Goal: Task Accomplishment & Management: Manage account settings

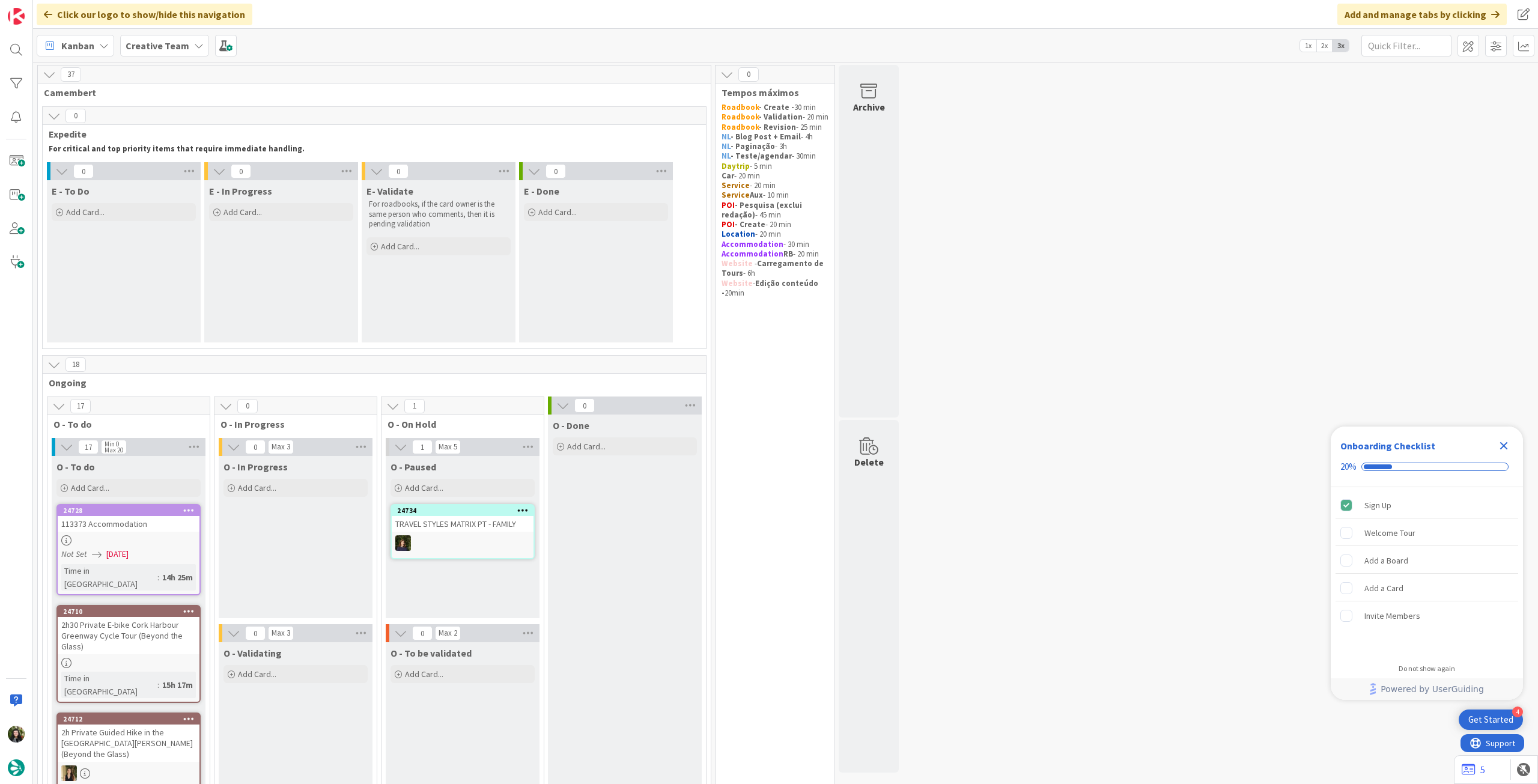
click at [1507, 446] on icon "Close Checklist" at bounding box center [1504, 446] width 15 height 15
click at [186, 48] on div "Creative Team" at bounding box center [165, 46] width 89 height 22
click at [217, 164] on div "Creative Team - Análise" at bounding box center [222, 172] width 183 height 23
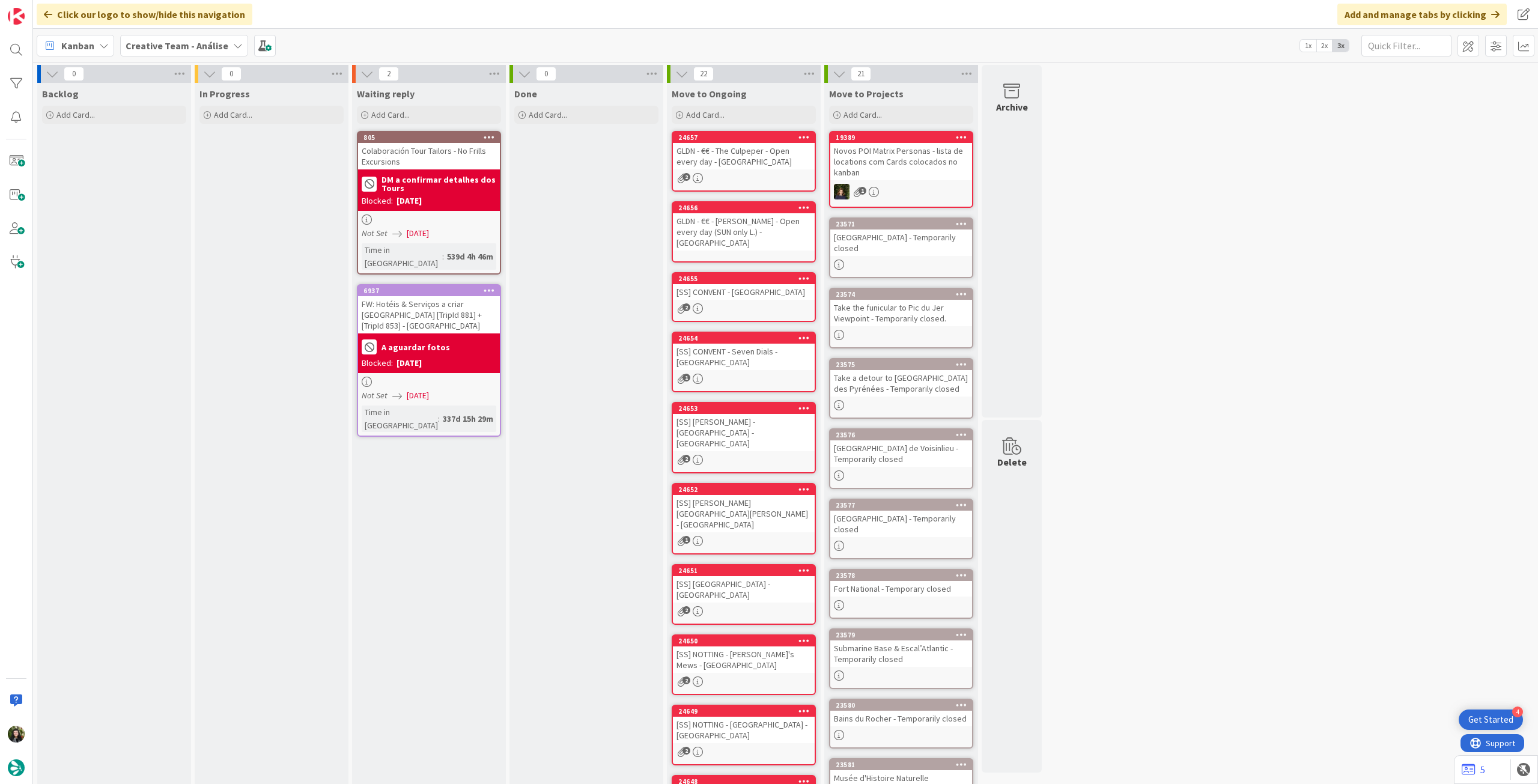
click at [138, 45] on b "Creative Team - Análise" at bounding box center [176, 45] width 103 height 12
click at [168, 173] on h4 "Creative Team" at bounding box center [216, 172] width 163 height 12
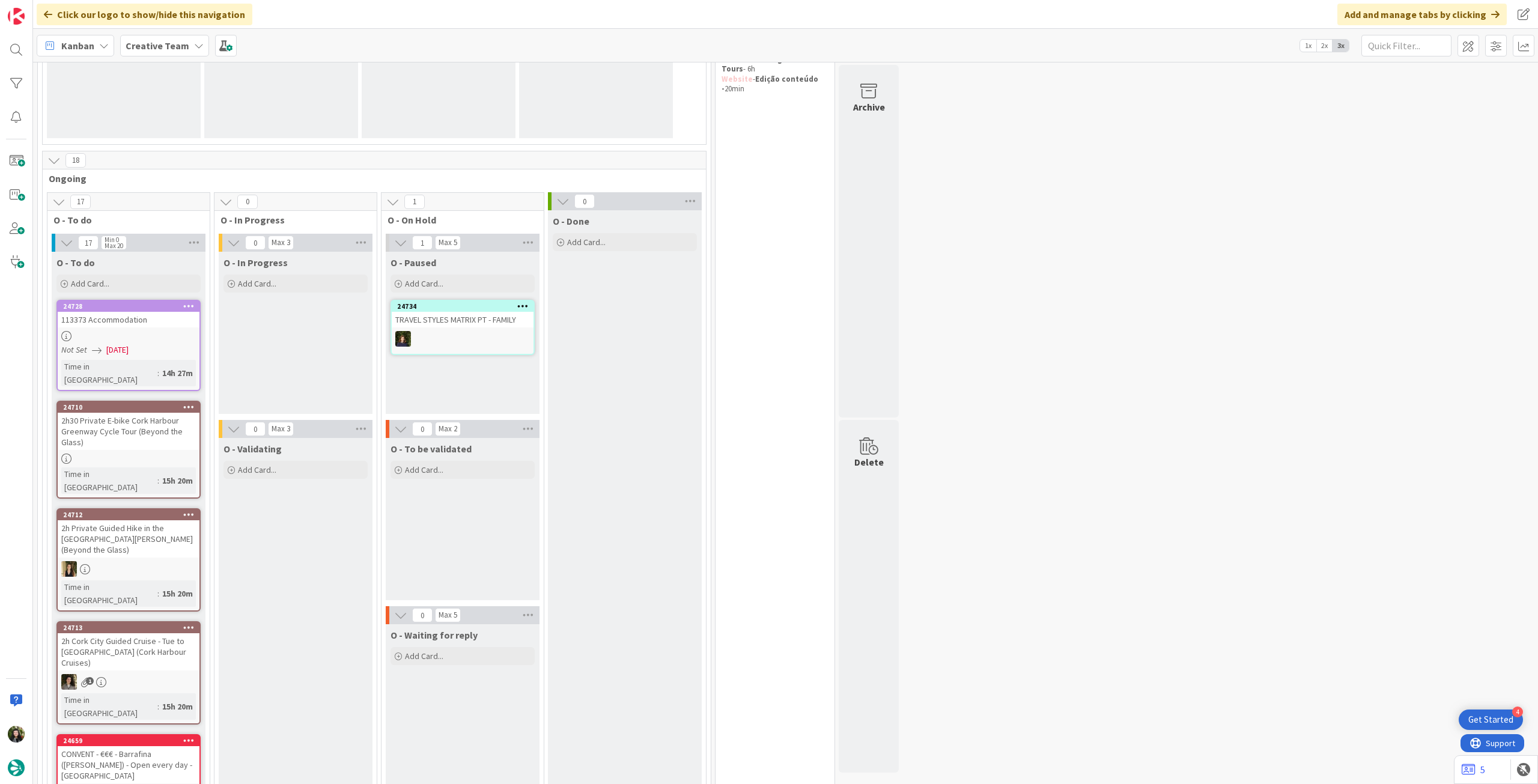
scroll to position [240, 0]
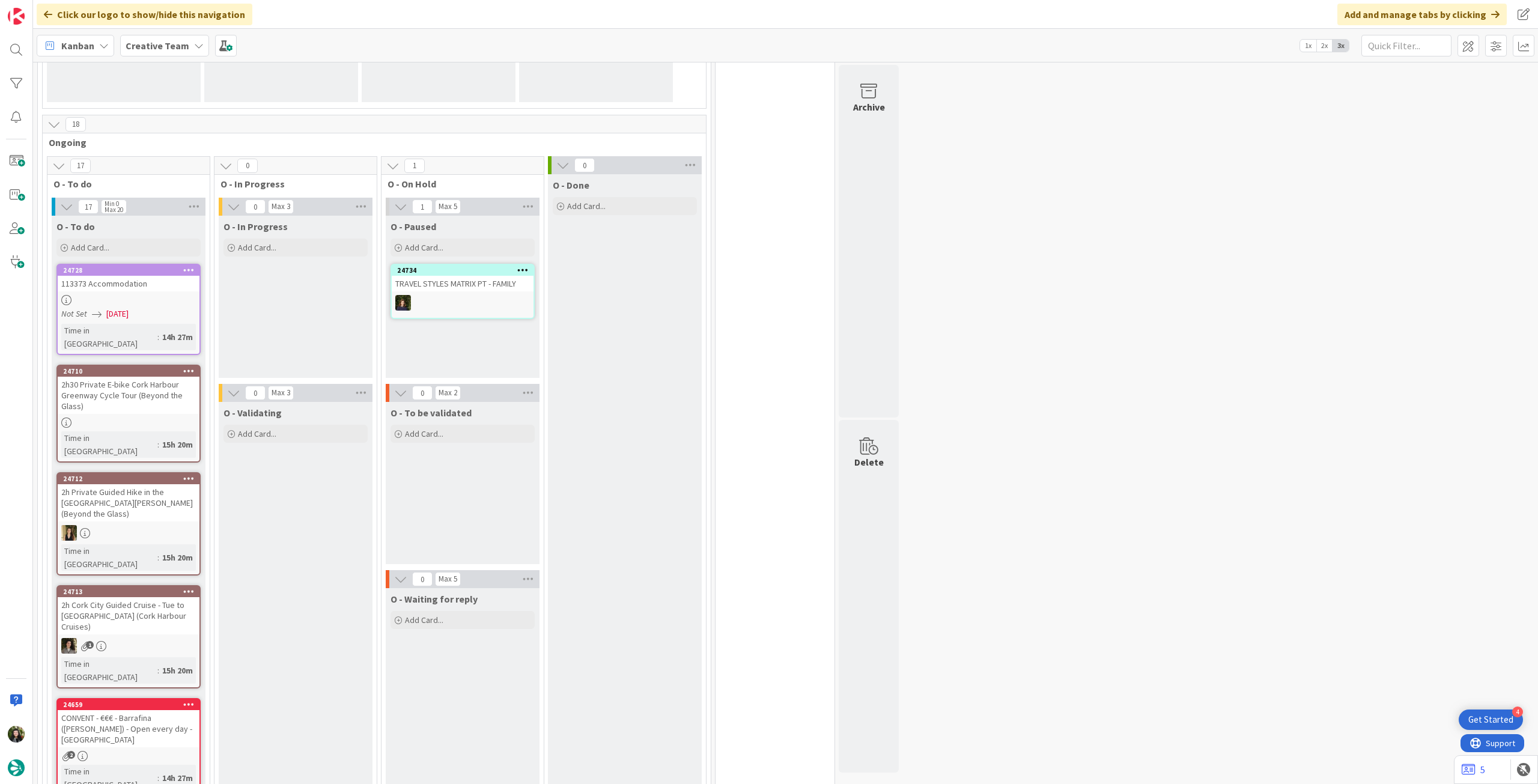
click at [176, 39] on span "Creative Team" at bounding box center [157, 46] width 63 height 15
click at [169, 174] on h4 "Creative Team - Análise" at bounding box center [216, 172] width 163 height 12
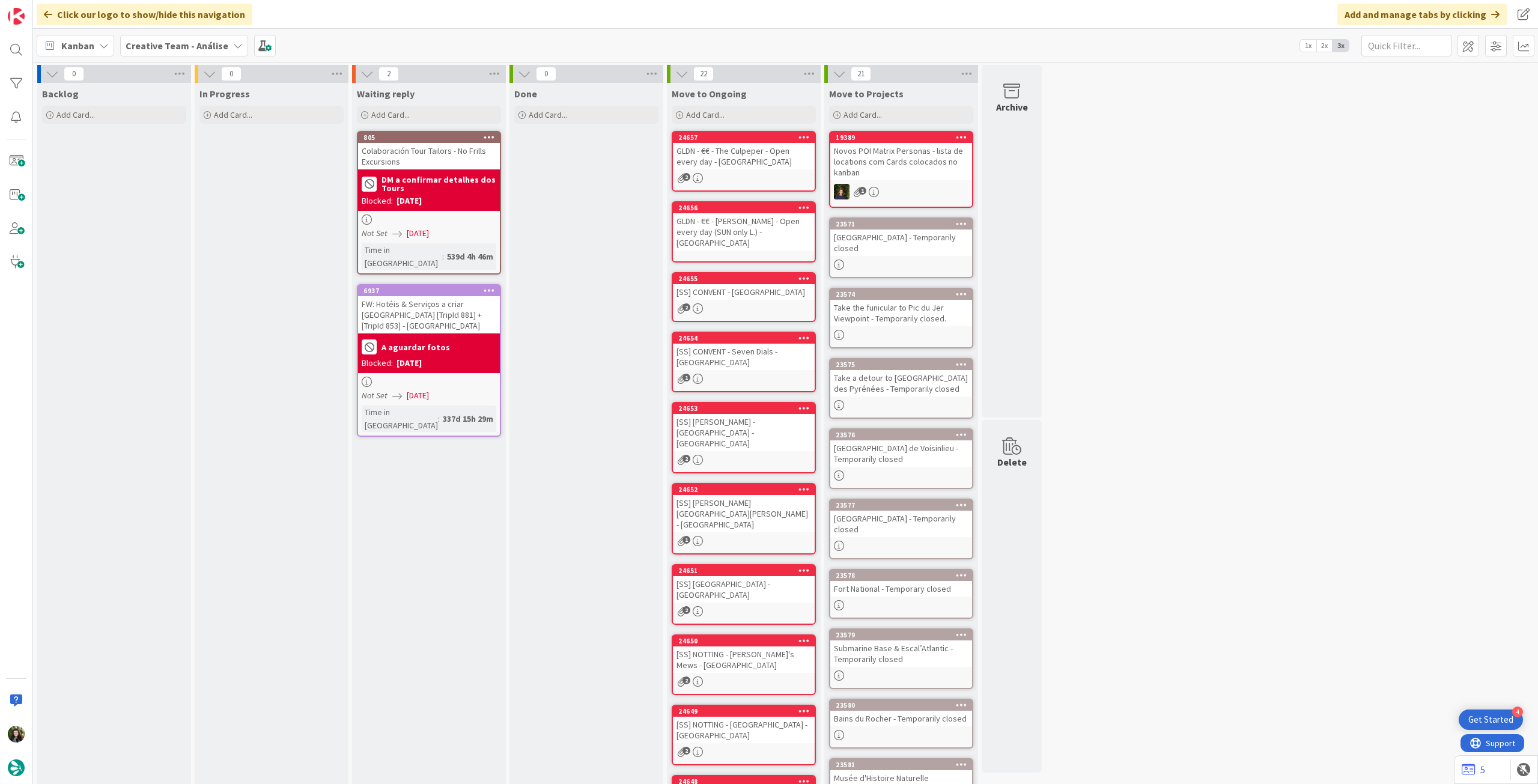
click at [135, 47] on b "Creative Team - Análise" at bounding box center [176, 45] width 103 height 12
click at [147, 163] on div "Creative Team" at bounding box center [222, 172] width 183 height 23
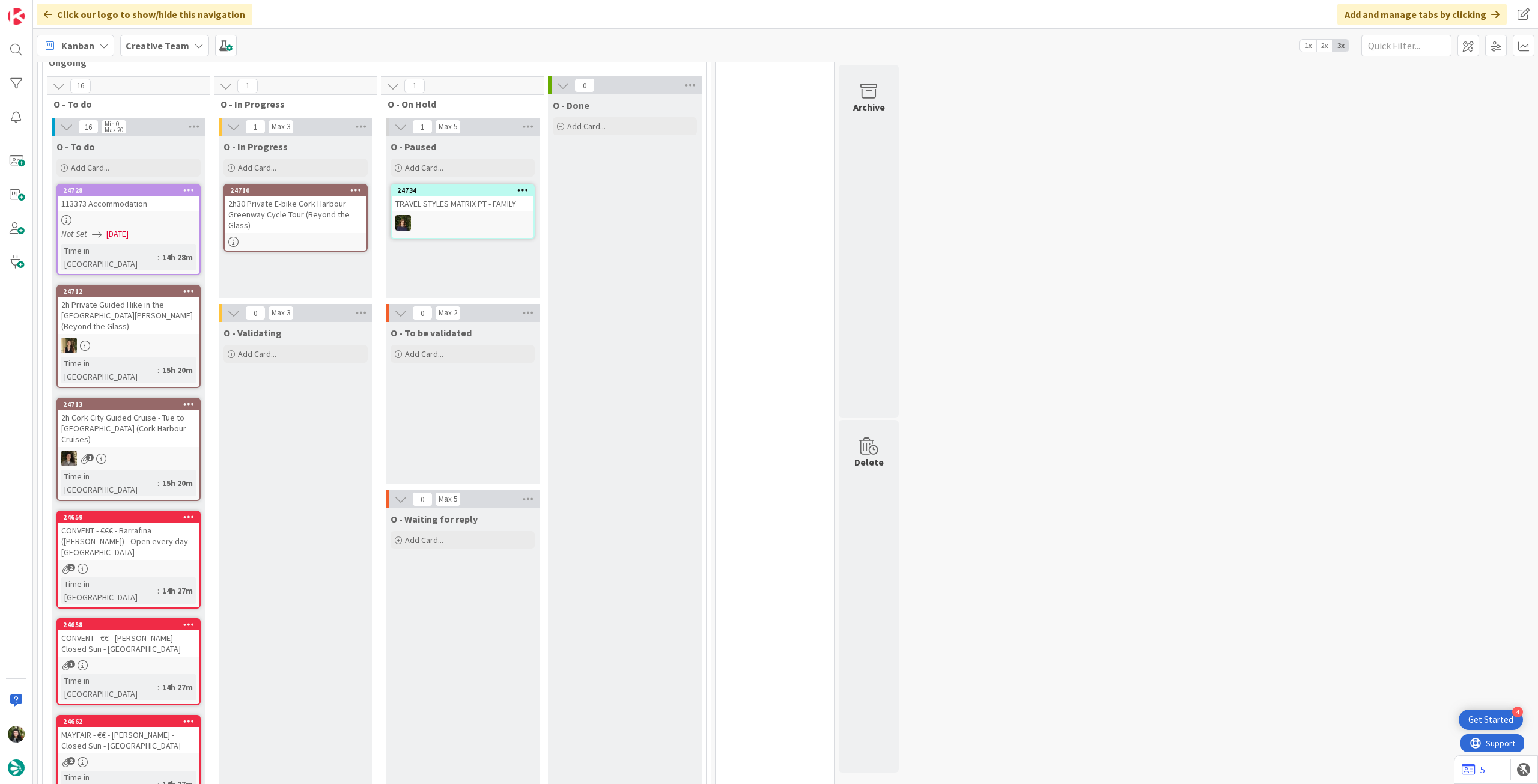
click at [331, 212] on div "2h30 Private E-bike Cork Harbour Greenway Cycle Tour (Beyond the Glass)" at bounding box center [295, 214] width 142 height 37
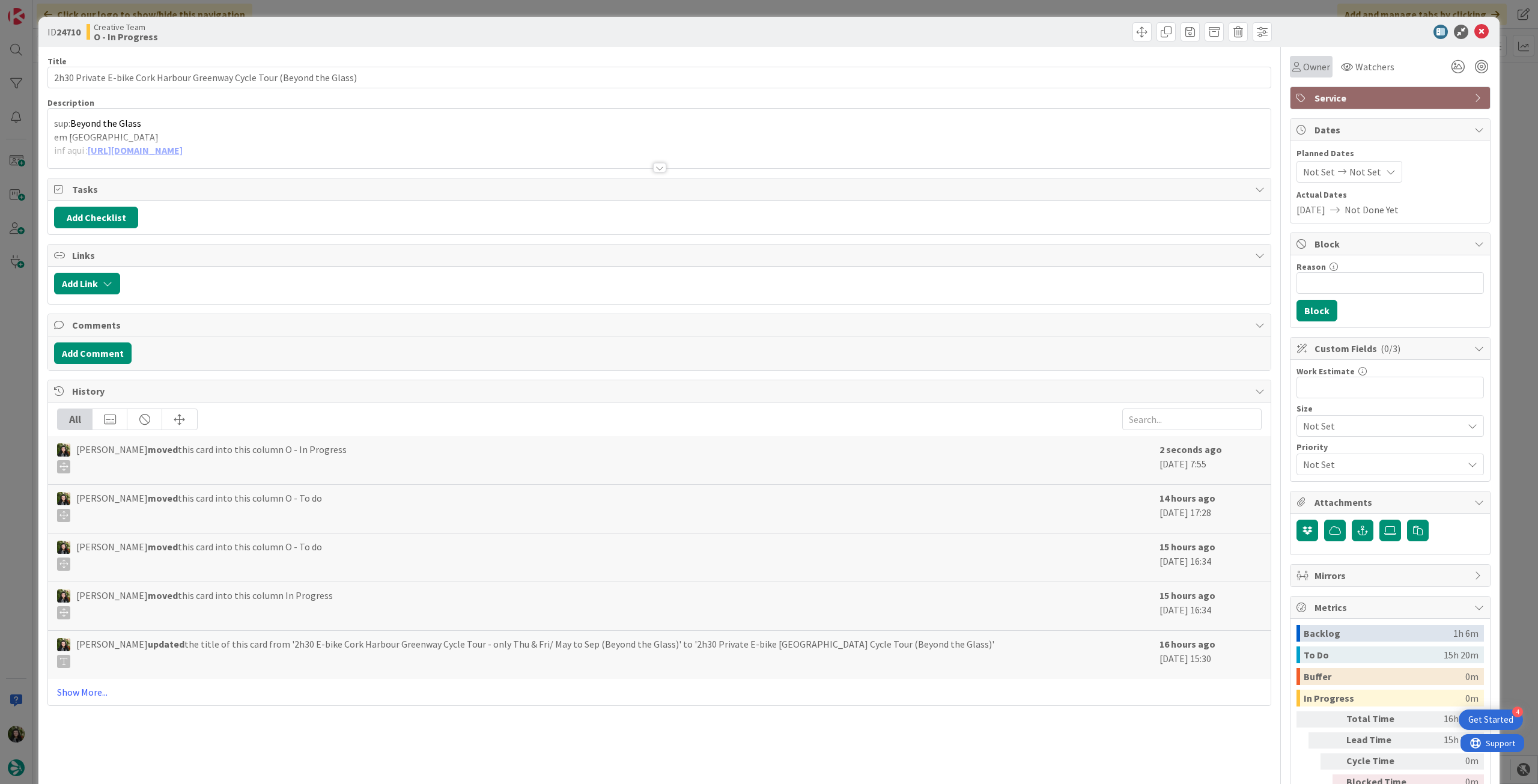
click at [1322, 68] on div "Owner" at bounding box center [1311, 67] width 43 height 22
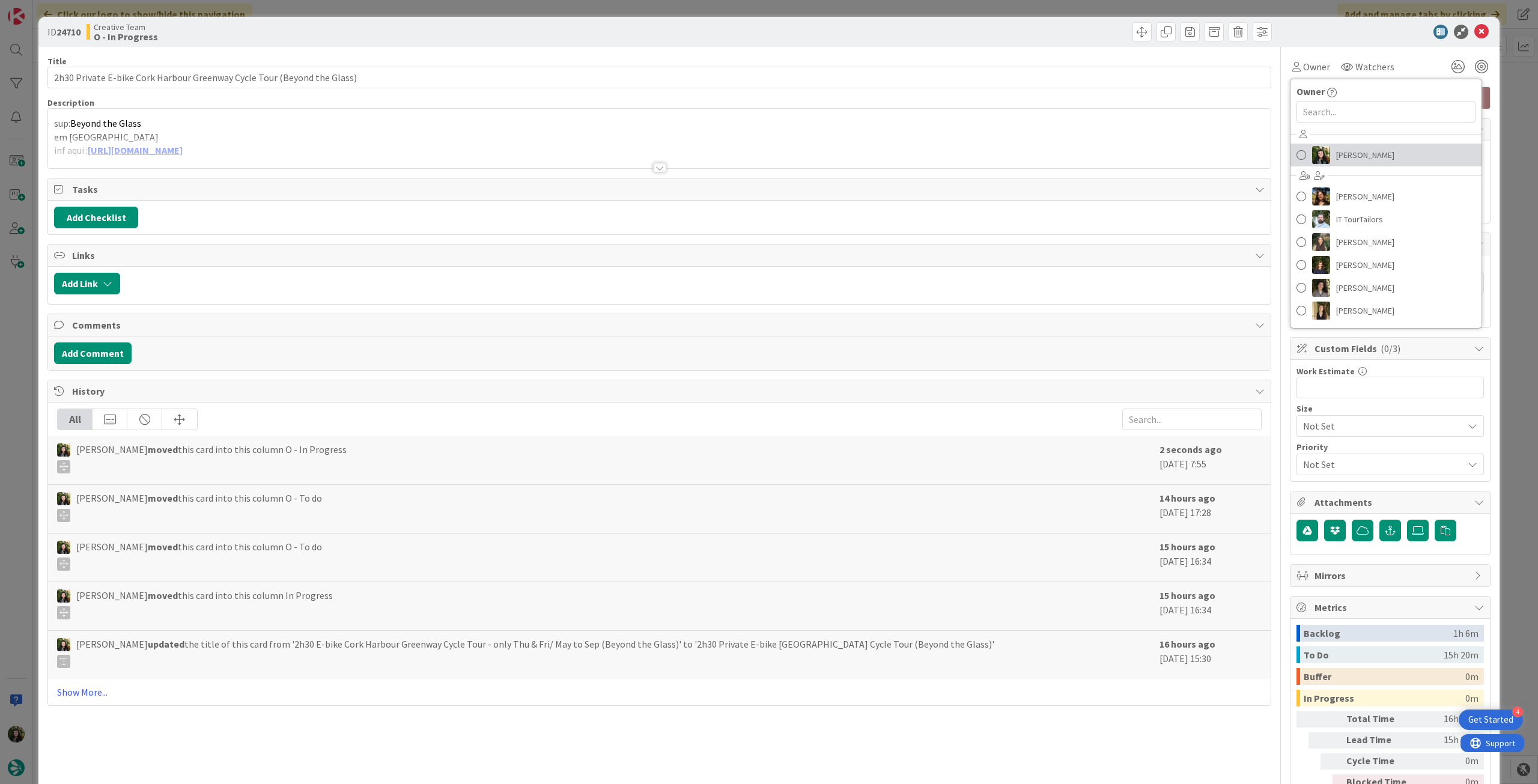
drag, startPoint x: 1342, startPoint y: 160, endPoint x: 1408, endPoint y: 97, distance: 91.2
click at [1342, 160] on span "[PERSON_NAME]" at bounding box center [1365, 154] width 58 height 18
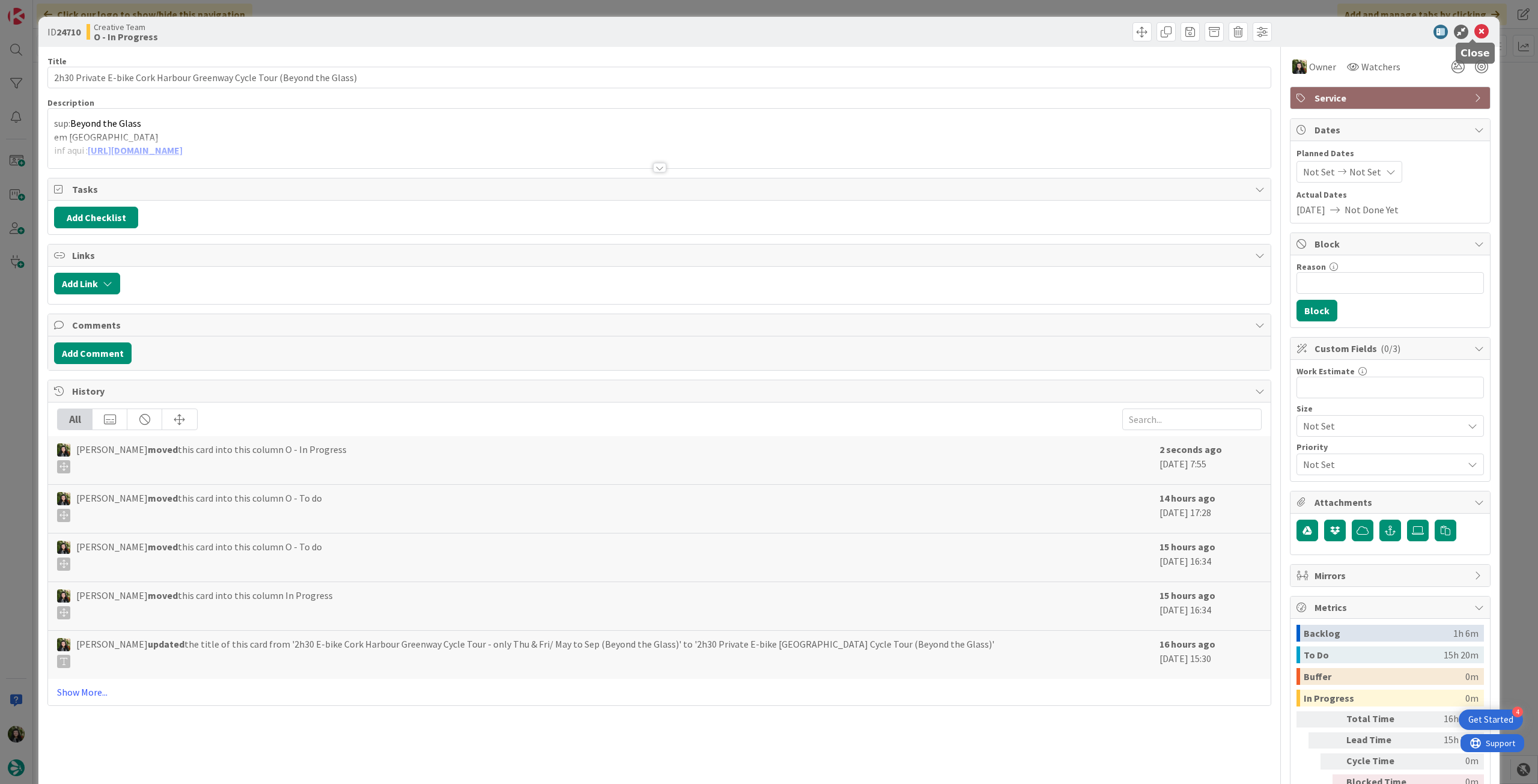
click at [1475, 30] on icon at bounding box center [1482, 32] width 15 height 15
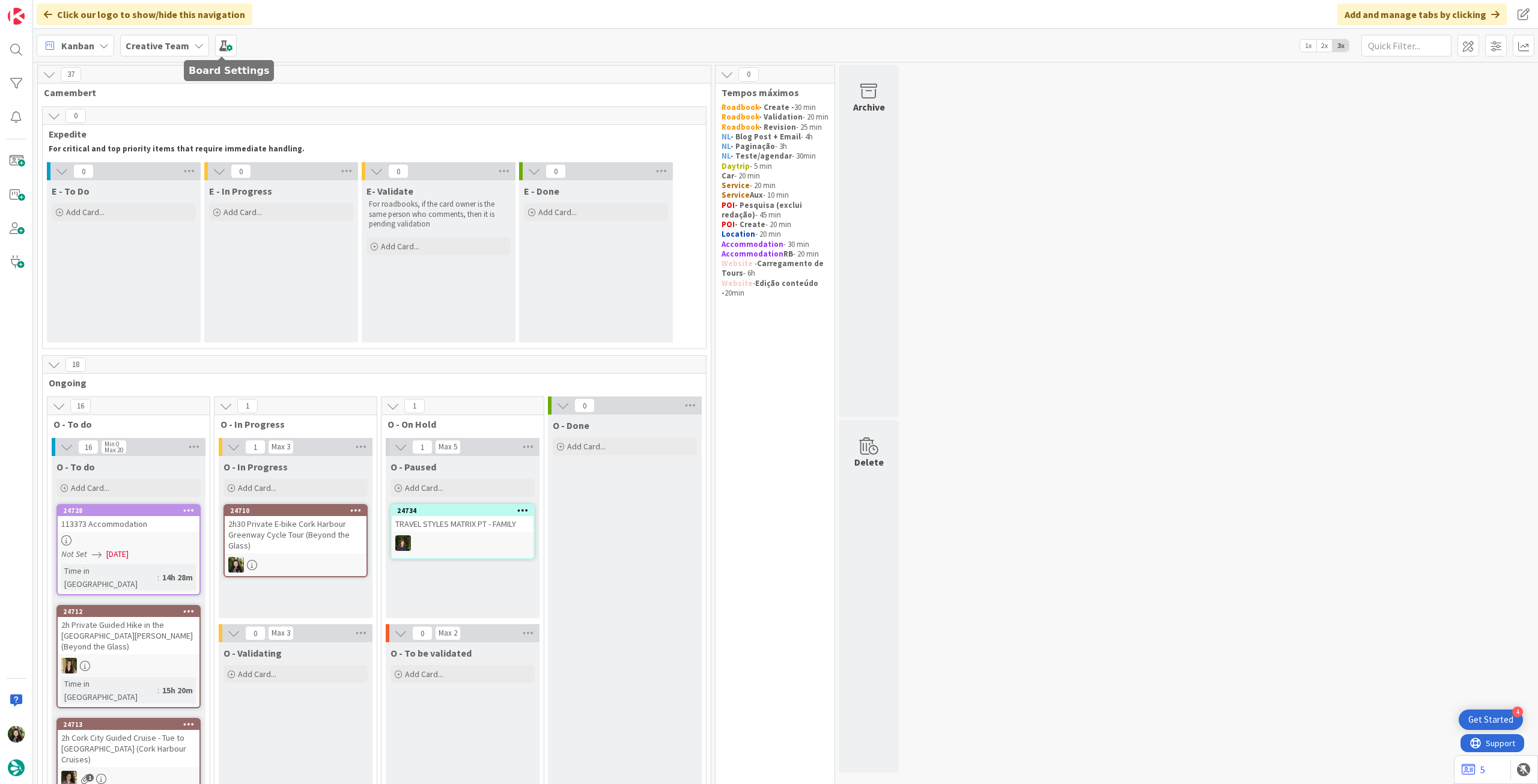
click at [192, 36] on div "Creative Team" at bounding box center [165, 46] width 89 height 22
click at [164, 187] on div "Last 24 Hours Creative Team 1 Creative Team - Análise" at bounding box center [222, 125] width 195 height 132
click at [167, 175] on h4 "Creative Team - Análise" at bounding box center [216, 172] width 163 height 12
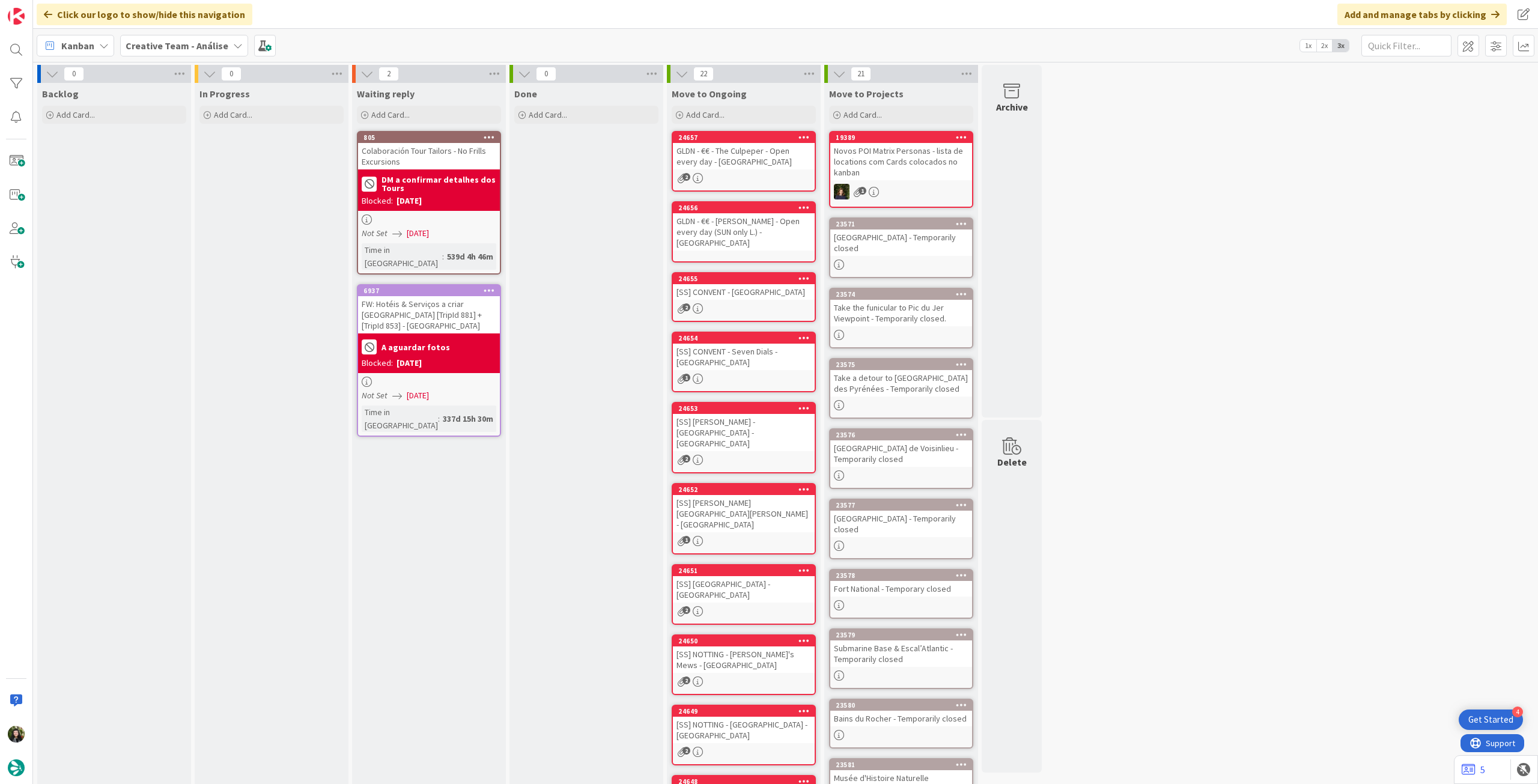
click at [141, 47] on b "Creative Team - Análise" at bounding box center [176, 45] width 103 height 12
click at [167, 166] on h4 "Creative Team" at bounding box center [206, 172] width 145 height 12
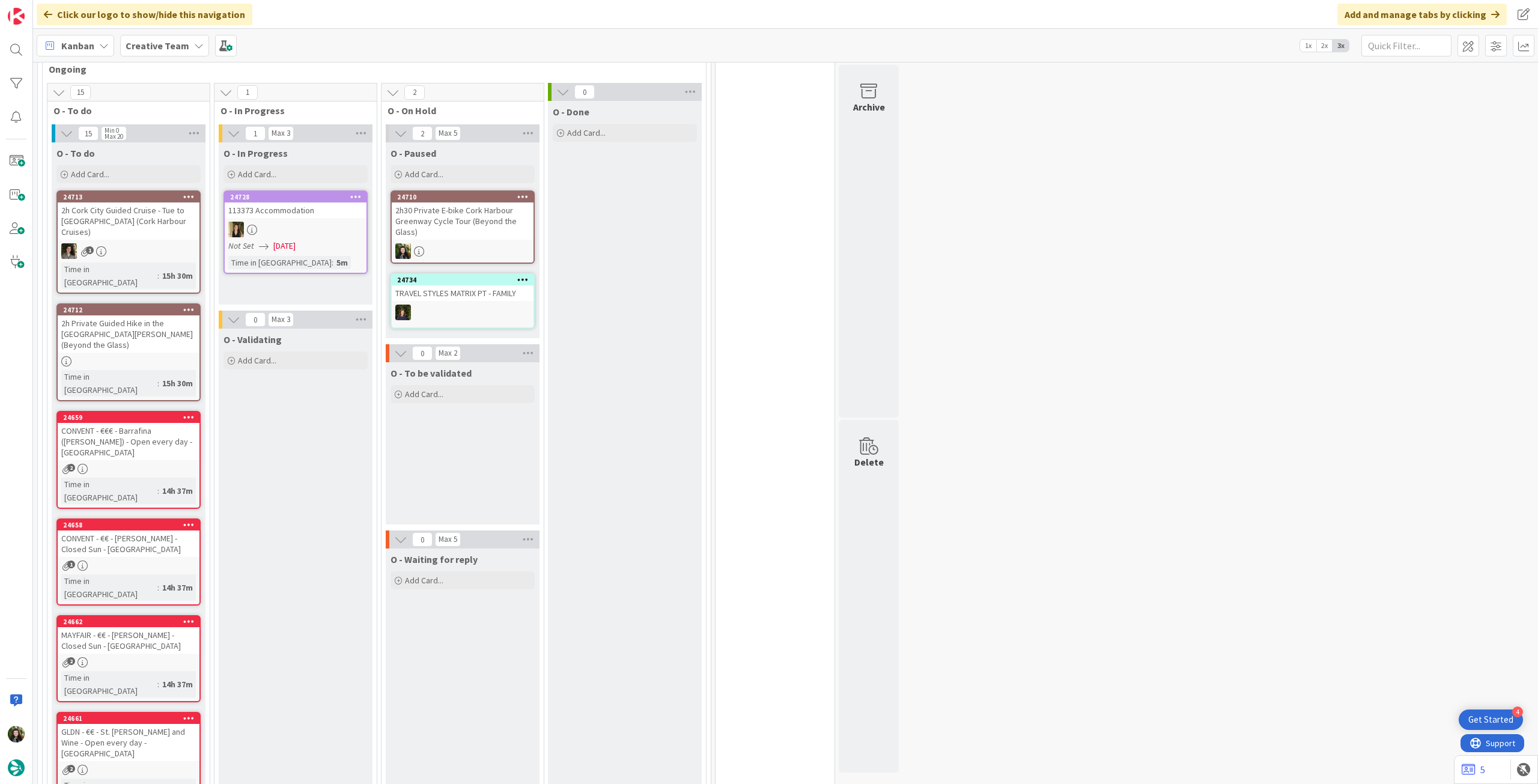
scroll to position [313, 0]
click at [311, 173] on div "Add Card..." at bounding box center [296, 175] width 144 height 18
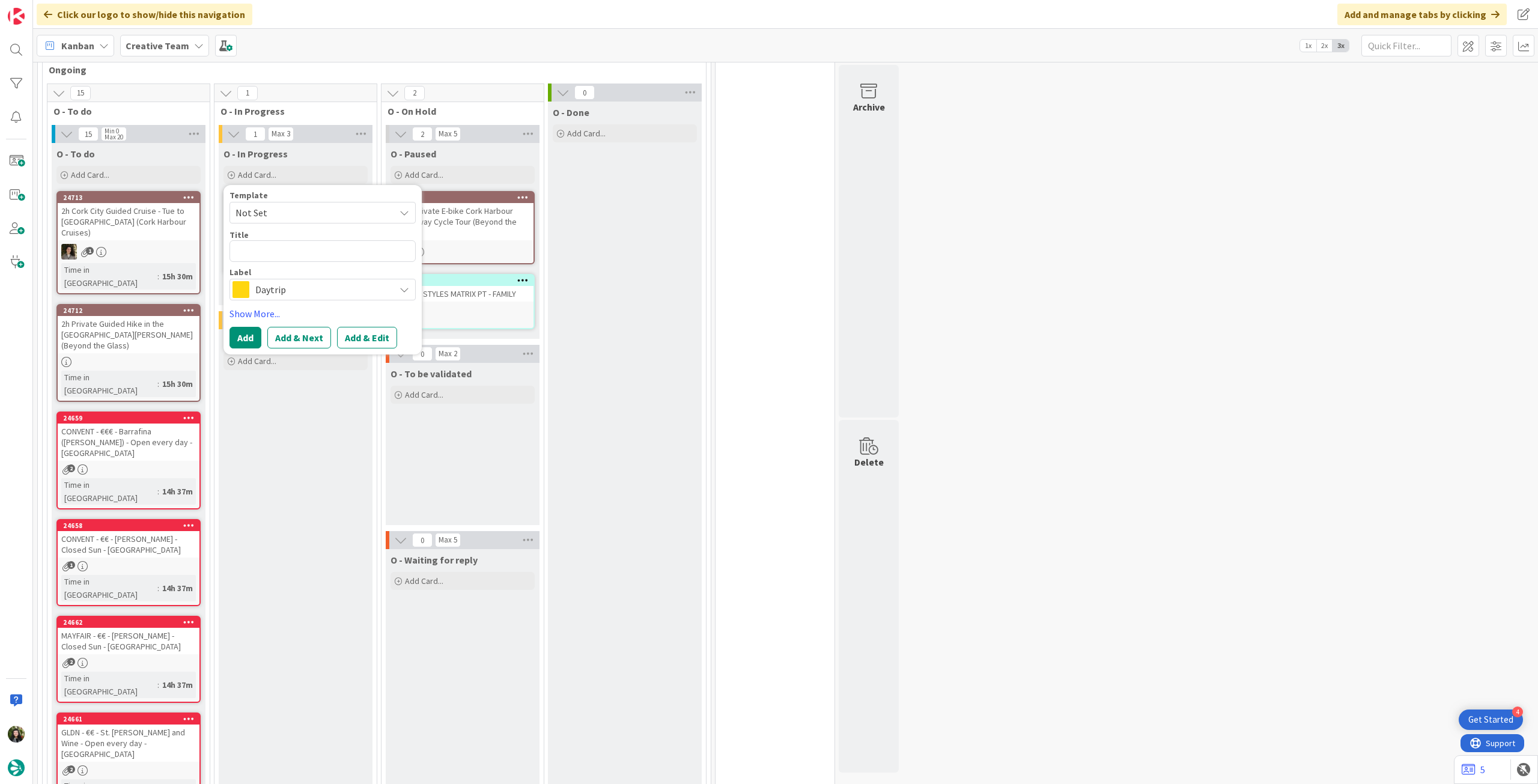
click at [273, 283] on span "Daytrip" at bounding box center [321, 289] width 133 height 17
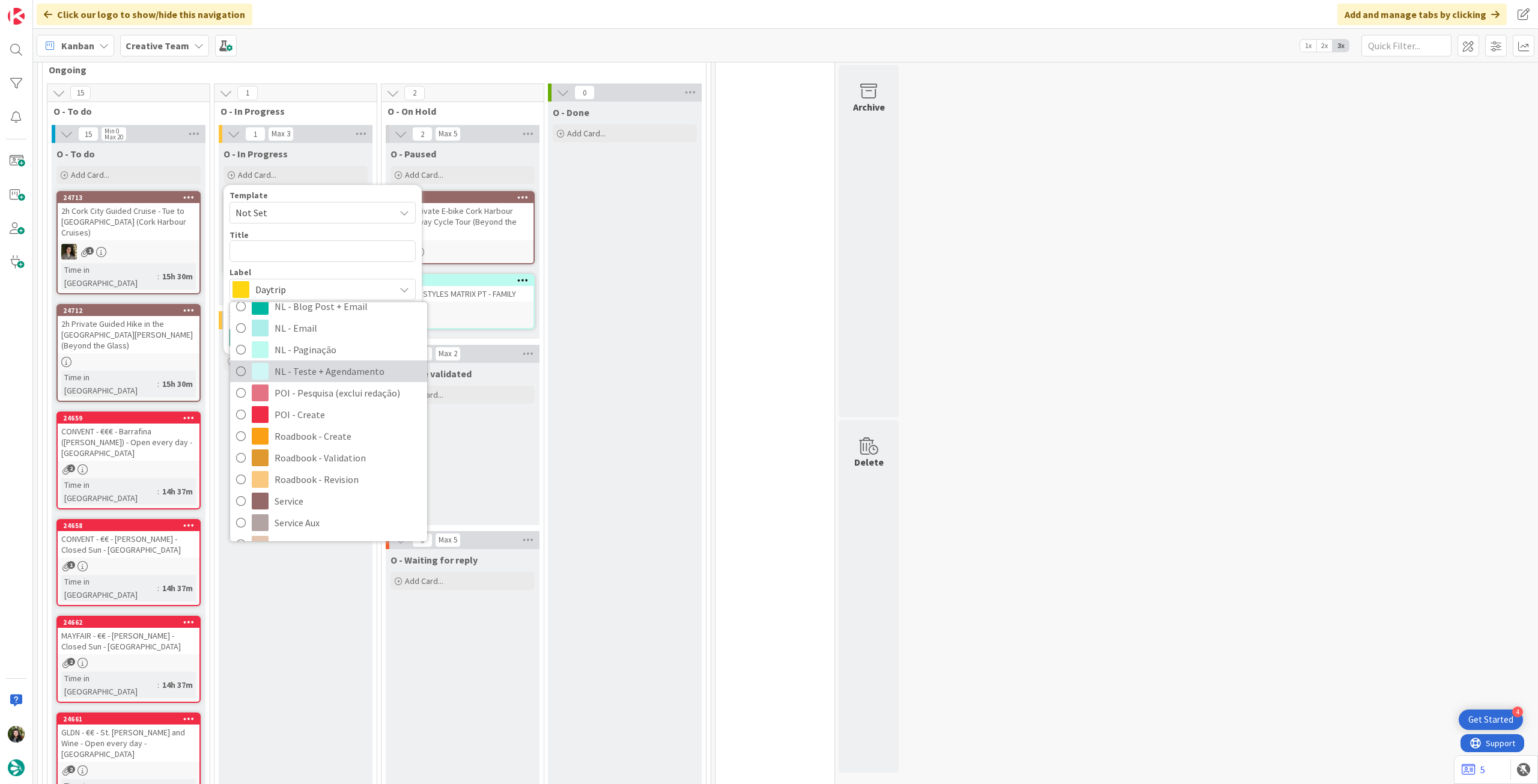
scroll to position [160, 0]
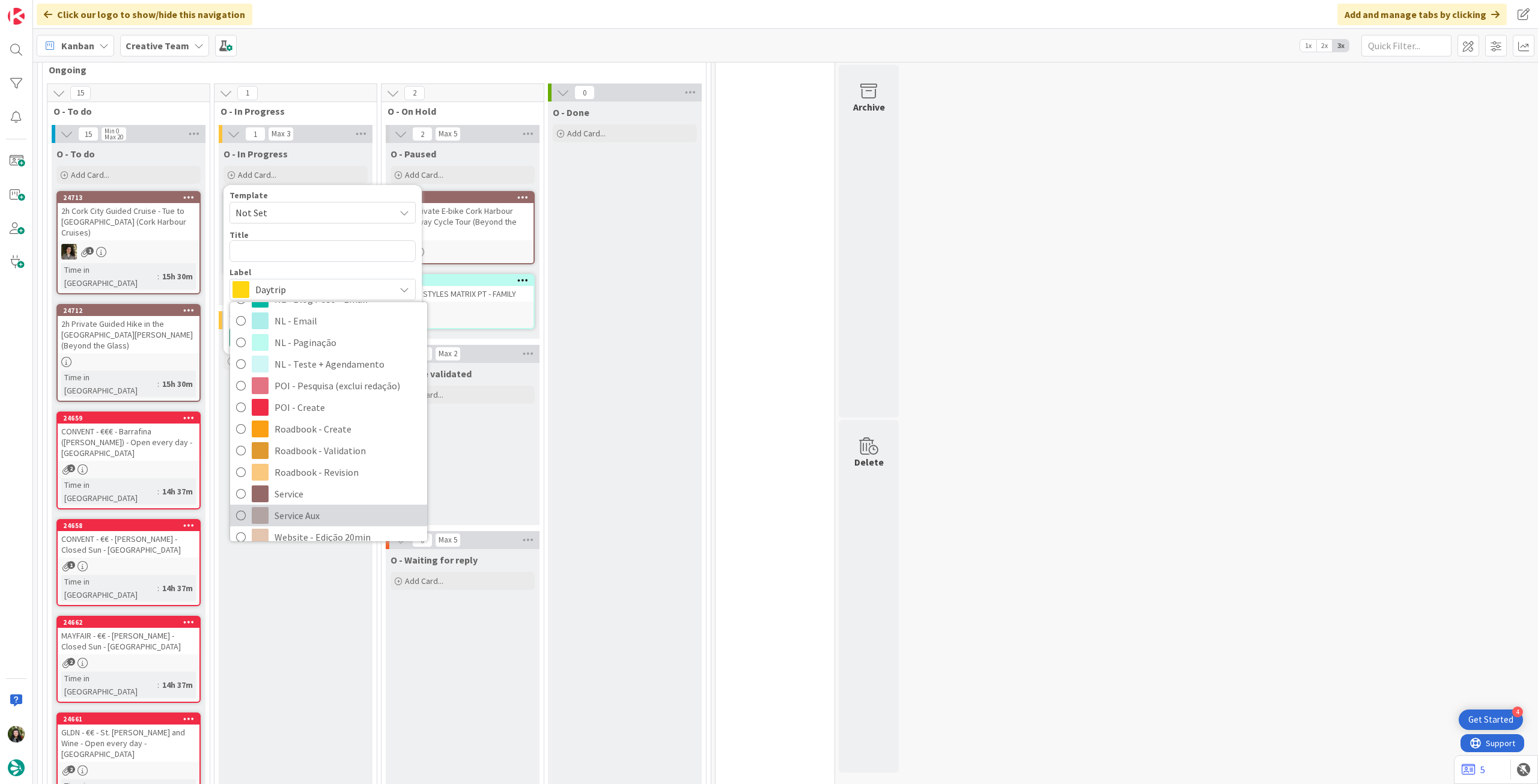
click at [310, 508] on span "Service Aux" at bounding box center [348, 515] width 147 height 18
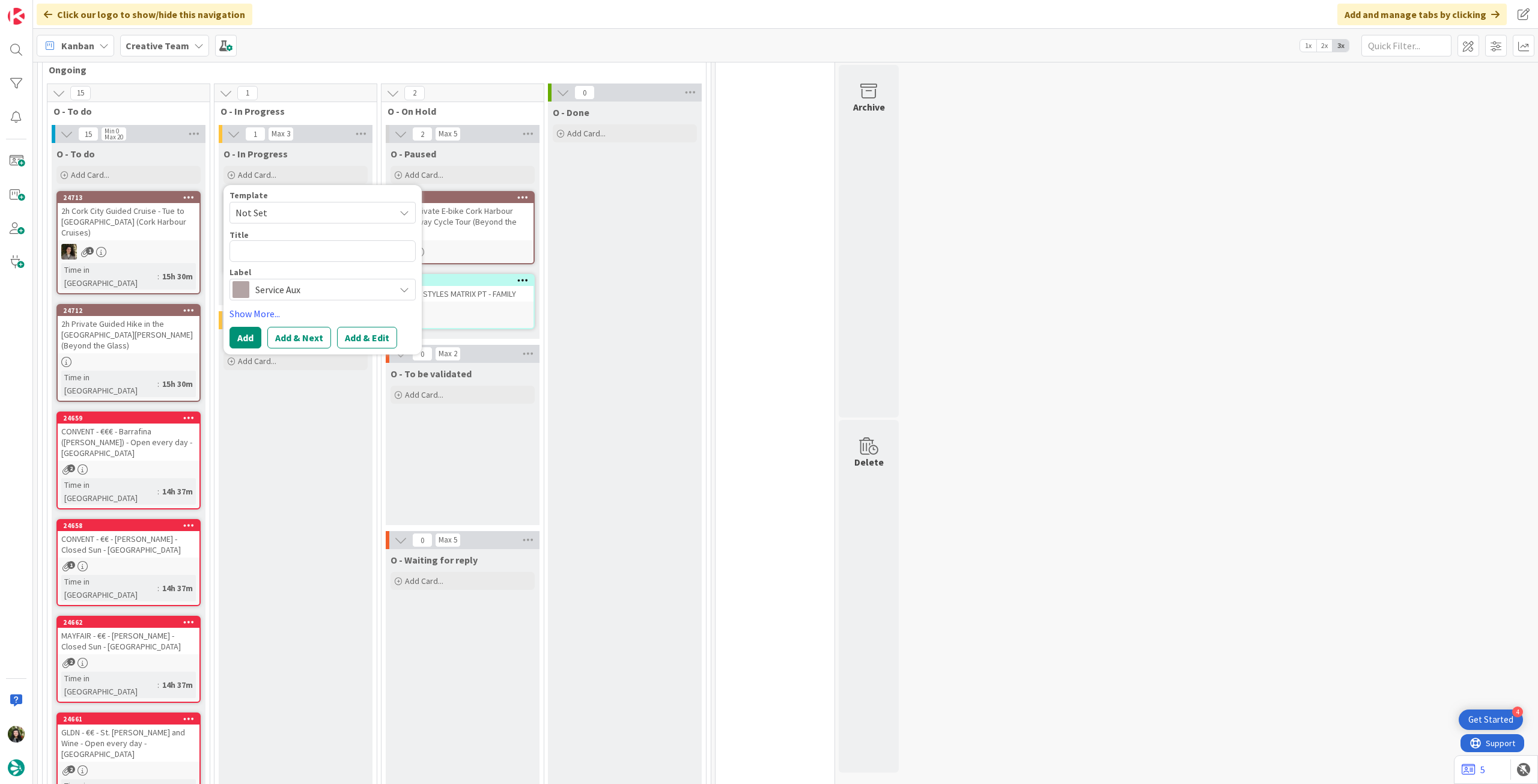
click at [302, 286] on span "Service Aux" at bounding box center [321, 289] width 133 height 17
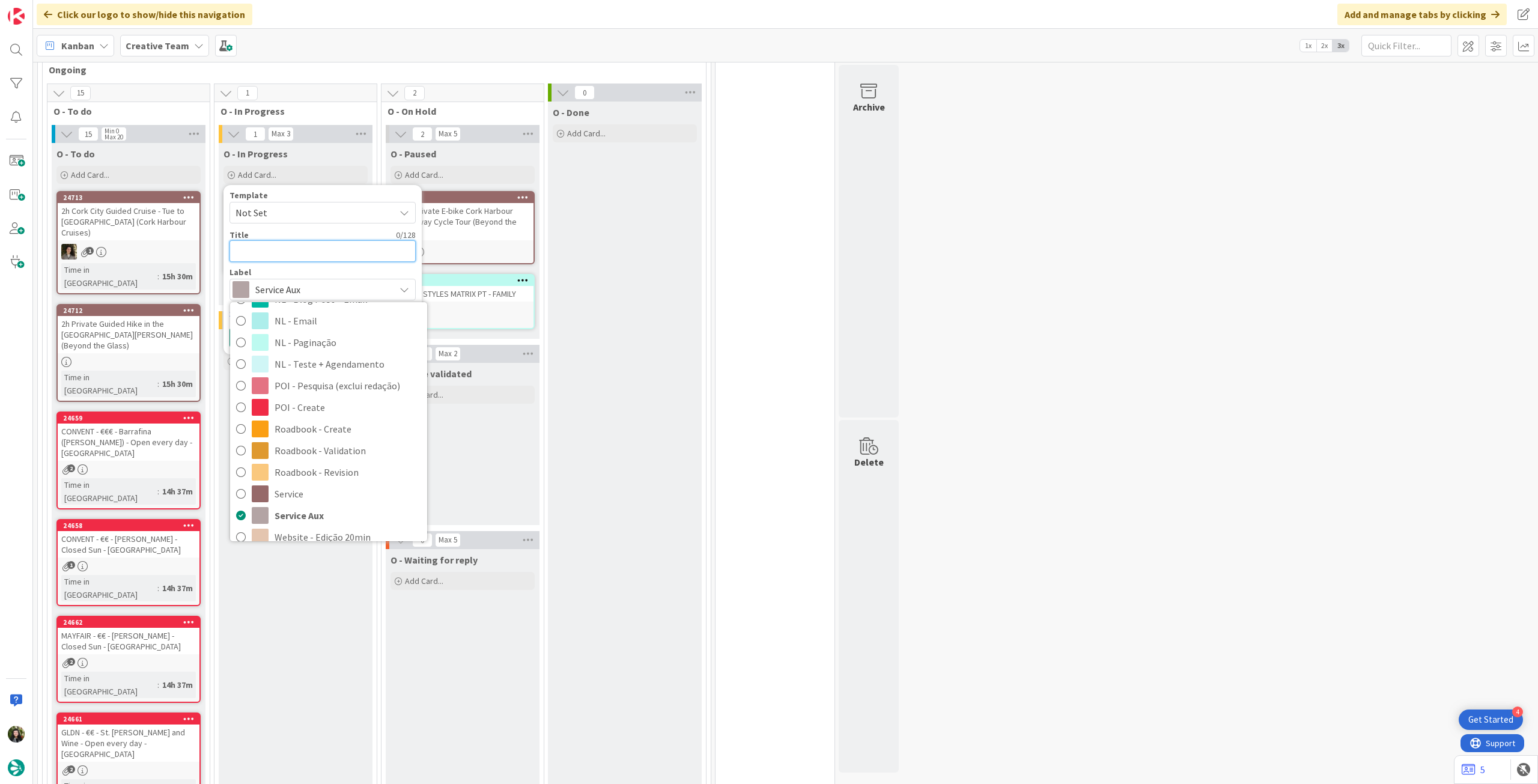
click at [332, 251] on textarea at bounding box center [323, 251] width 187 height 22
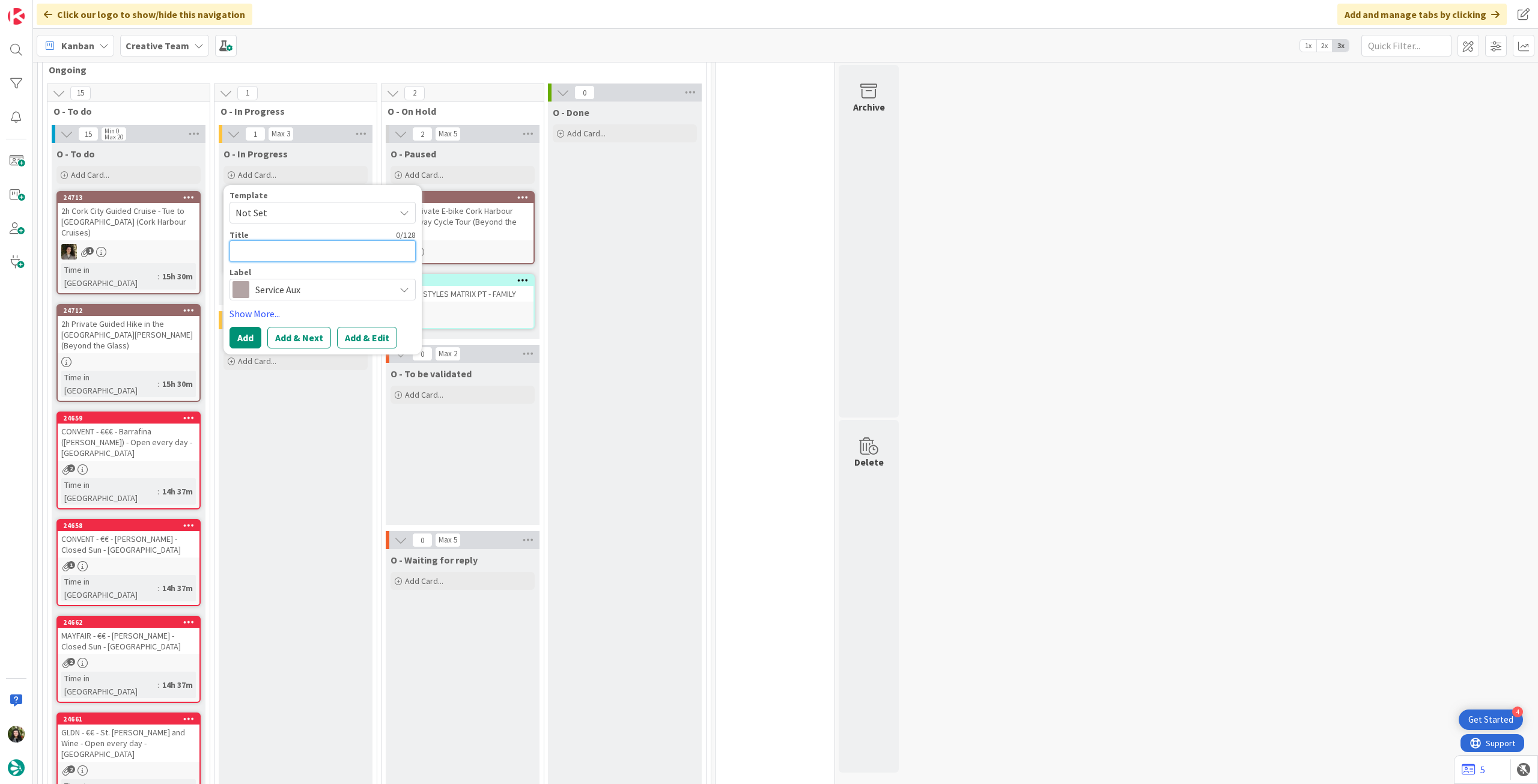
type textarea "x"
type textarea "A"
type textarea "x"
type textarea "Alt"
type textarea "x"
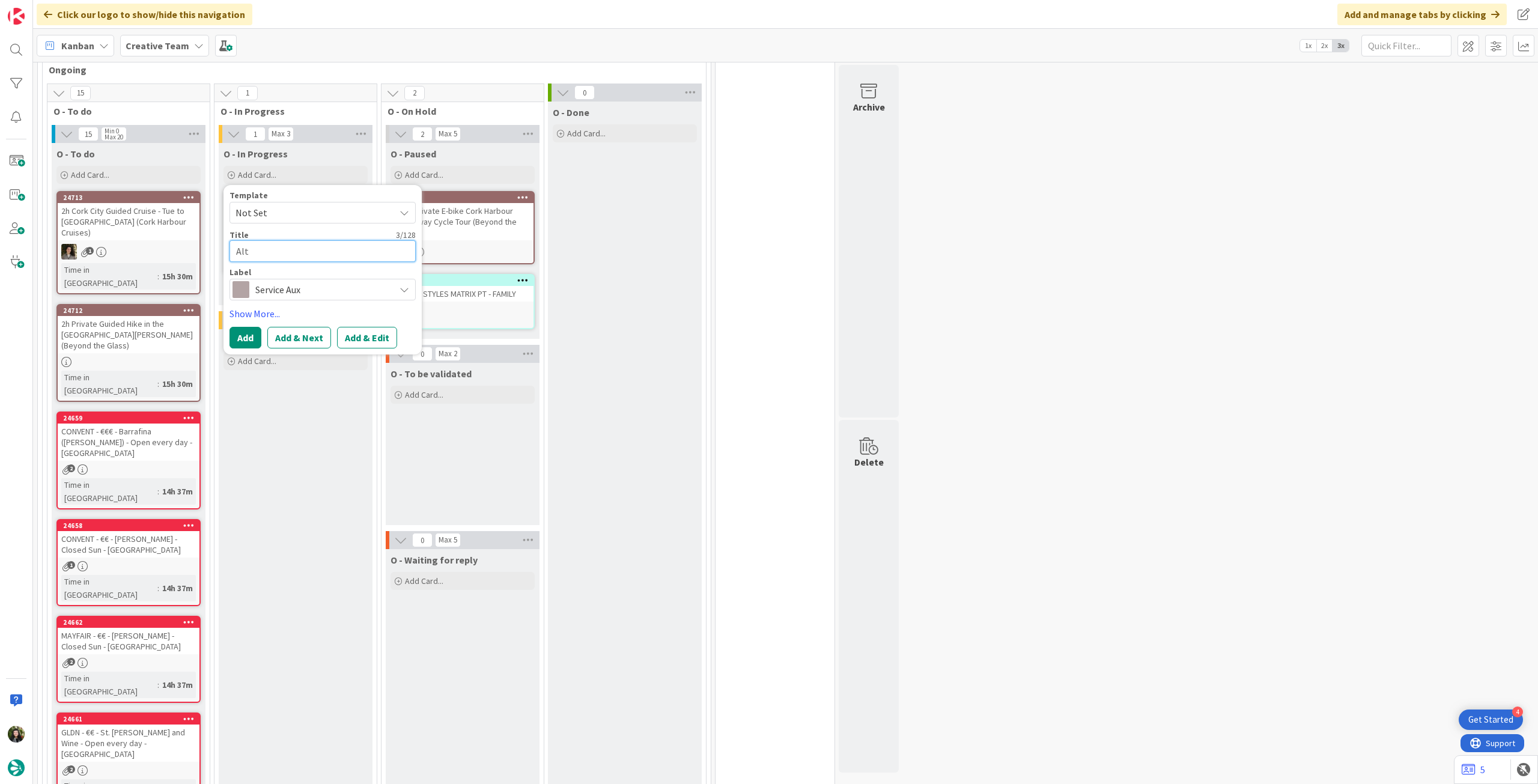
type textarea "Alte"
type textarea "x"
type textarea "Alter"
type textarea "x"
type textarea "Altera"
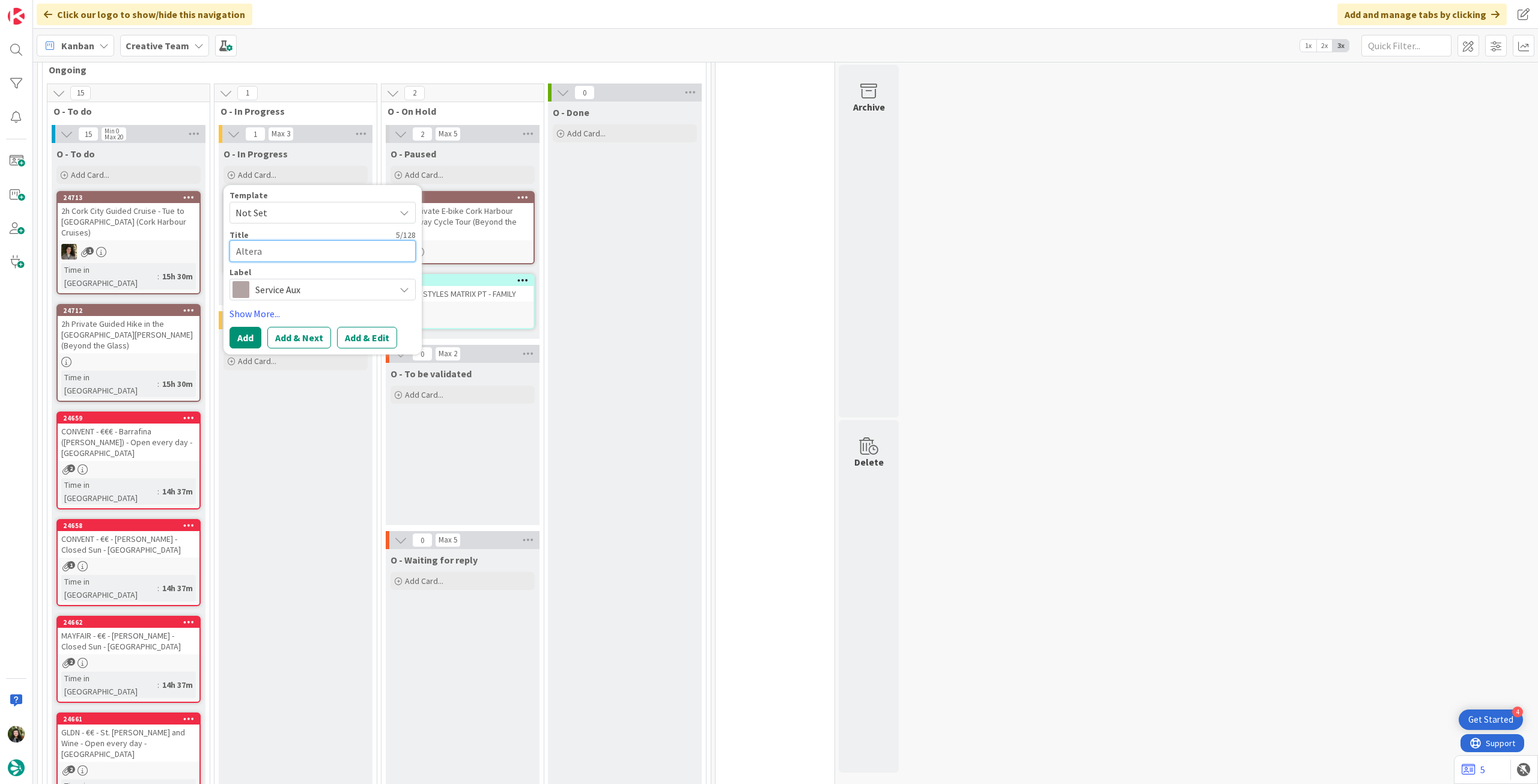
type textarea "x"
type textarea "Alteraç"
type textarea "x"
type textarea "Alteraçã"
type textarea "x"
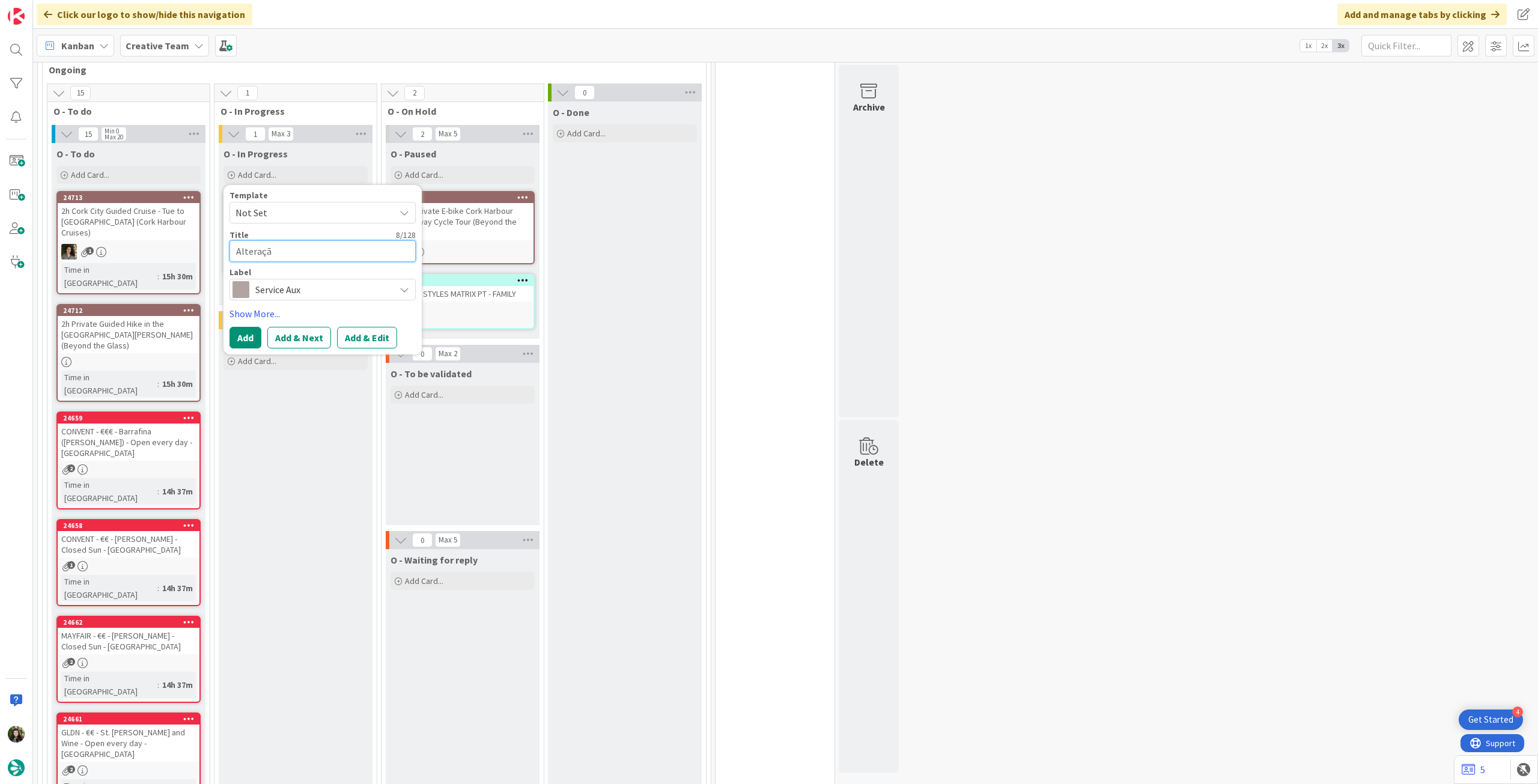
type textarea "Alteração"
type textarea "x"
type textarea "Alteração"
type textarea "x"
type textarea "Alteração s"
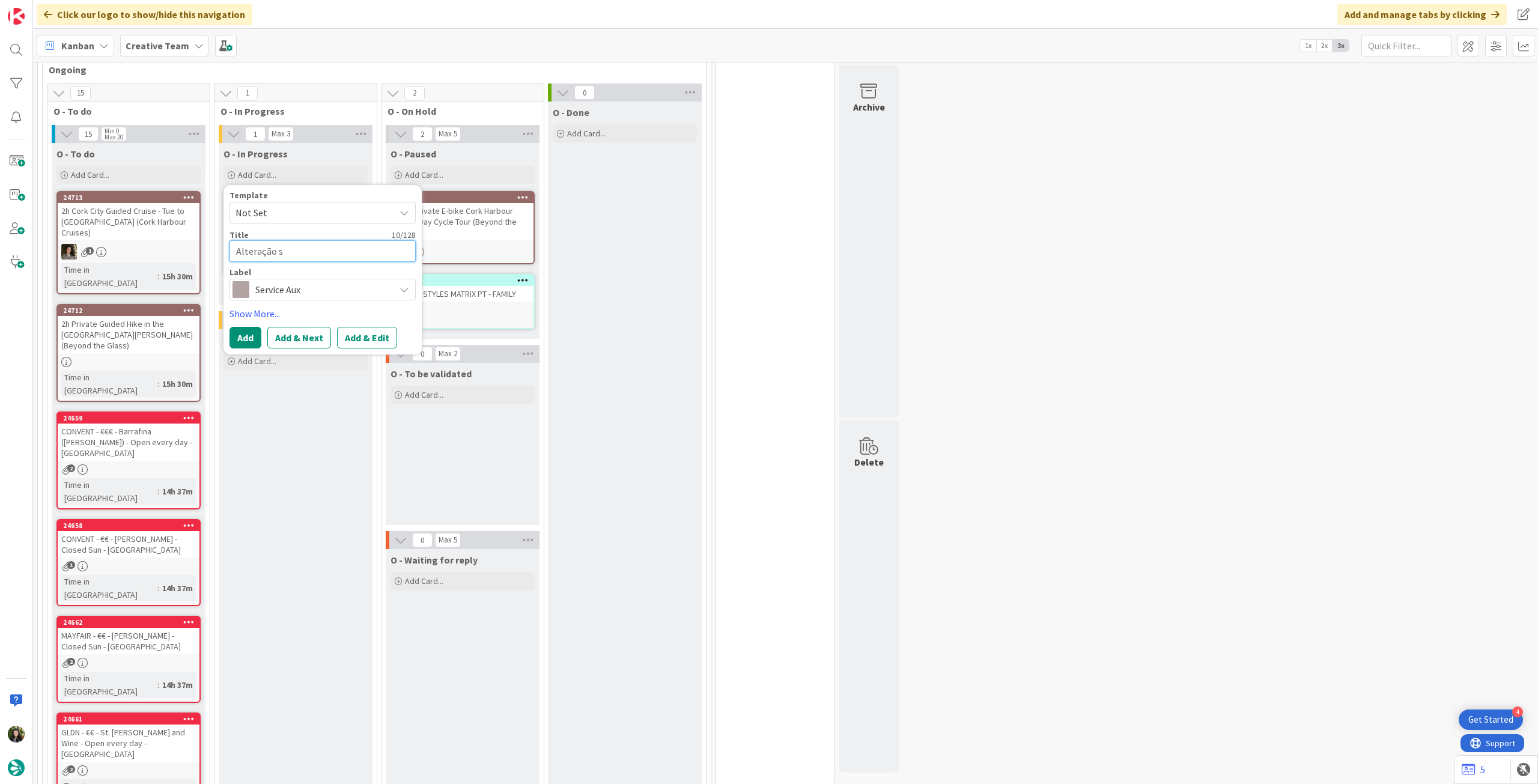
type textarea "x"
type textarea "Alteração se"
type textarea "x"
type textarea "Alteração ser"
type textarea "x"
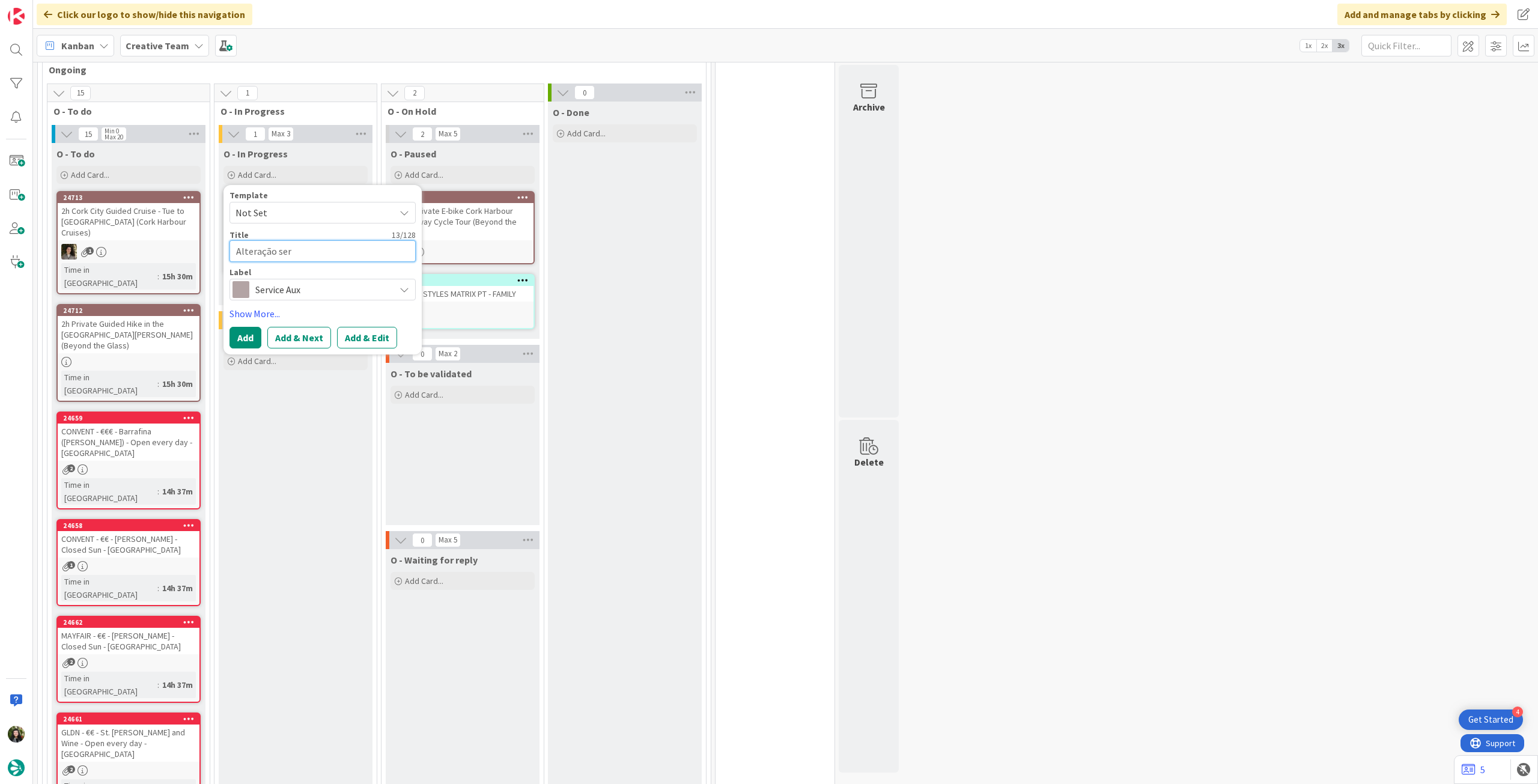
type textarea "Alteração serv"
type textarea "x"
type textarea "Alteração servic"
type textarea "x"
type textarea "Alteração service"
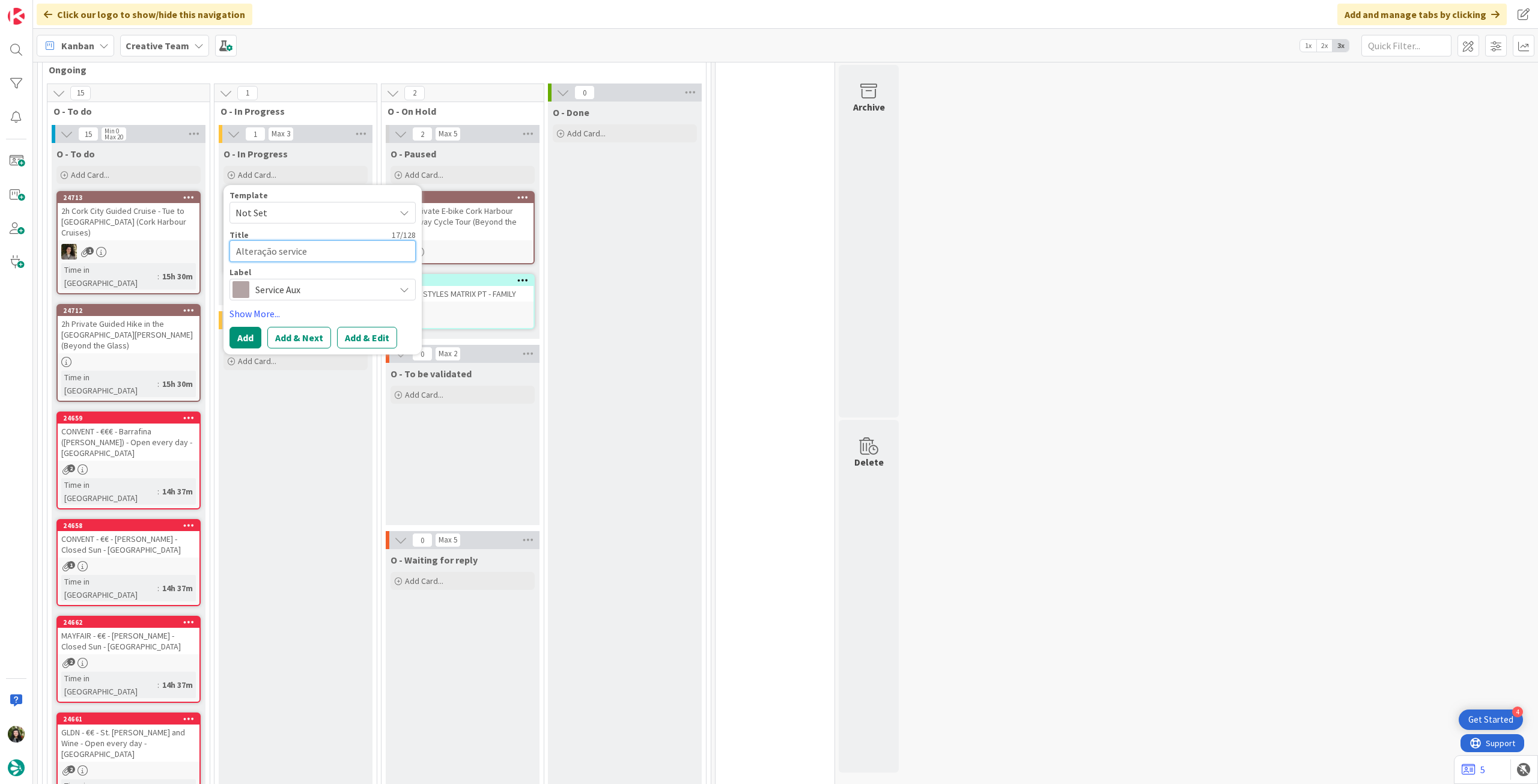
type textarea "x"
type textarea "Alteração service"
type textarea "x"
type textarea "Alteração service -"
type textarea "x"
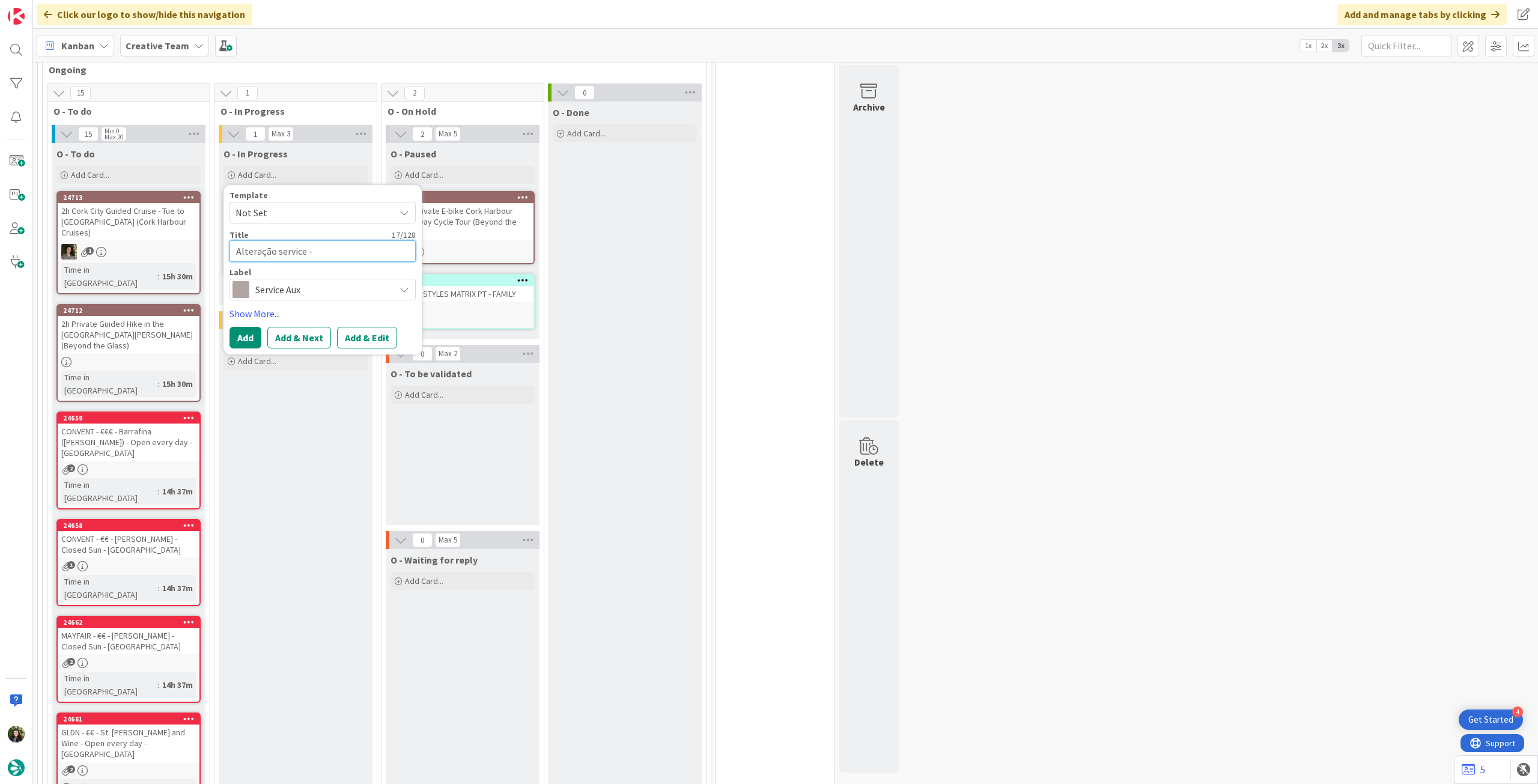
type textarea "Alteração service -"
type textarea "x"
type textarea "Alteração service - r"
type textarea "x"
type textarea "Alteração service - re"
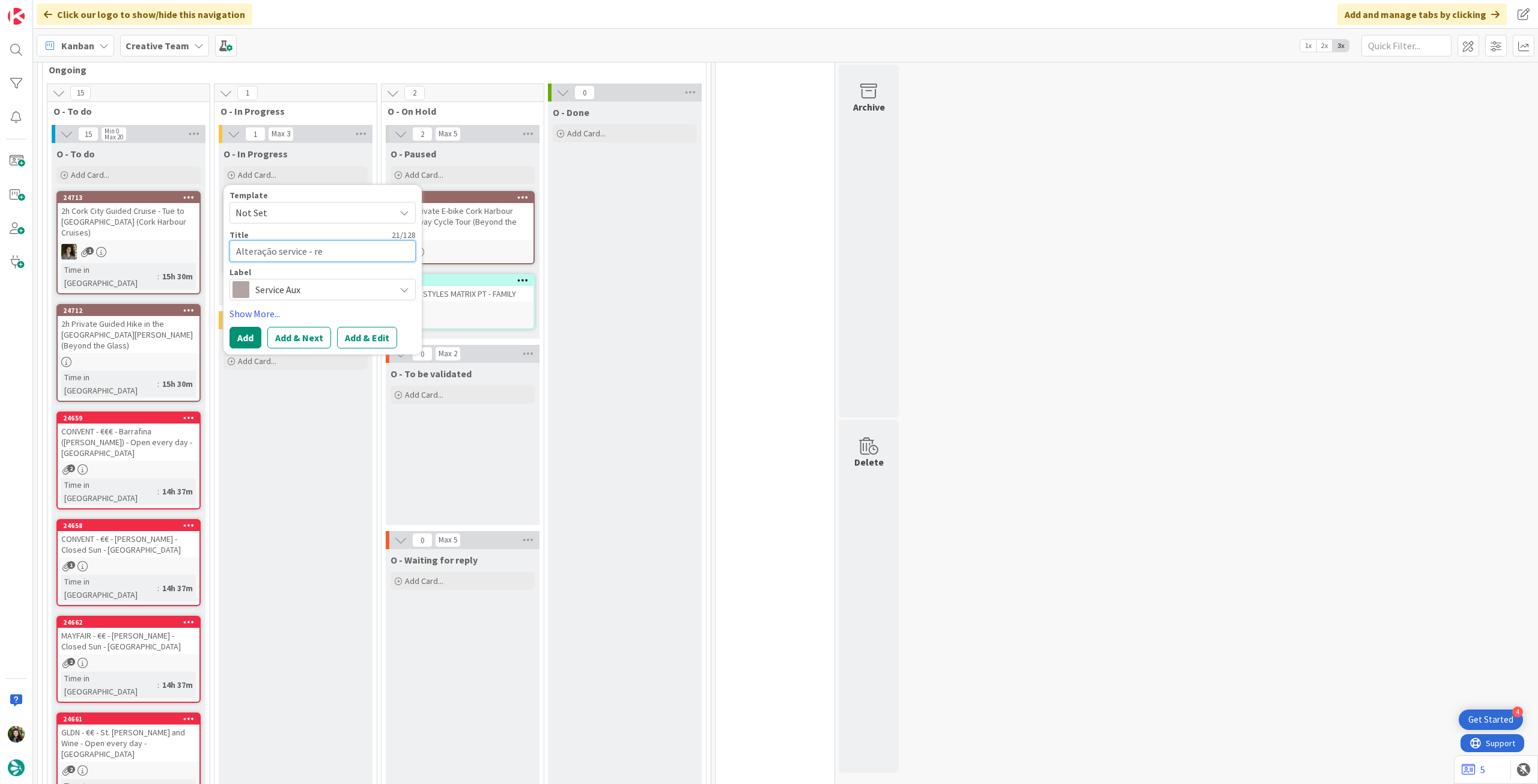
type textarea "x"
type textarea "Alteração service - rev"
type textarea "x"
type textarea "Alteração service - revi"
type textarea "x"
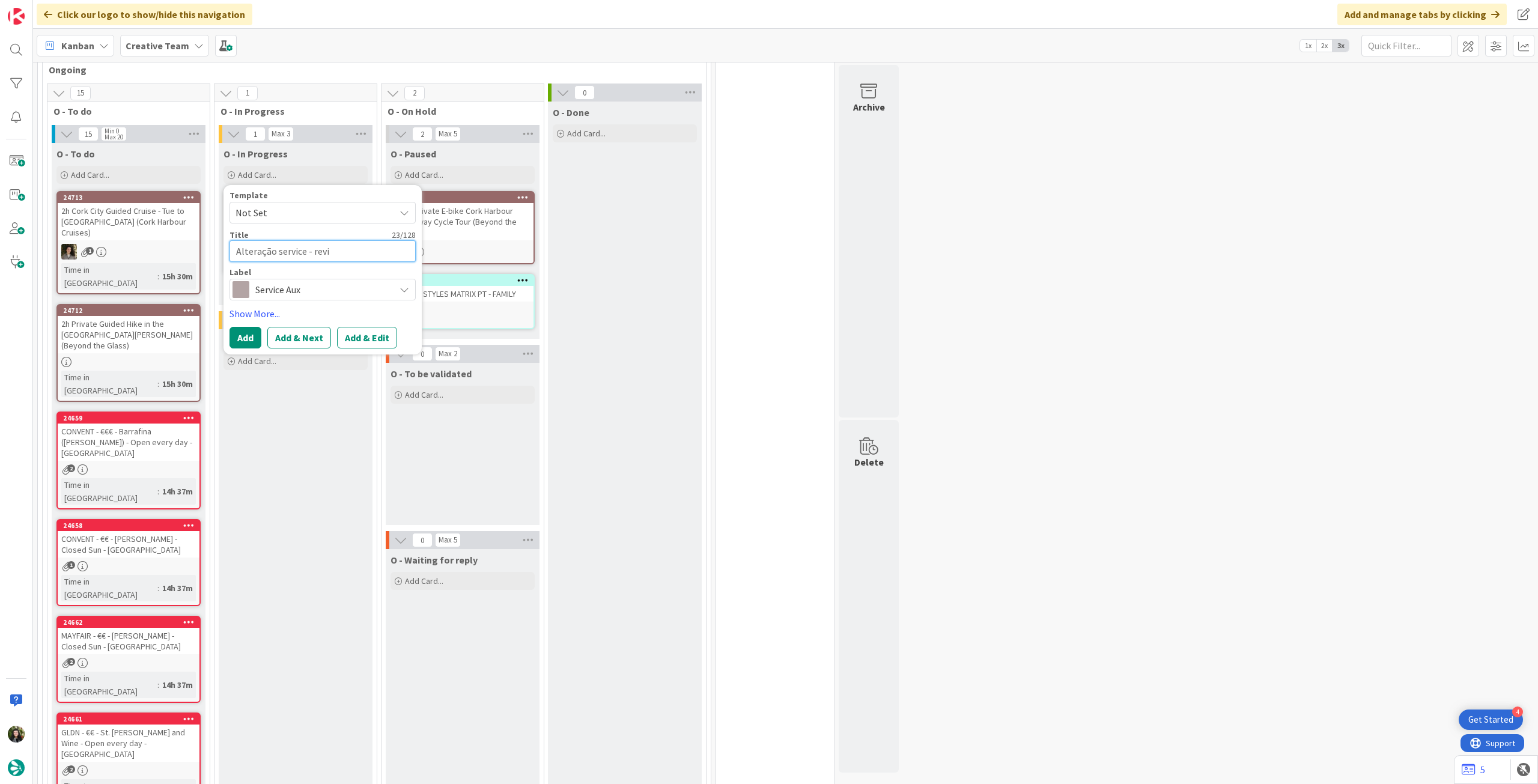
type textarea "Alteração service - revie"
type textarea "x"
type textarea "Alteração service - review"
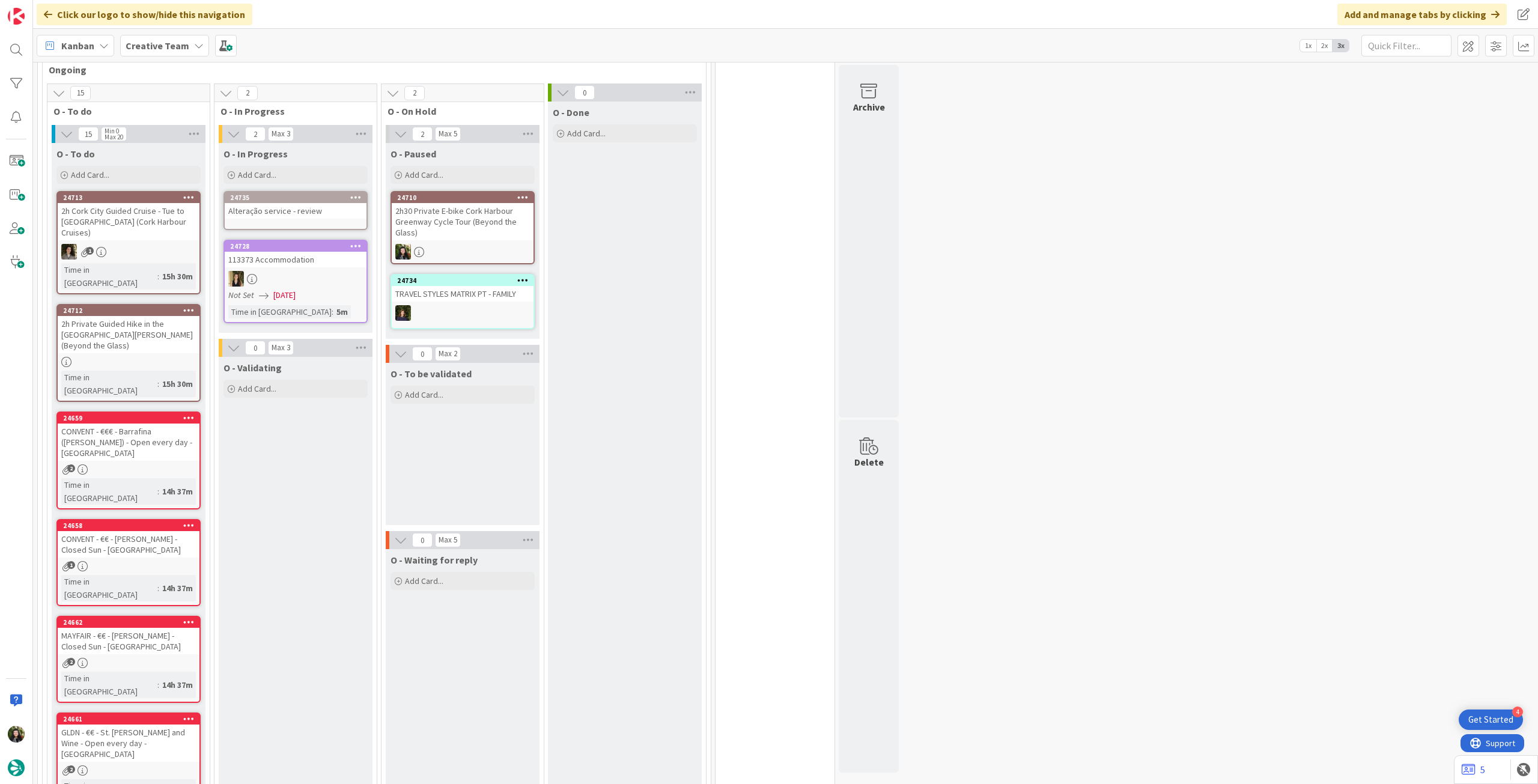
click at [323, 215] on div "Alteração service - review" at bounding box center [295, 211] width 142 height 15
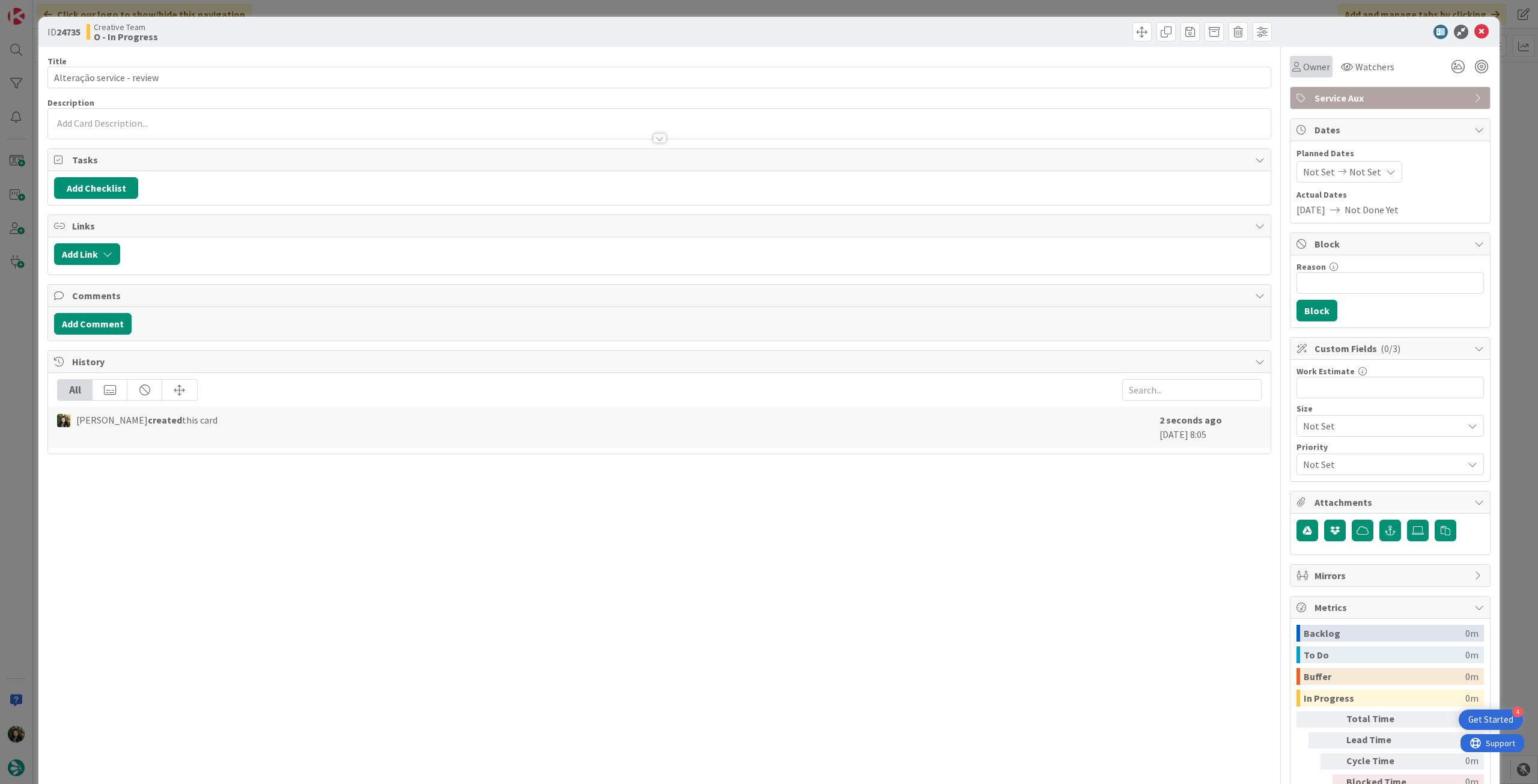
click at [1313, 74] on span "Owner" at bounding box center [1316, 67] width 27 height 15
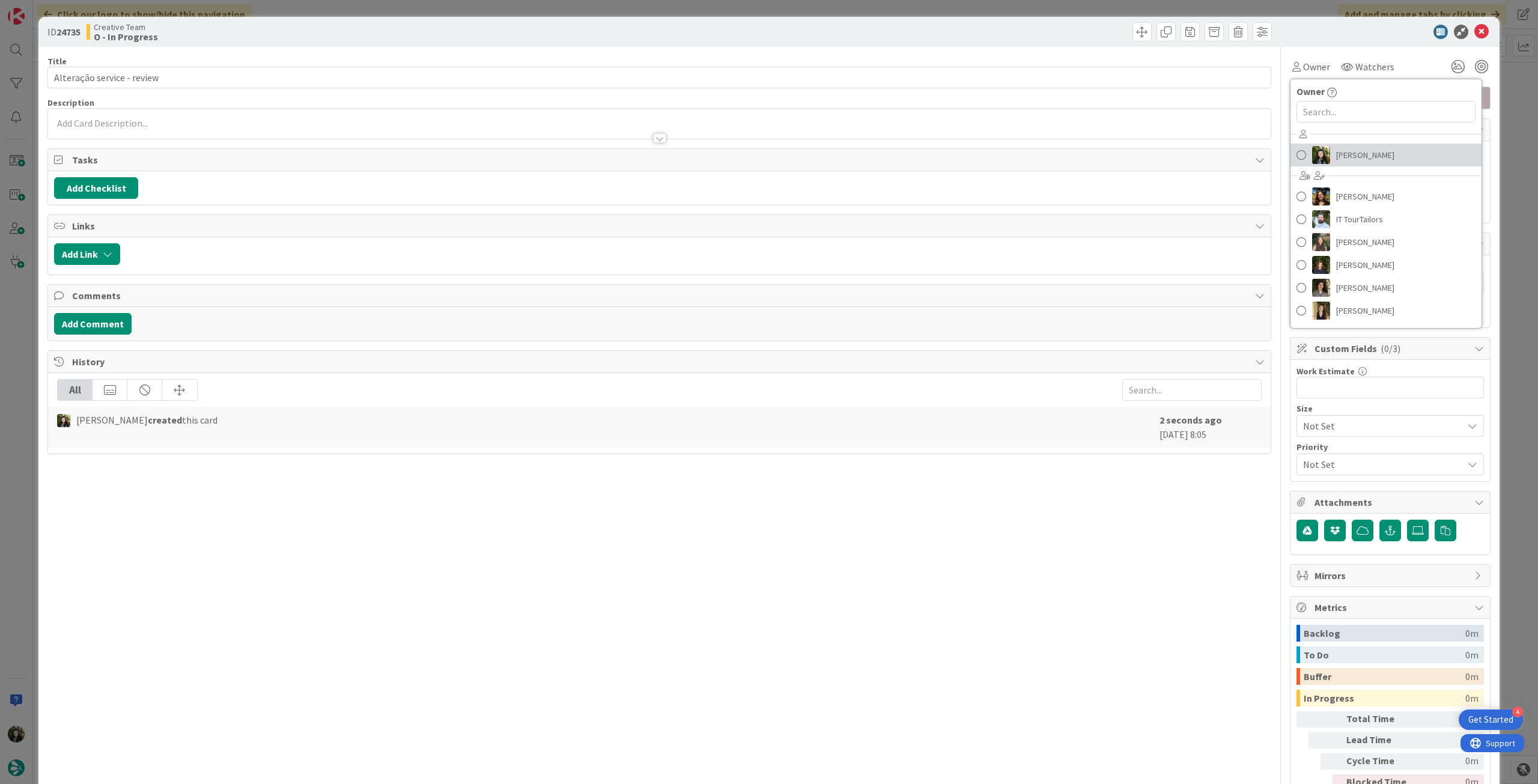
click at [1367, 152] on span "[PERSON_NAME]" at bounding box center [1365, 154] width 58 height 18
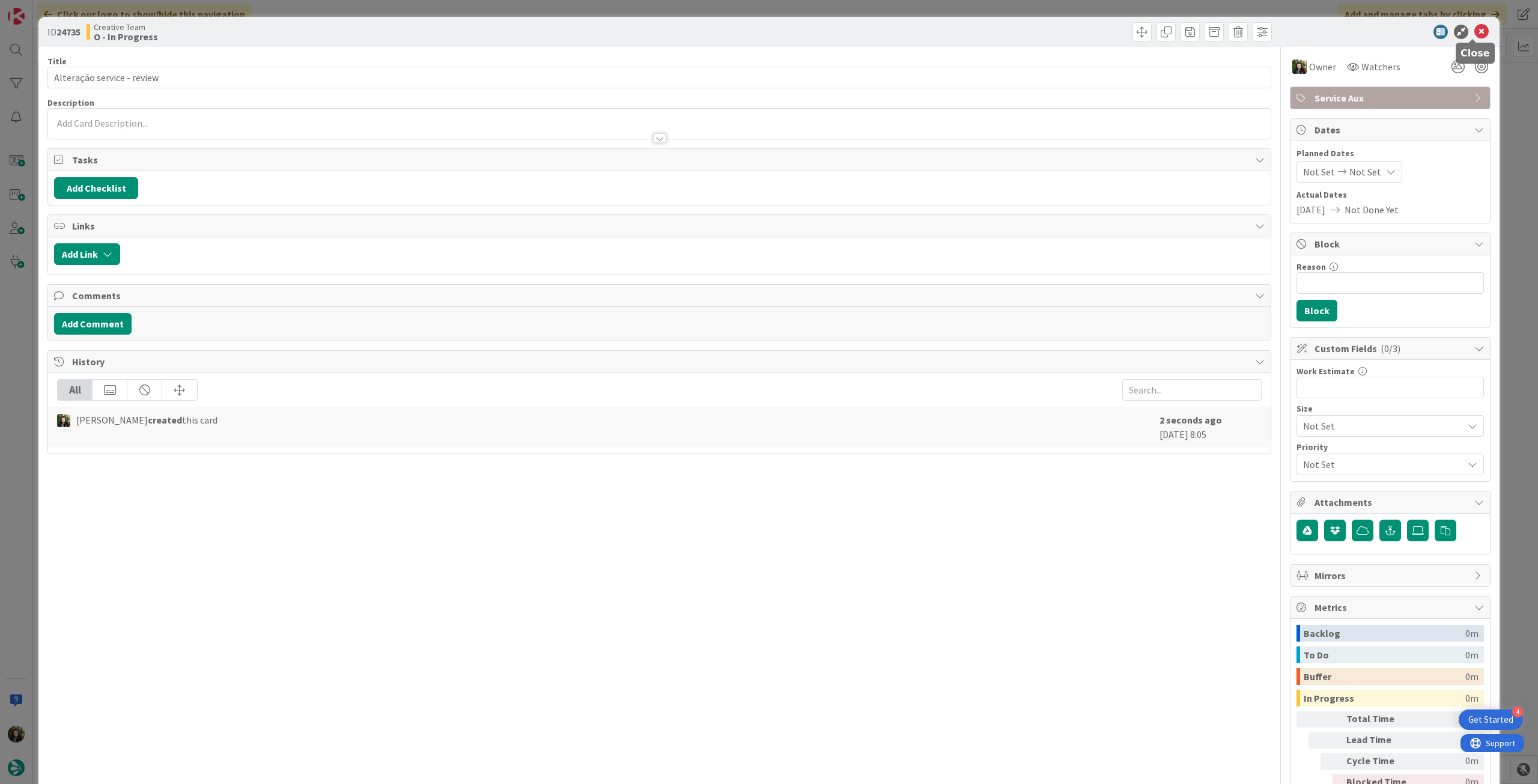
click at [1478, 33] on icon at bounding box center [1482, 32] width 15 height 15
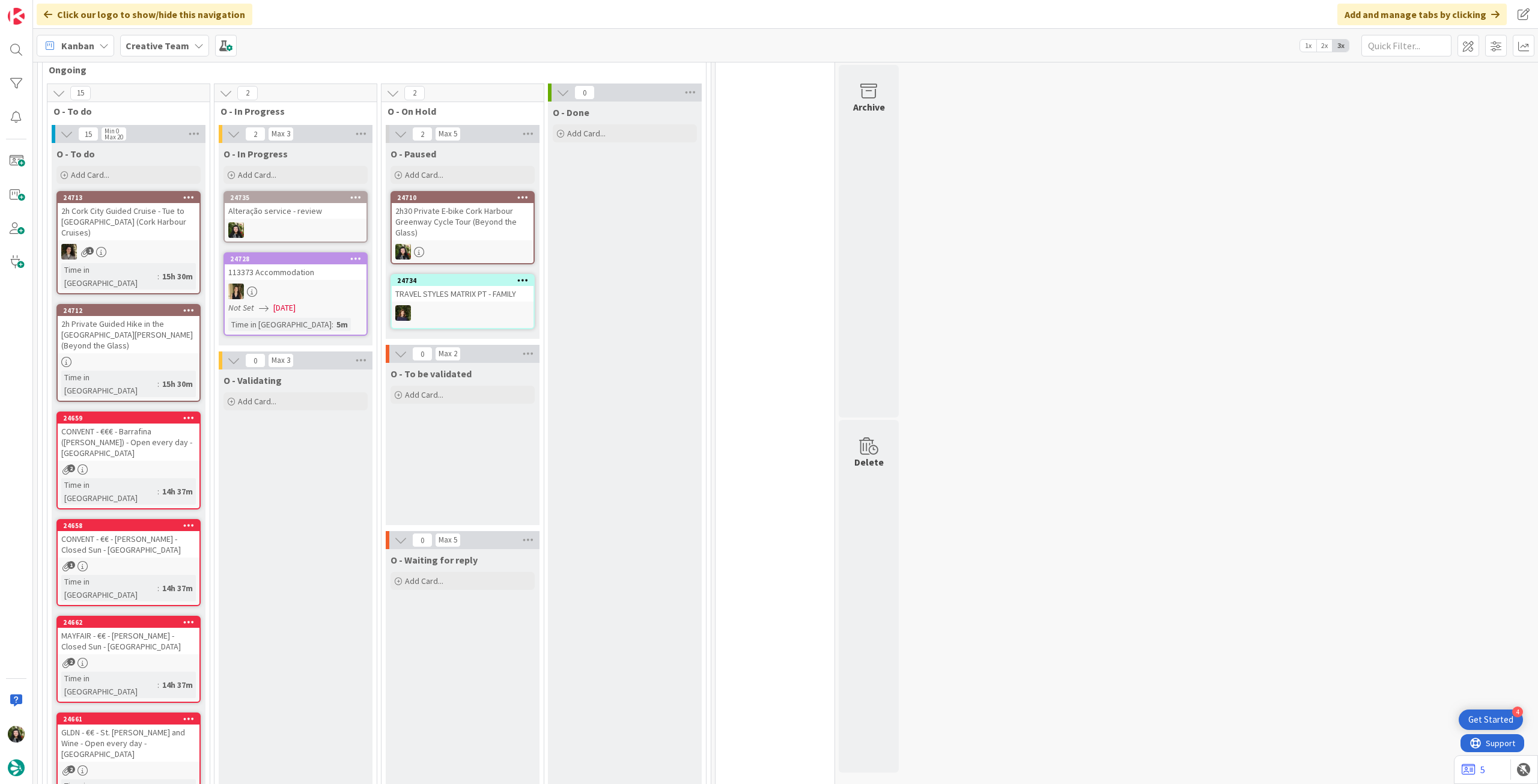
click at [330, 217] on div "Alteração service - review" at bounding box center [295, 211] width 142 height 15
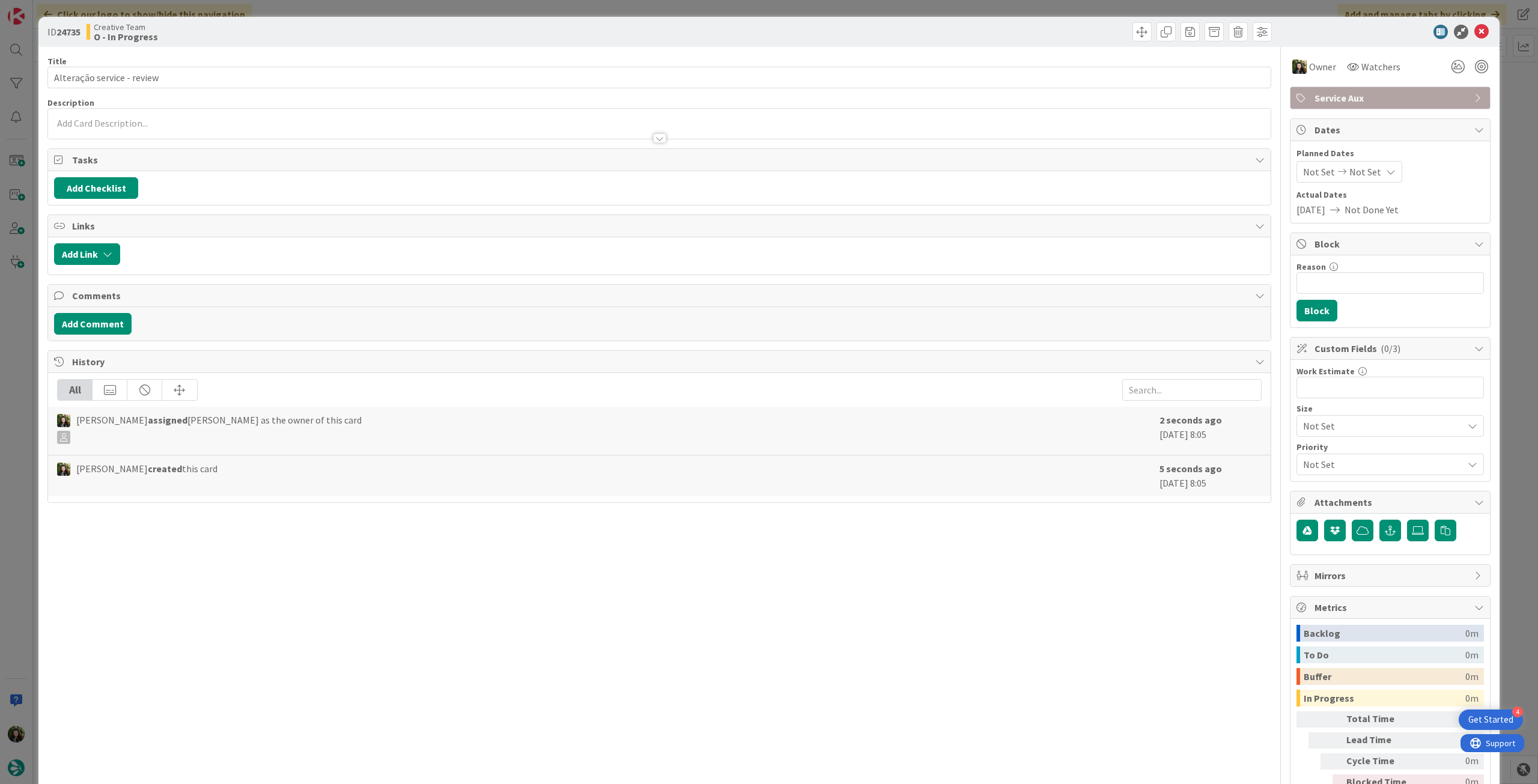
click at [1476, 26] on icon at bounding box center [1482, 32] width 15 height 15
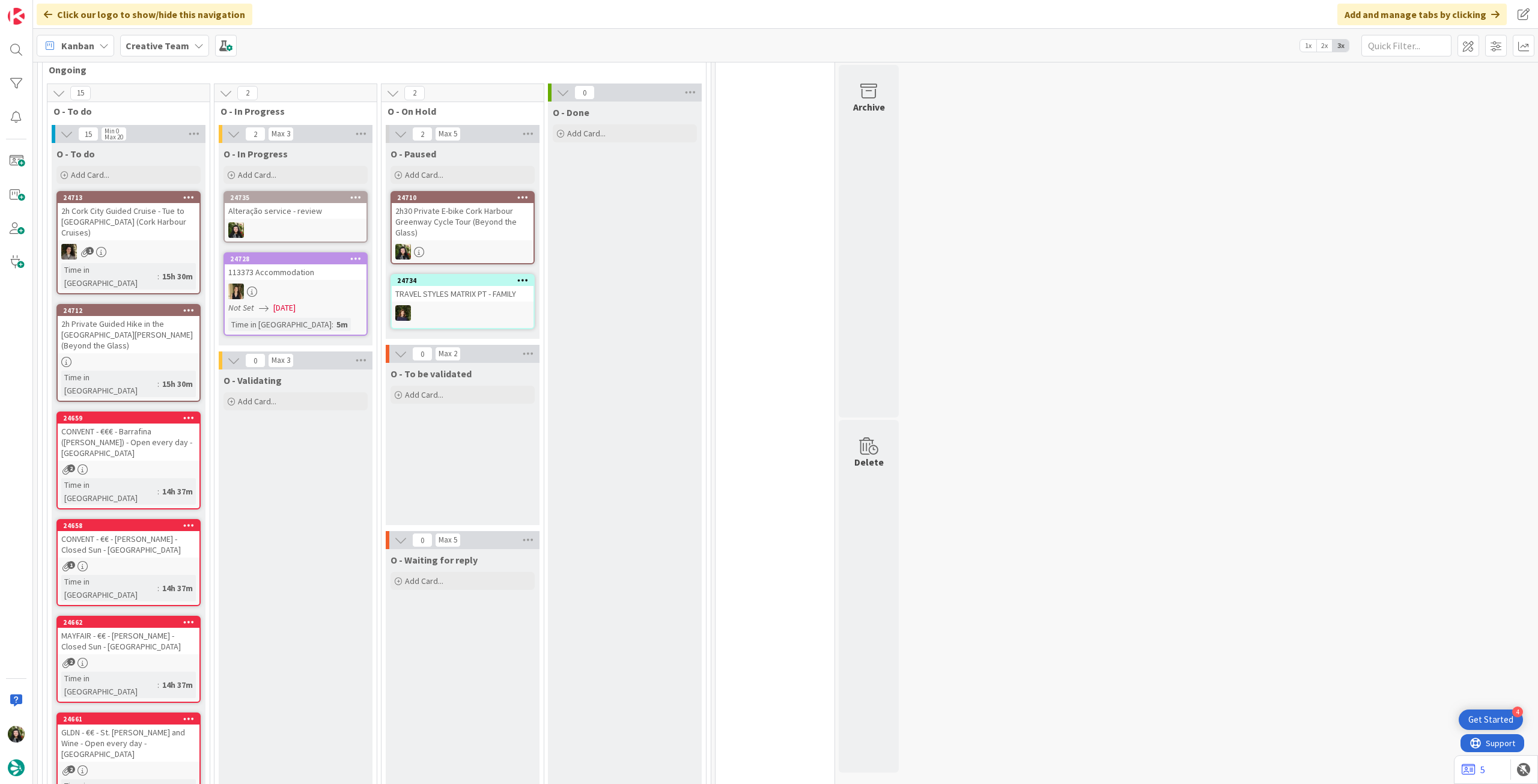
click at [1475, 29] on div "Kanban Creative Team 1x 2x 3x" at bounding box center [785, 45] width 1505 height 33
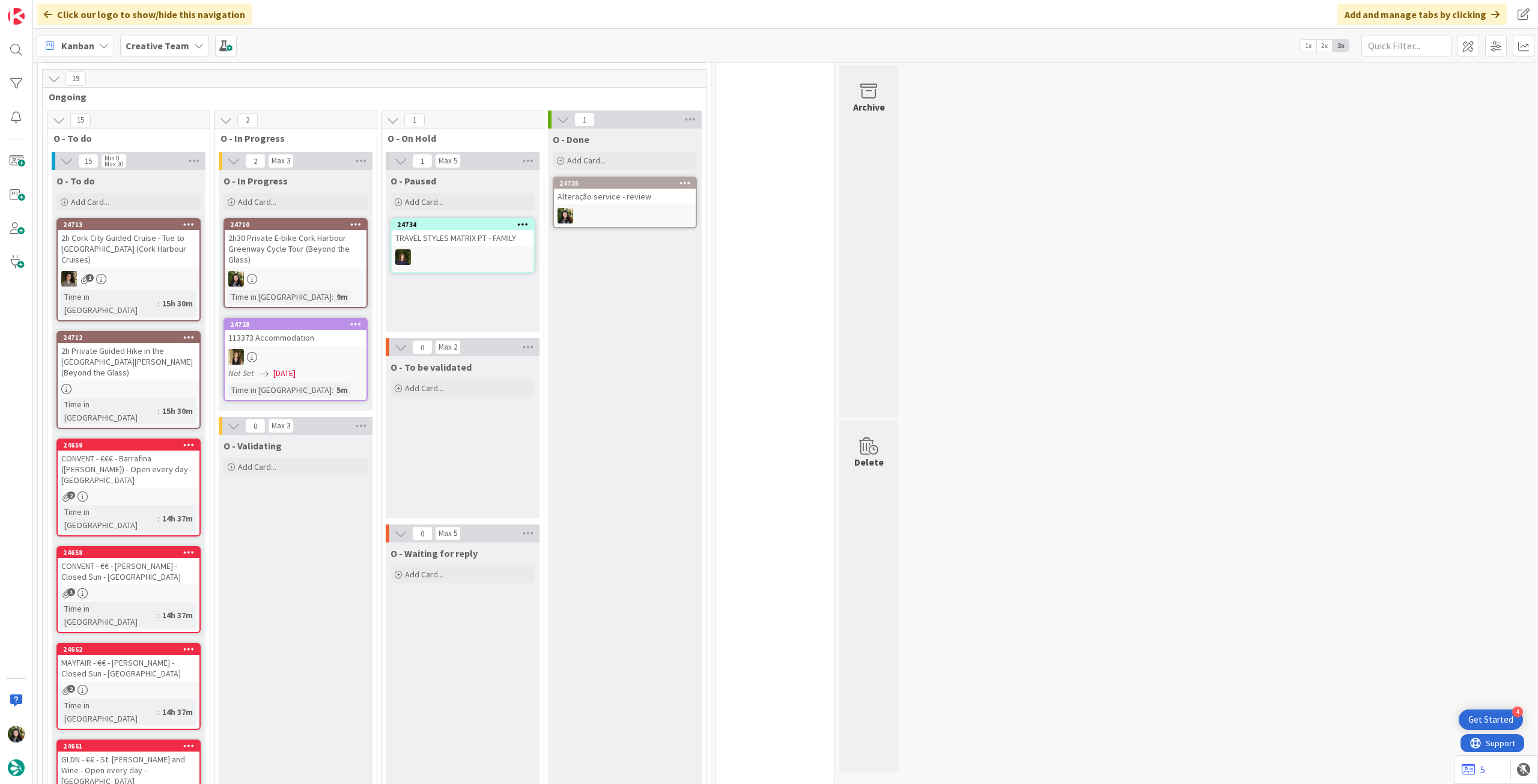
click at [296, 248] on div "2h30 Private E-bike Cork Harbour Greenway Cycle Tour (Beyond the Glass)" at bounding box center [295, 248] width 142 height 37
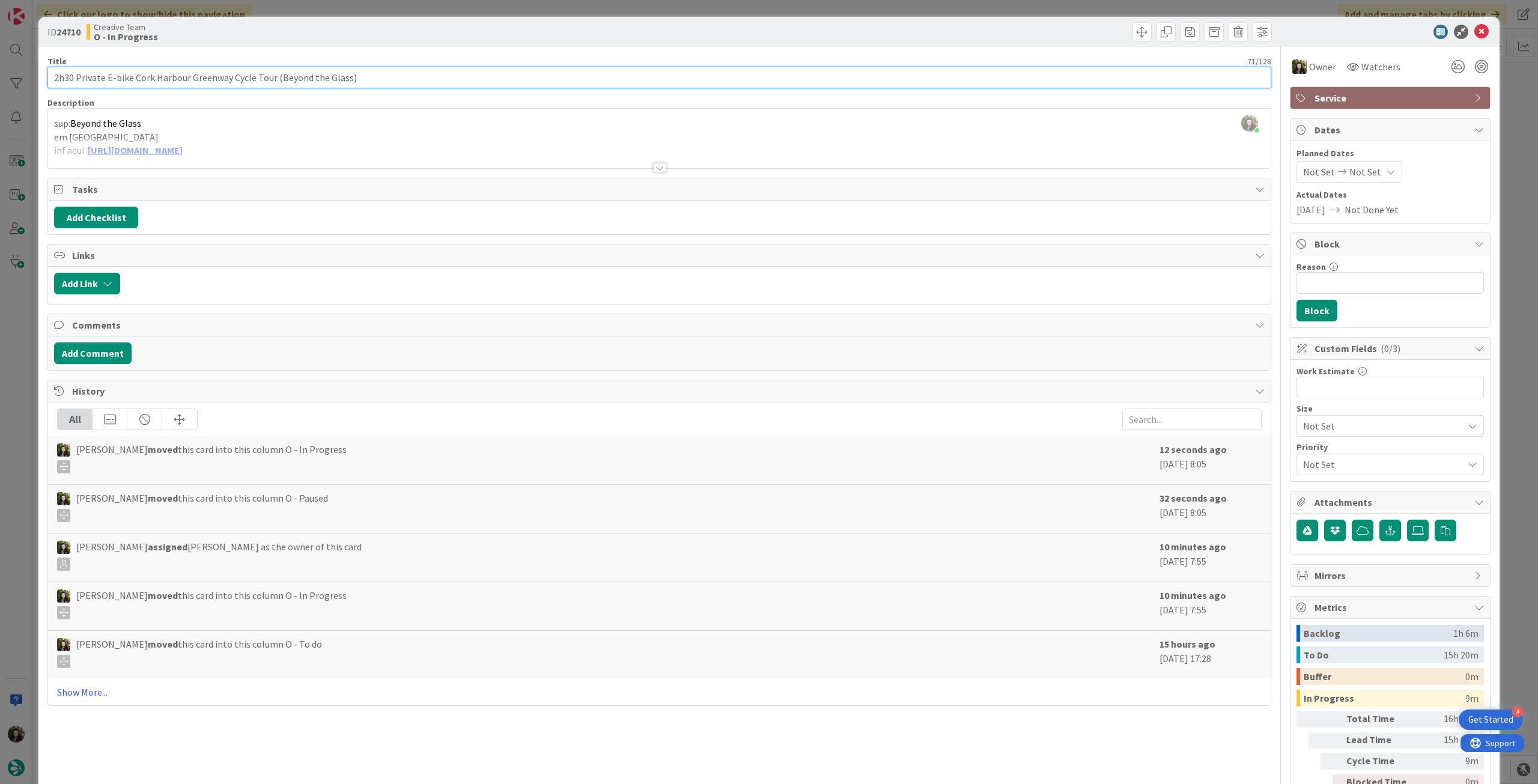
drag, startPoint x: 190, startPoint y: 80, endPoint x: 227, endPoint y: 85, distance: 37.3
click at [227, 85] on input "2h30 Private E-bike Cork Harbour Greenway Cycle Tour (Beyond the Glass)" at bounding box center [659, 77] width 1224 height 22
drag, startPoint x: 377, startPoint y: 78, endPoint x: 84, endPoint y: 44, distance: 295.0
click at [0, 82] on html "4 Get Started Click our logo to show/hide this navigation Add and manage tabs b…" at bounding box center [769, 392] width 1538 height 784
click at [185, 155] on div at bounding box center [659, 153] width 1222 height 31
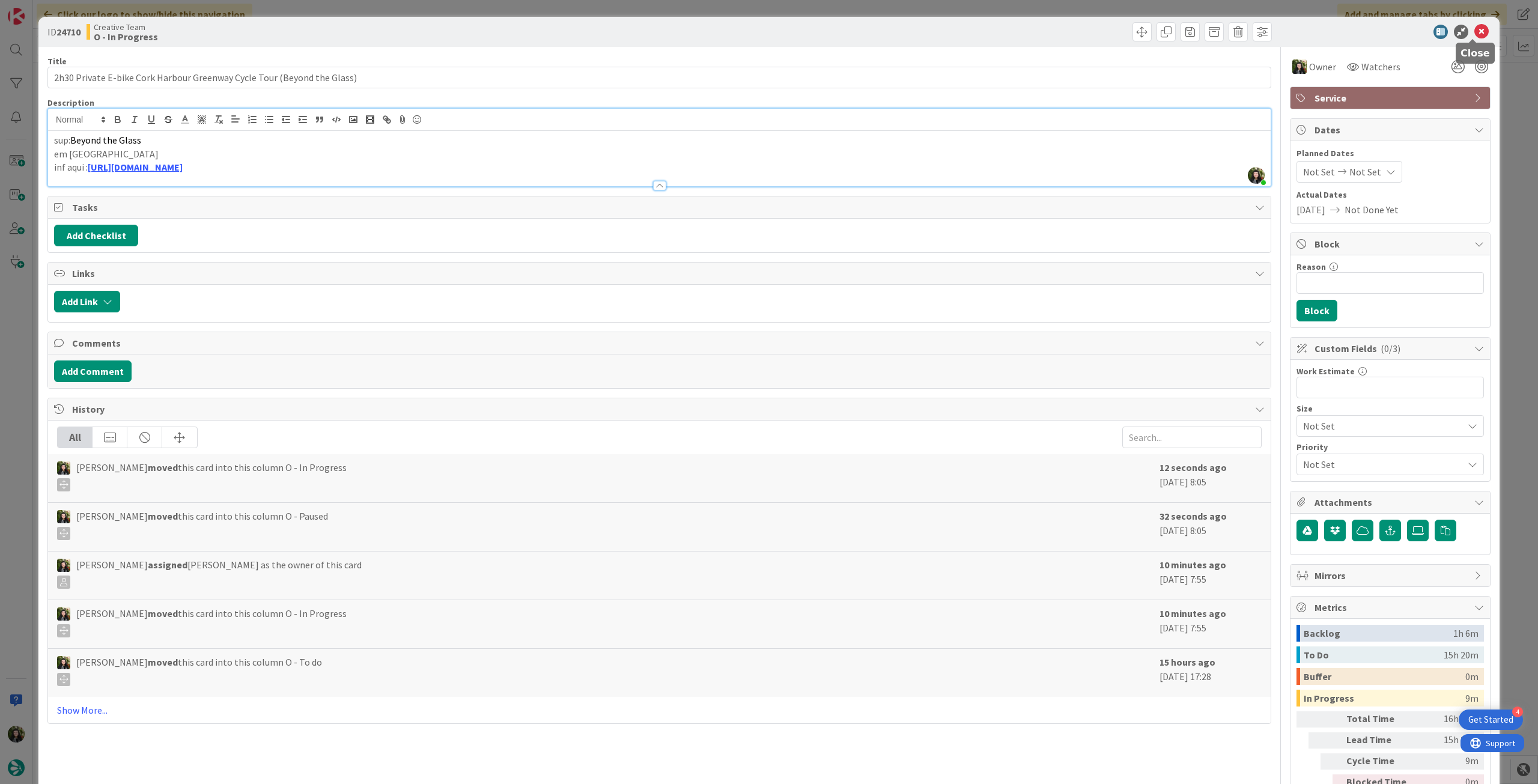
click at [1475, 33] on icon at bounding box center [1482, 32] width 15 height 15
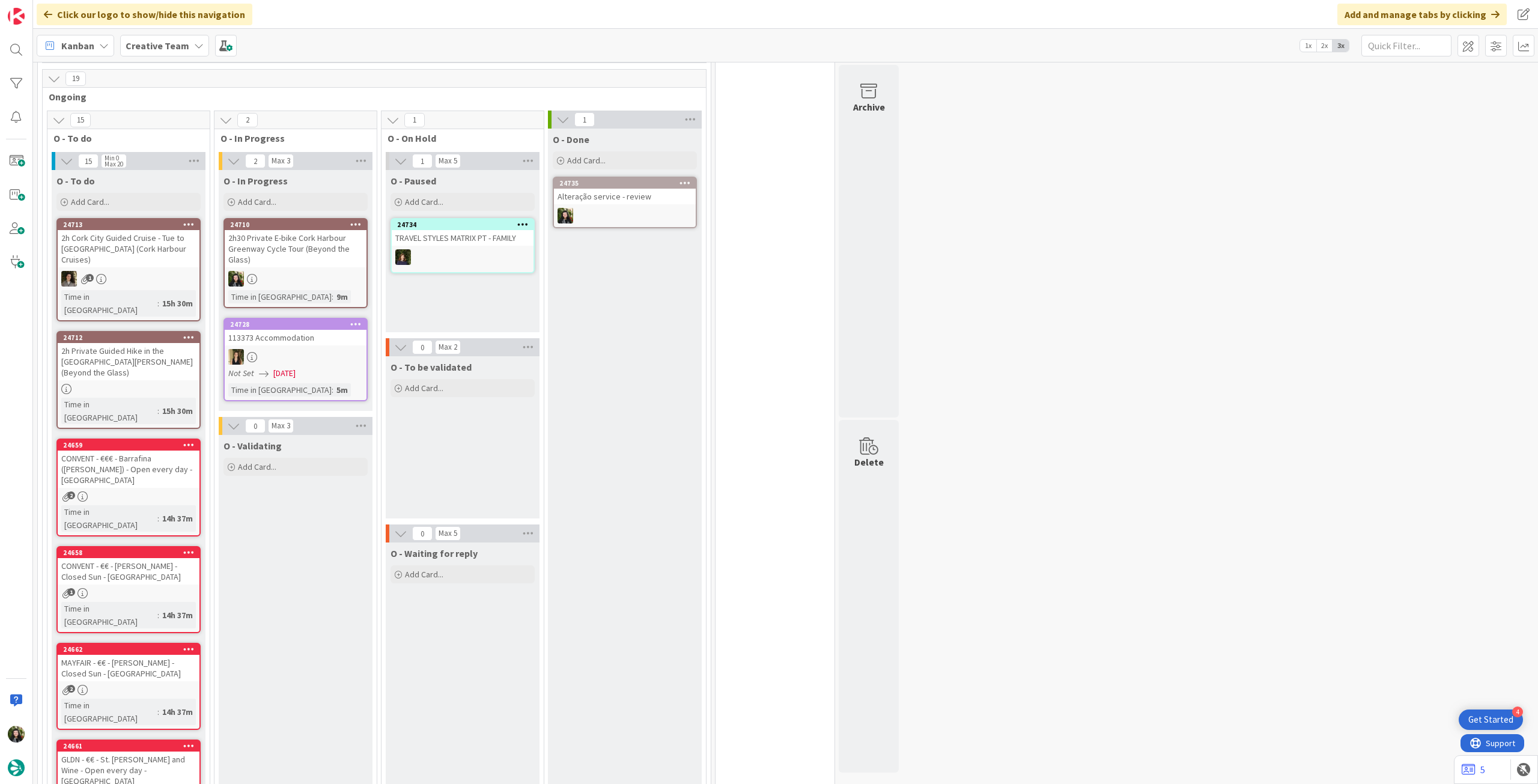
click at [333, 273] on div at bounding box center [295, 278] width 142 height 15
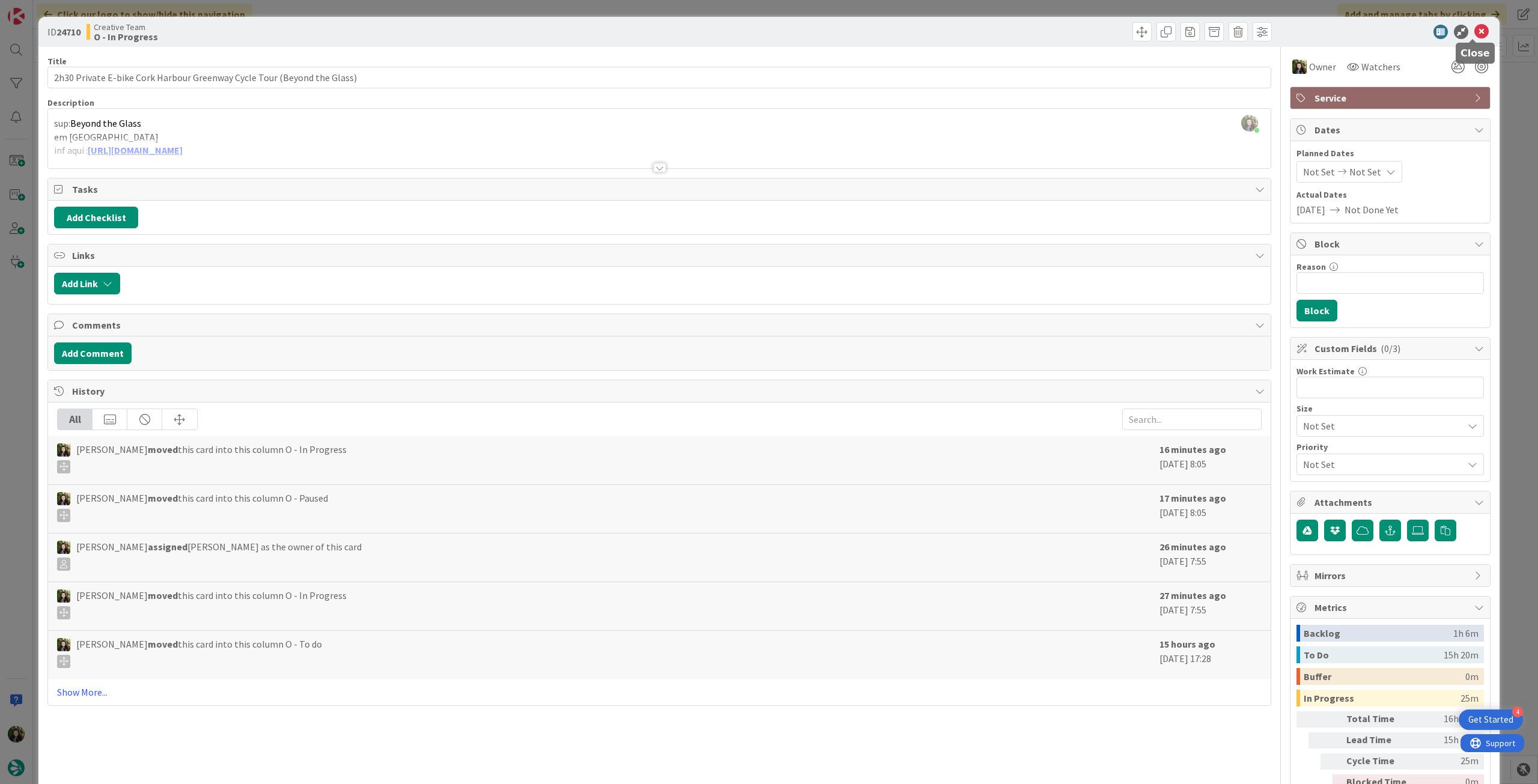
click at [1476, 30] on icon at bounding box center [1482, 32] width 15 height 15
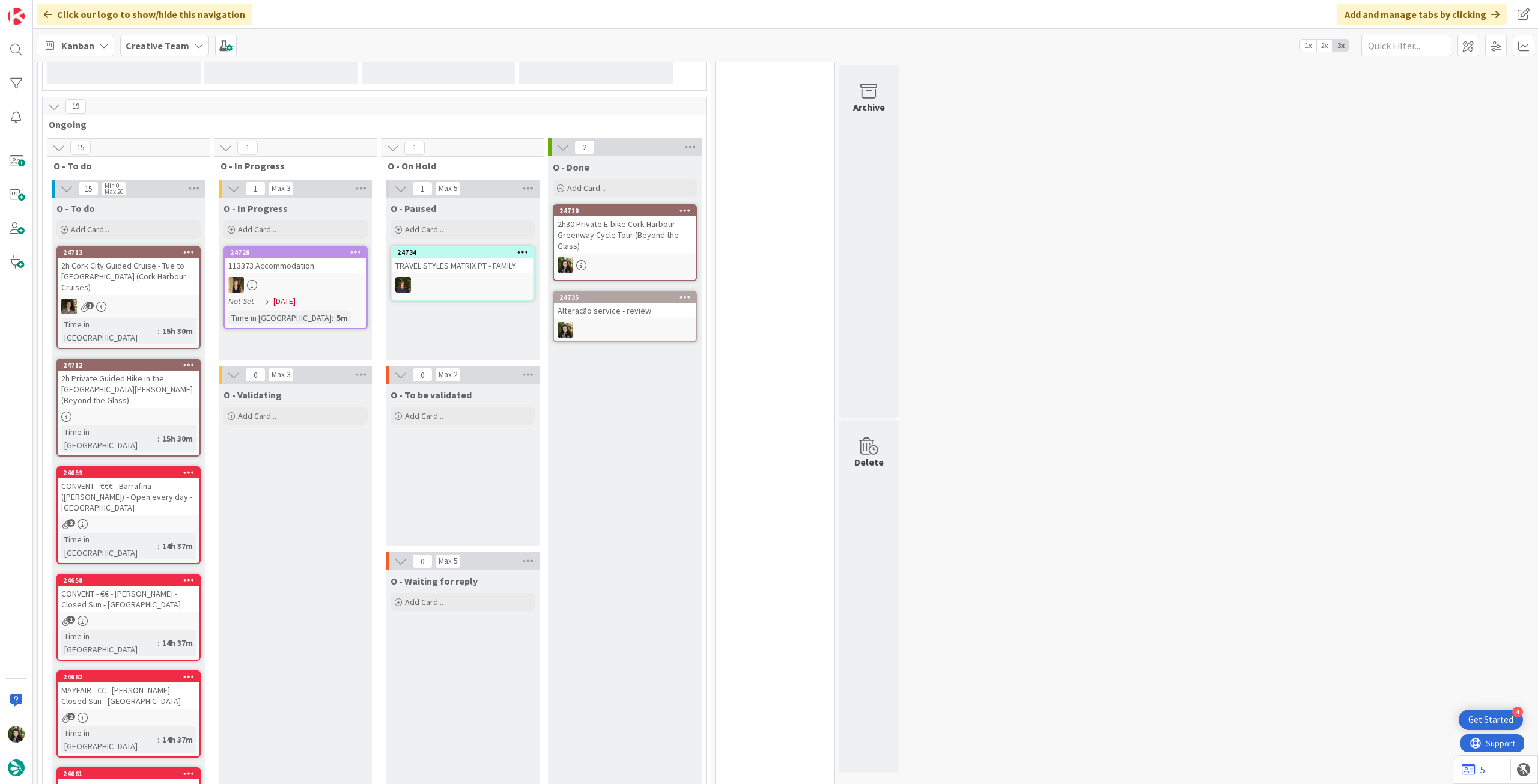
click at [165, 53] on div "Creative Team" at bounding box center [165, 46] width 89 height 22
click at [181, 171] on h4 "Creative Team - Análise" at bounding box center [216, 172] width 163 height 12
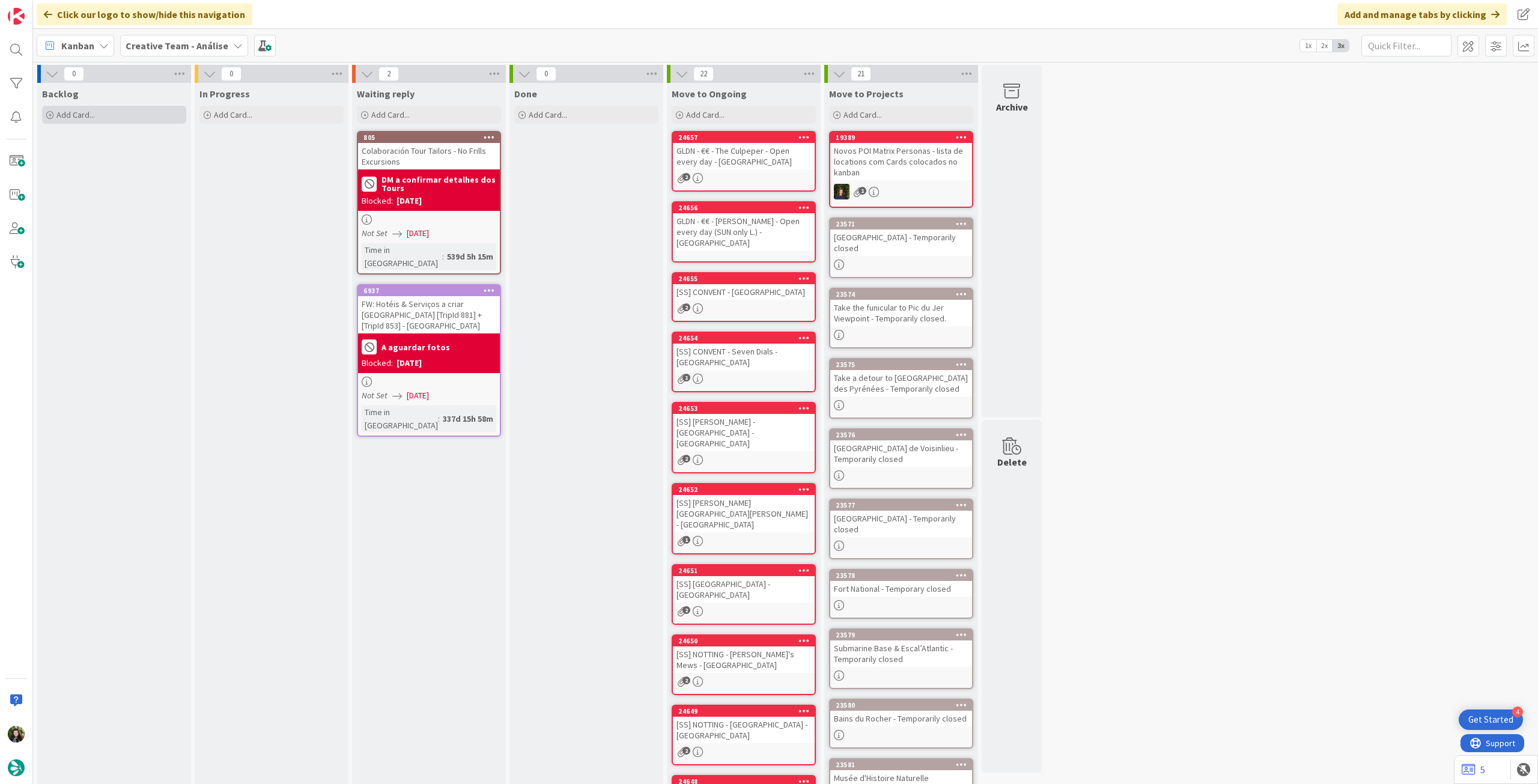
click at [152, 117] on div "Add Card..." at bounding box center [114, 114] width 144 height 18
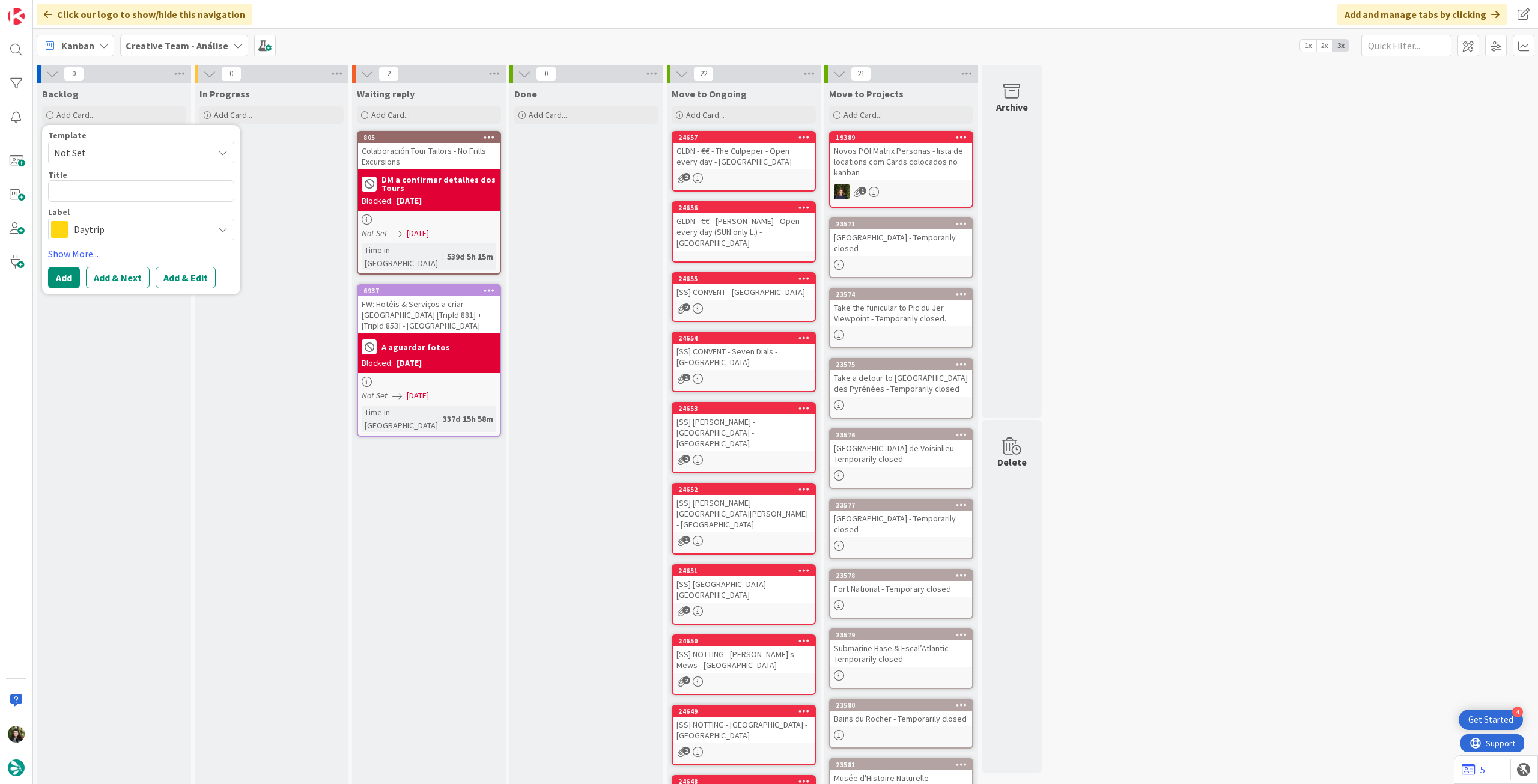
drag, startPoint x: 131, startPoint y: 224, endPoint x: 135, endPoint y: 230, distance: 7.2
click at [130, 224] on span "Daytrip" at bounding box center [140, 229] width 133 height 17
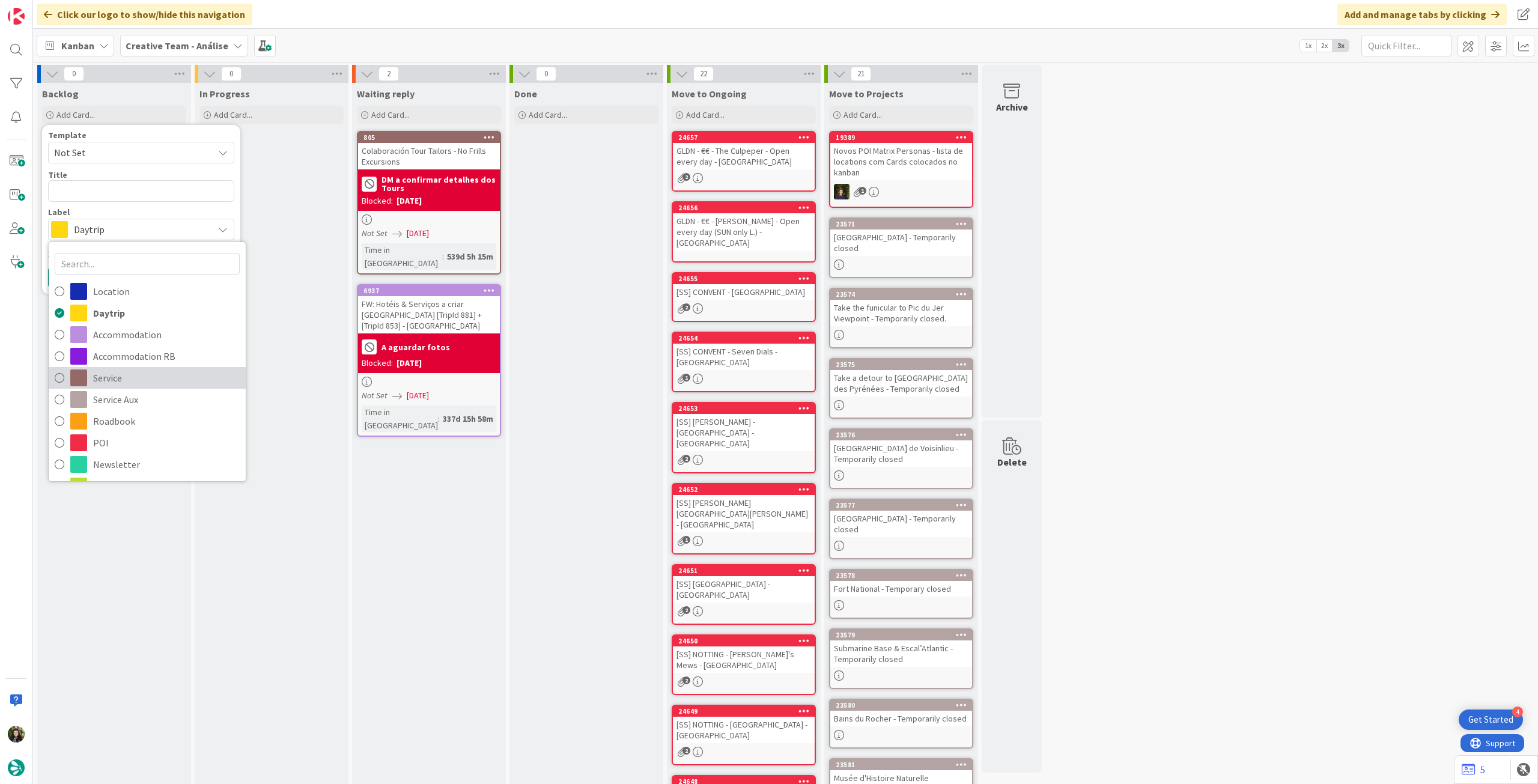
drag, startPoint x: 159, startPoint y: 385, endPoint x: 144, endPoint y: 326, distance: 60.9
click at [159, 385] on span "Service" at bounding box center [166, 377] width 147 height 18
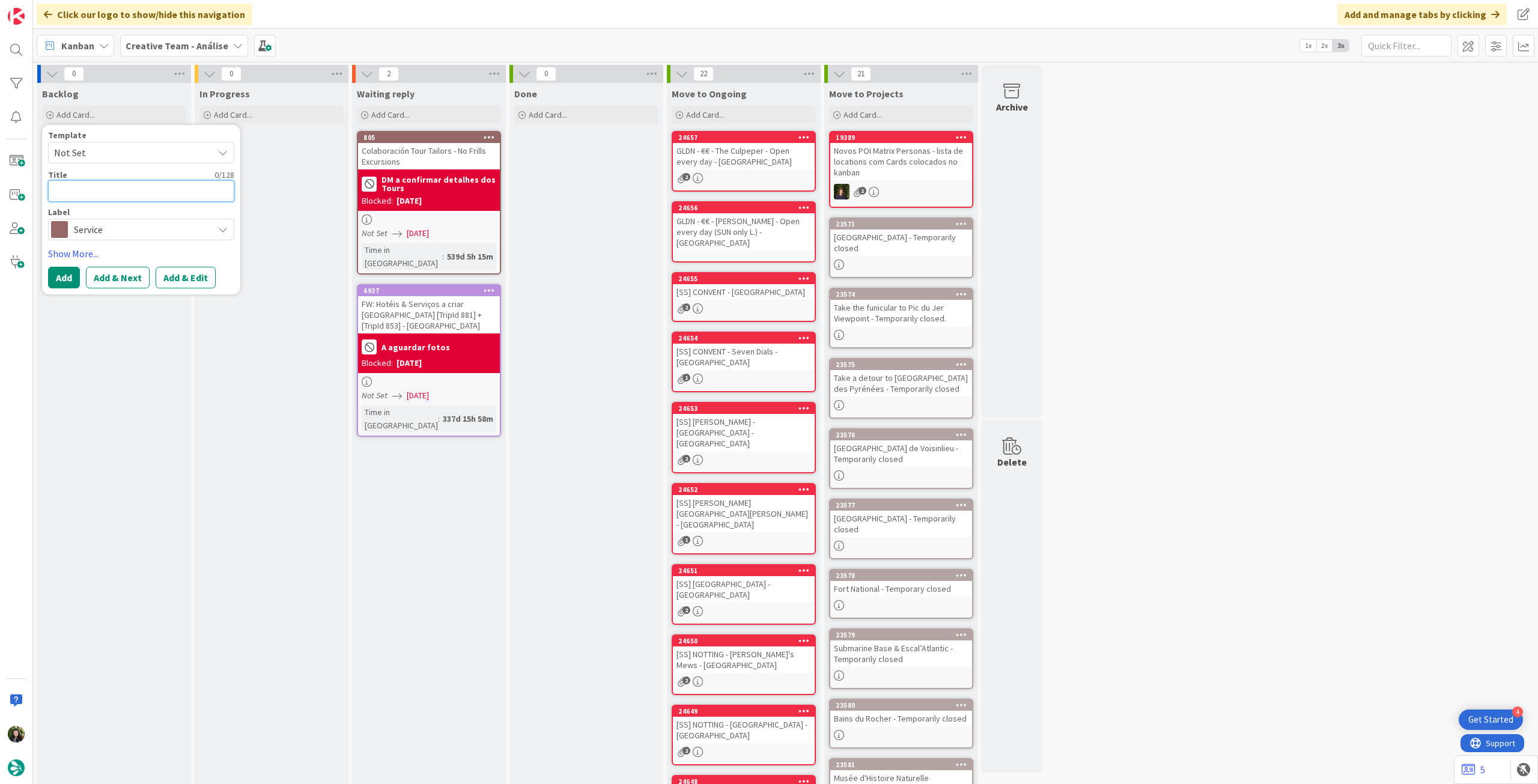
click at [125, 194] on textarea at bounding box center [141, 191] width 187 height 22
paste textarea "2h30 E-bike tour of Stirling City & Beyond"
type textarea "x"
type textarea "2h30 E-bike tour of Stirling City & Beyond"
click at [73, 274] on button "Add" at bounding box center [64, 278] width 32 height 22
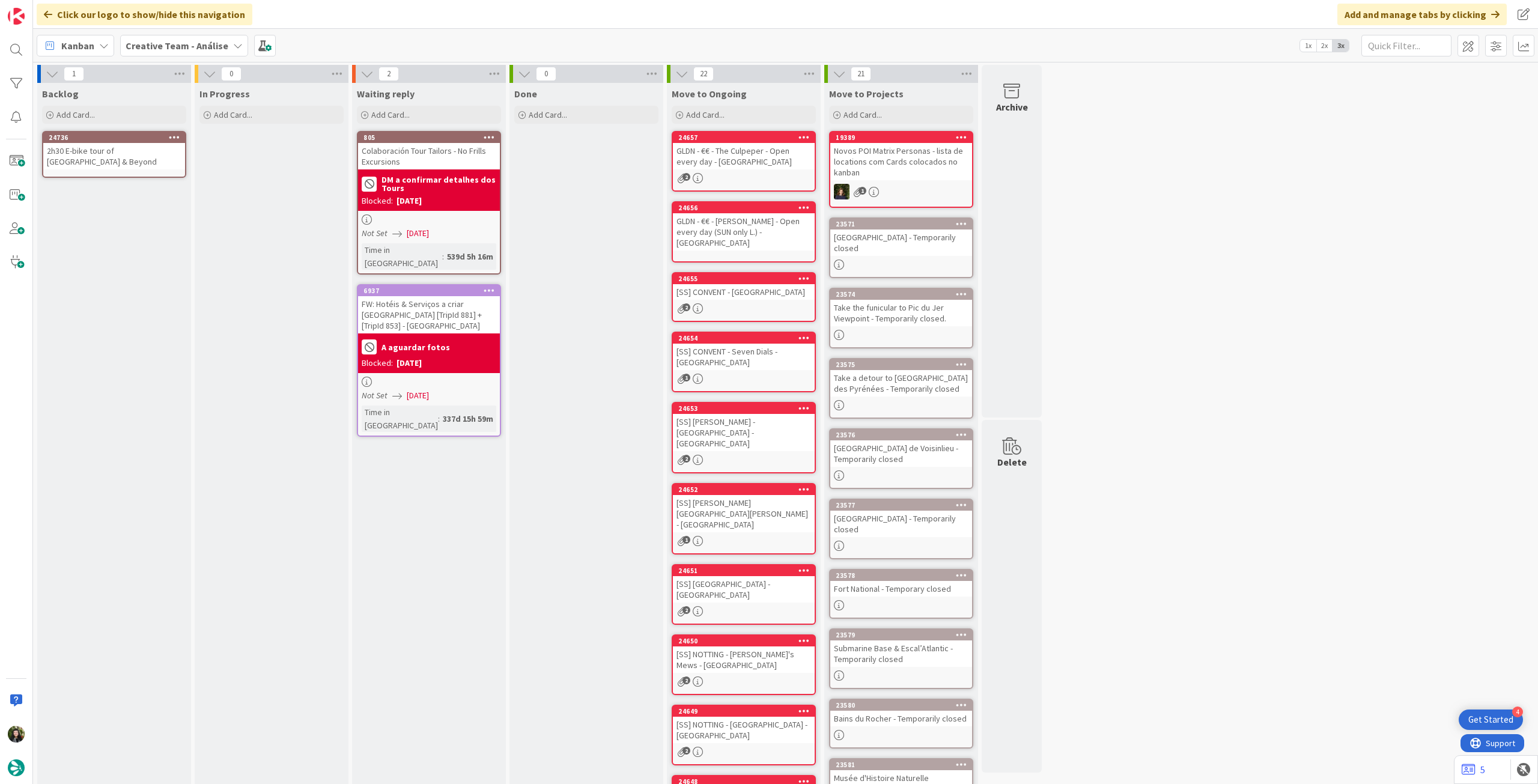
click at [105, 166] on div "2h30 E-bike tour of Stirling City & Beyond" at bounding box center [114, 156] width 142 height 26
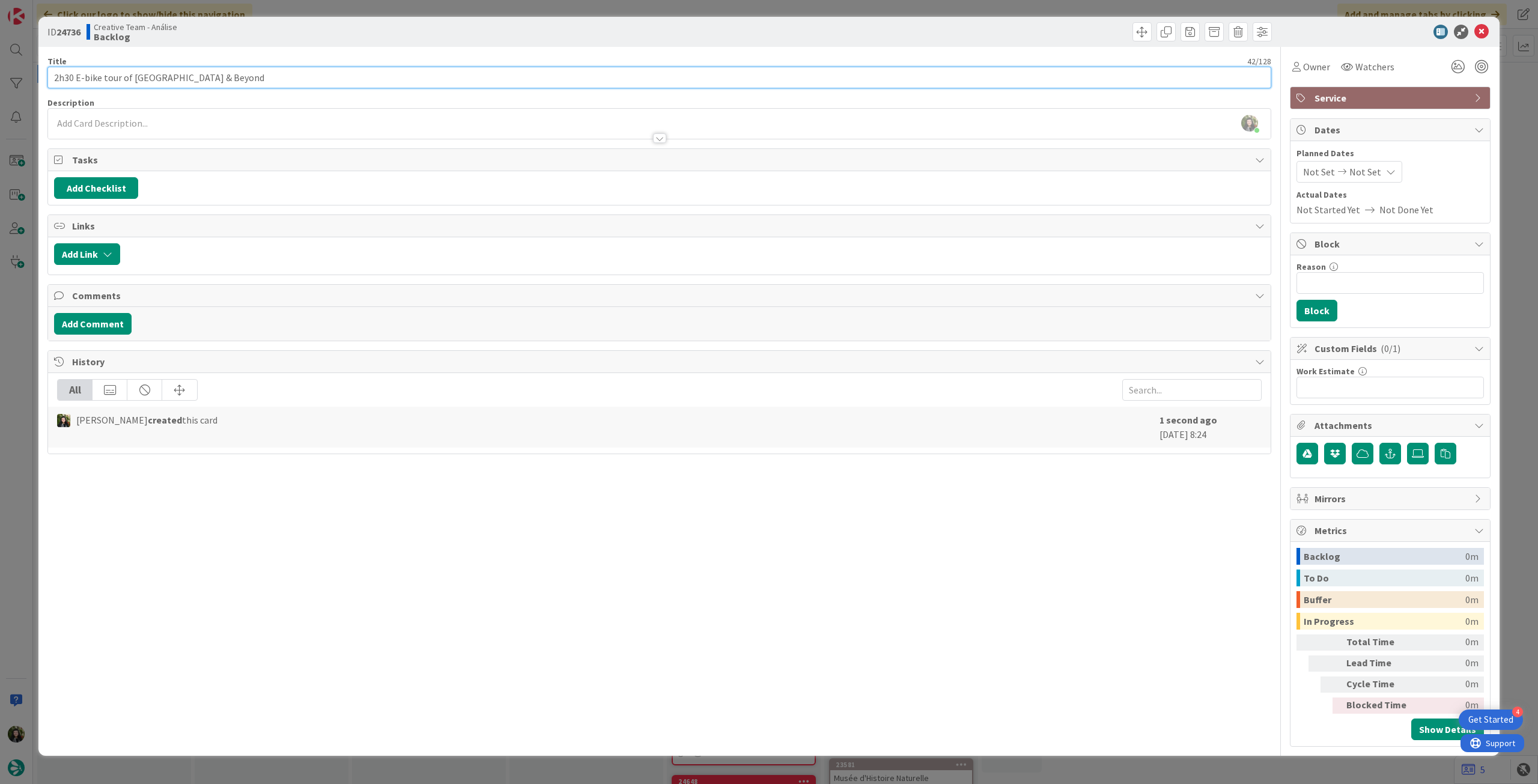
click at [407, 82] on input "2h30 E-bike tour of Stirling City & Beyond" at bounding box center [659, 77] width 1224 height 22
paste input "Stuart's Bicycle Tours"
type input "2h30 E-bike tour of Stirling City & Beyond (Stuart's Bicycle Tours)"
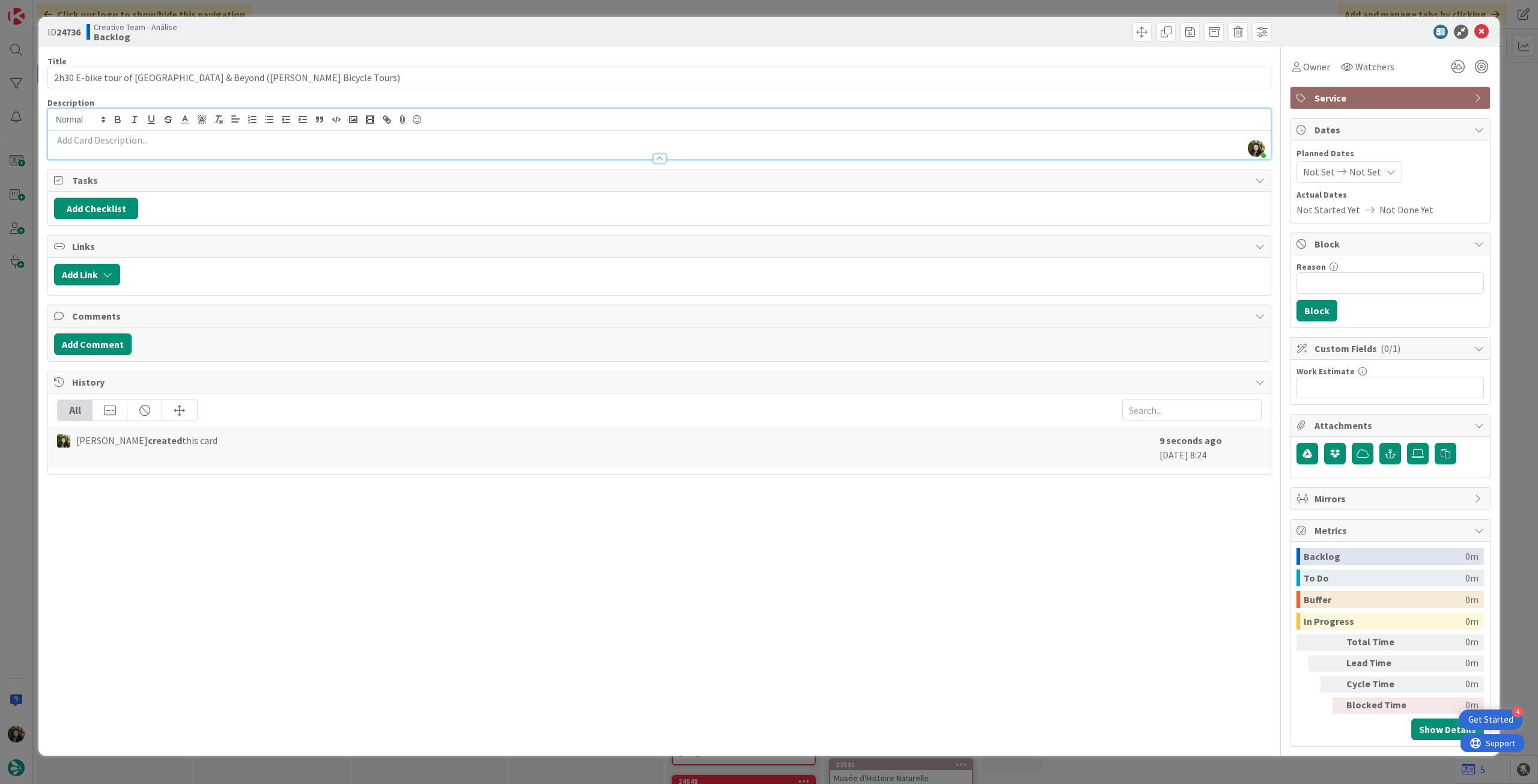
click at [464, 122] on div "Beatriz Cassona just joined" at bounding box center [659, 133] width 1222 height 50
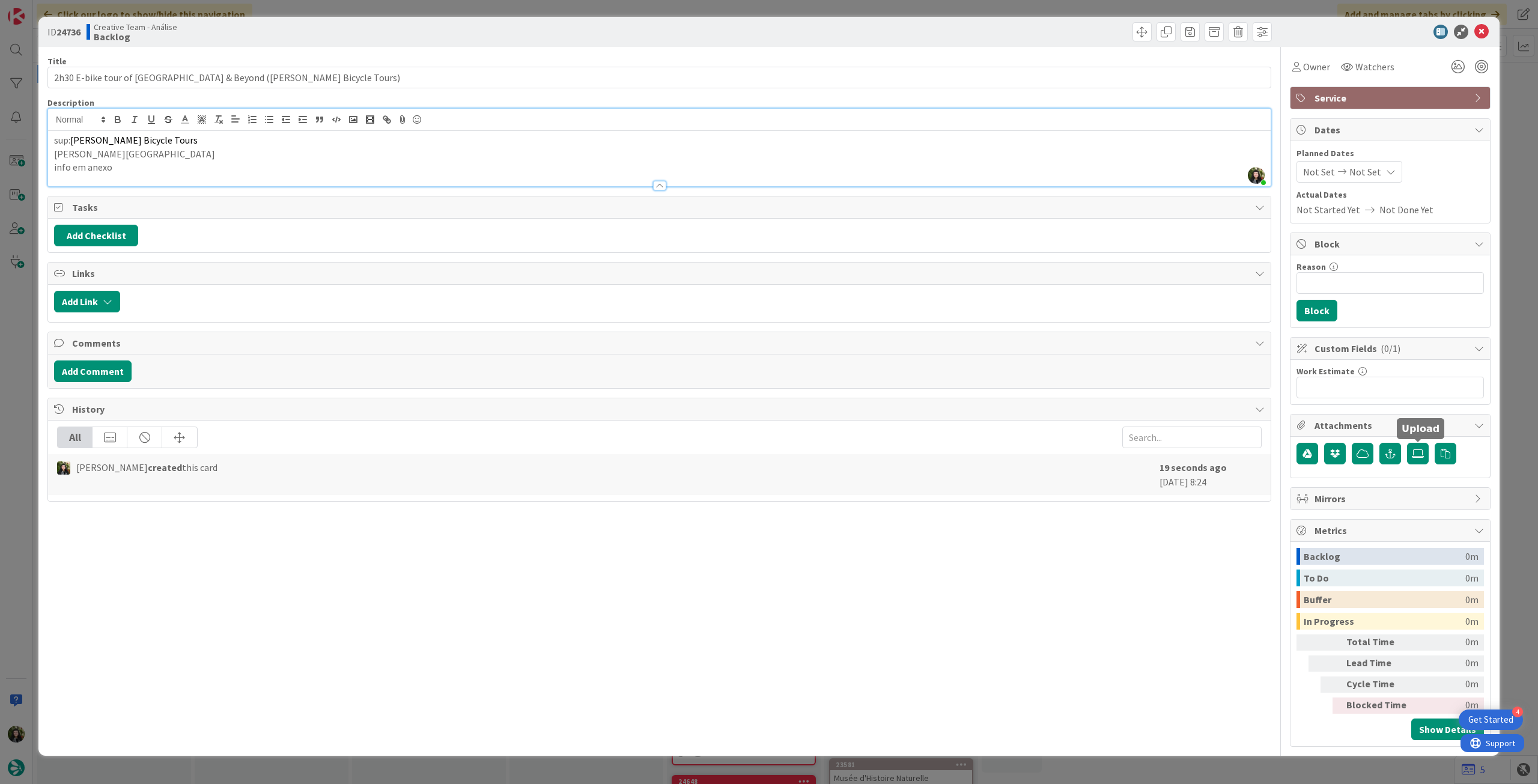
click at [1429, 445] on div at bounding box center [1390, 453] width 187 height 23
click at [1424, 451] on label at bounding box center [1418, 453] width 22 height 22
click at [1407, 442] on input "file" at bounding box center [1407, 442] width 0 height 0
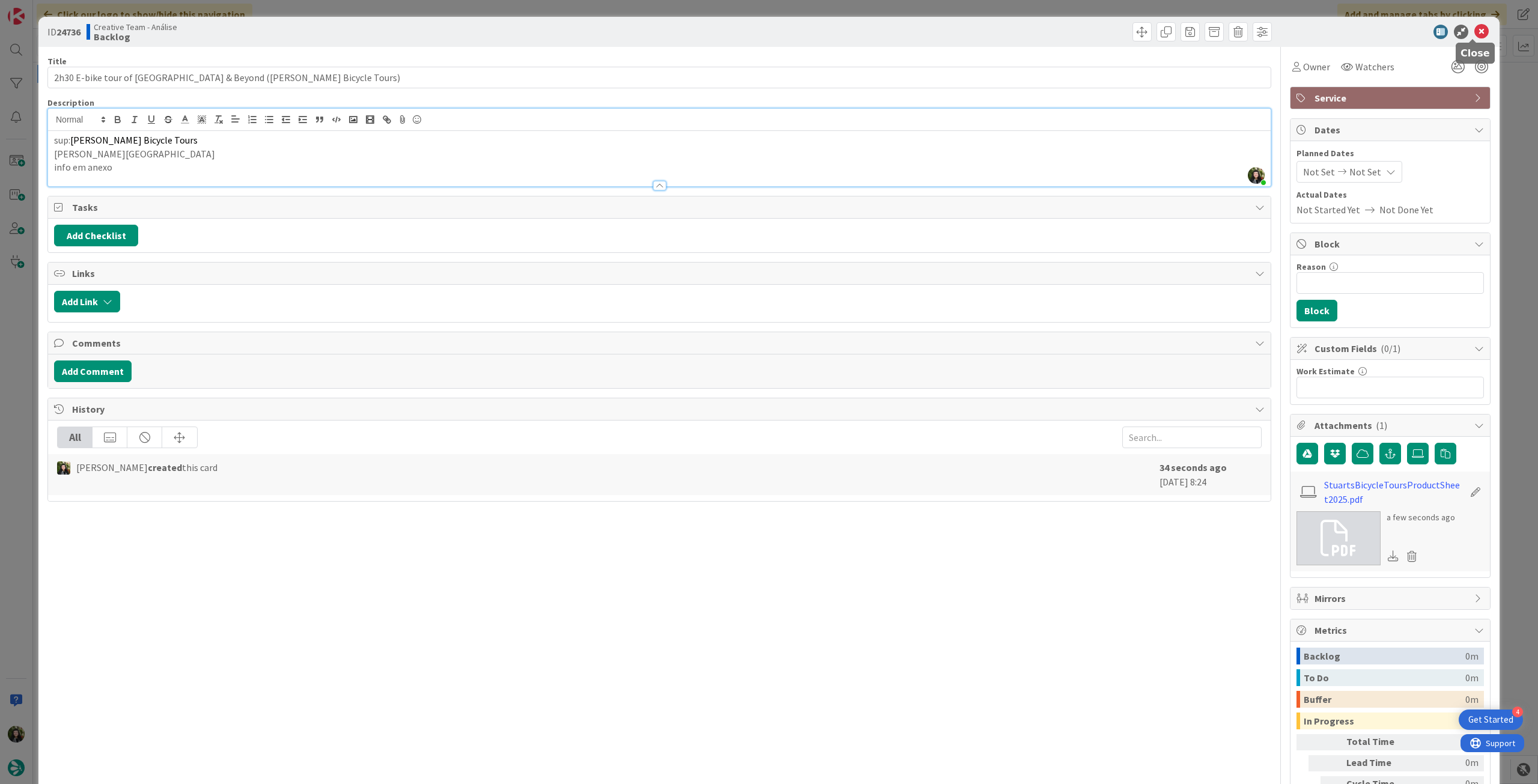
click at [1477, 33] on icon at bounding box center [1482, 32] width 15 height 15
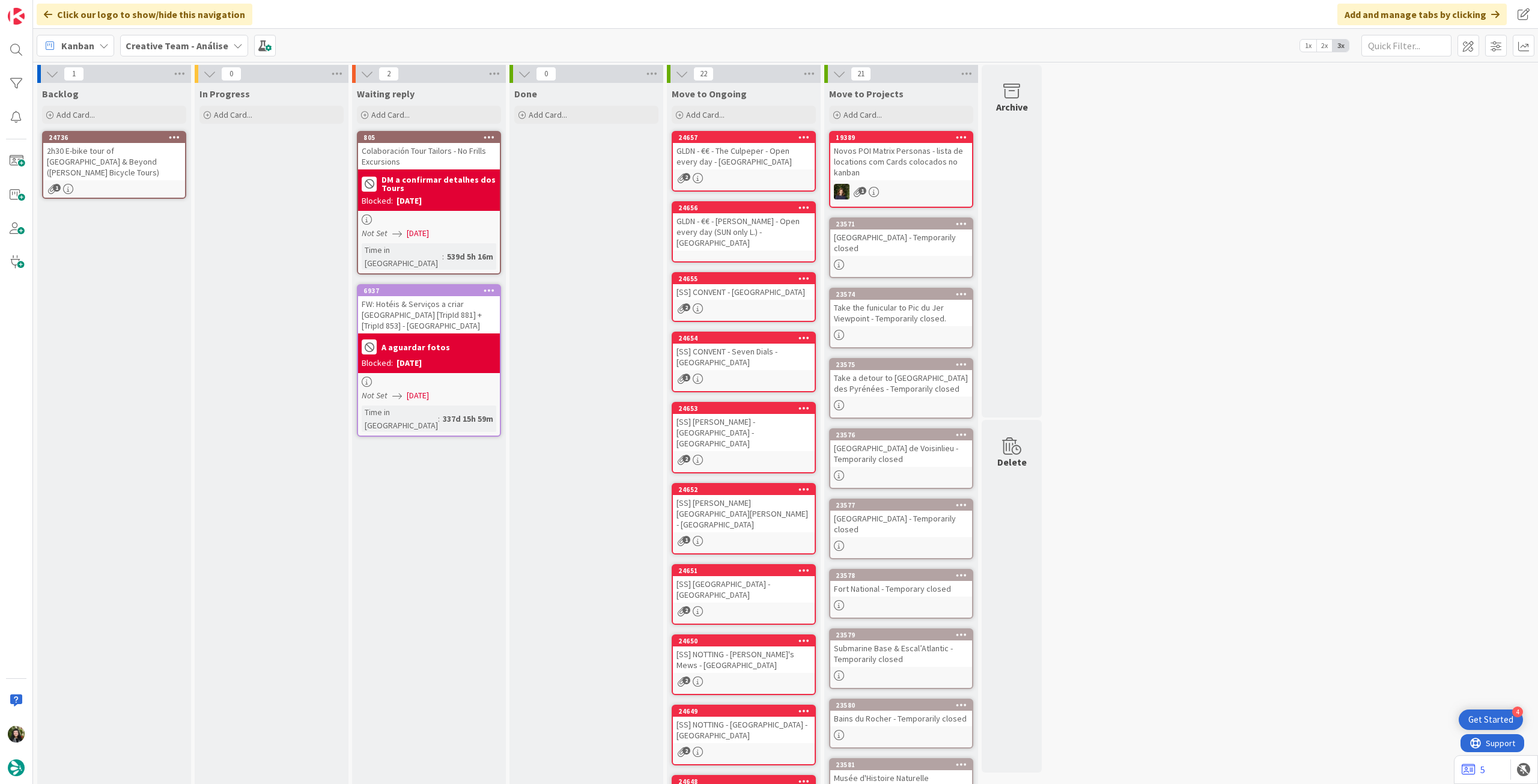
click at [175, 133] on icon at bounding box center [175, 137] width 12 height 9
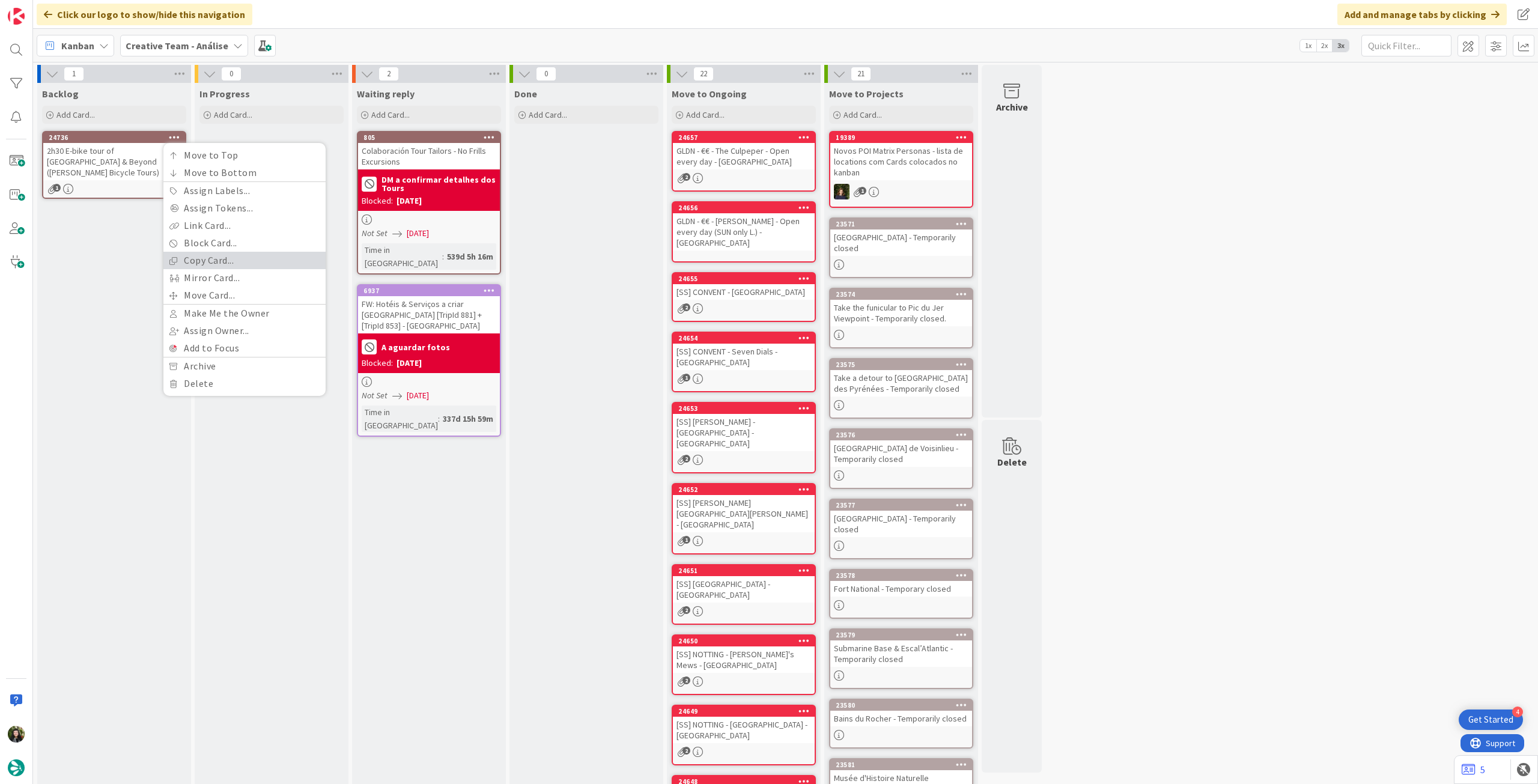
click at [190, 262] on link "Copy Card..." at bounding box center [244, 260] width 163 height 17
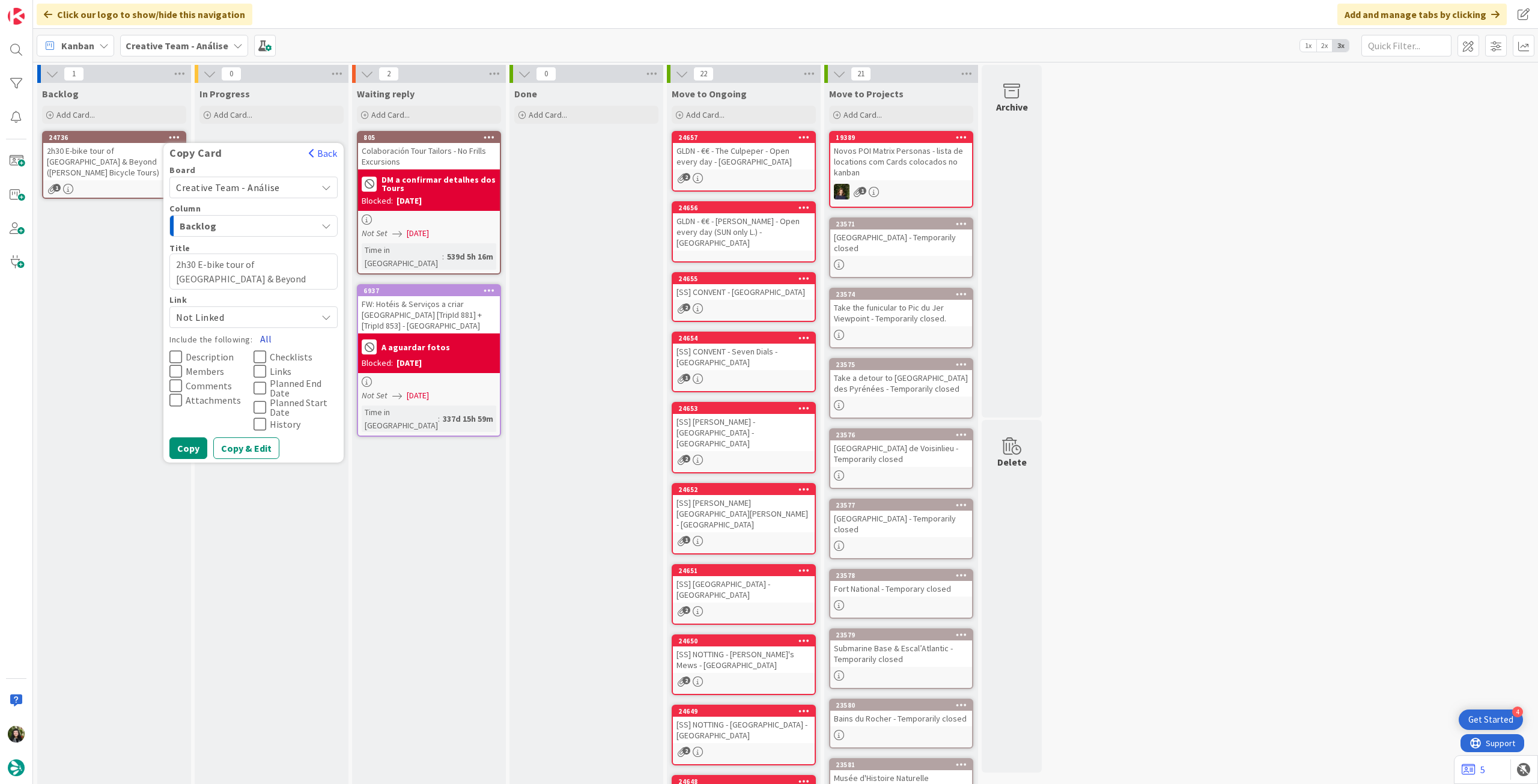
click at [259, 339] on button "All" at bounding box center [265, 339] width 27 height 22
click at [188, 450] on button "Copy" at bounding box center [188, 448] width 38 height 22
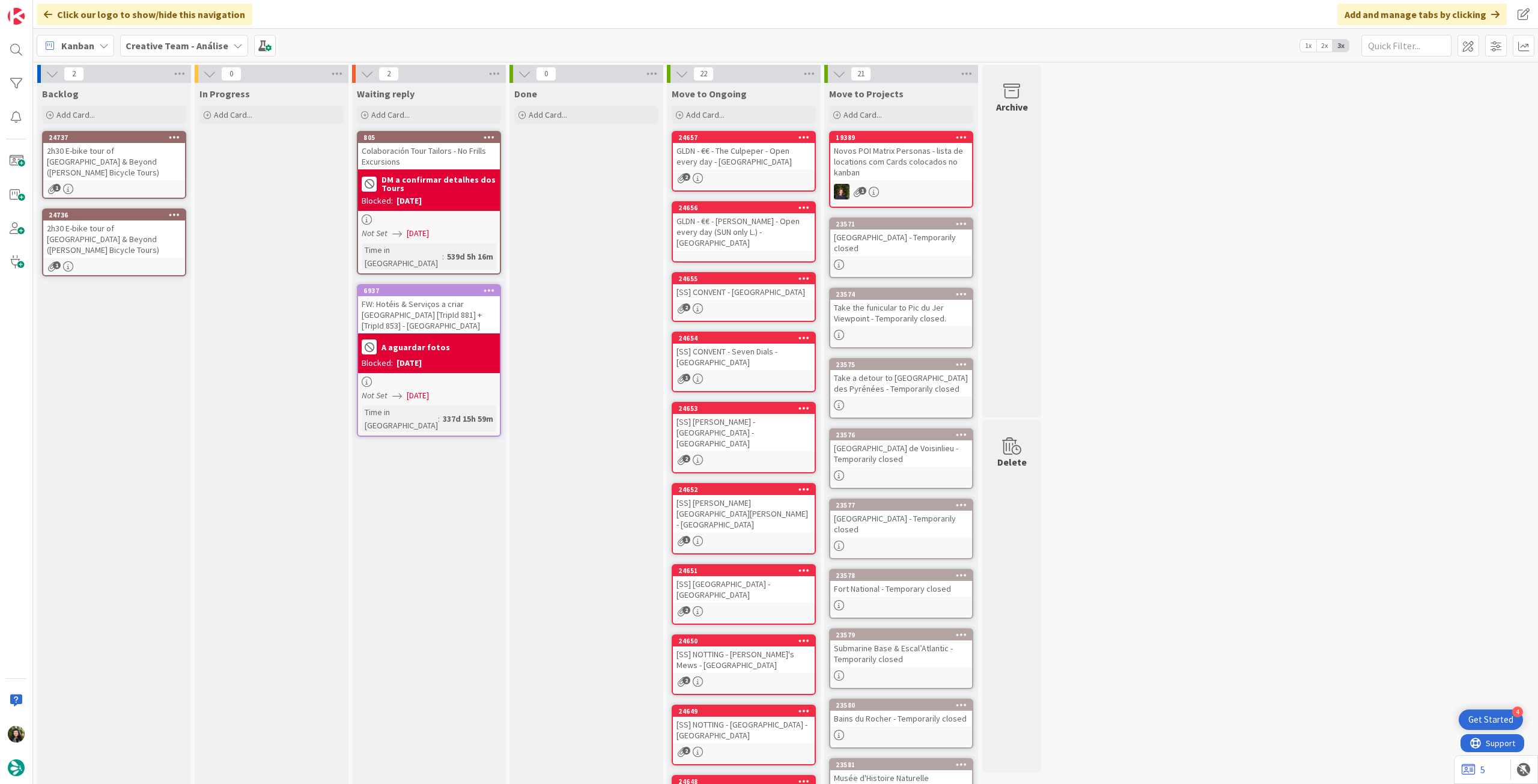
click at [146, 238] on div "24736 Copy Card Back Board Creative Team - Análise Column Backlog Title 67 / 12…" at bounding box center [114, 242] width 144 height 68
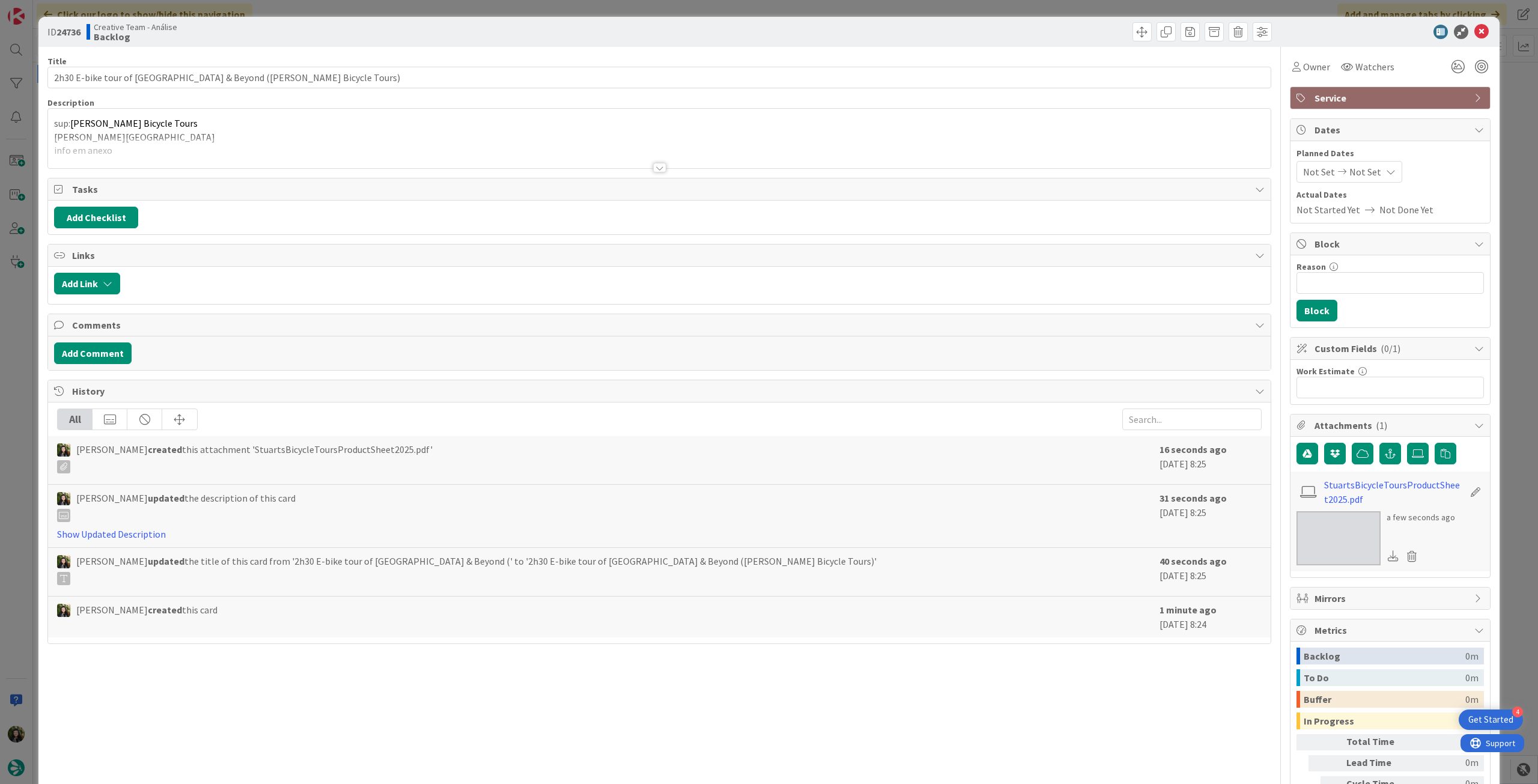
type textarea "x"
drag, startPoint x: 218, startPoint y: 75, endPoint x: 19, endPoint y: 73, distance: 199.0
click at [19, 73] on div "ID 24736 Creative Team - Análise Backlog Title 67 / 128 2h30 E-bike tour of Sti…" at bounding box center [769, 392] width 1538 height 784
paste input "Private E-bike tour of St.Andrews"
type input "2h30 Private E-bike tour of [GEOGRAPHIC_DATA][PERSON_NAME] & Beyond ([PERSON_NA…"
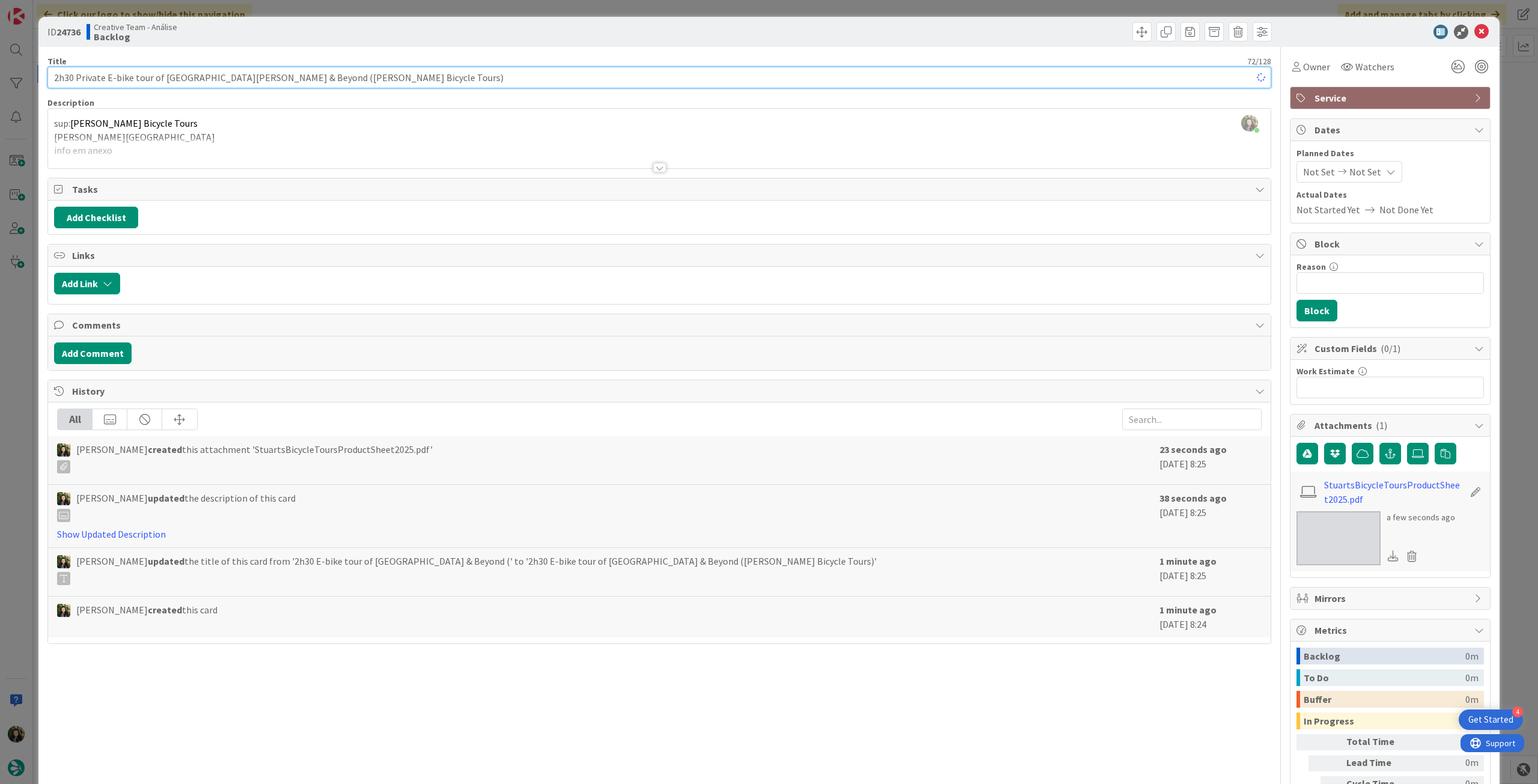
type textarea "x"
type input "2h30 Private E-bike tour of [GEOGRAPHIC_DATA][PERSON_NAME] & Beyond ([PERSON_NA…"
click at [1478, 27] on icon at bounding box center [1482, 32] width 15 height 15
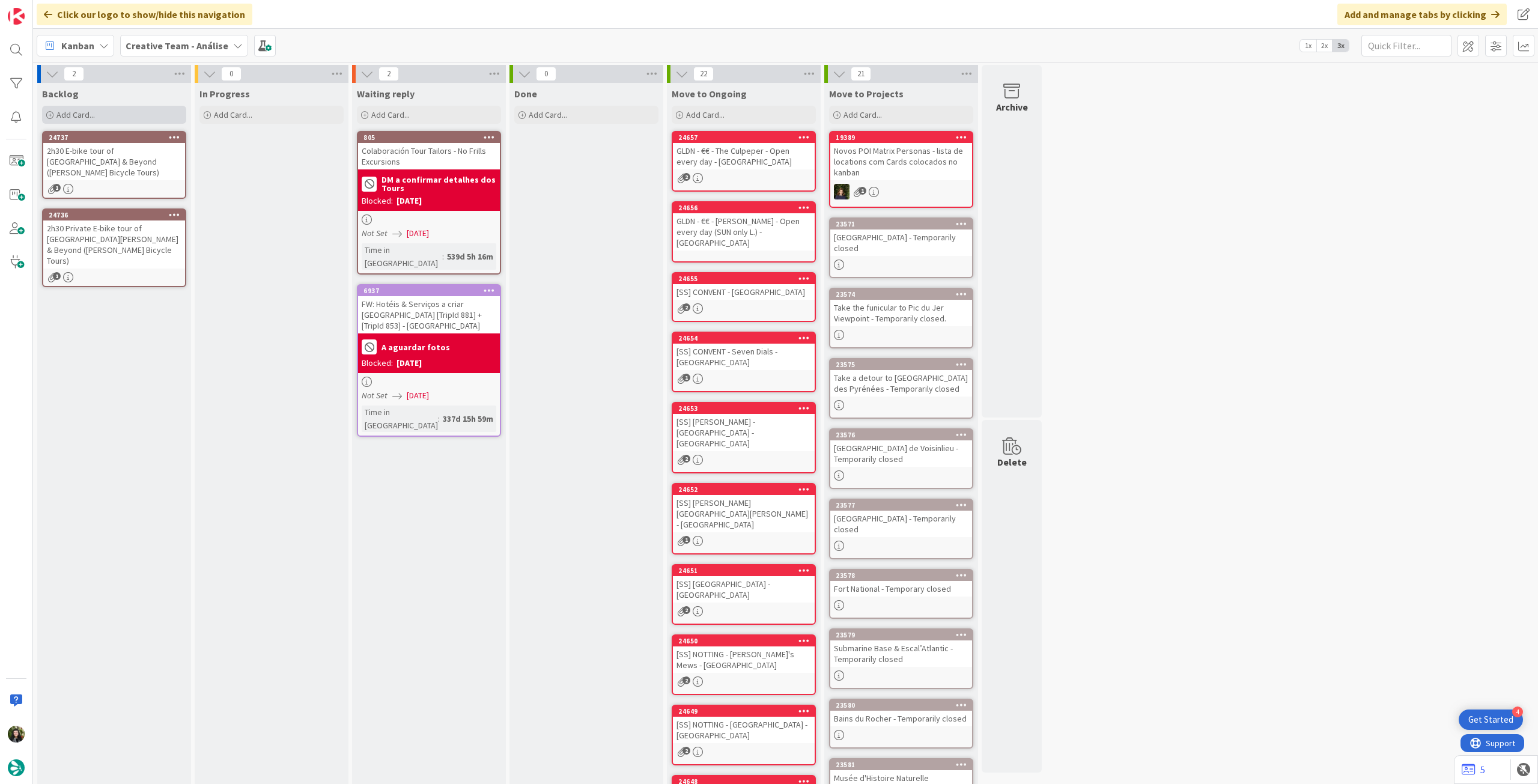
click at [98, 118] on div "Add Card..." at bounding box center [114, 114] width 144 height 18
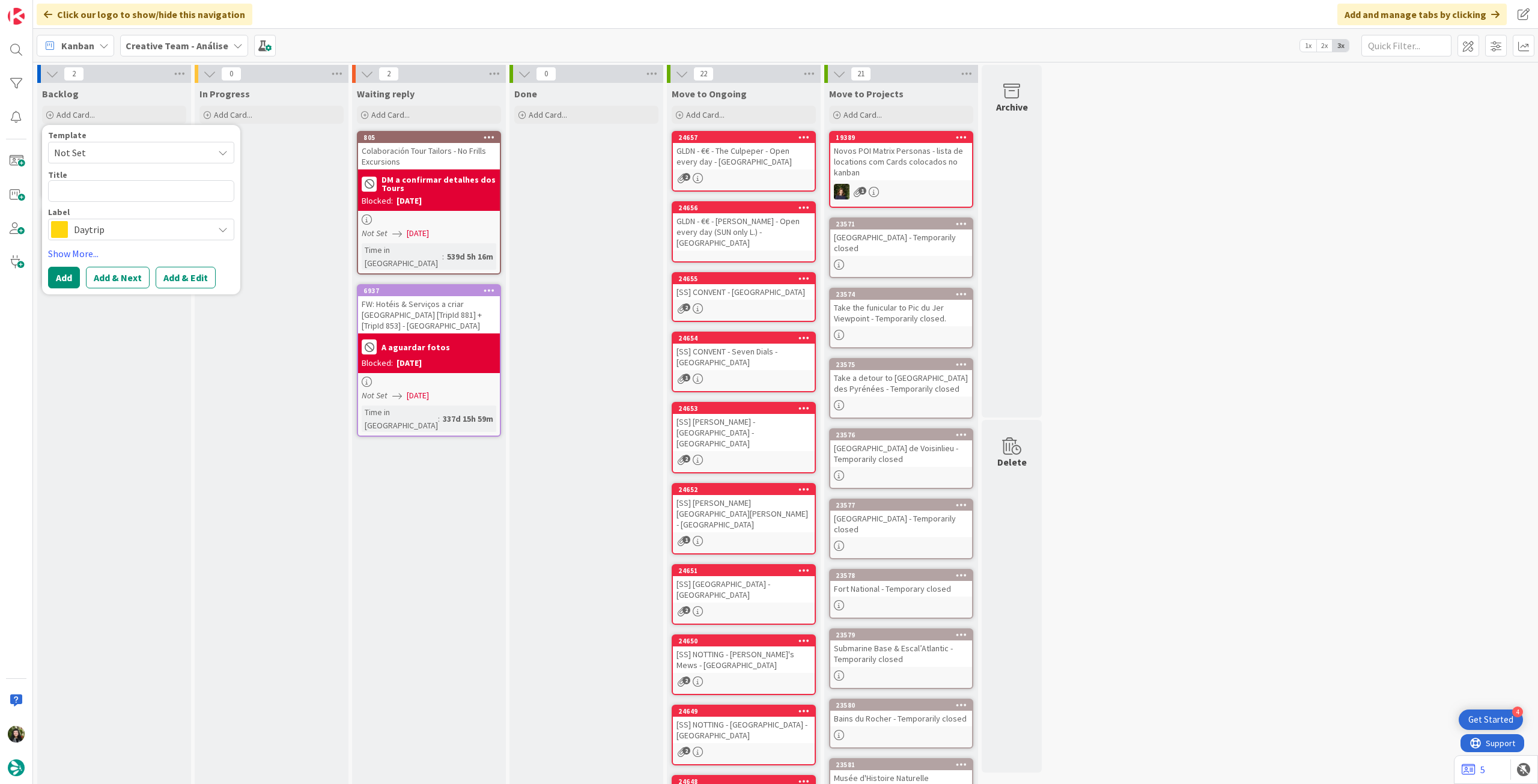
click at [223, 362] on div "In Progress Add Card..." at bounding box center [271, 489] width 154 height 812
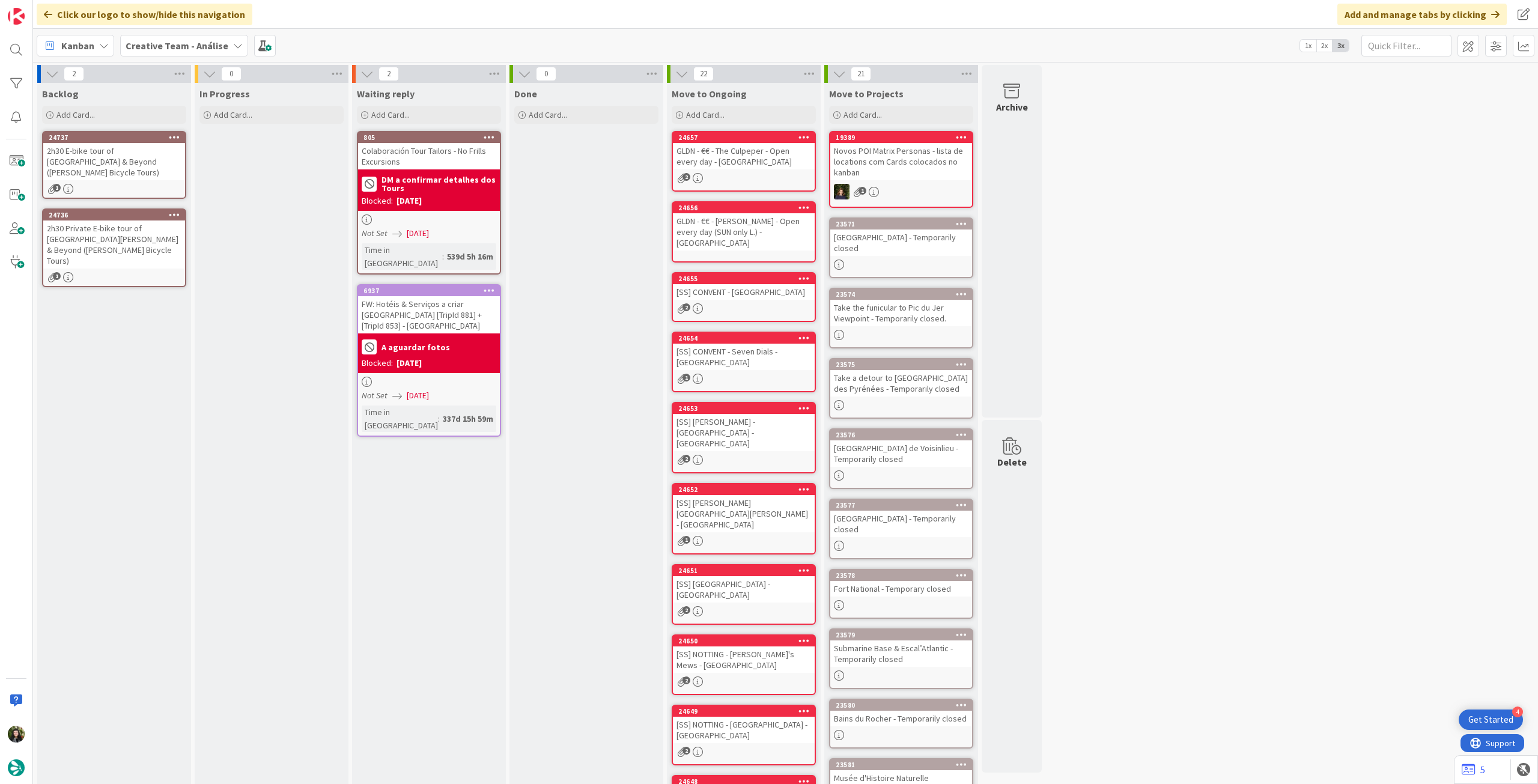
click at [171, 134] on icon at bounding box center [175, 137] width 12 height 9
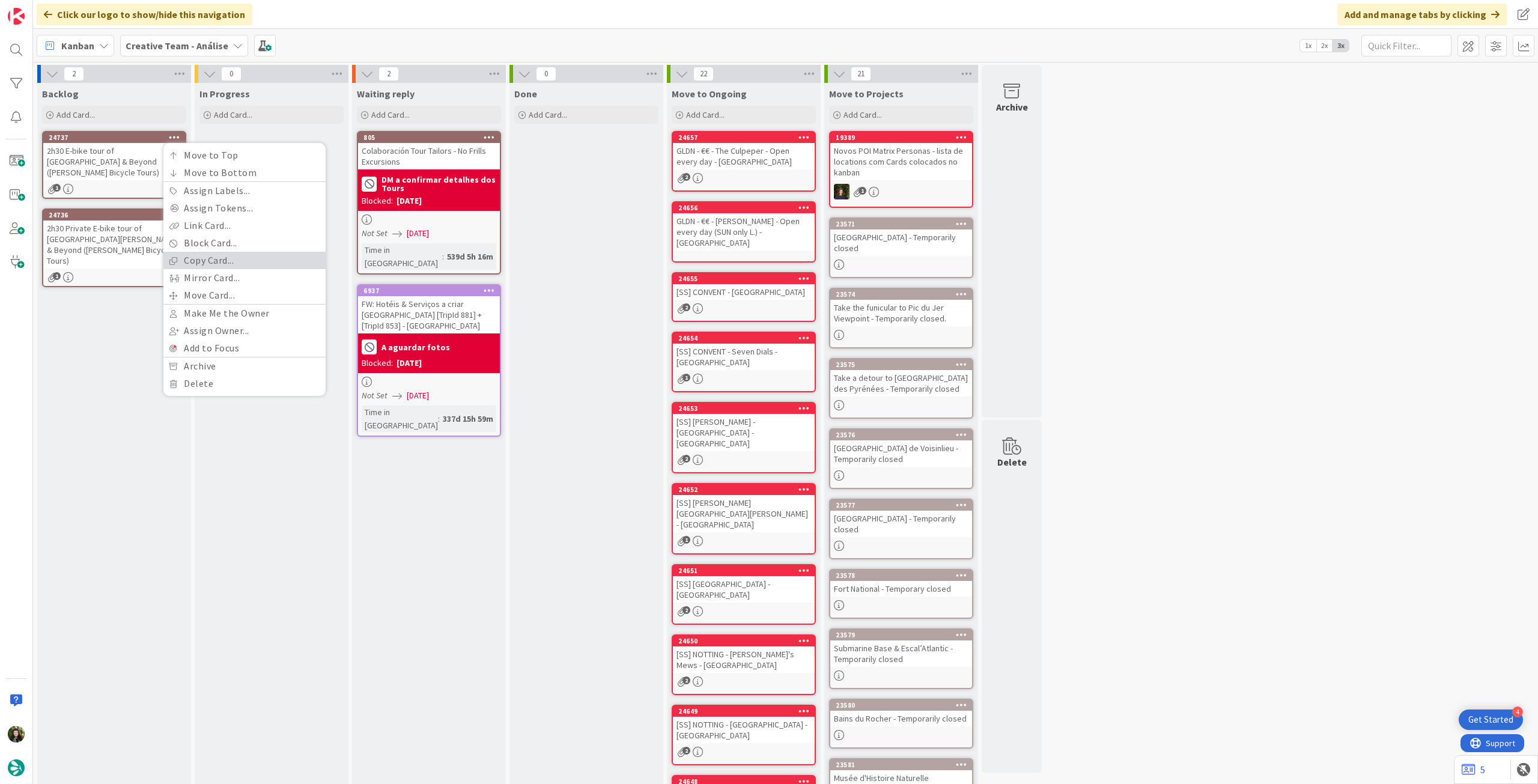
click at [187, 258] on link "Copy Card..." at bounding box center [244, 260] width 163 height 17
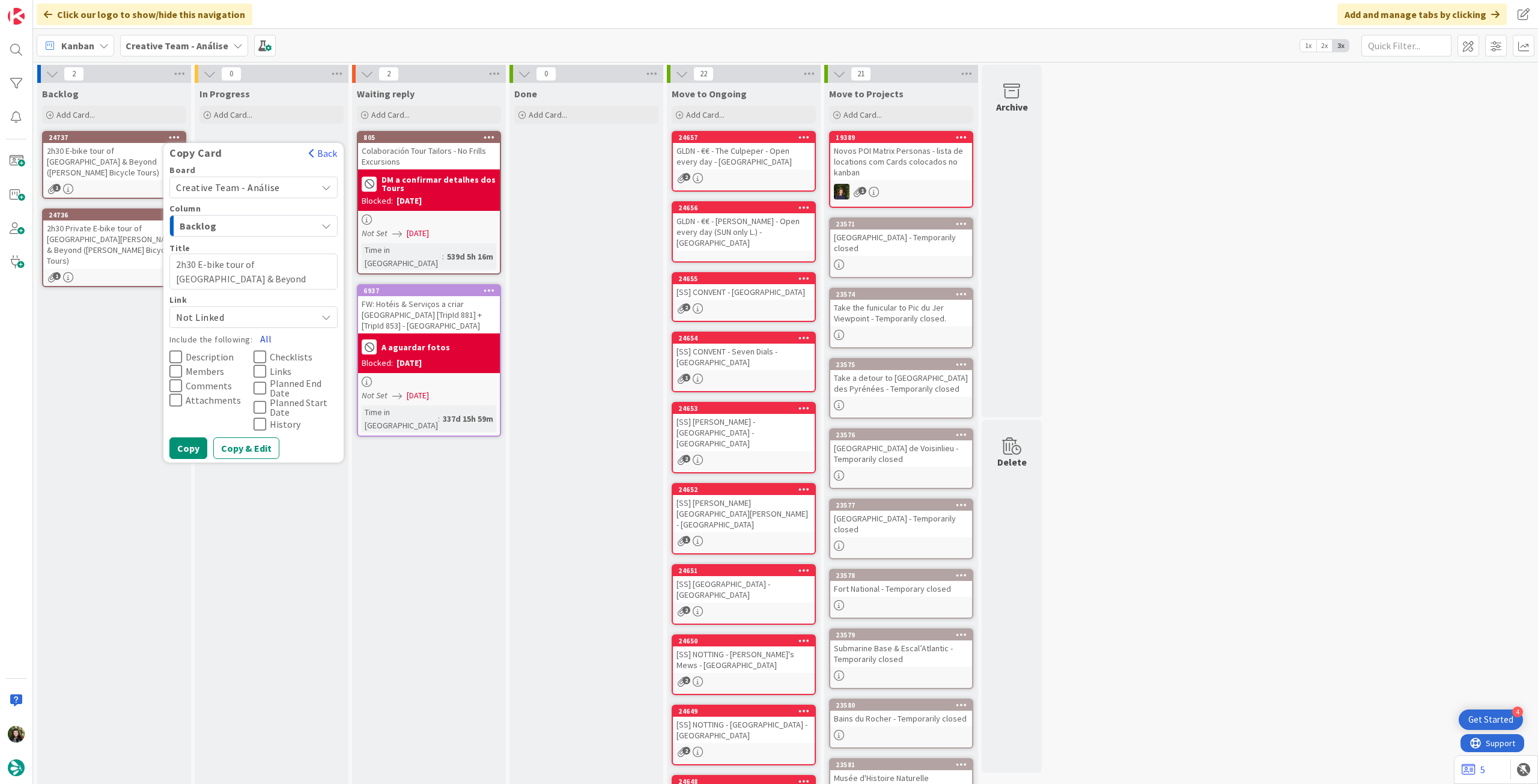
click at [268, 337] on button "All" at bounding box center [265, 339] width 27 height 22
click at [194, 447] on button "Copy" at bounding box center [188, 448] width 38 height 22
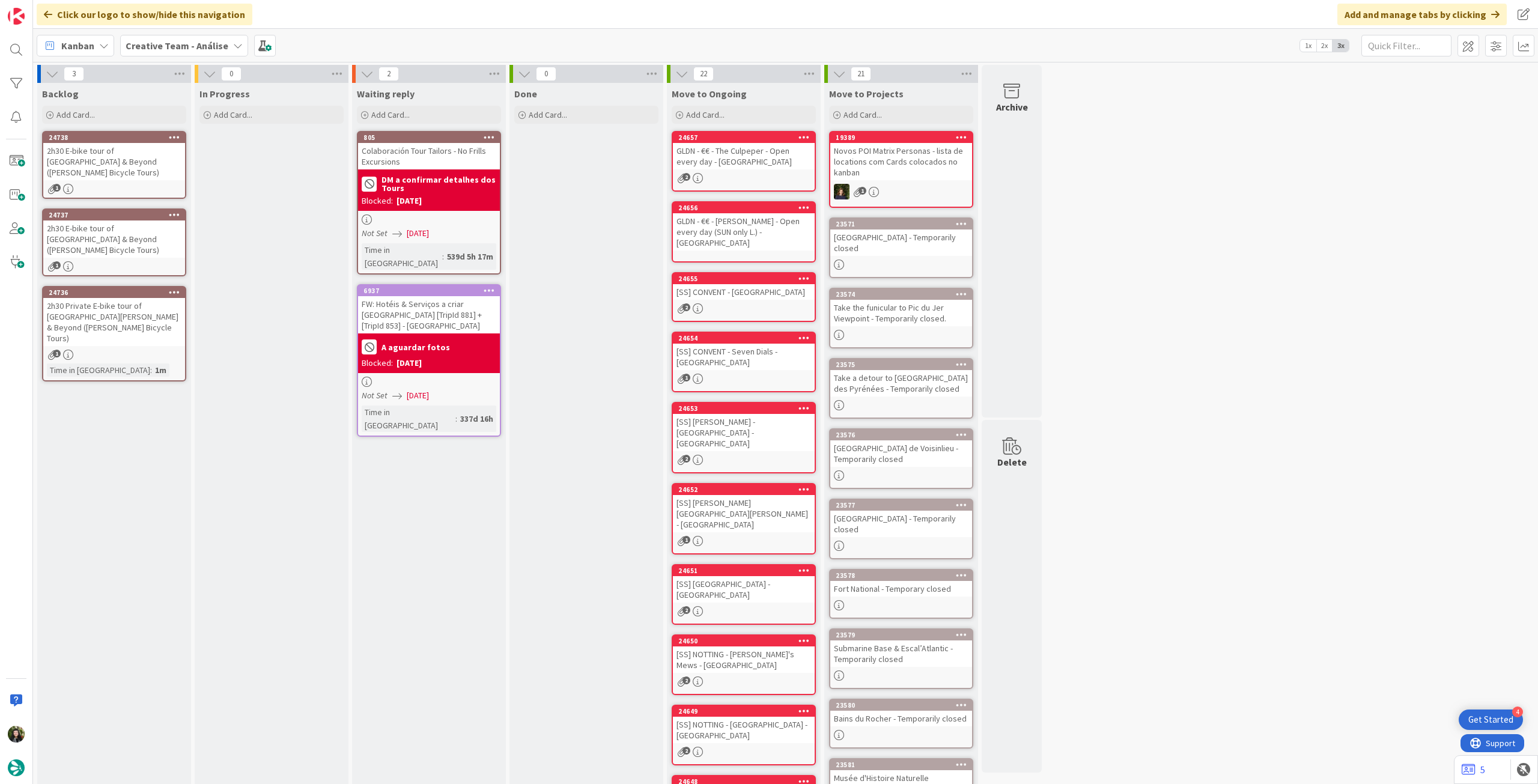
click at [152, 162] on div "2h30 E-bike tour of Stirling City & Beyond (Stuart's Bicycle Tours)" at bounding box center [114, 161] width 142 height 37
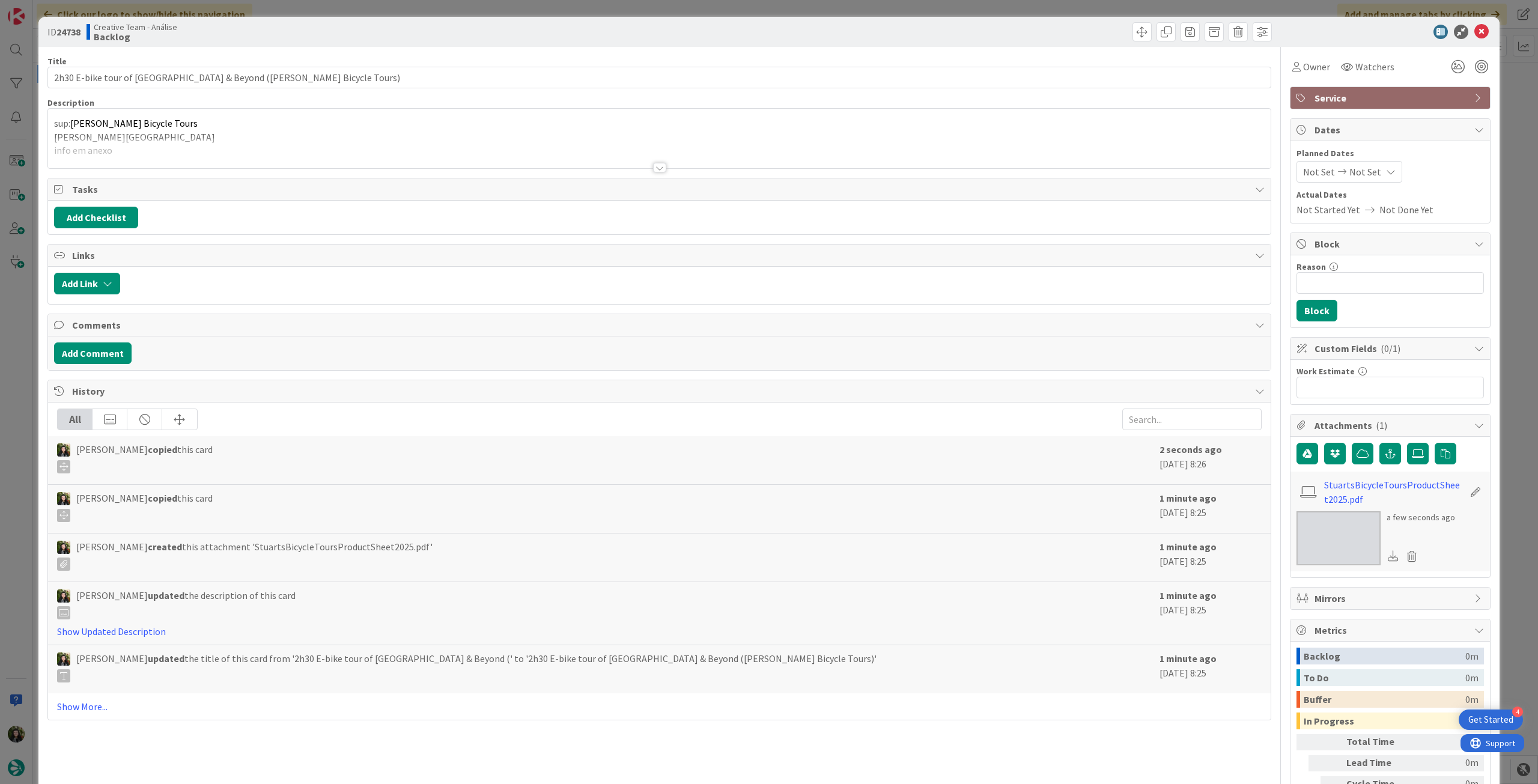
type textarea "x"
drag, startPoint x: 217, startPoint y: 77, endPoint x: 44, endPoint y: 77, distance: 173.0
click at [44, 77] on div "ID 24738 Creative Team - Análise Backlog Title 67 / 128 2h30 E-bike tour of Sti…" at bounding box center [769, 436] width 1461 height 839
paste input "Private E-bike tour of Stirling"
type input "2h30 Private E-bike tour of Stirling & Beyond (Stuart's Bicycle Tours)"
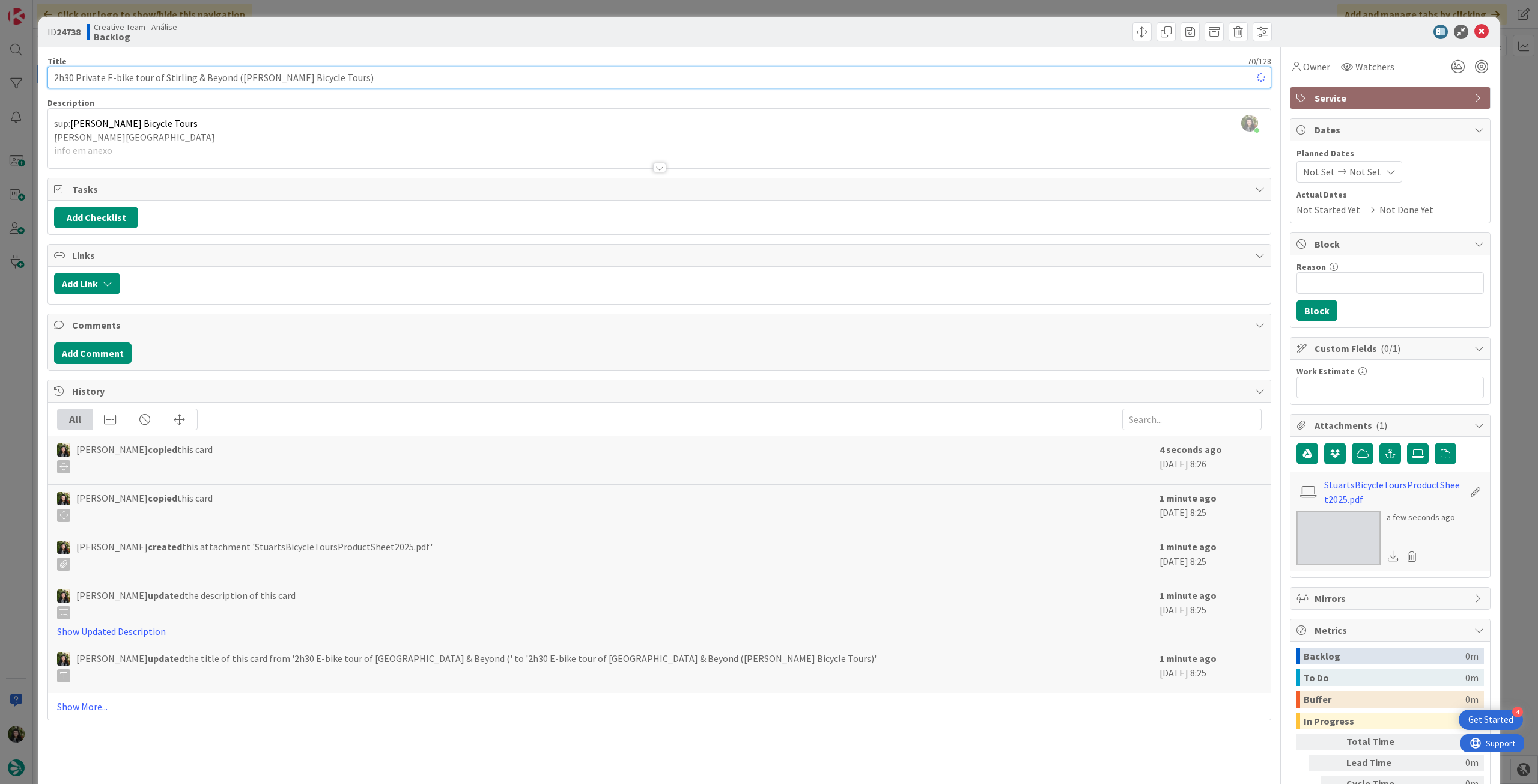
type textarea "x"
type input "2h30 Private E-bike tour of Stirling & Beyond (Stuart's Bicycle Tours)"
click at [133, 132] on div "sup: Stuart's Bicycle Tours em Stirling info em anexo" at bounding box center [659, 141] width 1222 height 54
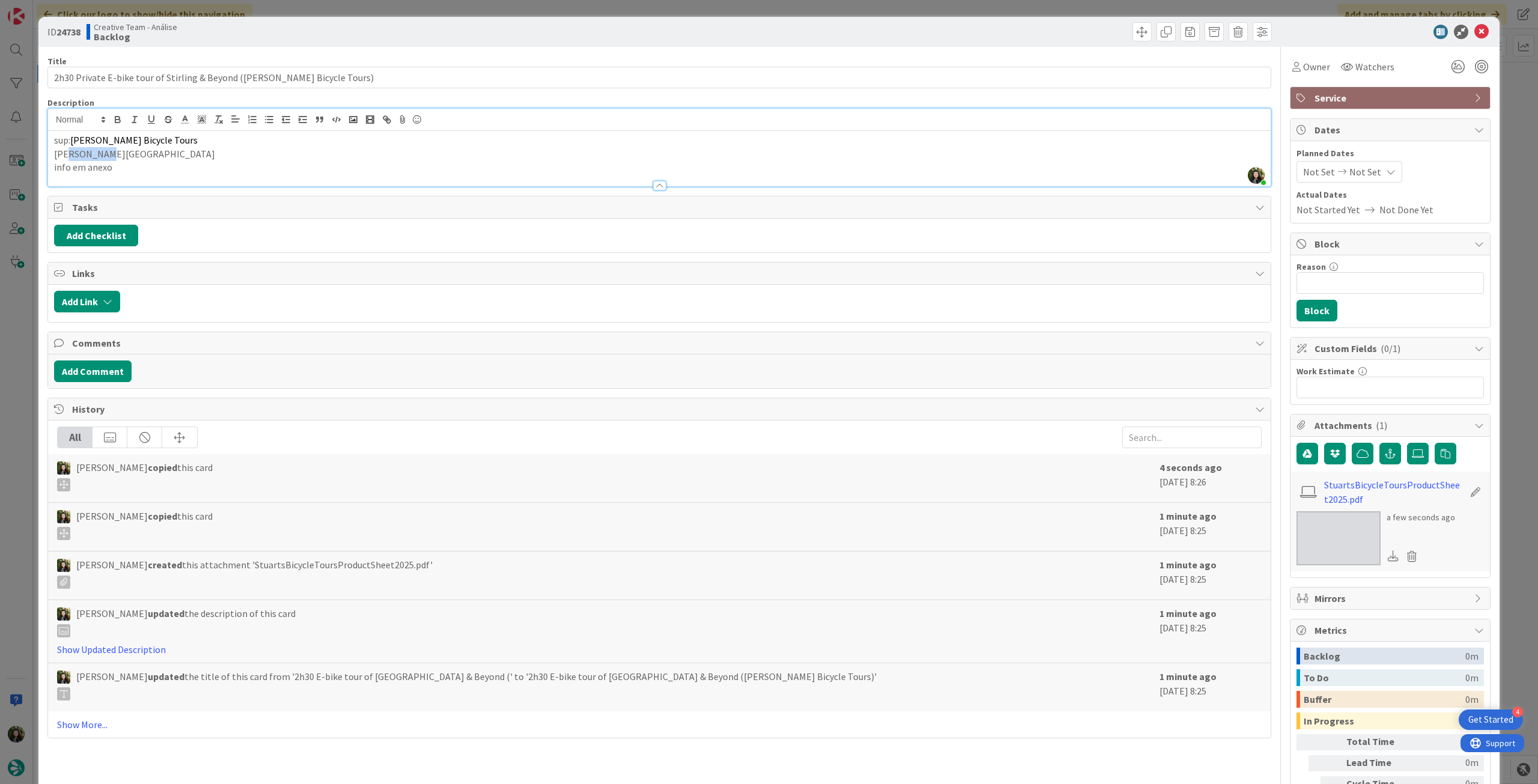
drag, startPoint x: 98, startPoint y: 153, endPoint x: 69, endPoint y: 152, distance: 29.0
click at [69, 152] on p "em Stirling" at bounding box center [659, 154] width 1211 height 14
click at [1475, 34] on icon at bounding box center [1482, 32] width 15 height 15
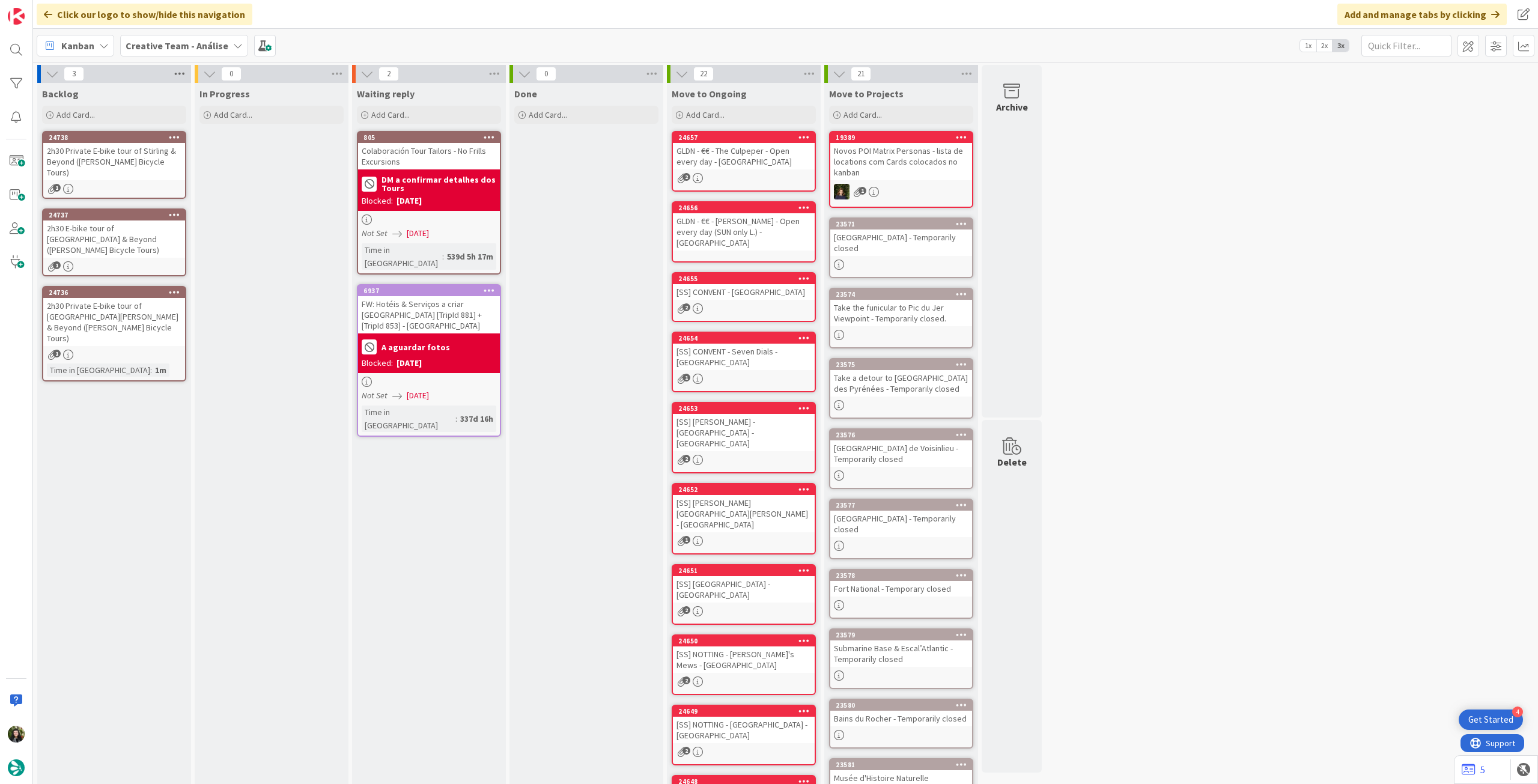
click at [178, 71] on icon at bounding box center [179, 74] width 15 height 18
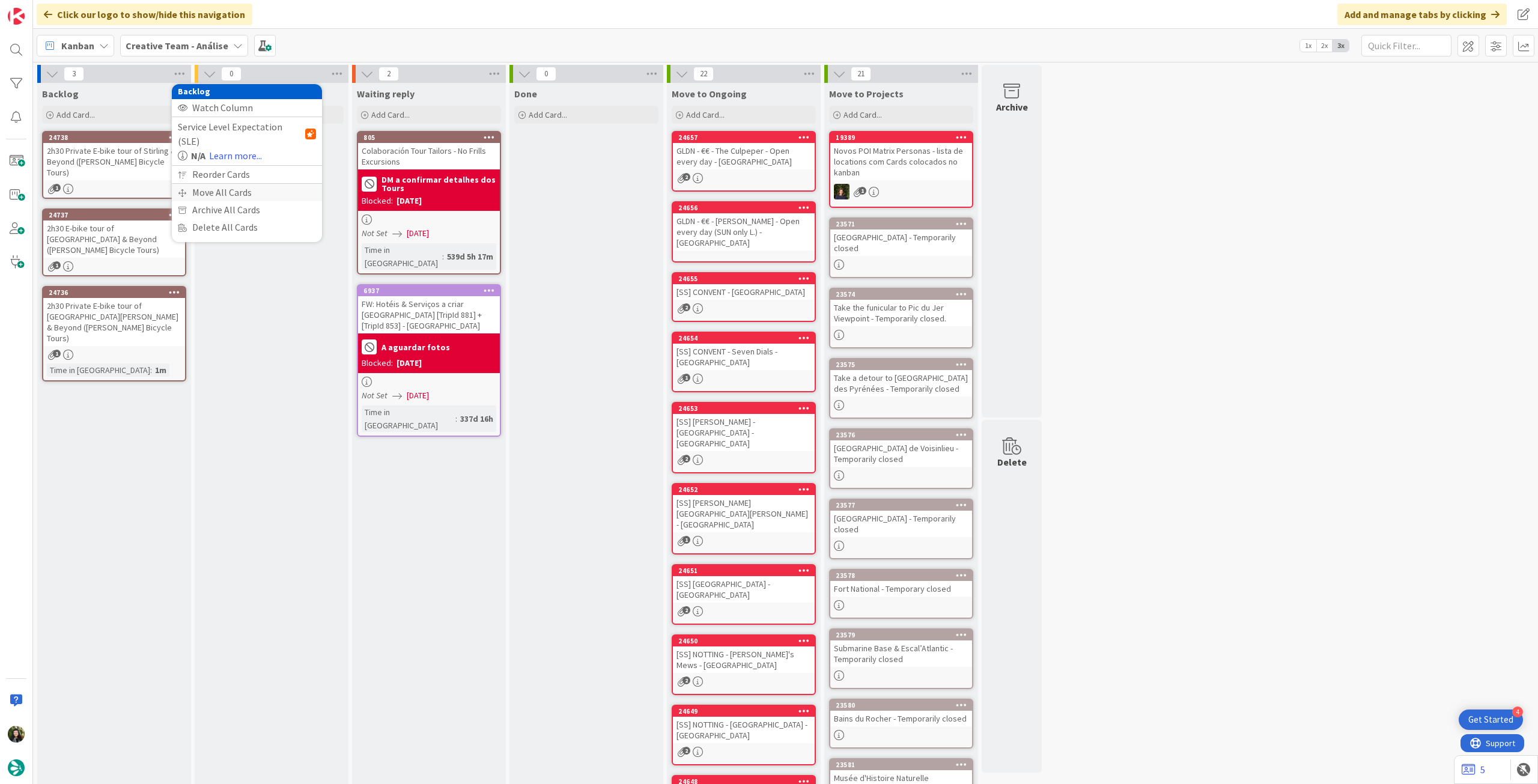
click at [210, 184] on div "Move All Cards" at bounding box center [247, 192] width 150 height 17
click at [222, 128] on span "Creative Team - Análise" at bounding box center [233, 130] width 97 height 12
click at [221, 188] on span "Creative Team" at bounding box center [254, 188] width 109 height 18
type textarea "x"
click at [225, 169] on div "E - To Do" at bounding box center [240, 169] width 110 height 19
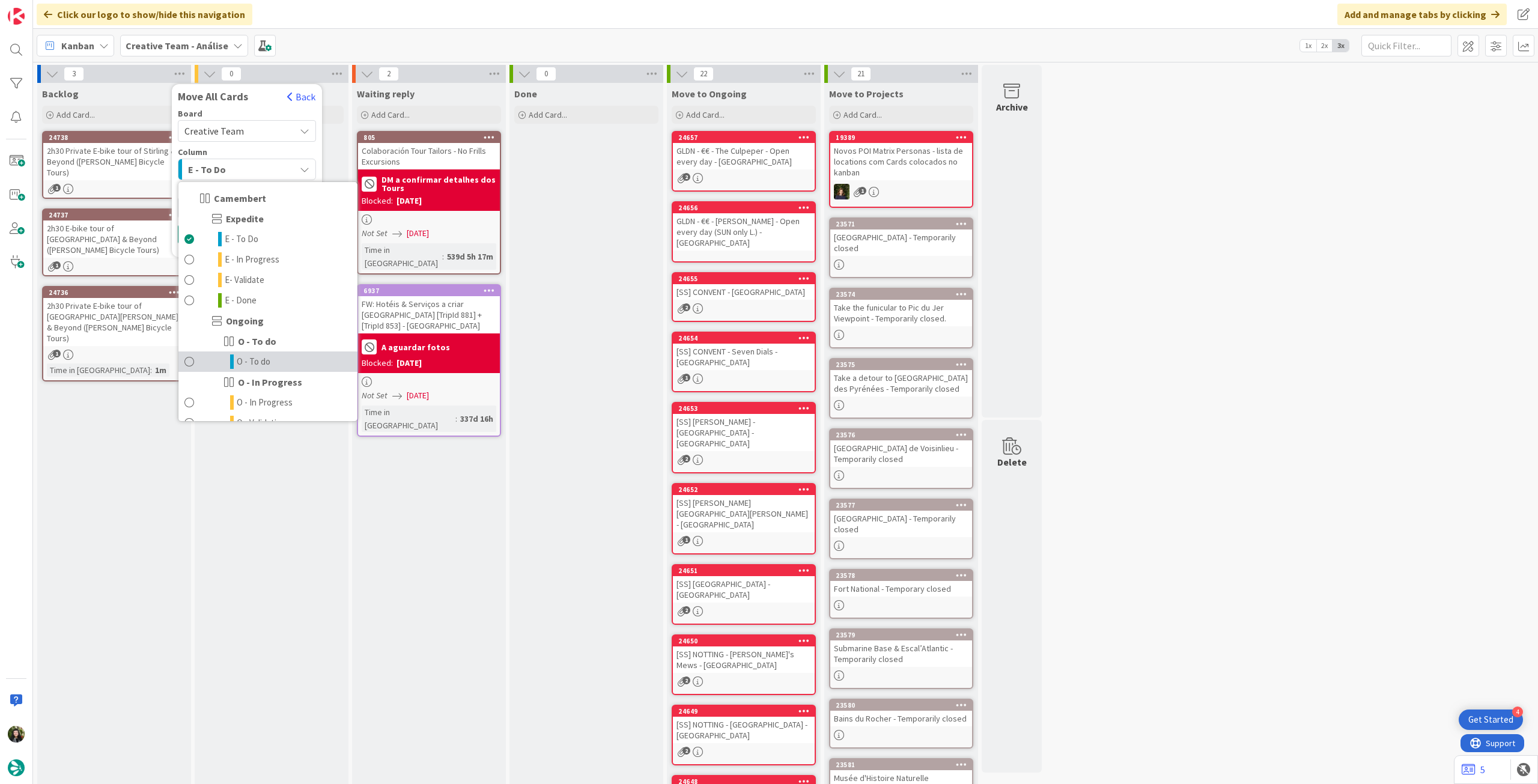
click at [226, 352] on link "O - To do" at bounding box center [268, 361] width 179 height 20
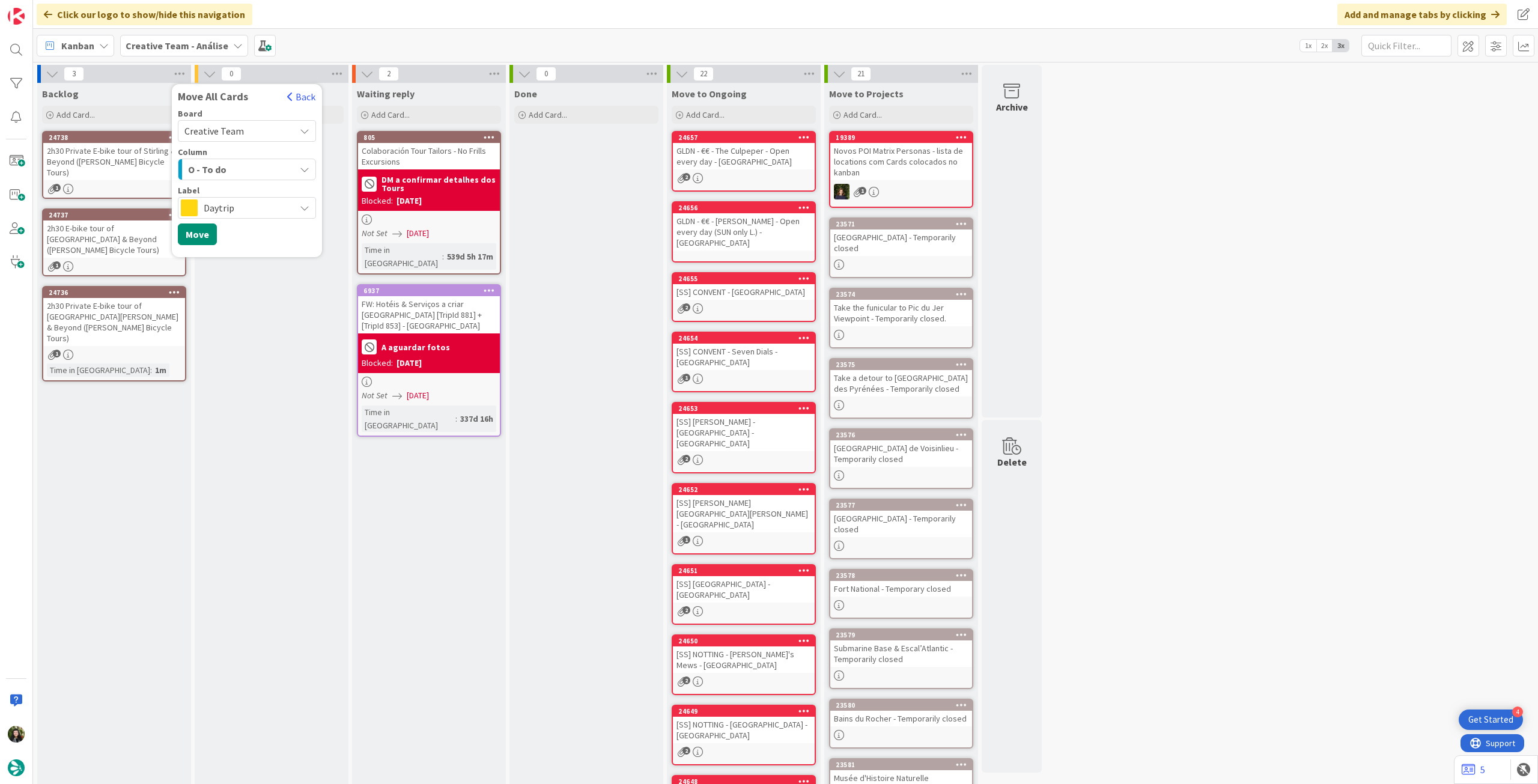
click at [230, 205] on span "Daytrip" at bounding box center [246, 208] width 85 height 17
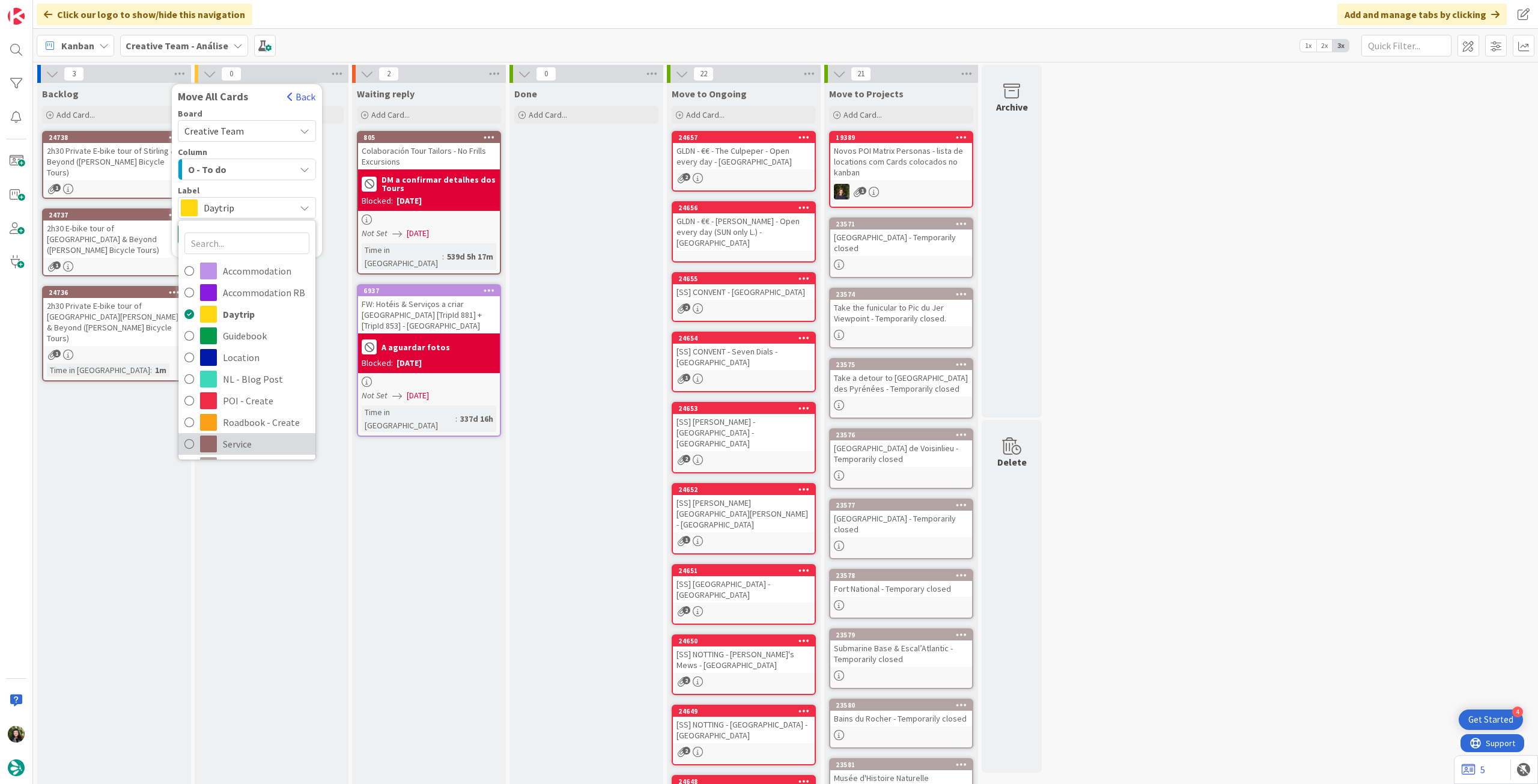
click at [250, 436] on span "Service" at bounding box center [266, 444] width 87 height 18
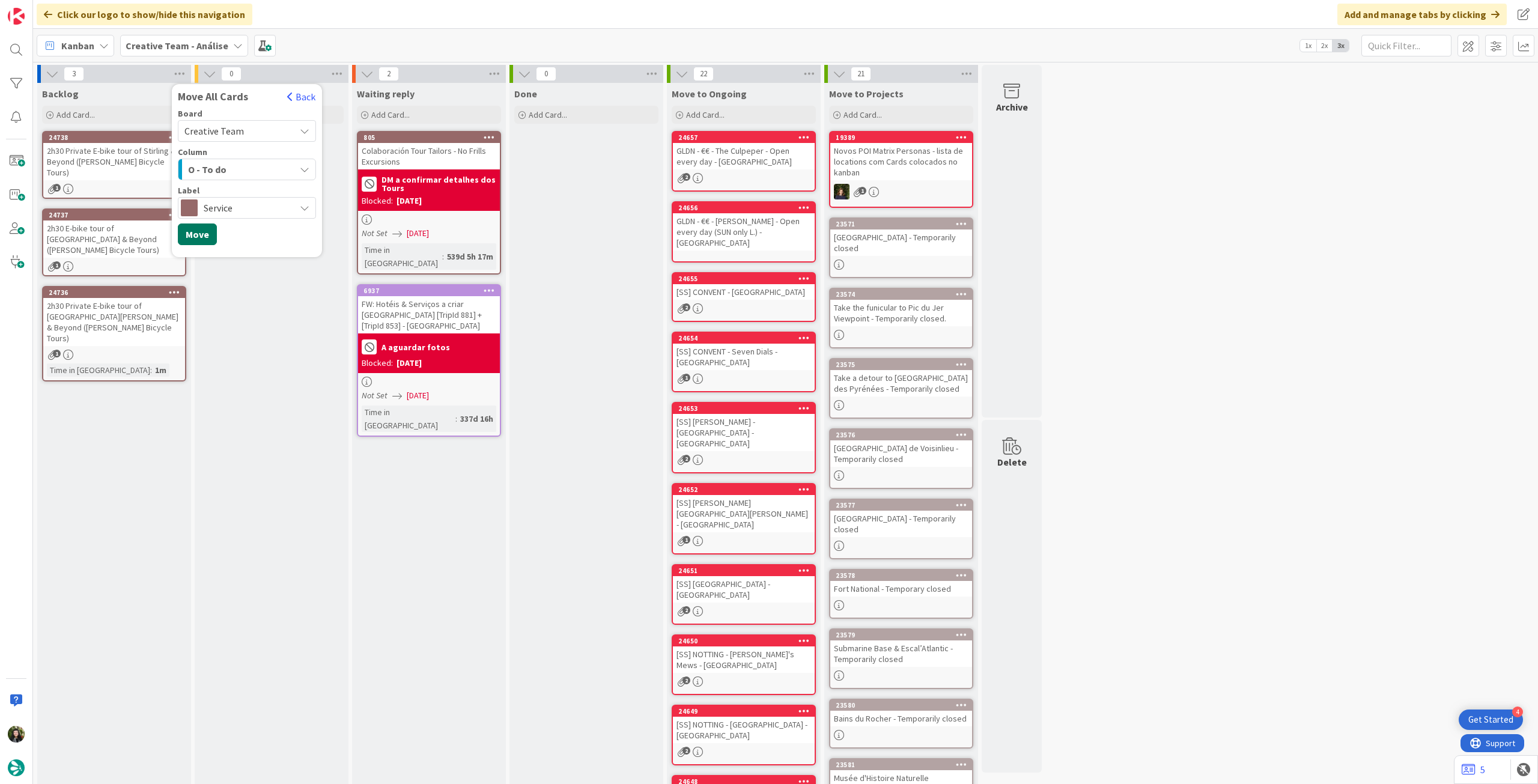
click at [202, 235] on button "Move" at bounding box center [198, 235] width 39 height 22
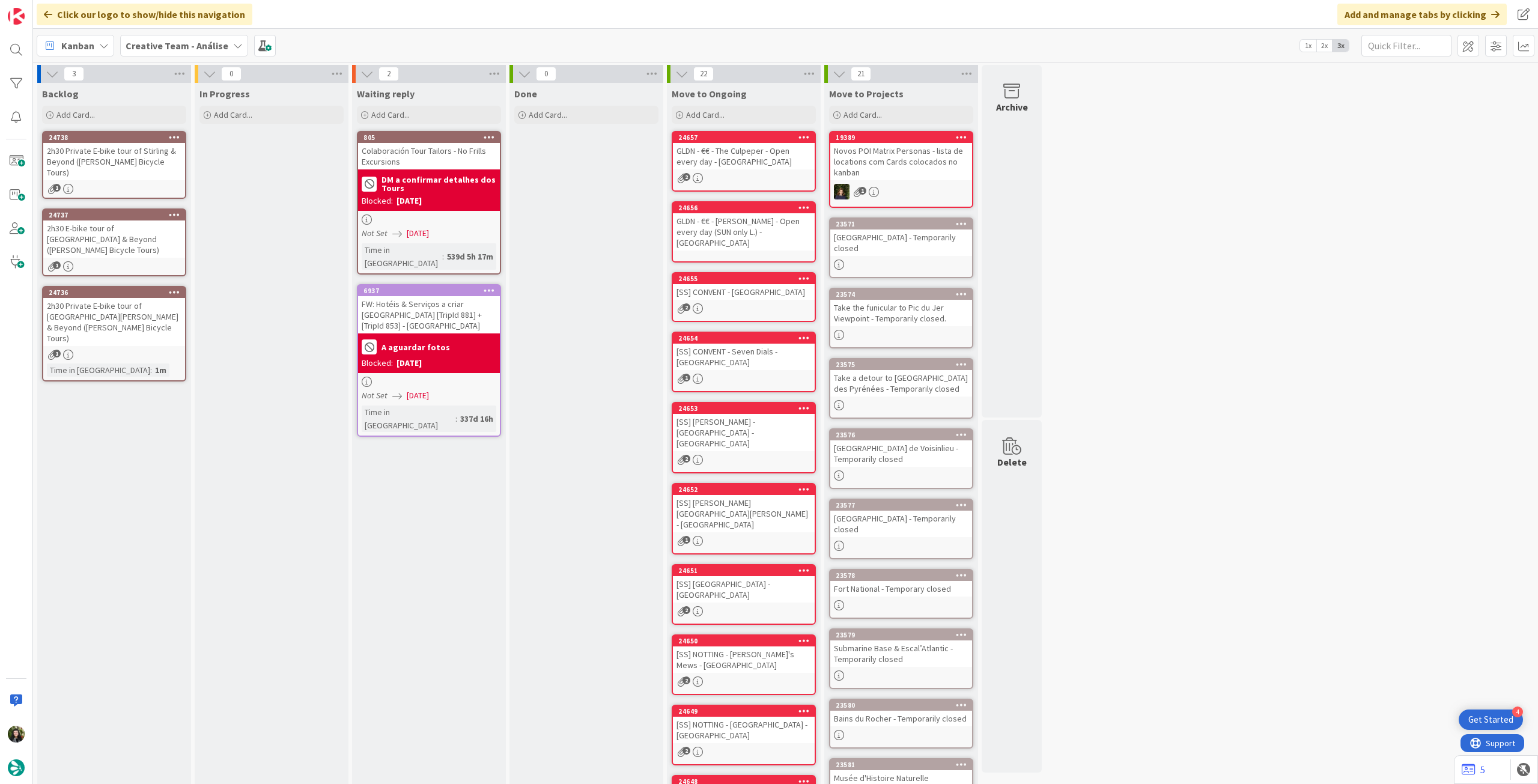
click at [178, 39] on b "Creative Team - Análise" at bounding box center [176, 45] width 103 height 12
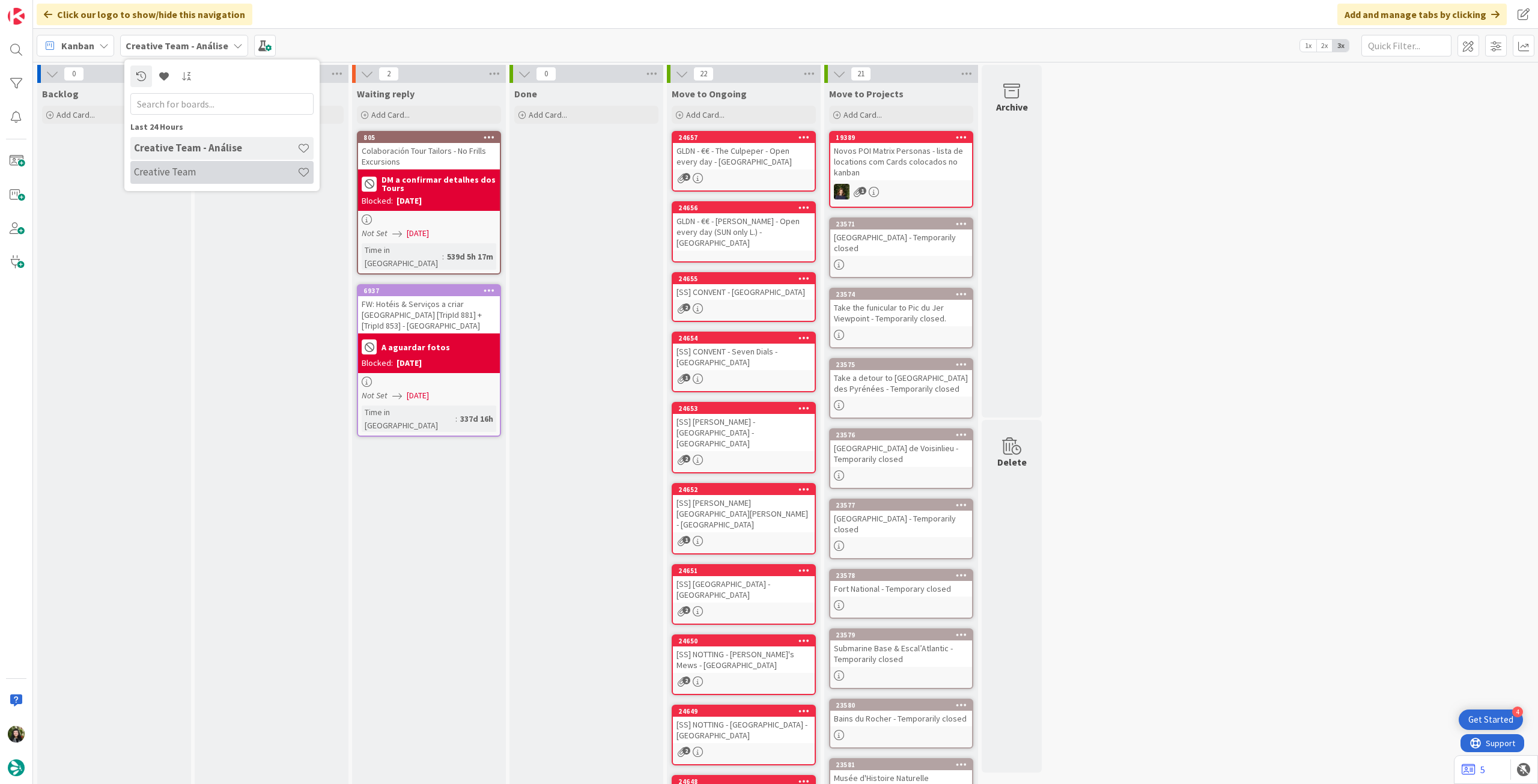
click at [195, 176] on h4 "Creative Team" at bounding box center [216, 172] width 163 height 12
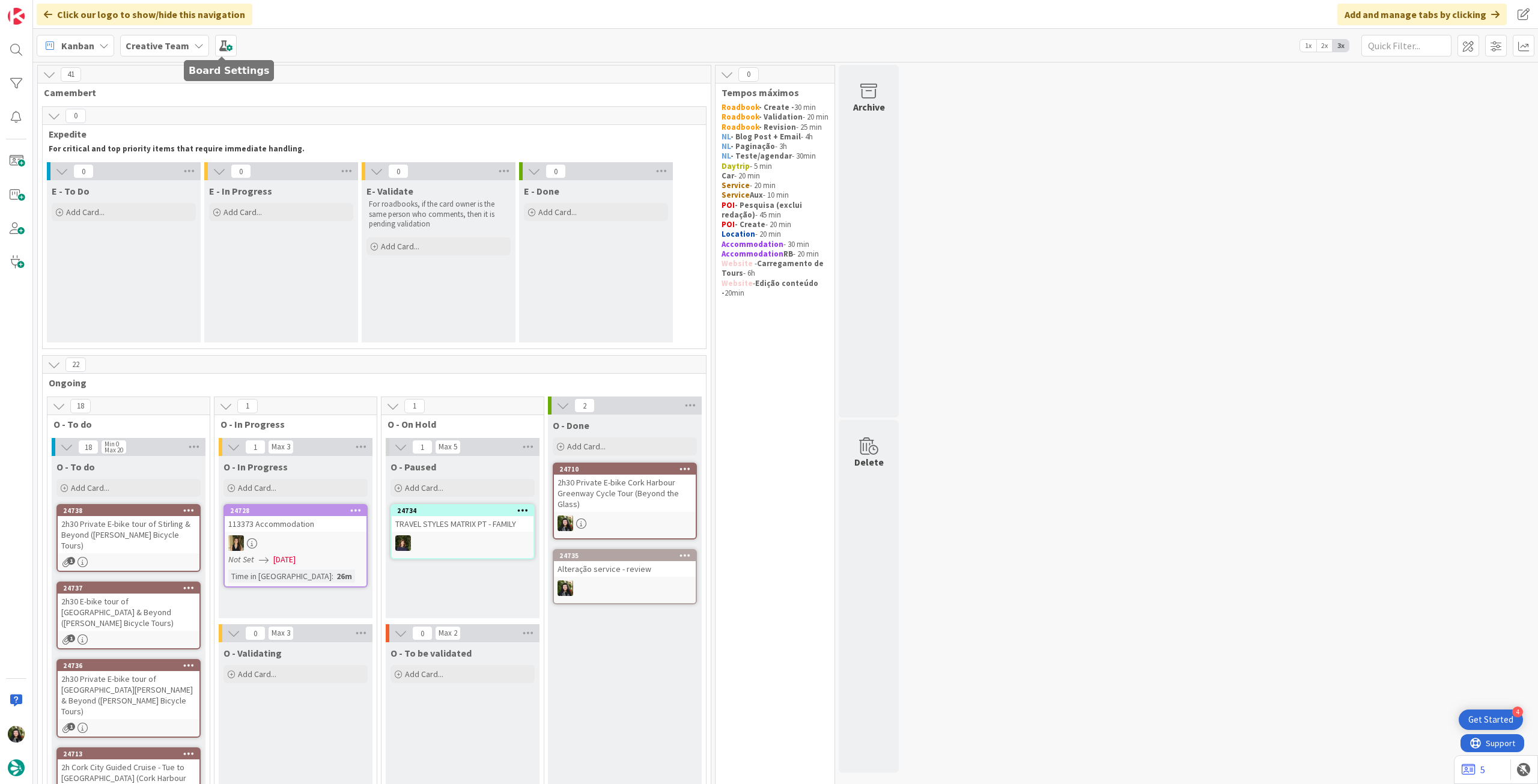
click at [181, 51] on b "Creative Team" at bounding box center [157, 45] width 63 height 12
click at [170, 164] on div "Creative Team - Análise" at bounding box center [222, 172] width 183 height 23
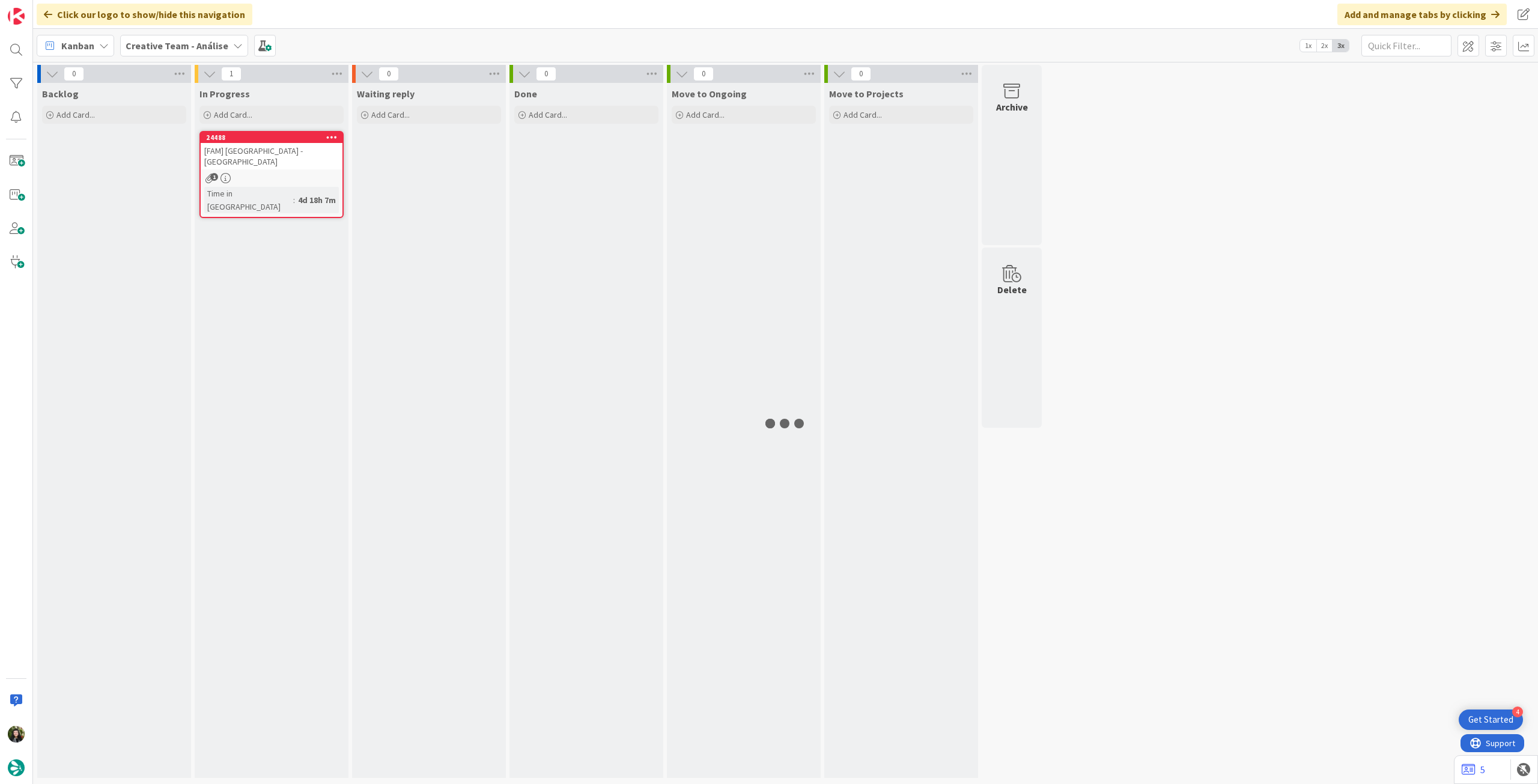
click at [176, 52] on span "Creative Team - Análise" at bounding box center [176, 46] width 103 height 15
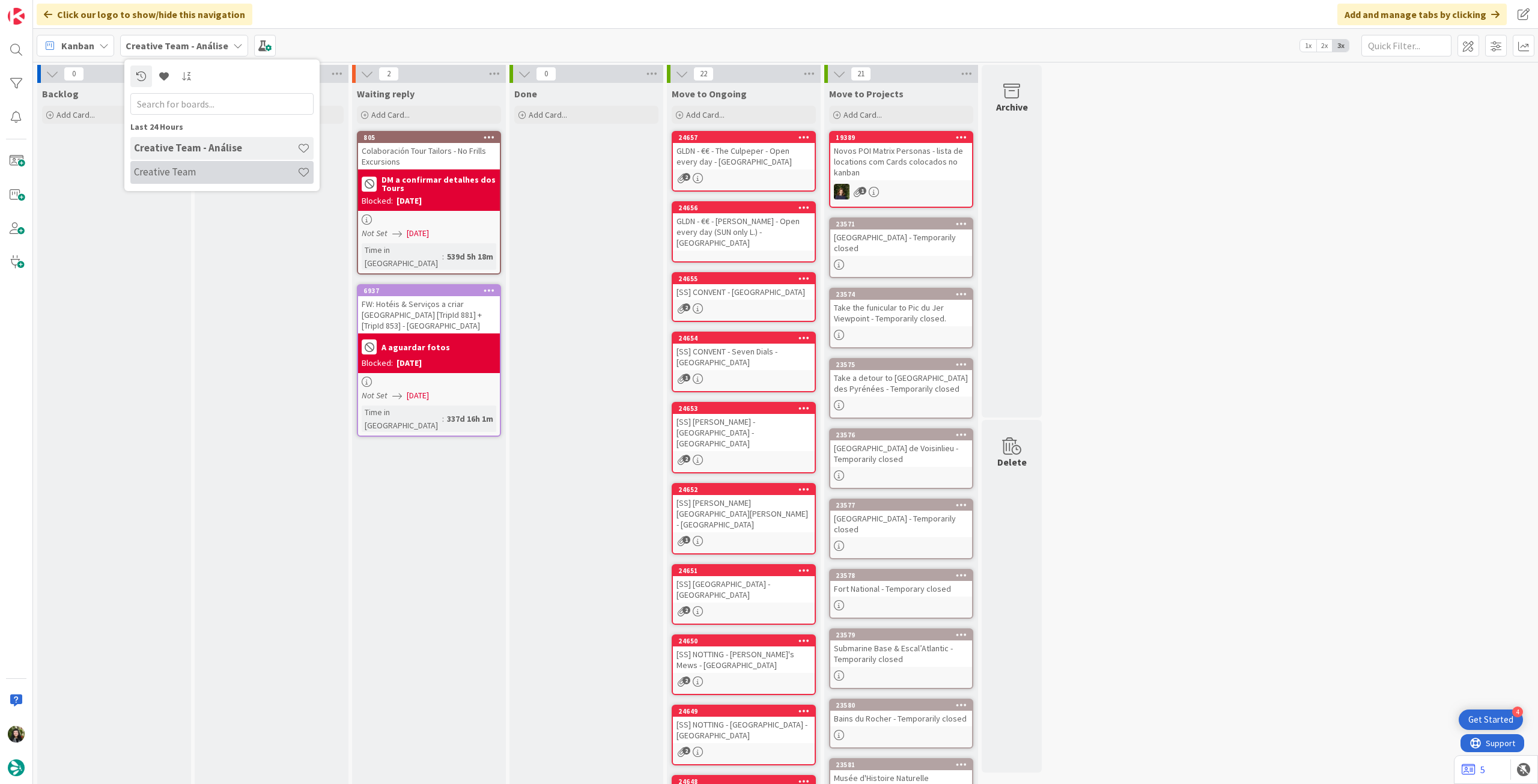
click at [173, 168] on h4 "Creative Team" at bounding box center [216, 172] width 163 height 12
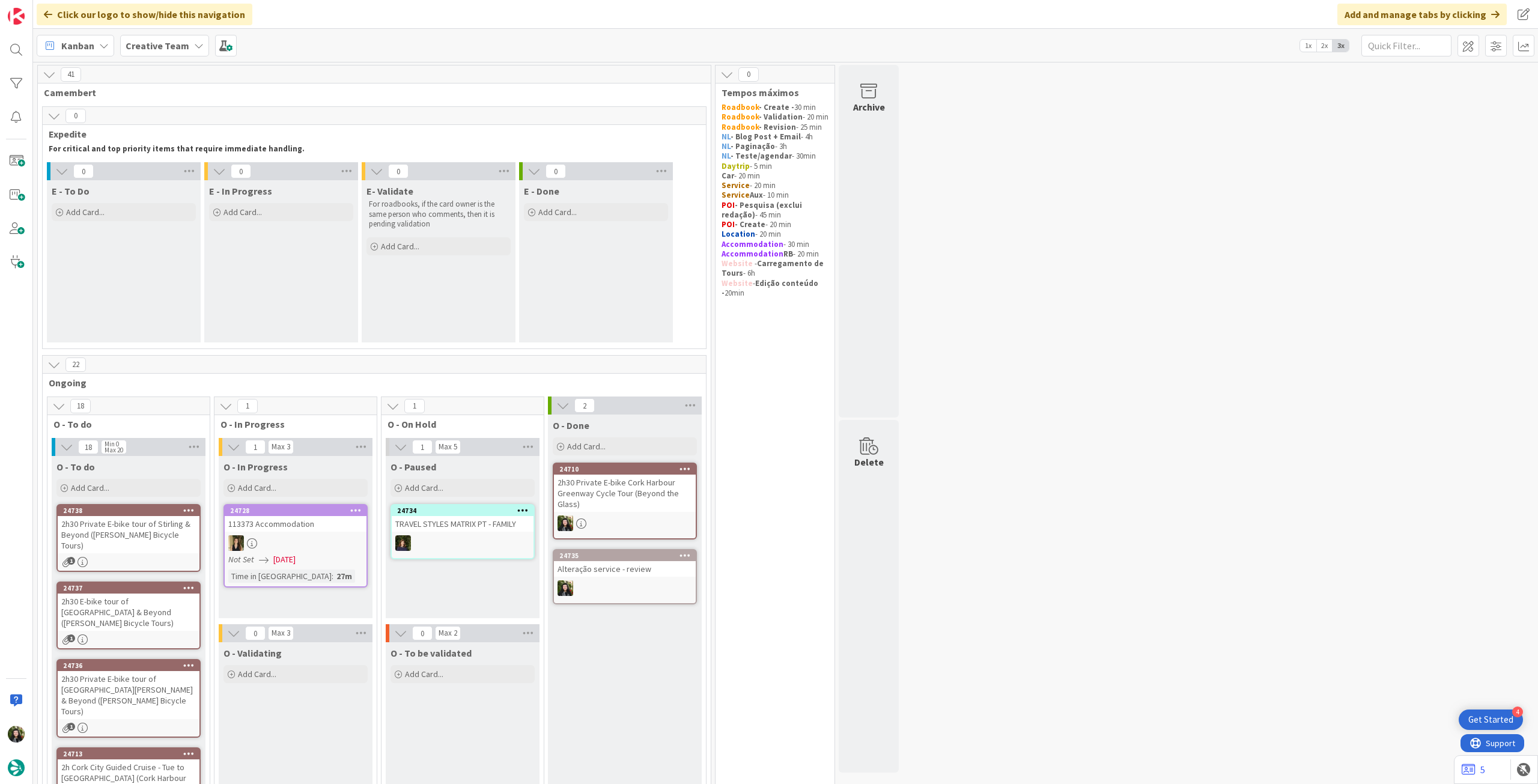
scroll to position [240, 0]
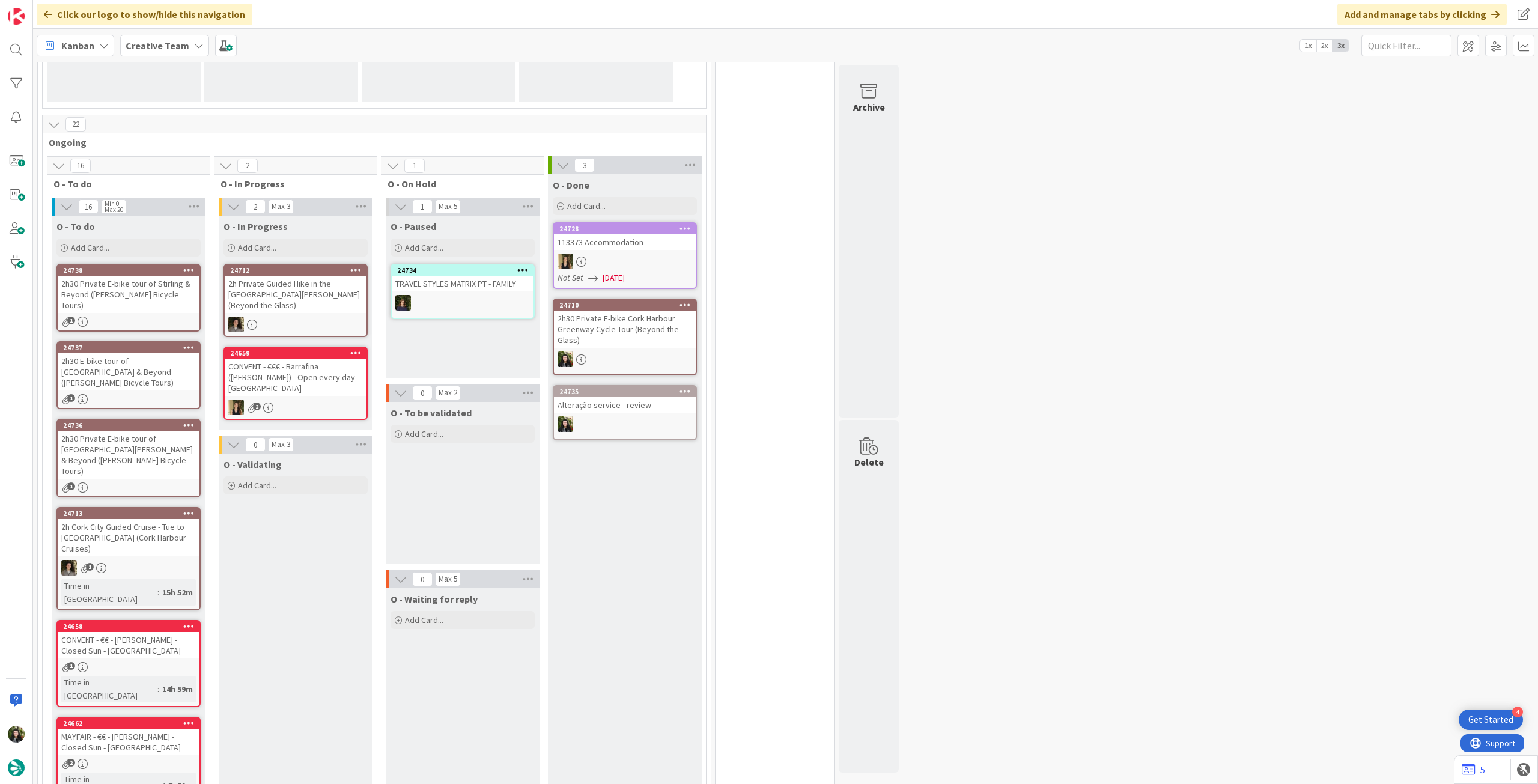
click at [598, 257] on div at bounding box center [625, 261] width 142 height 15
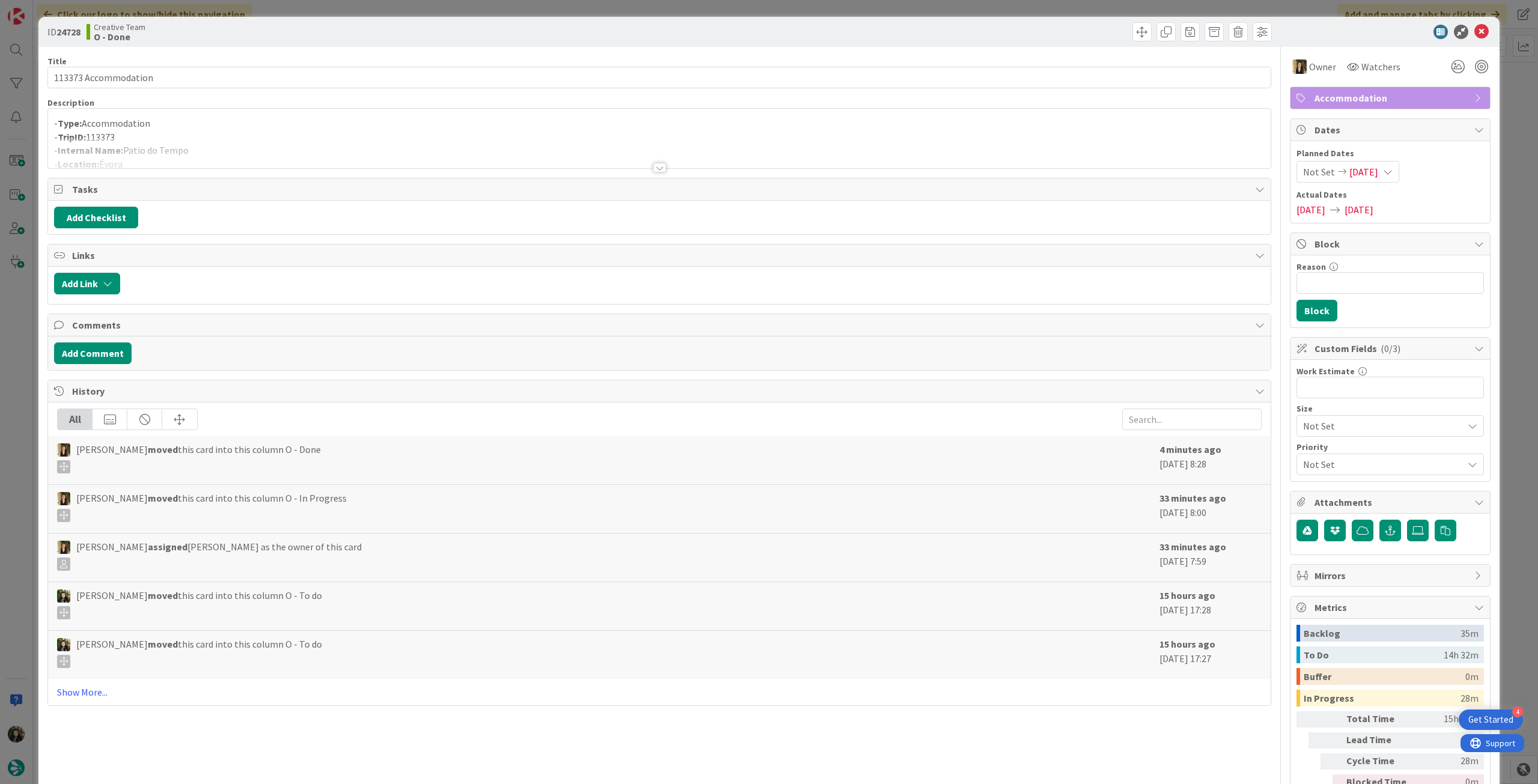
click at [361, 152] on div at bounding box center [659, 153] width 1222 height 31
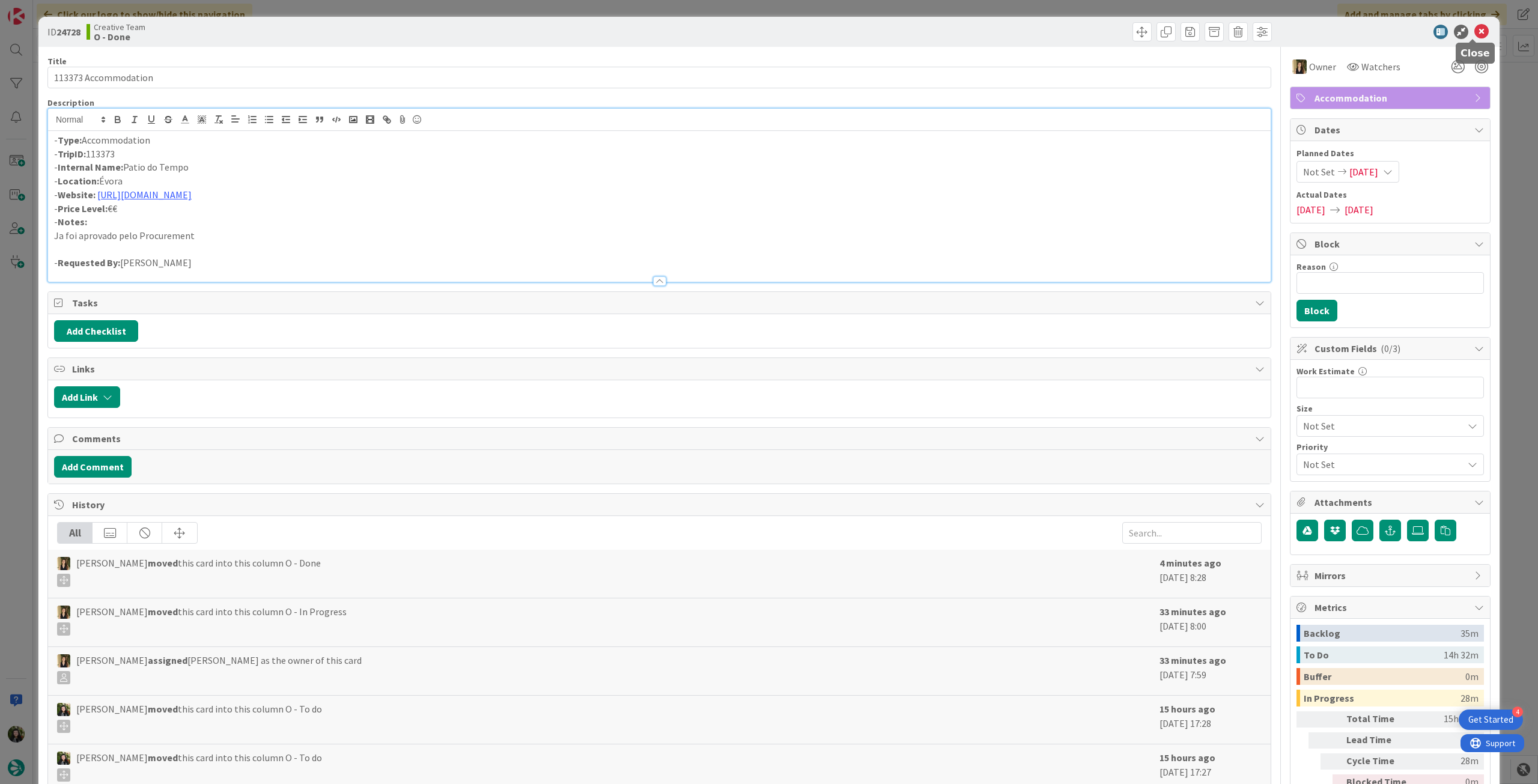
click at [1475, 32] on icon at bounding box center [1482, 32] width 15 height 15
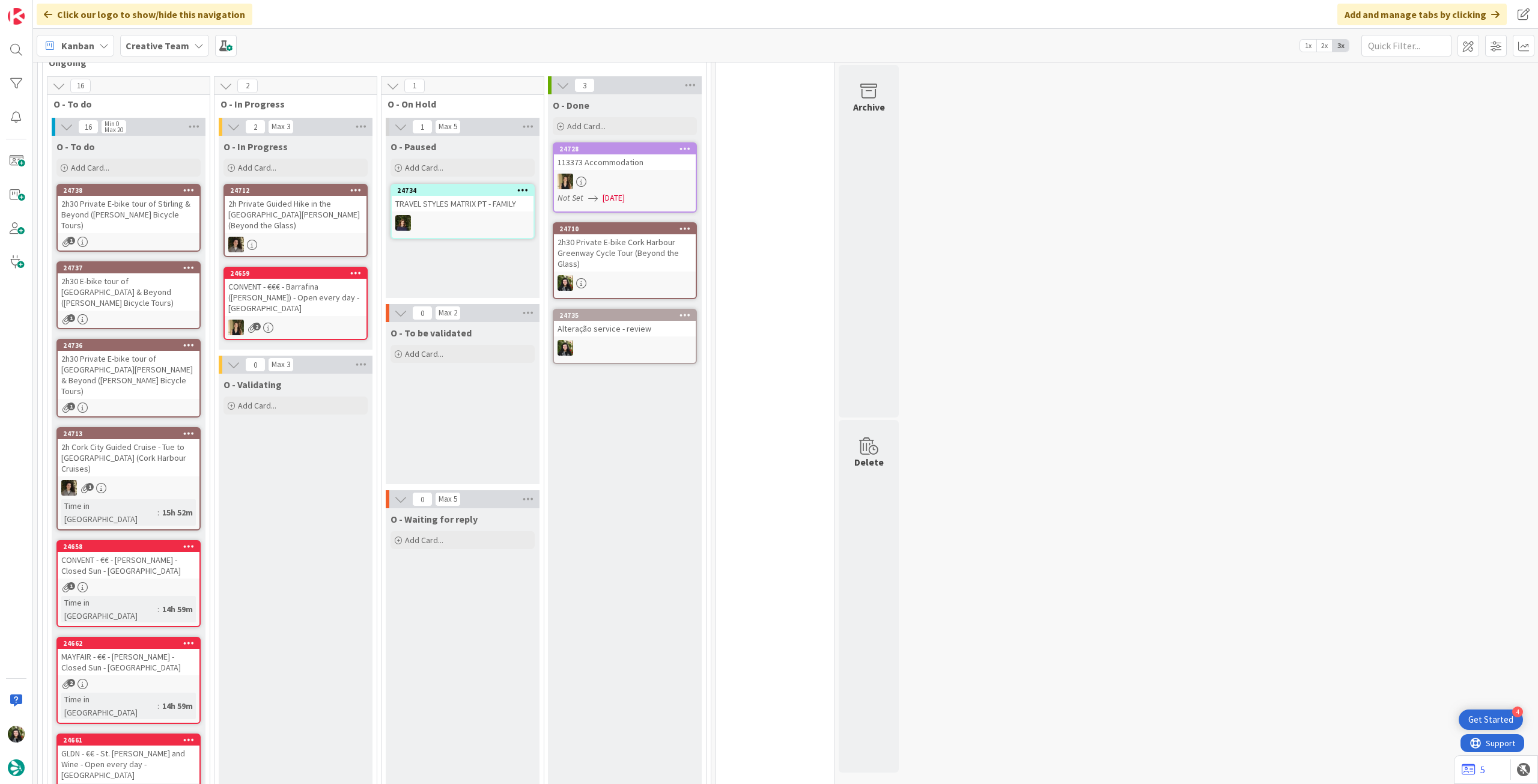
scroll to position [240, 0]
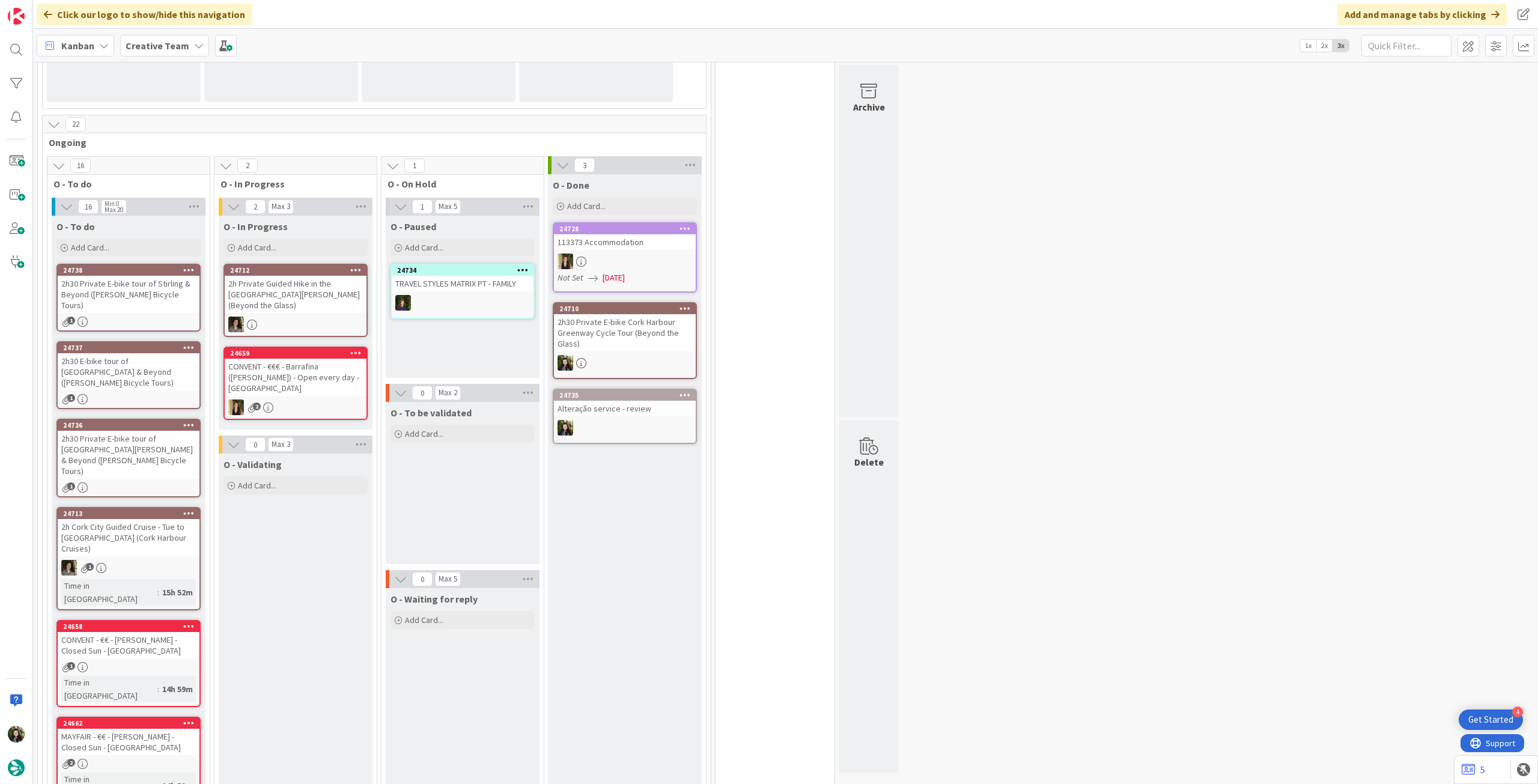
click at [186, 431] on div "2h30 Private E-bike tour of [GEOGRAPHIC_DATA][PERSON_NAME] & Beyond ([PERSON_NA…" at bounding box center [128, 455] width 142 height 48
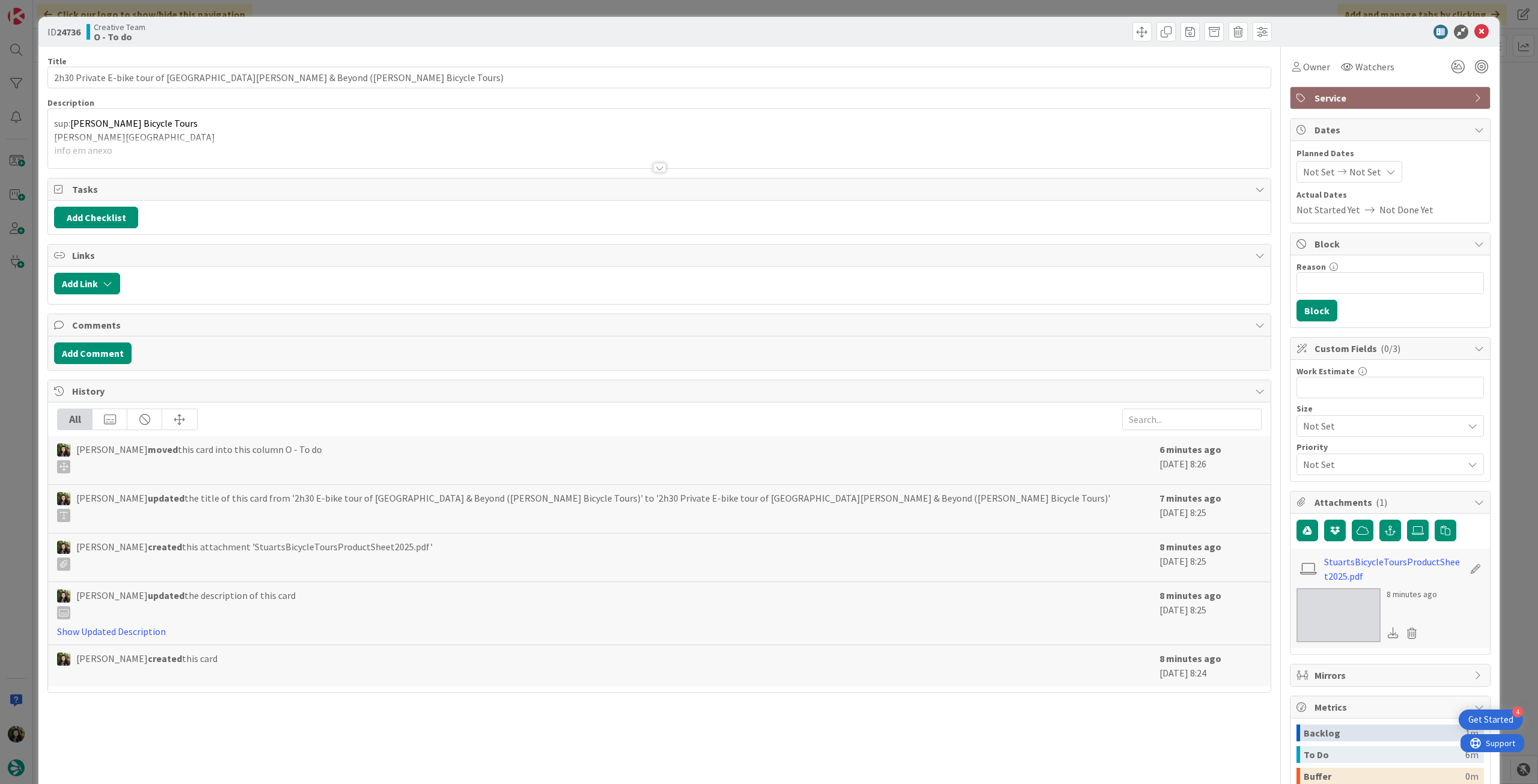
click at [215, 144] on div at bounding box center [659, 153] width 1222 height 31
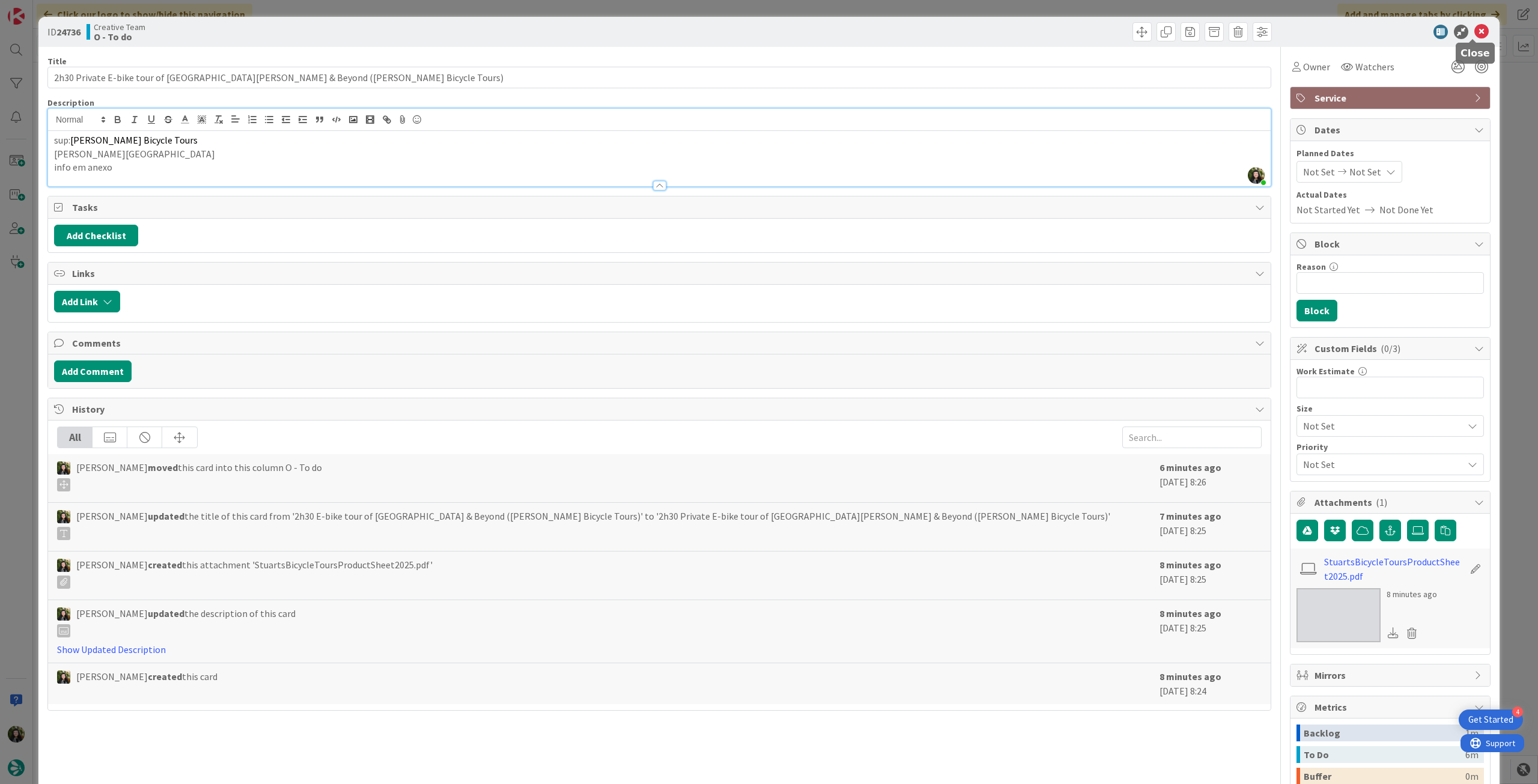
click at [1478, 33] on icon at bounding box center [1482, 32] width 15 height 15
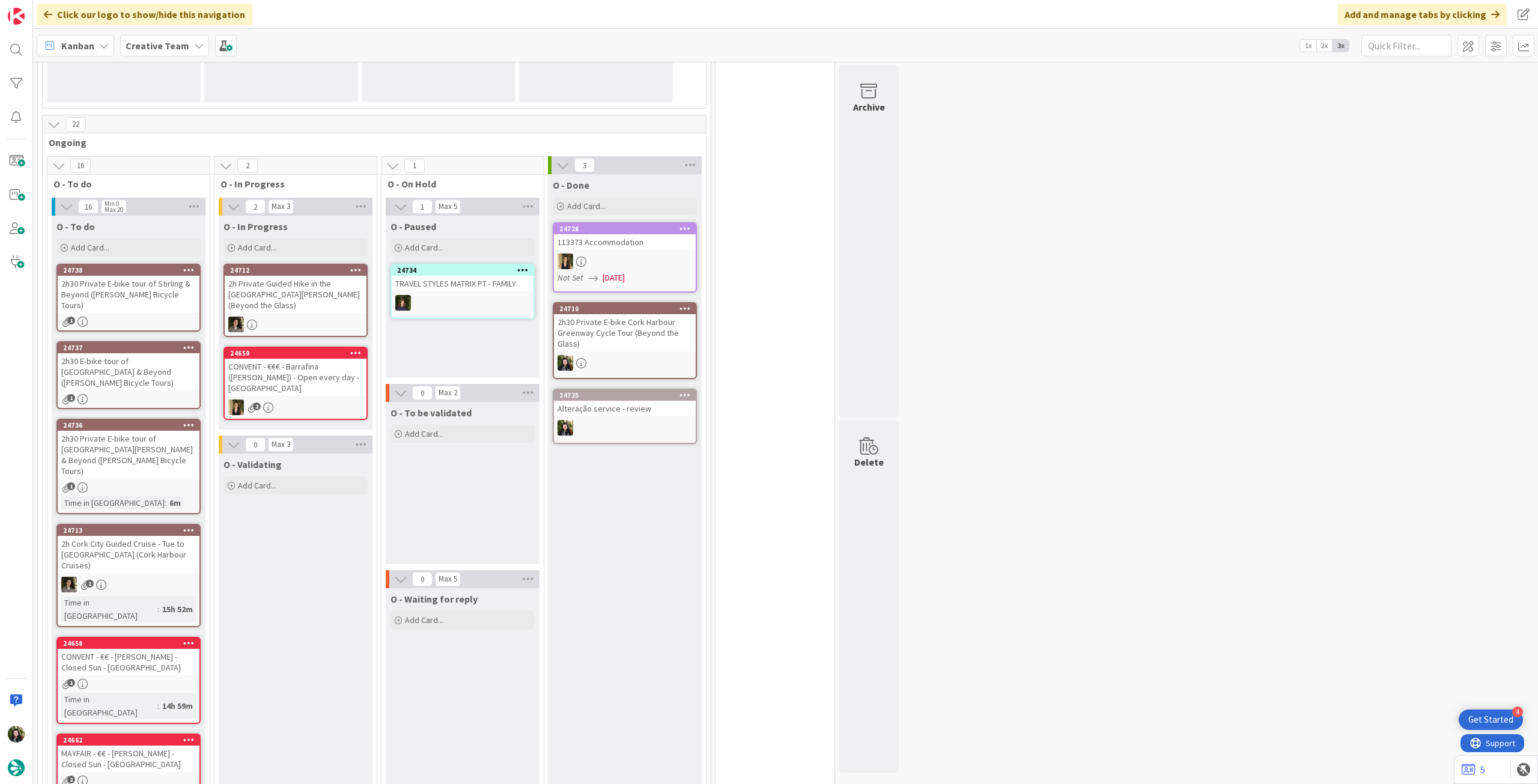
click at [178, 482] on div "1" at bounding box center [128, 487] width 142 height 10
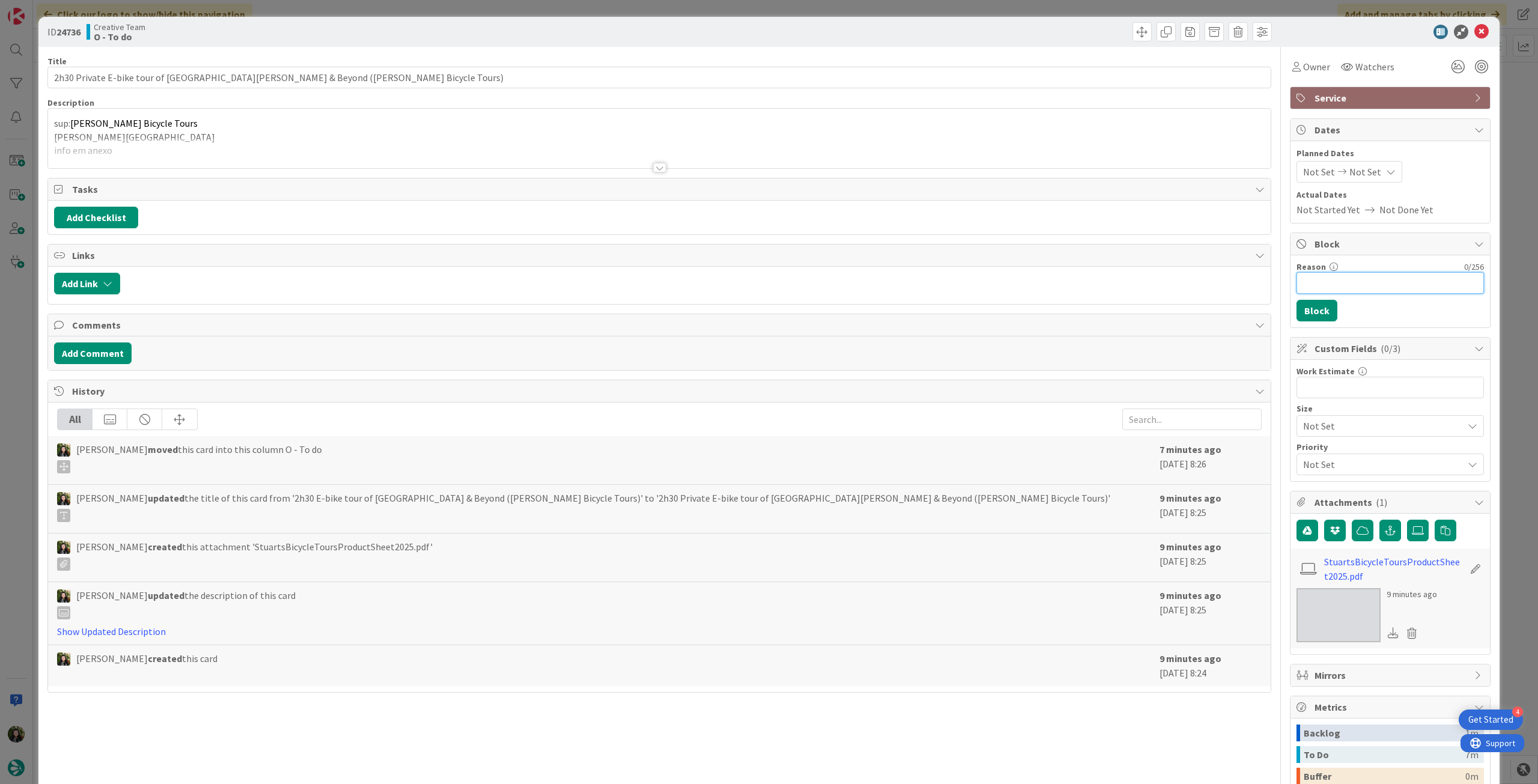
click at [1346, 274] on input "Reason" at bounding box center [1390, 283] width 187 height 22
type input "aguardo rita"
click at [1298, 309] on button "Block" at bounding box center [1317, 310] width 41 height 22
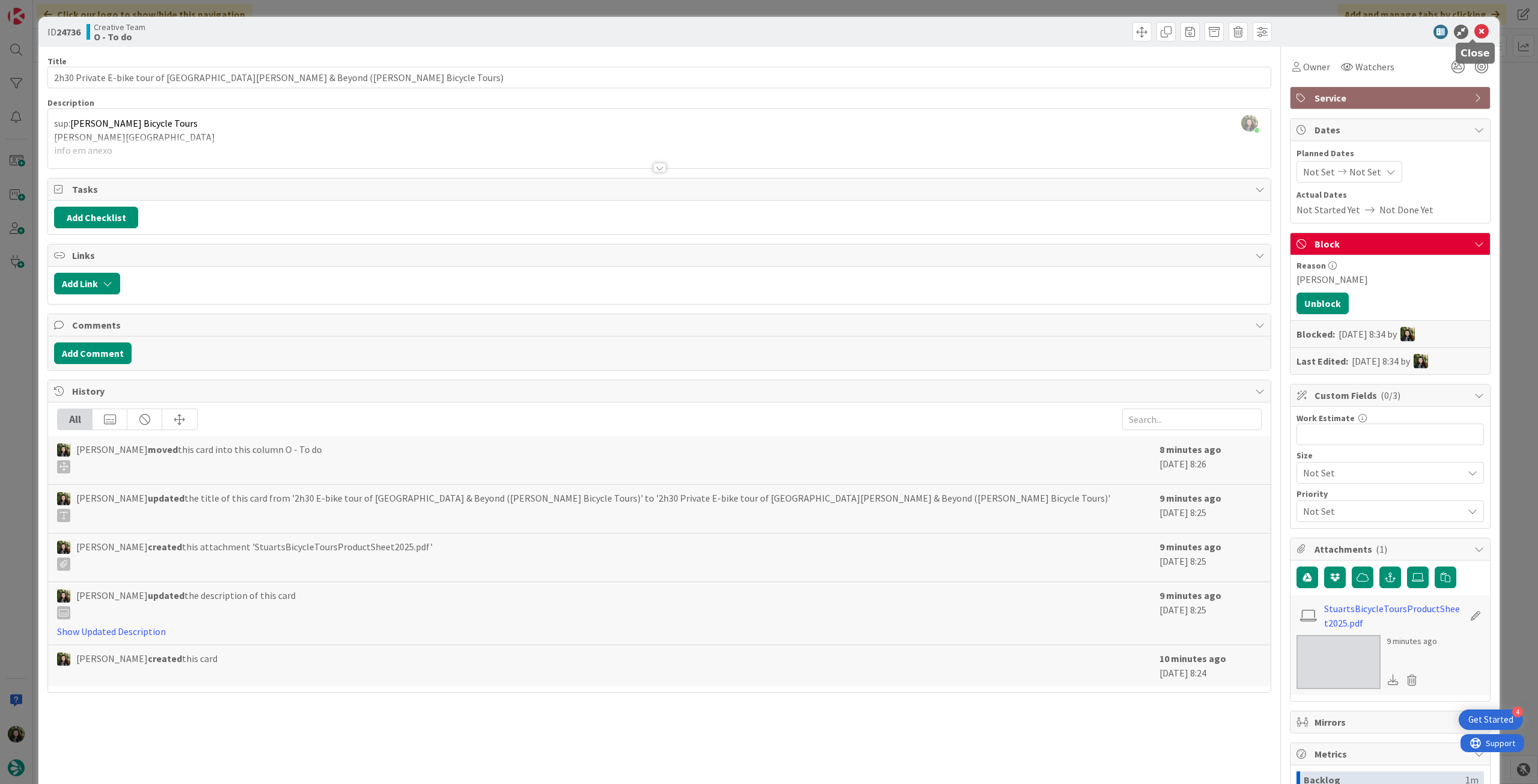
click at [1475, 33] on icon at bounding box center [1482, 32] width 15 height 15
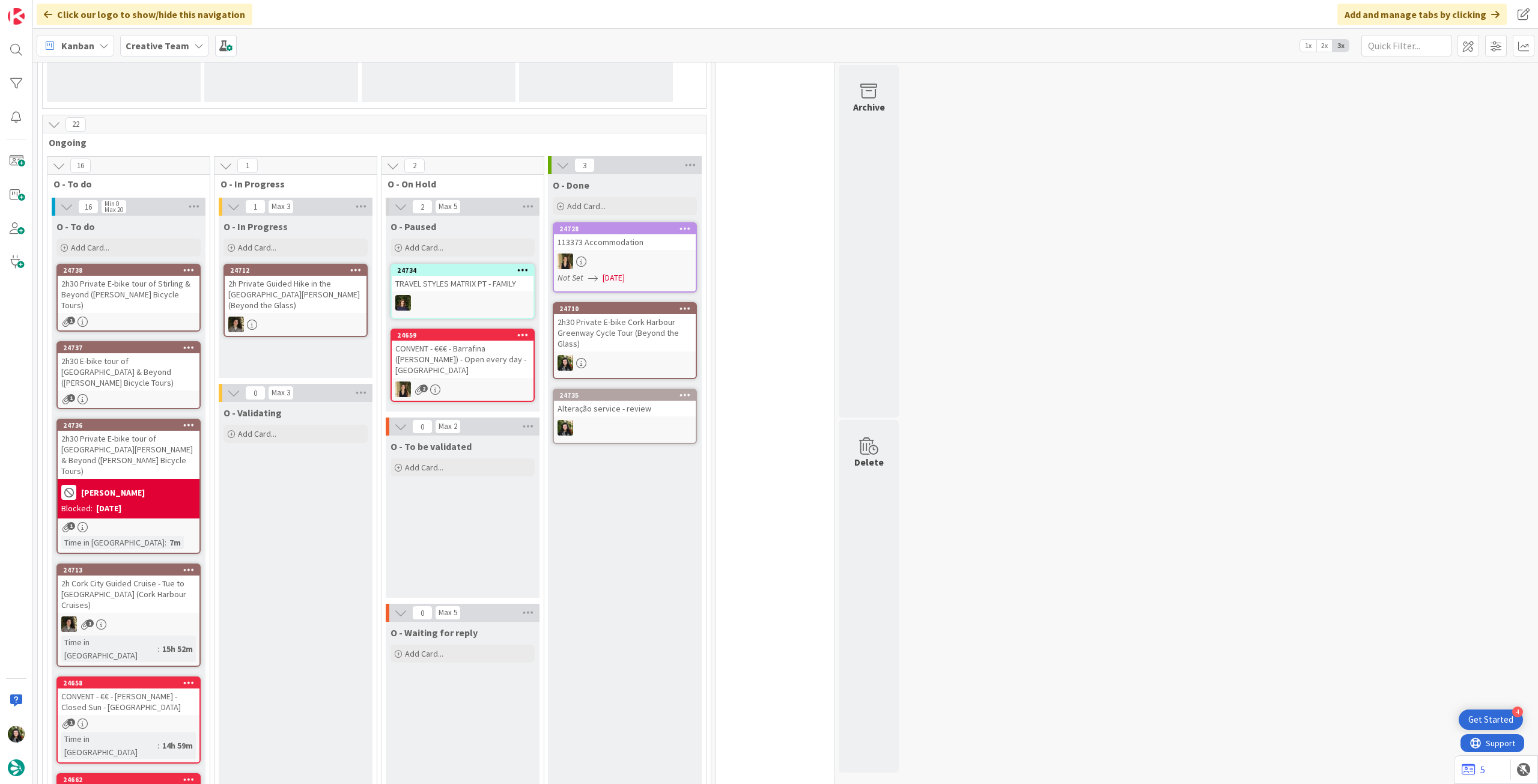
click at [168, 369] on div "24737 2h30 E-bike tour of Stirling City & Beyond (Stuart's Bicycle Tours) 1" at bounding box center [128, 375] width 144 height 68
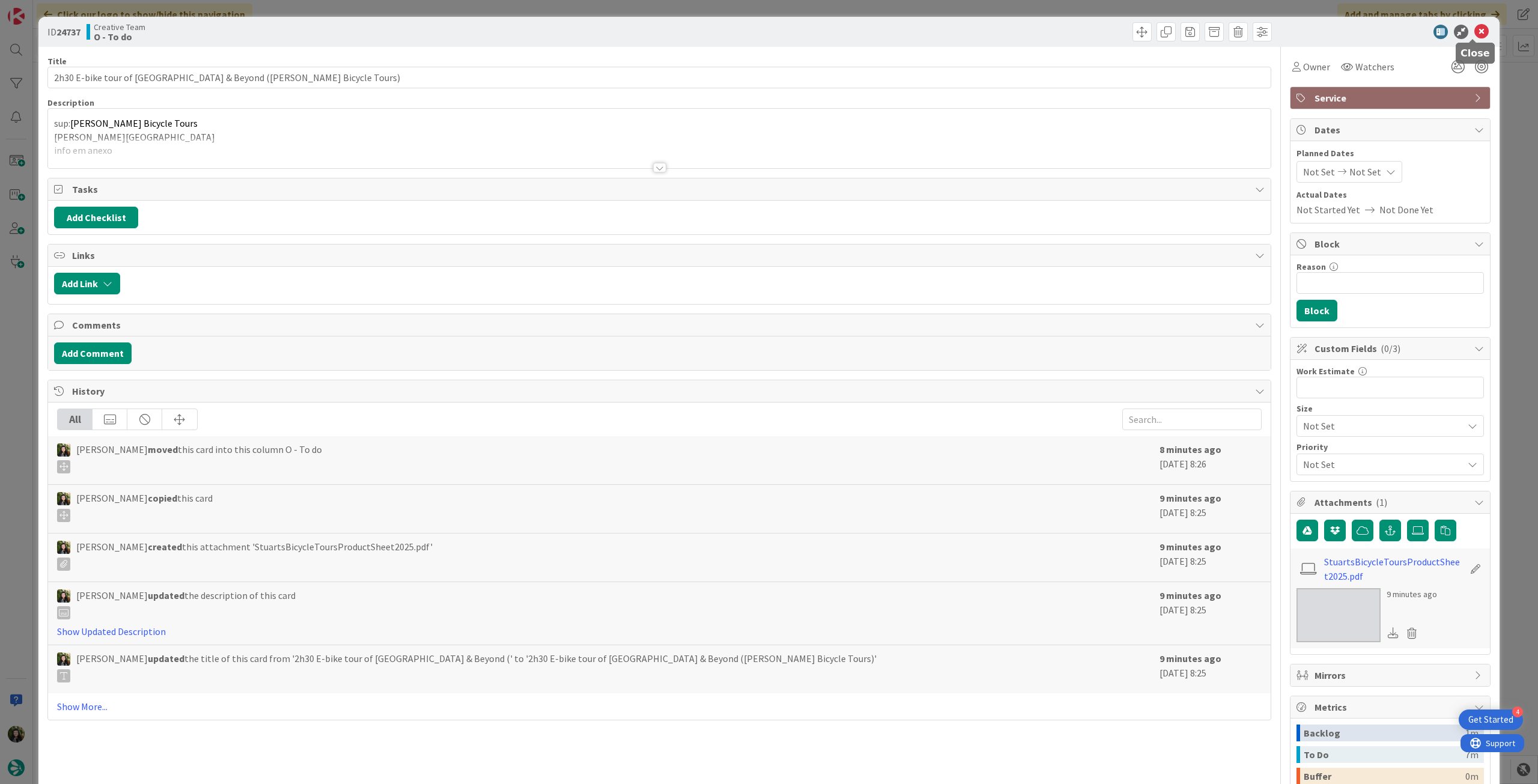
click at [1475, 31] on icon at bounding box center [1482, 32] width 15 height 15
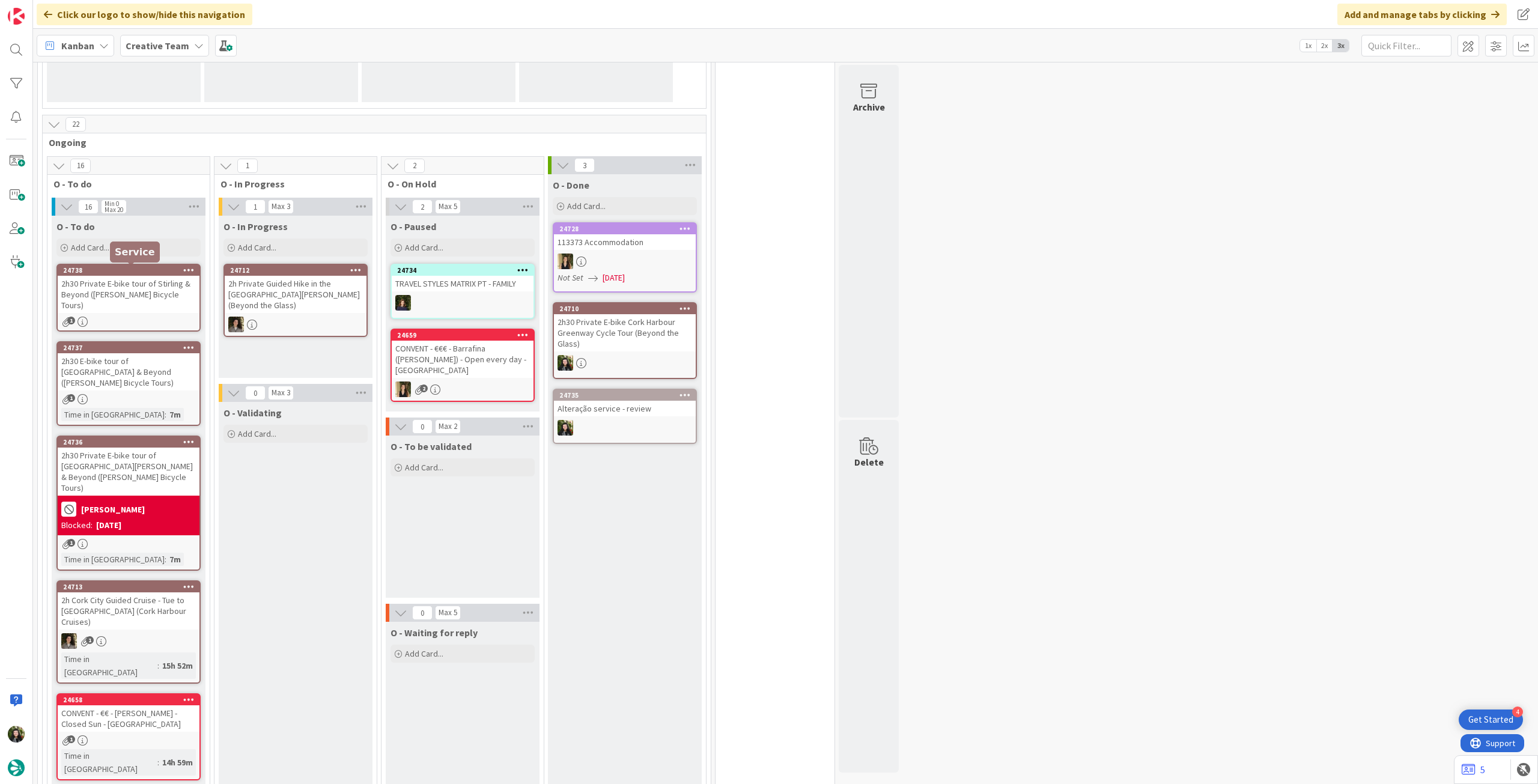
click at [141, 286] on div "2h30 Private E-bike tour of Stirling & Beyond (Stuart's Bicycle Tours)" at bounding box center [128, 294] width 142 height 37
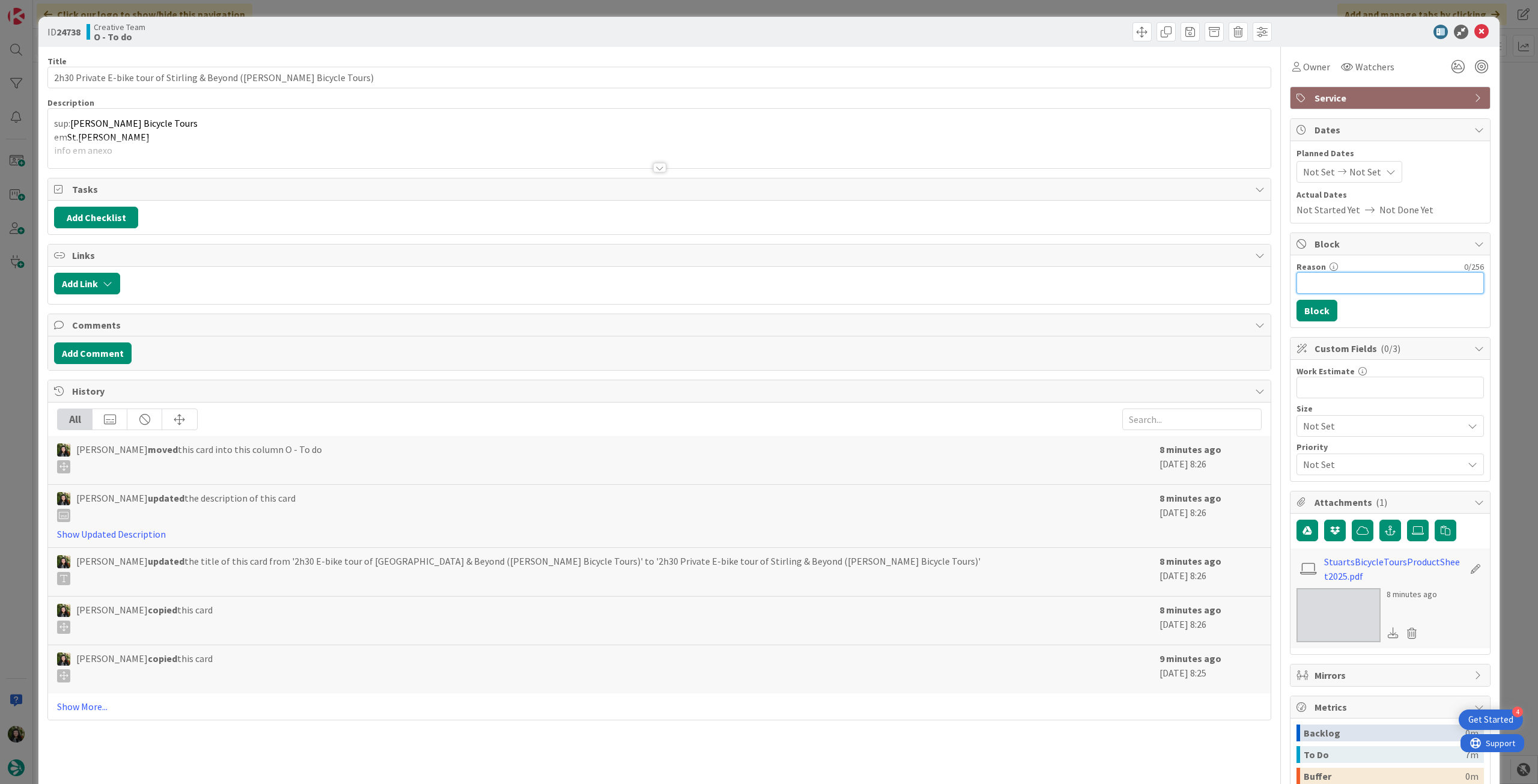
click at [1359, 278] on input "Reason" at bounding box center [1390, 283] width 187 height 22
type input "aguardo rita"
click at [1320, 305] on button "Block" at bounding box center [1317, 310] width 41 height 22
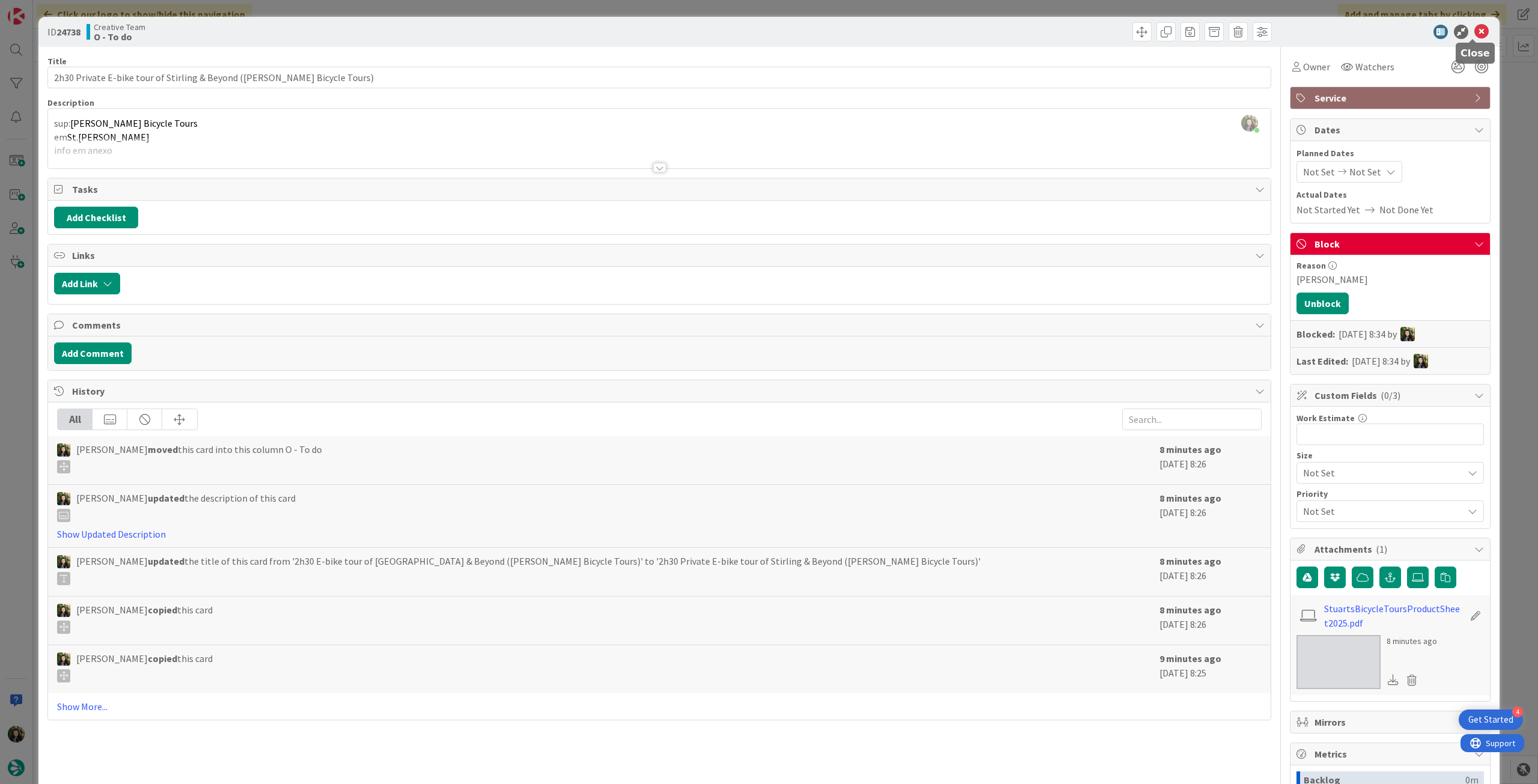
click at [1475, 32] on icon at bounding box center [1482, 32] width 15 height 15
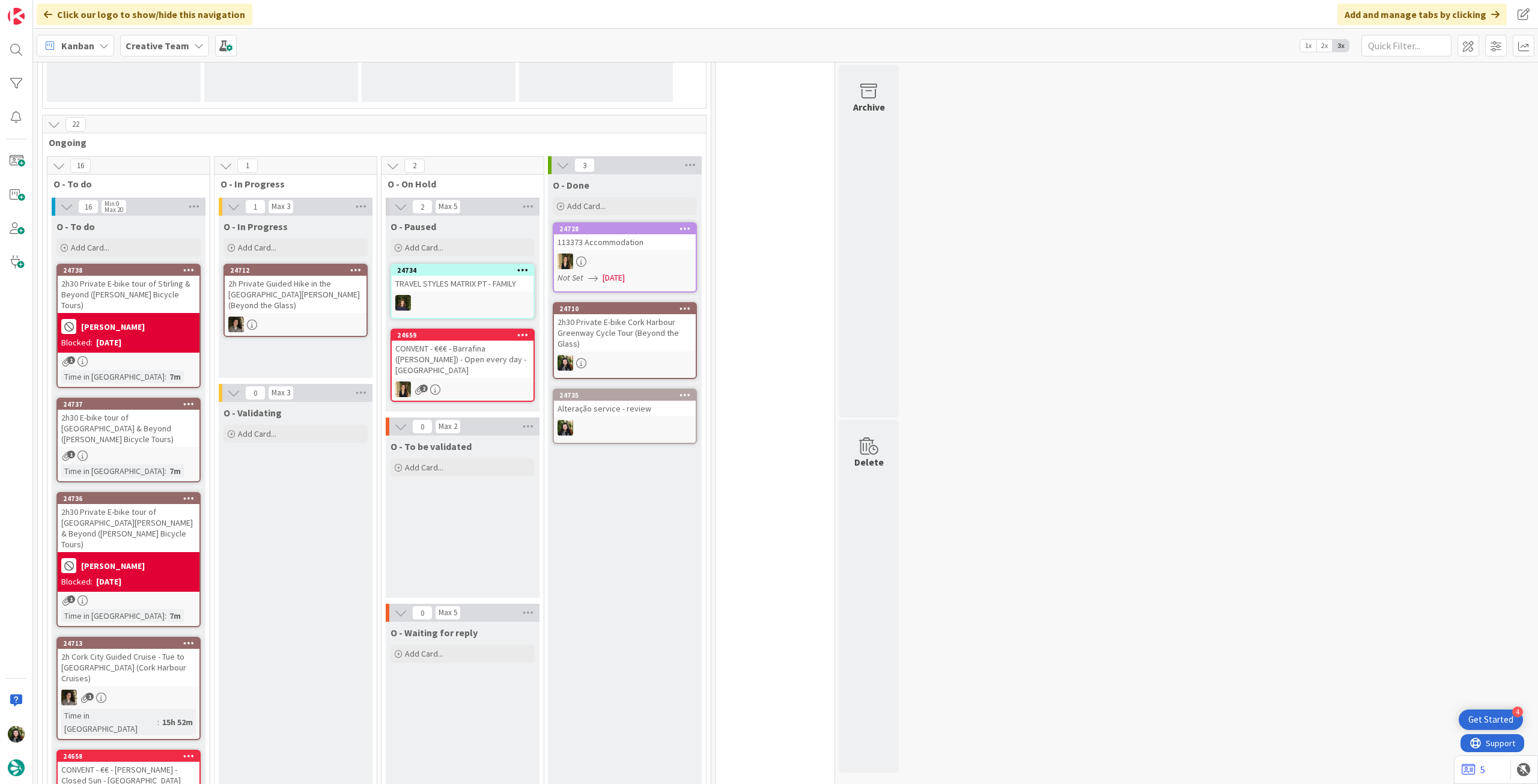
click at [187, 266] on icon at bounding box center [189, 270] width 12 height 9
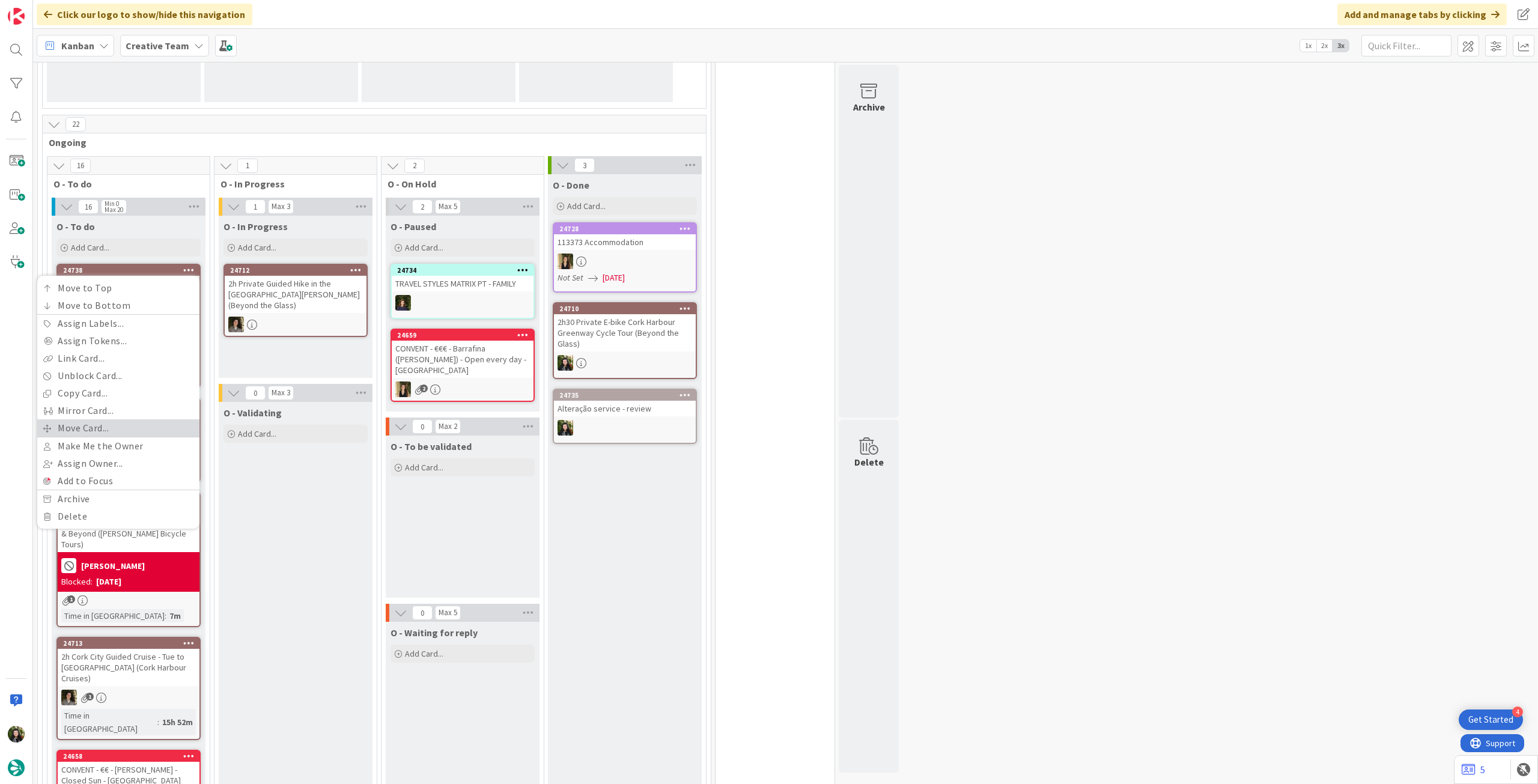
click at [90, 420] on link "Move Card..." at bounding box center [118, 428] width 163 height 17
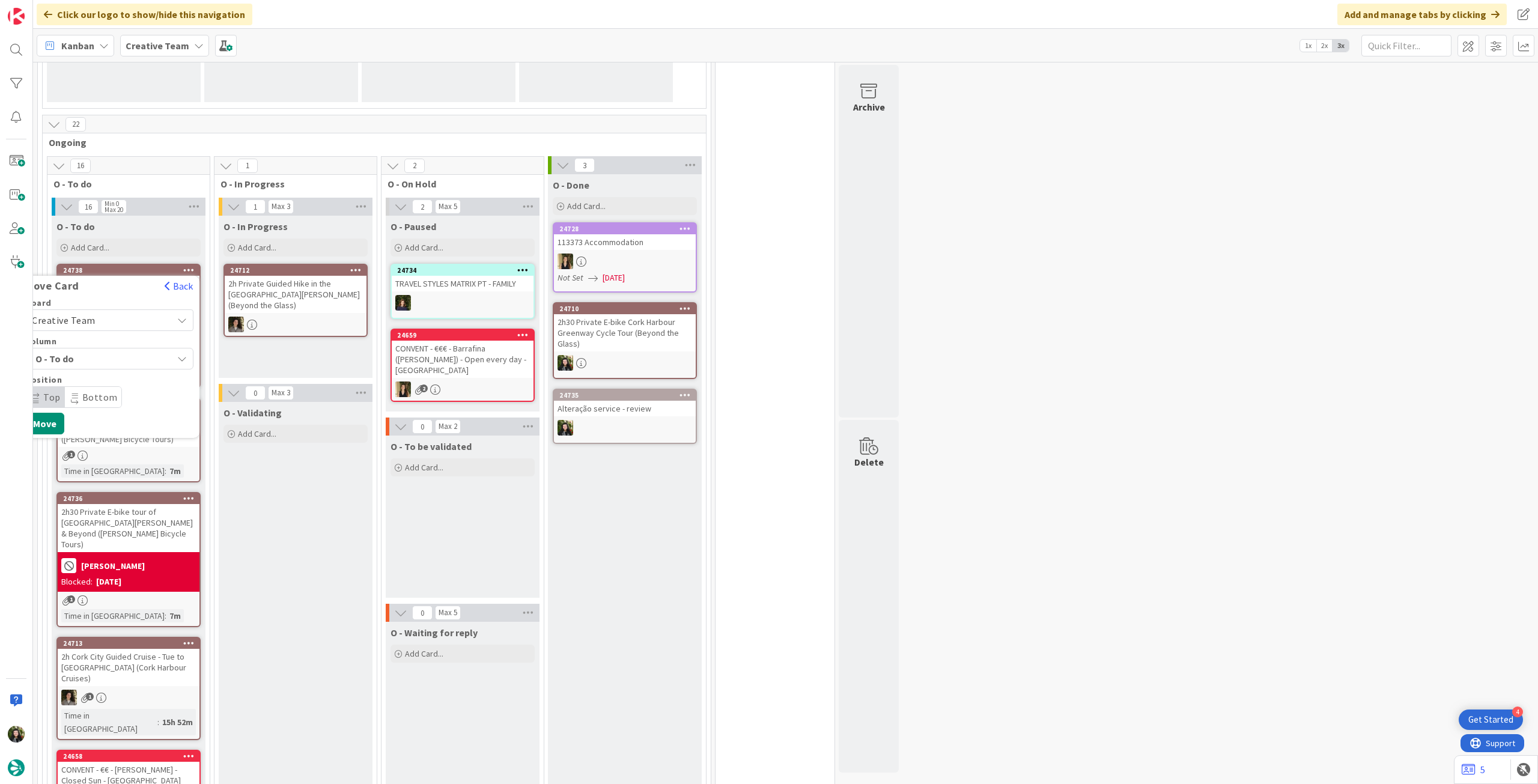
click at [104, 316] on span "Creative Team" at bounding box center [99, 320] width 135 height 17
click at [94, 372] on span "Creative Team - Análise" at bounding box center [125, 376] width 139 height 18
click at [47, 460] on button "Move" at bounding box center [45, 462] width 39 height 22
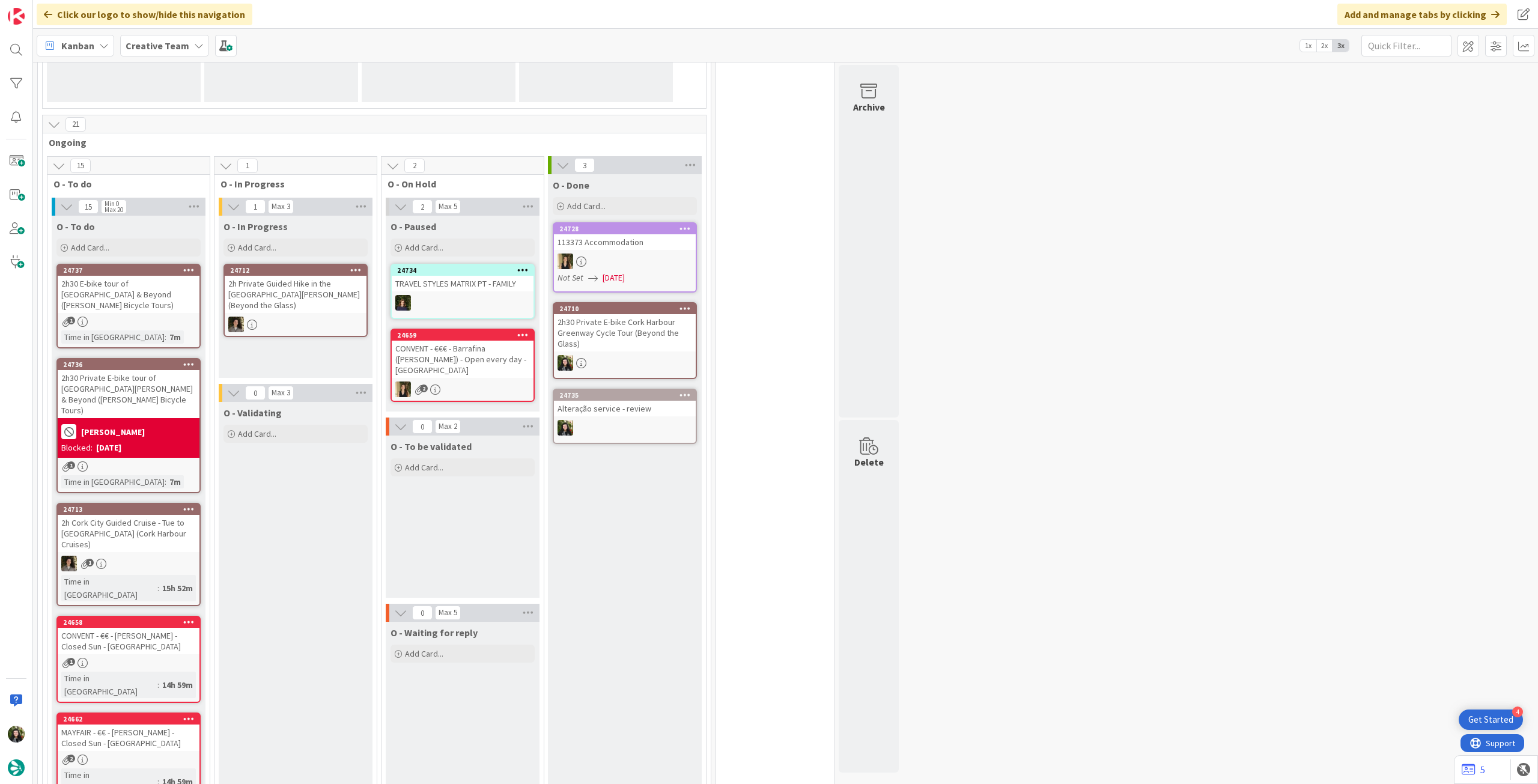
click at [194, 361] on div at bounding box center [189, 365] width 22 height 9
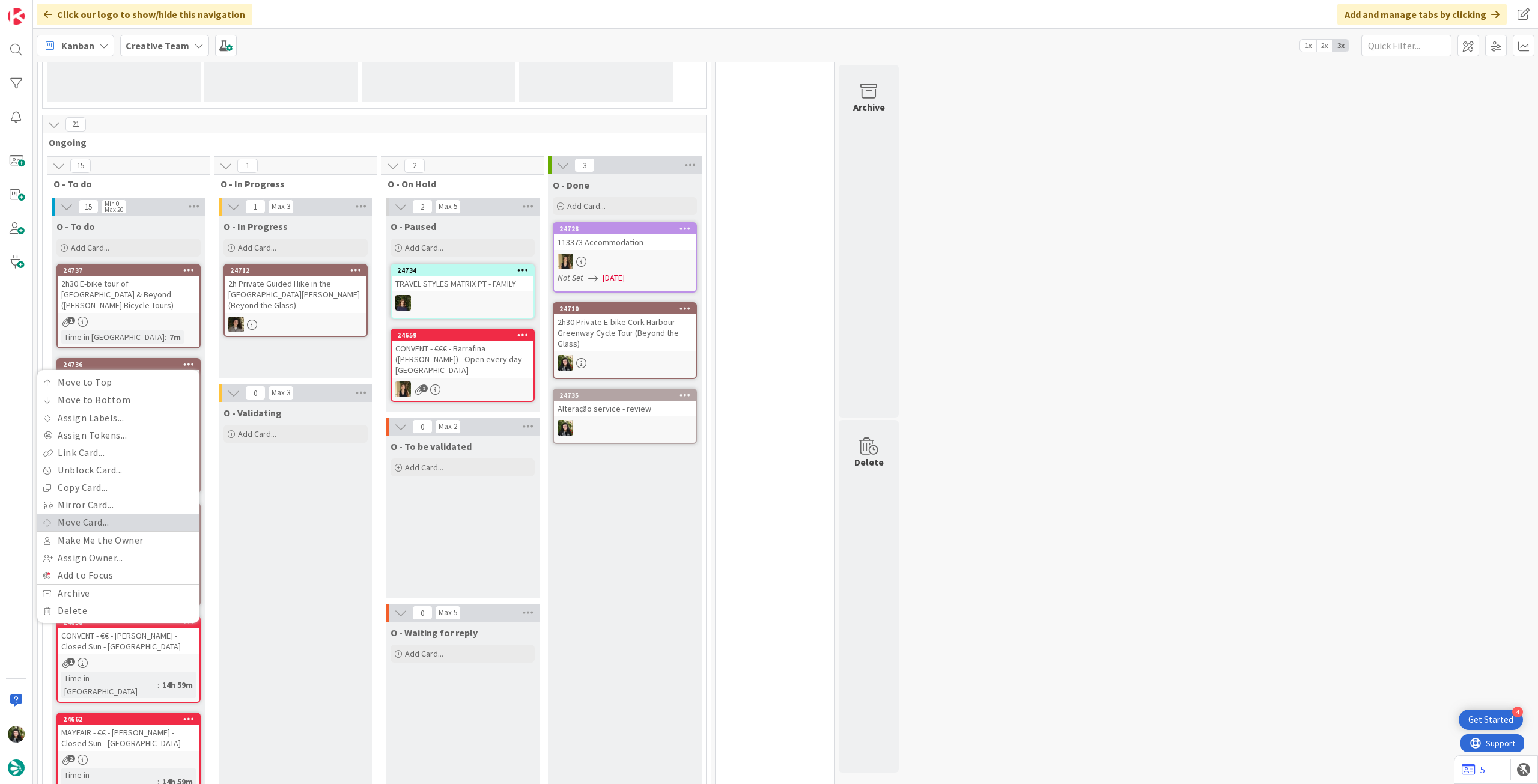
click at [127, 514] on link "Move Card..." at bounding box center [118, 522] width 163 height 17
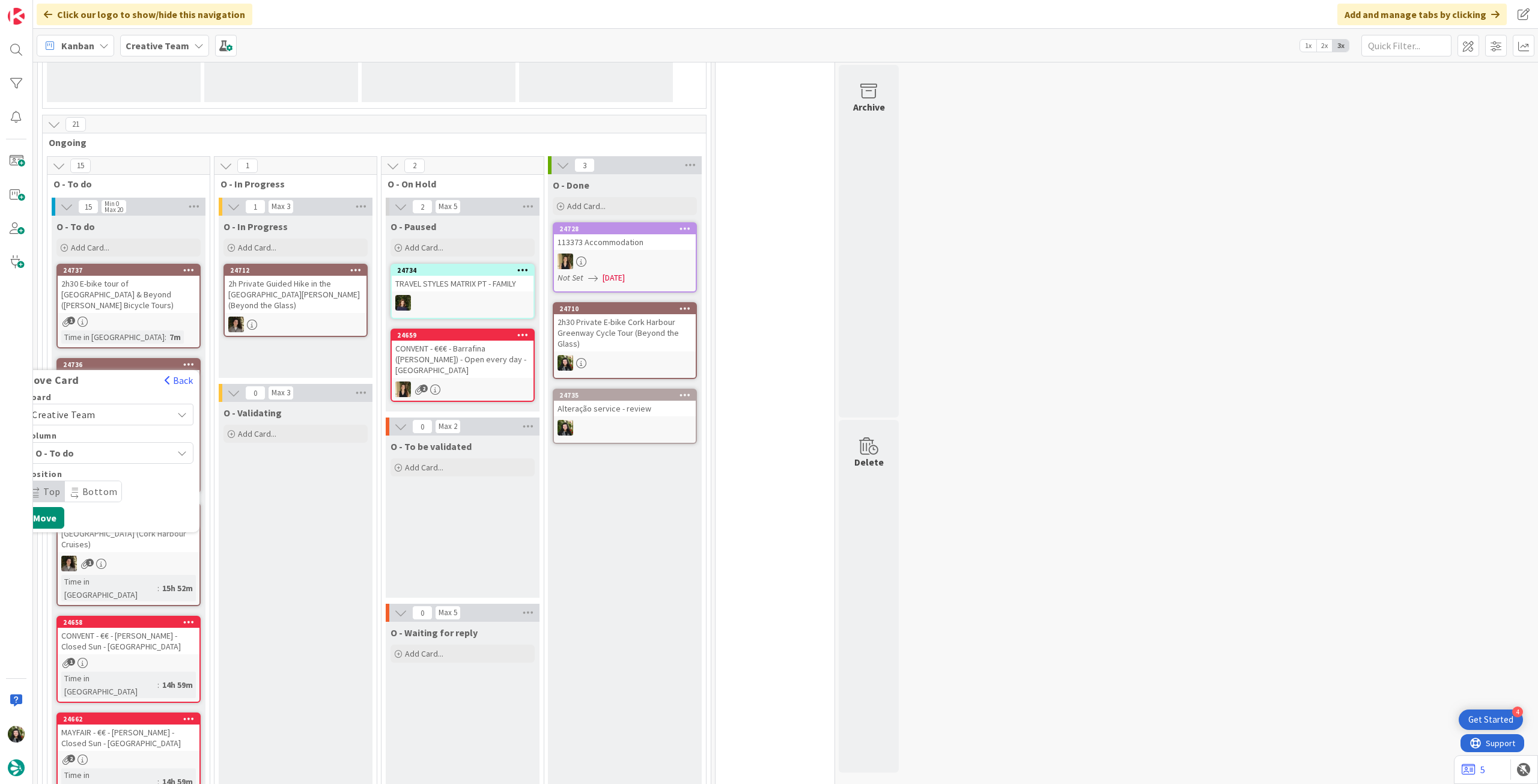
click at [116, 406] on span "Creative Team" at bounding box center [99, 414] width 135 height 17
click at [101, 462] on span "Creative Team - Análise" at bounding box center [125, 471] width 139 height 18
click at [45, 545] on button "Move" at bounding box center [45, 556] width 39 height 22
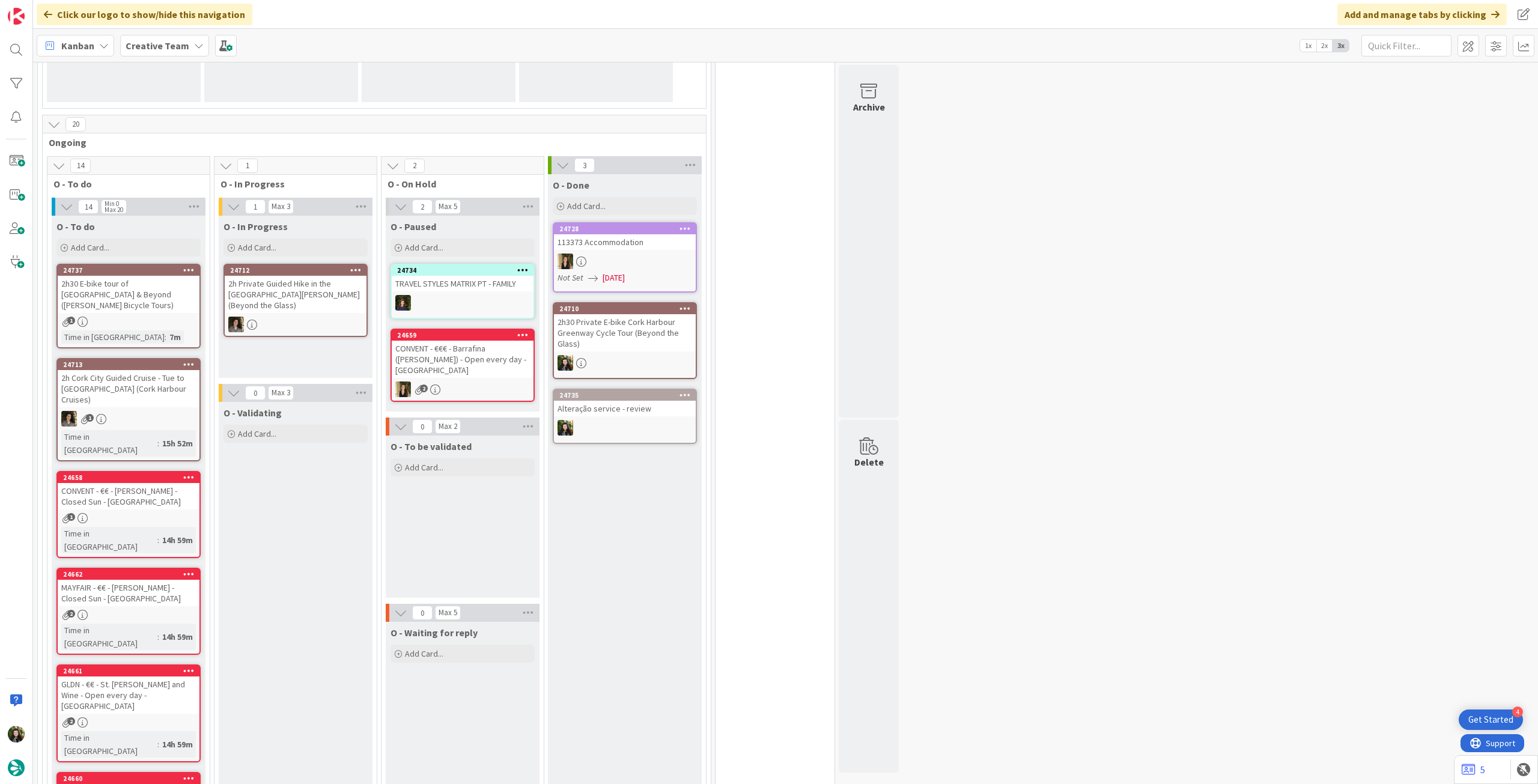
click at [141, 39] on span "Creative Team" at bounding box center [157, 46] width 63 height 15
click at [179, 173] on h4 "Creative Team - Análise" at bounding box center [216, 172] width 163 height 12
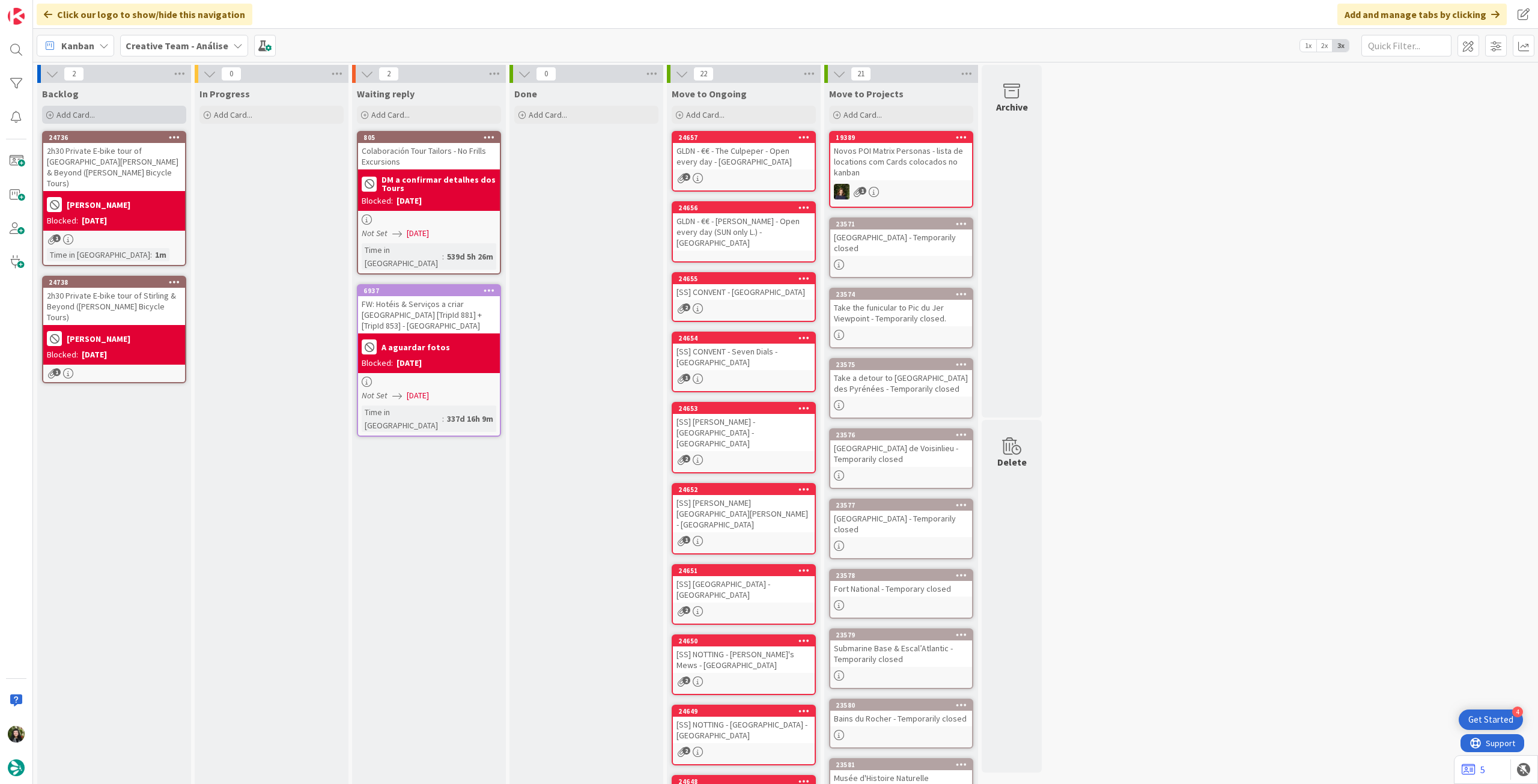
click at [101, 114] on div "Add Card..." at bounding box center [114, 114] width 144 height 18
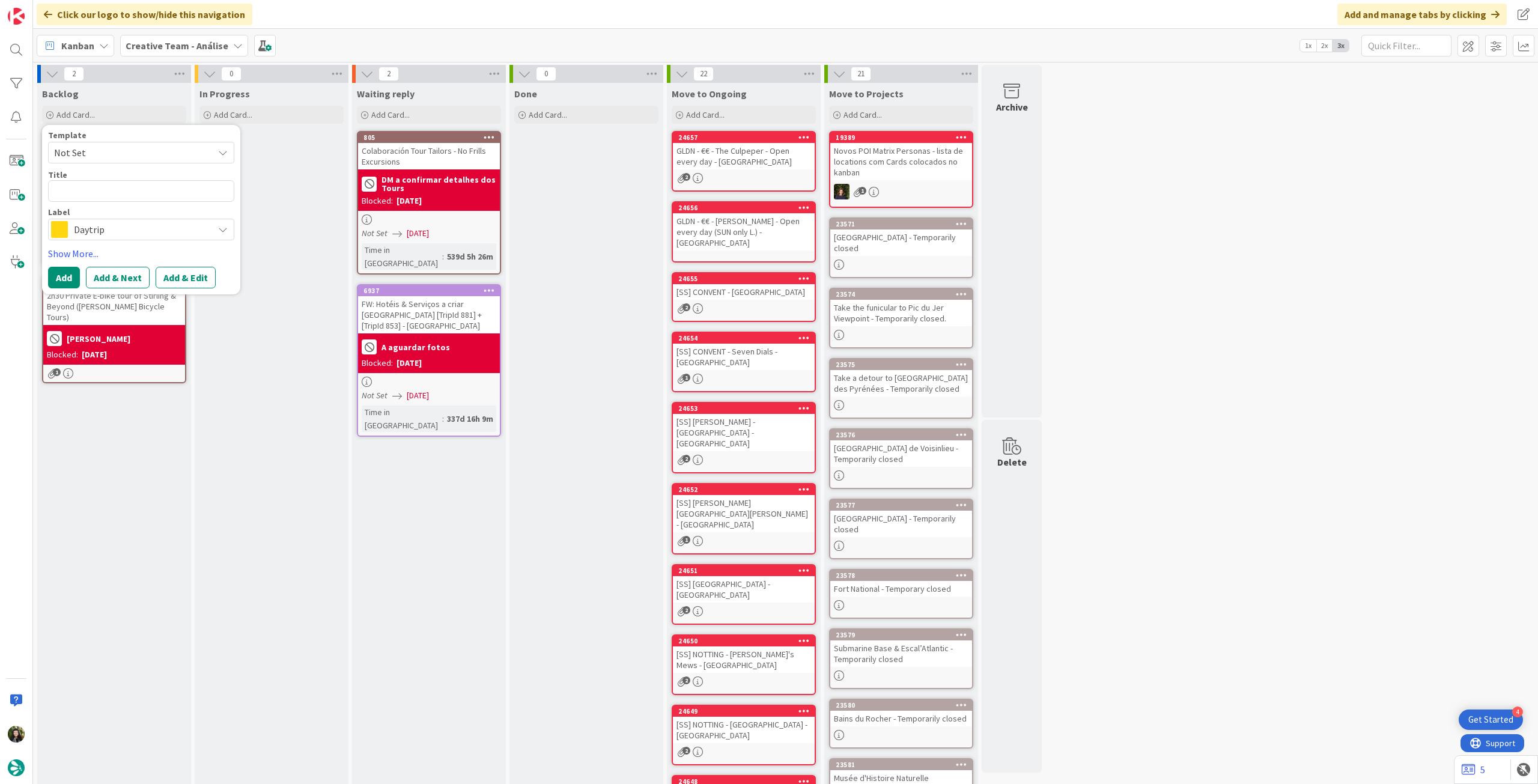
click at [111, 227] on span "Daytrip" at bounding box center [140, 229] width 133 height 17
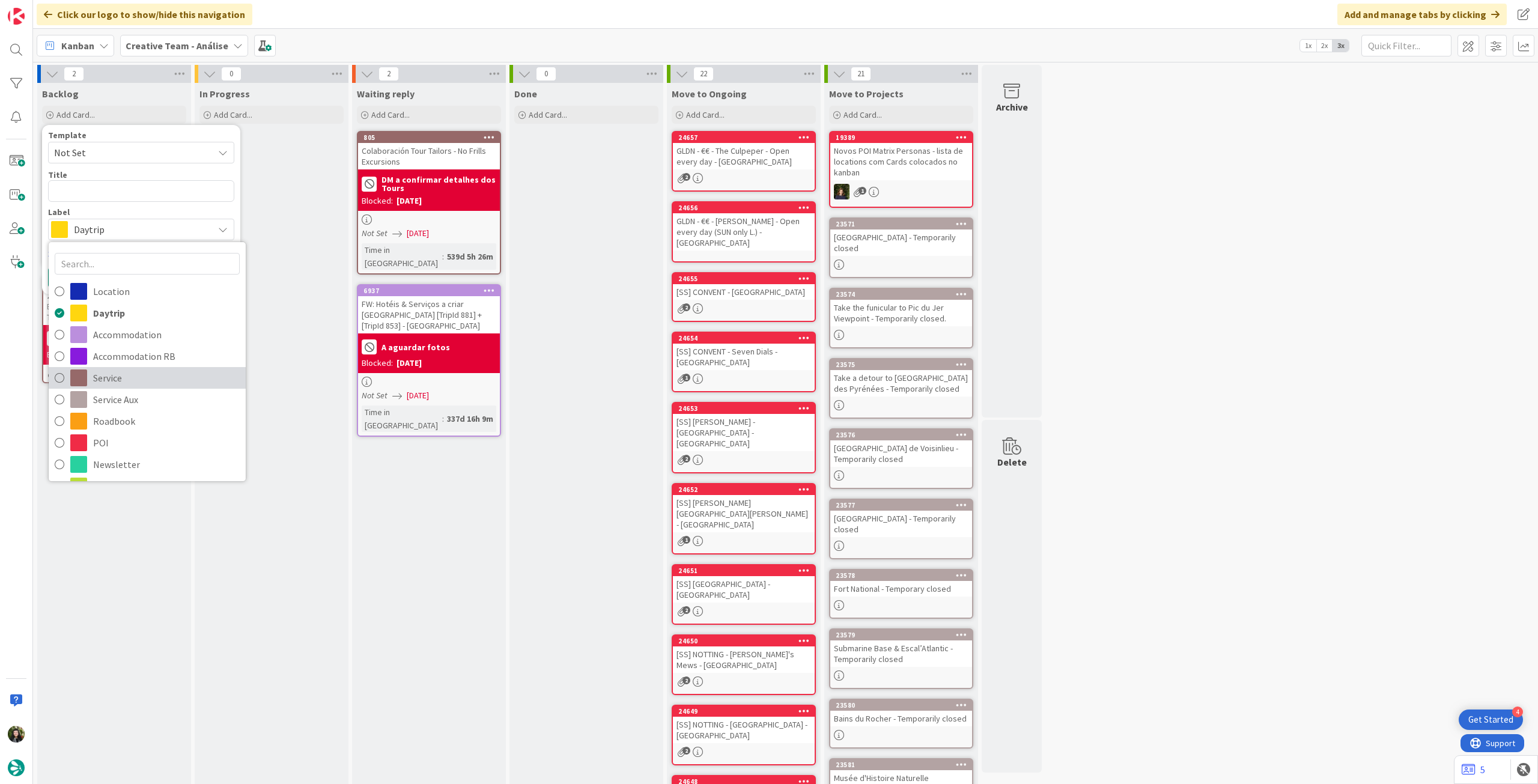
click at [184, 384] on span "Service" at bounding box center [166, 377] width 147 height 18
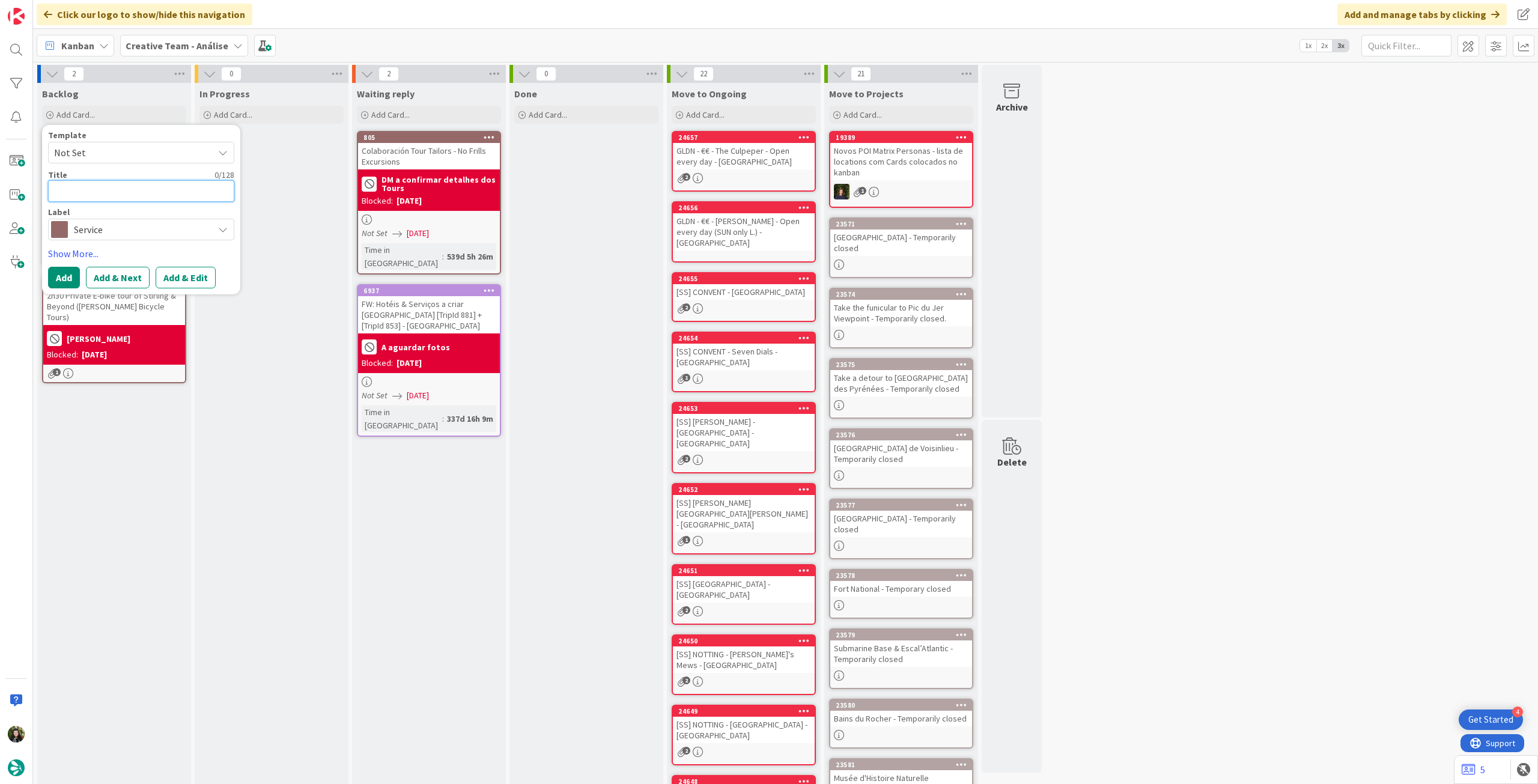
click at [135, 188] on textarea at bounding box center [141, 191] width 187 height 22
paste textarea "1h30 Donkey Trek - No Mon & Tue"
type textarea "x"
type textarea "1h30 Donkey Trek - No Mon & Tue"
click at [63, 278] on button "Add" at bounding box center [64, 278] width 32 height 22
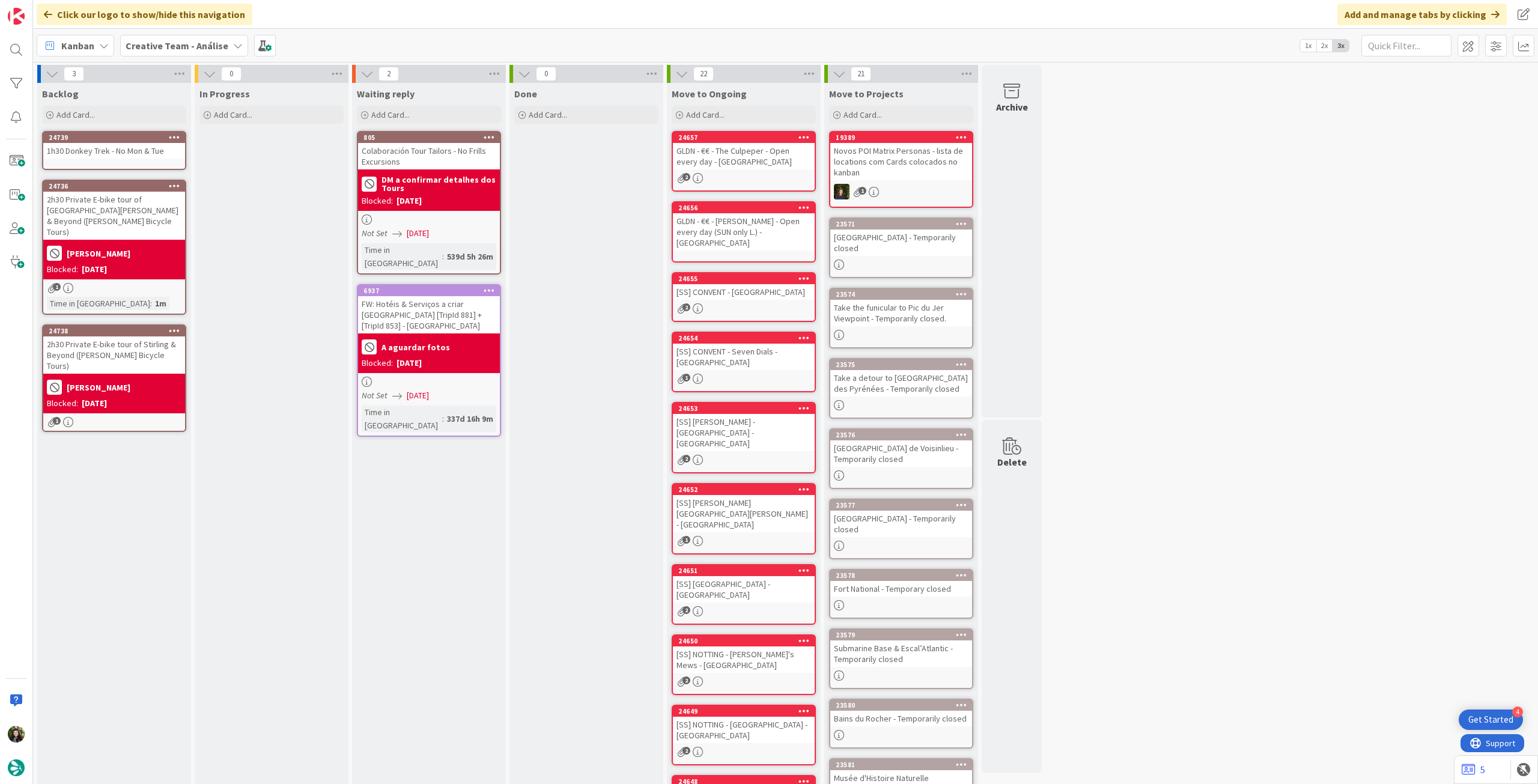
click at [111, 159] on div "24739 1h30 Donkey Trek - No Mon & Tue" at bounding box center [114, 151] width 144 height 39
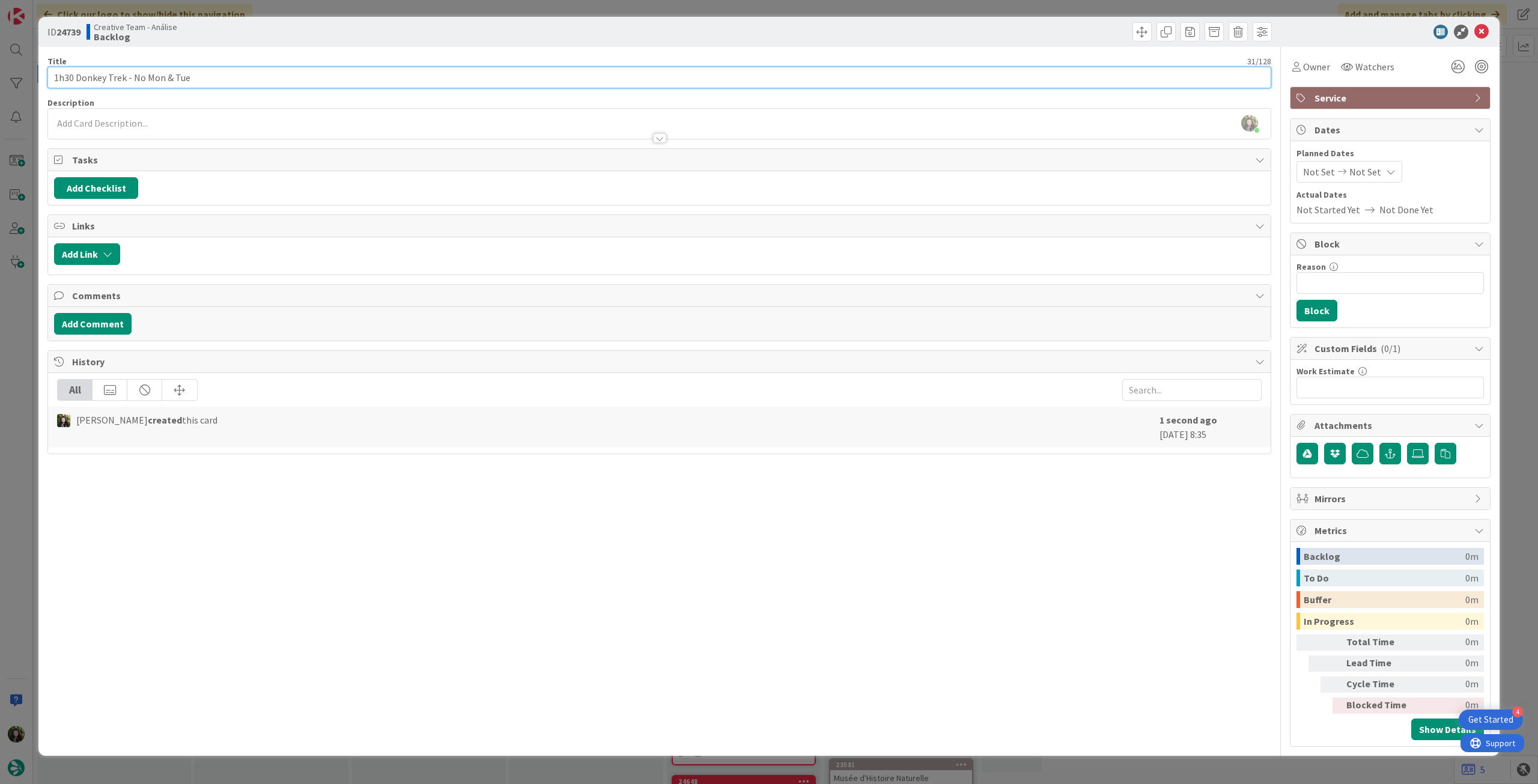
click at [290, 81] on input "1h30 Donkey Trek - No Mon & Tue" at bounding box center [659, 77] width 1224 height 22
paste input "Kinedale Donkeys"
type input "1h30 Donkey Trek - No Mon & Tue (Kinedale Donkeys)"
click at [257, 133] on div at bounding box center [659, 132] width 1222 height 12
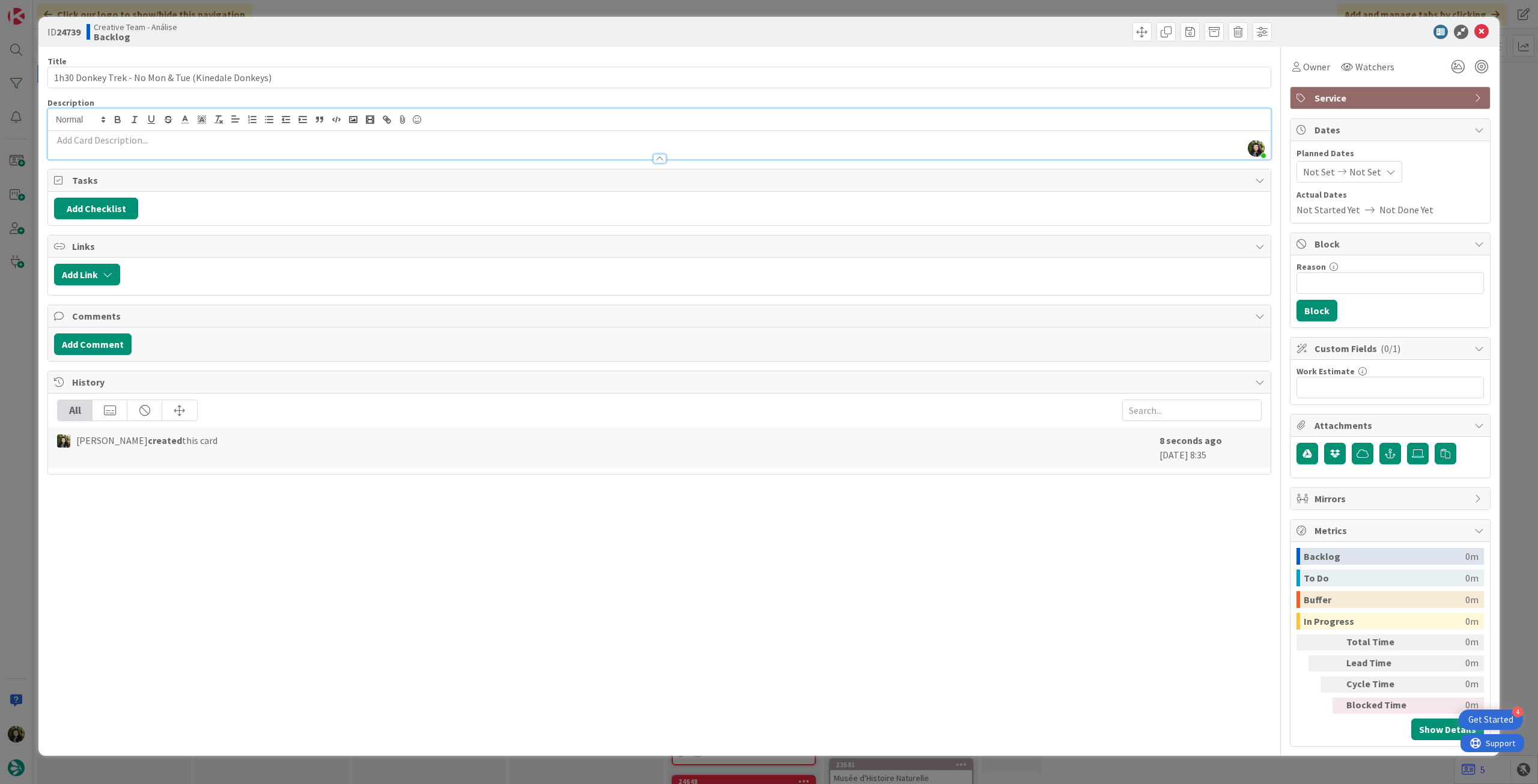
click at [253, 143] on p at bounding box center [659, 140] width 1211 height 14
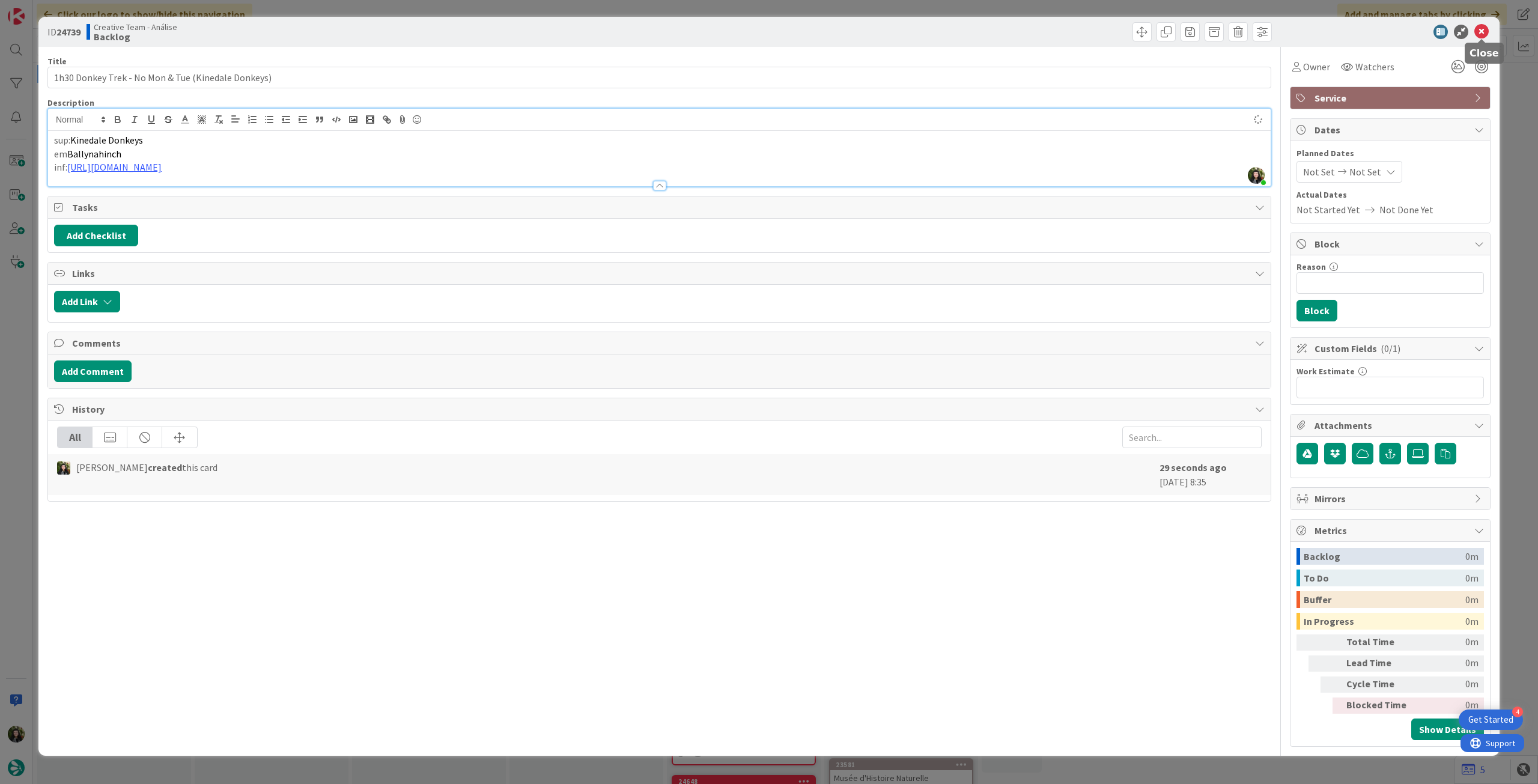
click at [1483, 31] on icon at bounding box center [1482, 32] width 15 height 15
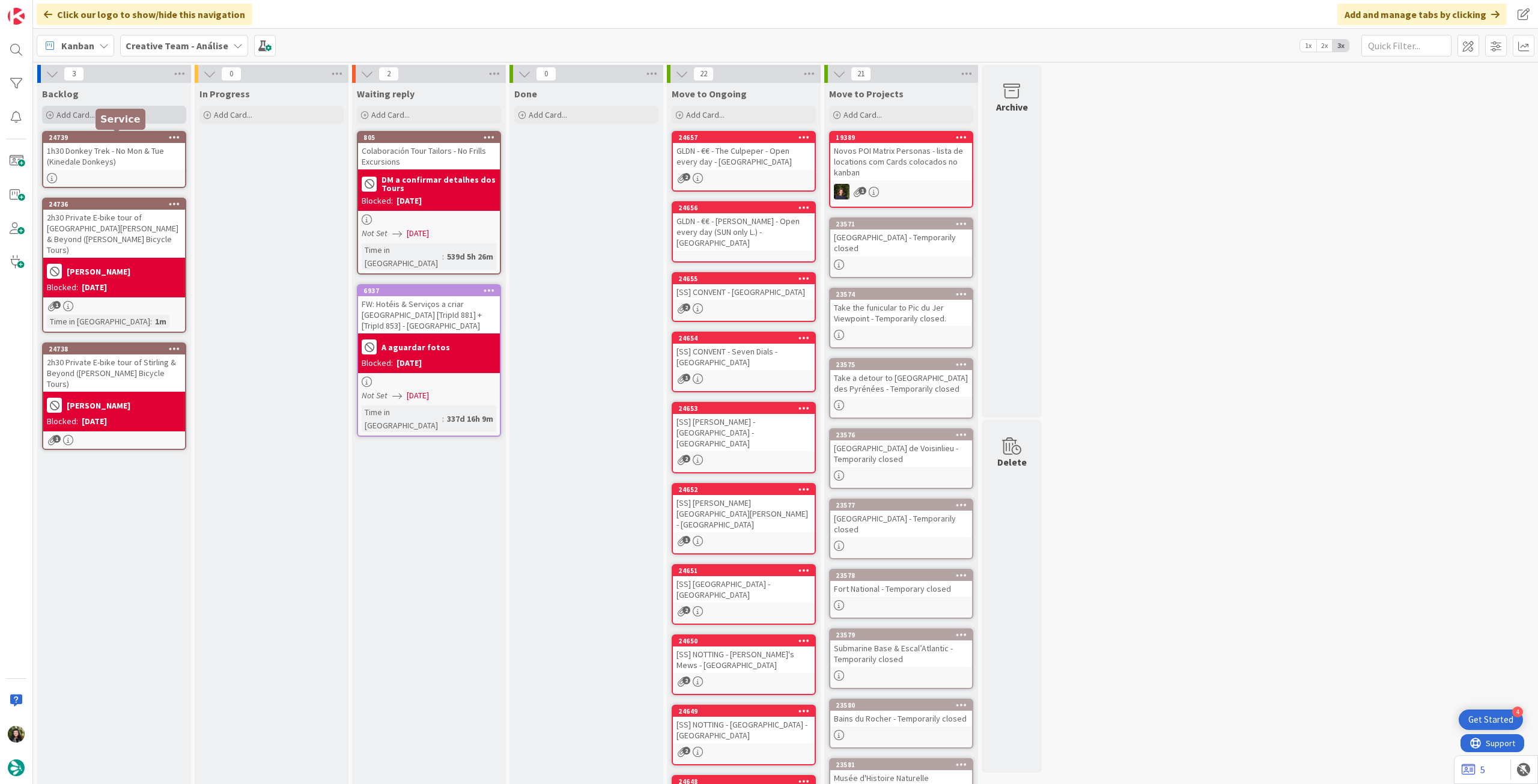
click at [149, 115] on div "Add Card..." at bounding box center [114, 114] width 144 height 18
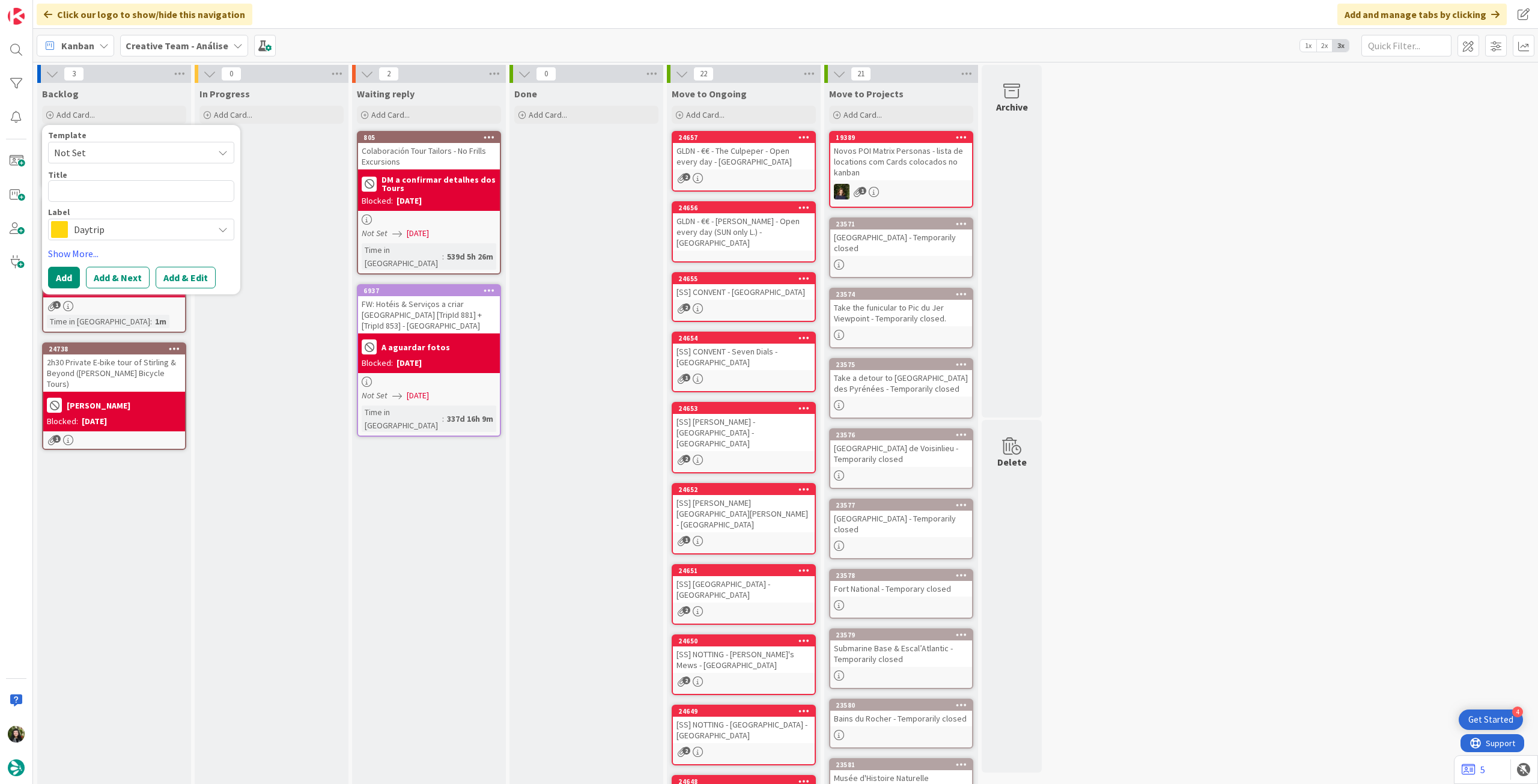
click at [130, 224] on span "Daytrip" at bounding box center [140, 229] width 133 height 17
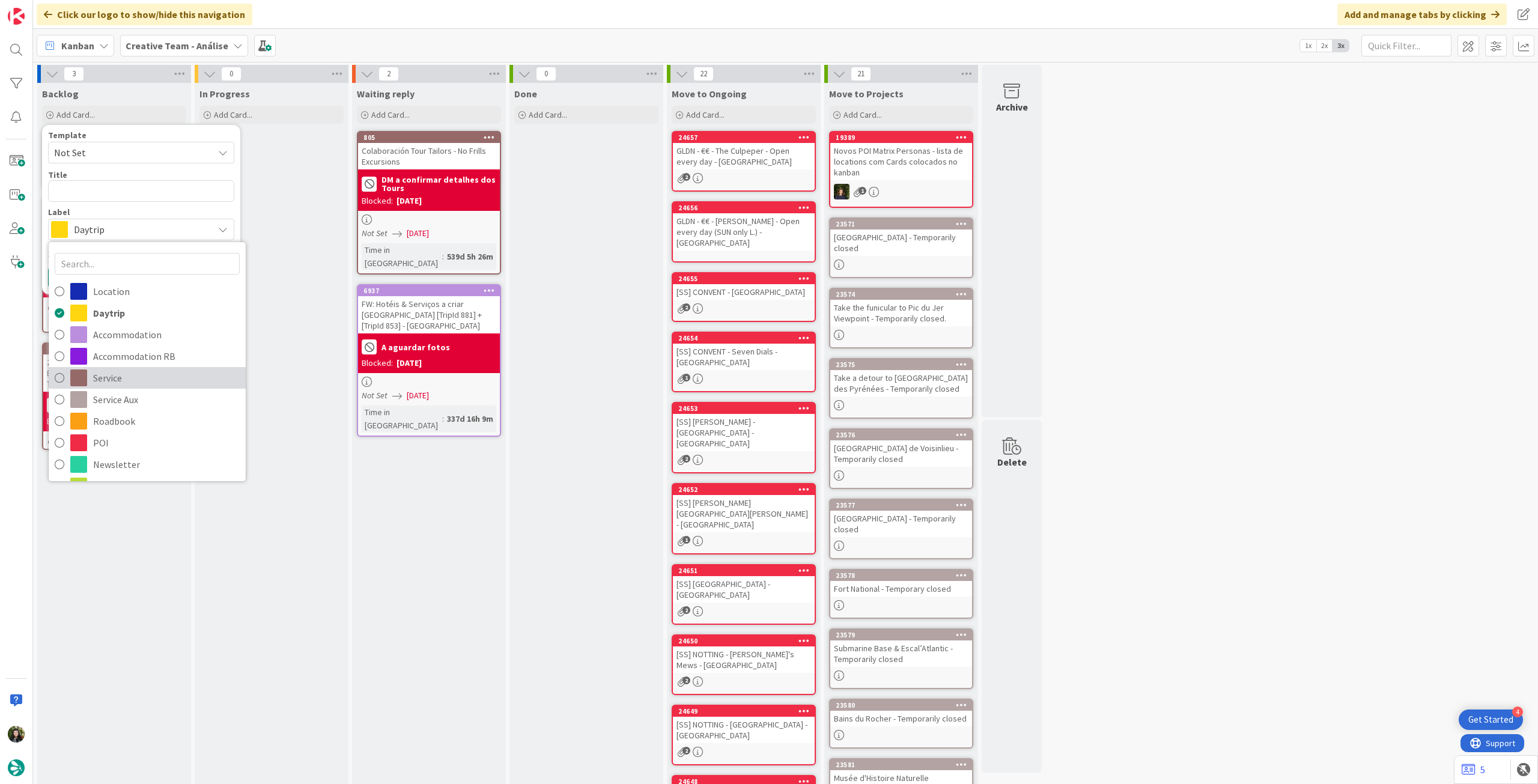
drag, startPoint x: 176, startPoint y: 385, endPoint x: 277, endPoint y: 444, distance: 117.0
click at [176, 385] on span "Service" at bounding box center [166, 377] width 147 height 18
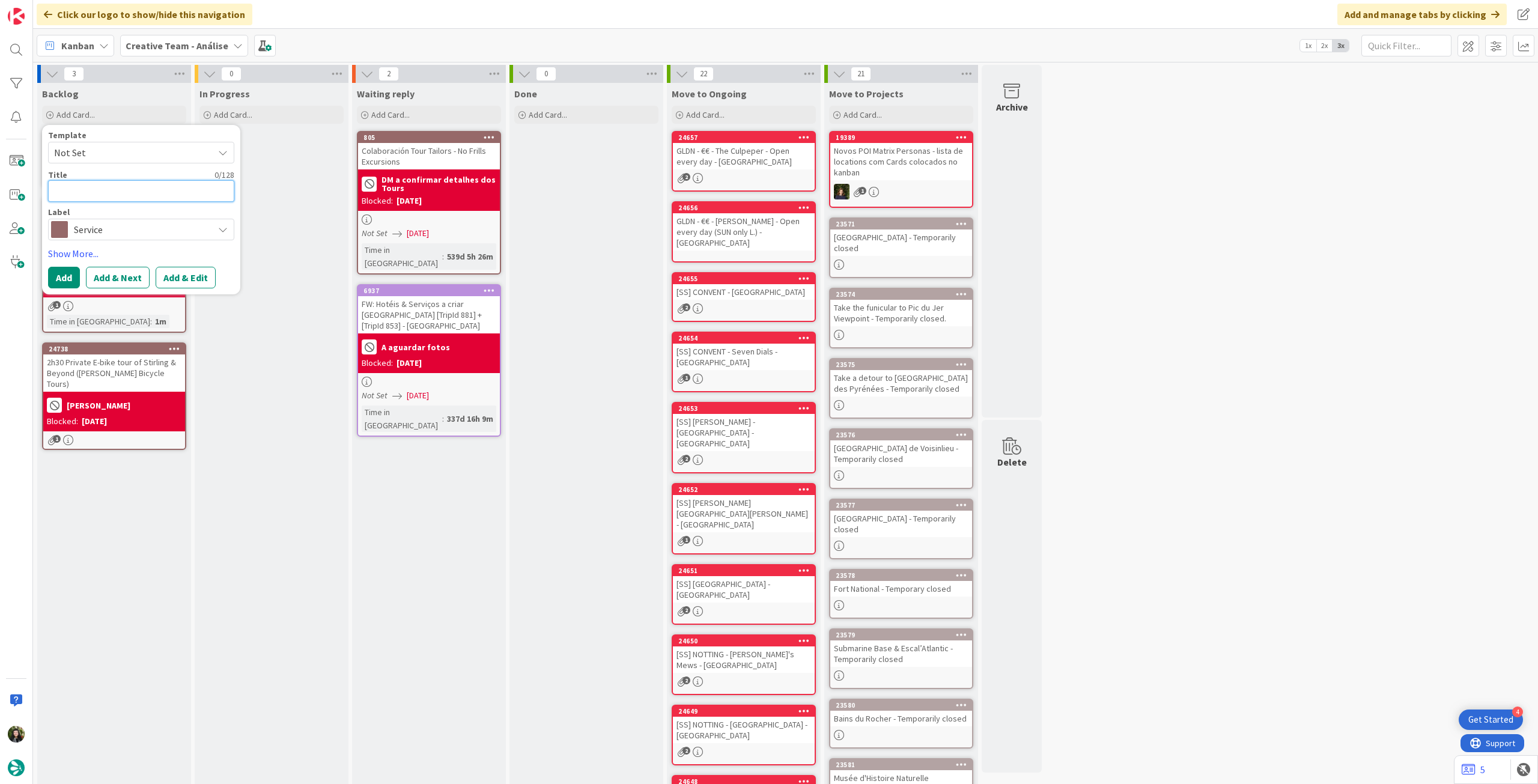
click at [173, 187] on textarea at bounding box center [141, 191] width 187 height 22
paste textarea "2h Private Donkey Trail through time"
type textarea "x"
type textarea "2h Private Donkey Trail through time"
type textarea "x"
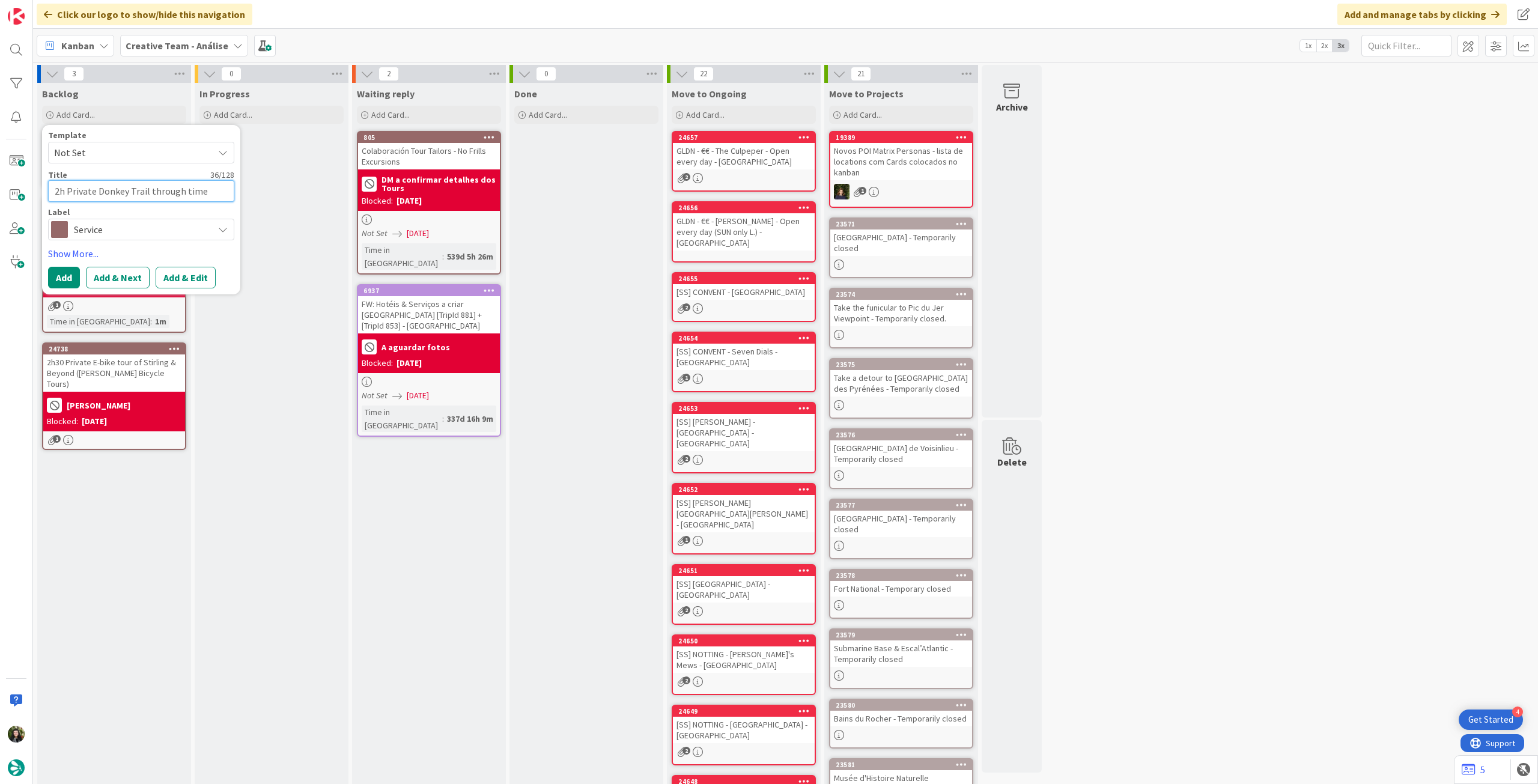
type textarea "2h Private Donkey Trail through time"
type textarea "x"
type textarea "2h Private Donkey Trail through time ("
paste textarea "Kinedale Donkeys"
type textarea "x"
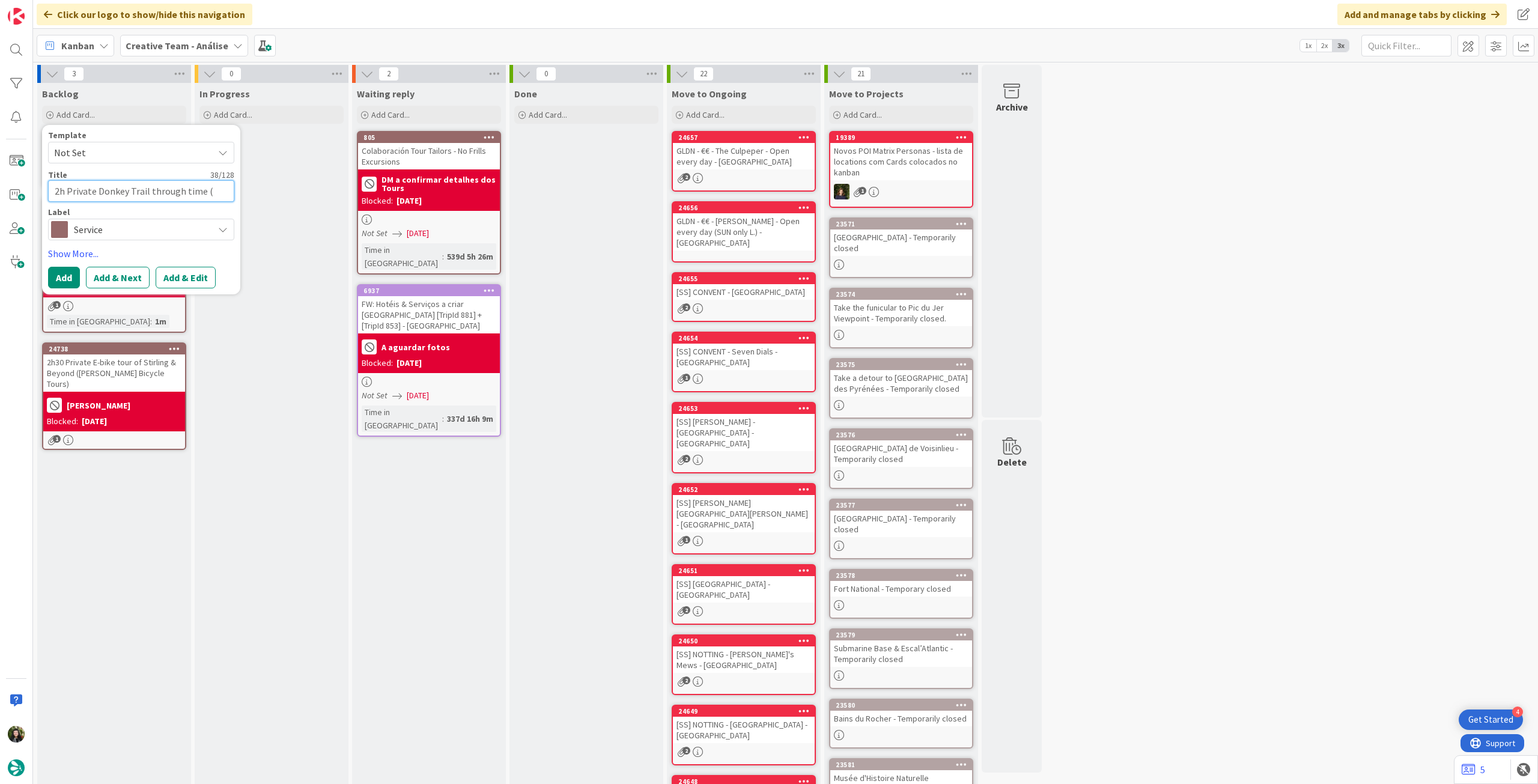
type textarea "2h Private Donkey Trail through time (Kinedale Donkeys"
type textarea "x"
type textarea "2h Private Donkey Trail through time (Kinedale Donkeys)"
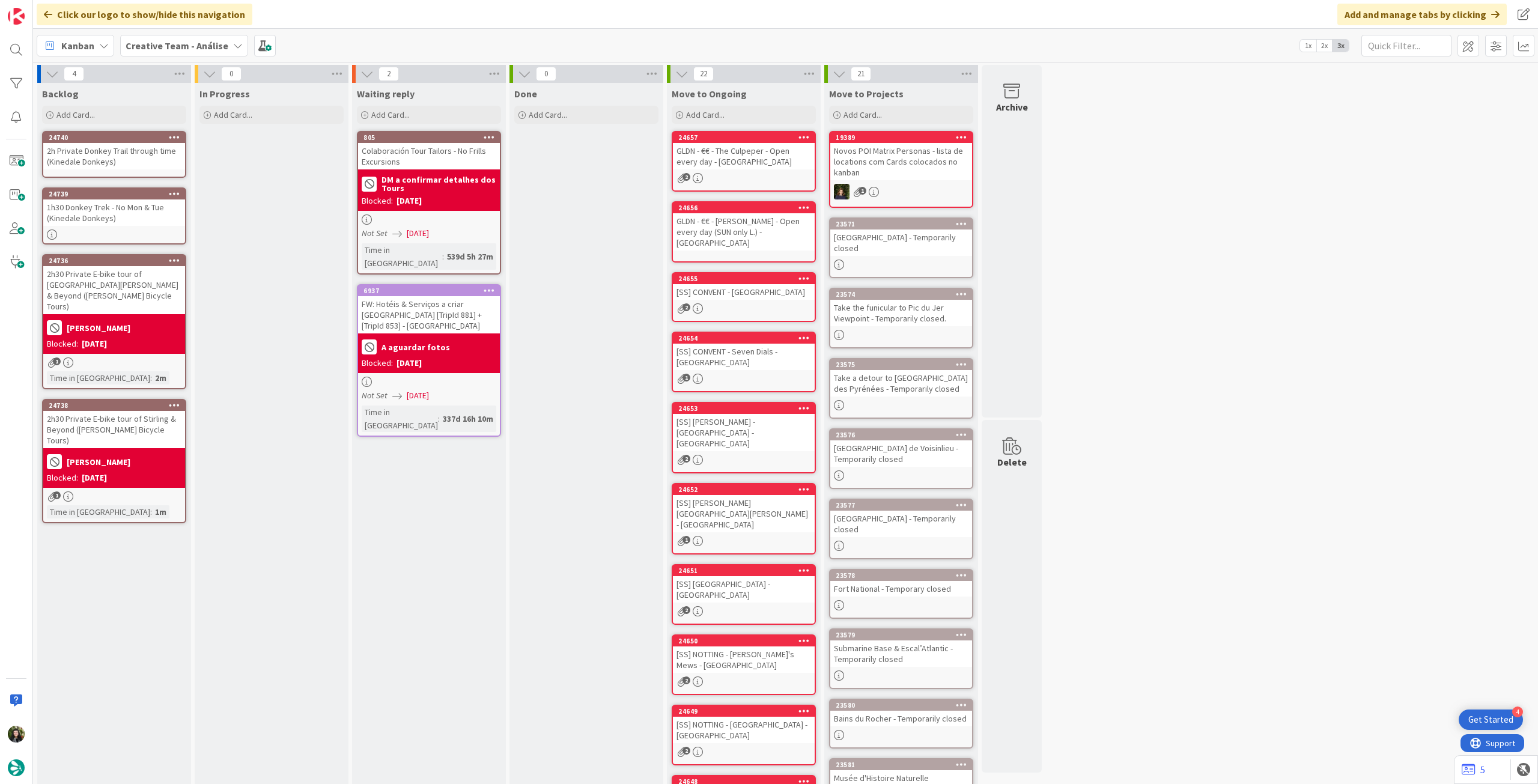
click at [155, 166] on div "2h Private Donkey Trail through time (Kinedale Donkeys)" at bounding box center [114, 156] width 142 height 26
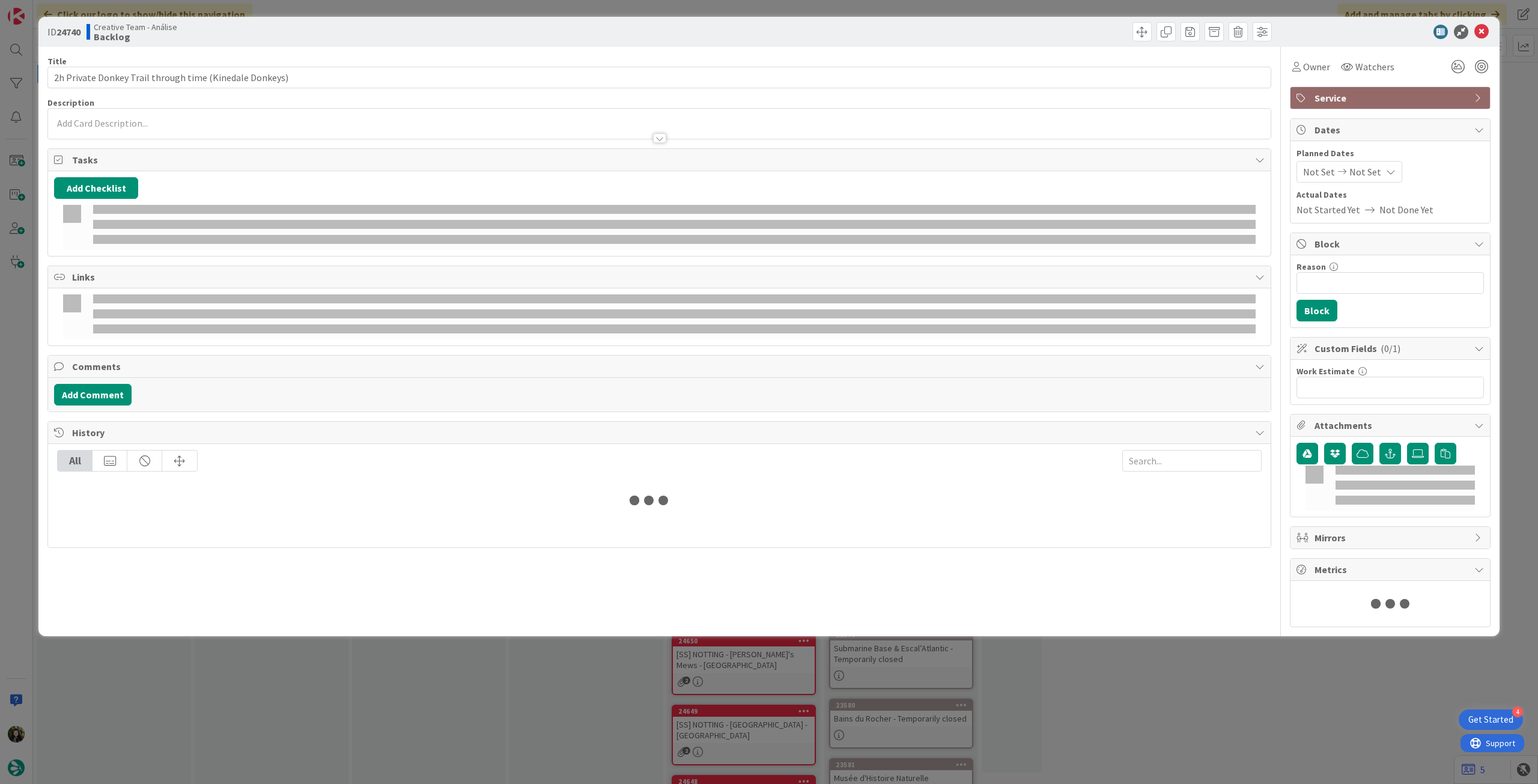
click at [155, 120] on p at bounding box center [659, 123] width 1211 height 14
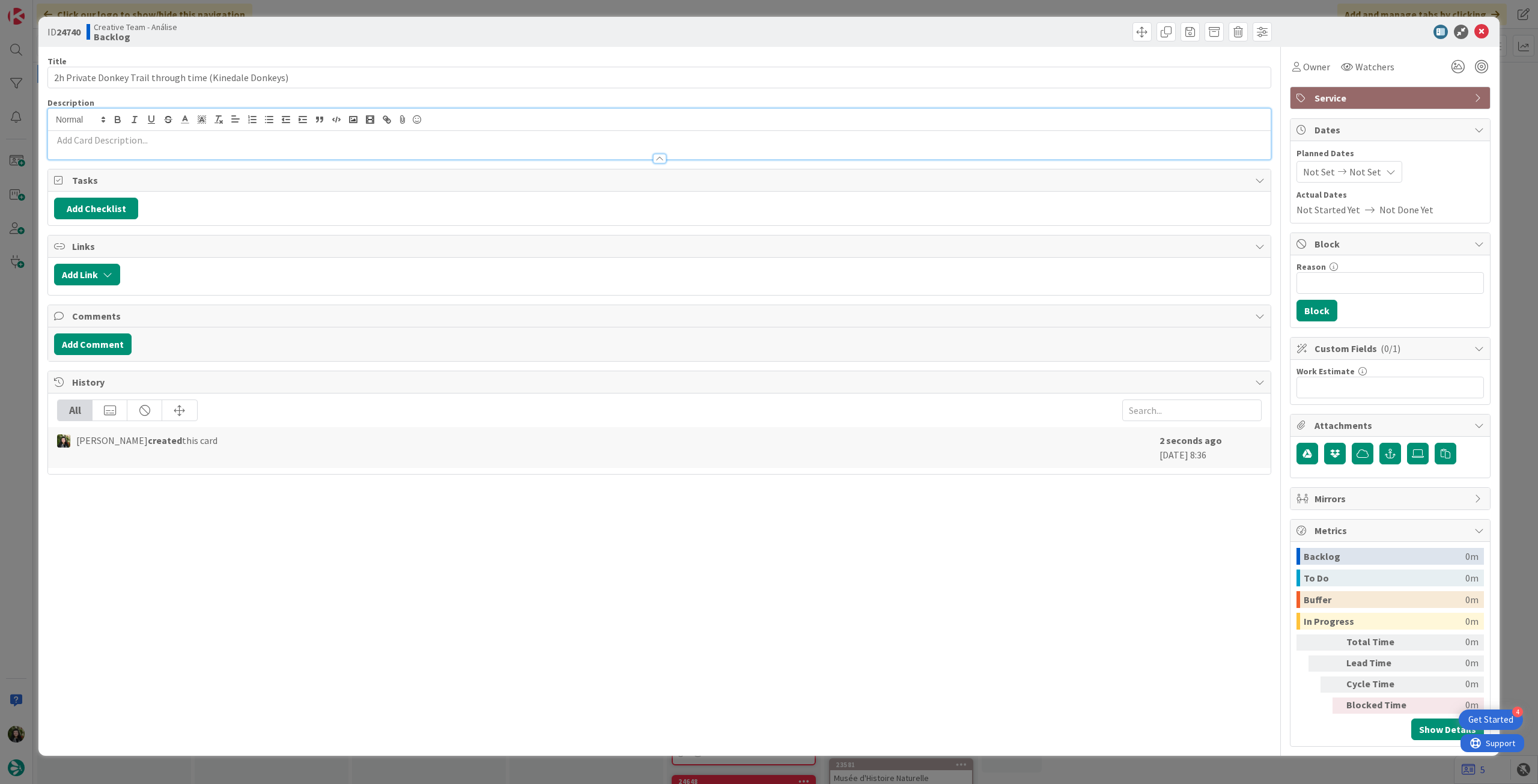
click at [152, 138] on p at bounding box center [659, 140] width 1211 height 14
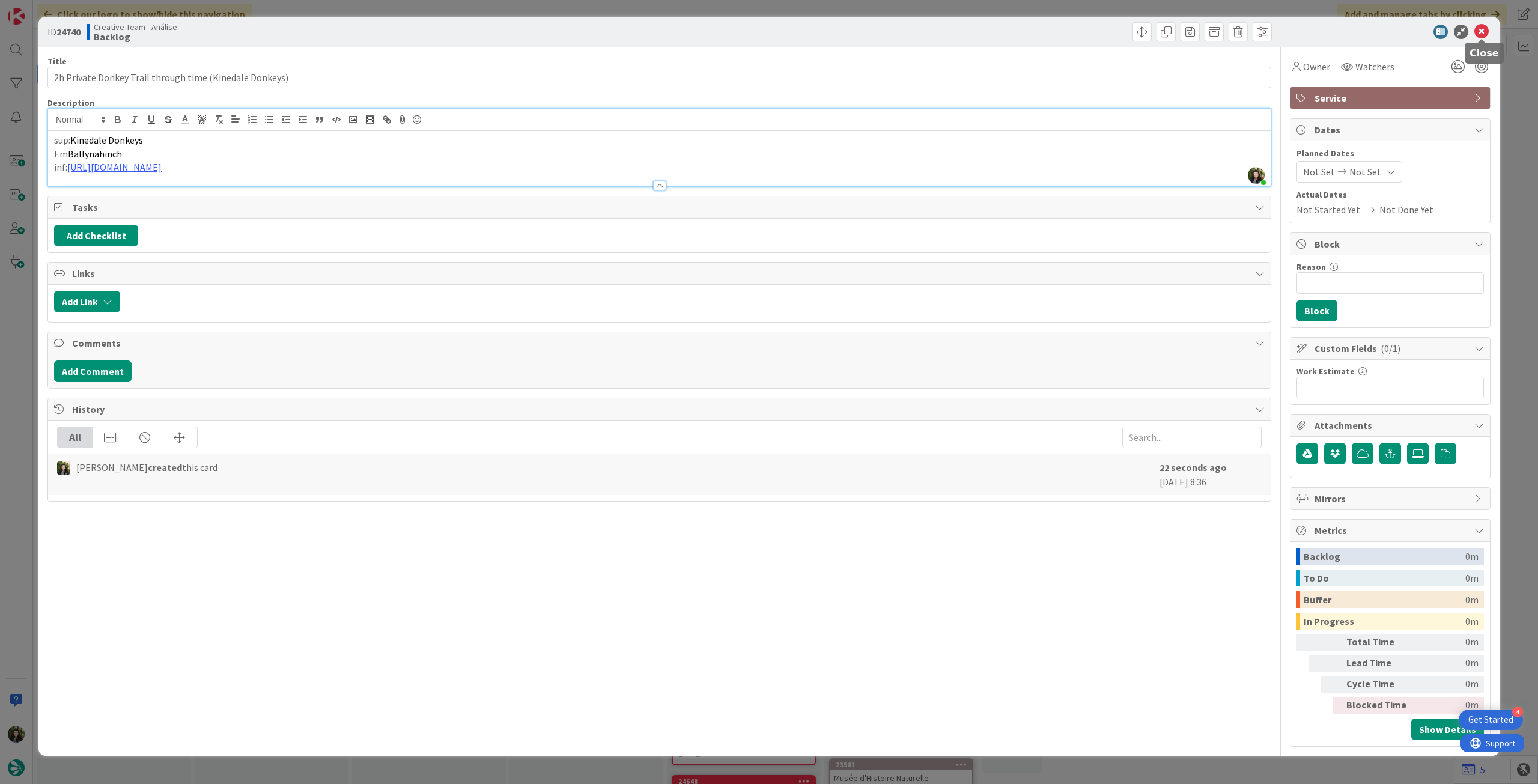
click at [1485, 30] on icon at bounding box center [1482, 32] width 15 height 15
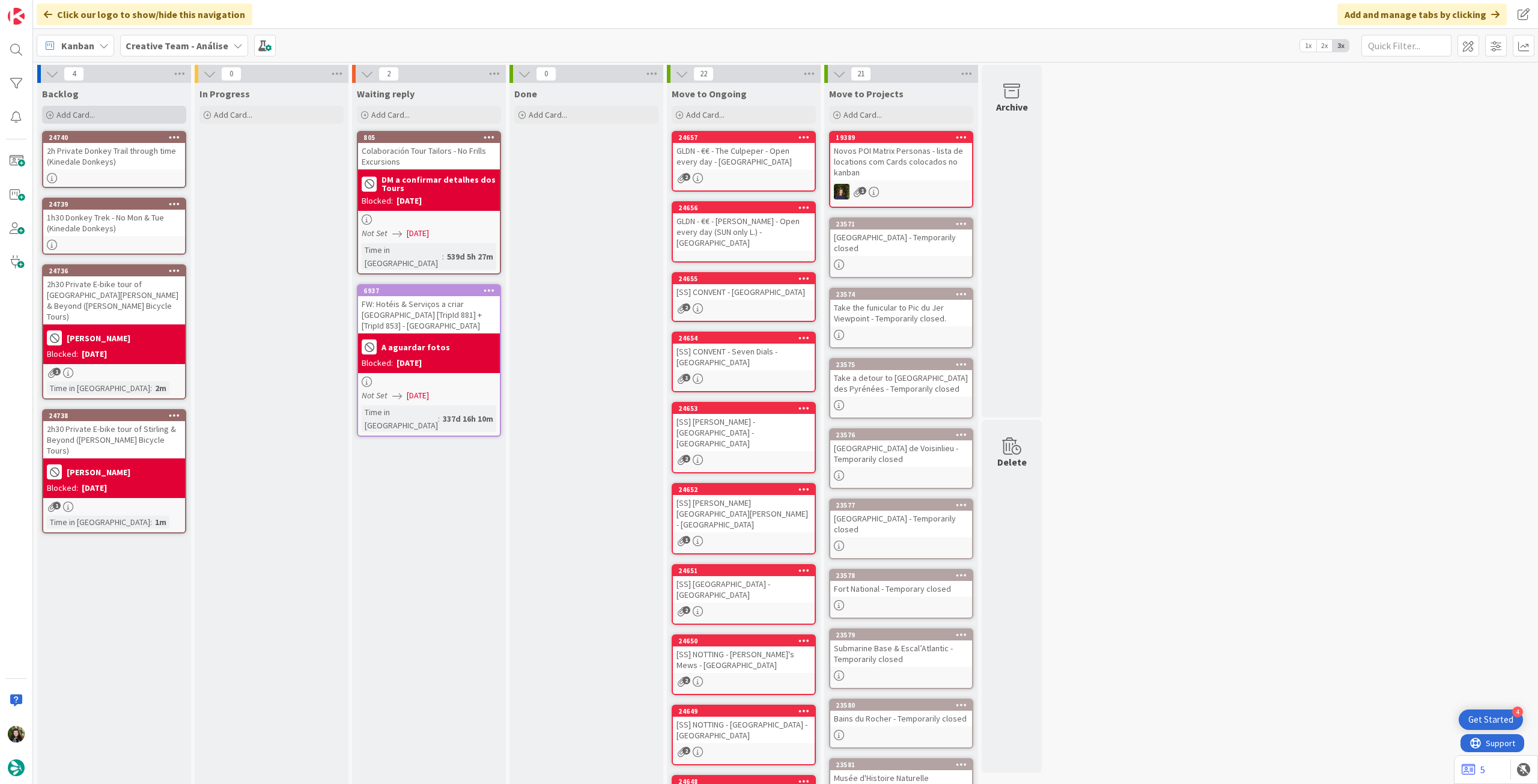
click at [129, 116] on div "Add Card..." at bounding box center [114, 114] width 144 height 18
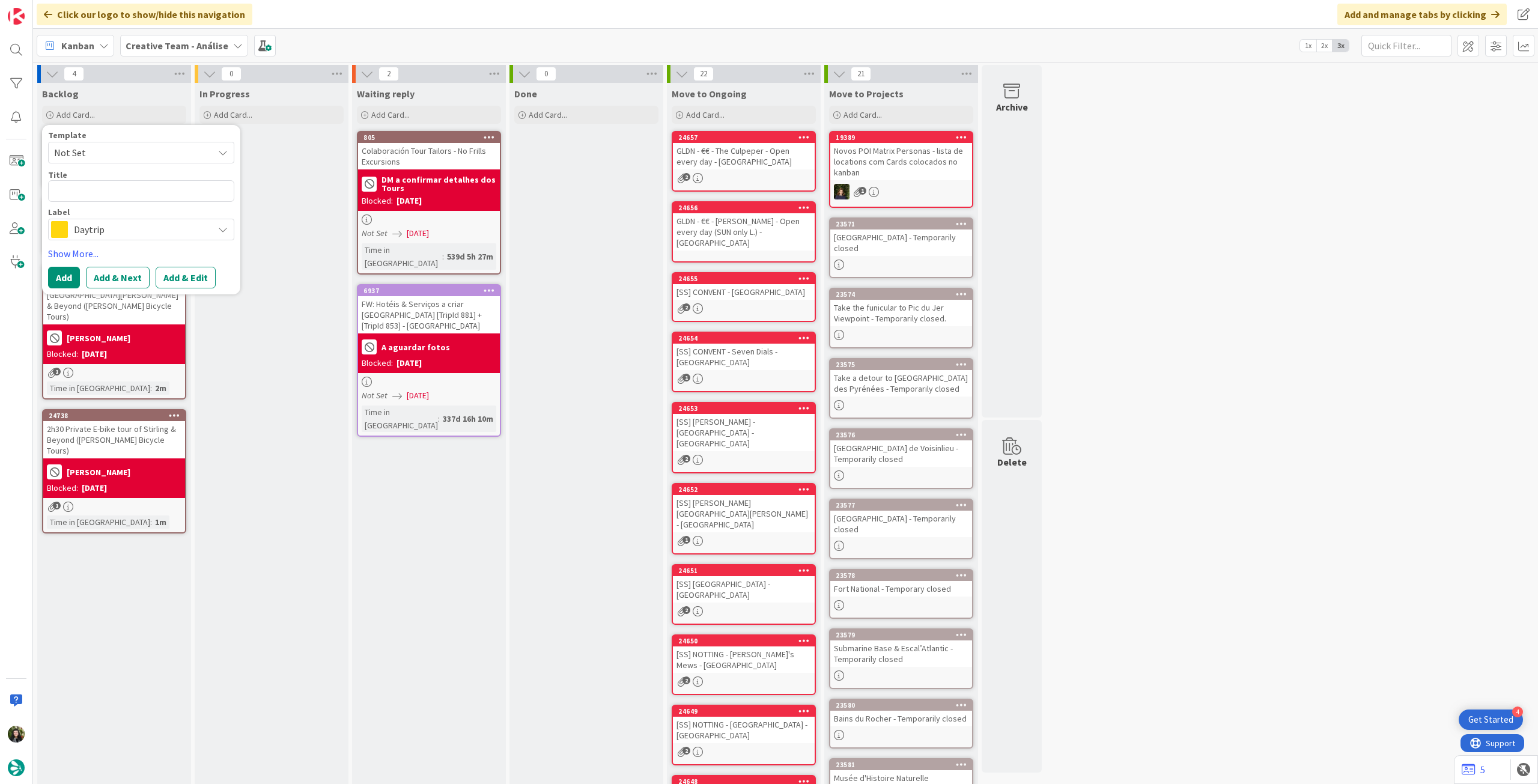
click at [125, 231] on span "Daytrip" at bounding box center [140, 229] width 133 height 17
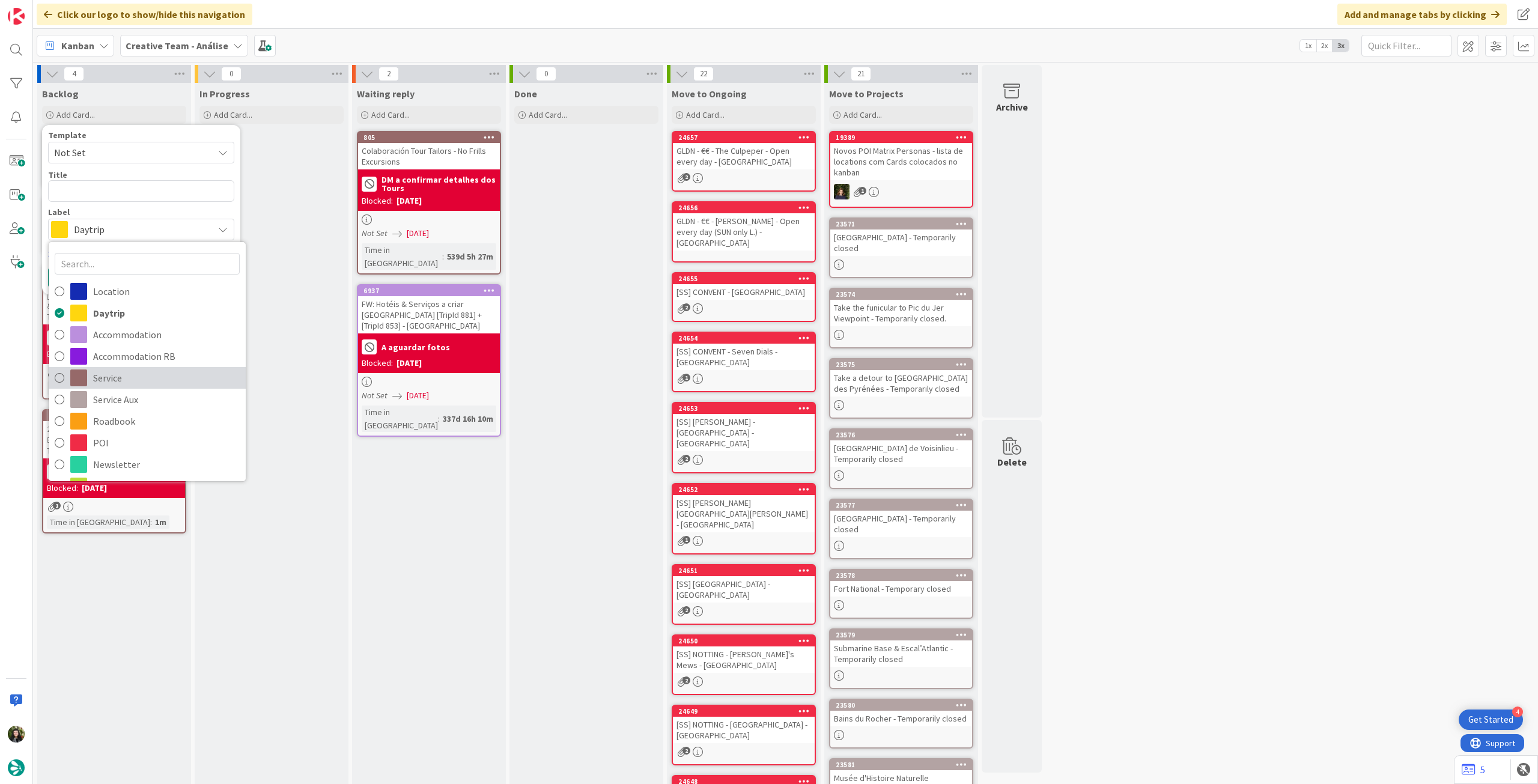
click at [145, 385] on span "Service" at bounding box center [166, 377] width 147 height 18
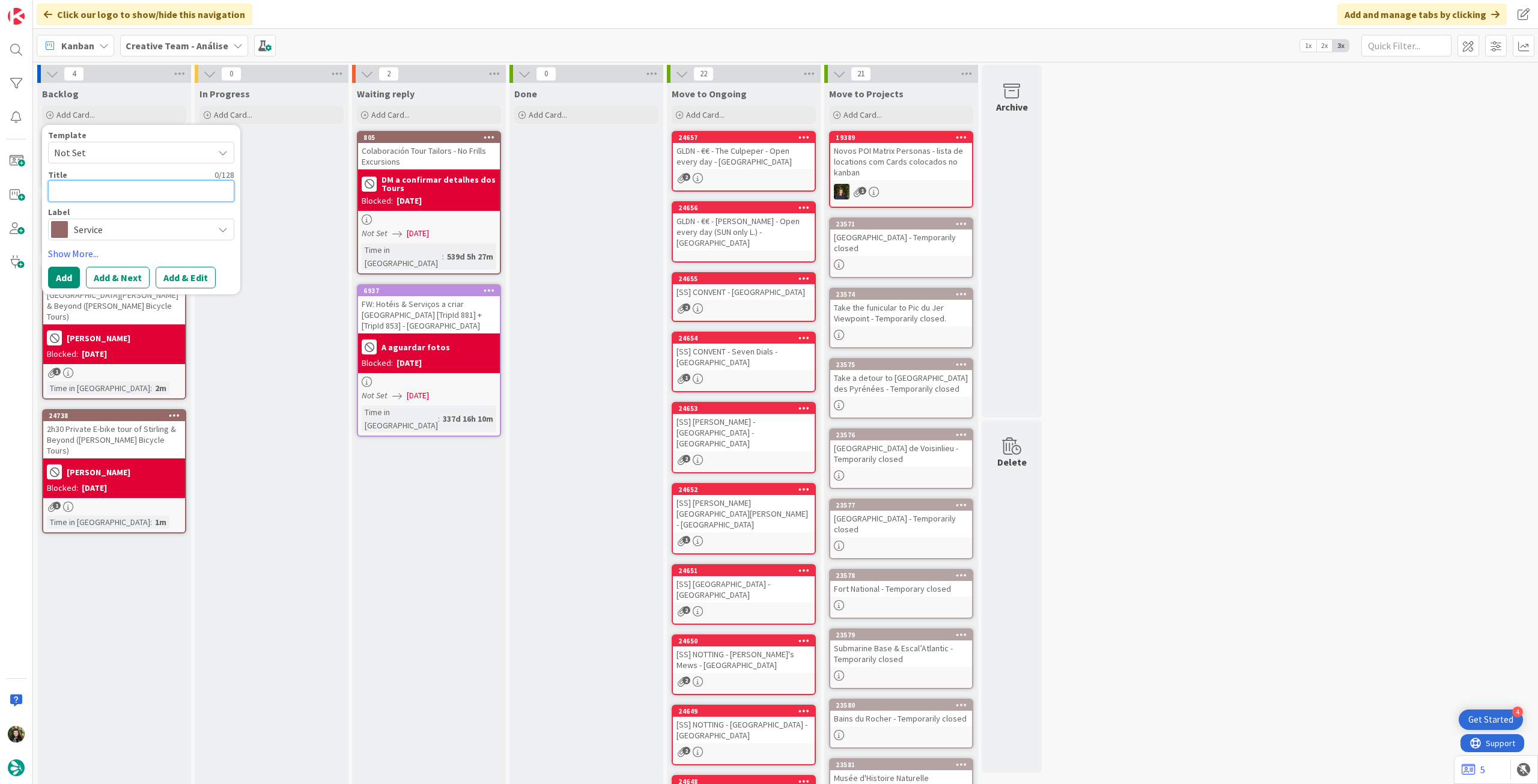
click at [96, 194] on textarea at bounding box center [141, 191] width 187 height 22
paste textarea "2h Private Donkey Trail through time w/ picnic"
type textarea "x"
type textarea "2h Private Donkey Trail through time w/ picnic"
type textarea "x"
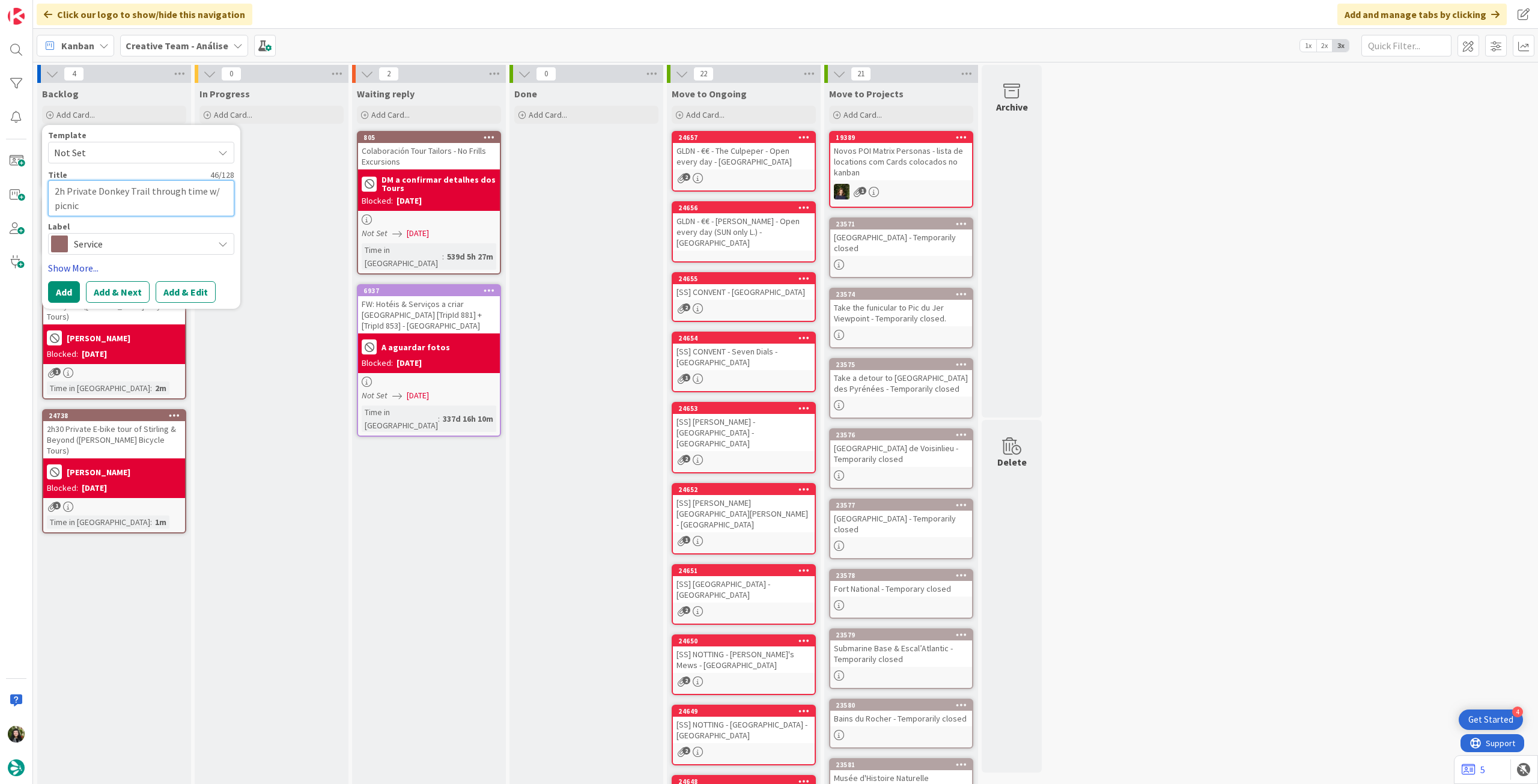
type textarea "2h Private Donkey Trail through time w/ picnic"
type textarea "x"
type textarea "2h Private Donkey Trail through time w/ picnic ("
paste textarea "Ballynahinch"
type textarea "x"
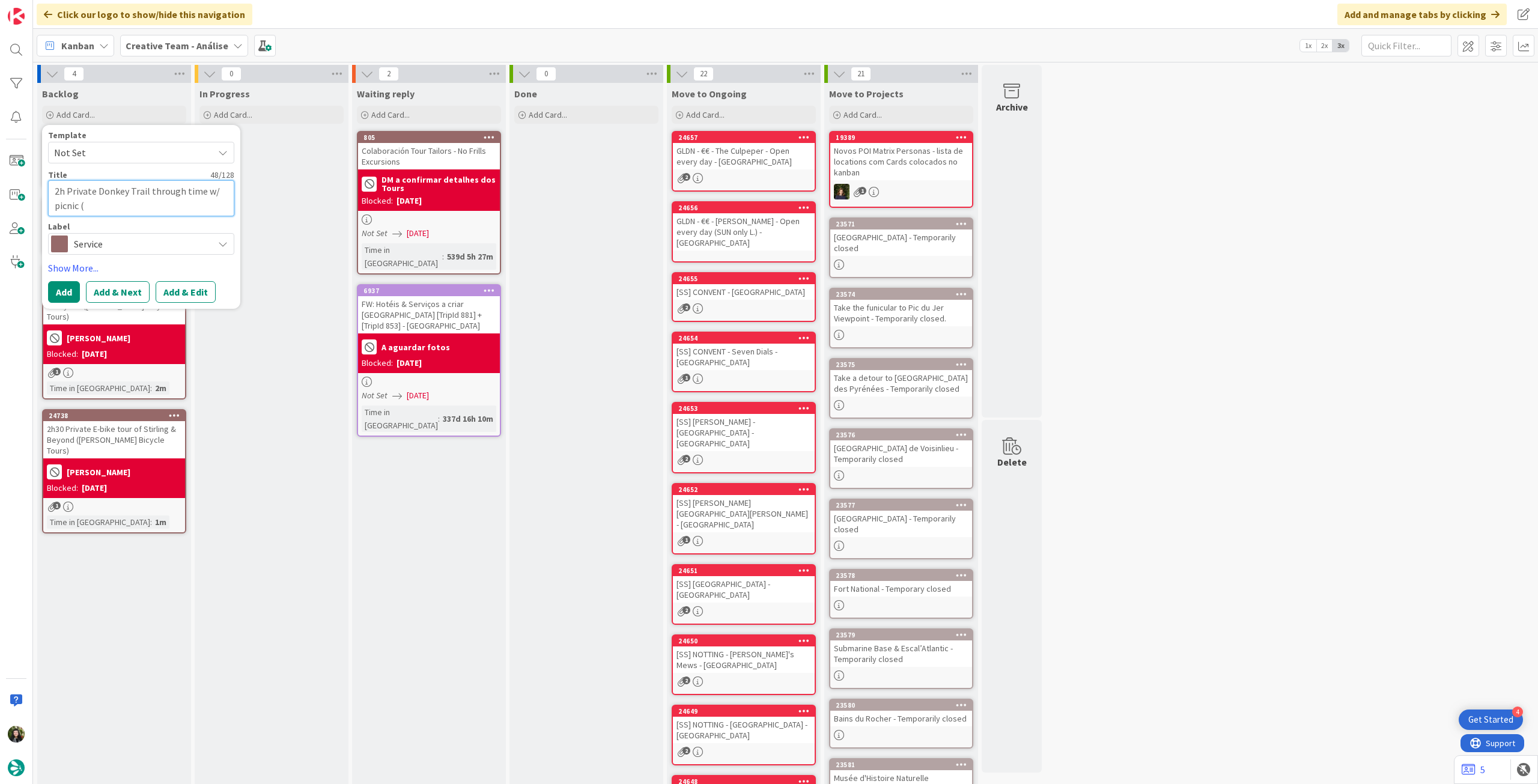
type textarea "2h Private Donkey Trail through time w/ picnic (Ballynahinch"
type textarea "x"
type textarea "2h Private Donkey Trail through time w/ picnic (Ballynahinc"
type textarea "x"
type textarea "2h Private Donkey Trail through time w/ picnic (Ballynahin"
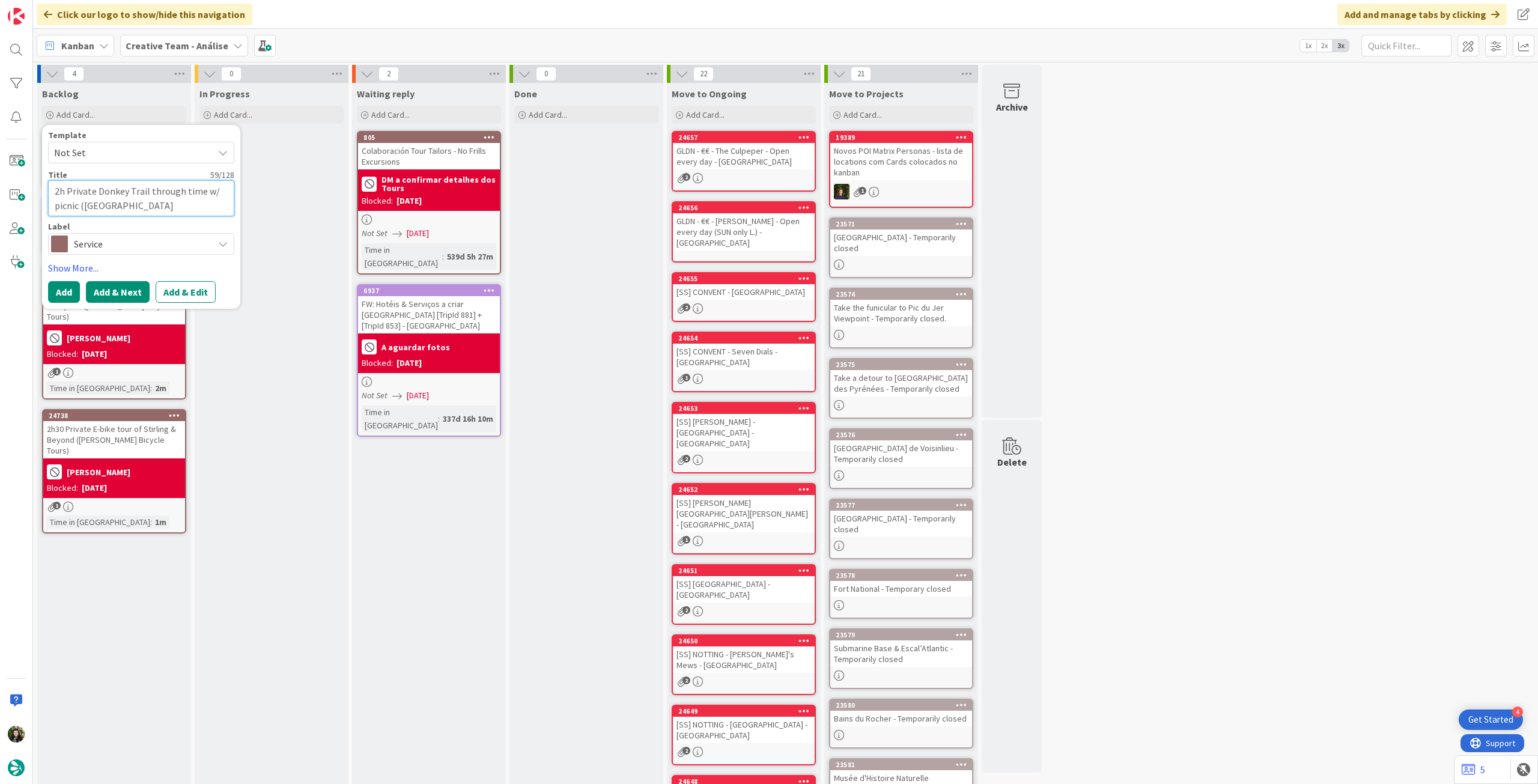
type textarea "x"
type textarea "2h Private Donkey Trail through time w/ picnic (Ballynahi"
type textarea "x"
type textarea "2h Private Donkey Trail through time w/ picnic (Ballynah"
type textarea "x"
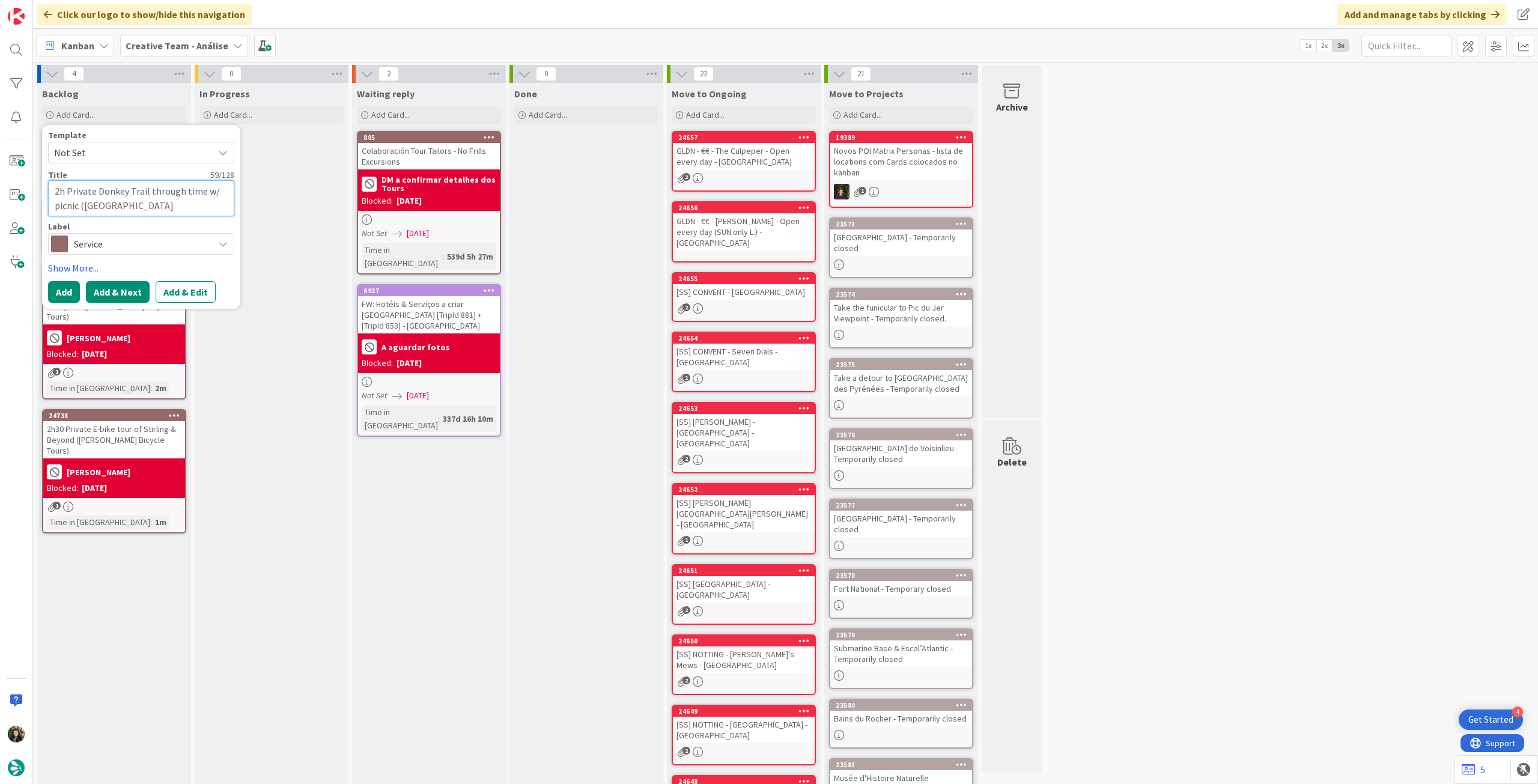
type textarea "2h Private Donkey Trail through time w/ picnic (Ballyna"
type textarea "x"
type textarea "2h Private Donkey Trail through time w/ picnic (Ballyn"
type textarea "x"
type textarea "2h Private Donkey Trail through time w/ picnic (Bally"
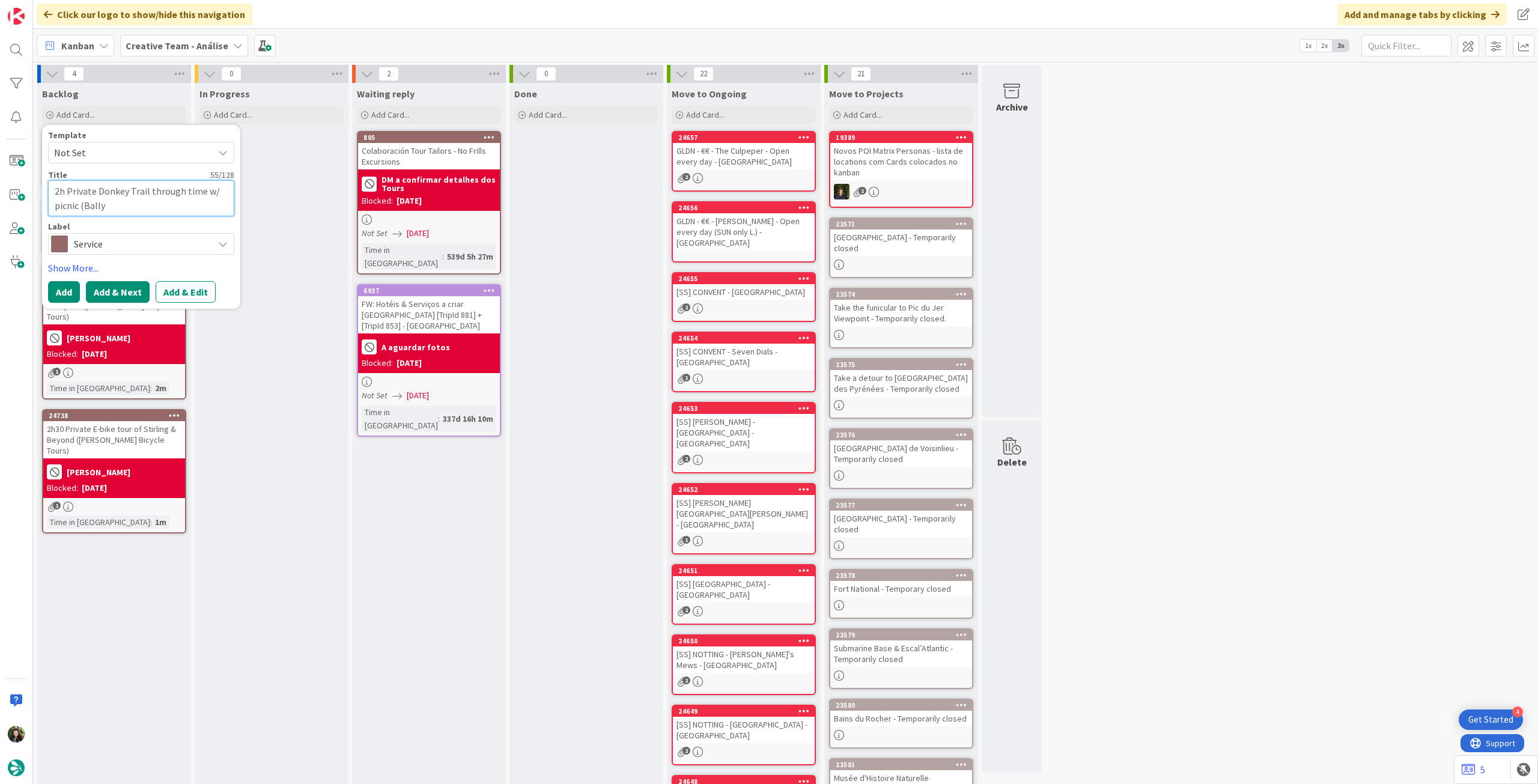
type textarea "x"
type textarea "2h Private Donkey Trail through time w/ picnic (Ball"
type textarea "x"
type textarea "2h Private Donkey Trail through time w/ picnic (Bal"
type textarea "x"
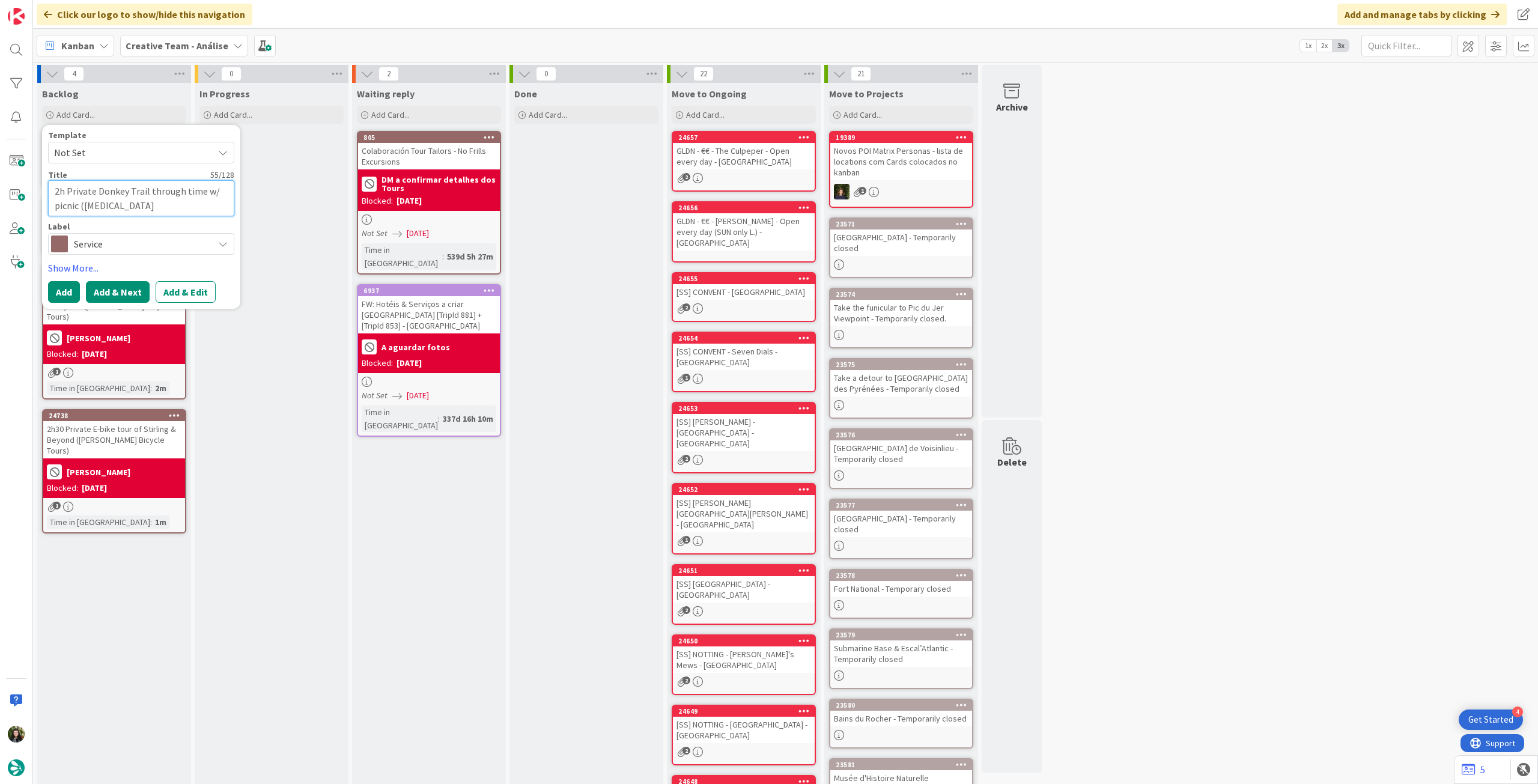
type textarea "2h Private Donkey Trail through time w/ picnic (Ba"
type textarea "x"
type textarea "2h Private Donkey Trail through time w/ picnic (B"
type textarea "x"
type textarea "2h Private Donkey Trail through time w/ picnic ("
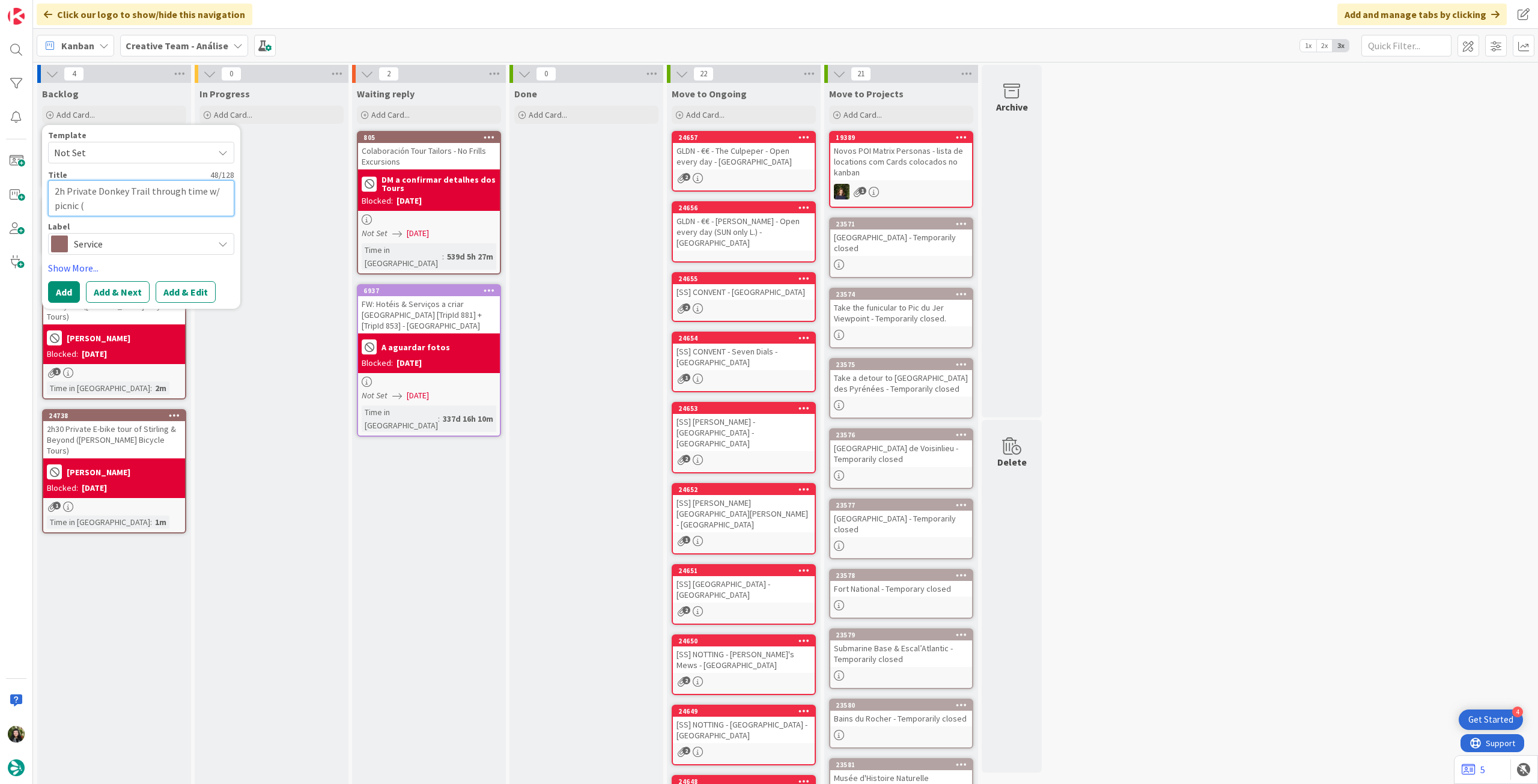
paste textarea "Kinedale Donkeys"
type textarea "x"
type textarea "2h Private Donkey Trail through time w/ picnic (Kinedale Donkeys"
type textarea "x"
type textarea "2h Private Donkey Trail through time w/ picnic (Kinedale Donkeys)"
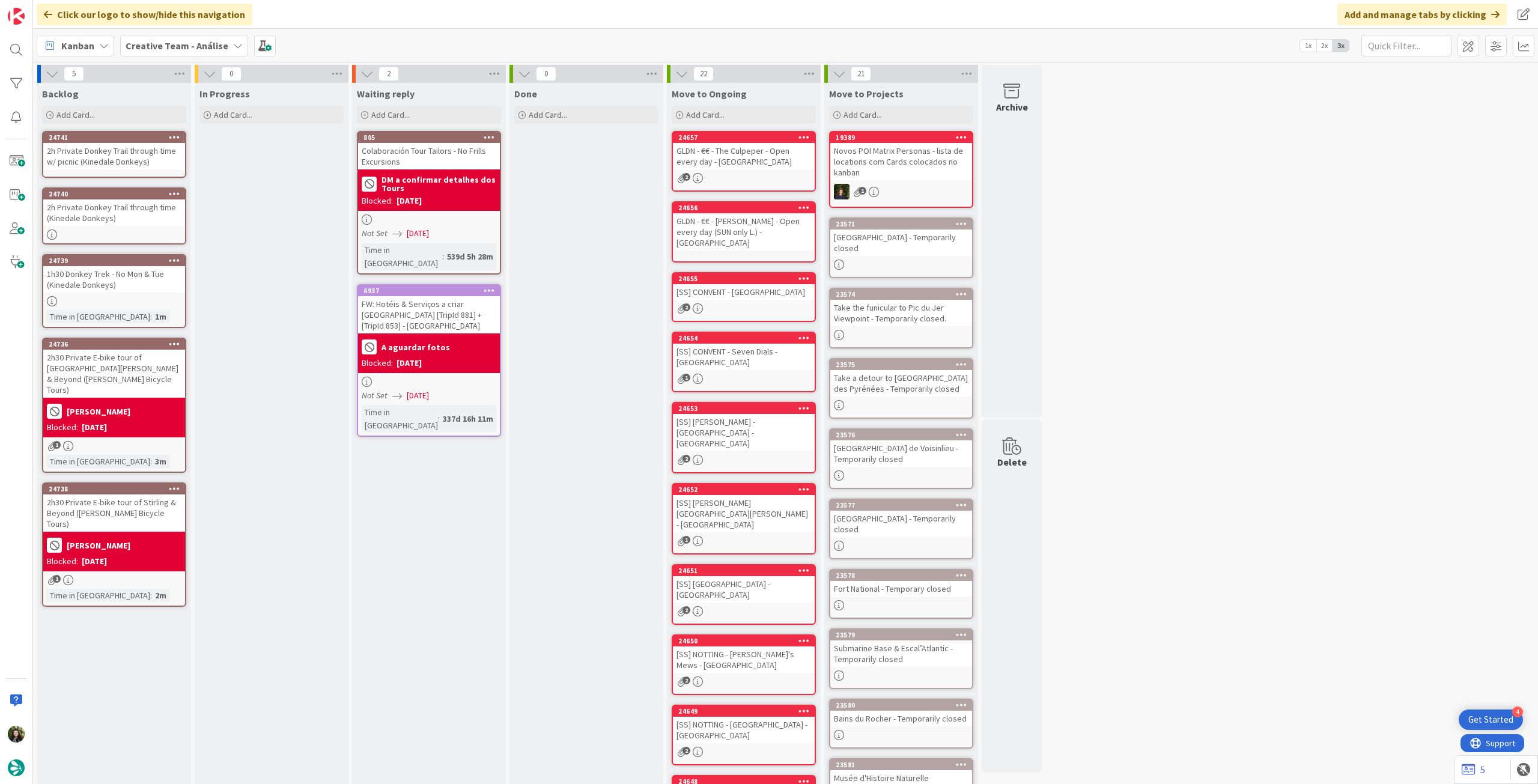
click at [163, 165] on div "2h Private Donkey Trail through time w/ picnic (Kinedale Donkeys)" at bounding box center [114, 156] width 142 height 26
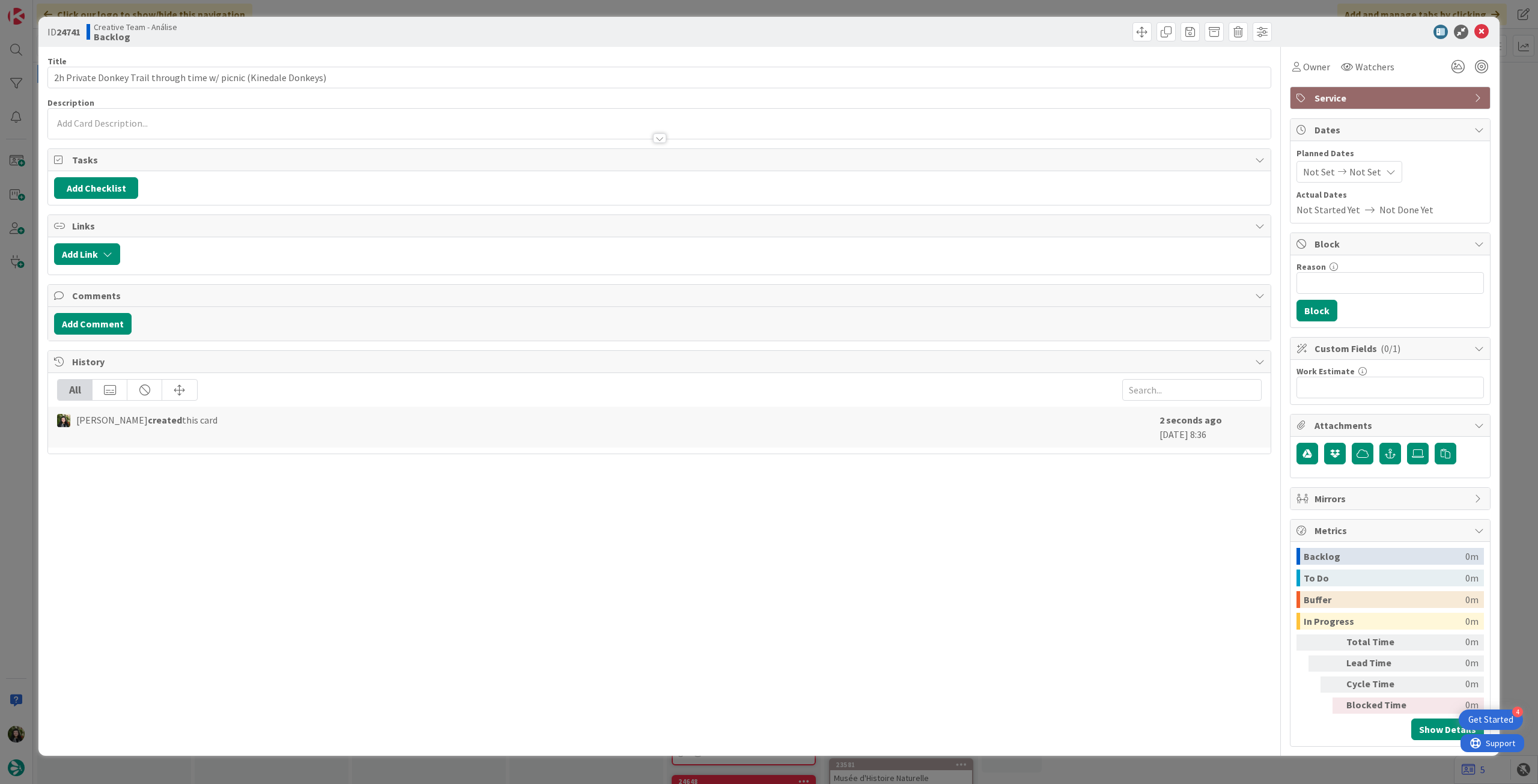
click at [180, 126] on div at bounding box center [659, 132] width 1222 height 12
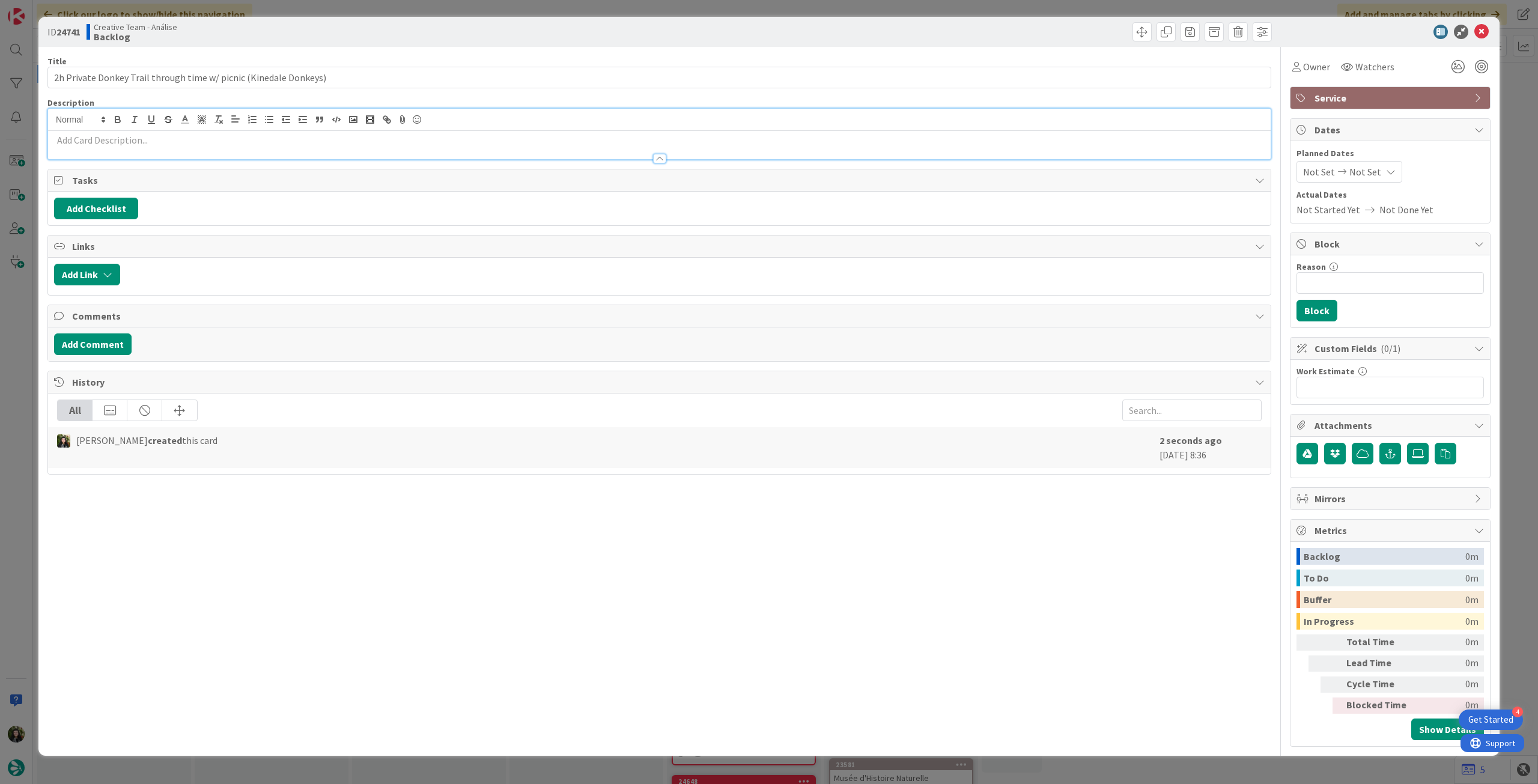
click at [178, 134] on p at bounding box center [659, 140] width 1211 height 14
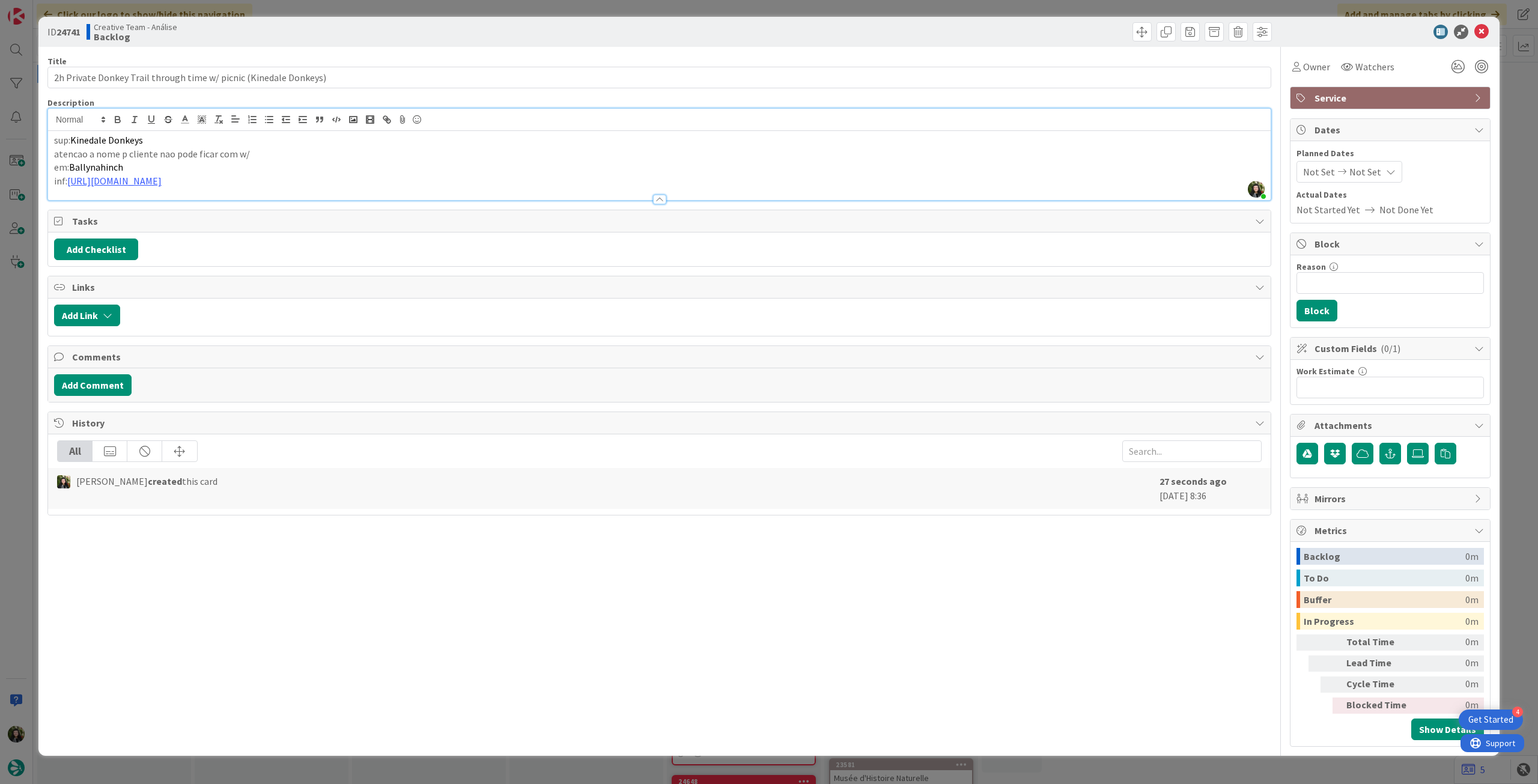
click at [1489, 33] on div at bounding box center [1384, 32] width 213 height 15
click at [1485, 31] on icon at bounding box center [1482, 32] width 15 height 15
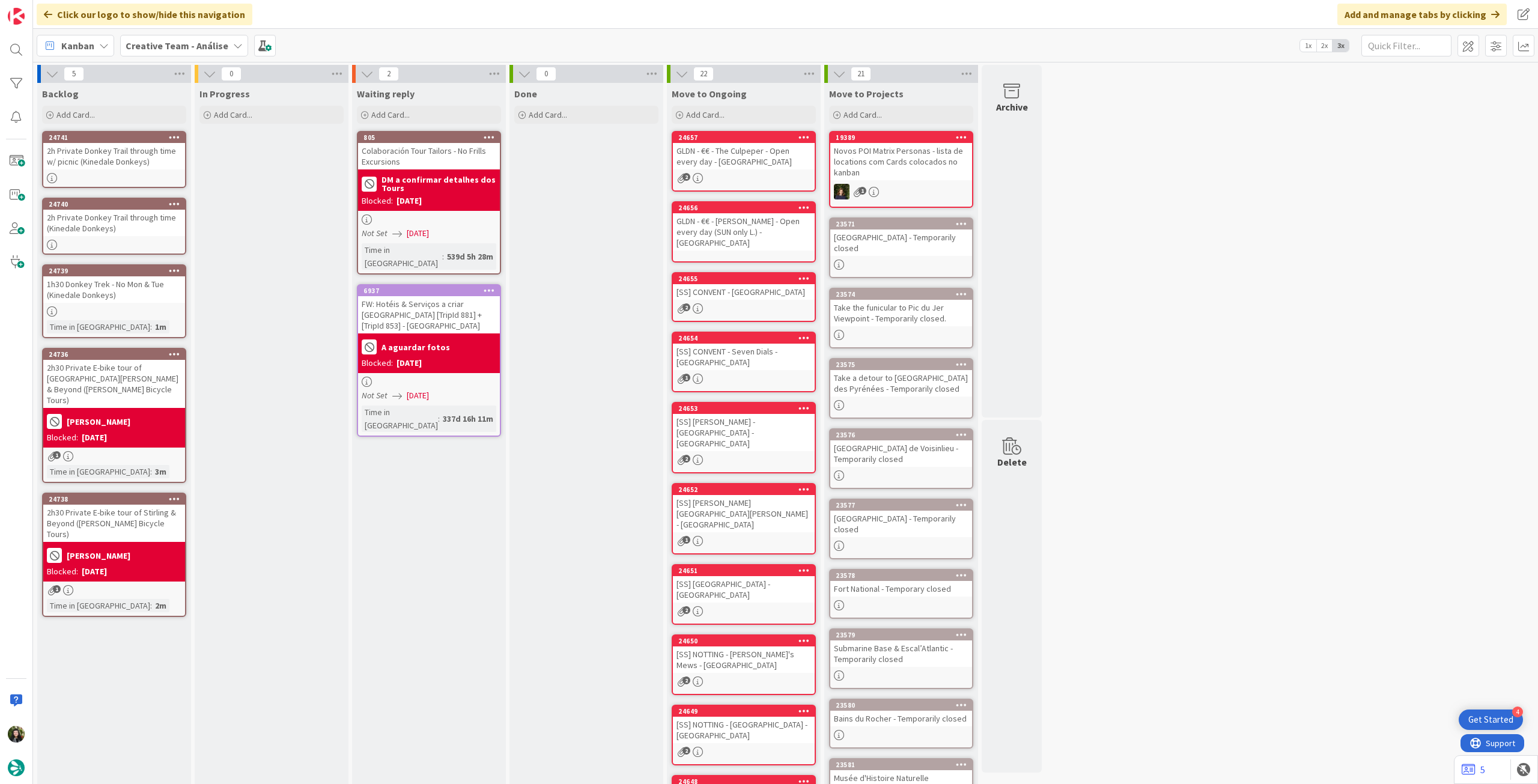
click at [175, 266] on icon at bounding box center [175, 270] width 12 height 9
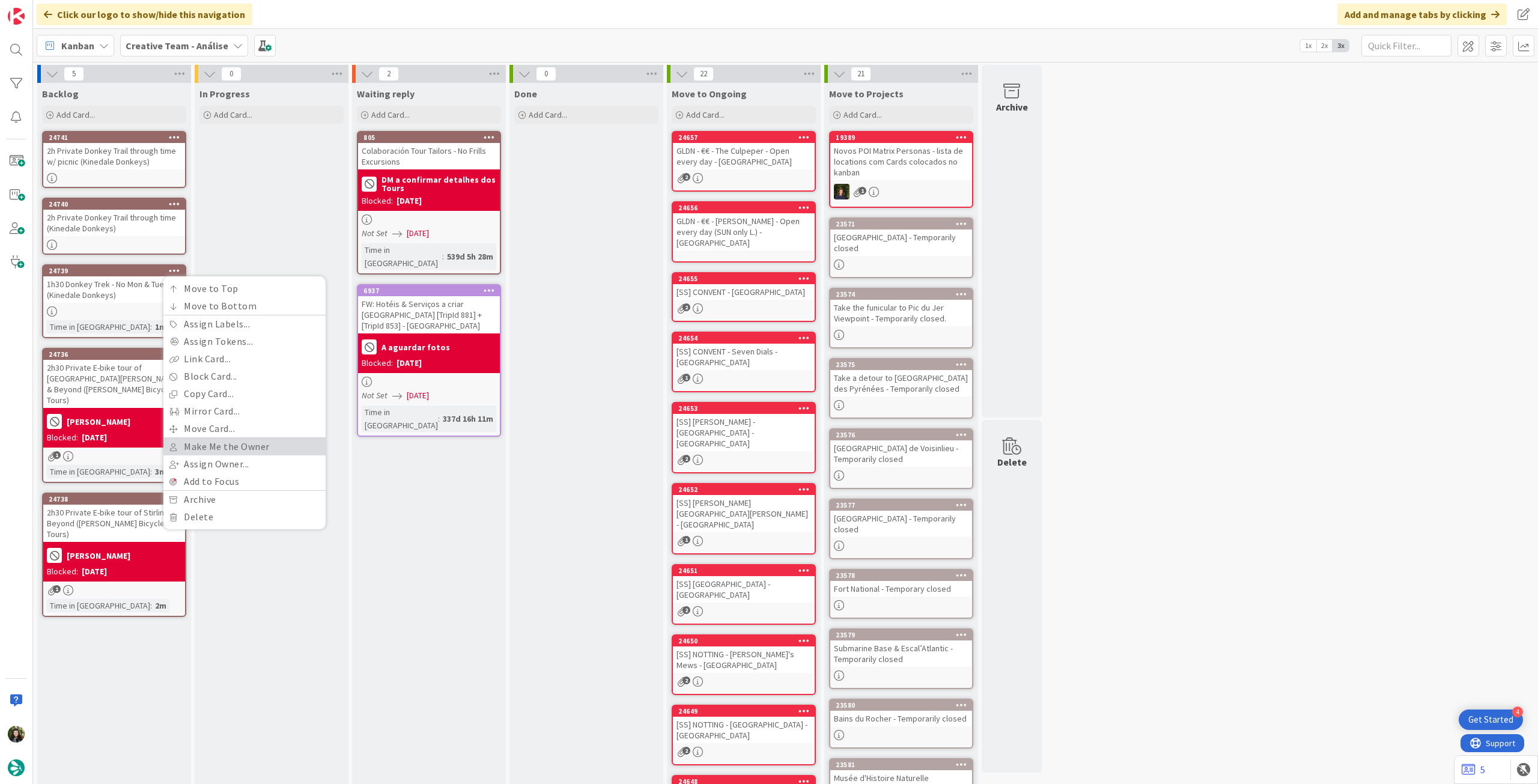
click at [235, 447] on link "Make Me the Owner" at bounding box center [244, 447] width 163 height 17
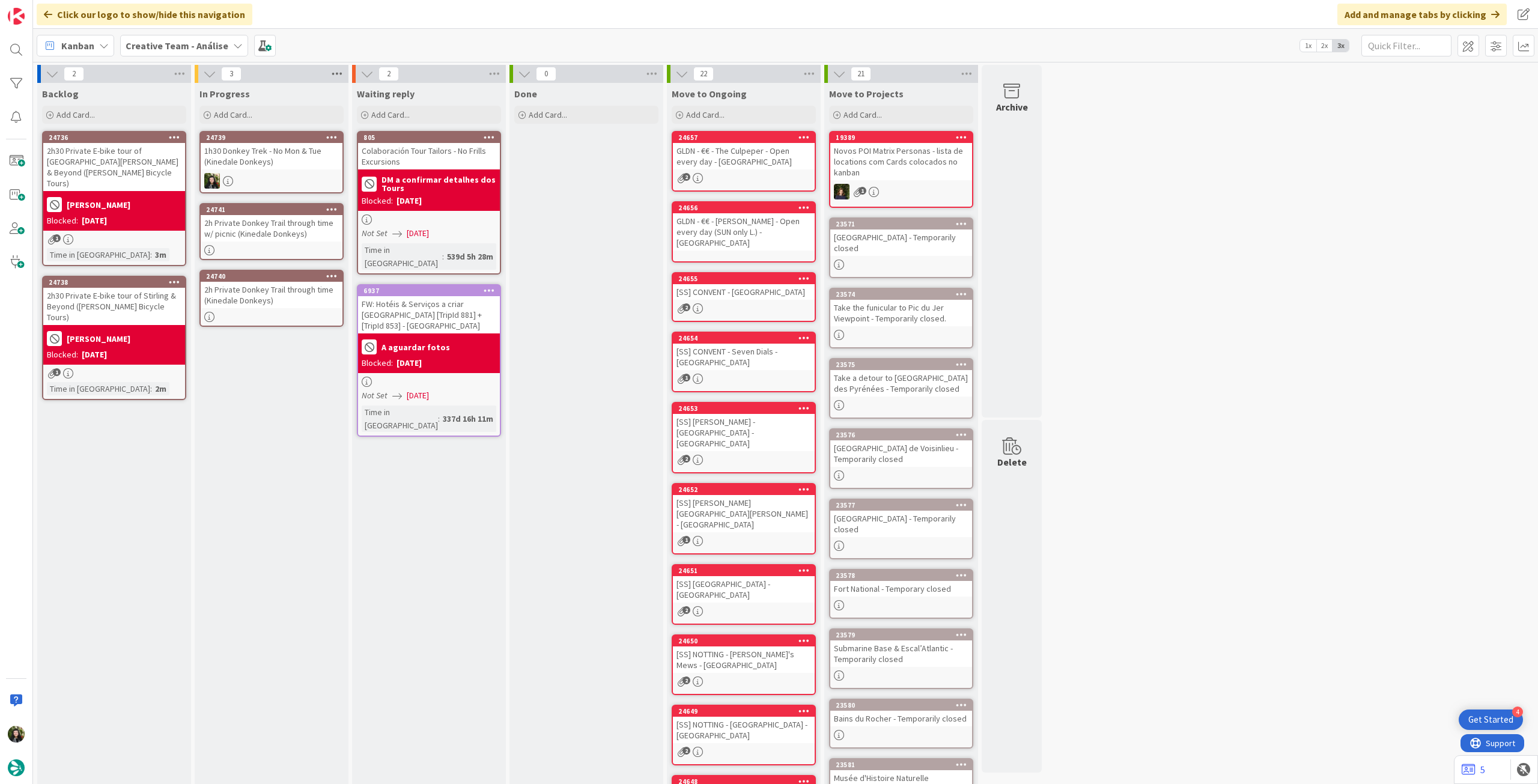
click at [340, 76] on icon at bounding box center [337, 74] width 15 height 18
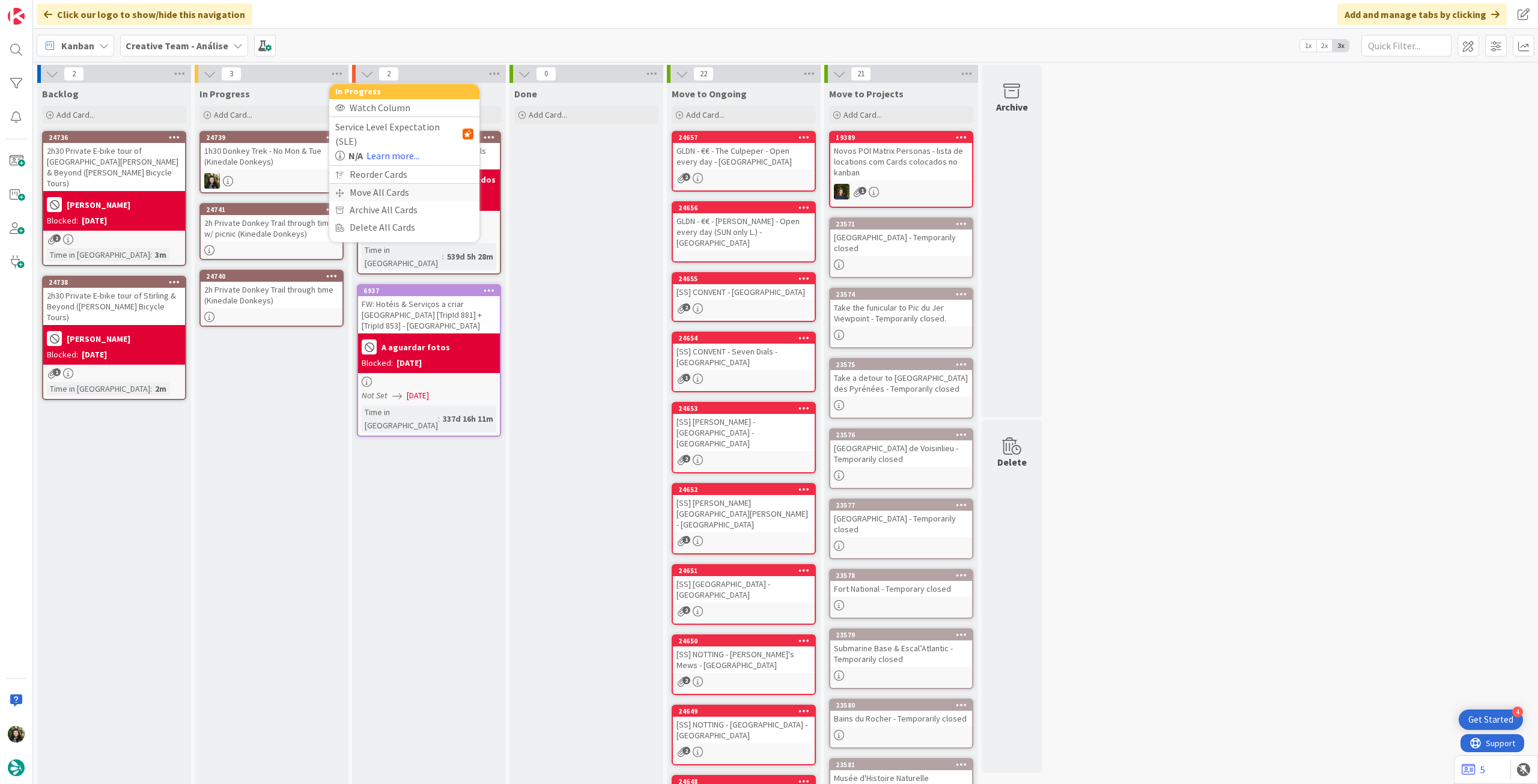
click at [385, 184] on div "Move All Cards" at bounding box center [405, 192] width 150 height 17
click at [414, 116] on div "Board" at bounding box center [405, 114] width 138 height 9
click at [413, 130] on span "Creative Team - Análise" at bounding box center [390, 130] width 97 height 12
click at [418, 188] on span "Creative Team" at bounding box center [412, 188] width 109 height 18
click at [419, 175] on div "Select a Column..." at bounding box center [396, 169] width 114 height 19
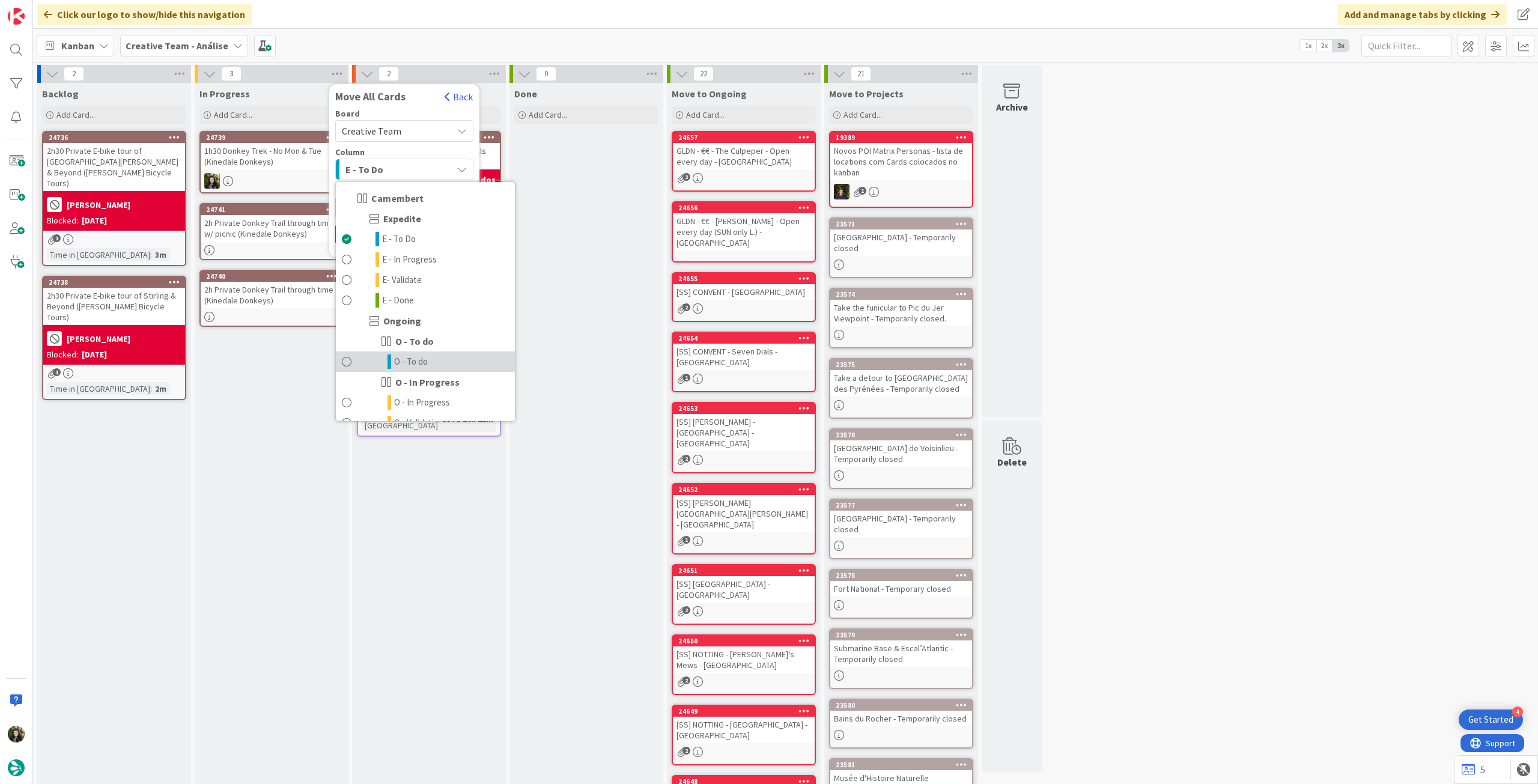
click at [424, 358] on span "O - To do" at bounding box center [411, 361] width 34 height 15
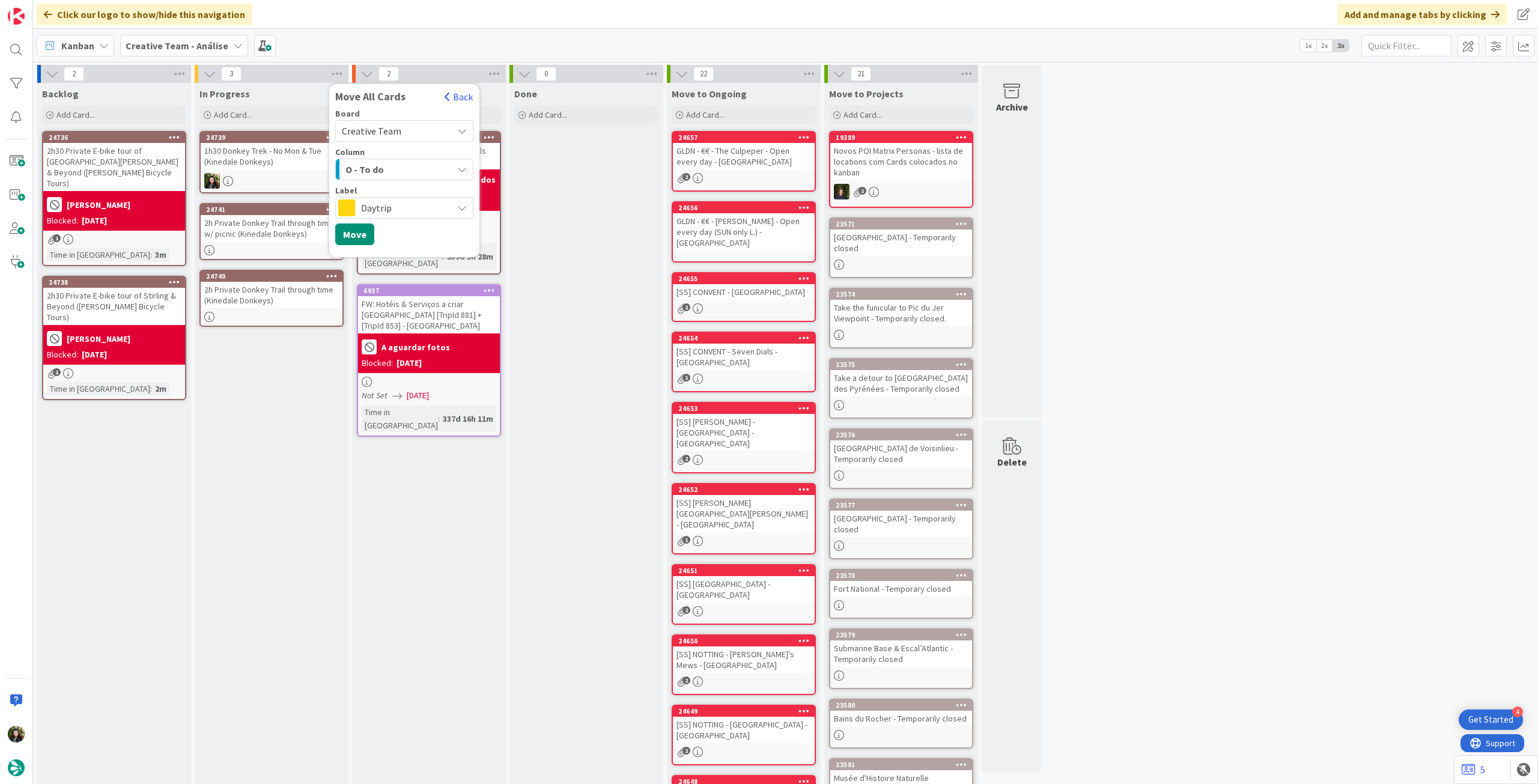
click at [400, 207] on span "Daytrip" at bounding box center [403, 208] width 85 height 17
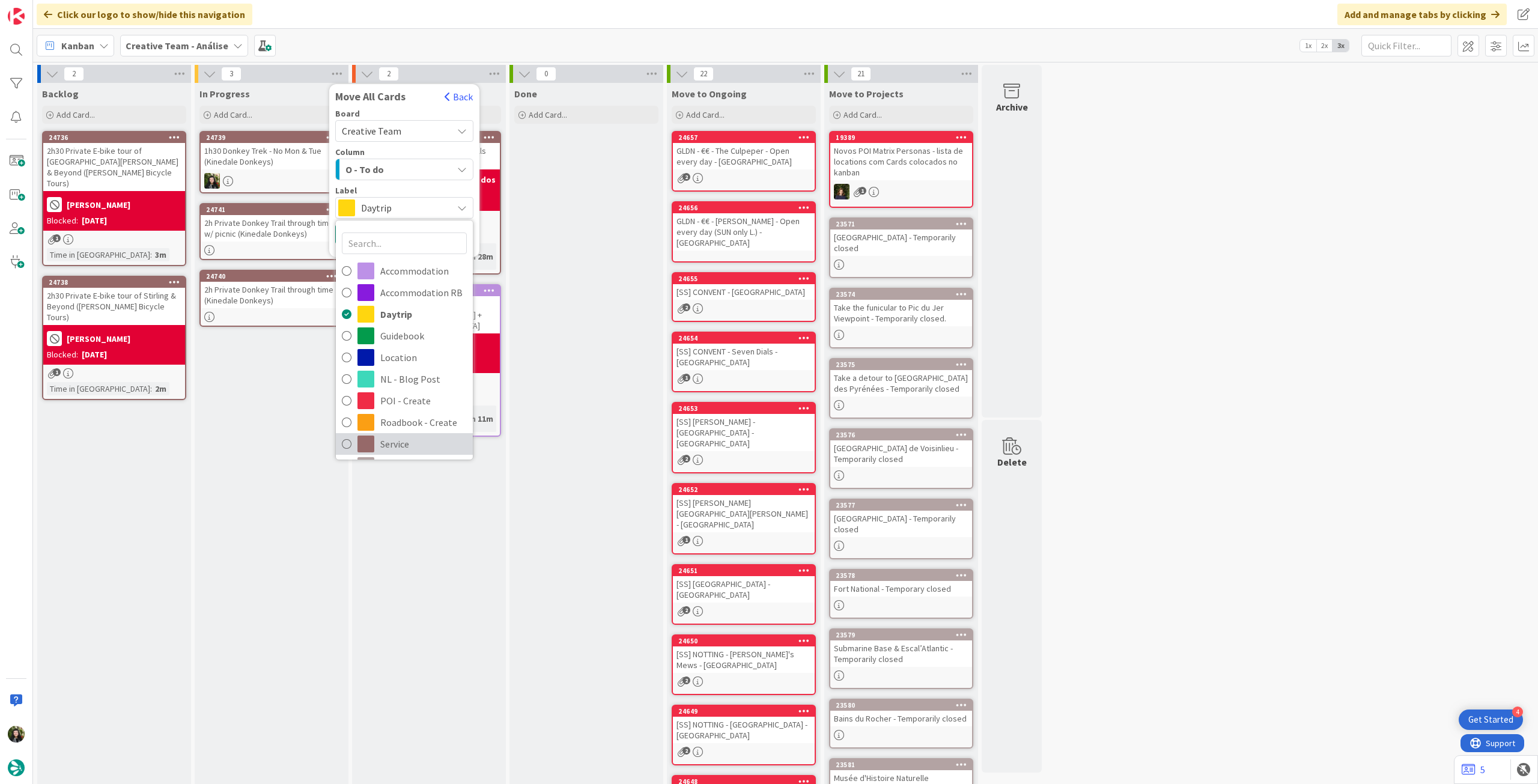
click at [398, 434] on link "Service" at bounding box center [405, 444] width 137 height 22
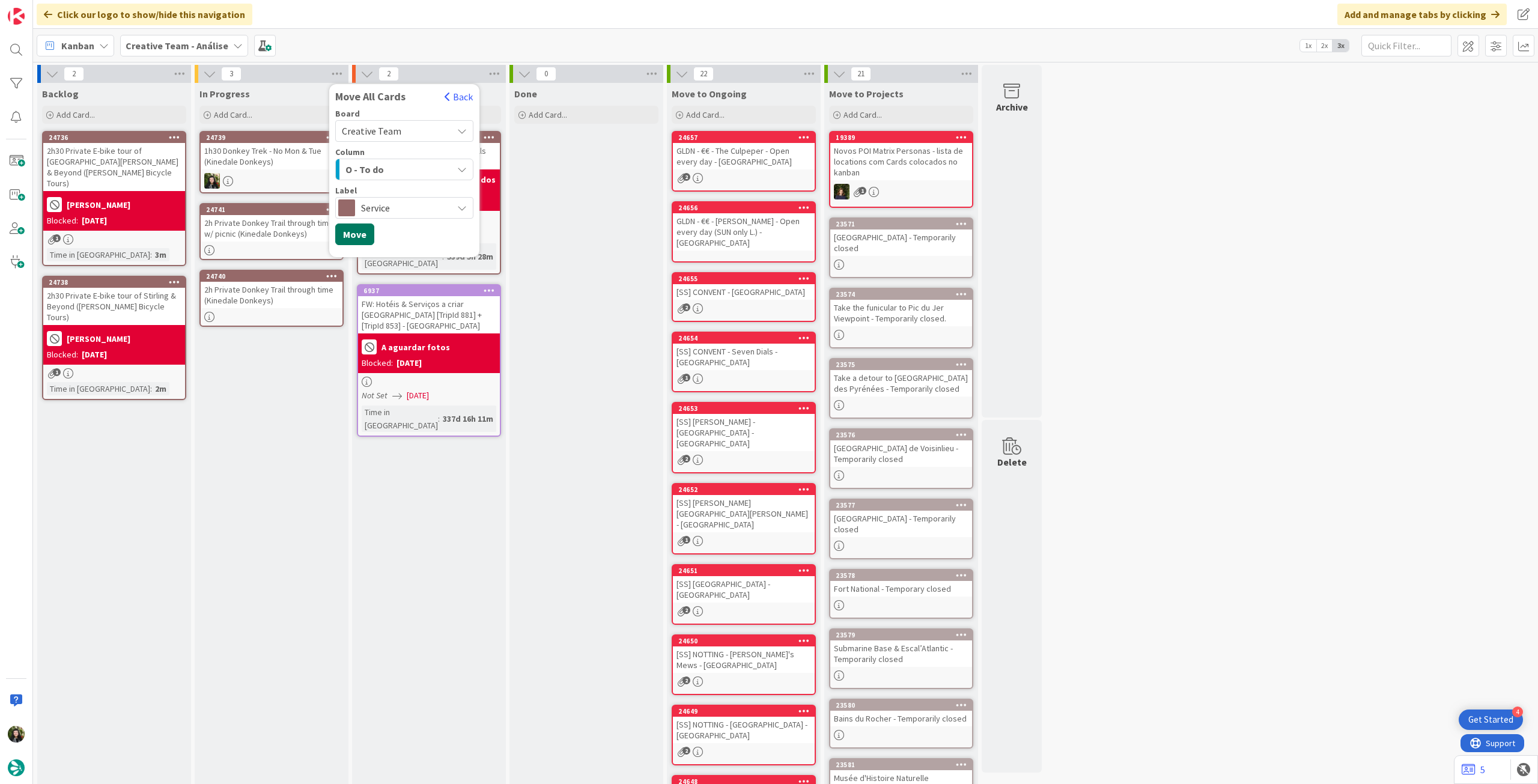
click at [361, 238] on button "Move" at bounding box center [355, 235] width 39 height 22
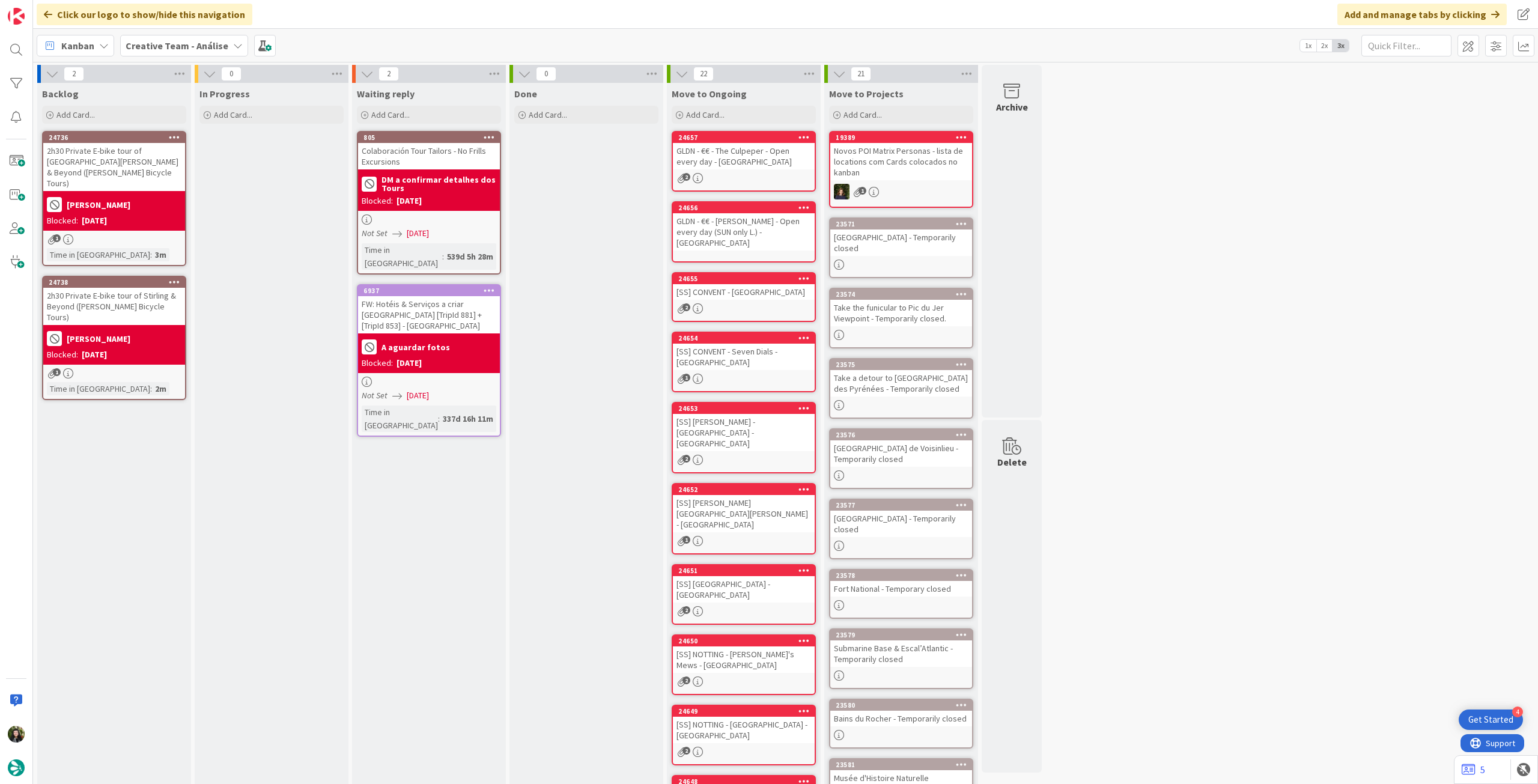
click at [188, 40] on b "Creative Team - Análise" at bounding box center [176, 45] width 103 height 12
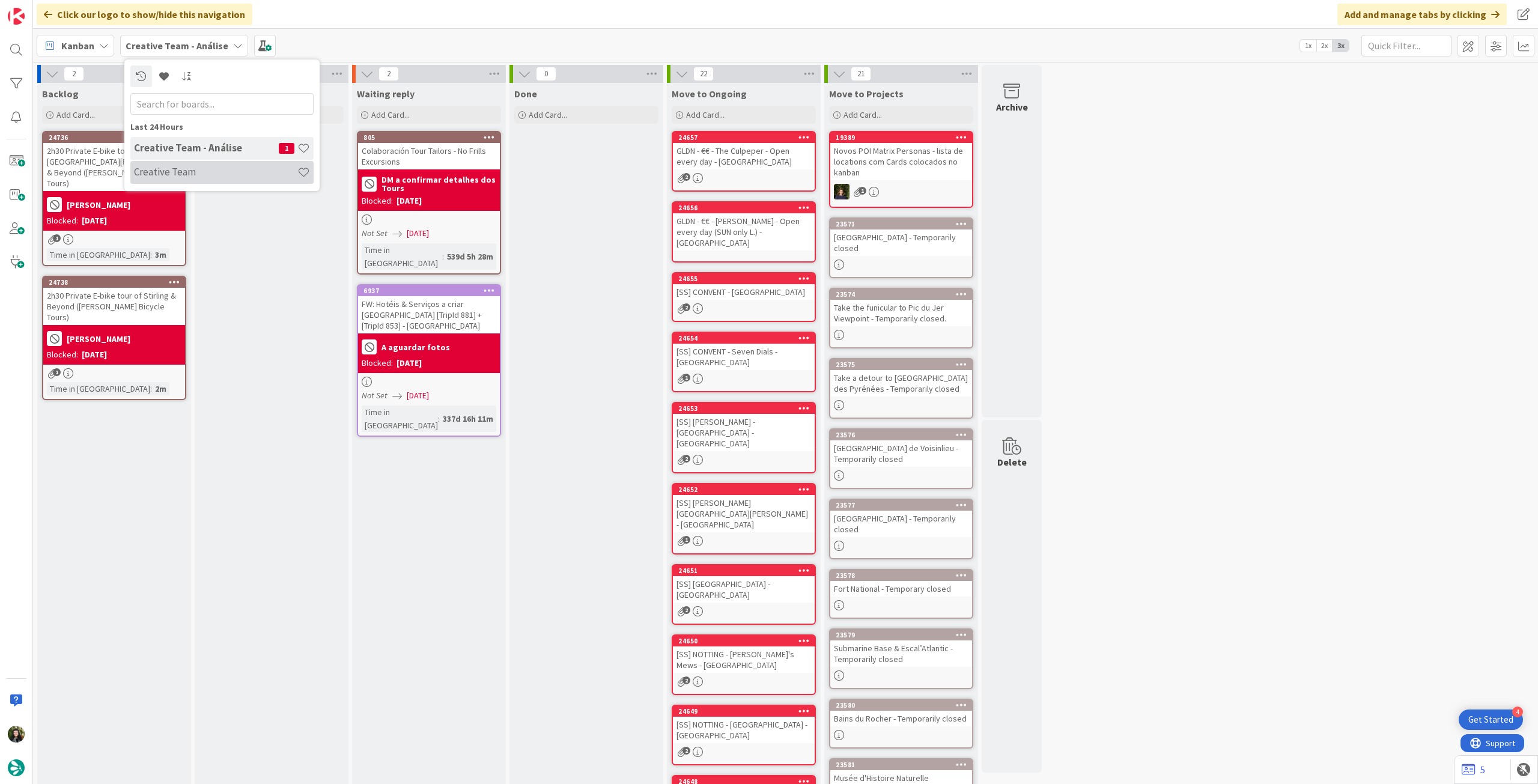
click at [186, 167] on h4 "Creative Team" at bounding box center [216, 172] width 163 height 12
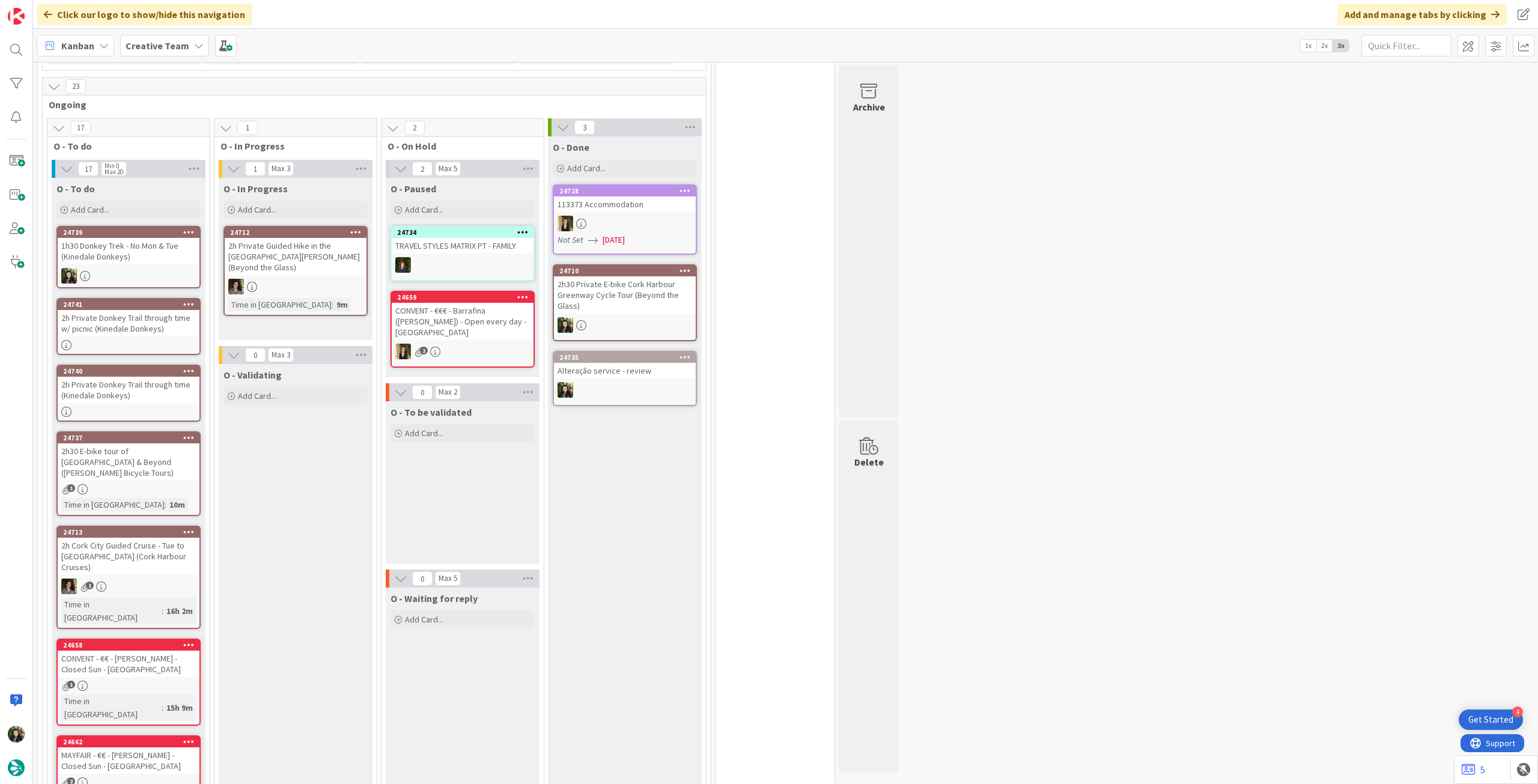
scroll to position [198, 0]
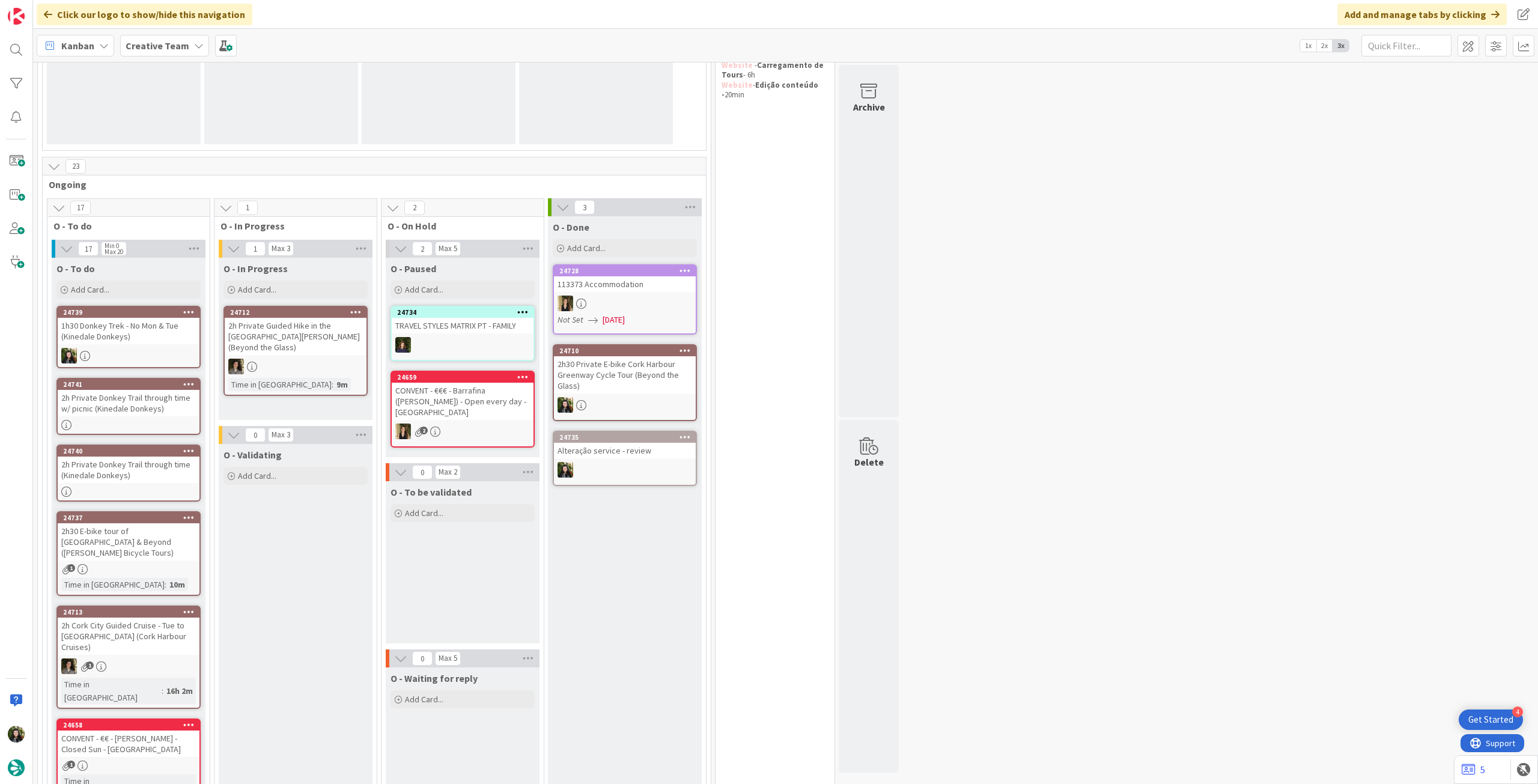
click at [167, 42] on b "Creative Team" at bounding box center [157, 45] width 63 height 12
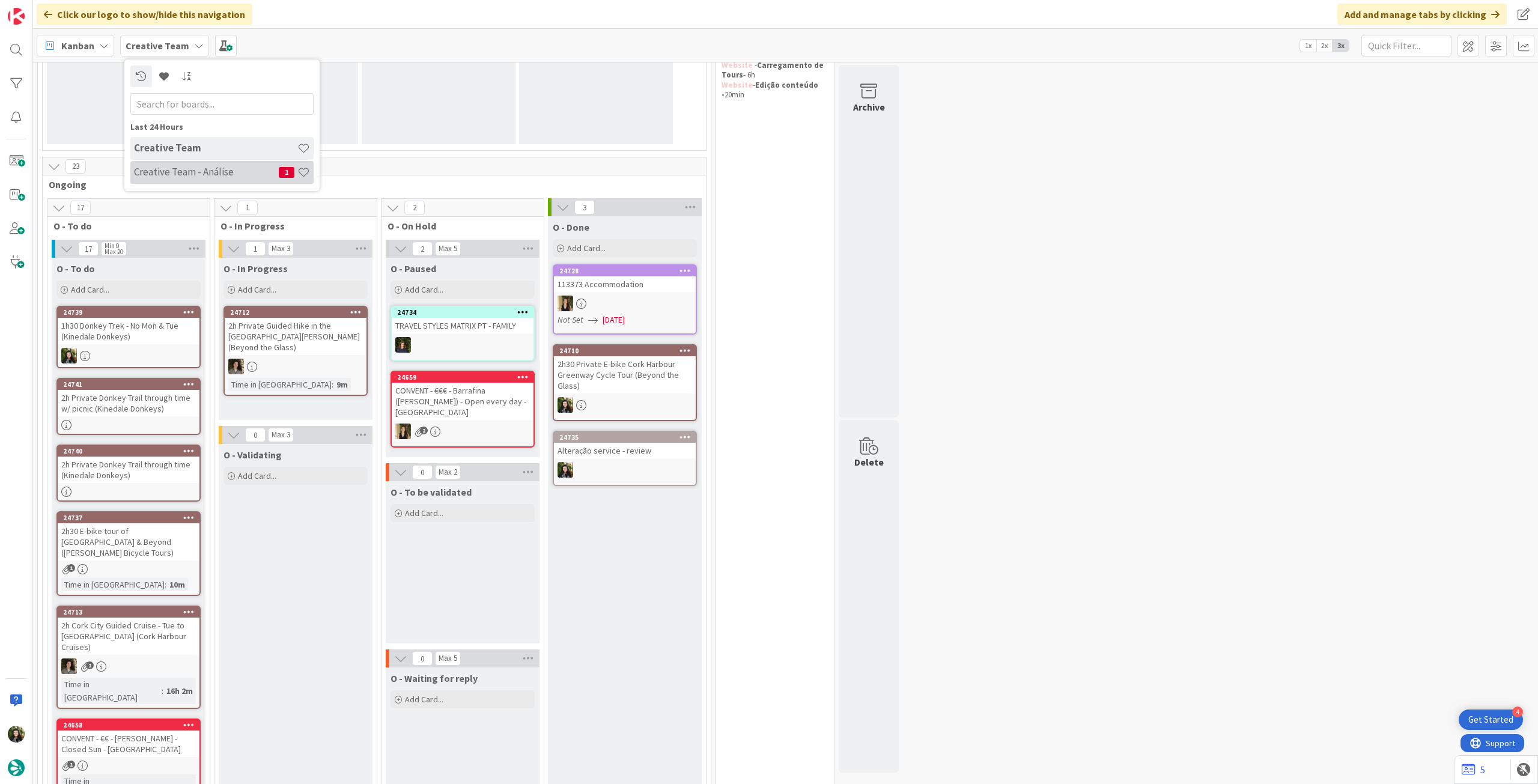
click at [161, 170] on h4 "Creative Team - Análise" at bounding box center [206, 172] width 145 height 12
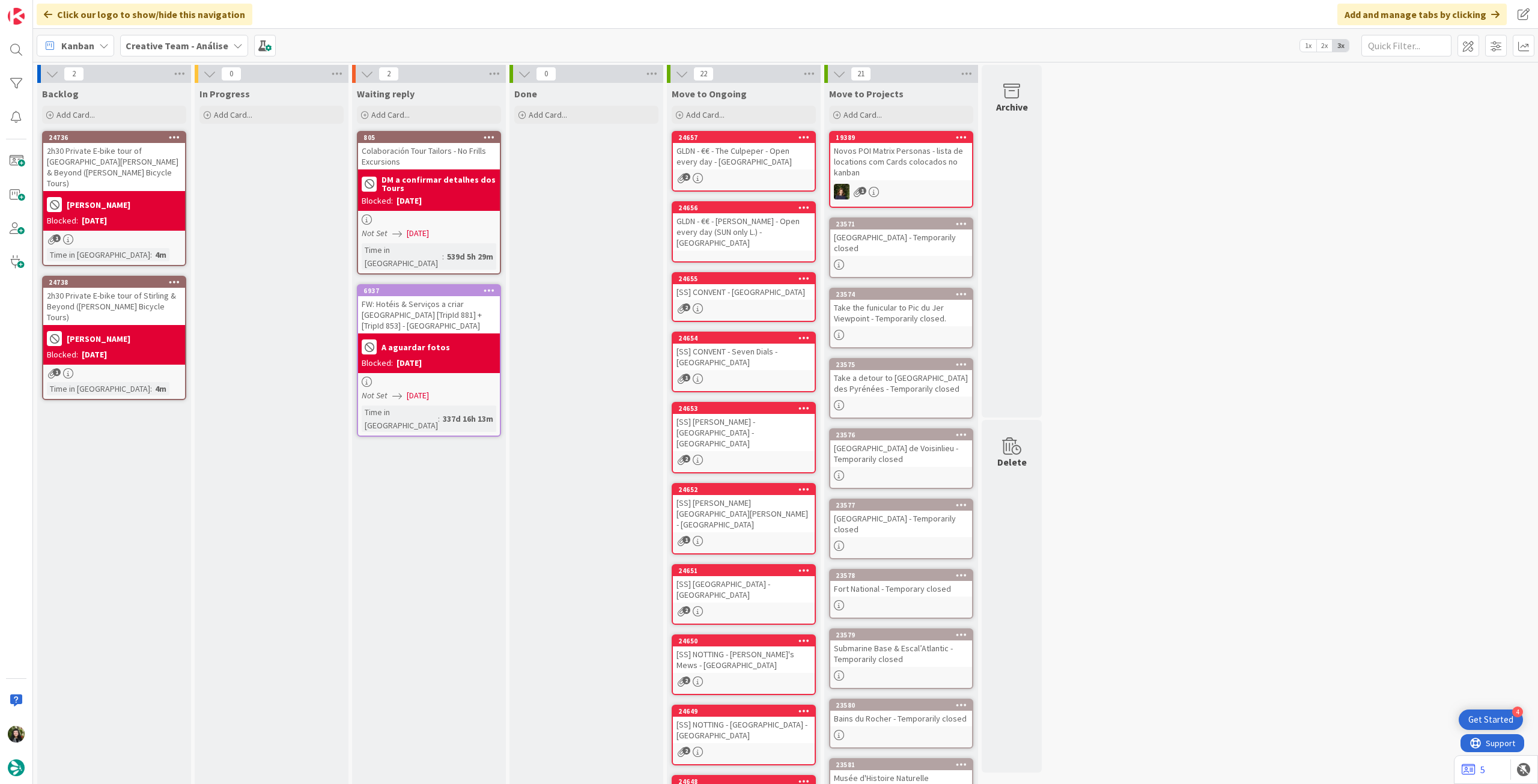
drag, startPoint x: 209, startPoint y: 40, endPoint x: 209, endPoint y: 61, distance: 21.0
click at [209, 40] on b "Creative Team - Análise" at bounding box center [176, 45] width 103 height 12
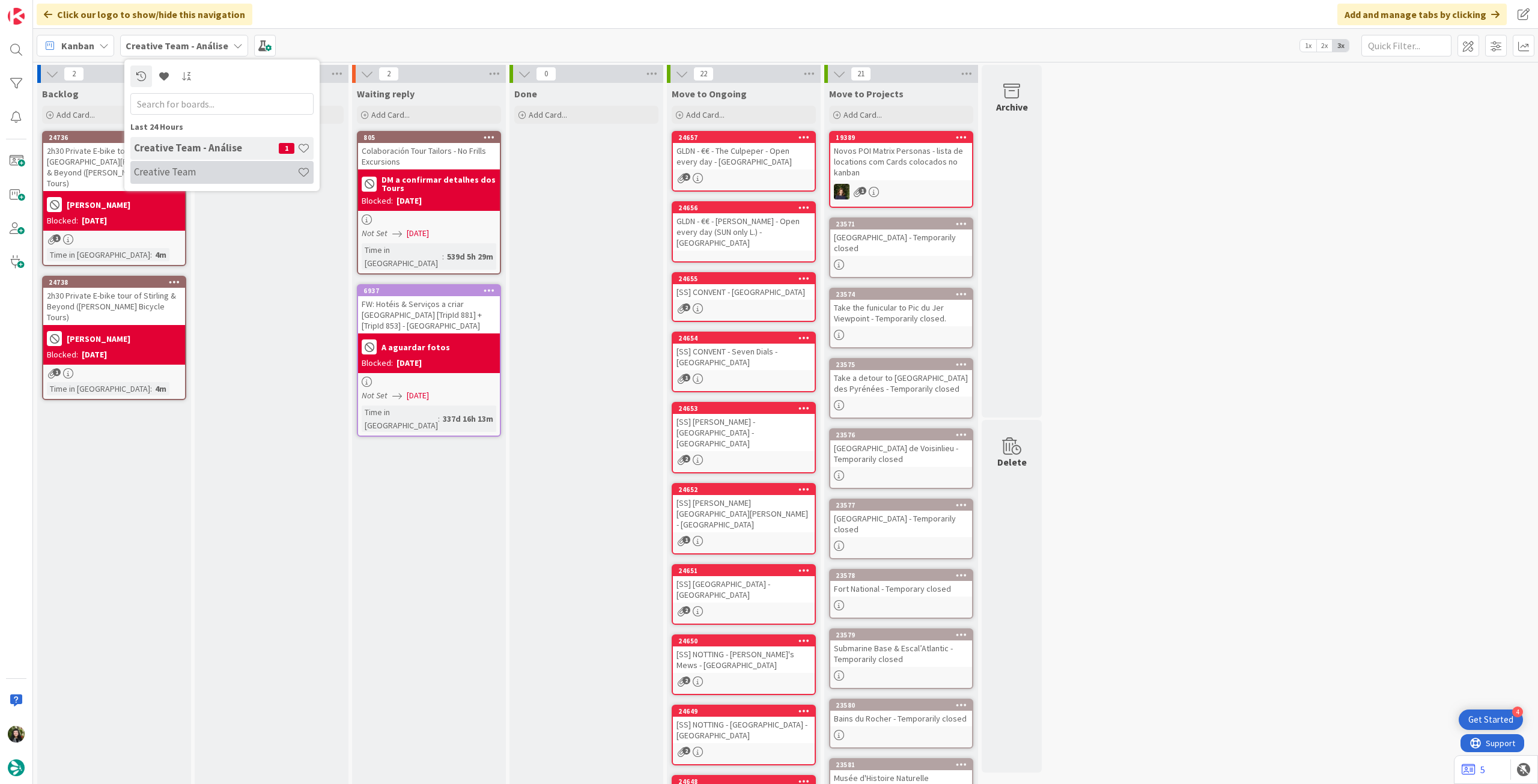
click at [182, 173] on h4 "Creative Team" at bounding box center [216, 172] width 163 height 12
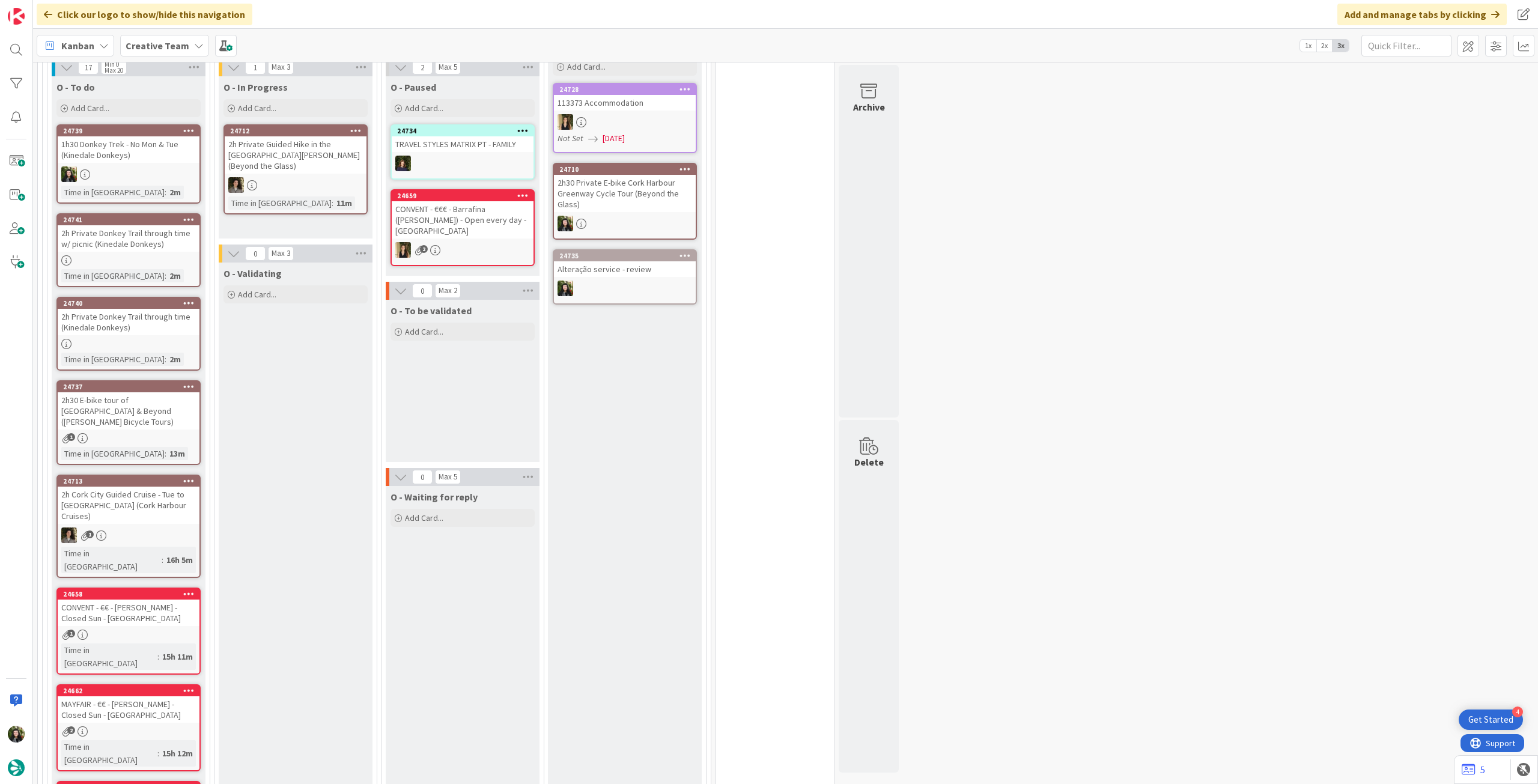
scroll to position [240, 0]
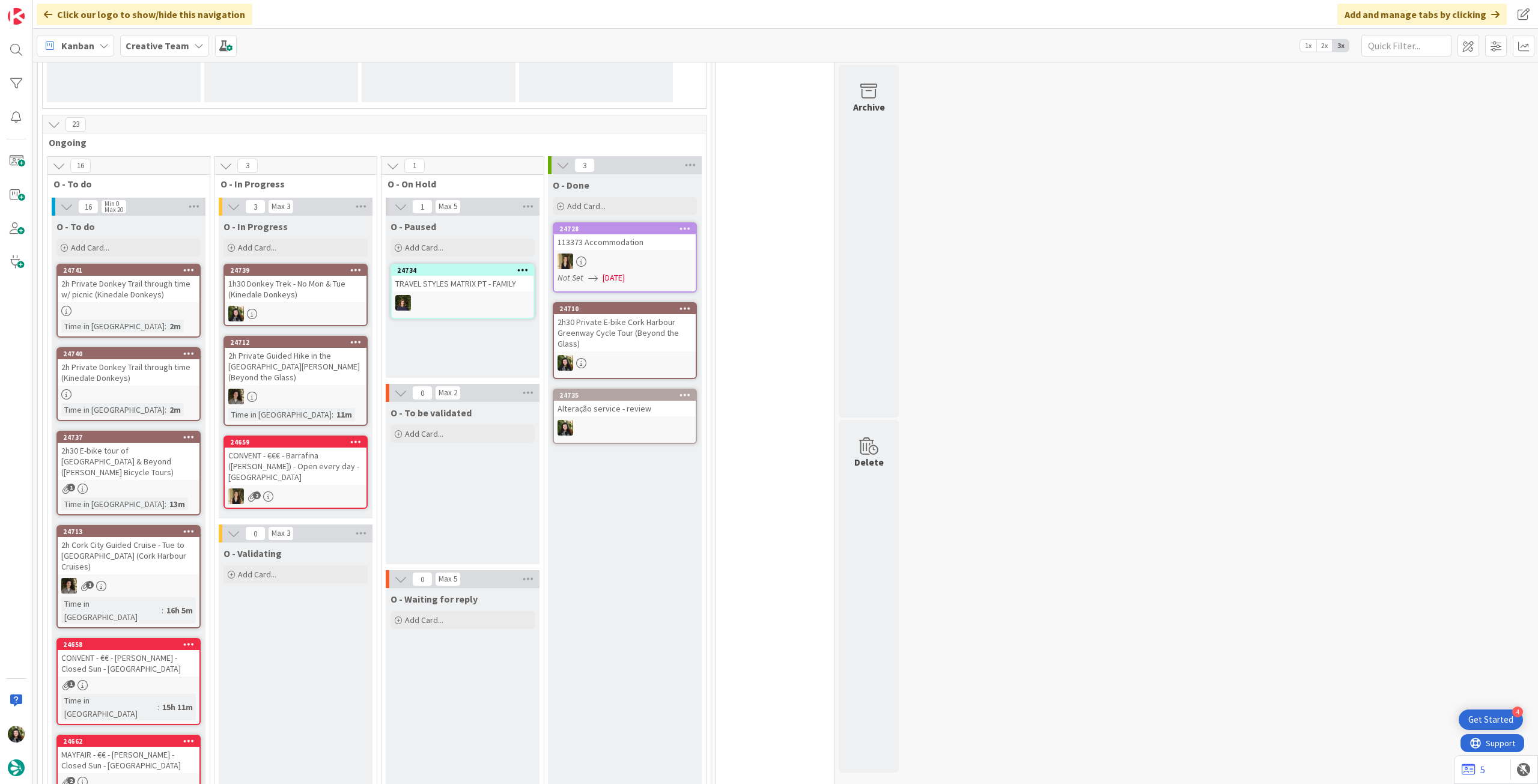
click at [313, 299] on div "1h30 Donkey Trek - No Mon & Tue (Kinedale Donkeys)" at bounding box center [295, 289] width 142 height 26
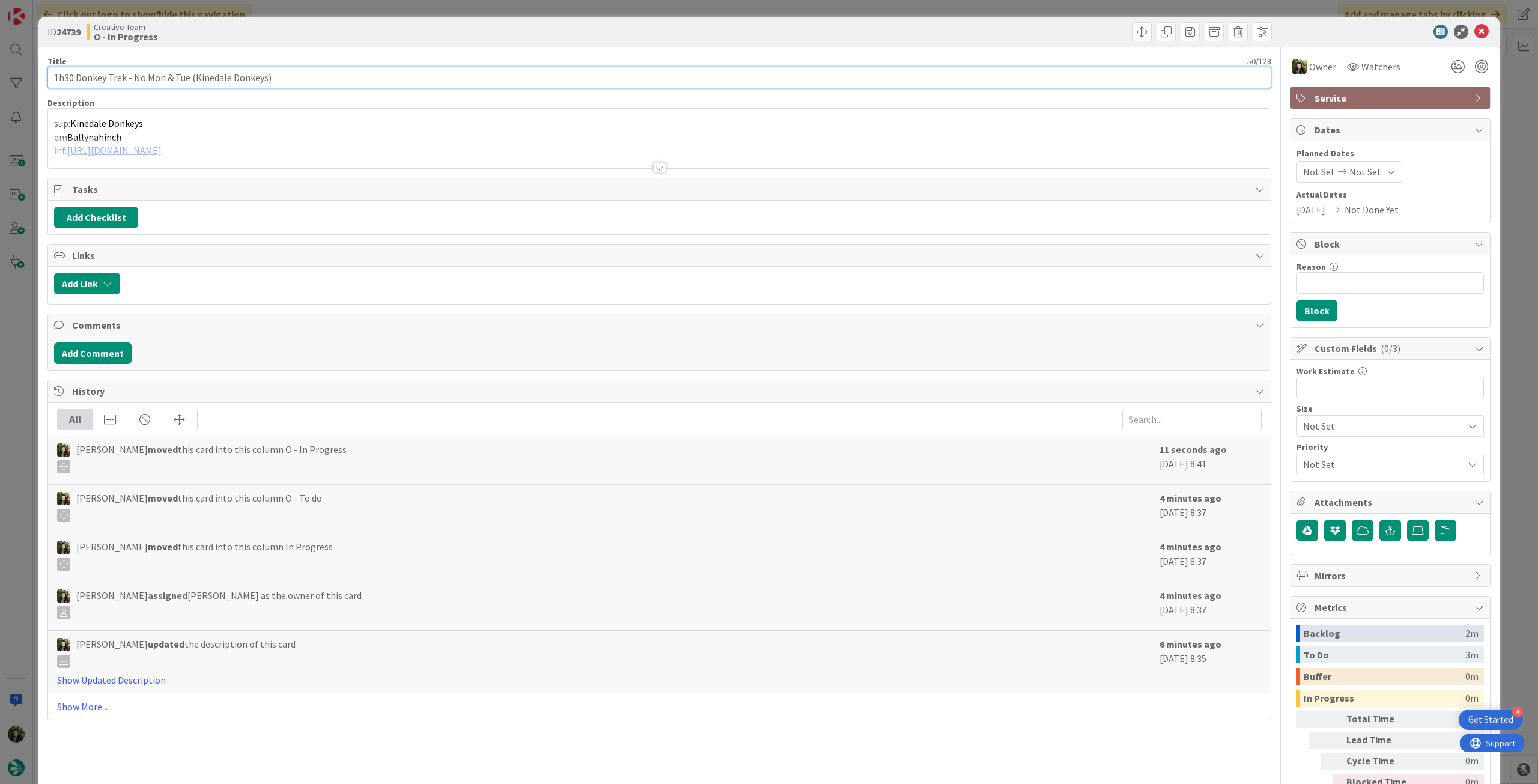
drag, startPoint x: 281, startPoint y: 75, endPoint x: 32, endPoint y: 56, distance: 249.7
click at [32, 56] on div "ID 24739 Creative Team O - In Progress Title 50 / 128 1h30 Donkey Trek - No Mon…" at bounding box center [769, 392] width 1538 height 784
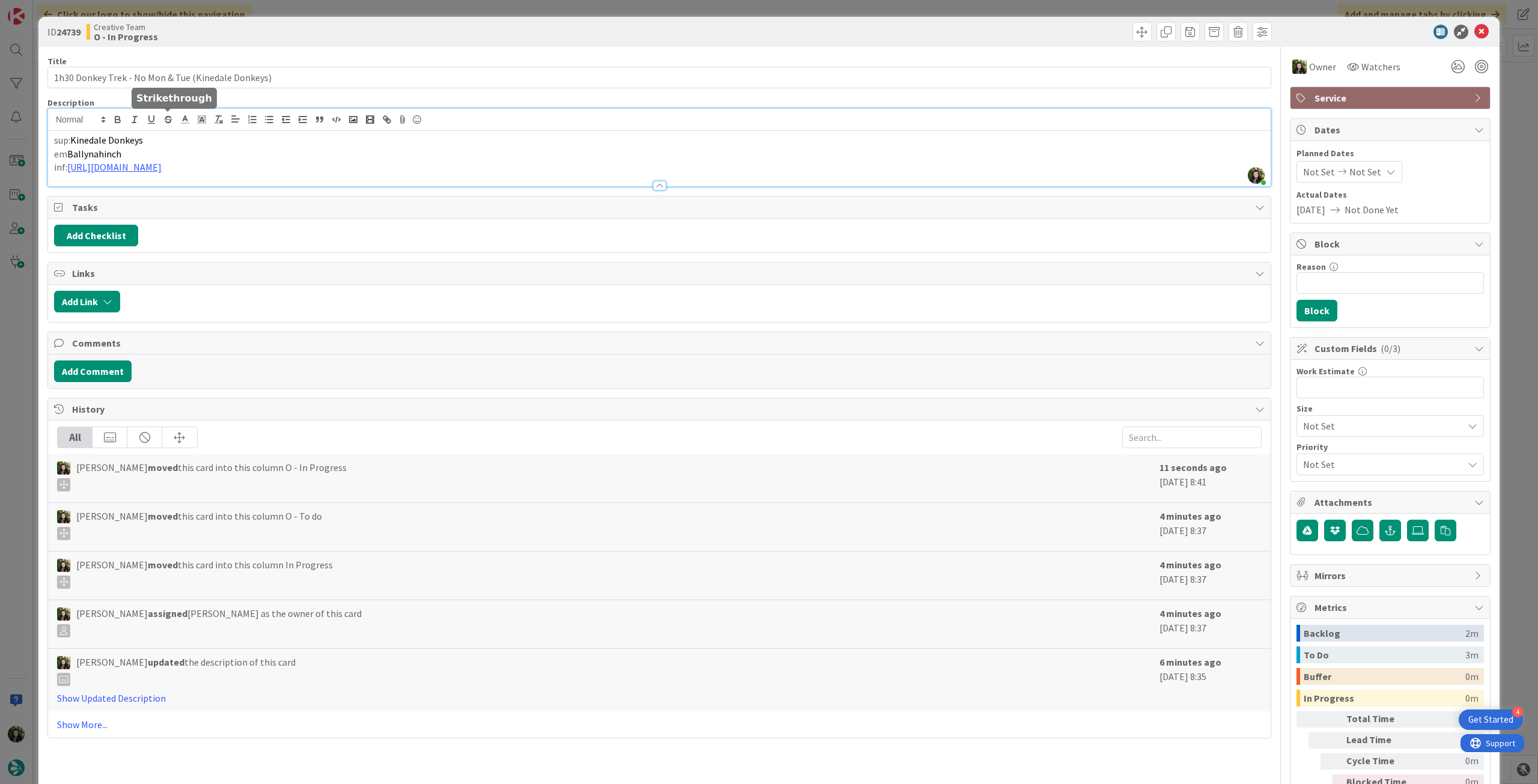
click at [173, 126] on div "Beatriz Cassona just joined sup: Kinedale Donkeys em Ballynahinch inf: https://…" at bounding box center [659, 147] width 1222 height 77
drag, startPoint x: 137, startPoint y: 151, endPoint x: 63, endPoint y: 152, distance: 74.0
click at [63, 152] on p "em Ballynahinch" at bounding box center [659, 154] width 1211 height 14
click at [90, 145] on span "Kinedale Donkeys" at bounding box center [106, 140] width 73 height 12
drag, startPoint x: 150, startPoint y: 142, endPoint x: 75, endPoint y: 135, distance: 75.3
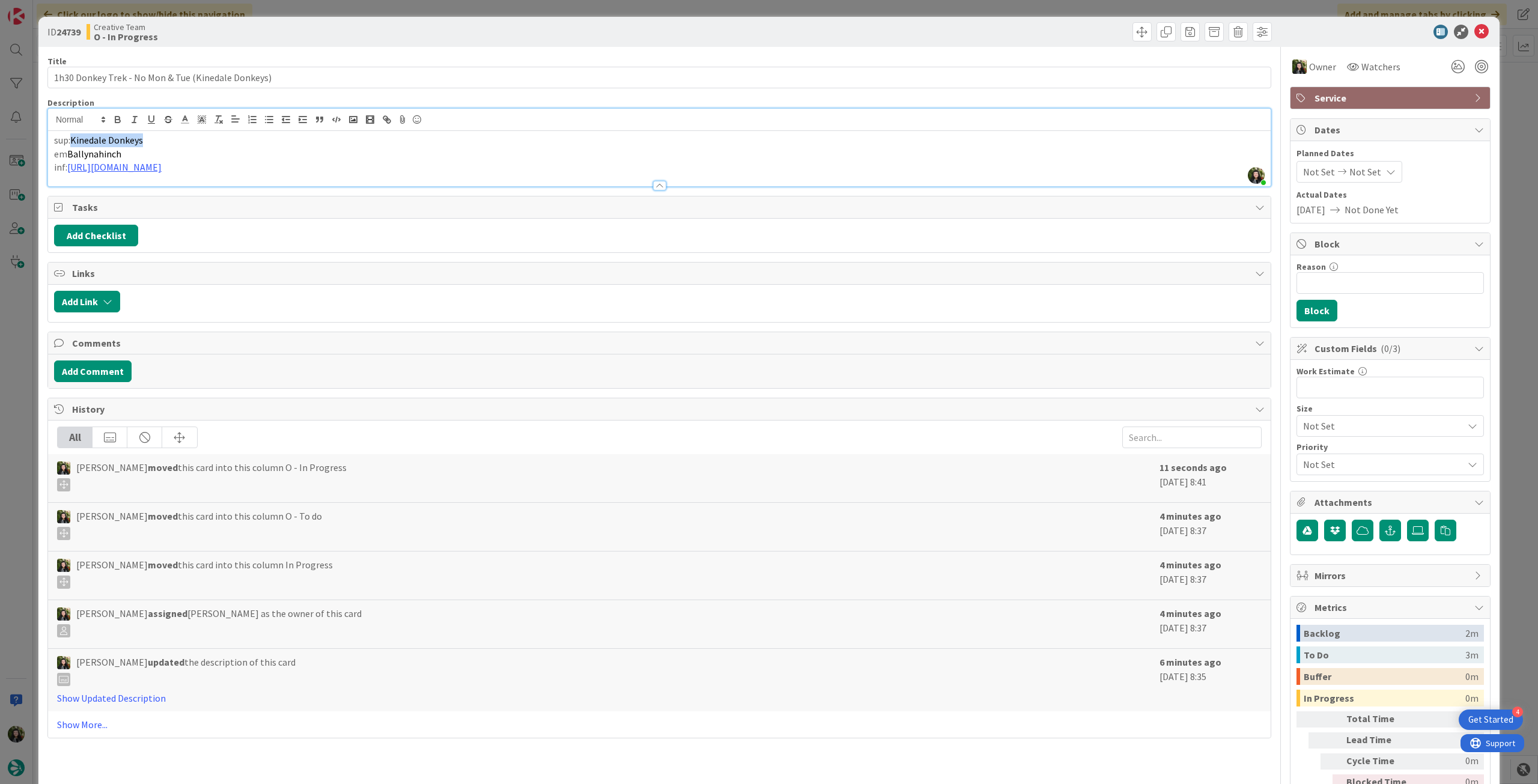
click at [75, 135] on p "sup: Kinedale Donkeys" at bounding box center [659, 140] width 1211 height 14
copy span "Kinedale Donkeys"
drag, startPoint x: 125, startPoint y: 154, endPoint x: 70, endPoint y: 155, distance: 55.0
click at [70, 155] on p "em Ballynahinch" at bounding box center [659, 154] width 1211 height 14
copy span "Ballynahinch"
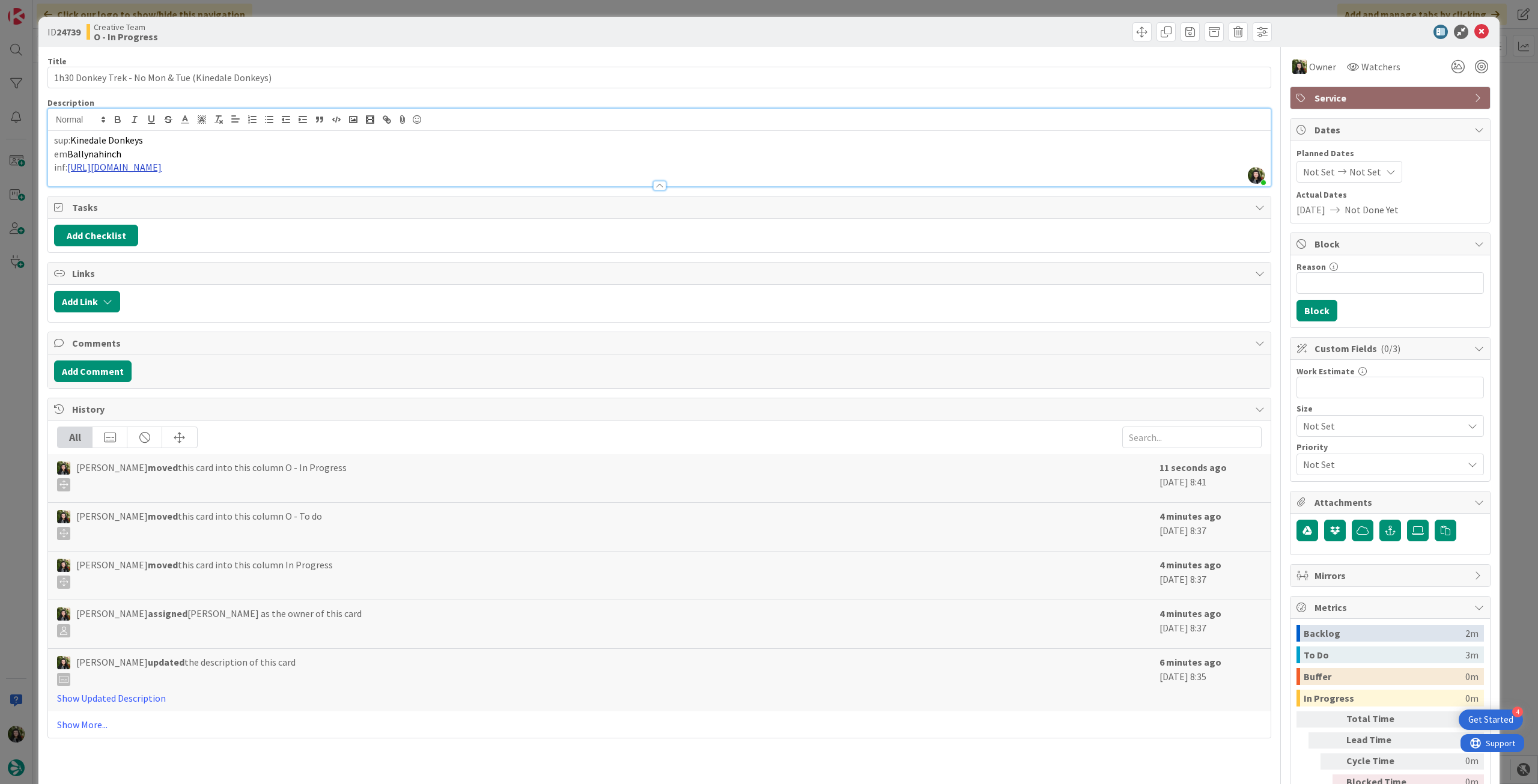
click at [162, 166] on link "https://www.kinedaledonkeys.co.uk/service-page/donkey-trek-1" at bounding box center [114, 167] width 94 height 12
click at [208, 189] on link "https://www.kinedaledonkeys.co.uk/service-page/donkey-trek-1" at bounding box center [167, 190] width 82 height 15
click at [1475, 33] on icon at bounding box center [1482, 32] width 15 height 15
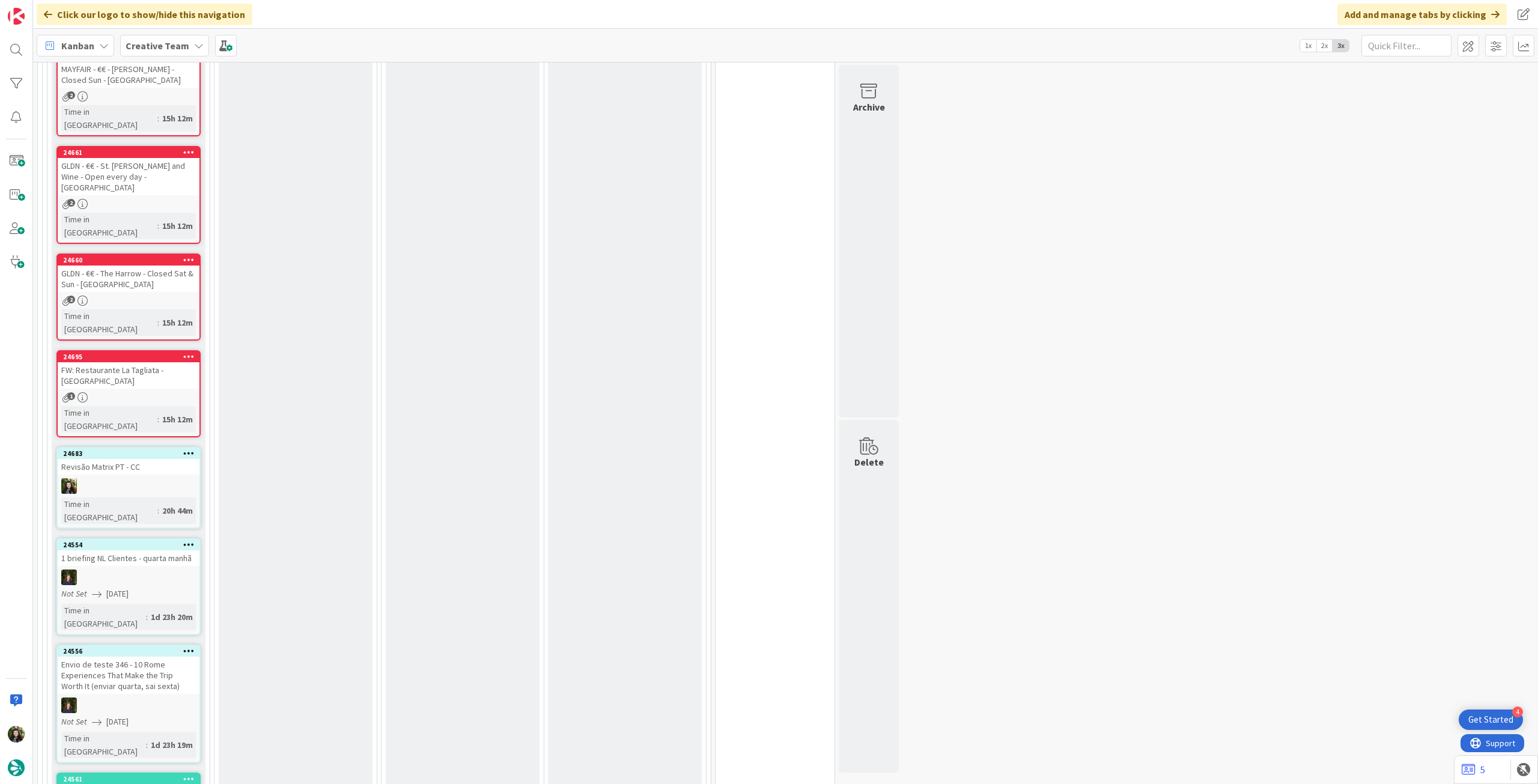
scroll to position [961, 0]
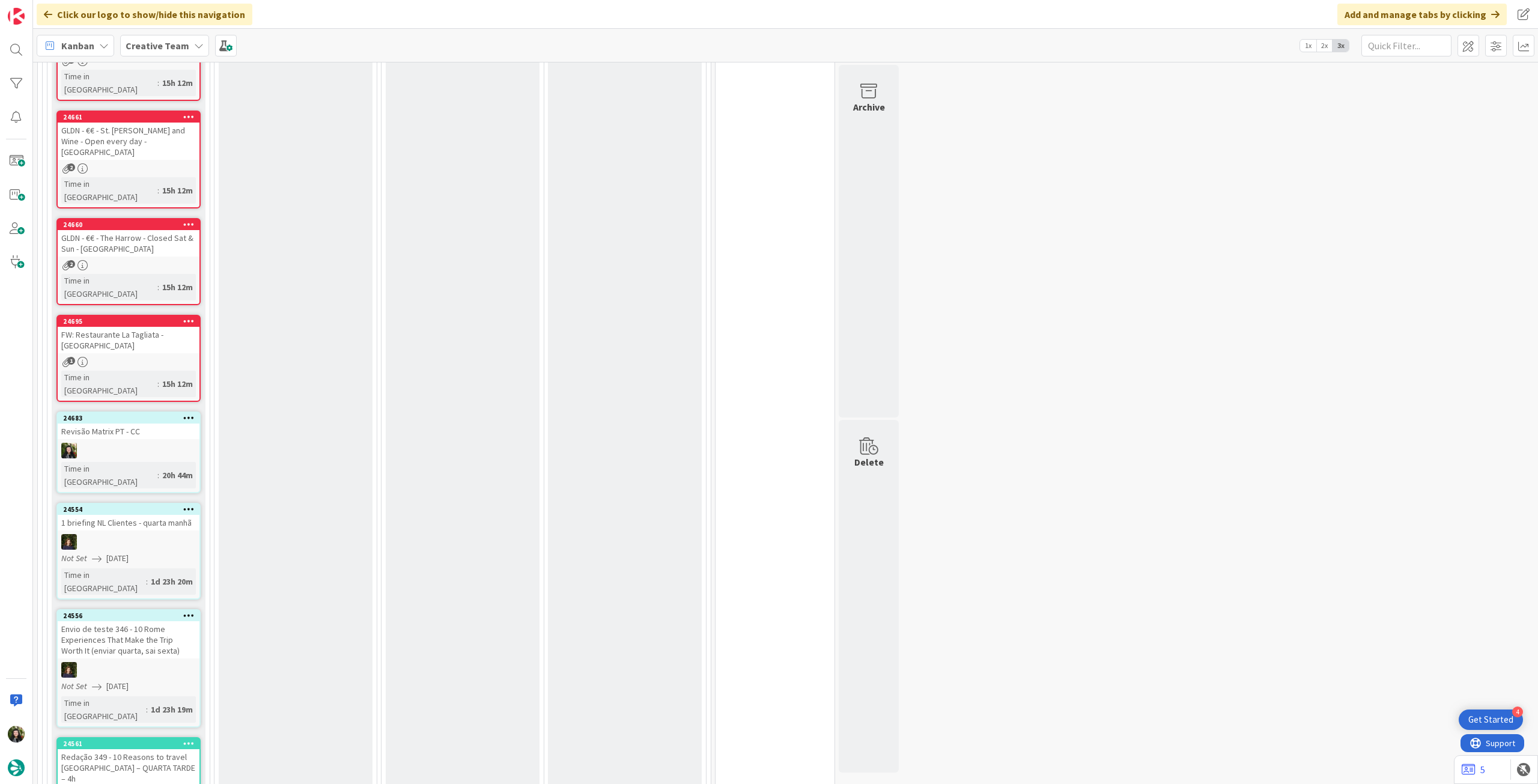
click at [189, 504] on icon at bounding box center [189, 509] width 12 height 9
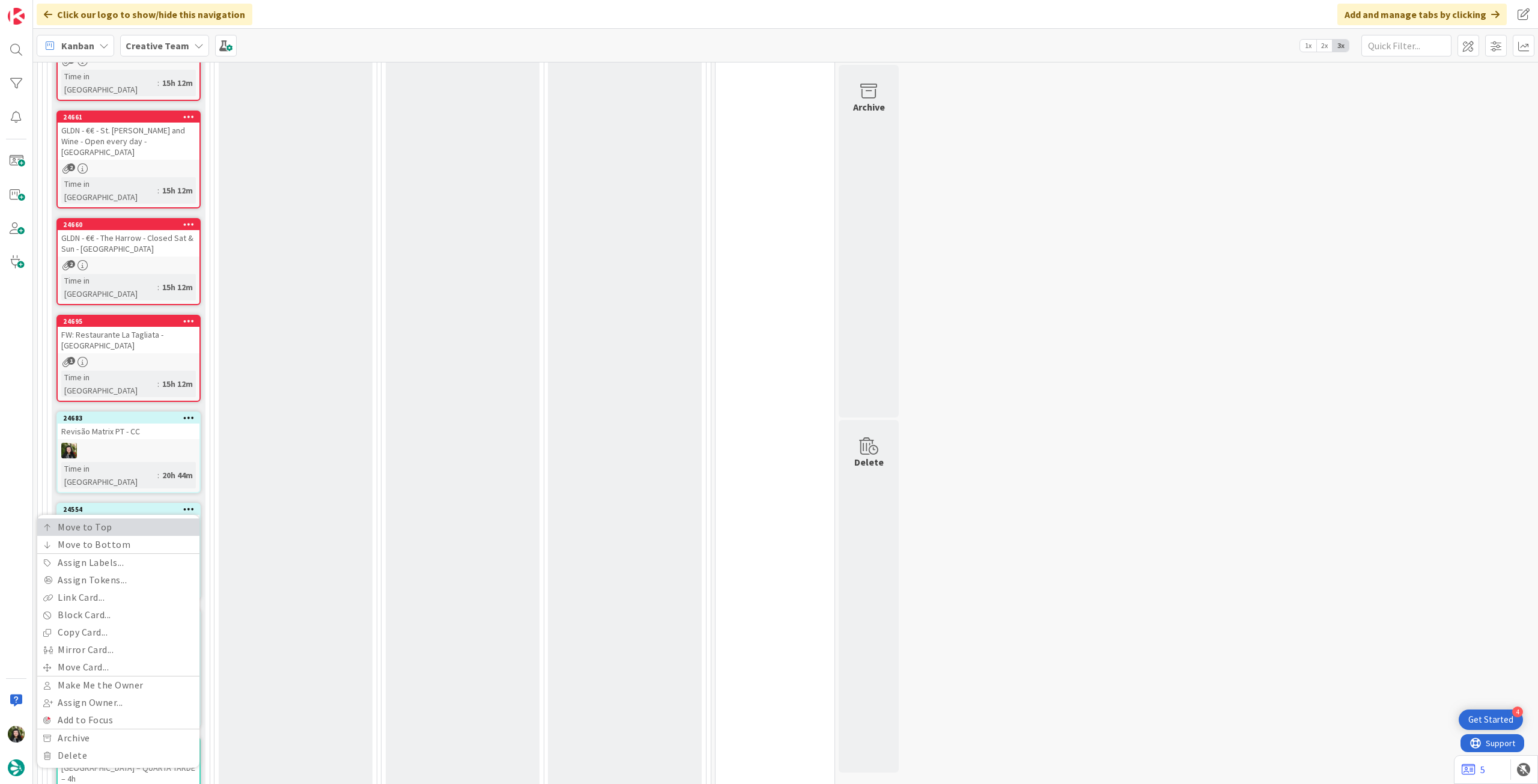
click at [180, 518] on link "Move to Top" at bounding box center [118, 527] width 163 height 17
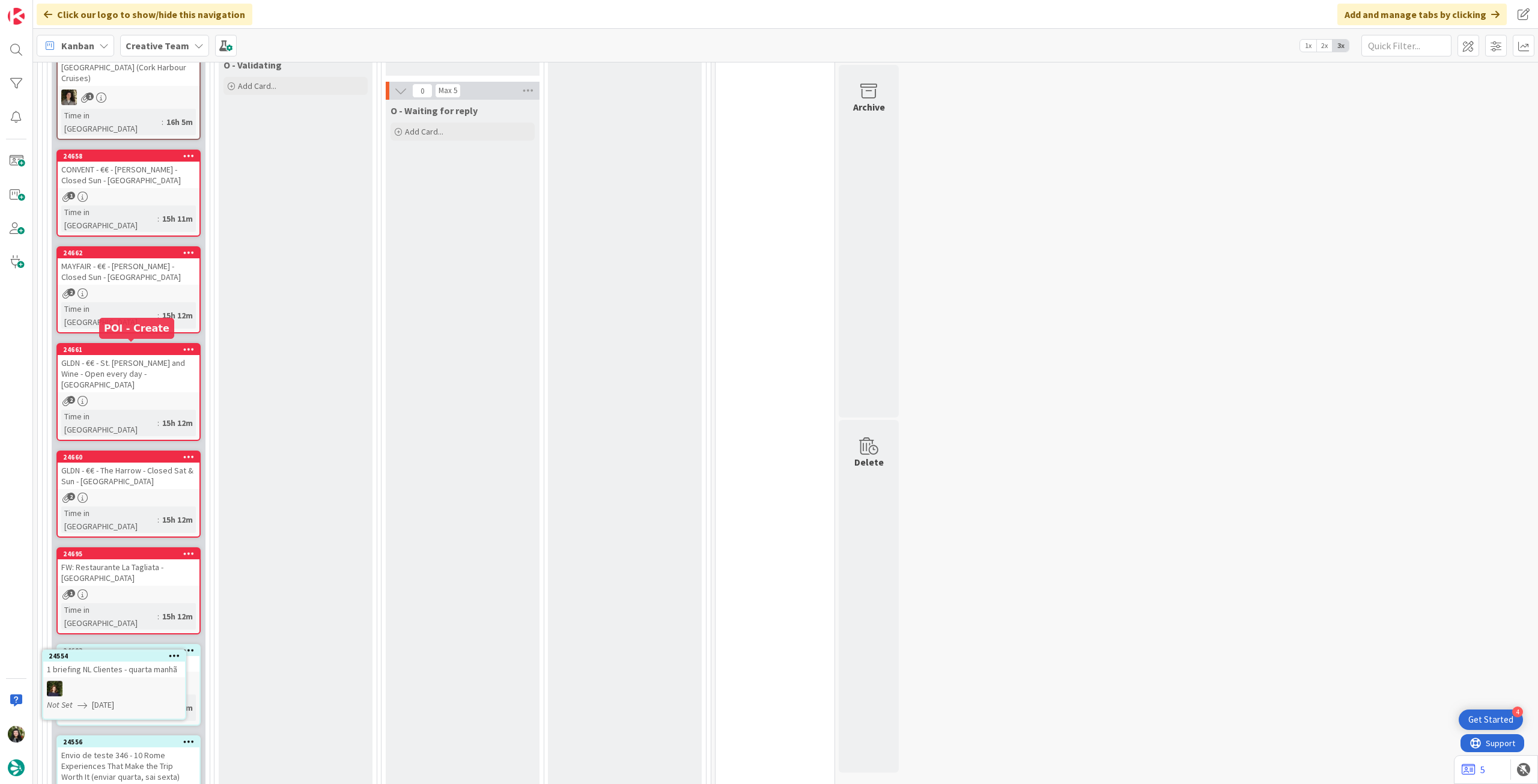
scroll to position [801, 0]
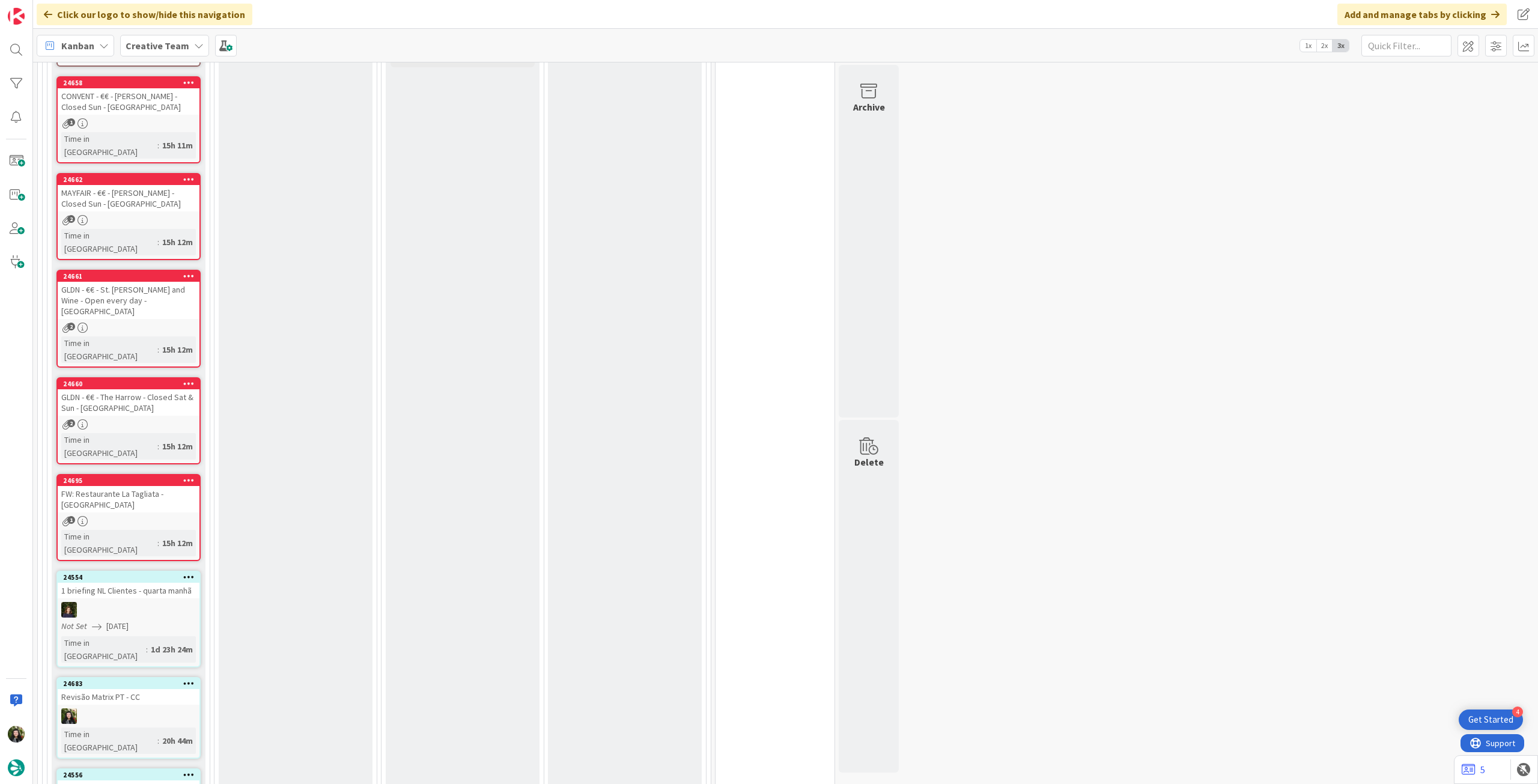
click at [160, 602] on div at bounding box center [128, 609] width 142 height 15
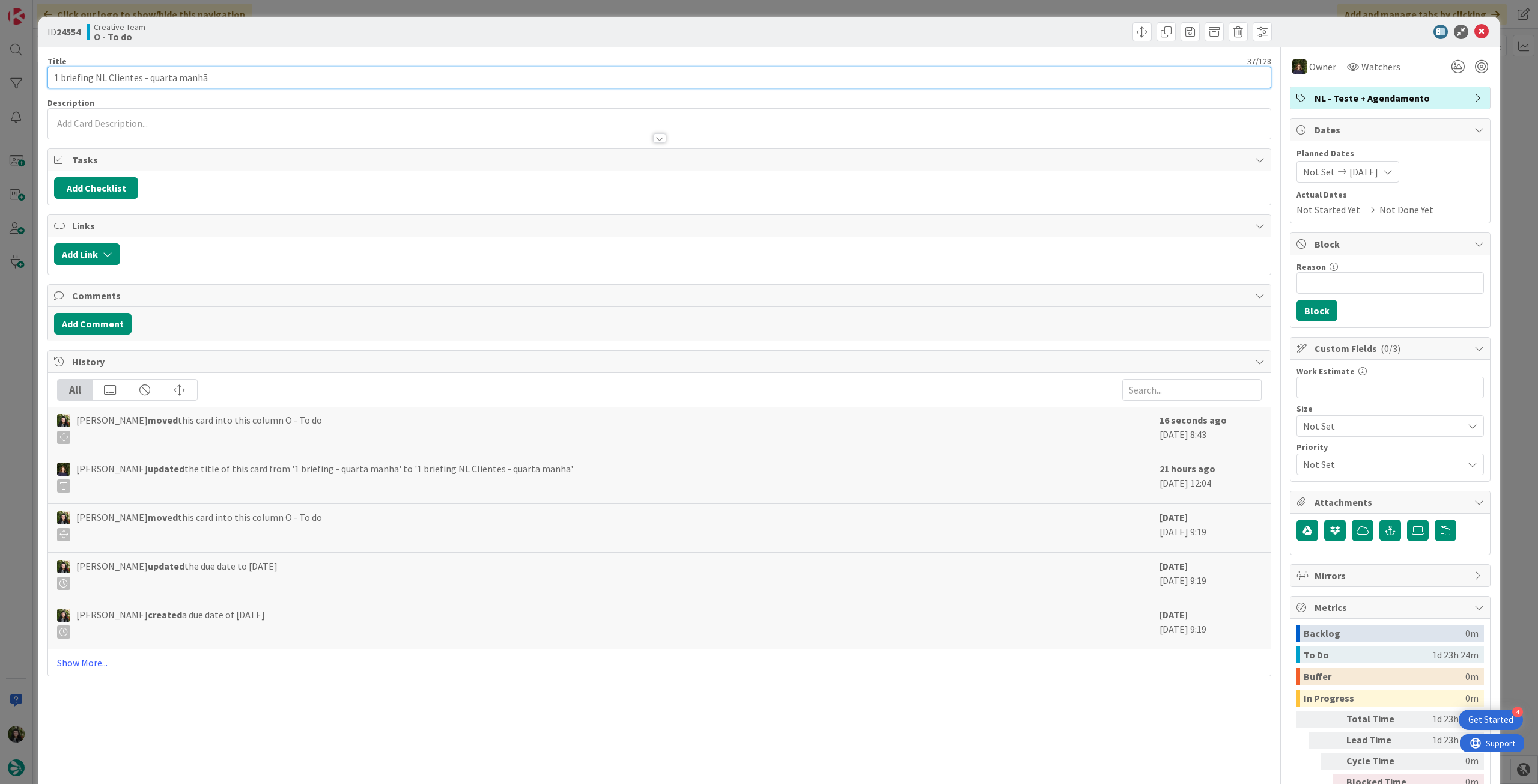
drag, startPoint x: 147, startPoint y: 79, endPoint x: 405, endPoint y: 83, distance: 258.0
click at [402, 82] on input "1 briefing NL Clientes - quarta manhã" at bounding box center [659, 77] width 1224 height 22
type input "1 briefing NL Clientes - quinta tarde"
click at [1475, 28] on icon at bounding box center [1482, 32] width 15 height 15
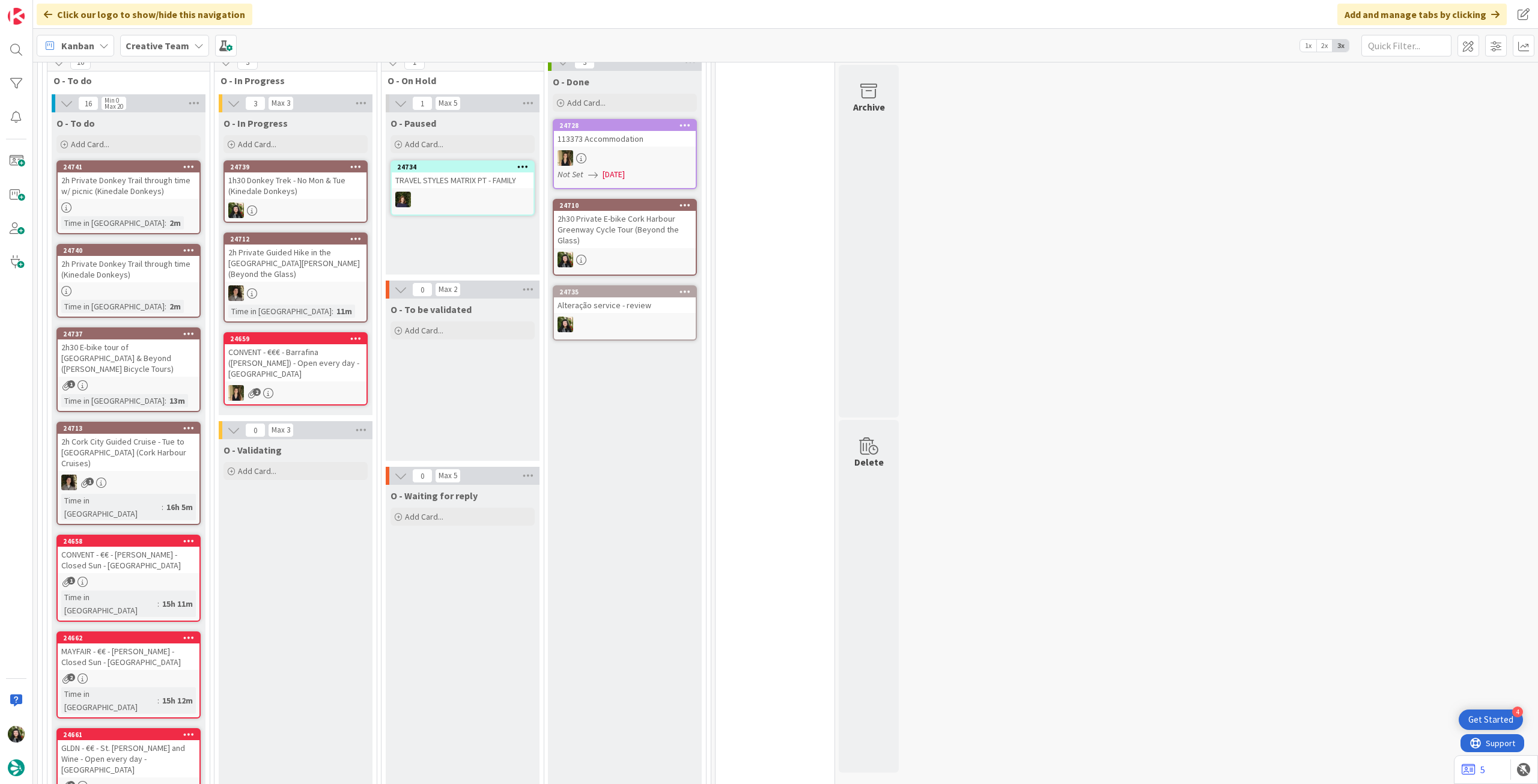
scroll to position [320, 0]
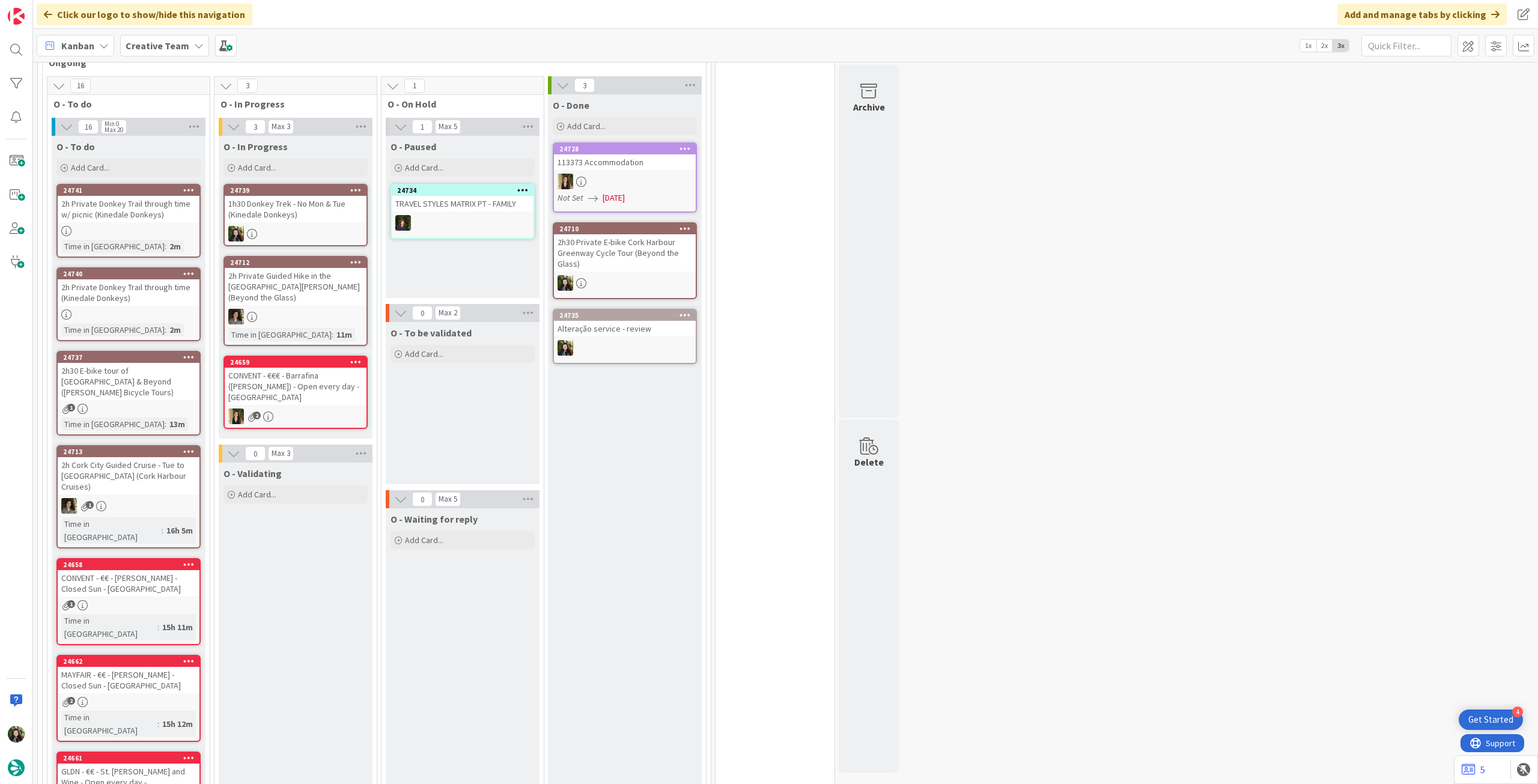
click at [333, 228] on div at bounding box center [295, 233] width 142 height 15
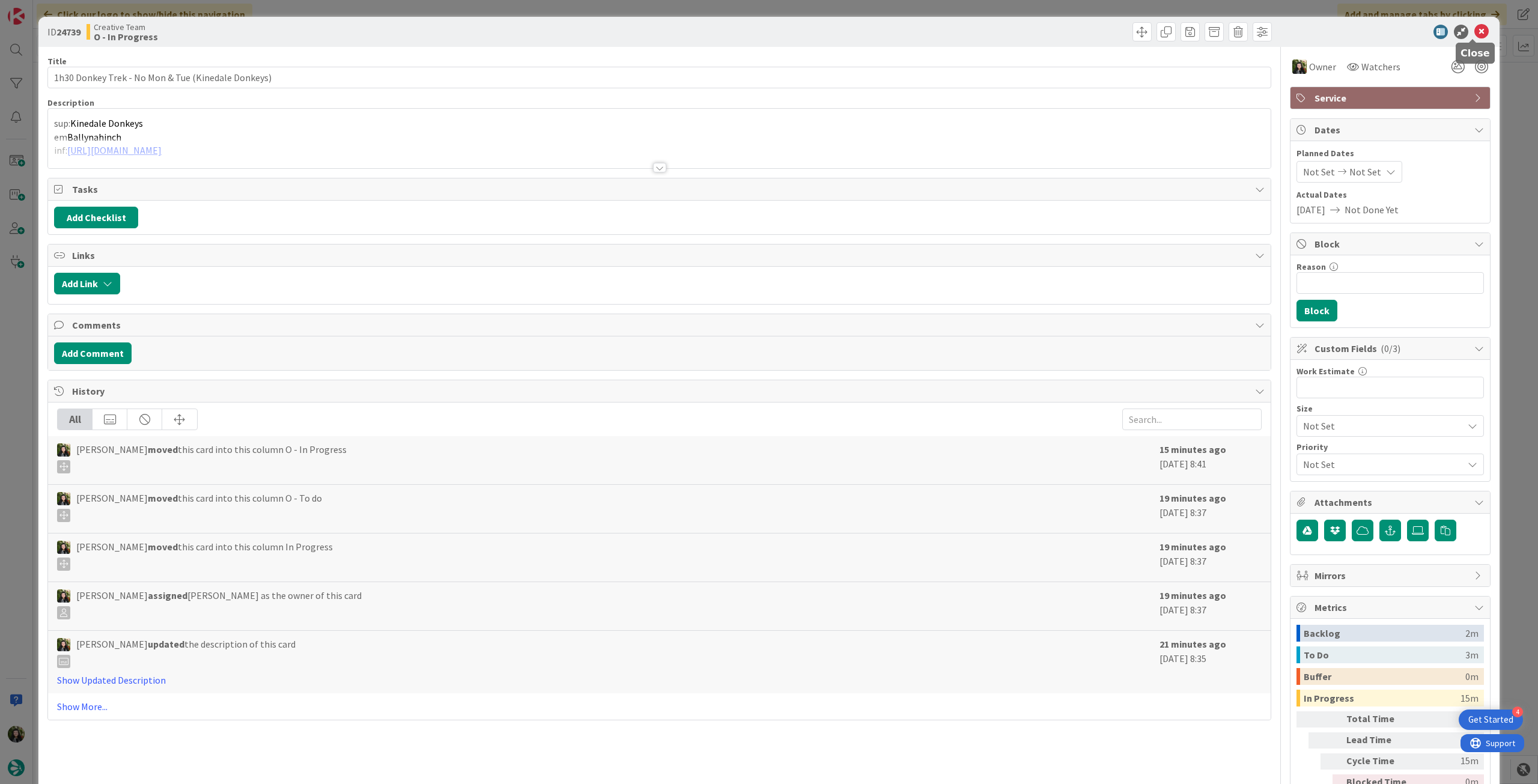
click at [1477, 28] on icon at bounding box center [1482, 32] width 15 height 15
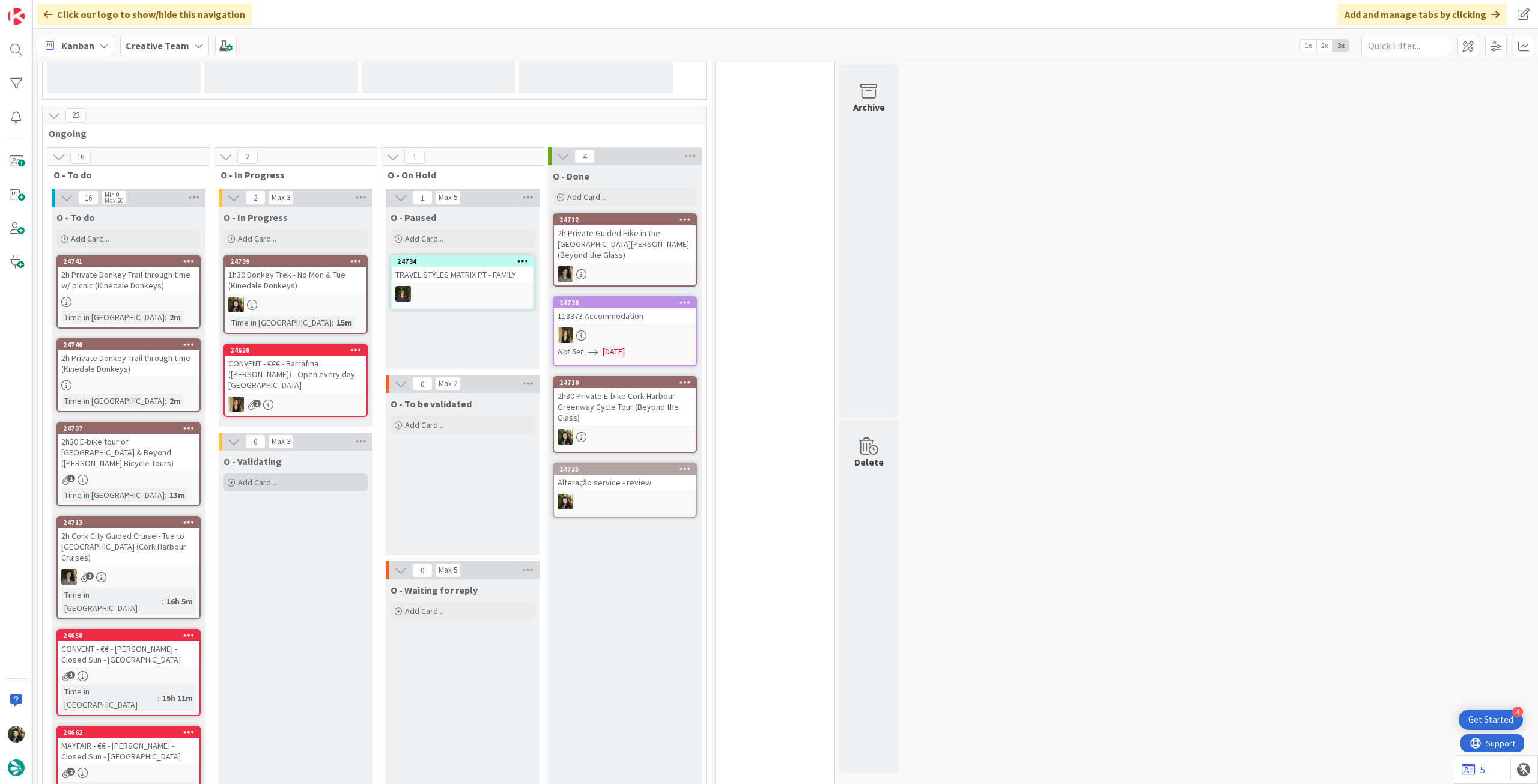
scroll to position [240, 0]
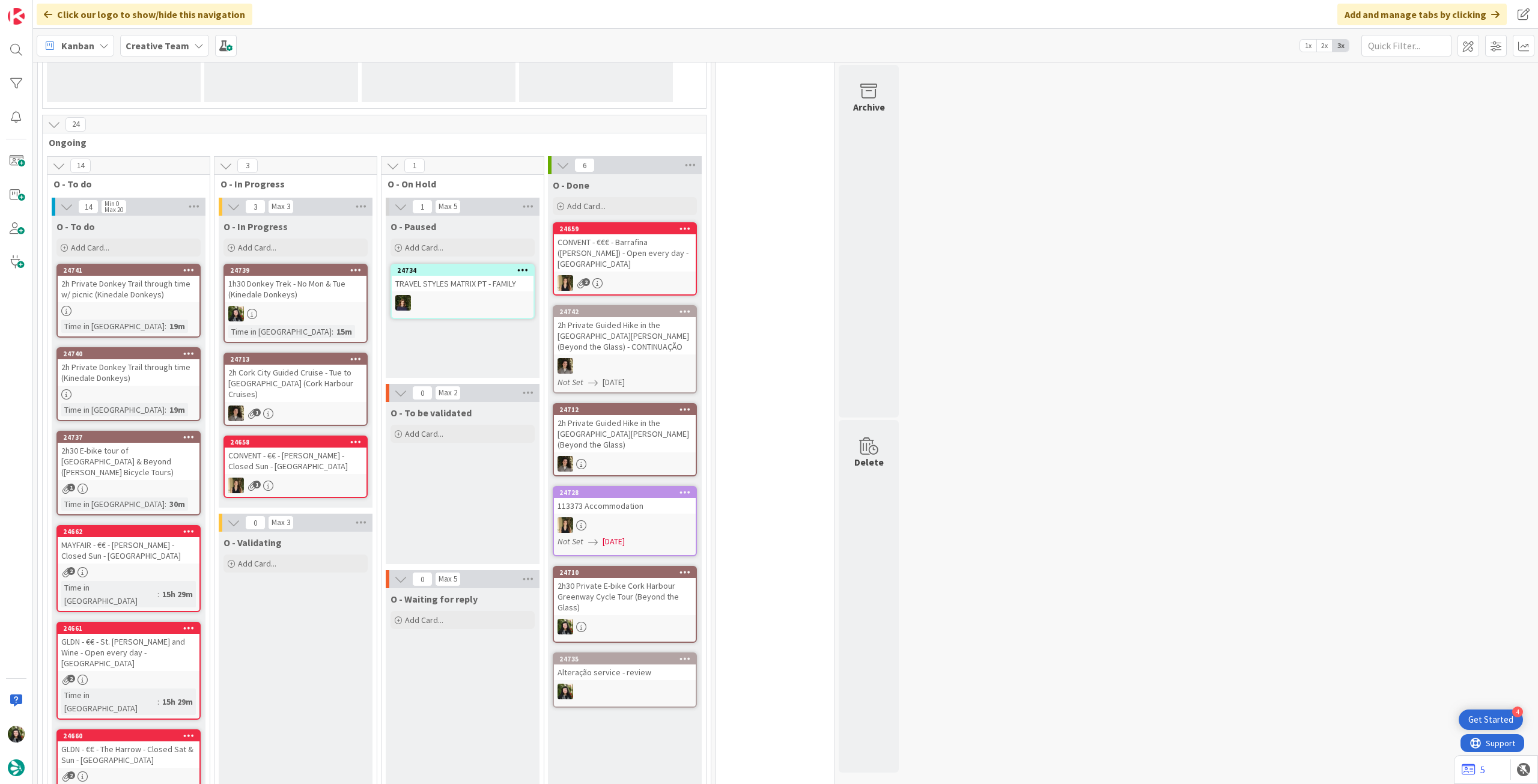
click at [307, 292] on div "1h30 Donkey Trek - No Mon & Tue (Kinedale Donkeys)" at bounding box center [295, 289] width 142 height 26
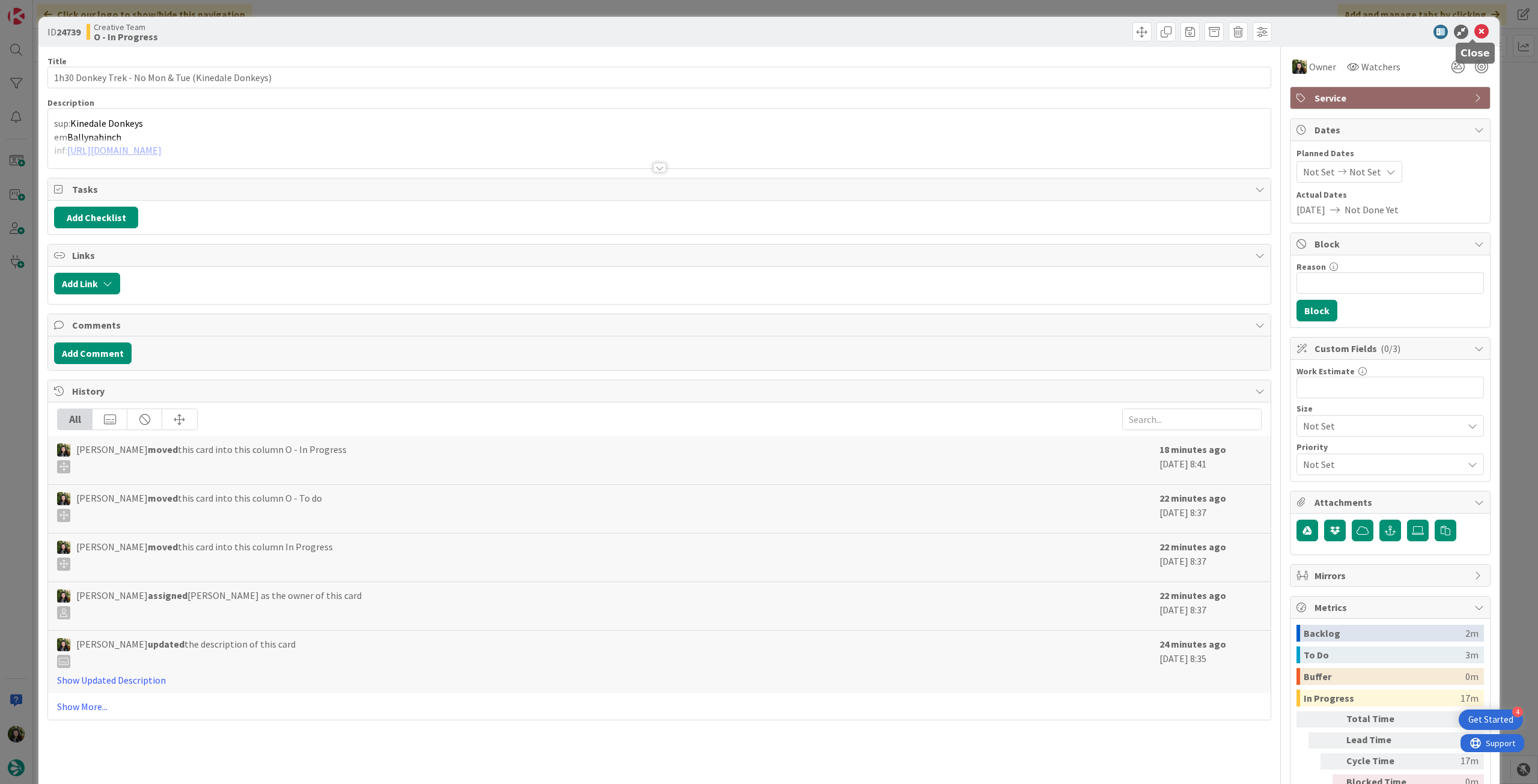
click at [1475, 34] on icon at bounding box center [1482, 32] width 15 height 15
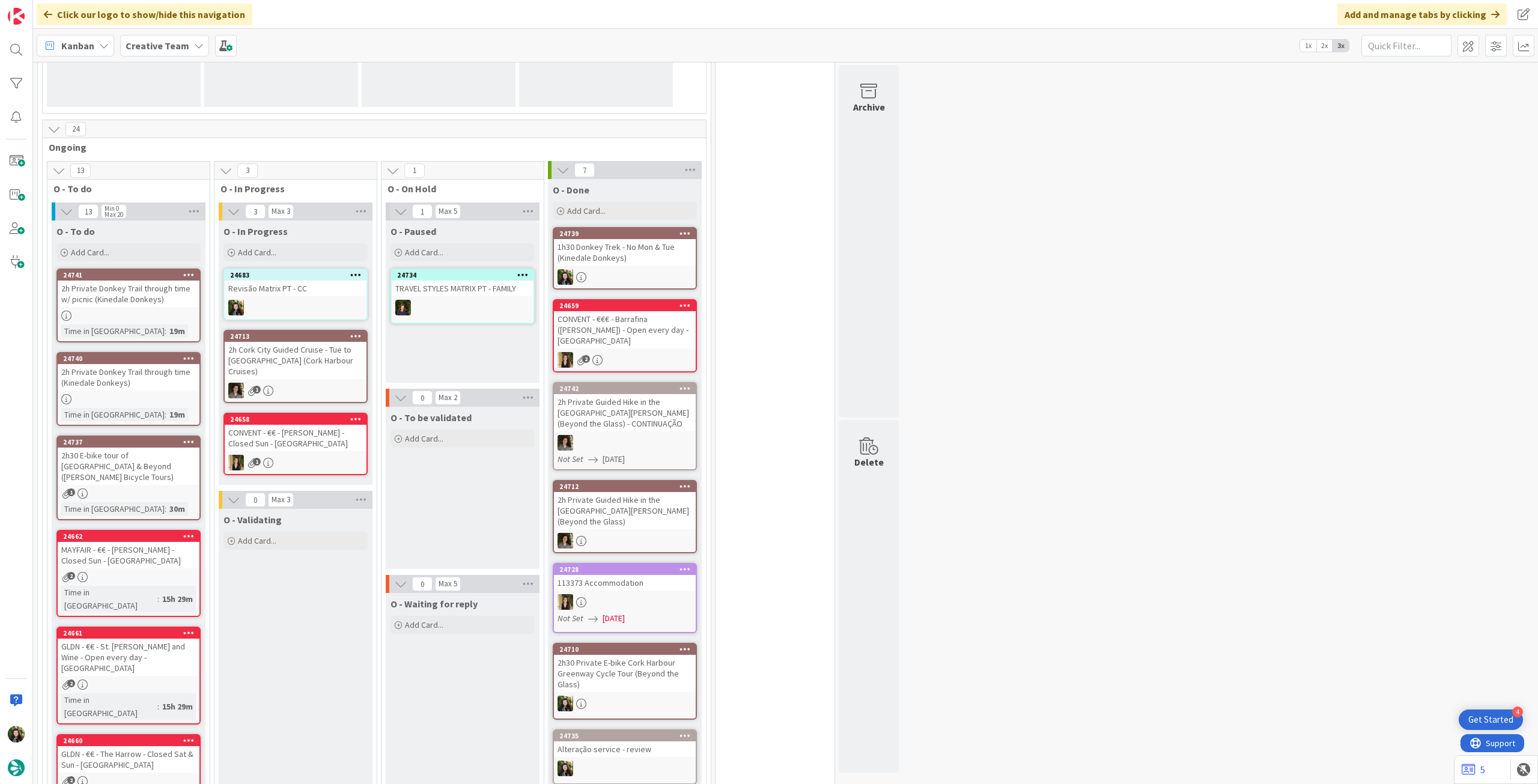
scroll to position [155, 0]
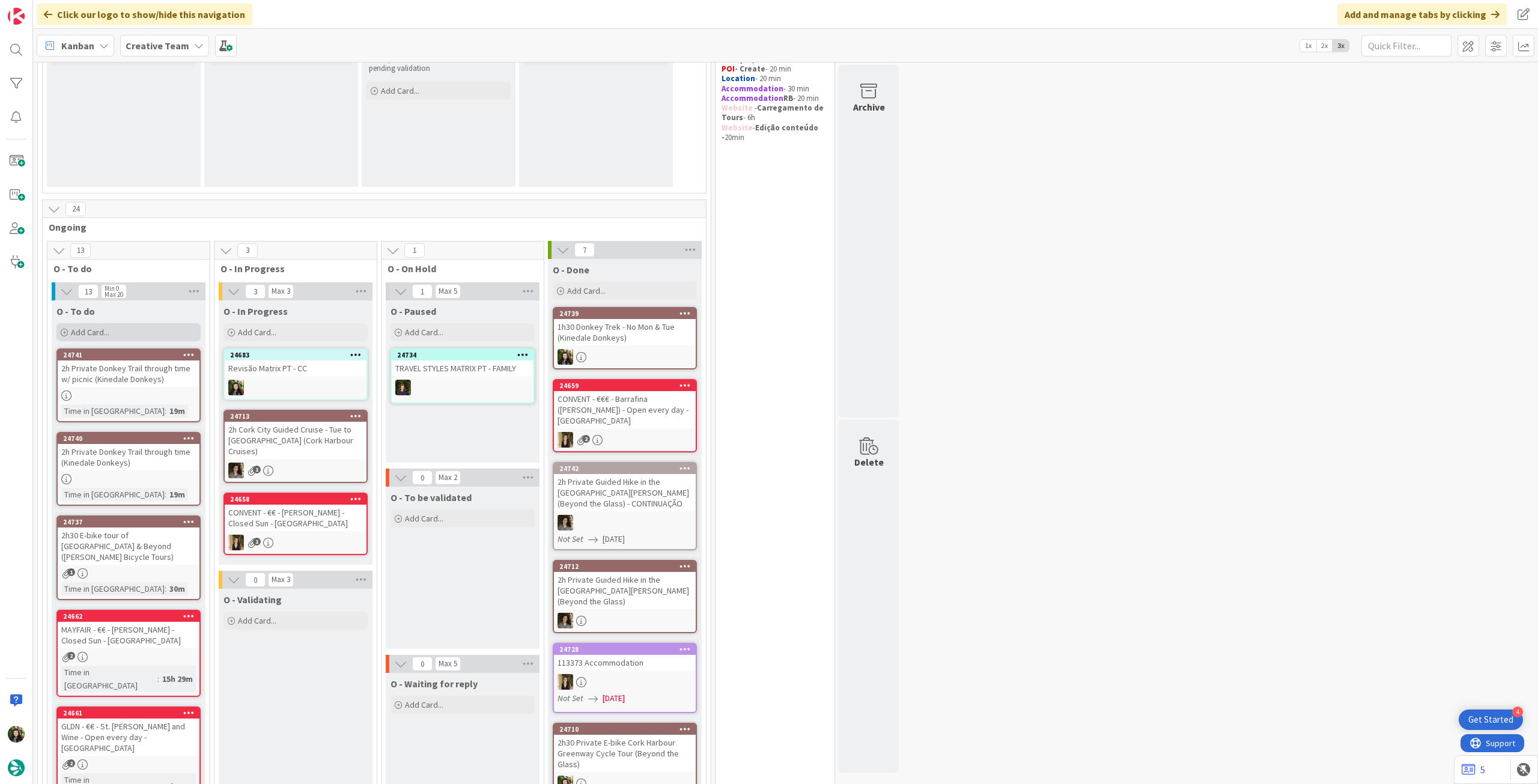
click at [173, 333] on div "Add Card..." at bounding box center [128, 332] width 144 height 18
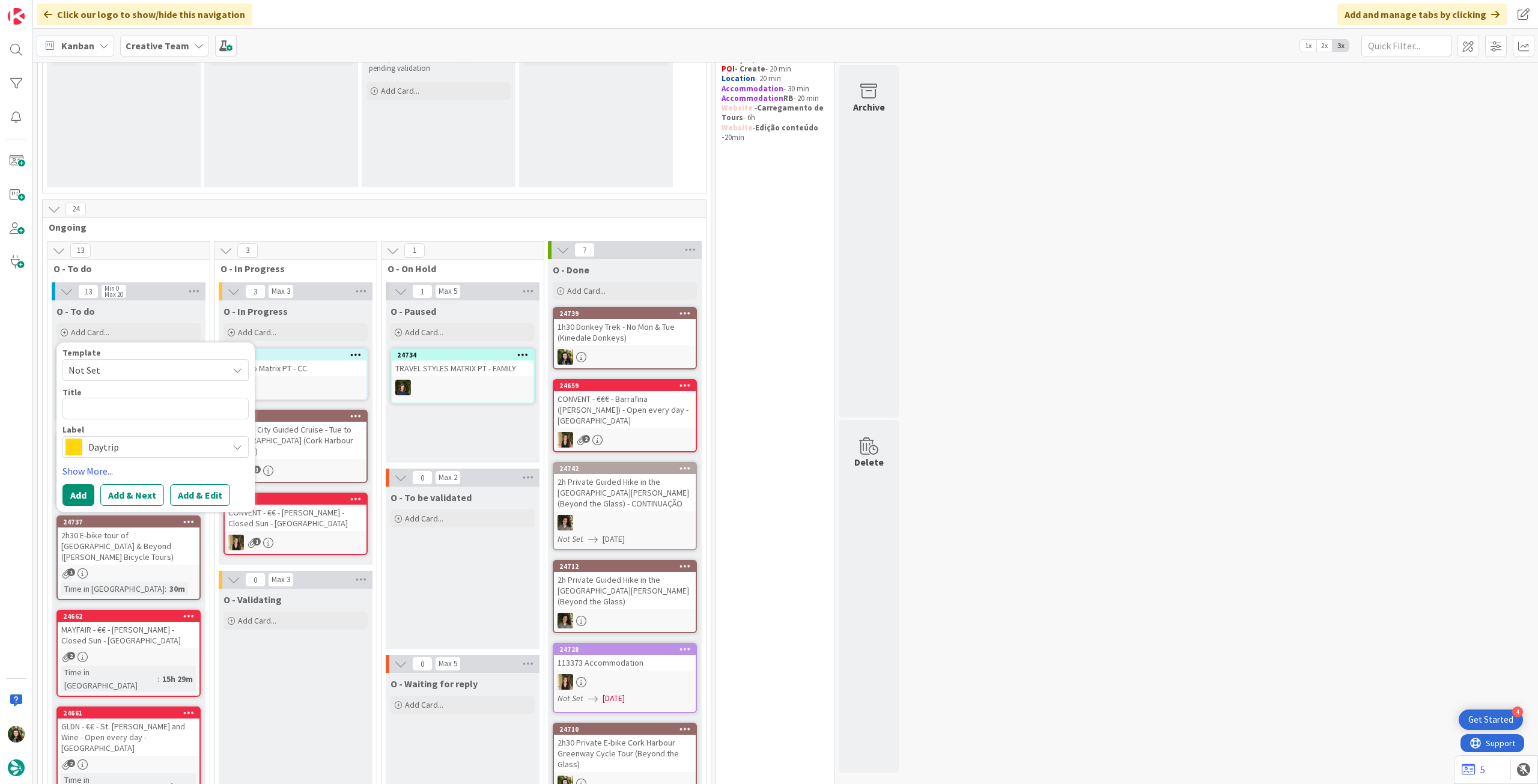
click at [151, 444] on span "Daytrip" at bounding box center [155, 447] width 133 height 17
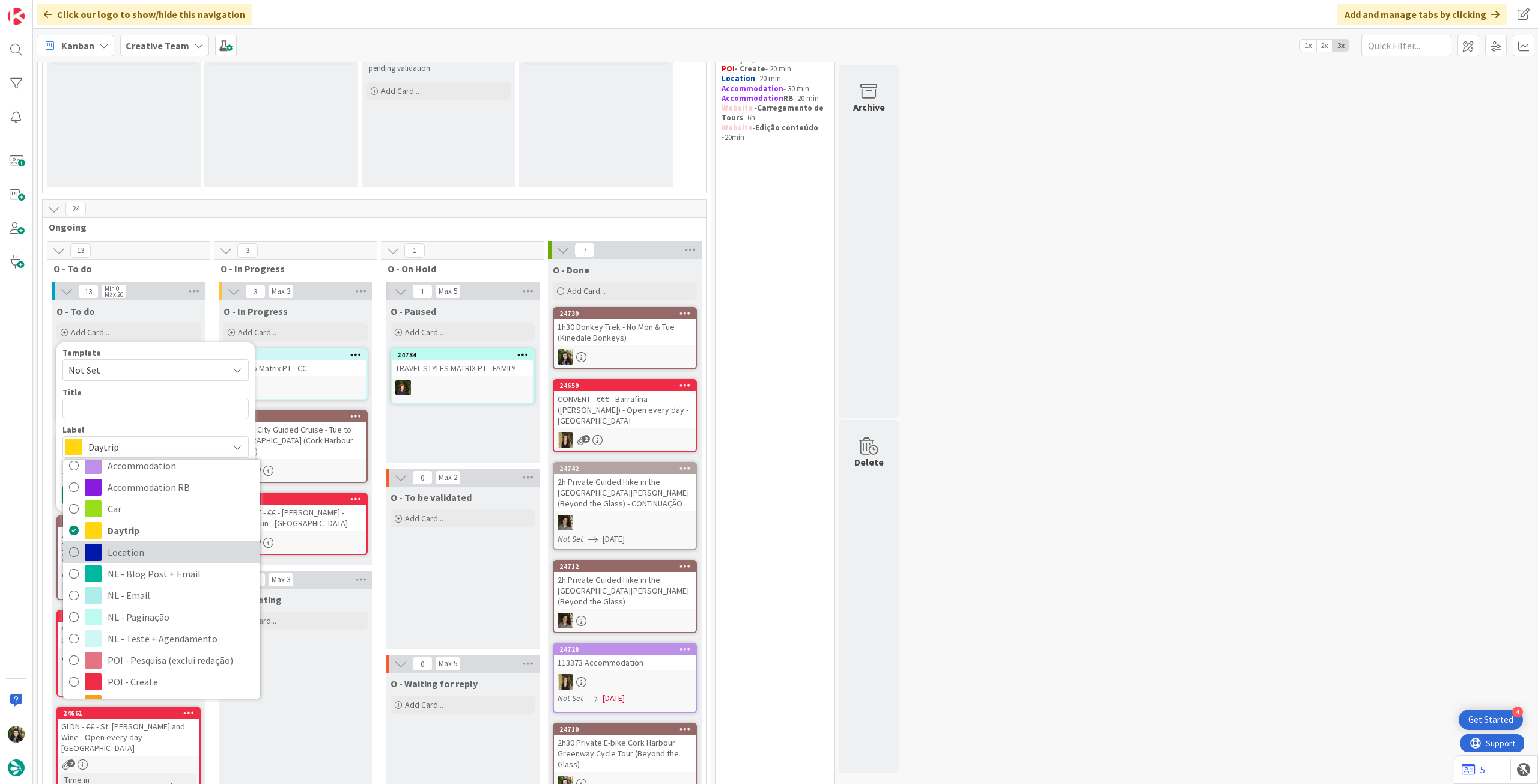
scroll to position [160, 0]
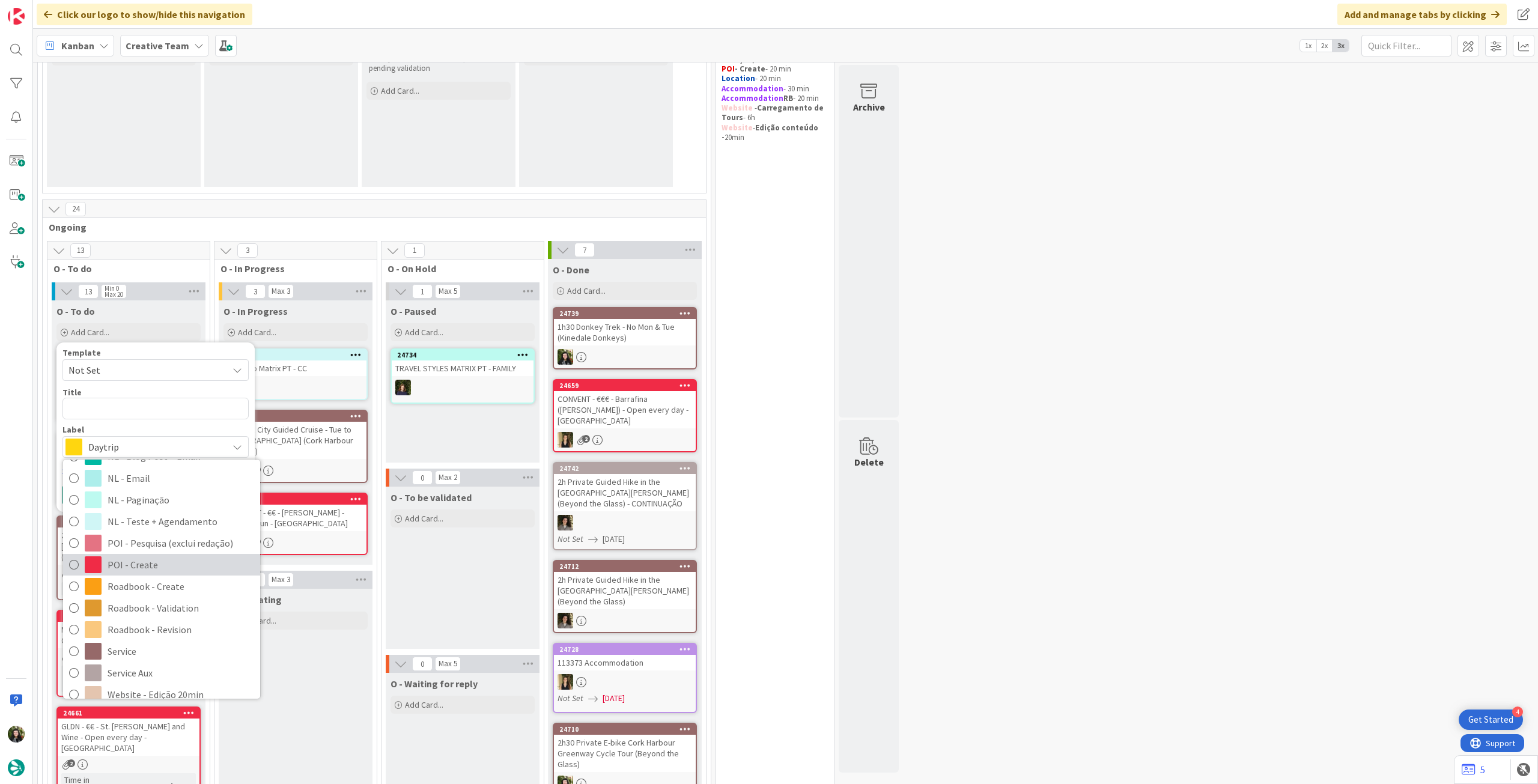
click at [157, 562] on span "POI - Create" at bounding box center [181, 564] width 147 height 18
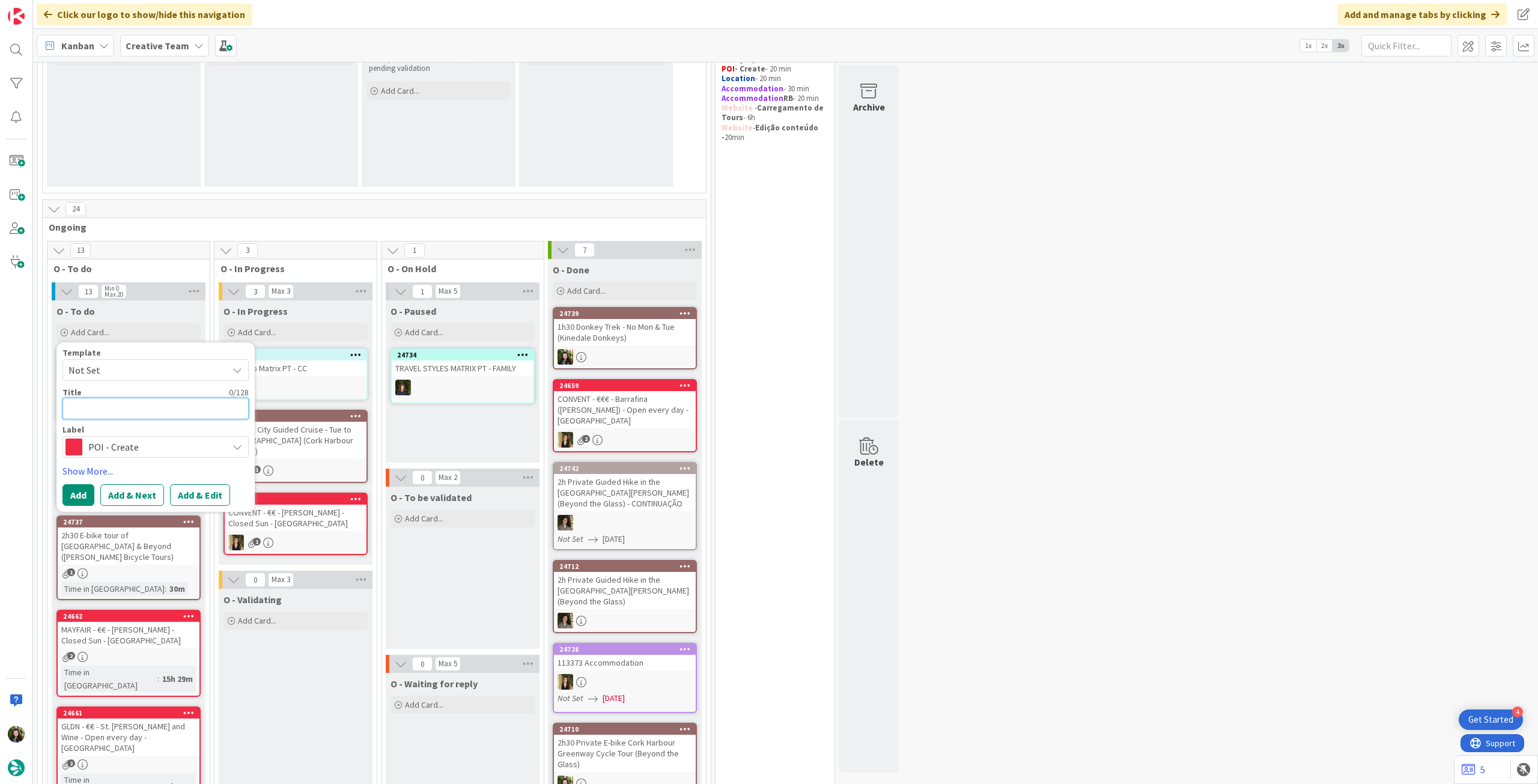
click at [173, 409] on textarea at bounding box center [156, 409] width 187 height 22
type textarea "x"
type textarea "A"
type textarea "x"
type textarea "At"
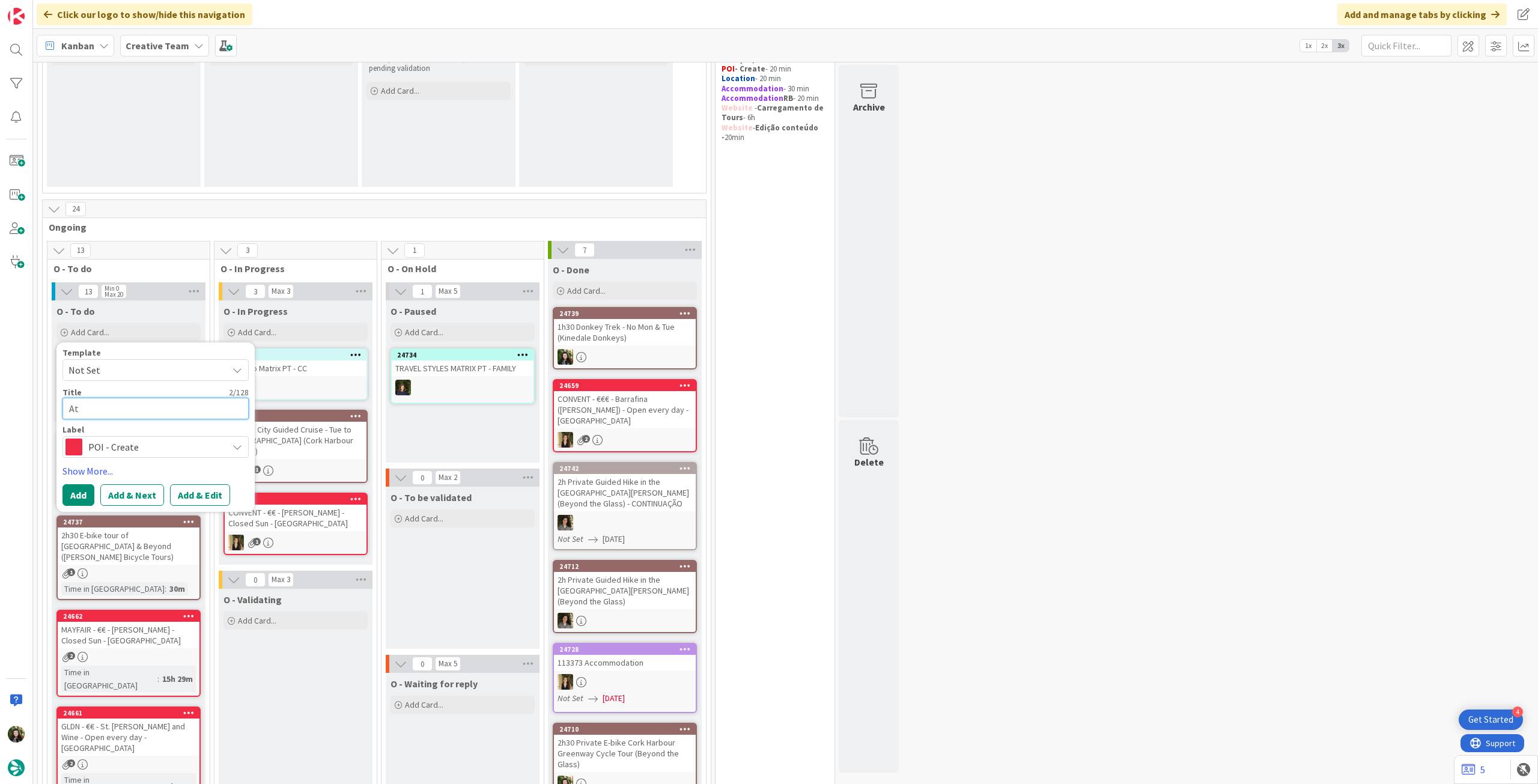
type textarea "x"
type textarea "Atu"
type textarea "x"
type textarea "Atua"
type textarea "x"
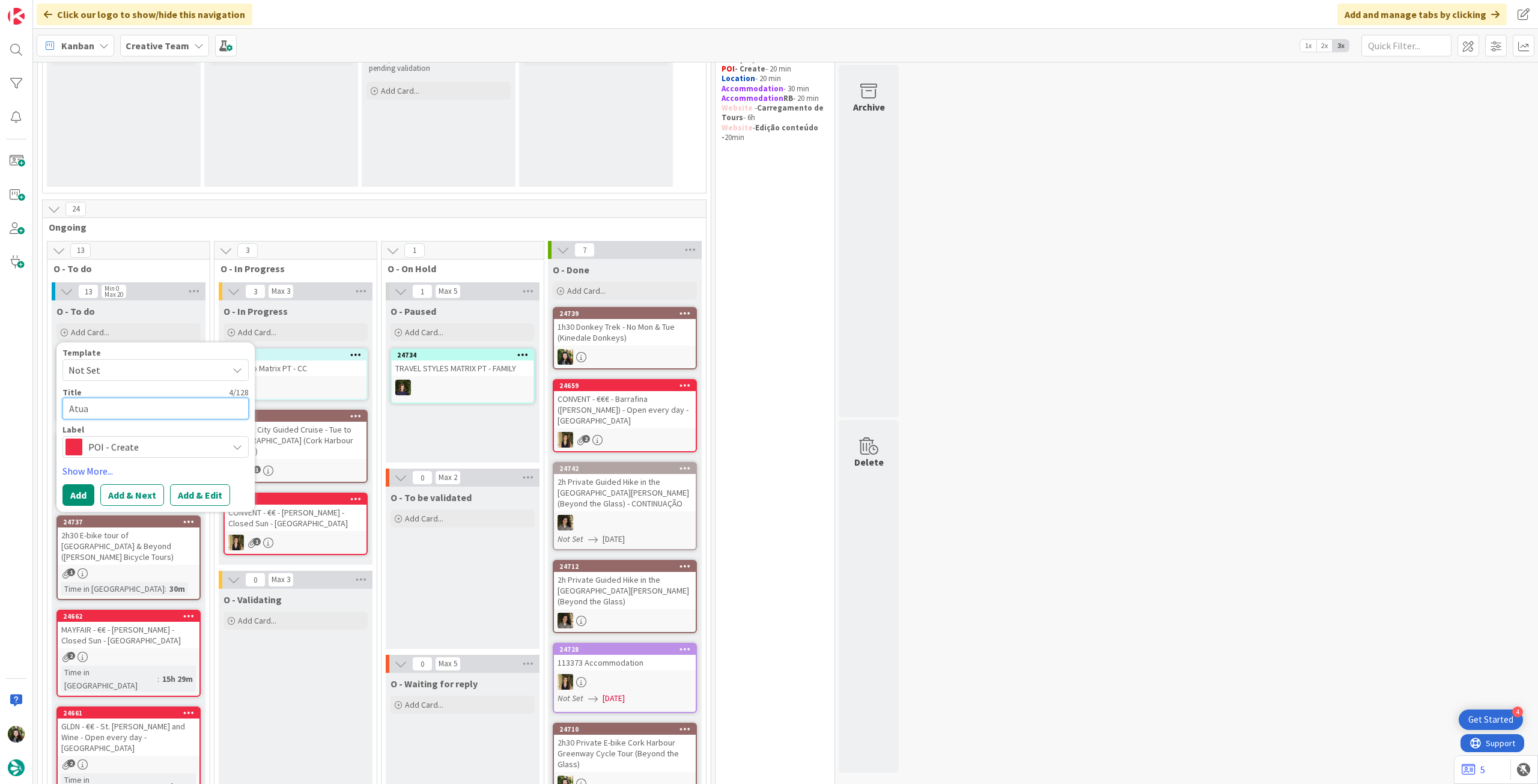
type textarea "Atual"
type textarea "x"
type textarea "Atuali"
type textarea "x"
type textarea "Atualiz"
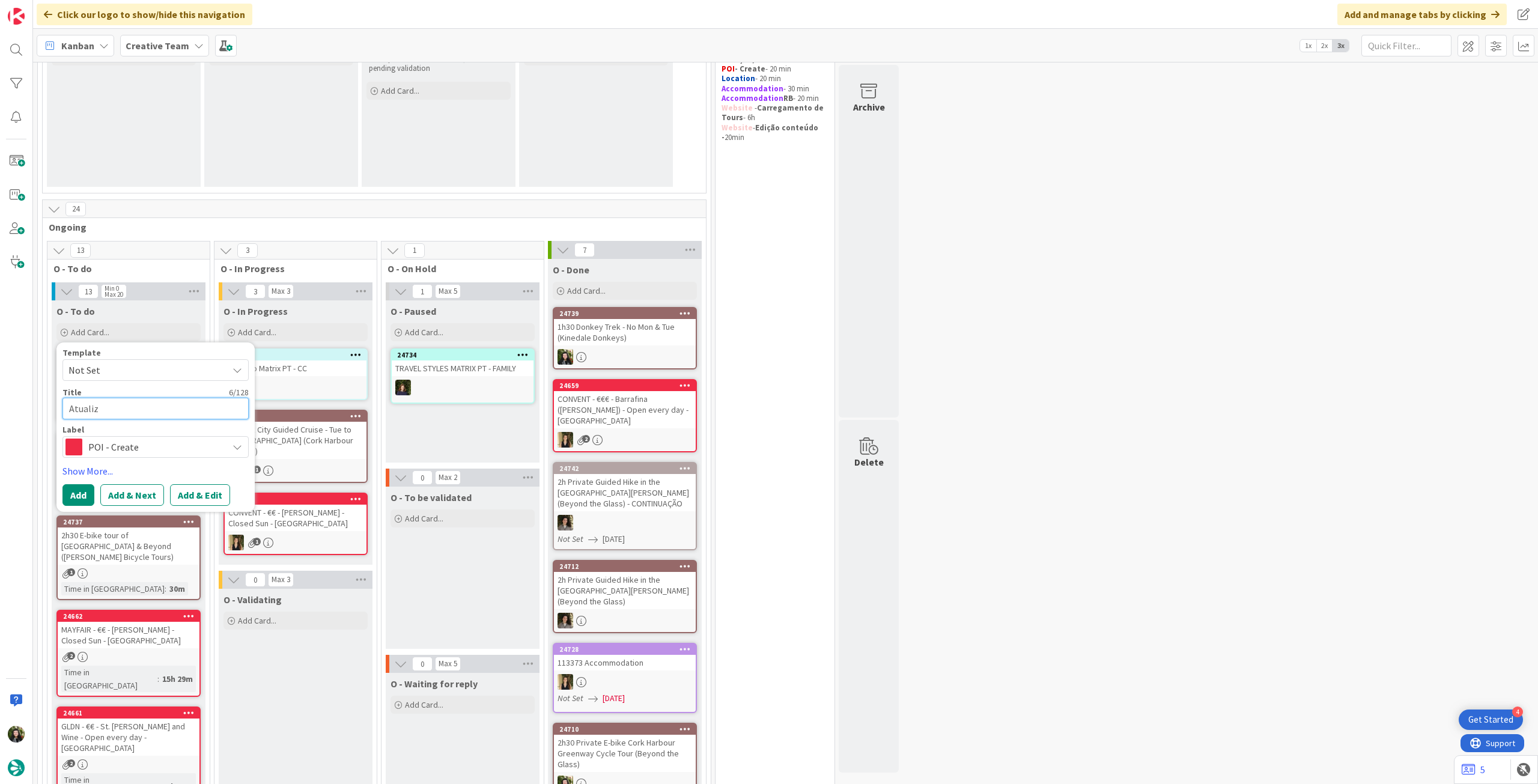
type textarea "x"
type textarea "Atualiza"
type textarea "x"
type textarea "Atualizar"
type textarea "x"
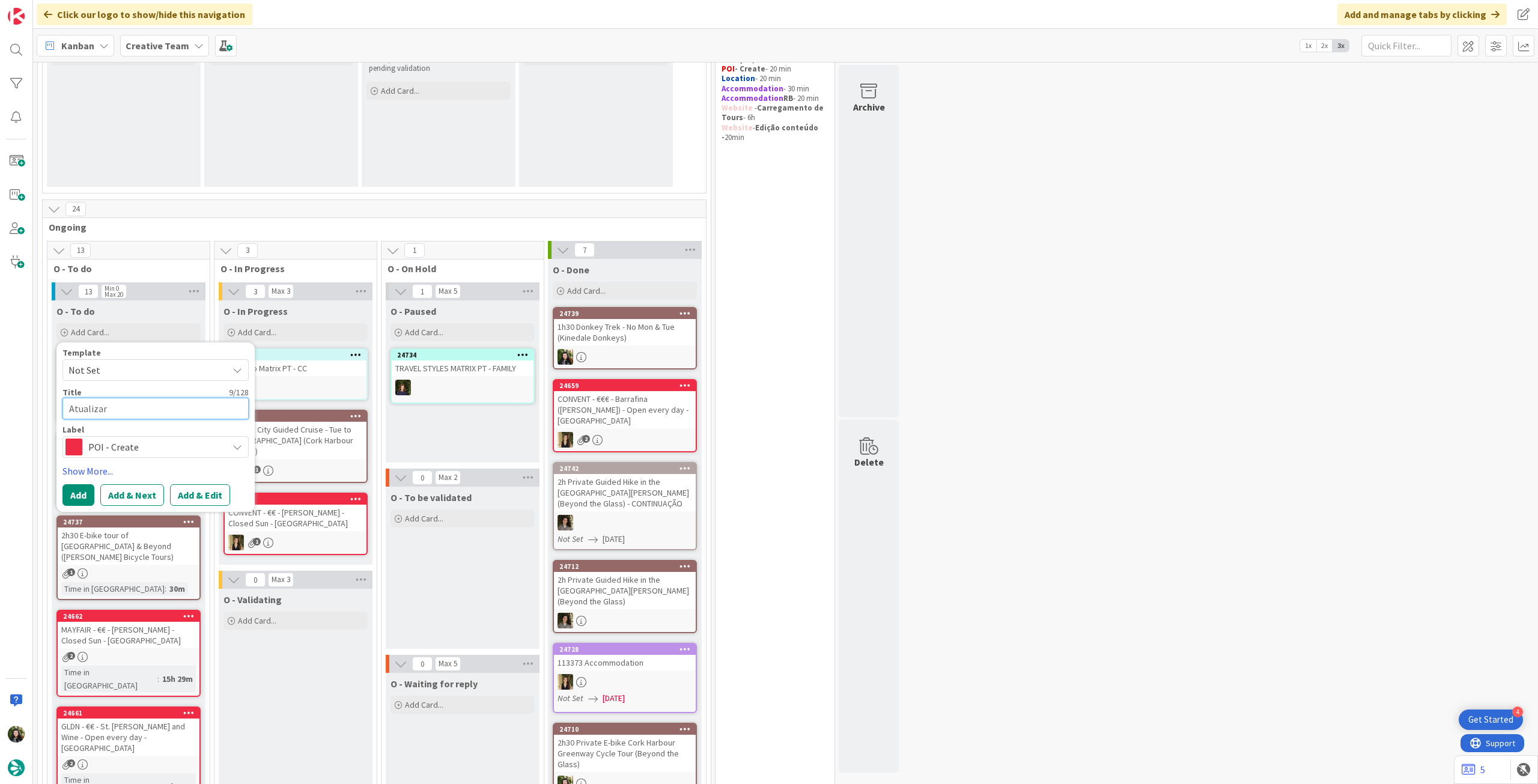
type textarea "Atualizar"
type textarea "x"
type textarea "Atualizar S"
type textarea "x"
type textarea "Atualizar Sã"
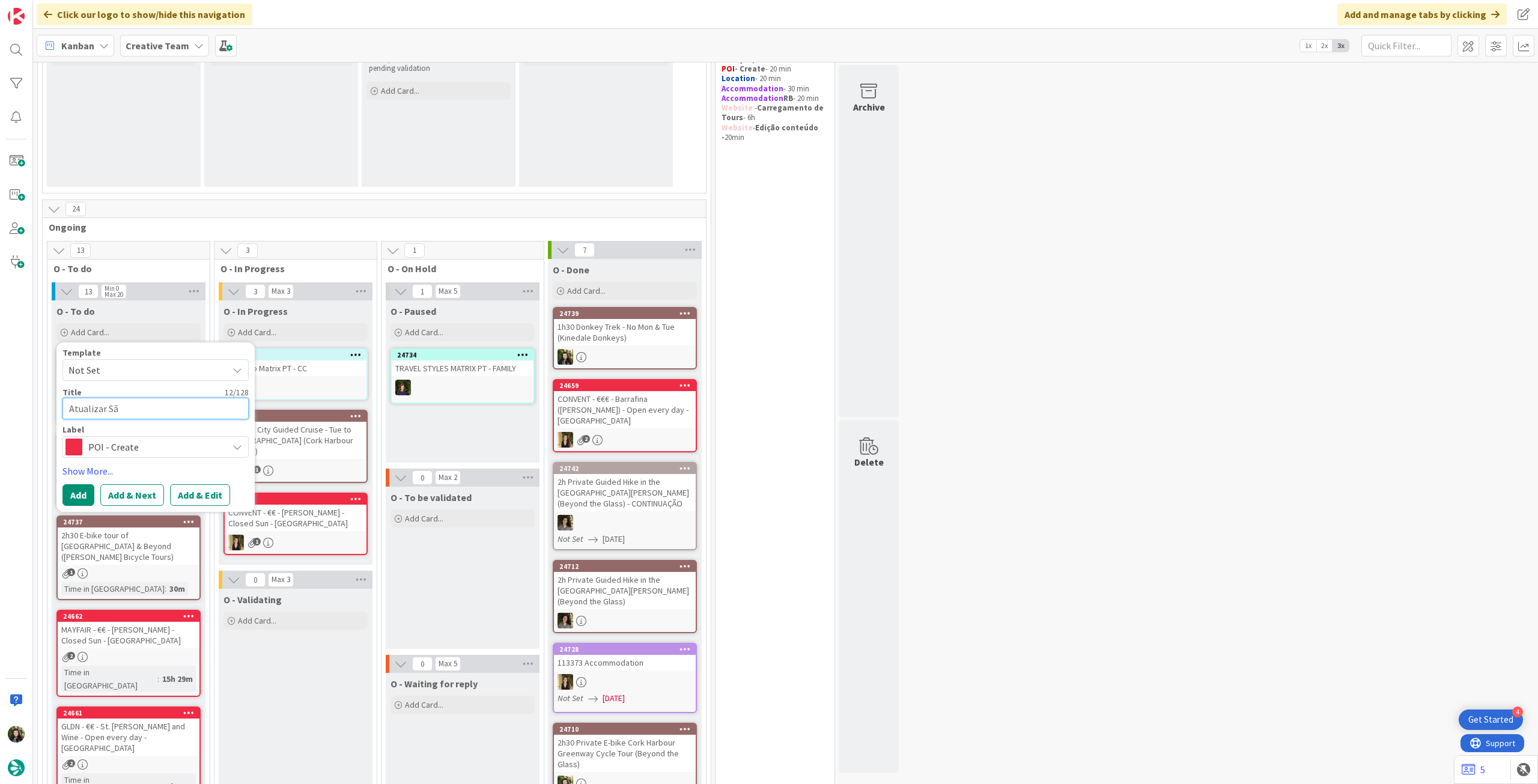
type textarea "x"
type textarea "Atualizar São"
type textarea "x"
type textarea "Atualizar São"
type textarea "x"
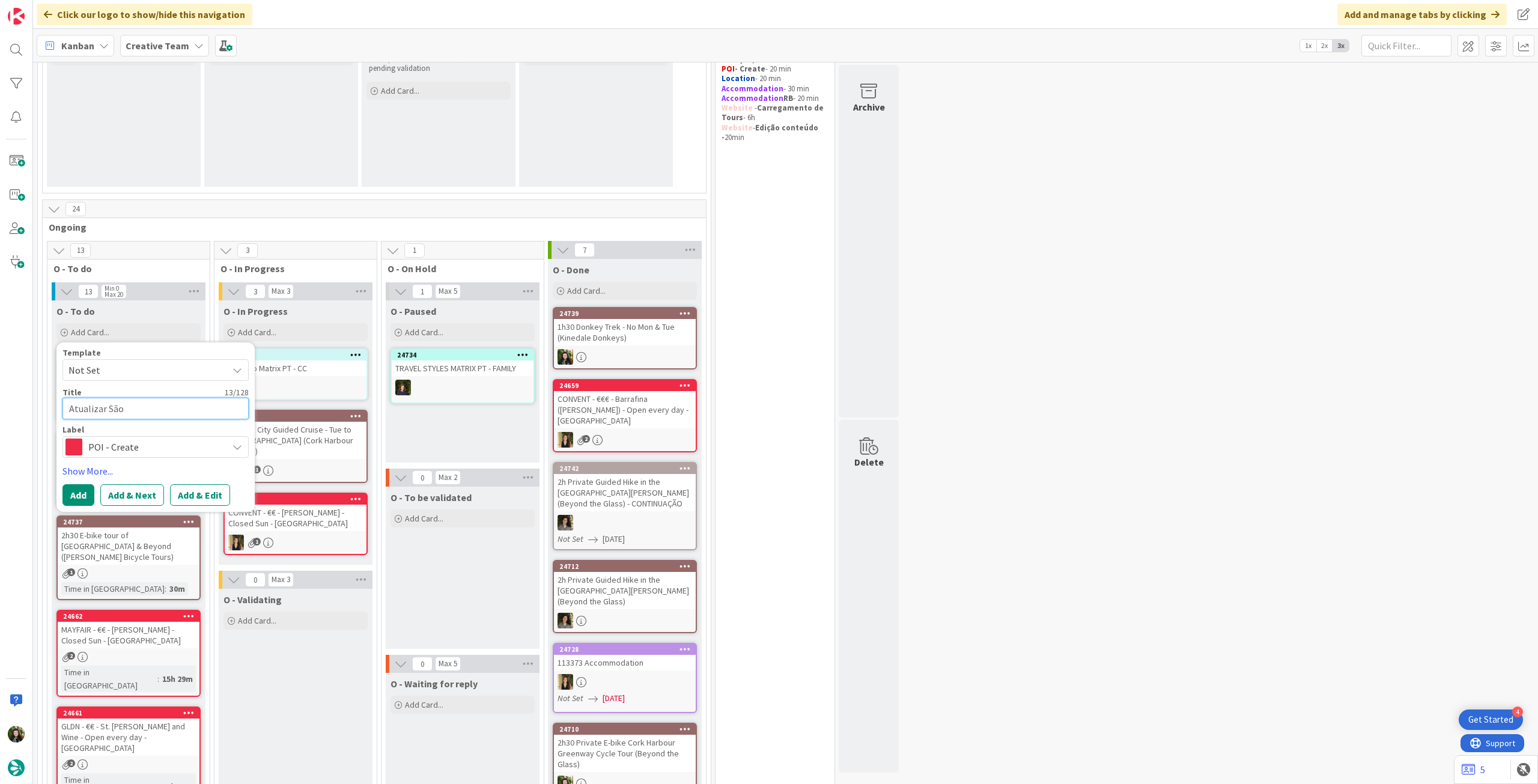
type textarea "Atualizar São J"
type textarea "x"
type textarea "Atualizar São Jo"
type textarea "x"
type textarea "Atualizar São Jor"
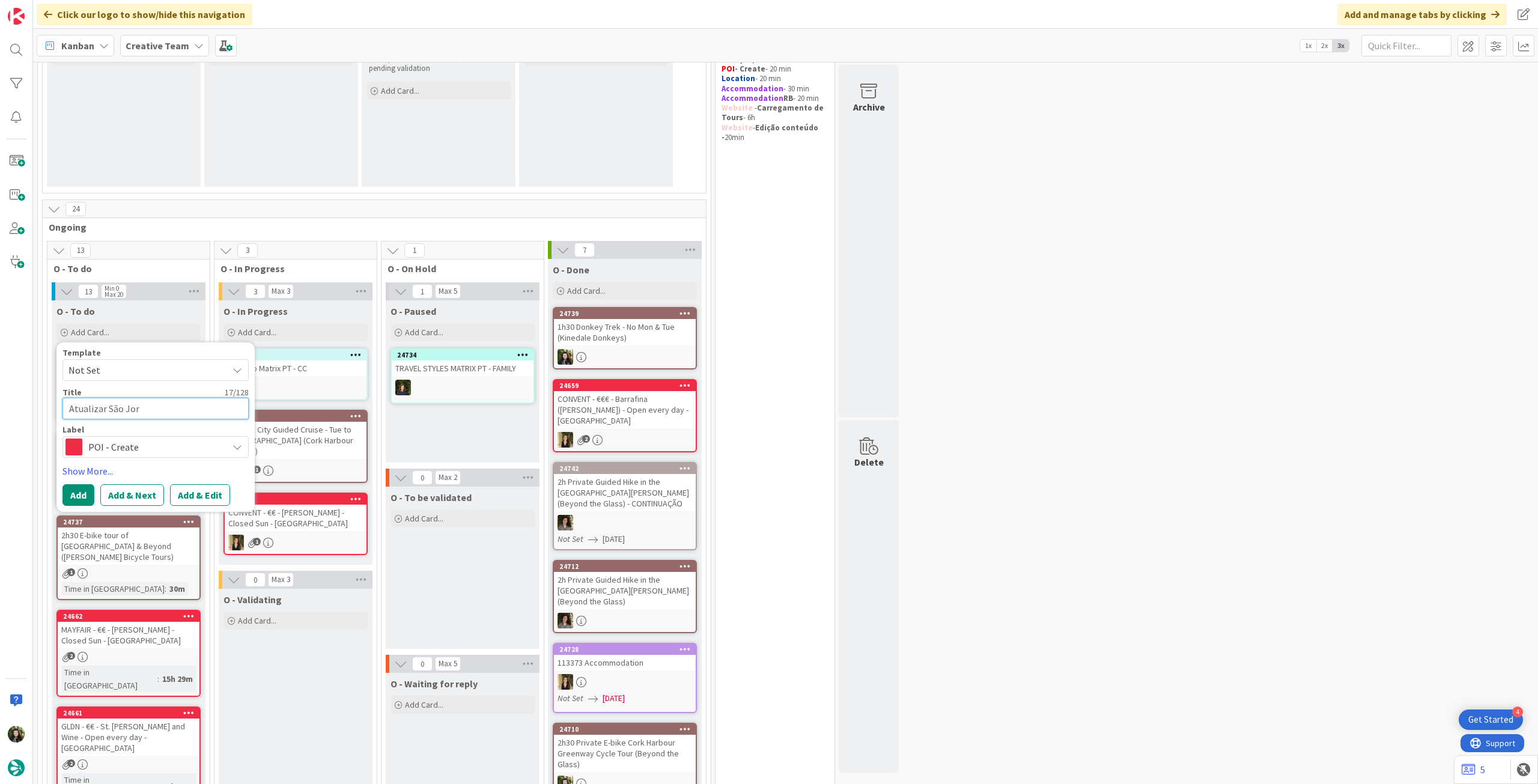
type textarea "x"
type textarea "Atualizar São Jorg"
type textarea "x"
type textarea "Atualizar São Jorge"
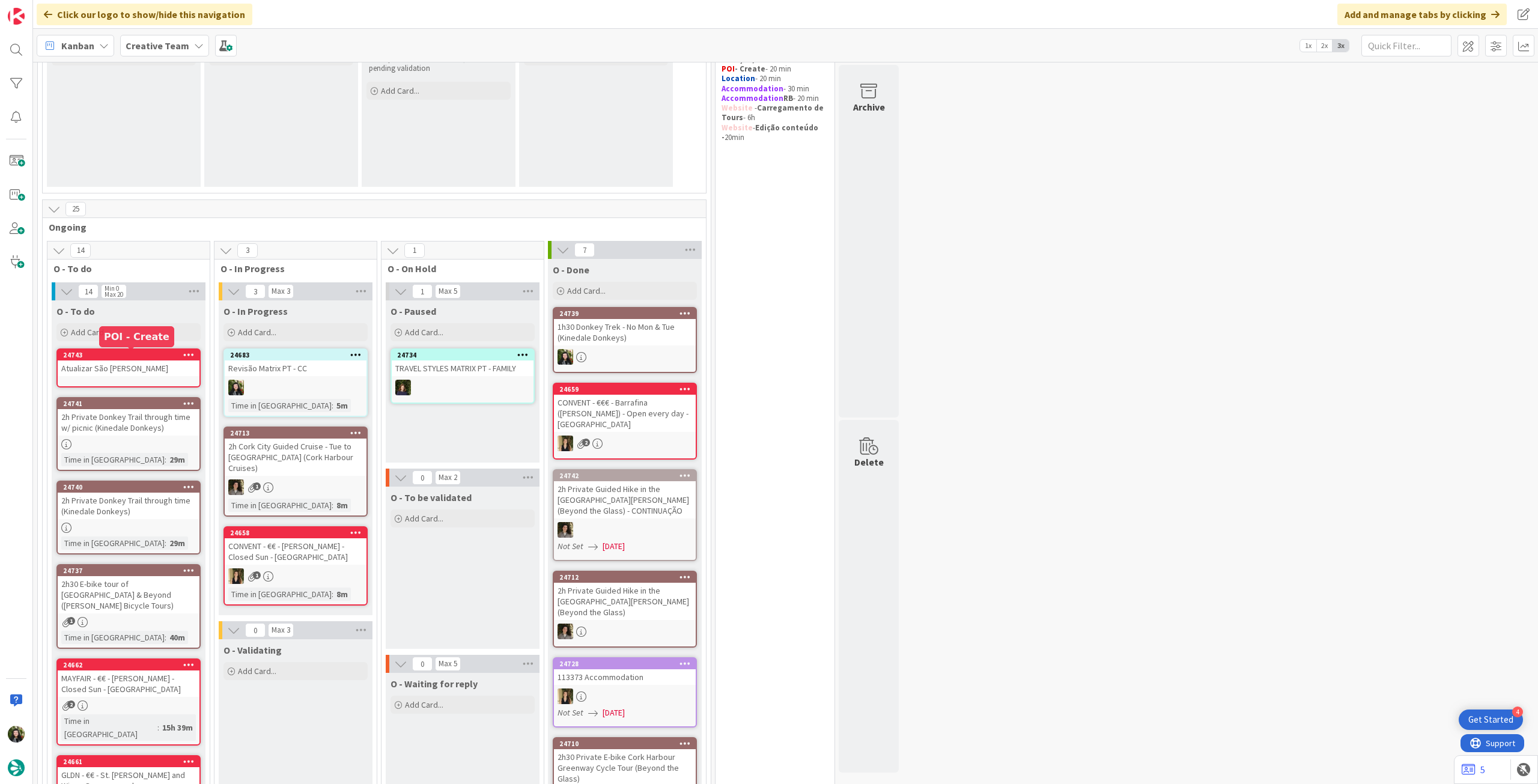
click at [118, 375] on div "Atualizar São Jorge" at bounding box center [128, 368] width 142 height 15
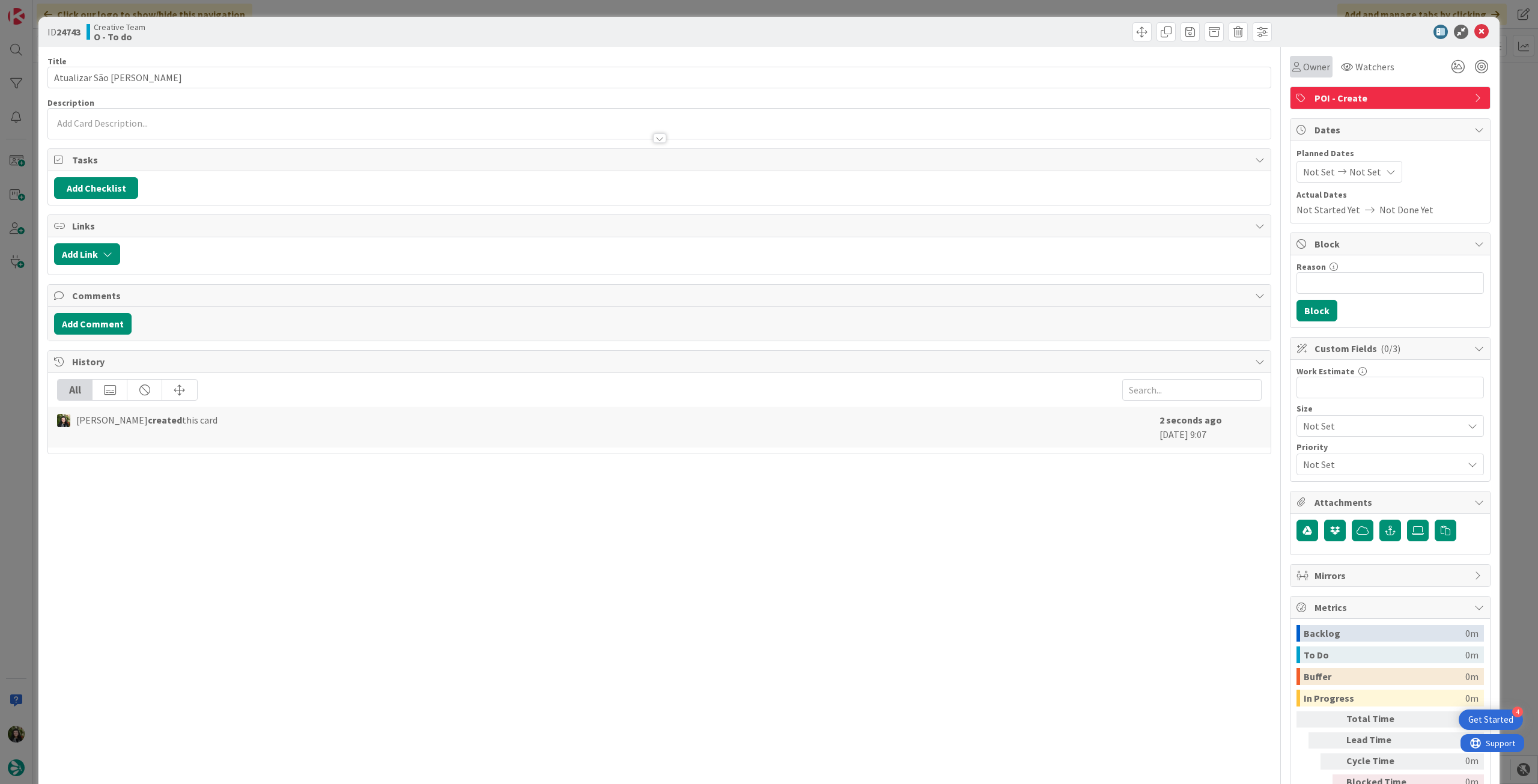
click at [1303, 63] on span "Owner" at bounding box center [1316, 67] width 27 height 15
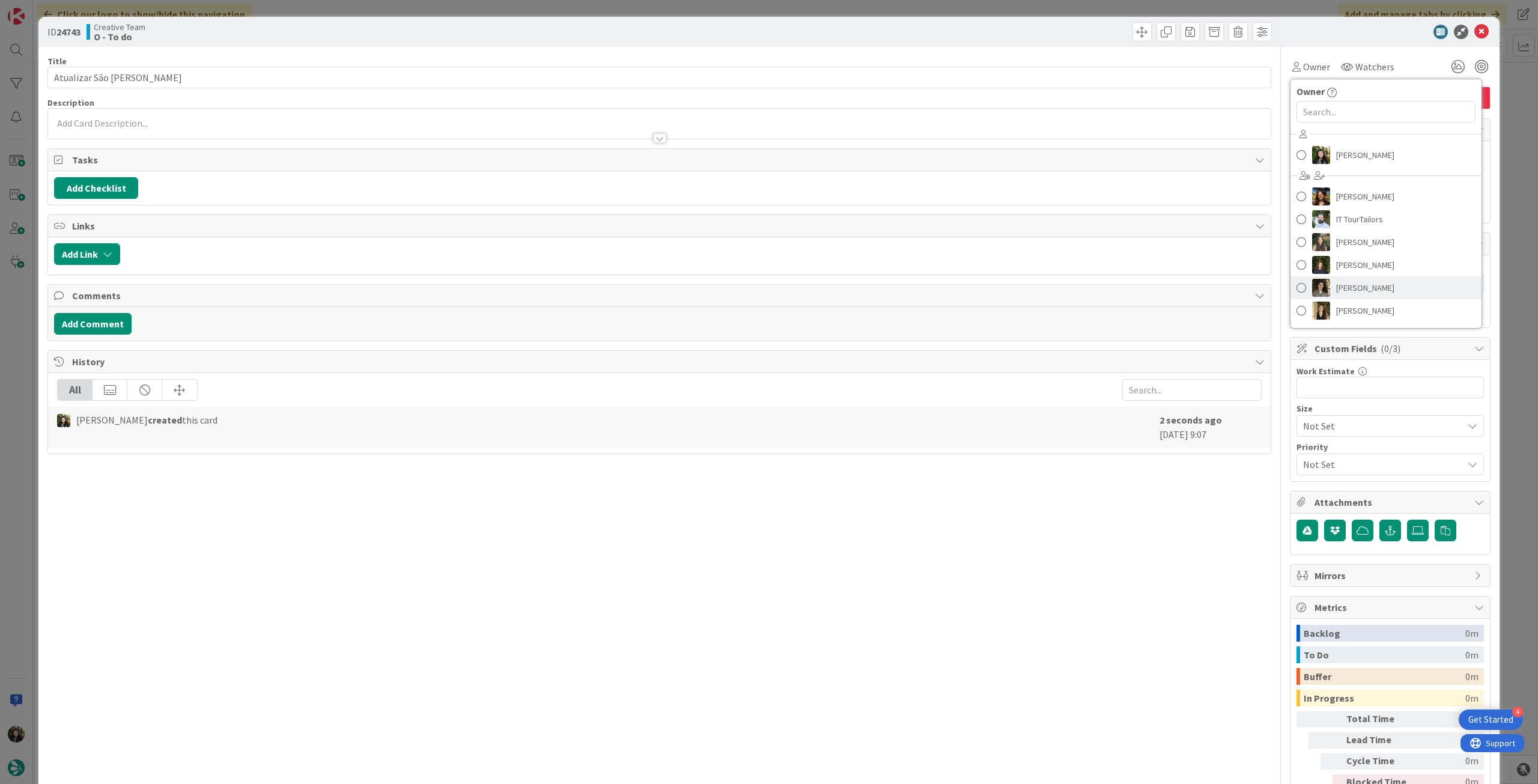
click at [1380, 283] on link "[PERSON_NAME]" at bounding box center [1386, 287] width 191 height 23
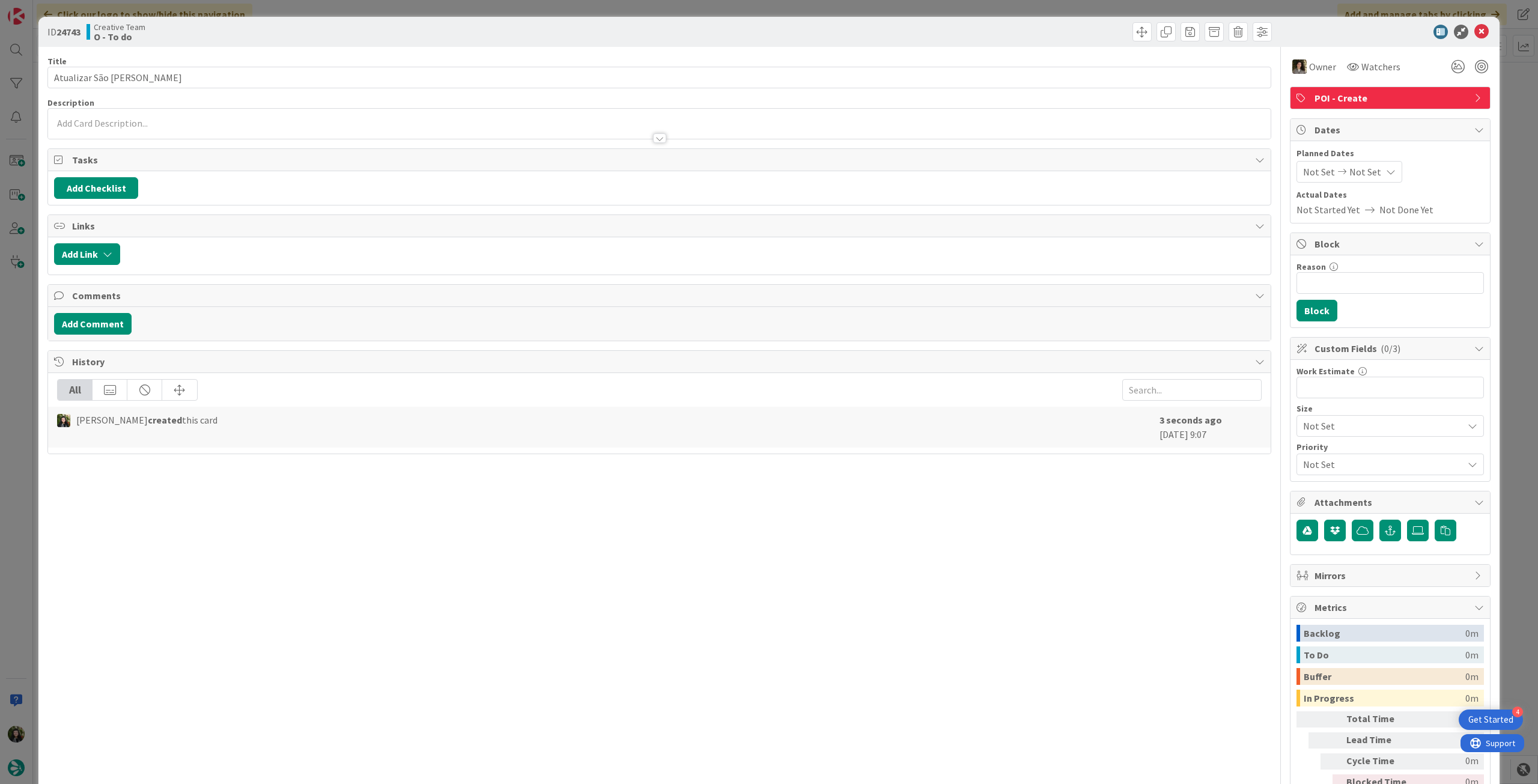
click at [436, 125] on div at bounding box center [659, 123] width 1222 height 30
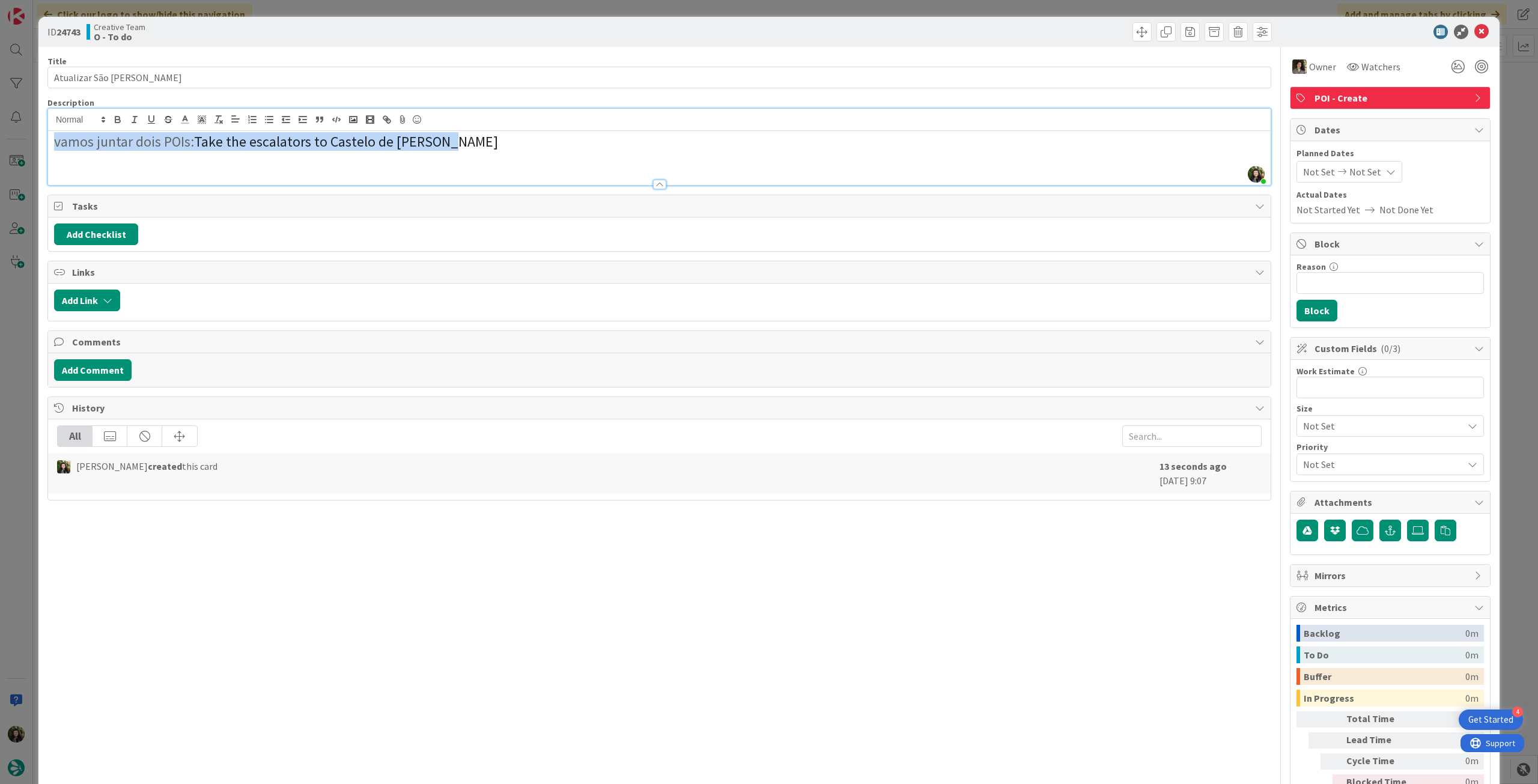
drag, startPoint x: 497, startPoint y: 144, endPoint x: 142, endPoint y: 116, distance: 356.1
click at [0, 130] on html "4 Get Started Click our logo to show/hide this navigation Add and manage tabs b…" at bounding box center [769, 392] width 1538 height 784
click at [224, 118] on icon "button" at bounding box center [219, 119] width 11 height 11
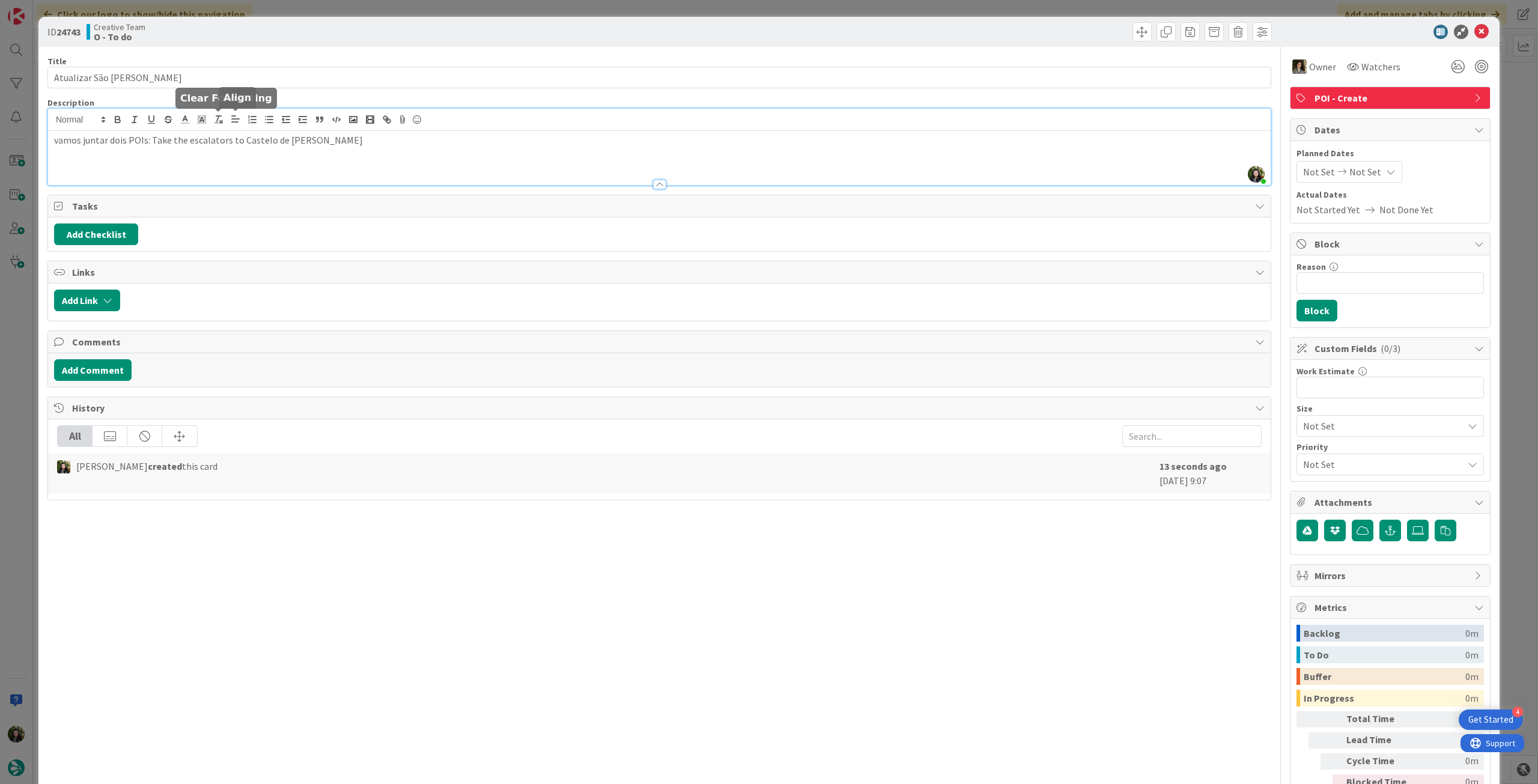
click at [285, 152] on p at bounding box center [659, 154] width 1211 height 14
click at [354, 143] on p "vamos juntar dois POIs: Take the escalators to Castelo de S. Jorge" at bounding box center [659, 140] width 1211 height 14
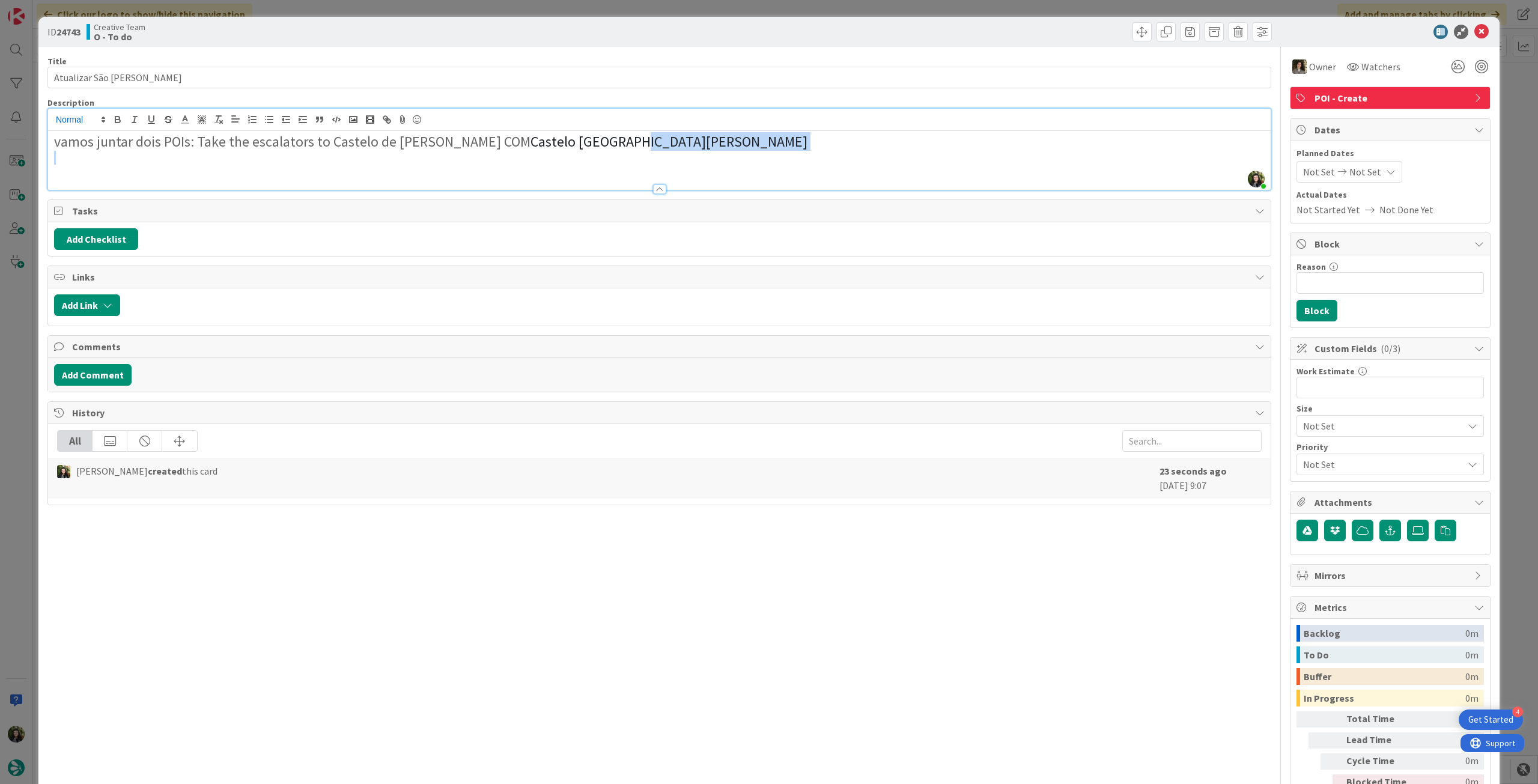
drag, startPoint x: 620, startPoint y: 148, endPoint x: 77, endPoint y: 122, distance: 543.6
click at [0, 146] on html "4 Get Started Click our logo to show/hide this navigation Add and manage tabs b…" at bounding box center [769, 392] width 1538 height 784
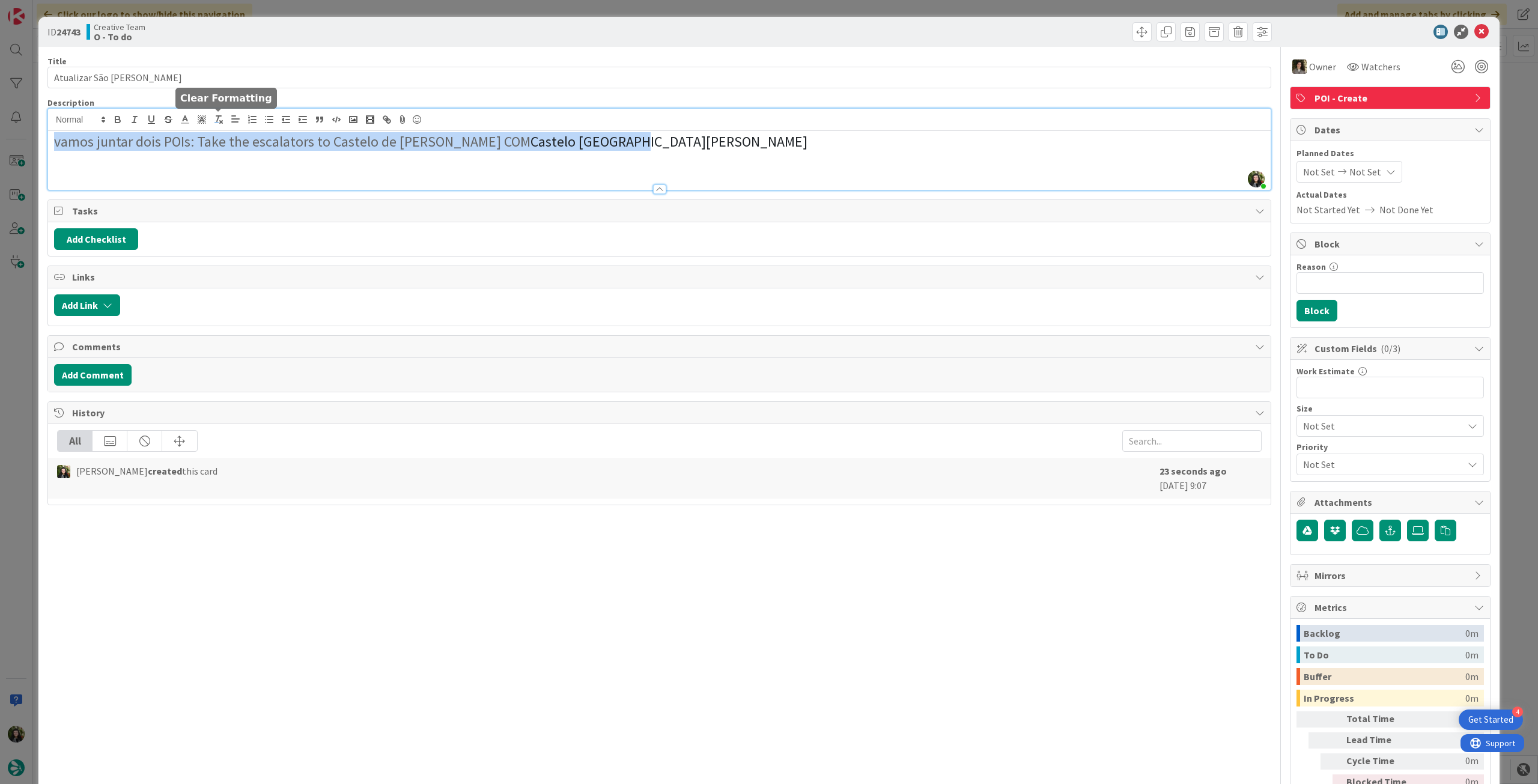
click at [217, 119] on line "button" at bounding box center [218, 118] width 1 height 5
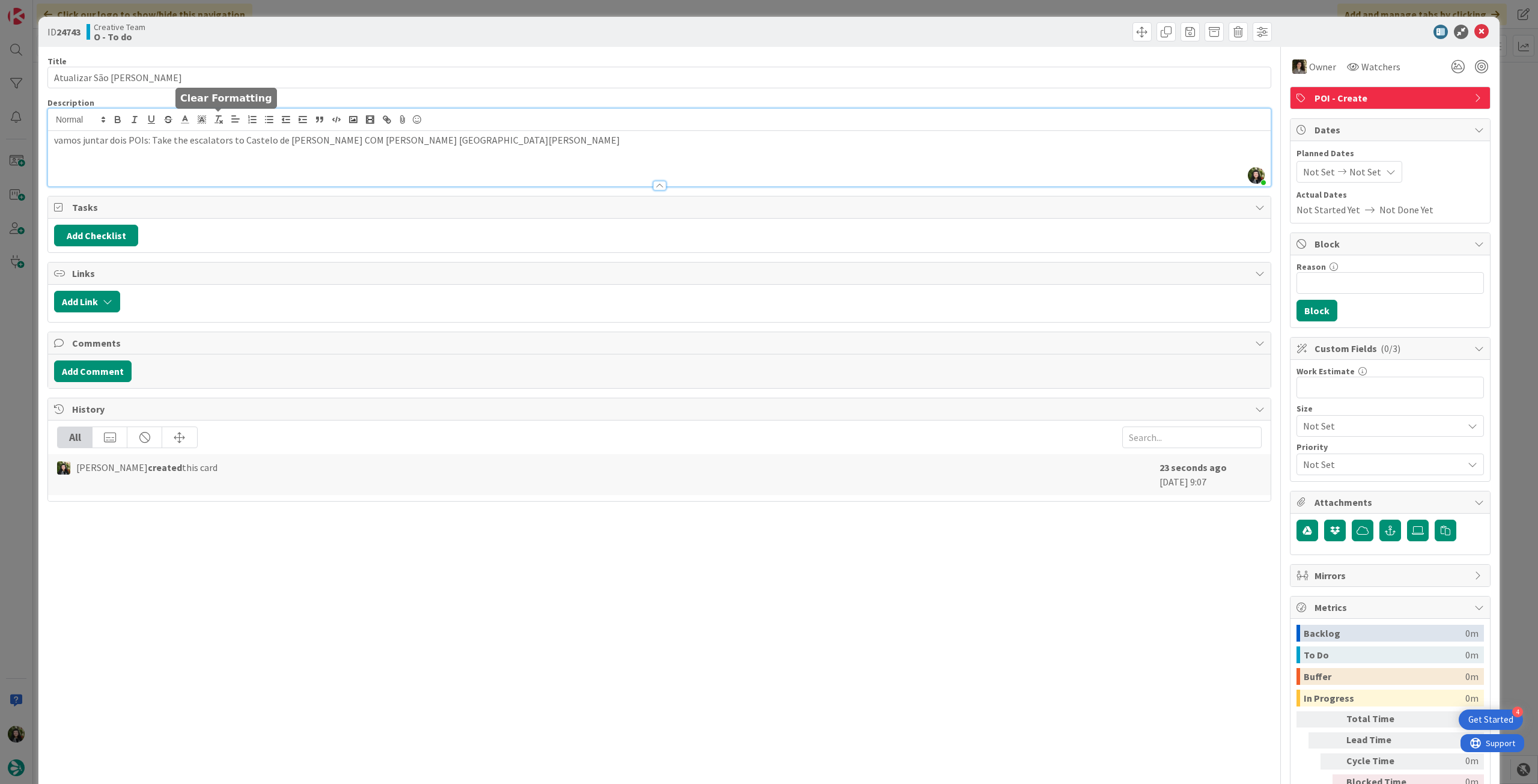
click at [200, 165] on p at bounding box center [659, 167] width 1211 height 14
click at [284, 150] on p at bounding box center [659, 154] width 1211 height 14
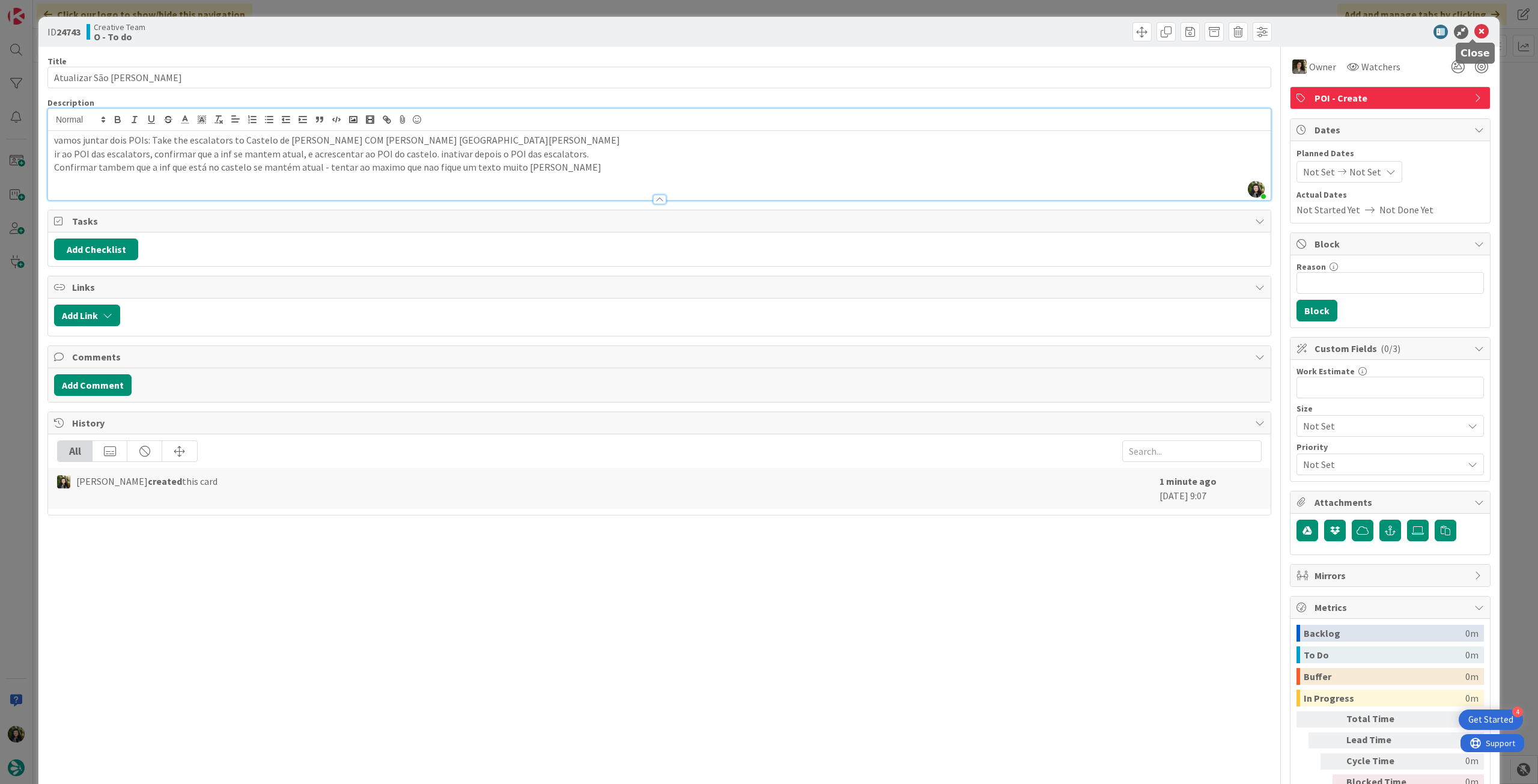
click at [1477, 33] on icon at bounding box center [1482, 32] width 15 height 15
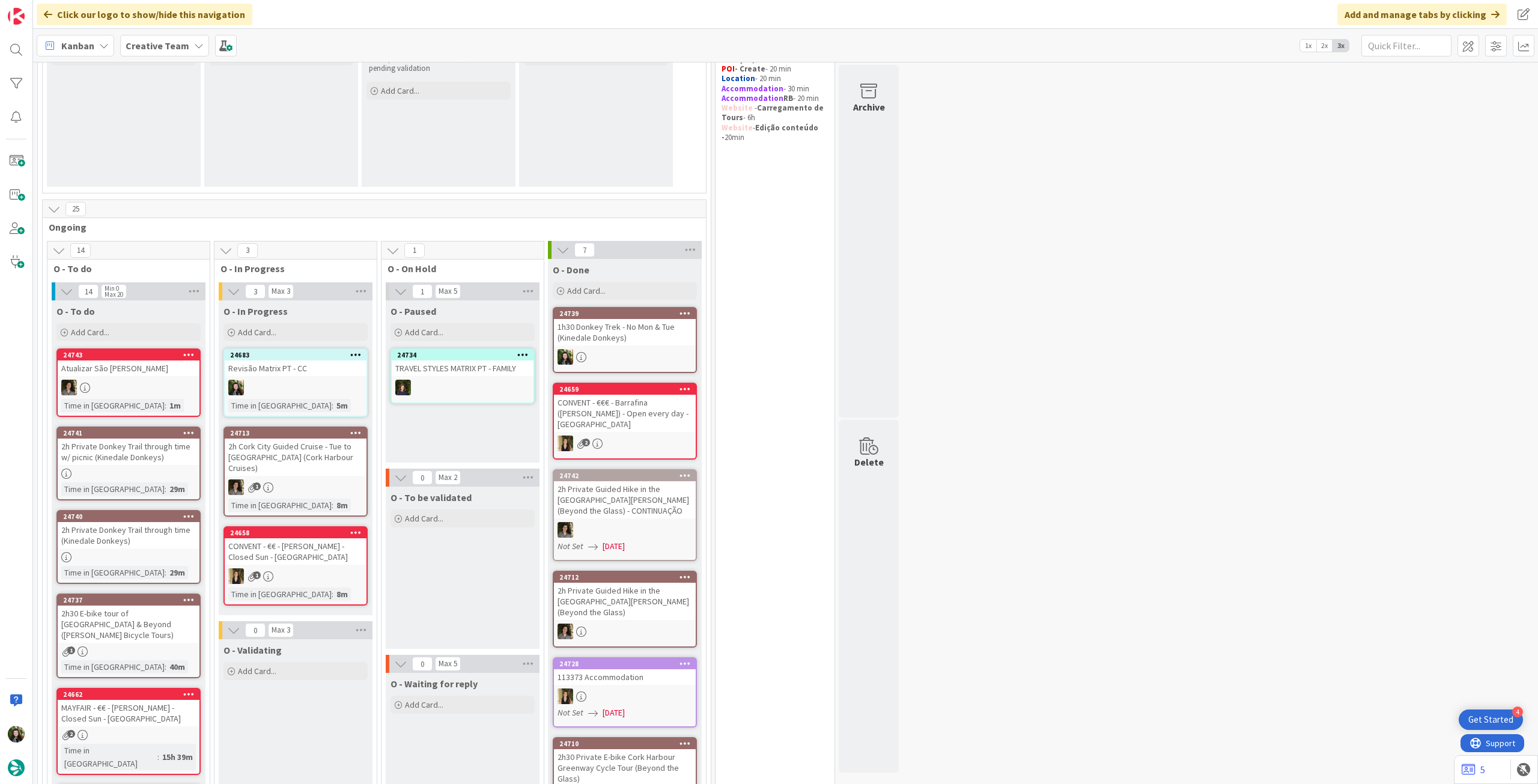
click at [169, 401] on div "Time in Column : 1m" at bounding box center [128, 405] width 135 height 13
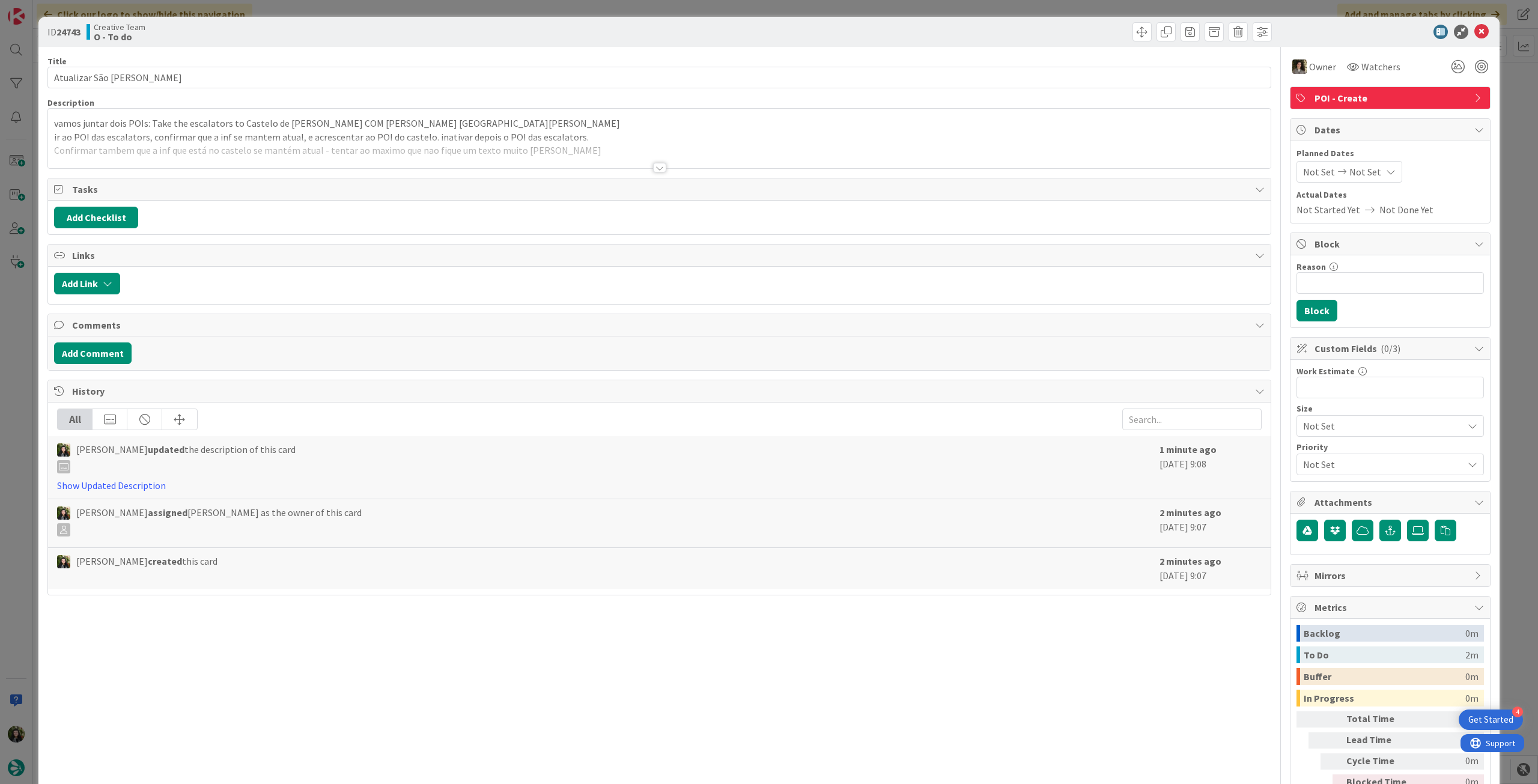
click at [412, 144] on div at bounding box center [659, 153] width 1222 height 31
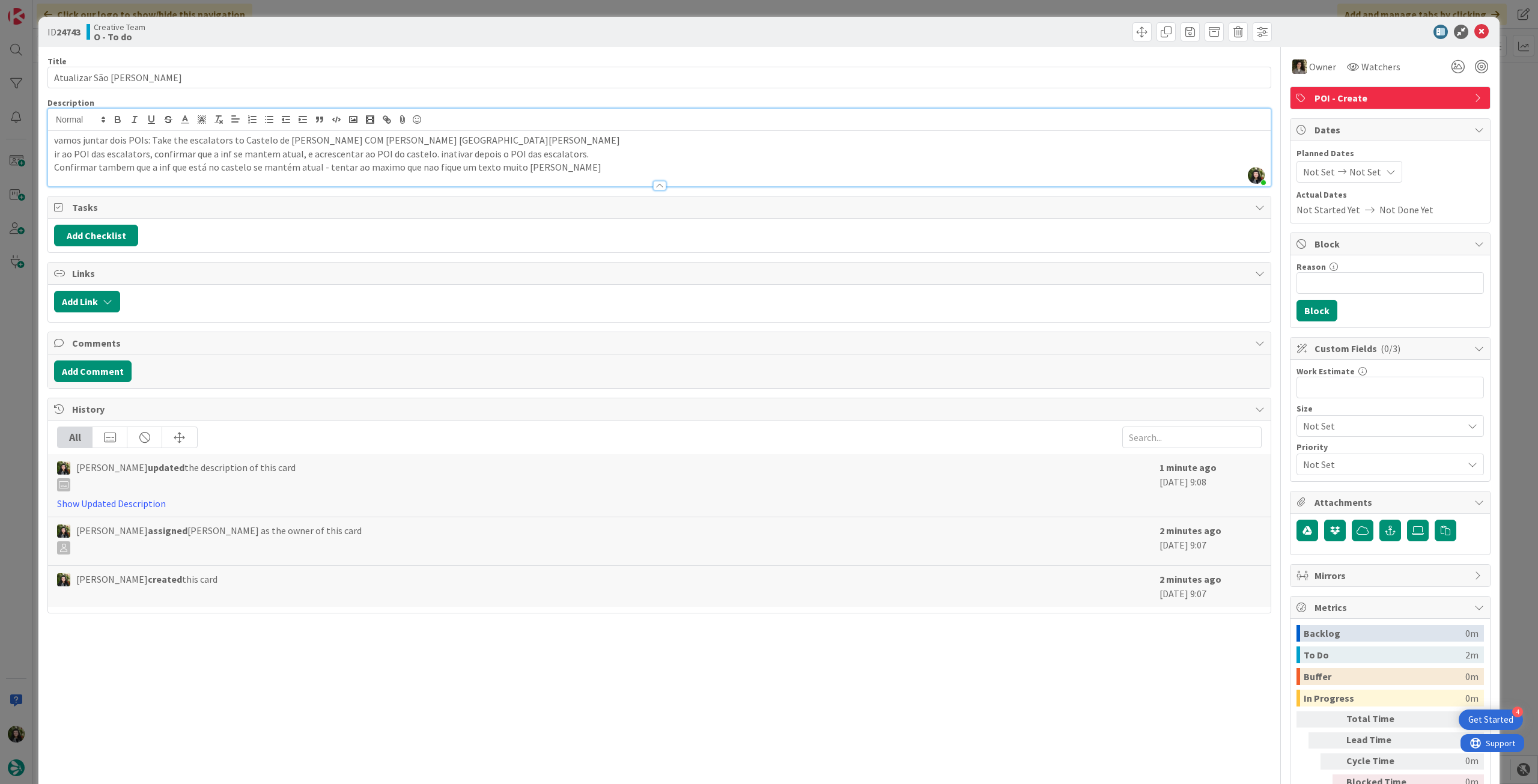
click at [1464, 31] on div at bounding box center [1384, 32] width 213 height 15
click at [1475, 33] on icon at bounding box center [1482, 32] width 15 height 15
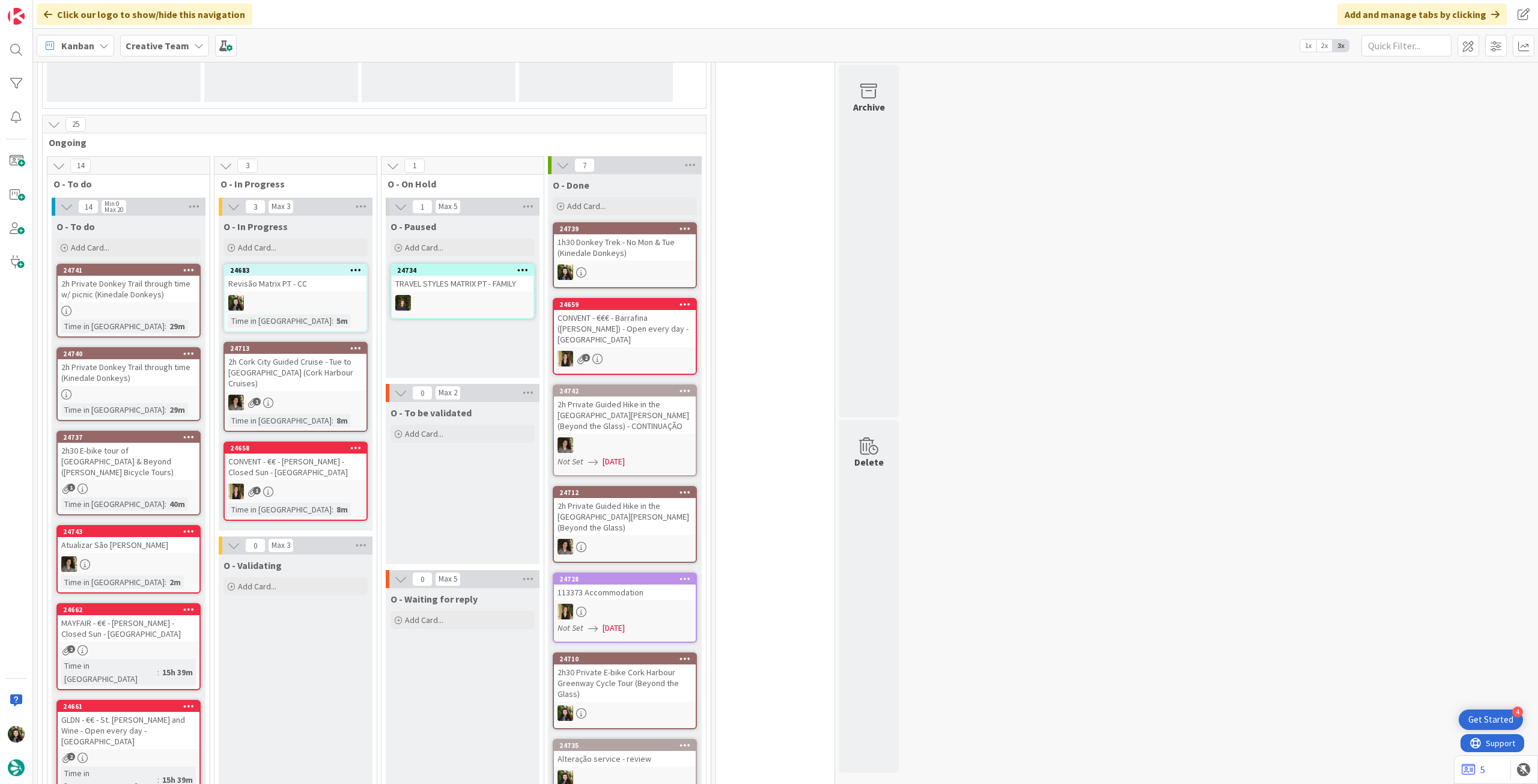
scroll to position [320, 0]
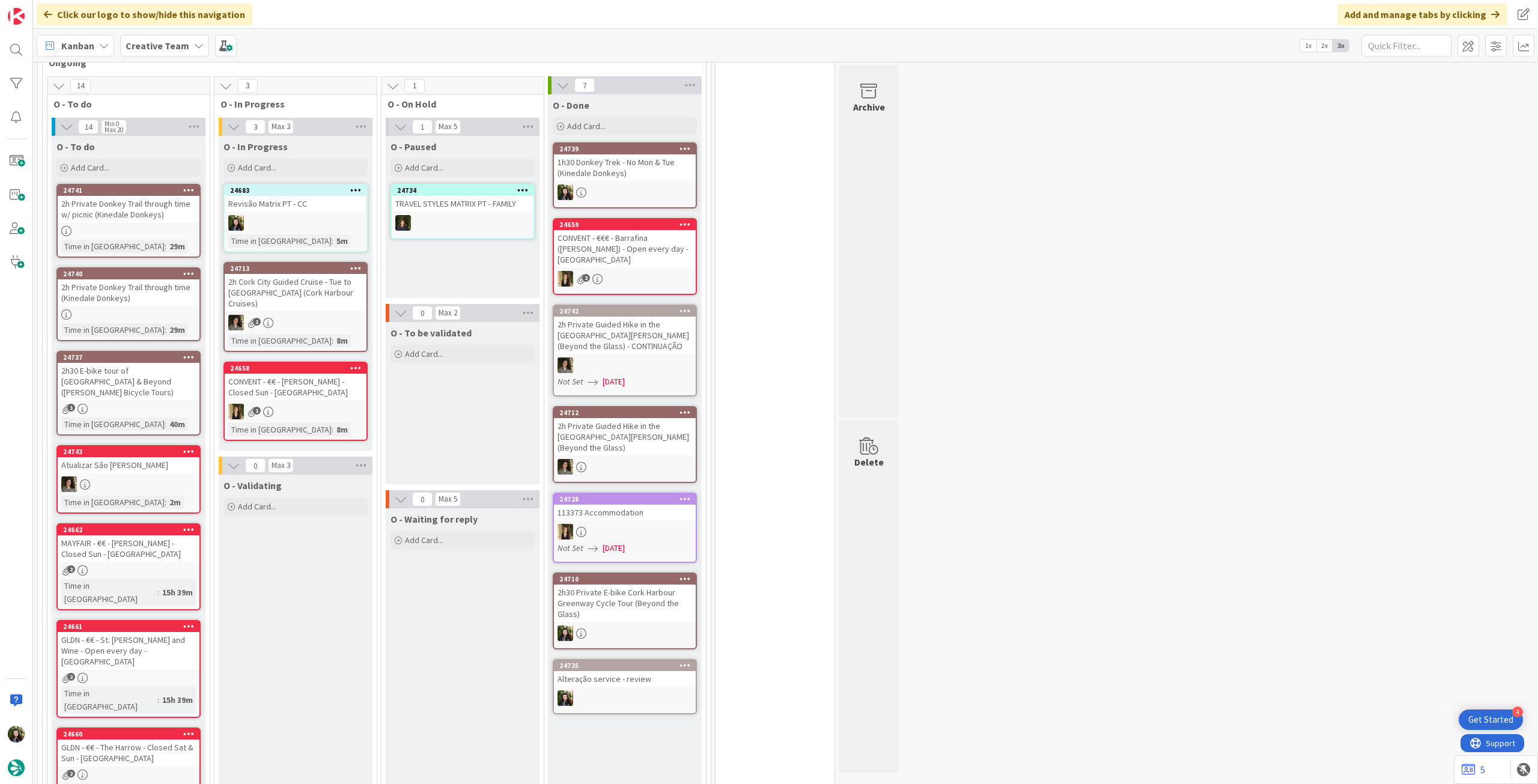
click at [147, 483] on div "24743 Atualizar São Jorge Time in Column : 2m" at bounding box center [128, 479] width 144 height 68
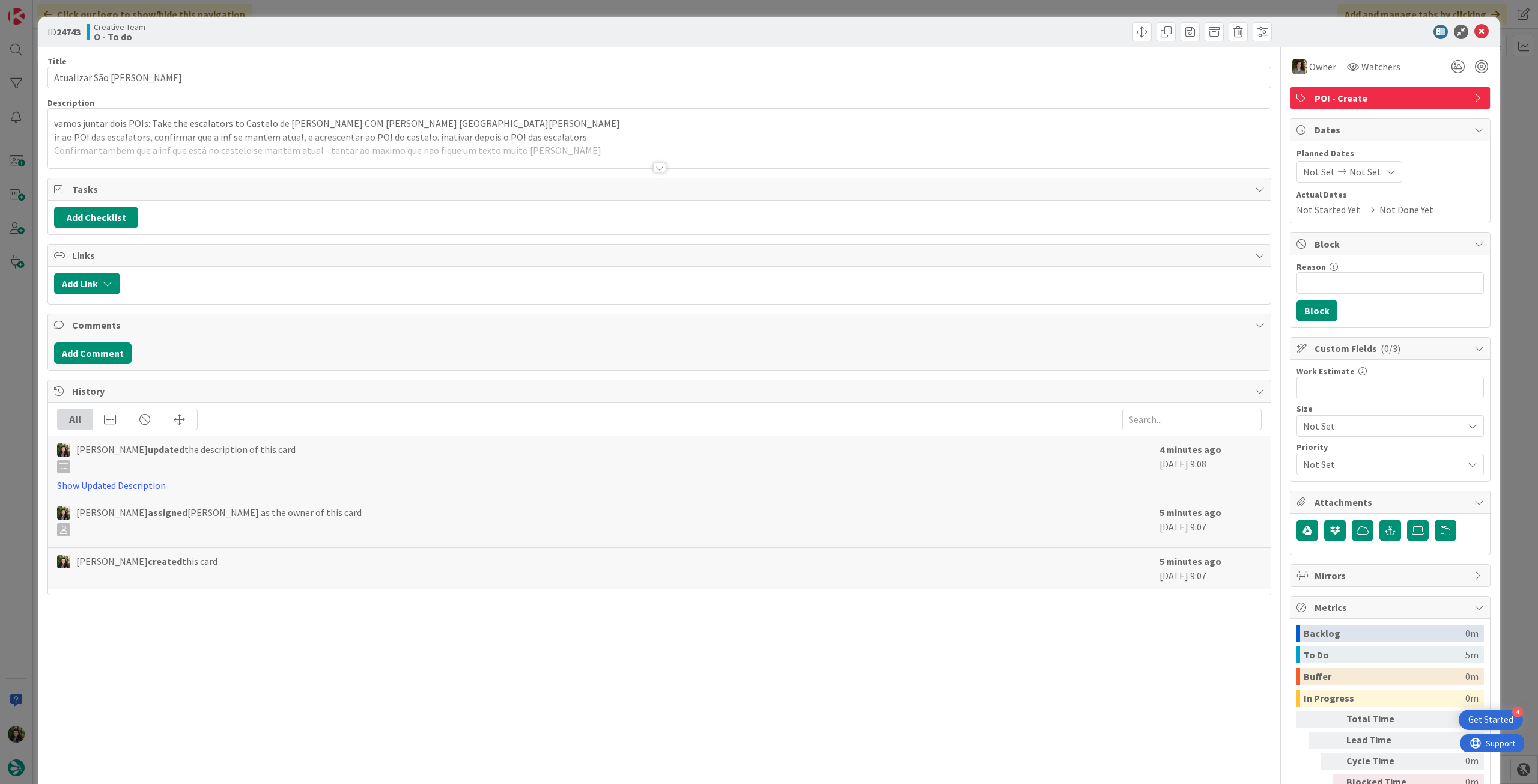
click at [356, 151] on div at bounding box center [659, 153] width 1222 height 31
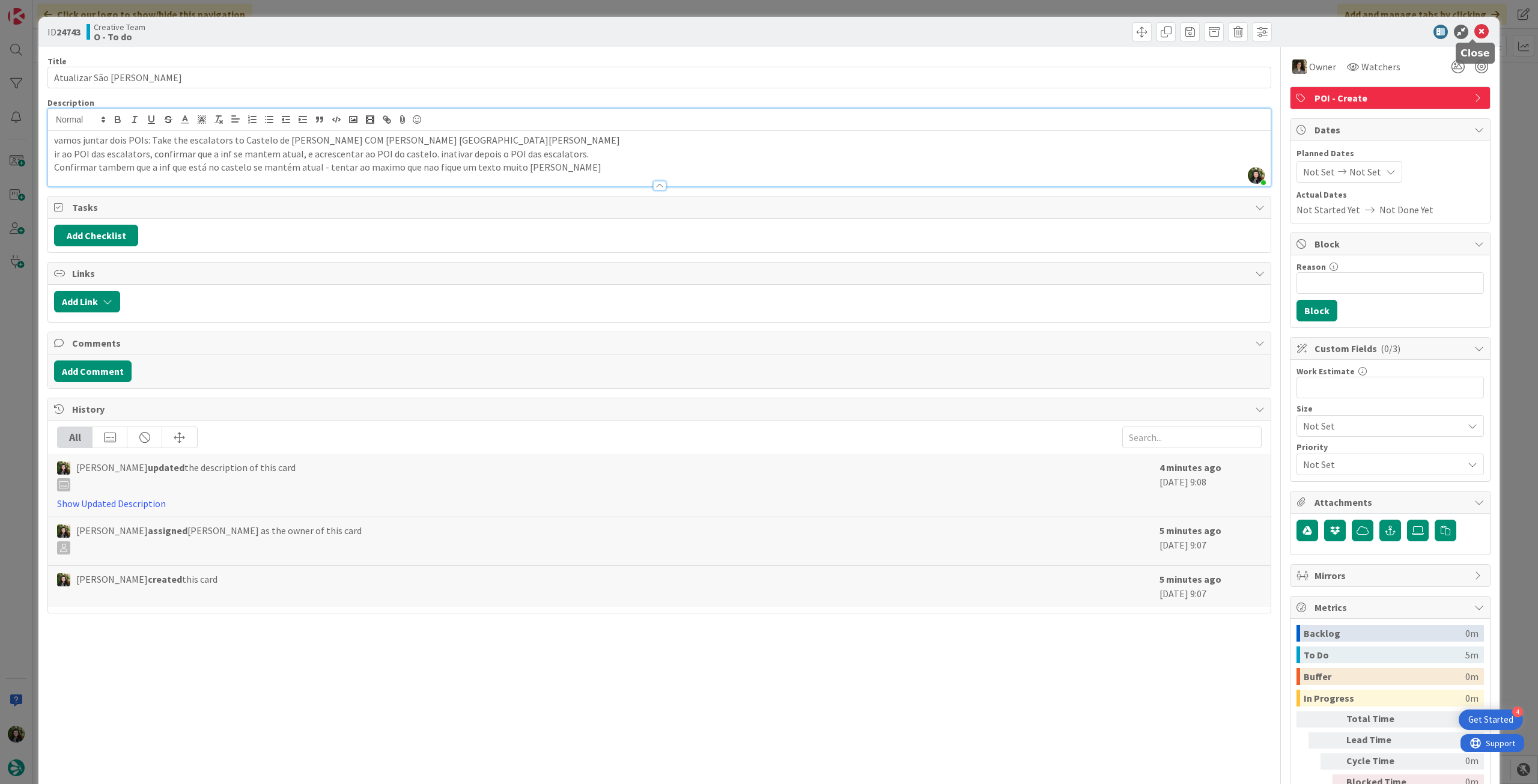
click at [1475, 36] on icon at bounding box center [1482, 32] width 15 height 15
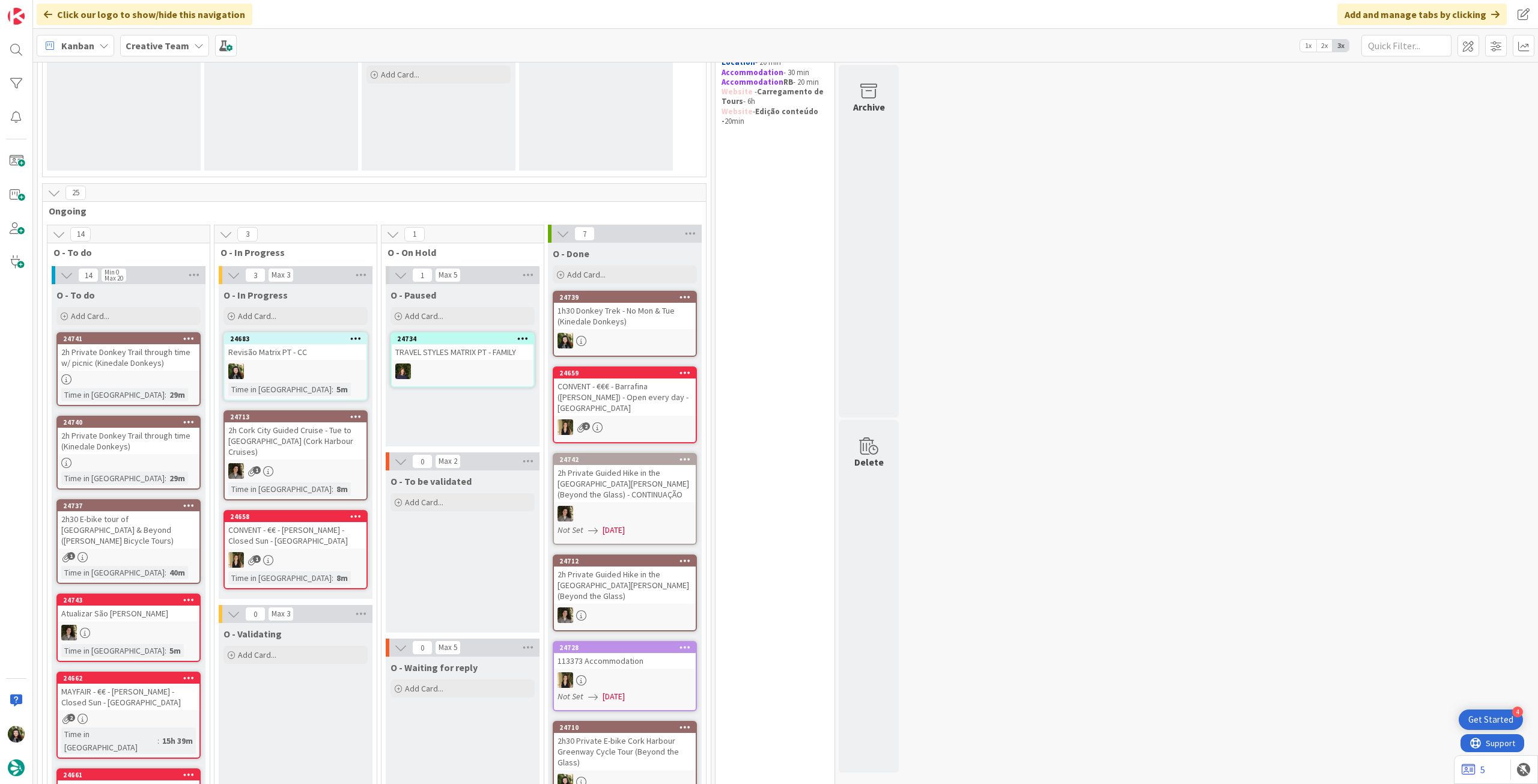
scroll to position [240, 0]
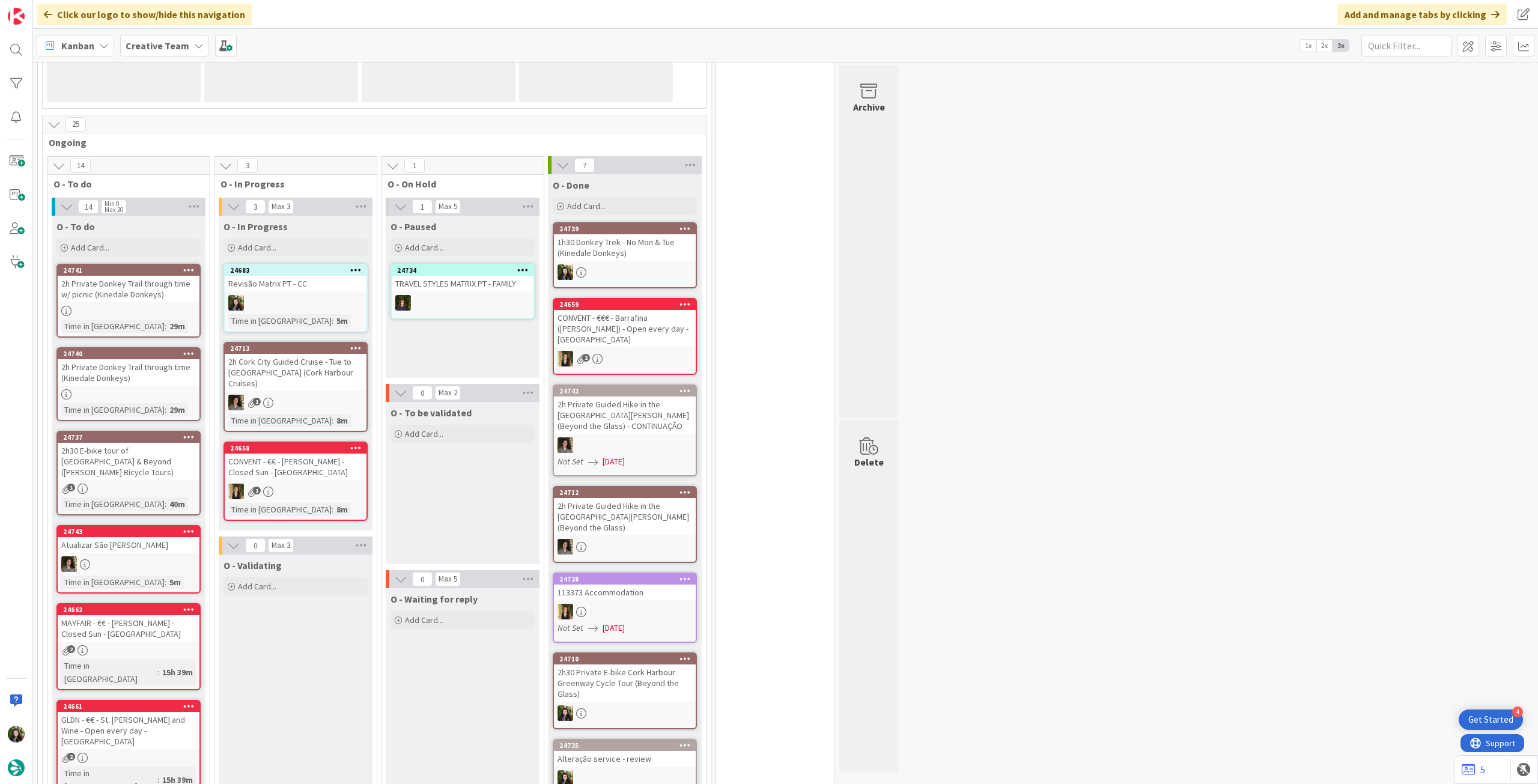
click at [138, 43] on b "Creative Team" at bounding box center [157, 45] width 63 height 12
click at [160, 173] on h4 "Creative Team - Análise" at bounding box center [216, 172] width 163 height 12
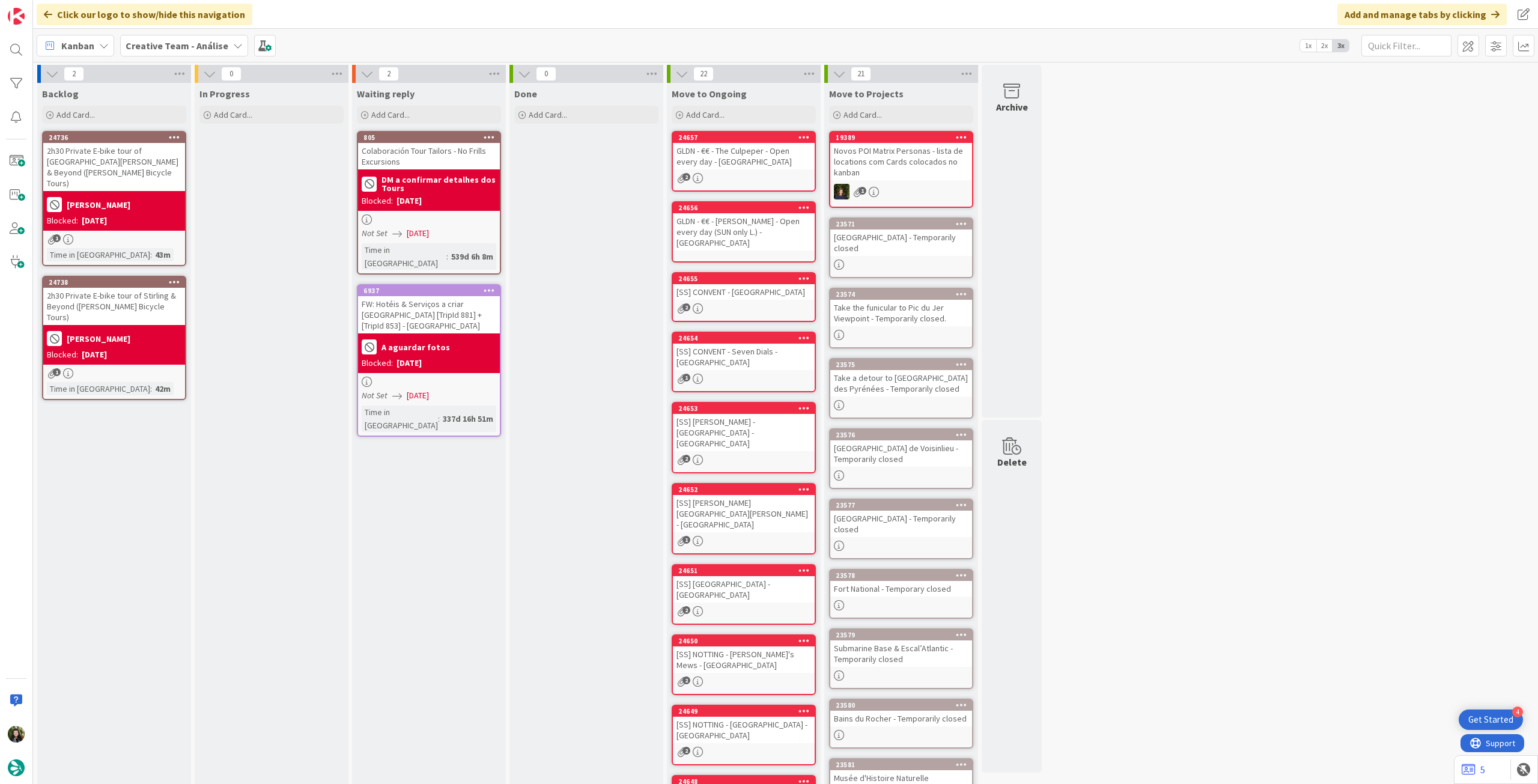
click at [173, 51] on b "Creative Team - Análise" at bounding box center [176, 45] width 103 height 12
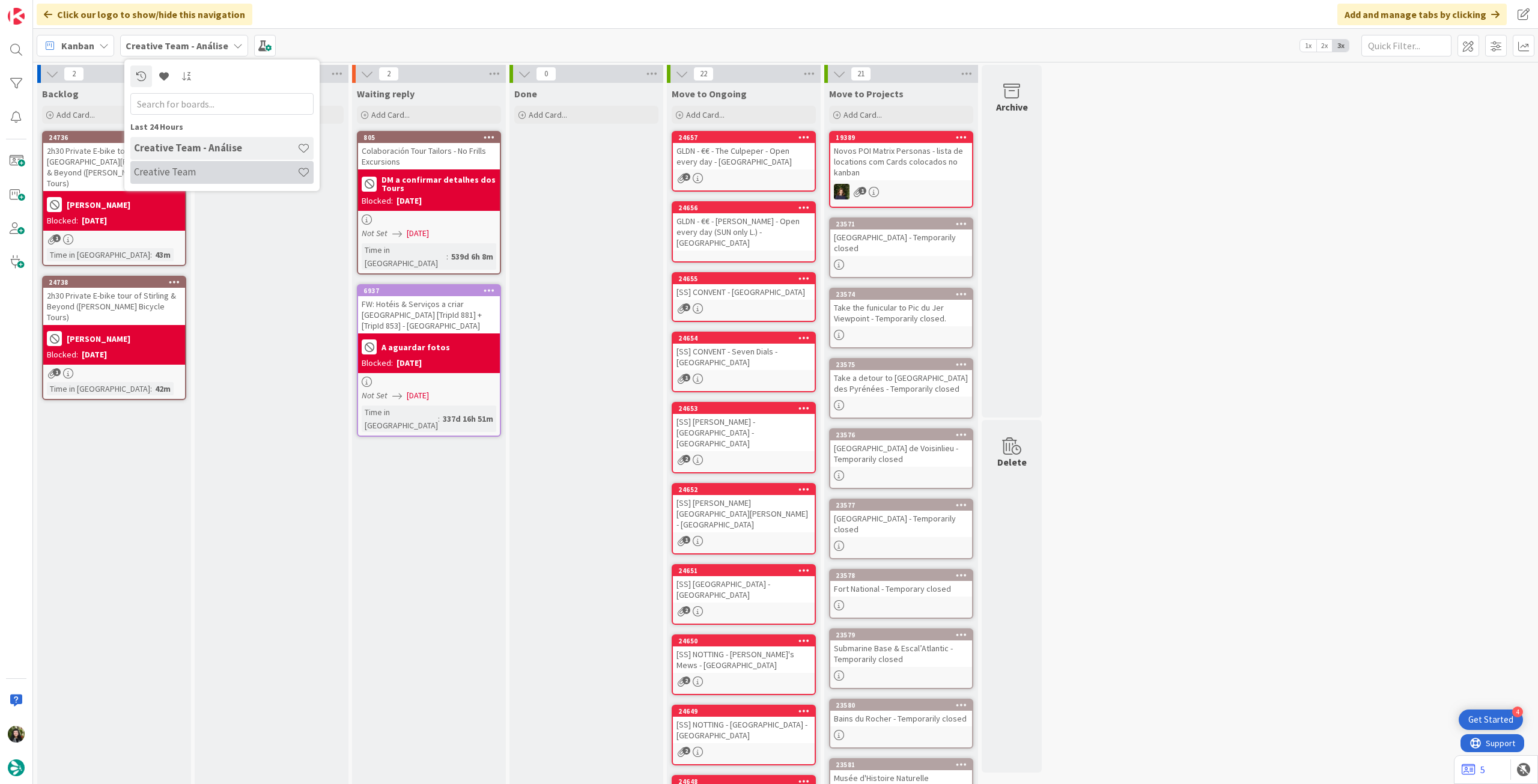
click at [185, 181] on div "Creative Team" at bounding box center [222, 172] width 183 height 23
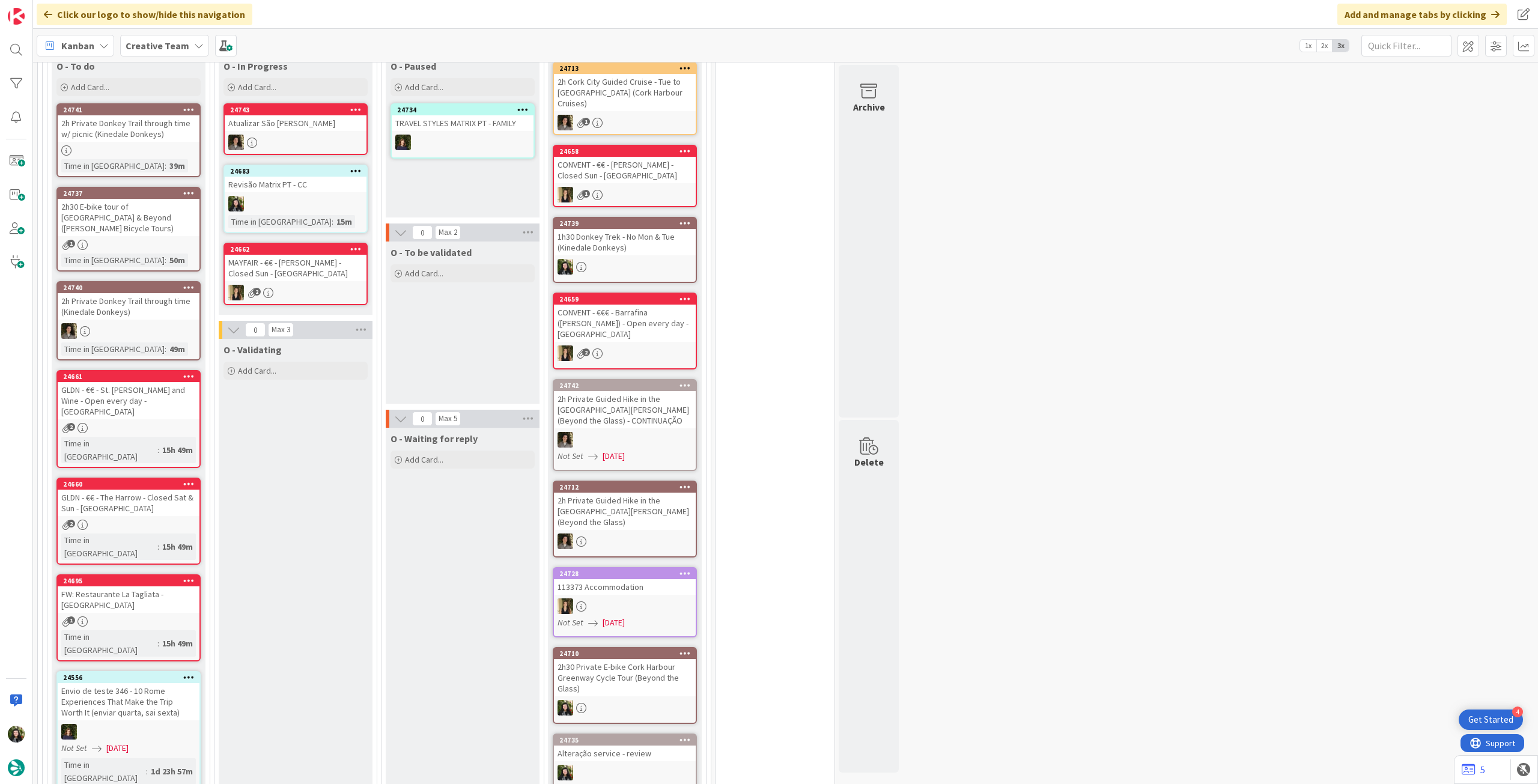
scroll to position [240, 0]
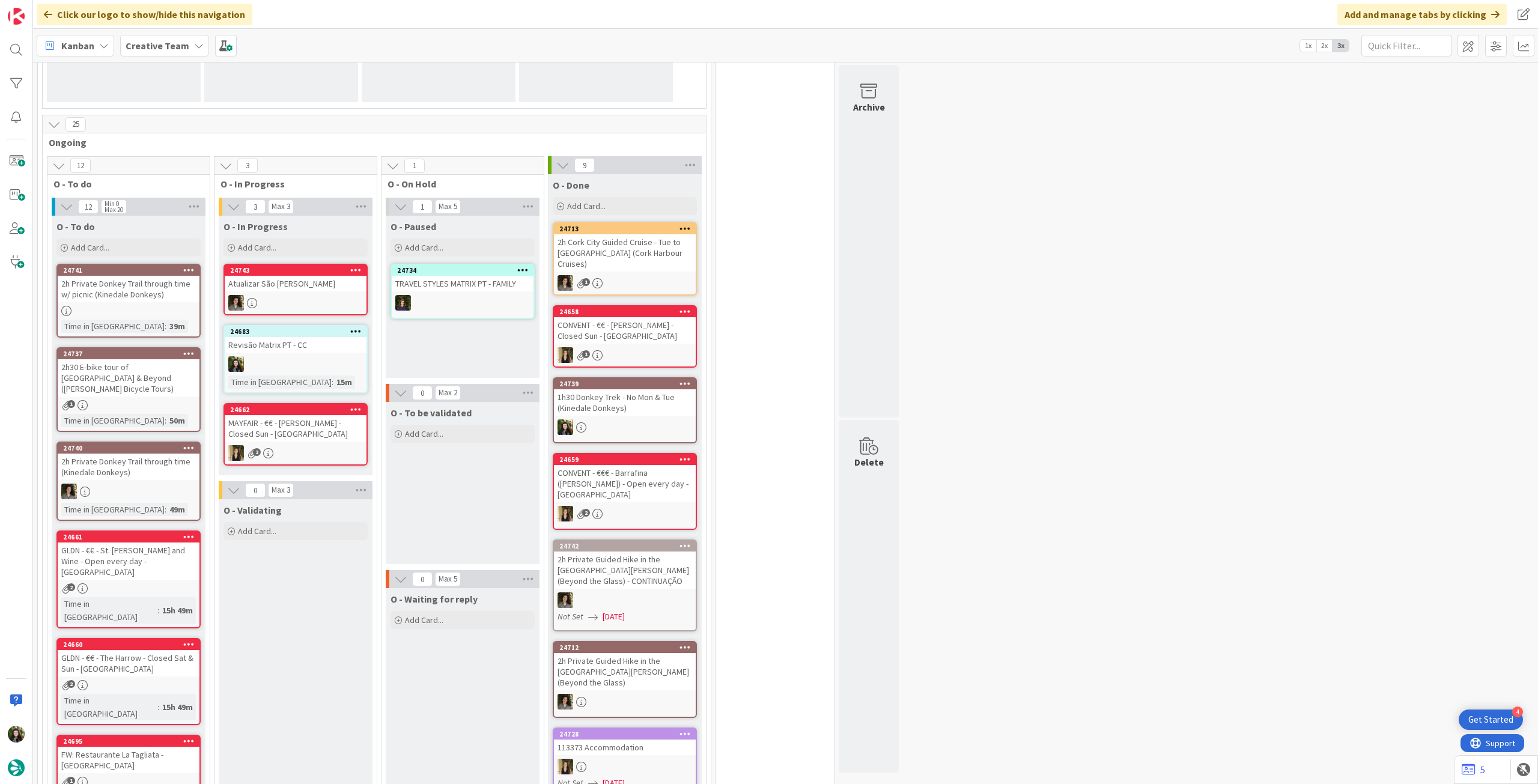
click at [633, 408] on div "24739 1h30 Donkey Trek - No Mon & Tue (Kinedale Donkeys)" at bounding box center [625, 410] width 144 height 66
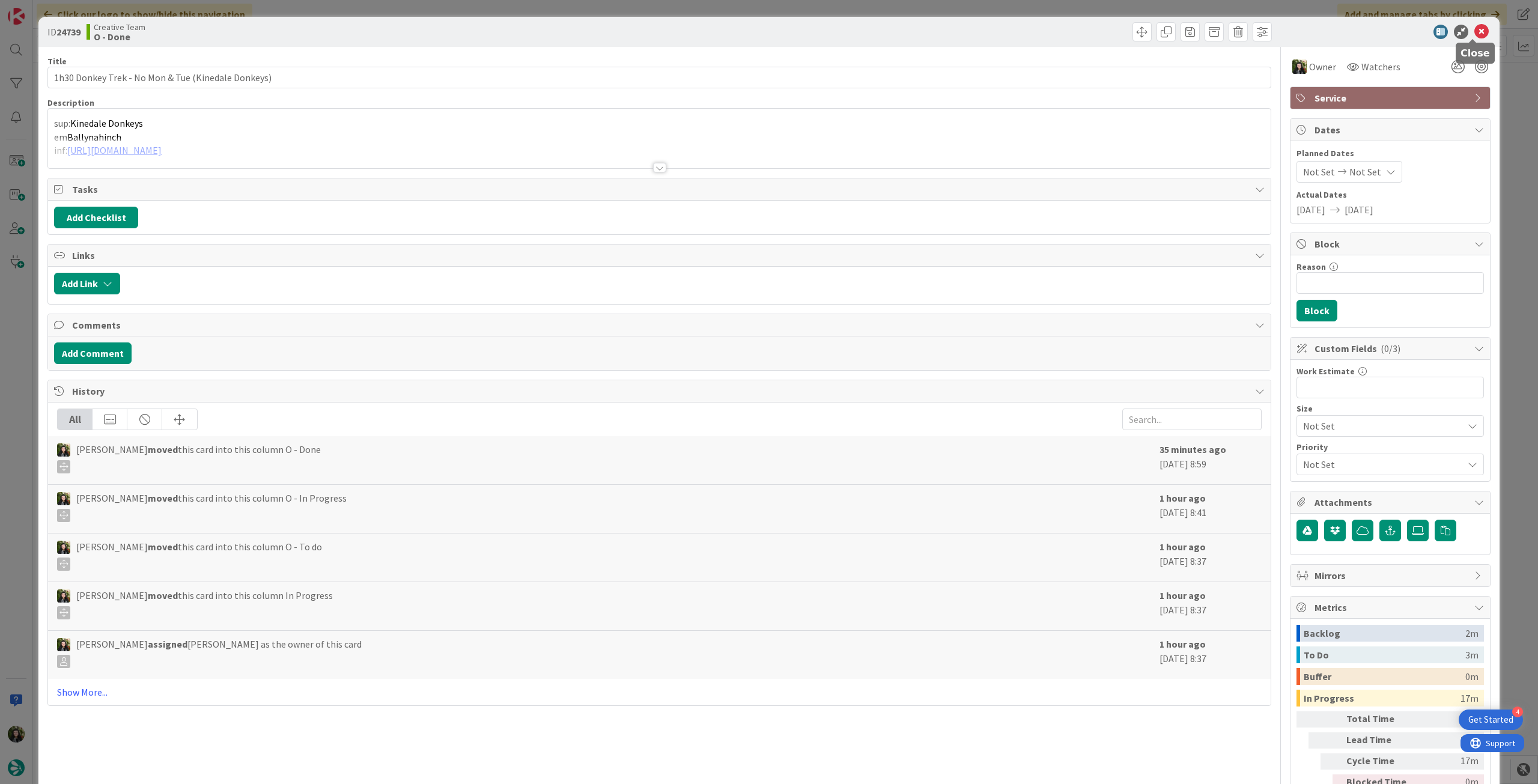
click at [1475, 32] on icon at bounding box center [1482, 32] width 15 height 15
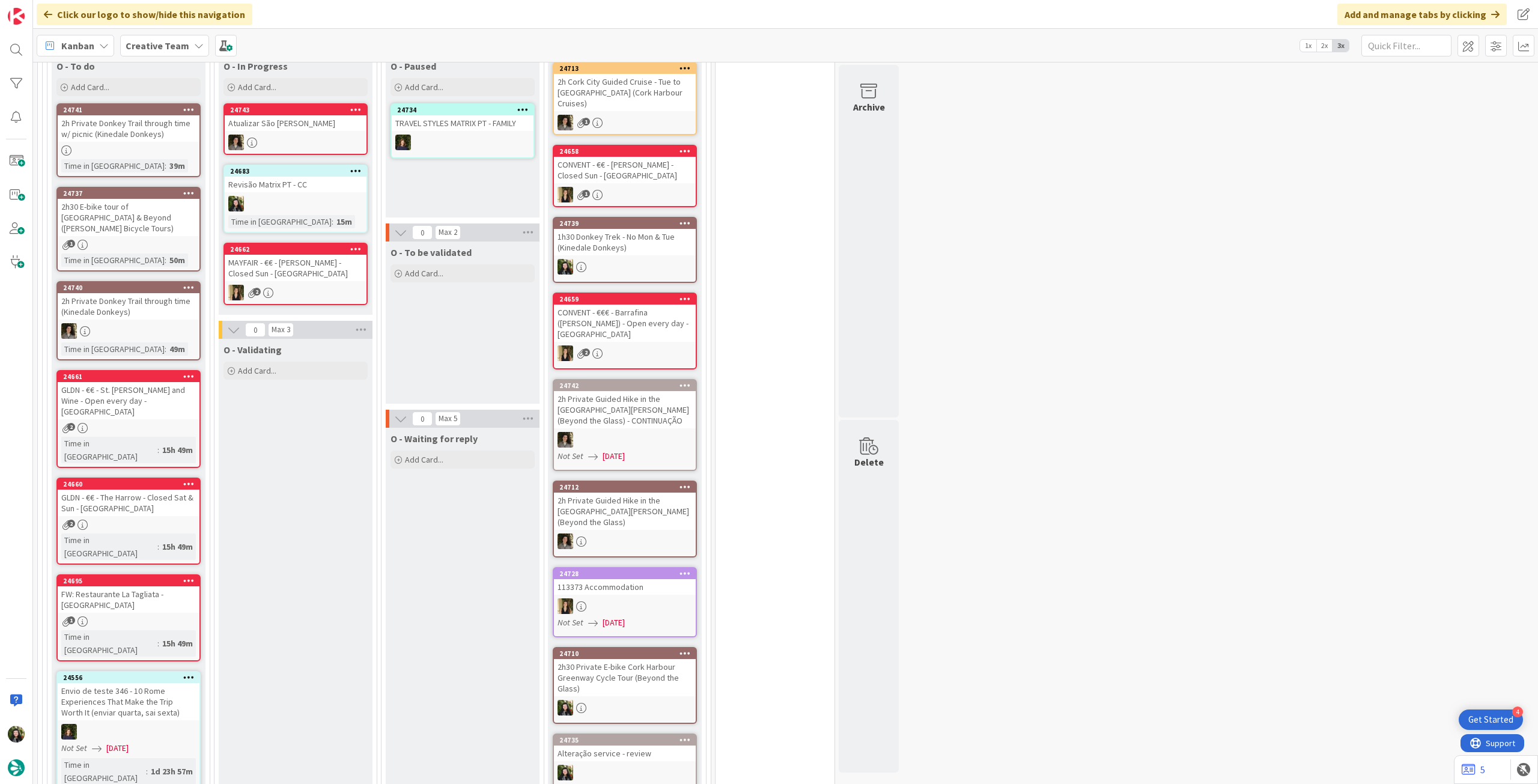
click at [669, 493] on div "2h Private Guided Hike in the Killmurry Woods (Beyond the Glass)" at bounding box center [625, 511] width 142 height 37
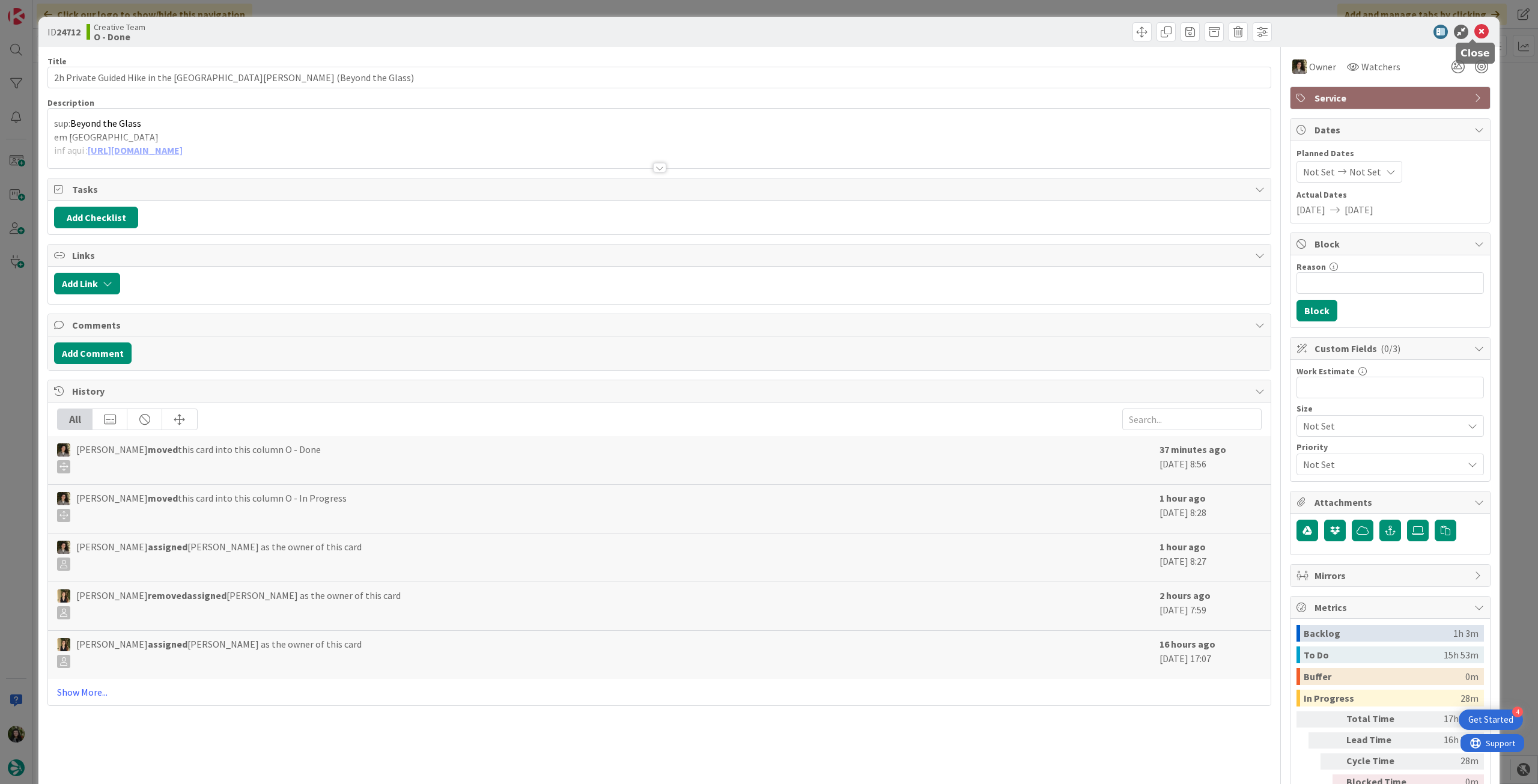
click at [1475, 31] on icon at bounding box center [1482, 32] width 15 height 15
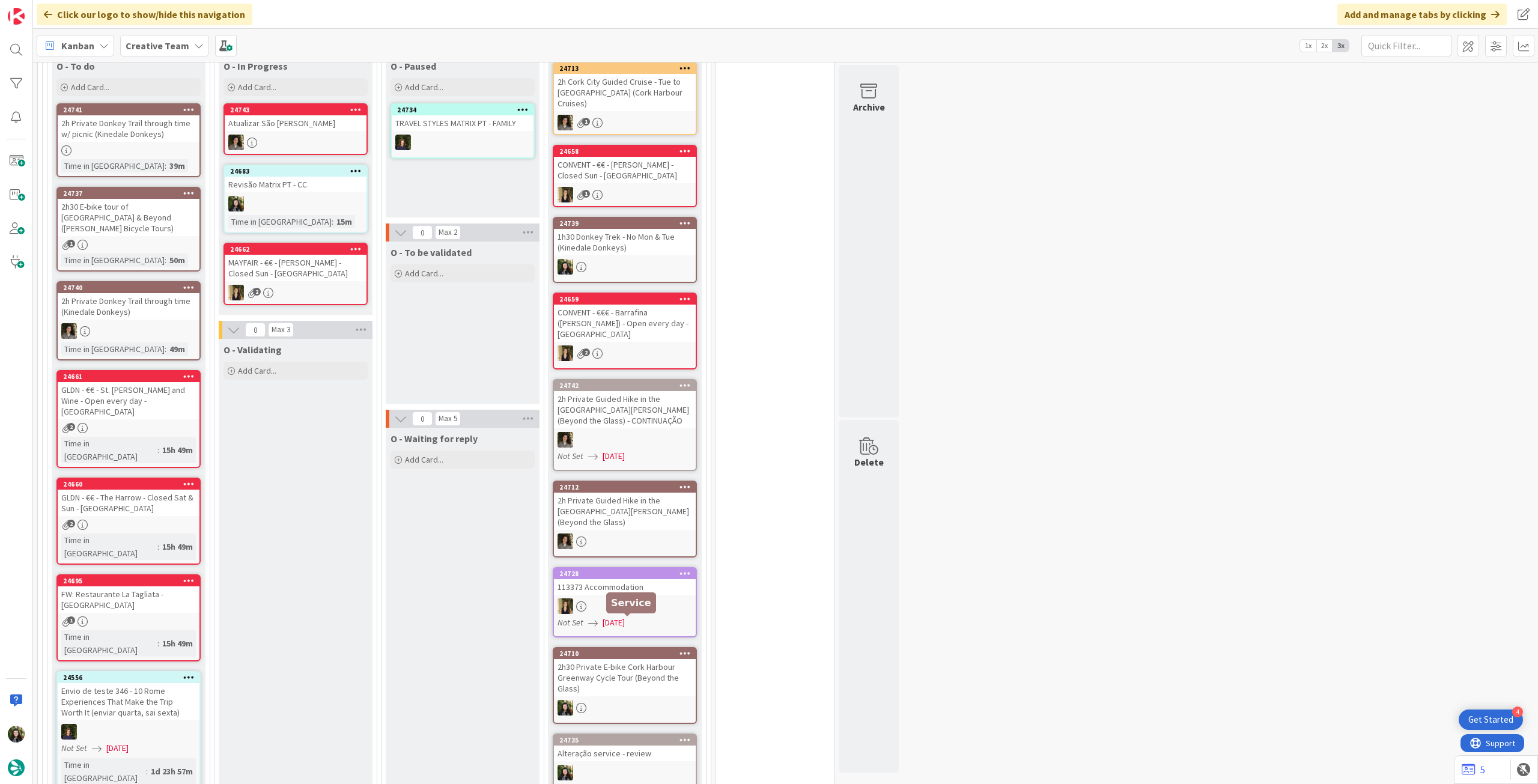
click at [628, 659] on div "2h30 Private E-bike Cork Harbour Greenway Cycle Tour (Beyond the Glass)" at bounding box center [625, 677] width 142 height 37
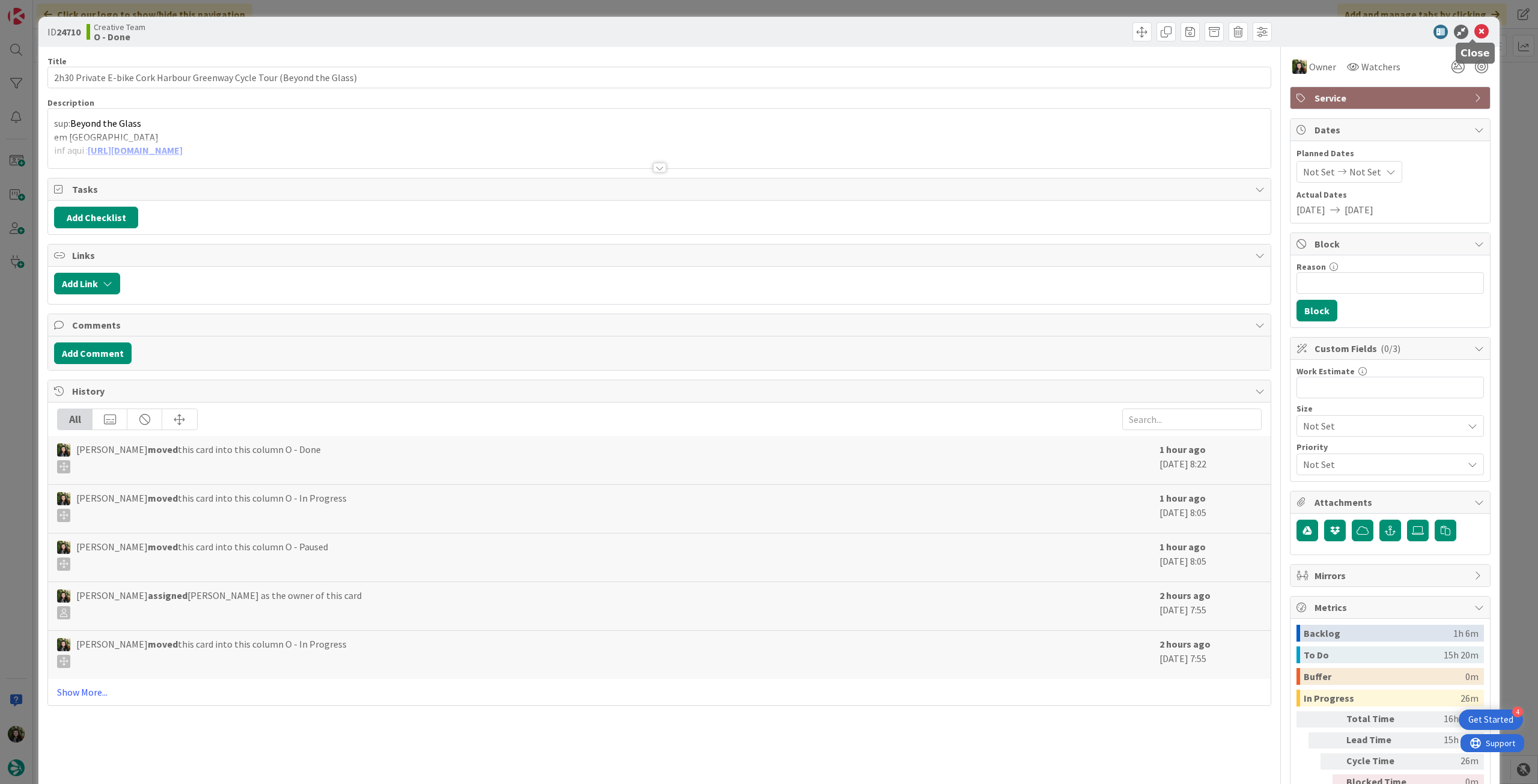
click at [1475, 33] on icon at bounding box center [1482, 32] width 15 height 15
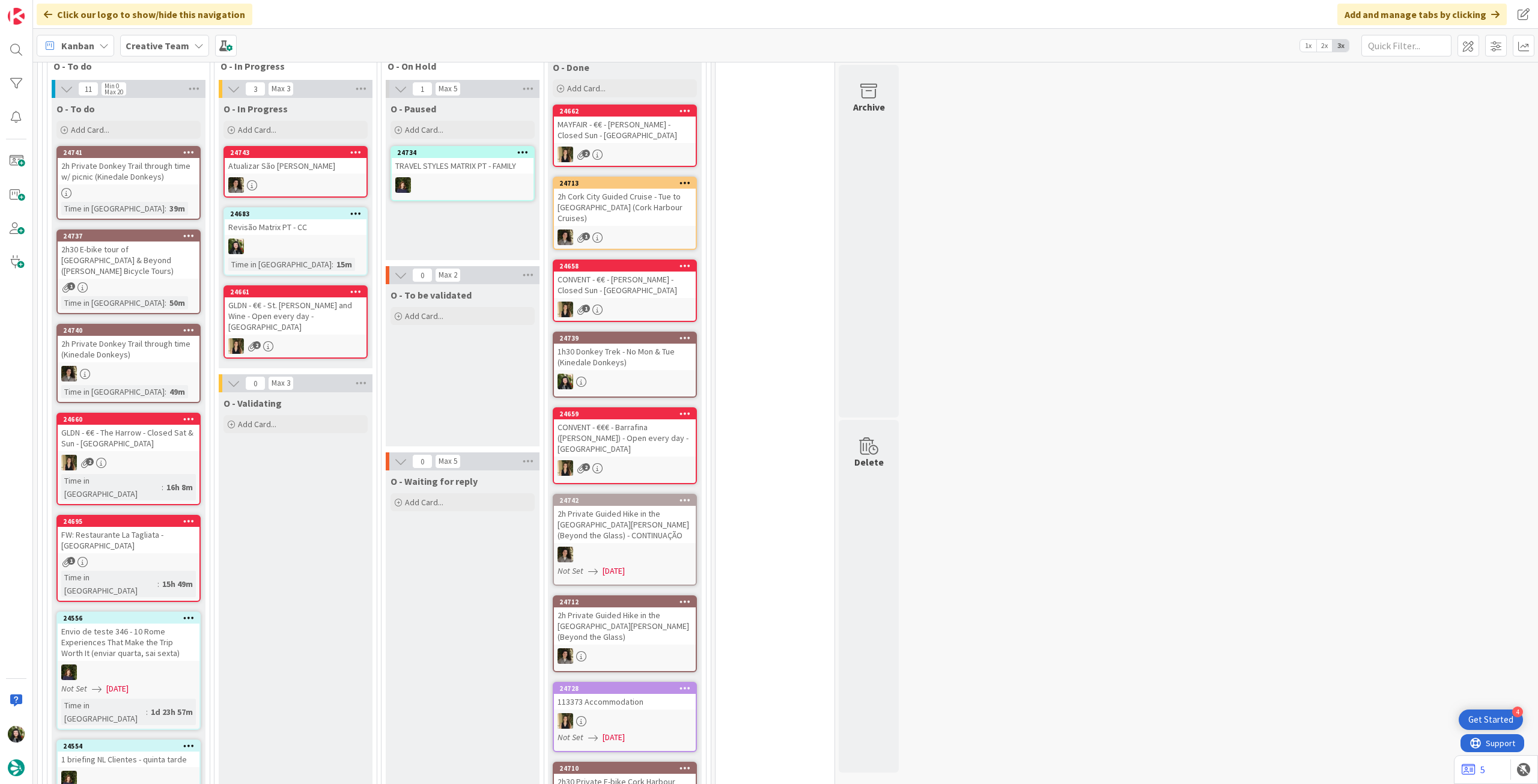
scroll to position [240, 0]
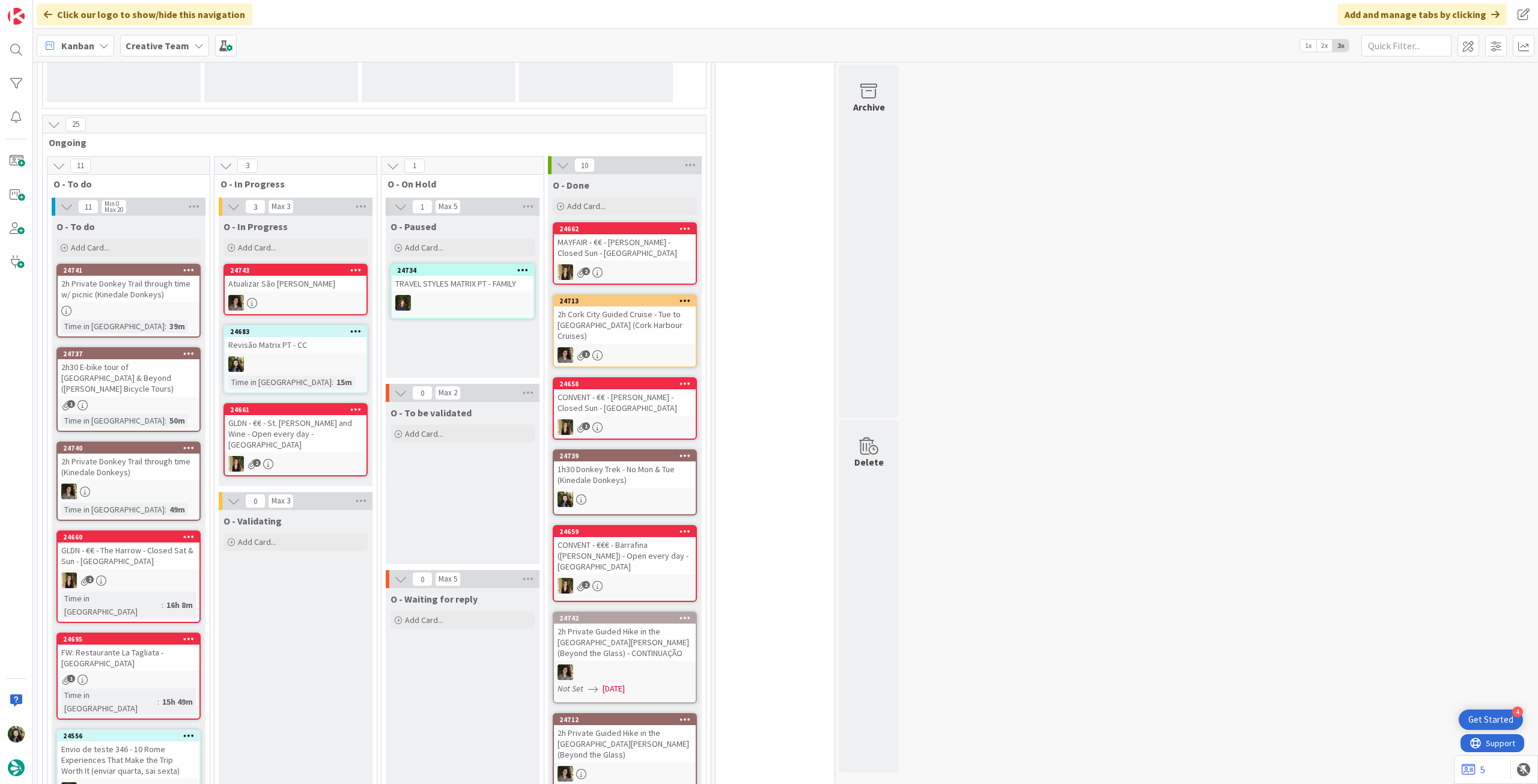
click at [149, 55] on div "Creative Team" at bounding box center [165, 46] width 89 height 22
click at [176, 176] on h4 "Creative Team - Análise" at bounding box center [216, 172] width 163 height 12
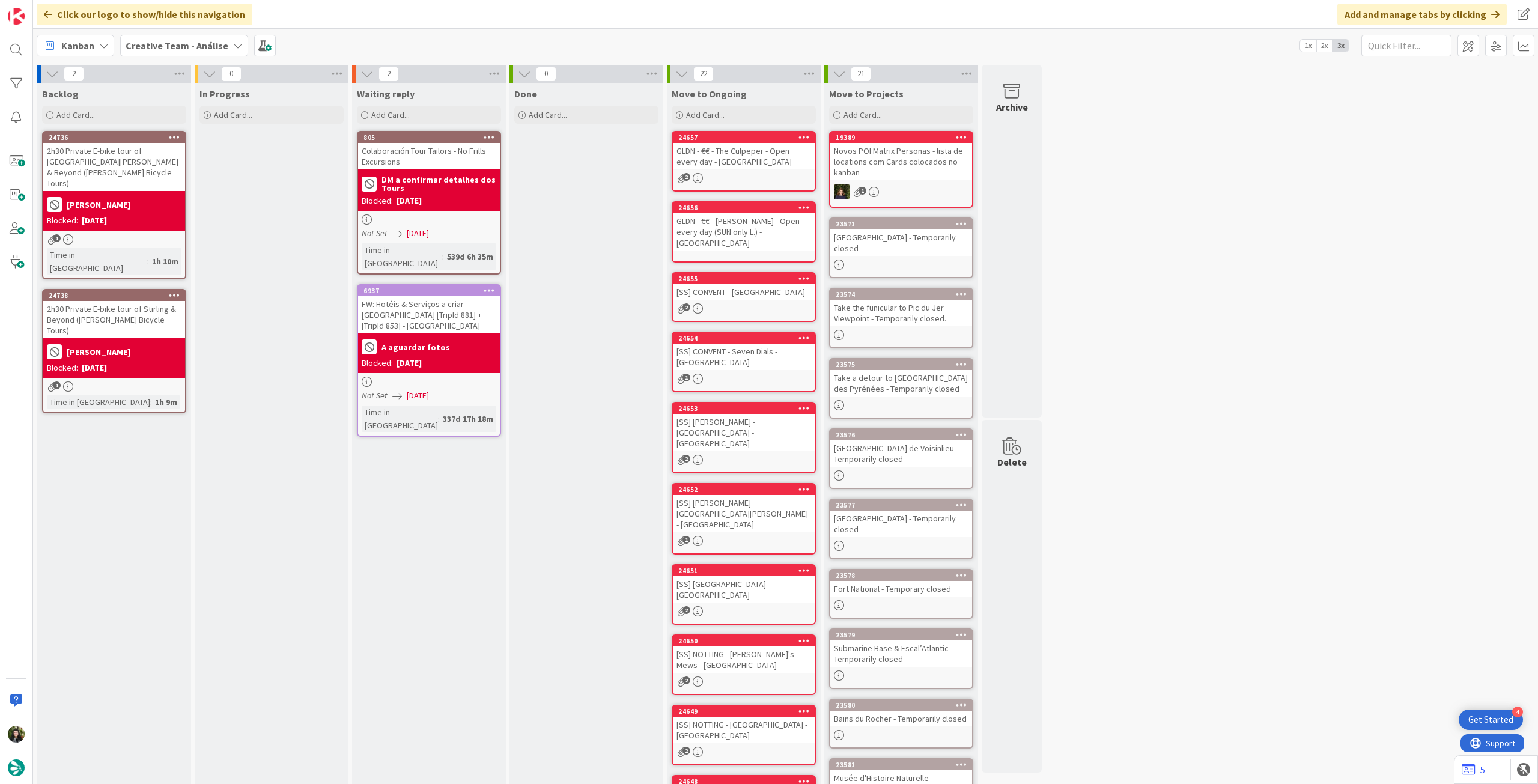
click at [135, 214] on div "Blocked: 08/10/2025" at bounding box center [114, 220] width 135 height 12
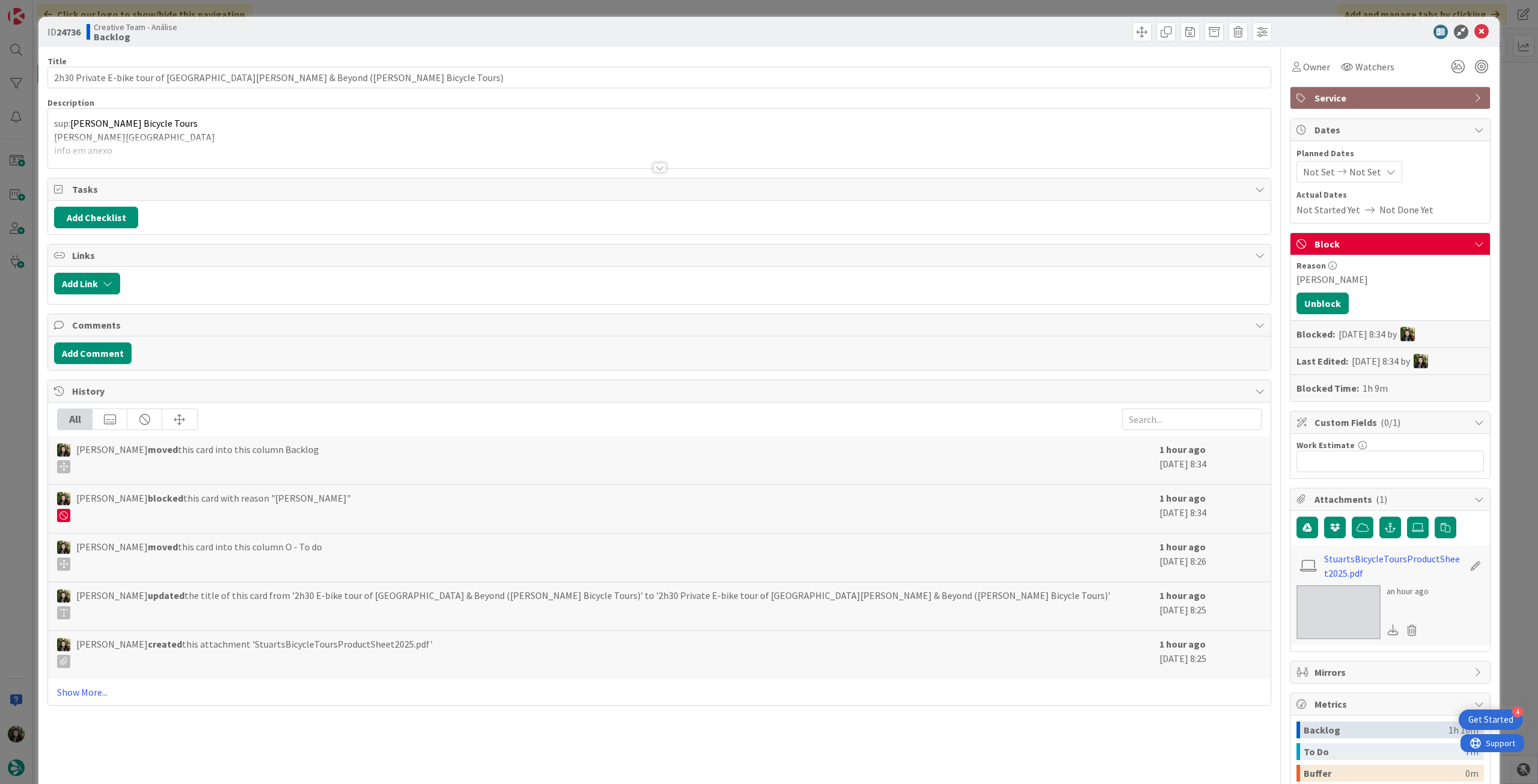
click at [155, 160] on div at bounding box center [659, 153] width 1222 height 31
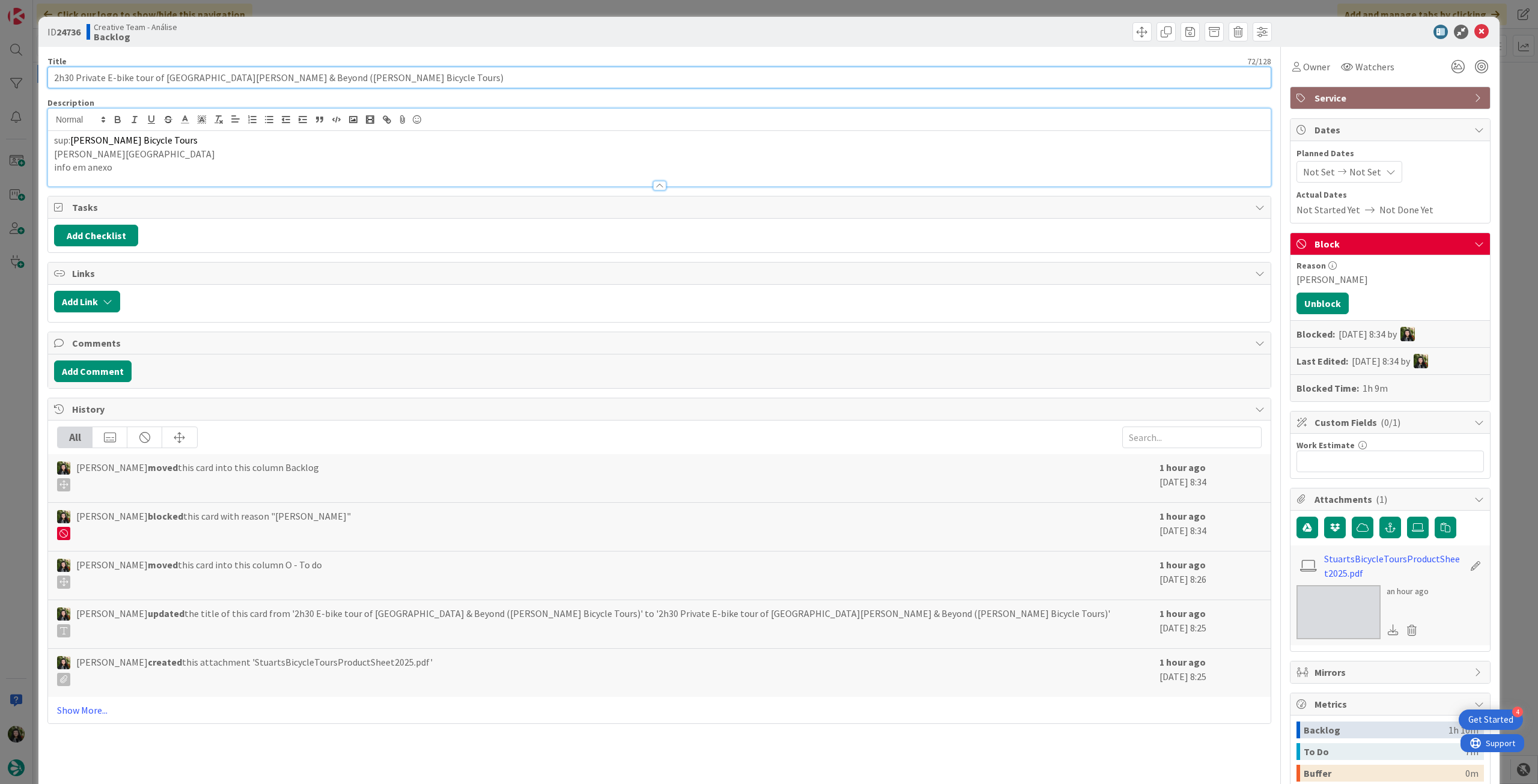
drag, startPoint x: 163, startPoint y: 73, endPoint x: 206, endPoint y: 76, distance: 43.1
click at [206, 76] on input "2h30 Private E-bike tour of [GEOGRAPHIC_DATA][PERSON_NAME] & Beyond ([PERSON_NA…" at bounding box center [659, 77] width 1224 height 22
drag, startPoint x: 102, startPoint y: 155, endPoint x: 70, endPoint y: 154, distance: 32.0
click at [70, 154] on p "em Stirling" at bounding box center [659, 154] width 1211 height 14
click at [1321, 299] on button "Unblock" at bounding box center [1323, 303] width 52 height 22
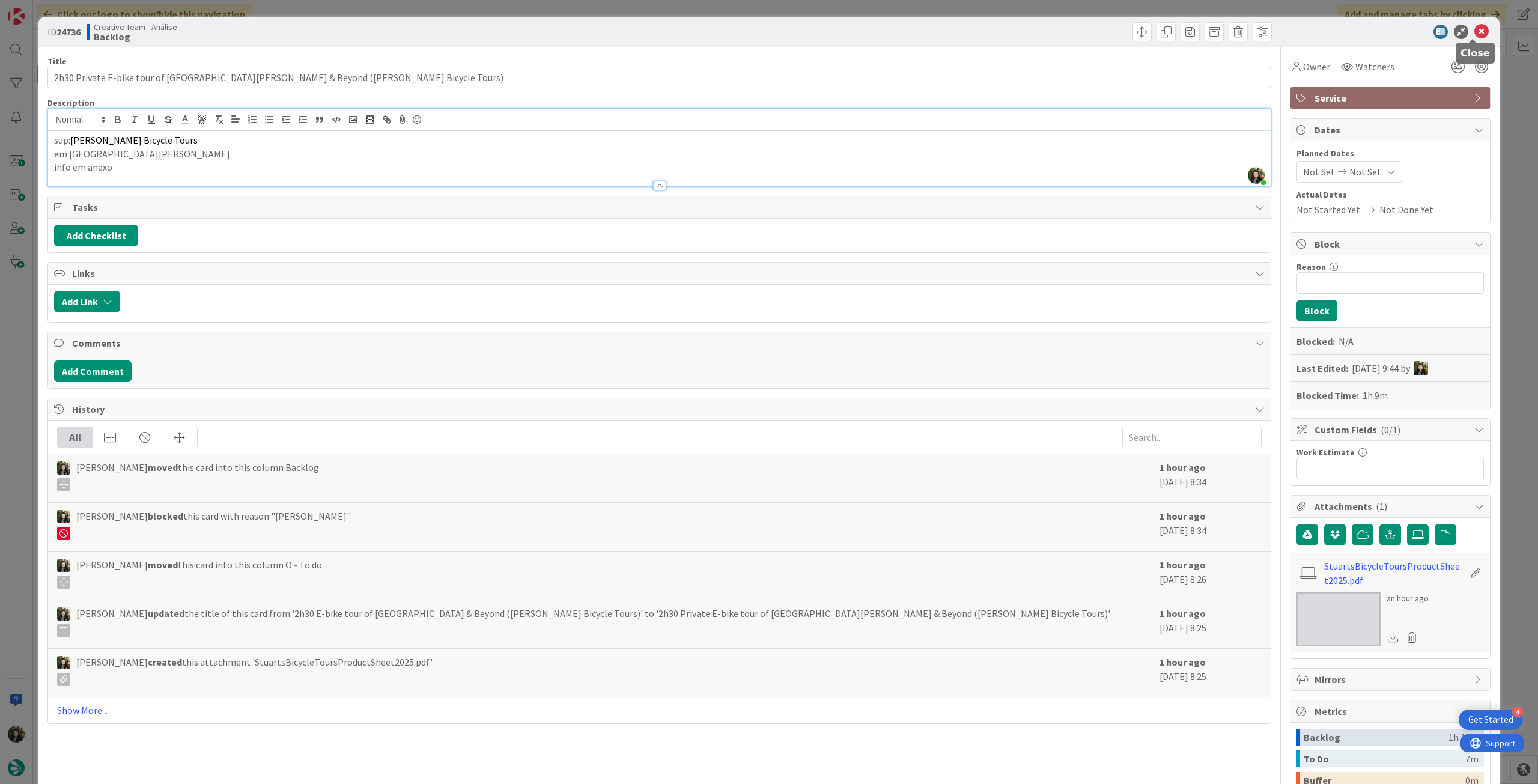
click at [1475, 30] on icon at bounding box center [1482, 32] width 15 height 15
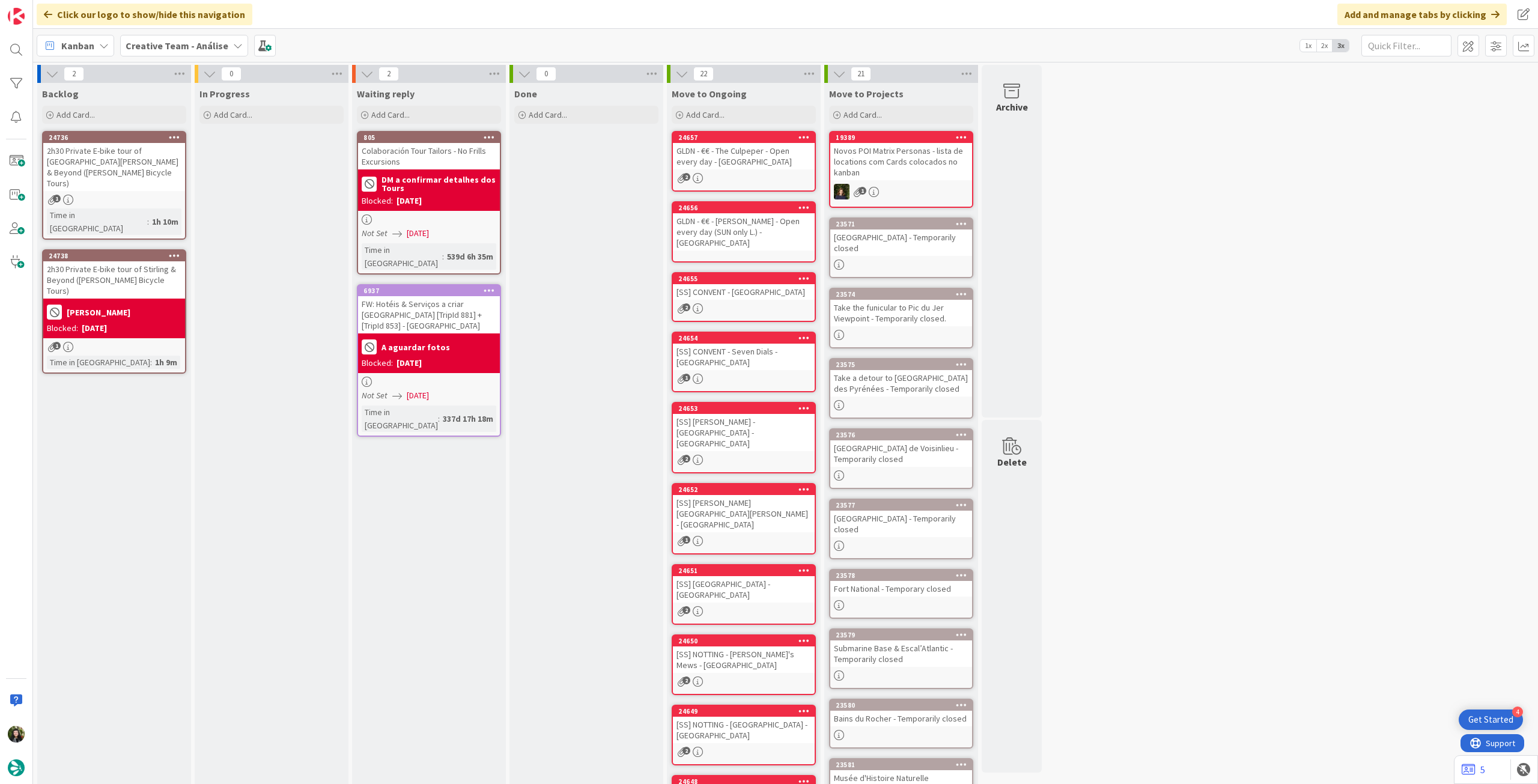
click at [101, 342] on div "1" at bounding box center [114, 347] width 142 height 10
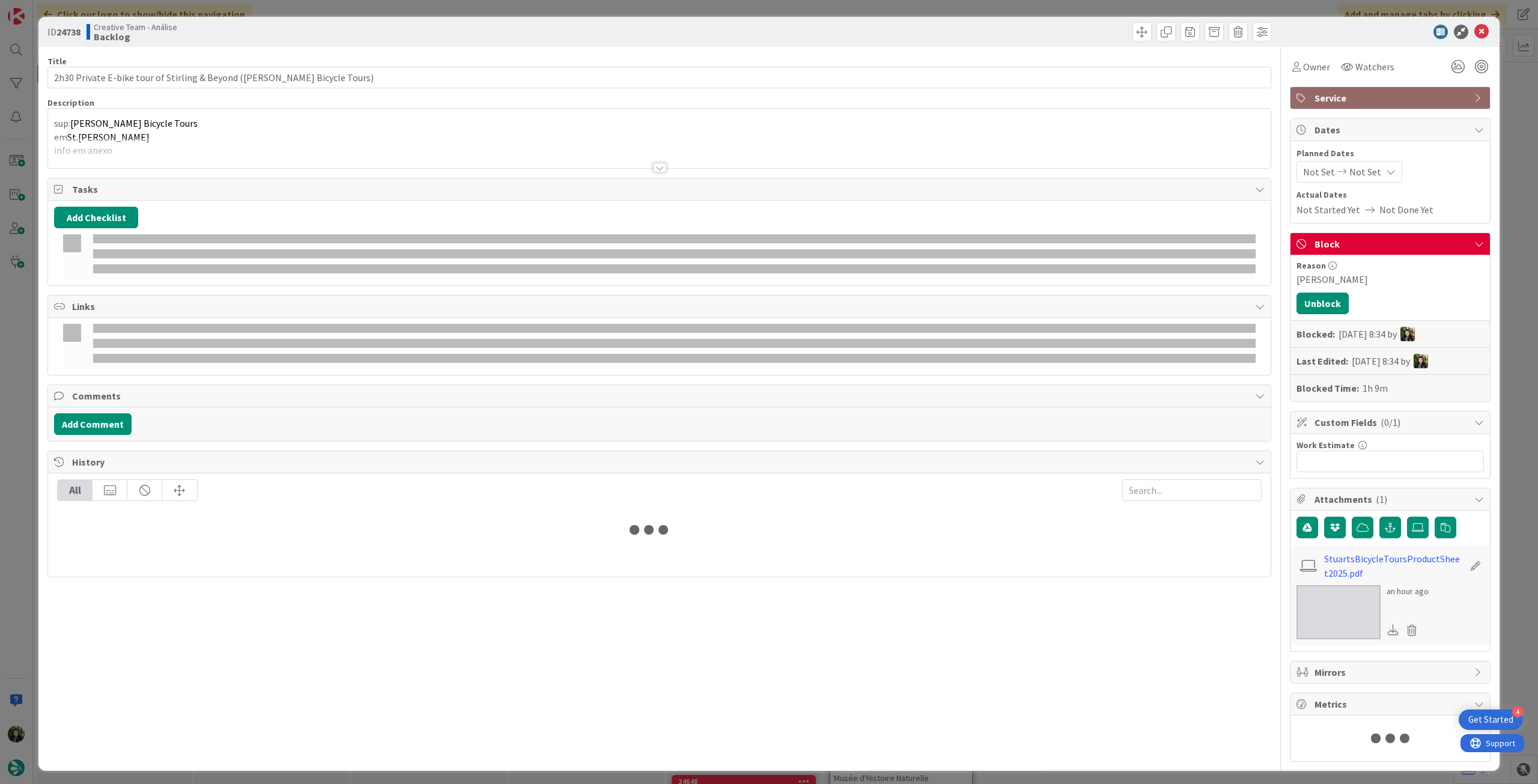
click at [151, 119] on span "Stuart's Bicycle Tours" at bounding box center [133, 123] width 128 height 12
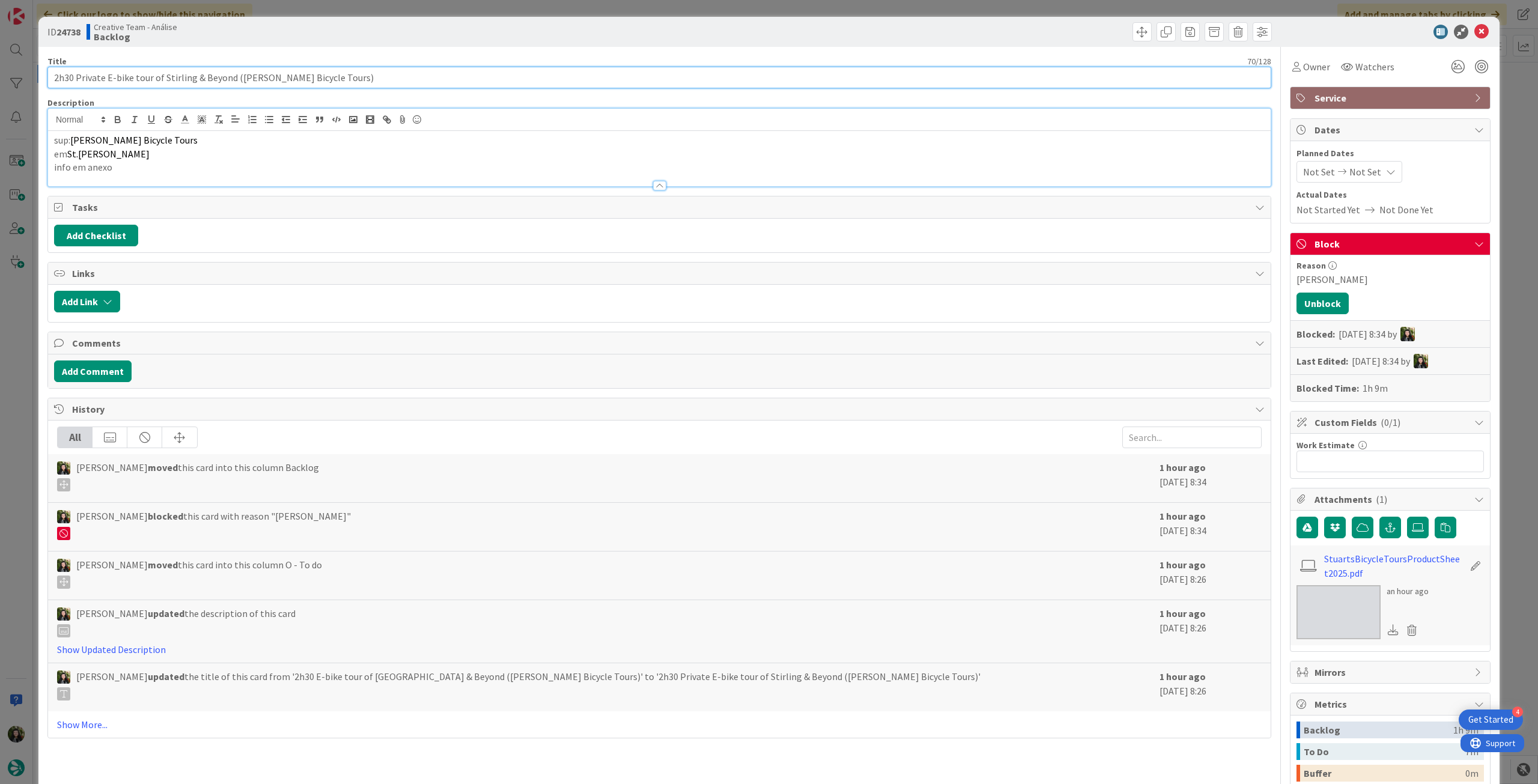
click at [161, 80] on input "2h30 Private E-bike tour of Stirling & Beyond (Stuart's Bicycle Tours)" at bounding box center [659, 77] width 1224 height 22
drag, startPoint x: 127, startPoint y: 155, endPoint x: 149, endPoint y: 154, distance: 22.0
click at [69, 153] on p "em St.Andrews" at bounding box center [659, 154] width 1211 height 14
click at [1475, 33] on icon at bounding box center [1482, 32] width 15 height 15
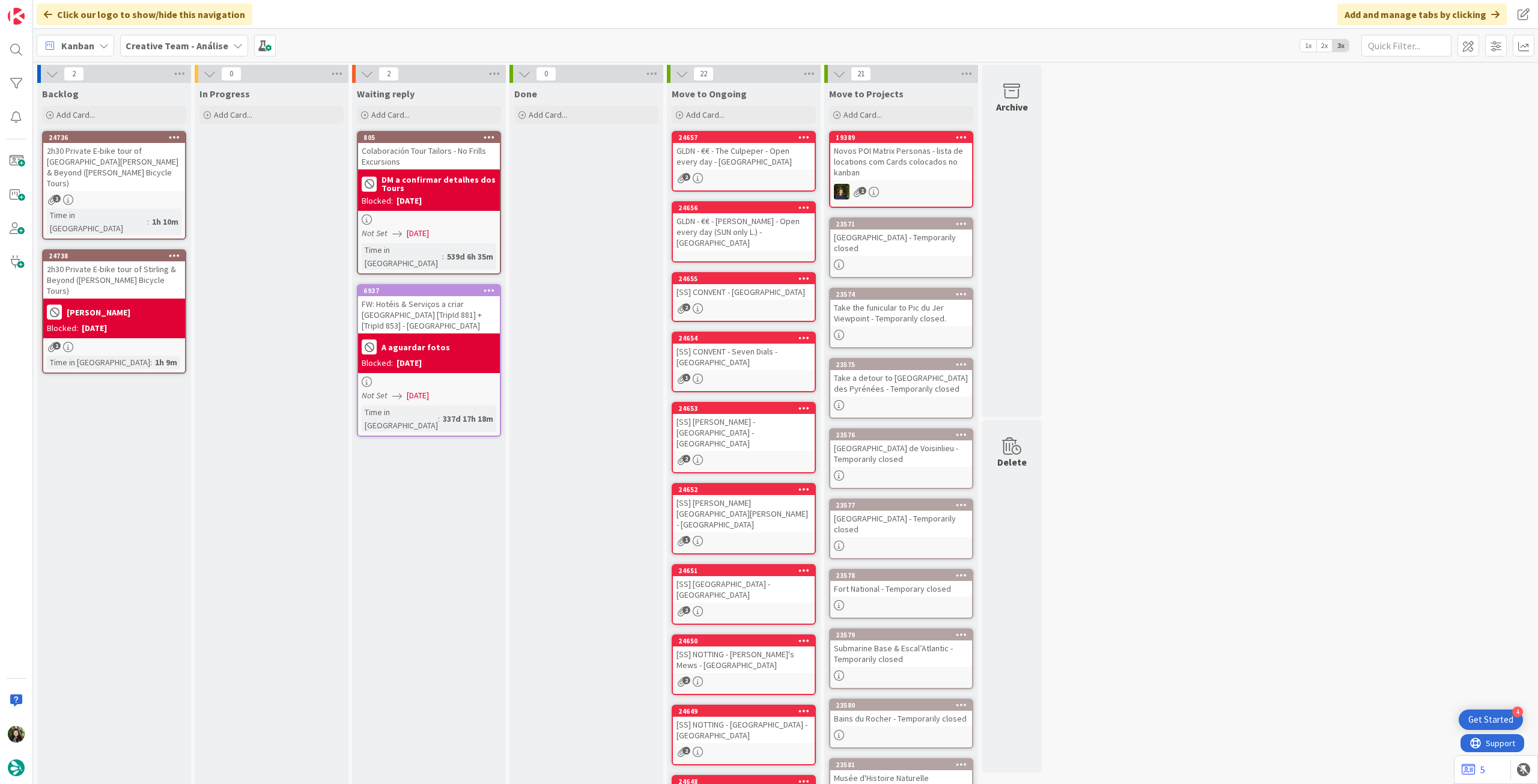
click at [152, 262] on div "2h30 Private E-bike tour of Stirling & Beyond (Stuart's Bicycle Tours)" at bounding box center [114, 280] width 142 height 37
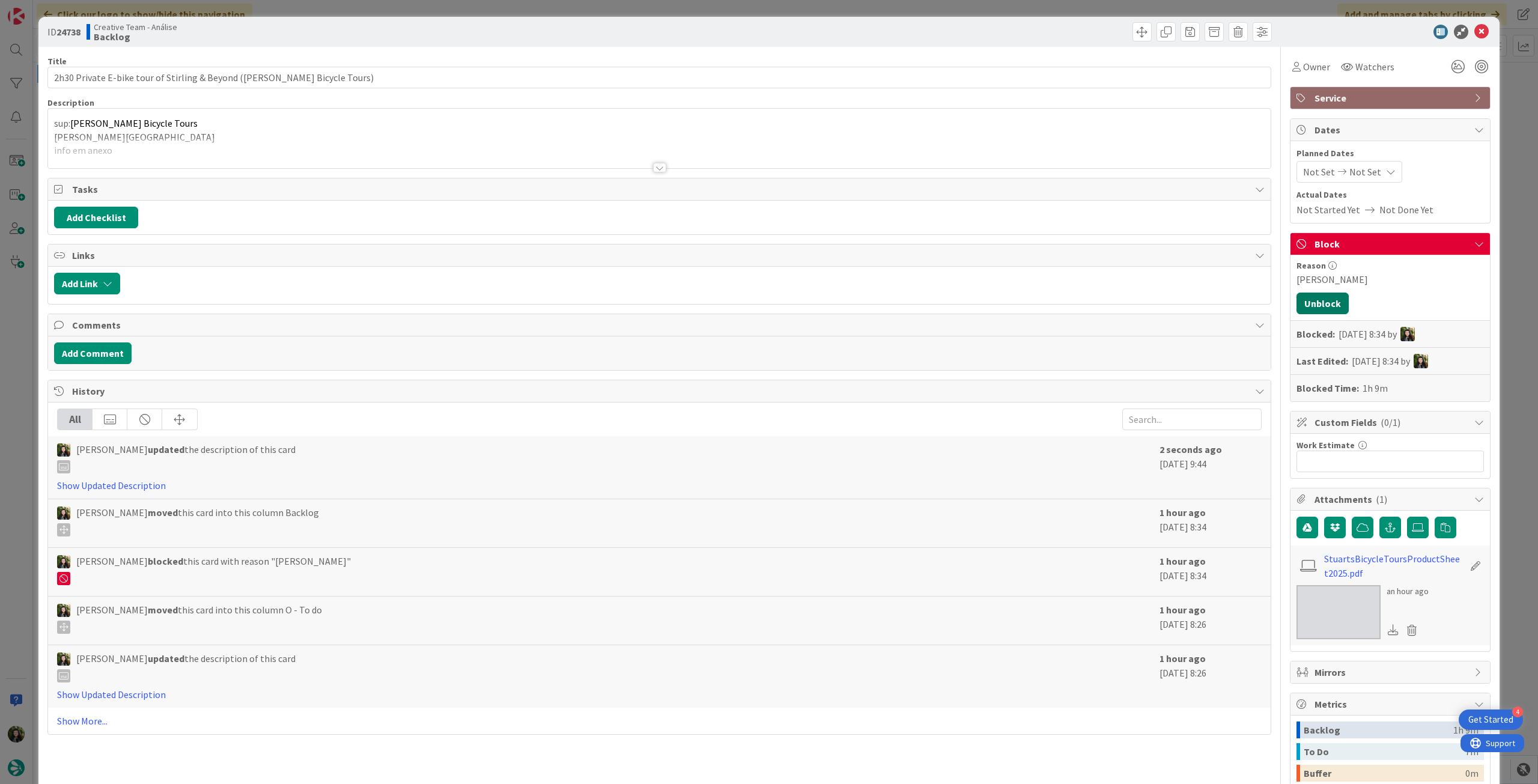
click at [1327, 299] on button "Unblock" at bounding box center [1323, 303] width 52 height 22
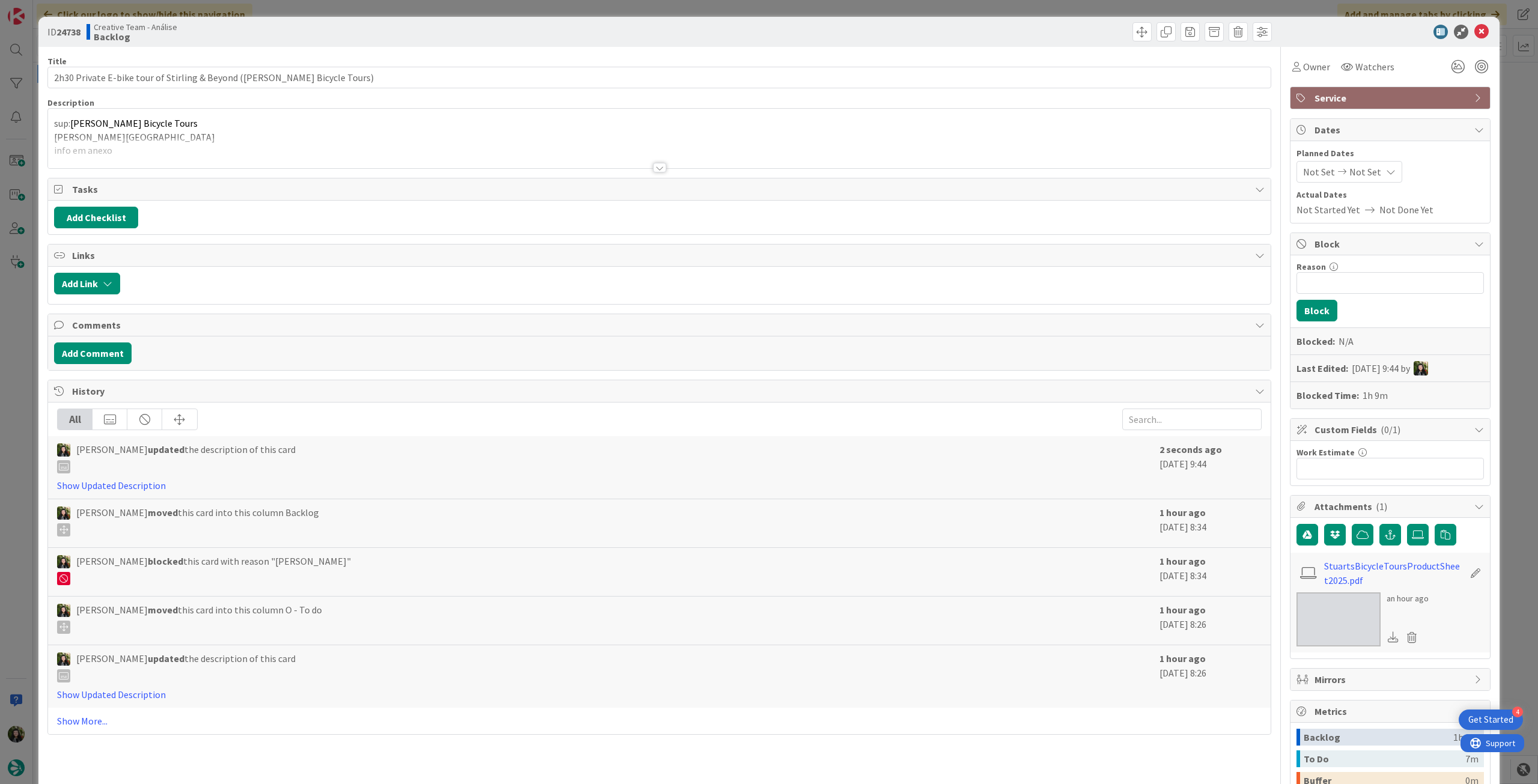
click at [1478, 29] on icon at bounding box center [1482, 32] width 15 height 15
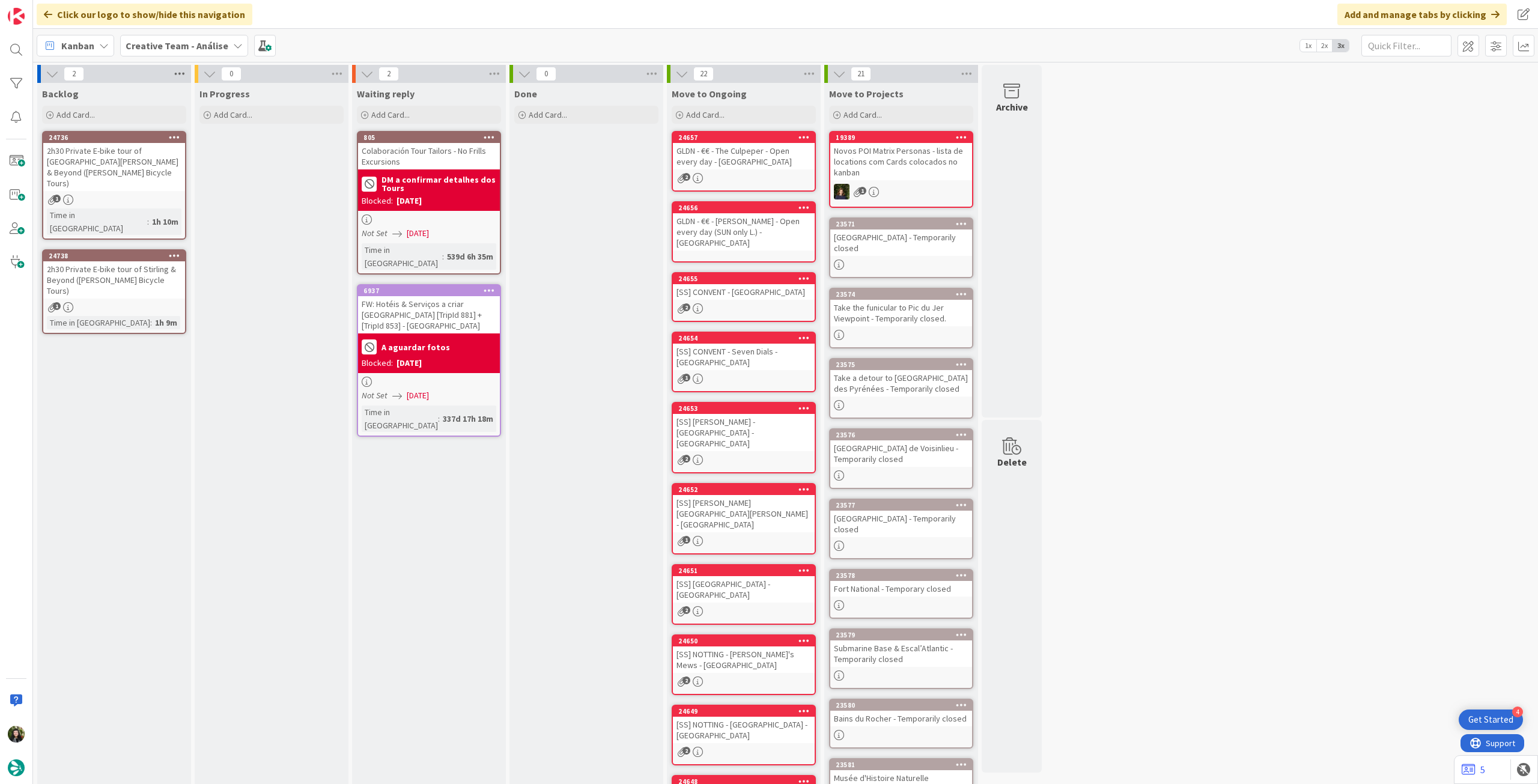
click at [183, 72] on icon at bounding box center [179, 74] width 15 height 18
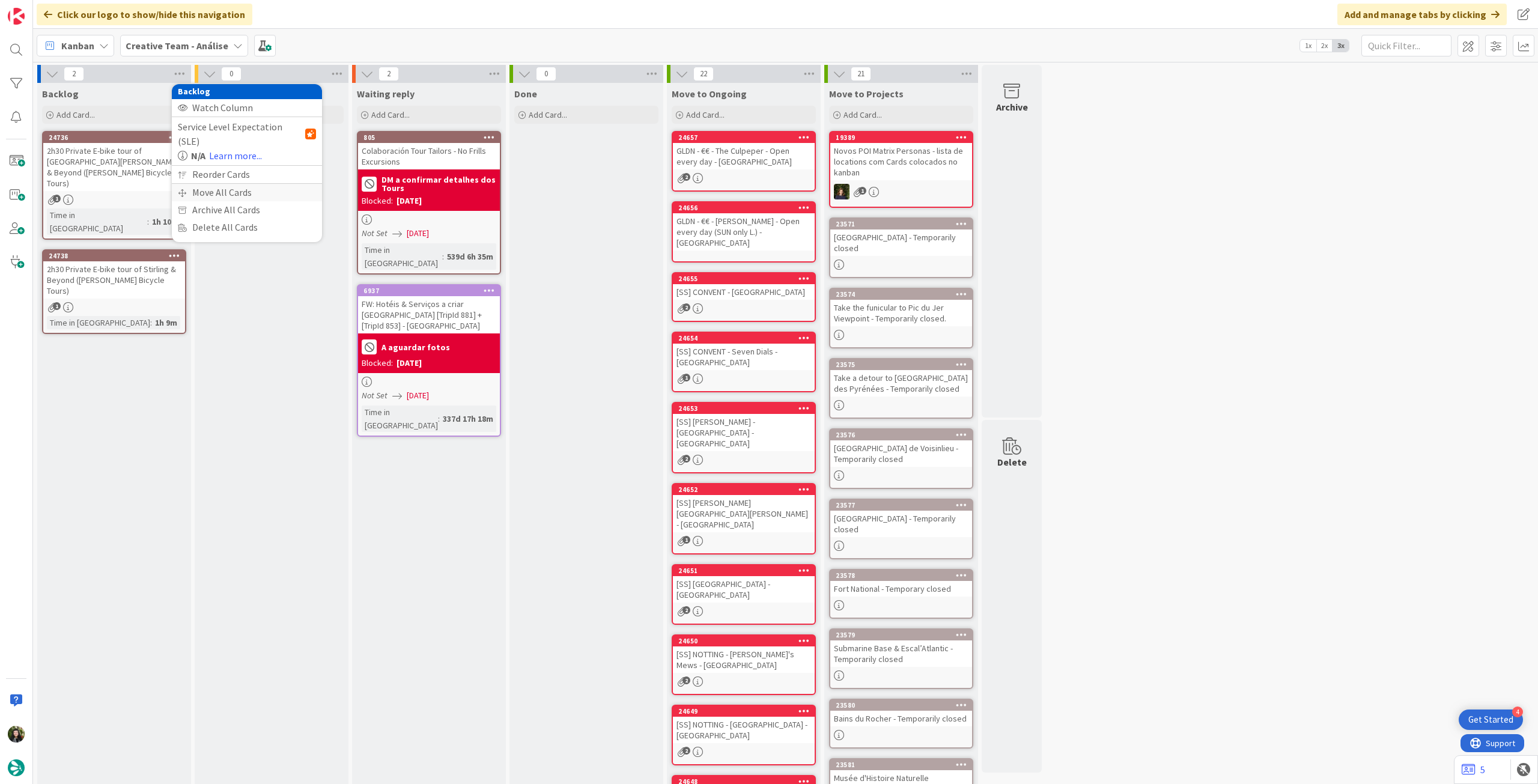
click at [197, 184] on div "Move All Cards" at bounding box center [247, 192] width 150 height 17
click at [236, 128] on span "Creative Team - Análise" at bounding box center [233, 130] width 97 height 12
click at [227, 190] on span "Creative Team" at bounding box center [254, 188] width 109 height 18
click at [233, 172] on div "Select a Column..." at bounding box center [238, 169] width 114 height 19
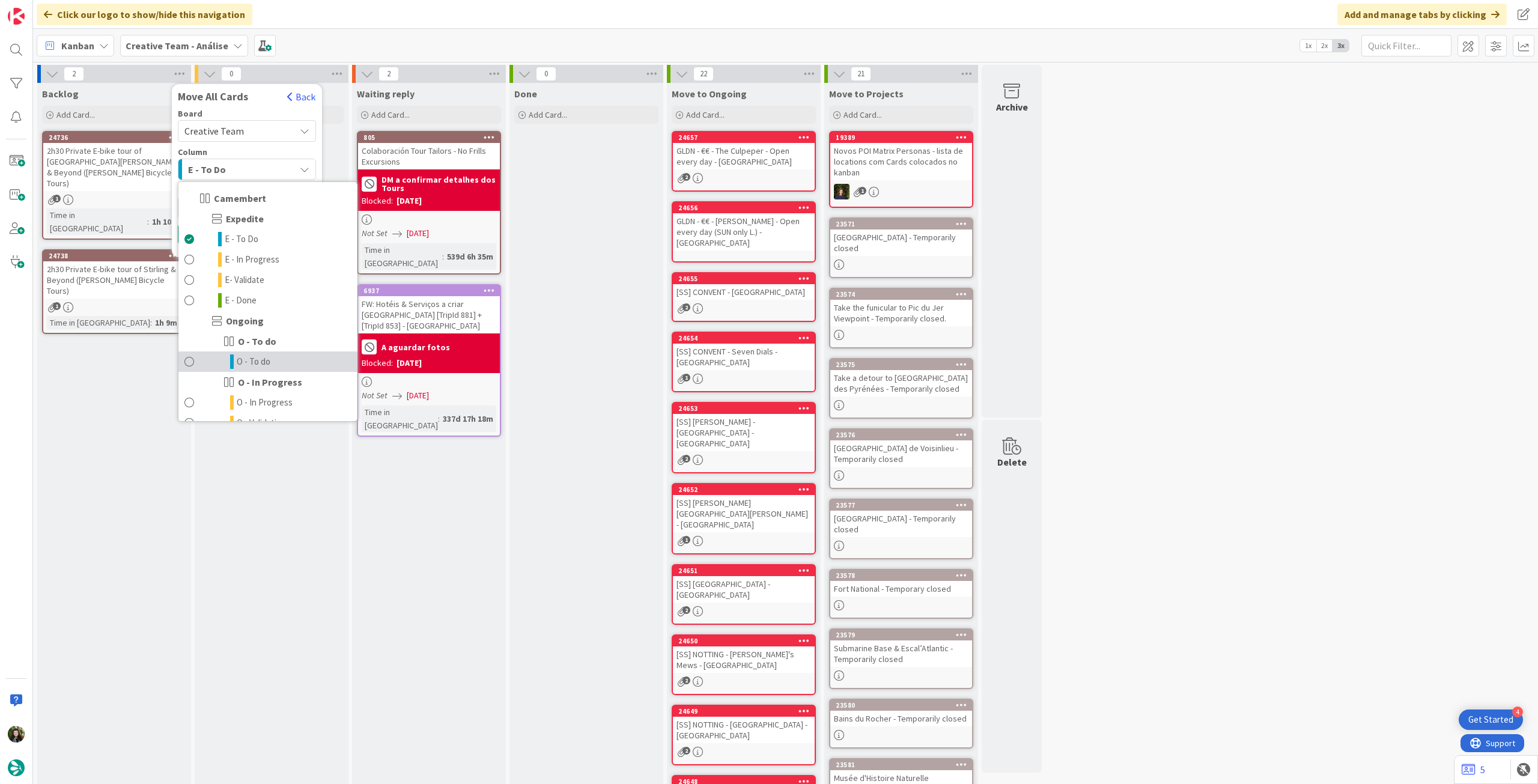
click at [286, 364] on link "O - To do" at bounding box center [268, 361] width 179 height 20
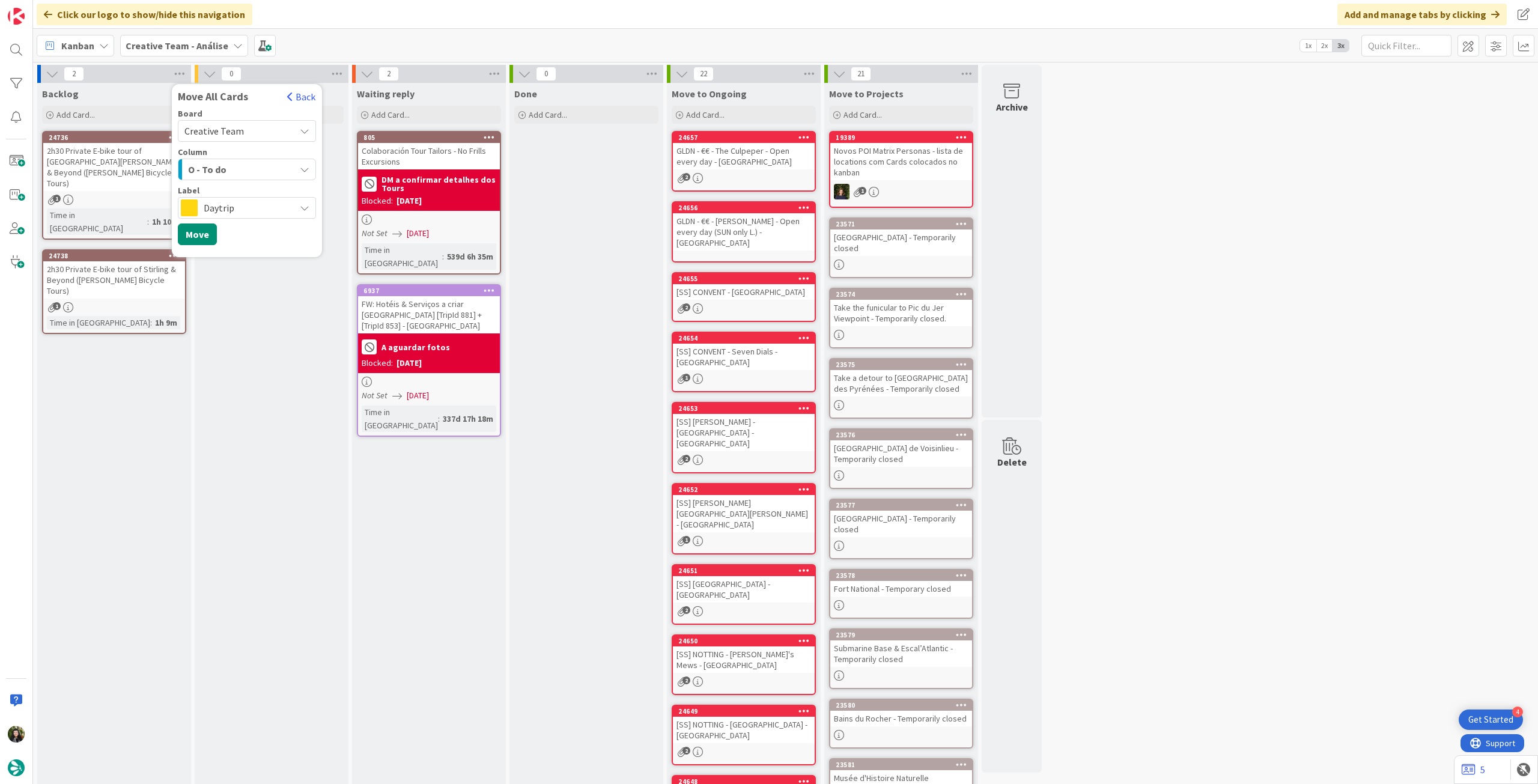
click at [246, 205] on span "Daytrip" at bounding box center [246, 208] width 85 height 17
click at [257, 436] on span "Service" at bounding box center [266, 444] width 87 height 18
click at [203, 231] on button "Move" at bounding box center [198, 235] width 39 height 22
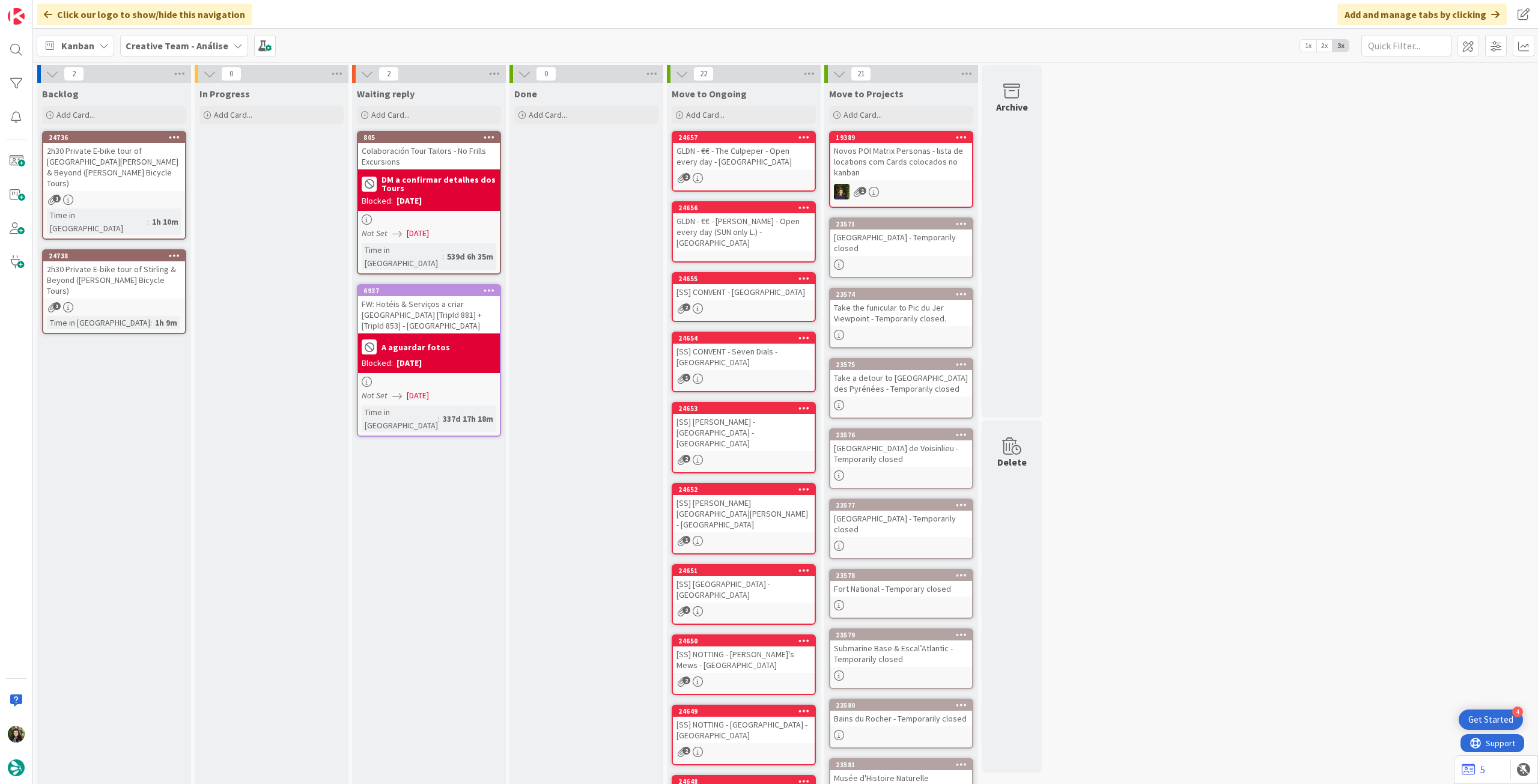
click at [183, 50] on b "Creative Team - Análise" at bounding box center [176, 45] width 103 height 12
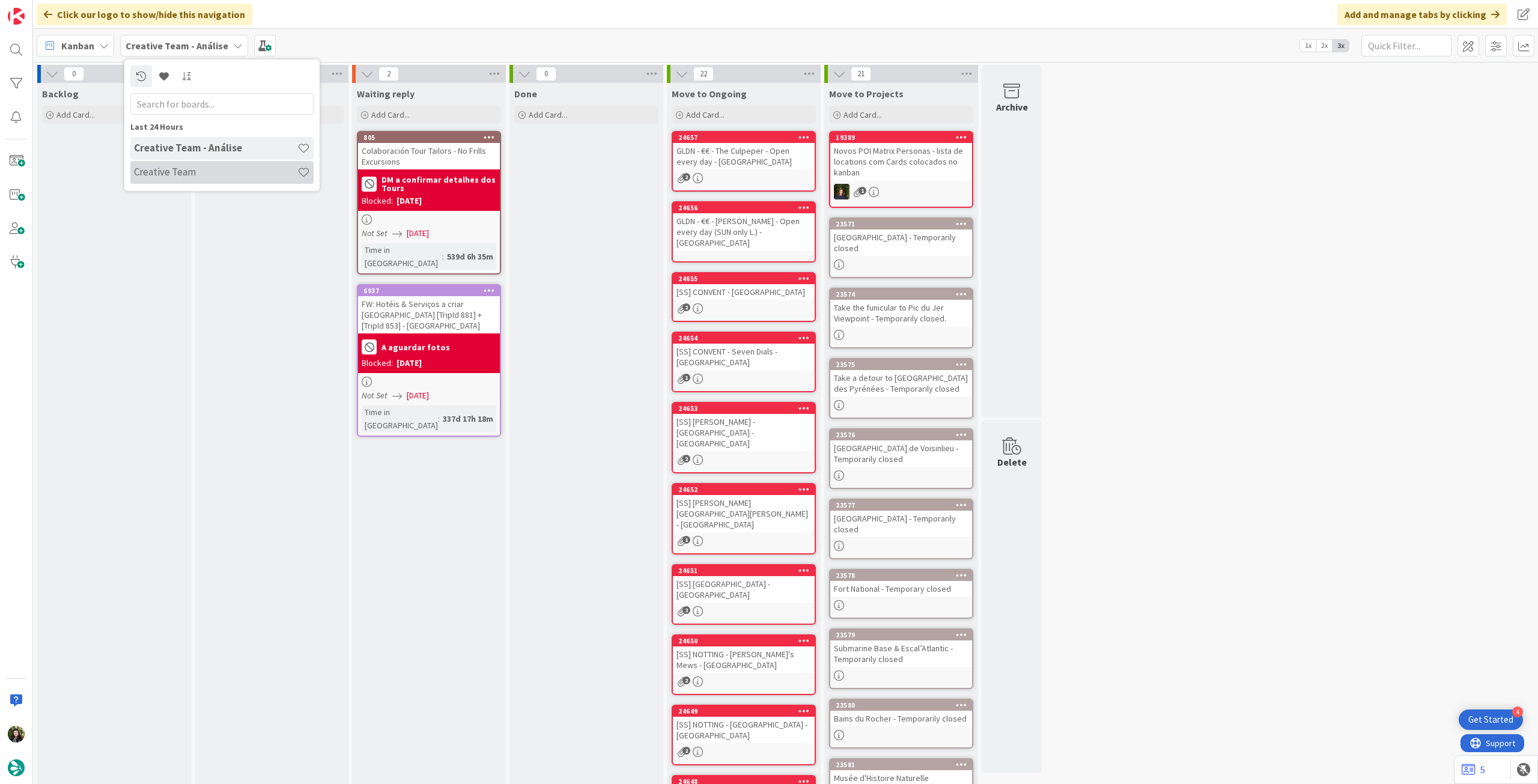
click at [207, 169] on h4 "Creative Team" at bounding box center [216, 172] width 163 height 12
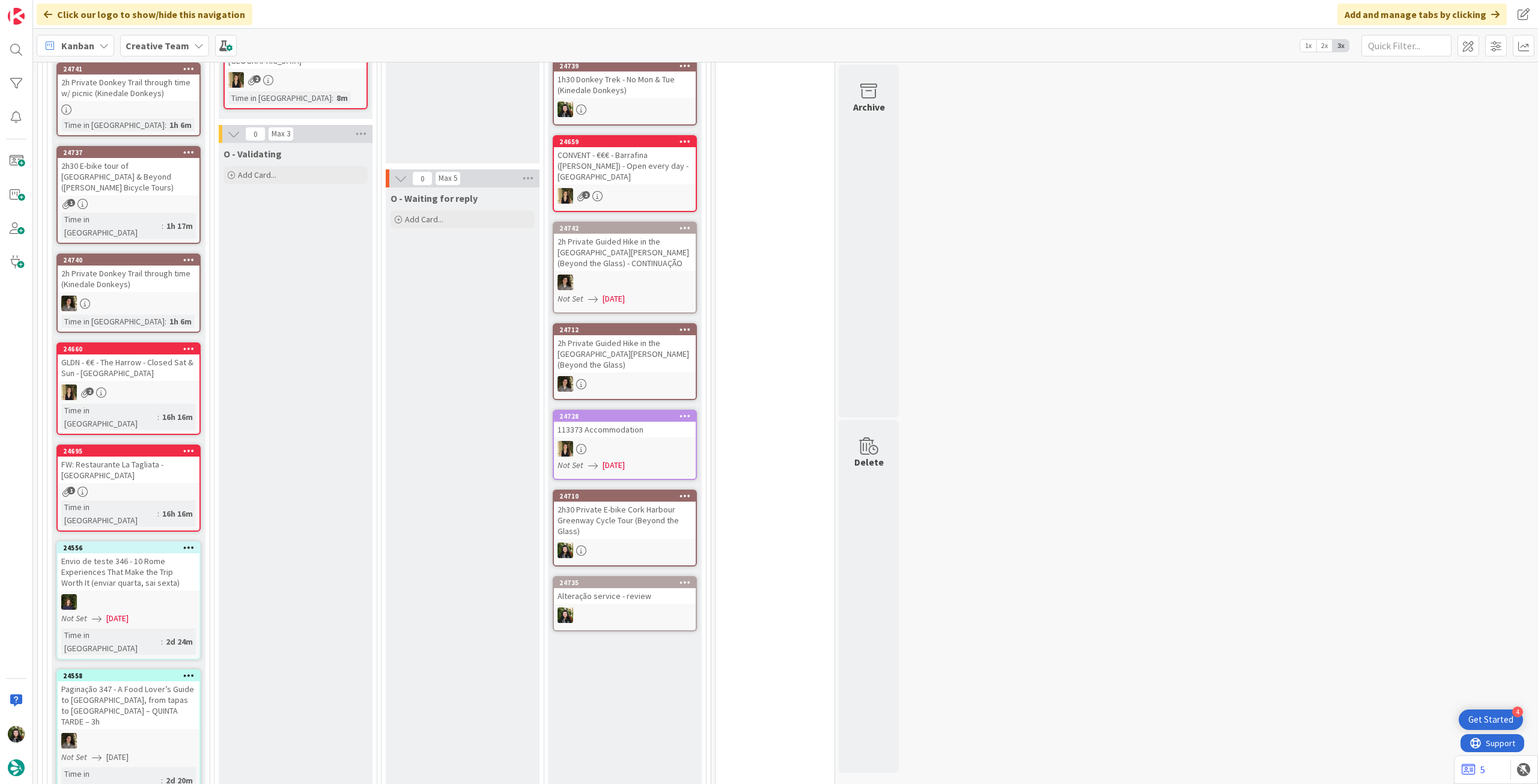
scroll to position [320, 0]
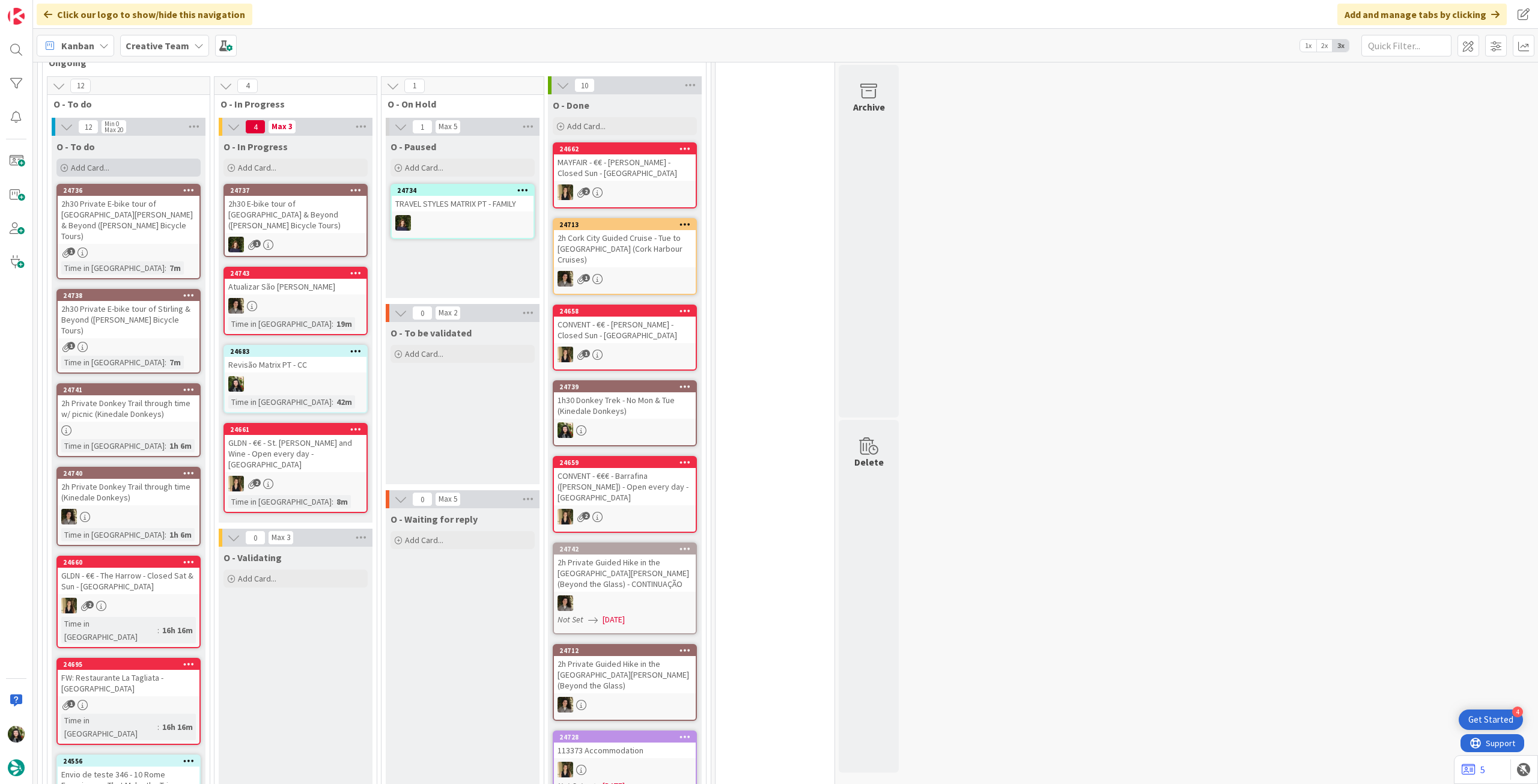
click at [125, 167] on div "Add Card..." at bounding box center [128, 168] width 144 height 18
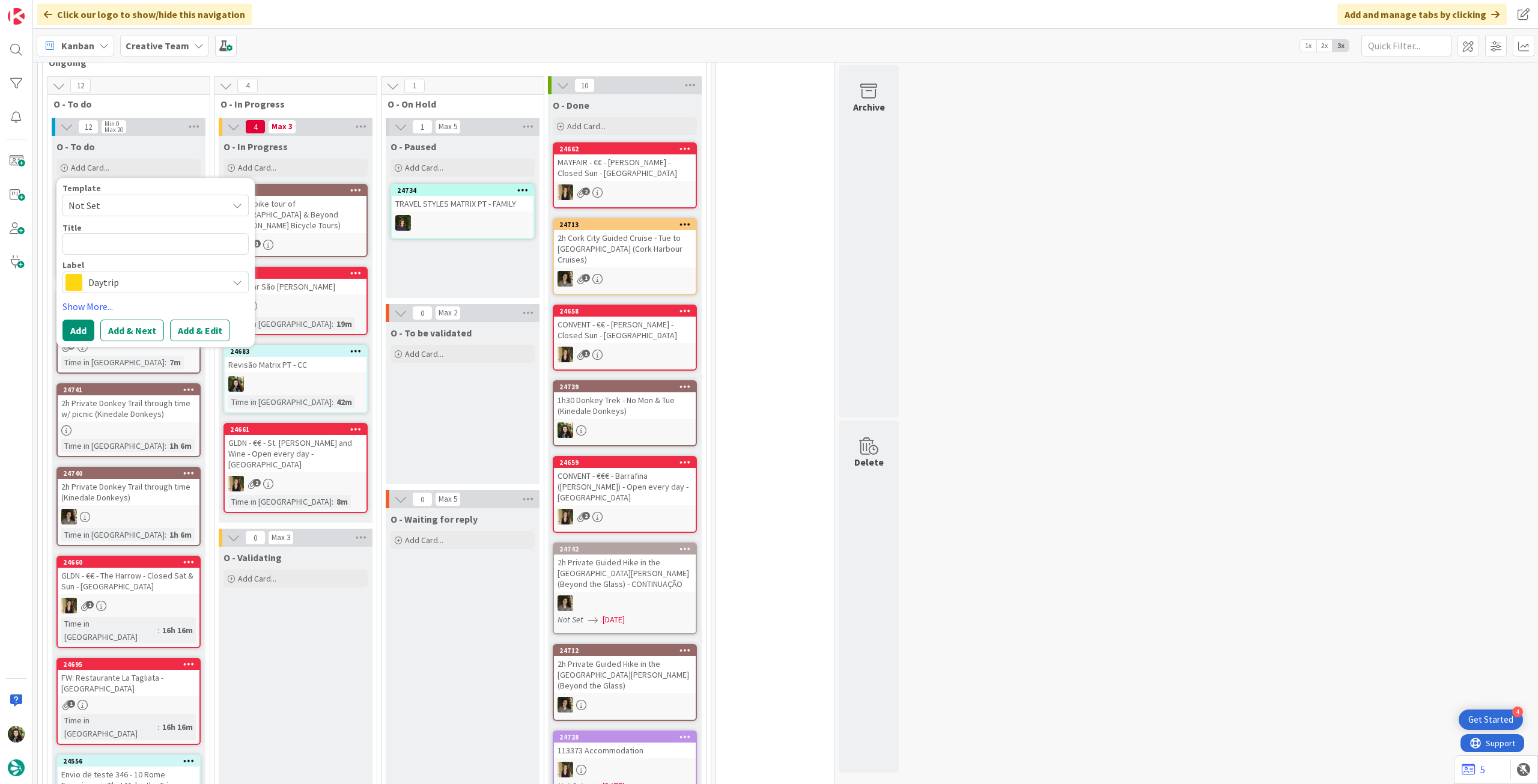
click at [133, 281] on span "Daytrip" at bounding box center [155, 282] width 133 height 17
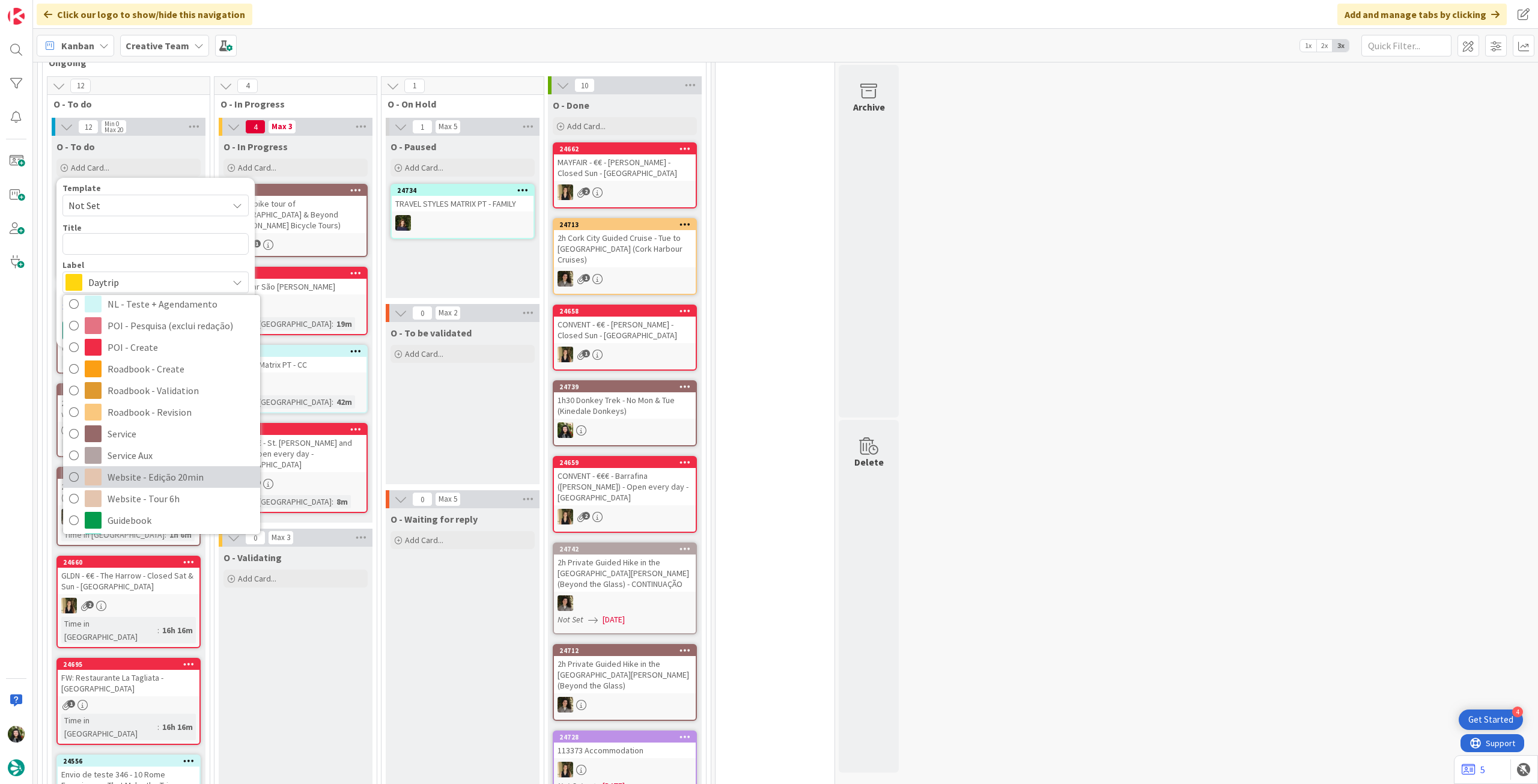
scroll to position [240, 0]
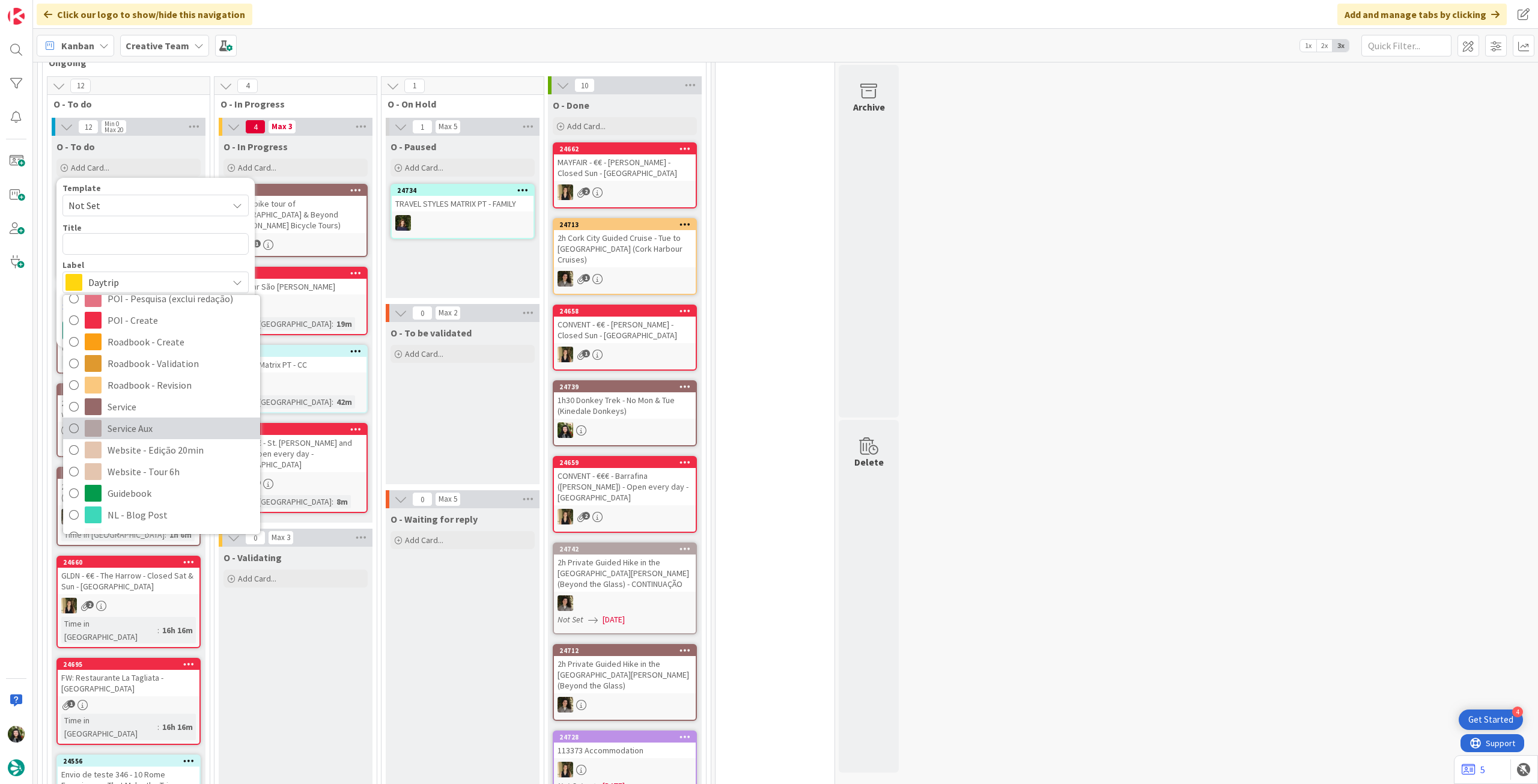
click at [156, 423] on span "Service Aux" at bounding box center [181, 428] width 147 height 18
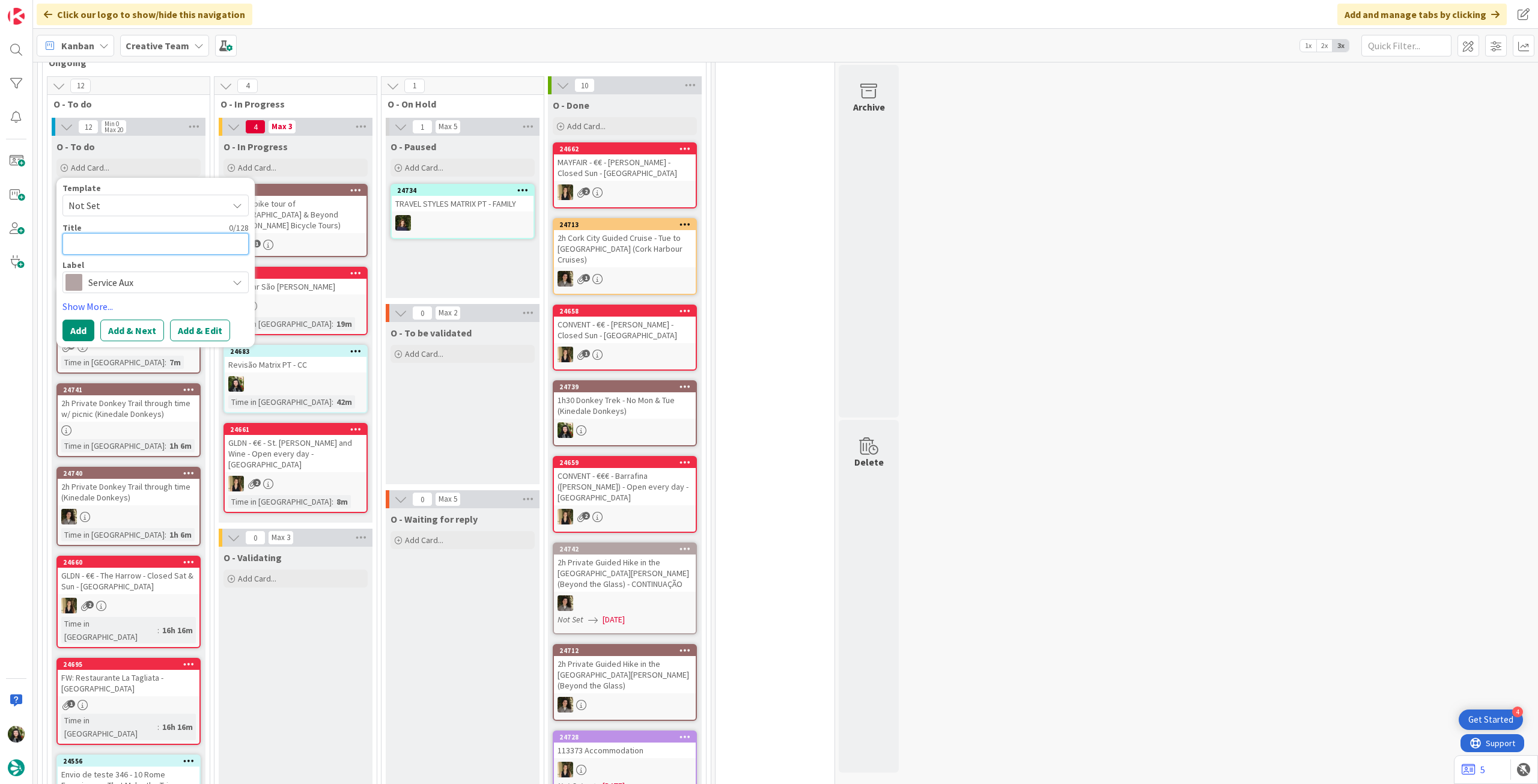
click at [167, 245] on textarea at bounding box center [156, 244] width 187 height 22
type textarea "x"
type textarea "A"
type textarea "x"
type textarea "Atu"
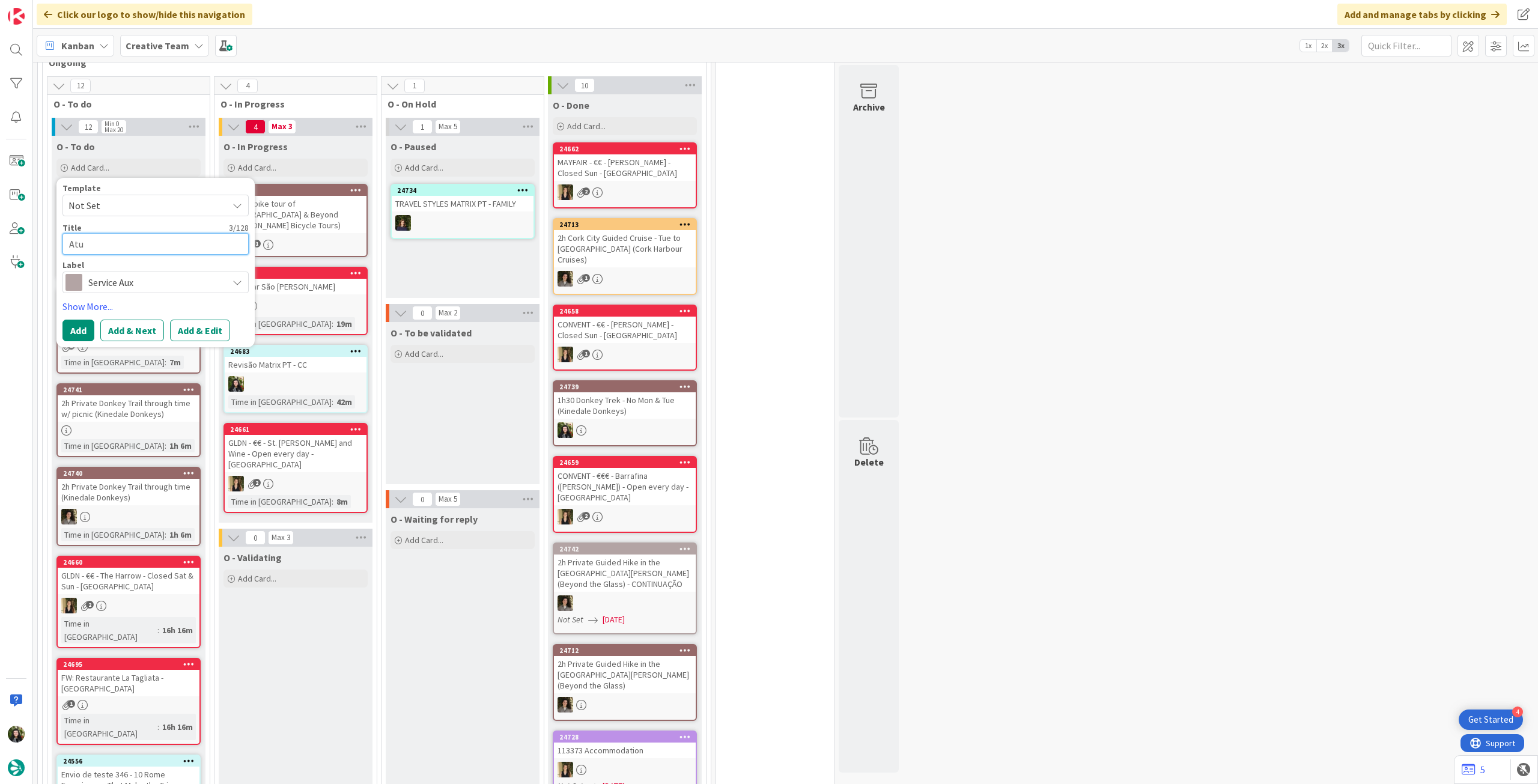
type textarea "x"
type textarea "Atua"
type textarea "x"
type textarea "Atual"
type textarea "x"
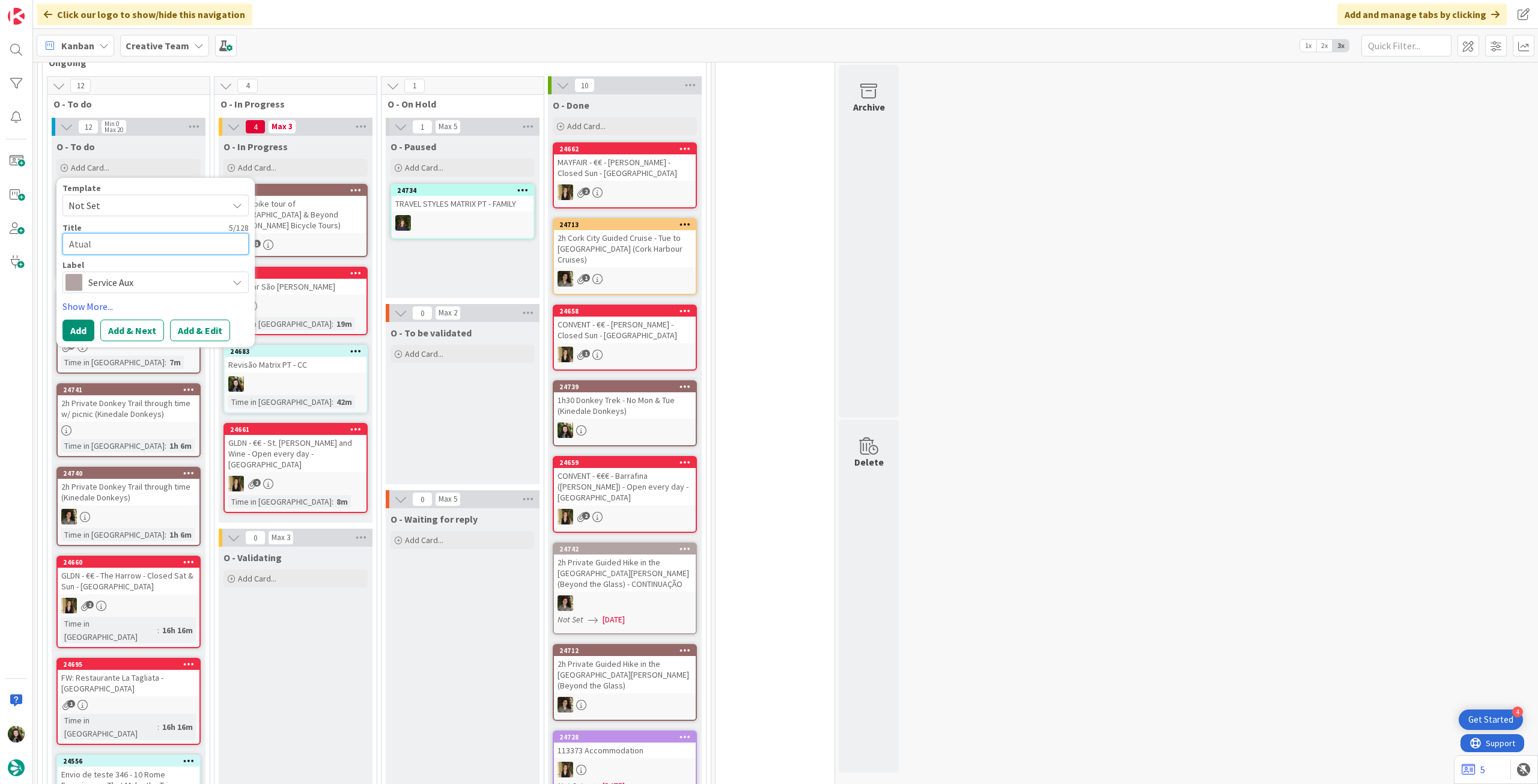
type textarea "Atuali"
type textarea "x"
type textarea "Atualiz"
type textarea "x"
type textarea "Atualiza"
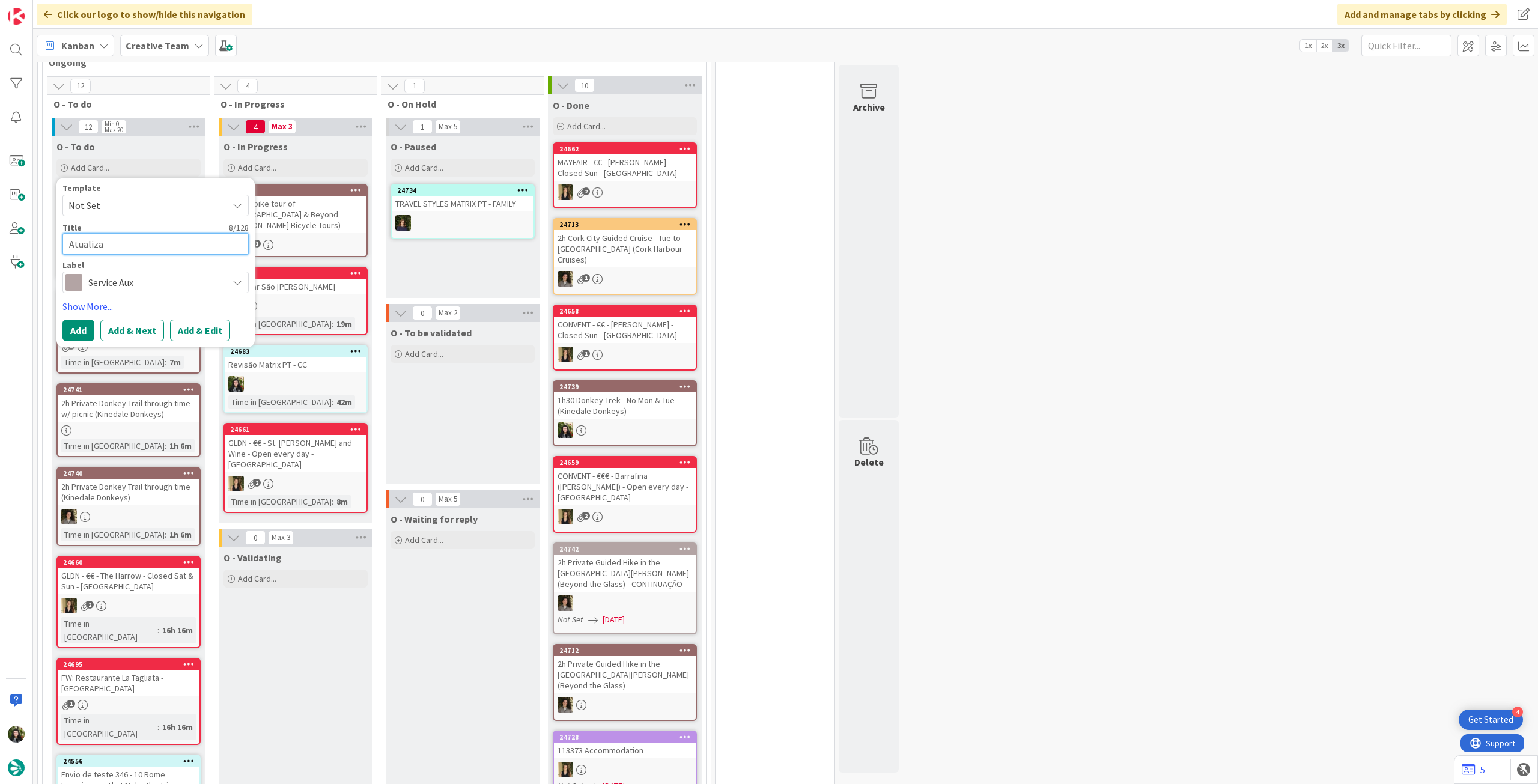
type textarea "x"
type textarea "Atualizar"
type textarea "x"
type textarea "Atualizar"
type textarea "x"
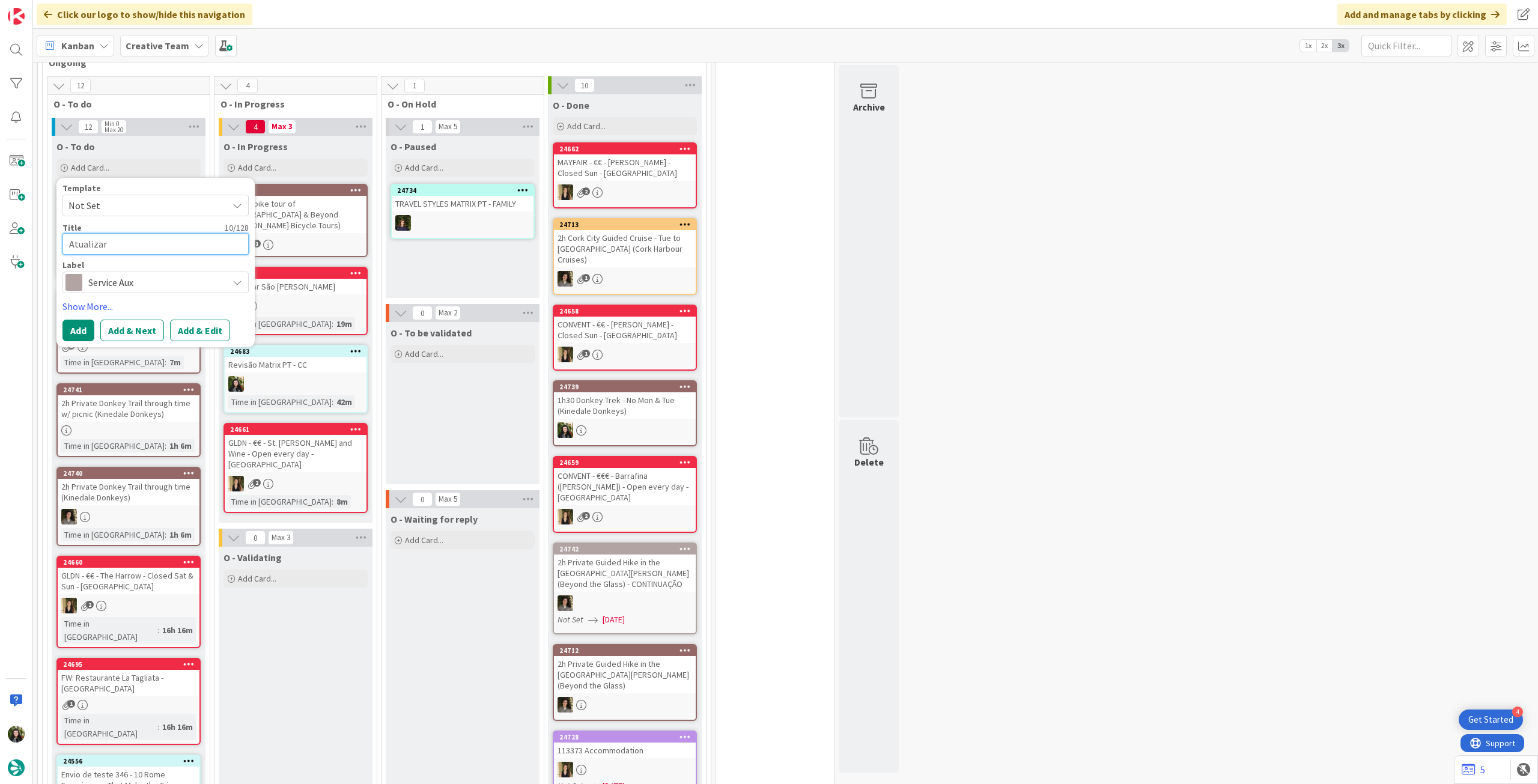
type textarea "Atualizar P"
type textarea "x"
type textarea "Atualizar PO"
type textarea "x"
type textarea "Atualizar POI"
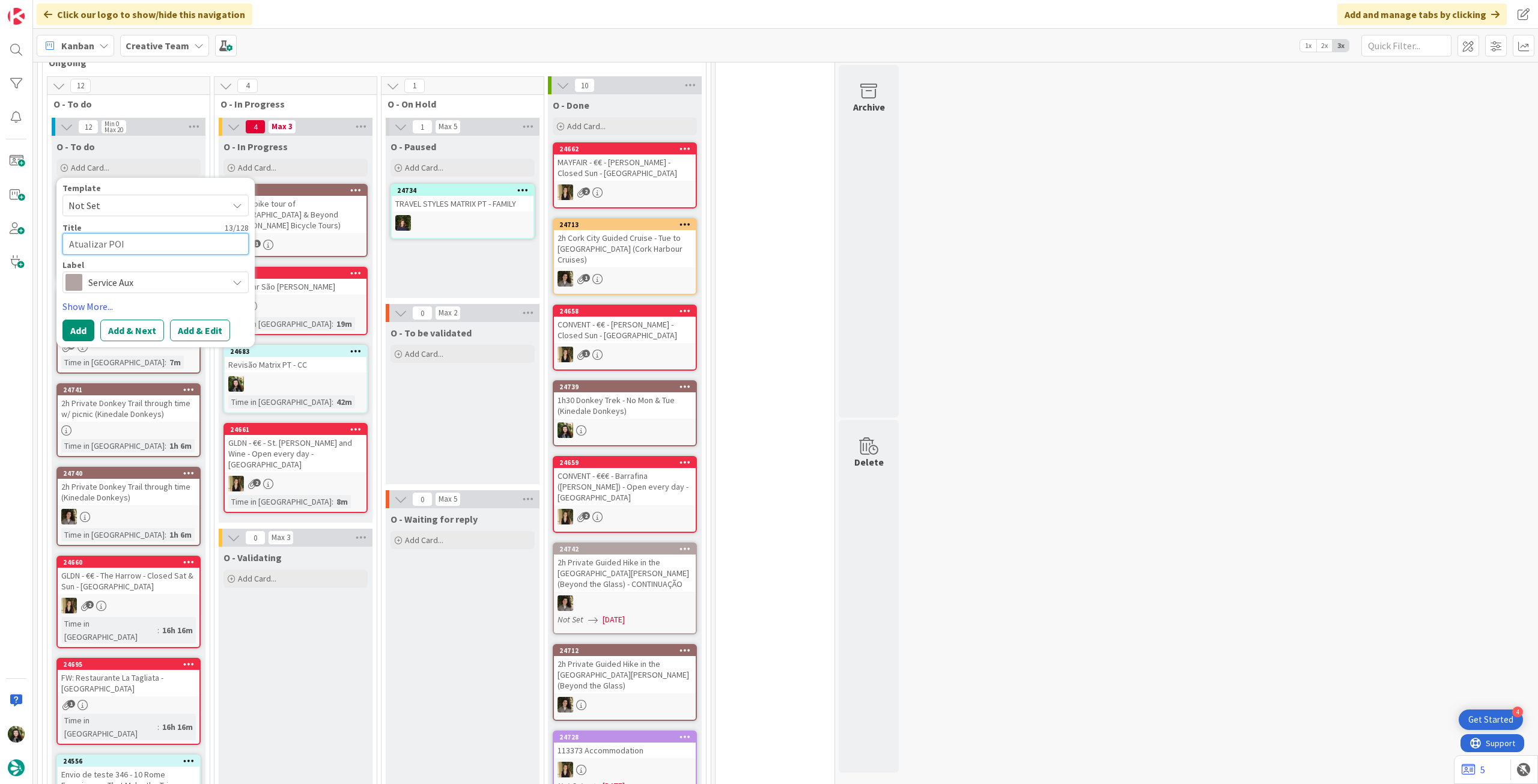
type textarea "x"
type textarea "Atualizar POI:"
type textarea "x"
type textarea "Atualizar POI:"
paste textarea "Cromeleque dos Almendres (Only w/ car) - ATT: road closed when raining"
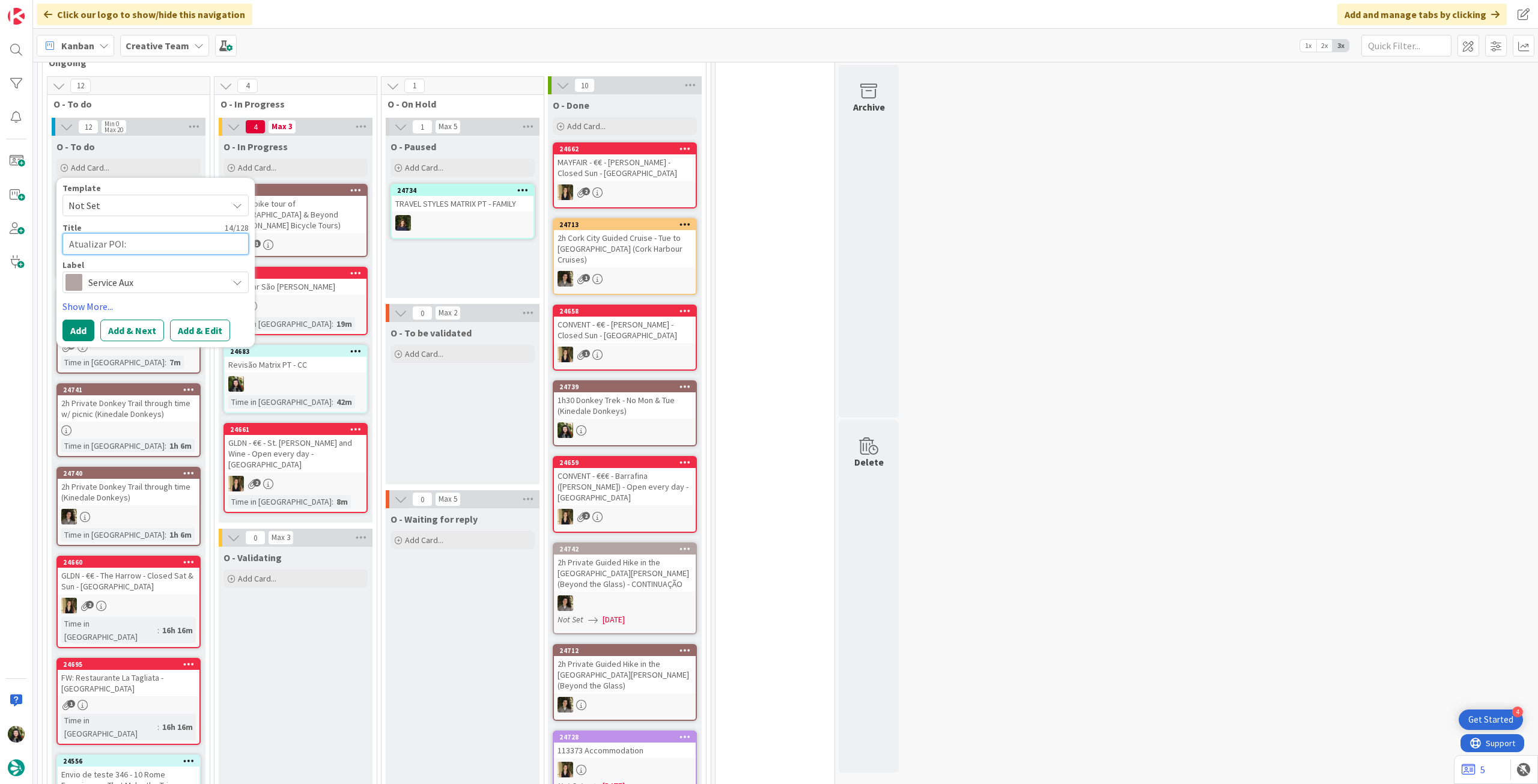
type textarea "x"
type textarea "Atualizar POI: Cromeleque dos Almendres (Only w/ car) - ATT: road closed when r…"
click at [83, 350] on button "Add" at bounding box center [79, 359] width 32 height 22
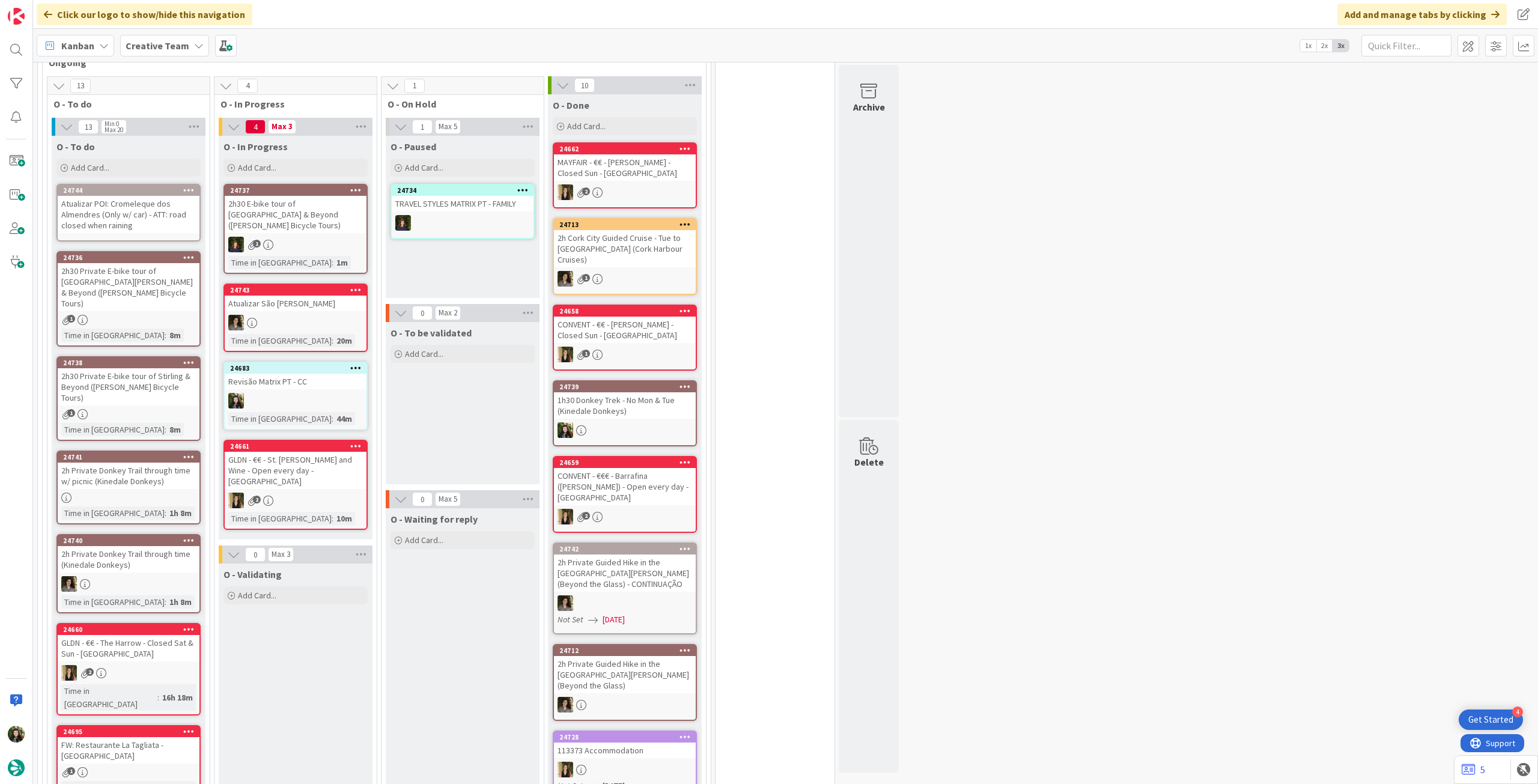
click at [144, 218] on div "Atualizar POI: Cromeleque dos Almendres (Only w/ car) - ATT: road closed when r…" at bounding box center [128, 214] width 142 height 37
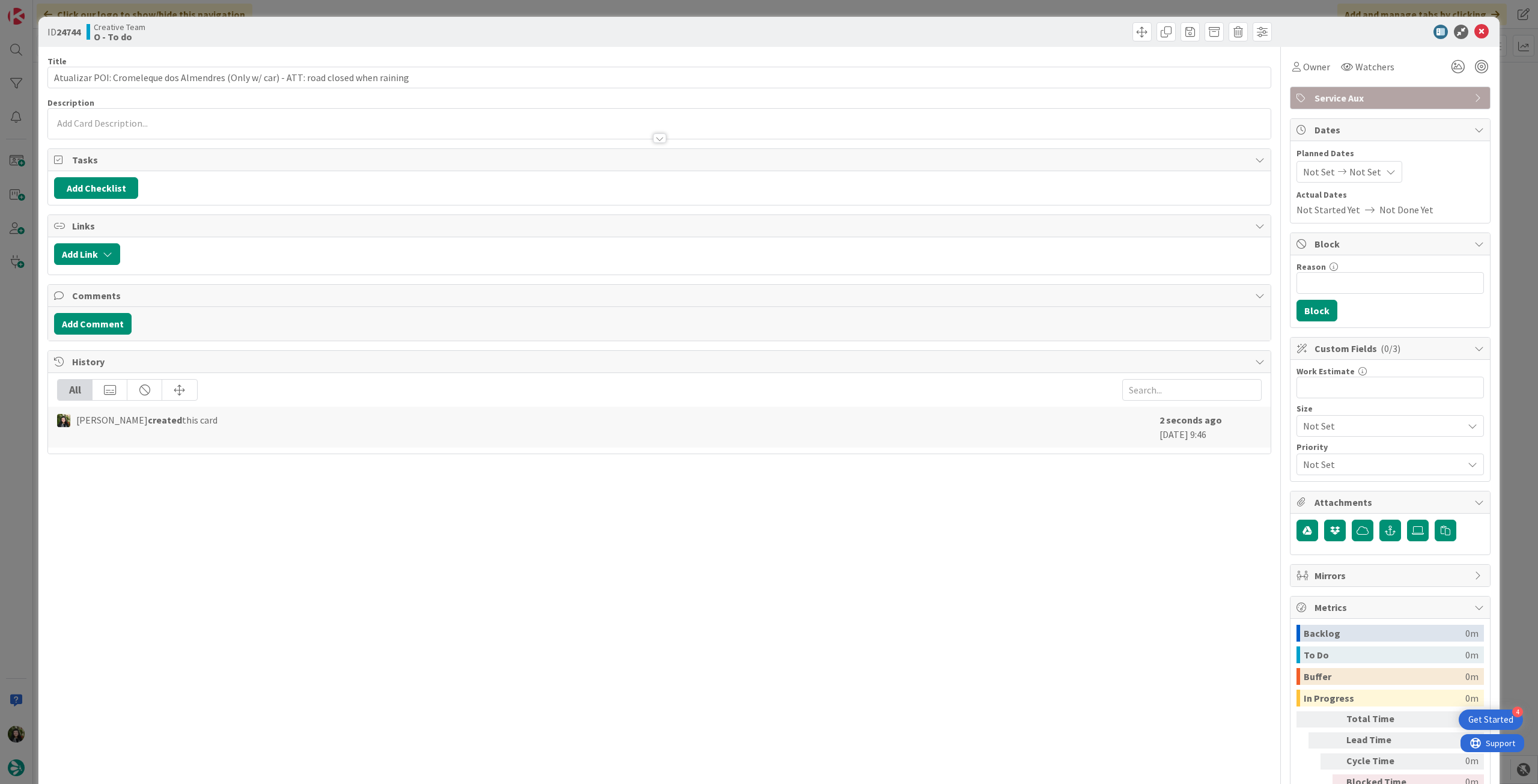
click at [504, 128] on div at bounding box center [659, 132] width 1222 height 12
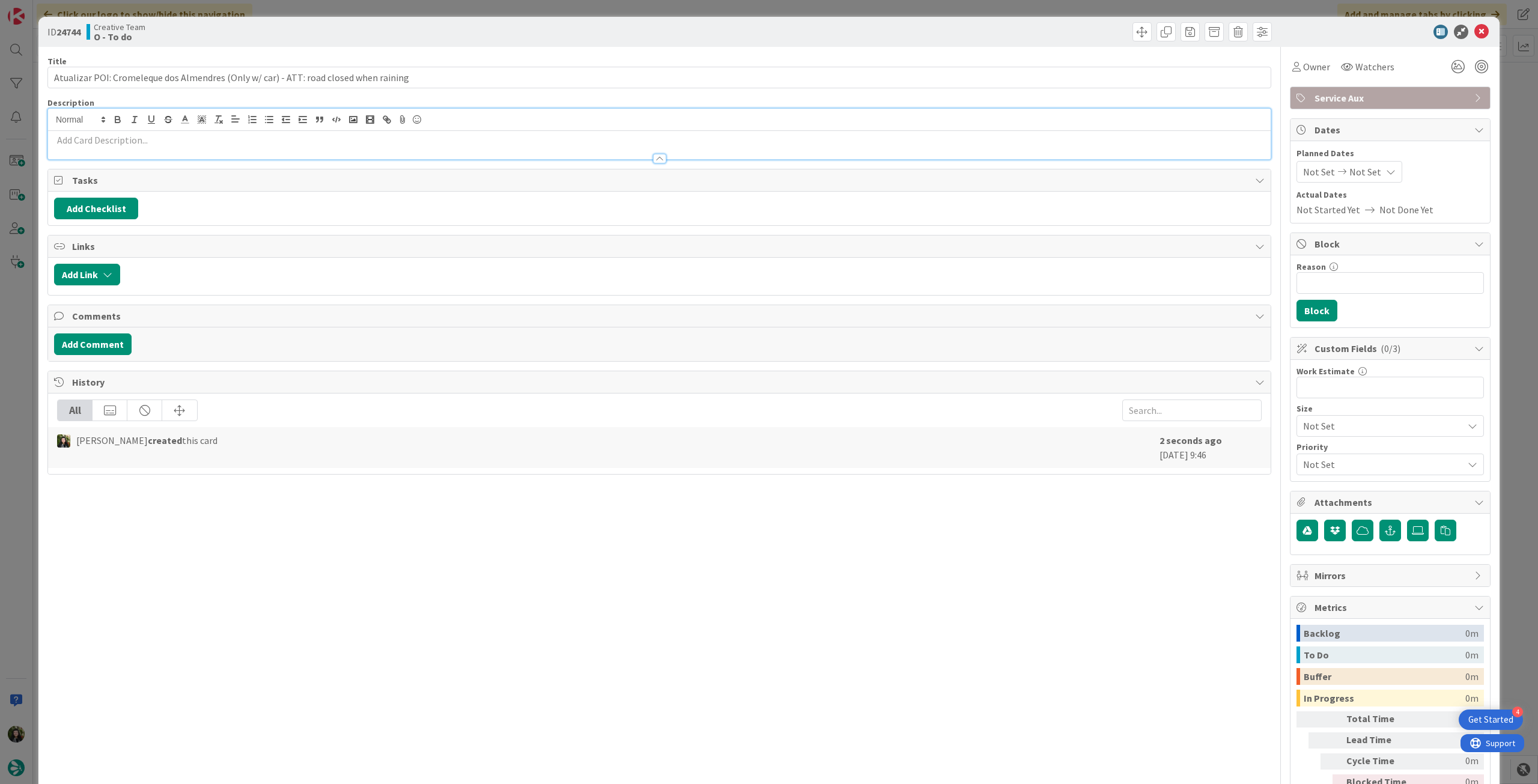
click at [498, 142] on p at bounding box center [659, 140] width 1211 height 14
click at [1475, 34] on icon at bounding box center [1482, 32] width 15 height 15
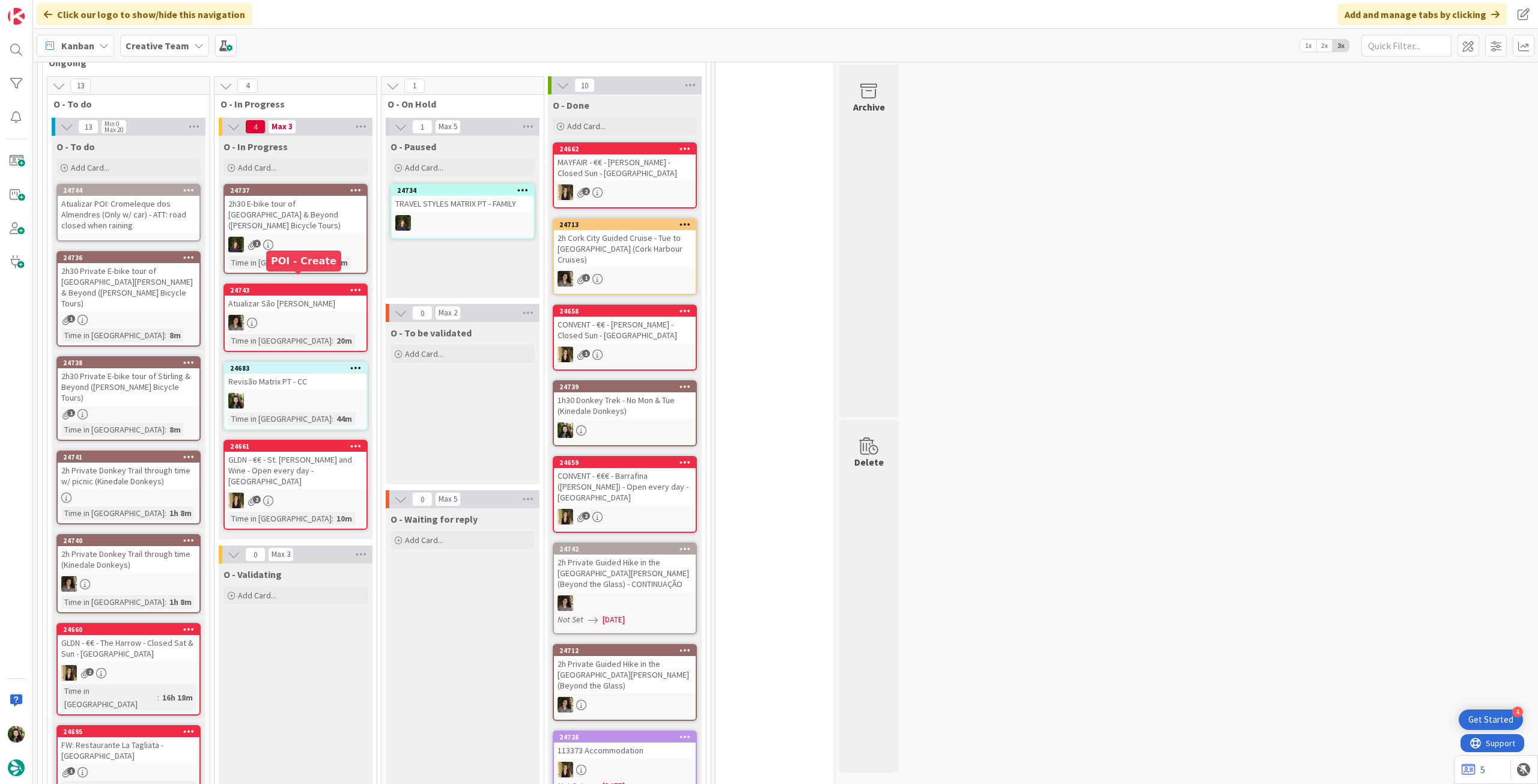
click at [167, 265] on div "2h30 Private E-bike tour of [GEOGRAPHIC_DATA][PERSON_NAME] & Beyond ([PERSON_NA…" at bounding box center [128, 287] width 142 height 48
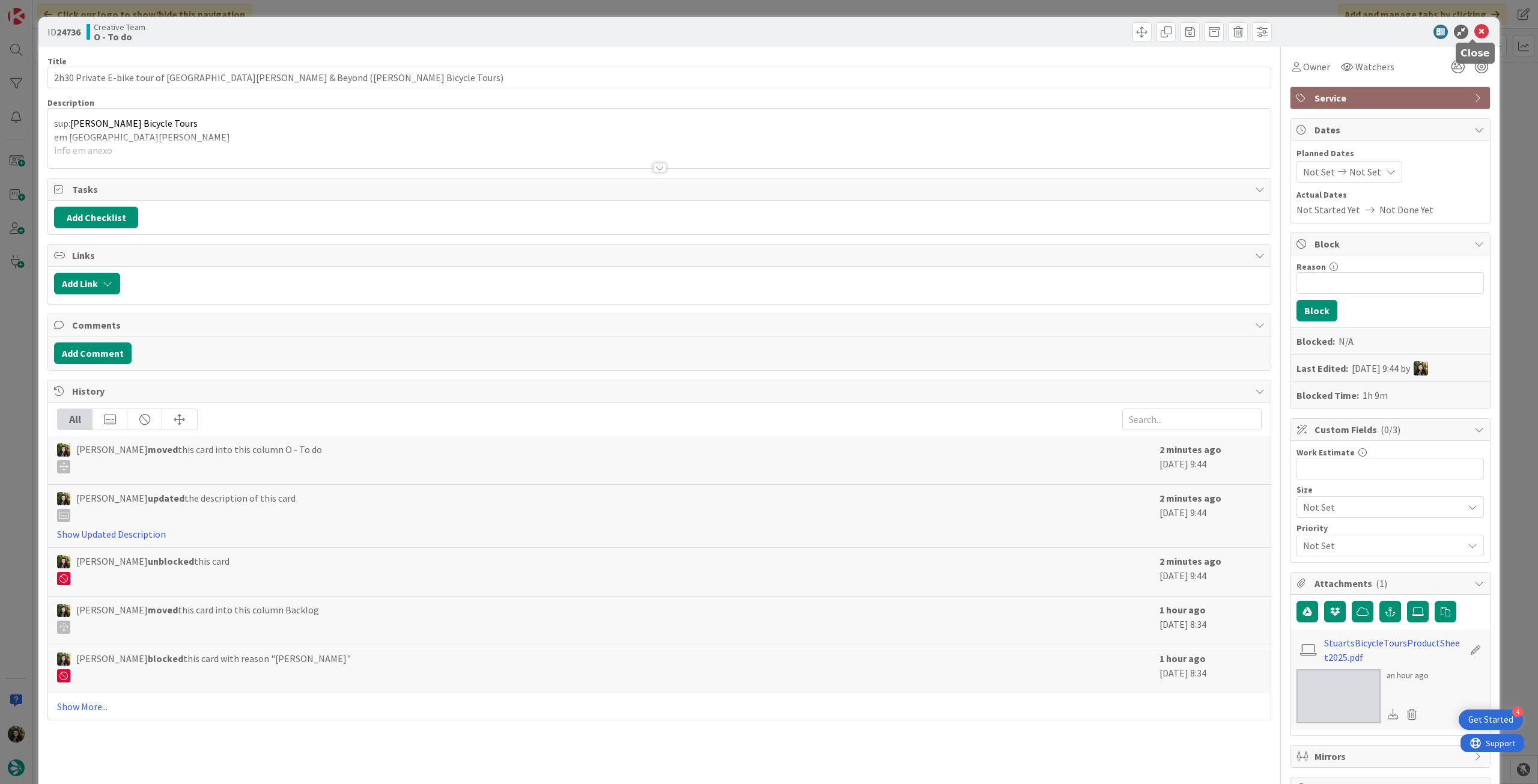
click at [1475, 32] on icon at bounding box center [1482, 32] width 15 height 15
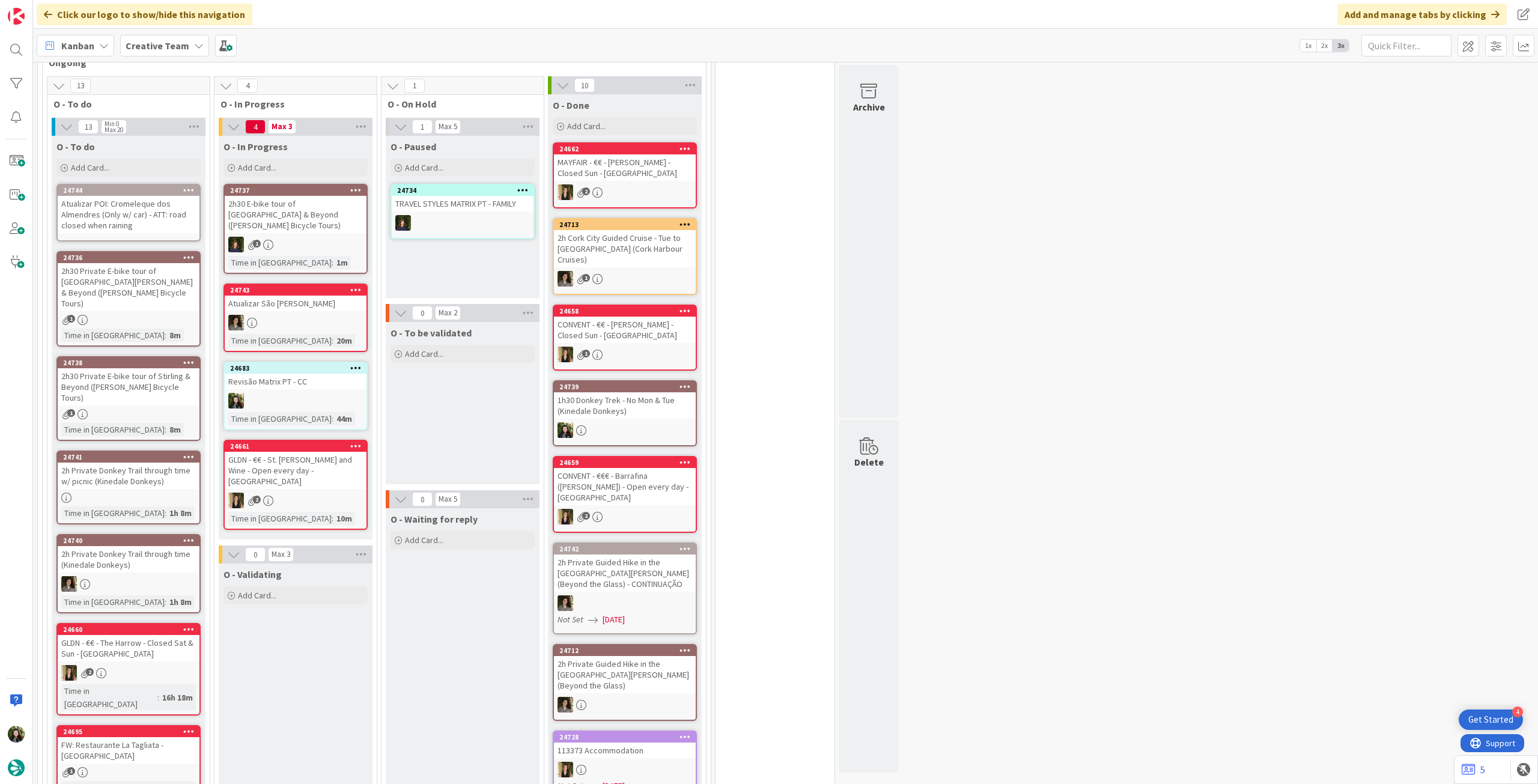
click at [138, 216] on div "Atualizar POI: Cromeleque dos Almendres (Only w/ car) - ATT: road closed when r…" at bounding box center [128, 214] width 142 height 37
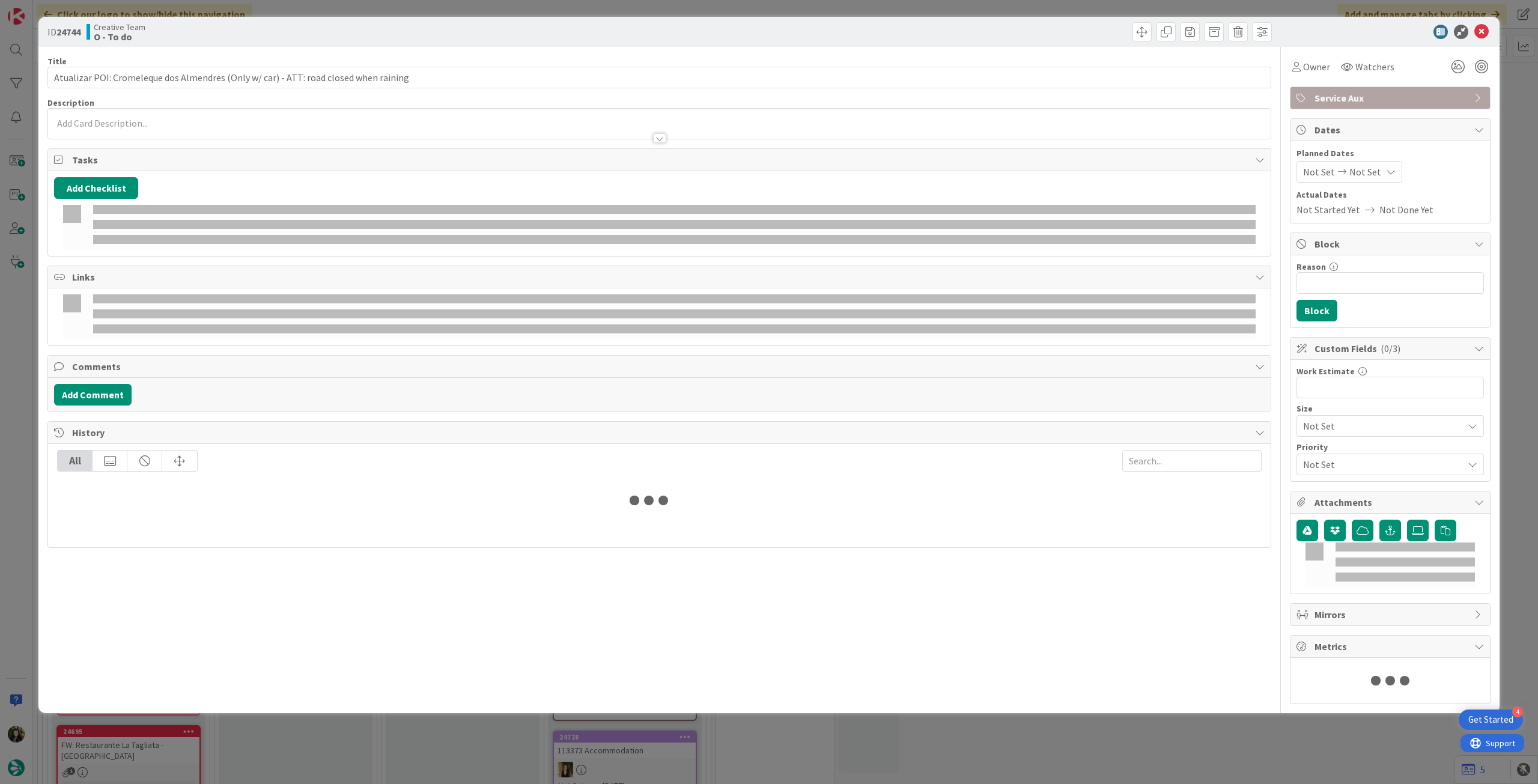
click at [145, 134] on div at bounding box center [659, 132] width 1222 height 12
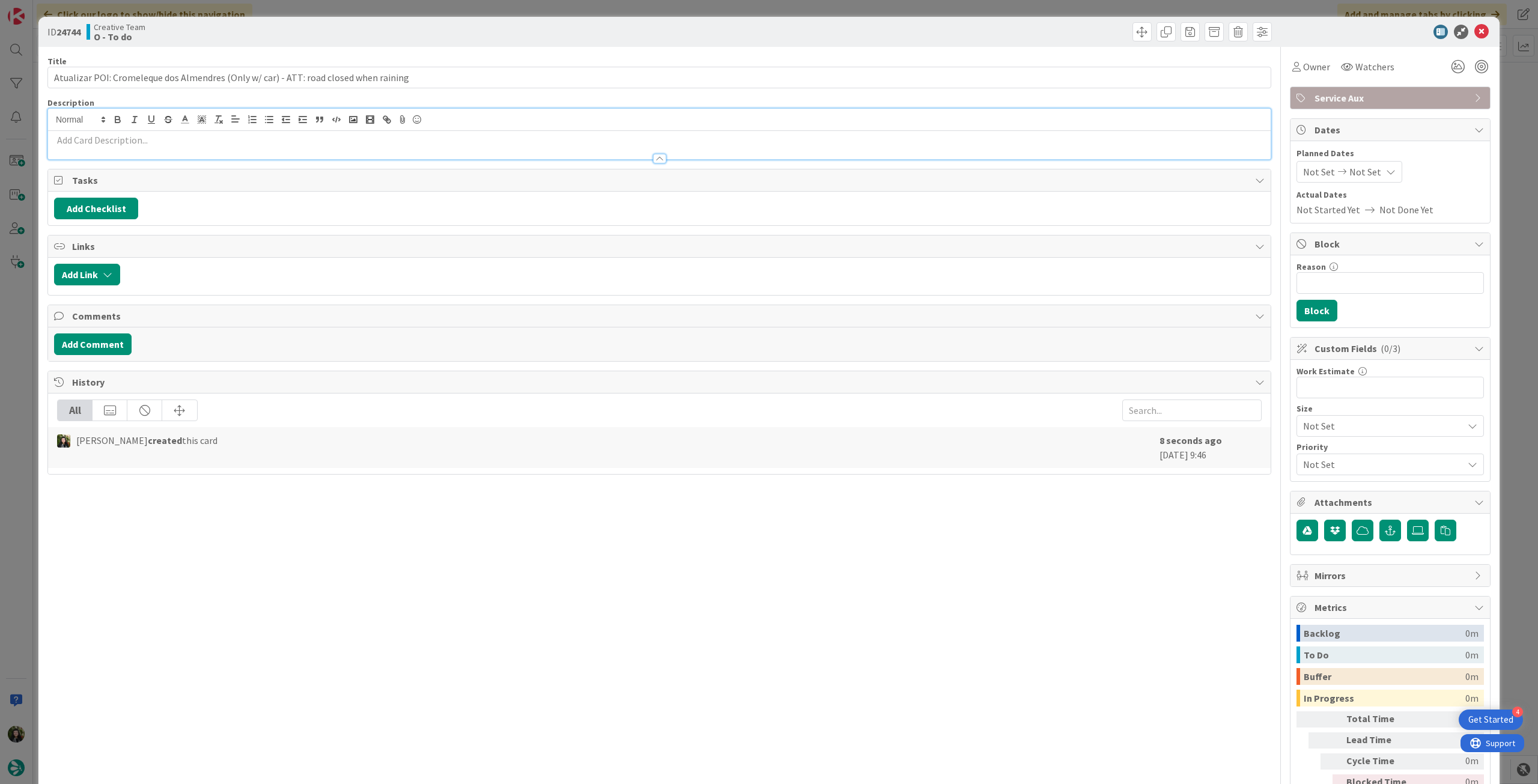
click at [146, 145] on p at bounding box center [659, 140] width 1211 height 14
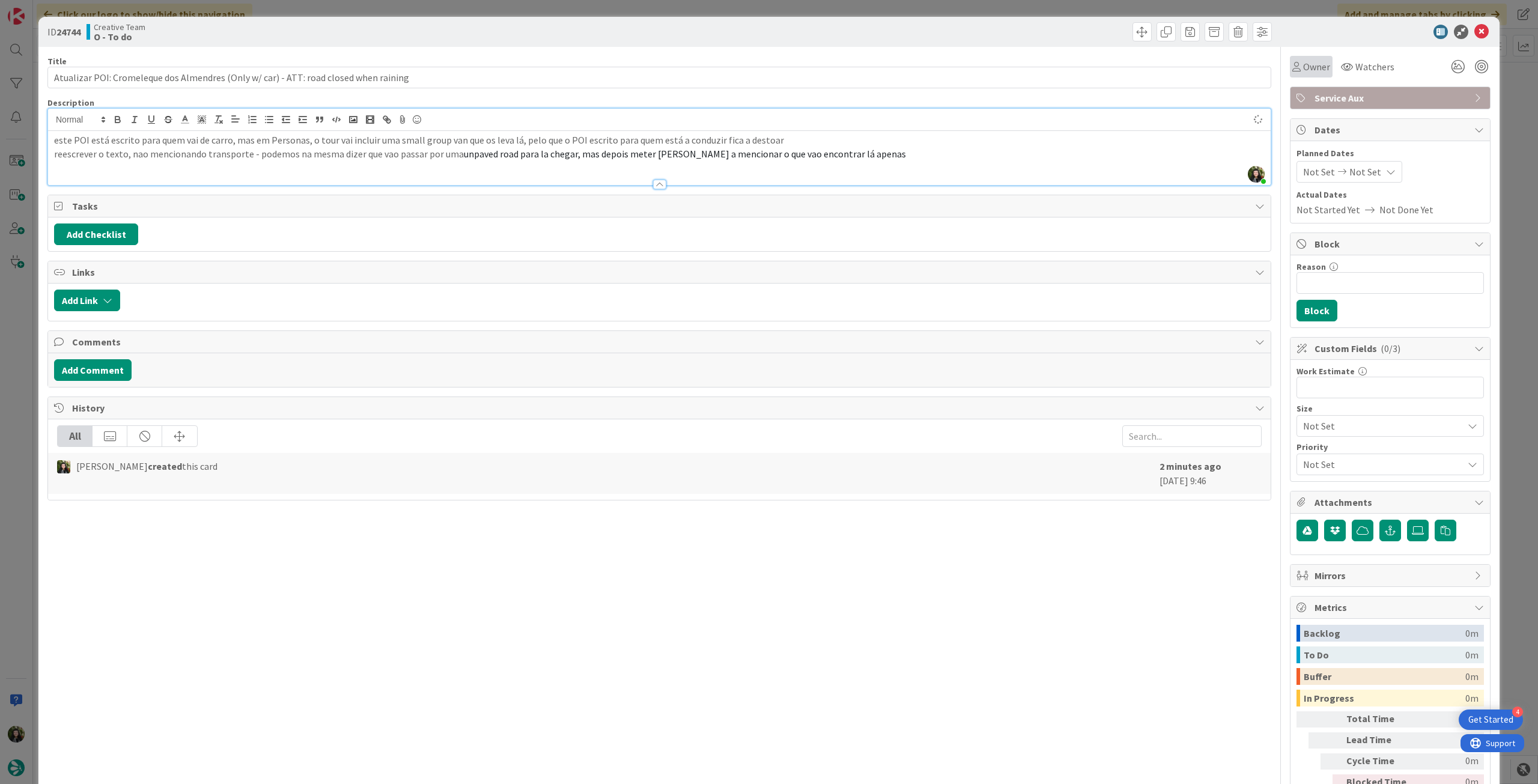
click at [1305, 69] on span "Owner" at bounding box center [1316, 67] width 27 height 15
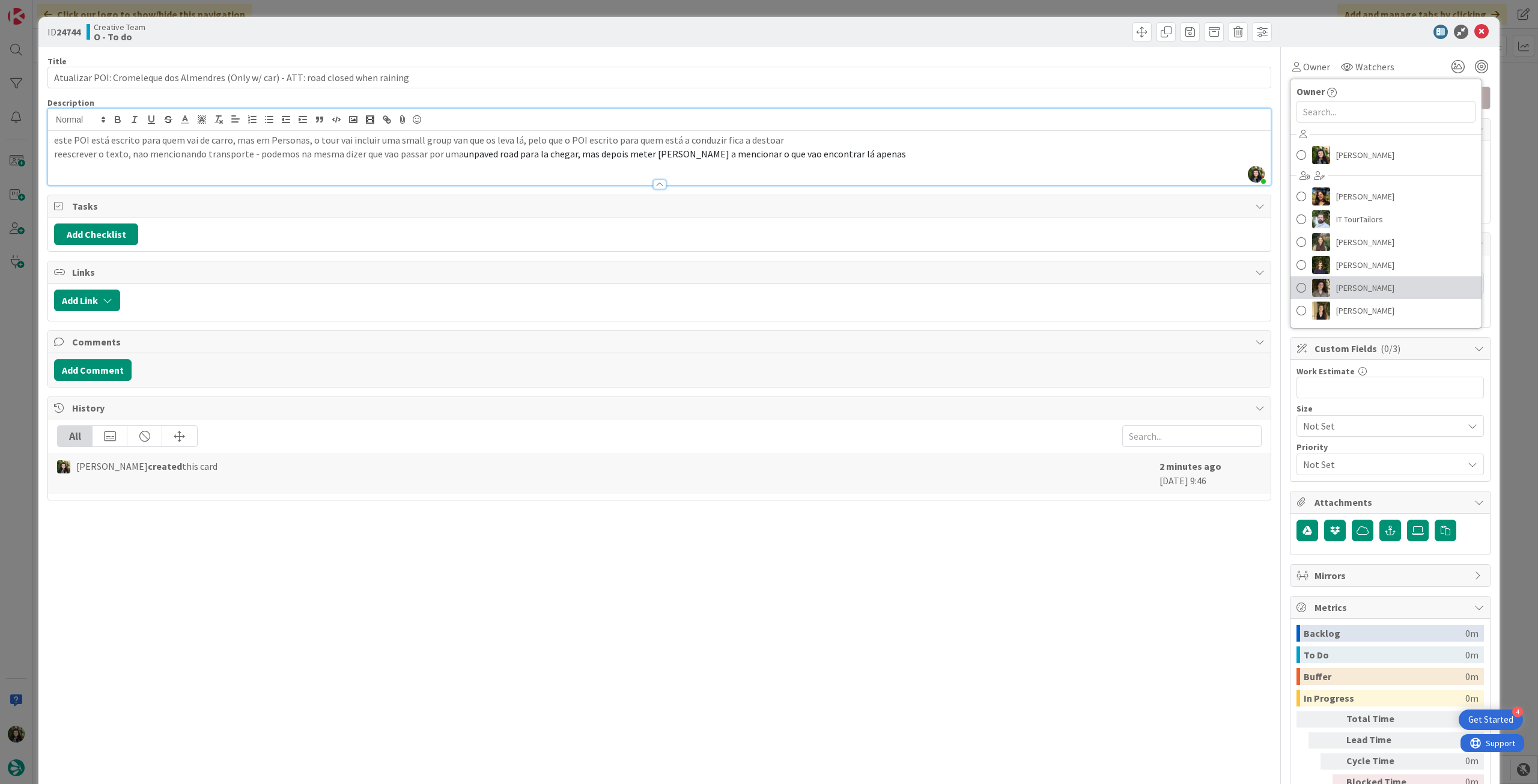
click at [1388, 283] on link "[PERSON_NAME]" at bounding box center [1386, 287] width 191 height 23
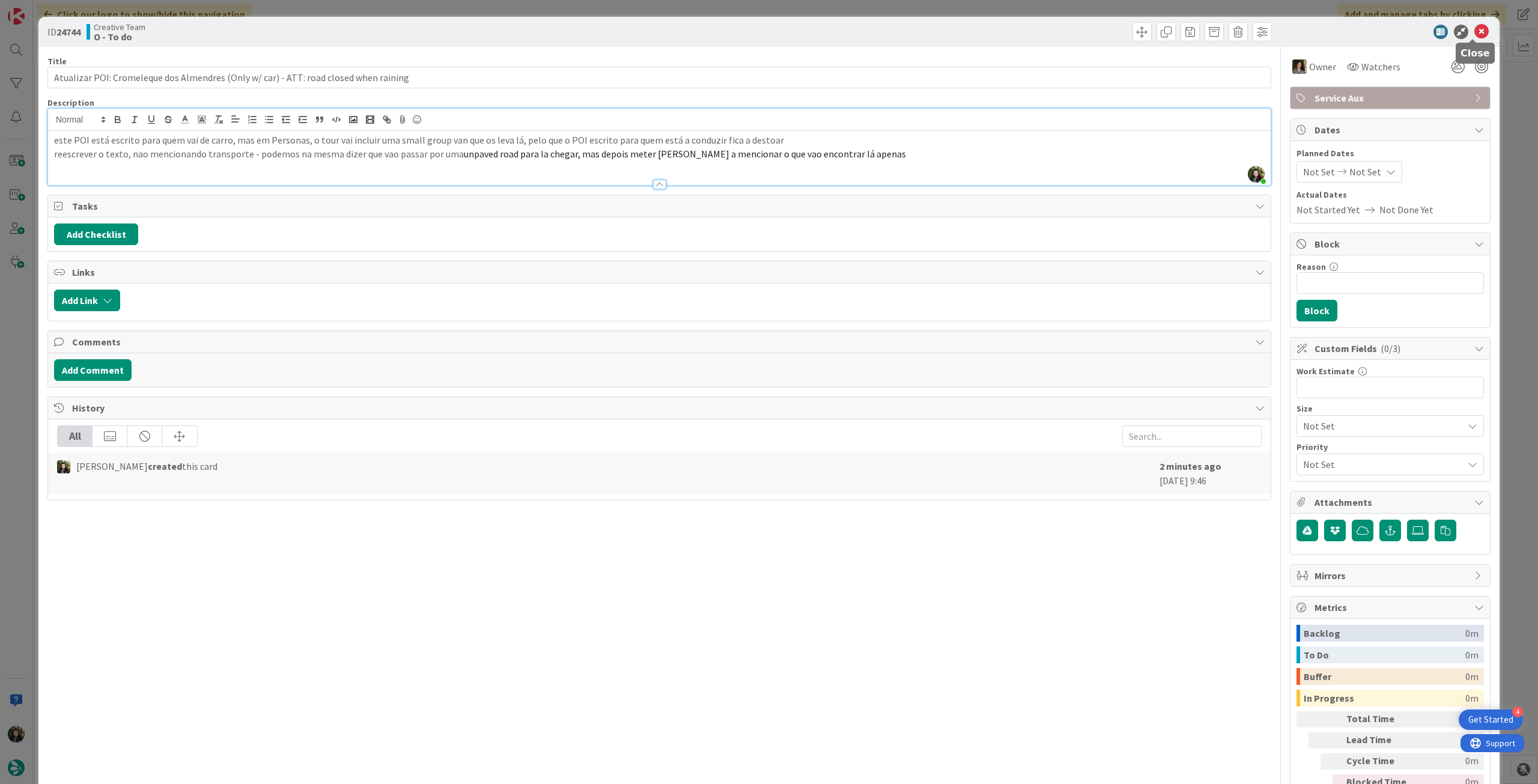
click at [1475, 31] on icon at bounding box center [1482, 32] width 15 height 15
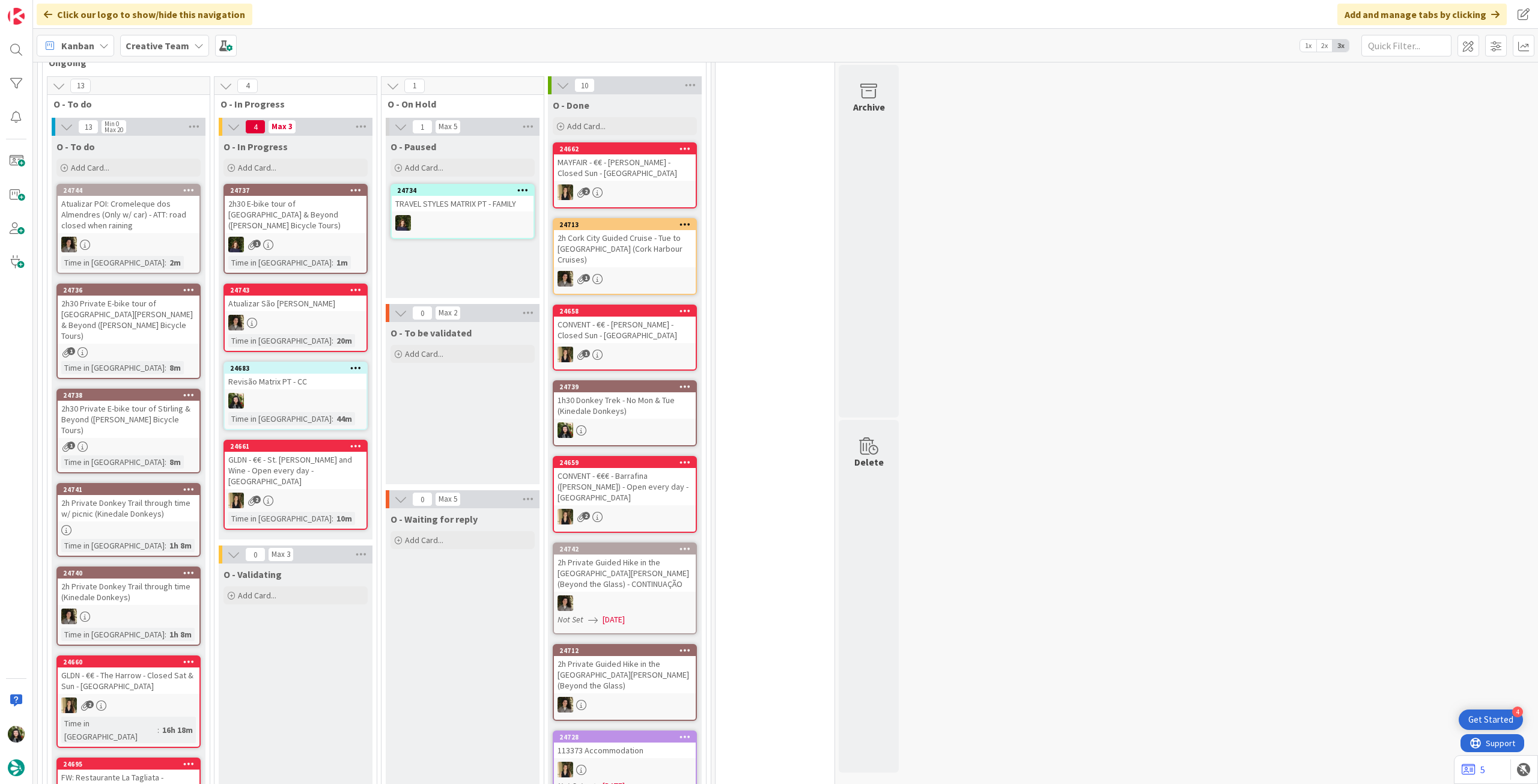
click at [148, 213] on div "Atualizar POI: Cromeleque dos Almendres (Only w/ car) - ATT: road closed when r…" at bounding box center [128, 214] width 142 height 37
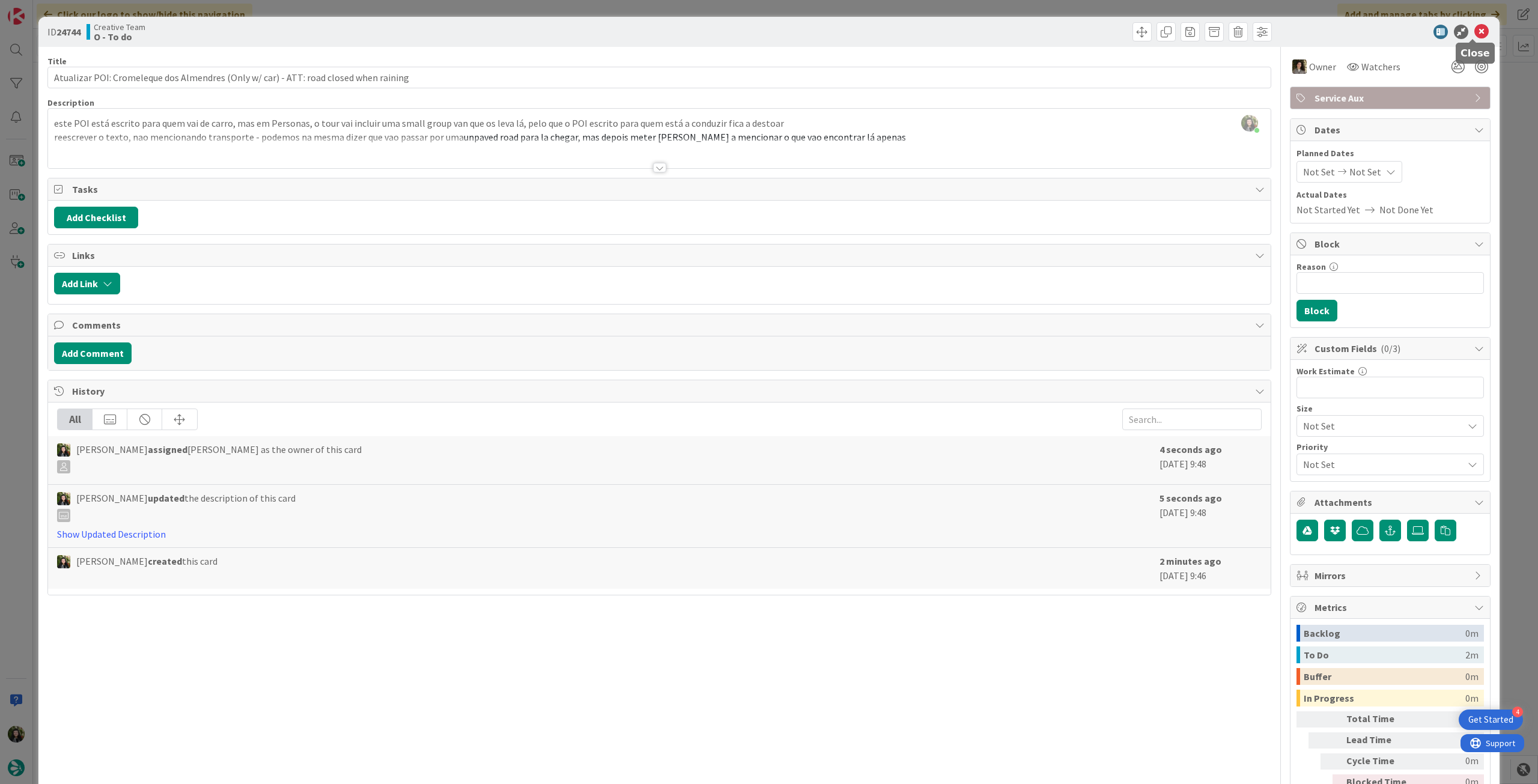
click at [1475, 38] on icon at bounding box center [1482, 32] width 15 height 15
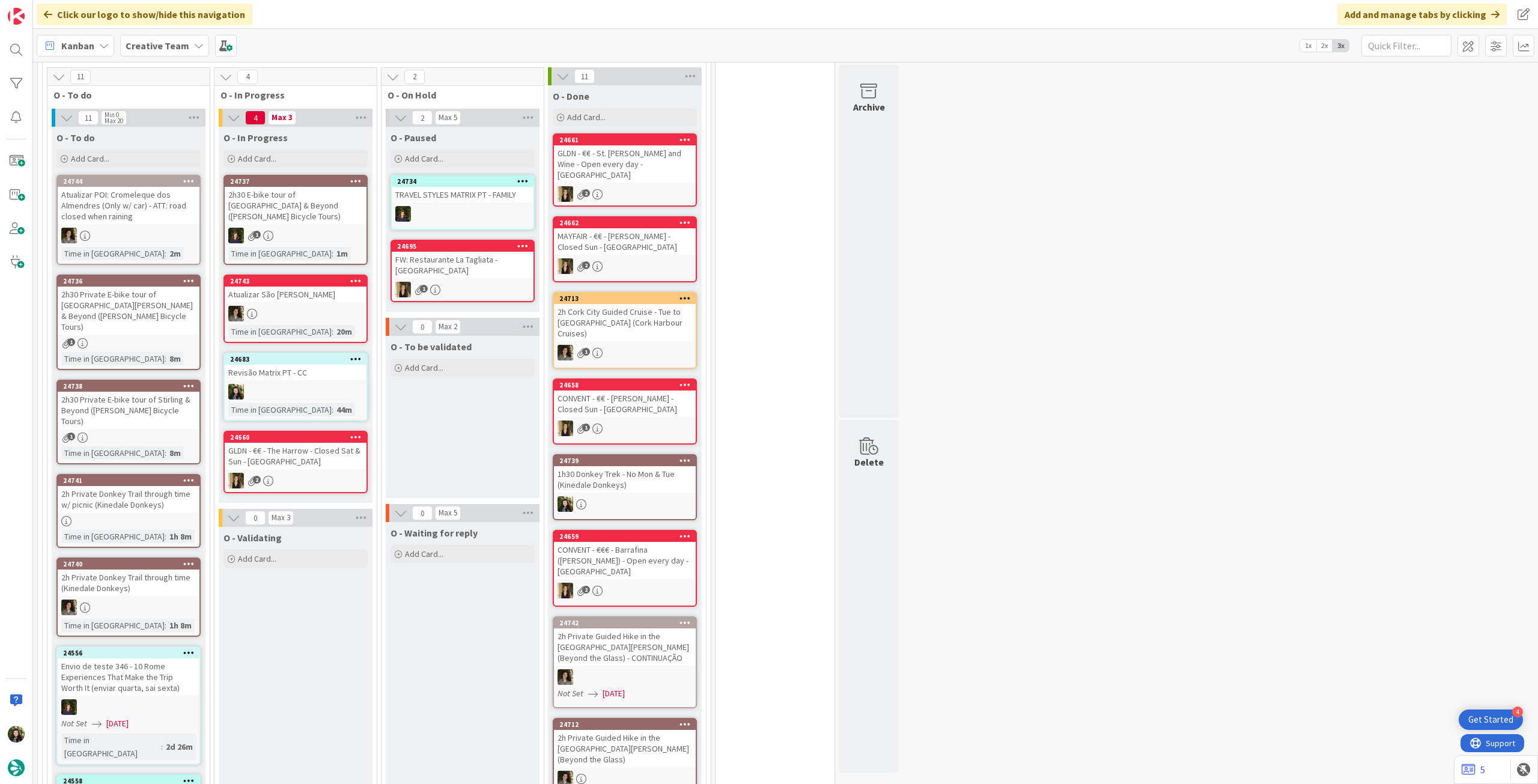
scroll to position [320, 0]
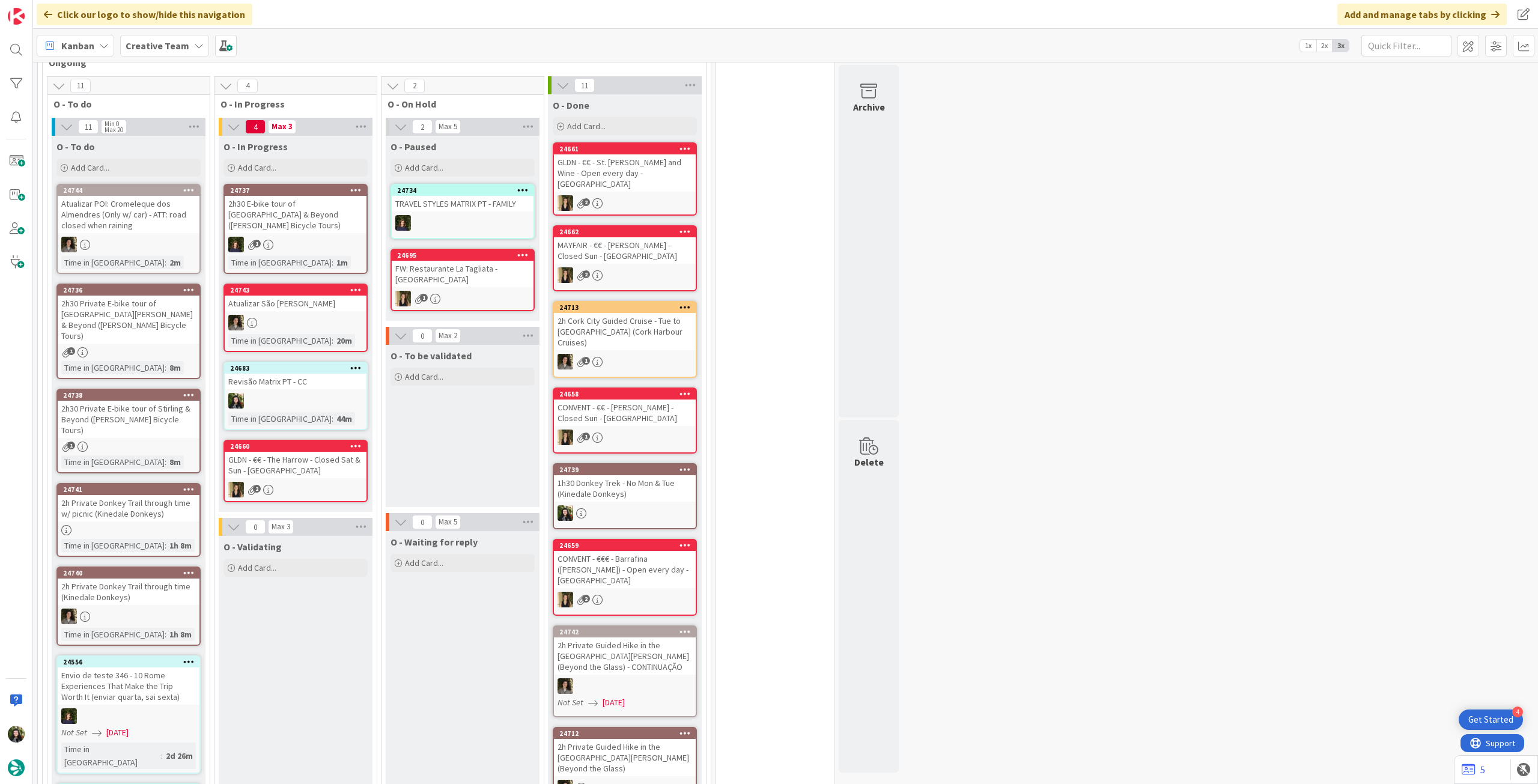
click at [149, 43] on b "Creative Team" at bounding box center [157, 45] width 63 height 12
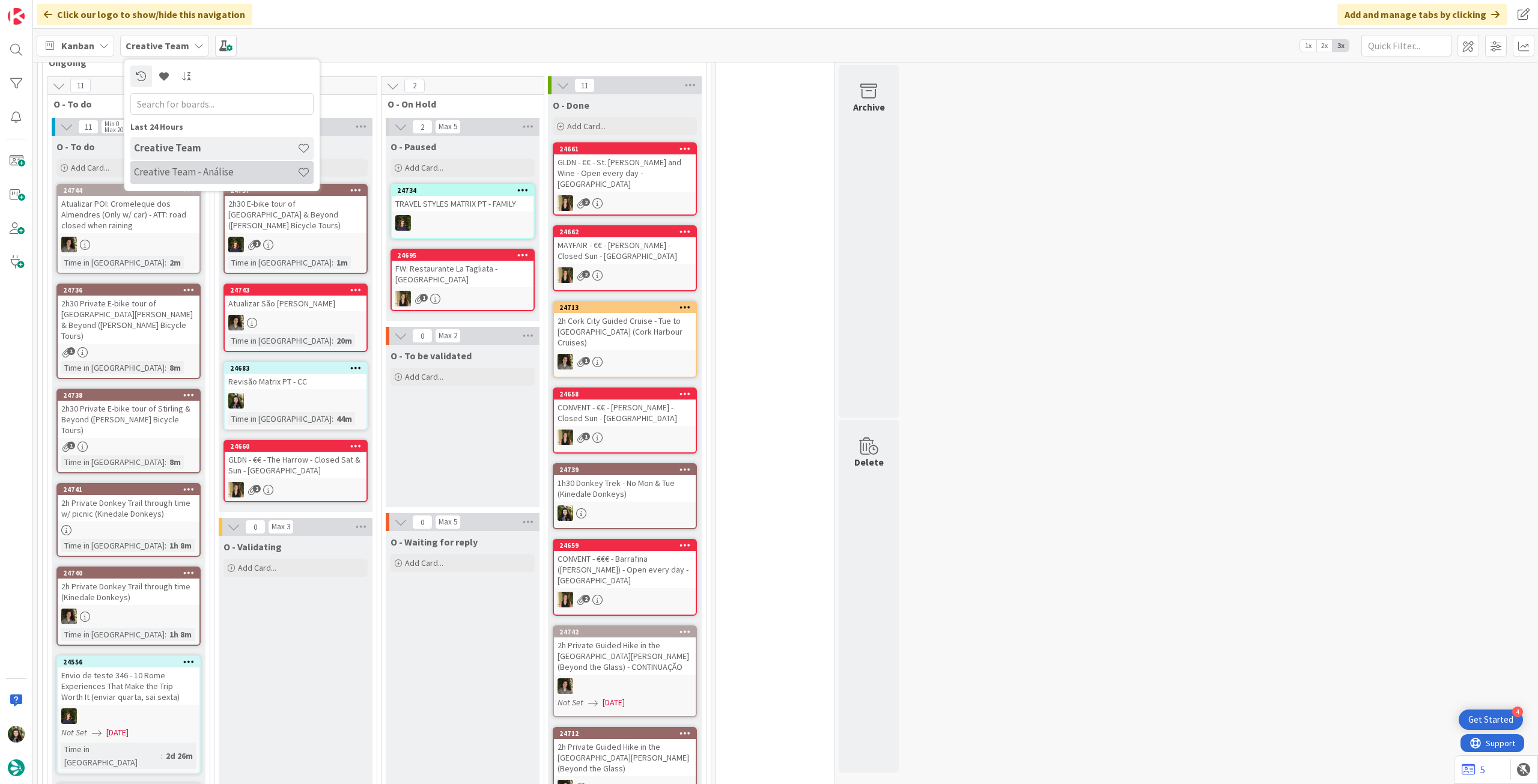
click at [166, 169] on h4 "Creative Team - Análise" at bounding box center [216, 172] width 163 height 12
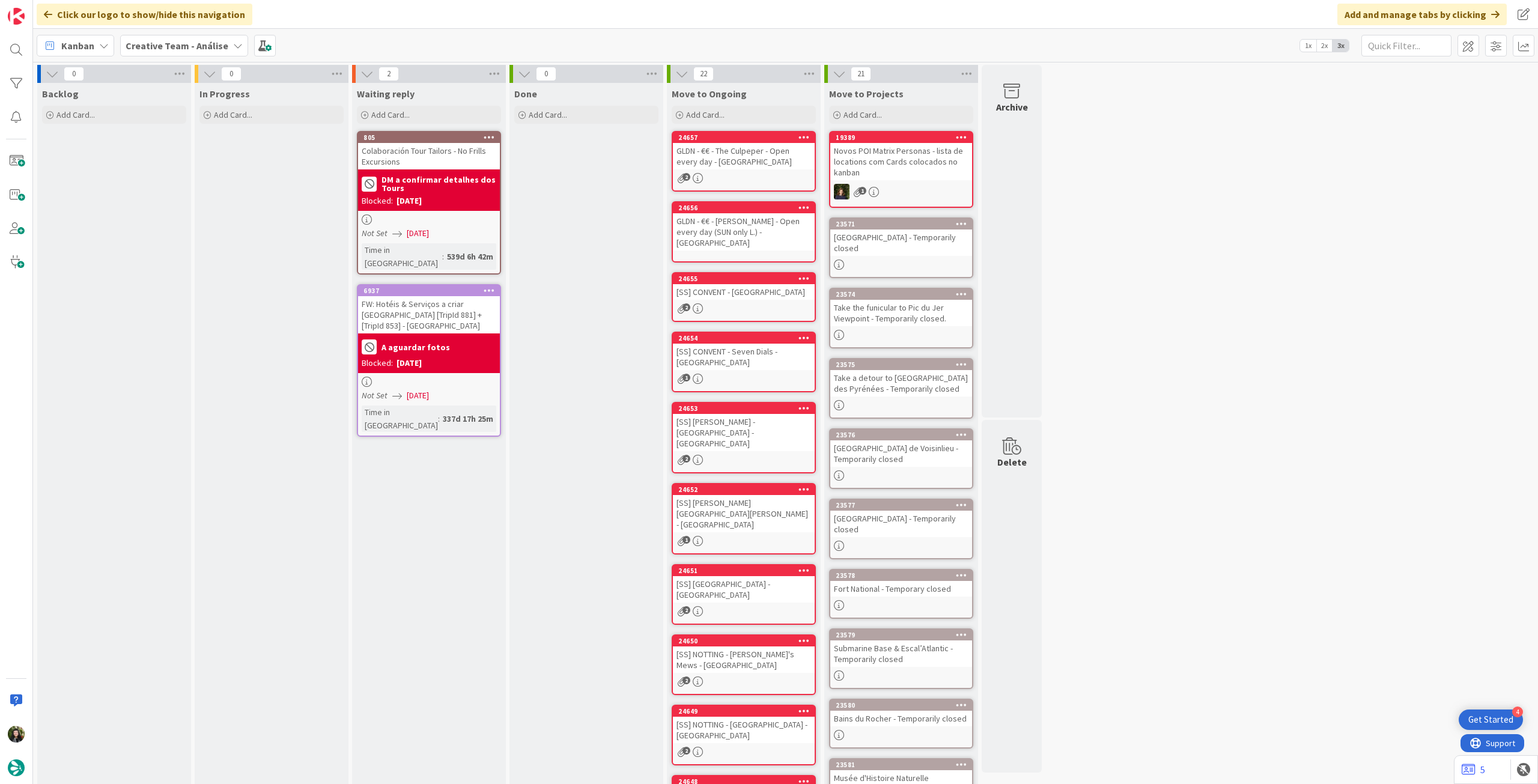
click at [151, 50] on b "Creative Team - Análise" at bounding box center [176, 45] width 103 height 12
click at [195, 176] on h4 "Creative Team" at bounding box center [216, 172] width 163 height 12
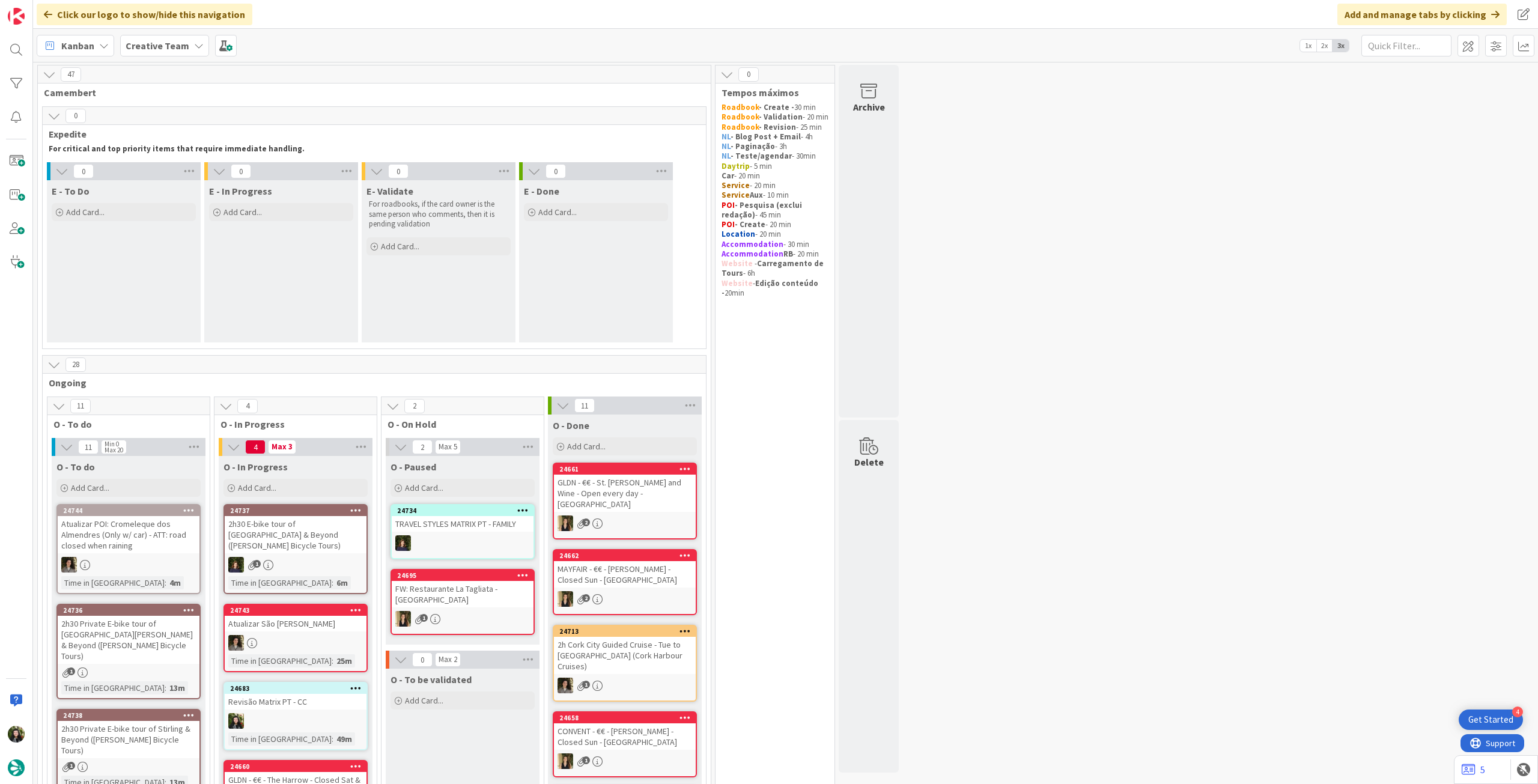
click at [145, 41] on b "Creative Team" at bounding box center [157, 45] width 63 height 12
click at [163, 184] on div "Creative Team Creative Team - Análise" at bounding box center [222, 161] width 183 height 48
click at [165, 174] on h4 "Creative Team - Análise" at bounding box center [216, 172] width 163 height 12
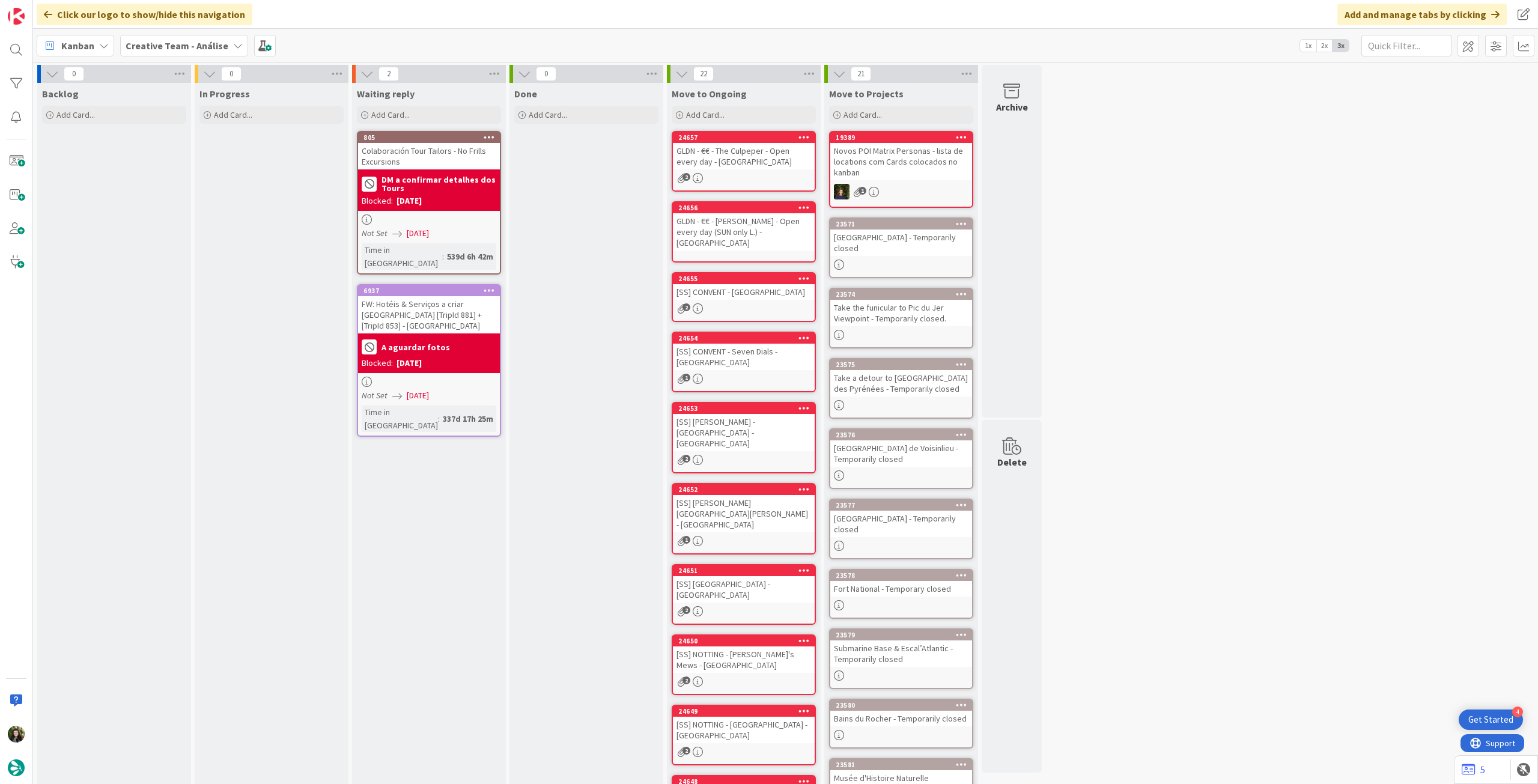
click at [174, 45] on b "Creative Team - Análise" at bounding box center [176, 45] width 103 height 12
click at [179, 166] on h4 "Creative Team" at bounding box center [216, 172] width 163 height 12
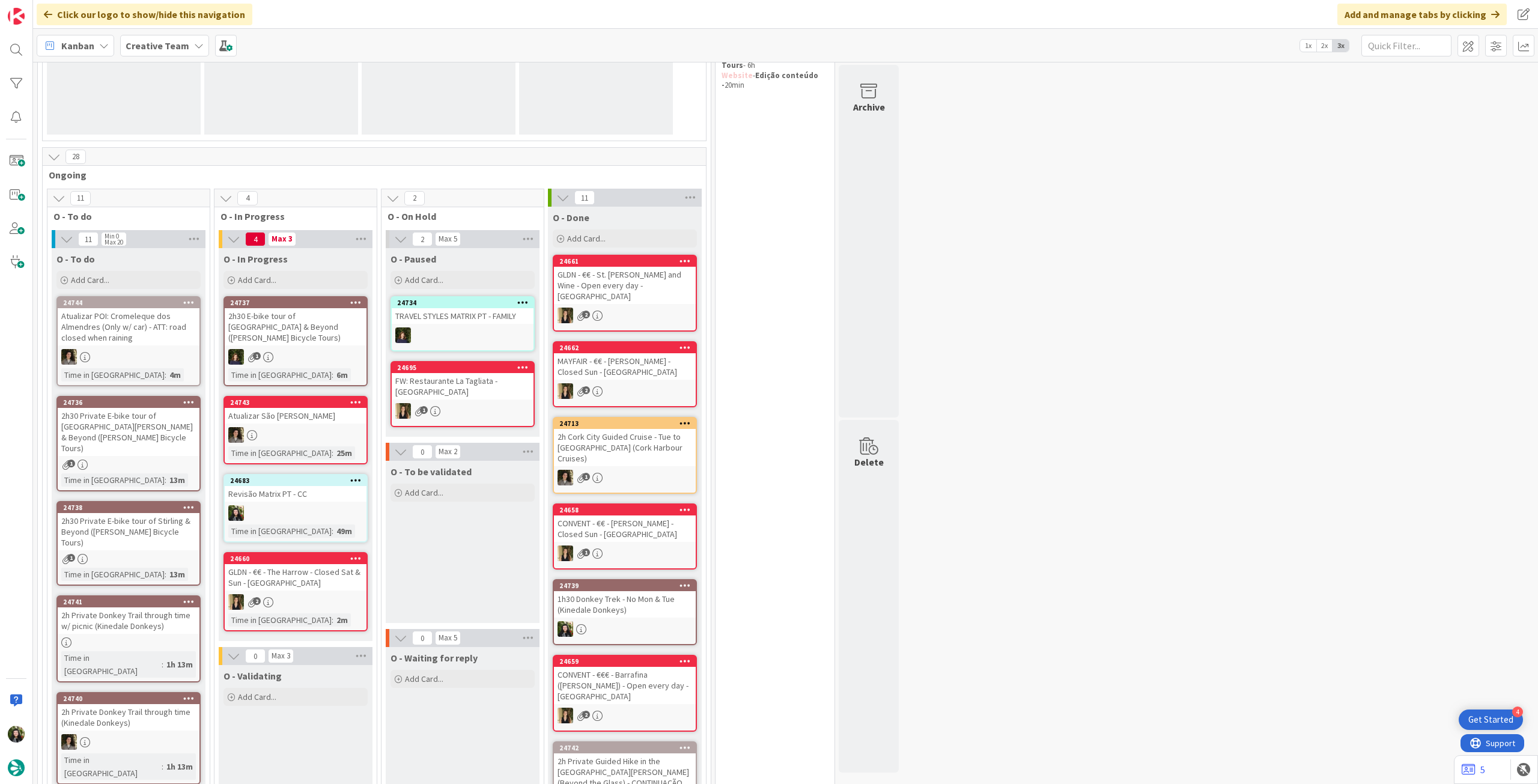
scroll to position [160, 0]
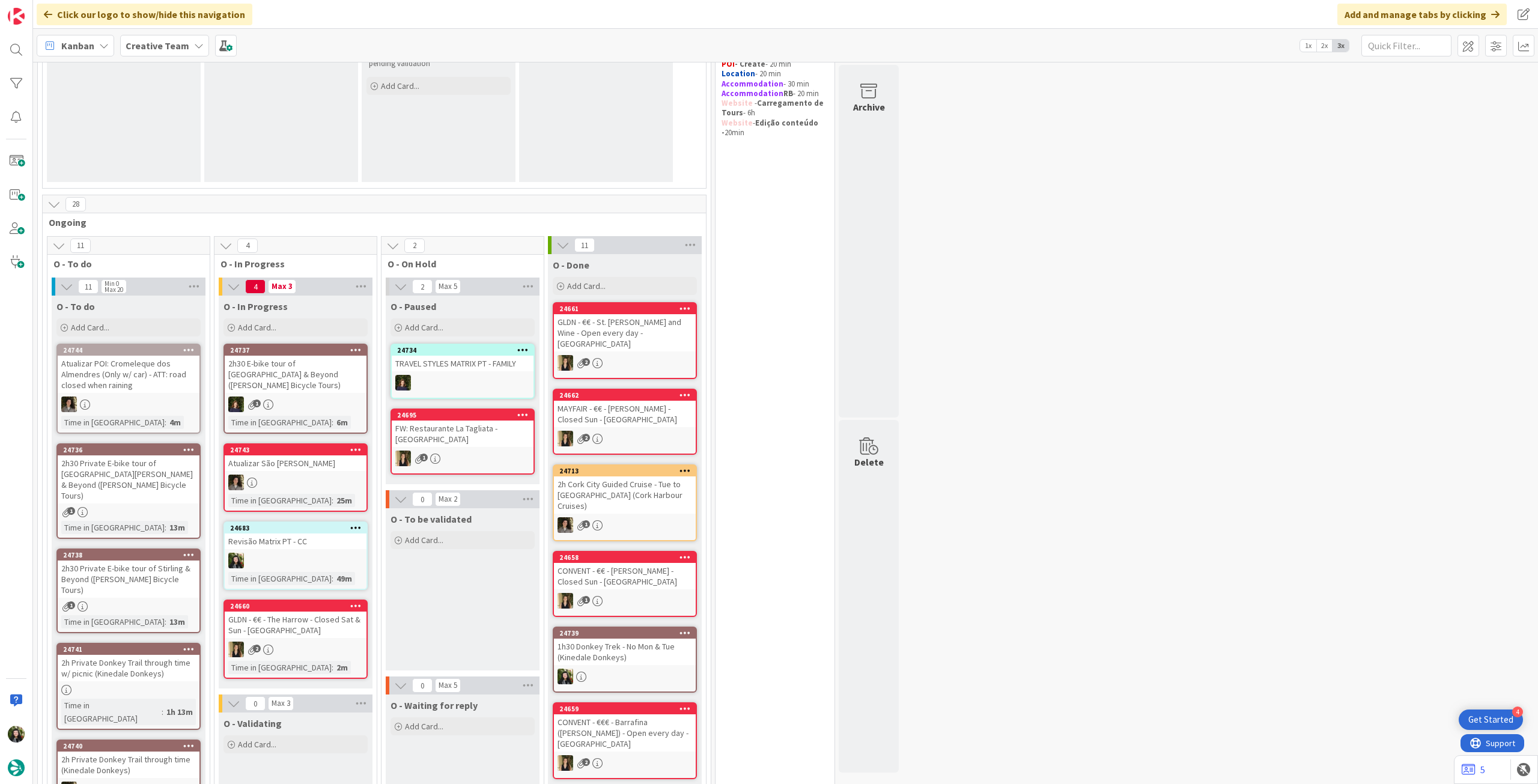
click at [168, 50] on b "Creative Team" at bounding box center [157, 45] width 63 height 12
click at [192, 162] on div "Creative Team - Análise" at bounding box center [222, 172] width 183 height 23
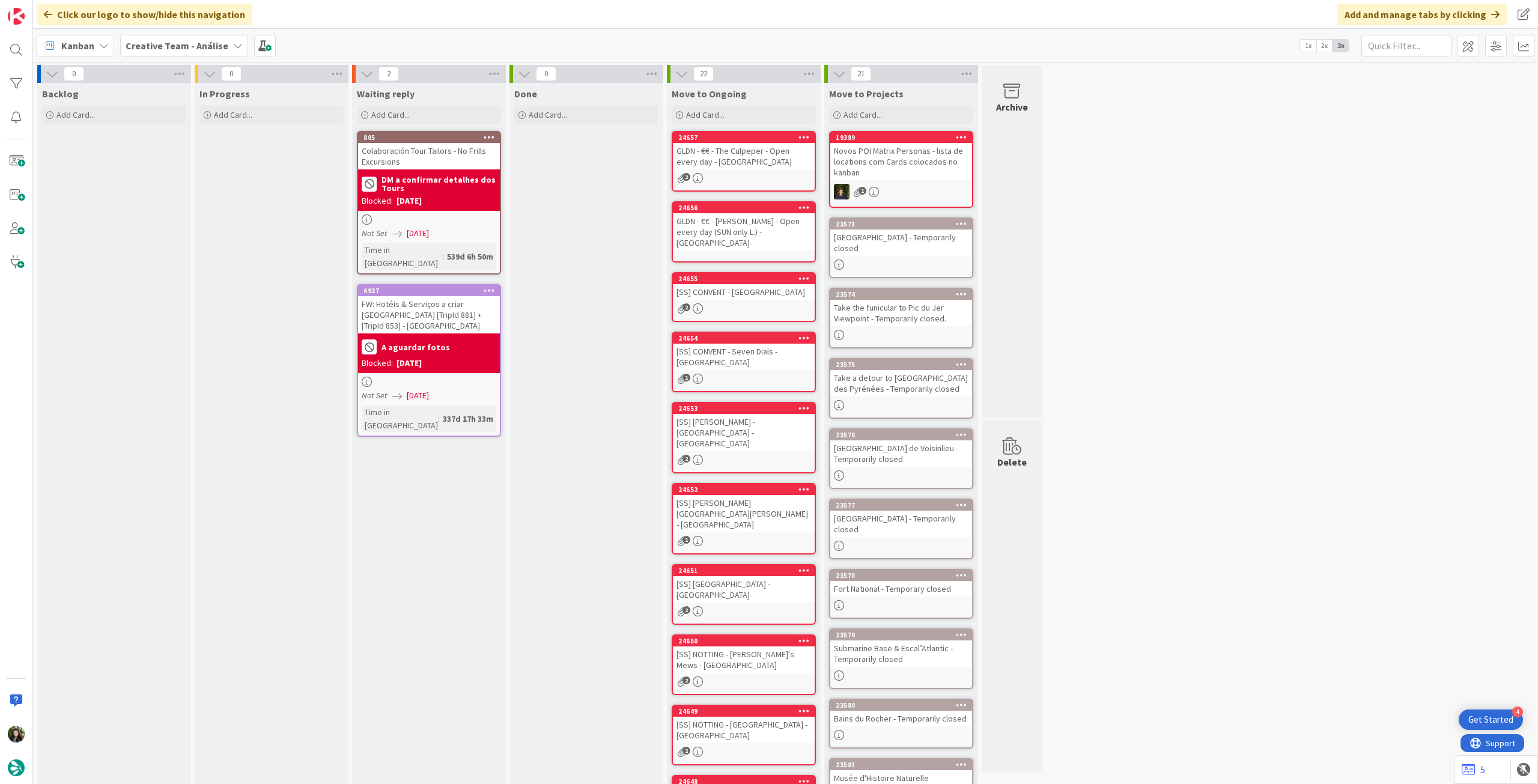
click at [214, 52] on span "Creative Team - Análise" at bounding box center [176, 46] width 103 height 15
click at [224, 167] on h4 "Creative Team" at bounding box center [216, 172] width 163 height 12
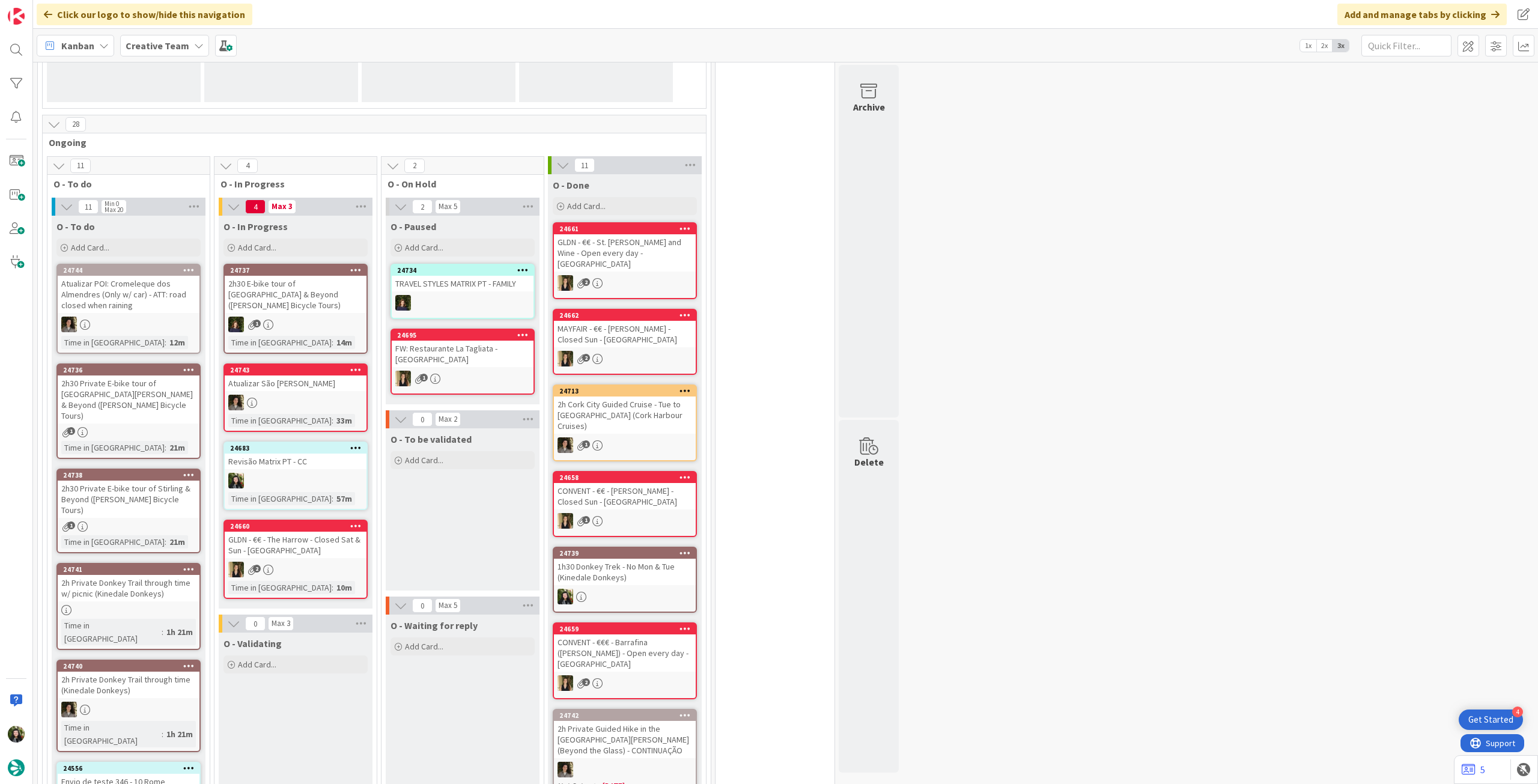
click at [162, 47] on b "Creative Team" at bounding box center [157, 45] width 63 height 12
click at [241, 159] on div "Creative Team" at bounding box center [222, 148] width 183 height 23
click at [160, 42] on b "Creative Team" at bounding box center [157, 45] width 63 height 12
click at [193, 173] on h4 "Creative Team - Análise" at bounding box center [216, 172] width 163 height 12
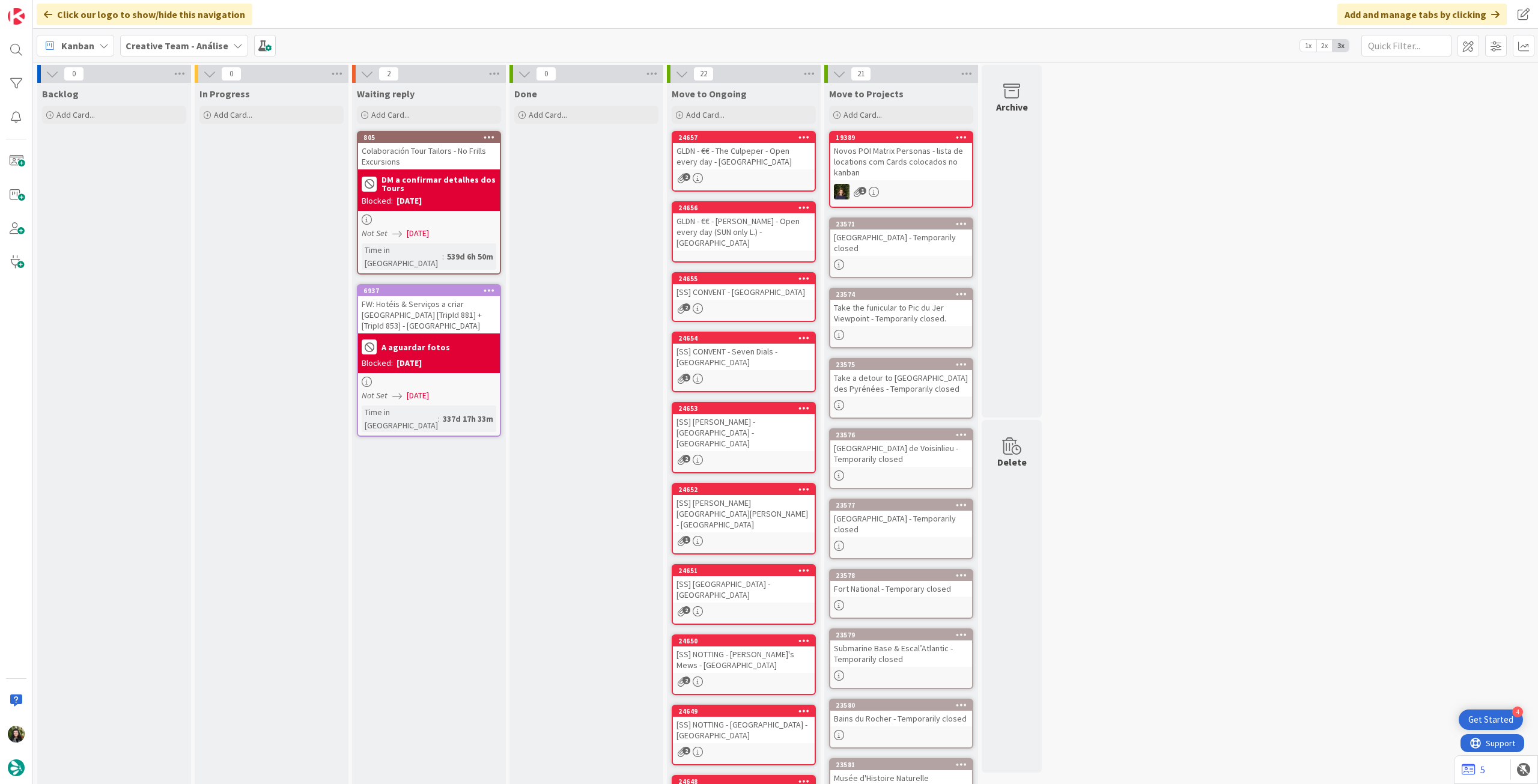
click at [190, 52] on span "Creative Team - Análise" at bounding box center [176, 46] width 103 height 15
click at [203, 167] on h4 "Creative Team" at bounding box center [216, 172] width 163 height 12
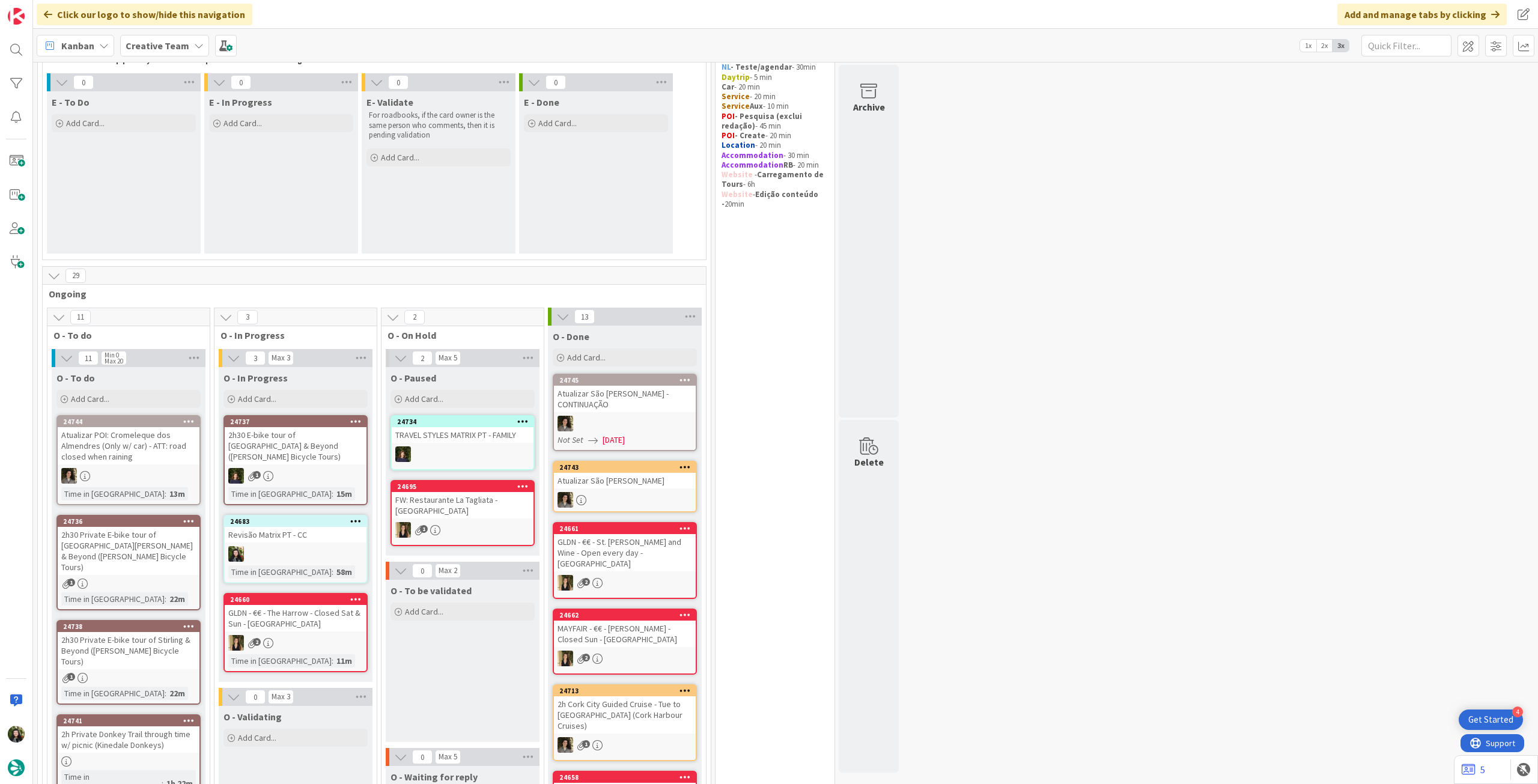
scroll to position [240, 0]
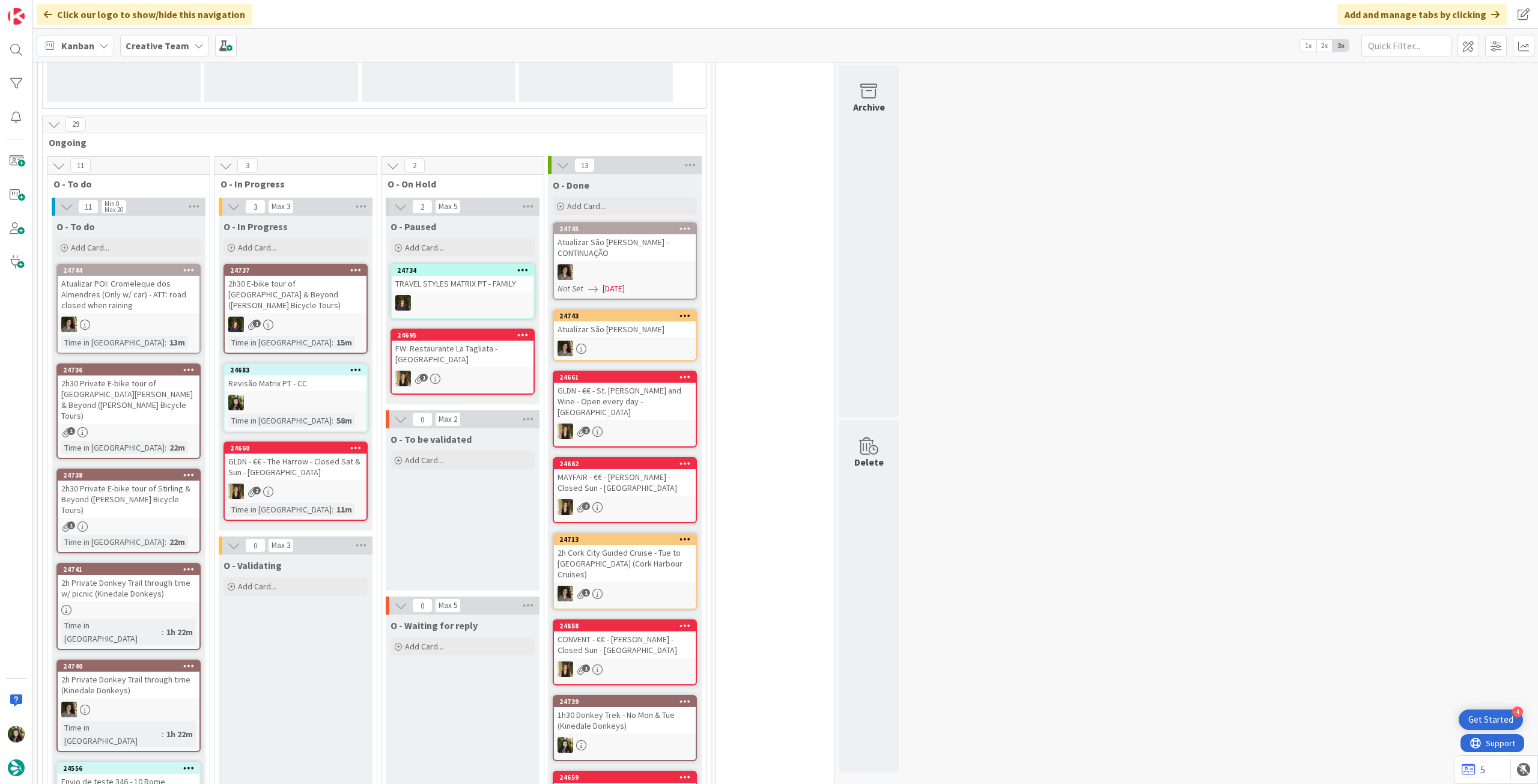
click at [151, 43] on b "Creative Team" at bounding box center [157, 45] width 63 height 12
click at [195, 173] on h4 "Creative Team - Análise" at bounding box center [216, 172] width 163 height 12
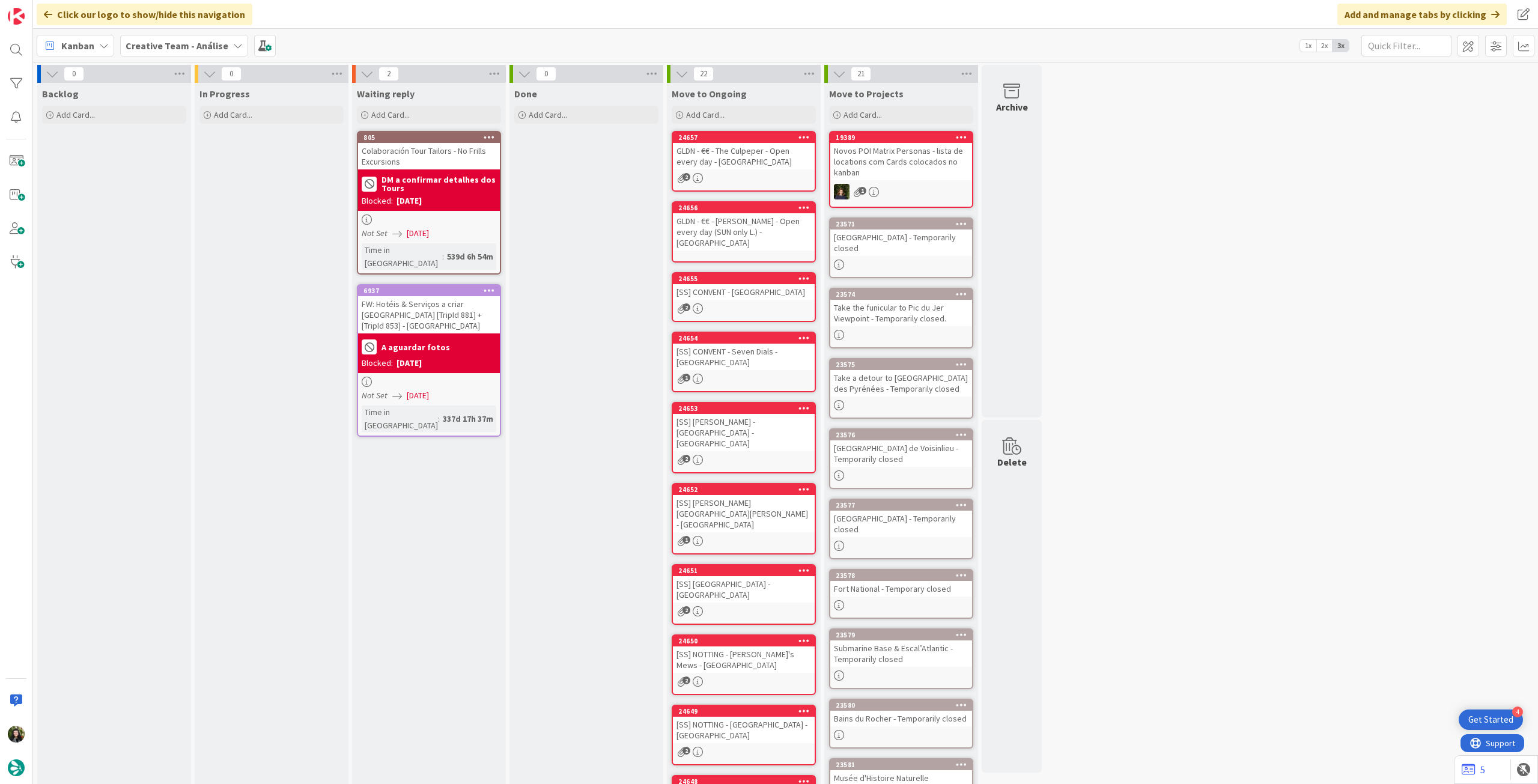
click at [187, 50] on b "Creative Team - Análise" at bounding box center [176, 45] width 103 height 12
click at [181, 172] on h4 "Creative Team" at bounding box center [216, 172] width 163 height 12
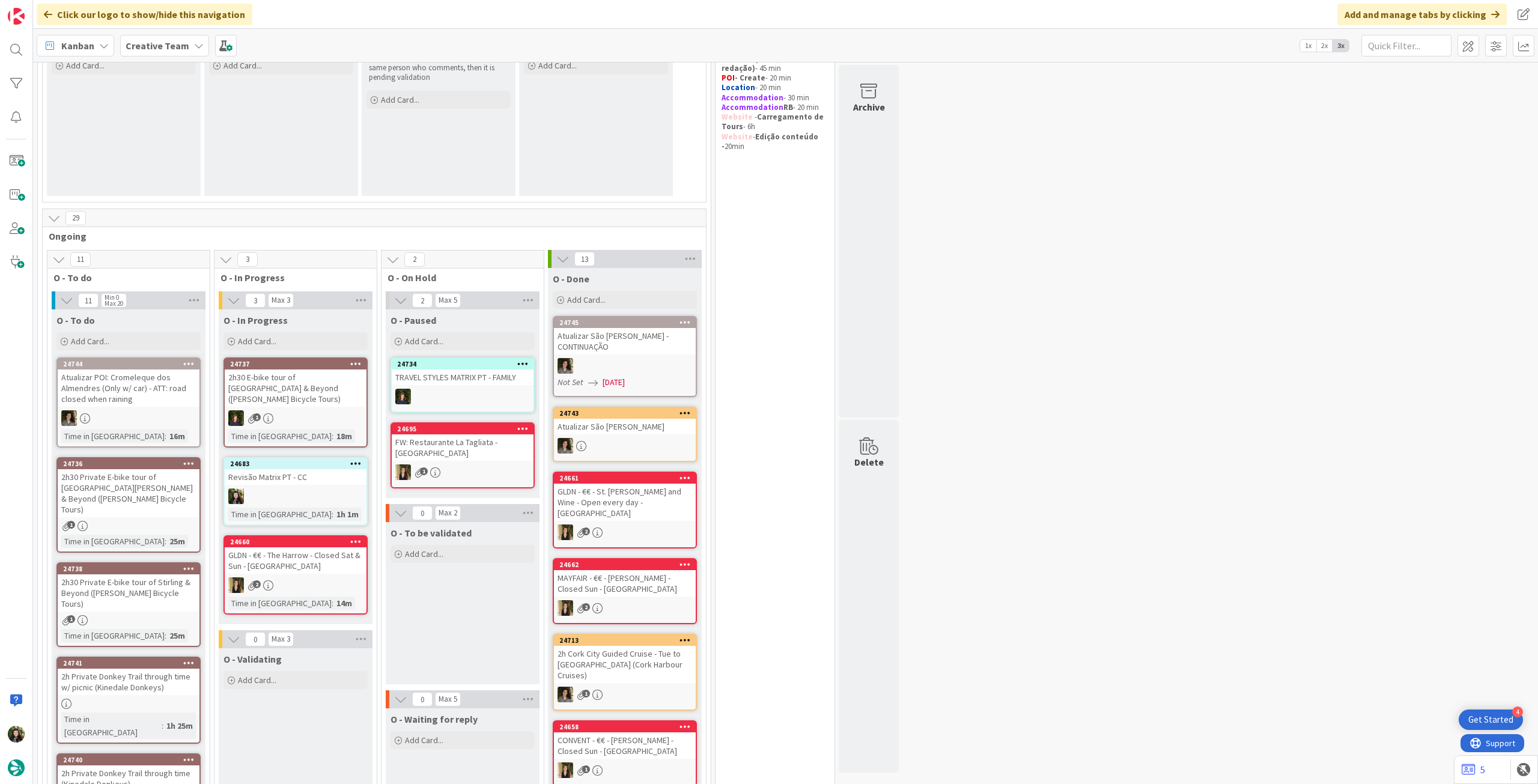
scroll to position [320, 0]
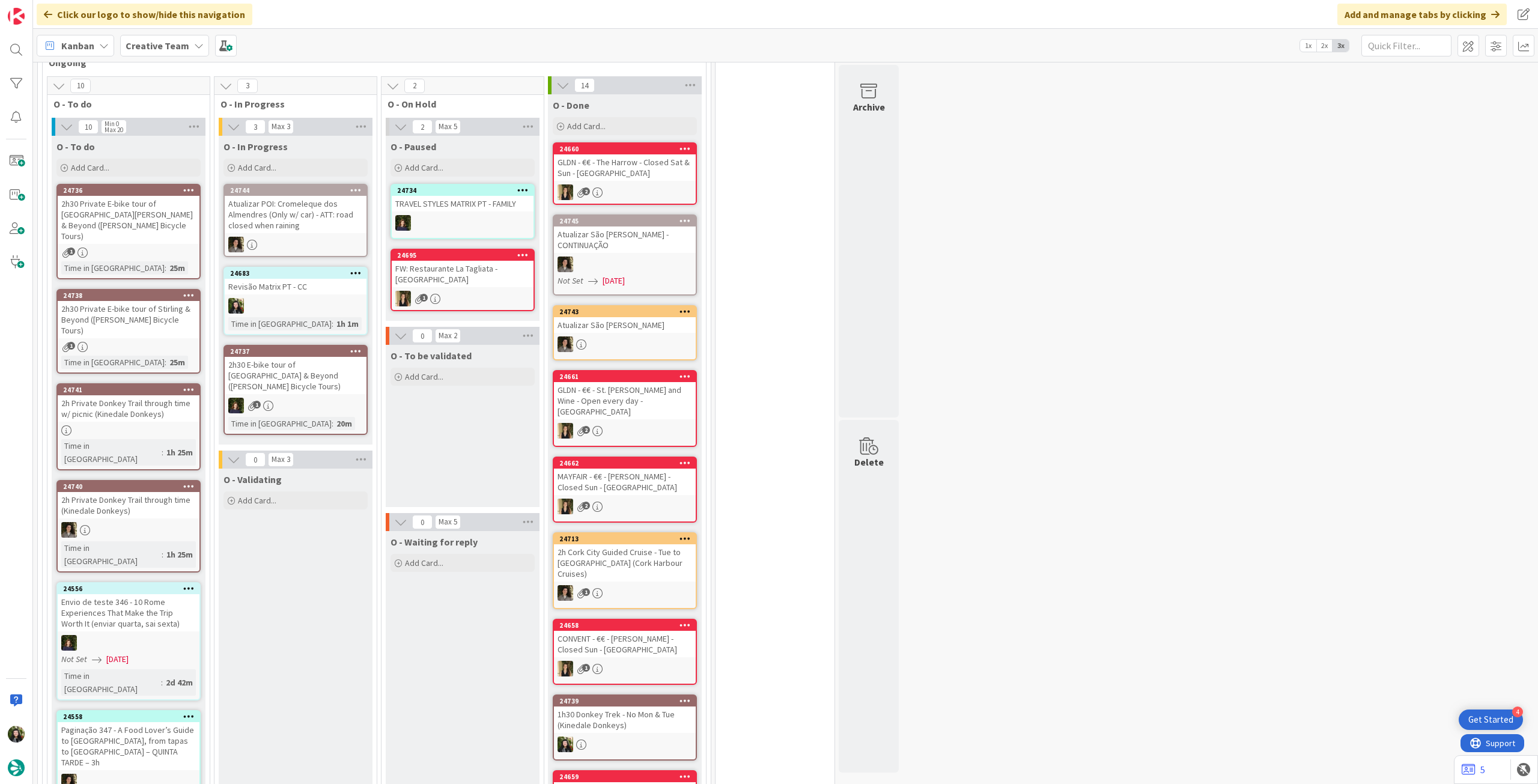
click at [145, 61] on div "Kanban Creative Team 1x 2x 3x" at bounding box center [785, 45] width 1505 height 33
click at [158, 50] on b "Creative Team" at bounding box center [157, 45] width 63 height 12
click at [168, 170] on h4 "Creative Team - Análise" at bounding box center [216, 172] width 163 height 12
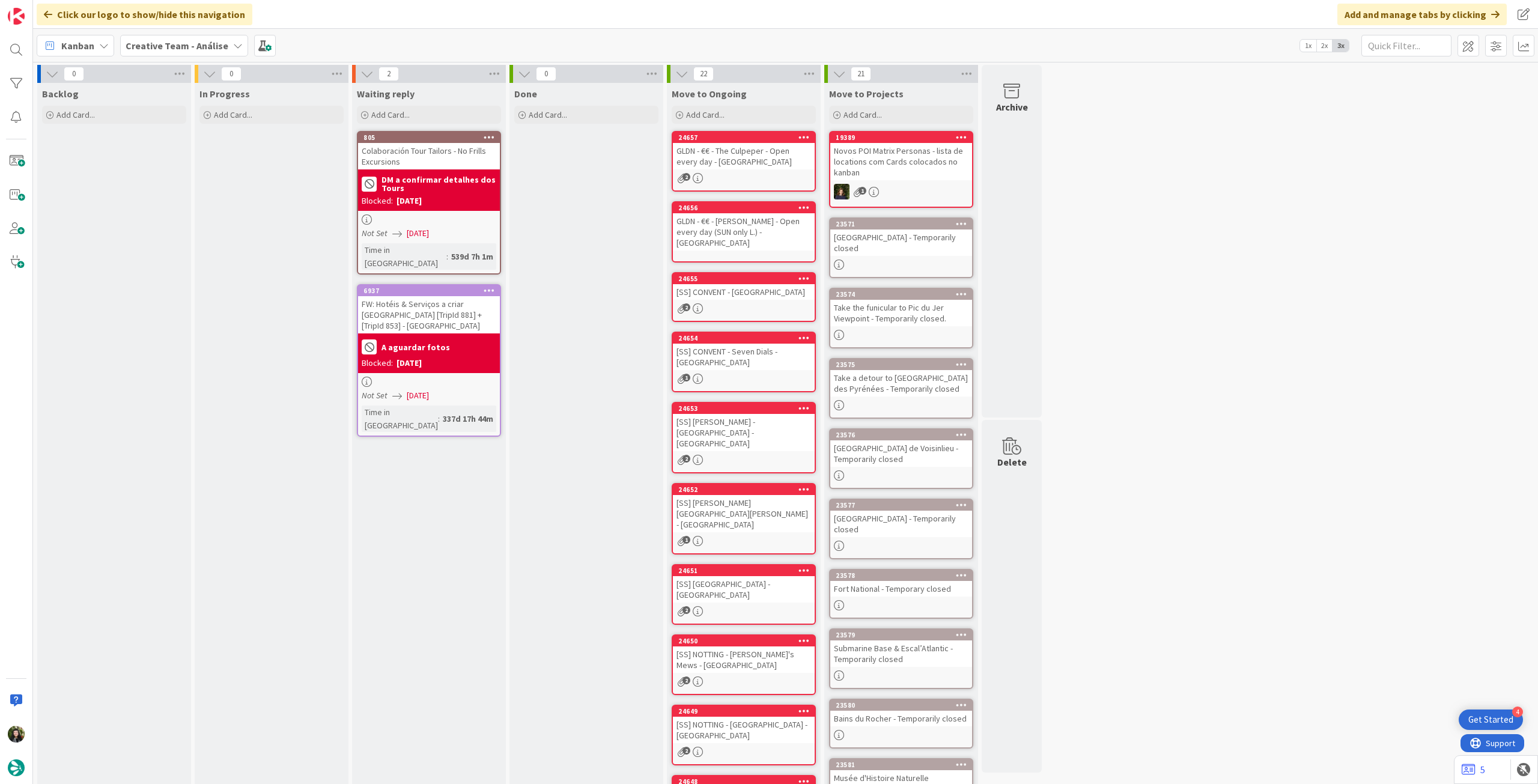
click at [163, 46] on b "Creative Team - Análise" at bounding box center [176, 45] width 103 height 12
click at [193, 179] on div "Creative Team" at bounding box center [222, 172] width 183 height 23
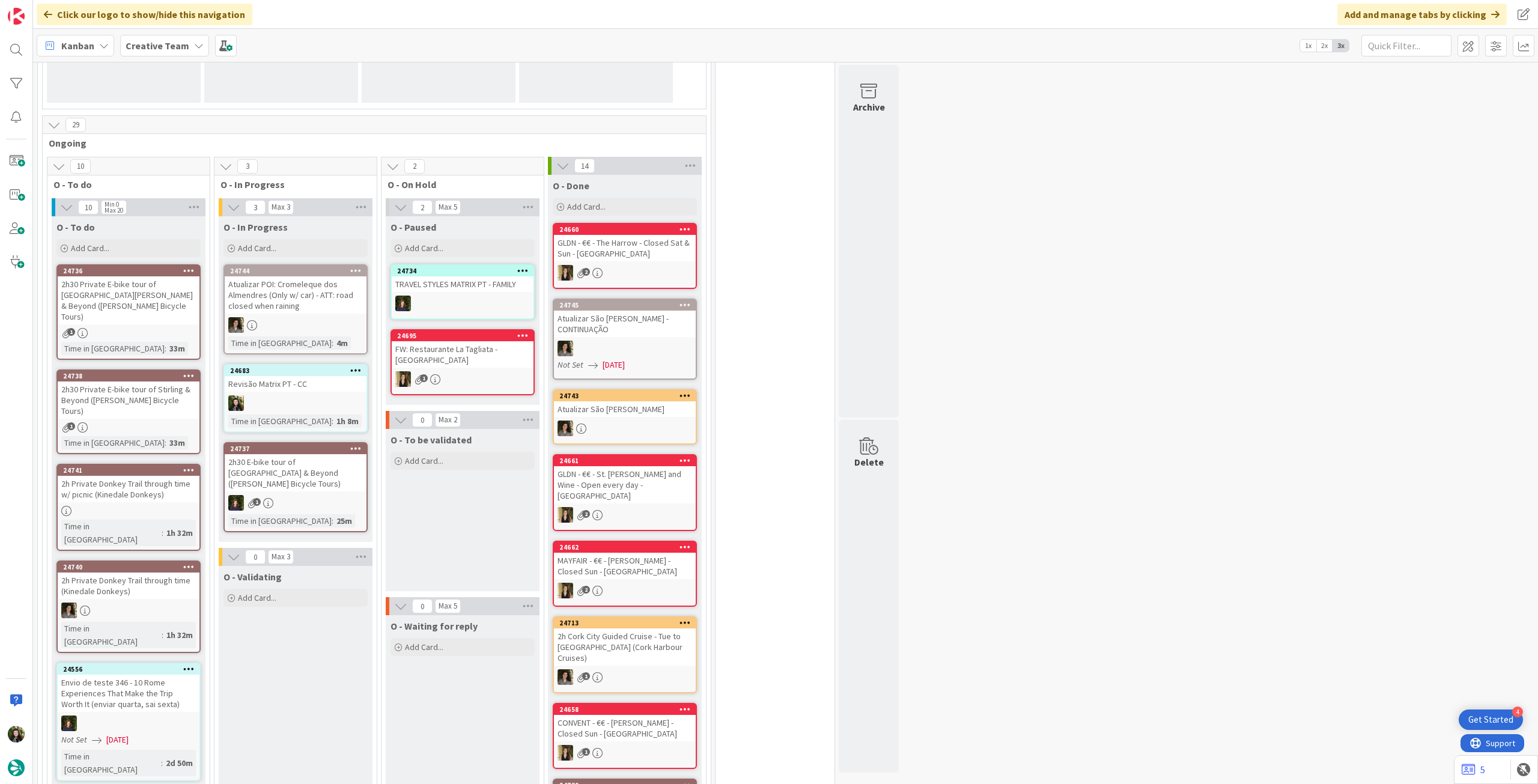
scroll to position [240, 0]
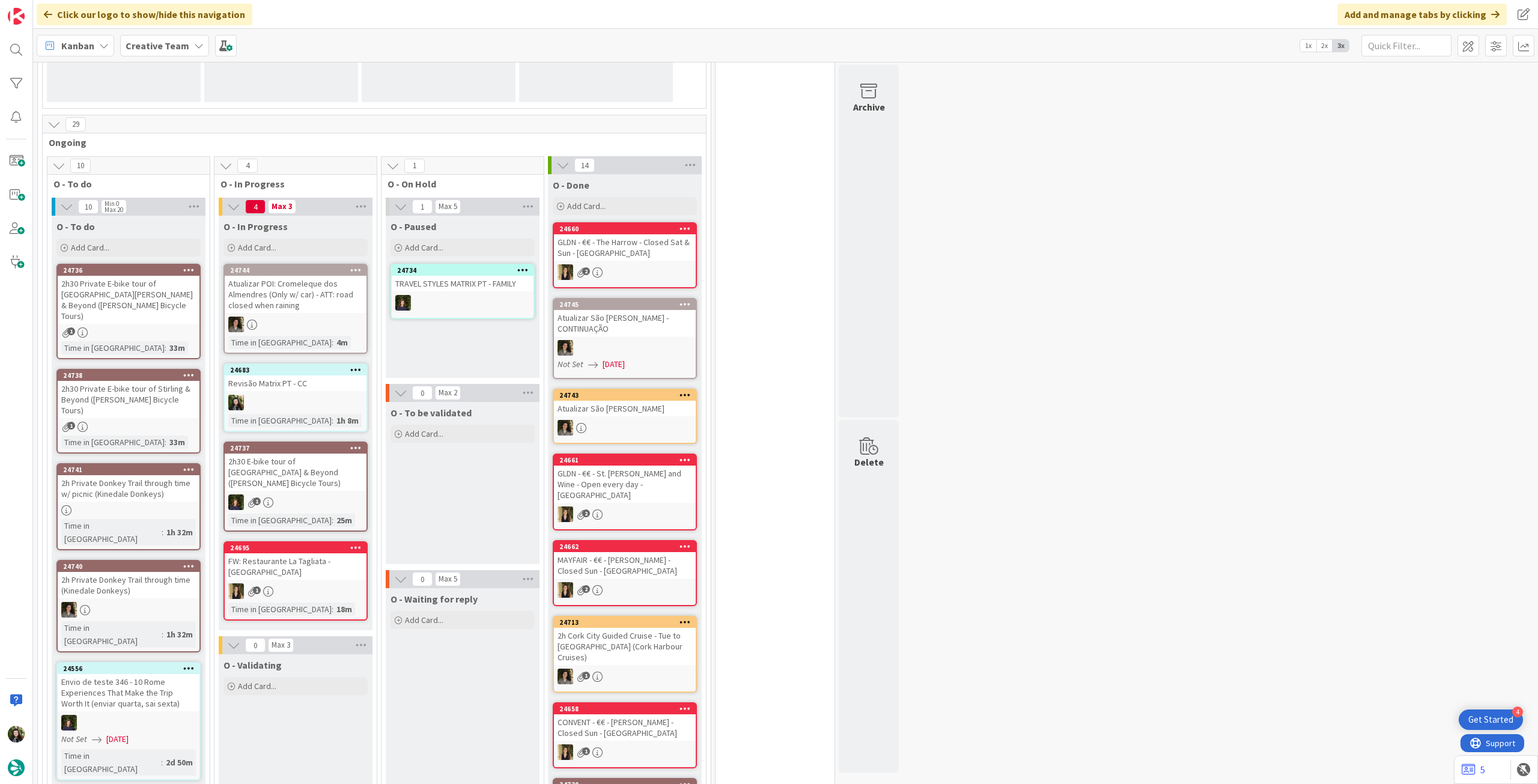
click at [149, 36] on div "Creative Team" at bounding box center [165, 46] width 89 height 22
click at [144, 173] on h4 "Creative Team - Análise" at bounding box center [216, 172] width 163 height 12
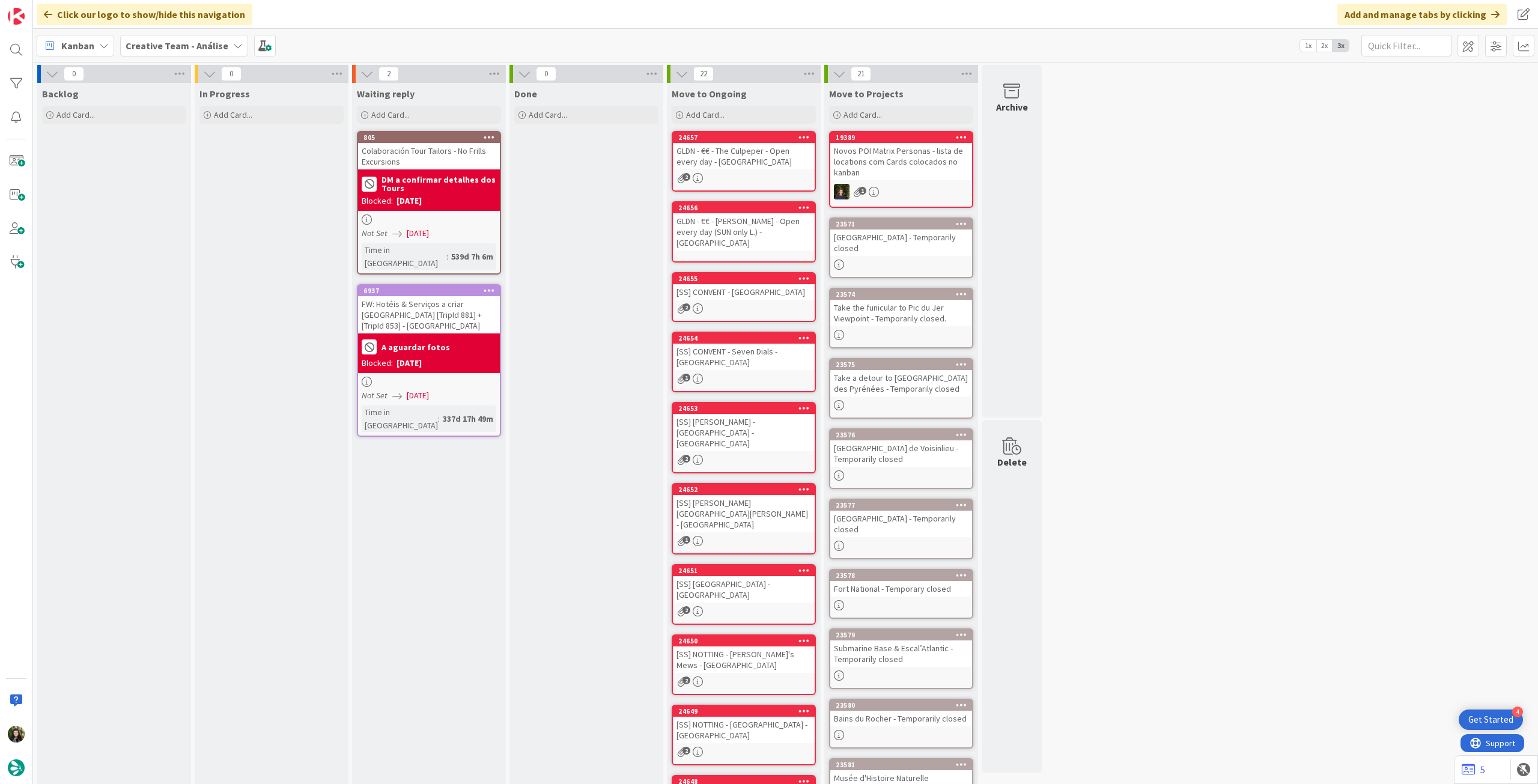
click at [165, 50] on b "Creative Team - Análise" at bounding box center [176, 45] width 103 height 12
click at [166, 165] on div "Creative Team" at bounding box center [222, 172] width 183 height 23
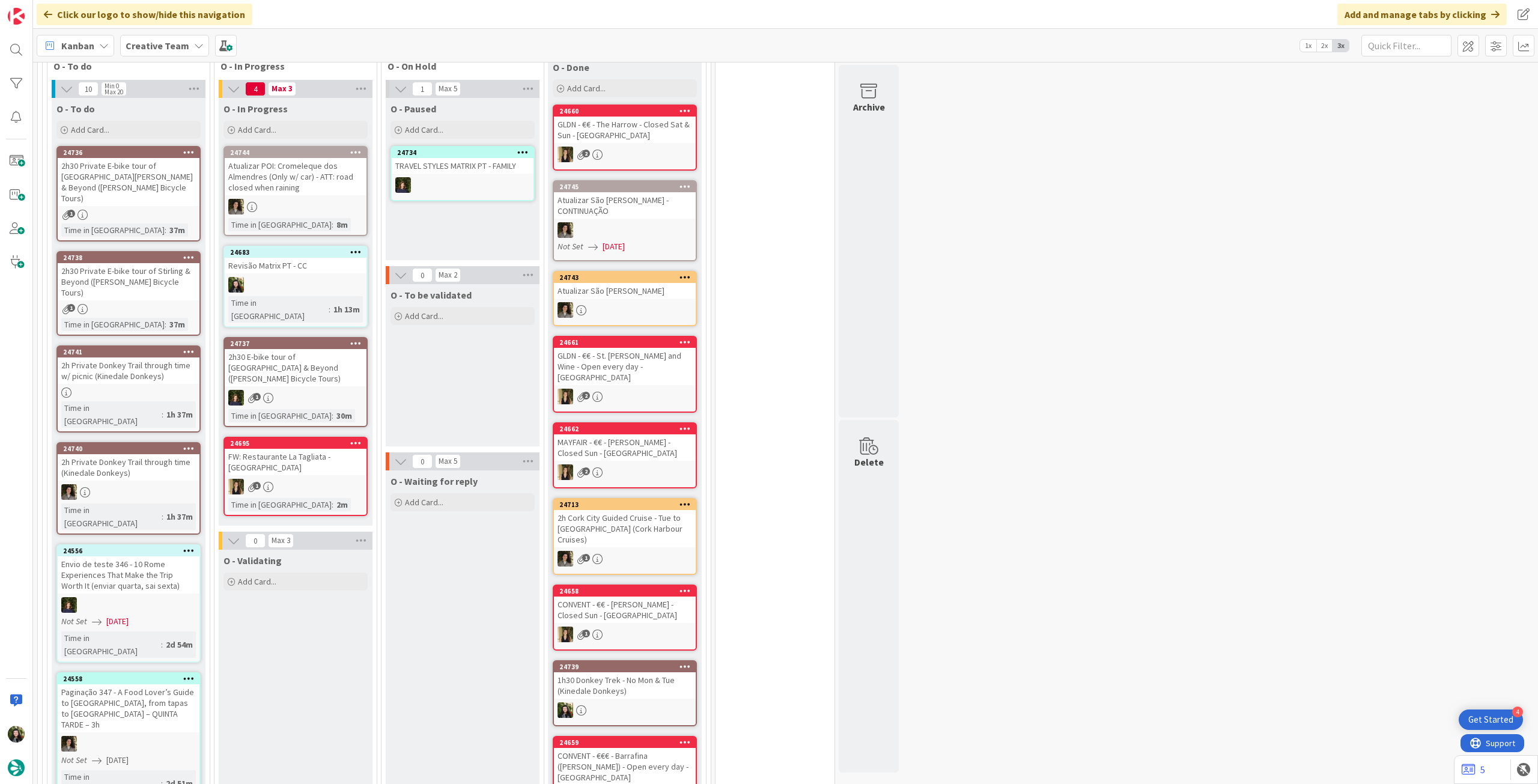
scroll to position [320, 0]
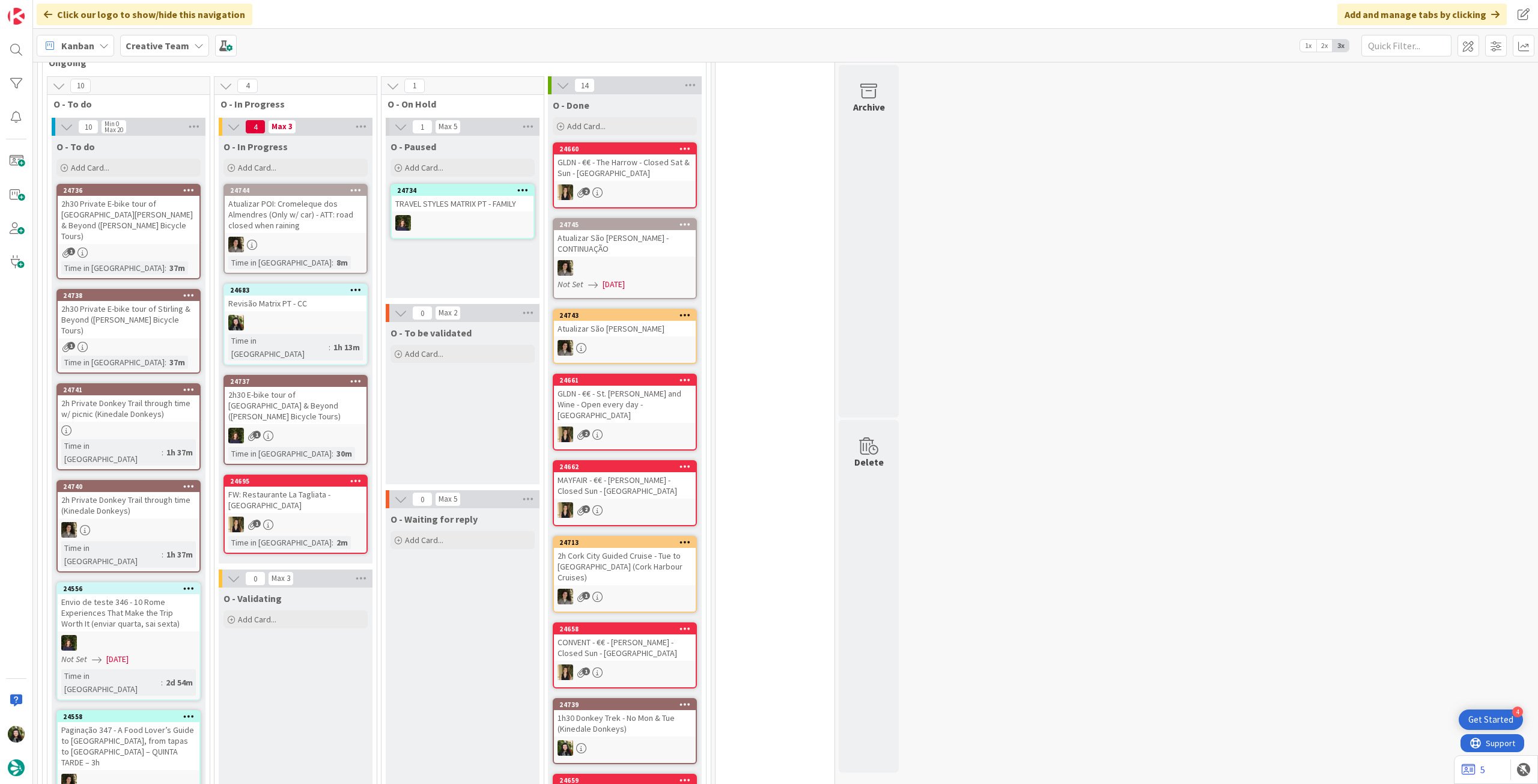
click at [332, 428] on div "1" at bounding box center [295, 435] width 142 height 15
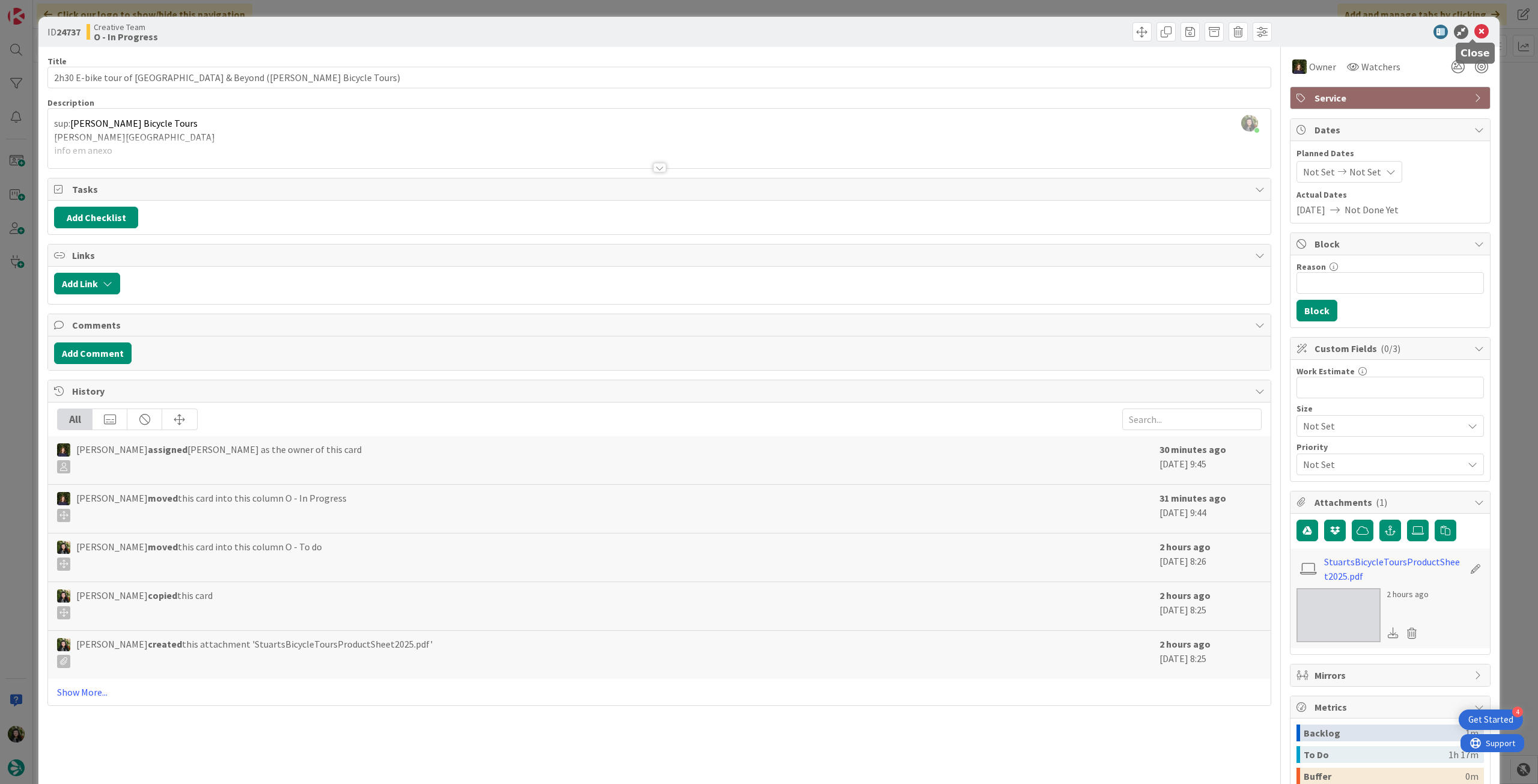
click at [1475, 36] on icon at bounding box center [1482, 32] width 15 height 15
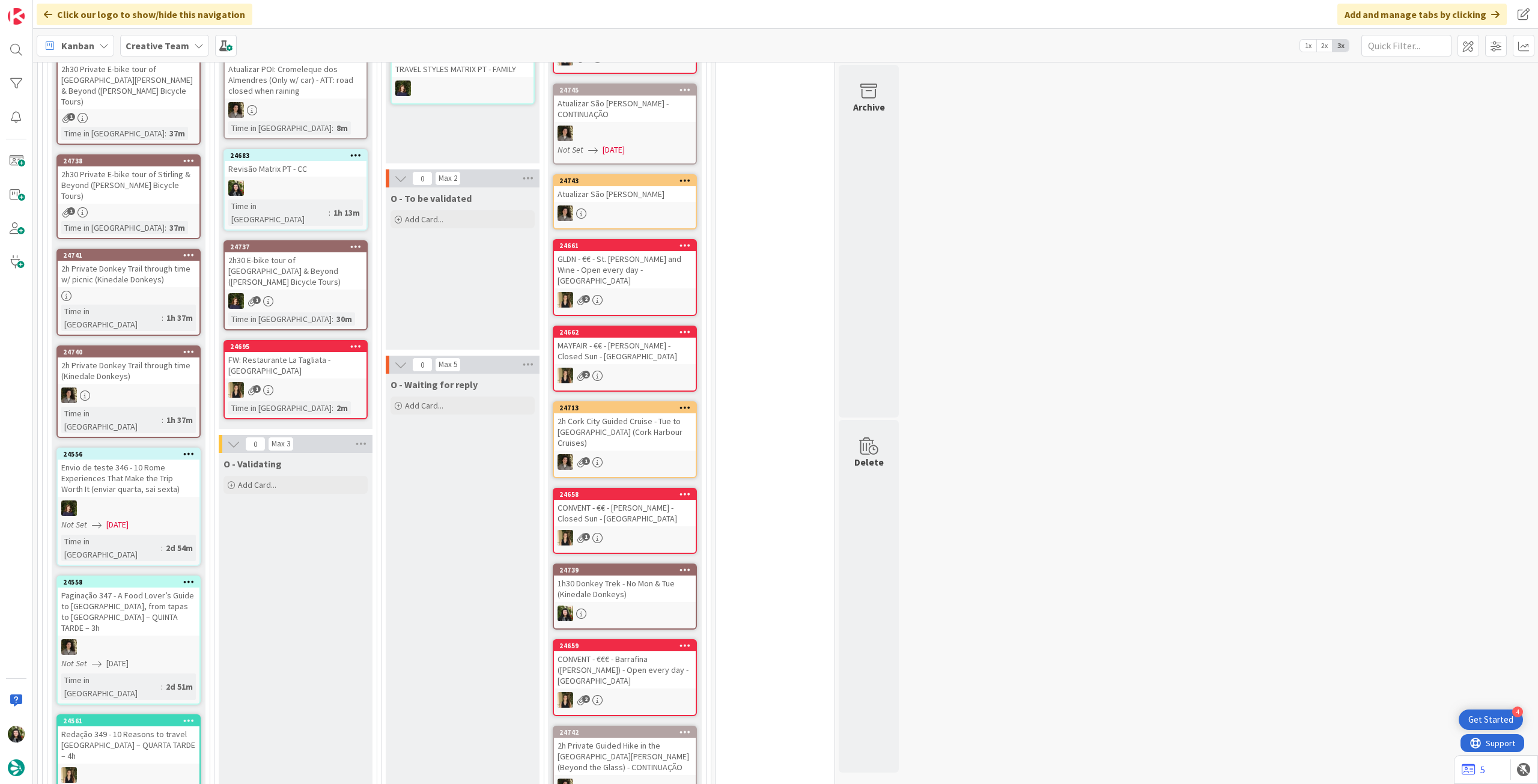
scroll to position [480, 0]
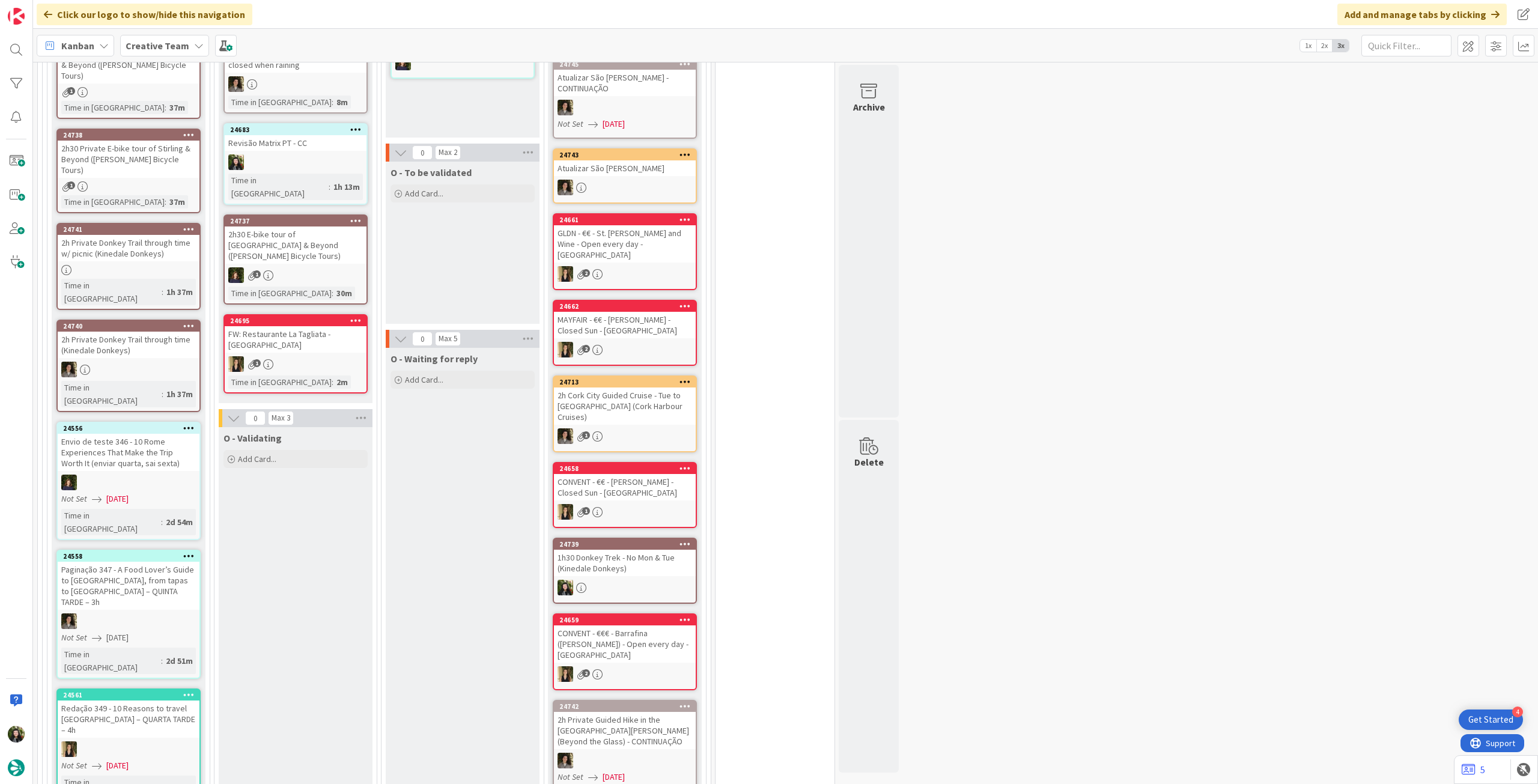
click at [179, 48] on b "Creative Team" at bounding box center [157, 45] width 63 height 12
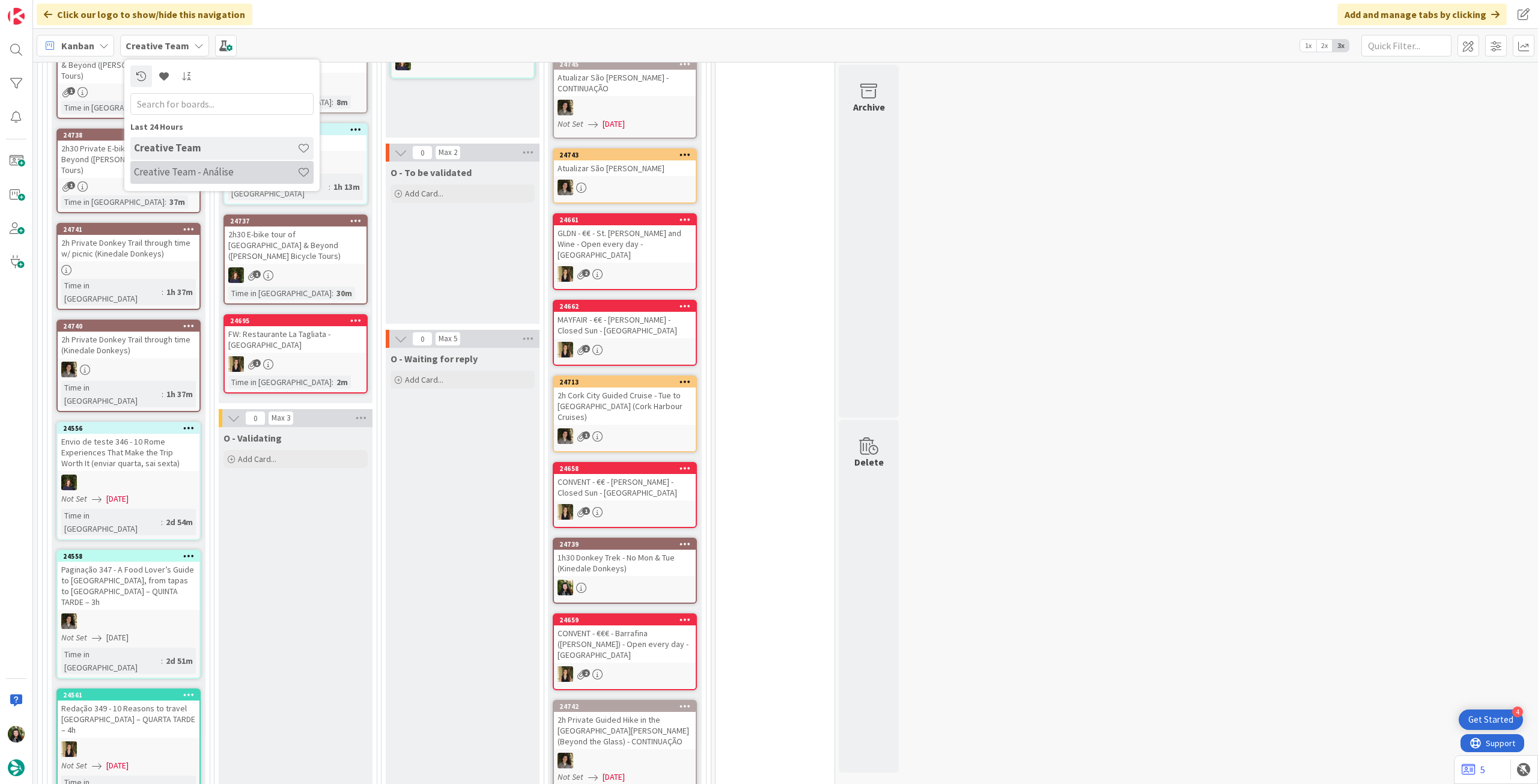
click at [199, 168] on h4 "Creative Team - Análise" at bounding box center [216, 172] width 163 height 12
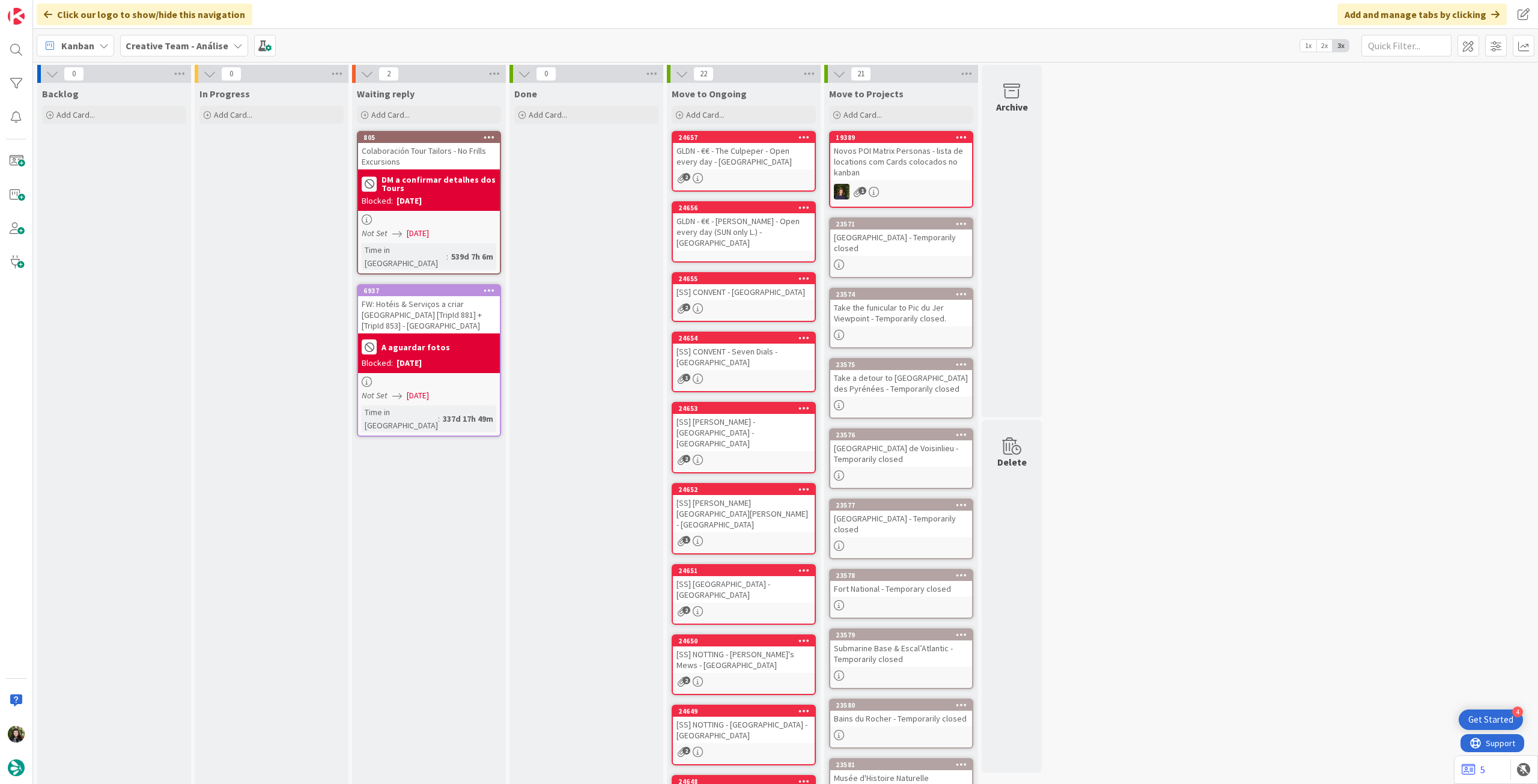
click at [168, 49] on b "Creative Team - Análise" at bounding box center [176, 45] width 103 height 12
click at [180, 177] on h4 "Creative Team" at bounding box center [216, 172] width 163 height 12
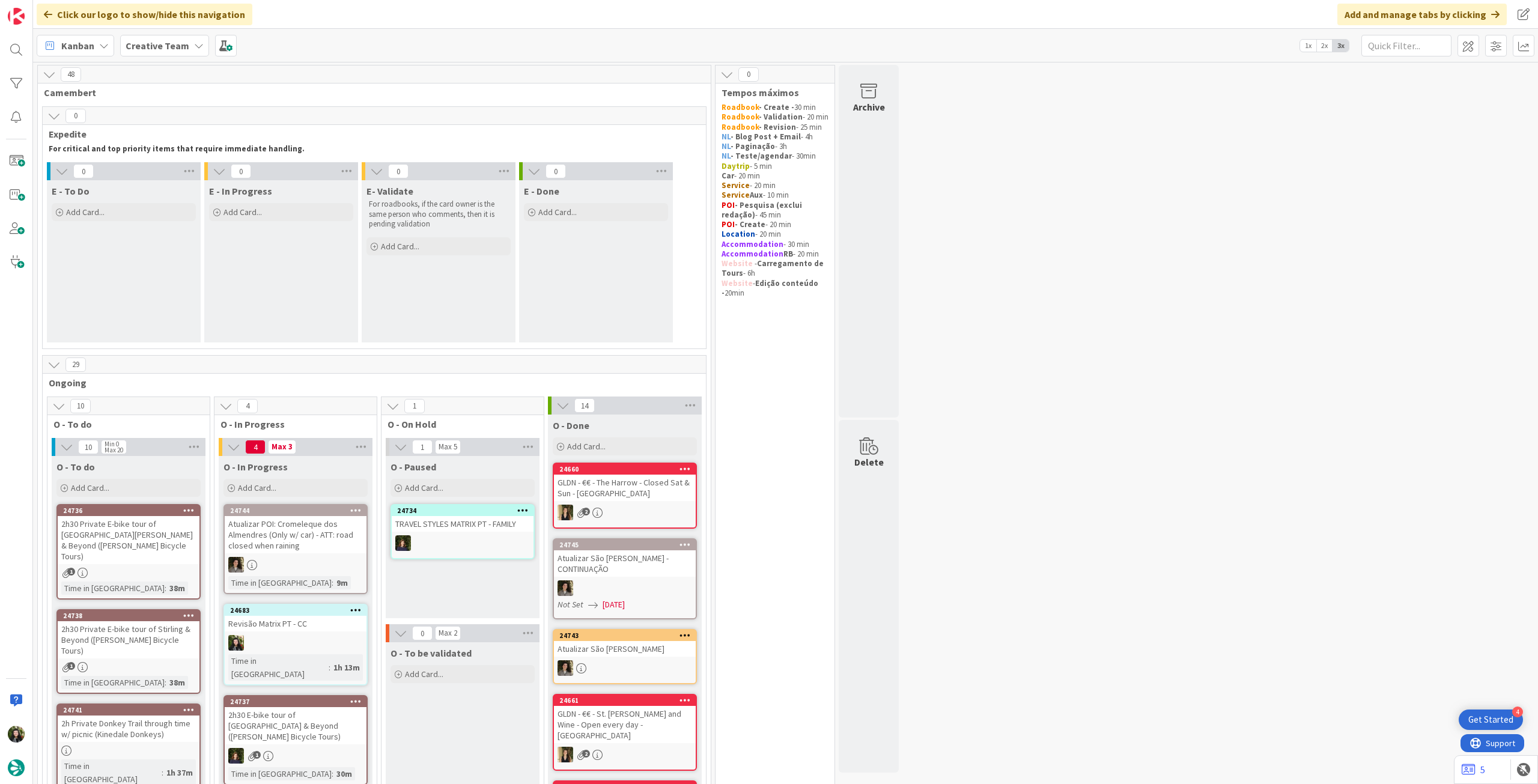
click at [150, 47] on b "Creative Team" at bounding box center [157, 45] width 63 height 12
click at [178, 169] on h4 "Creative Team - Análise" at bounding box center [216, 172] width 163 height 12
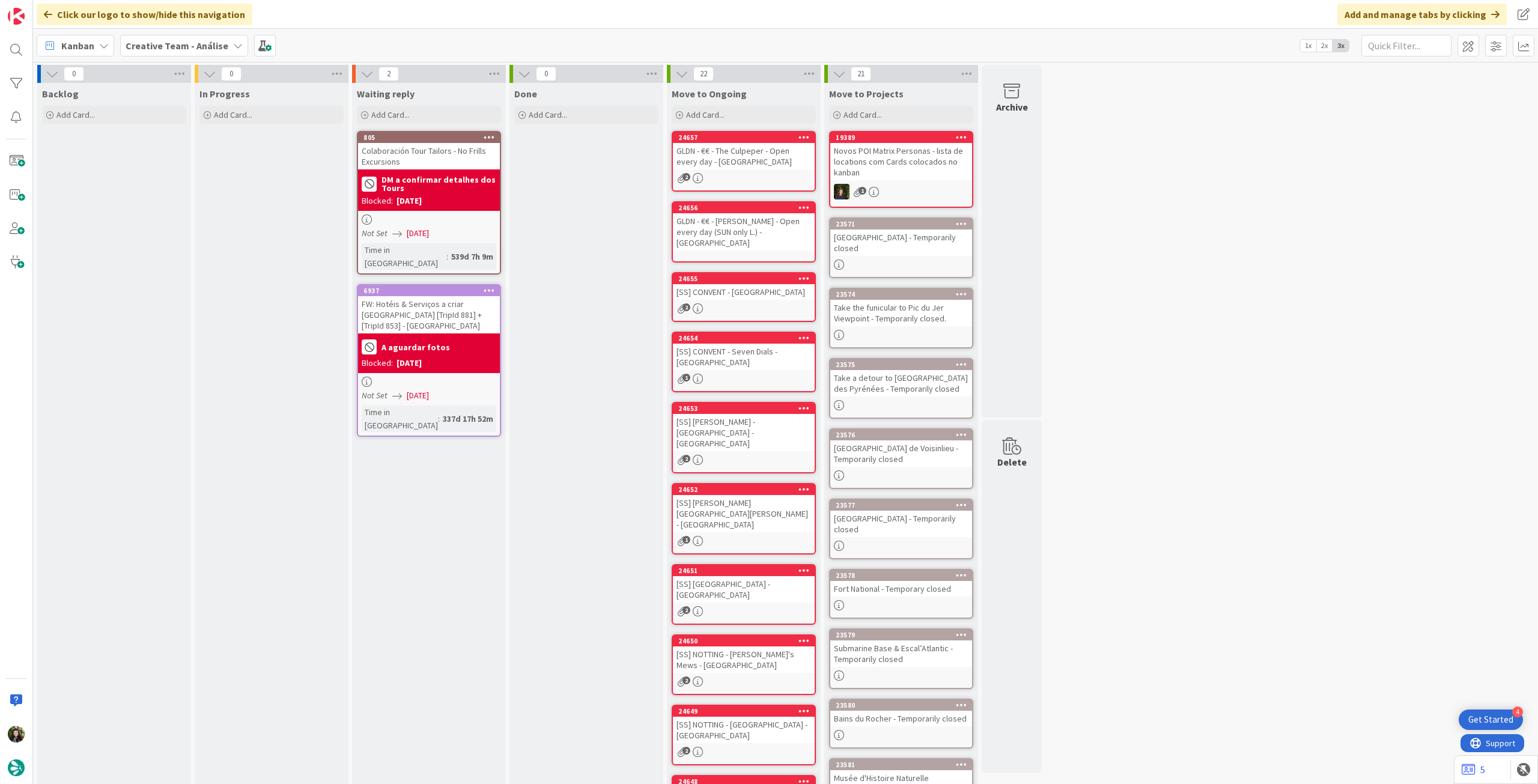
click at [184, 44] on b "Creative Team - Análise" at bounding box center [176, 45] width 103 height 12
click at [217, 176] on h4 "Creative Team" at bounding box center [216, 172] width 163 height 12
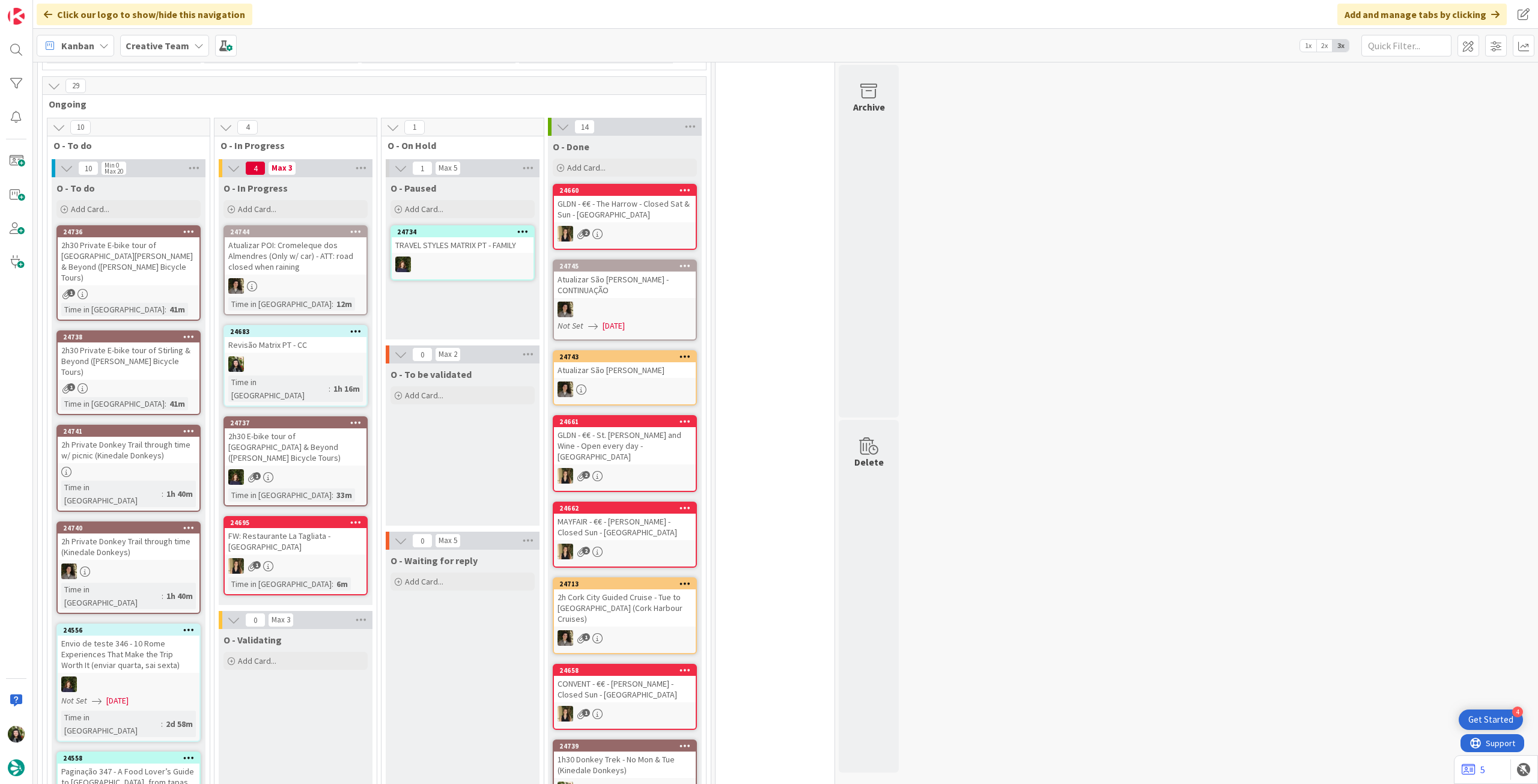
scroll to position [320, 0]
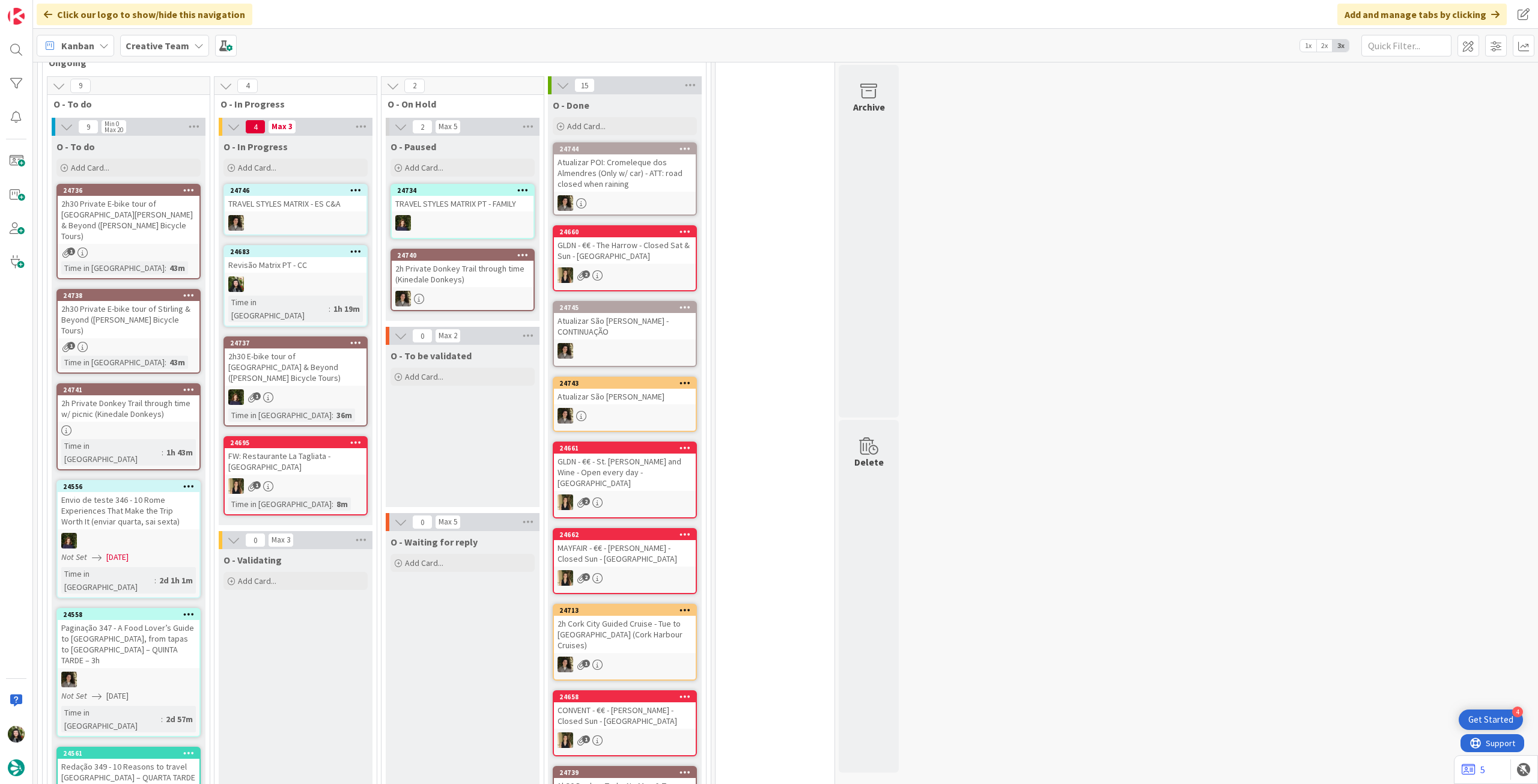
click at [141, 47] on b "Creative Team" at bounding box center [157, 45] width 63 height 12
click at [151, 174] on h4 "Creative Team - Análise" at bounding box center [216, 172] width 163 height 12
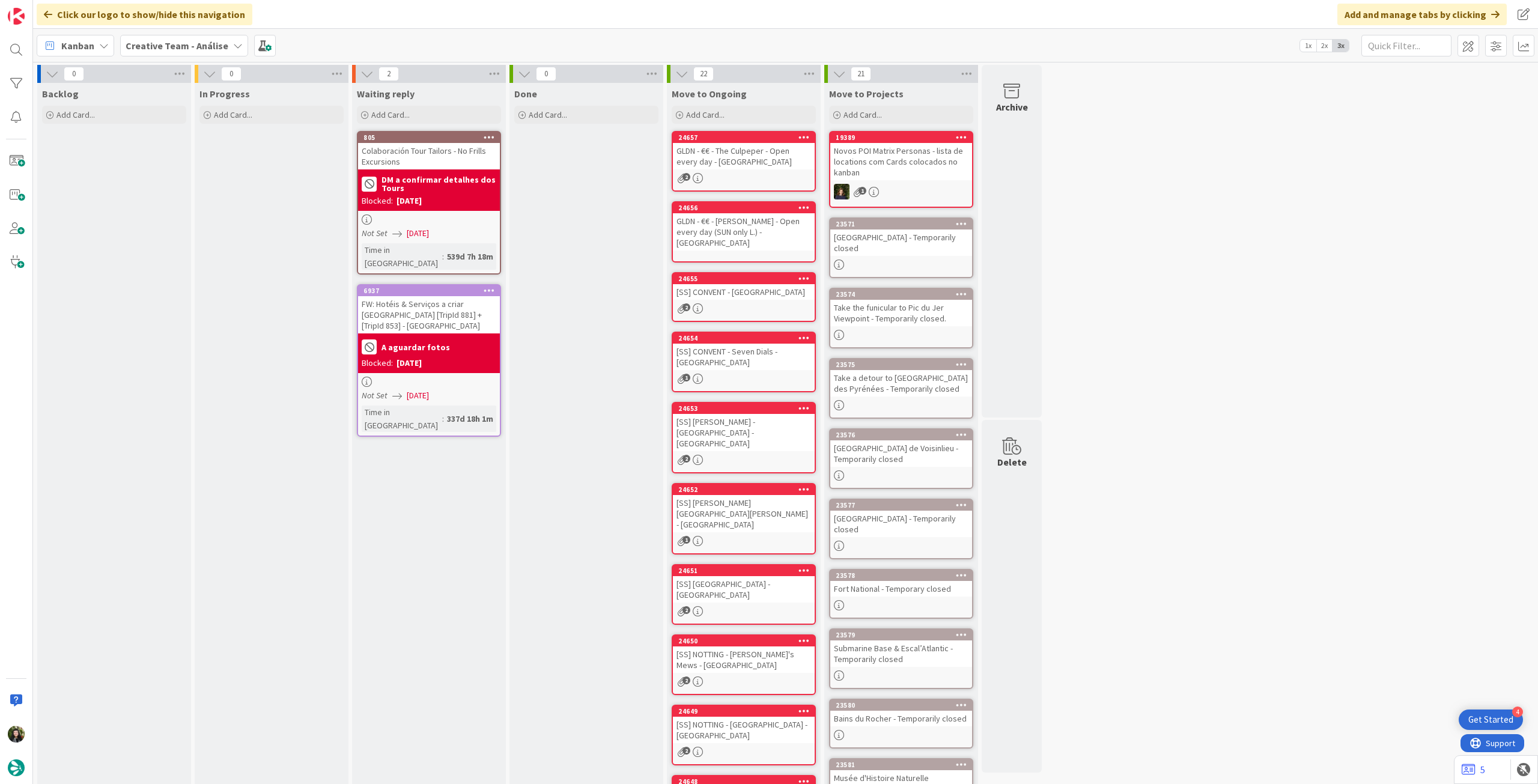
click at [152, 43] on b "Creative Team - Análise" at bounding box center [176, 45] width 103 height 12
click at [166, 166] on h4 "Creative Team" at bounding box center [216, 172] width 163 height 12
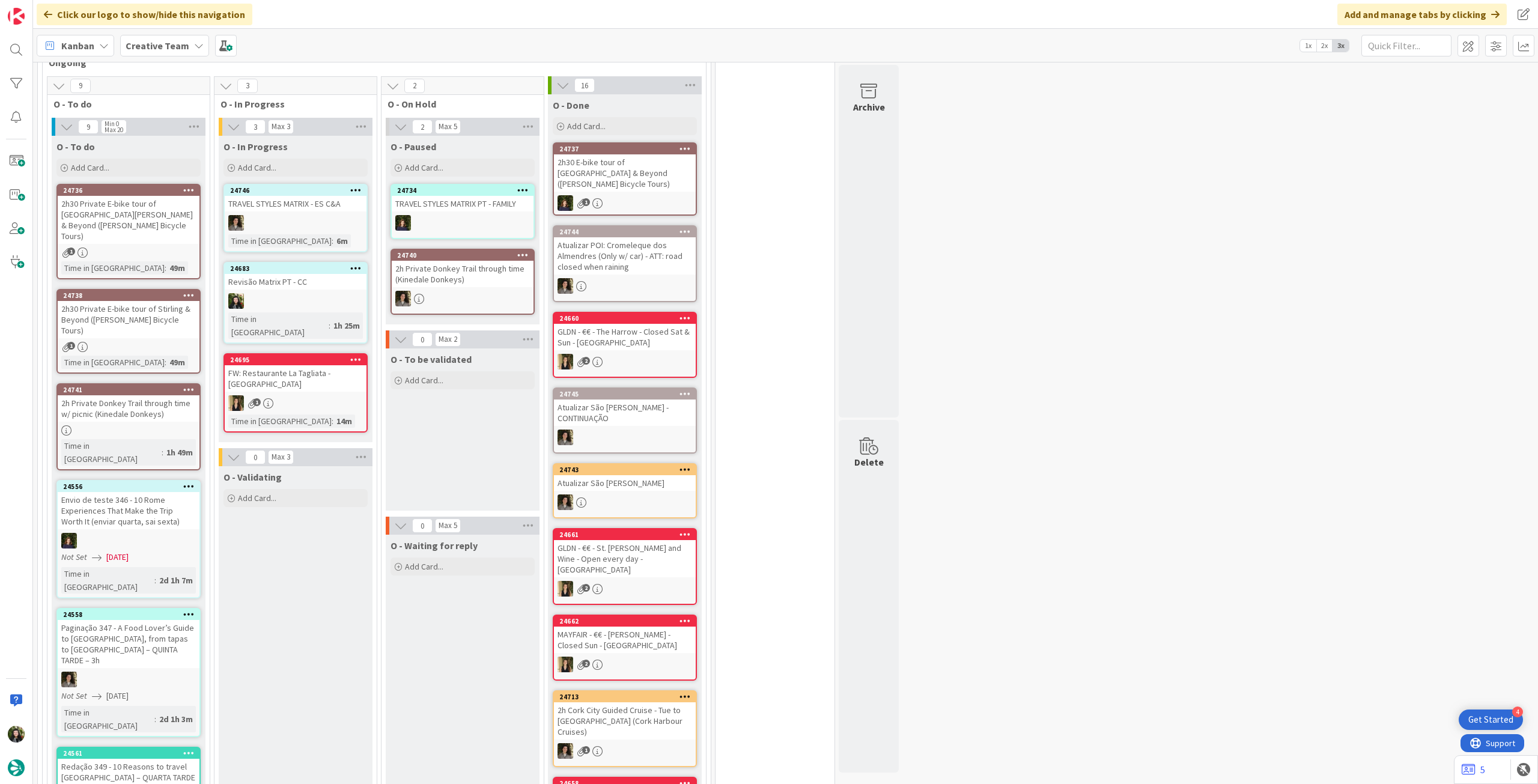
scroll to position [240, 0]
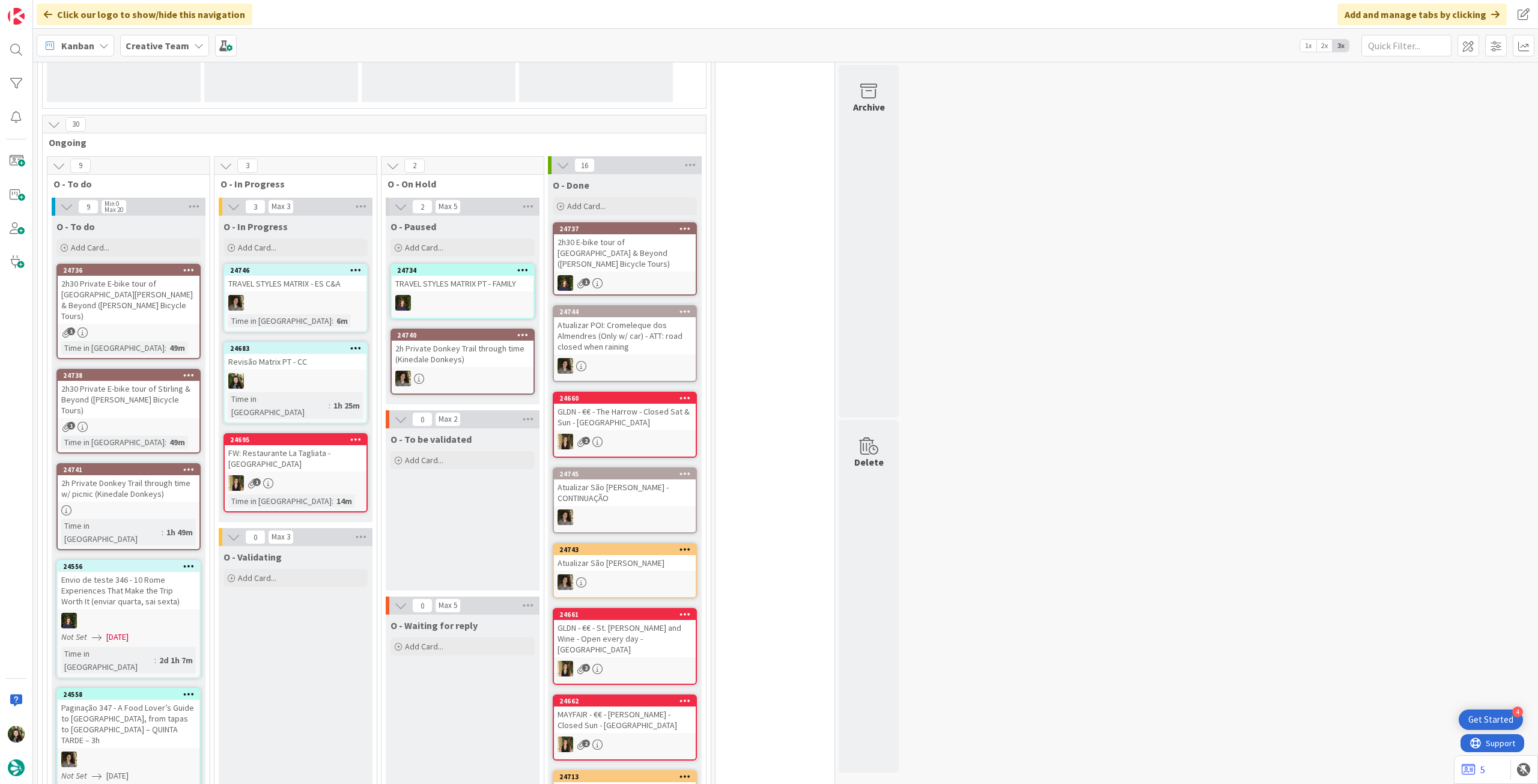
click at [183, 37] on div "Creative Team" at bounding box center [165, 46] width 89 height 22
click at [178, 181] on div "Creative Team - Análise" at bounding box center [222, 172] width 183 height 23
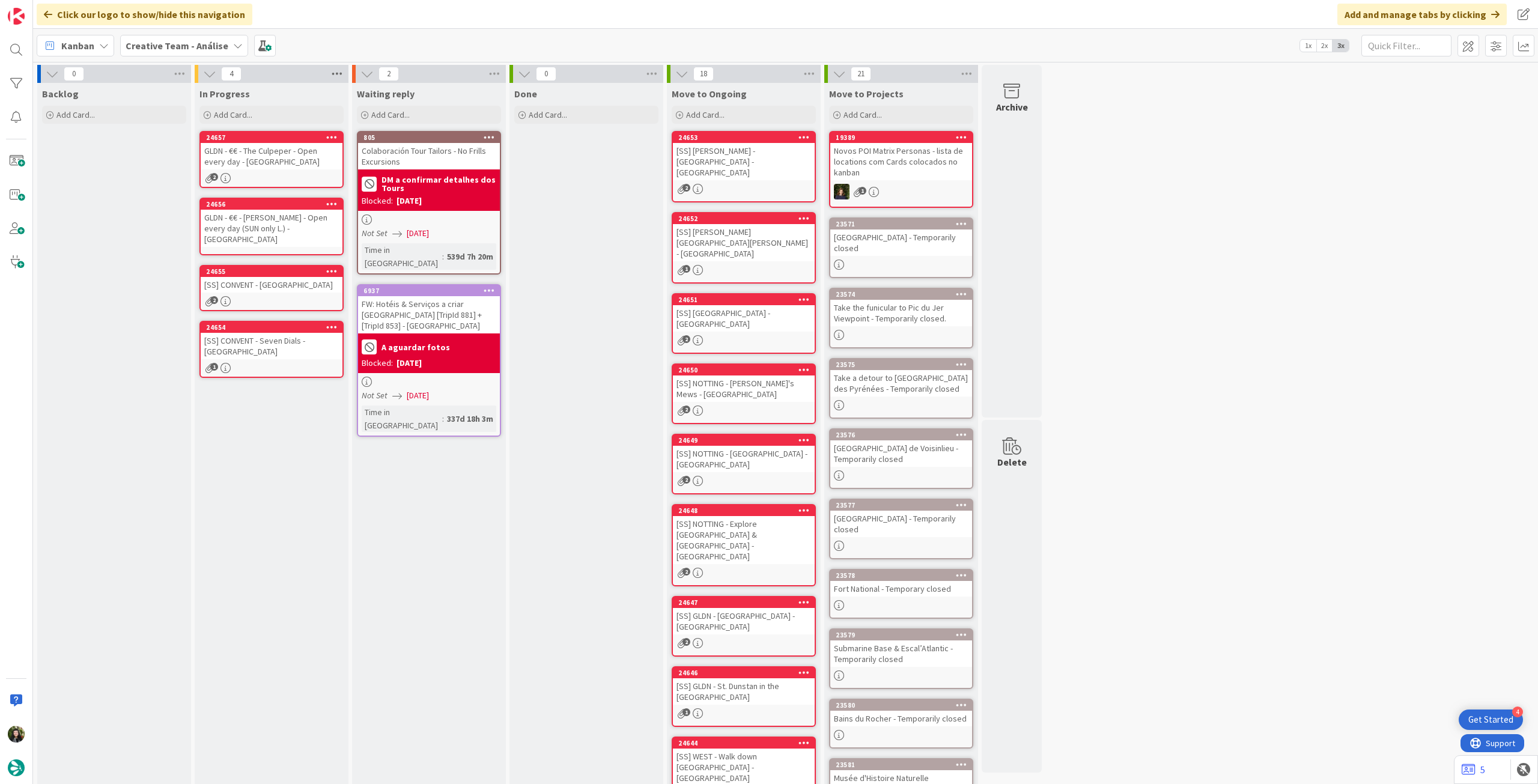
click at [336, 79] on icon at bounding box center [337, 74] width 15 height 18
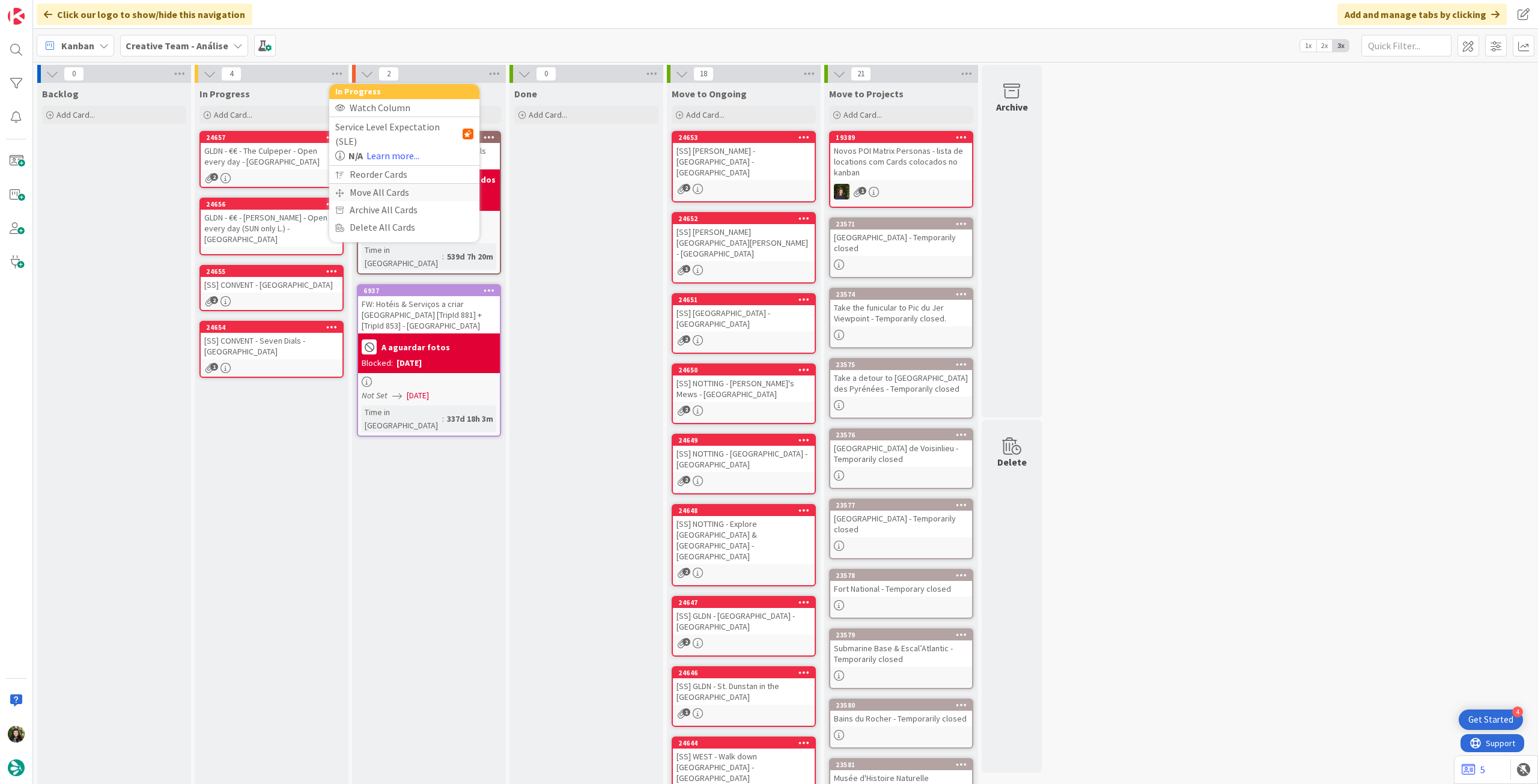
click at [353, 184] on div "Move All Cards" at bounding box center [405, 192] width 150 height 17
click at [391, 126] on span "Creative Team - Análise" at bounding box center [390, 130] width 97 height 12
click at [379, 193] on span "Creative Team" at bounding box center [412, 188] width 109 height 18
click at [387, 175] on div "Select a Column..." at bounding box center [396, 169] width 114 height 19
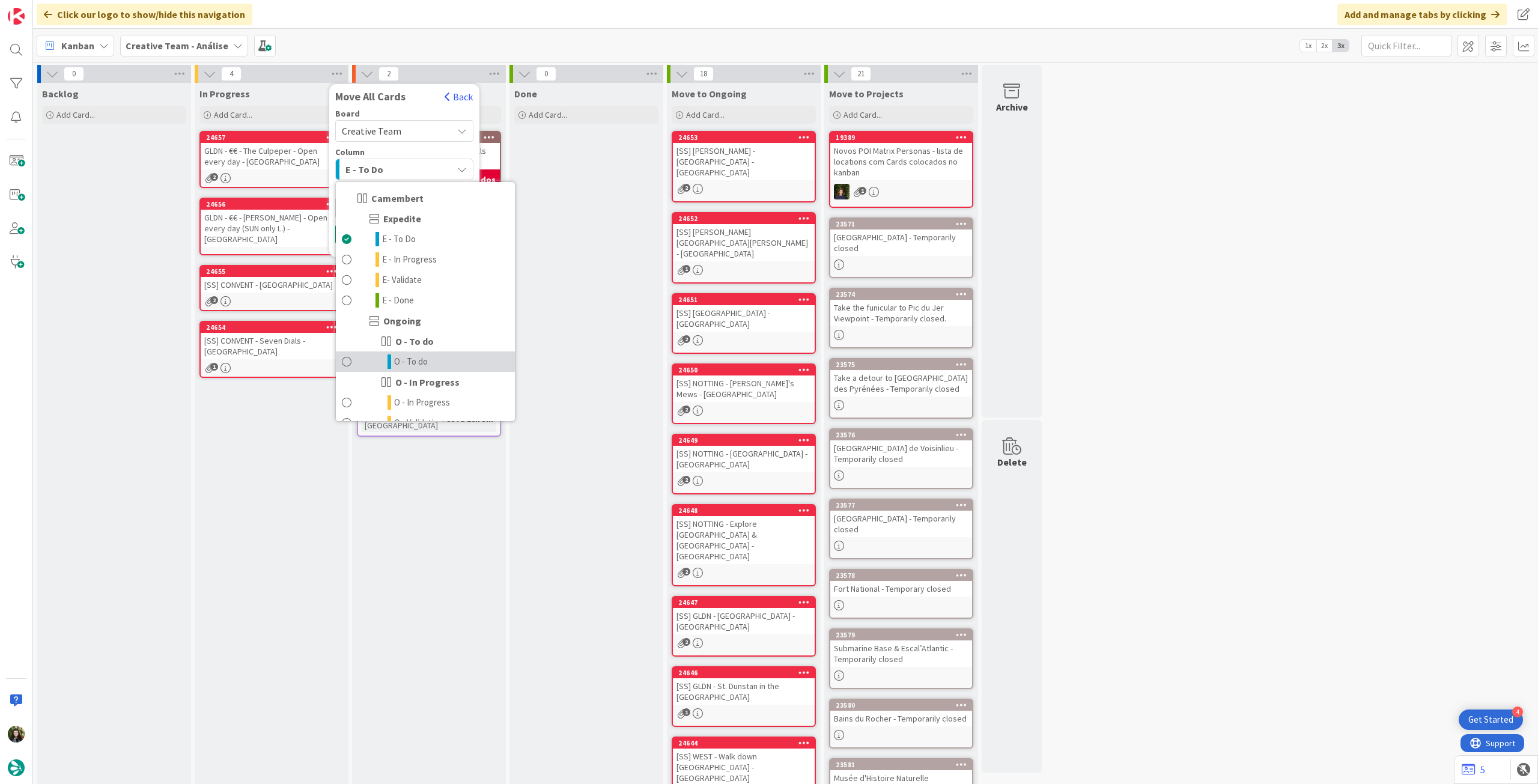
click at [415, 358] on span "O - To do" at bounding box center [411, 361] width 34 height 15
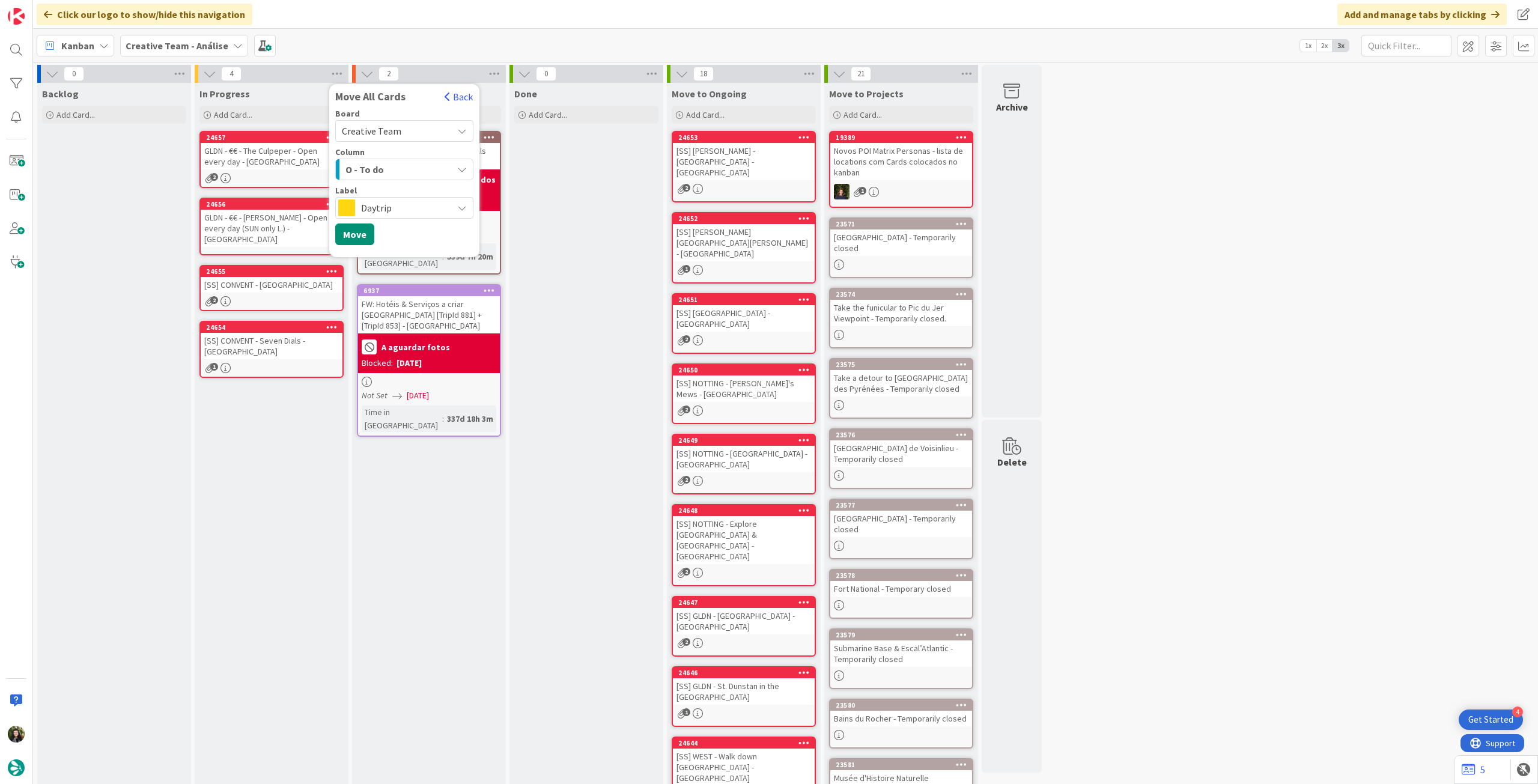
click at [415, 201] on span "Daytrip" at bounding box center [403, 208] width 85 height 17
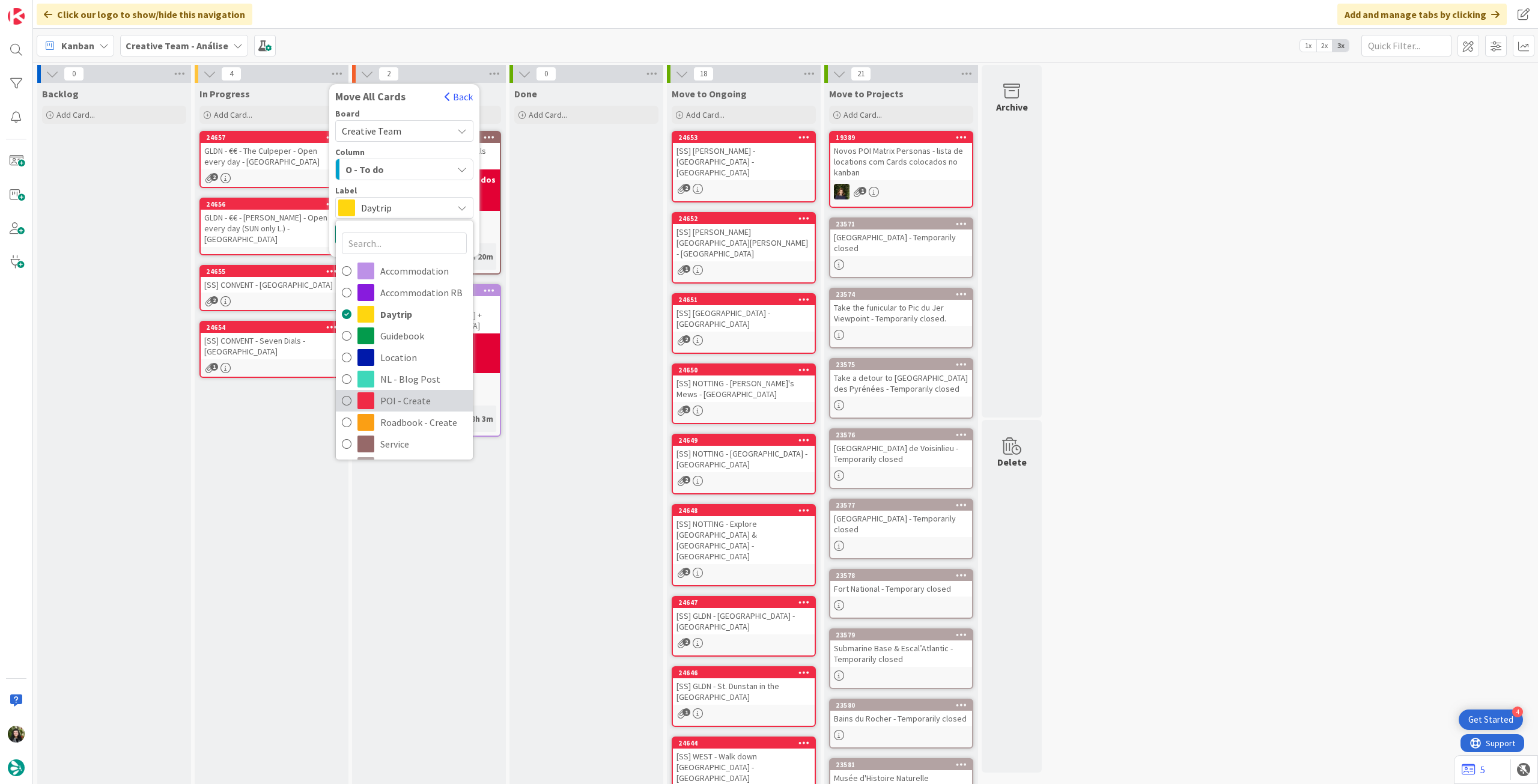
click at [415, 407] on span "POI - Create" at bounding box center [423, 400] width 87 height 18
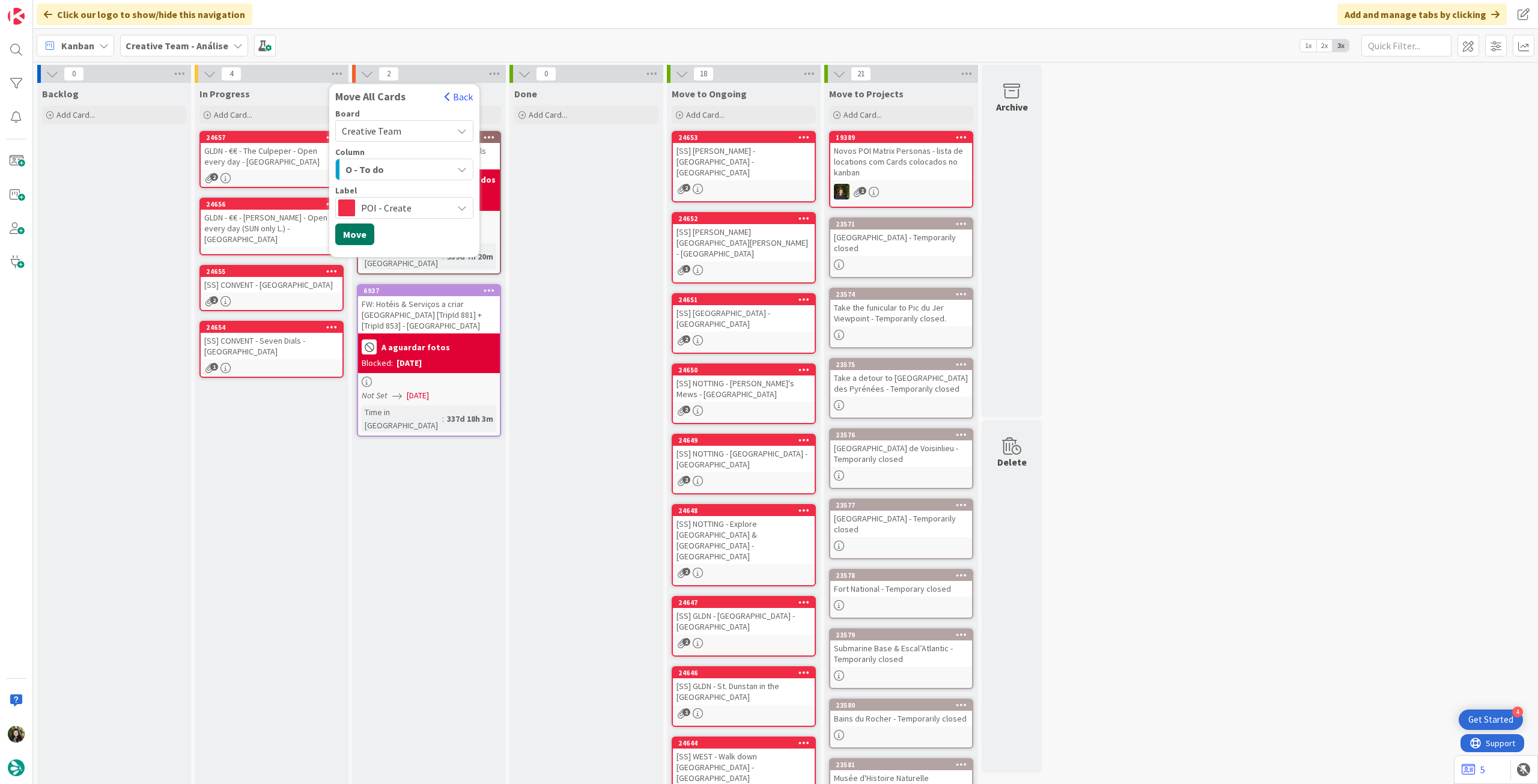
click at [361, 236] on button "Move" at bounding box center [355, 235] width 39 height 22
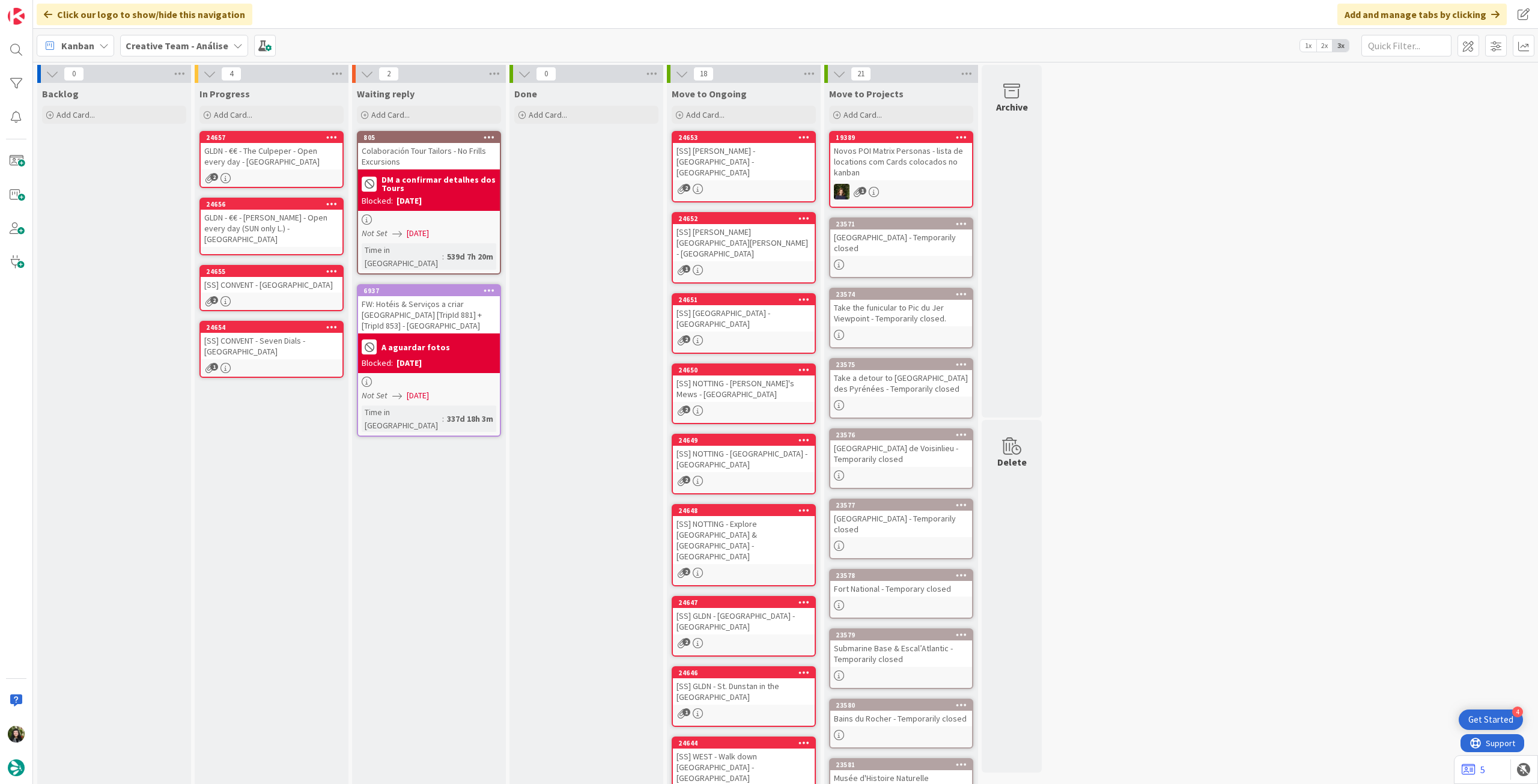
click at [187, 46] on b "Creative Team - Análise" at bounding box center [176, 45] width 103 height 12
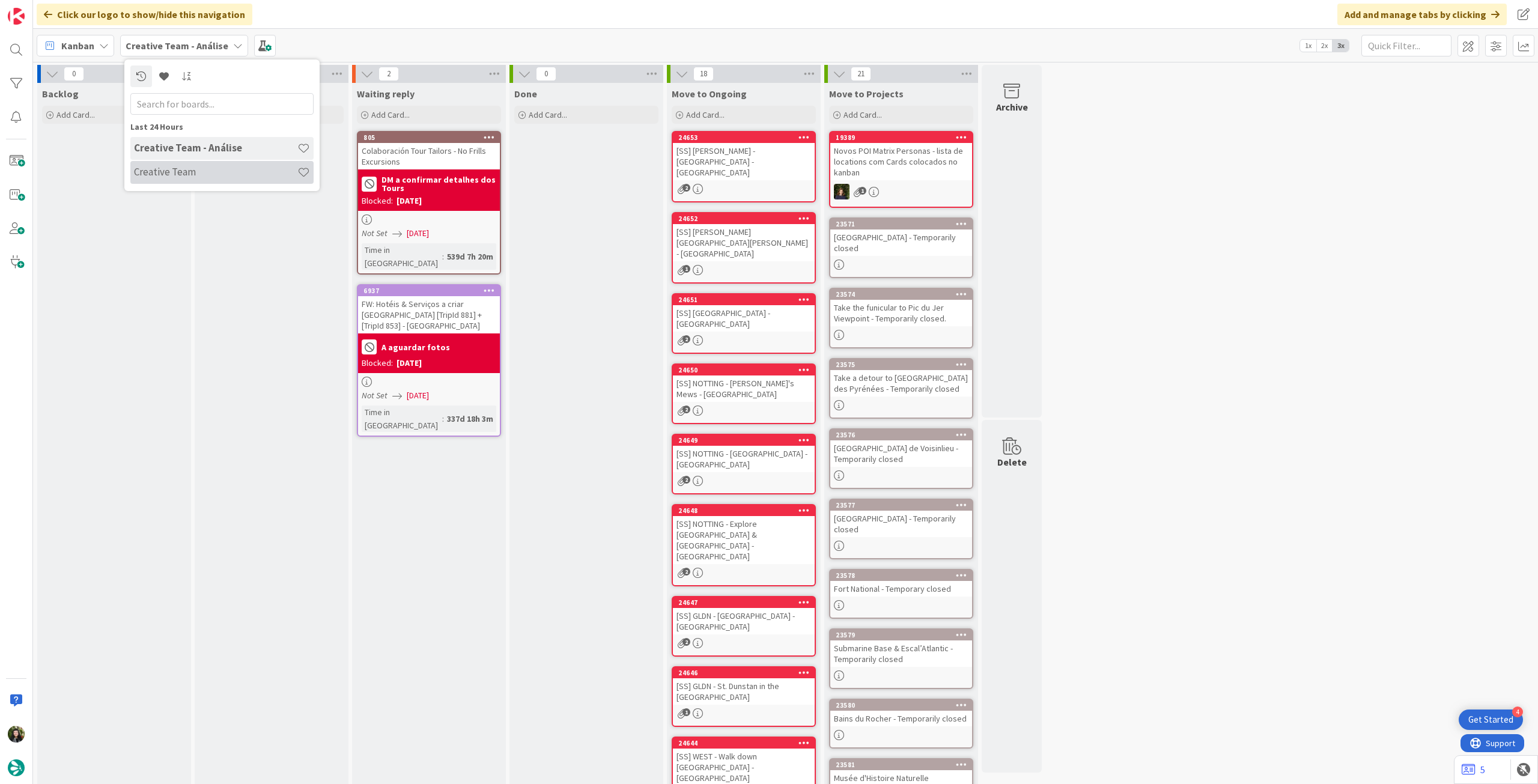
click at [192, 173] on h4 "Creative Team" at bounding box center [216, 172] width 163 height 12
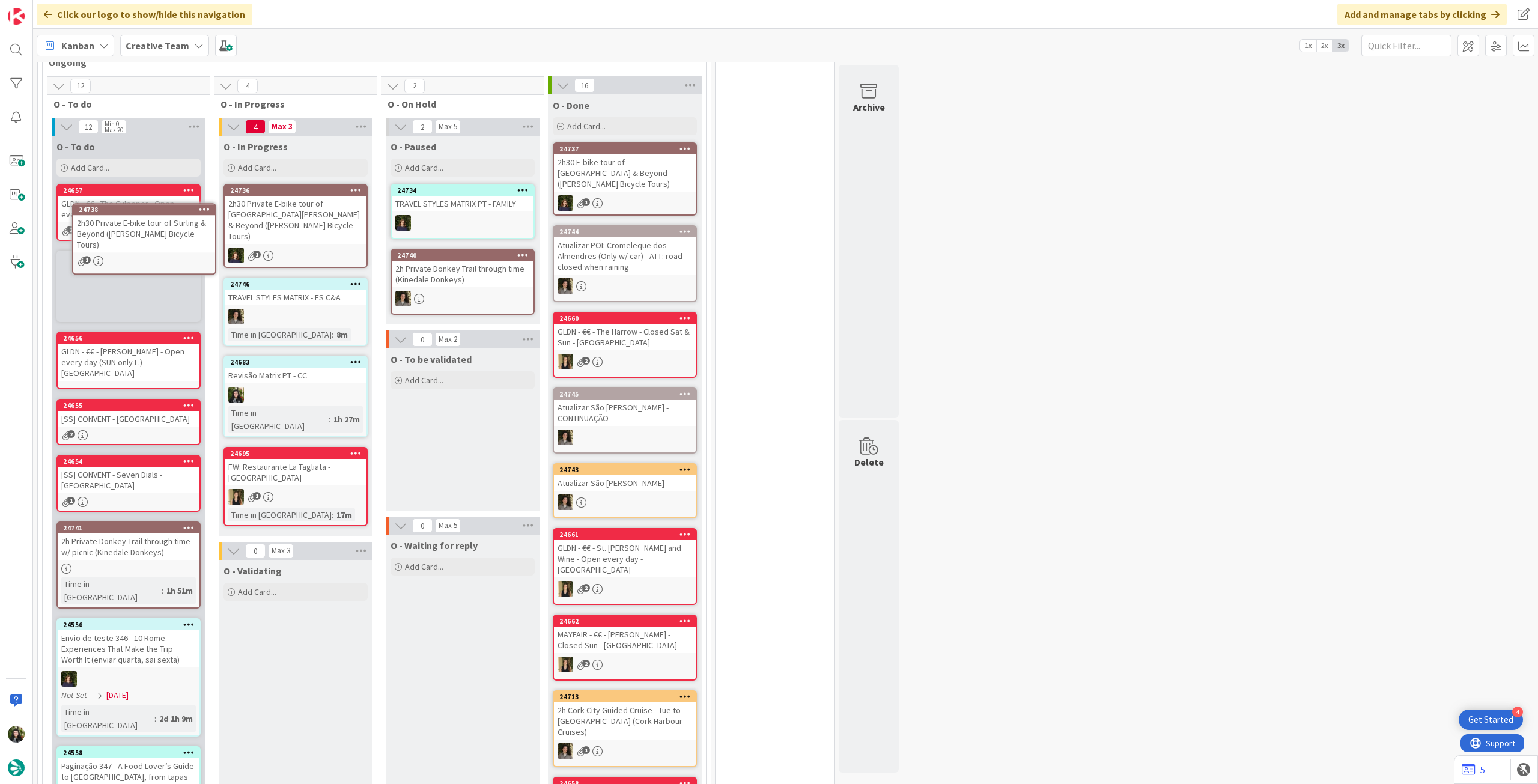
scroll to position [316, 0]
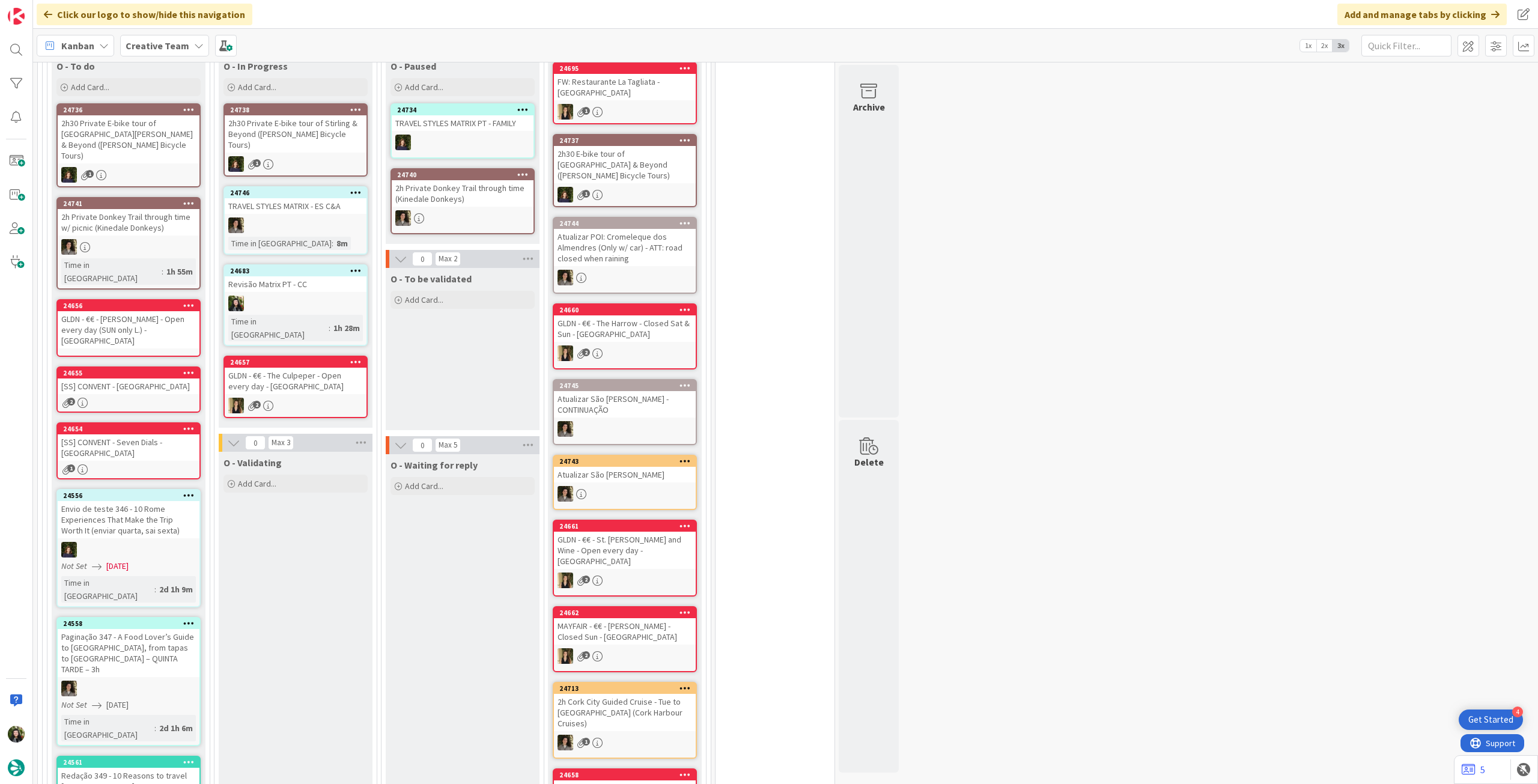
scroll to position [320, 0]
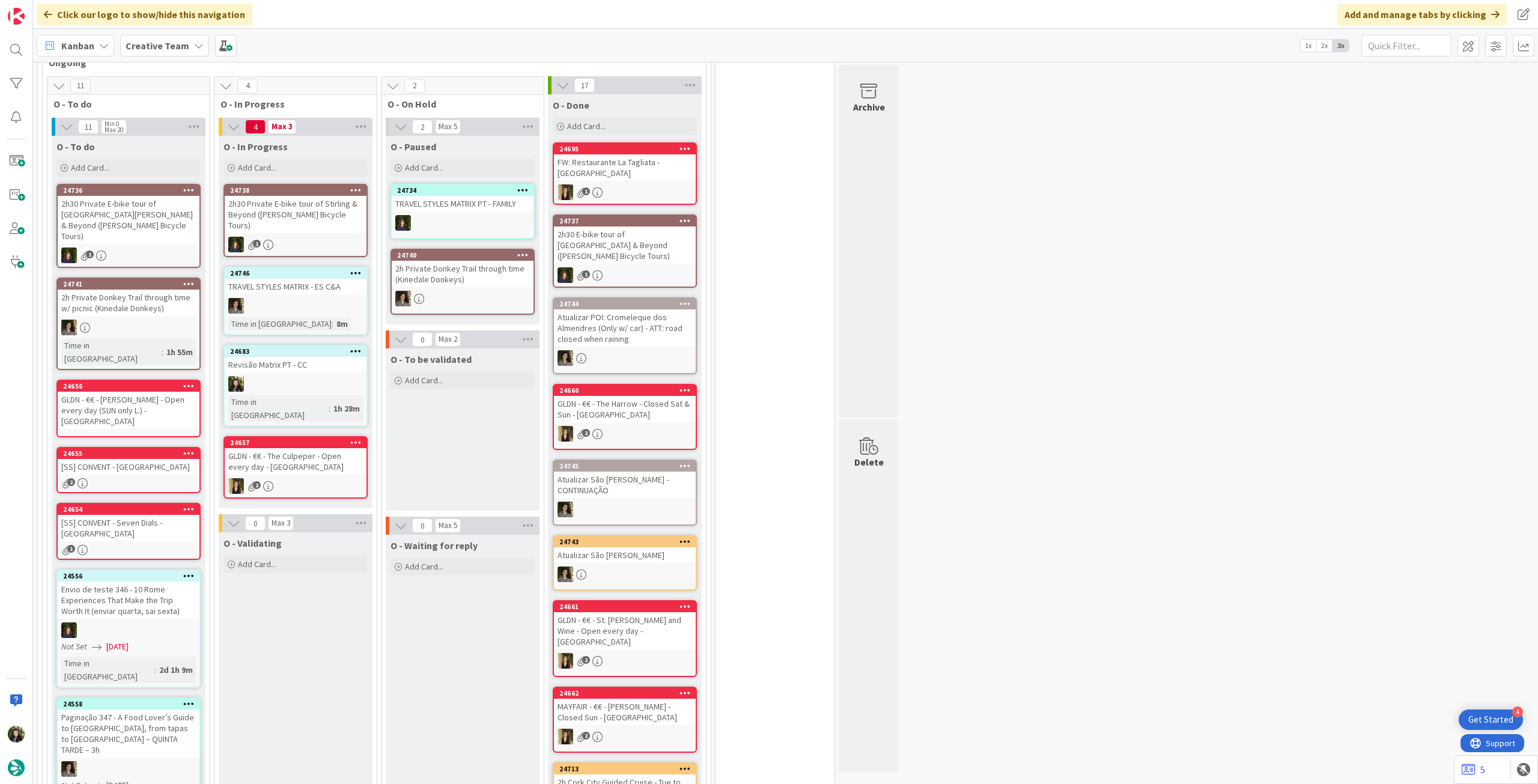
click at [137, 43] on b "Creative Team" at bounding box center [157, 45] width 63 height 12
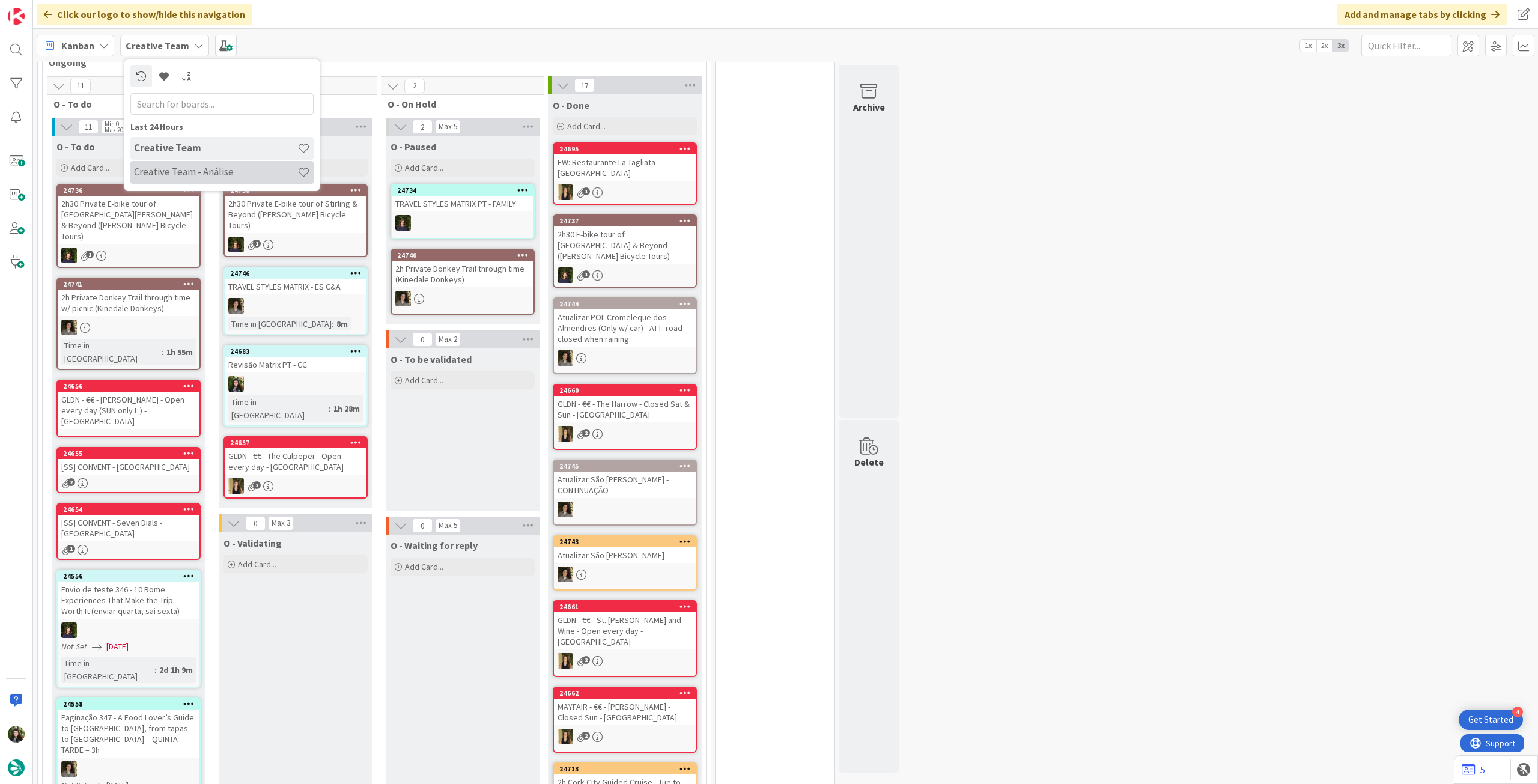
click at [181, 179] on div "Creative Team - Análise" at bounding box center [222, 172] width 183 height 23
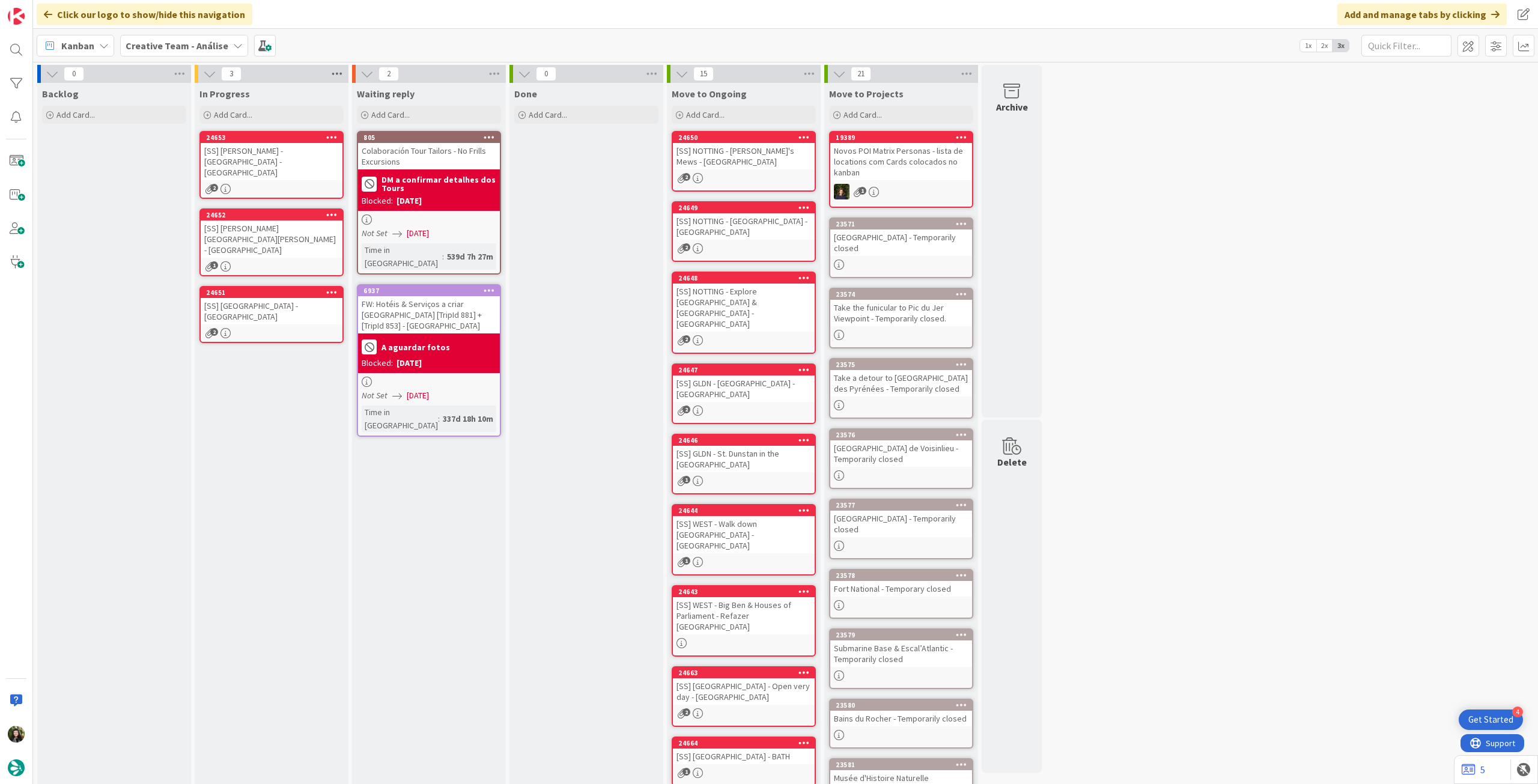
click at [336, 76] on icon at bounding box center [337, 74] width 15 height 18
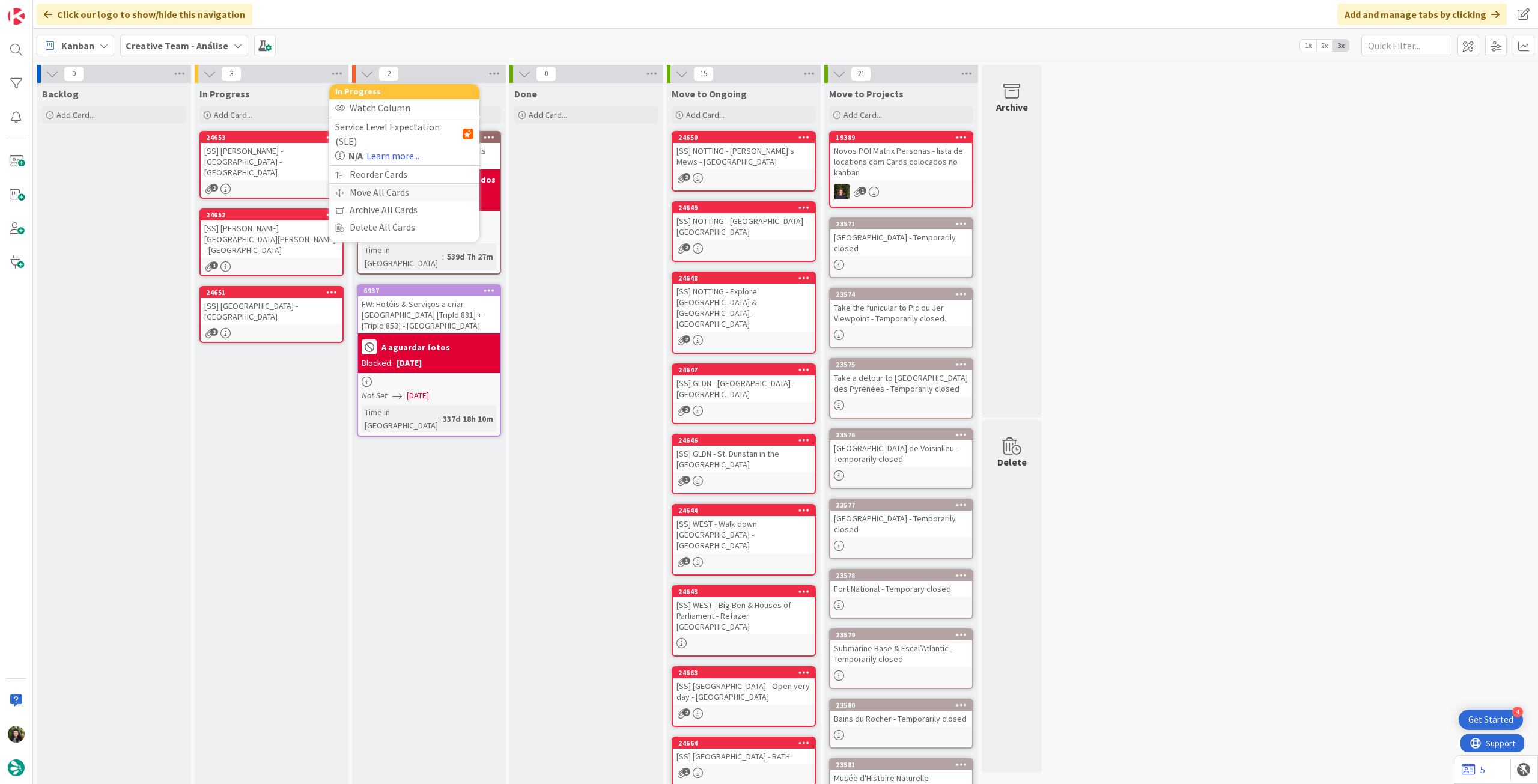
click at [375, 184] on div "Move All Cards" at bounding box center [405, 192] width 150 height 17
click at [418, 125] on span "Creative Team - Análise" at bounding box center [390, 130] width 97 height 12
drag, startPoint x: 390, startPoint y: 187, endPoint x: 393, endPoint y: 177, distance: 10.4
click at [390, 187] on span "Creative Team" at bounding box center [412, 188] width 109 height 18
click at [401, 162] on div "Select a Column..." at bounding box center [396, 169] width 114 height 19
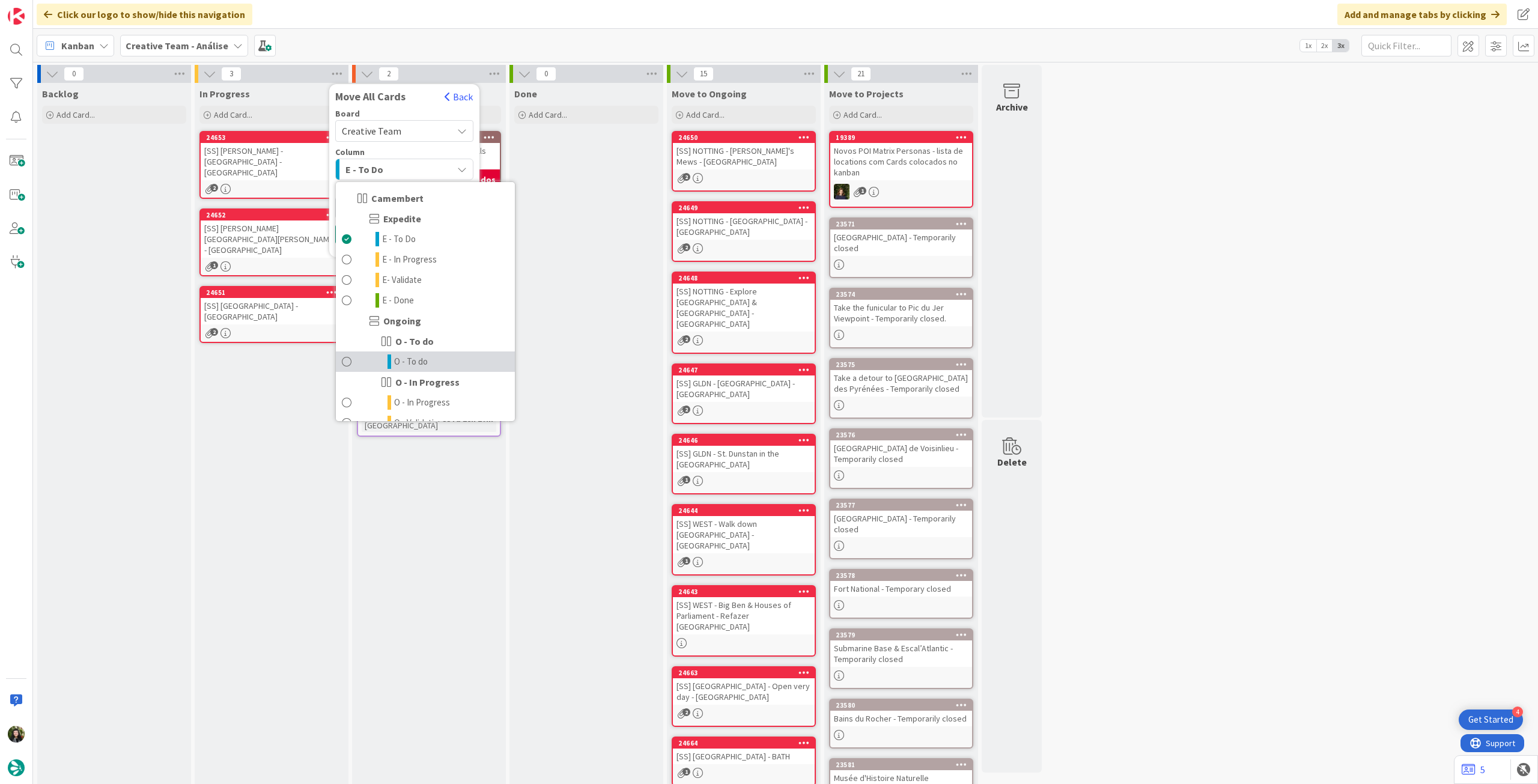
click at [429, 361] on link "O - To do" at bounding box center [426, 361] width 179 height 20
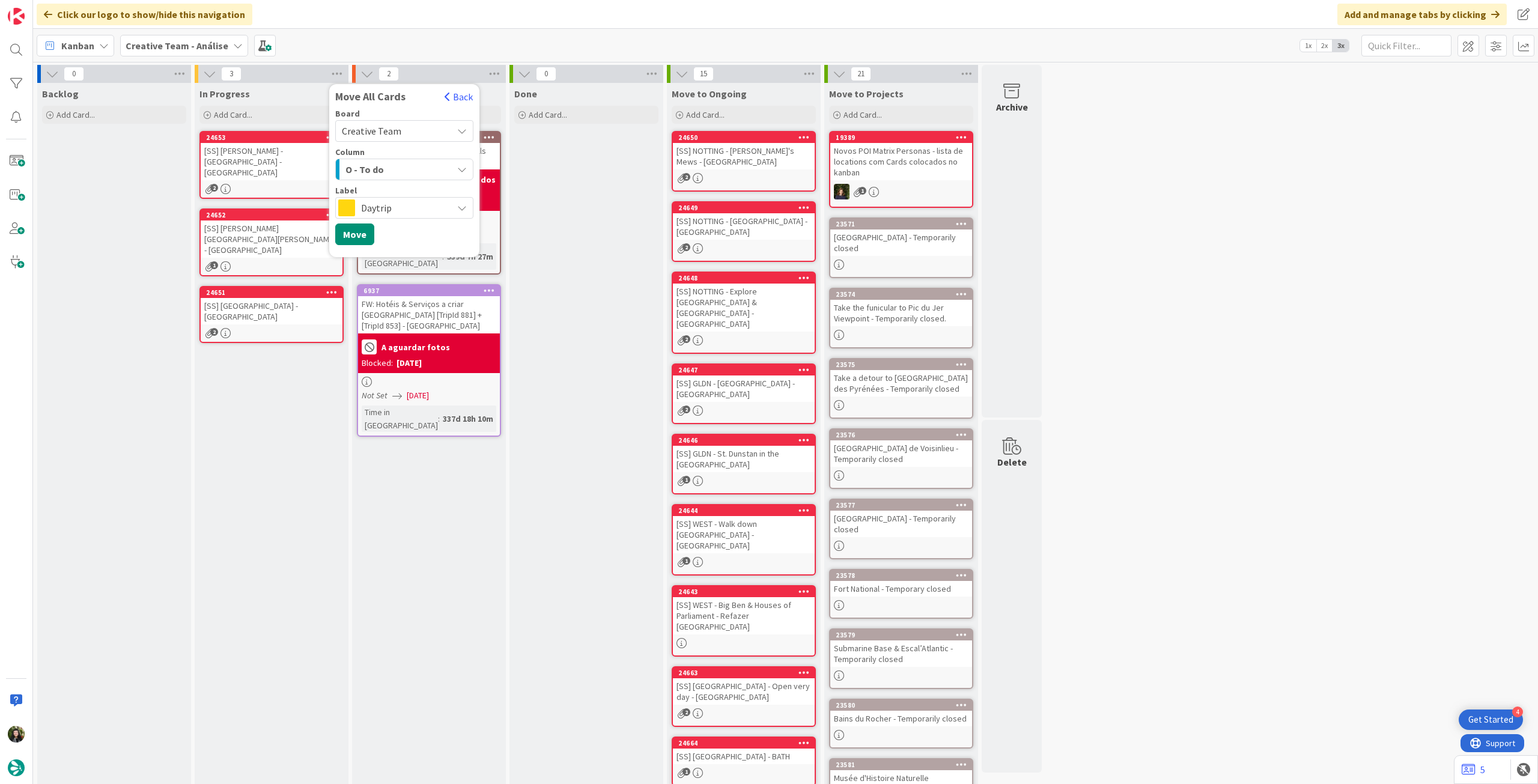
click at [401, 222] on div "Board Creative Team Creative Team - Análise Creative Team Column O - To do Came…" at bounding box center [405, 180] width 150 height 142
click at [409, 211] on span "Daytrip" at bounding box center [403, 208] width 85 height 17
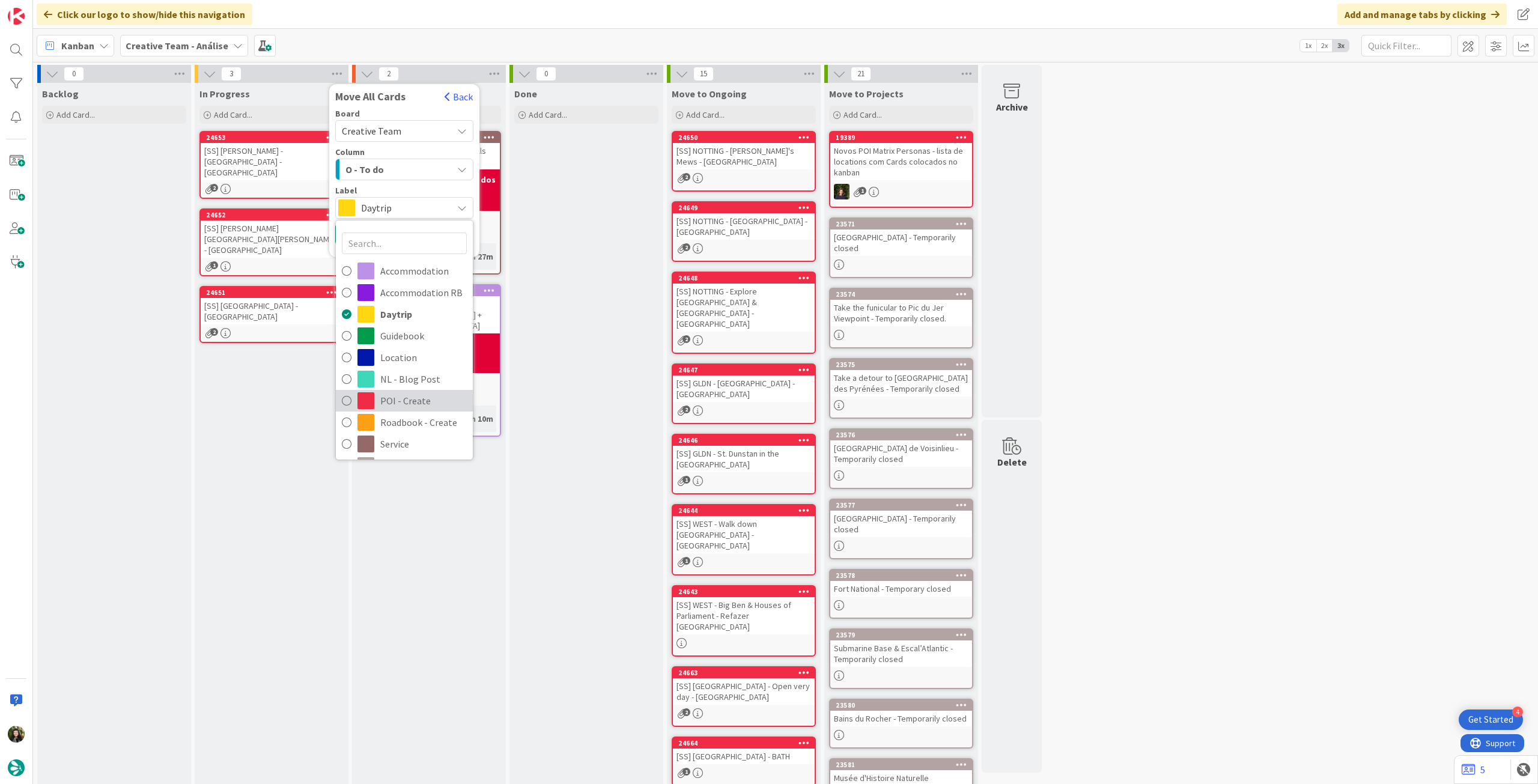
click at [407, 396] on span "POI - Create" at bounding box center [423, 400] width 87 height 18
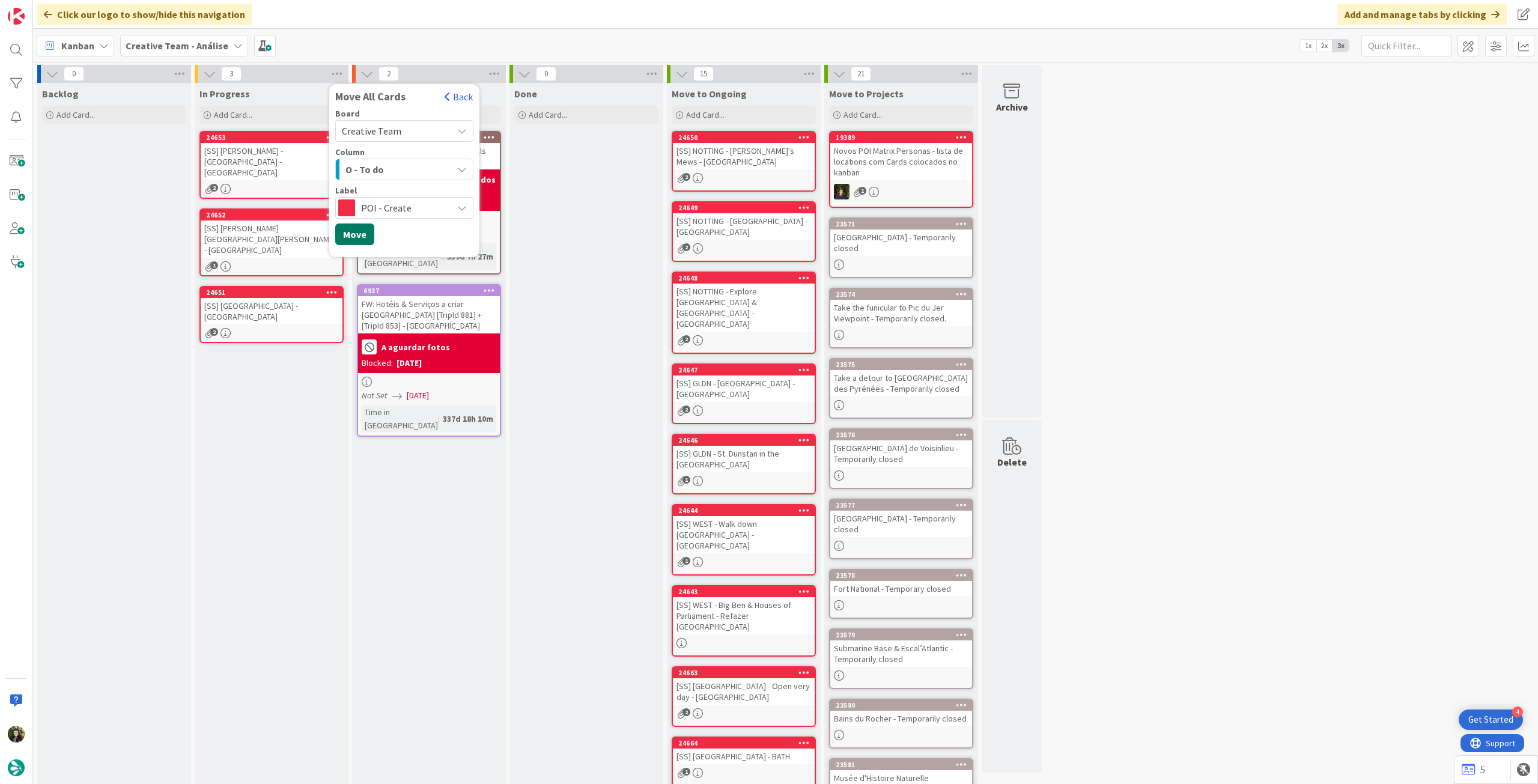
click at [355, 227] on button "Move" at bounding box center [355, 235] width 39 height 22
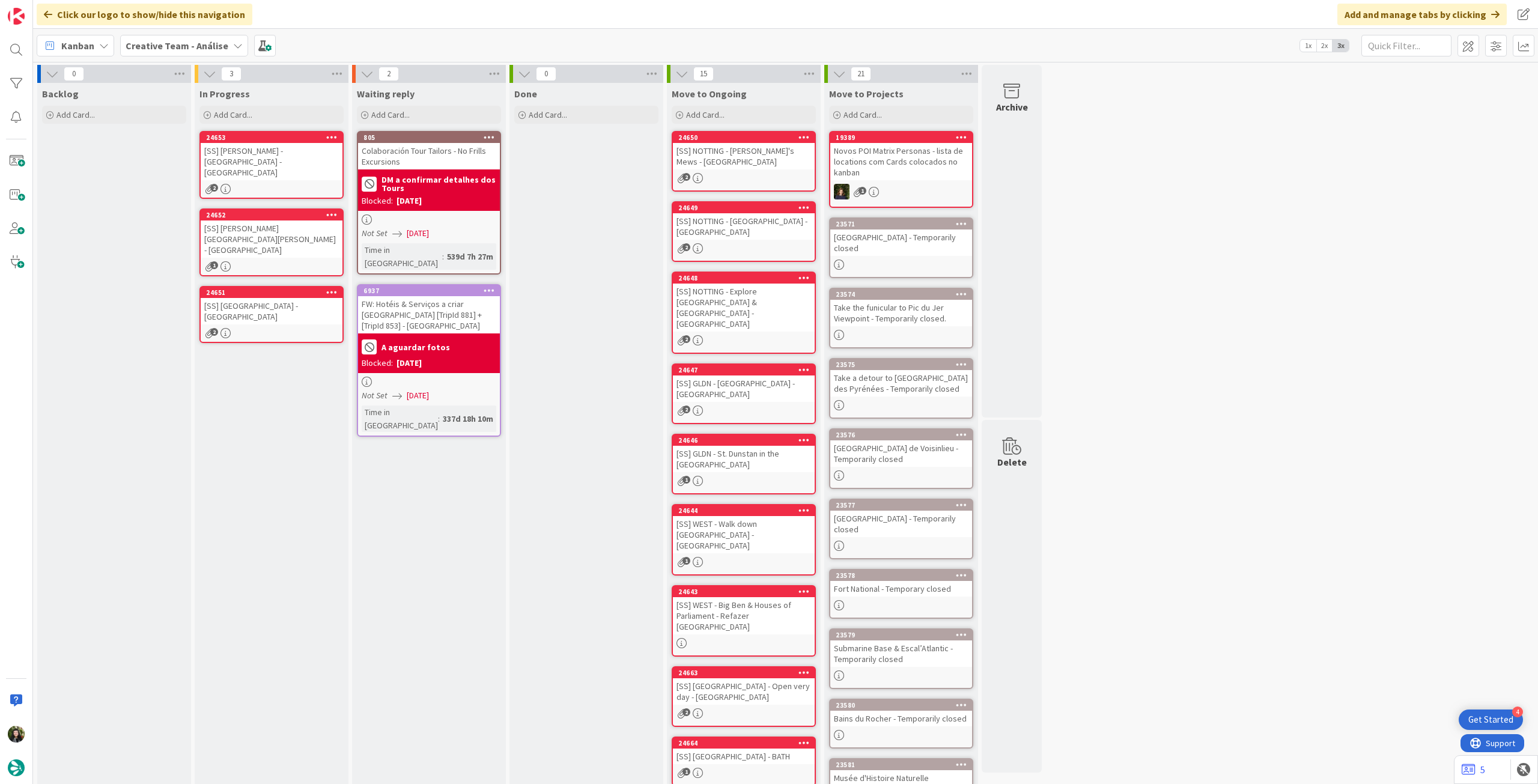
click at [180, 39] on span "Creative Team - Análise" at bounding box center [176, 46] width 103 height 15
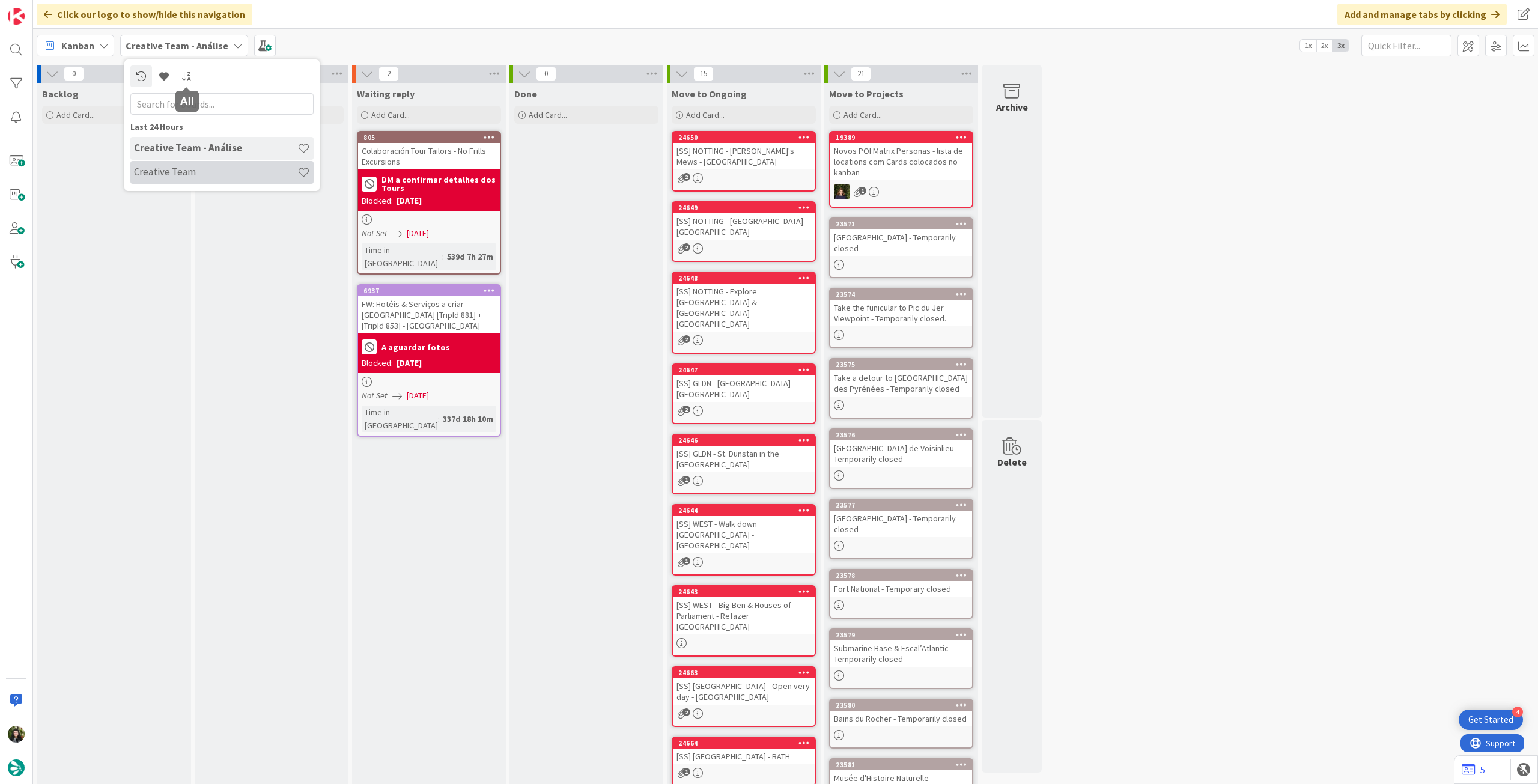
click at [193, 171] on h4 "Creative Team" at bounding box center [216, 172] width 163 height 12
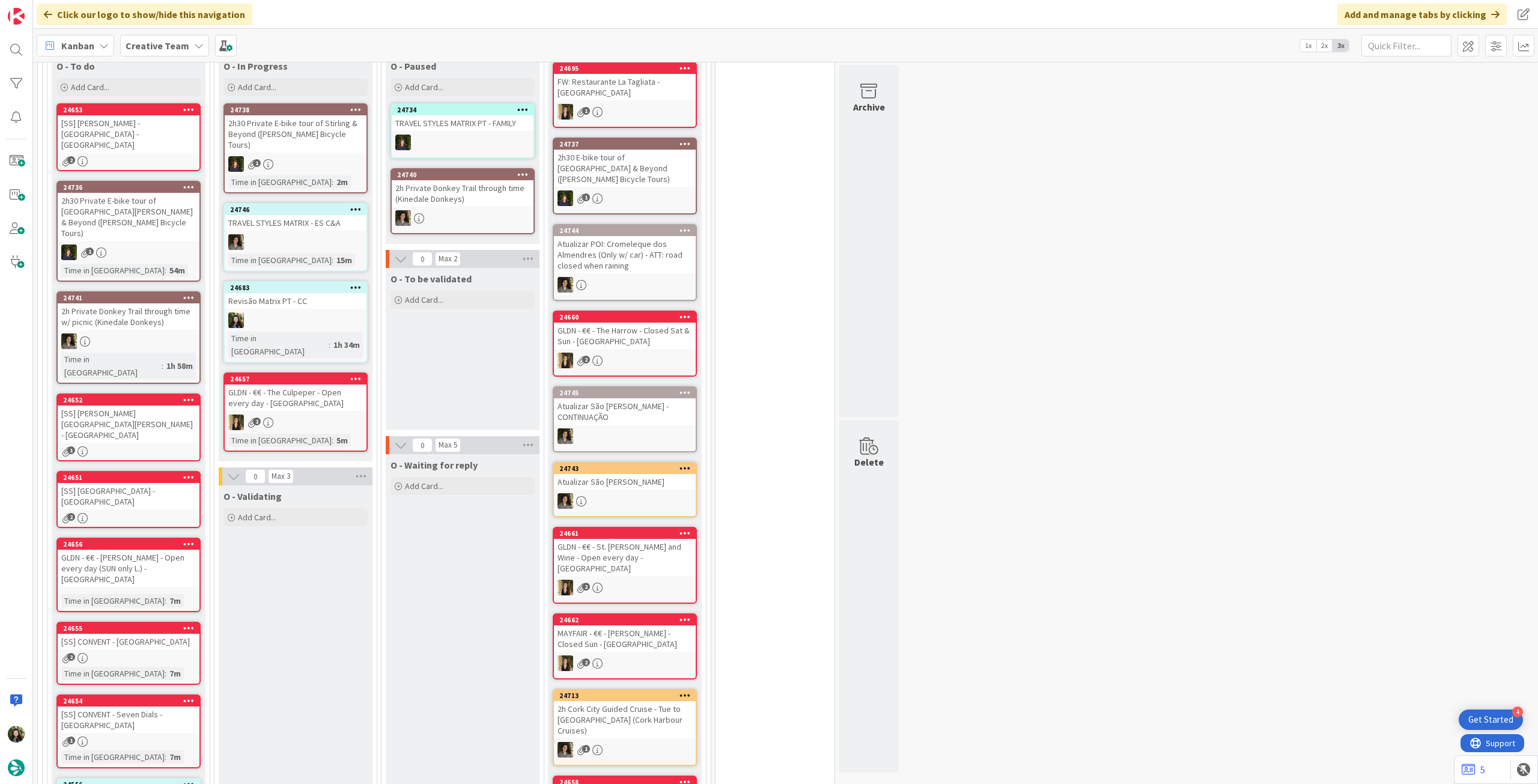
scroll to position [377, 0]
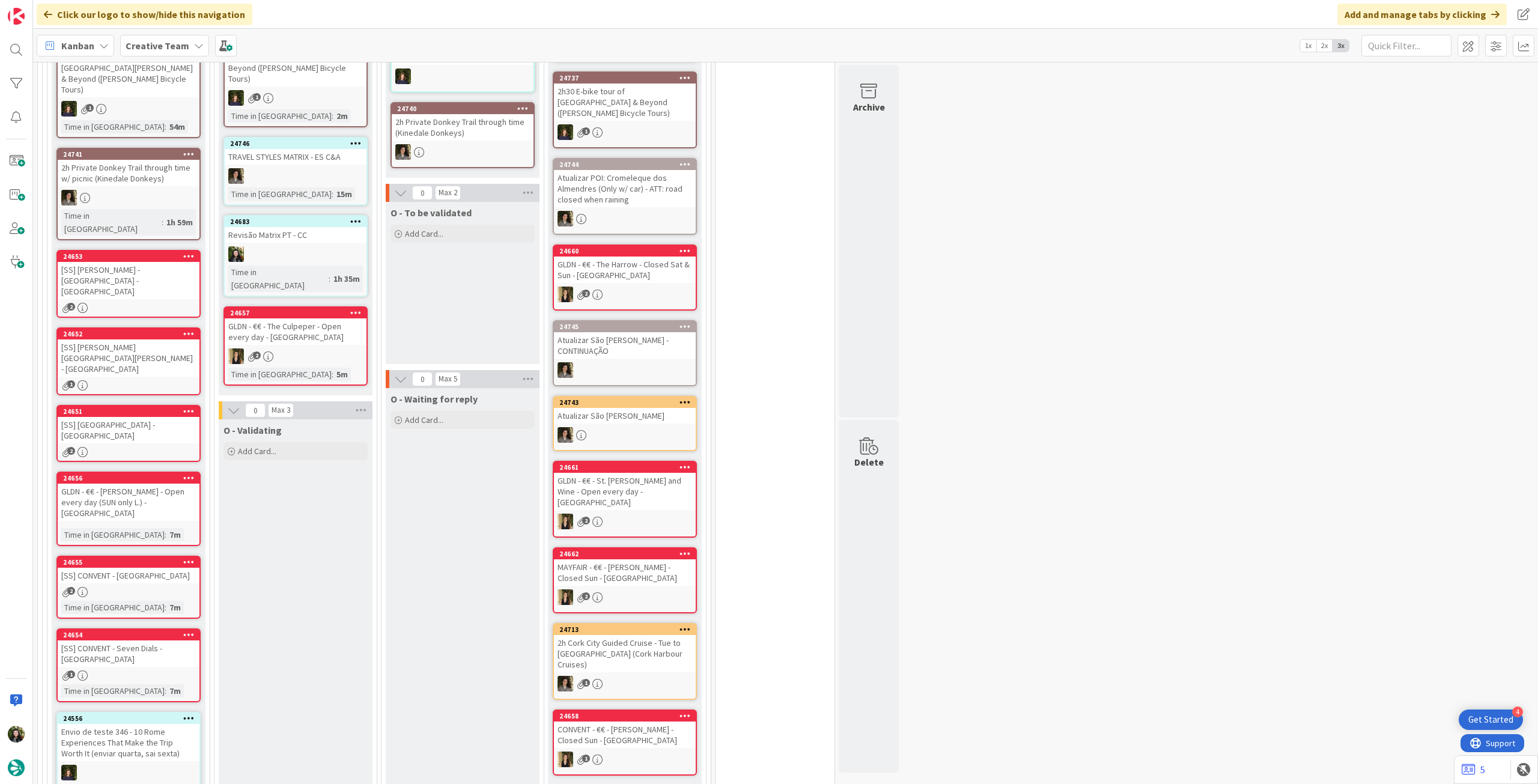
scroll to position [401, 0]
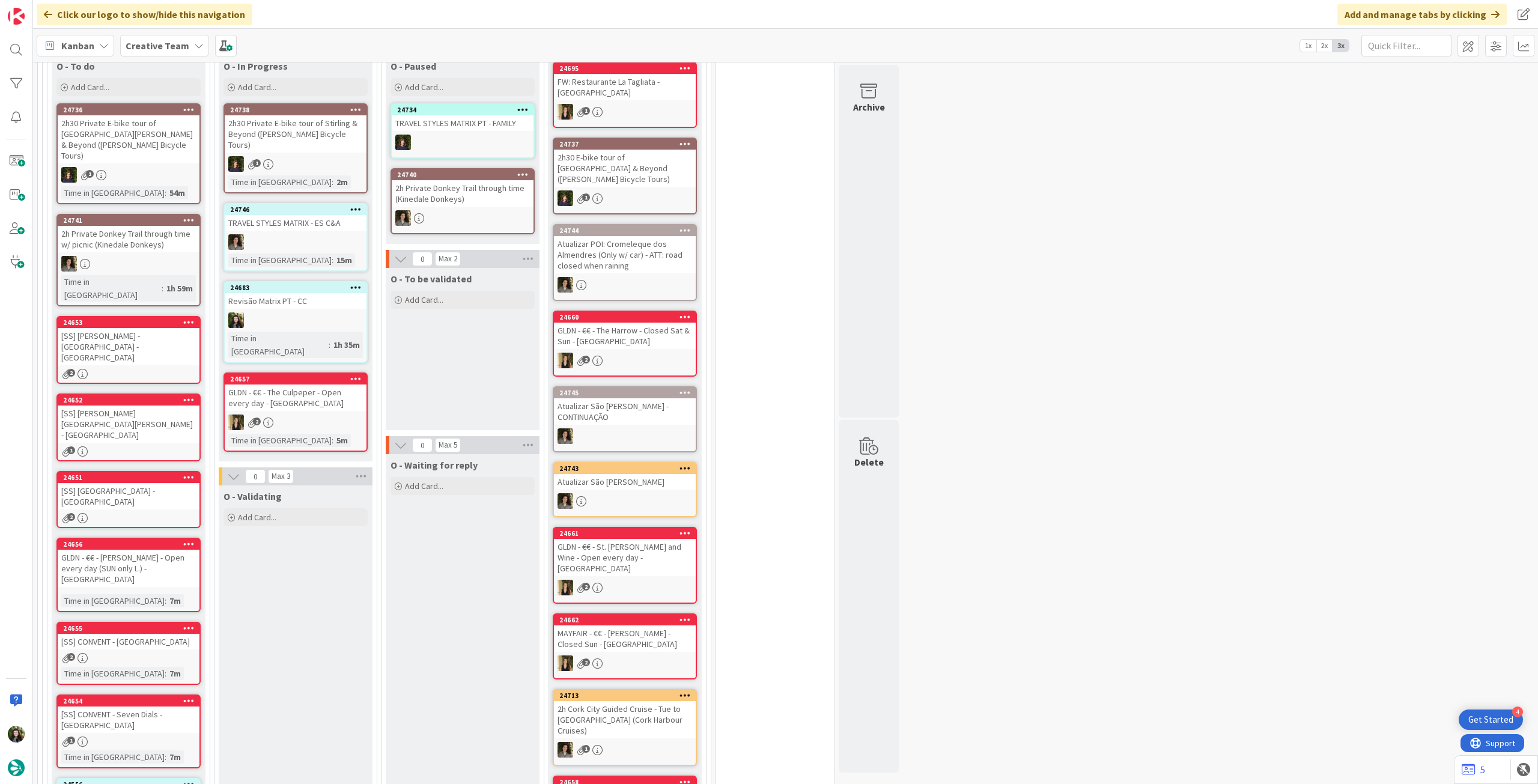
click at [319, 296] on div "Revisão Matrix PT - CC" at bounding box center [295, 300] width 142 height 15
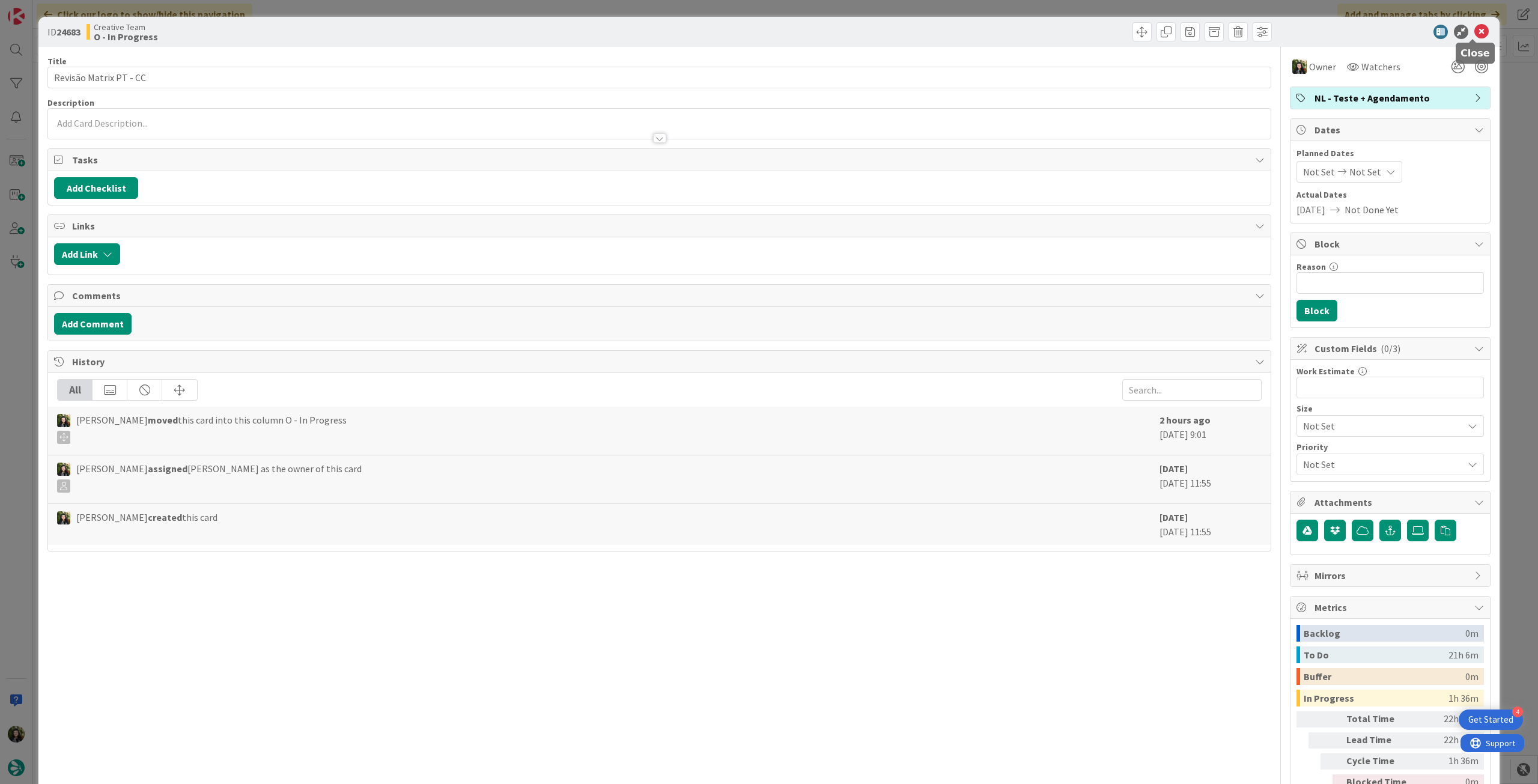
click at [1475, 33] on icon at bounding box center [1482, 32] width 15 height 15
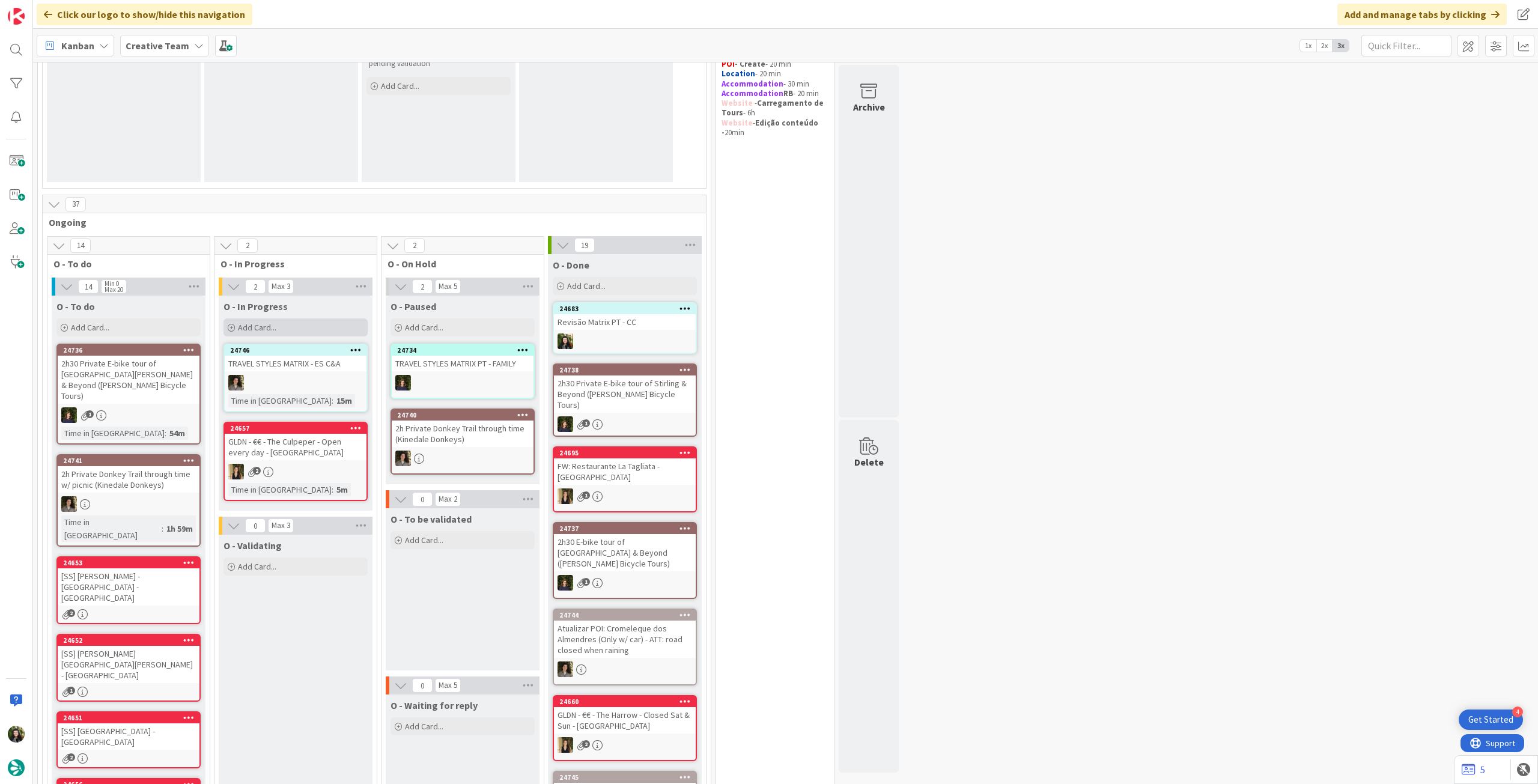
click at [313, 322] on div "Add Card..." at bounding box center [296, 327] width 144 height 18
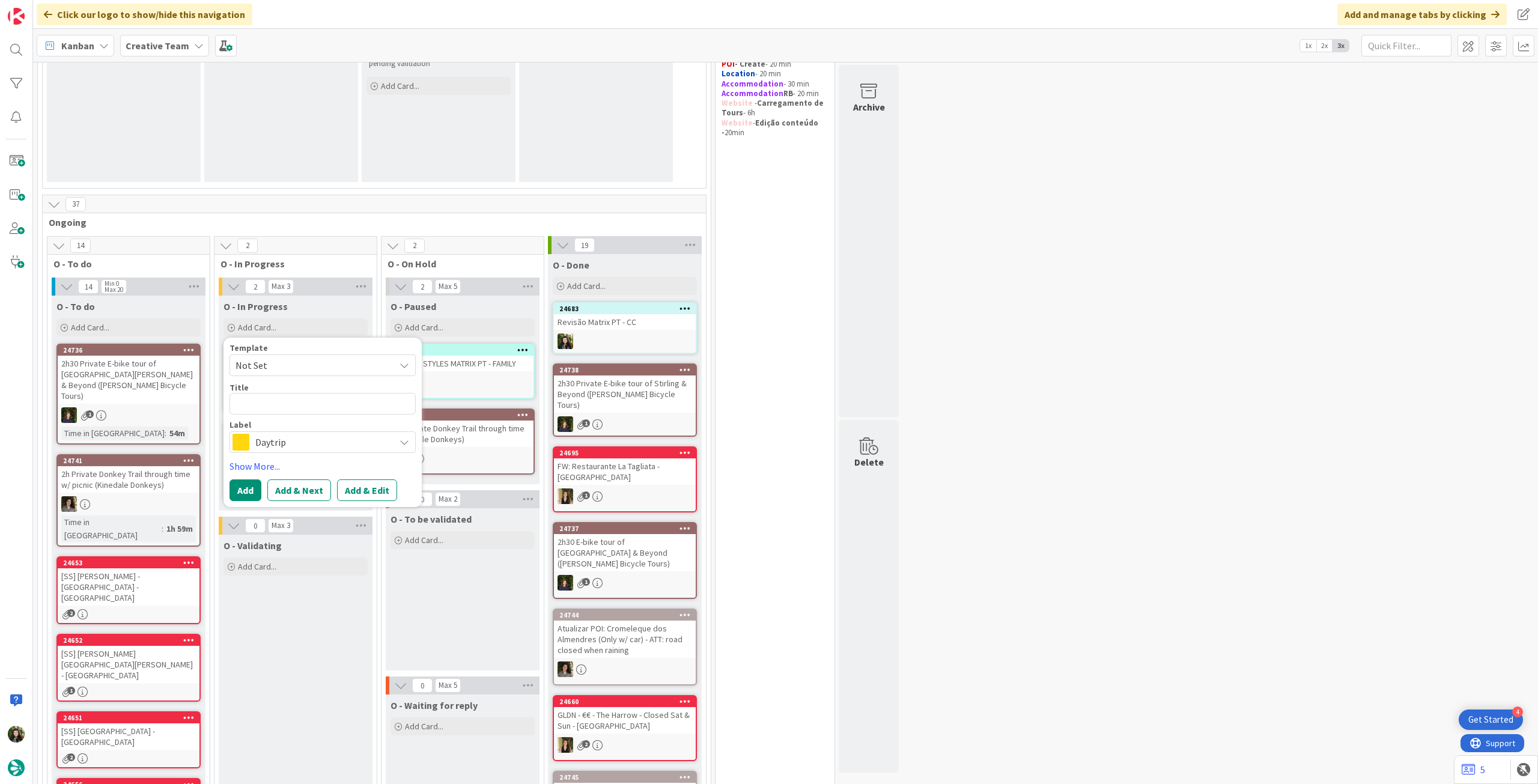
click at [309, 436] on span "Daytrip" at bounding box center [321, 442] width 133 height 17
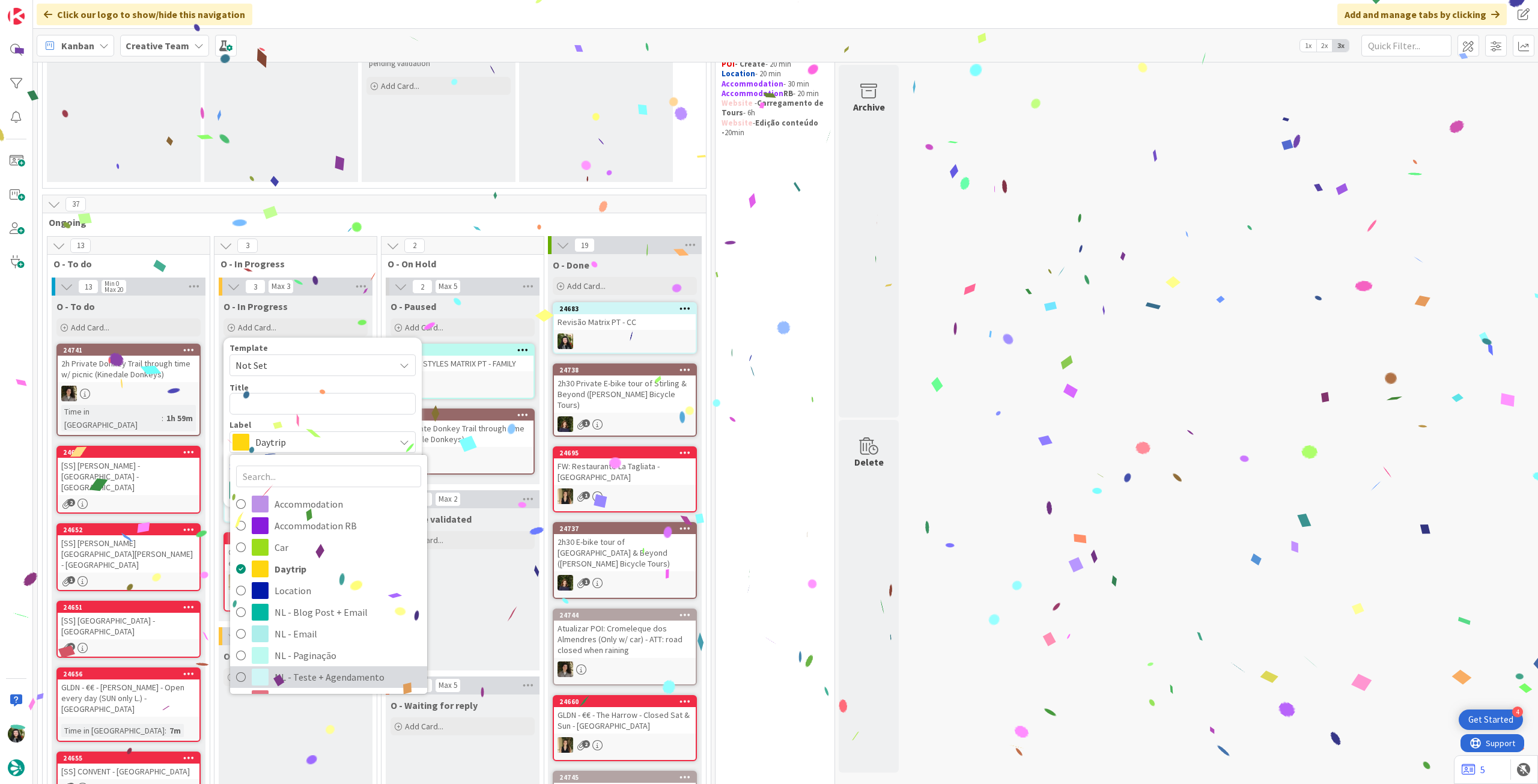
click at [297, 671] on span "NL - Teste + Agendamento" at bounding box center [348, 677] width 147 height 18
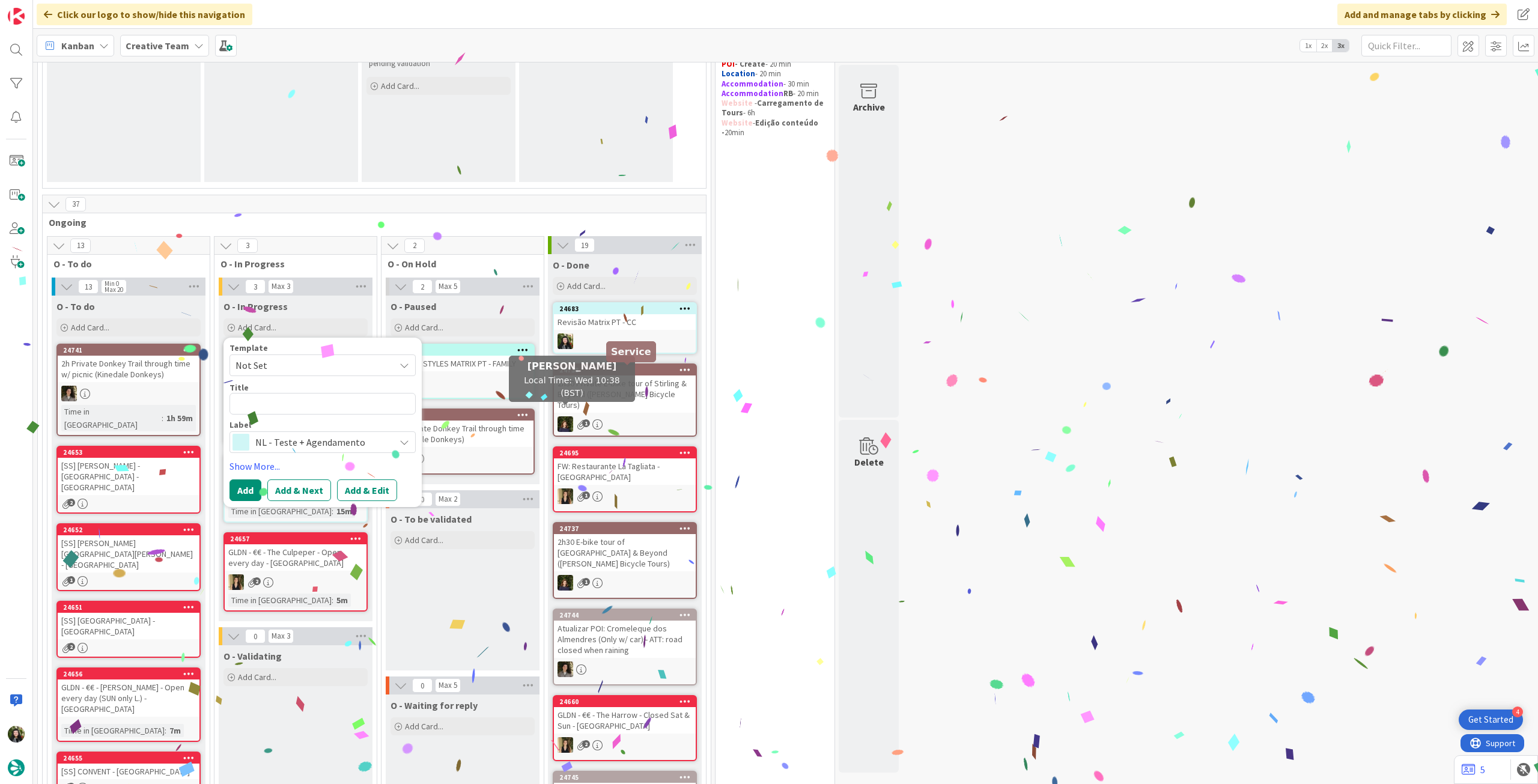
click at [598, 335] on div at bounding box center [625, 340] width 142 height 15
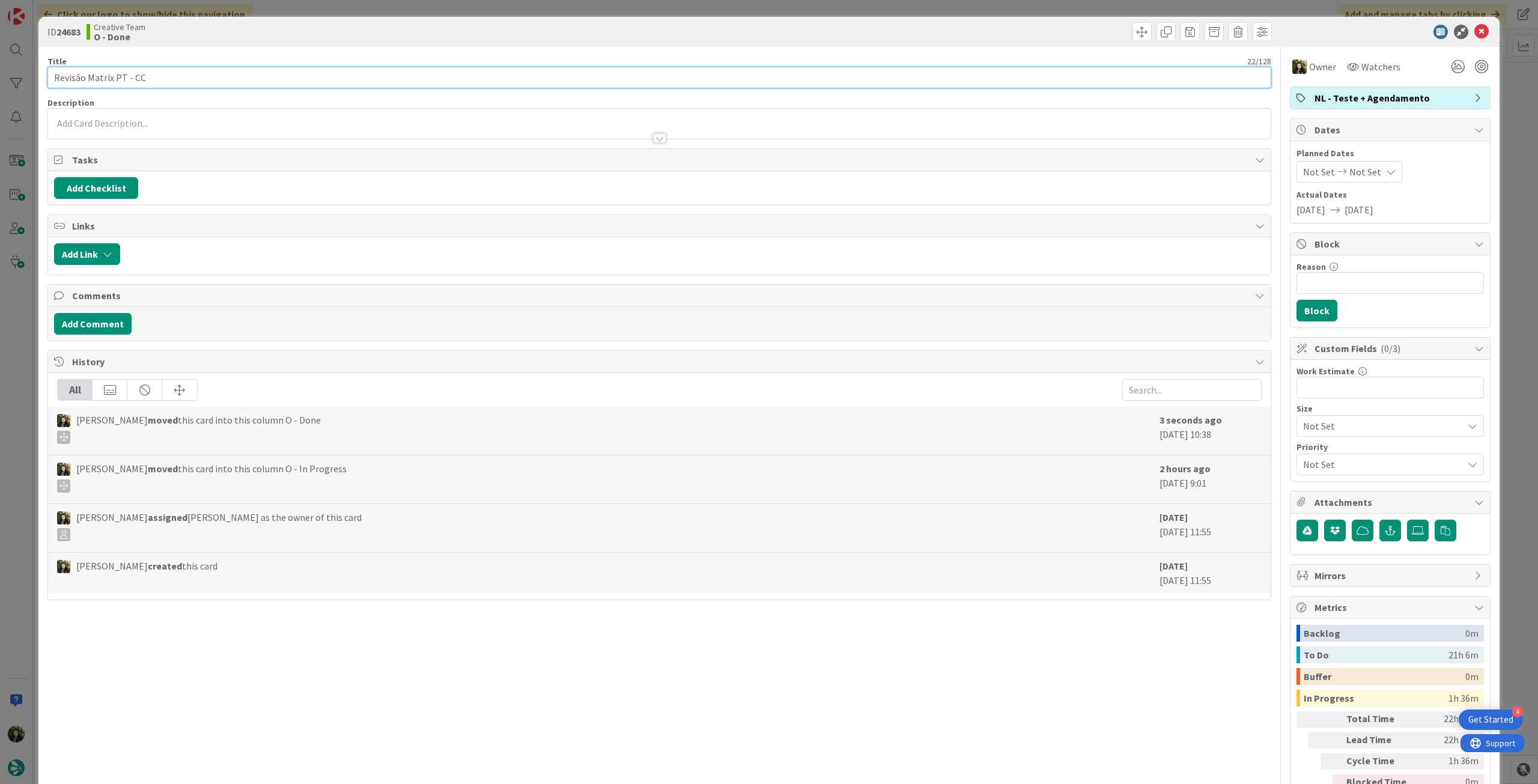
drag, startPoint x: 140, startPoint y: 77, endPoint x: 45, endPoint y: 74, distance: 95.0
click at [39, 74] on div "ID 24683 Creative Team O - Done Title 22 / 128 Revisão Matrix PT - CC Descripti…" at bounding box center [769, 424] width 1461 height 815
click at [1475, 31] on icon at bounding box center [1482, 32] width 15 height 15
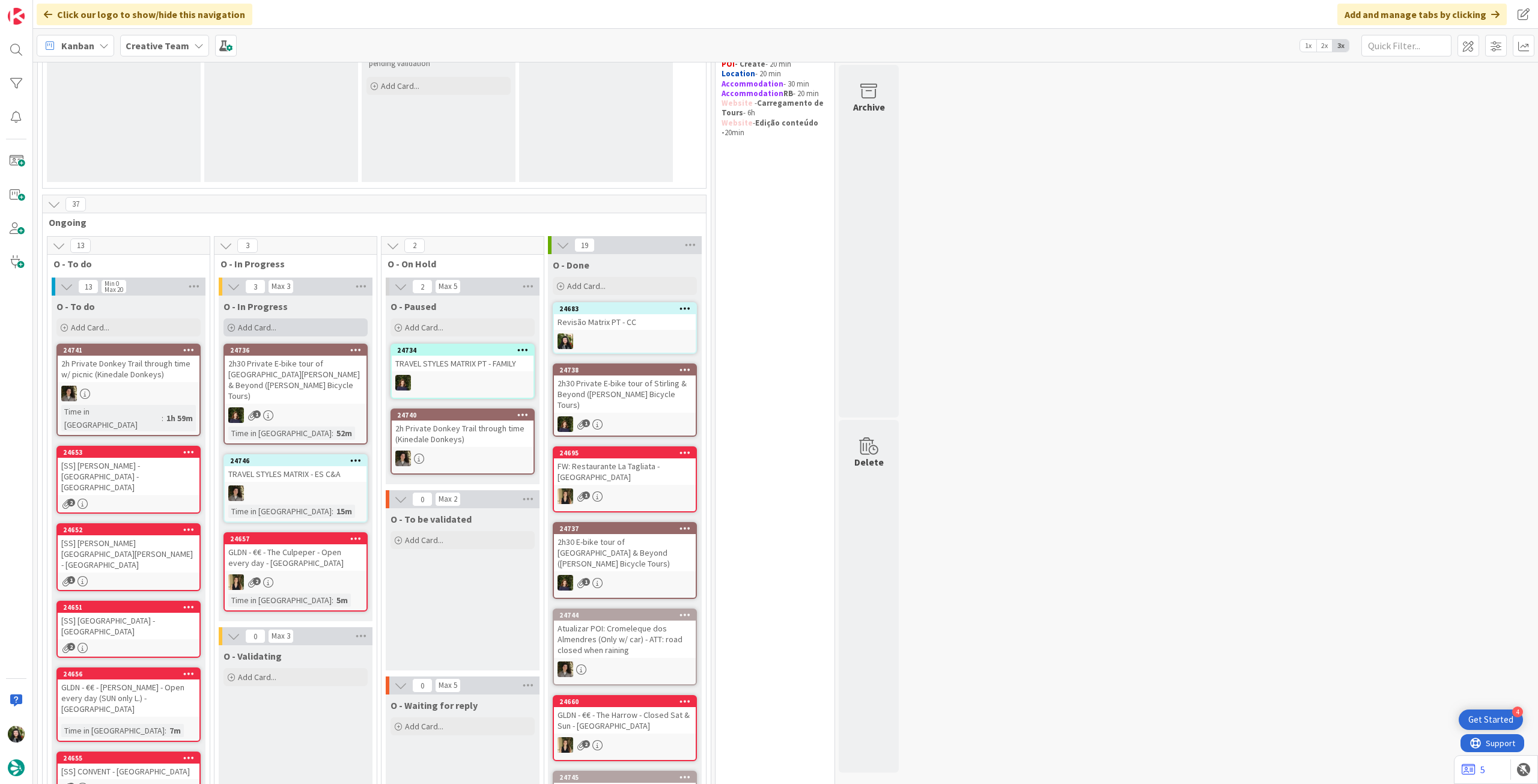
click at [316, 329] on div "Add Card..." at bounding box center [296, 327] width 144 height 18
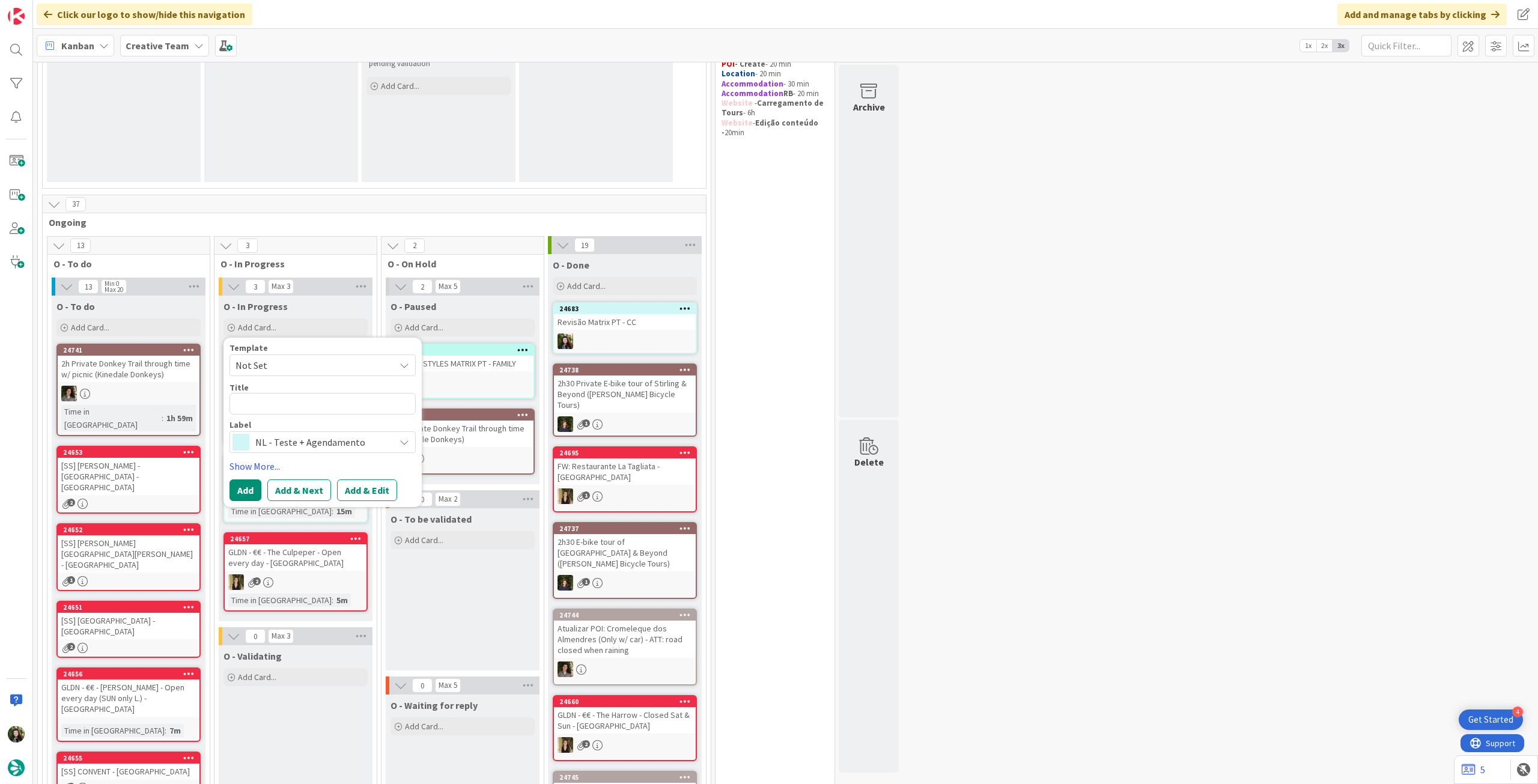
click at [300, 388] on div "Title 0 / 128" at bounding box center [323, 387] width 187 height 11
click at [293, 401] on textarea at bounding box center [323, 404] width 187 height 22
paste textarea "Revisão Matrix PT - CC"
type textarea "x"
type textarea "Revisão Matrix PT - CC"
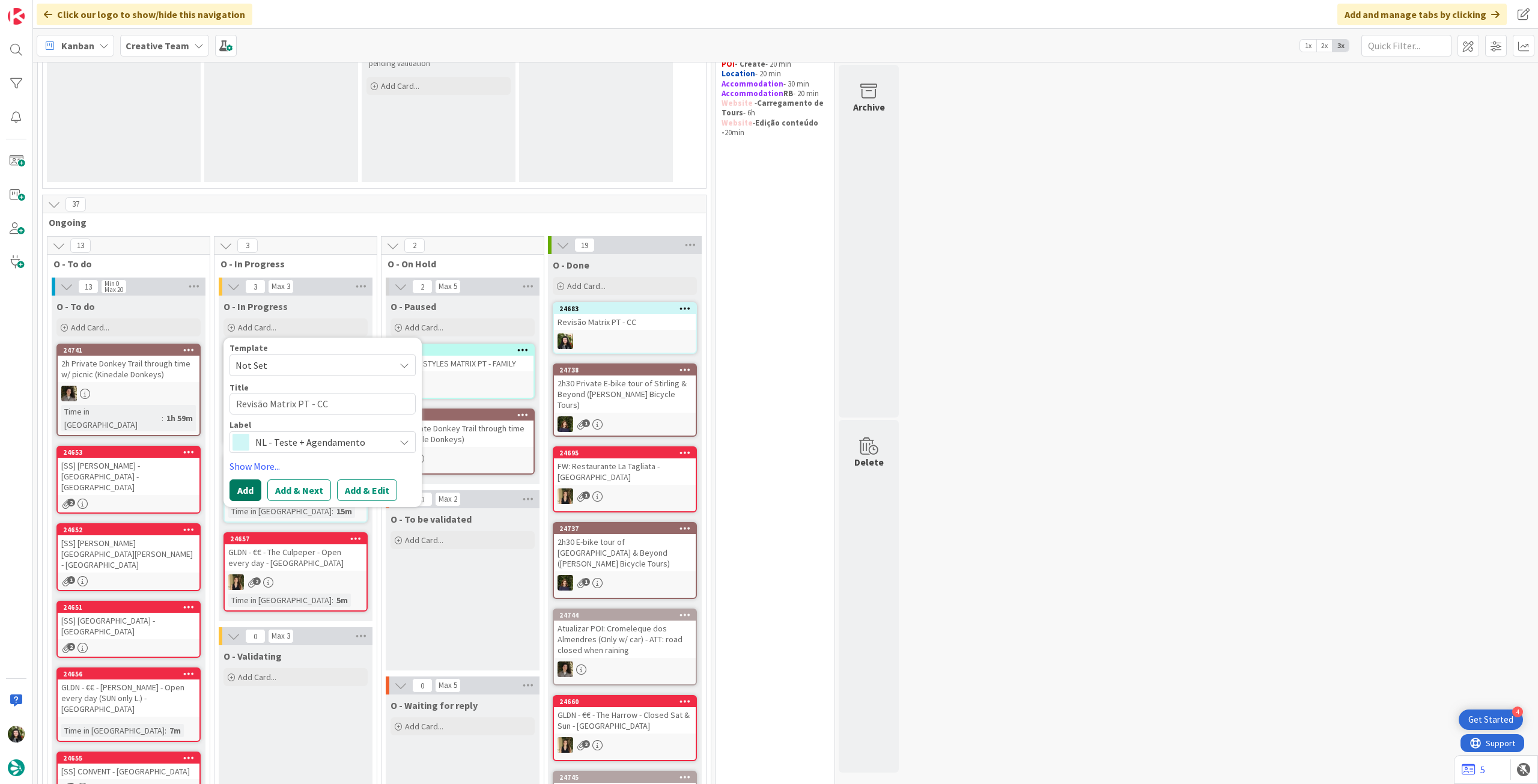
click at [246, 487] on button "Add" at bounding box center [246, 490] width 32 height 22
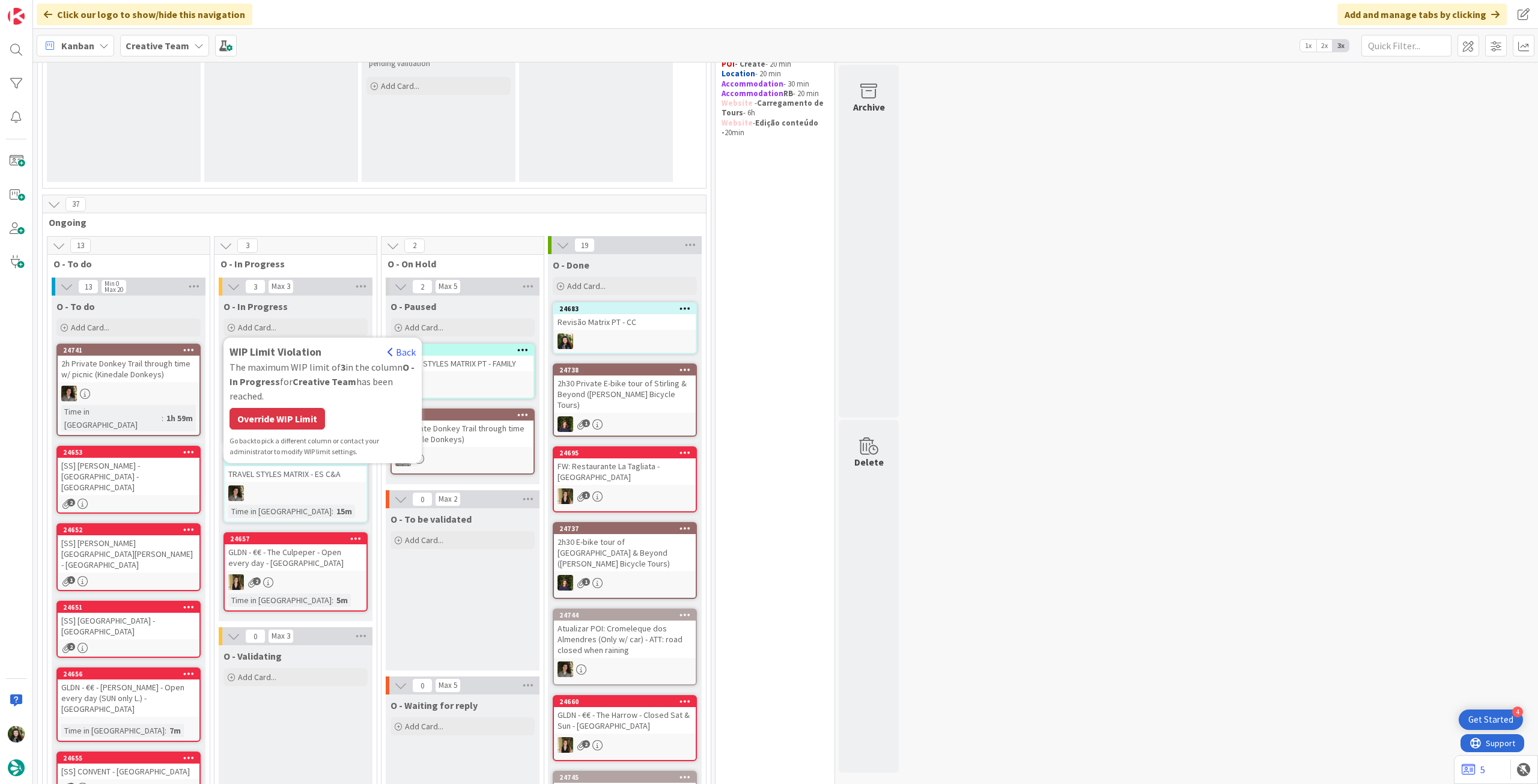
click at [286, 413] on div "Override WIP Limit" at bounding box center [277, 419] width 95 height 22
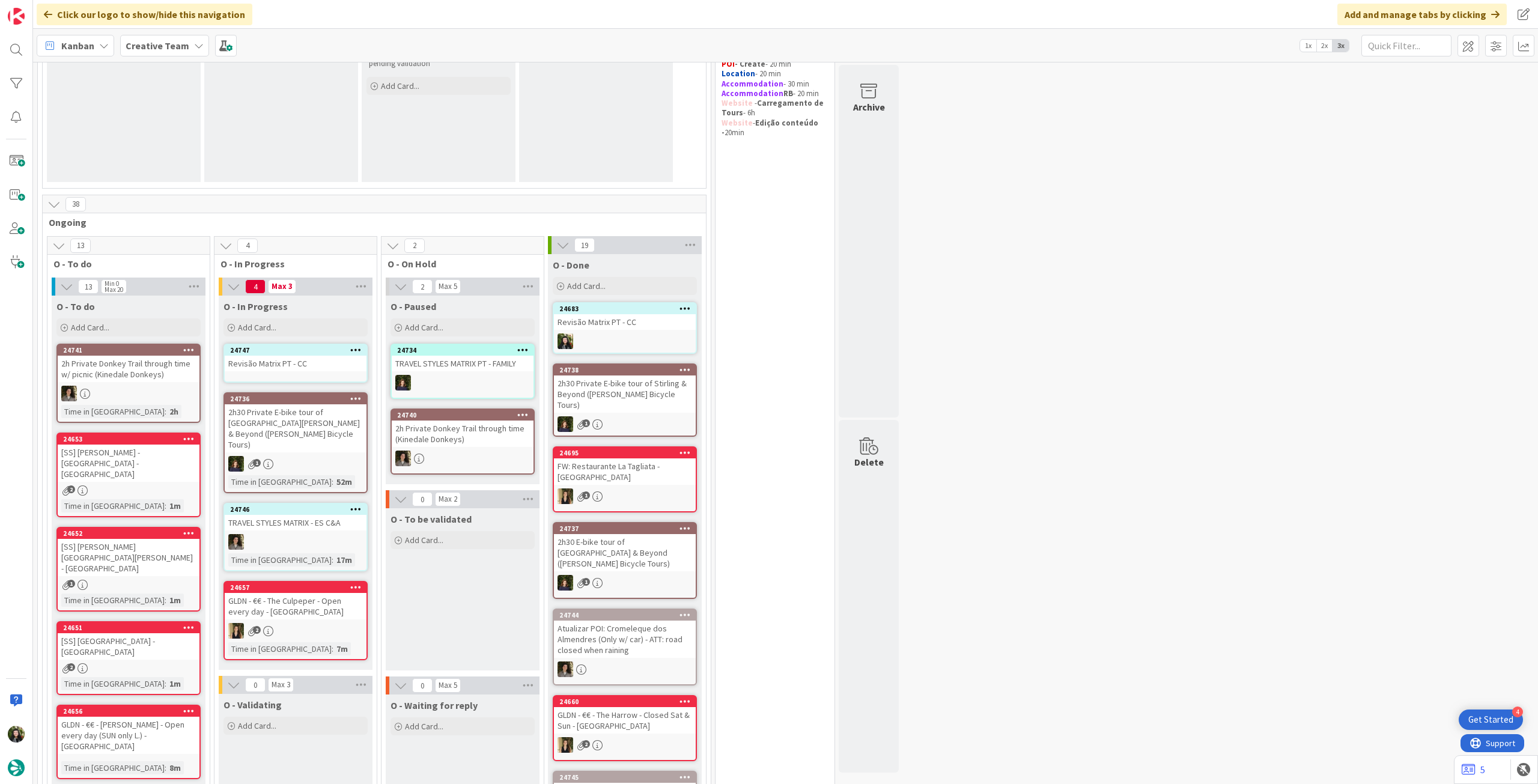
click at [312, 365] on div "Revisão Matrix PT - CC" at bounding box center [295, 363] width 142 height 15
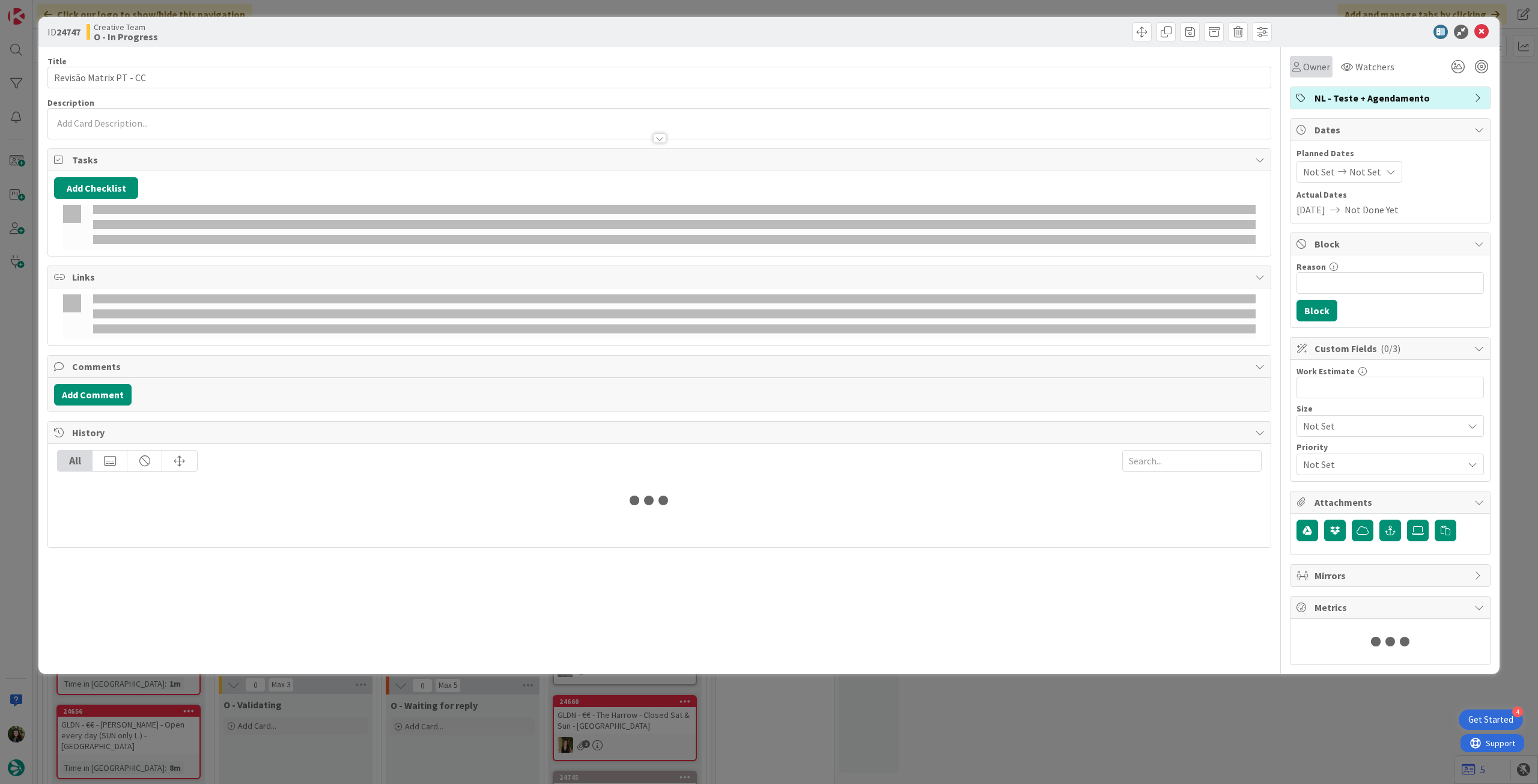
click at [1318, 67] on span "Owner" at bounding box center [1316, 67] width 27 height 15
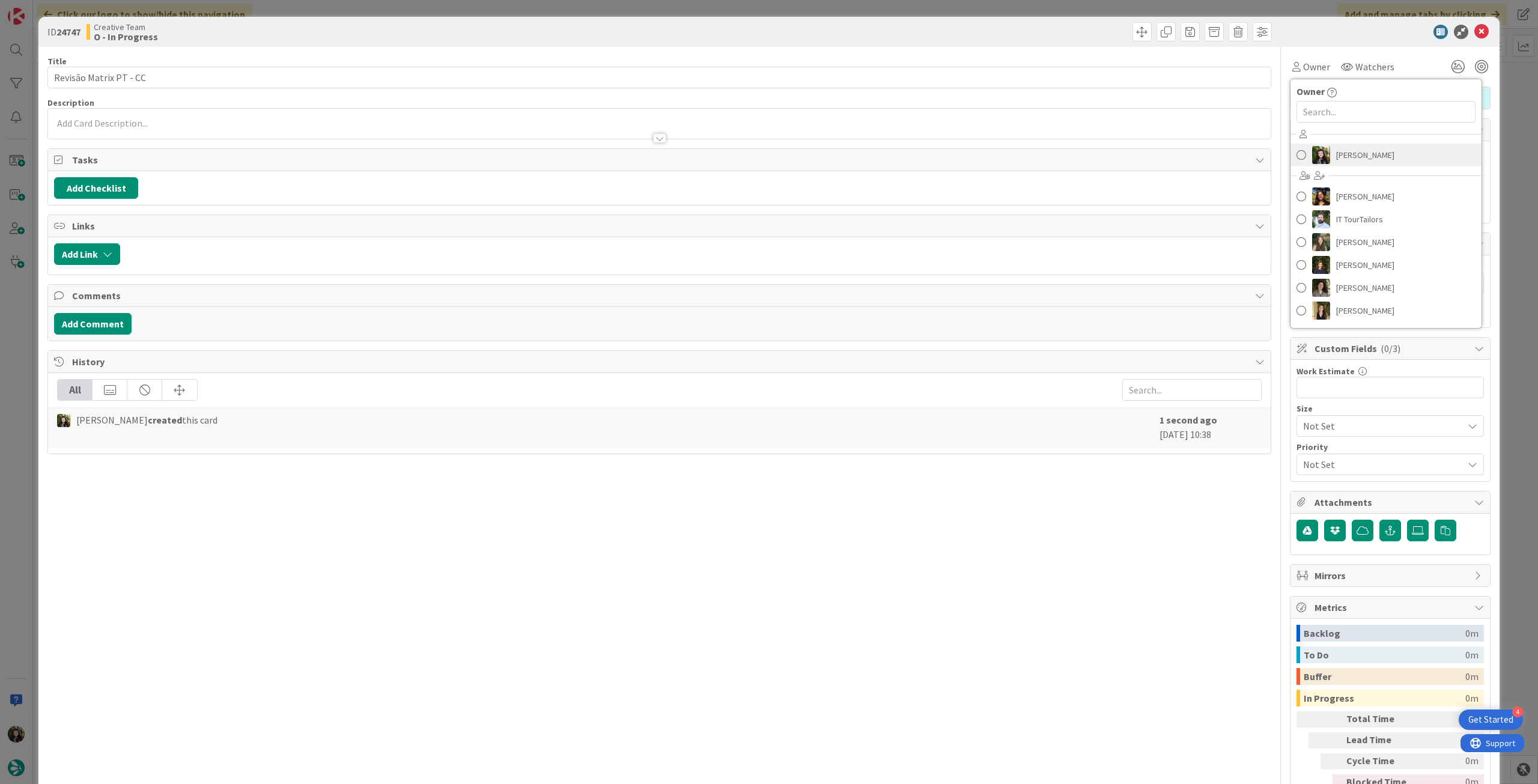
click at [1338, 149] on span "[PERSON_NAME]" at bounding box center [1365, 154] width 58 height 18
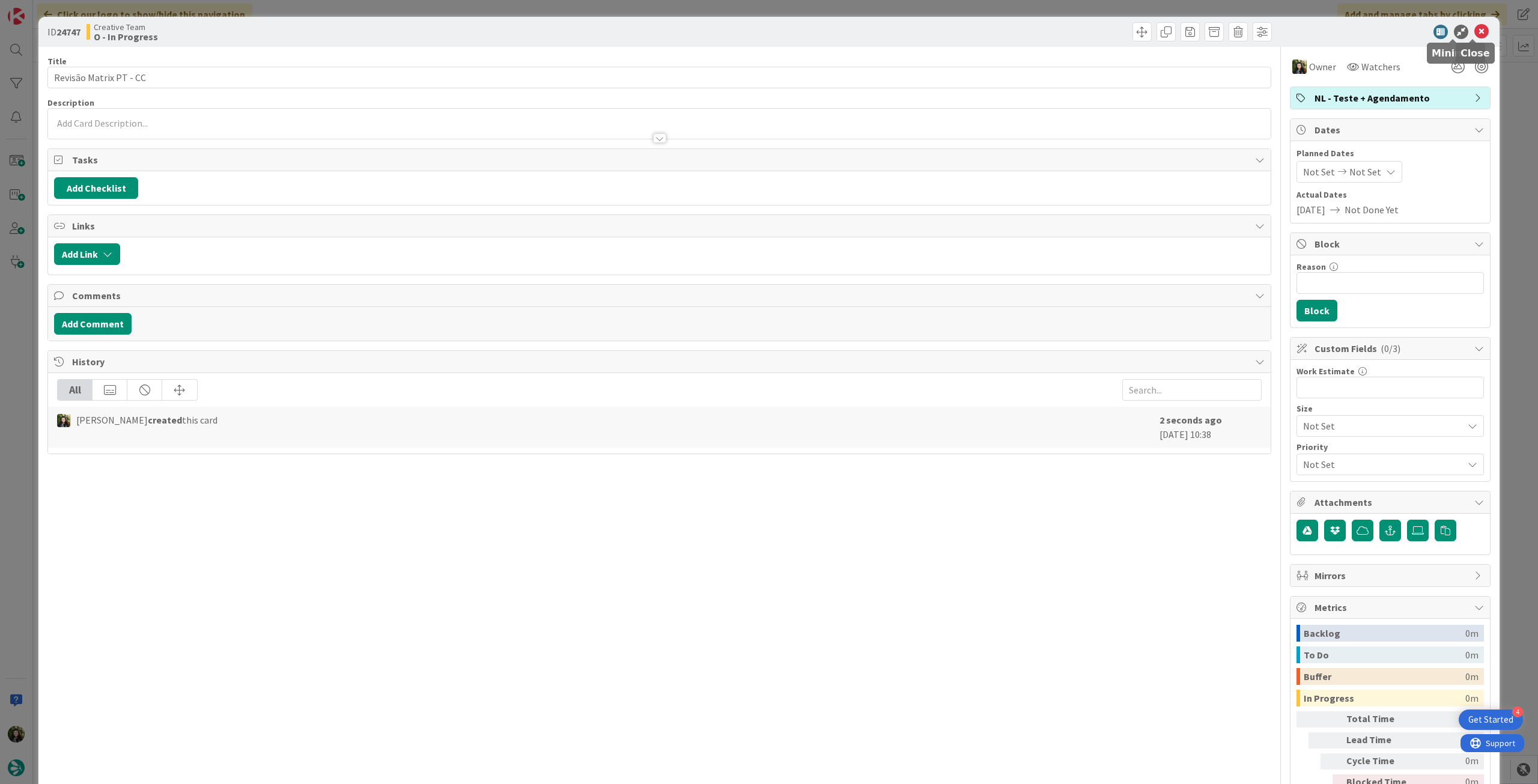
click at [1475, 29] on icon at bounding box center [1482, 32] width 15 height 15
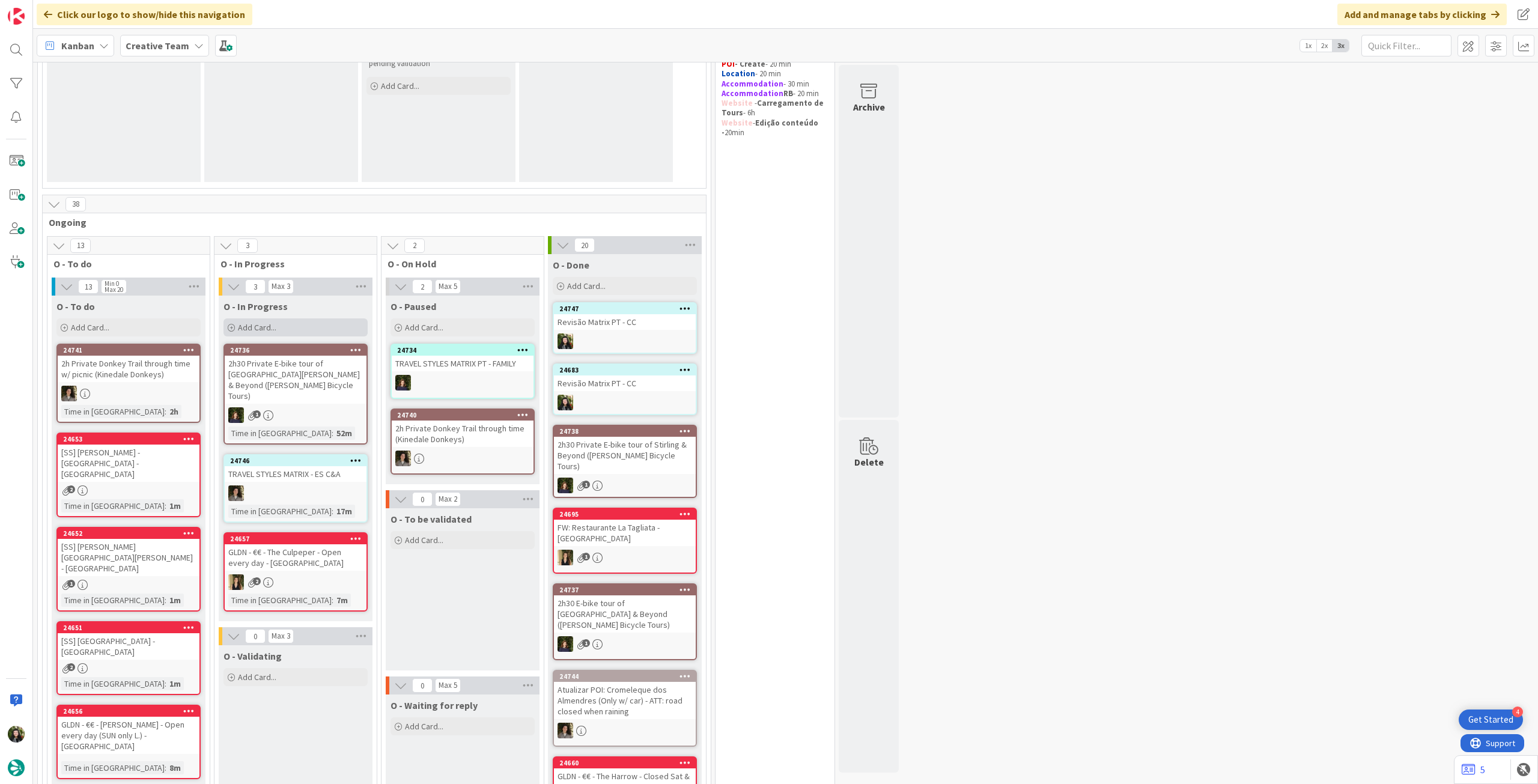
click at [305, 324] on div "Add Card..." at bounding box center [296, 327] width 144 height 18
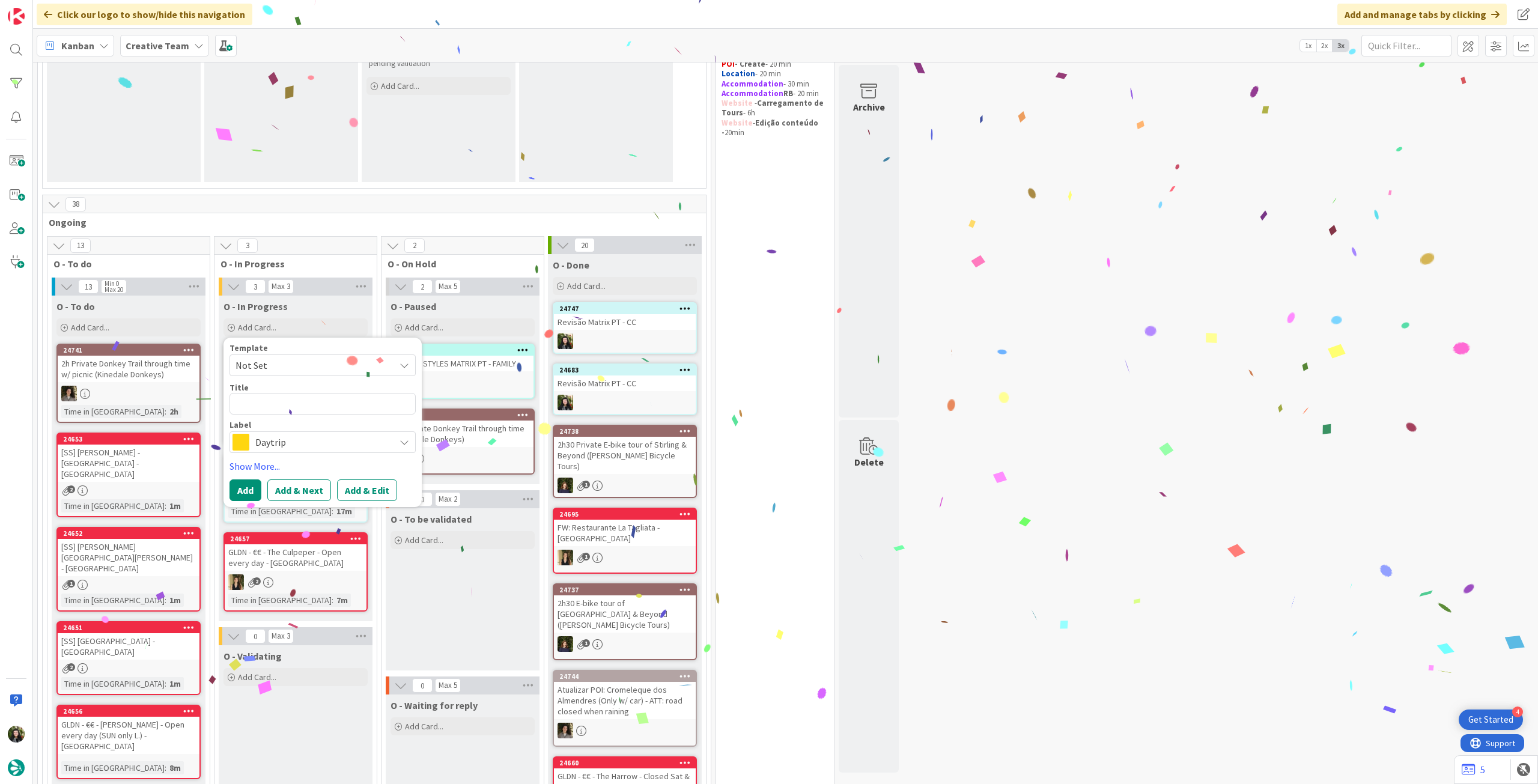
click at [284, 439] on span "Daytrip" at bounding box center [321, 442] width 133 height 17
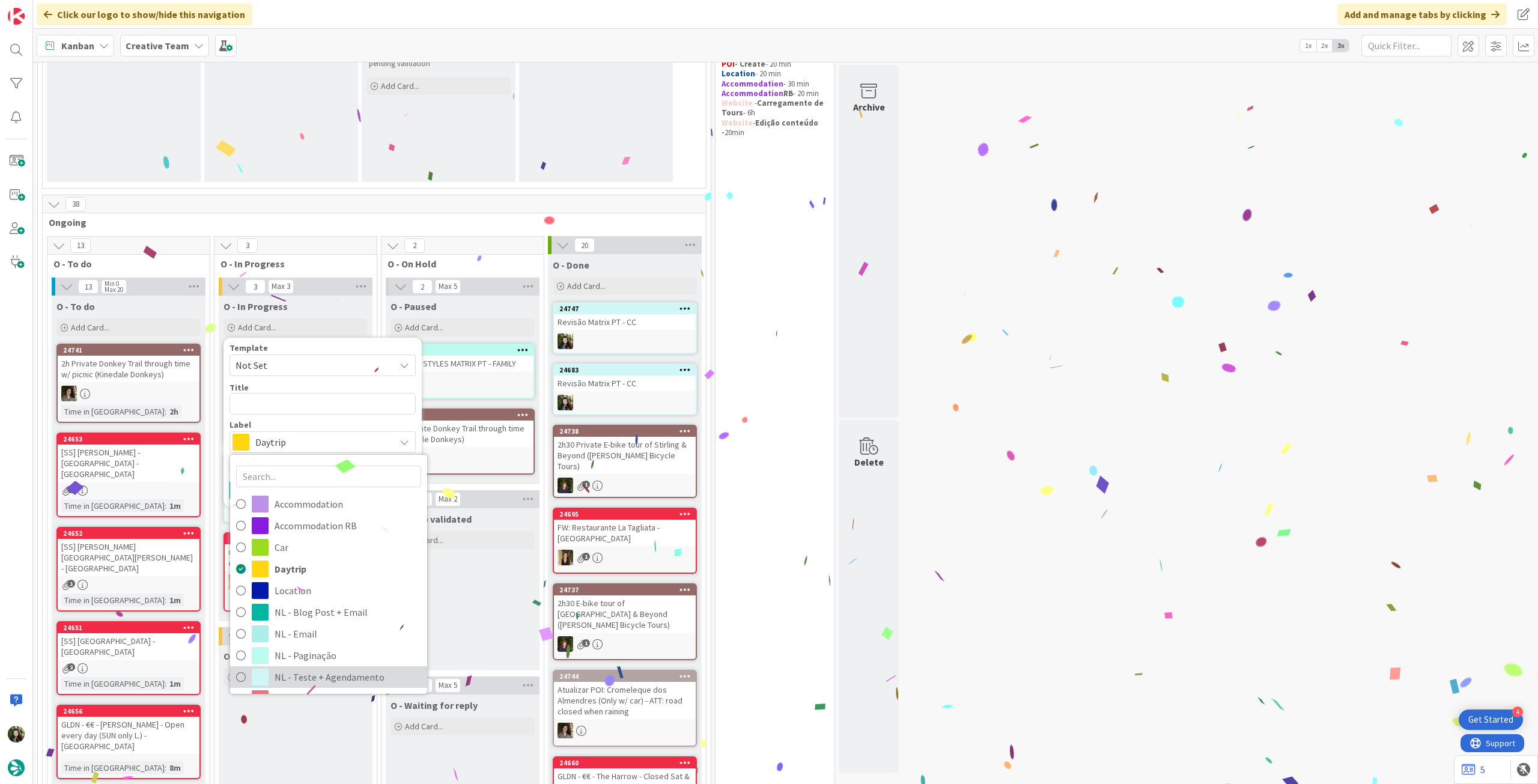
click at [309, 667] on link "NL - Teste + Agendamento" at bounding box center [329, 677] width 197 height 22
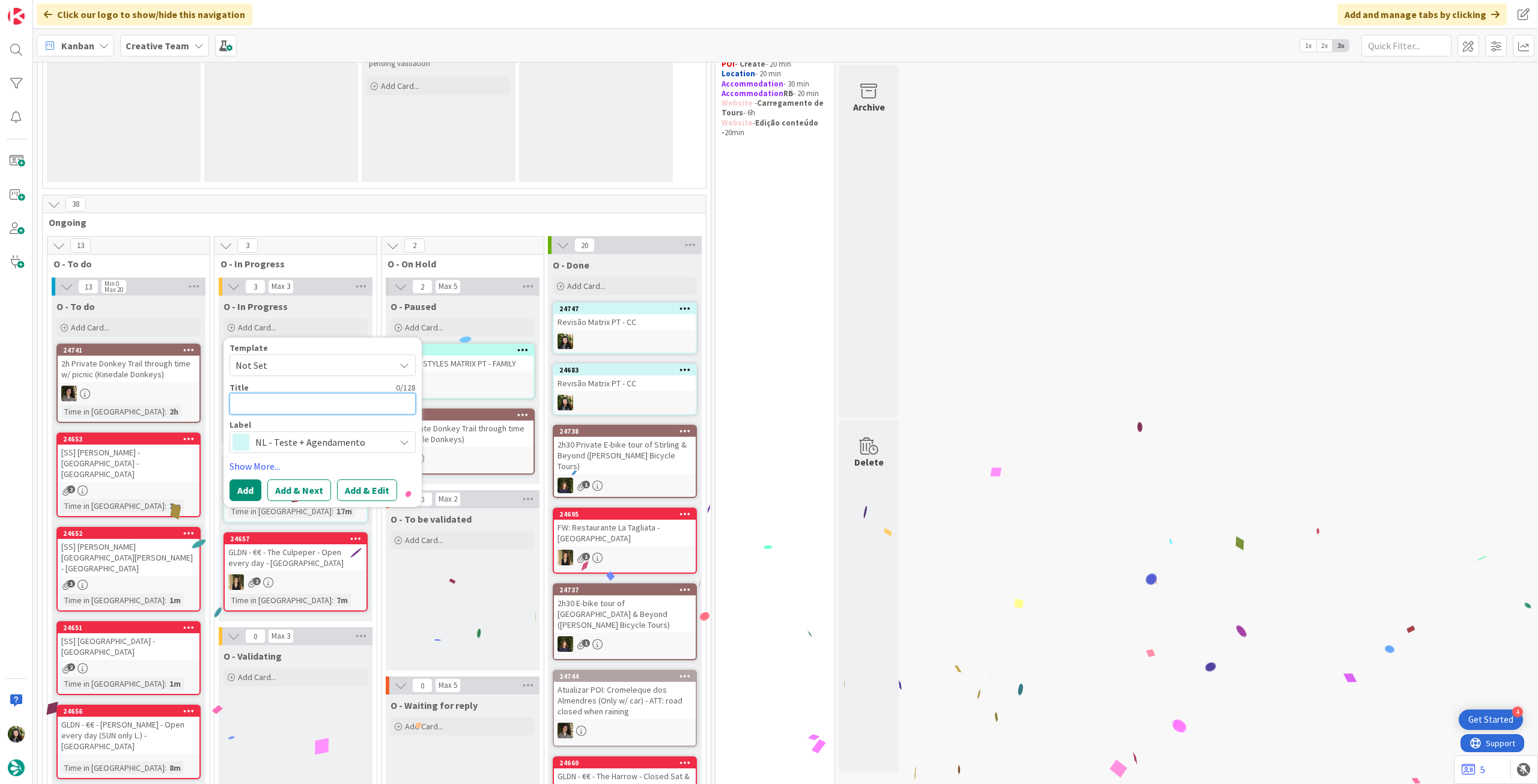
click at [320, 403] on textarea at bounding box center [323, 404] width 187 height 22
paste textarea "Revisão Matrix PT - CC"
type textarea "x"
type textarea "Revisão Matrix PT - CC"
click at [250, 488] on button "Add" at bounding box center [246, 490] width 32 height 22
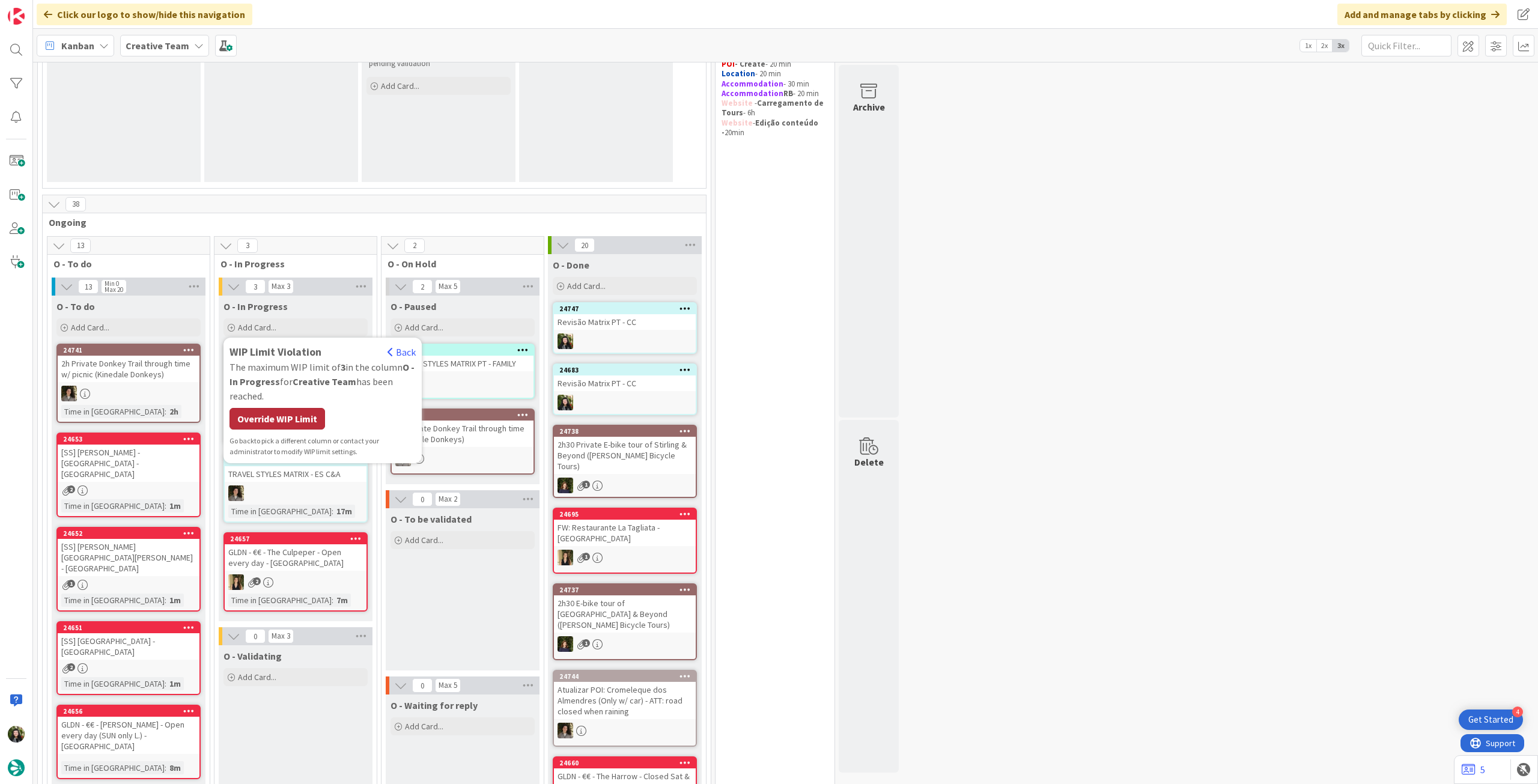
click at [287, 422] on div "Override WIP Limit" at bounding box center [277, 419] width 95 height 22
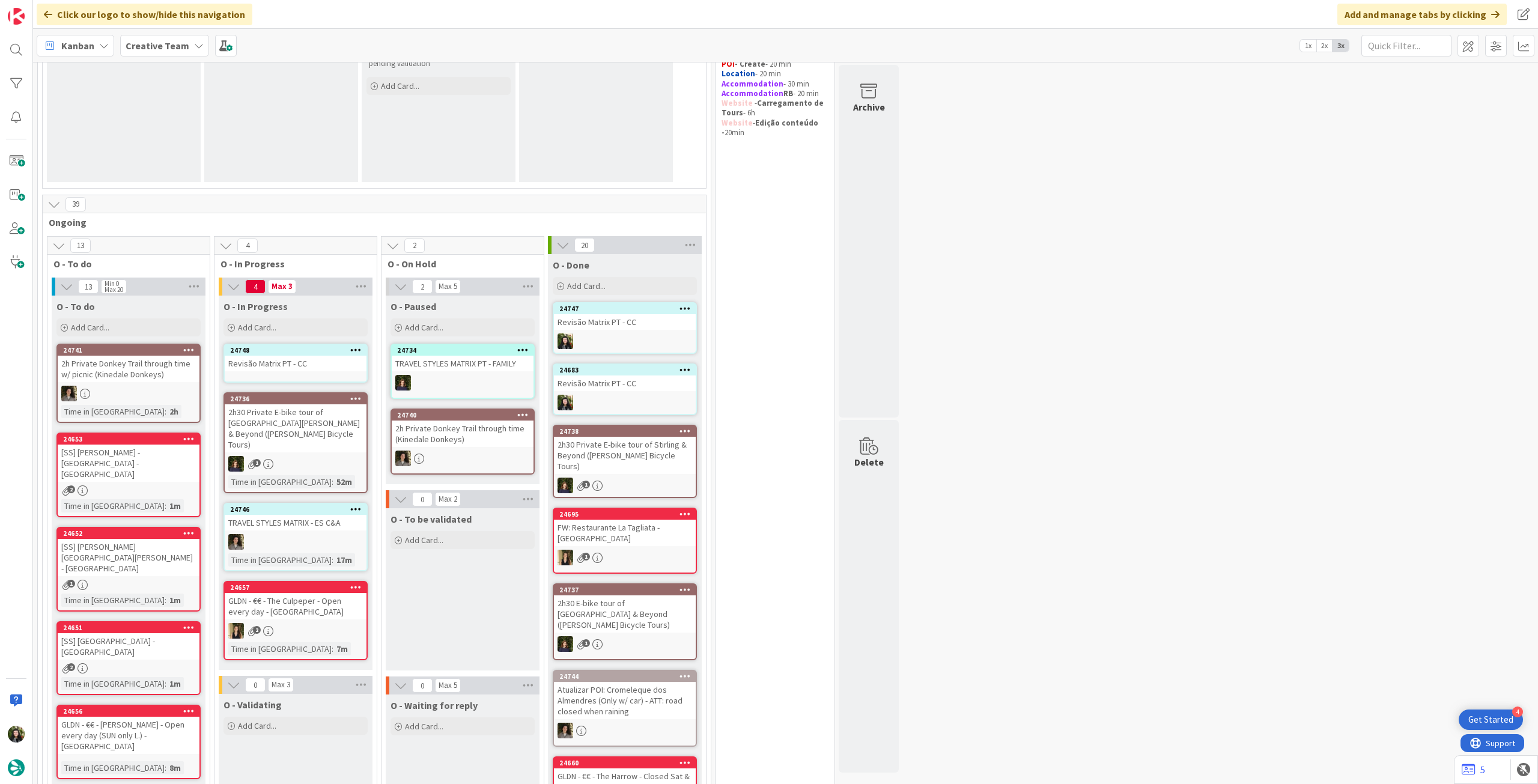
click at [307, 359] on div "Revisão Matrix PT - CC" at bounding box center [295, 363] width 142 height 15
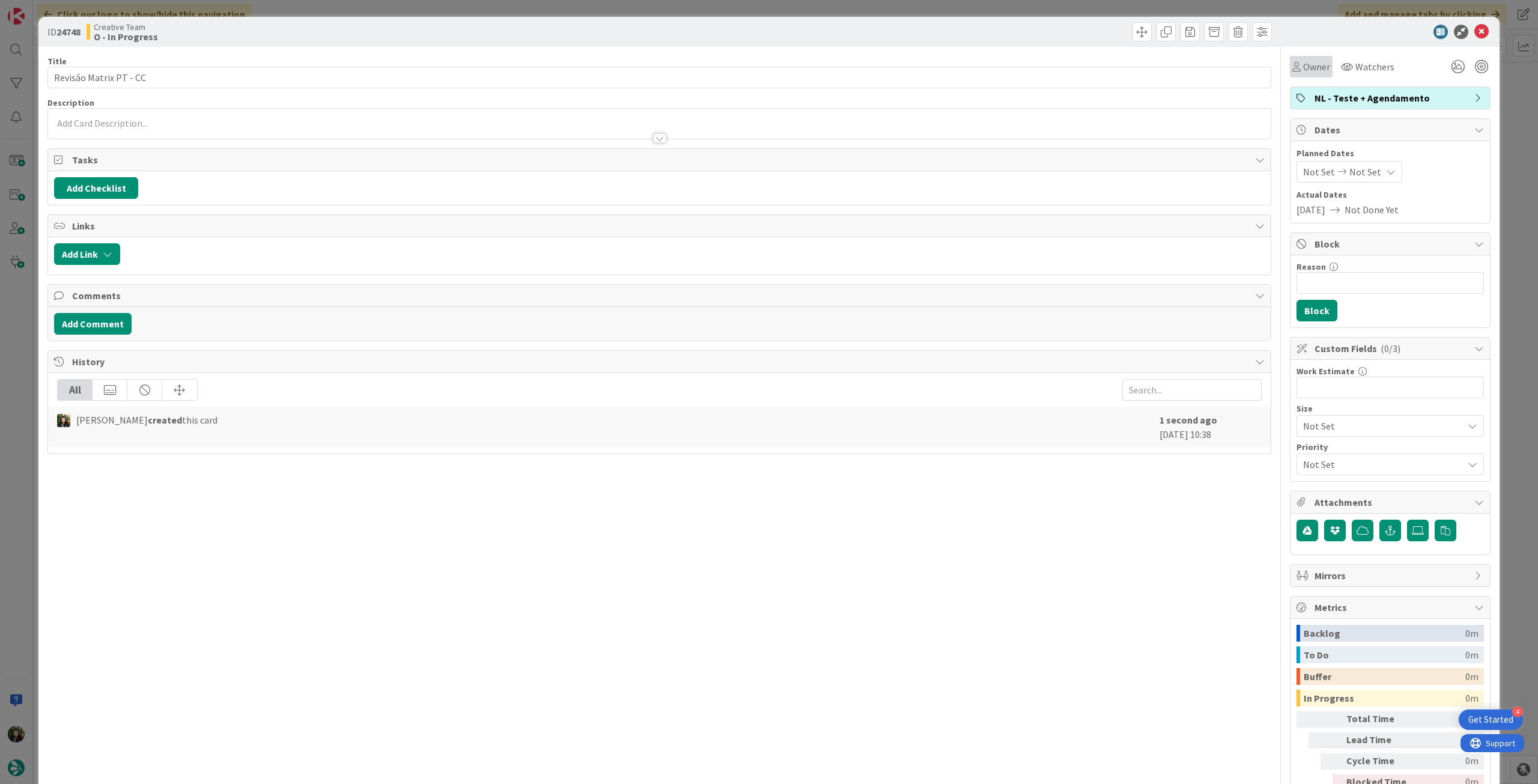
click at [1305, 67] on span "Owner" at bounding box center [1316, 67] width 27 height 15
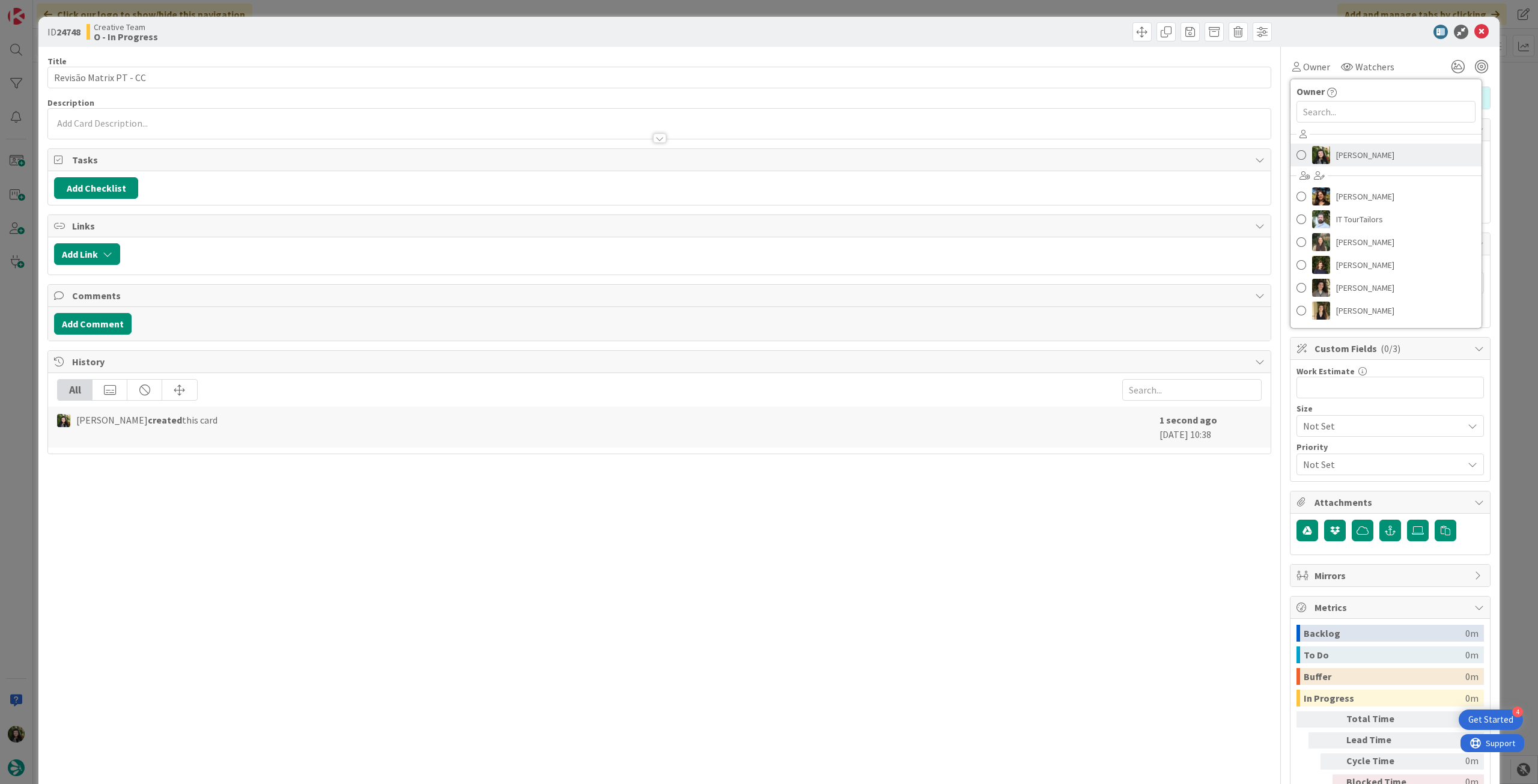
click at [1322, 156] on img at bounding box center [1321, 154] width 18 height 18
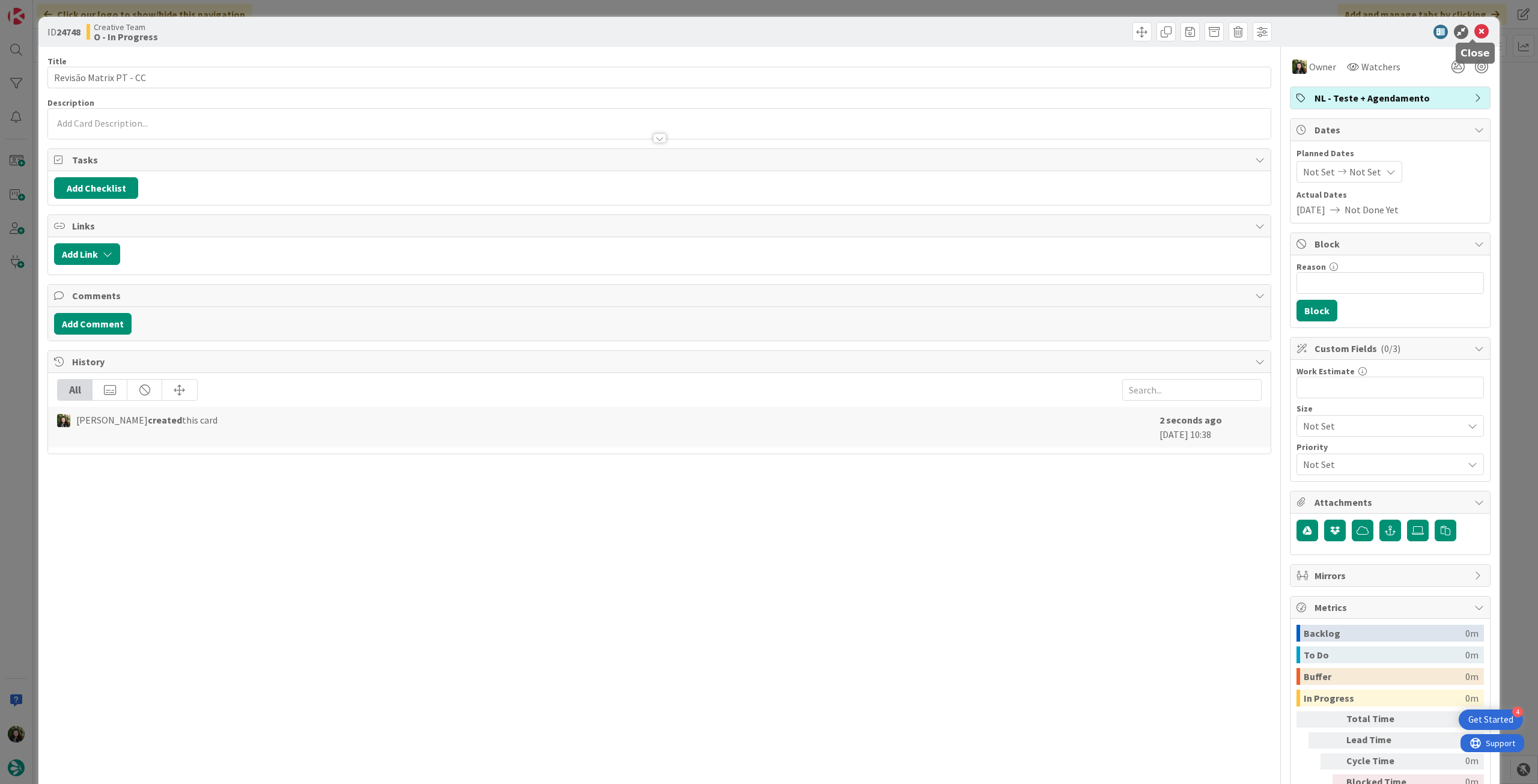
click at [1480, 36] on icon at bounding box center [1482, 32] width 15 height 15
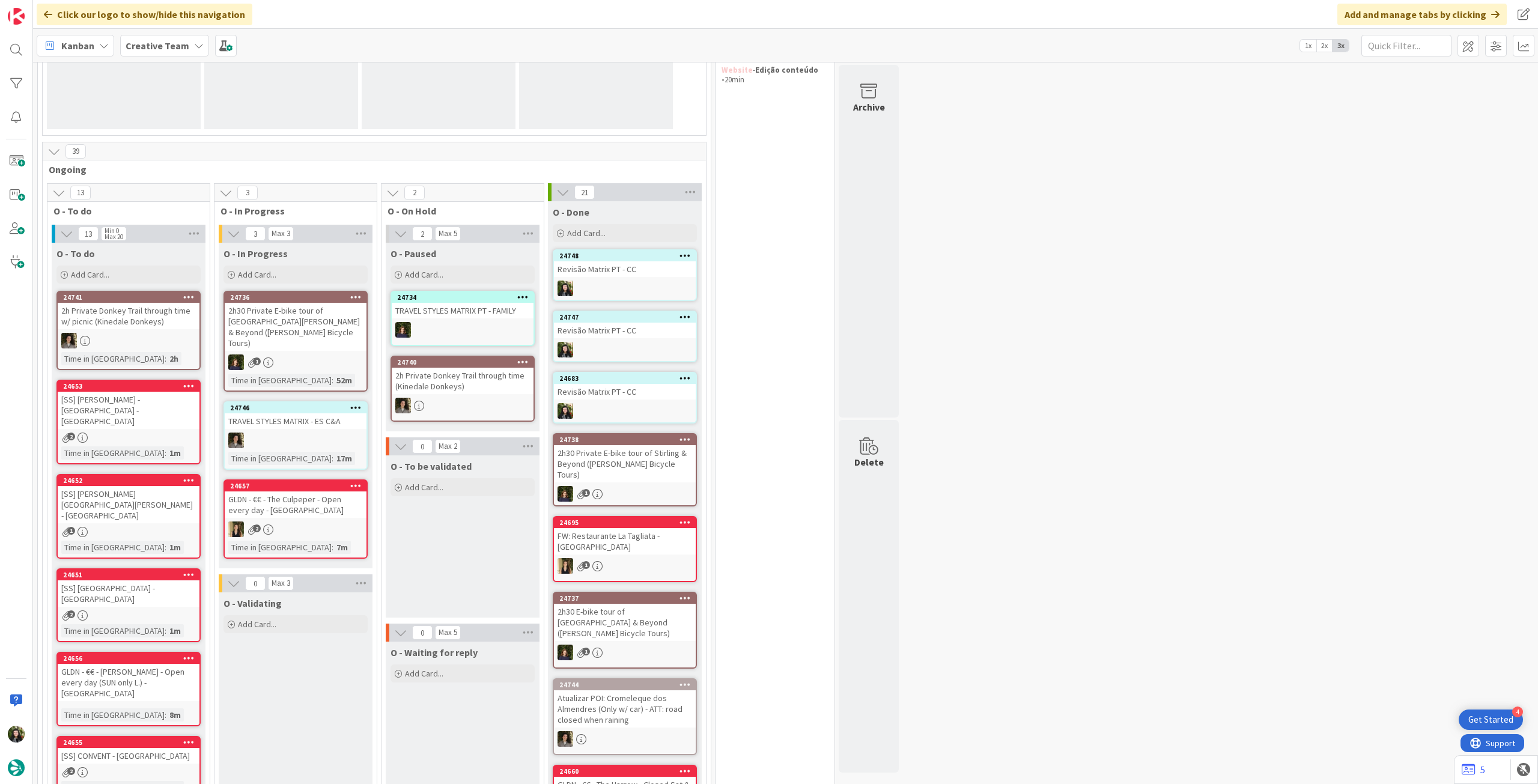
scroll to position [240, 0]
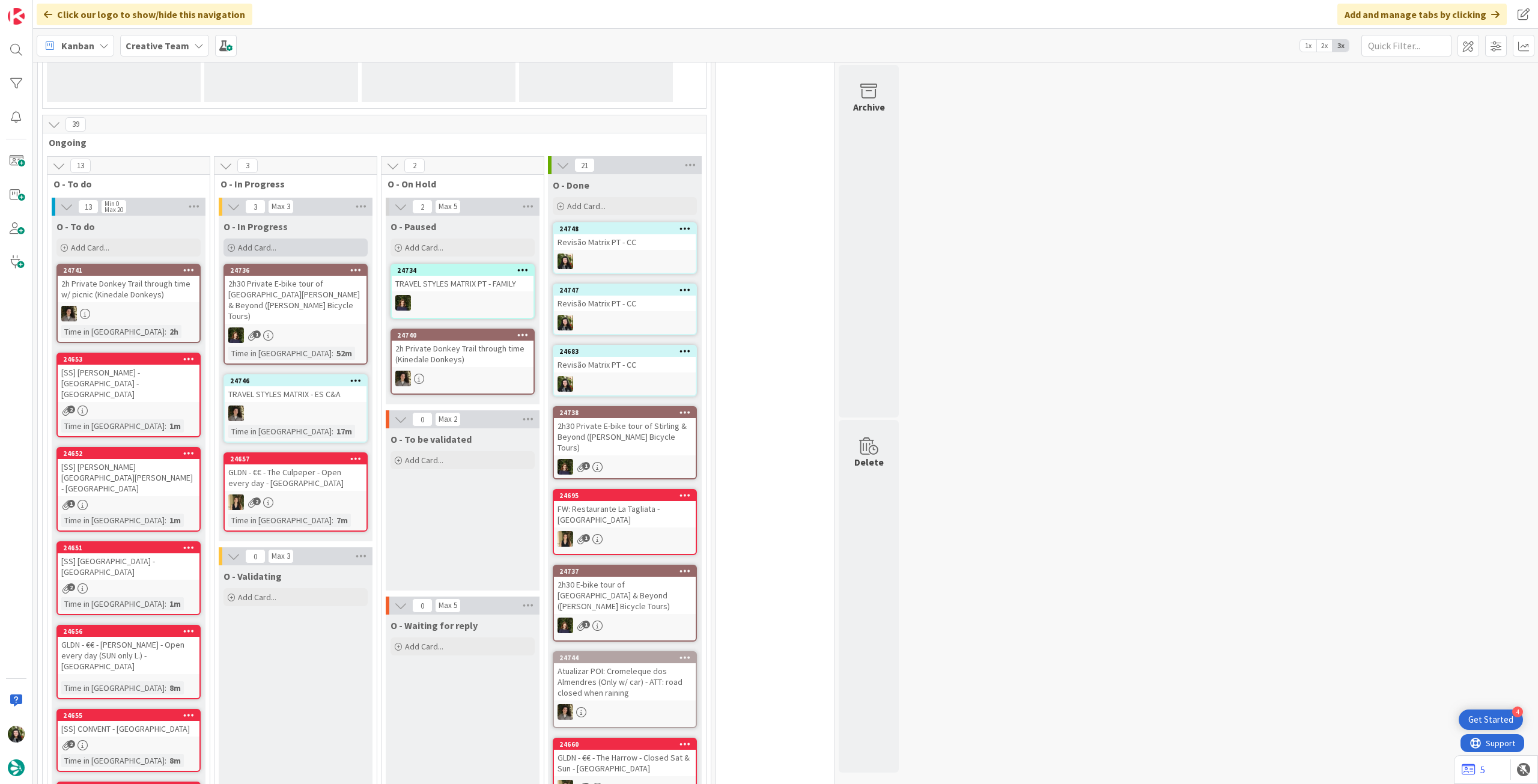
click at [305, 248] on div "Add Card..." at bounding box center [296, 247] width 144 height 18
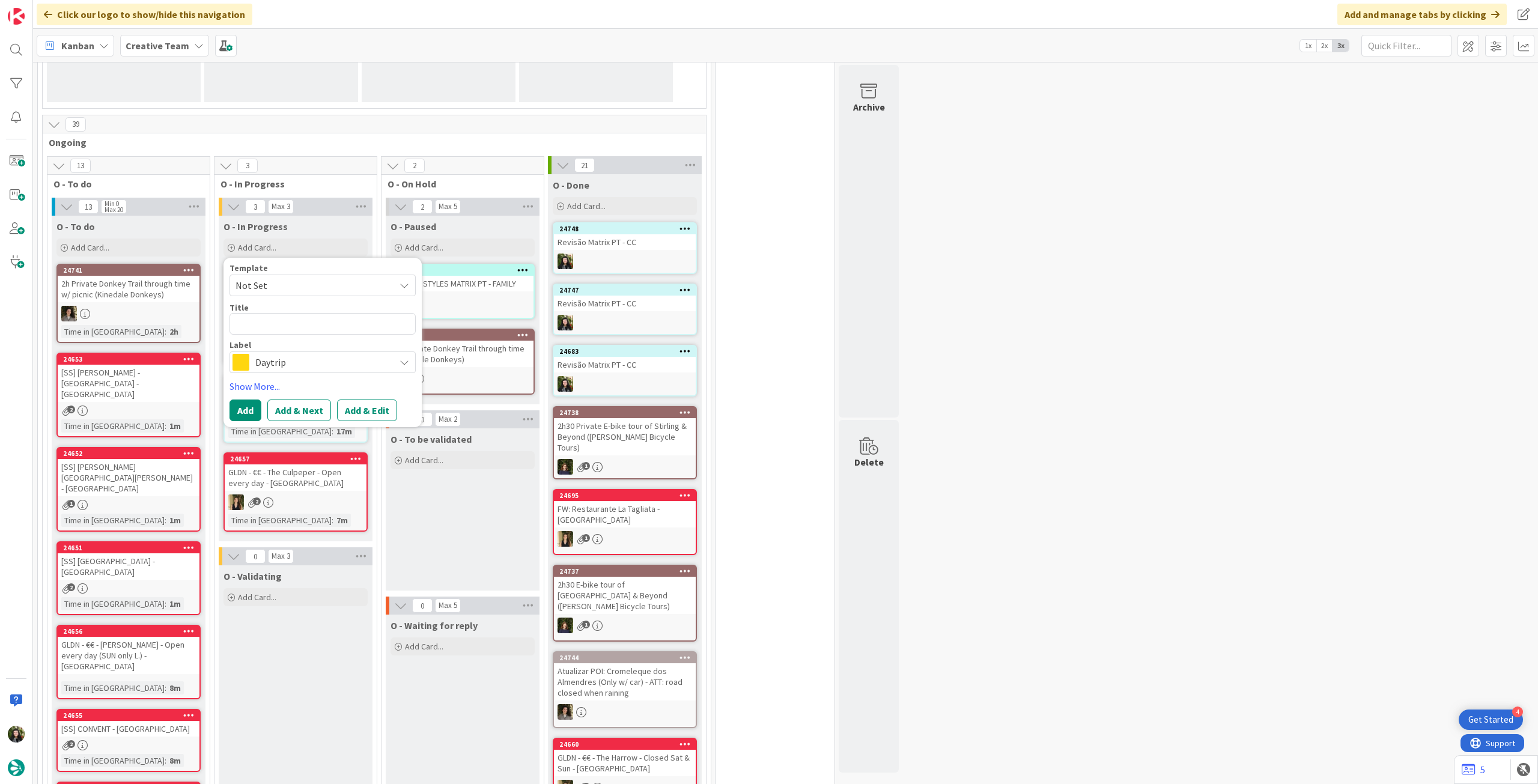
click at [284, 363] on span "Daytrip" at bounding box center [321, 361] width 133 height 17
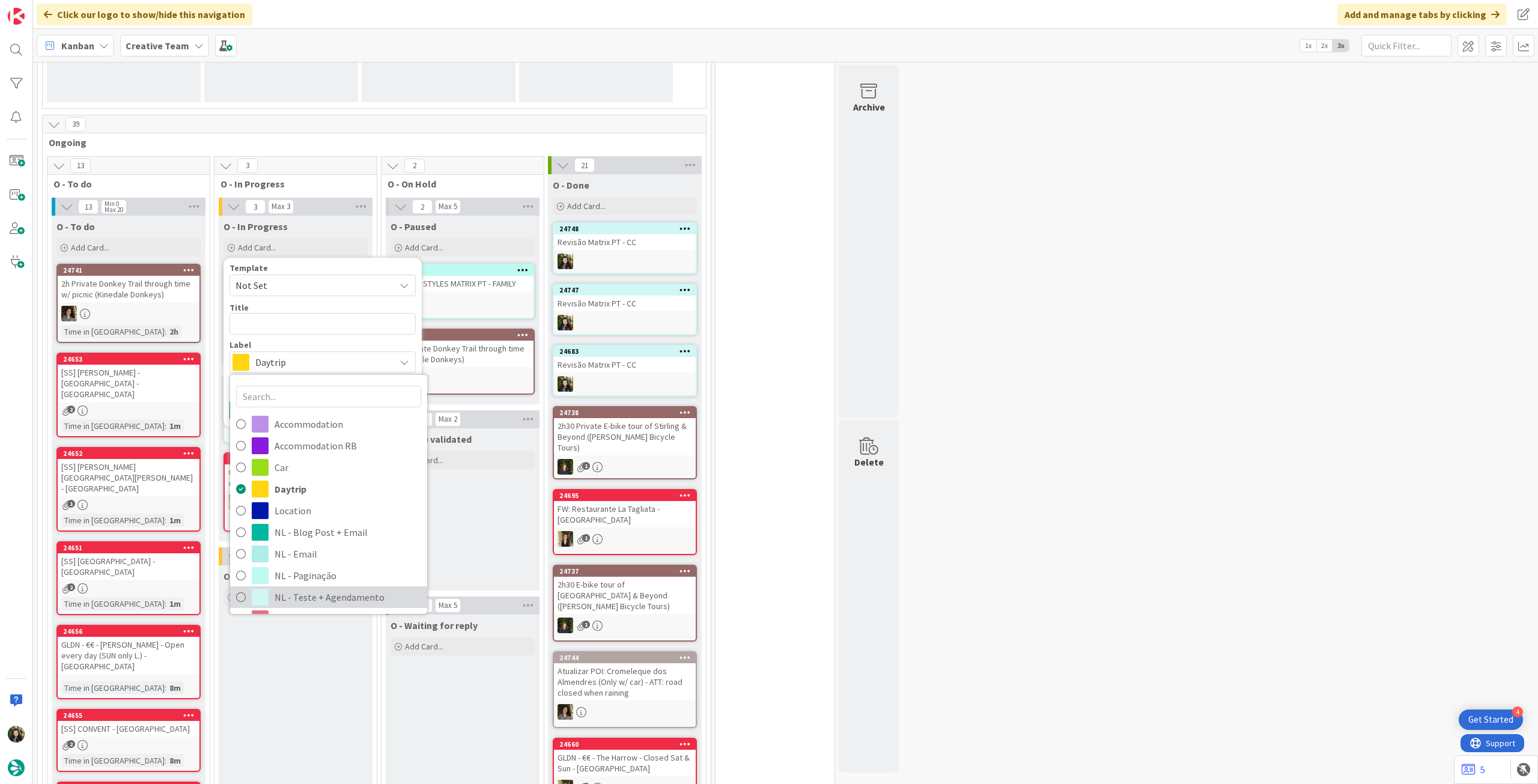
click at [298, 592] on span "NL - Teste + Agendamento" at bounding box center [348, 597] width 147 height 18
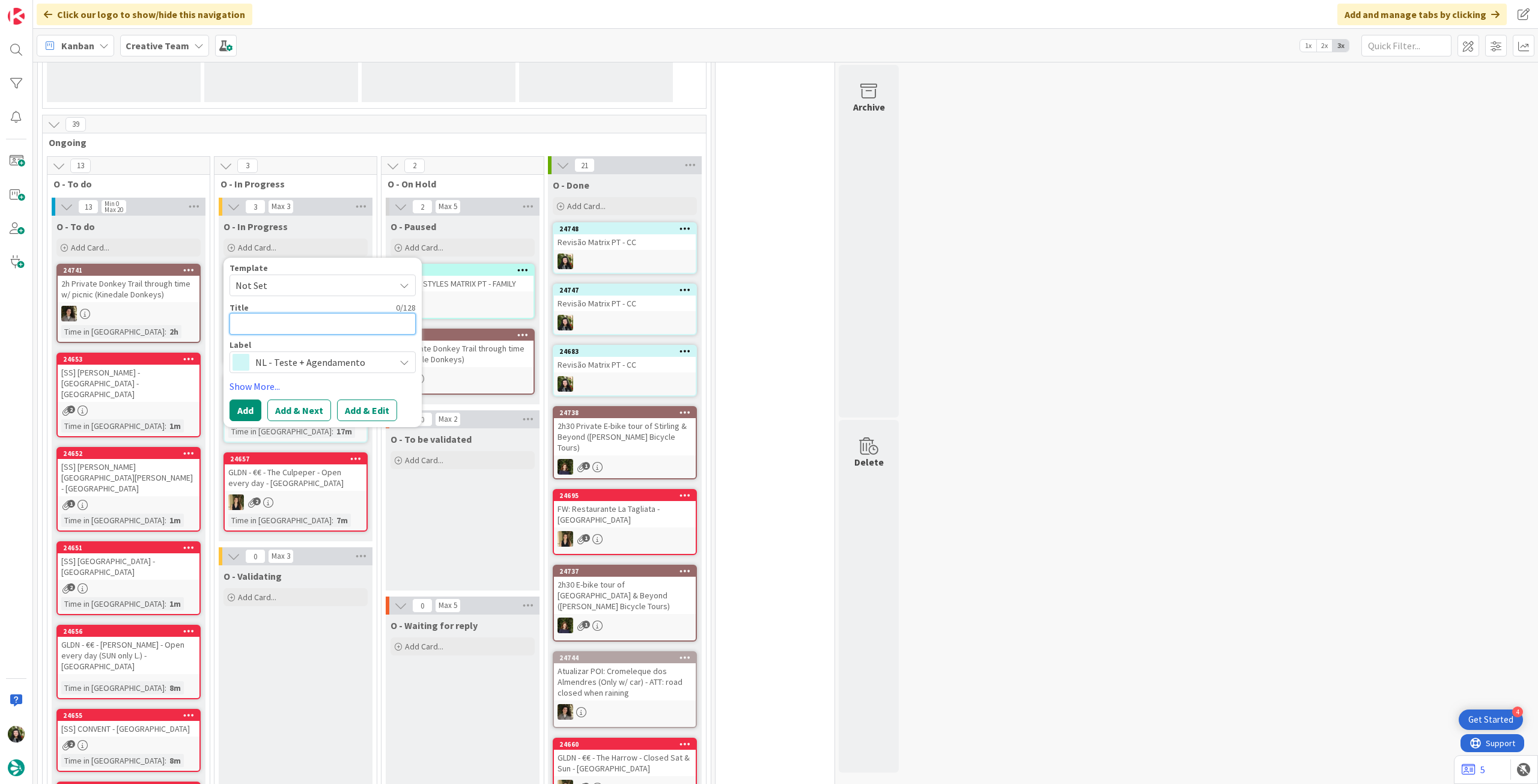
click at [327, 324] on textarea at bounding box center [323, 324] width 187 height 22
type textarea "x"
type textarea "A"
type textarea "x"
type textarea "At"
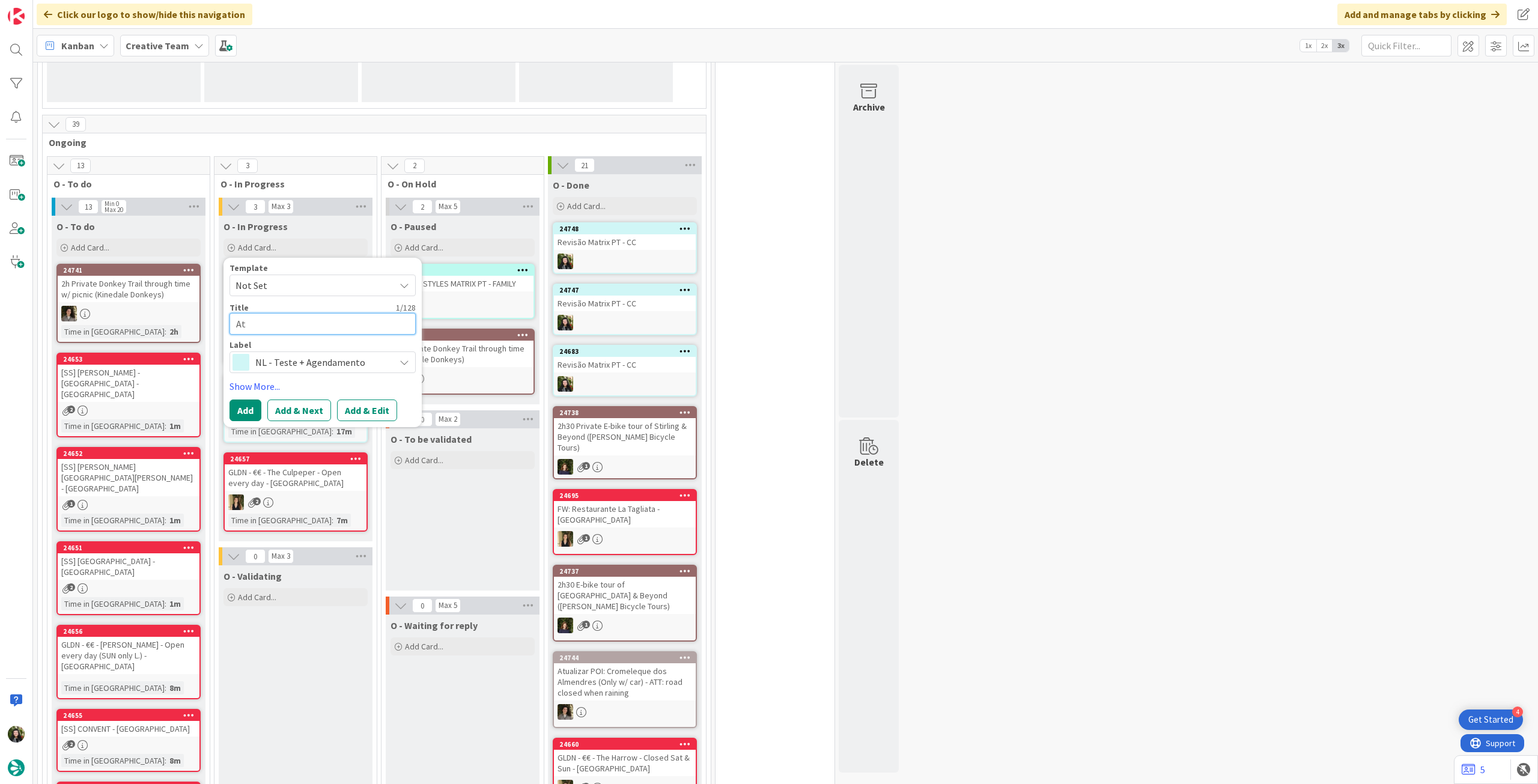
type textarea "x"
type textarea "Atu"
type textarea "x"
type textarea "Atual"
type textarea "x"
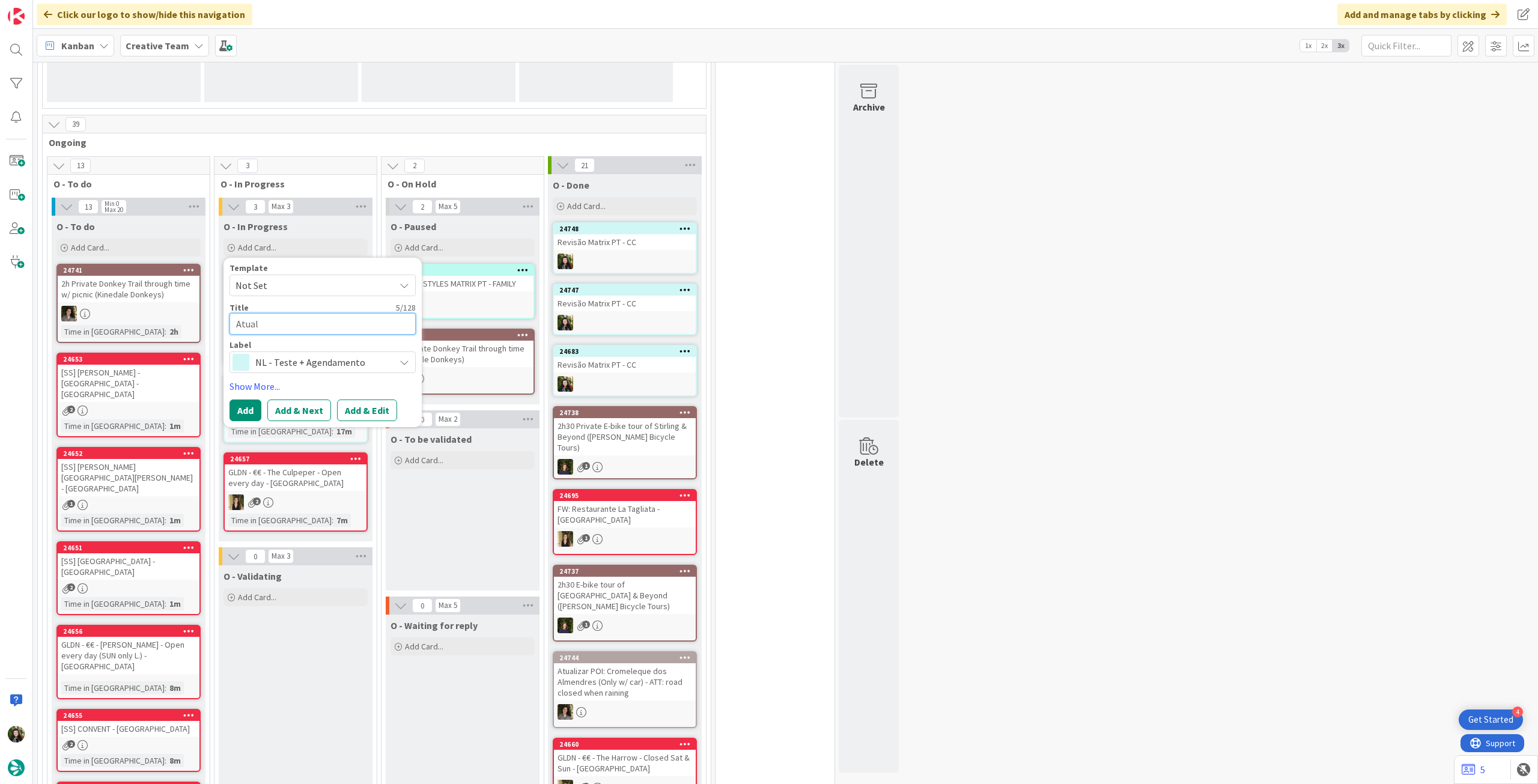
type textarea "Atuali"
type textarea "x"
type textarea "Atualiz"
type textarea "x"
type textarea "Atualiza"
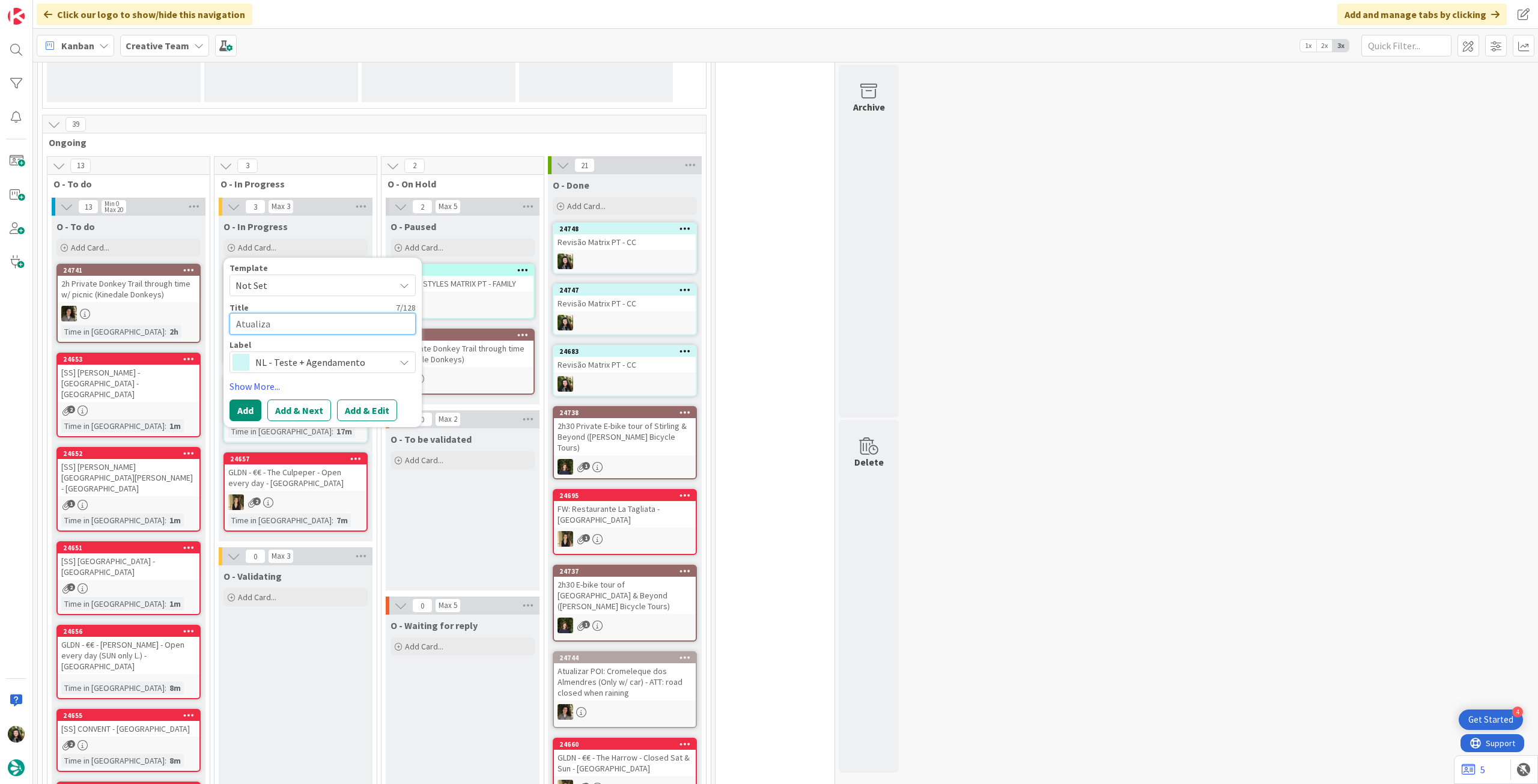
type textarea "x"
type textarea "Atualizar"
type textarea "x"
type textarea "Atualizar M"
type textarea "x"
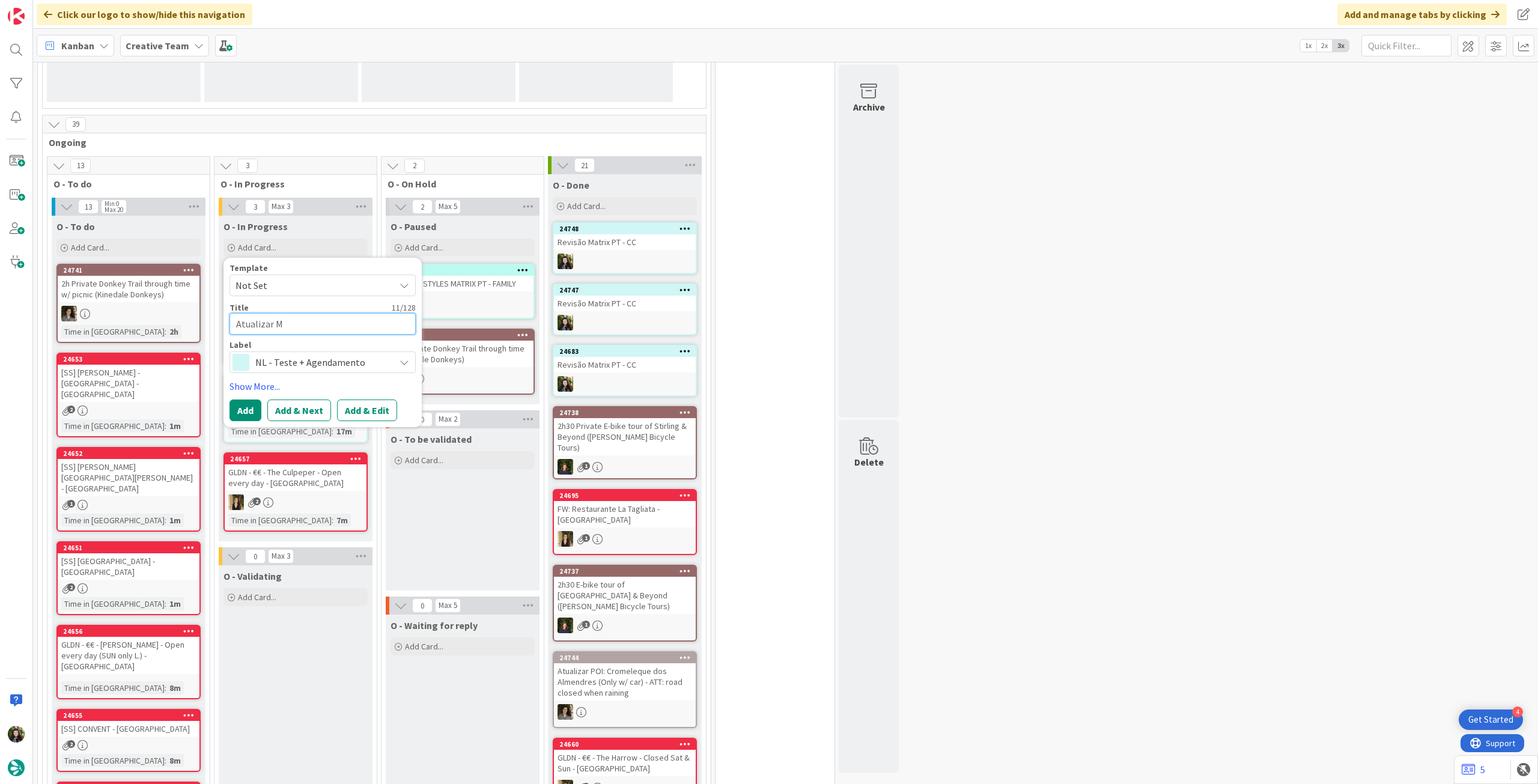
type textarea "Atualizar Ma"
type textarea "x"
type textarea "Atualizar Mat"
type textarea "x"
type textarea "Atualizar Matr"
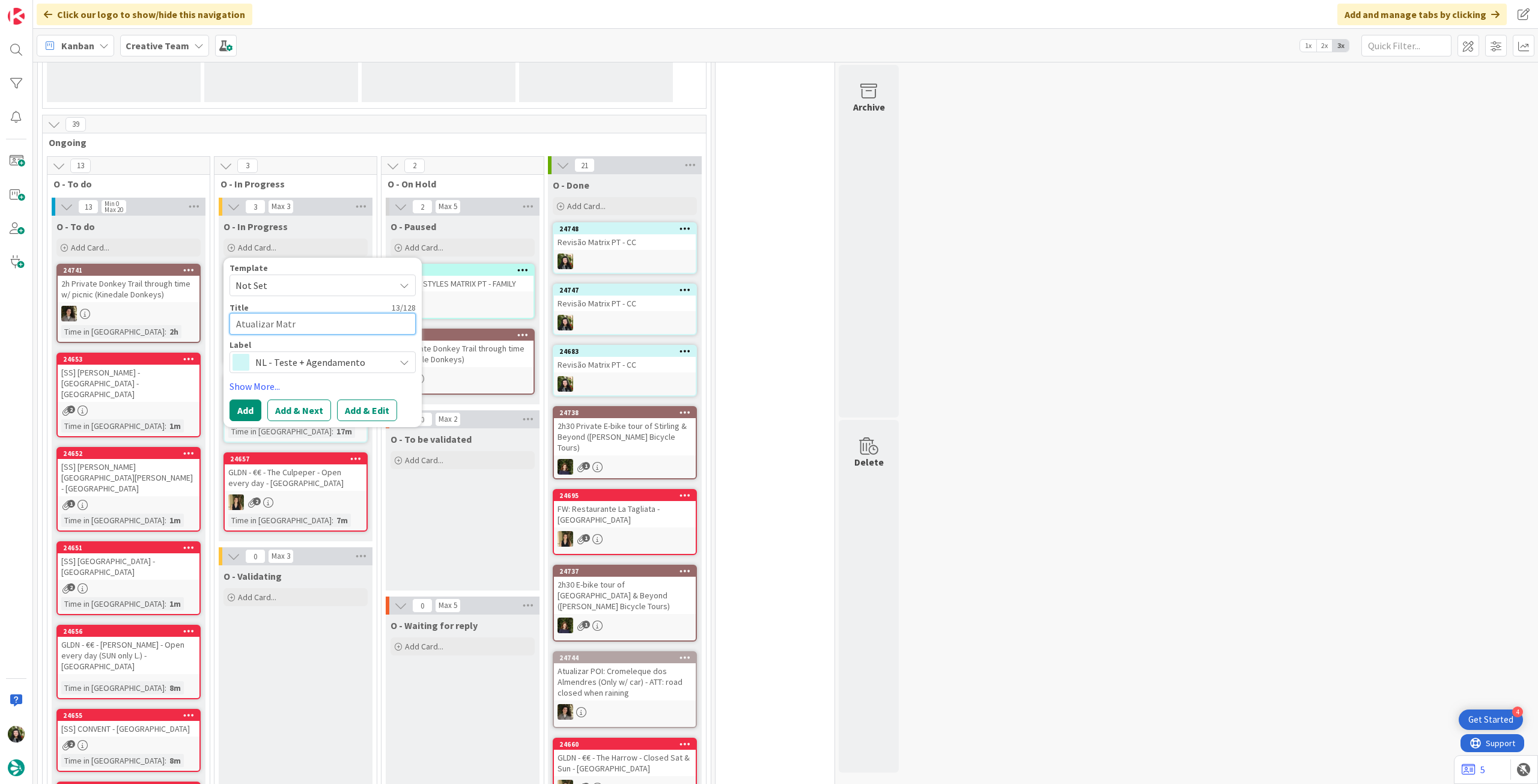
type textarea "x"
type textarea "Atualizar Matri"
type textarea "x"
type textarea "Atualizar Matrix"
type textarea "x"
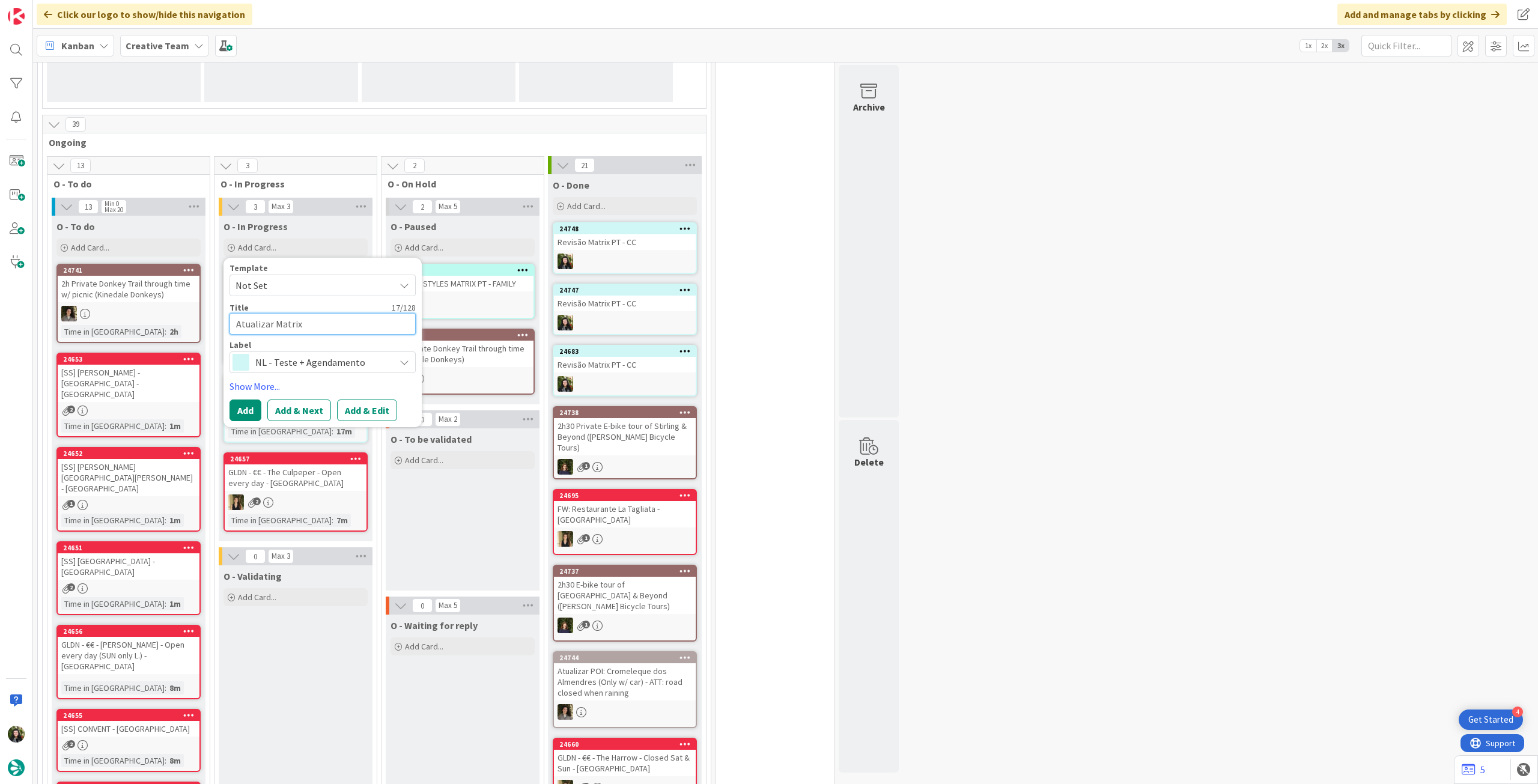
type textarea "Atualizar Matrix U"
type textarea "x"
type textarea "Atualizar Matrix UY"
type textarea "x"
type textarea "Atualizar Matrix UYK"
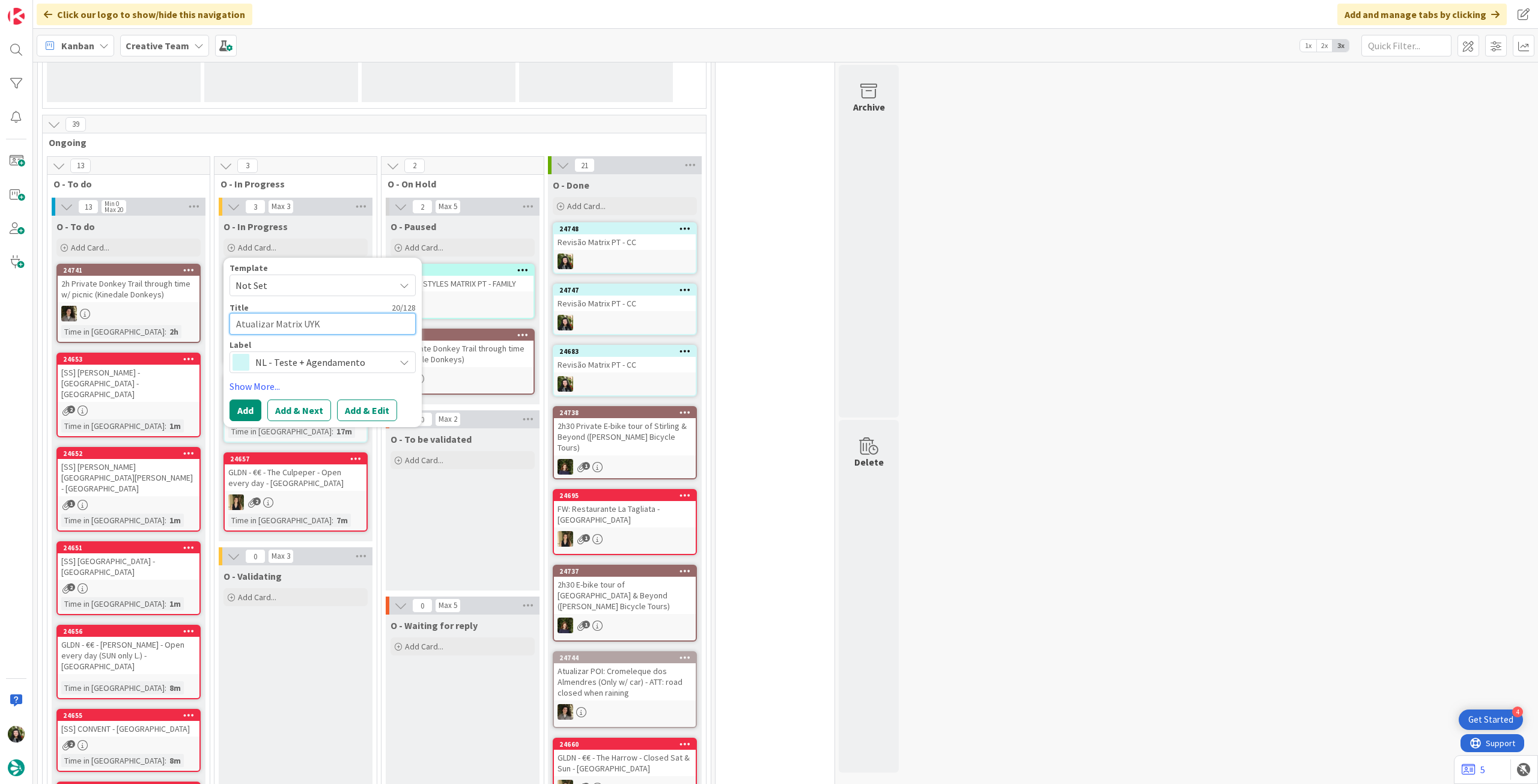
type textarea "x"
type textarea "Atualizar Matrix UY"
type textarea "x"
type textarea "Atualizar Matrix U"
type textarea "x"
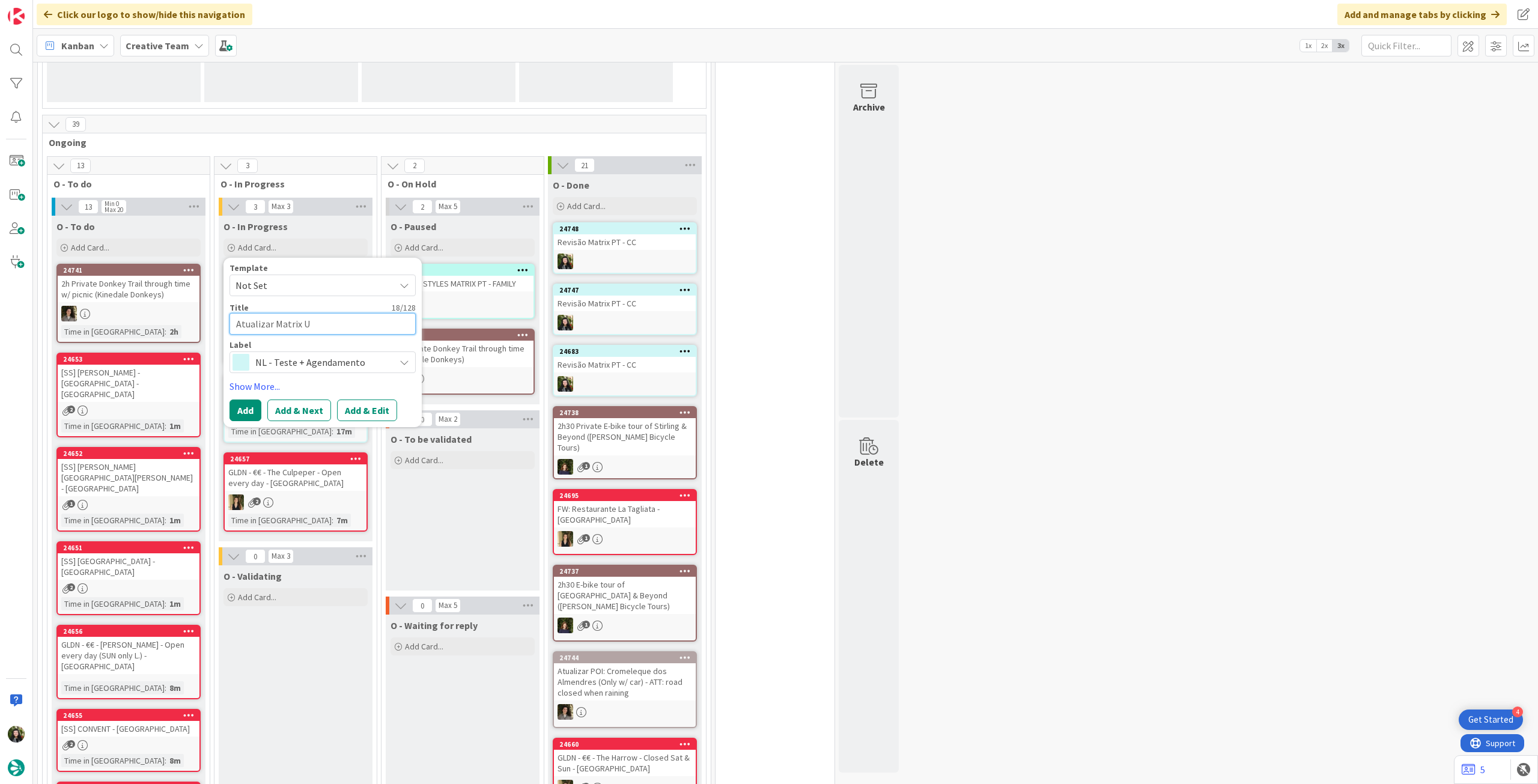
type textarea "Atualizar Matrix [GEOGRAPHIC_DATA]"
type textarea "x"
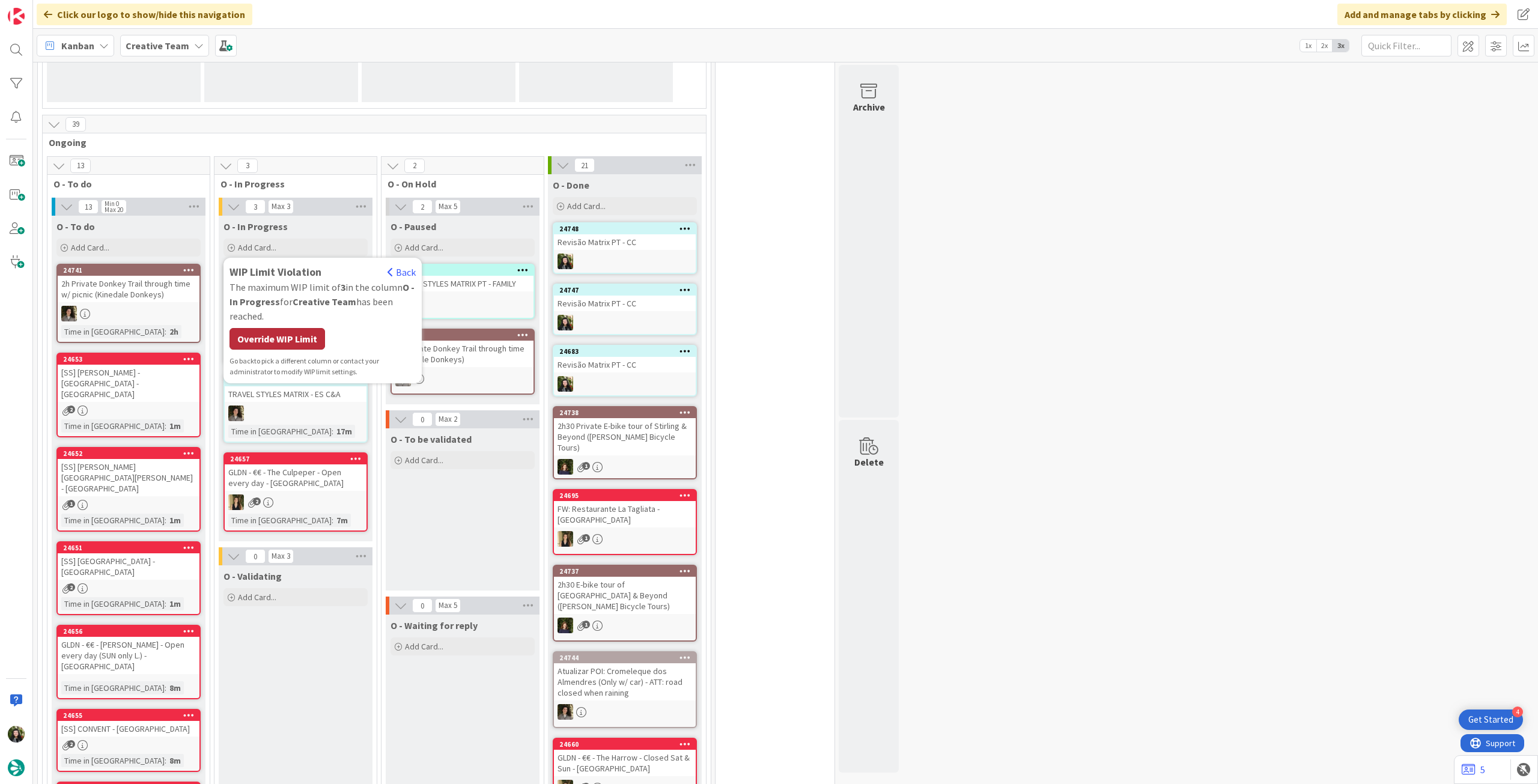
click at [309, 331] on div "Override WIP Limit" at bounding box center [277, 339] width 95 height 22
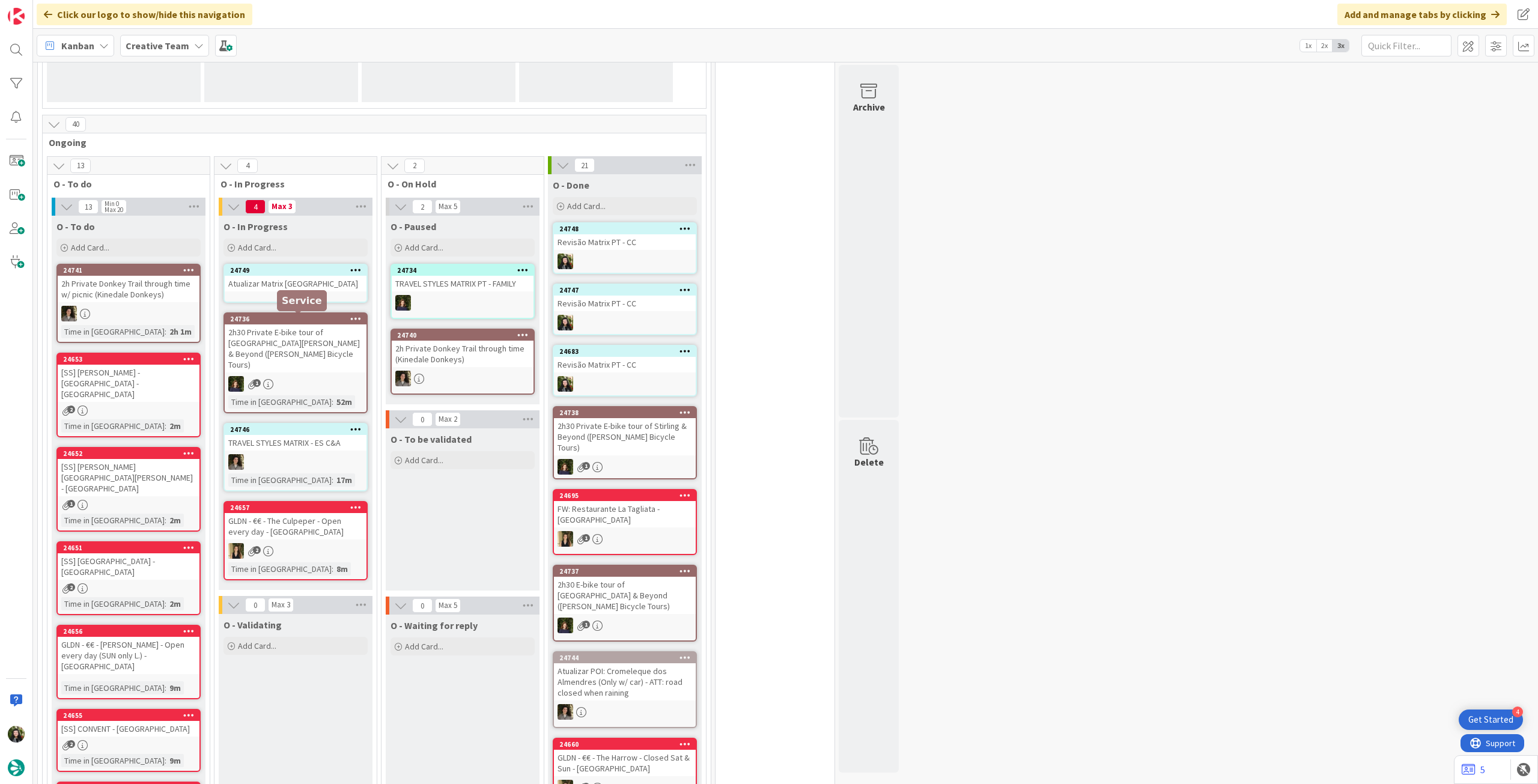
click at [286, 297] on div "24749 Atualizar Matrix UK" at bounding box center [296, 283] width 144 height 39
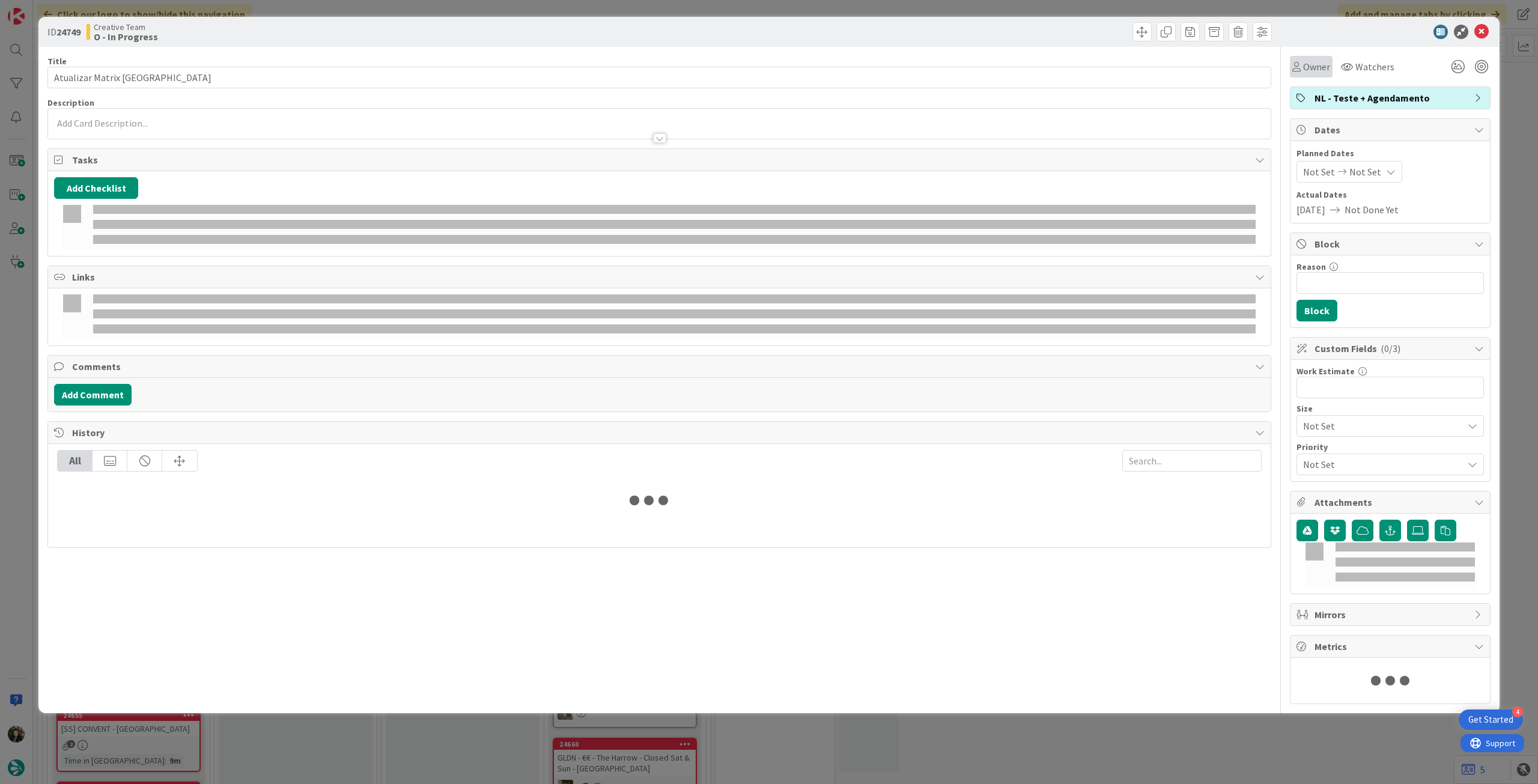
click at [1308, 66] on span "Owner" at bounding box center [1316, 67] width 27 height 15
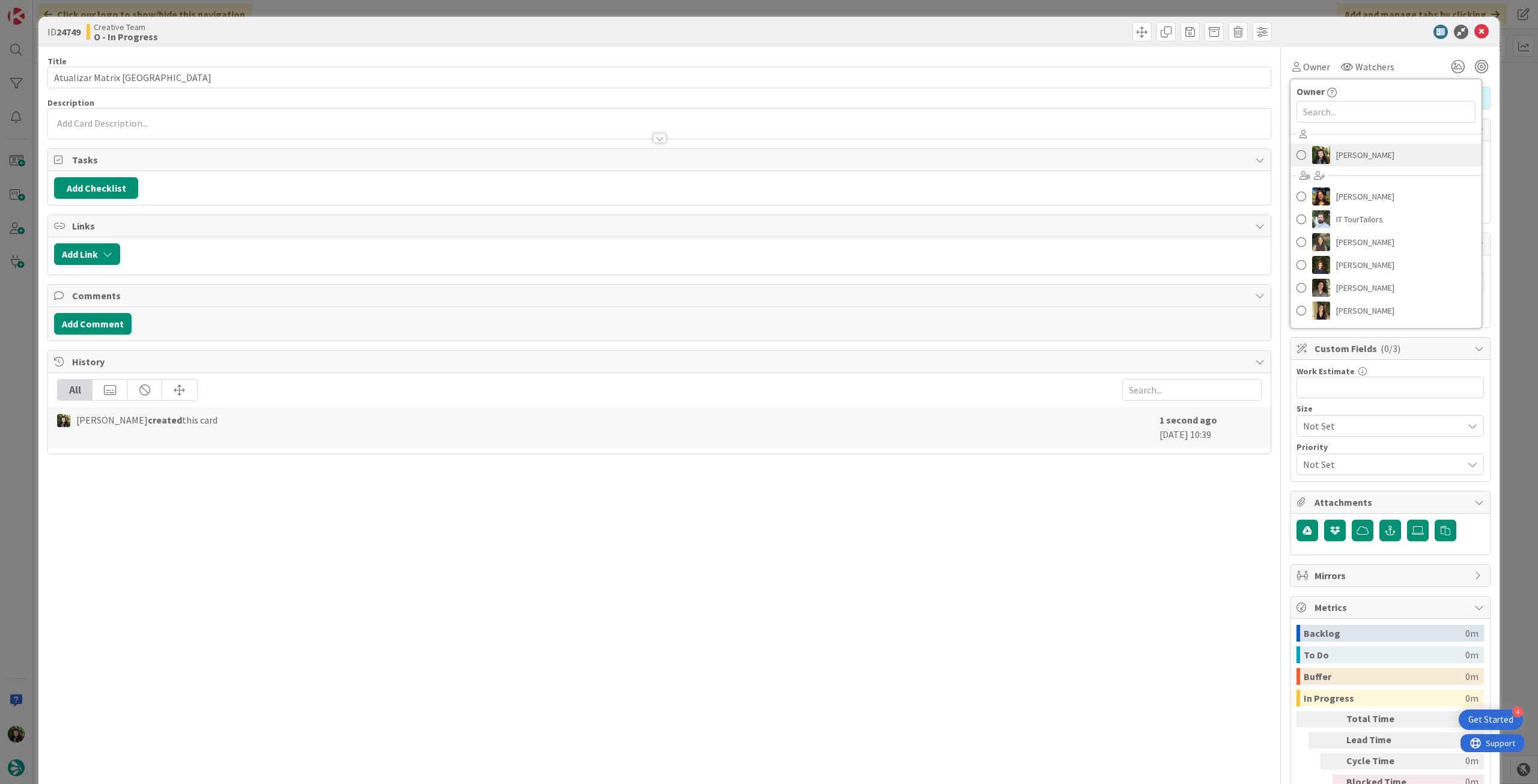
click at [1340, 152] on span "[PERSON_NAME]" at bounding box center [1365, 154] width 58 height 18
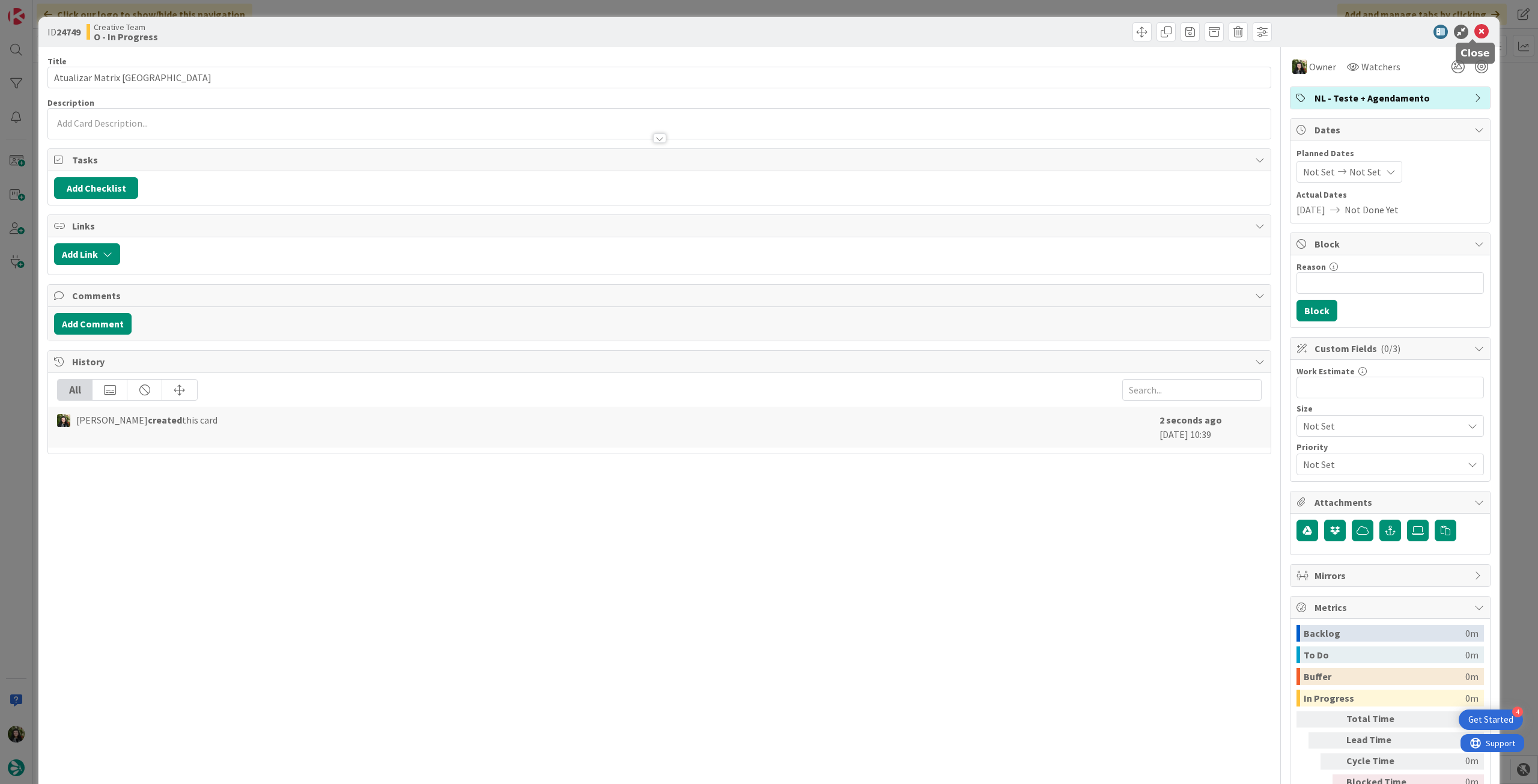
click at [1475, 27] on icon at bounding box center [1482, 32] width 15 height 15
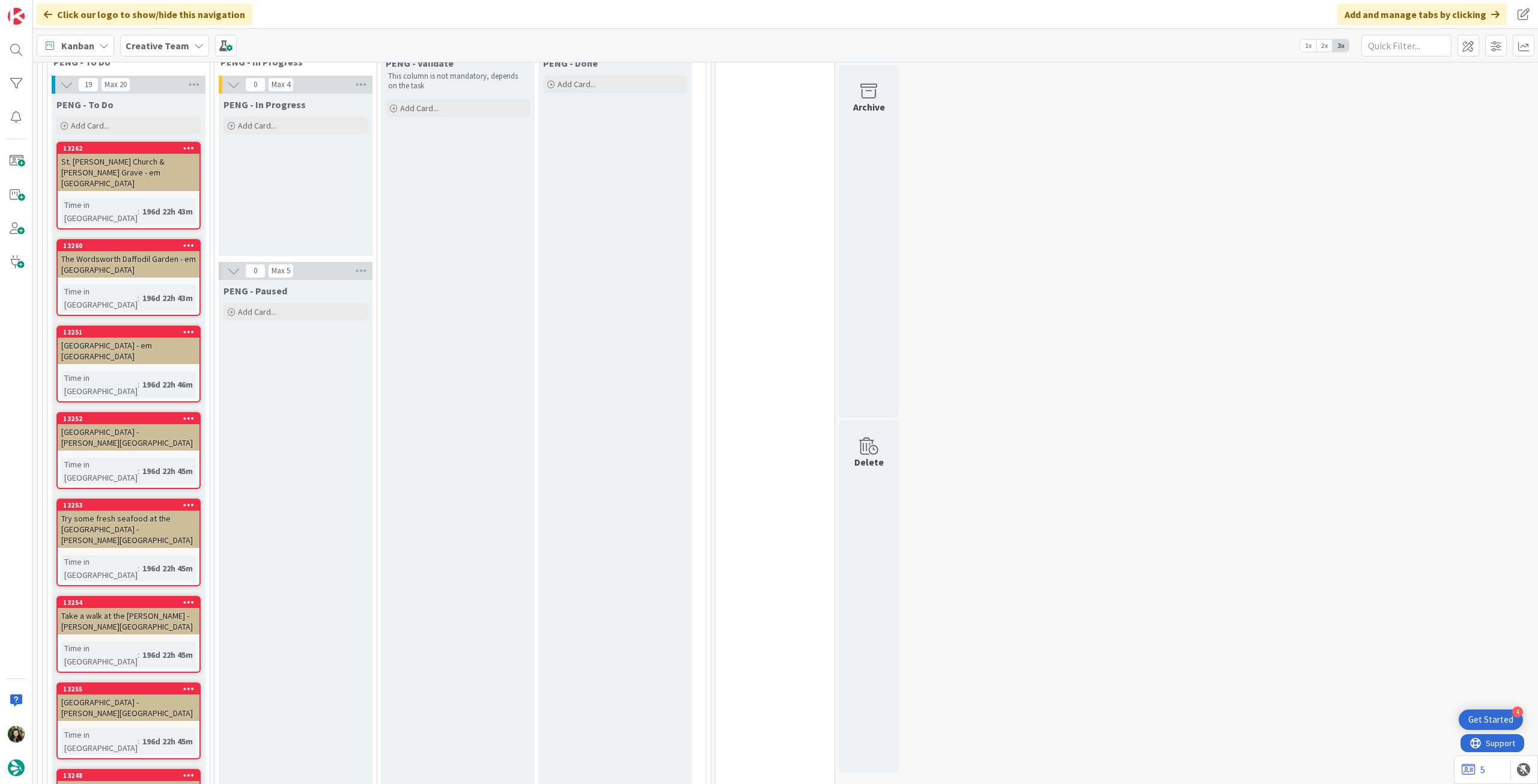
scroll to position [2302, 0]
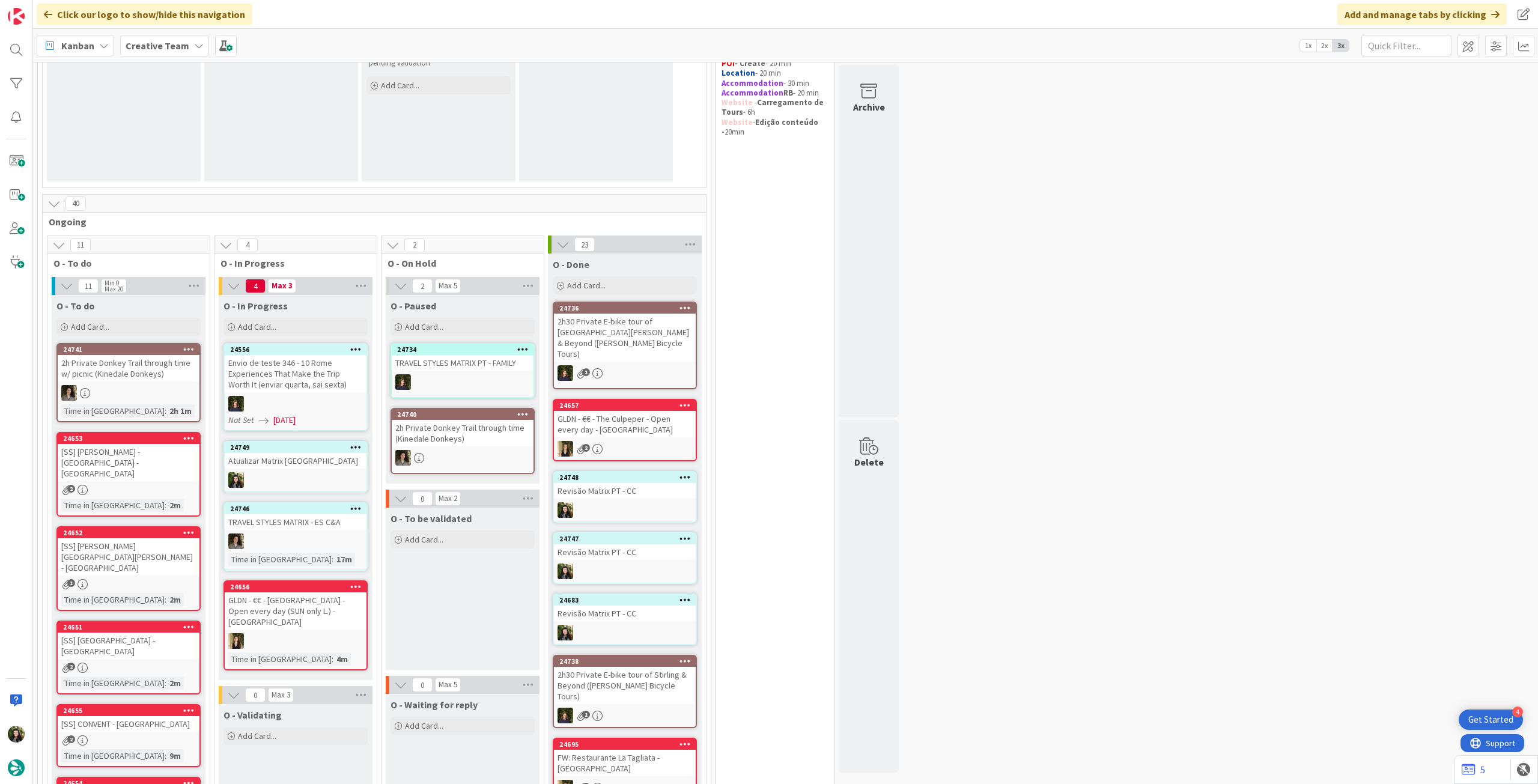
scroll to position [197, 0]
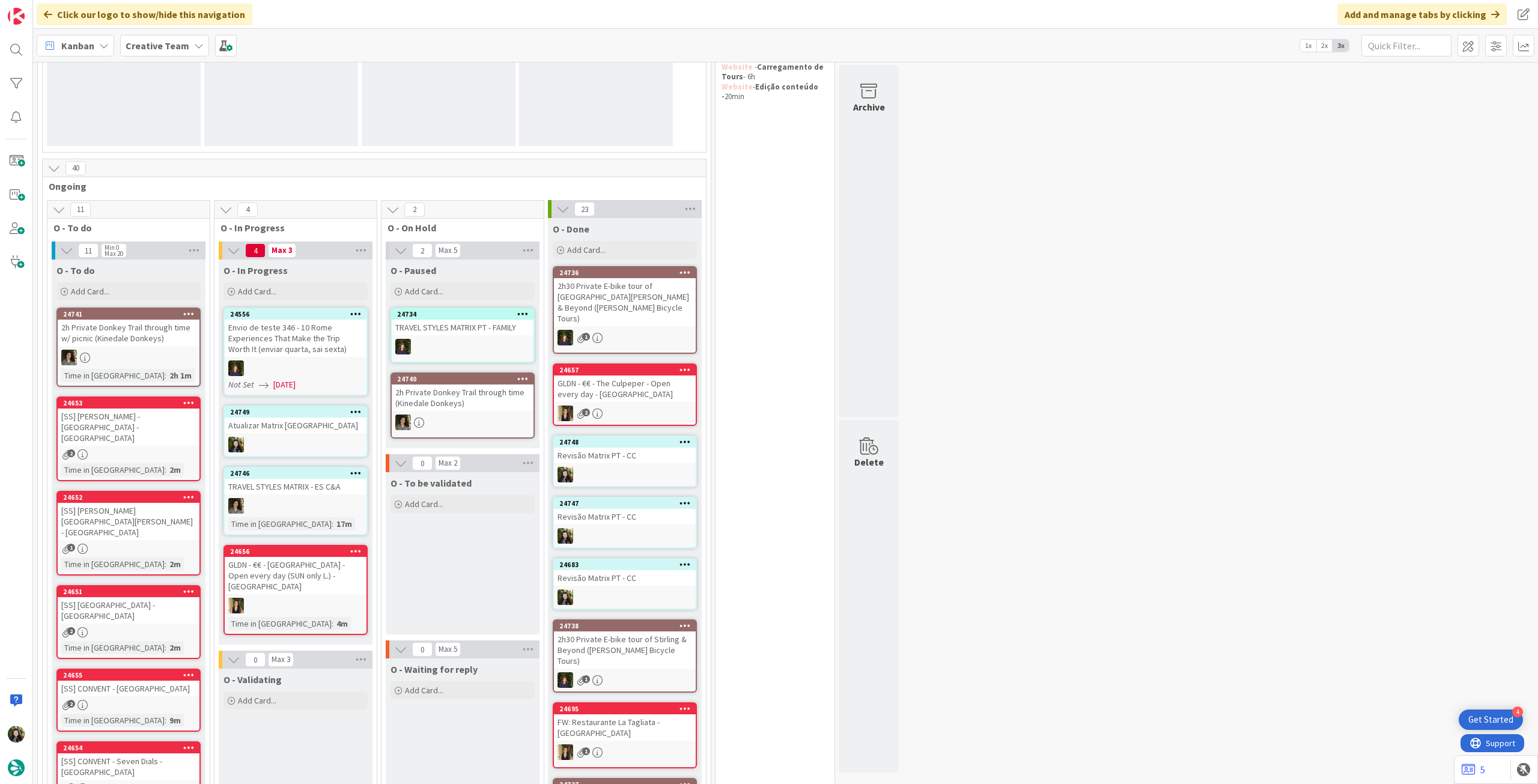
click at [341, 425] on div "Atualizar Matrix [GEOGRAPHIC_DATA]" at bounding box center [295, 425] width 142 height 15
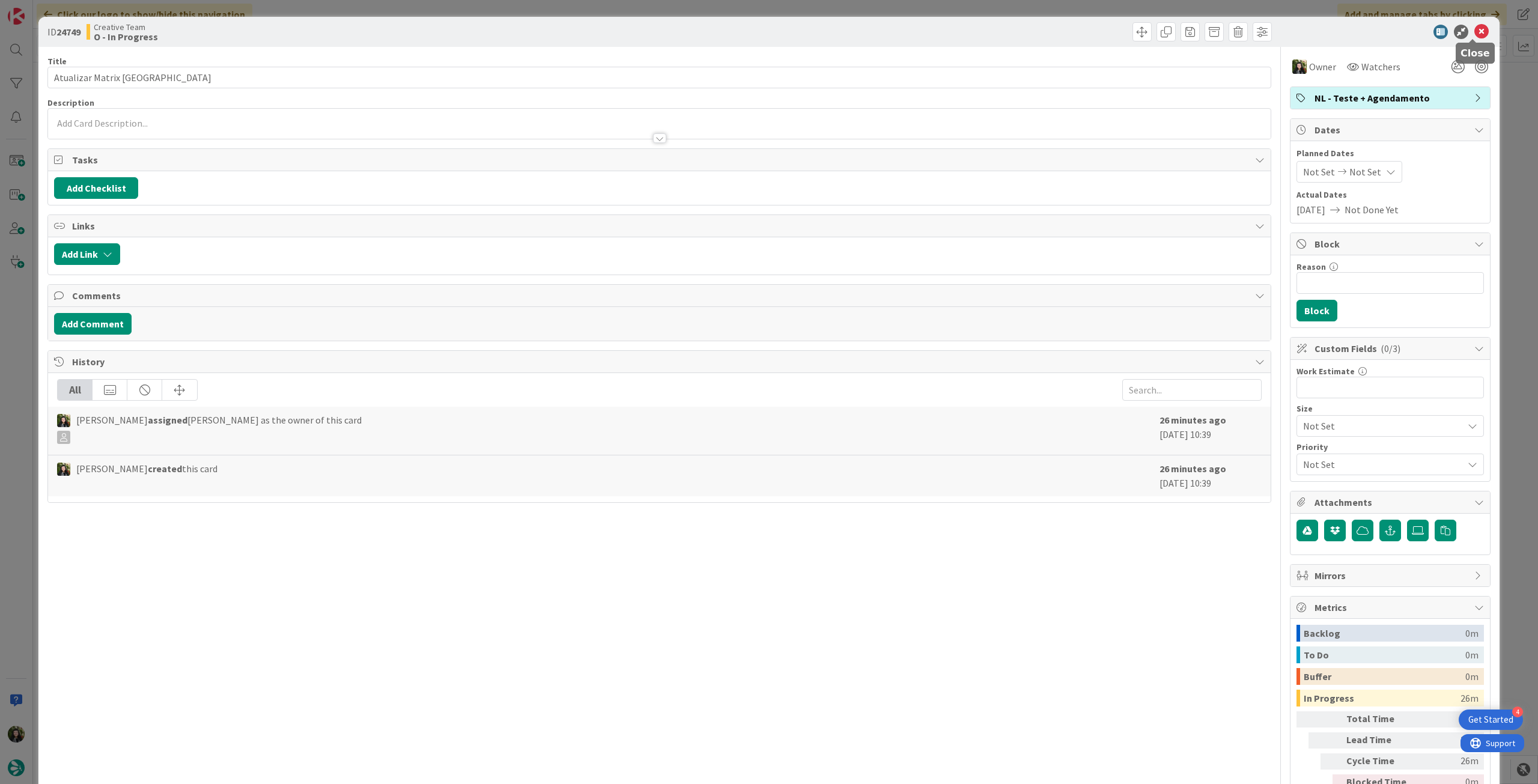
click at [1475, 33] on icon at bounding box center [1482, 32] width 15 height 15
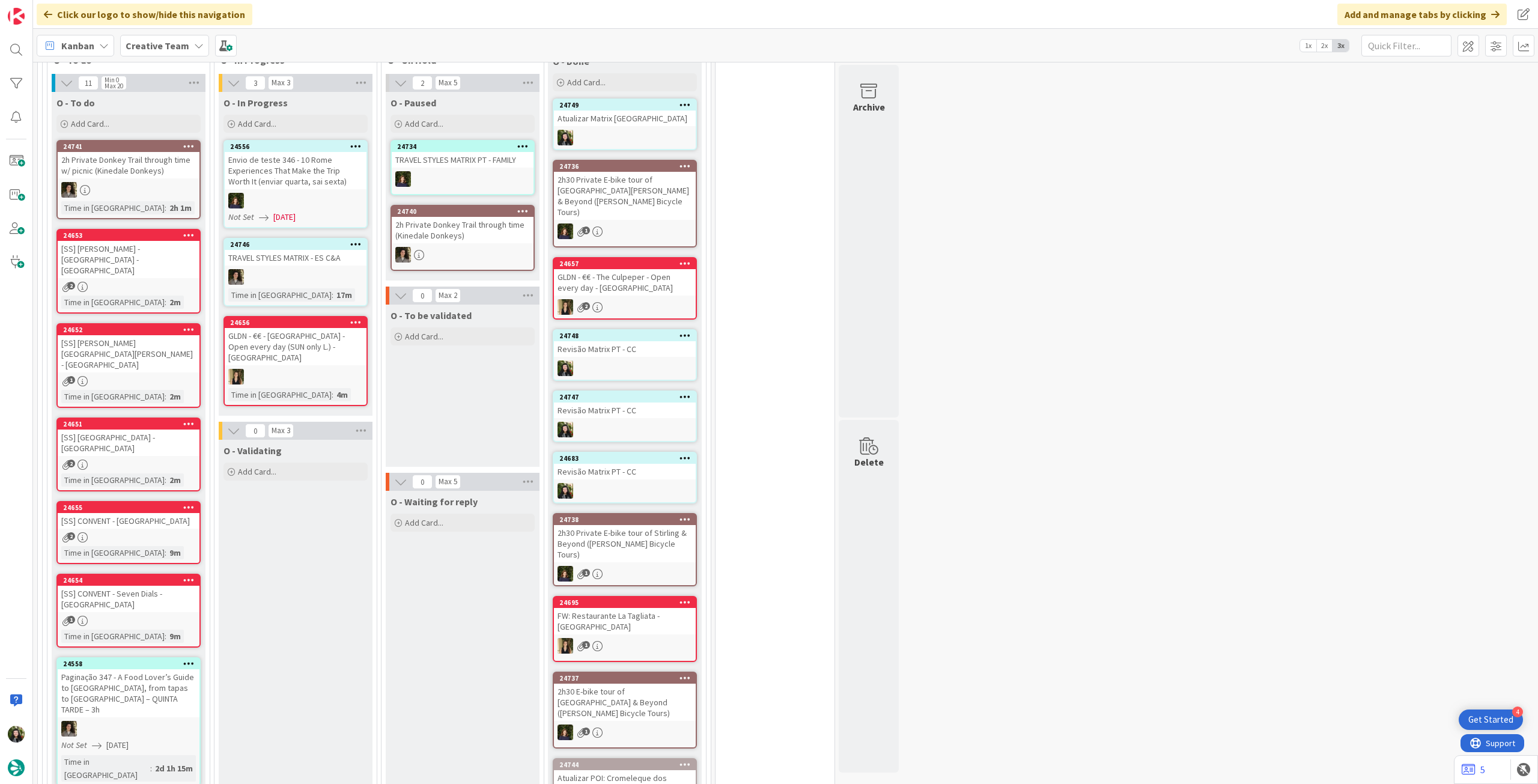
scroll to position [240, 0]
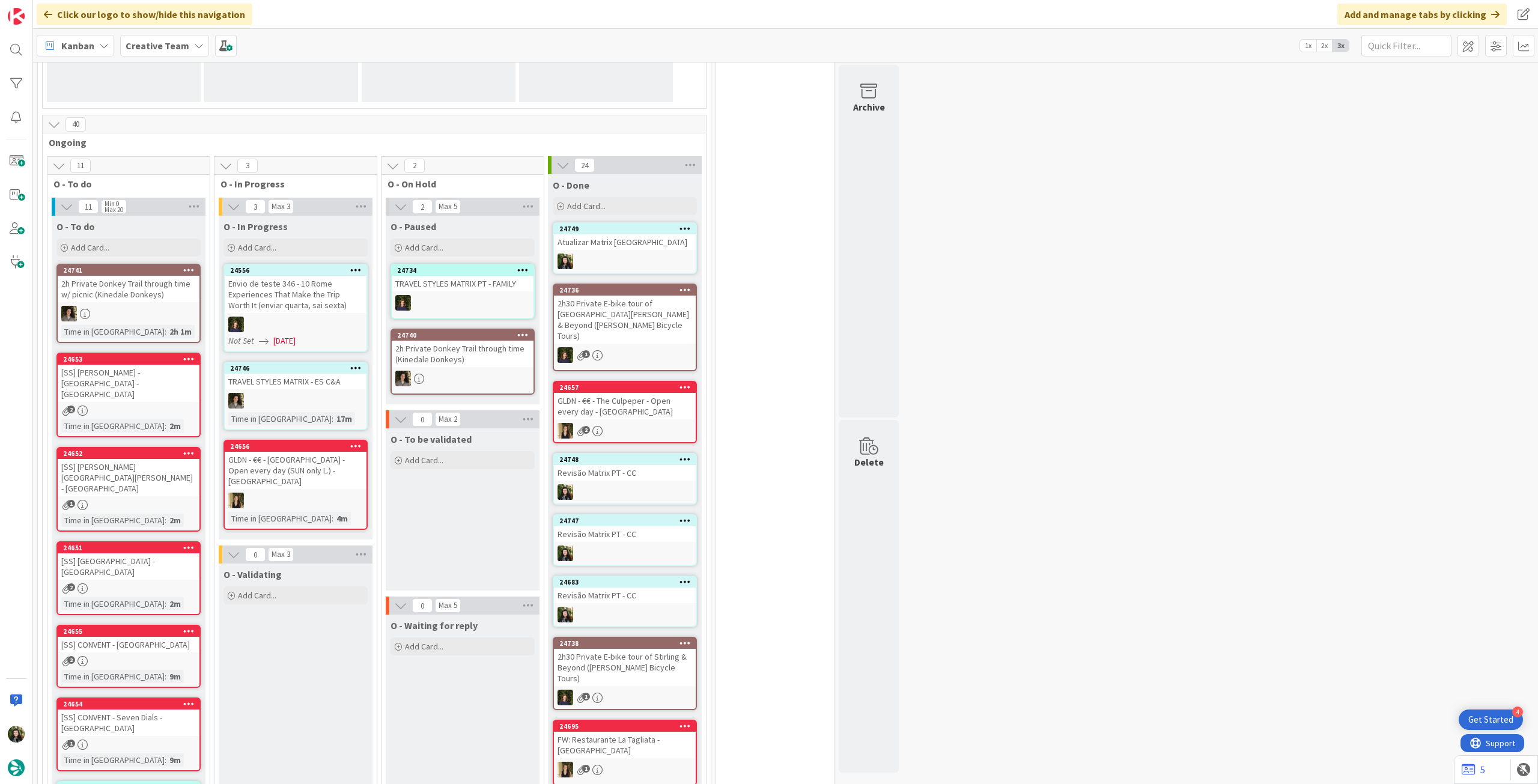
click at [162, 39] on span "Creative Team" at bounding box center [157, 46] width 63 height 15
drag, startPoint x: 157, startPoint y: 169, endPoint x: 163, endPoint y: 168, distance: 6.1
click at [156, 170] on h4 "Creative Team - Análise" at bounding box center [216, 172] width 163 height 12
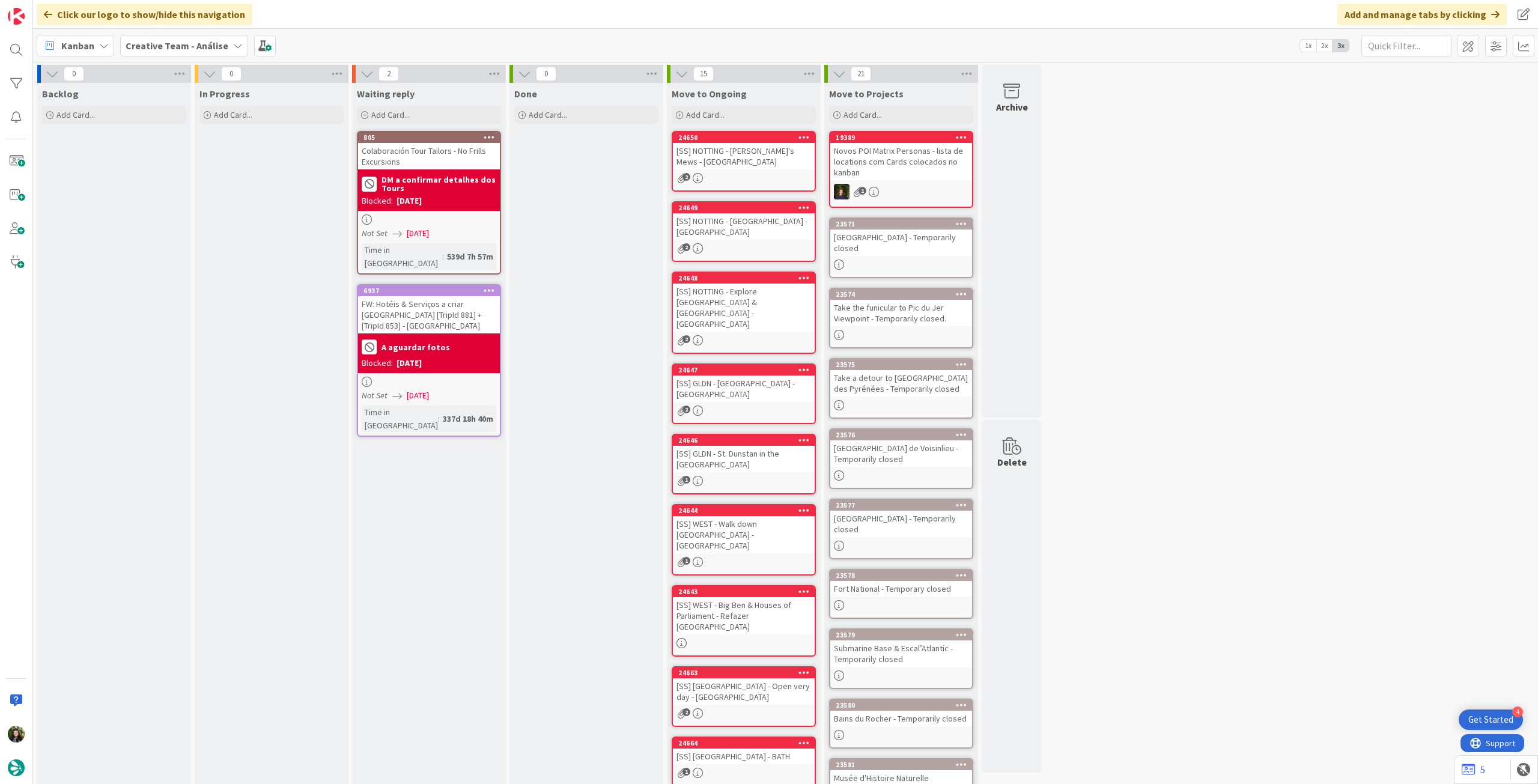
click at [193, 43] on b "Creative Team - Análise" at bounding box center [176, 45] width 103 height 12
click at [207, 176] on h4 "Creative Team" at bounding box center [216, 172] width 163 height 12
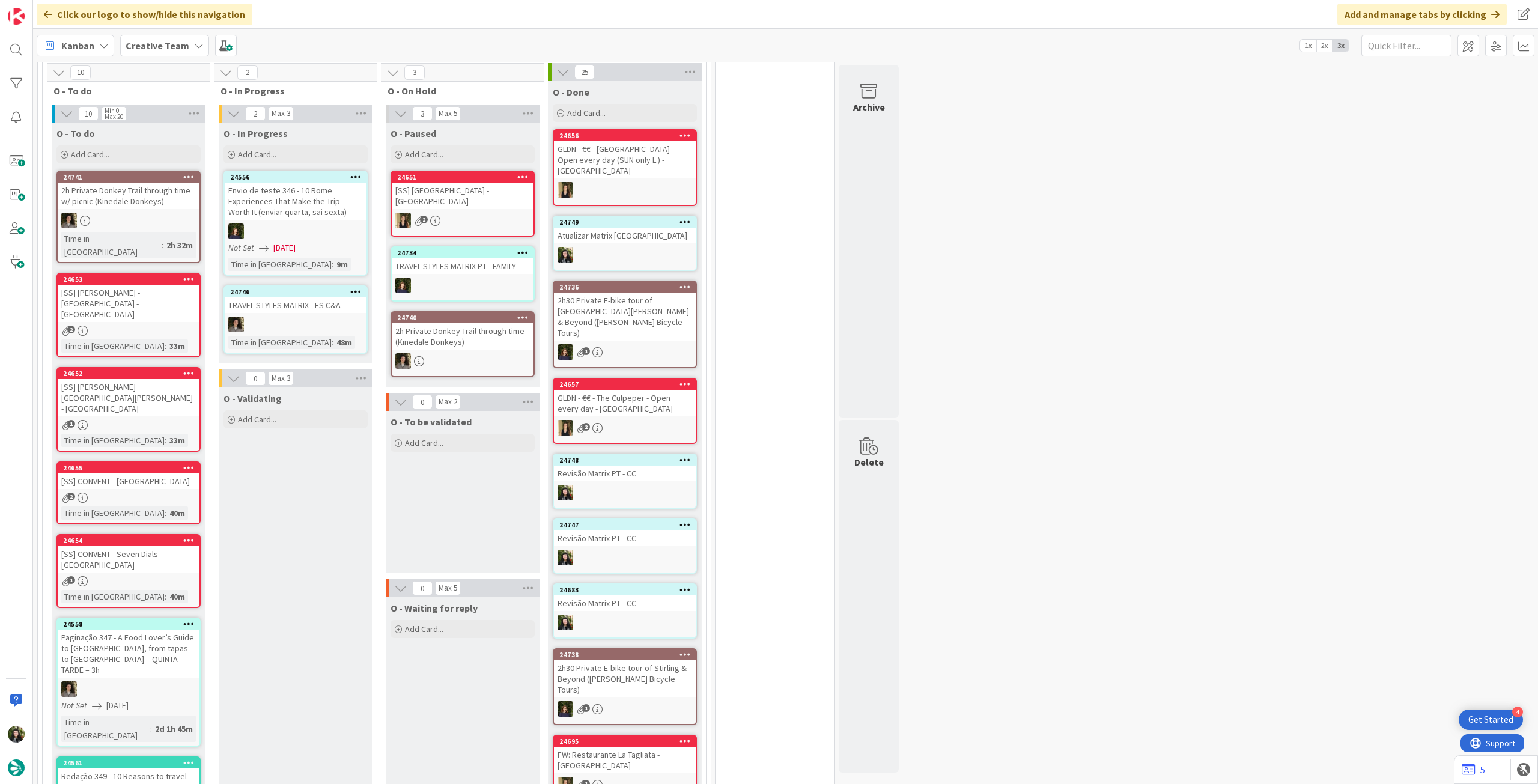
scroll to position [320, 0]
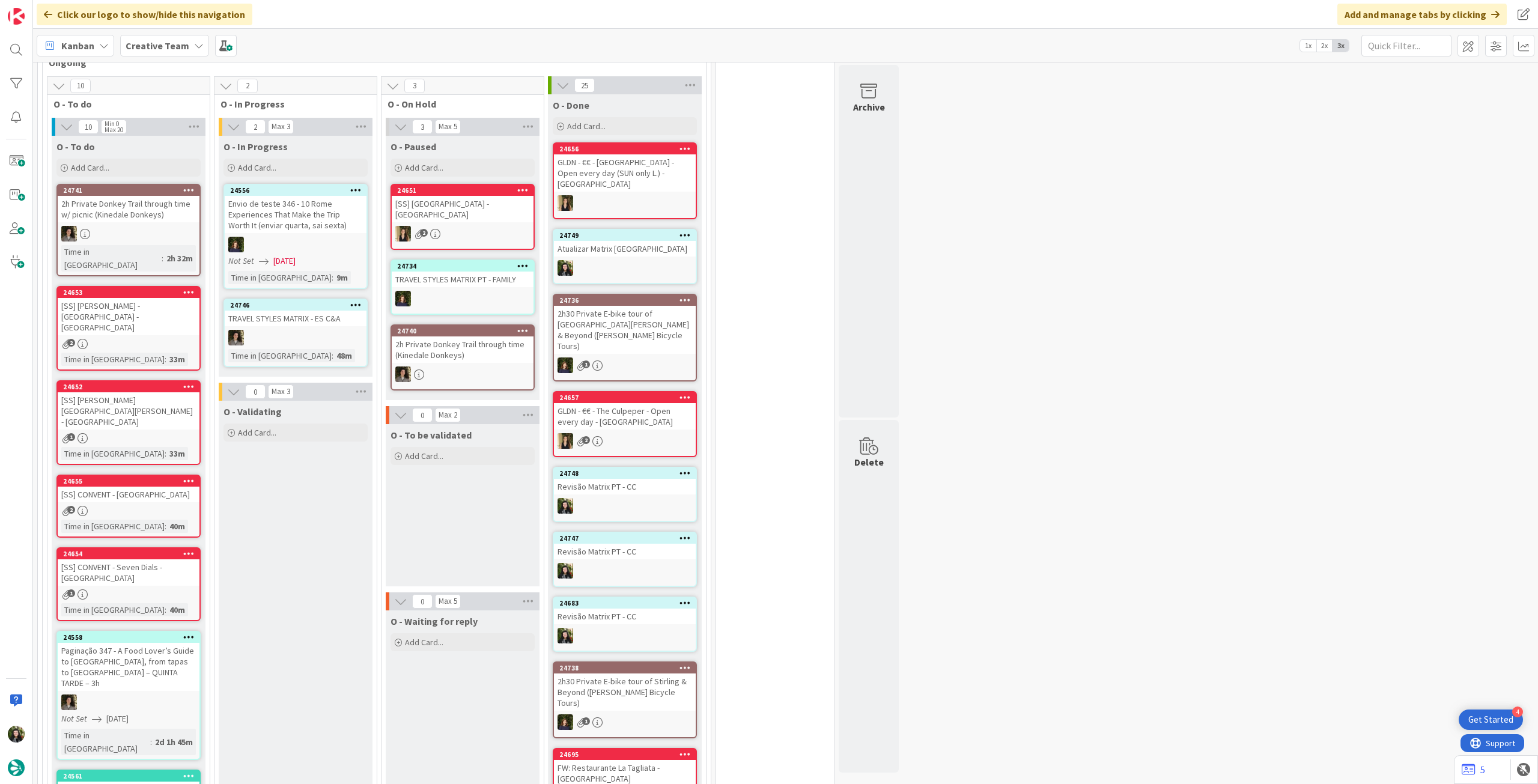
click at [159, 487] on div "[SS] CONVENT - Convent Garden Piazza - LONDON" at bounding box center [128, 494] width 142 height 15
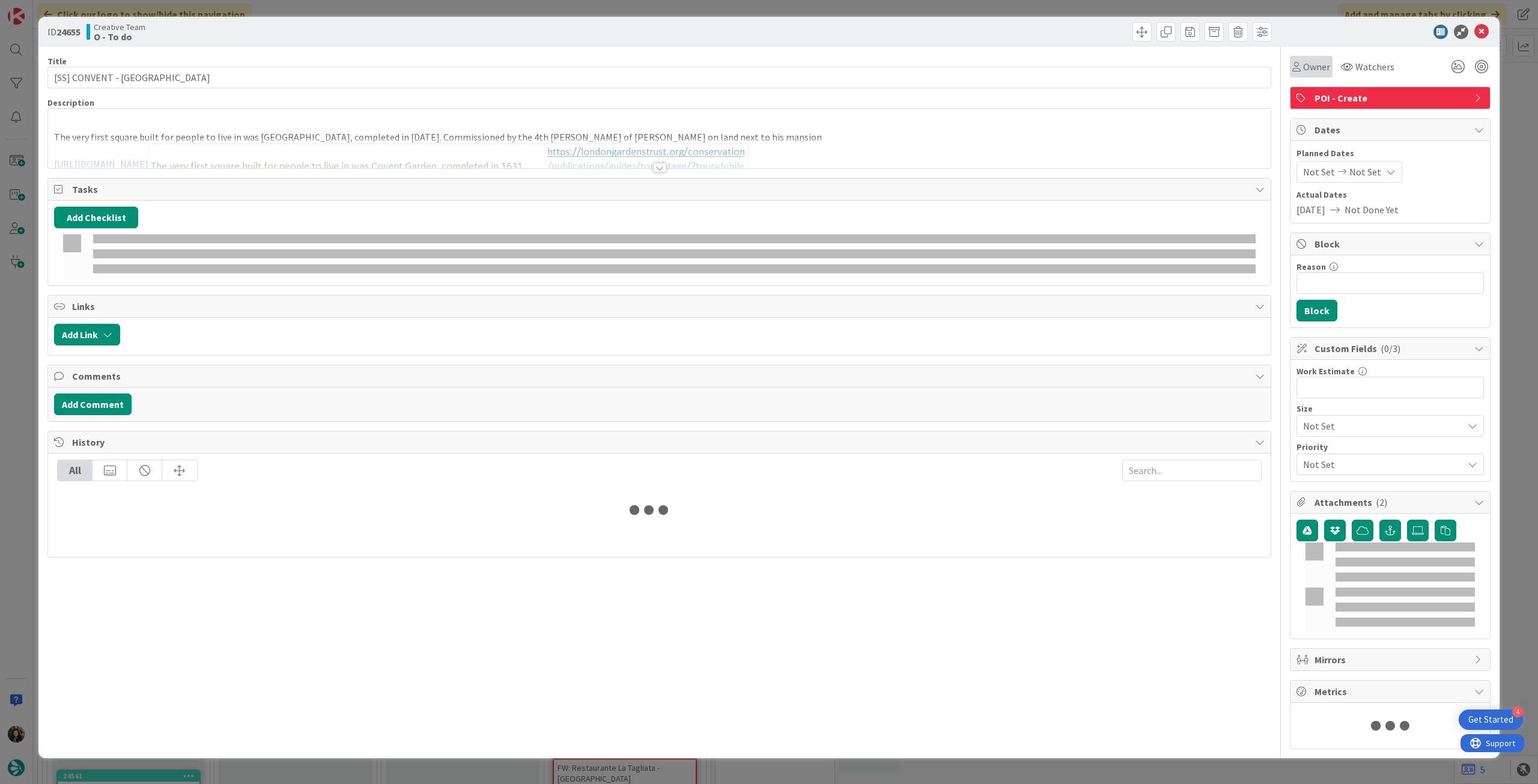
click at [1322, 68] on div "Owner" at bounding box center [1311, 67] width 43 height 22
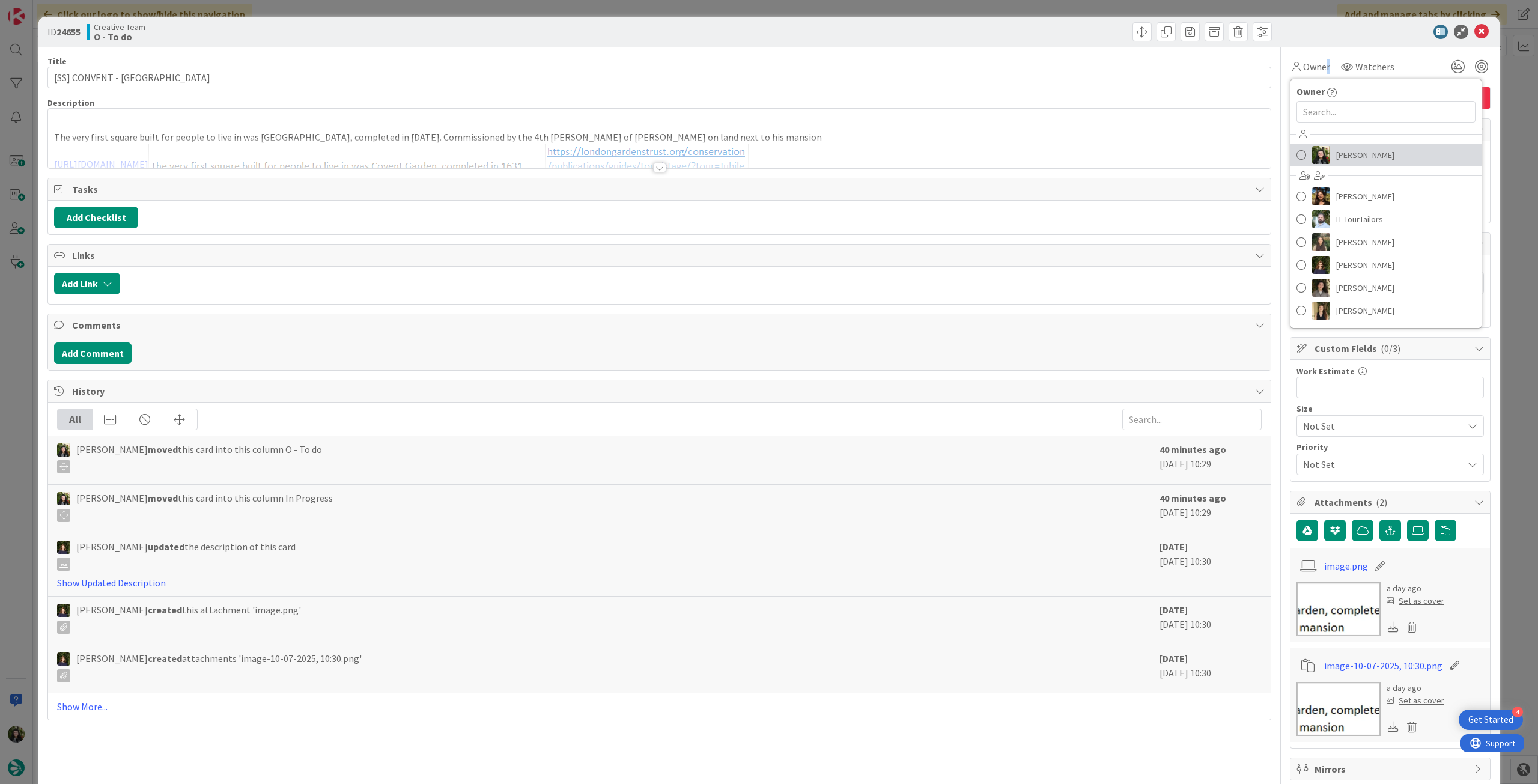
click at [1349, 155] on span "[PERSON_NAME]" at bounding box center [1365, 154] width 58 height 18
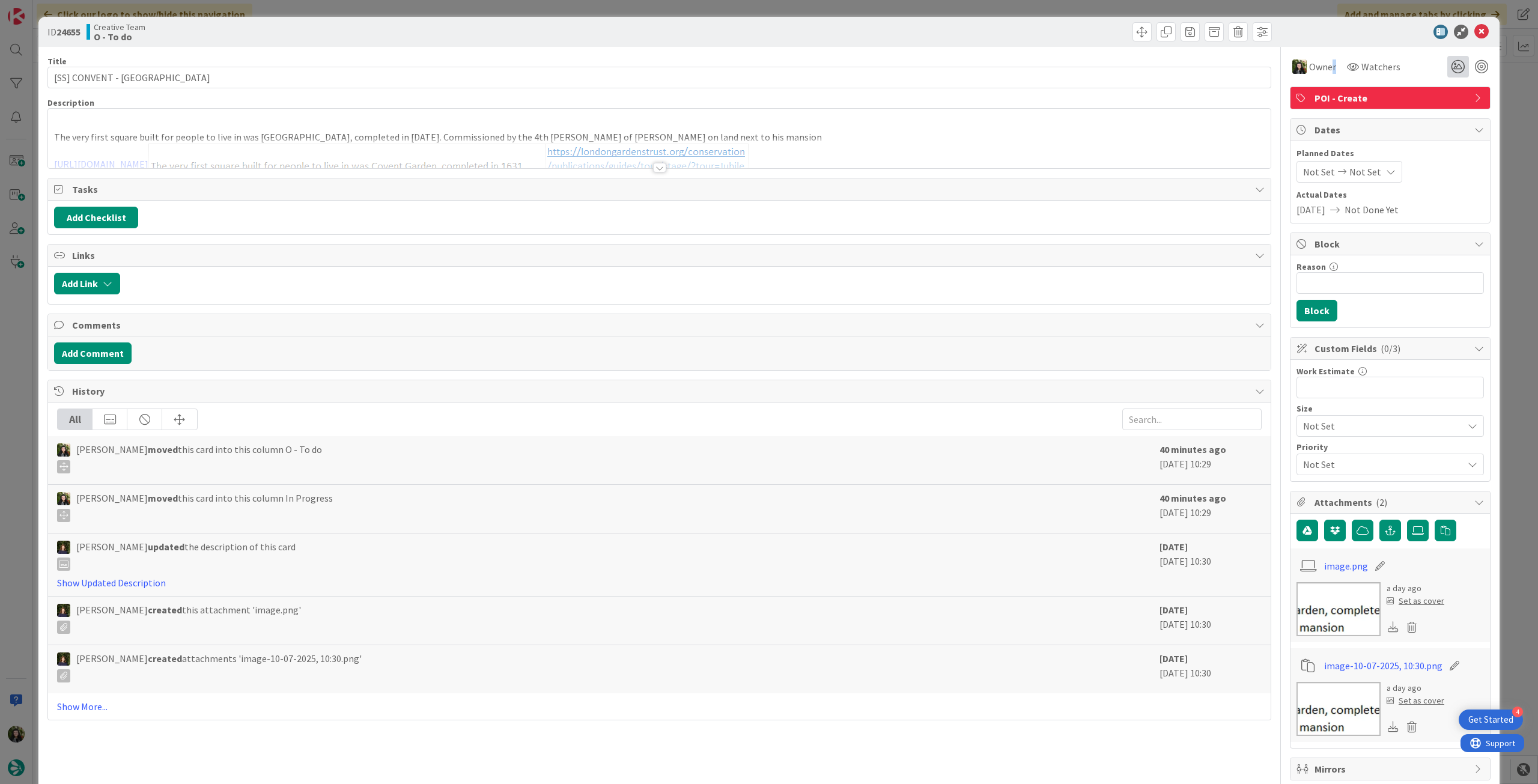
type input "[SS] CONVENT - [GEOGRAPHIC_DATA]"
click at [1478, 28] on icon at bounding box center [1482, 32] width 15 height 15
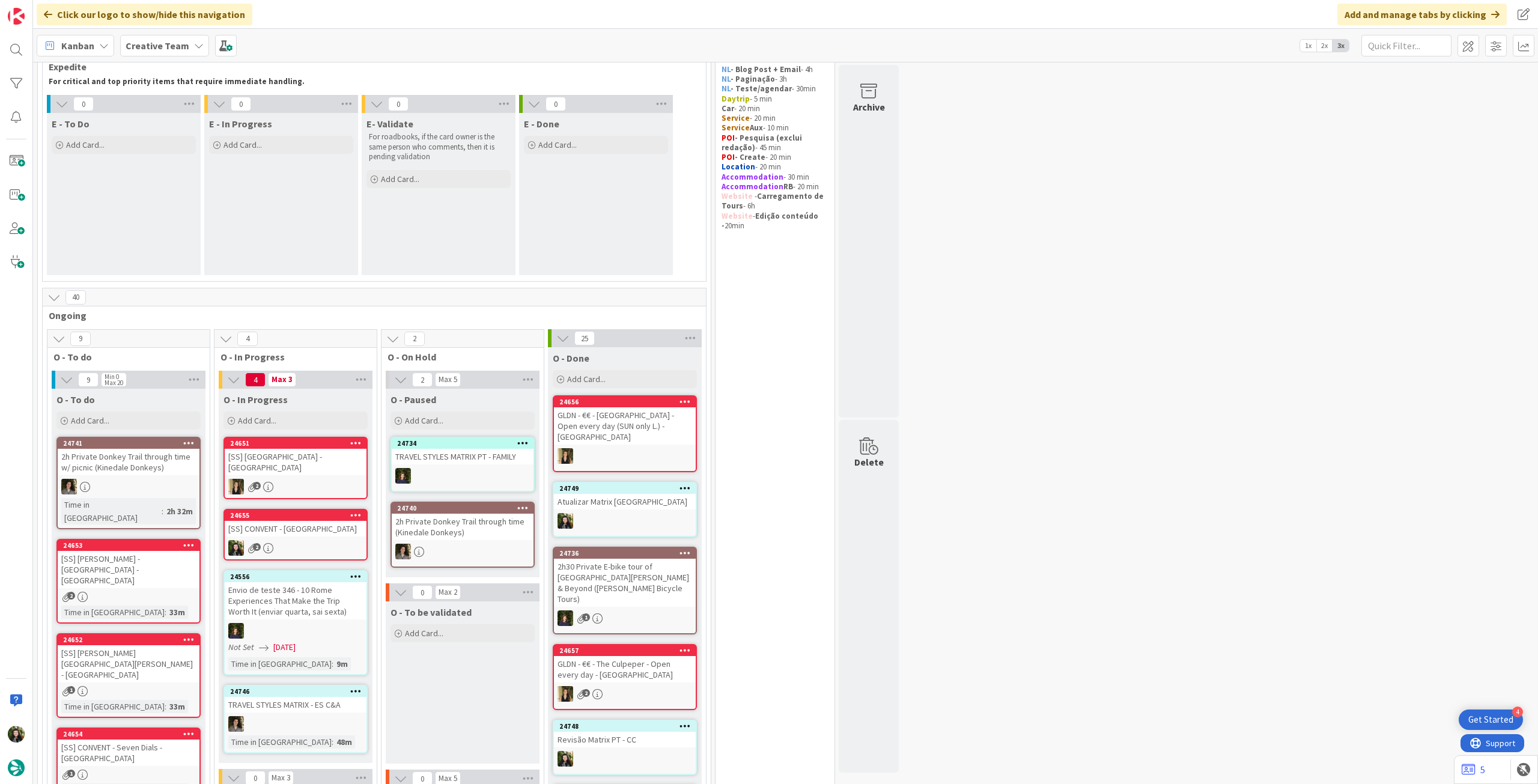
scroll to position [160, 0]
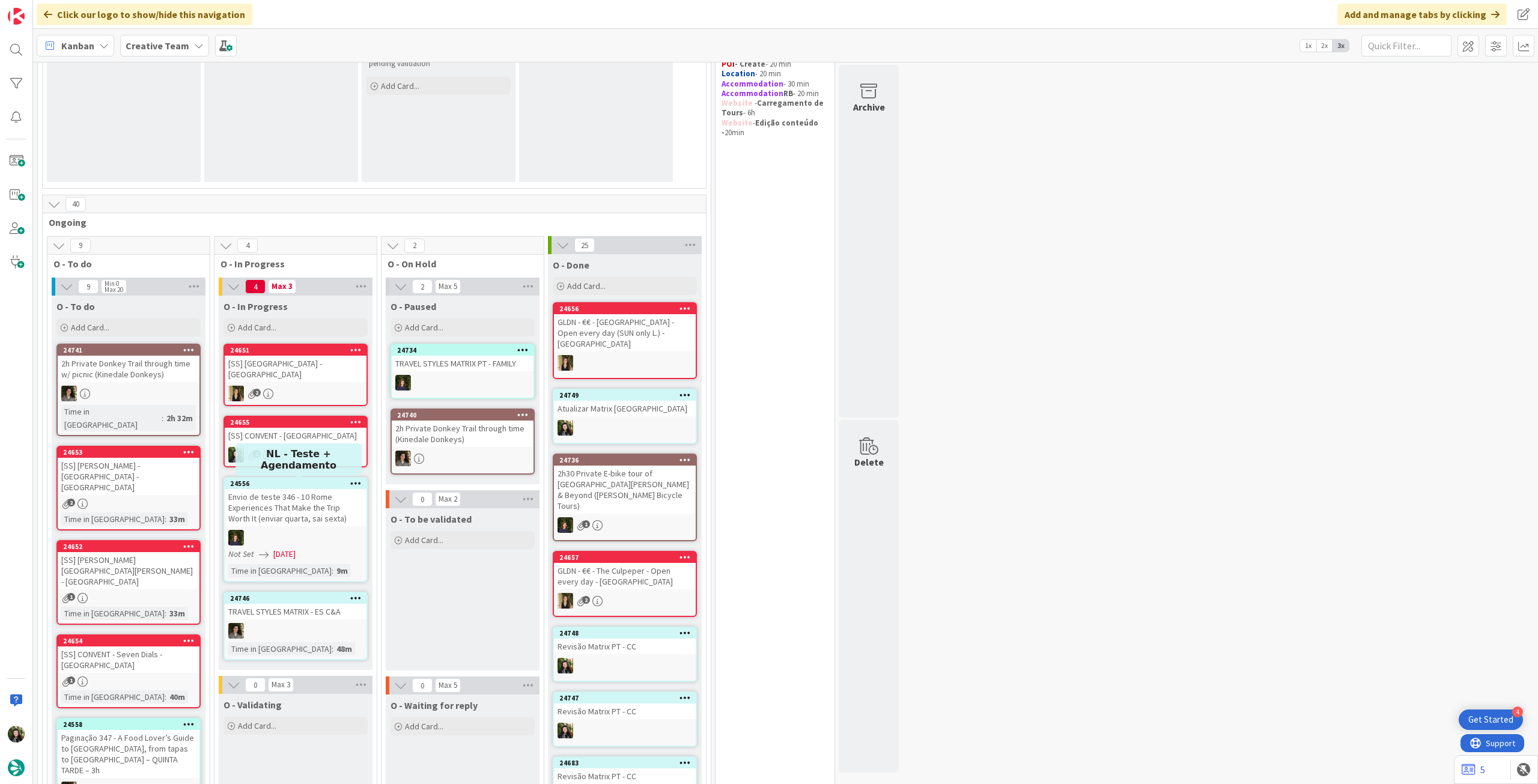
click at [317, 441] on div "[SS] CONVENT - Convent Garden Piazza - LONDON" at bounding box center [295, 435] width 142 height 15
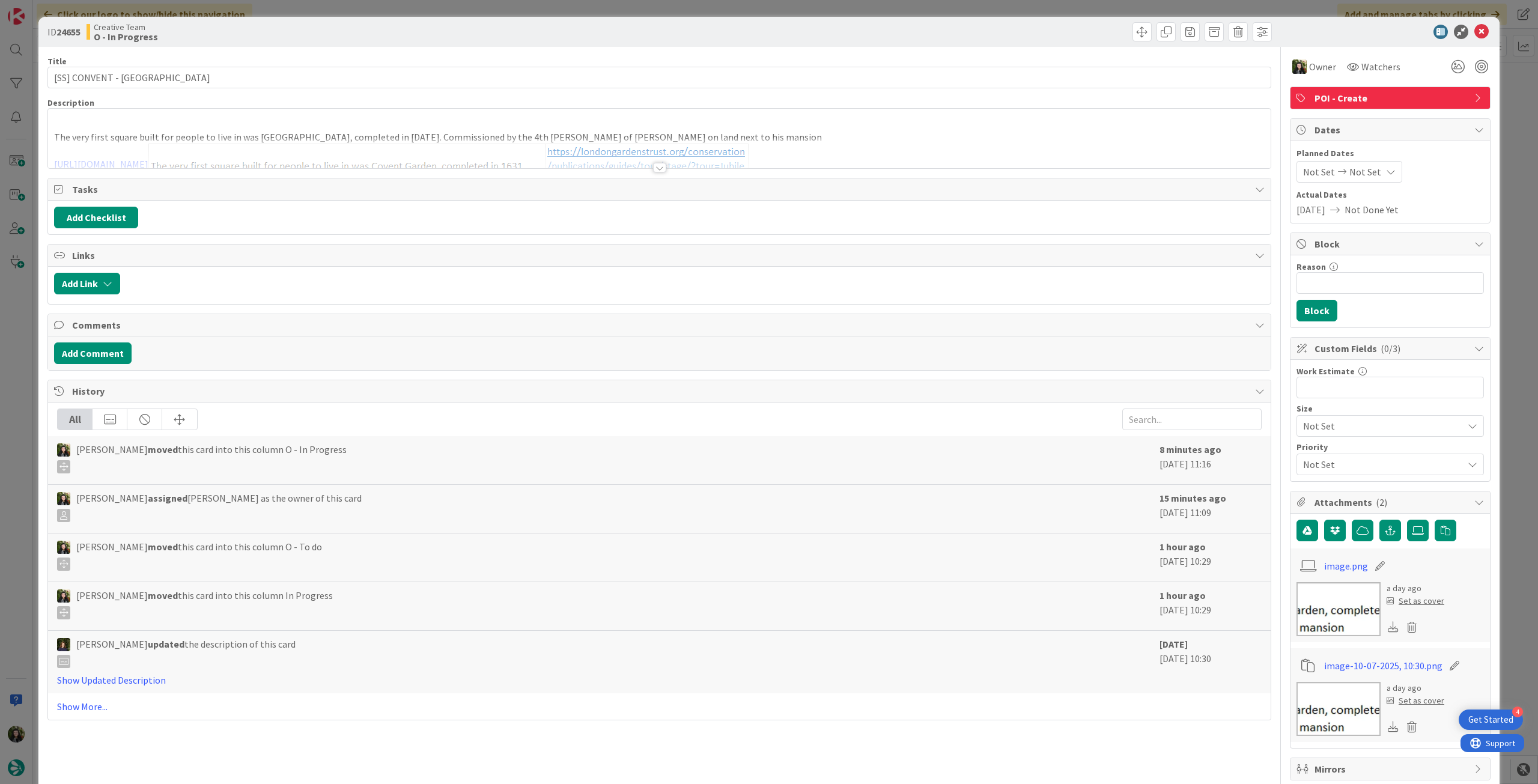
type input "[SS] CONVENT - [GEOGRAPHIC_DATA]"
drag, startPoint x: 288, startPoint y: 71, endPoint x: 123, endPoint y: 71, distance: 165.0
click at [123, 71] on input "[SS] CONVENT - [GEOGRAPHIC_DATA]" at bounding box center [659, 77] width 1224 height 22
click at [207, 75] on input "[SS] CONVENT - [GEOGRAPHIC_DATA]" at bounding box center [659, 77] width 1224 height 22
drag, startPoint x: 210, startPoint y: 74, endPoint x: 36, endPoint y: 75, distance: 174.0
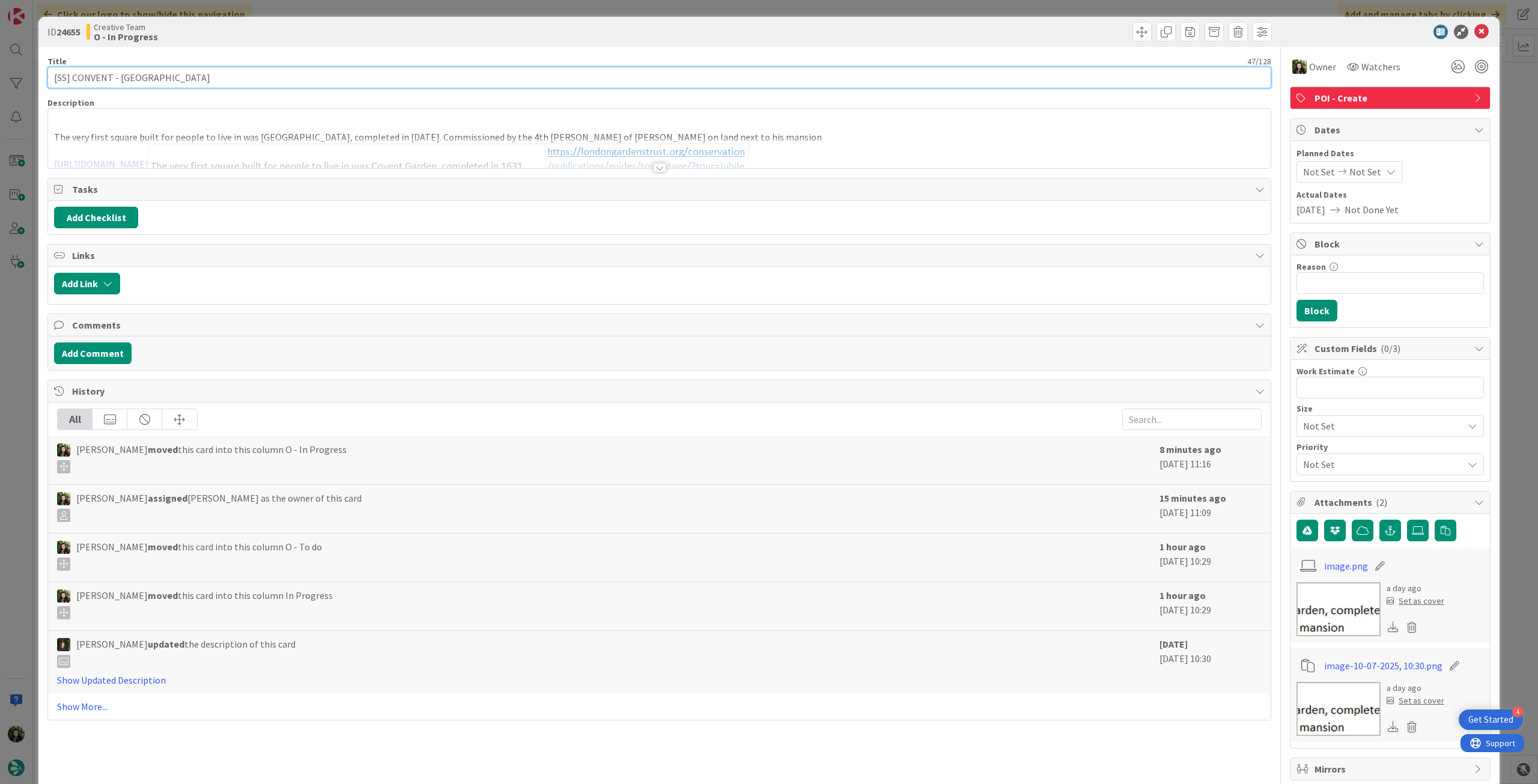
click at [36, 75] on div "ID 24655 Creative Team O - In Progress Title 47 / 128 [SS] CONVENT - Convent Ga…" at bounding box center [769, 392] width 1538 height 784
click at [1475, 33] on icon at bounding box center [1482, 32] width 15 height 15
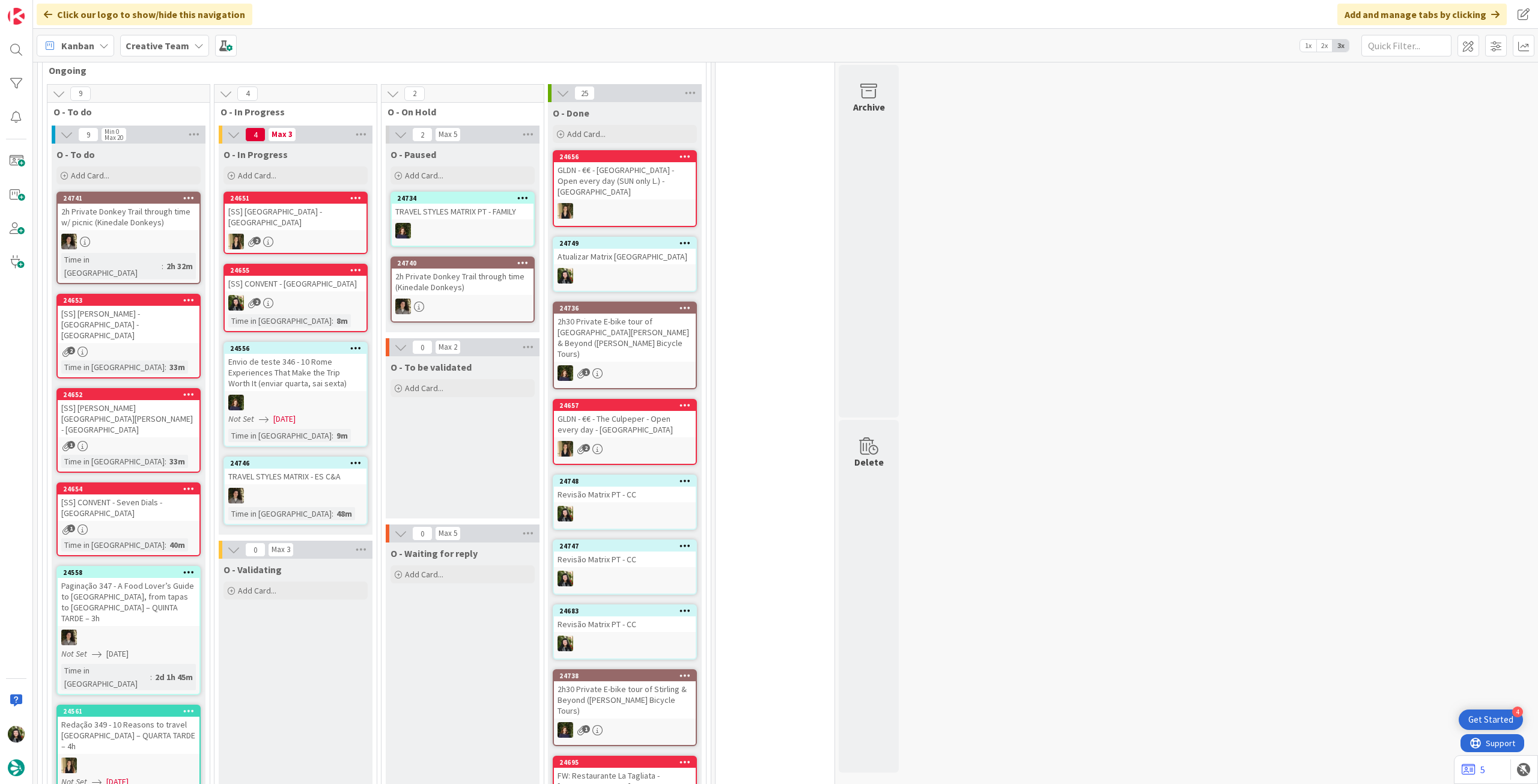
scroll to position [401, 0]
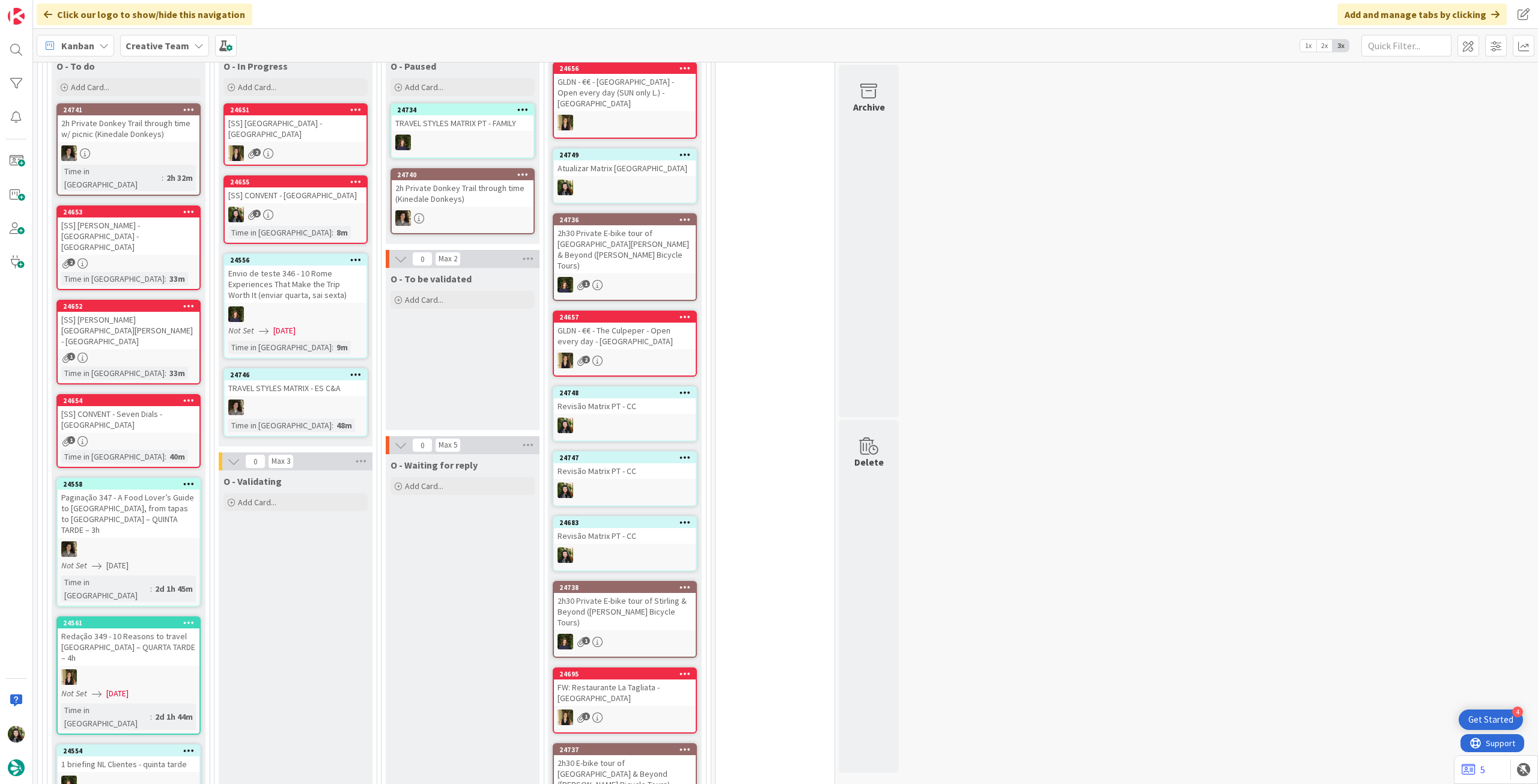
click at [166, 394] on div "24654 [SS] CONVENT - Seven Dials - LONDON 1 Time in Column : 40m" at bounding box center [128, 431] width 144 height 74
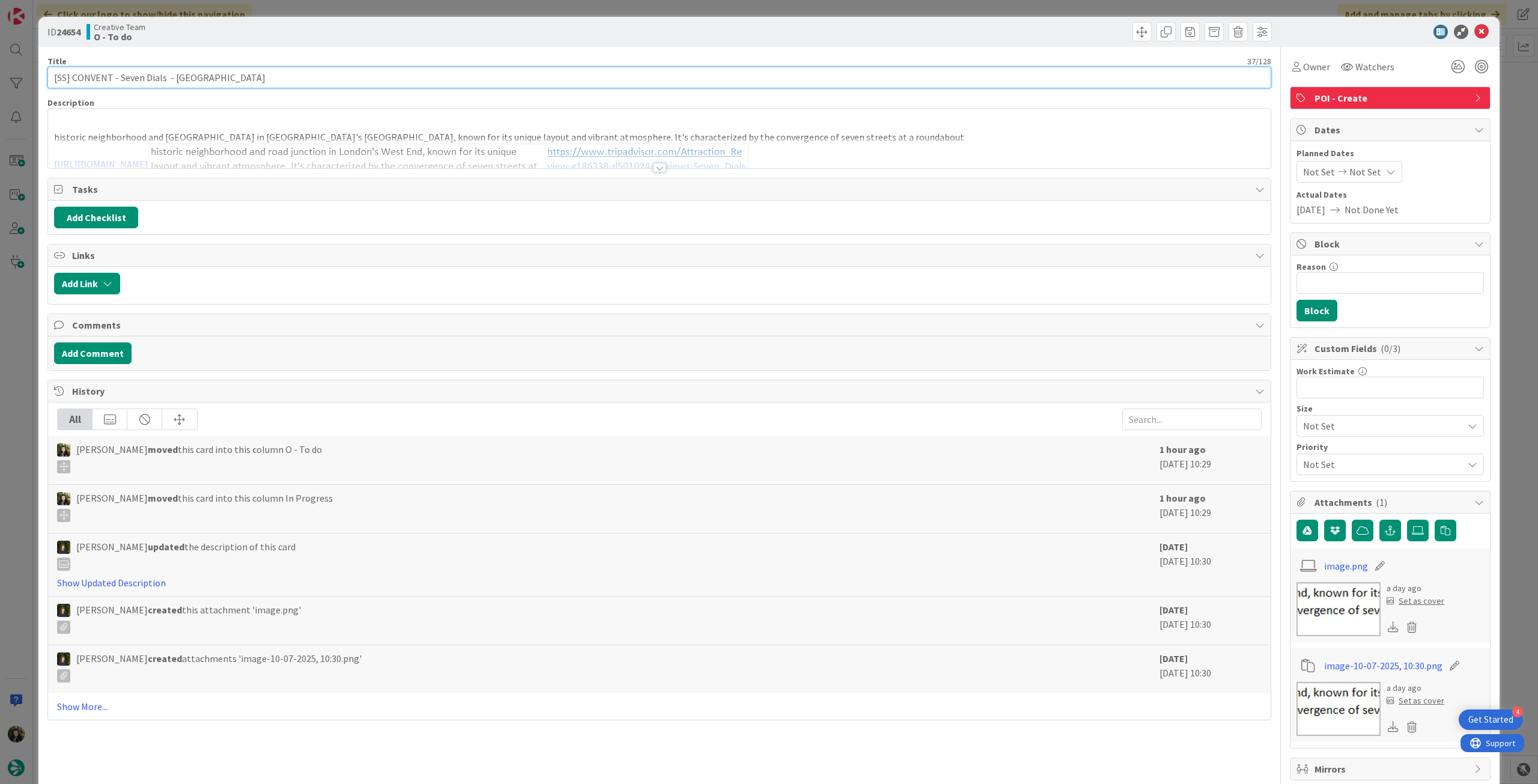
click at [90, 75] on input "[SS] CONVENT - Seven Dials - LONDON" at bounding box center [659, 77] width 1224 height 22
type input "[SS] COVENT - Seven Dials - [GEOGRAPHIC_DATA]"
click at [1476, 28] on icon at bounding box center [1482, 32] width 15 height 15
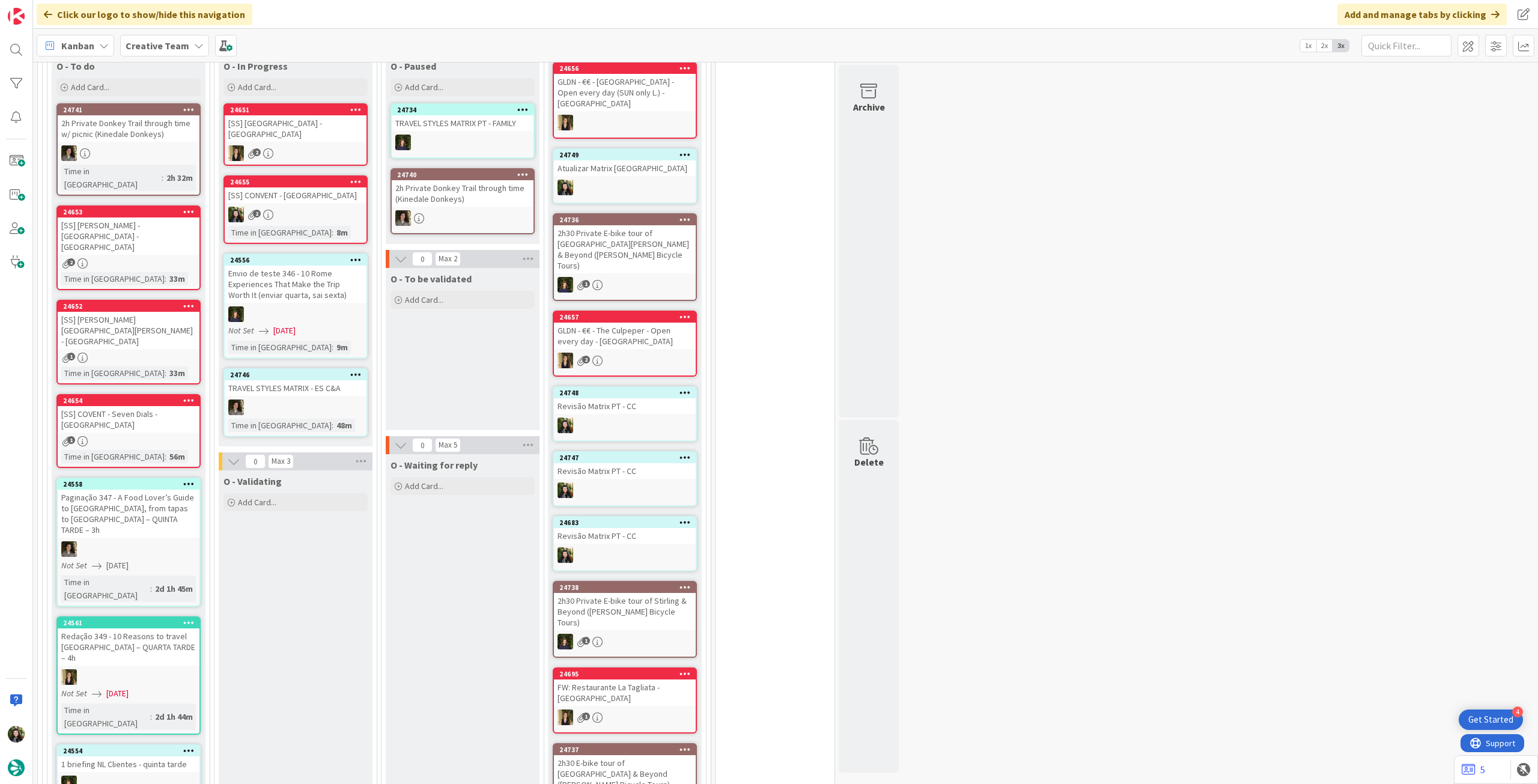
click at [146, 43] on b "Creative Team" at bounding box center [157, 45] width 63 height 12
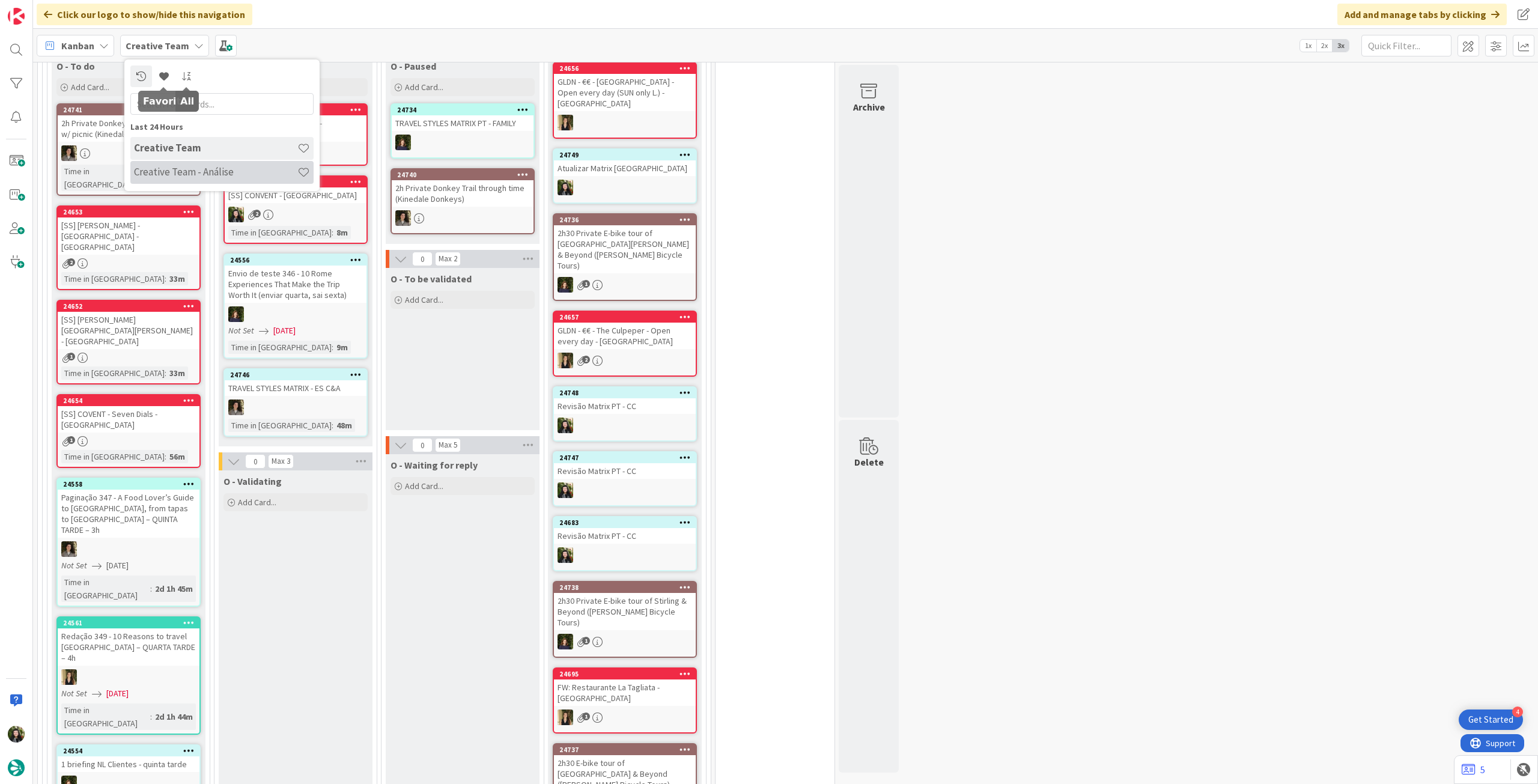
click at [214, 172] on h4 "Creative Team - Análise" at bounding box center [216, 172] width 163 height 12
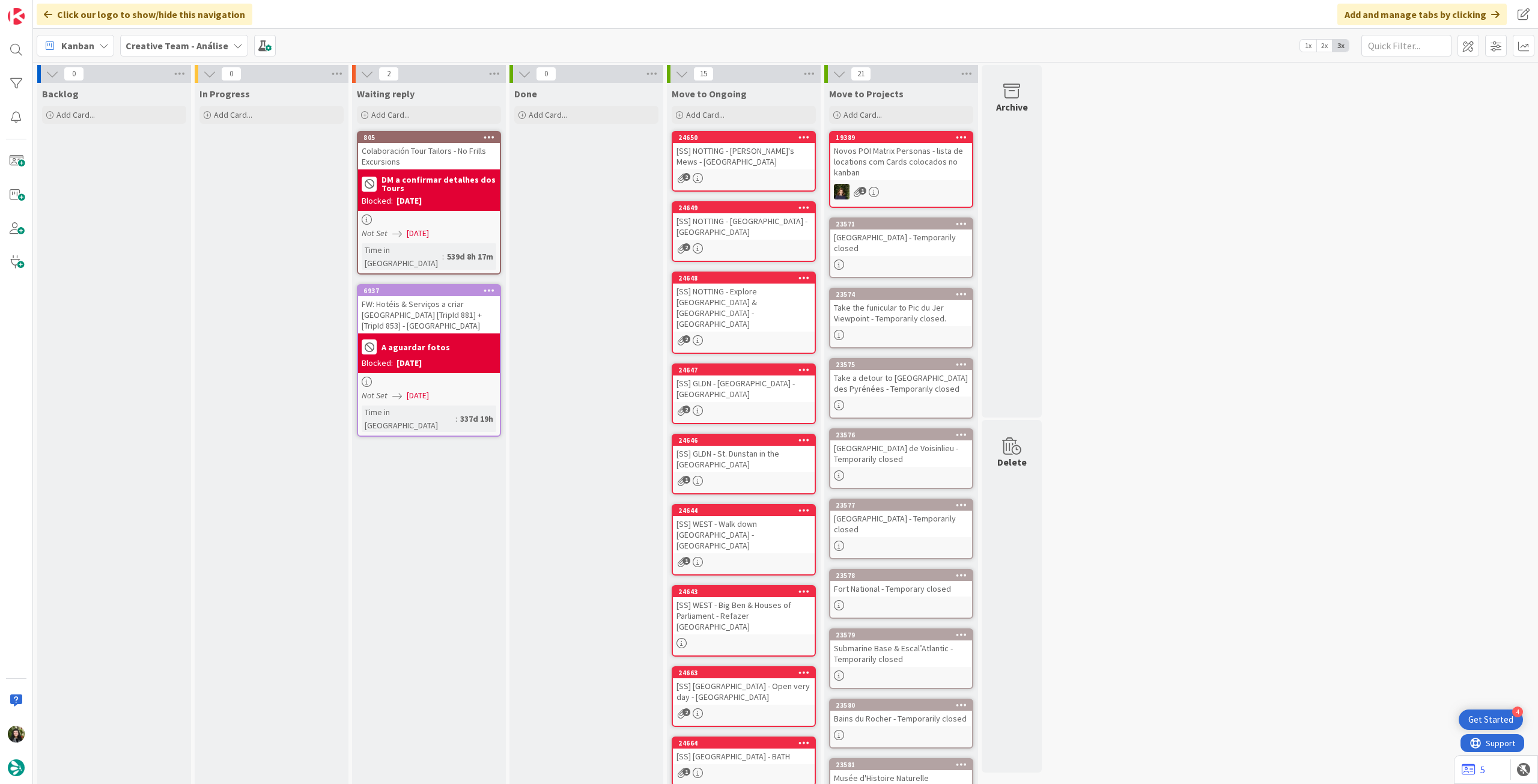
scroll to position [68, 0]
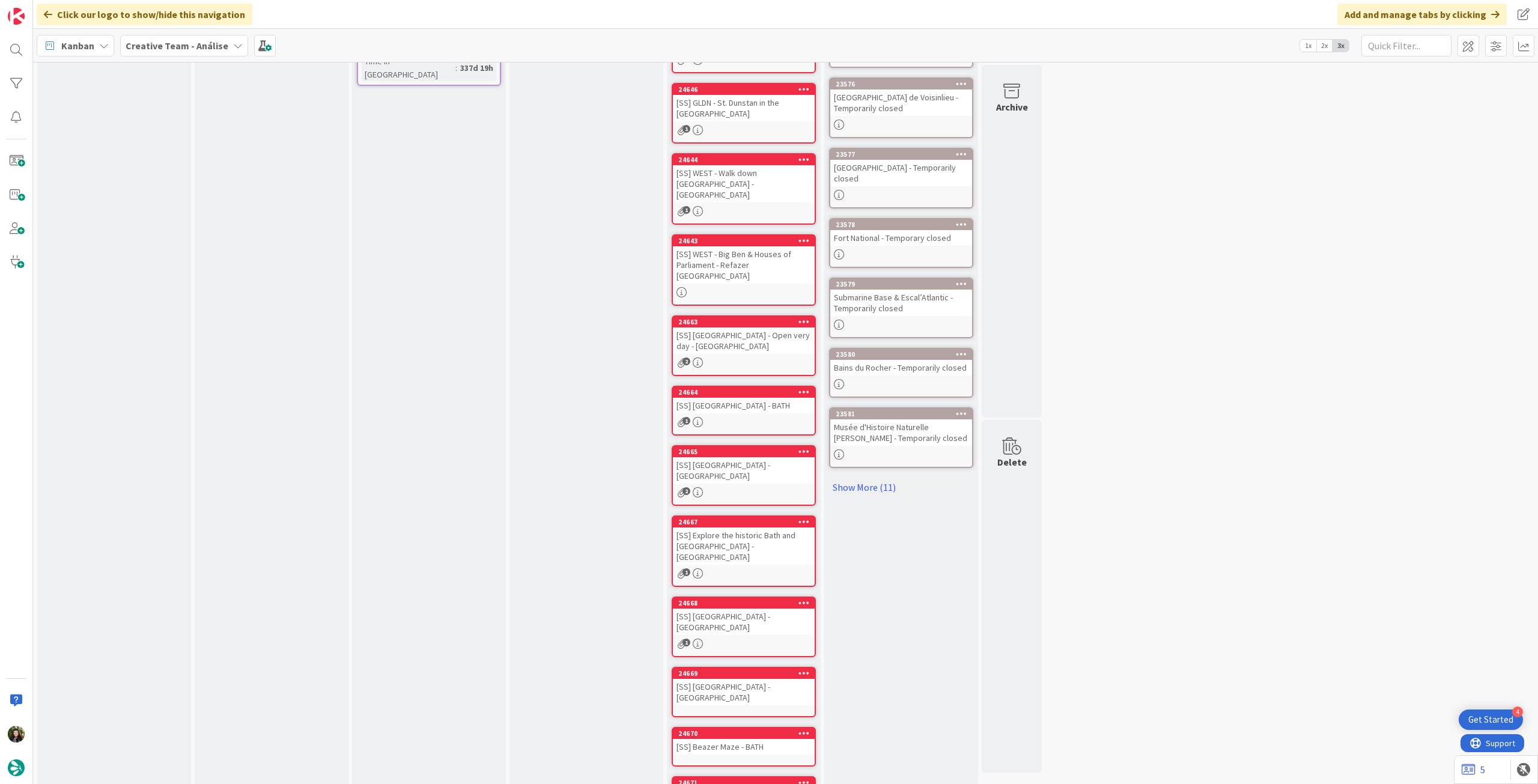
scroll to position [0, 0]
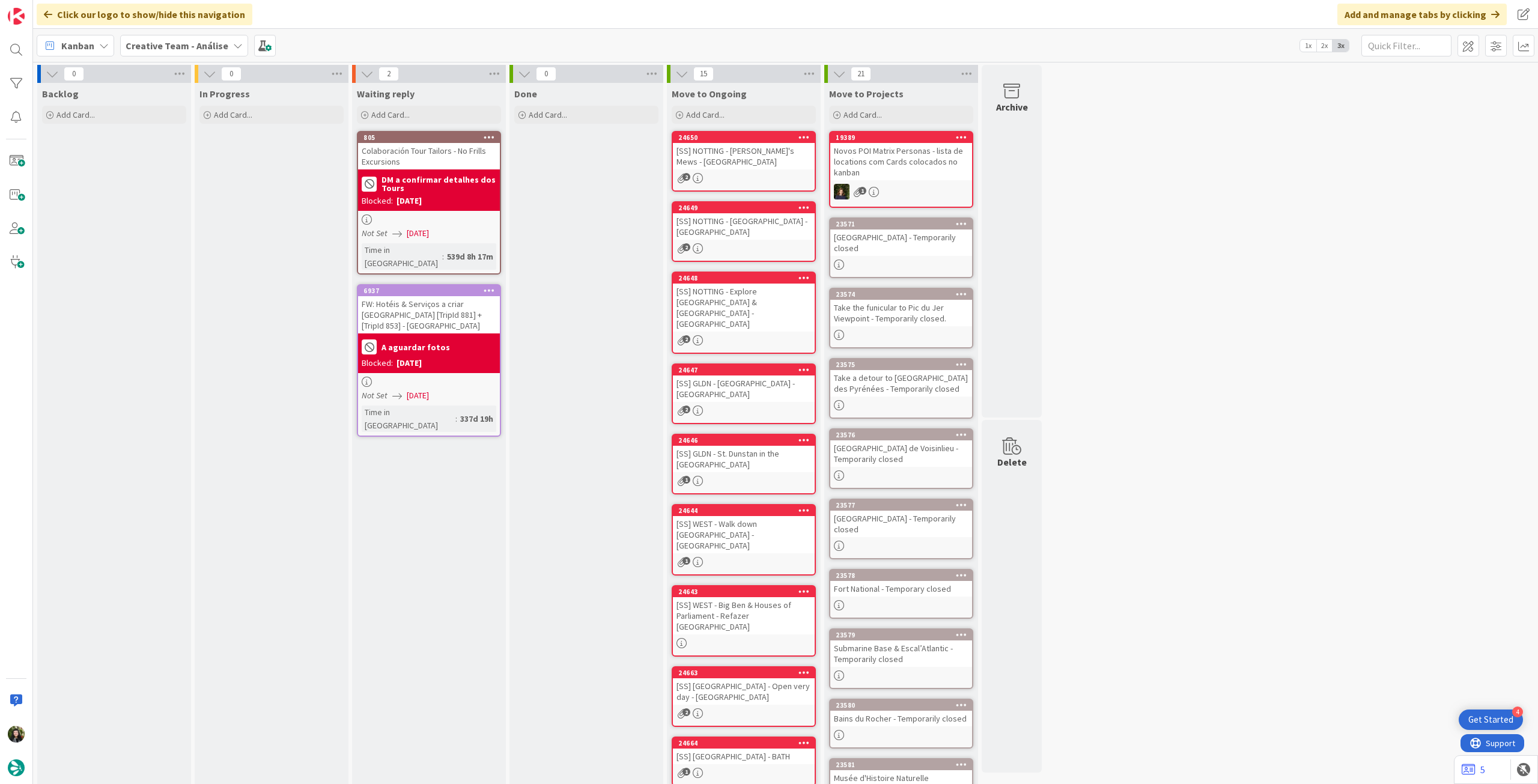
click at [170, 47] on b "Creative Team - Análise" at bounding box center [176, 45] width 103 height 12
click at [187, 162] on div "Creative Team" at bounding box center [222, 172] width 183 height 23
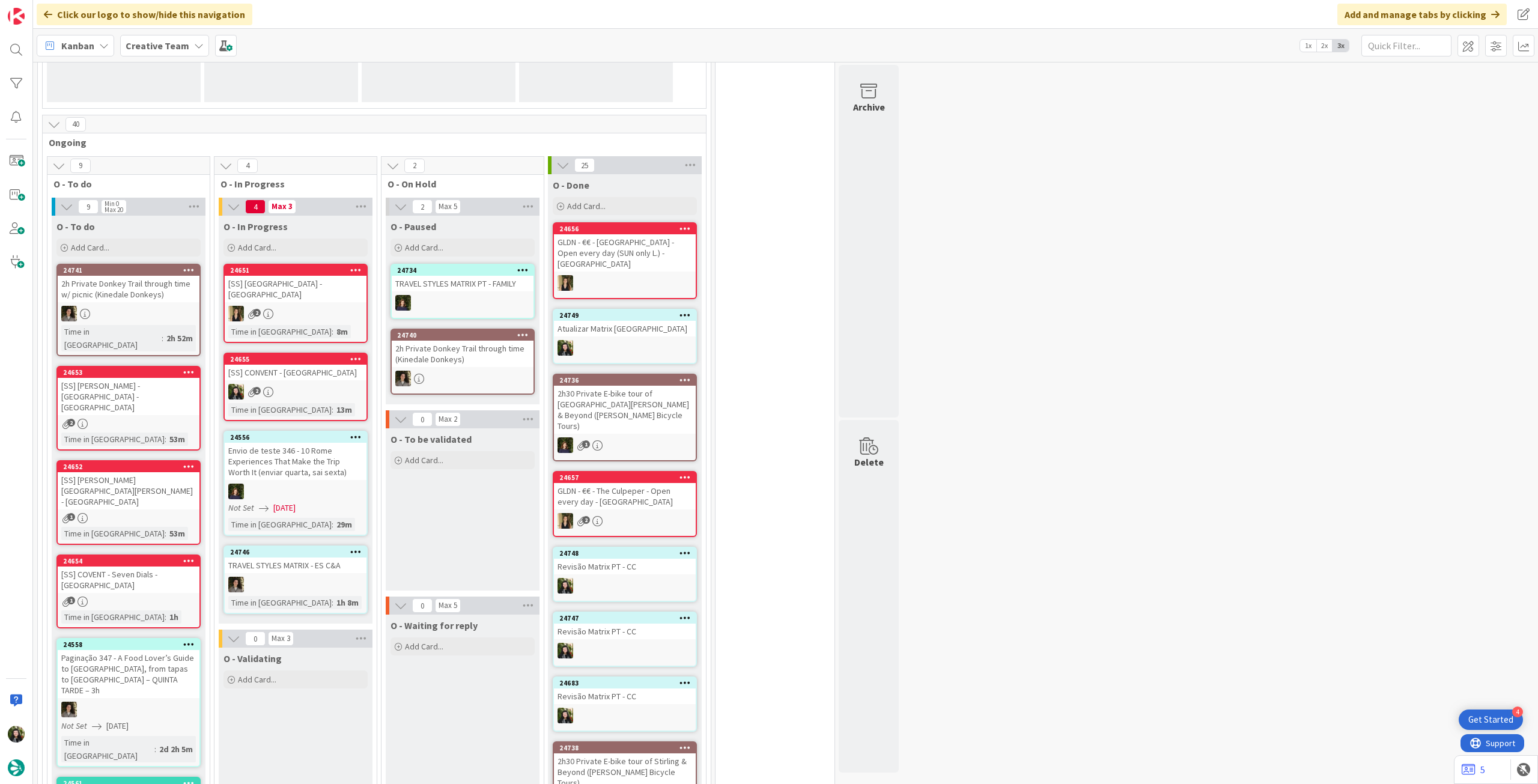
click at [329, 387] on div "2" at bounding box center [295, 391] width 142 height 15
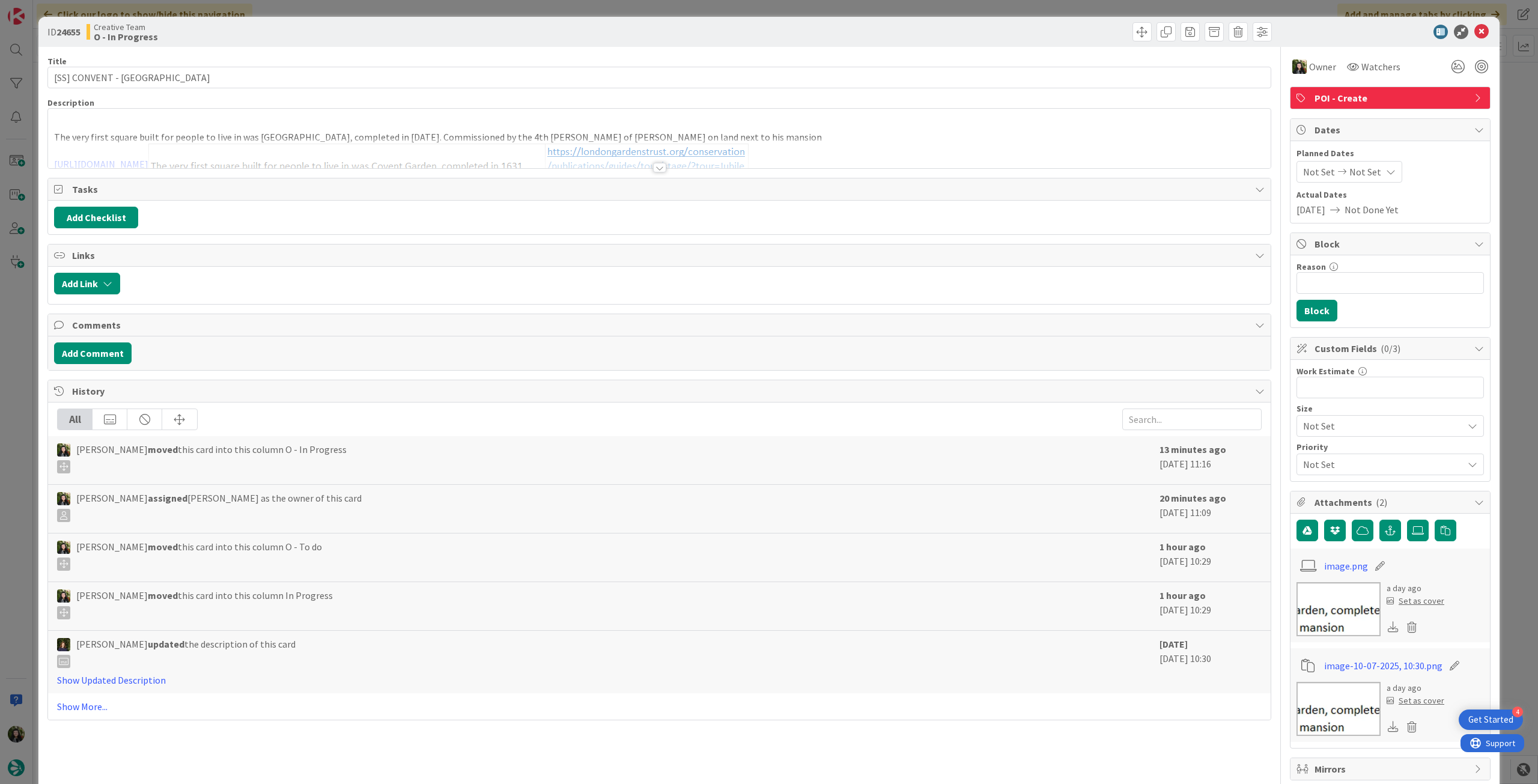
click at [237, 149] on div at bounding box center [659, 153] width 1222 height 31
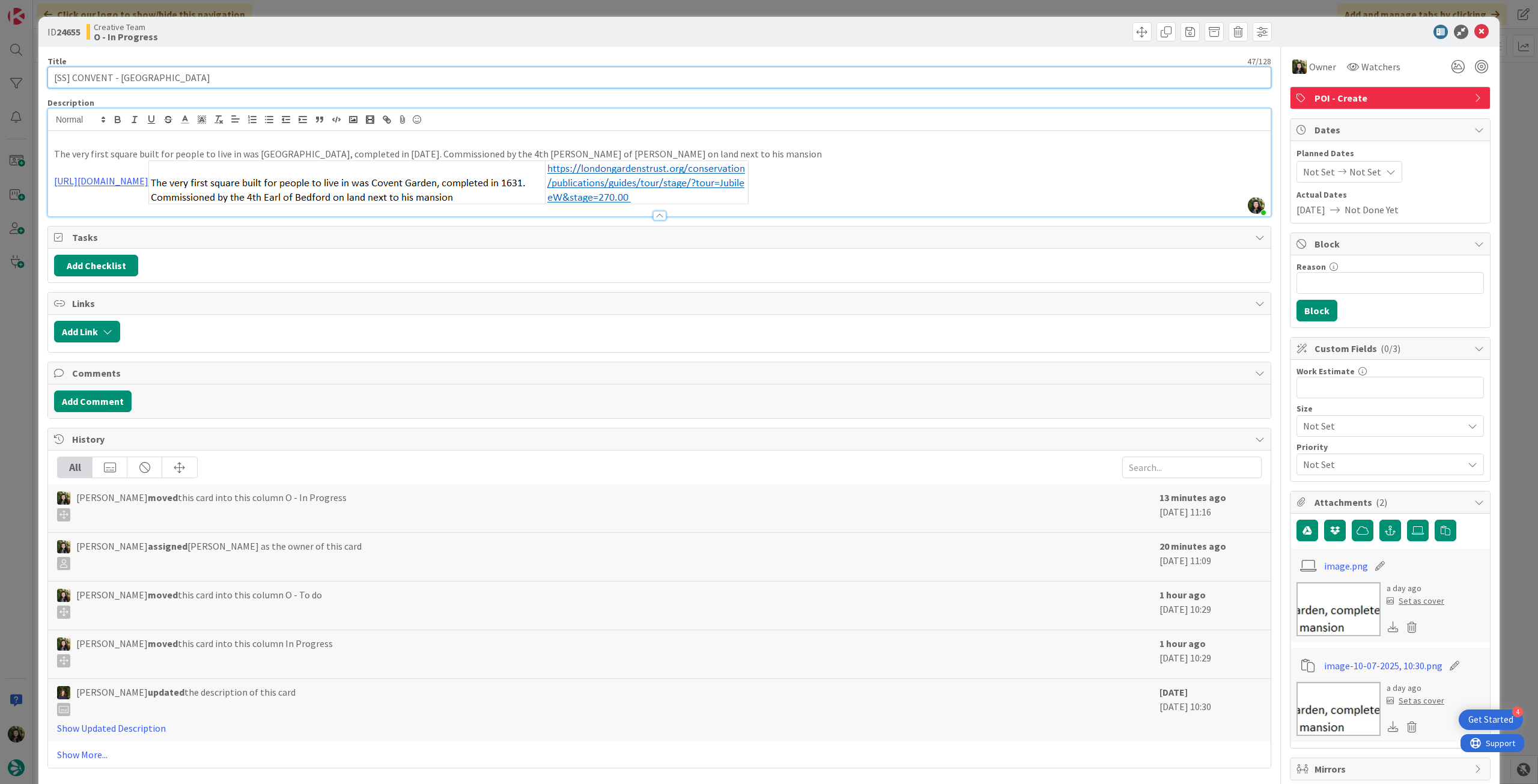
drag, startPoint x: 186, startPoint y: 76, endPoint x: 210, endPoint y: 79, distance: 24.2
click at [210, 79] on input "[SS] CONVENT - [GEOGRAPHIC_DATA]" at bounding box center [659, 77] width 1224 height 22
type input "[SS] CONVENT - Convent Garden Square - LONDON"
click at [1475, 34] on icon at bounding box center [1482, 32] width 15 height 15
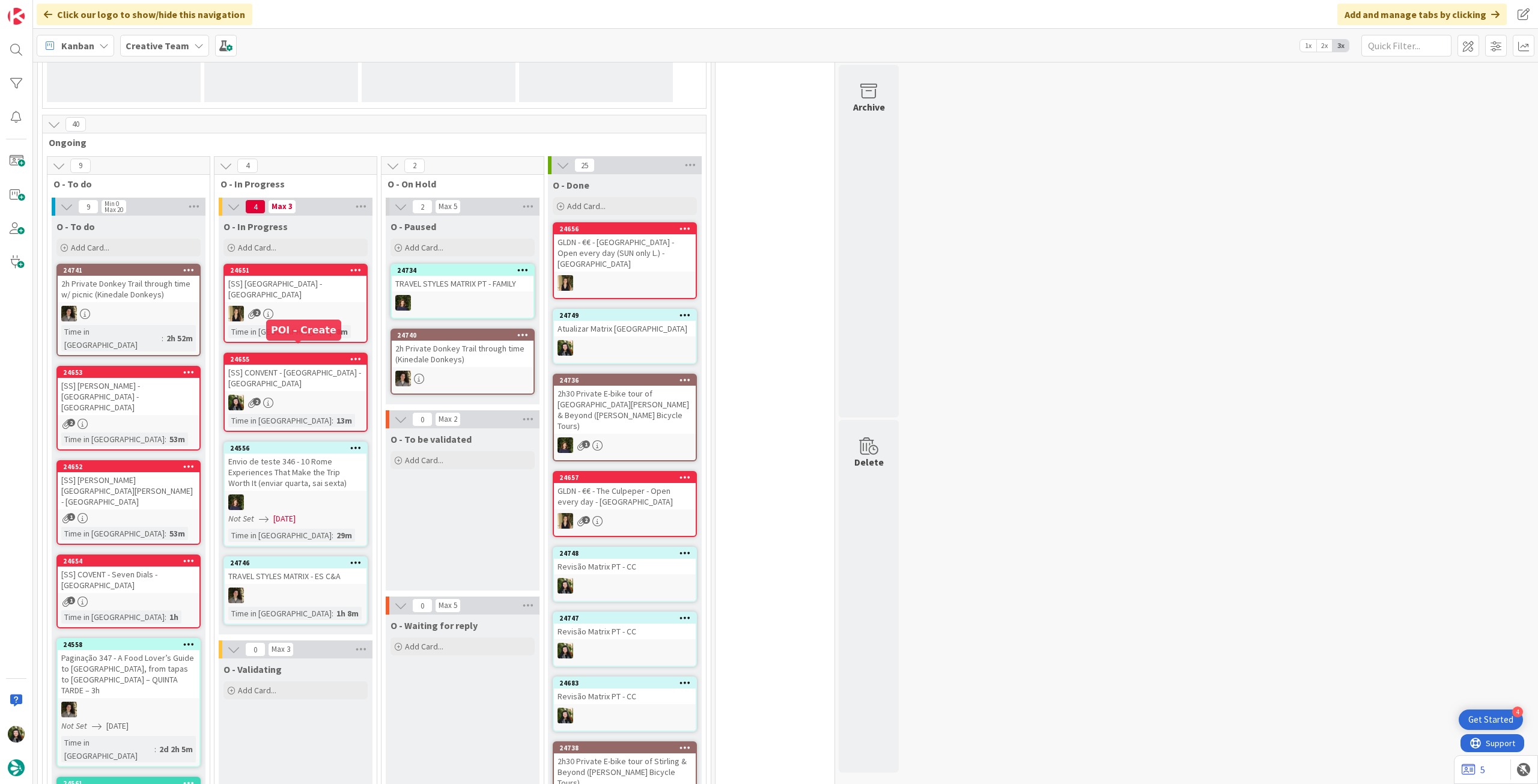
click at [290, 367] on div "[SS] CONVENT - Convent Garden Square - LONDON" at bounding box center [295, 377] width 142 height 26
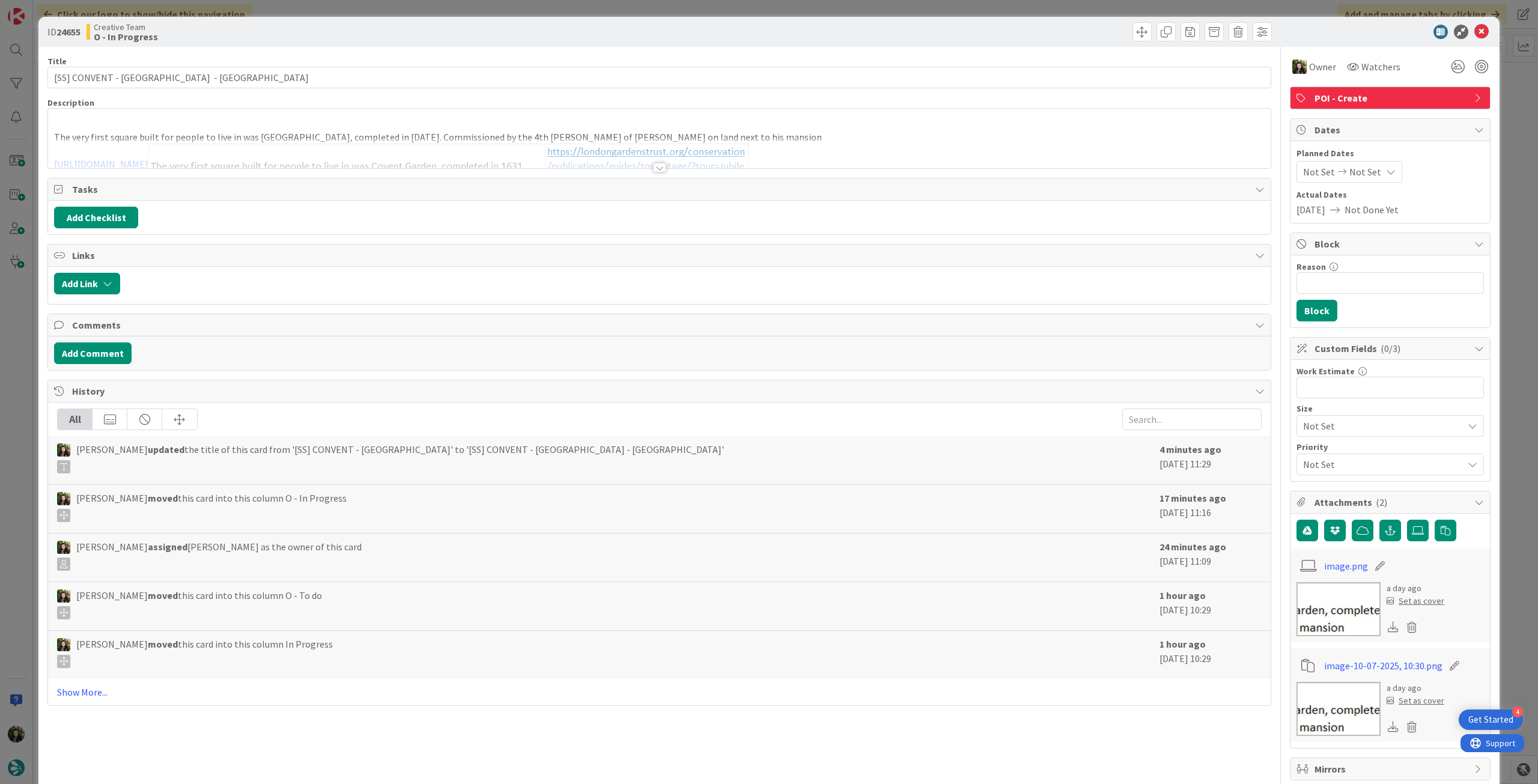
click at [340, 137] on p "The very first square built for people to live in was Covent Garden, completed …" at bounding box center [659, 137] width 1211 height 14
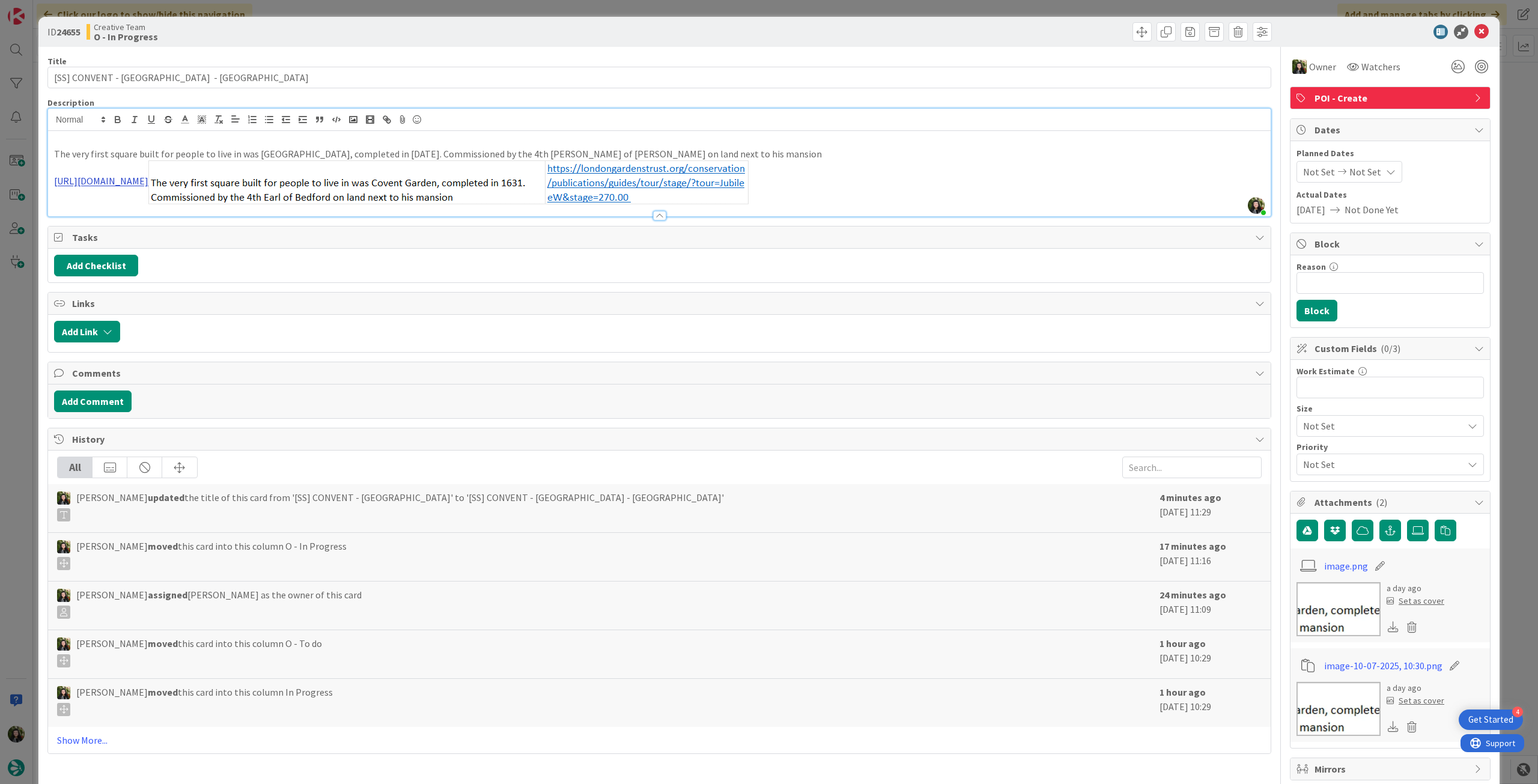
click at [149, 187] on link "https://londongardenstrust.org/conservation/publications/guides/tour/stage/?tou…" at bounding box center [101, 181] width 94 height 12
click at [282, 206] on link "https://londongardenstrust.org/conservation/publications/guides/tour/stage/?tou…" at bounding box center [241, 204] width 82 height 15
drag, startPoint x: 184, startPoint y: 79, endPoint x: 213, endPoint y: 79, distance: 29.0
click at [213, 79] on input "[SS] CONVENT - Convent Garden Square - LONDON" at bounding box center [659, 77] width 1224 height 22
type input "[SS] CONVENT - [GEOGRAPHIC_DATA]"
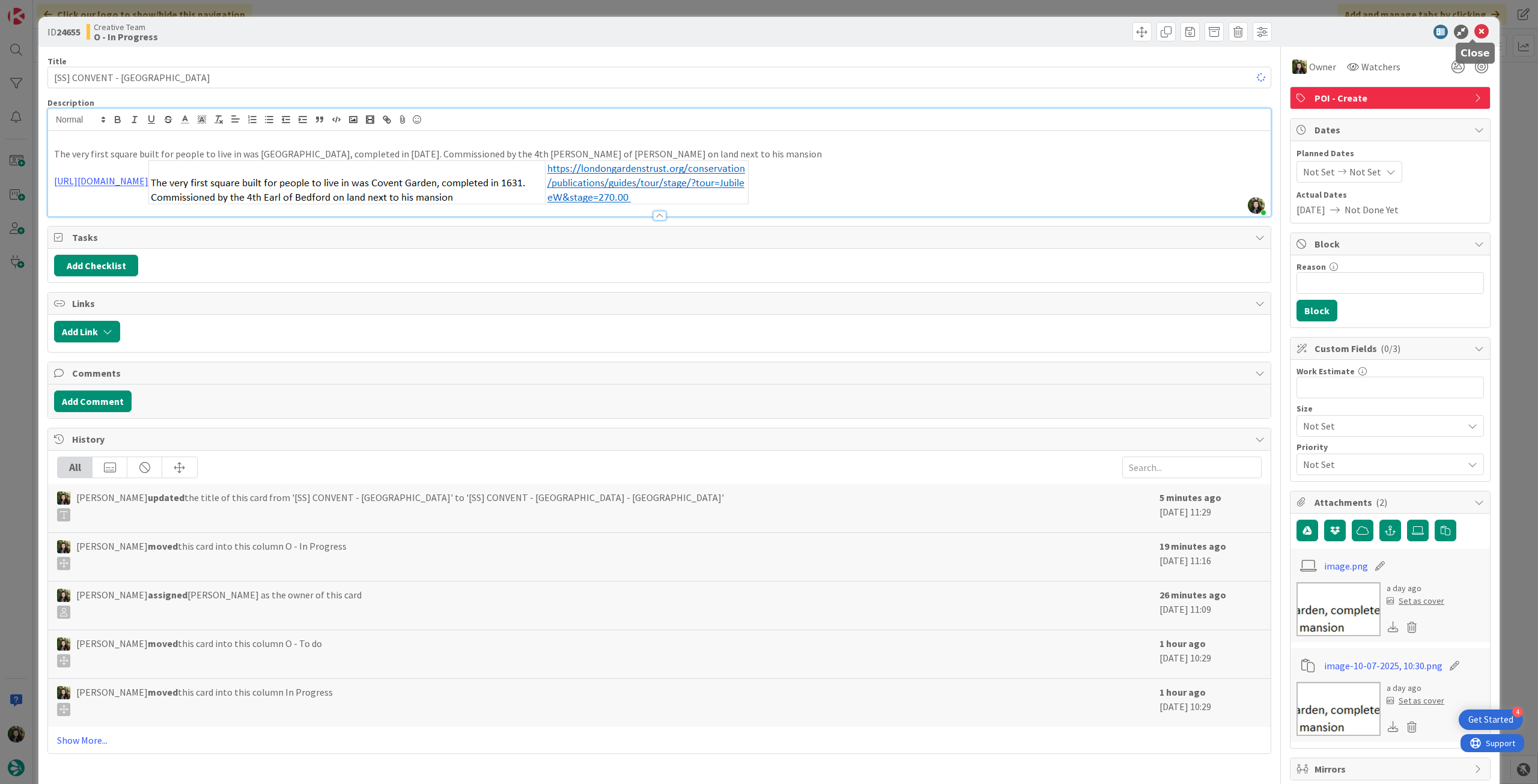
click at [1475, 33] on icon at bounding box center [1482, 32] width 15 height 15
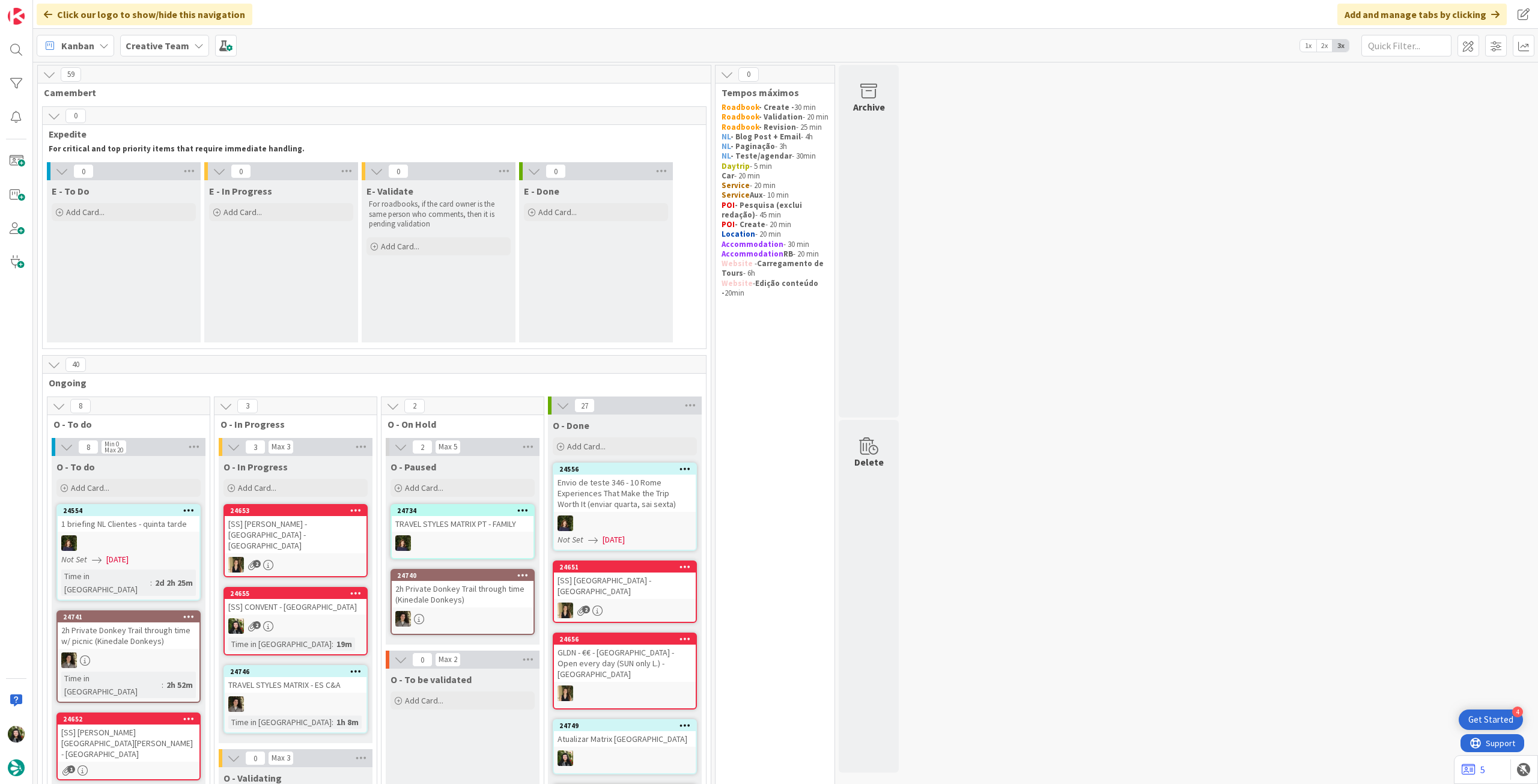
scroll to position [240, 0]
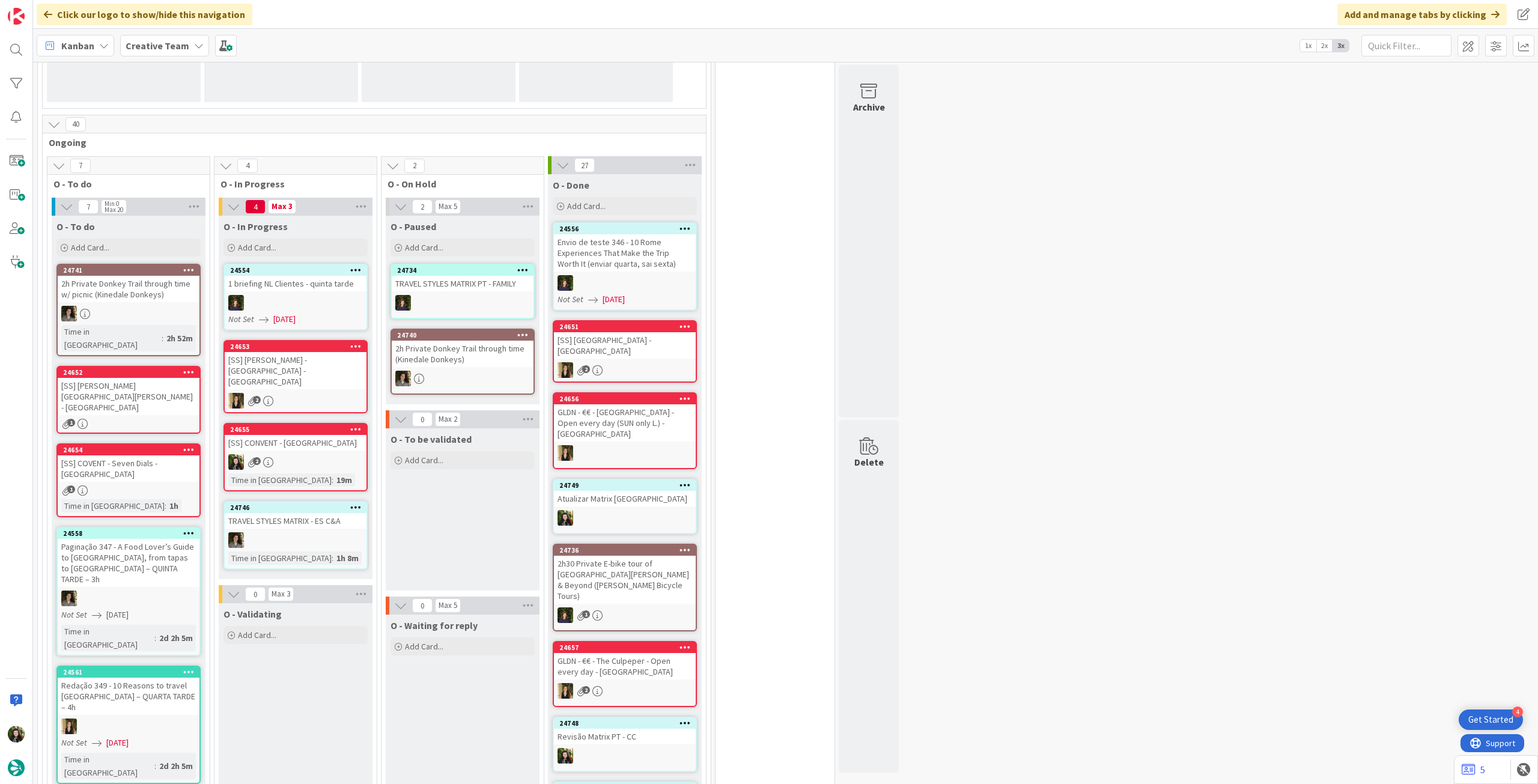
click at [289, 450] on div "[SS] CONVENT - [GEOGRAPHIC_DATA]" at bounding box center [295, 442] width 142 height 15
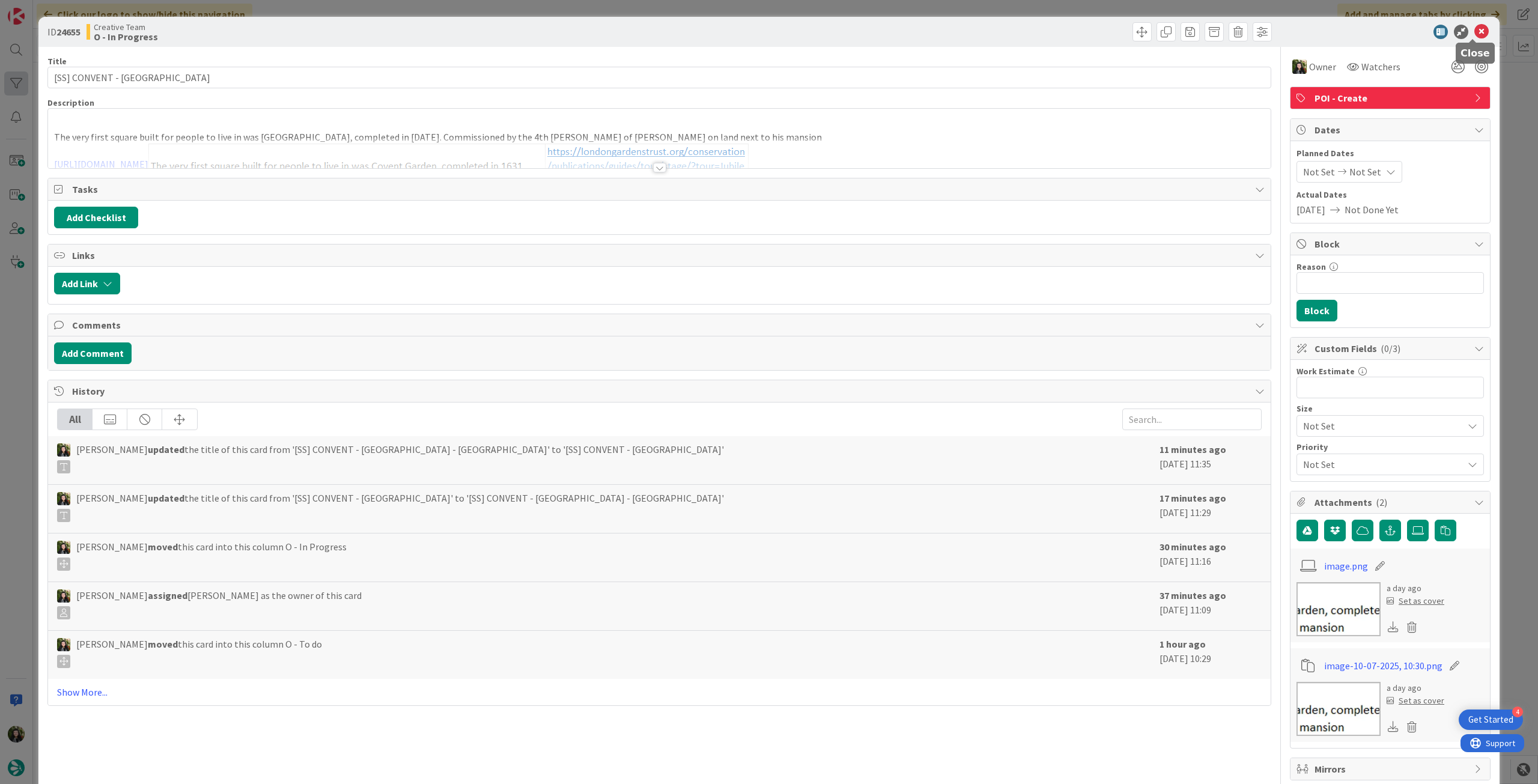
drag, startPoint x: 1475, startPoint y: 26, endPoint x: 15, endPoint y: 77, distance: 1460.9
click at [1475, 26] on icon at bounding box center [1482, 32] width 15 height 15
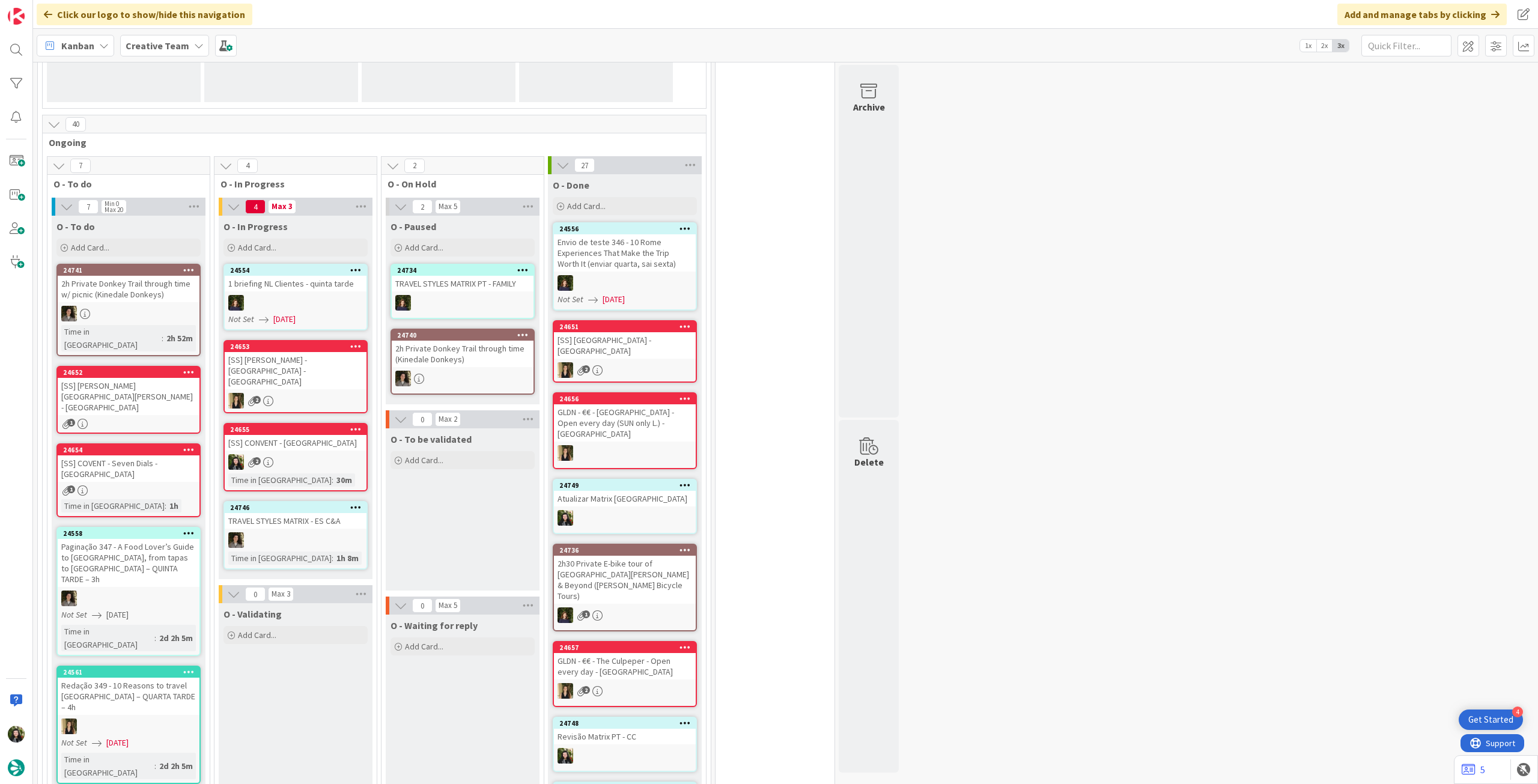
click at [287, 440] on div "[SS] CONVENT - [GEOGRAPHIC_DATA]" at bounding box center [295, 442] width 142 height 15
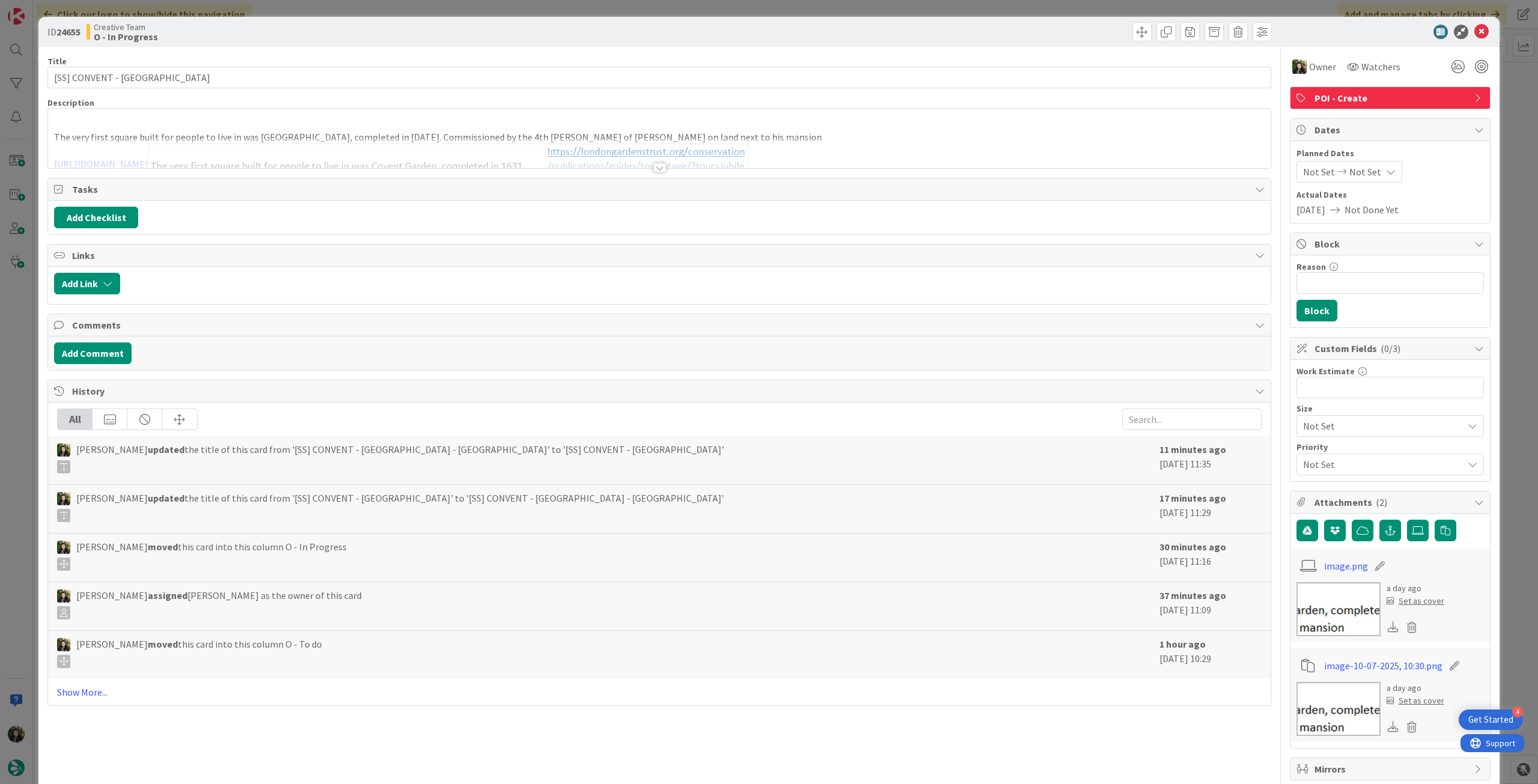
click at [1413, 95] on span "POI - Create" at bounding box center [1391, 98] width 154 height 15
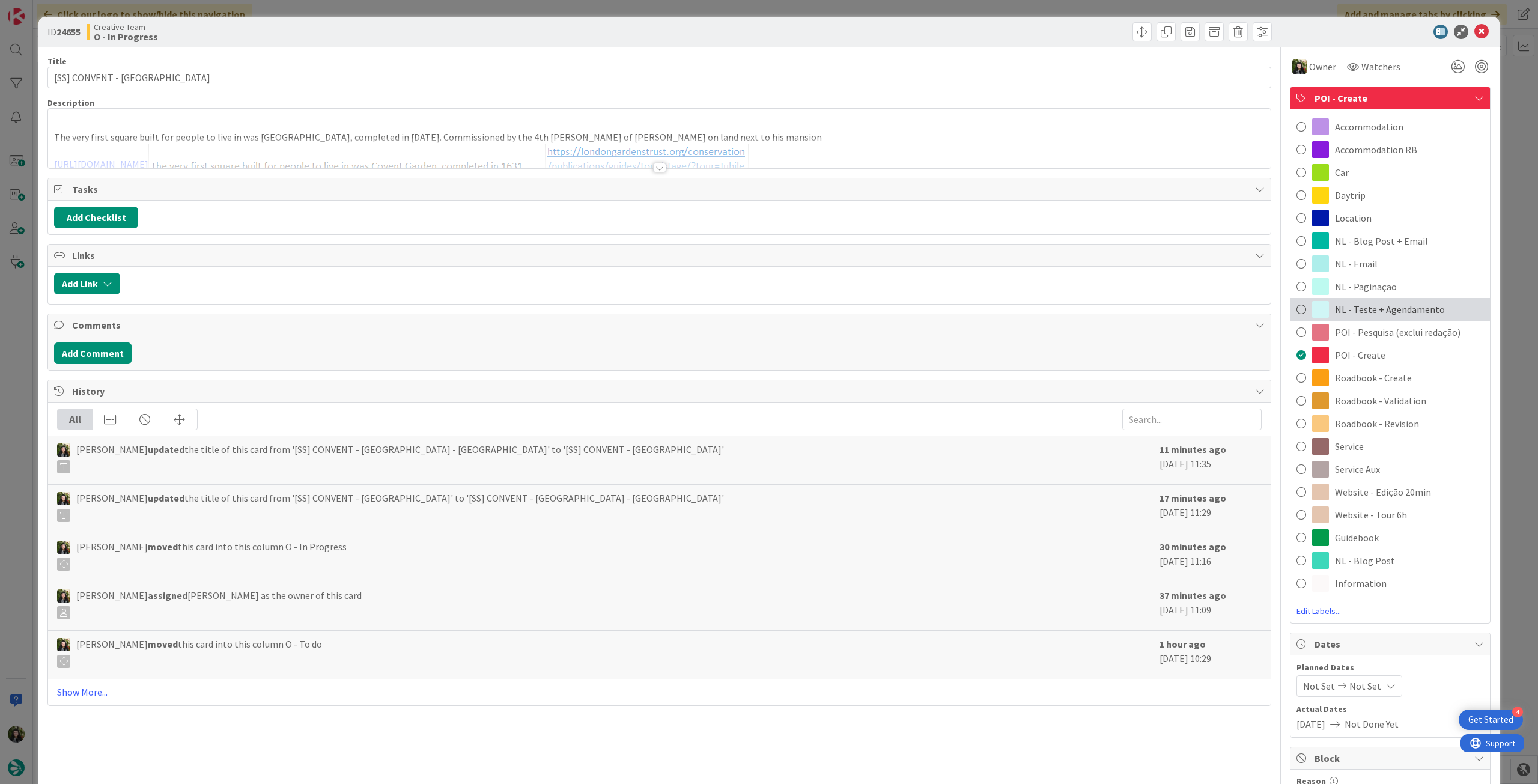
click at [1439, 313] on div "NL - Teste + Agendamento" at bounding box center [1391, 309] width 200 height 23
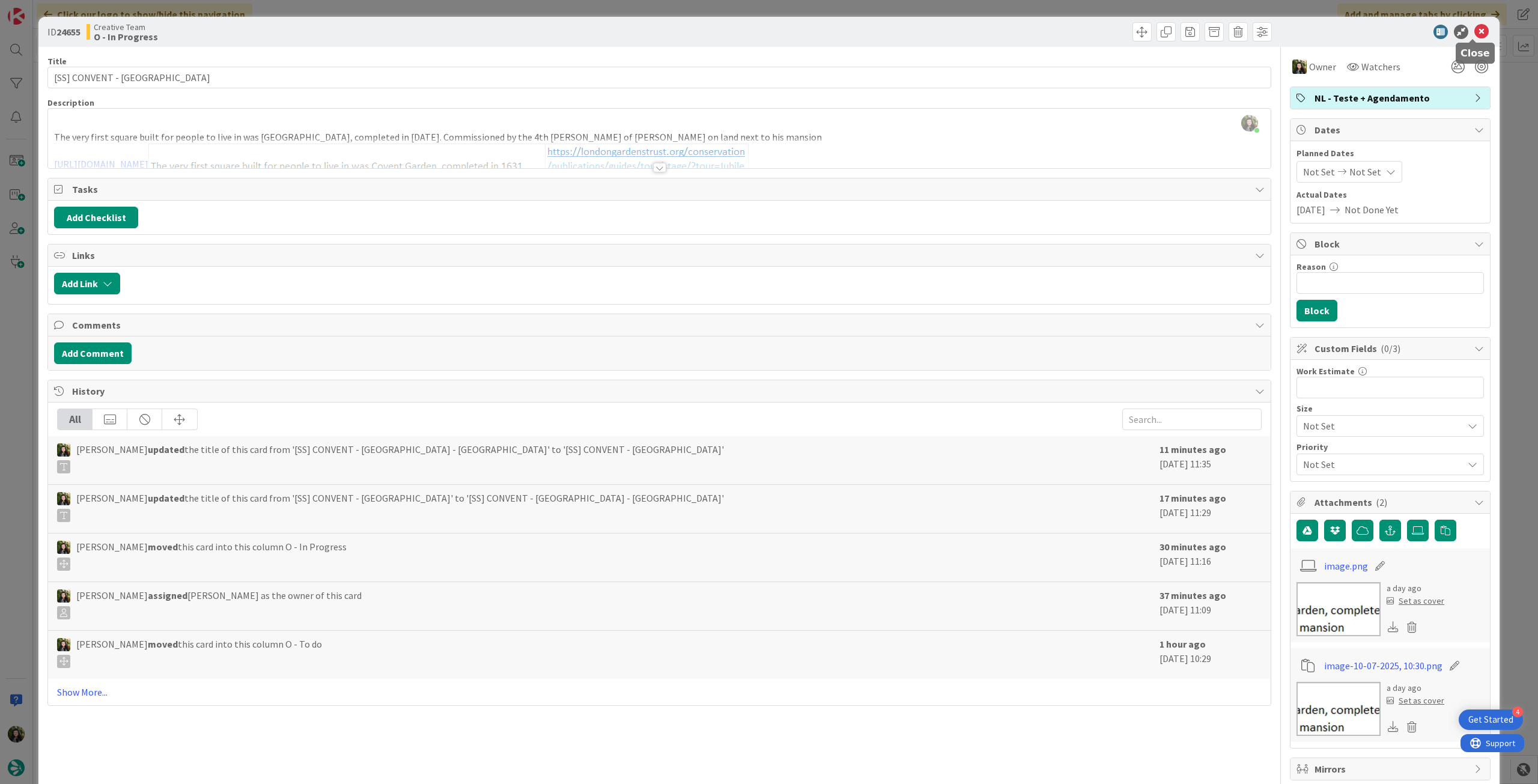
click at [1475, 34] on icon at bounding box center [1482, 32] width 15 height 15
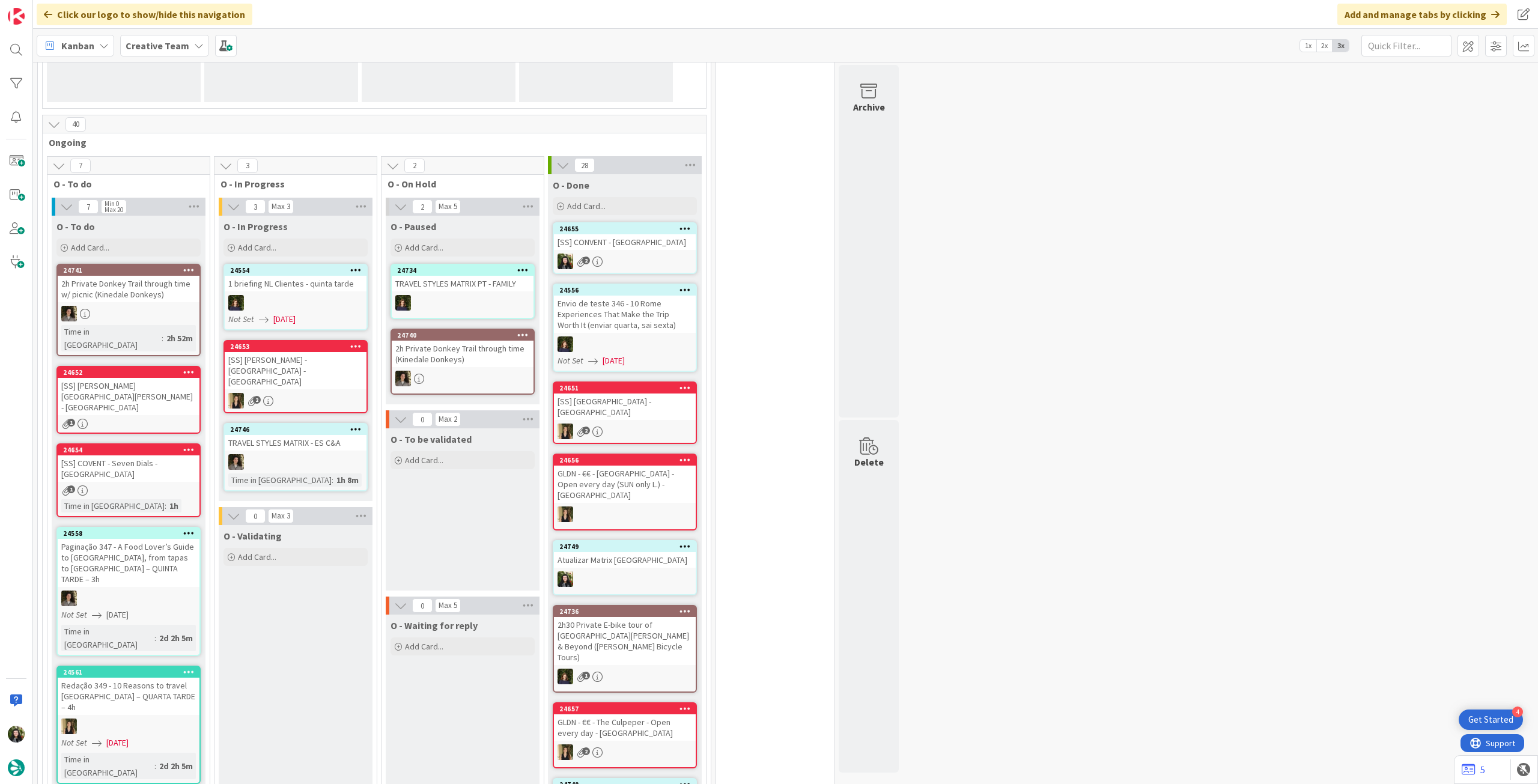
click at [160, 51] on b "Creative Team" at bounding box center [157, 45] width 63 height 12
click at [209, 173] on h4 "Creative Team - Análise" at bounding box center [216, 172] width 163 height 12
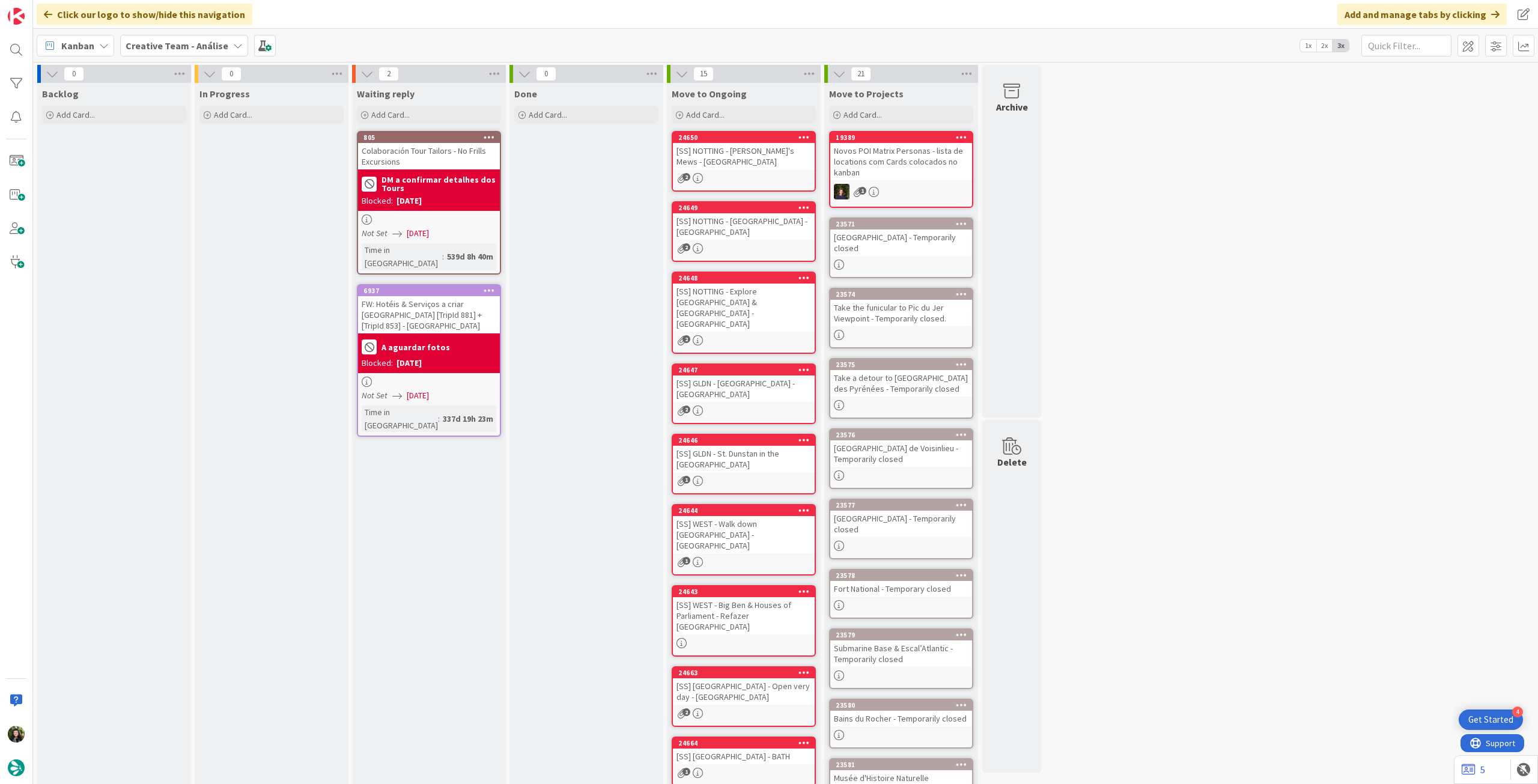
click at [203, 43] on b "Creative Team - Análise" at bounding box center [176, 45] width 103 height 12
click at [211, 176] on h4 "Creative Team" at bounding box center [216, 172] width 163 height 12
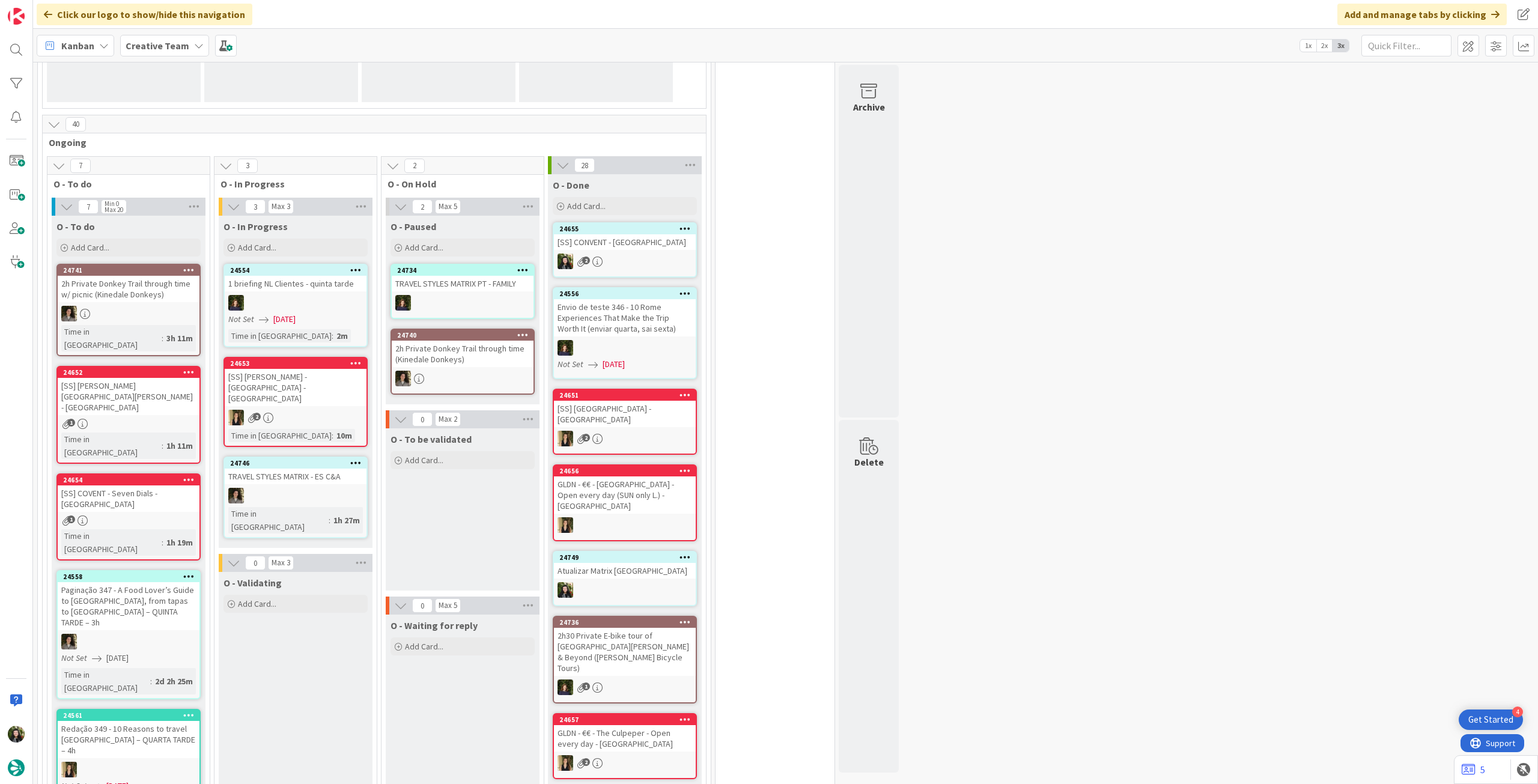
scroll to position [320, 0]
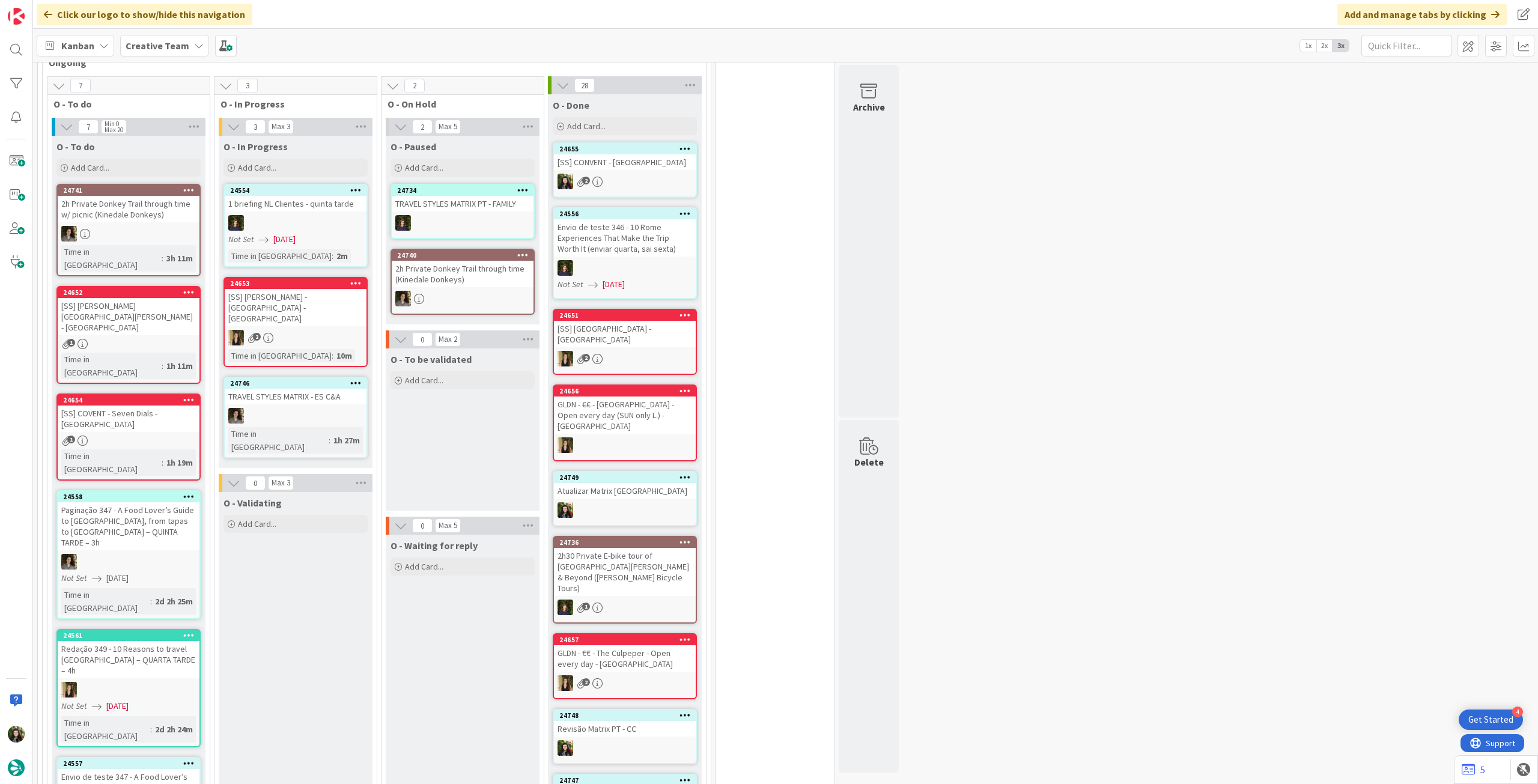
click at [183, 40] on b "Creative Team" at bounding box center [157, 45] width 63 height 12
click at [206, 170] on h4 "Creative Team - Análise" at bounding box center [216, 172] width 163 height 12
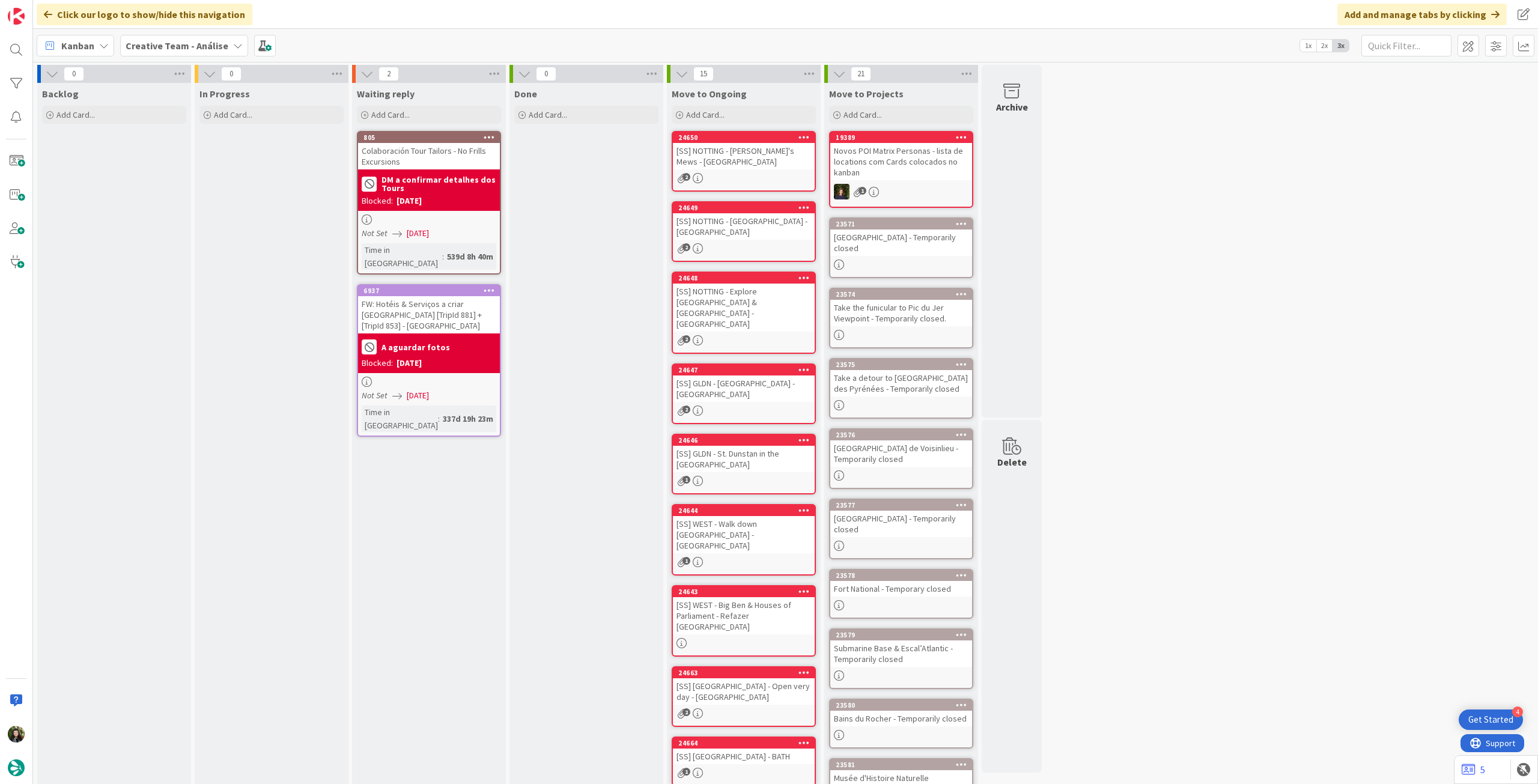
click at [169, 52] on span "Creative Team - Análise" at bounding box center [176, 46] width 103 height 15
click at [174, 170] on h4 "Creative Team" at bounding box center [216, 172] width 163 height 12
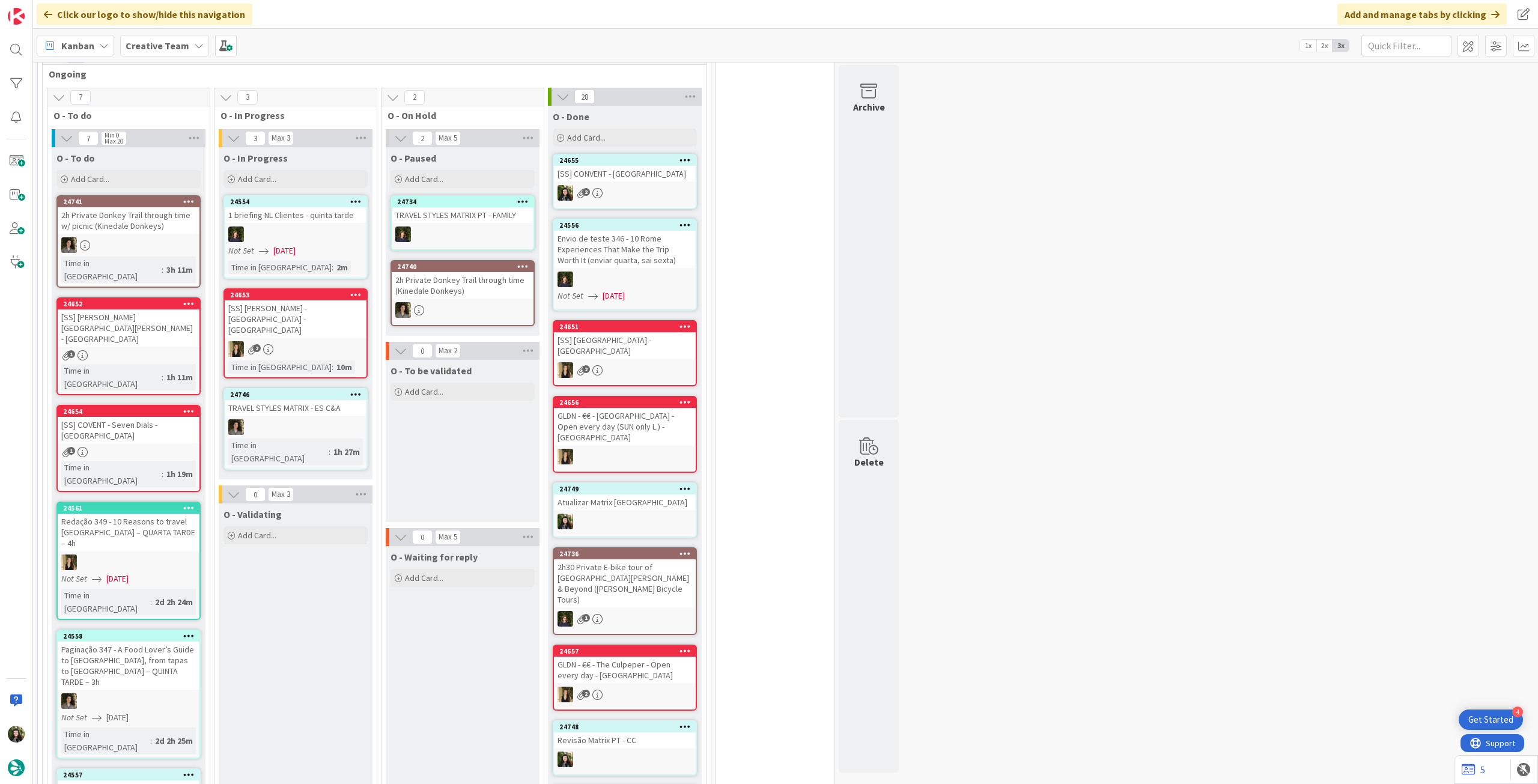
scroll to position [240, 0]
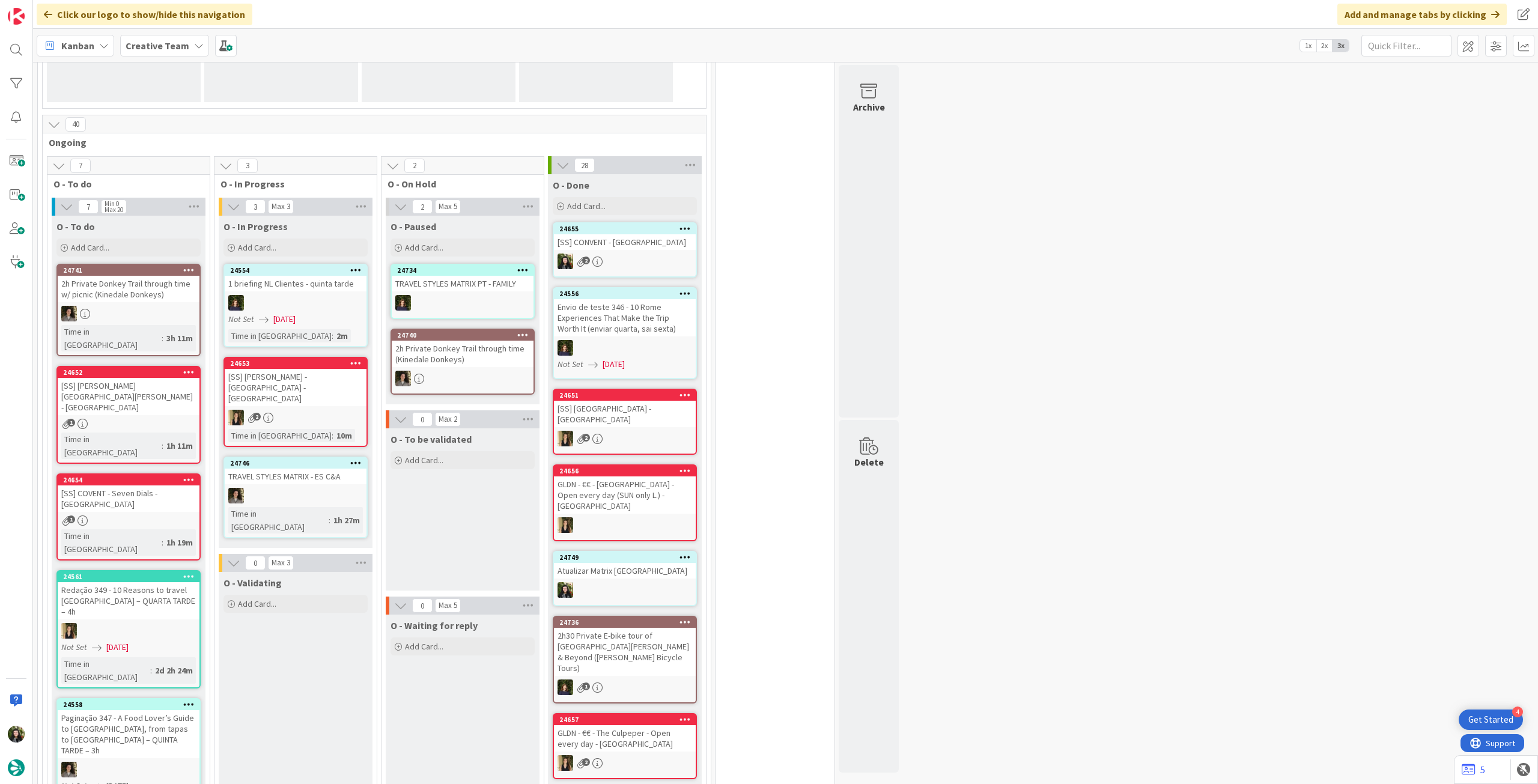
click at [177, 47] on b "Creative Team" at bounding box center [157, 45] width 63 height 12
click at [197, 175] on h4 "Creative Team - Análise" at bounding box center [216, 172] width 163 height 12
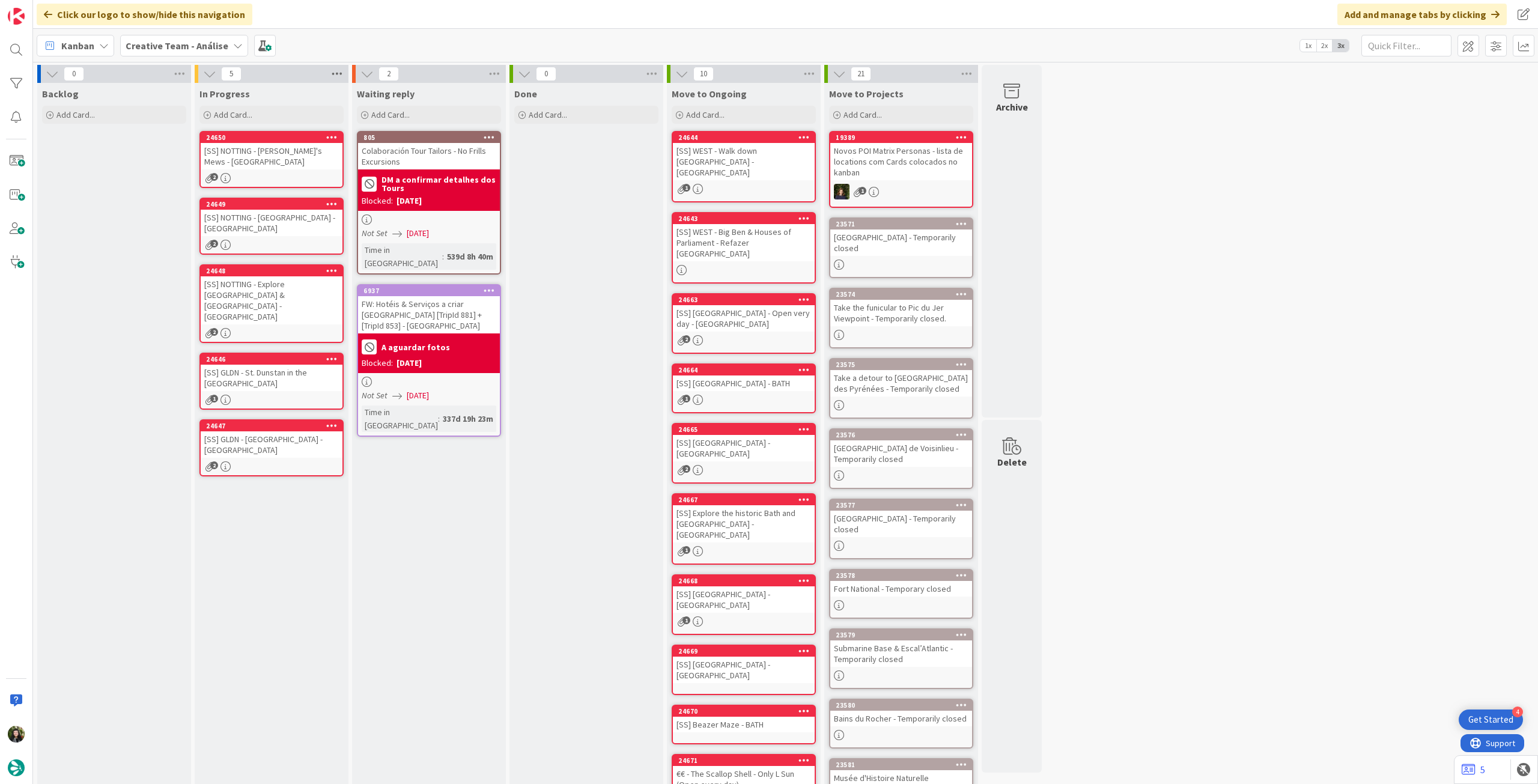
click at [331, 68] on icon at bounding box center [337, 74] width 15 height 18
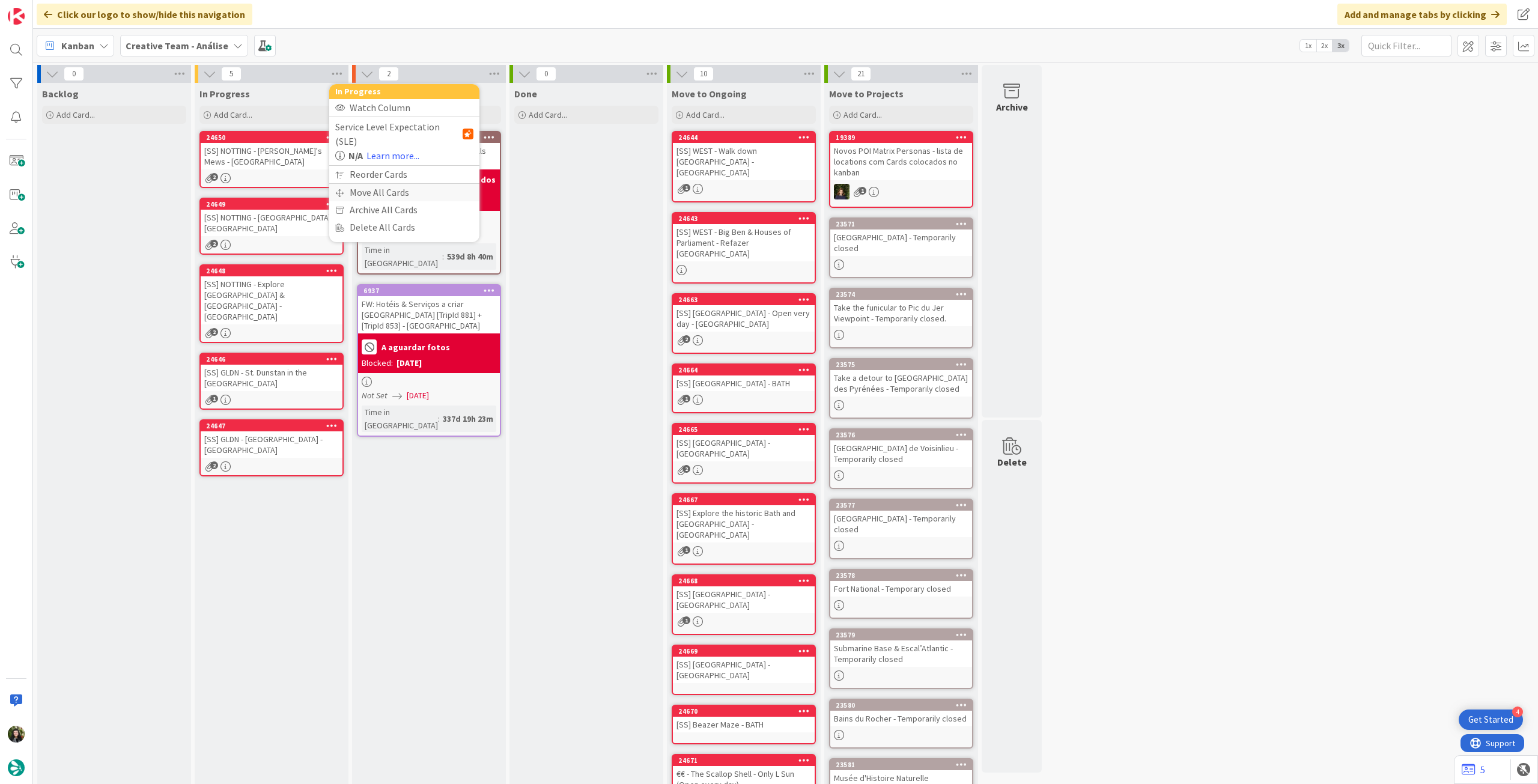
click at [397, 184] on div "Move All Cards" at bounding box center [405, 192] width 150 height 17
click at [431, 133] on span "Creative Team - Análise" at bounding box center [390, 130] width 97 height 12
click at [408, 193] on span "Creative Team" at bounding box center [412, 188] width 109 height 18
click at [415, 173] on span "Select a Column..." at bounding box center [381, 169] width 79 height 15
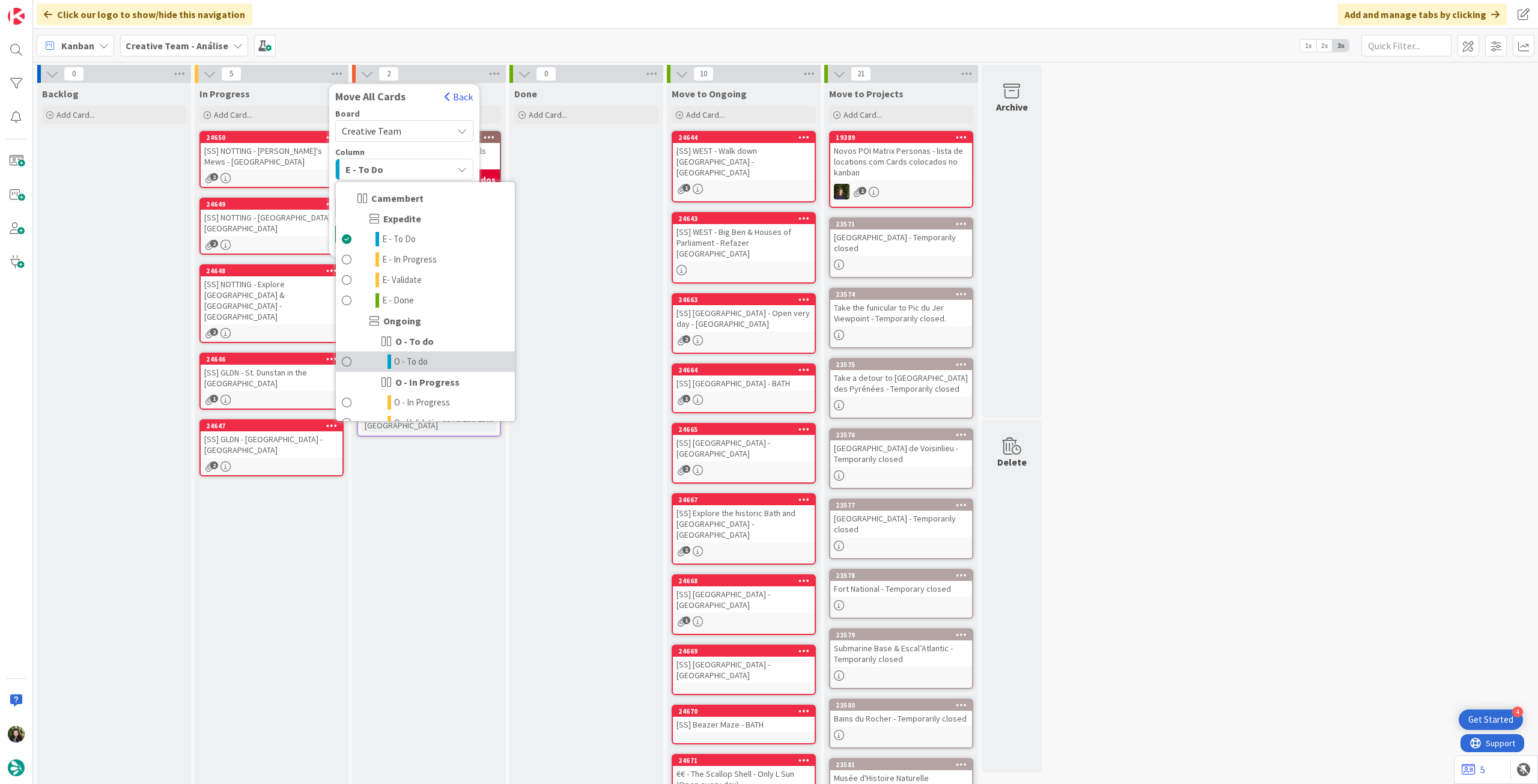
click at [405, 360] on span "O - To do" at bounding box center [411, 361] width 34 height 15
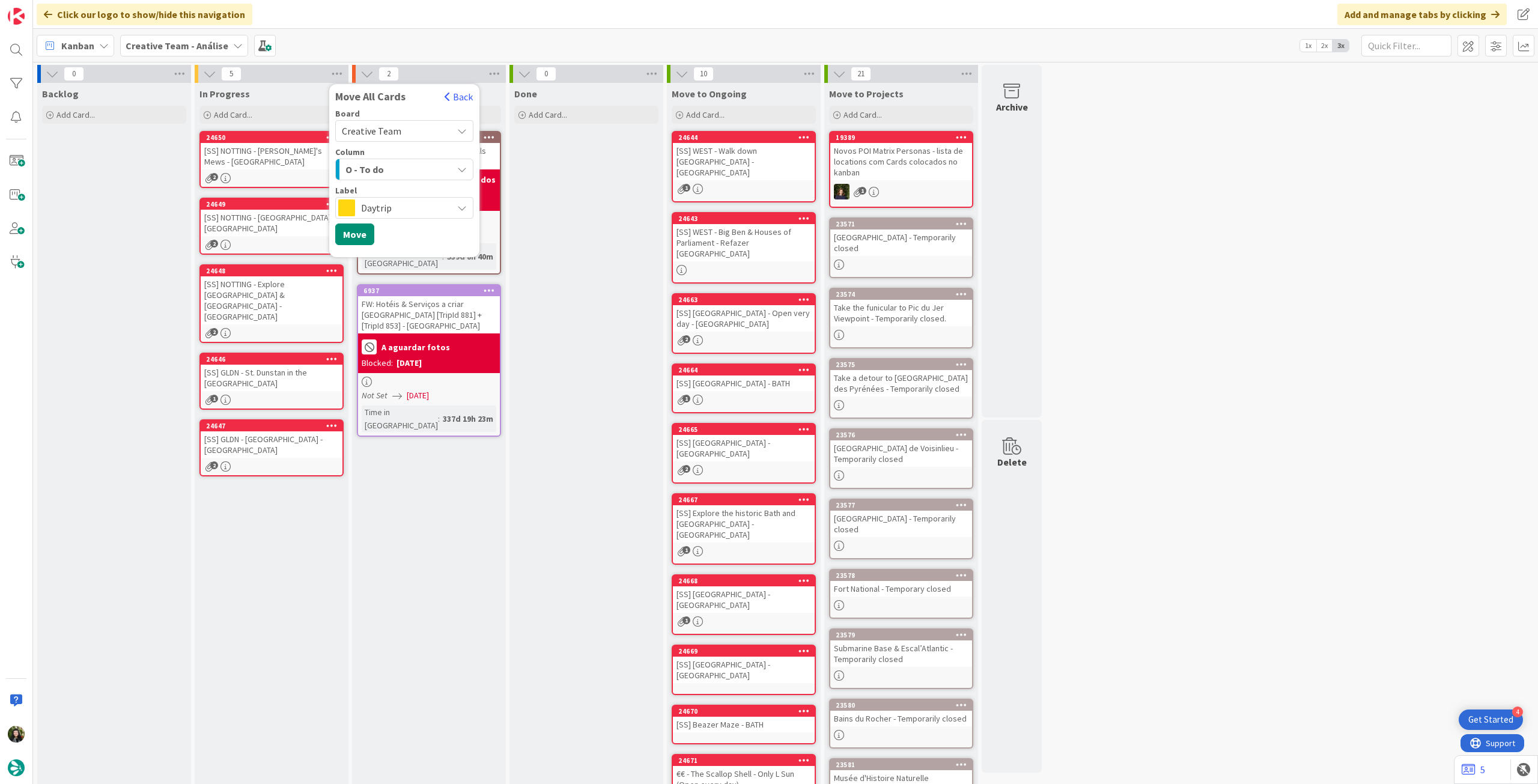
click at [397, 198] on div "Daytrip" at bounding box center [405, 208] width 138 height 22
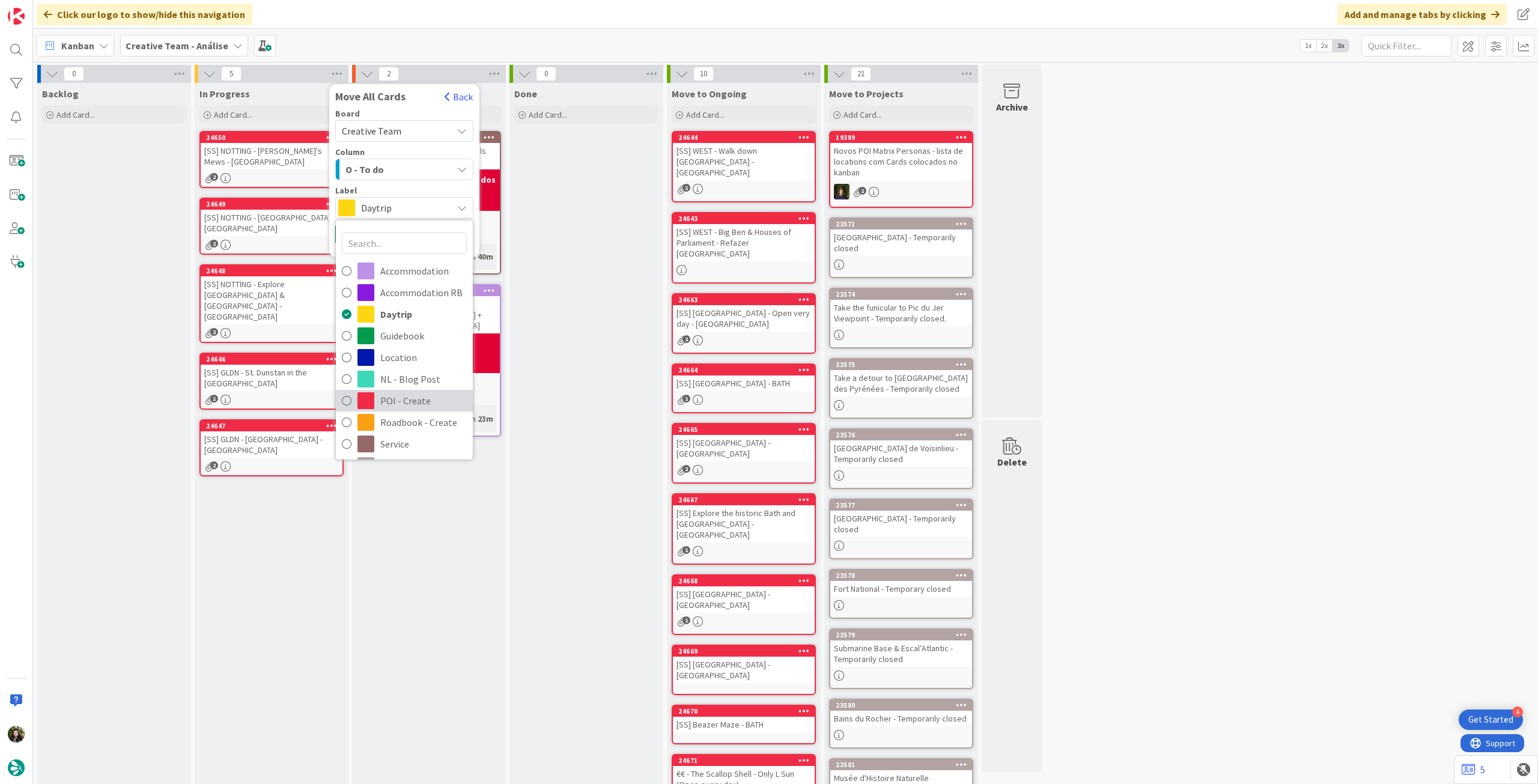
click at [418, 400] on span "POI - Create" at bounding box center [423, 400] width 87 height 18
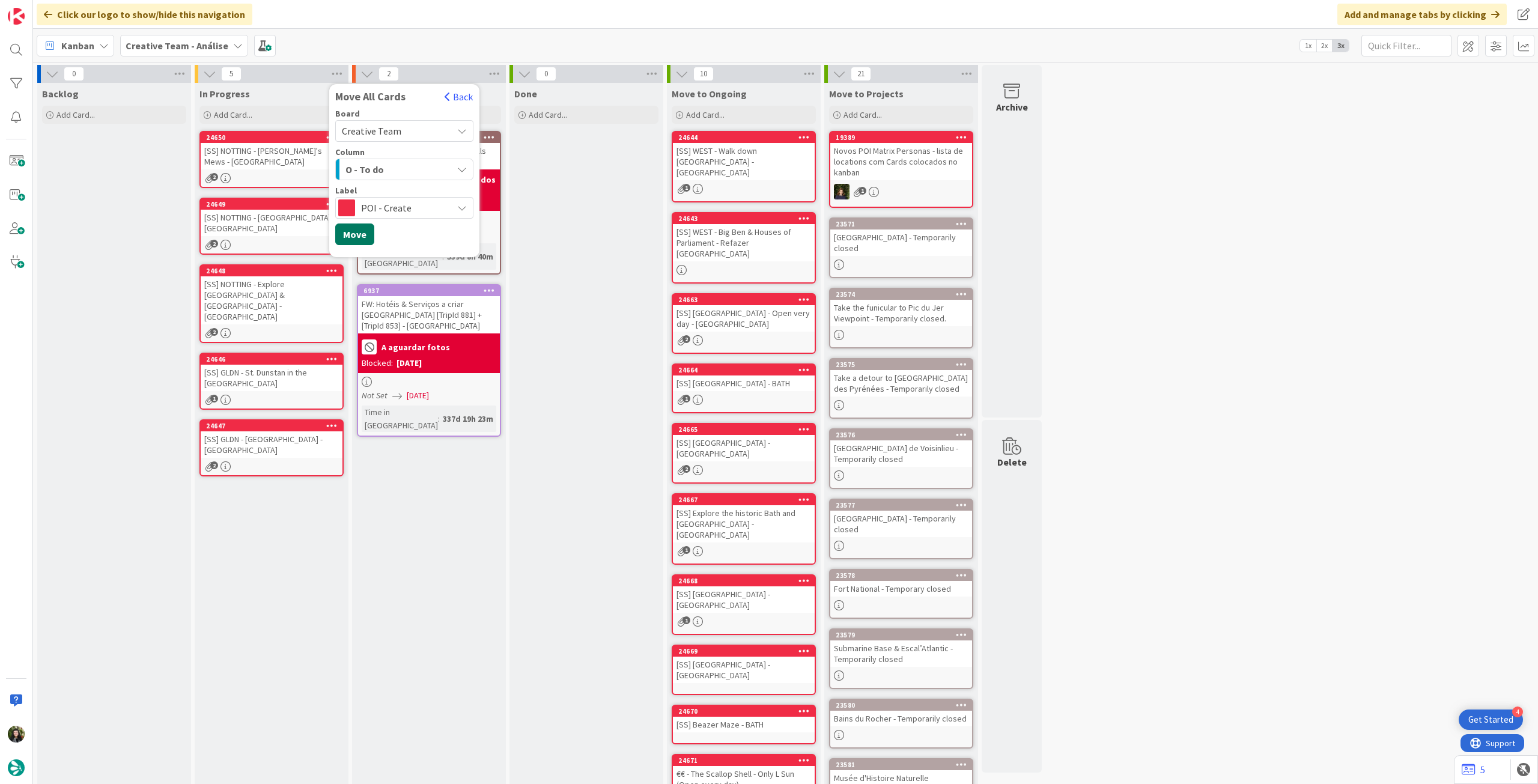
click at [355, 239] on button "Move" at bounding box center [355, 235] width 39 height 22
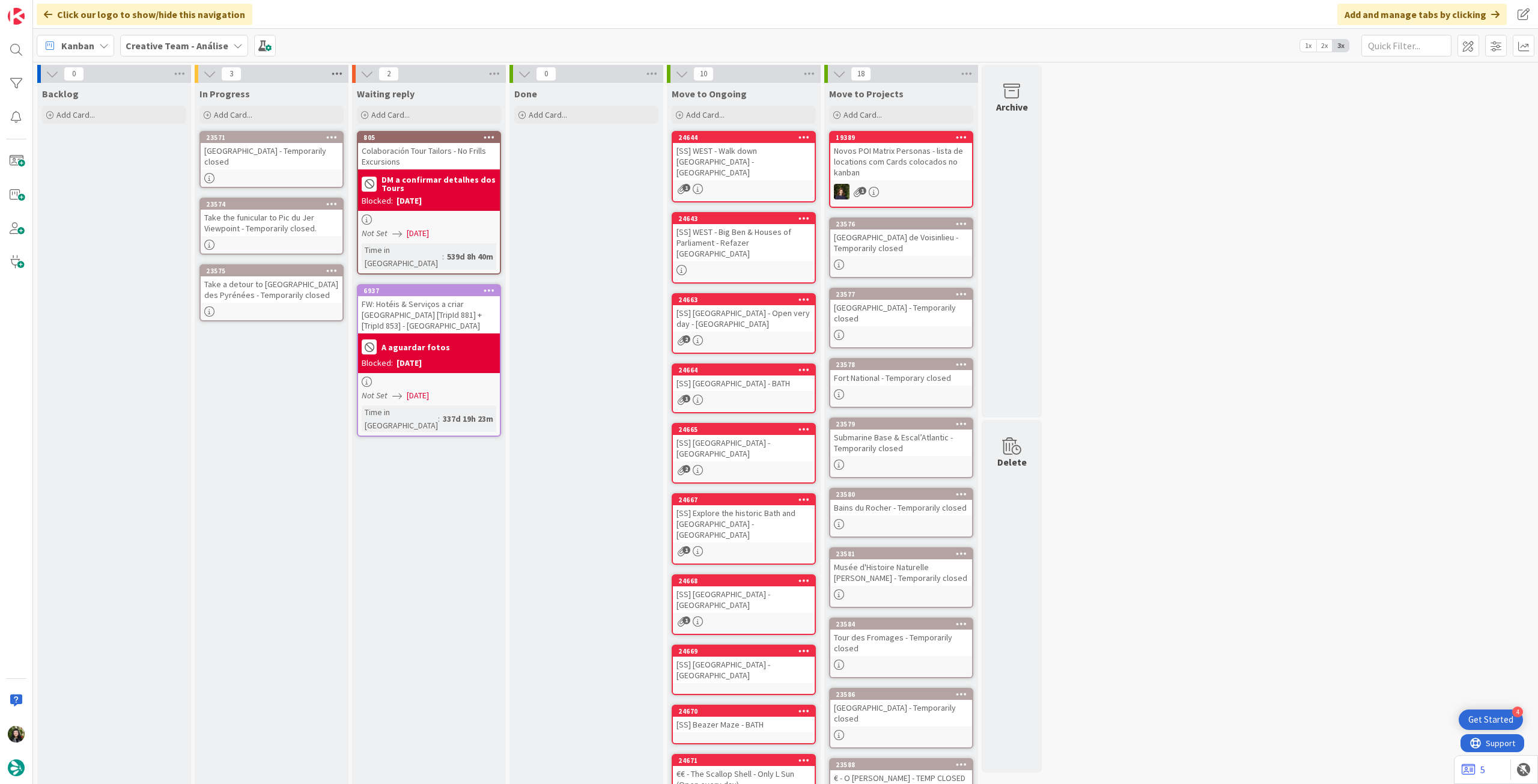
click at [335, 75] on icon at bounding box center [337, 74] width 15 height 18
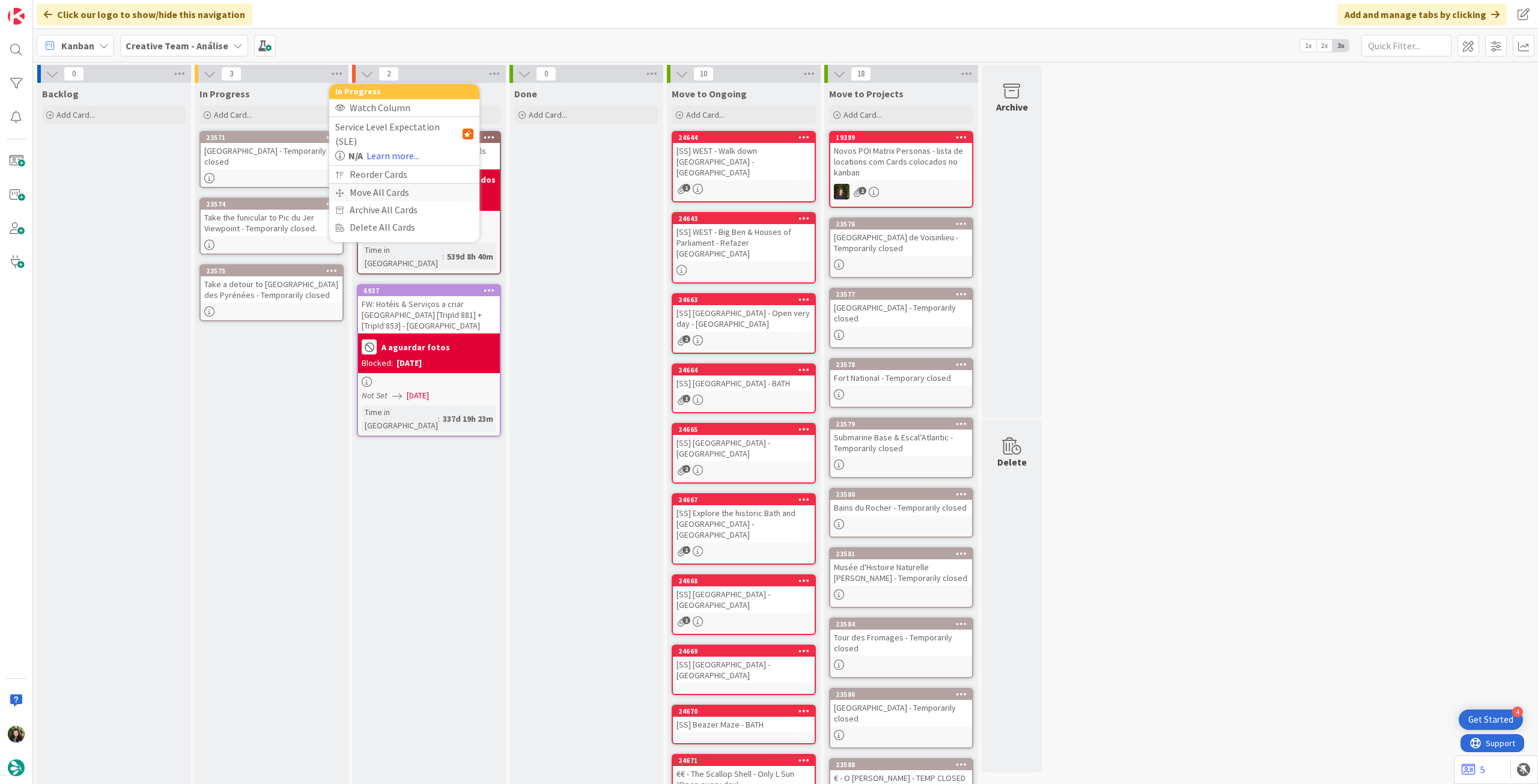
click at [355, 184] on div "Move All Cards" at bounding box center [405, 192] width 150 height 17
click at [390, 138] on span "Creative Team - Análise" at bounding box center [394, 130] width 104 height 17
click at [387, 192] on span "Creative Team" at bounding box center [412, 188] width 109 height 18
click at [390, 179] on button "E - To Do" at bounding box center [405, 170] width 138 height 22
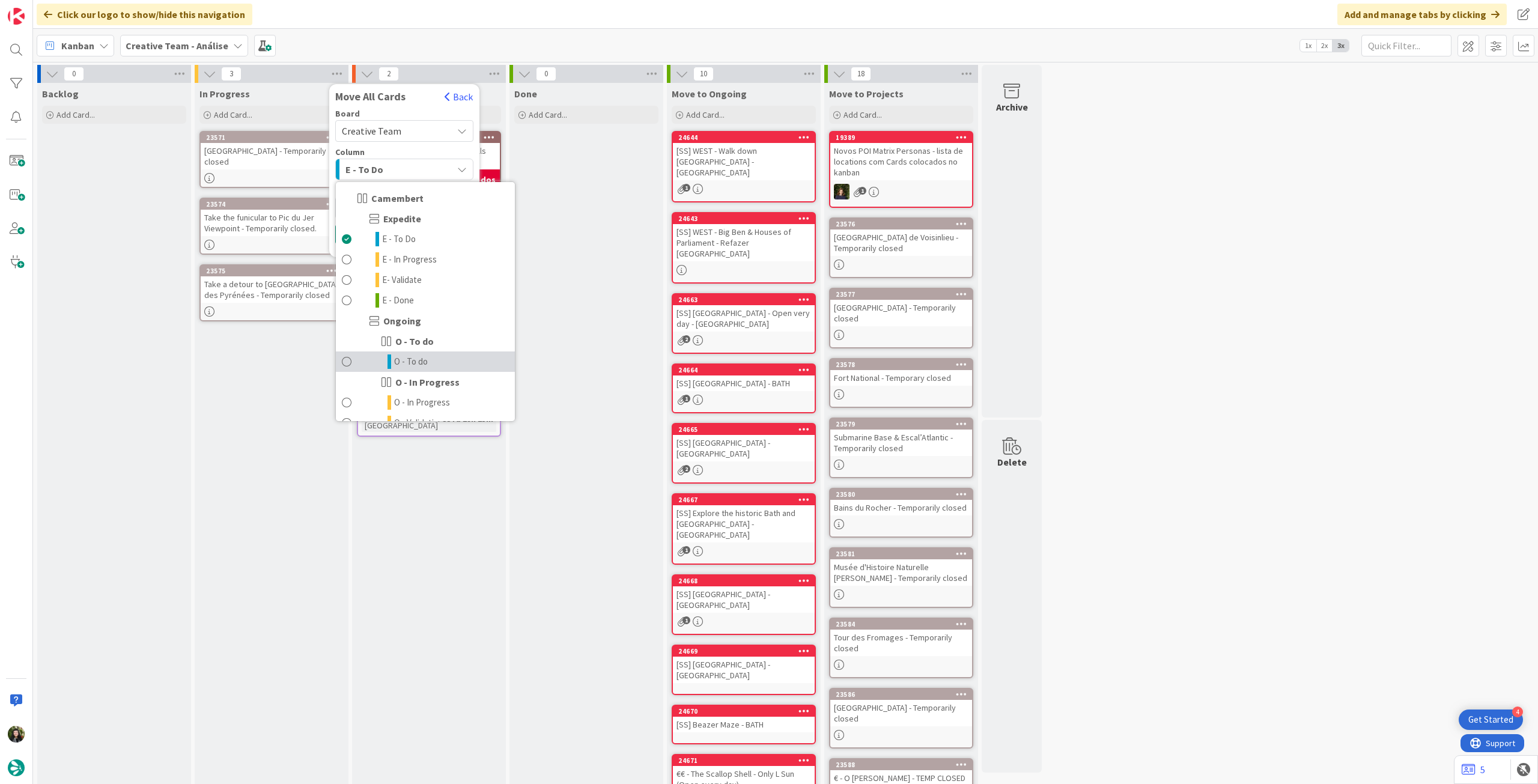
click at [434, 356] on link "O - To do" at bounding box center [426, 361] width 179 height 20
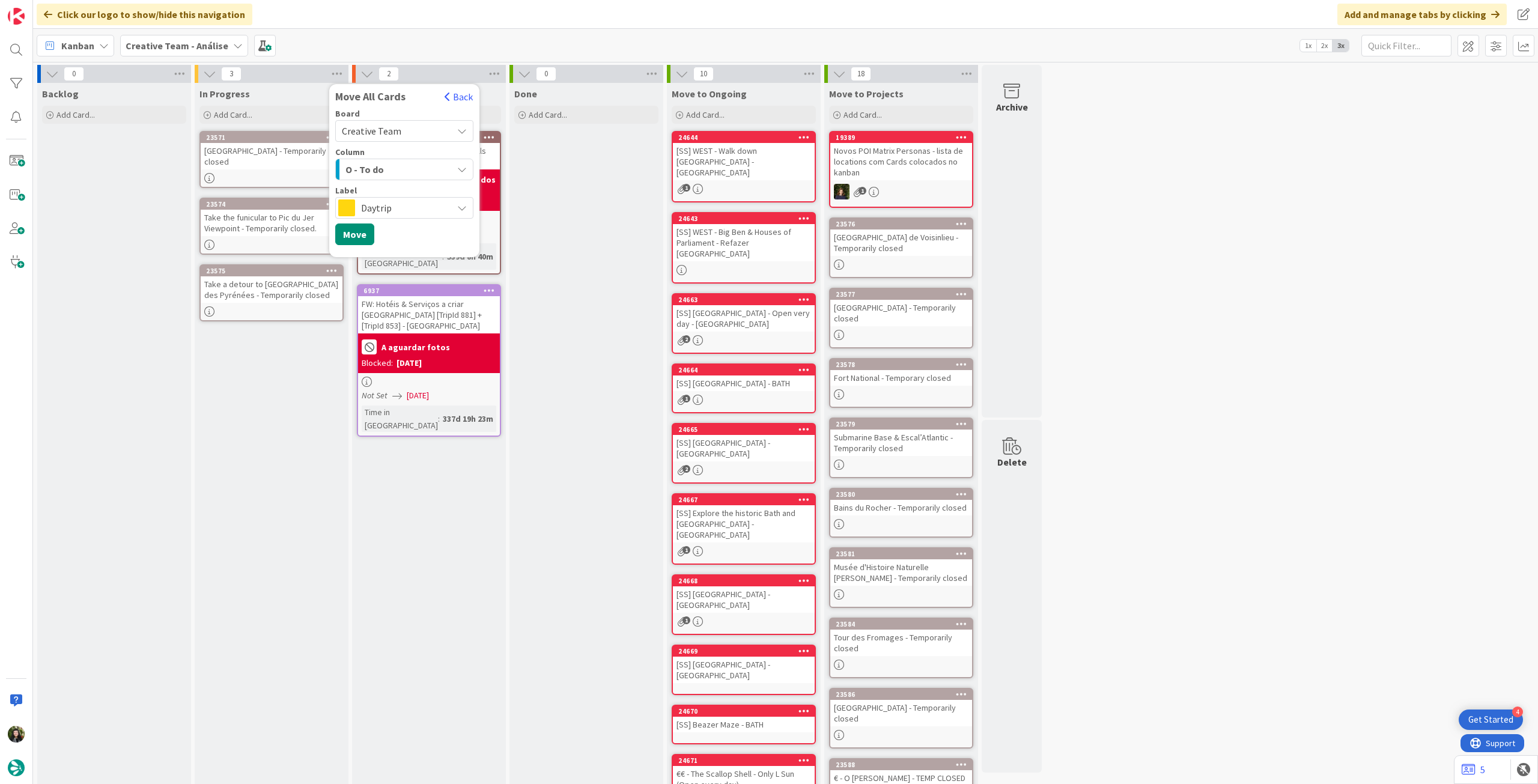
click at [426, 211] on span "Daytrip" at bounding box center [403, 208] width 85 height 17
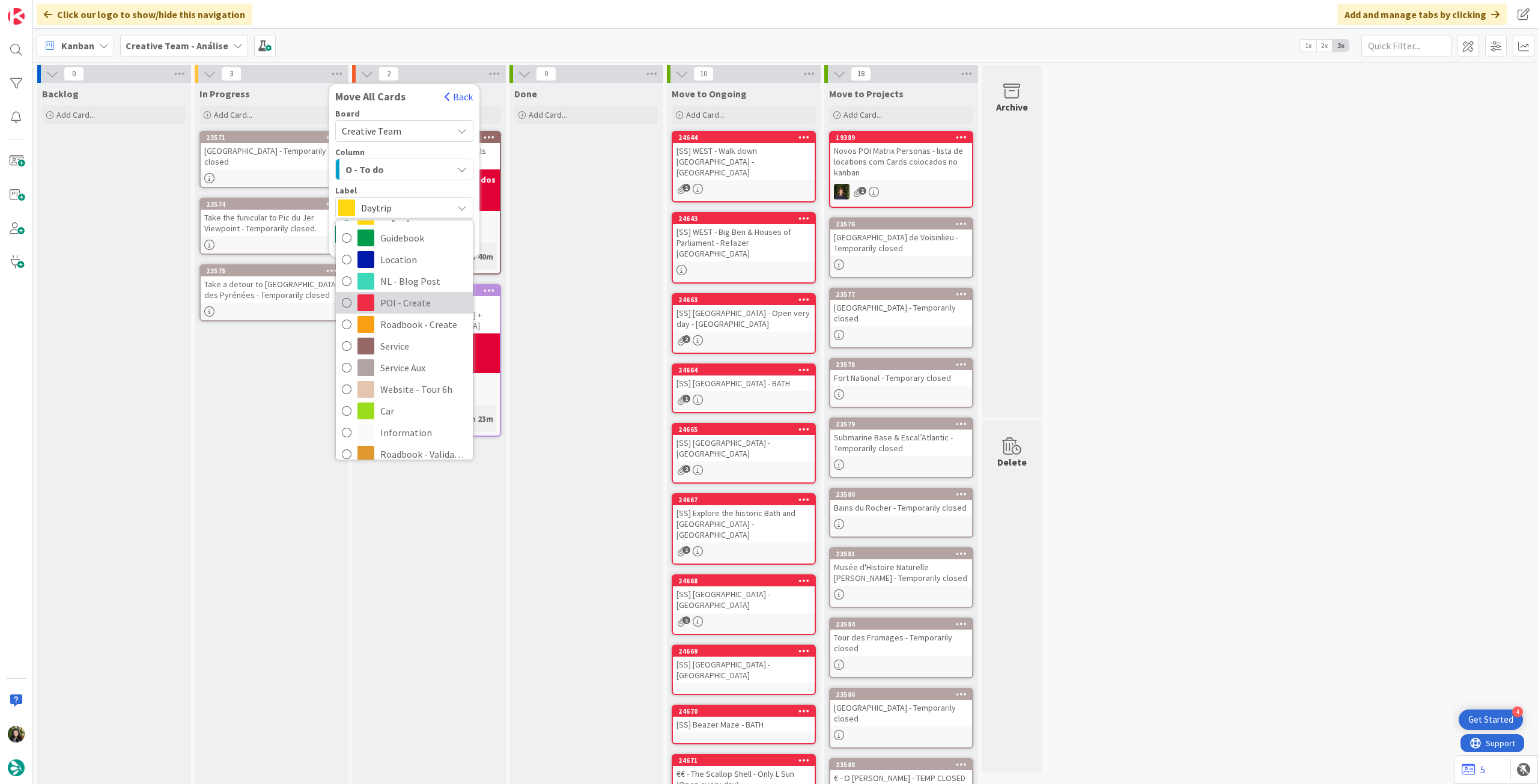
scroll to position [160, 0]
click at [415, 310] on span "Service Aux" at bounding box center [423, 305] width 87 height 18
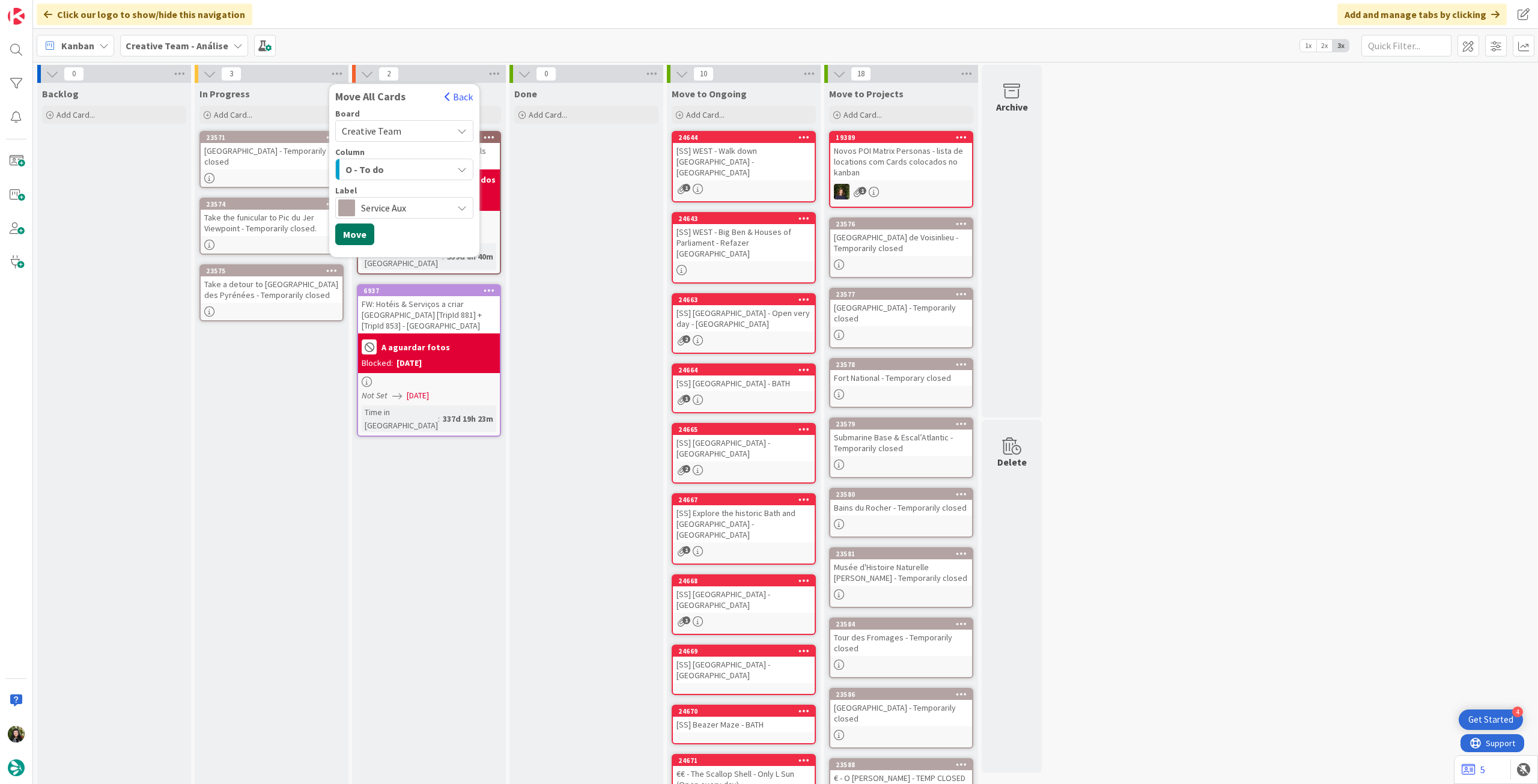
click at [368, 240] on button "Move" at bounding box center [355, 235] width 39 height 22
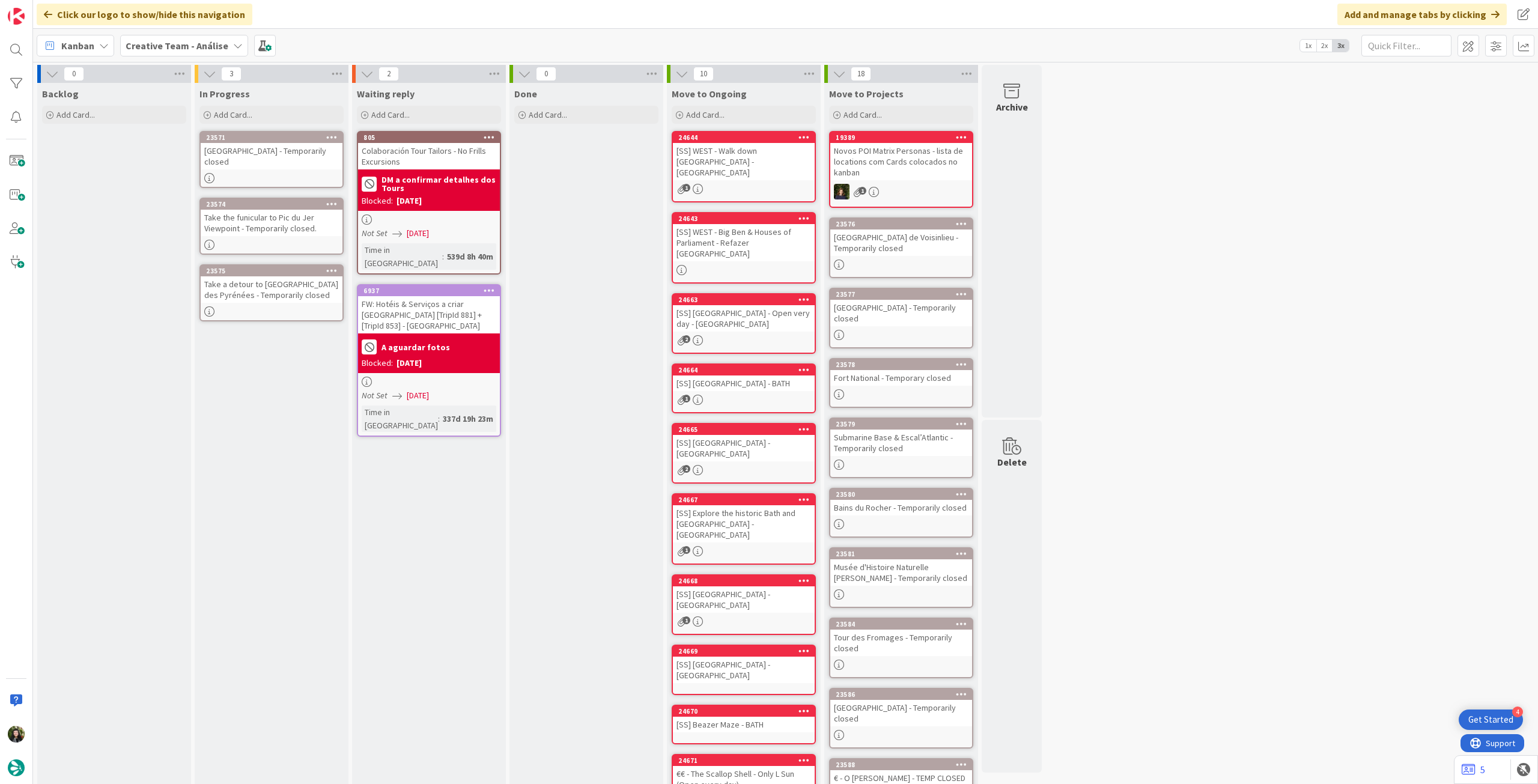
click at [135, 36] on div "Creative Team - Análise" at bounding box center [184, 46] width 128 height 22
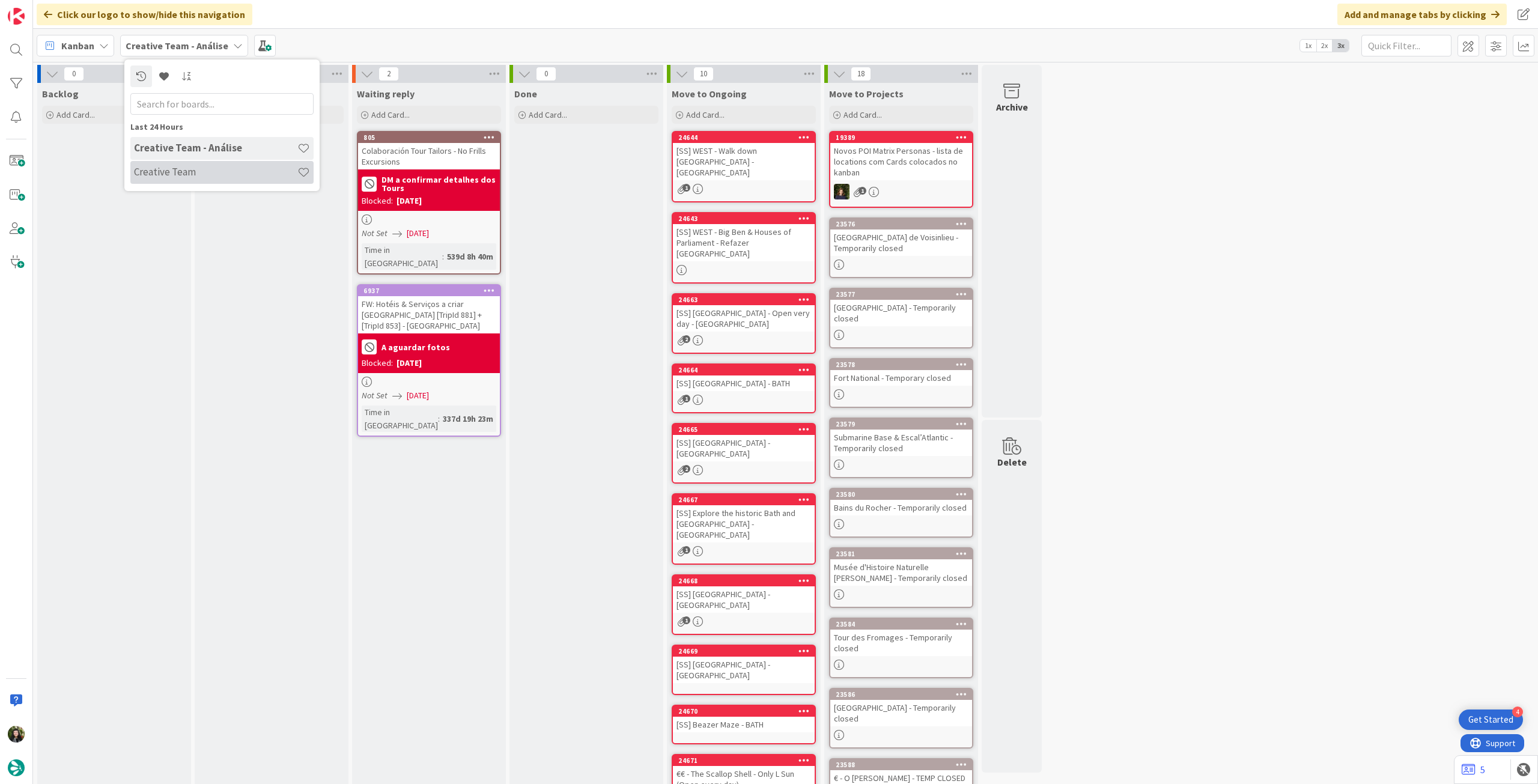
click at [165, 177] on h4 "Creative Team" at bounding box center [216, 172] width 163 height 12
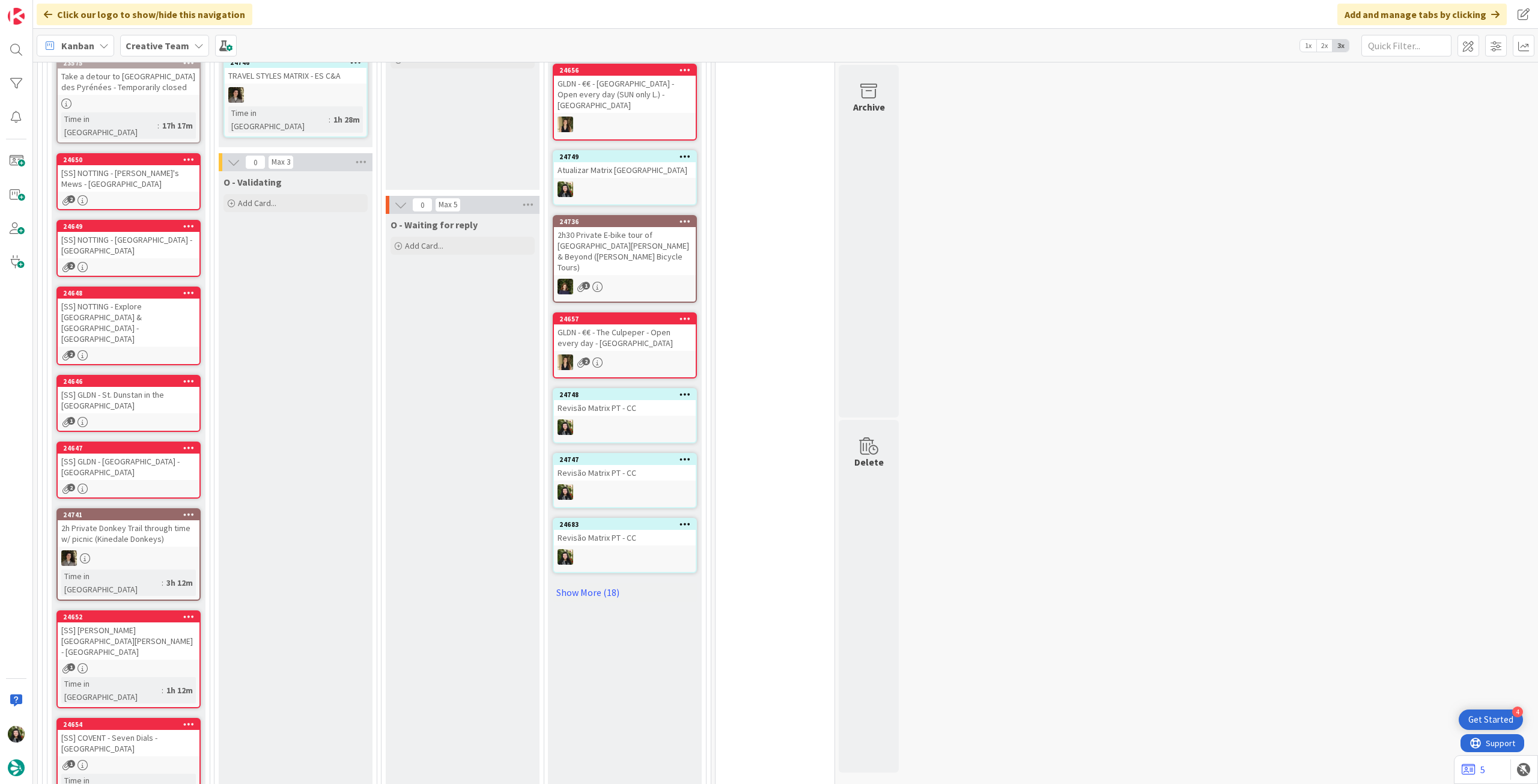
click at [193, 510] on icon at bounding box center [189, 514] width 12 height 9
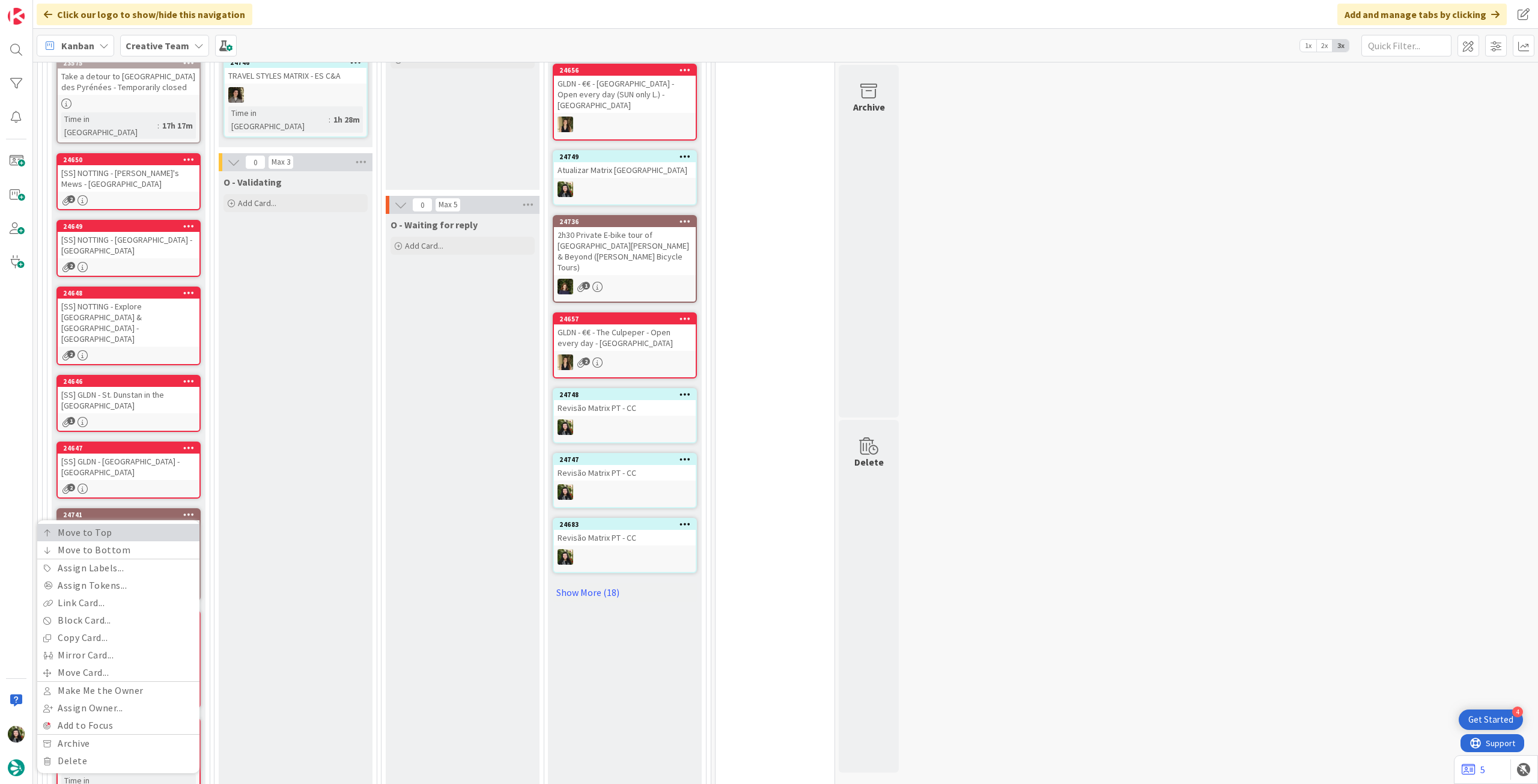
click at [188, 524] on link "Move to Top" at bounding box center [118, 533] width 163 height 17
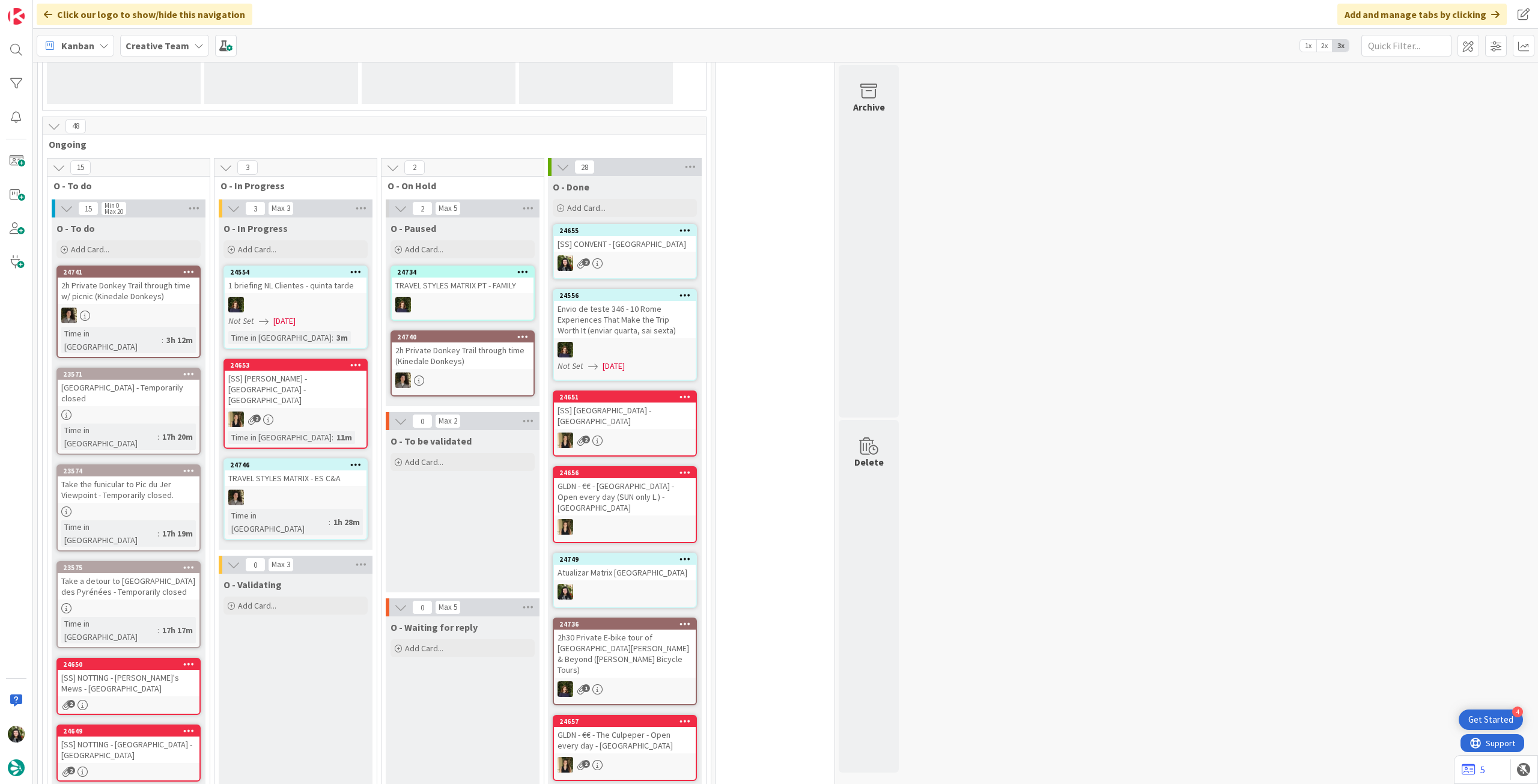
scroll to position [319, 0]
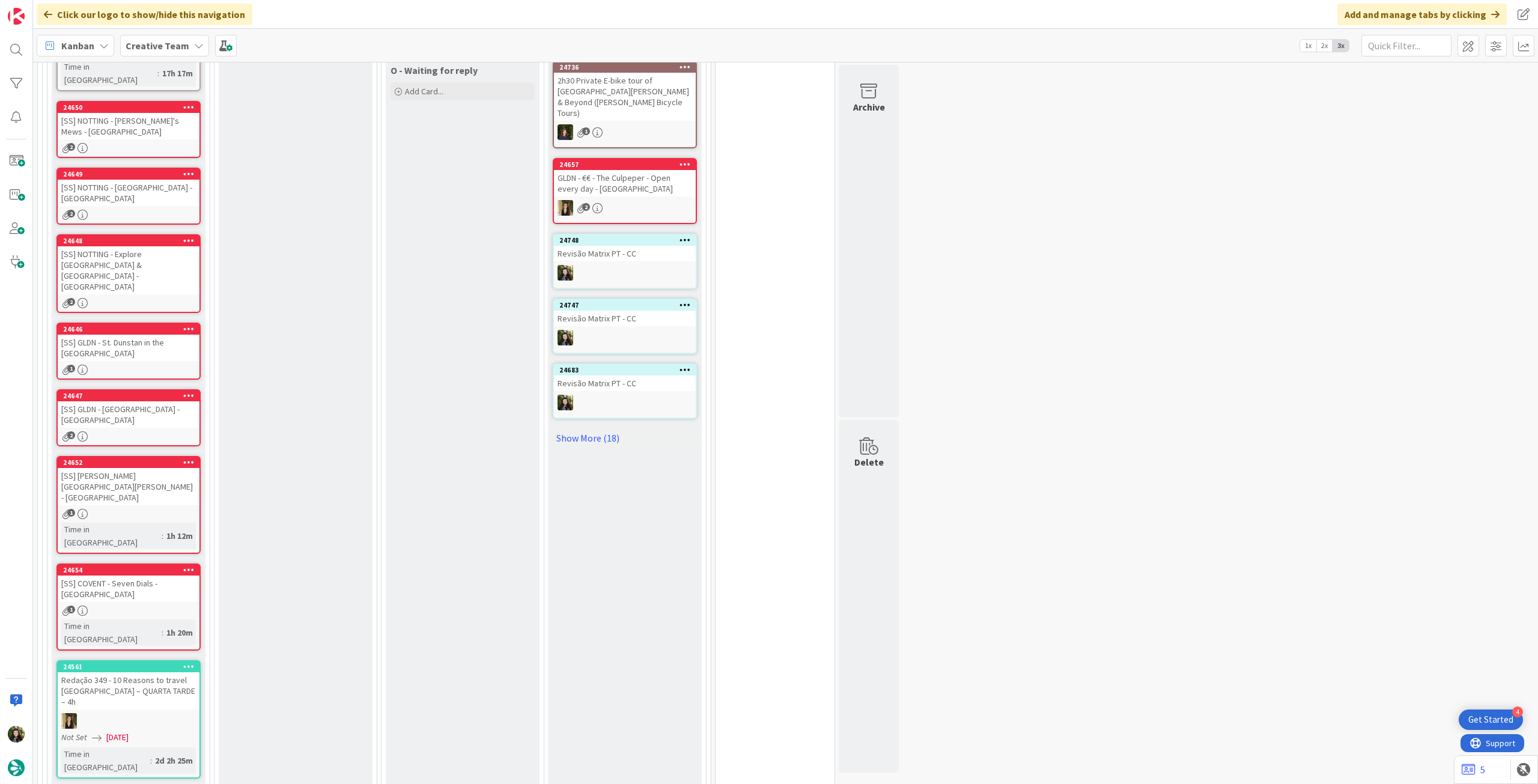
scroll to position [560, 0]
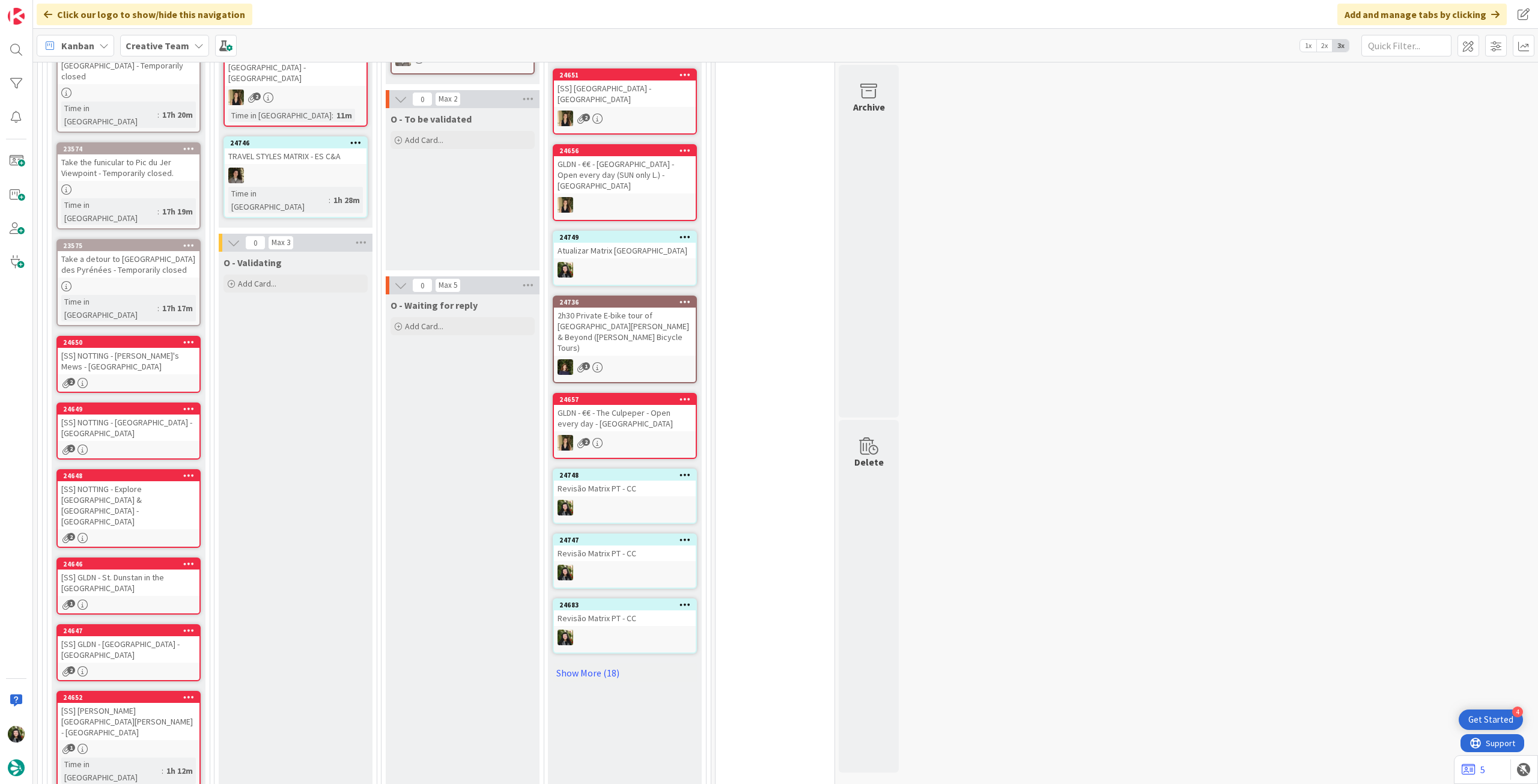
click at [187, 43] on div "Creative Team" at bounding box center [165, 46] width 89 height 22
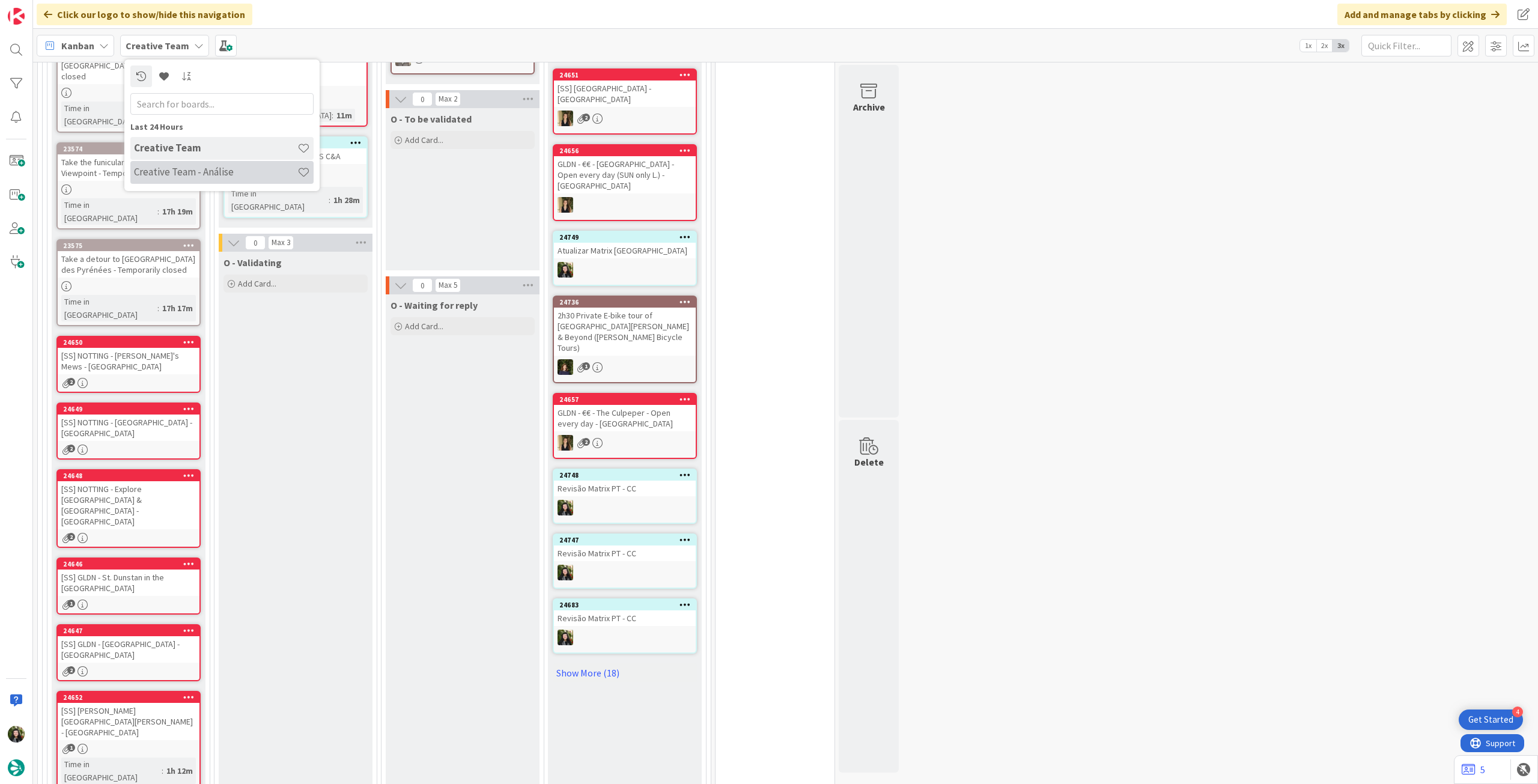
click at [171, 170] on h4 "Creative Team - Análise" at bounding box center [216, 172] width 163 height 12
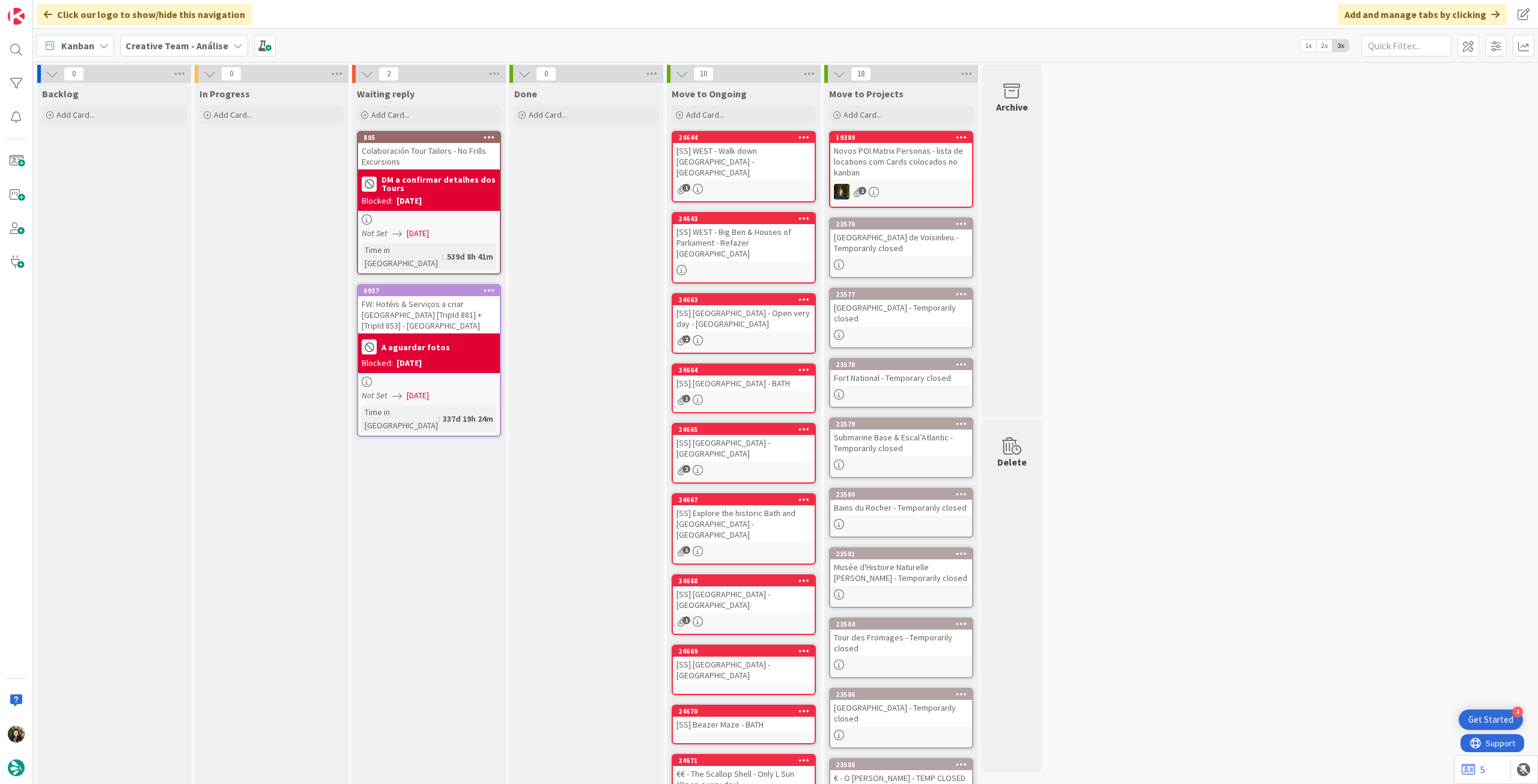
click at [186, 43] on b "Creative Team - Análise" at bounding box center [176, 45] width 103 height 12
click at [161, 163] on div "Creative Team" at bounding box center [222, 172] width 183 height 23
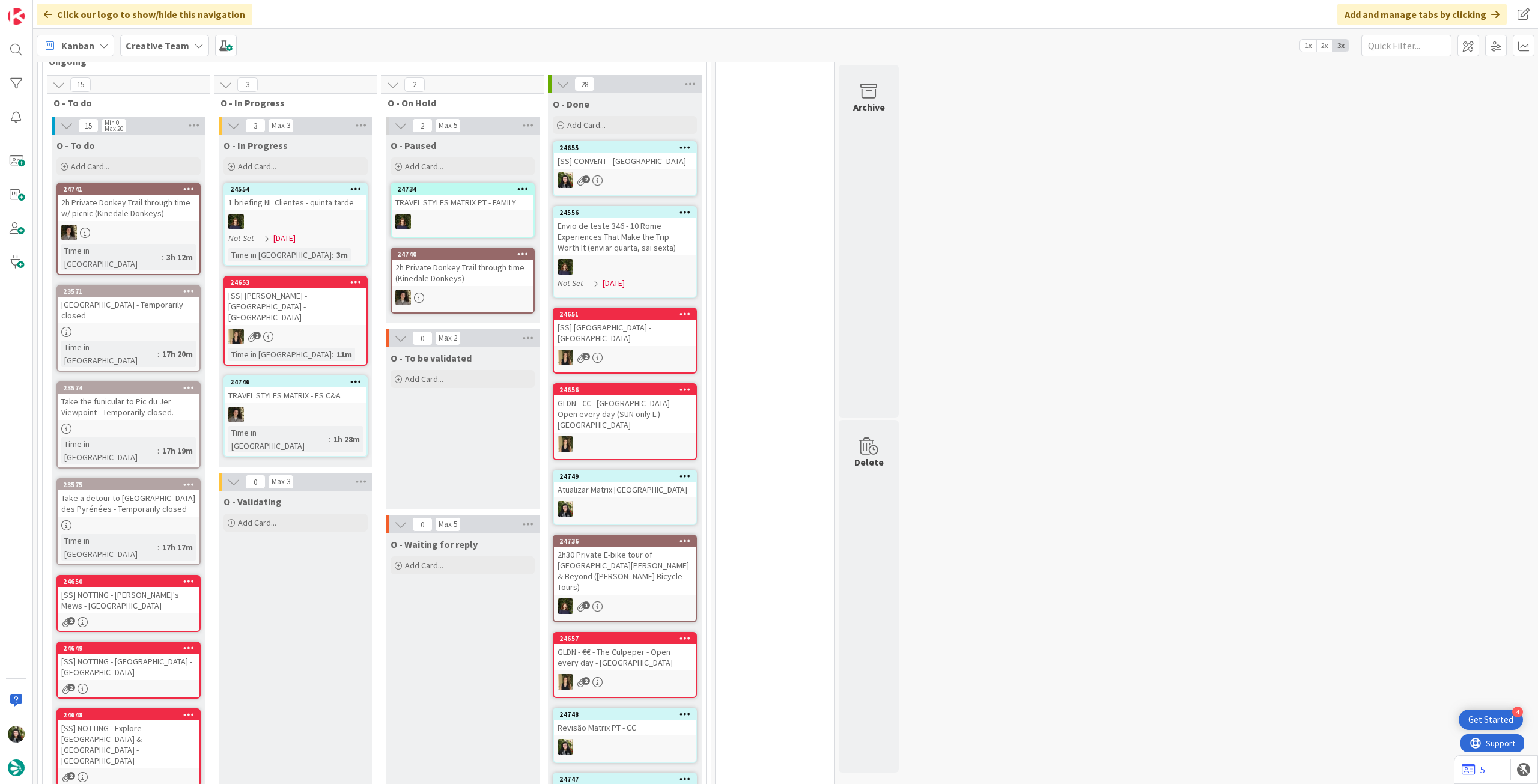
scroll to position [320, 0]
click at [164, 40] on b "Creative Team" at bounding box center [157, 45] width 63 height 12
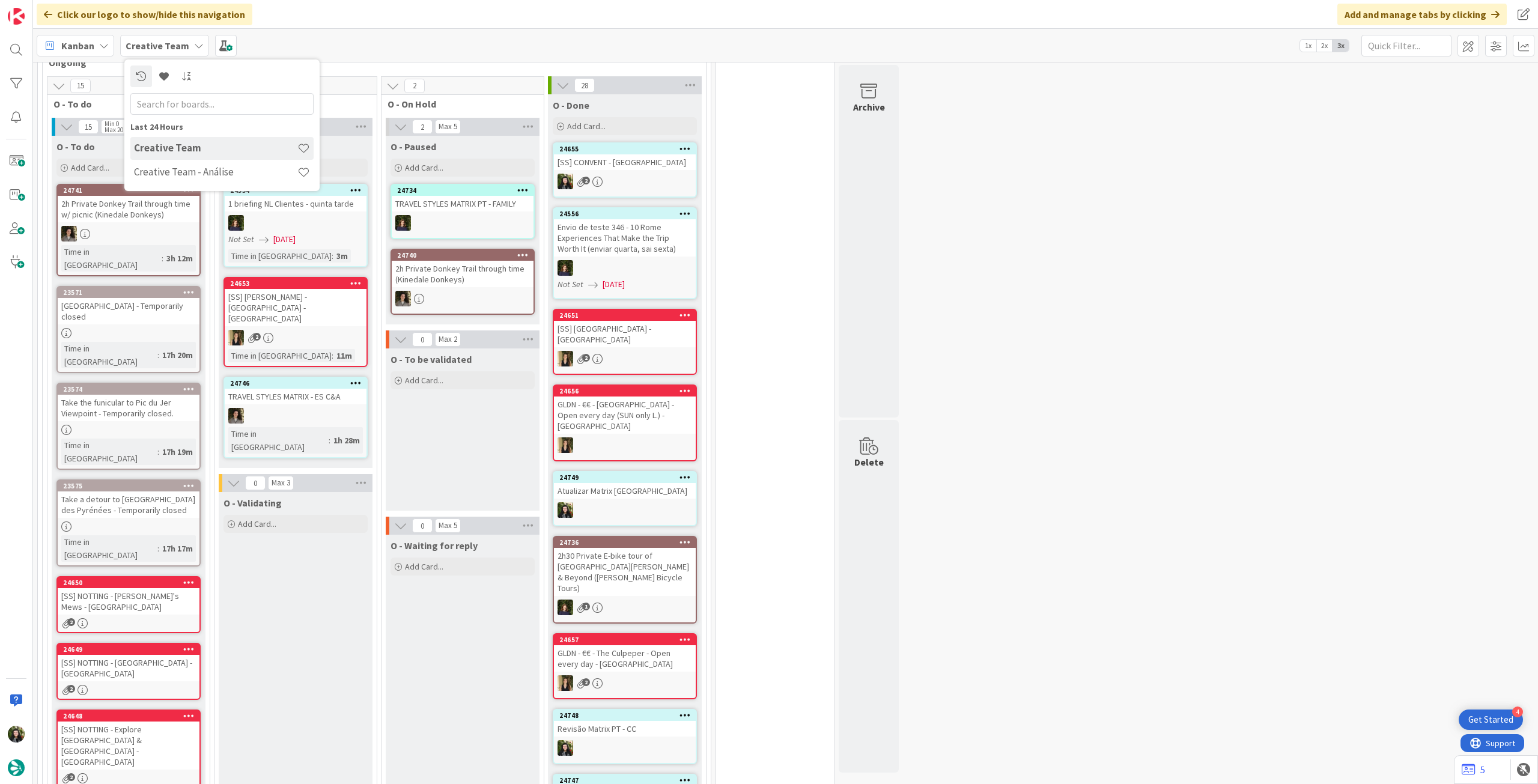
click at [179, 185] on div "Last 24 Hours Creative Team Creative Team - Análise" at bounding box center [222, 125] width 195 height 132
click at [181, 179] on div "Creative Team - Análise" at bounding box center [222, 172] width 183 height 23
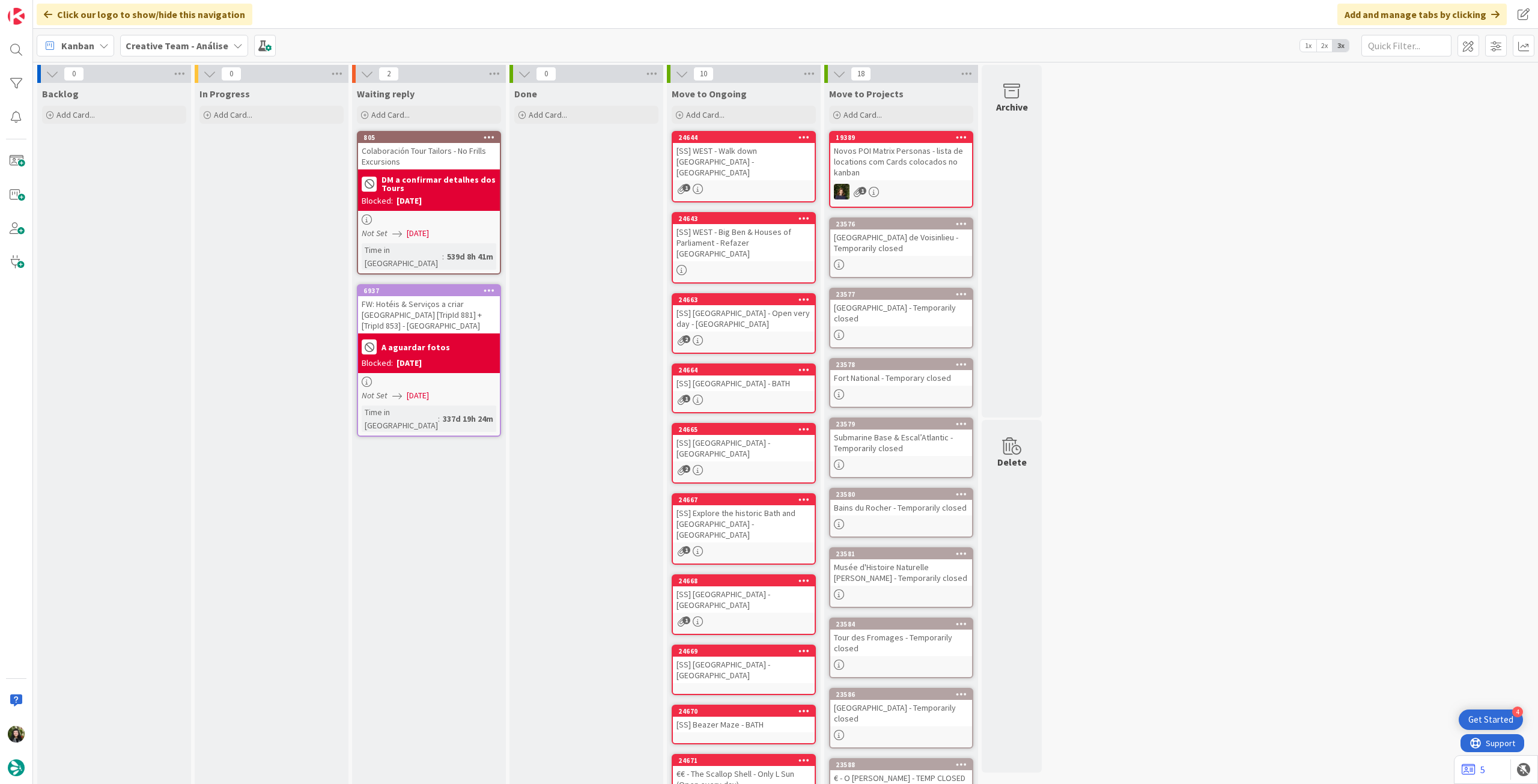
click at [183, 46] on b "Creative Team - Análise" at bounding box center [176, 45] width 103 height 12
click at [169, 173] on h4 "Creative Team" at bounding box center [216, 172] width 163 height 12
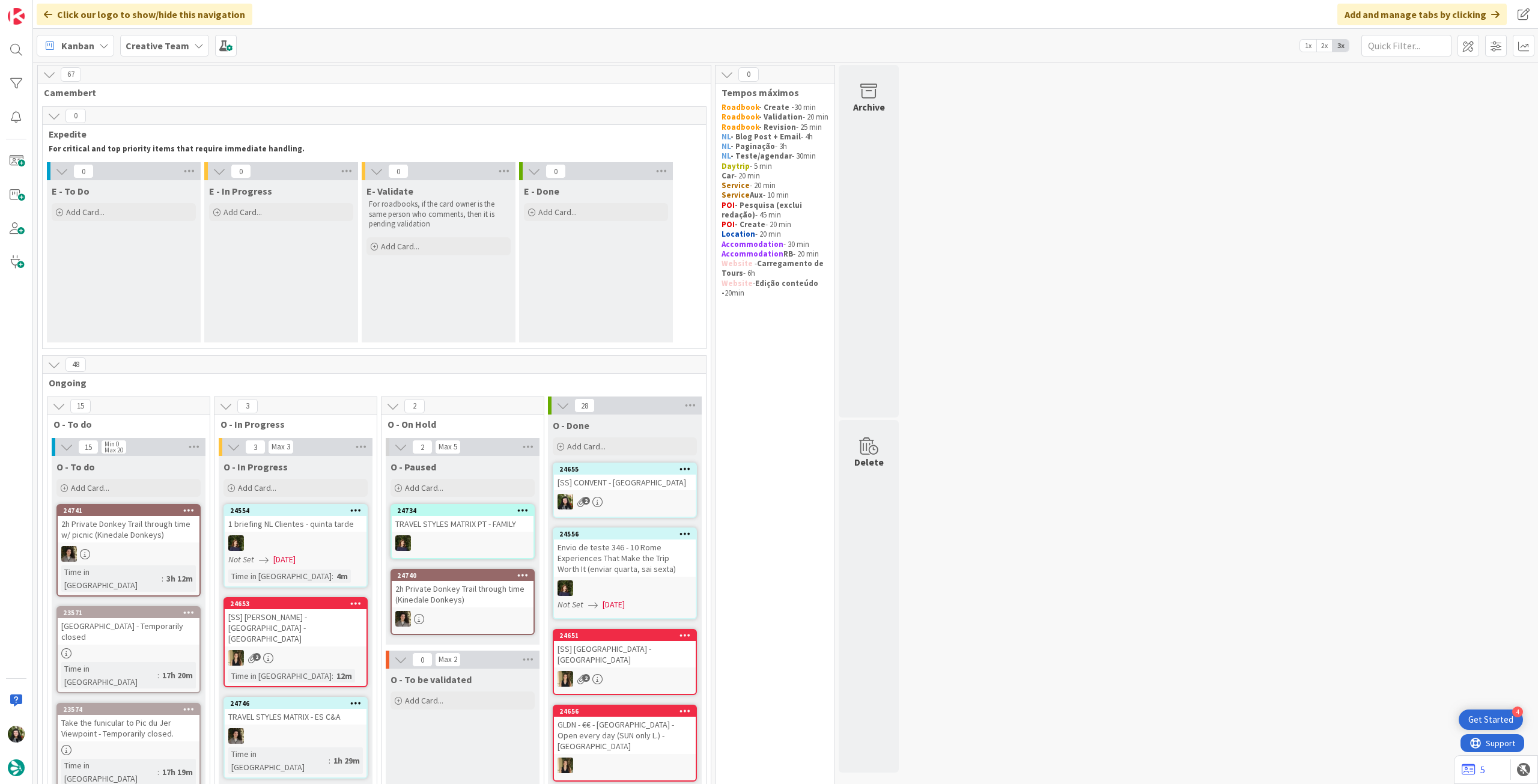
click at [179, 42] on b "Creative Team" at bounding box center [157, 45] width 63 height 12
click at [187, 172] on h4 "Creative Team - Análise" at bounding box center [216, 172] width 163 height 12
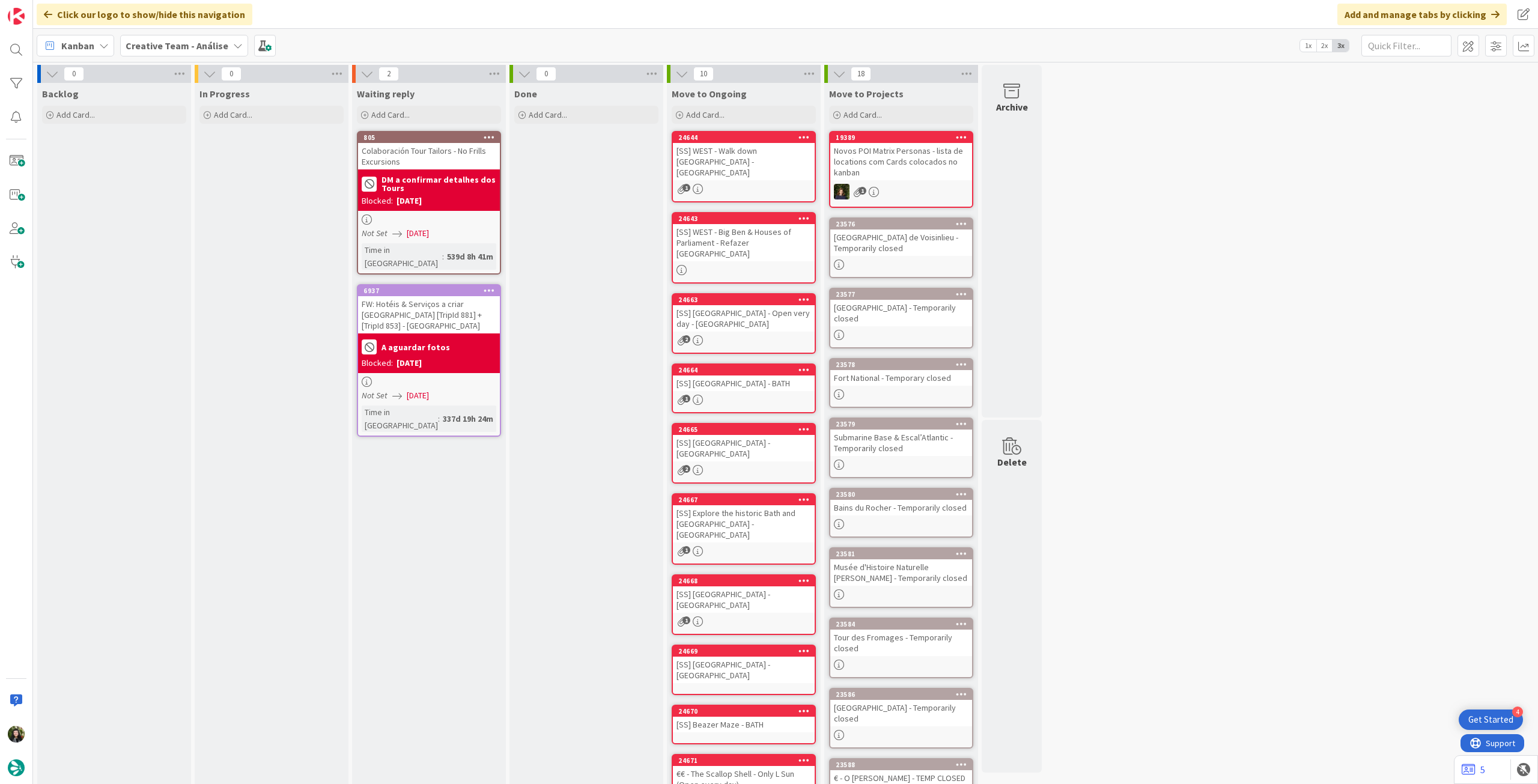
click at [181, 47] on b "Creative Team - Análise" at bounding box center [176, 45] width 103 height 12
click at [195, 174] on h4 "Creative Team" at bounding box center [216, 172] width 163 height 12
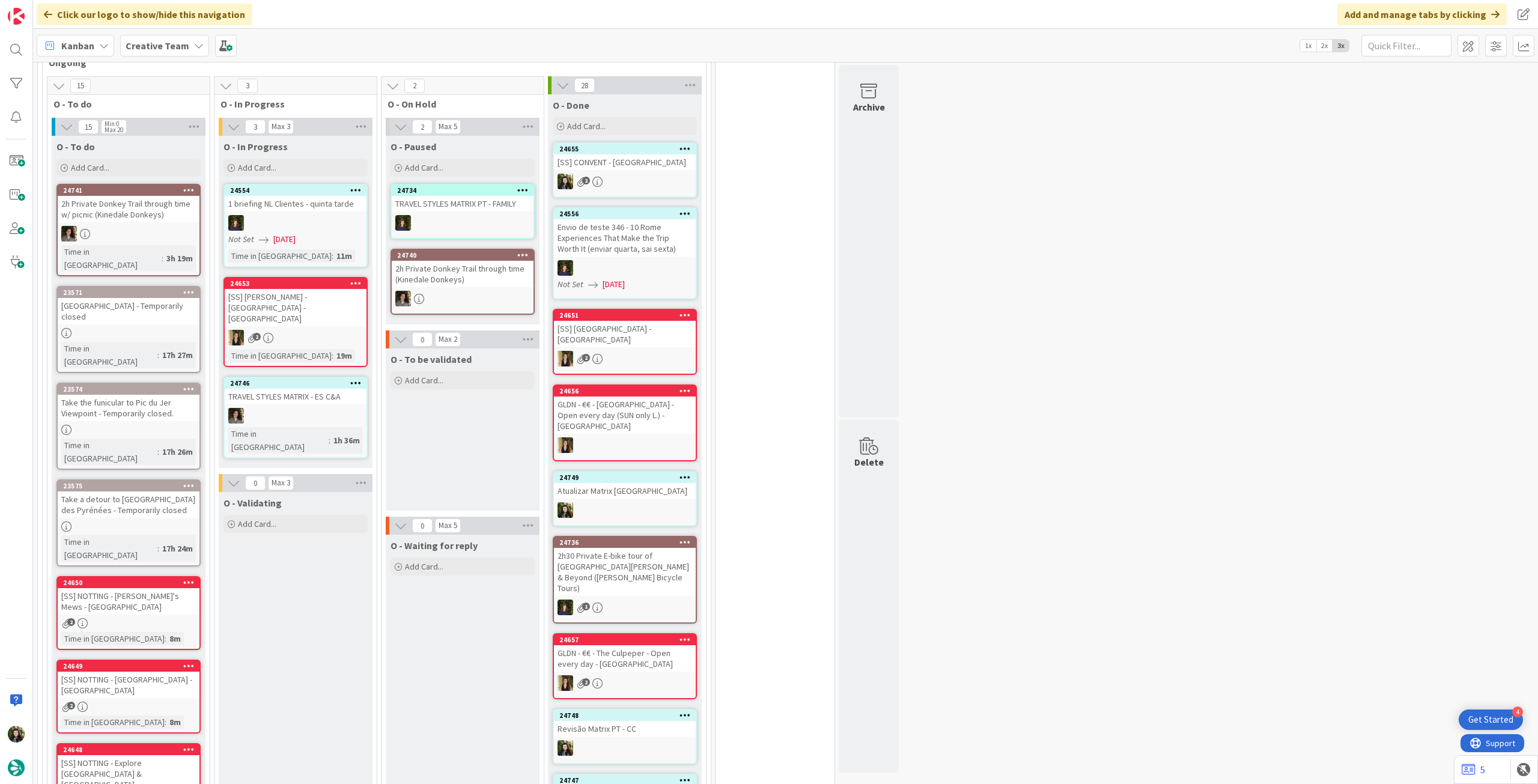
click at [166, 50] on b "Creative Team" at bounding box center [157, 45] width 63 height 12
click at [181, 165] on div "Creative Team - Análise" at bounding box center [222, 172] width 183 height 23
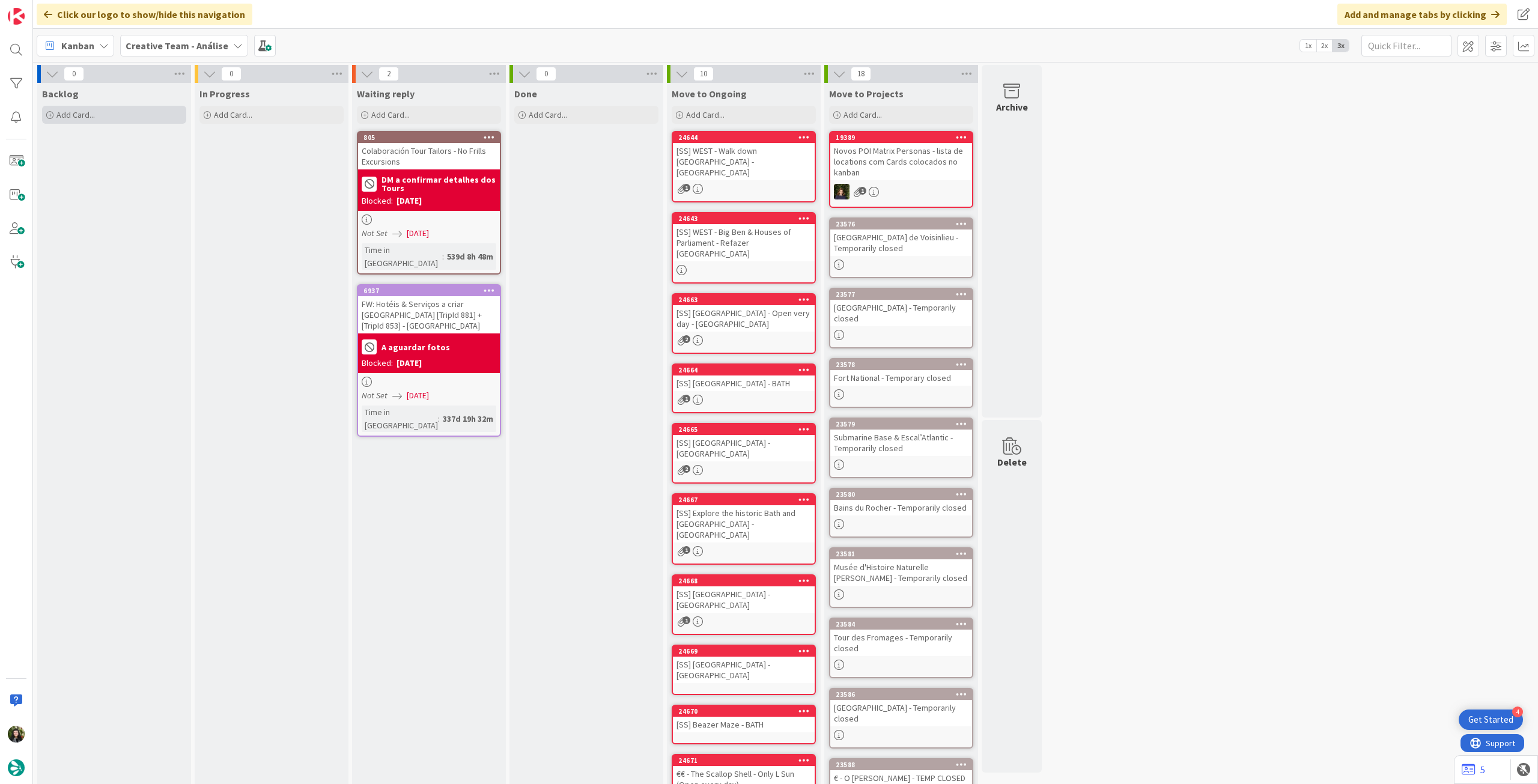
click at [101, 119] on div "Add Card..." at bounding box center [114, 114] width 144 height 18
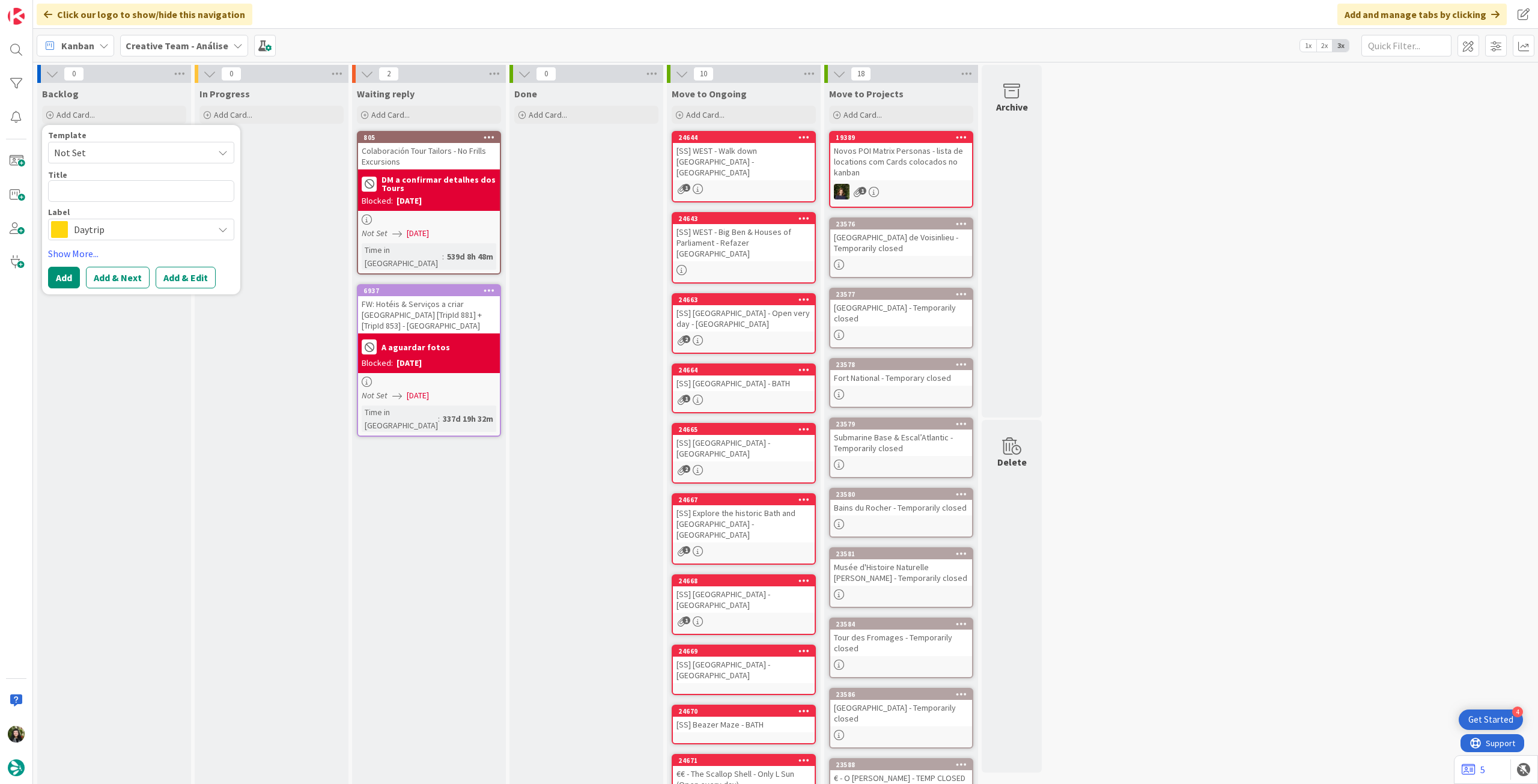
click at [157, 235] on span "Daytrip" at bounding box center [140, 229] width 133 height 17
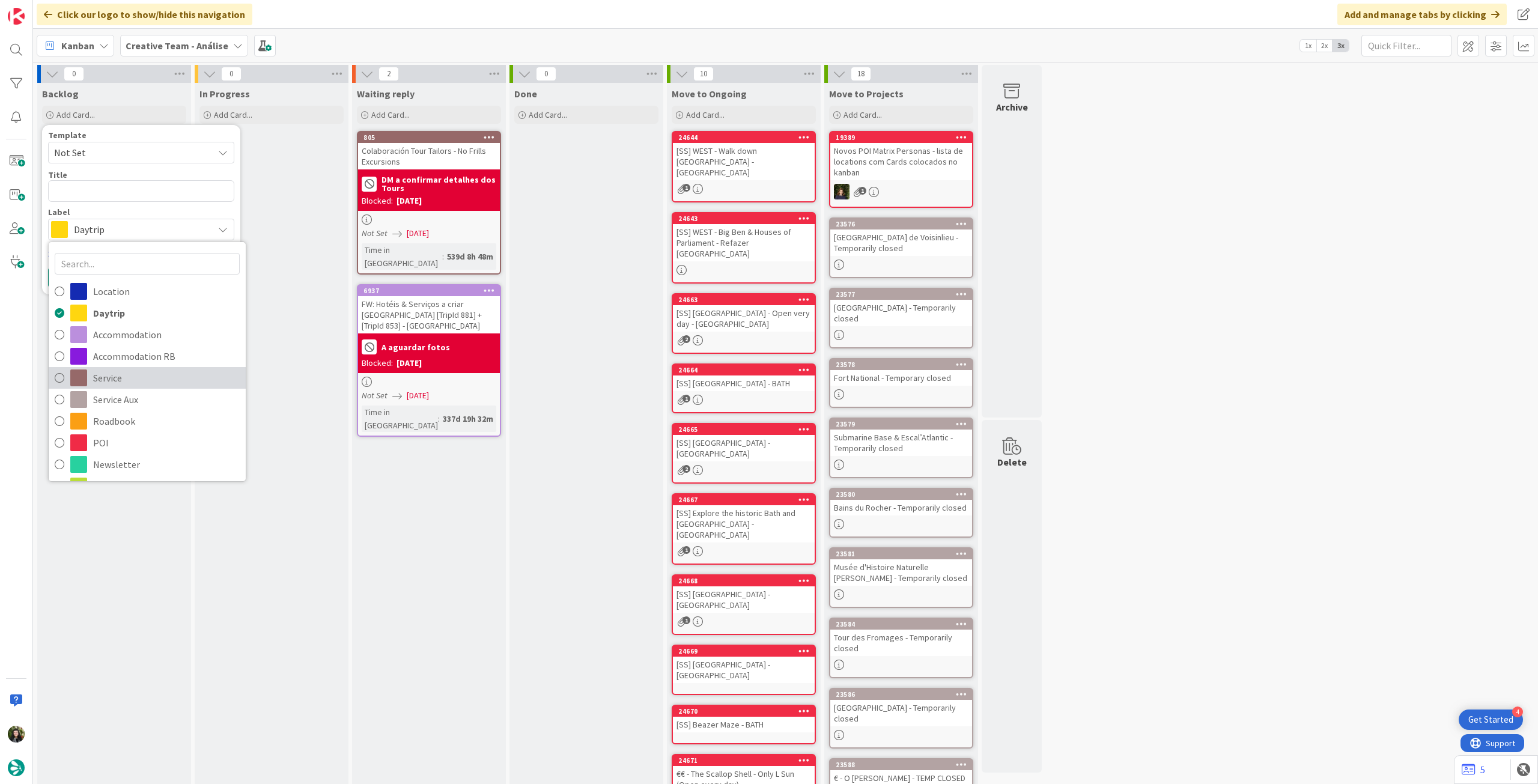
drag, startPoint x: 156, startPoint y: 384, endPoint x: 147, endPoint y: 322, distance: 62.6
click at [156, 384] on span "Service" at bounding box center [166, 377] width 147 height 18
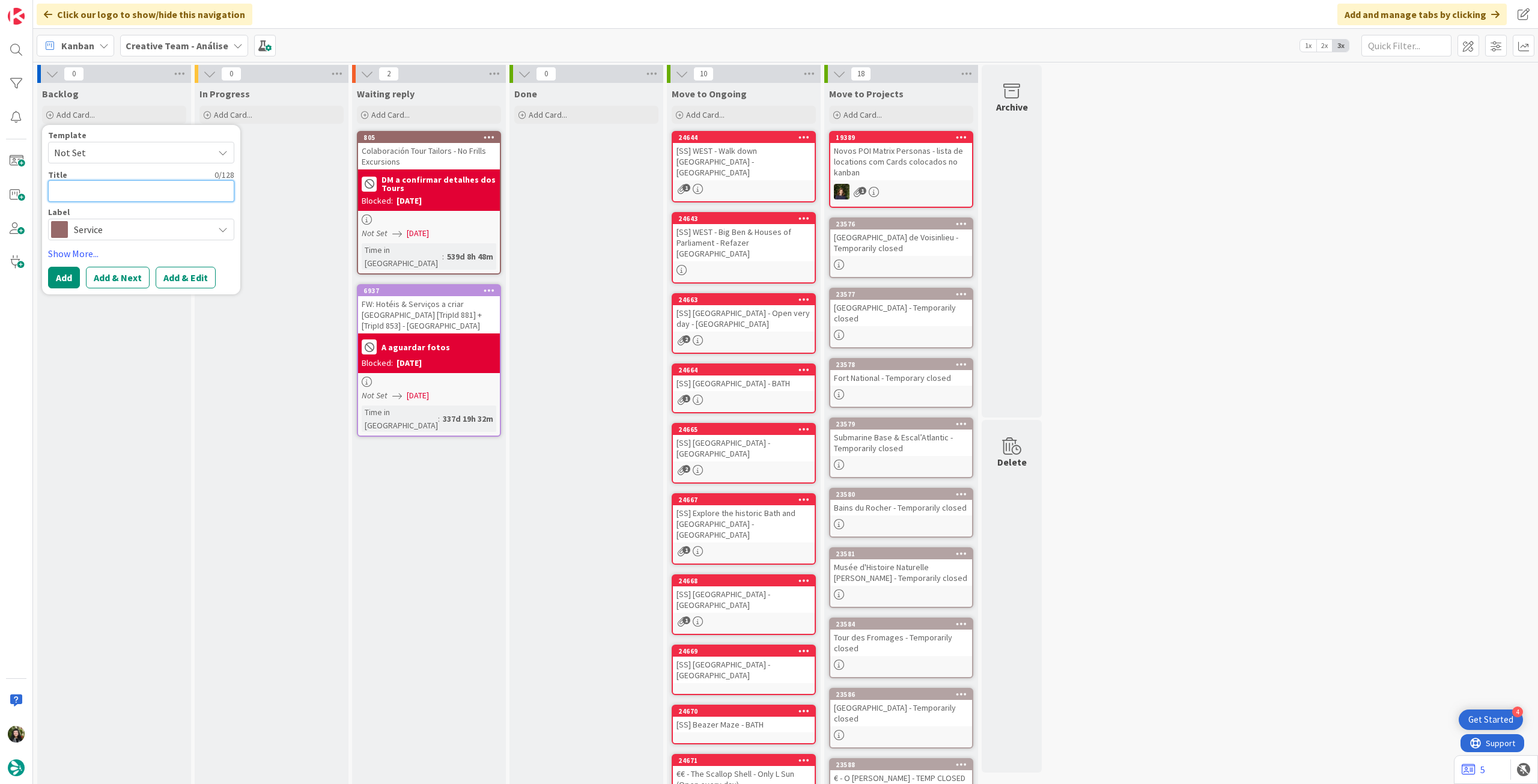
click at [129, 189] on textarea at bounding box center [141, 191] width 187 height 22
paste textarea "1h Taste of Speyside"
type textarea "x"
type textarea "1h Taste of Speyside"
type textarea "x"
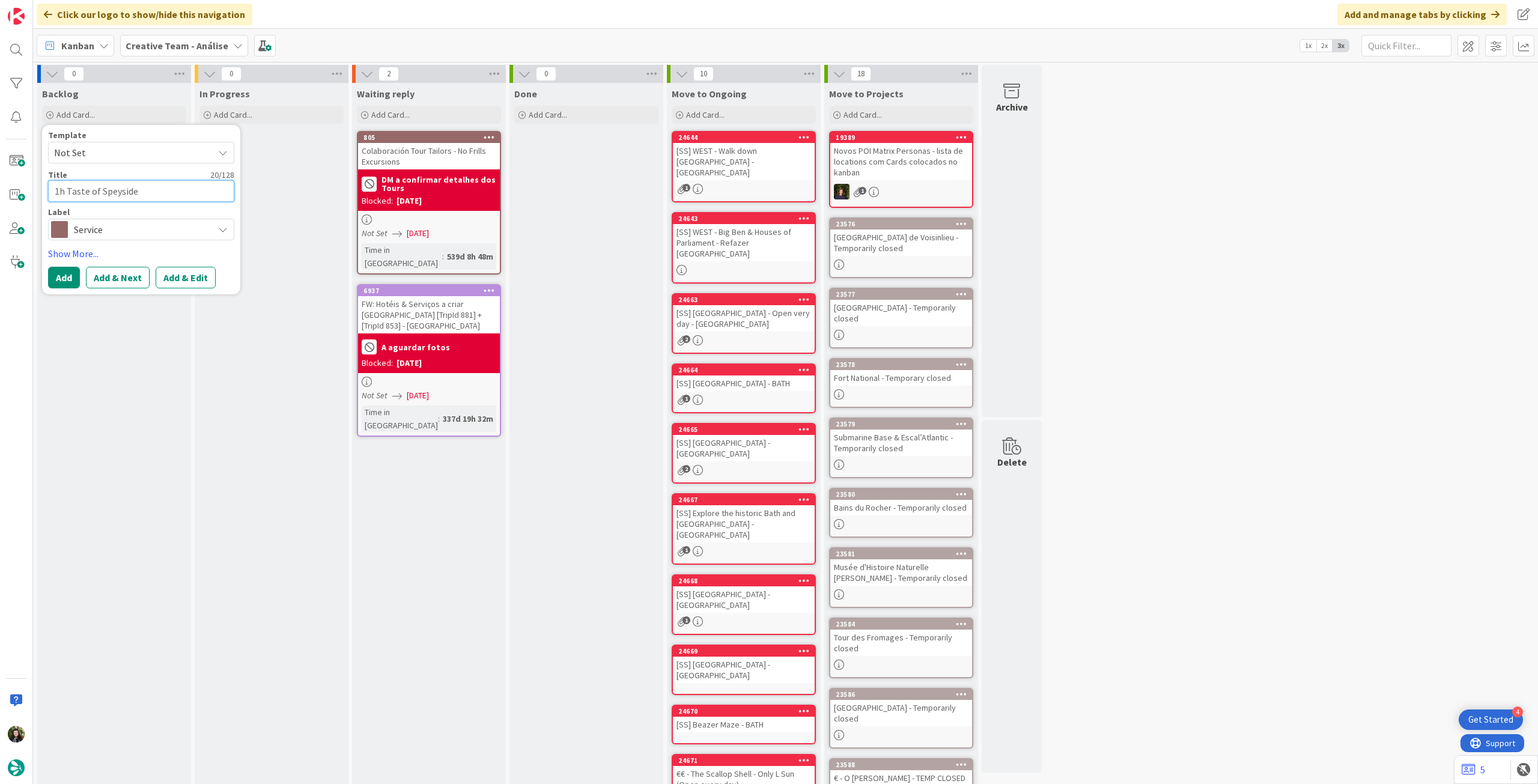
type textarea "1h Taste of Speyside"
type textarea "x"
type textarea "1h Taste of Speyside ("
paste textarea "Cragganmore"
type textarea "x"
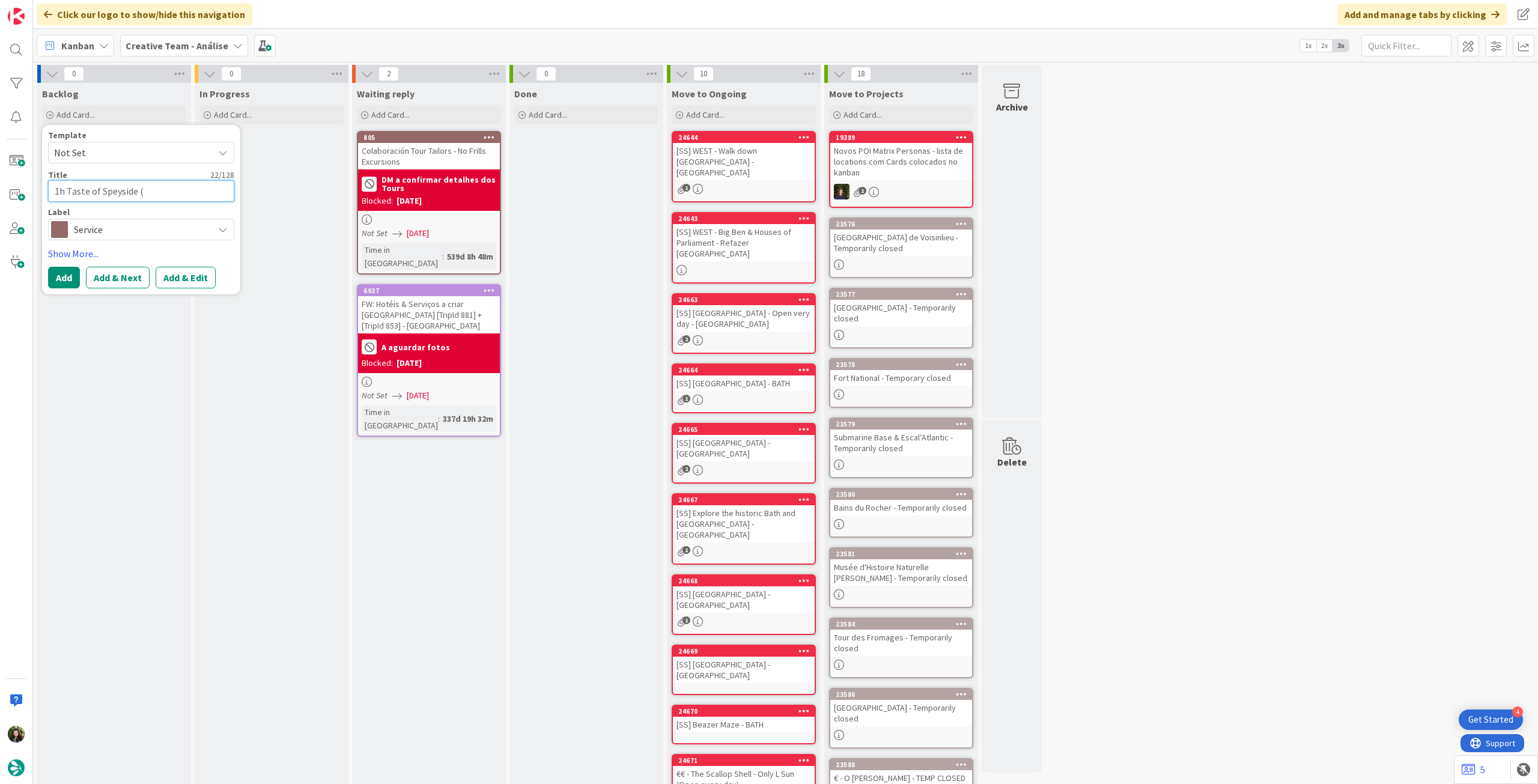
type textarea "1h Taste of Speyside ([GEOGRAPHIC_DATA]"
type textarea "x"
type textarea "1h Taste of Speyside ([GEOGRAPHIC_DATA])"
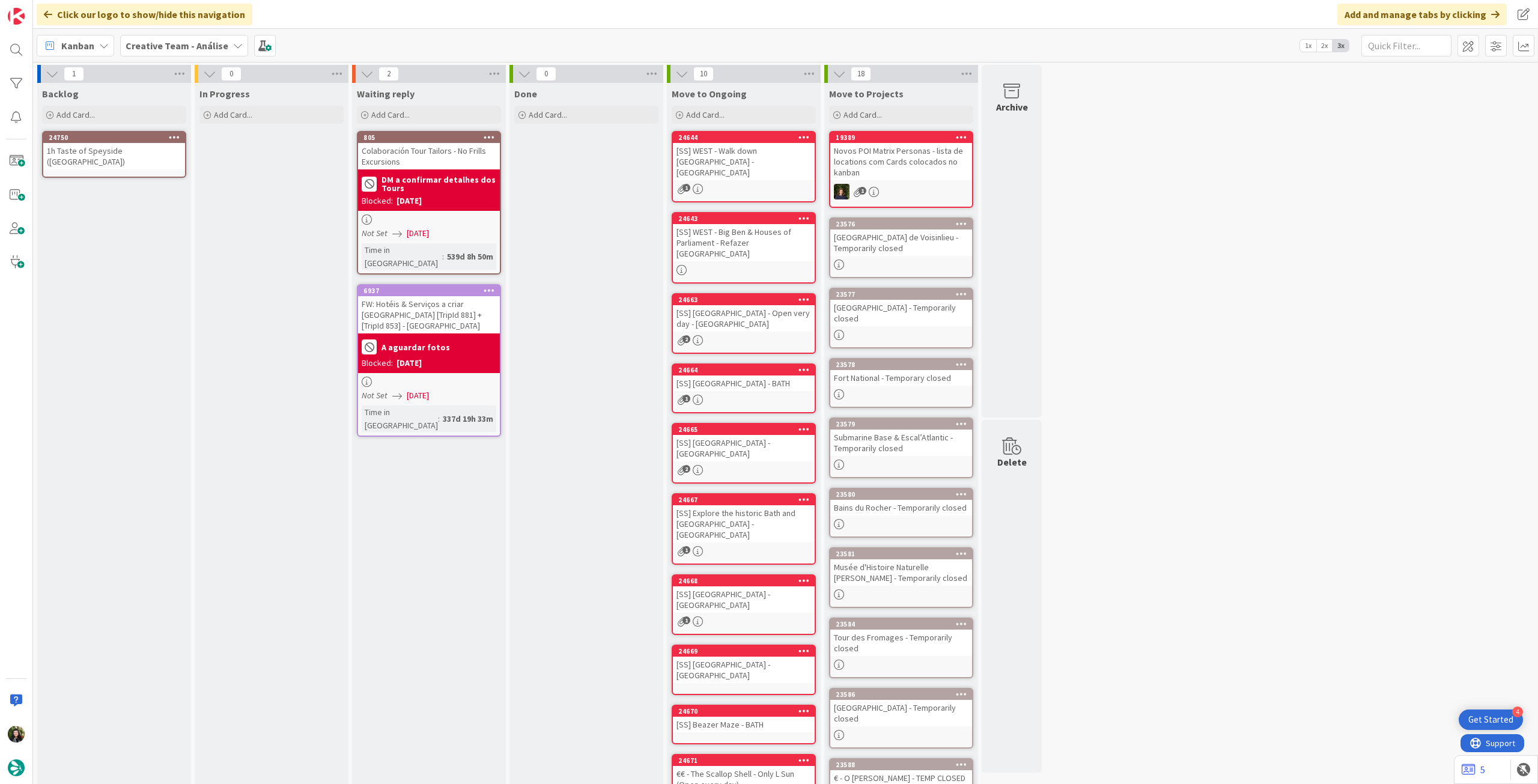
click at [138, 158] on div "1h Taste of Speyside ([GEOGRAPHIC_DATA])" at bounding box center [114, 156] width 142 height 26
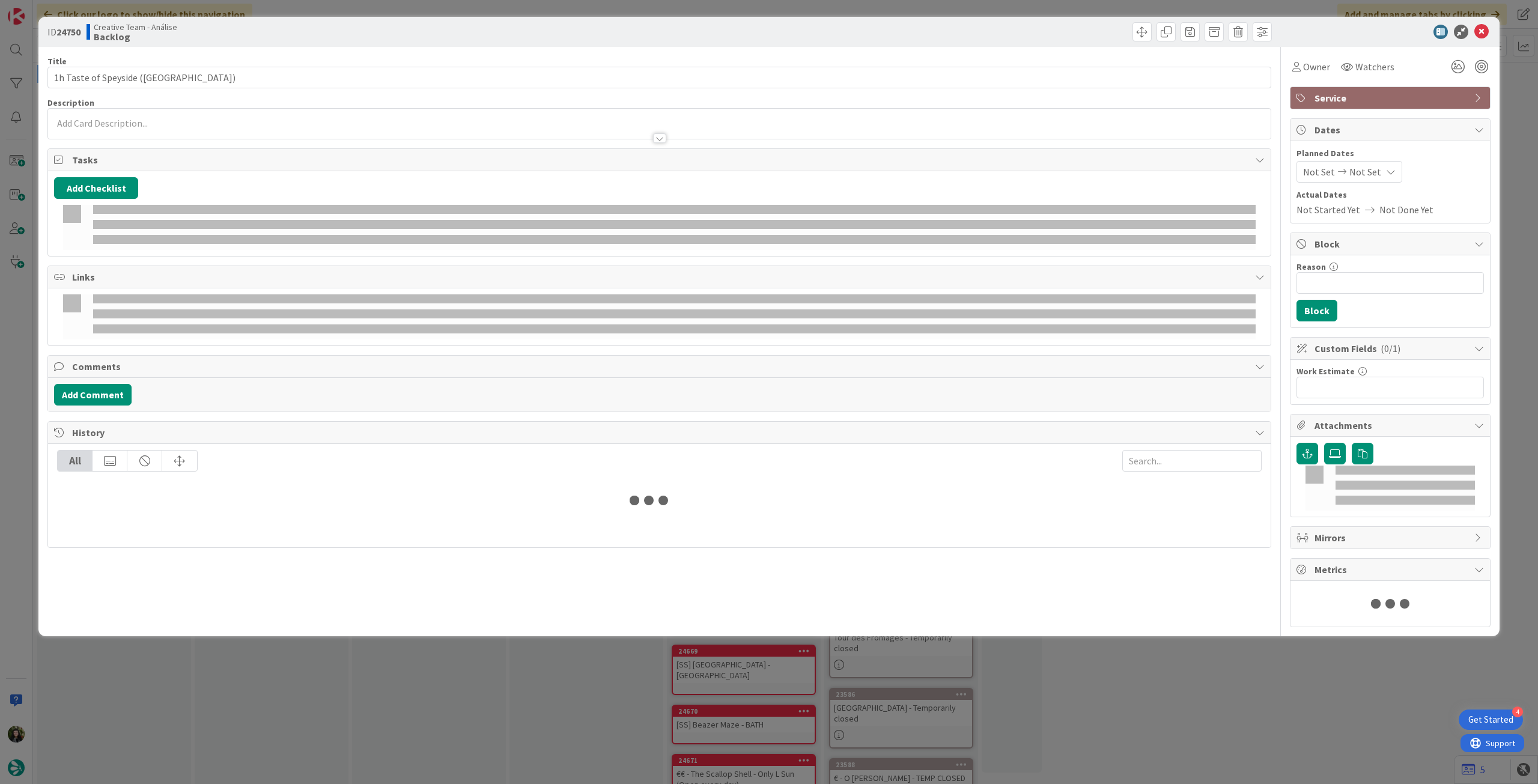
click at [159, 127] on div at bounding box center [659, 132] width 1222 height 12
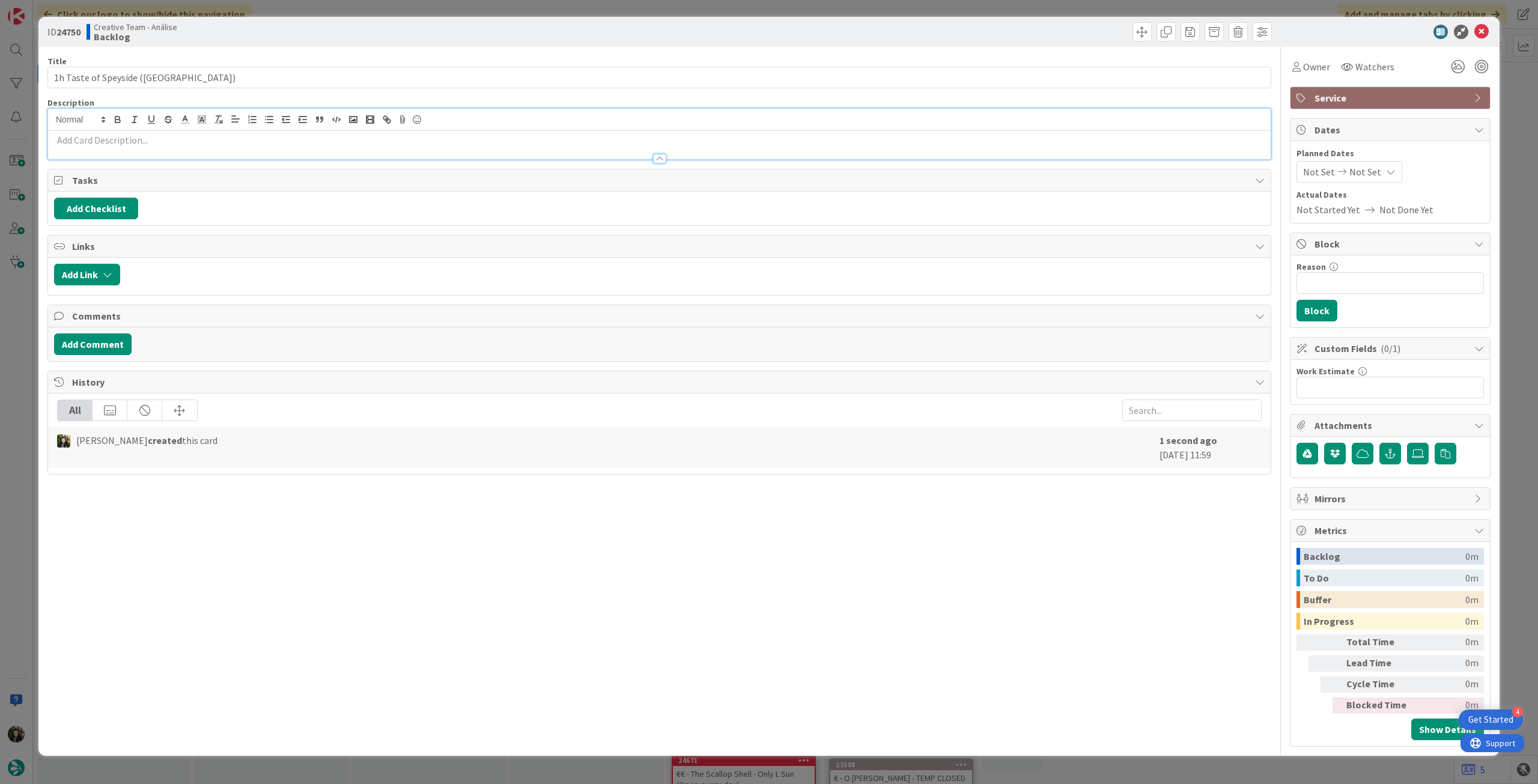
click at [155, 138] on p at bounding box center [659, 140] width 1211 height 14
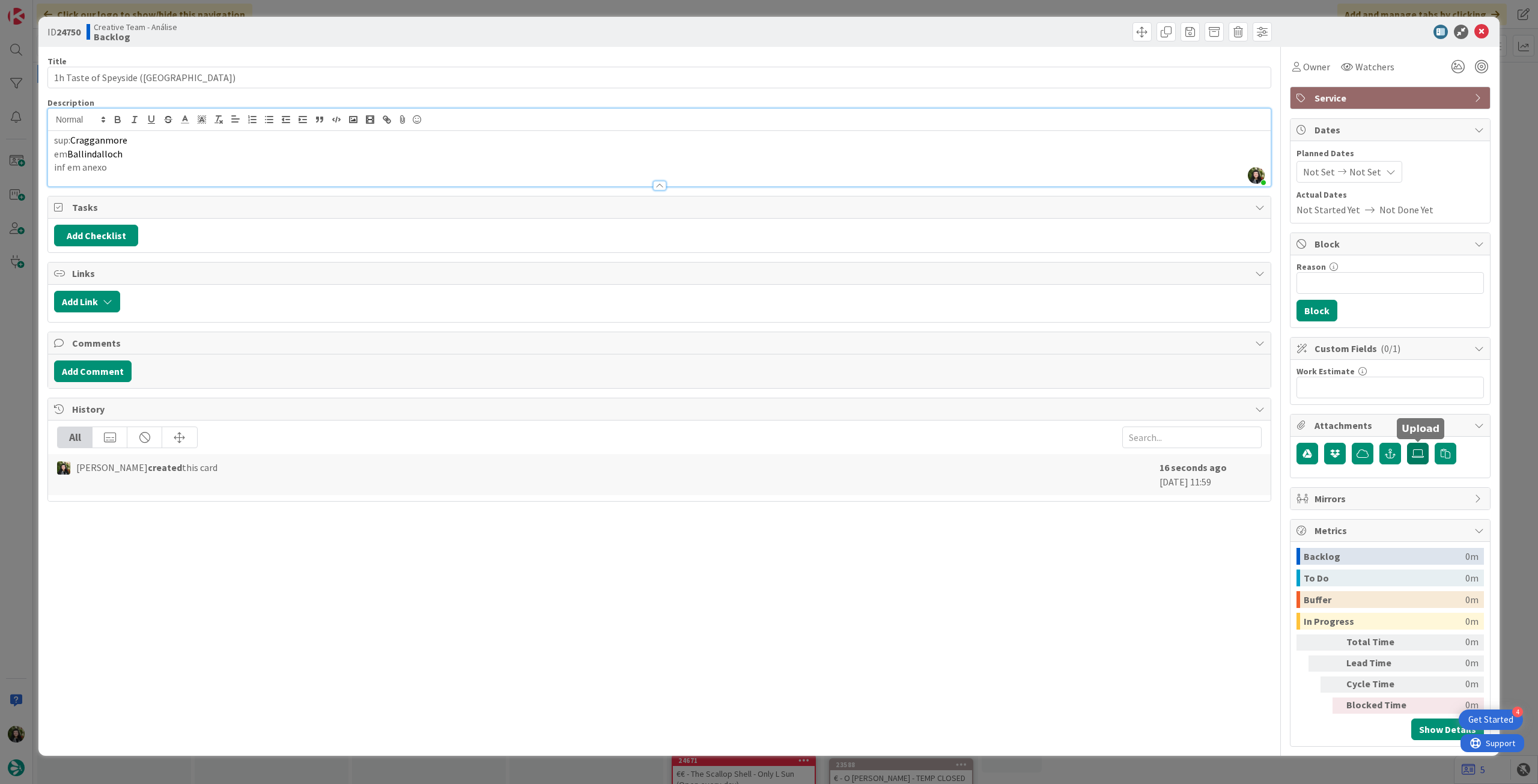
click at [1421, 450] on icon at bounding box center [1418, 453] width 12 height 9
click at [1407, 442] on input "file" at bounding box center [1407, 442] width 0 height 0
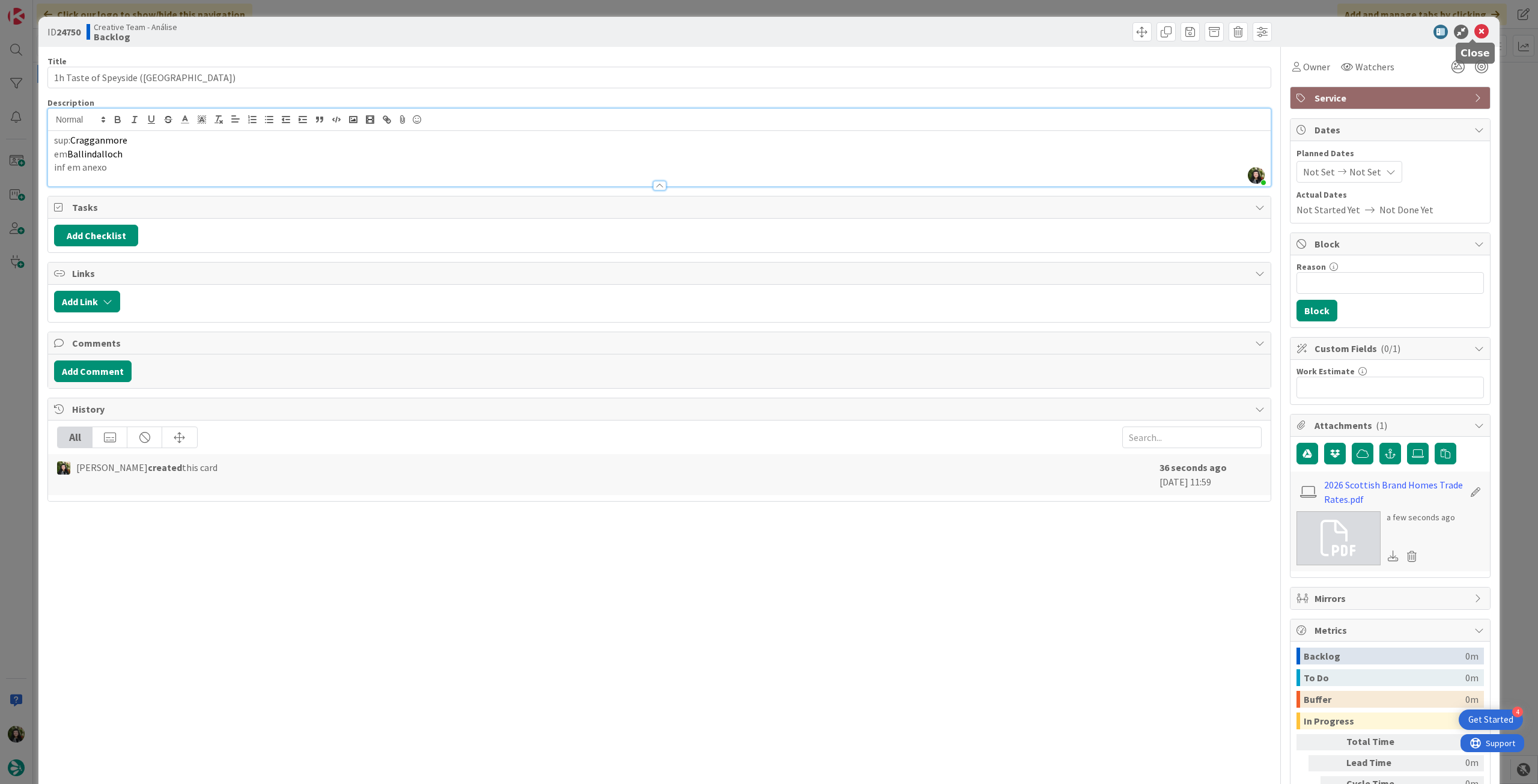
click at [1475, 31] on icon at bounding box center [1482, 32] width 15 height 15
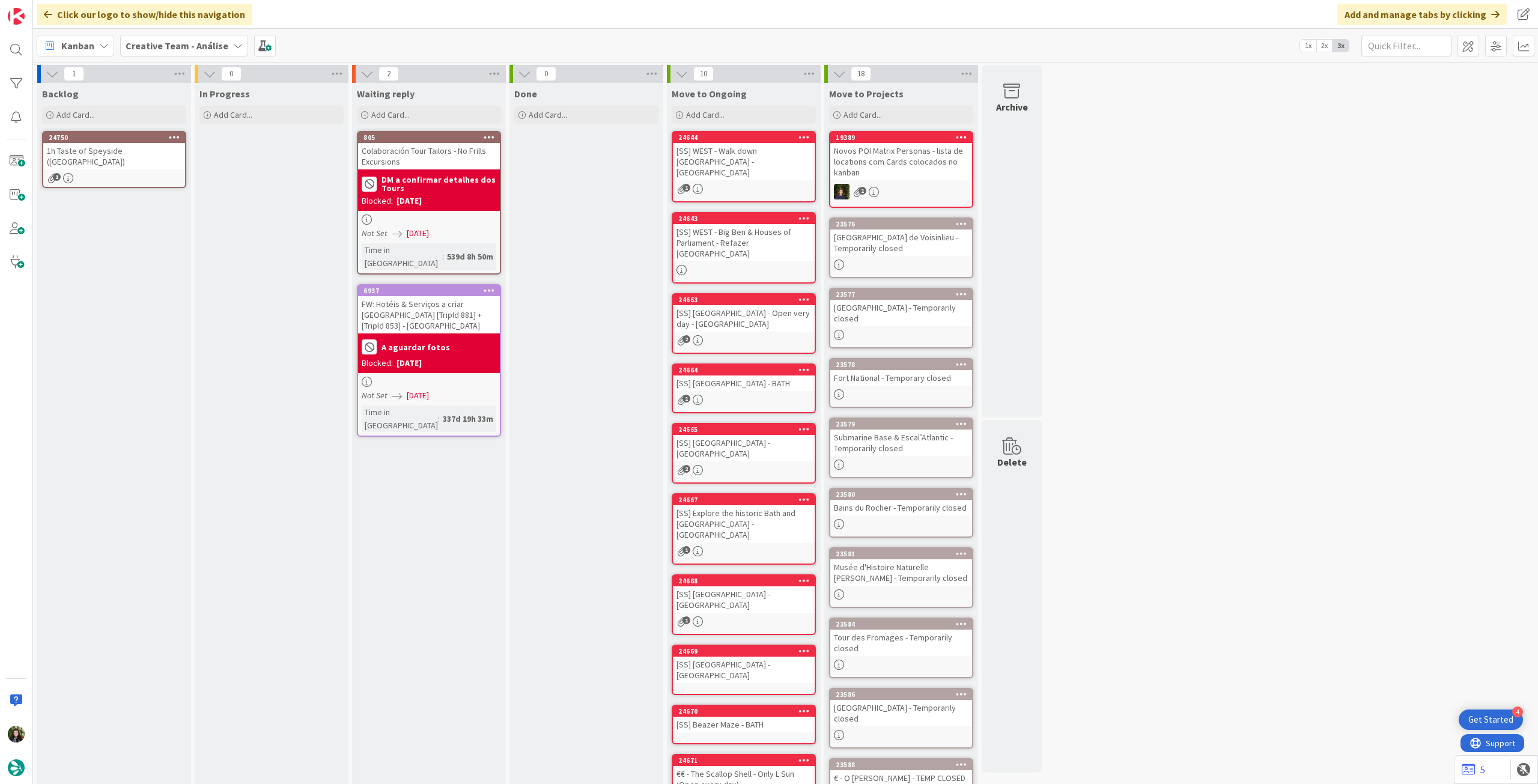
click at [177, 135] on icon at bounding box center [175, 137] width 12 height 9
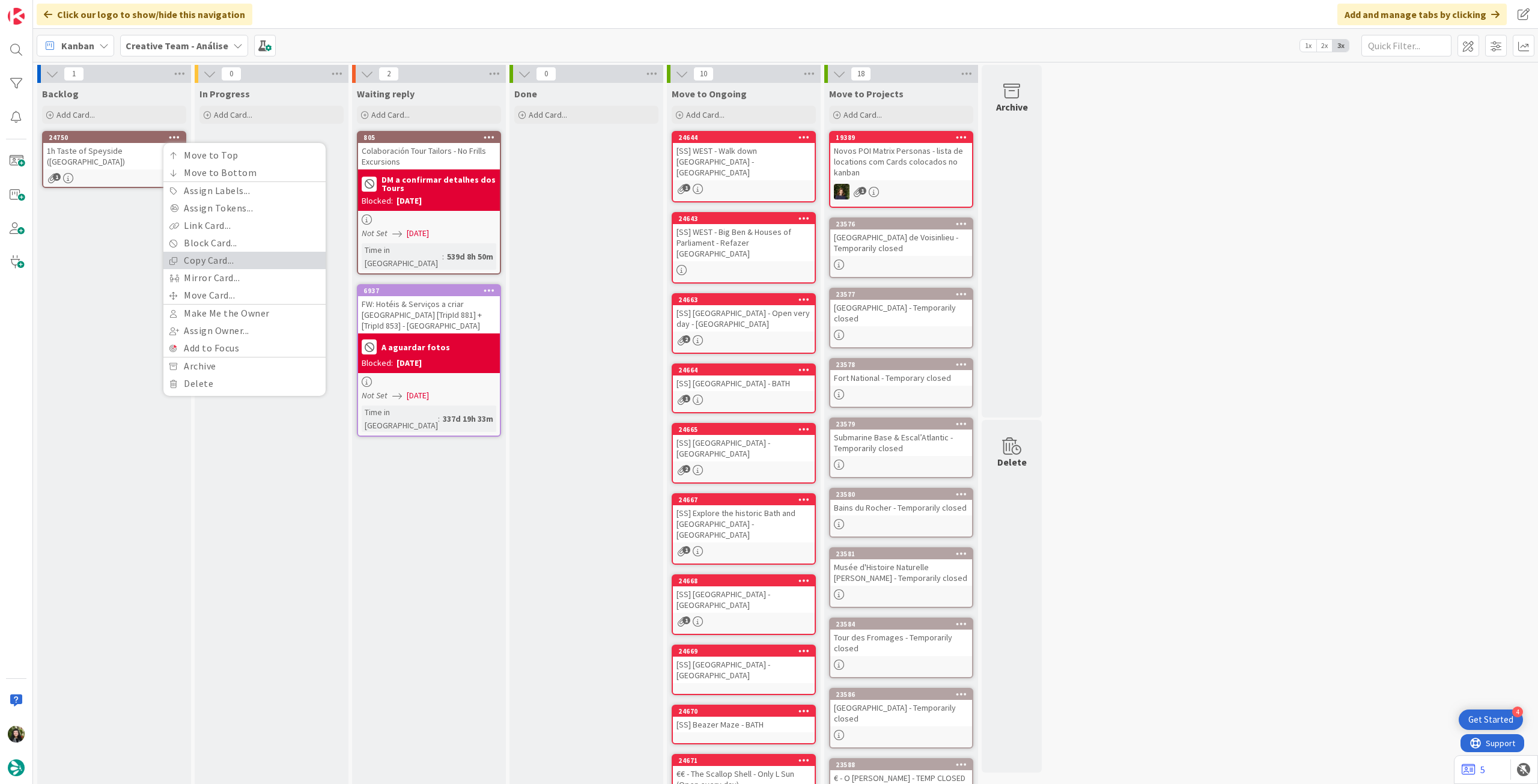
click at [227, 263] on link "Copy Card..." at bounding box center [244, 260] width 163 height 17
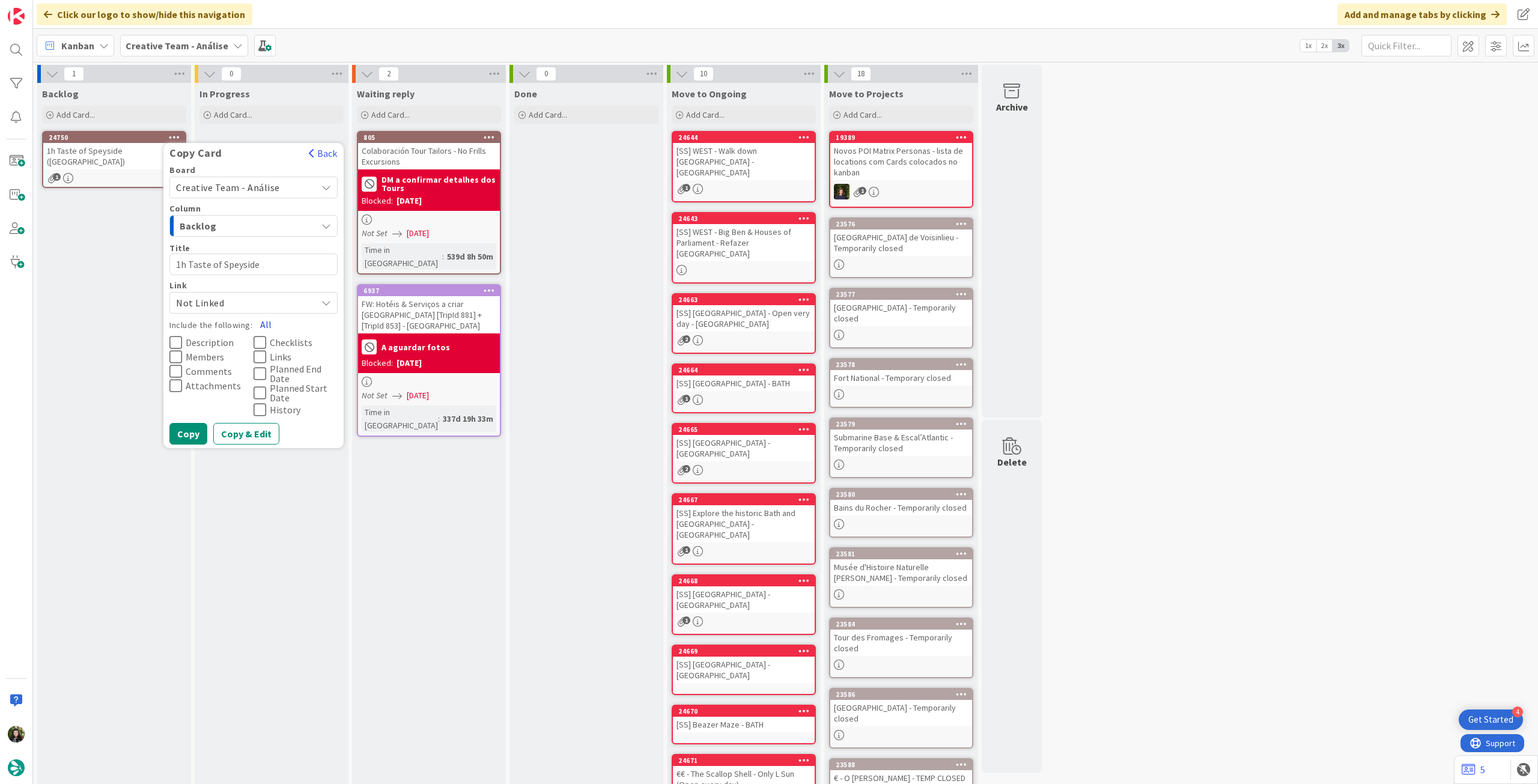
click at [260, 321] on button "All" at bounding box center [265, 324] width 27 height 22
click at [202, 432] on button "Copy" at bounding box center [188, 434] width 38 height 22
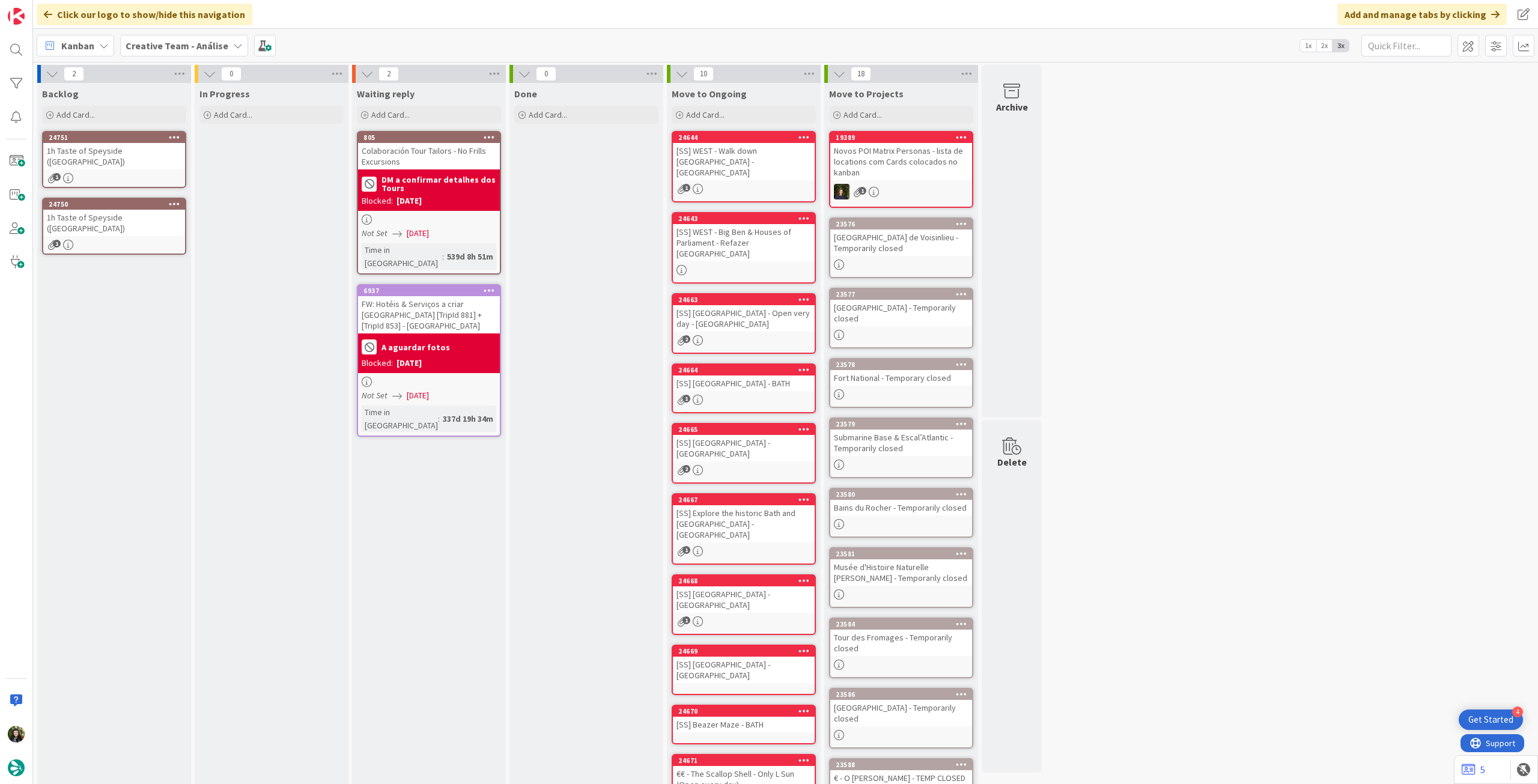
click at [112, 240] on div "1" at bounding box center [114, 245] width 142 height 10
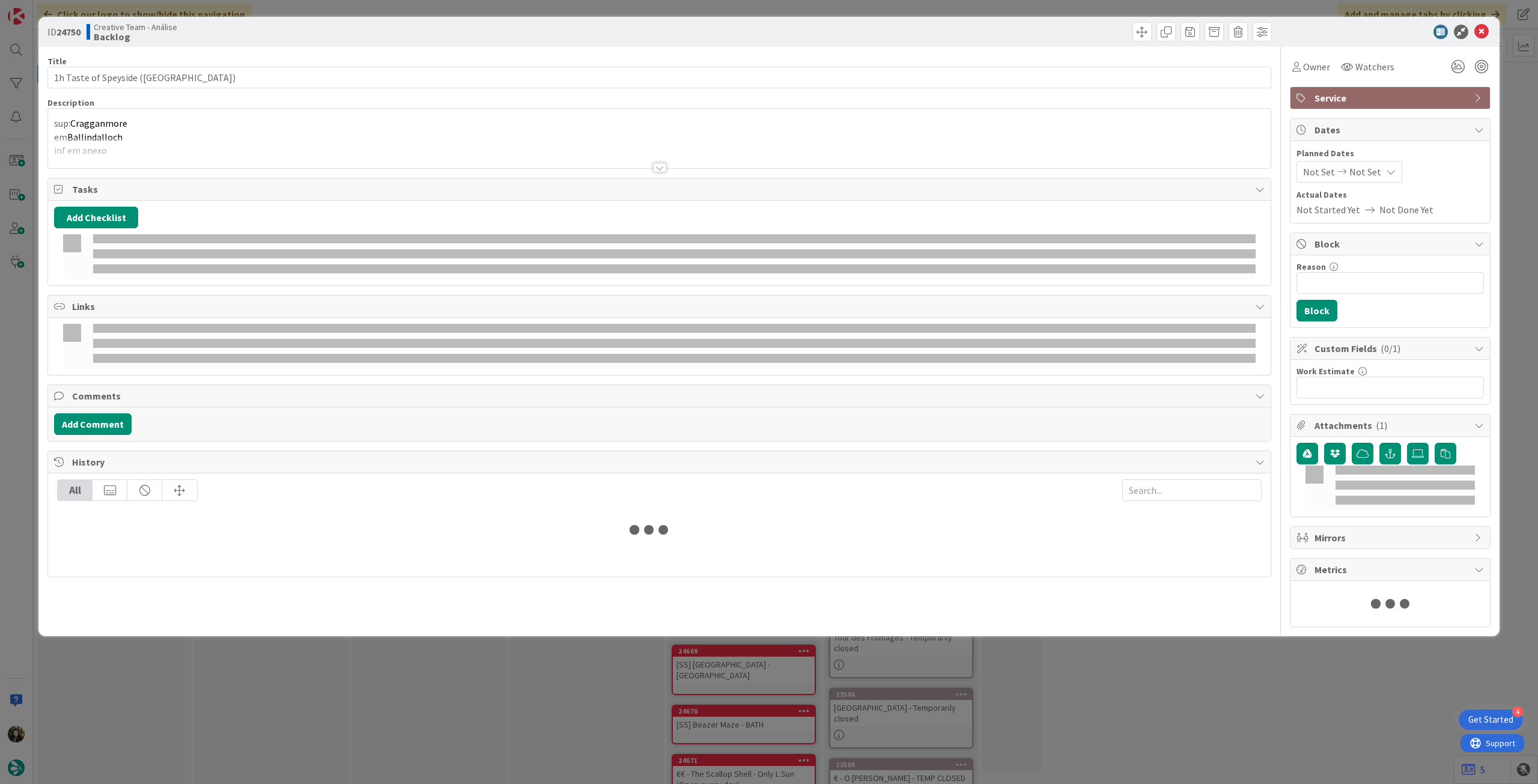
type textarea "x"
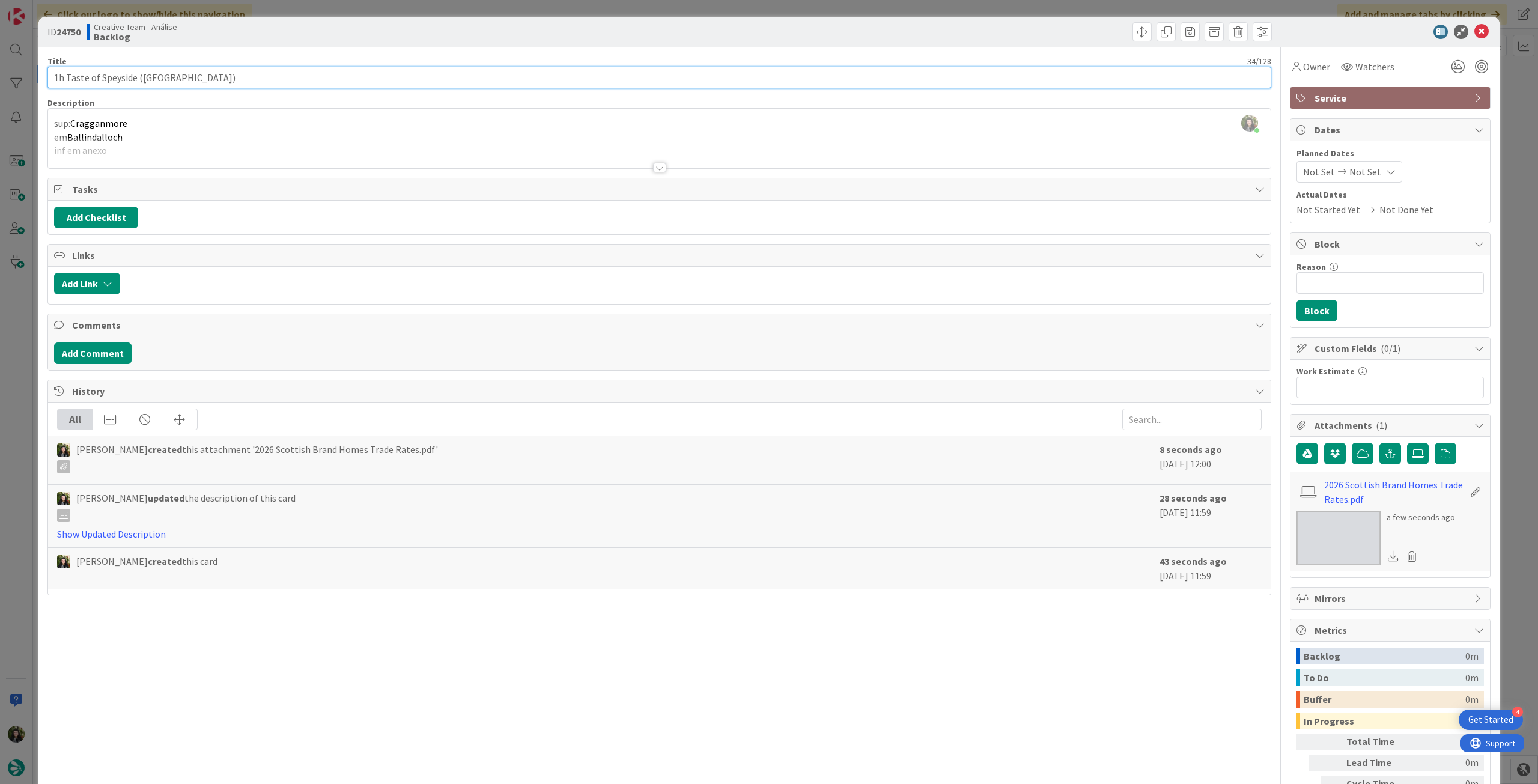
drag, startPoint x: 136, startPoint y: 75, endPoint x: 34, endPoint y: 81, distance: 102.2
click at [31, 79] on div "ID 24750 Creative Team - Análise Backlog Title 34 / 128 1h Taste of Speyside (C…" at bounding box center [769, 392] width 1538 height 784
paste input "Oban Distillery Tour"
type input "1h Oban Distillery Tour (Cragganmore)"
type textarea "x"
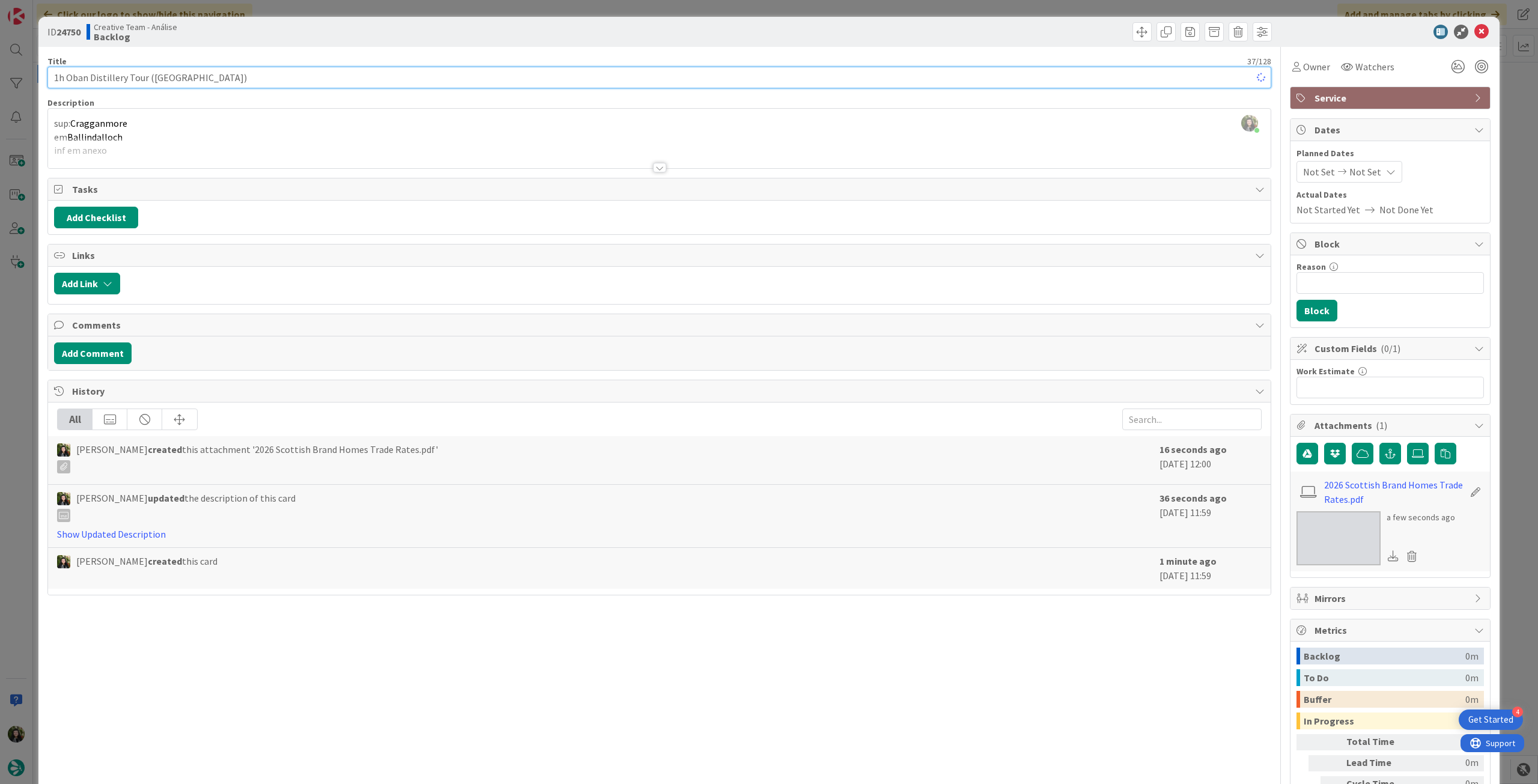
type input "1h Oban Distillery Tour (Cragganmore)"
type textarea "x"
drag, startPoint x: 152, startPoint y: 78, endPoint x: 203, endPoint y: 77, distance: 51.0
click at [203, 77] on input "1h Oban Distillery Tour (Cragganmore)" at bounding box center [659, 77] width 1224 height 22
paste input "Oban Distillery"
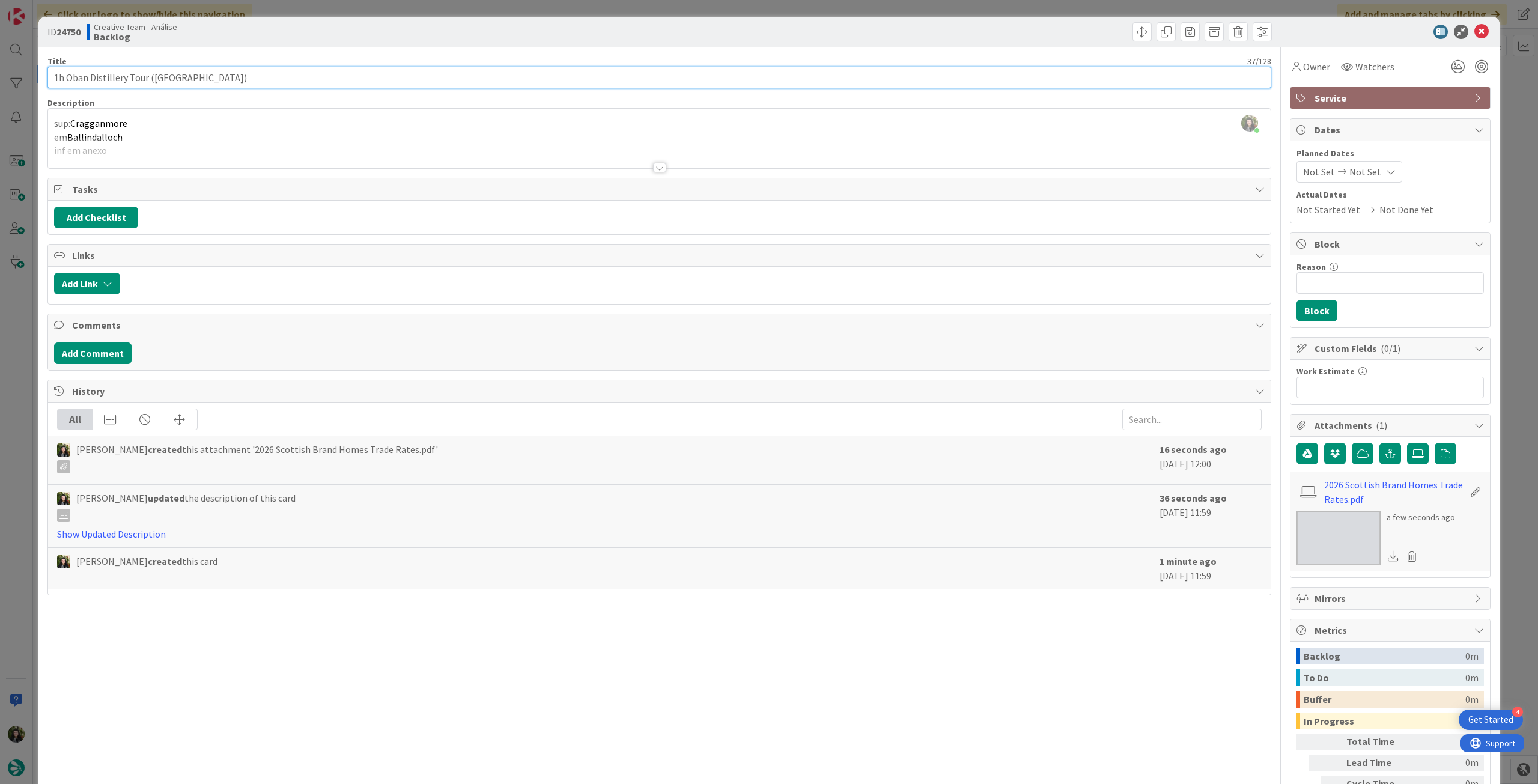
type input "1h Oban Distillery Tour ([GEOGRAPHIC_DATA])"
type textarea "x"
type input "1h Oban Distillery Tour ([GEOGRAPHIC_DATA])"
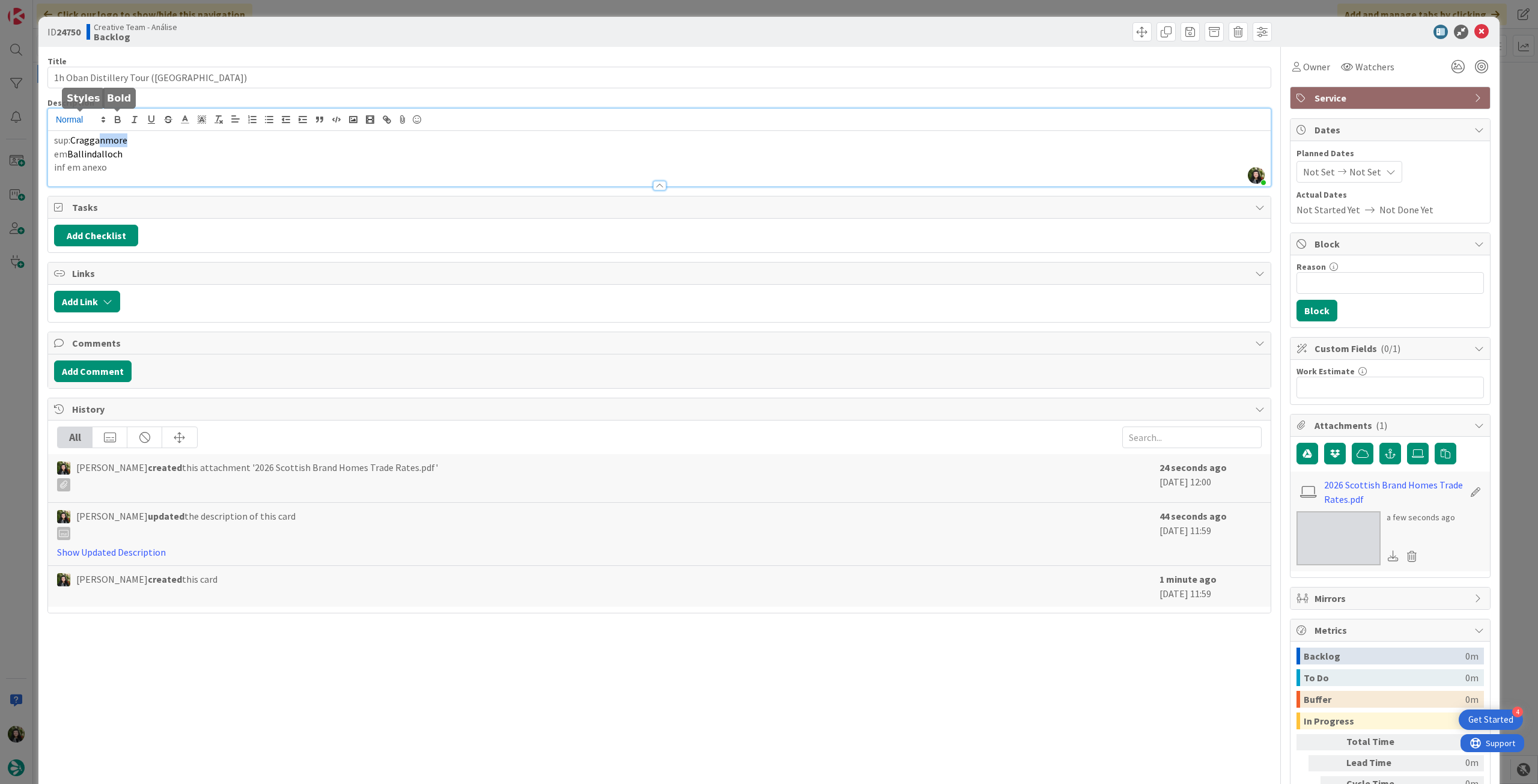
drag, startPoint x: 138, startPoint y: 123, endPoint x: 99, endPoint y: 123, distance: 39.0
click at [99, 123] on div "Beatriz Cassona just joined sup: Cragganmore em Ballindalloch inf em anexo" at bounding box center [659, 147] width 1222 height 77
click at [112, 146] on p "sup: Cragganmore" at bounding box center [659, 140] width 1211 height 14
drag, startPoint x: 130, startPoint y: 138, endPoint x: 74, endPoint y: 138, distance: 56.0
click at [74, 138] on p "sup: Cragganmore" at bounding box center [659, 140] width 1211 height 14
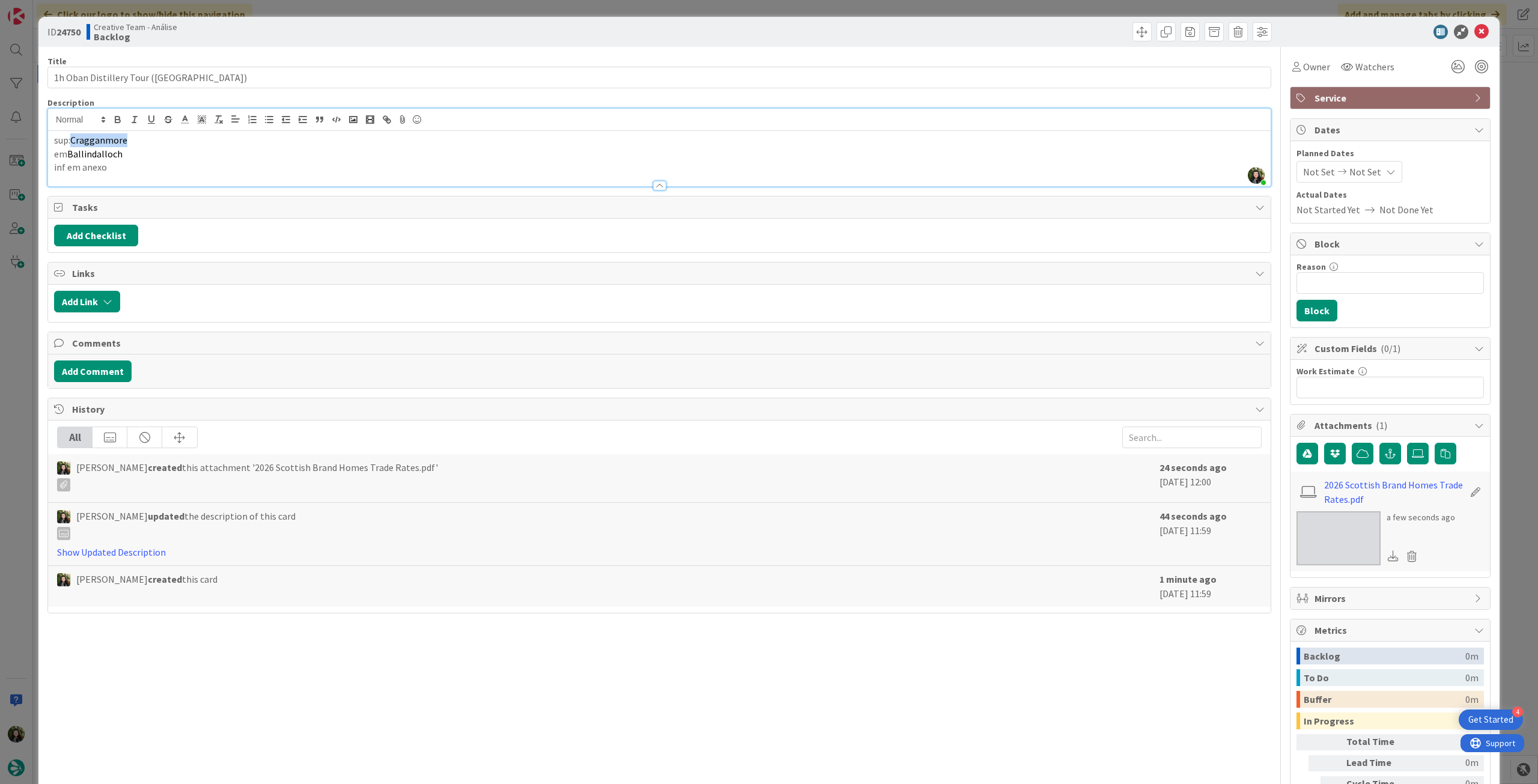
paste div
type textarea "x"
drag, startPoint x: 140, startPoint y: 158, endPoint x: 70, endPoint y: 153, distance: 70.2
click at [70, 153] on p "em Ballindalloch" at bounding box center [659, 154] width 1211 height 14
click at [1475, 30] on icon at bounding box center [1482, 32] width 15 height 15
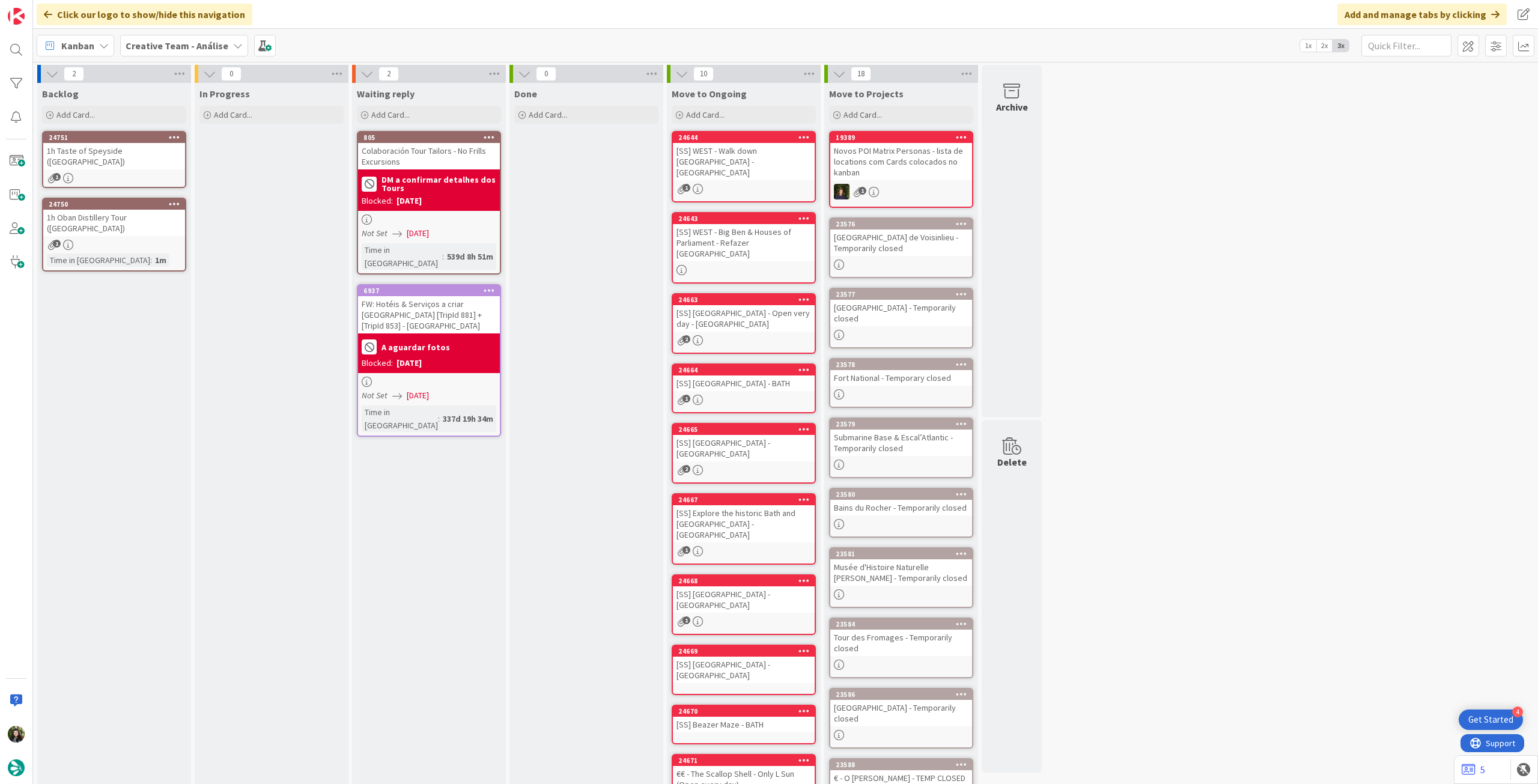
click at [176, 133] on icon at bounding box center [175, 137] width 12 height 9
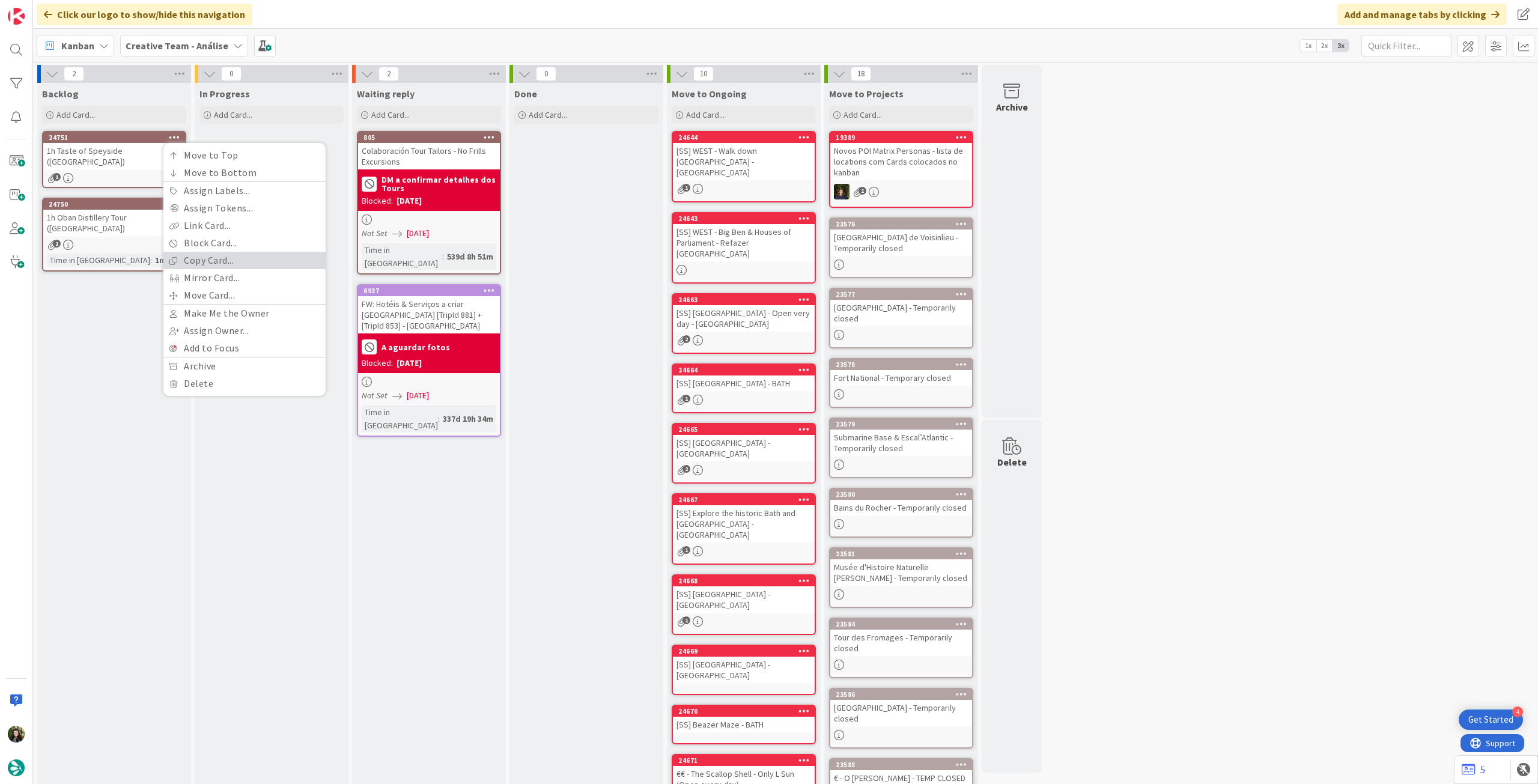
click at [198, 262] on link "Copy Card..." at bounding box center [244, 260] width 163 height 17
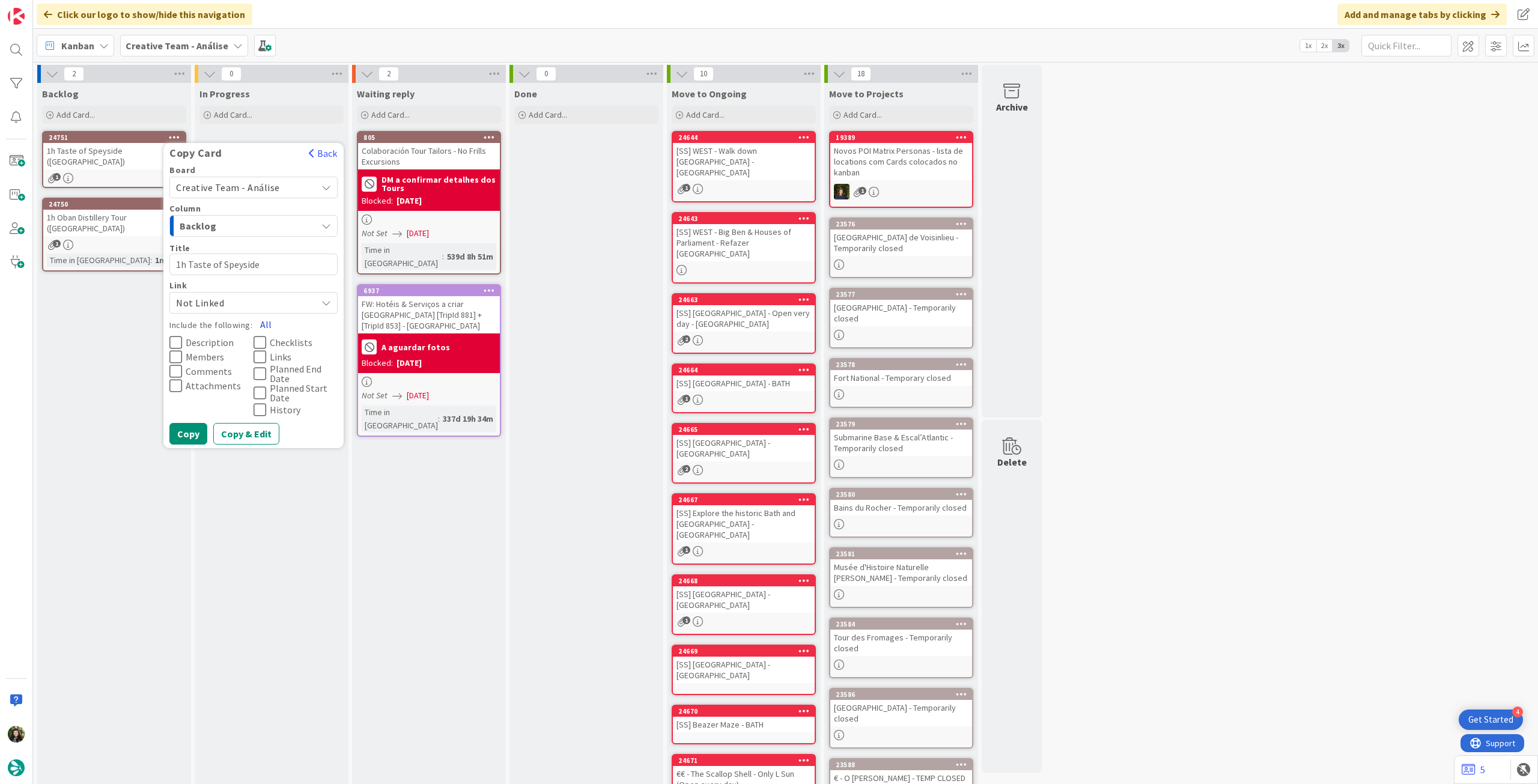
click at [262, 321] on button "All" at bounding box center [265, 324] width 27 height 22
click at [192, 439] on button "Copy" at bounding box center [188, 434] width 38 height 22
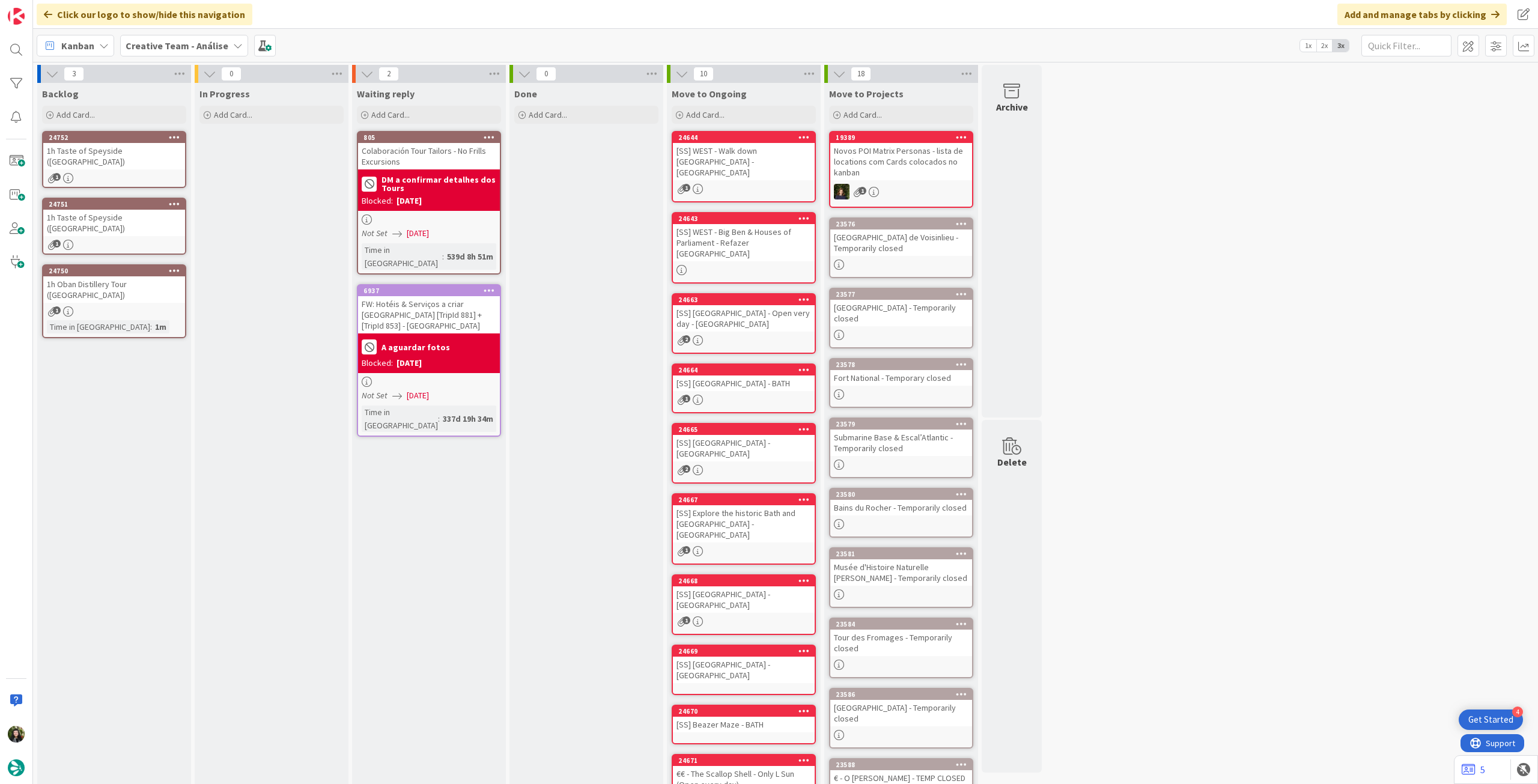
click at [165, 156] on div "1h Taste of Speyside ([GEOGRAPHIC_DATA])" at bounding box center [114, 156] width 142 height 26
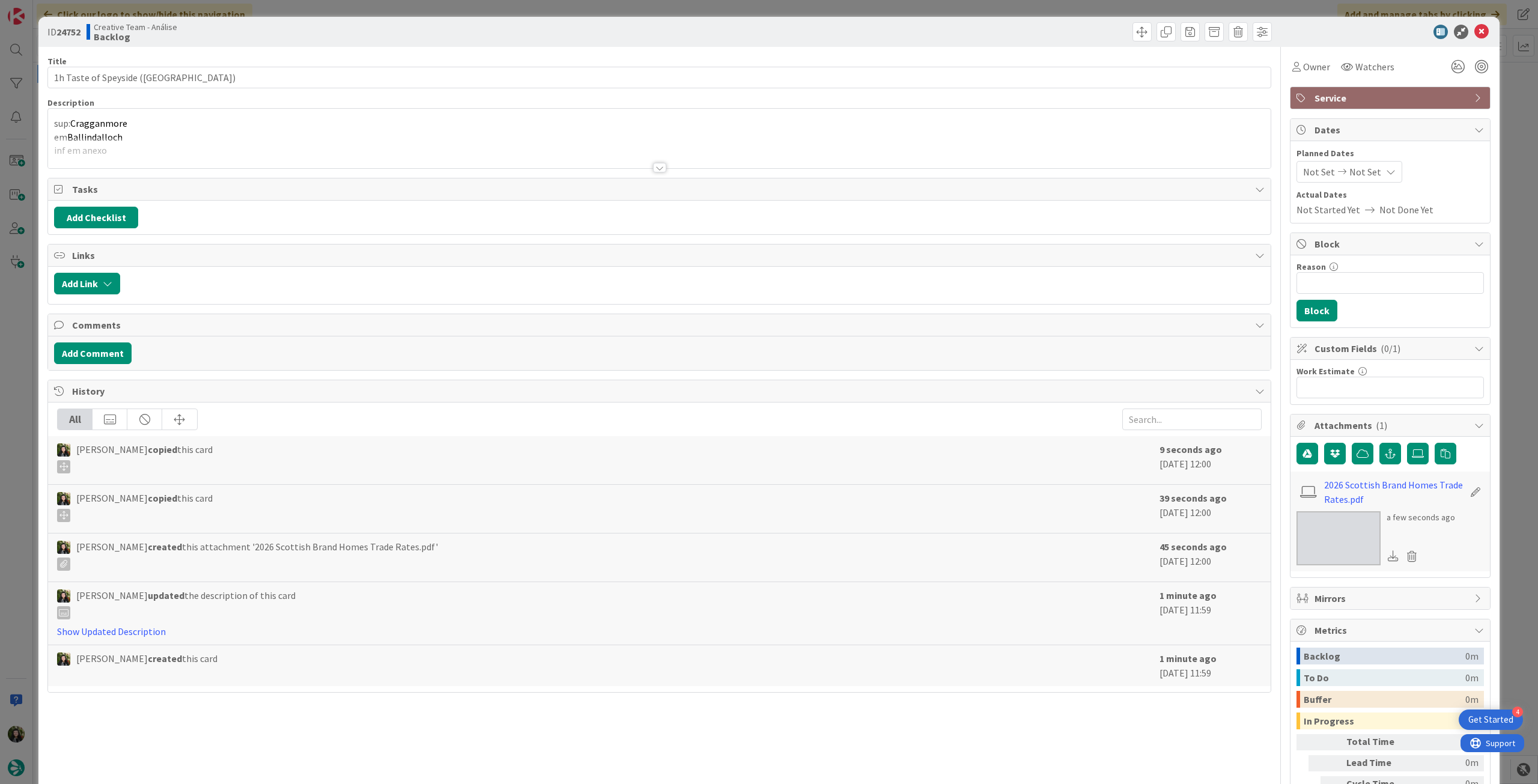
type textarea "x"
drag, startPoint x: 104, startPoint y: 77, endPoint x: 5, endPoint y: 77, distance: 99.0
click at [0, 77] on html "4 Get Started Click our logo to show/hide this navigation Add and manage tabs b…" at bounding box center [769, 392] width 1538 height 784
paste input "he Expressions Tour"
type input "1h The Expressions Tour (Cragganmore)"
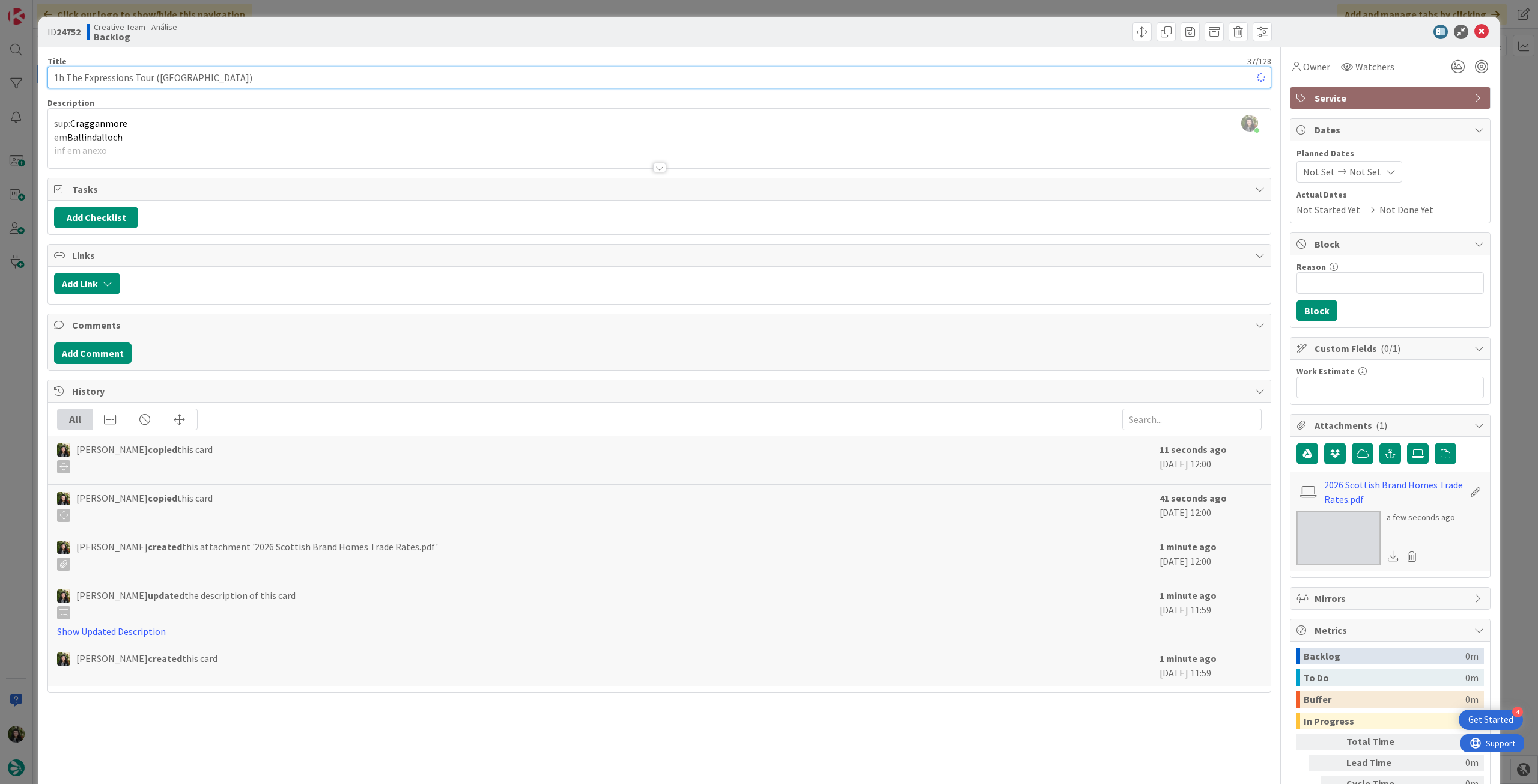
type textarea "x"
type input "1h The Expressions Tour (Cragganmore)"
click at [138, 139] on div at bounding box center [659, 153] width 1222 height 31
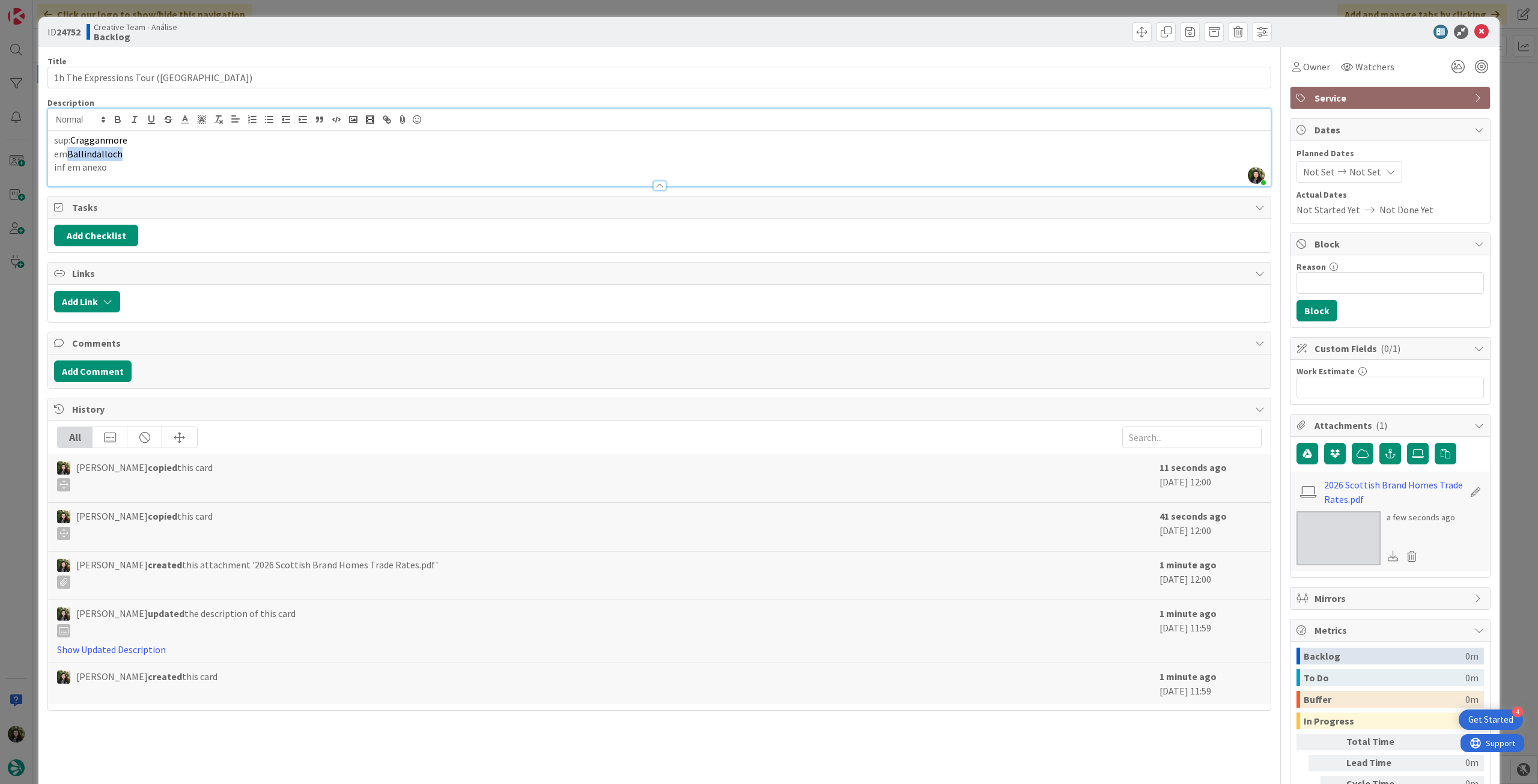
drag, startPoint x: 139, startPoint y: 153, endPoint x: 69, endPoint y: 154, distance: 70.0
click at [69, 154] on p "em Ballindalloch" at bounding box center [659, 154] width 1211 height 14
drag, startPoint x: 149, startPoint y: 143, endPoint x: 74, endPoint y: 140, distance: 75.1
click at [74, 140] on p "sup: Cragganmore" at bounding box center [659, 140] width 1211 height 14
type textarea "x"
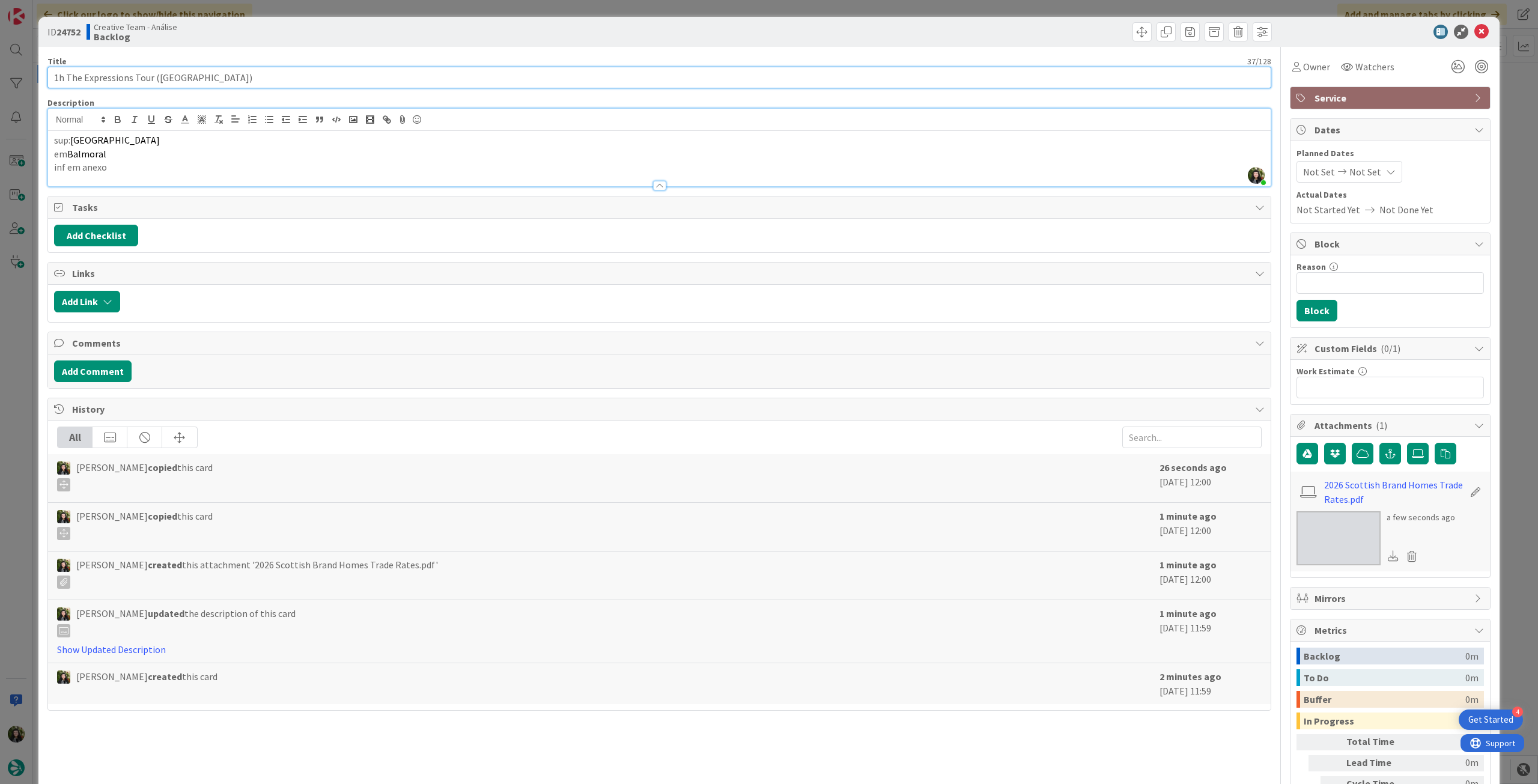
drag, startPoint x: 209, startPoint y: 78, endPoint x: 155, endPoint y: 77, distance: 54.0
click at [155, 77] on input "1h The Expressions Tour (Cragganmore)" at bounding box center [659, 77] width 1224 height 22
paste input "Royal Lochnagar Distillery"
type input "1h The Expressions Tour ([GEOGRAPHIC_DATA])"
type textarea "x"
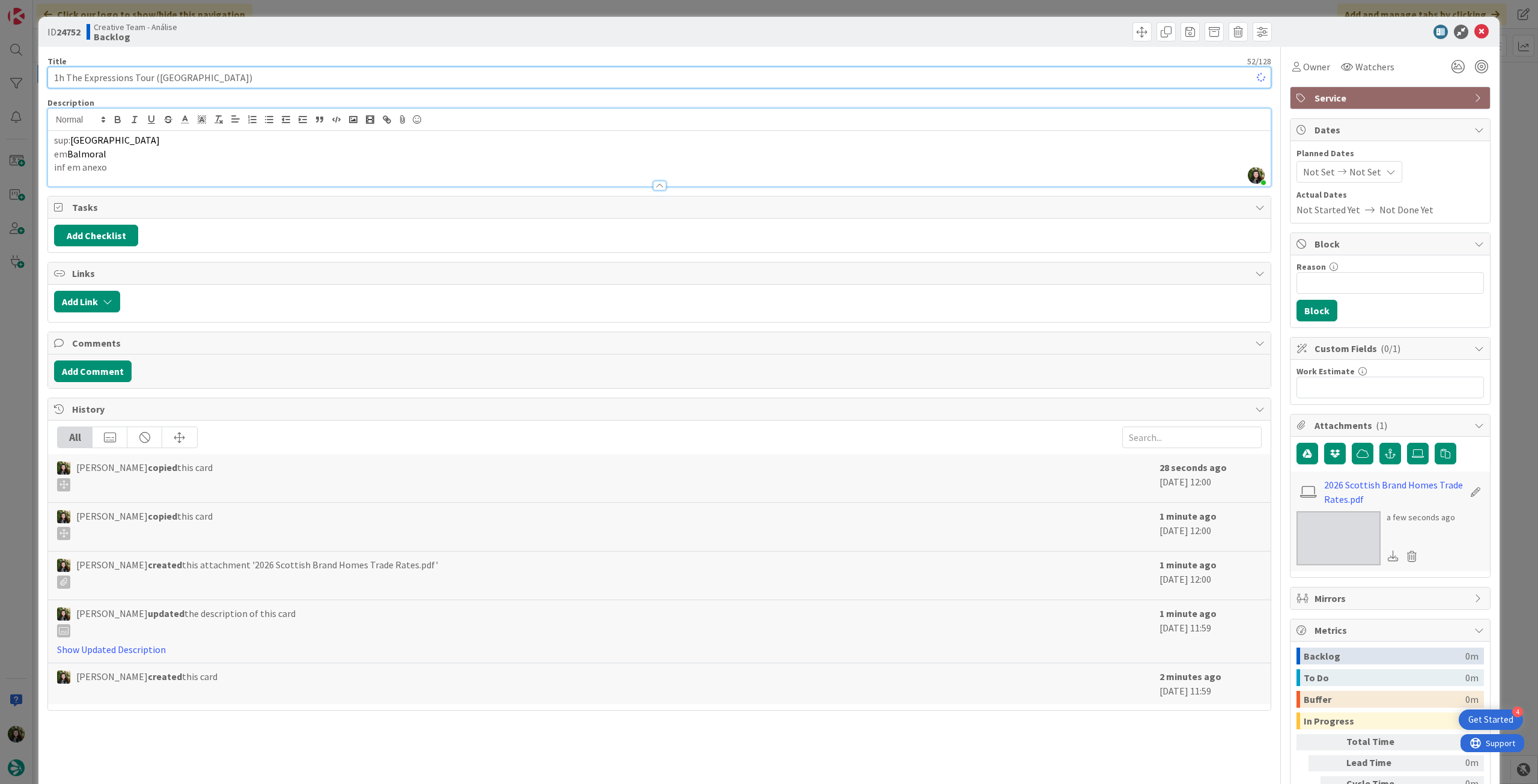
type input "1h The Expressions Tour ([GEOGRAPHIC_DATA])"
click at [200, 143] on p "sup: Royal Lochnagar Distillery" at bounding box center [659, 140] width 1211 height 14
type textarea "x"
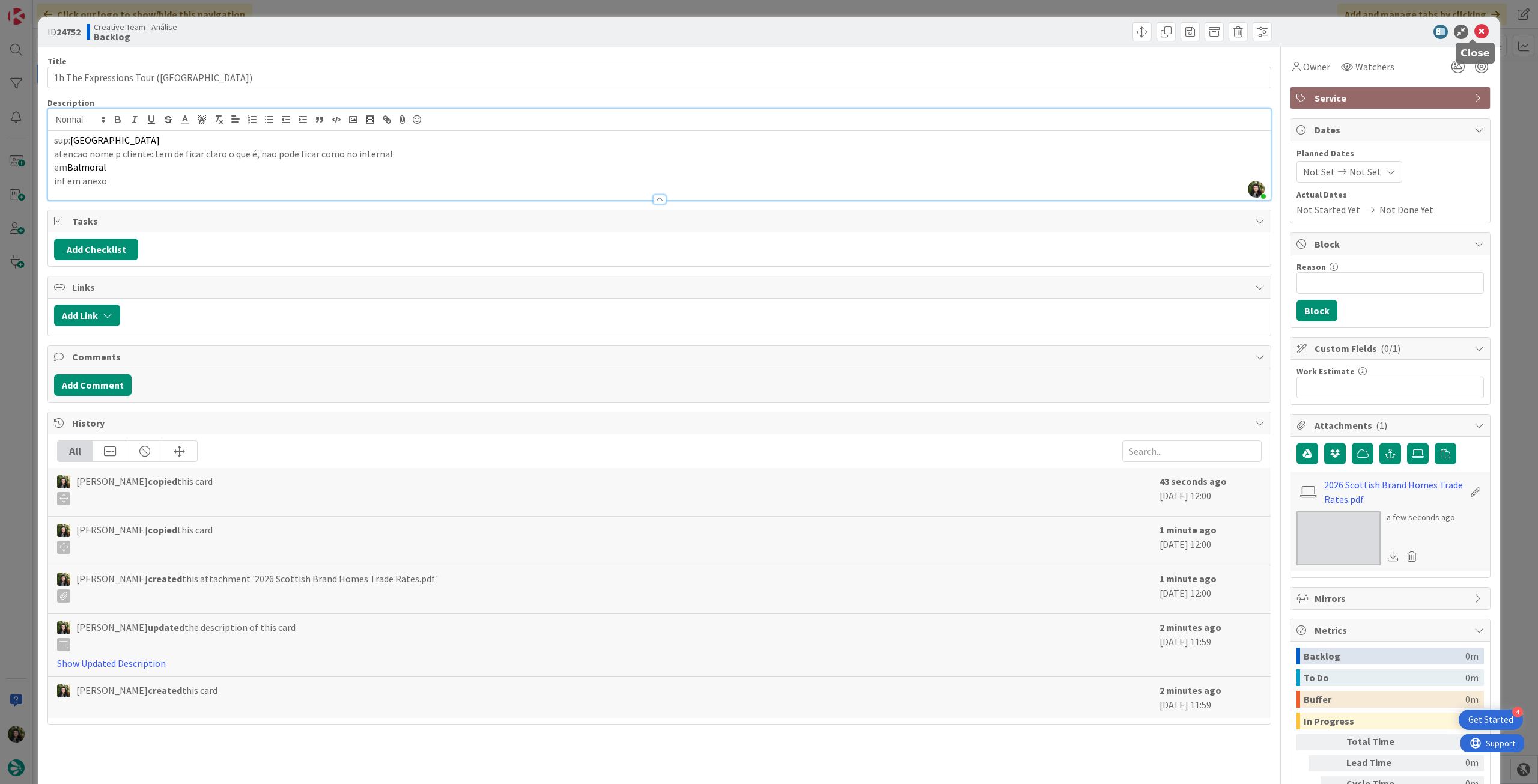
click at [1475, 30] on icon at bounding box center [1482, 32] width 15 height 15
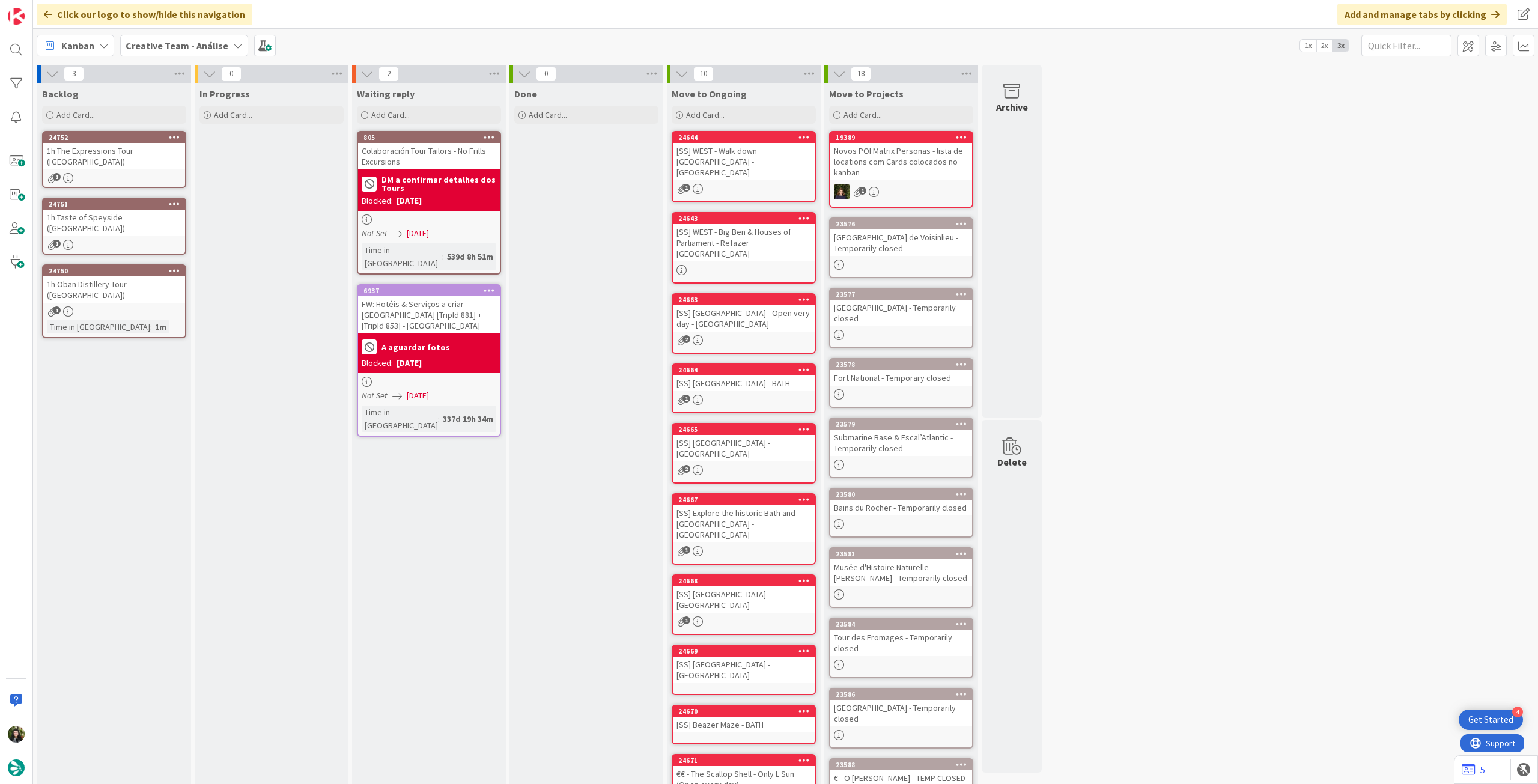
drag, startPoint x: 177, startPoint y: 131, endPoint x: 173, endPoint y: 151, distance: 20.4
click at [178, 130] on div "Backlog Add Card... Template Not Set Title 0 / 128 Label Daytrip Location Daytr…" at bounding box center [114, 470] width 154 height 774
click at [176, 133] on icon at bounding box center [175, 137] width 12 height 9
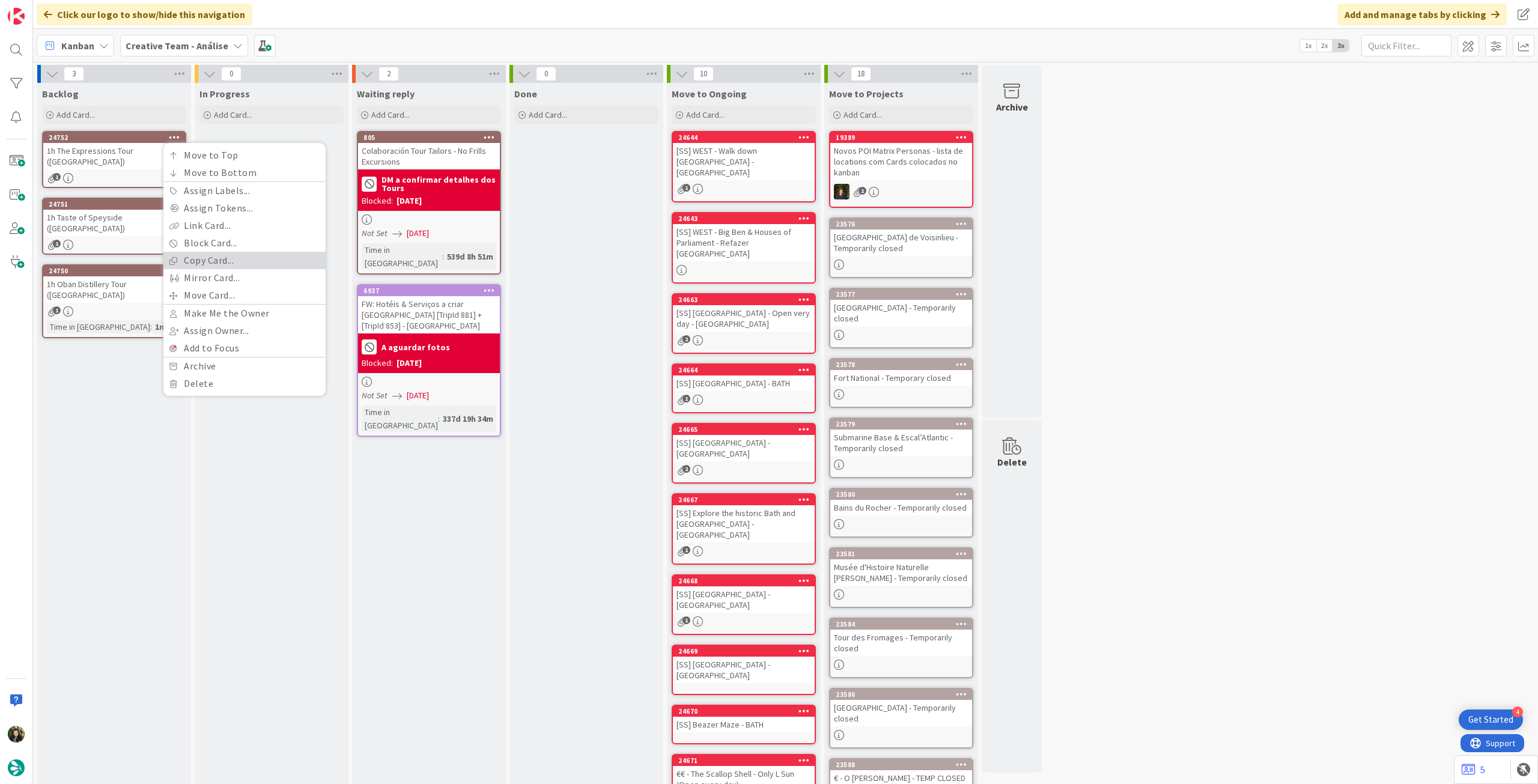
click at [212, 262] on link "Copy Card..." at bounding box center [244, 260] width 163 height 17
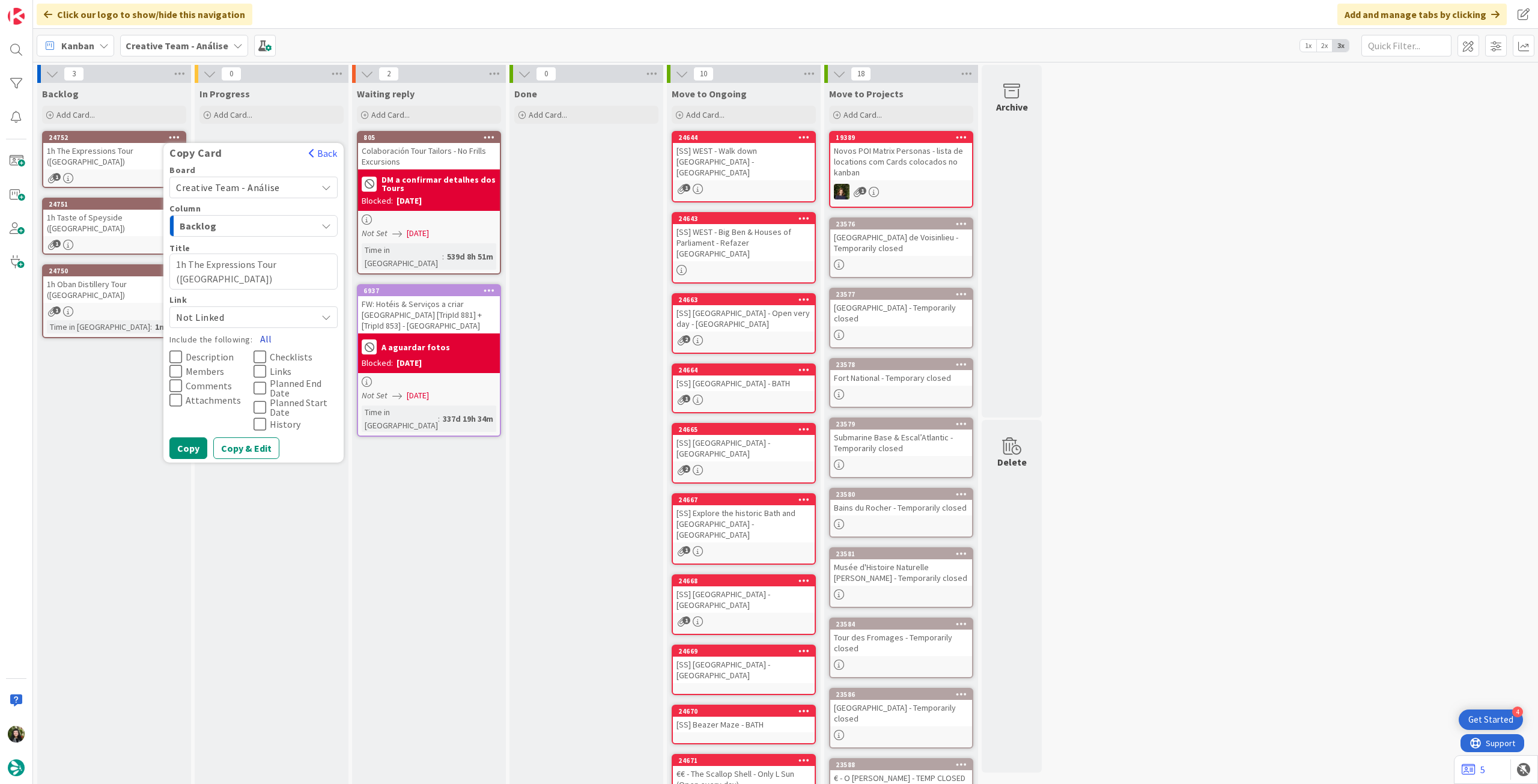
click at [265, 333] on button "All" at bounding box center [265, 339] width 27 height 22
click at [195, 446] on button "Copy" at bounding box center [188, 448] width 38 height 22
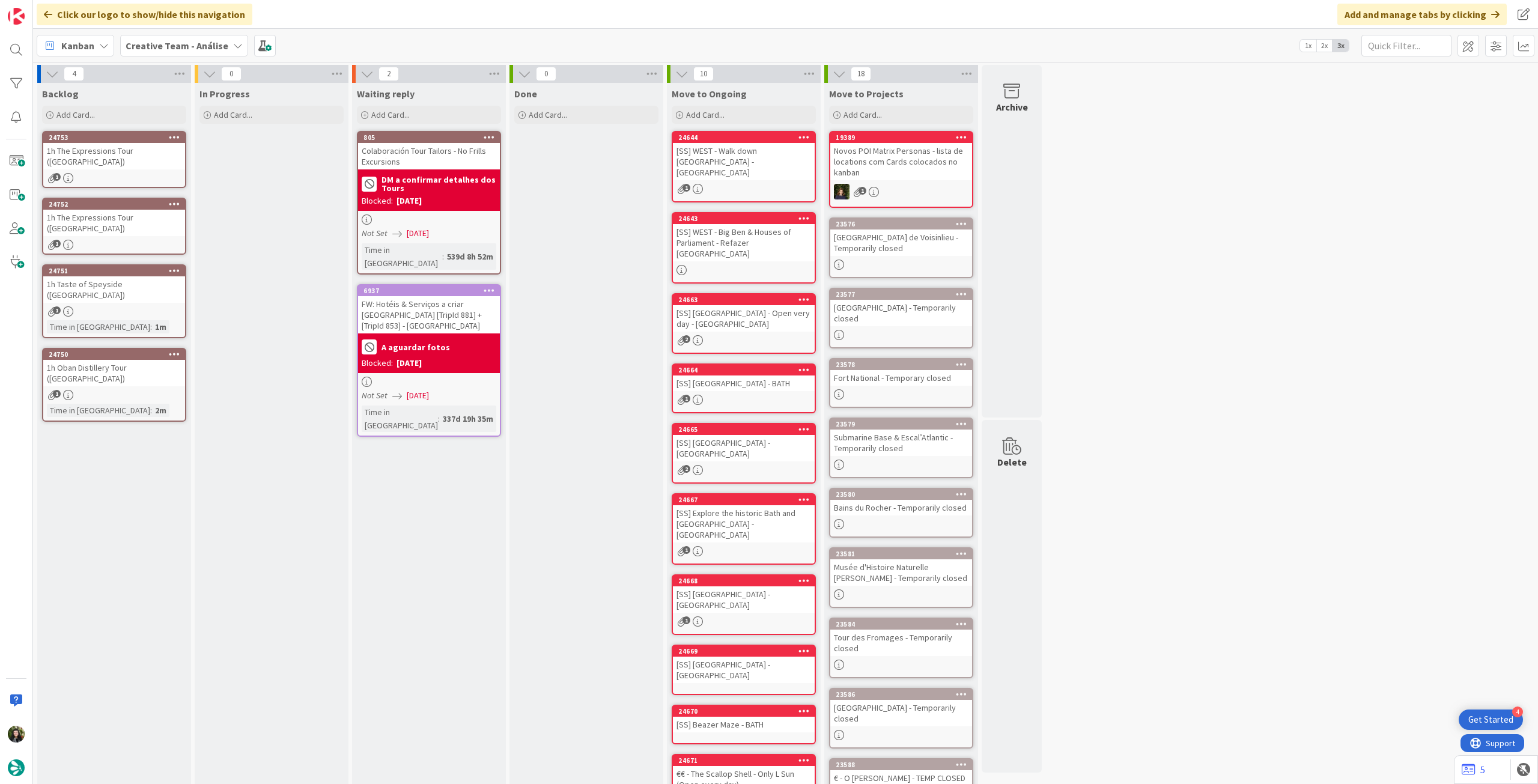
click at [142, 174] on div "1" at bounding box center [114, 178] width 142 height 10
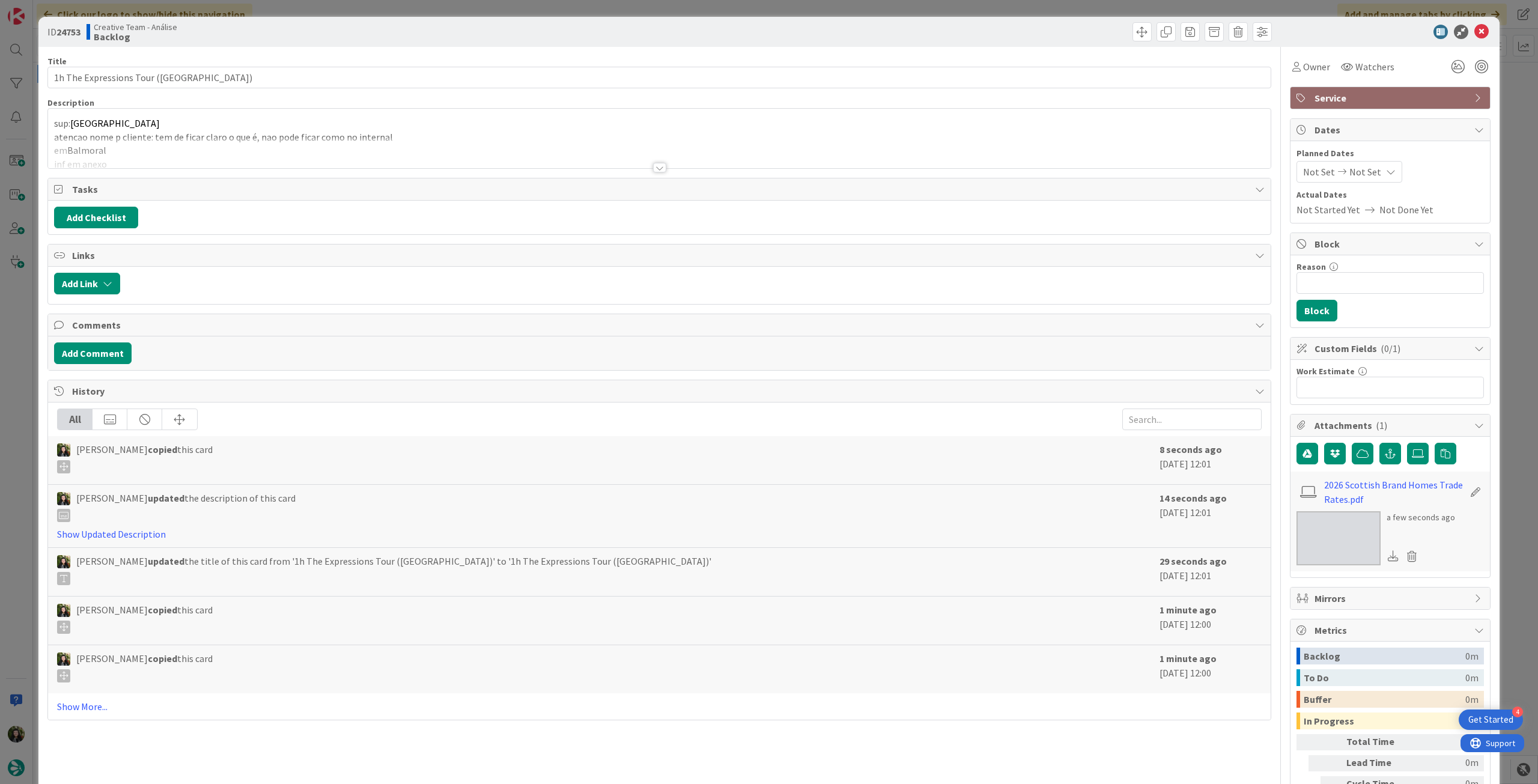
type textarea "x"
drag, startPoint x: 152, startPoint y: 76, endPoint x: 4, endPoint y: 76, distance: 148.0
click at [4, 76] on div "ID 24753 Creative Team - Análise Backlog Title 52 / 128 1h The Expressions Tour…" at bounding box center [769, 392] width 1538 height 784
paste input "ssence Tour"
type input "1h The Essence Tour ([GEOGRAPHIC_DATA])"
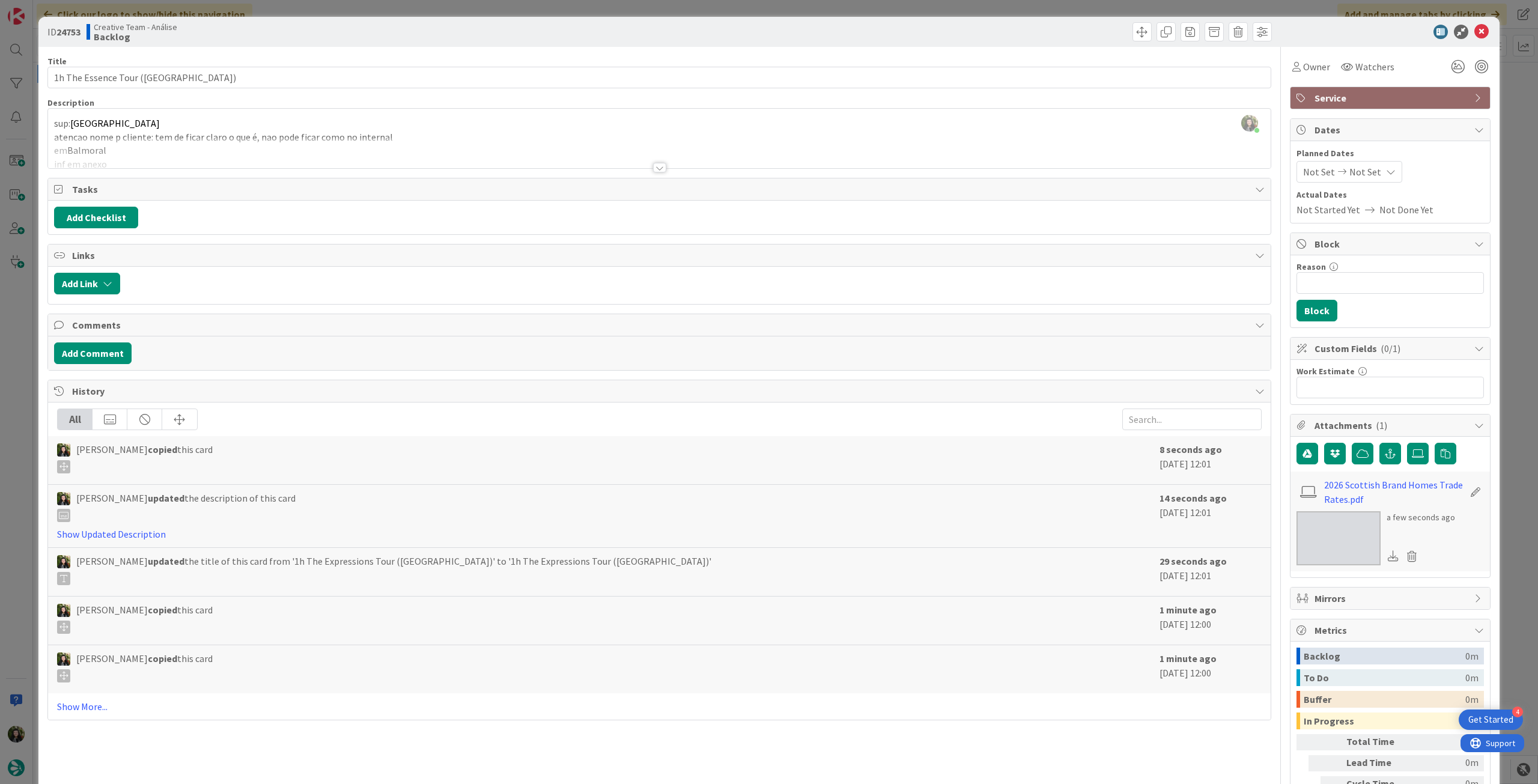
click at [184, 126] on div "Beatriz Cassona just joined sup: Royal Lochnagar Distillery atencao nome p clie…" at bounding box center [659, 138] width 1222 height 60
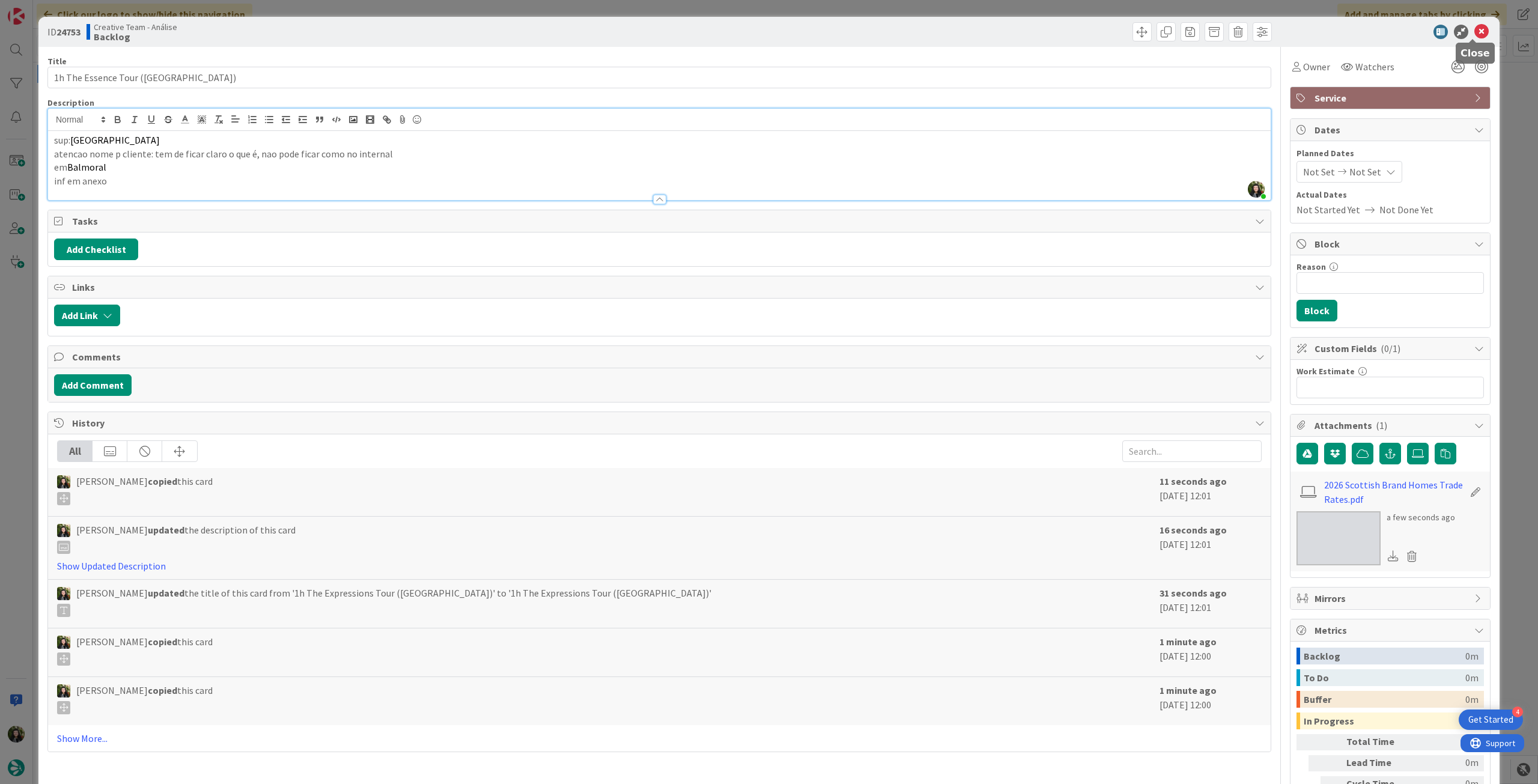
click at [1475, 33] on icon at bounding box center [1482, 32] width 15 height 15
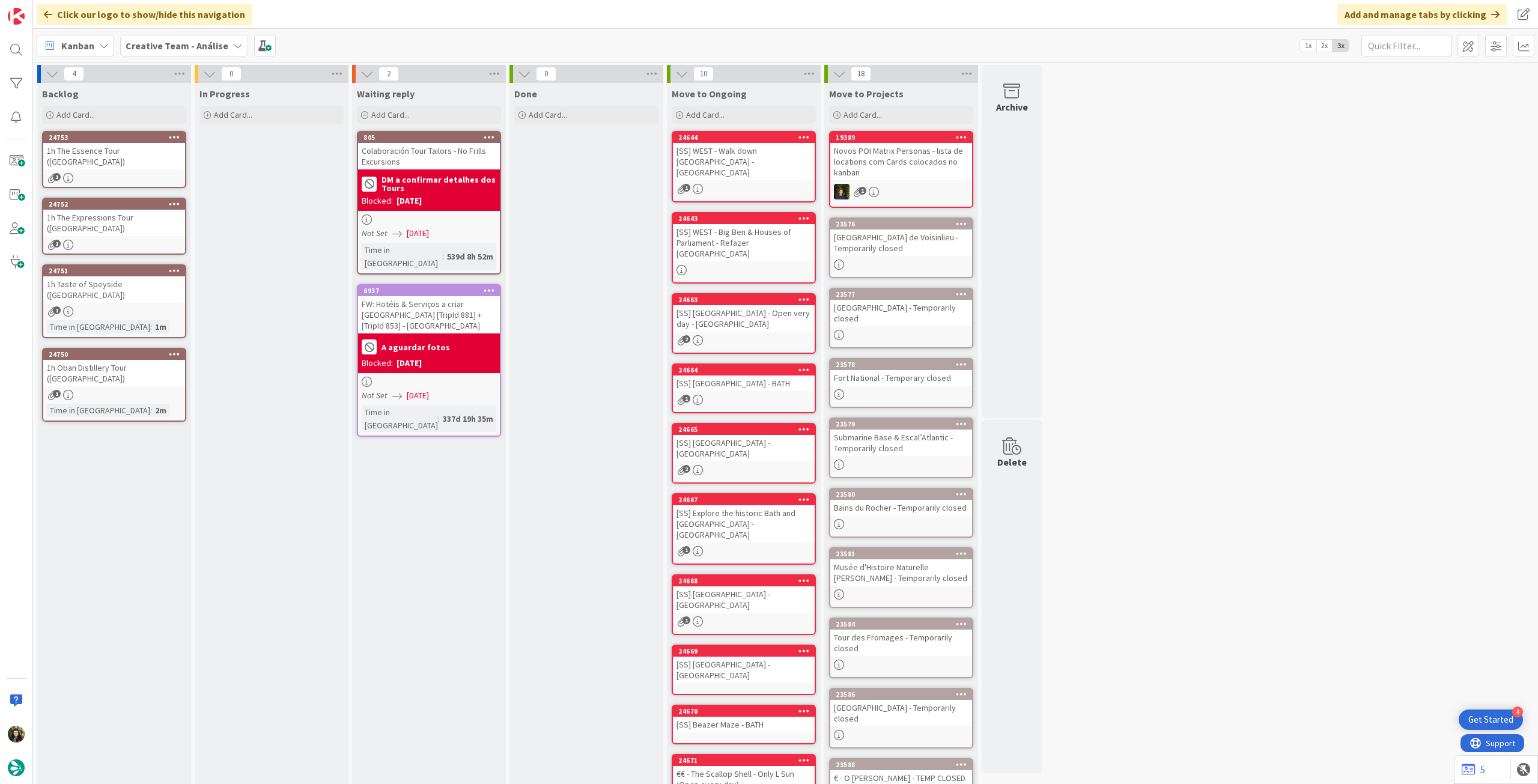
click at [176, 272] on icon at bounding box center [175, 270] width 12 height 9
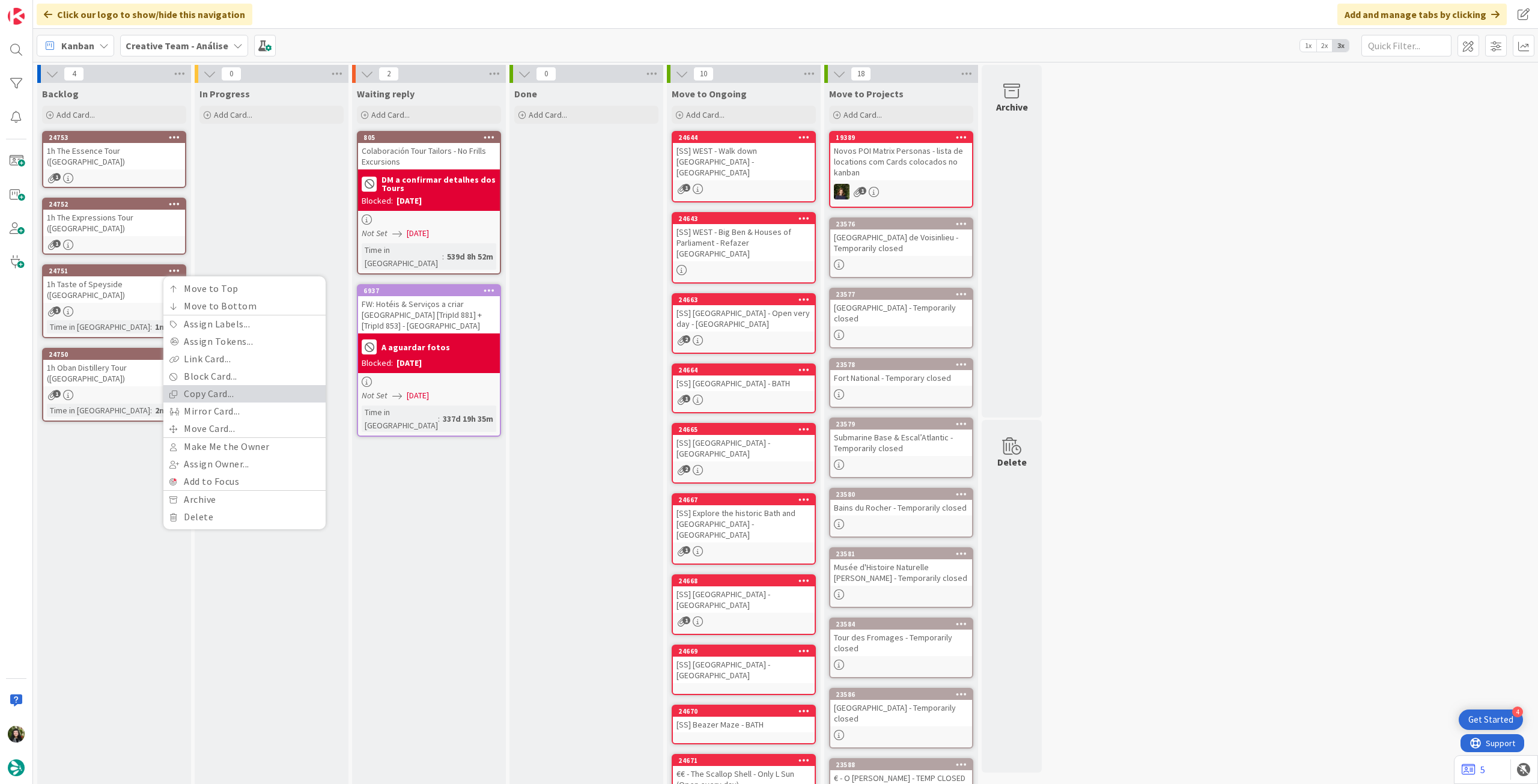
click at [215, 399] on link "Copy Card..." at bounding box center [244, 393] width 163 height 17
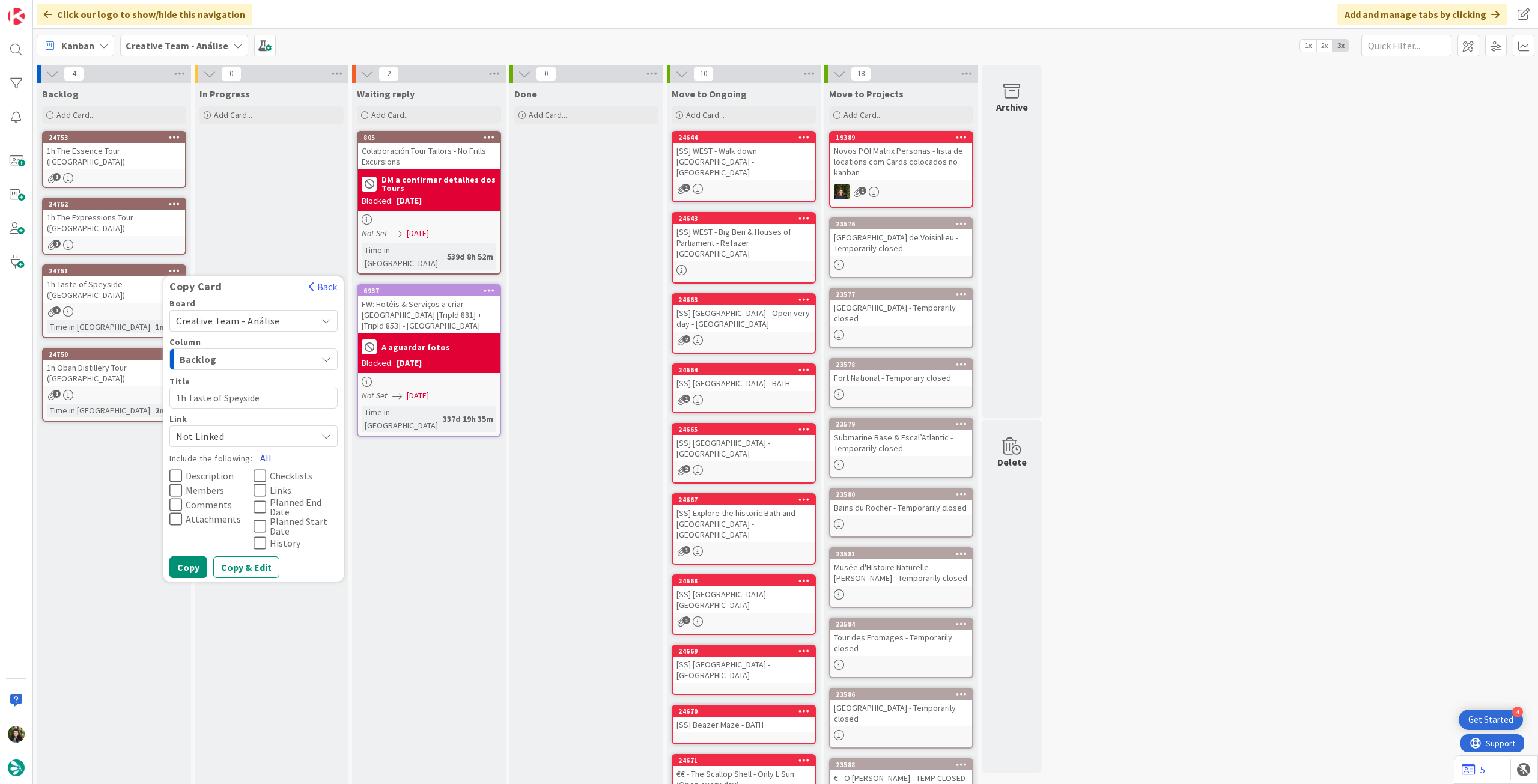
click at [265, 456] on button "All" at bounding box center [265, 458] width 27 height 22
click at [184, 563] on button "Copy" at bounding box center [188, 567] width 38 height 22
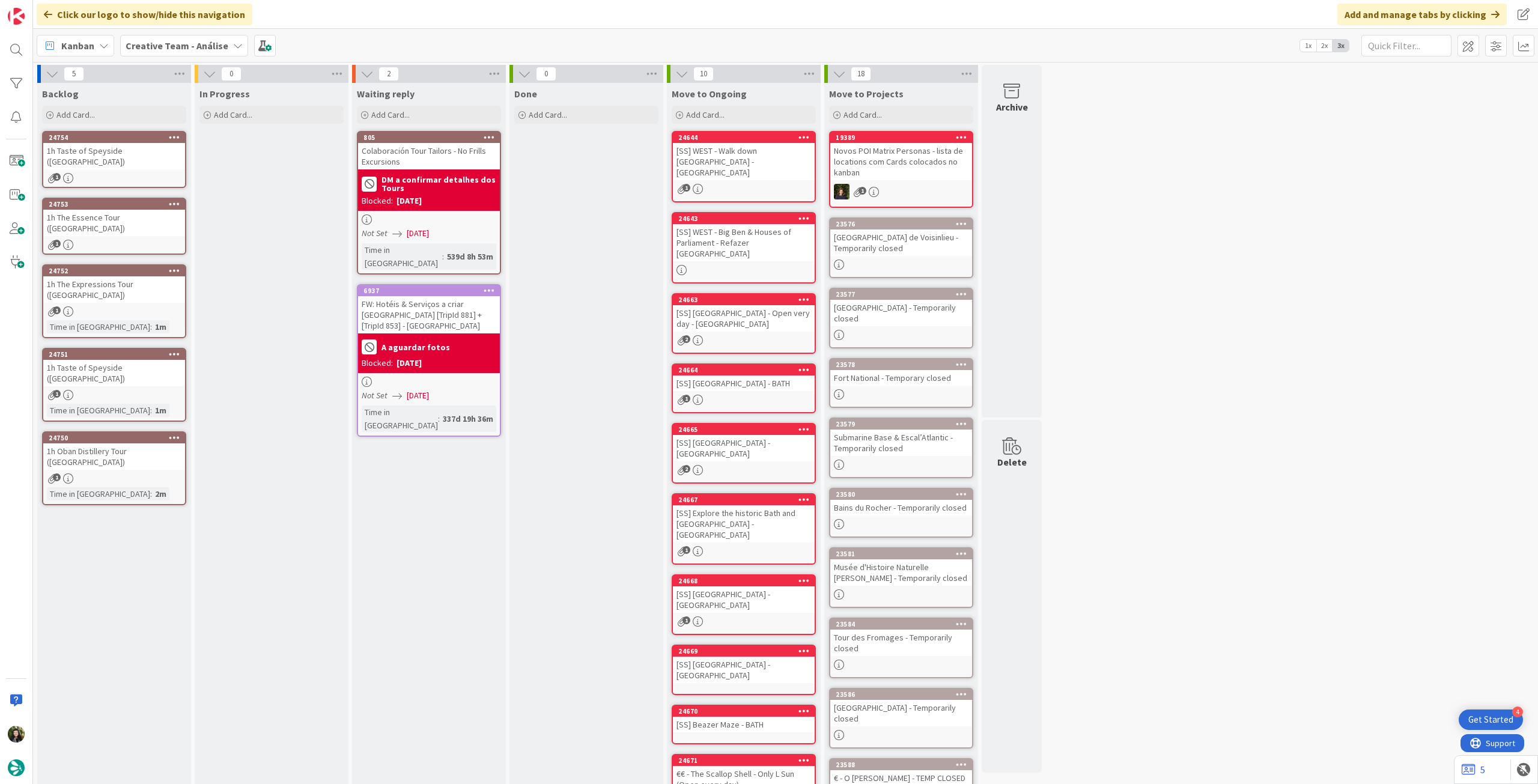
click at [158, 173] on div "1" at bounding box center [114, 178] width 142 height 10
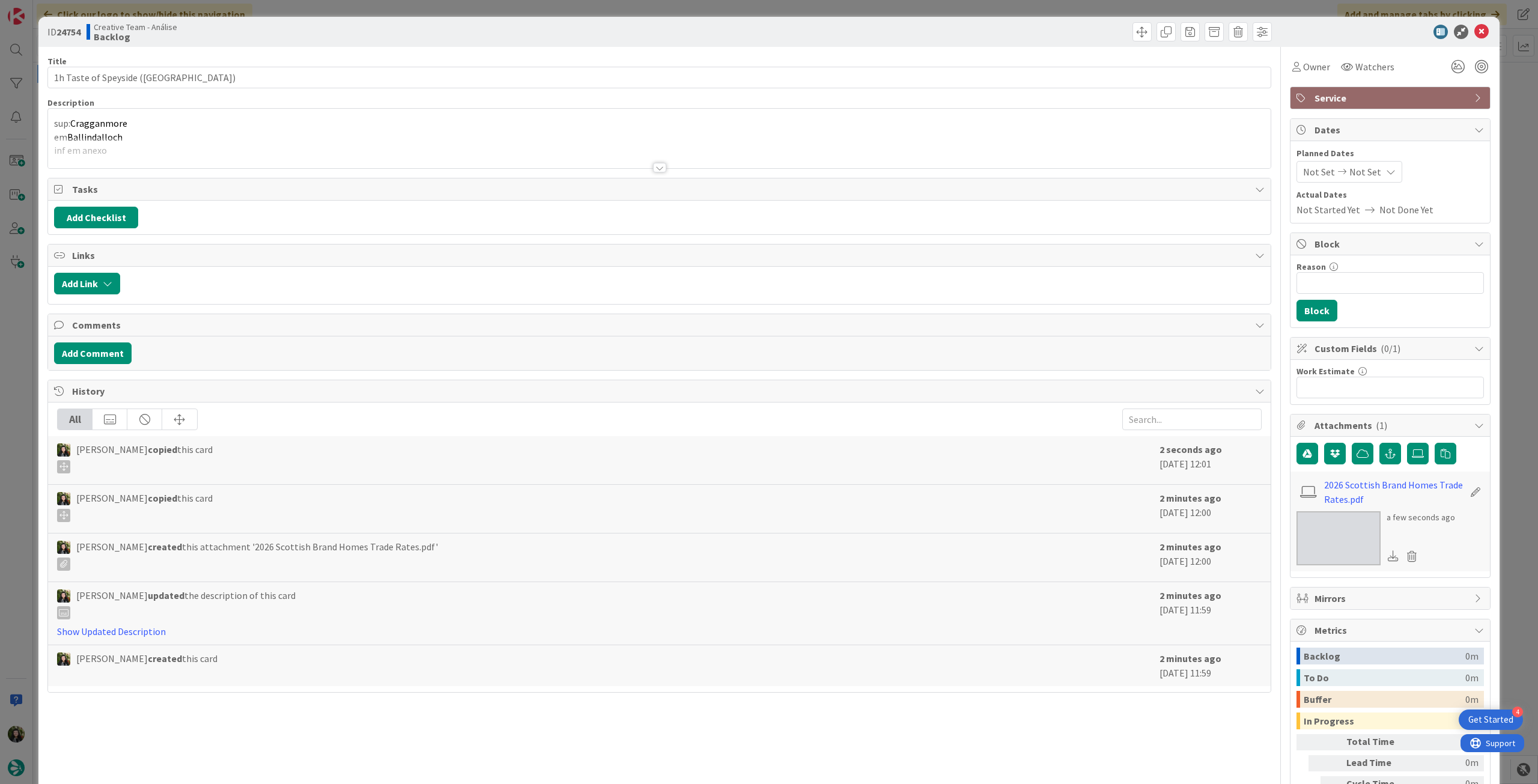
type textarea "x"
drag, startPoint x: 134, startPoint y: 77, endPoint x: 13, endPoint y: 77, distance: 121.0
click at [13, 77] on div "ID 24754 Creative Team - Análise Backlog Title 34 / 128 1h Taste of Speyside (C…" at bounding box center [769, 392] width 1538 height 784
paste input "2h Cask Draw & Tasting Experienc"
type input "2h Cask Draw & Tasting Experience (Cragganmore)"
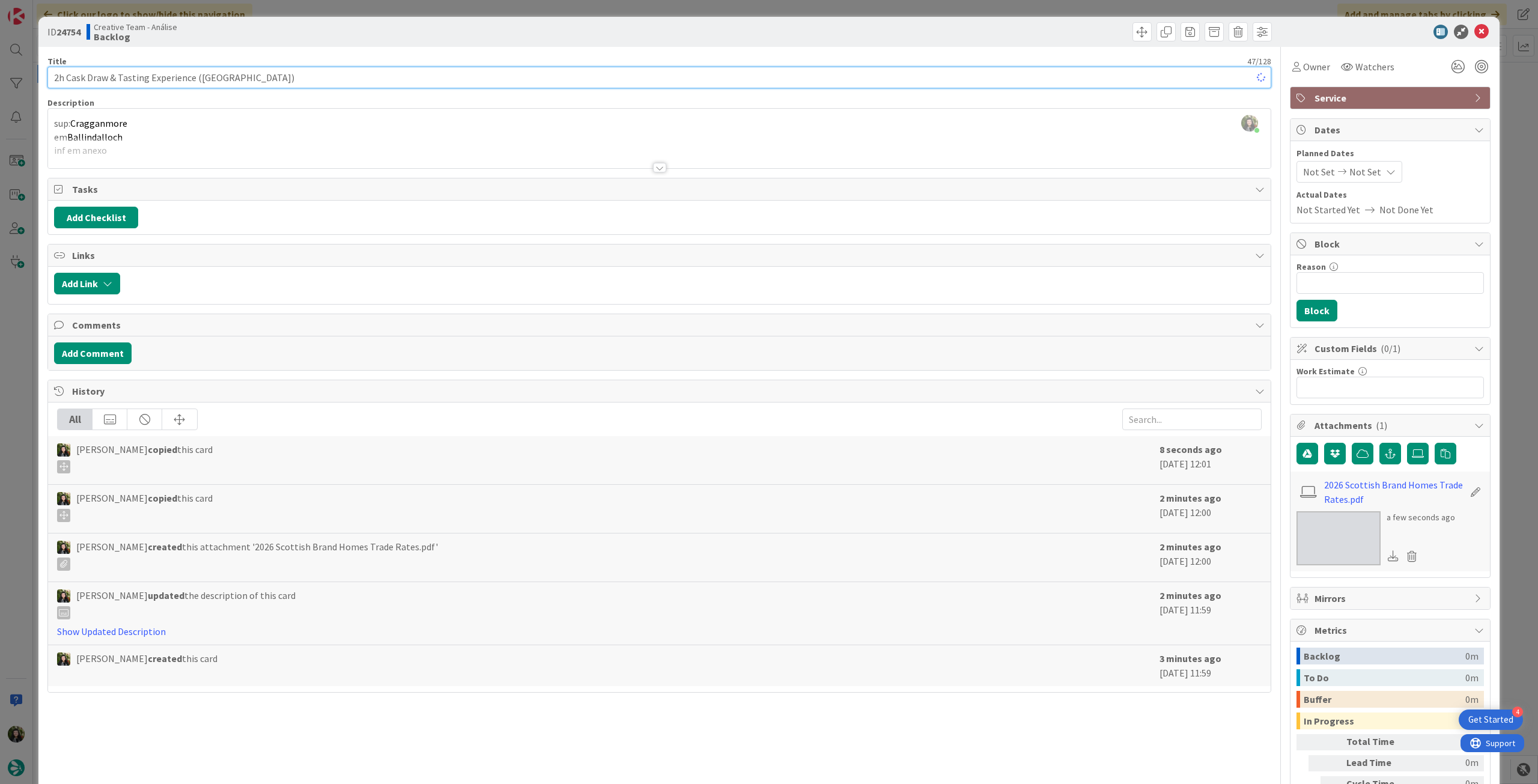
type textarea "x"
type input "2h Cask Draw & Tasting Experience (Cragganmore)"
click at [126, 139] on div at bounding box center [659, 153] width 1222 height 31
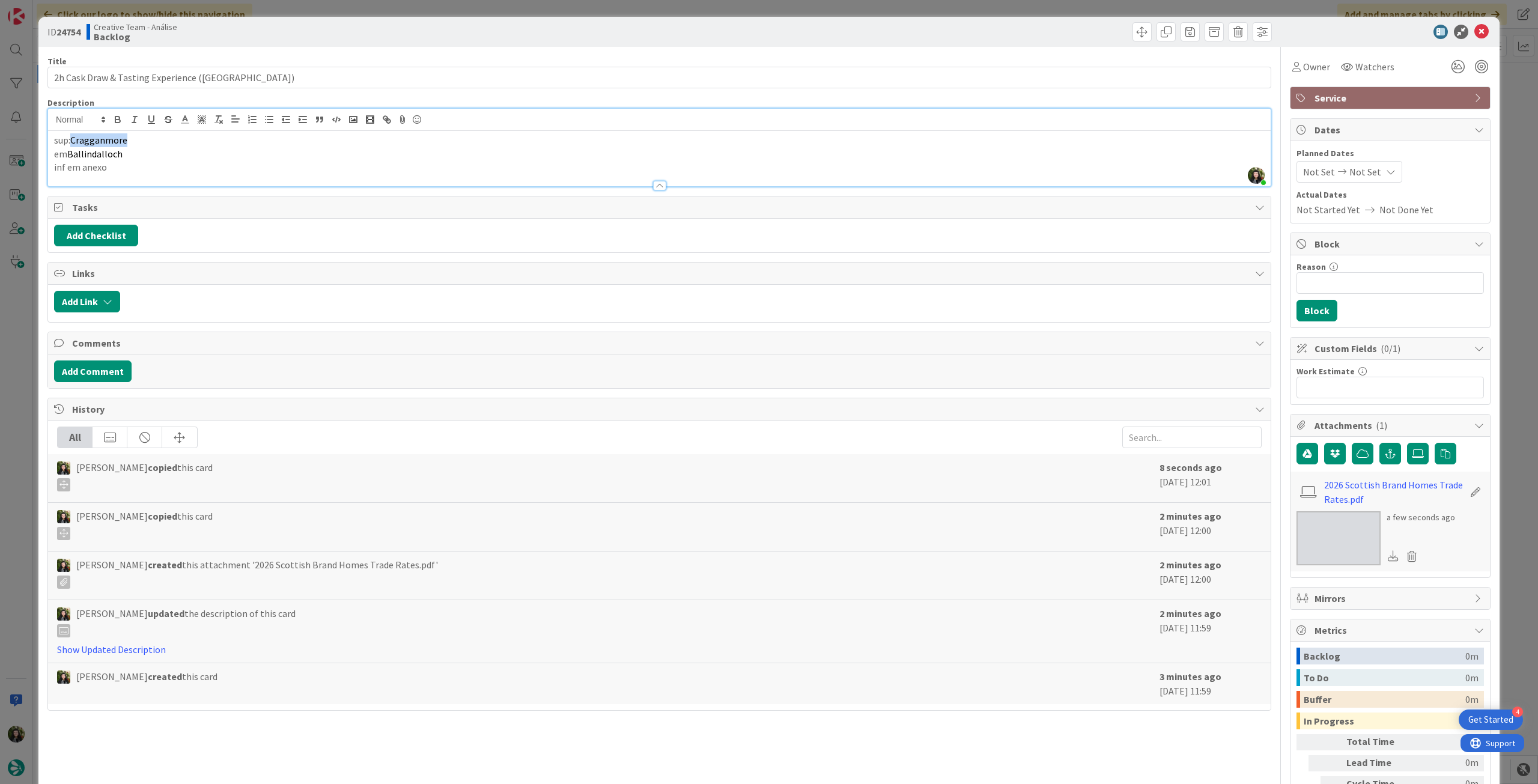
drag, startPoint x: 115, startPoint y: 144, endPoint x: 74, endPoint y: 140, distance: 41.2
click at [74, 140] on p "sup: Cragganmore" at bounding box center [659, 140] width 1211 height 14
click at [143, 163] on p "inf em anexo" at bounding box center [659, 167] width 1211 height 14
drag, startPoint x: 135, startPoint y: 152, endPoint x: 70, endPoint y: 154, distance: 65.0
click at [70, 154] on p "em Ballindalloch" at bounding box center [659, 154] width 1211 height 14
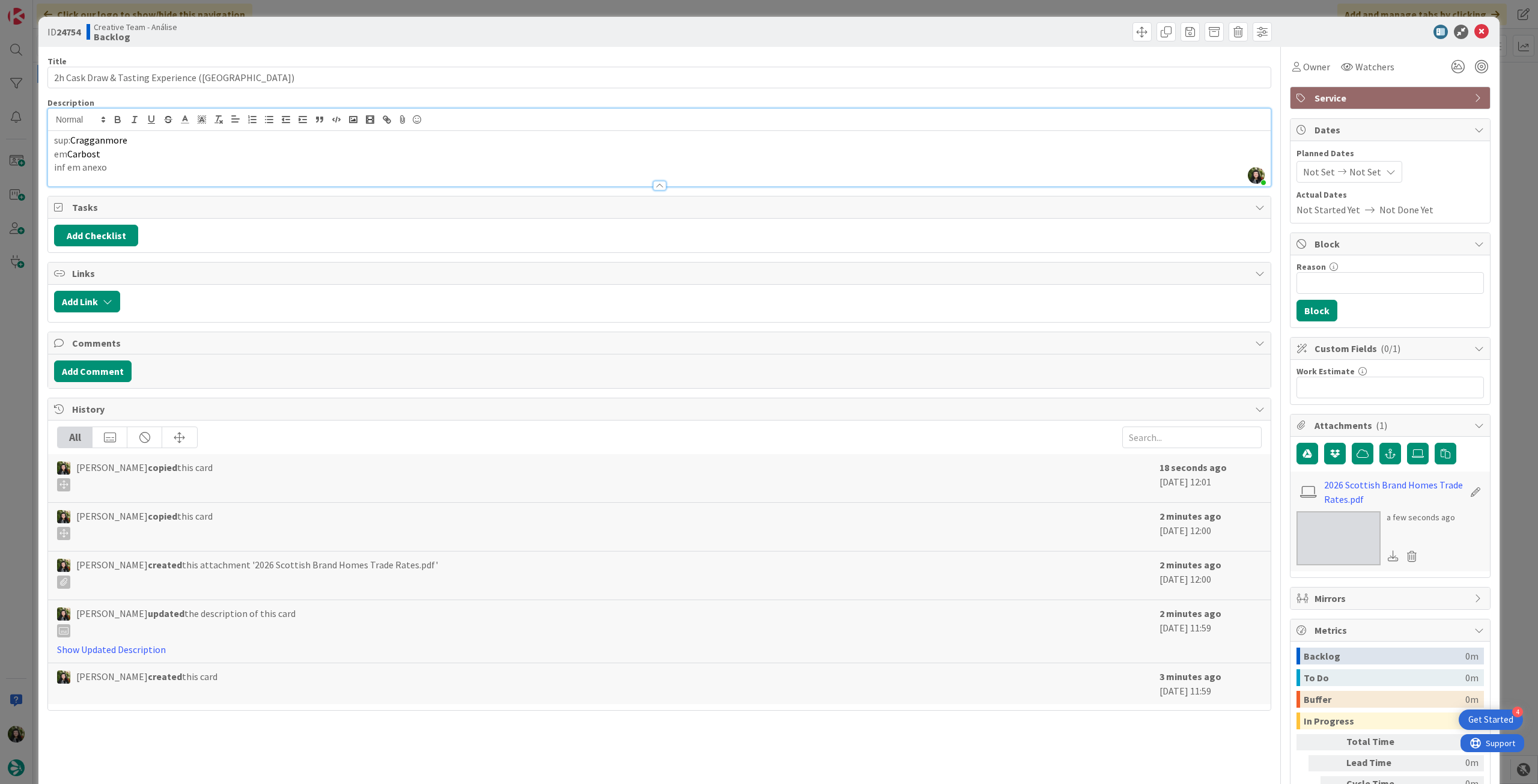
click at [178, 146] on p "sup: Cragganmore" at bounding box center [659, 140] width 1211 height 14
drag, startPoint x: 156, startPoint y: 139, endPoint x: 74, endPoint y: 138, distance: 82.0
click at [74, 138] on p "sup: Cragganmore" at bounding box center [659, 140] width 1211 height 14
type textarea "x"
drag, startPoint x: 251, startPoint y: 77, endPoint x: 230, endPoint y: 77, distance: 21.0
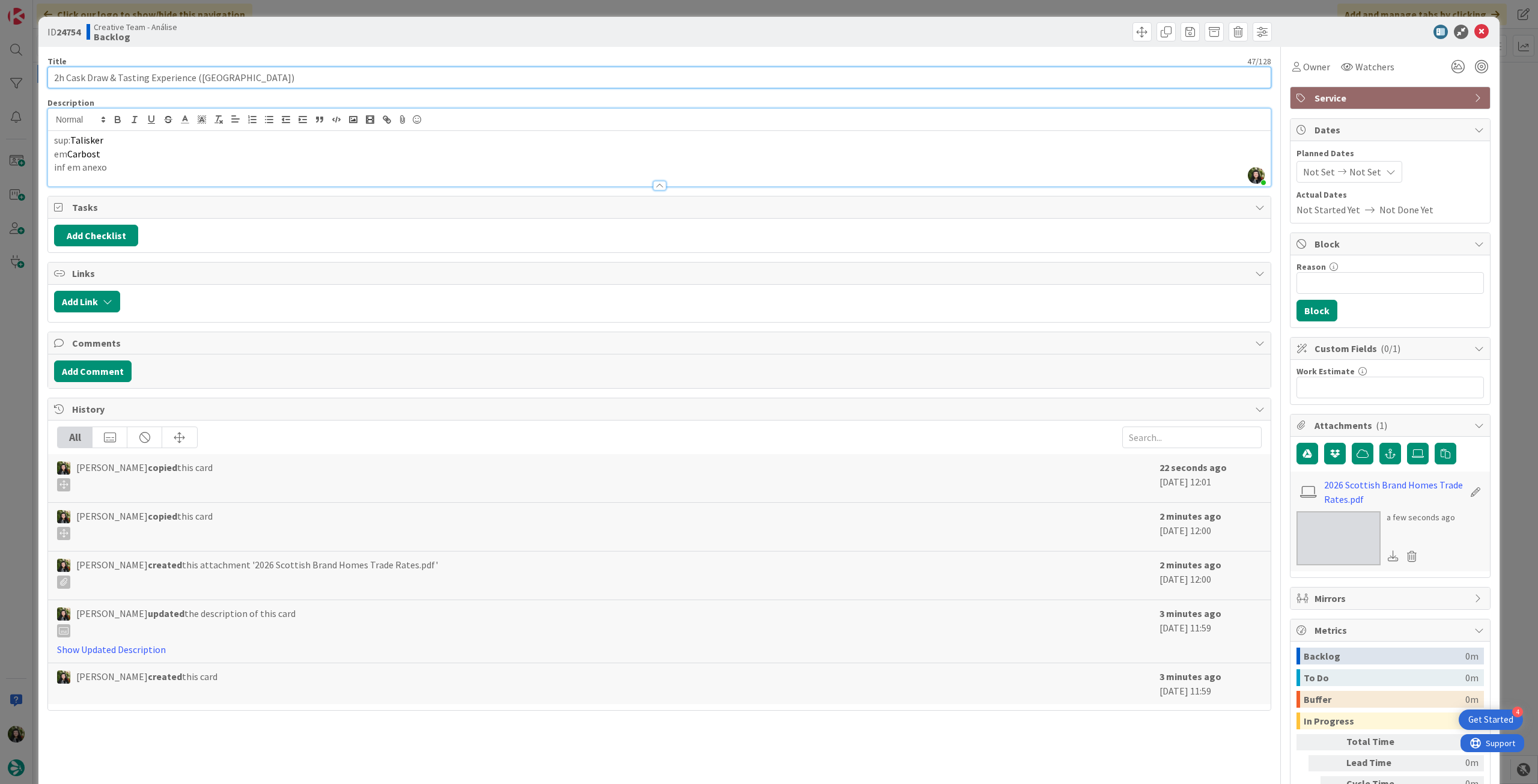
click at [230, 77] on input "2h Cask Draw & Tasting Experience (Cragganmore)" at bounding box center [659, 77] width 1224 height 22
drag, startPoint x: 251, startPoint y: 77, endPoint x: 197, endPoint y: 78, distance: 54.0
click at [197, 78] on input "2h Cask Draw & Tasting Experience (Cragganmore)" at bounding box center [659, 77] width 1224 height 22
paste input "Talisker"
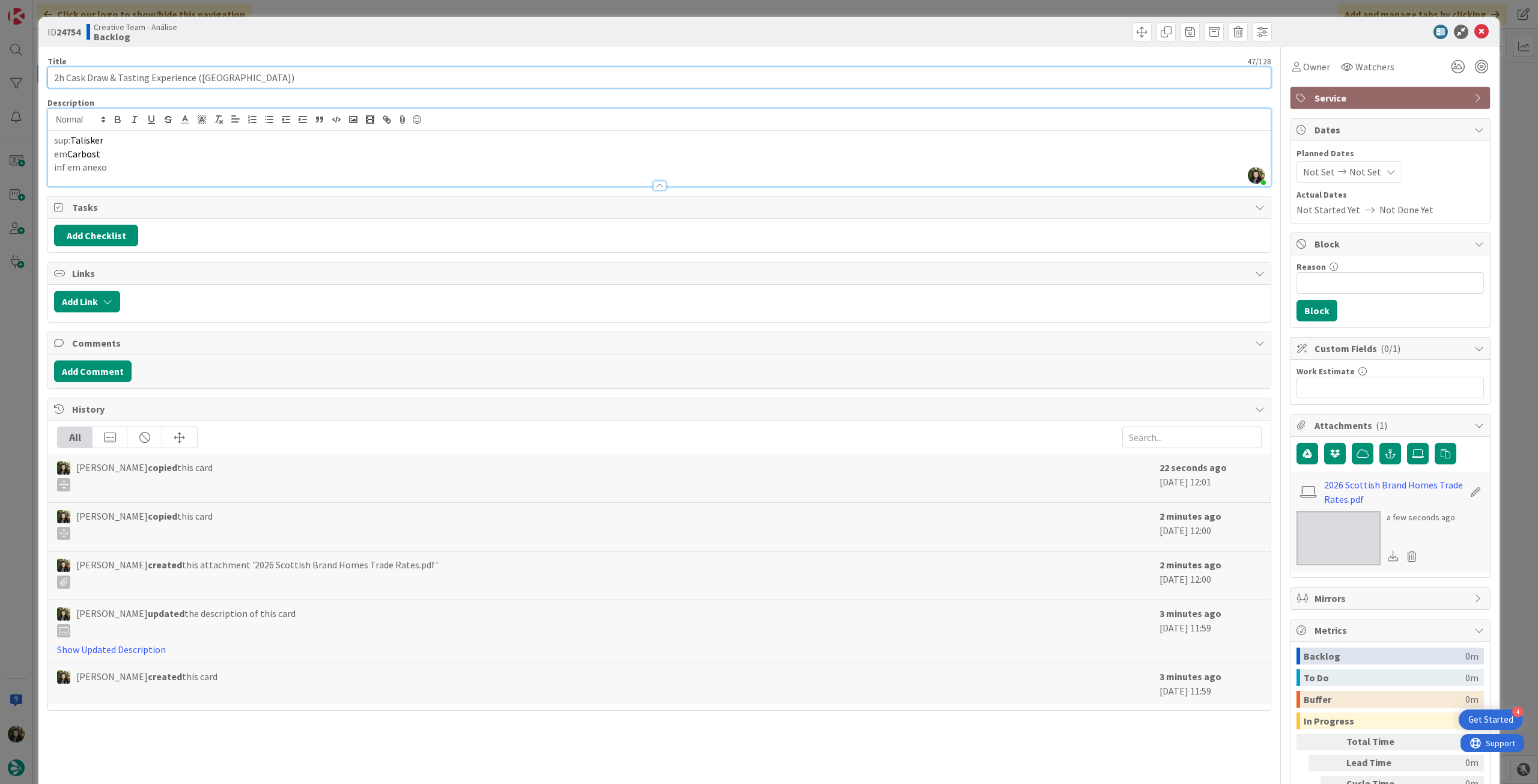
type input "2h Cask Draw & Tasting Experience (Talisker)"
type textarea "x"
type input "2h Cask Draw & Tasting Experience (Talisker)"
click at [1475, 32] on icon at bounding box center [1482, 32] width 15 height 15
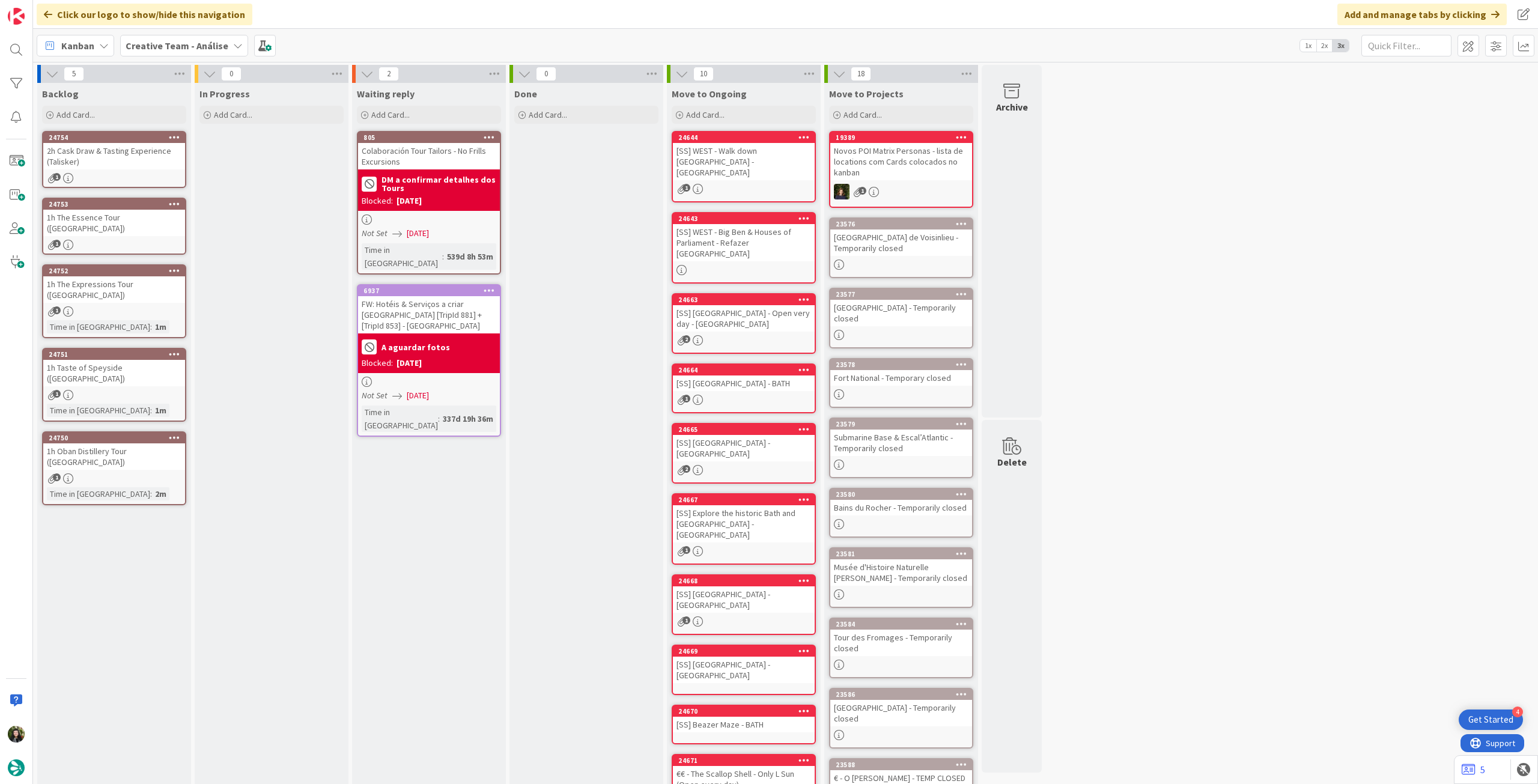
click at [177, 135] on icon at bounding box center [175, 137] width 12 height 9
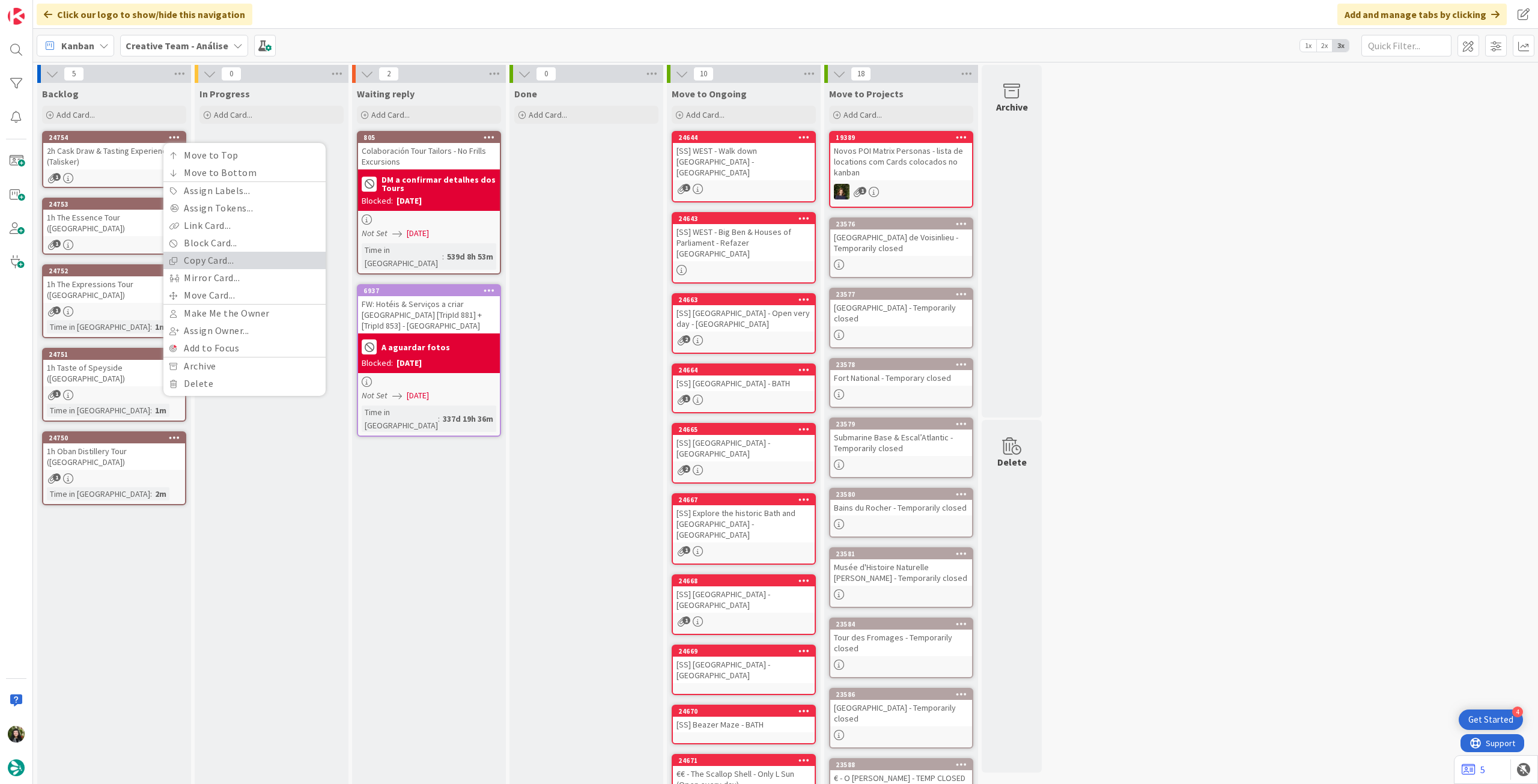
click at [203, 263] on link "Copy Card..." at bounding box center [244, 260] width 163 height 17
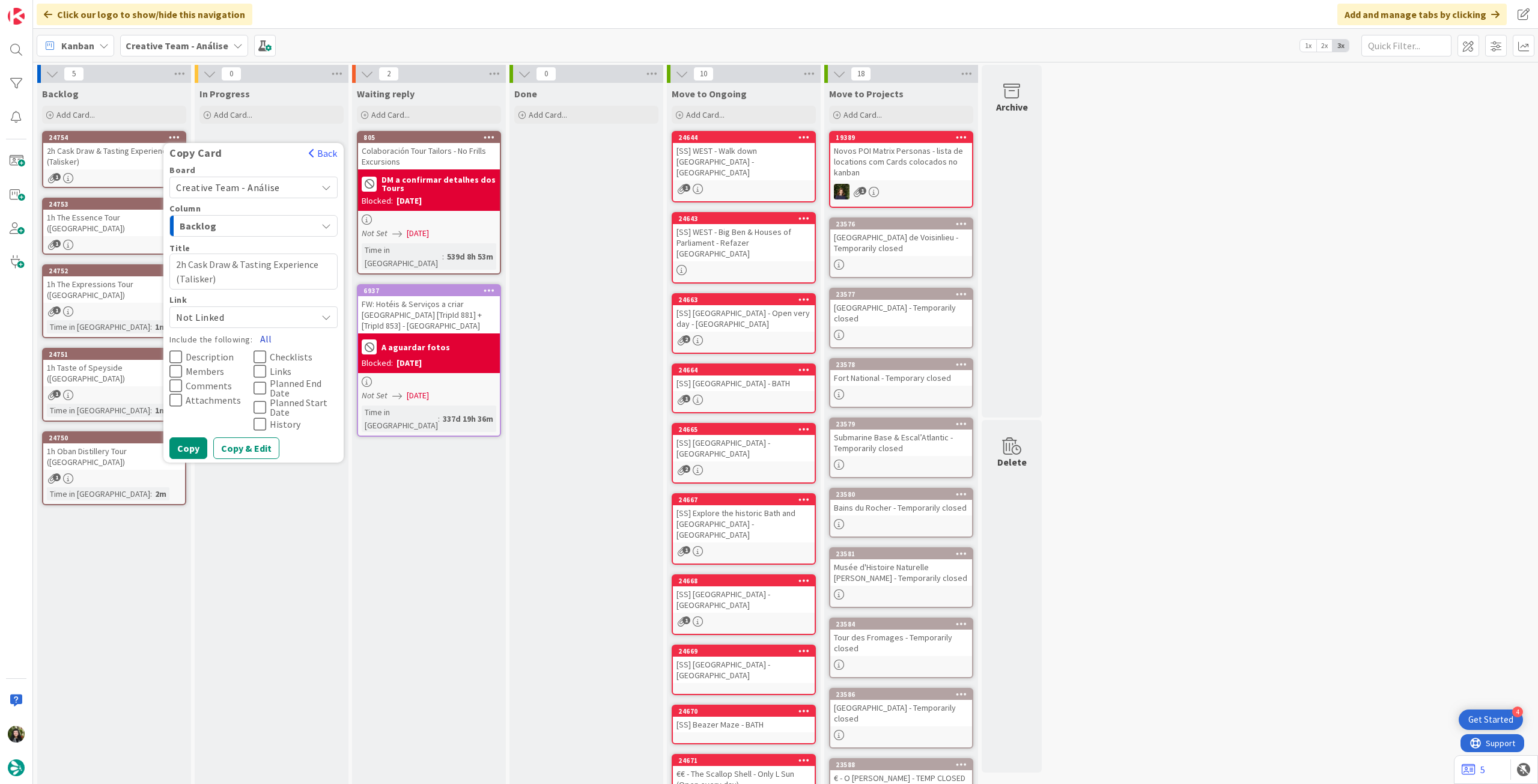
click at [268, 340] on button "All" at bounding box center [265, 339] width 27 height 22
click at [194, 457] on button "Copy" at bounding box center [188, 448] width 38 height 22
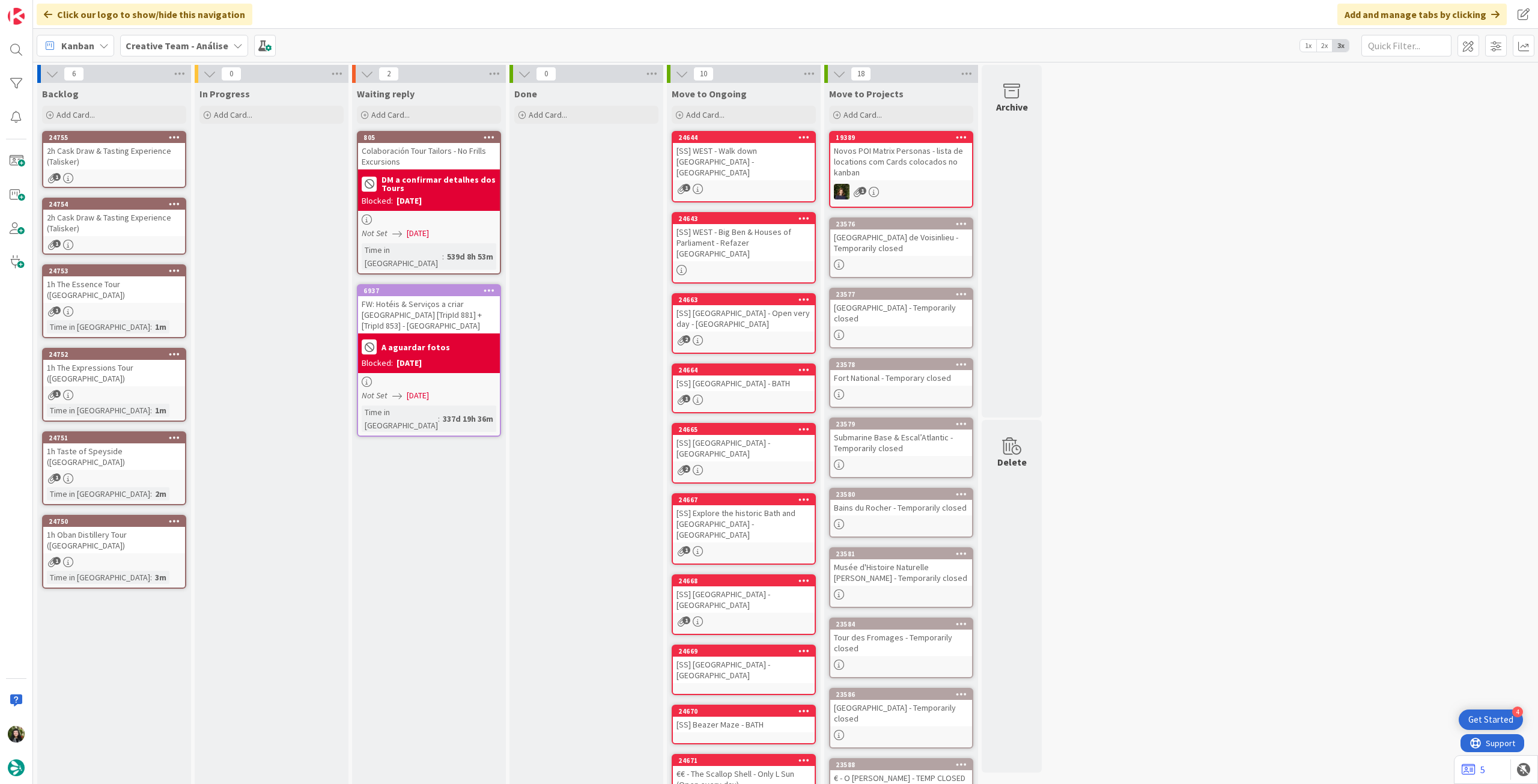
click at [122, 168] on div "2h Cask Draw & Tasting Experience (Talisker)" at bounding box center [114, 156] width 142 height 26
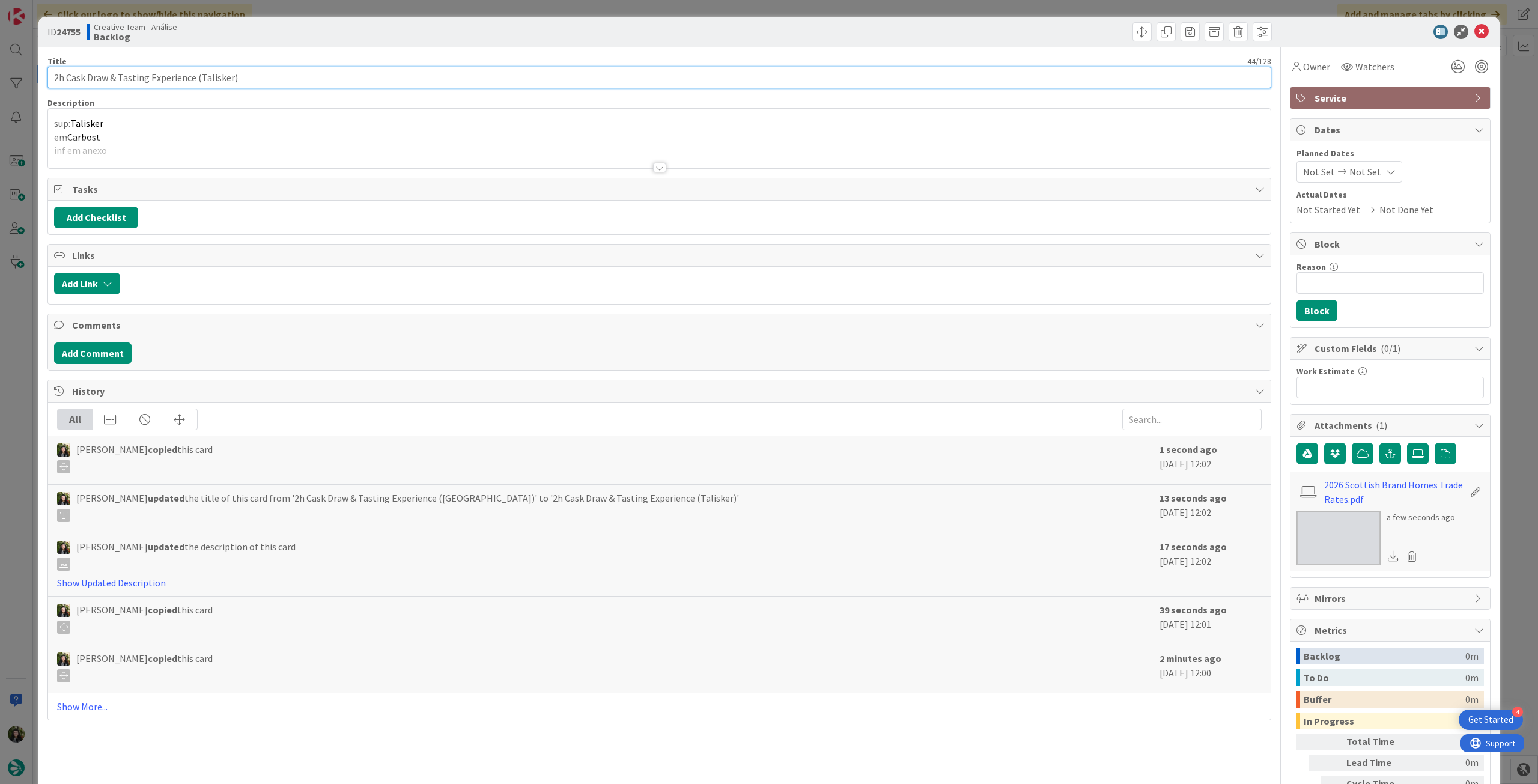
type textarea "x"
click at [140, 77] on input "2h Cask Draw & Tasting Experience (Talisker)" at bounding box center [659, 77] width 1224 height 22
drag, startPoint x: 192, startPoint y: 77, endPoint x: -28, endPoint y: 77, distance: 220.0
click at [0, 77] on html "4 Get Started Click our logo to show/hide this navigation Add and manage tabs b…" at bounding box center [769, 392] width 1538 height 784
paste input "1h Distillery Tour"
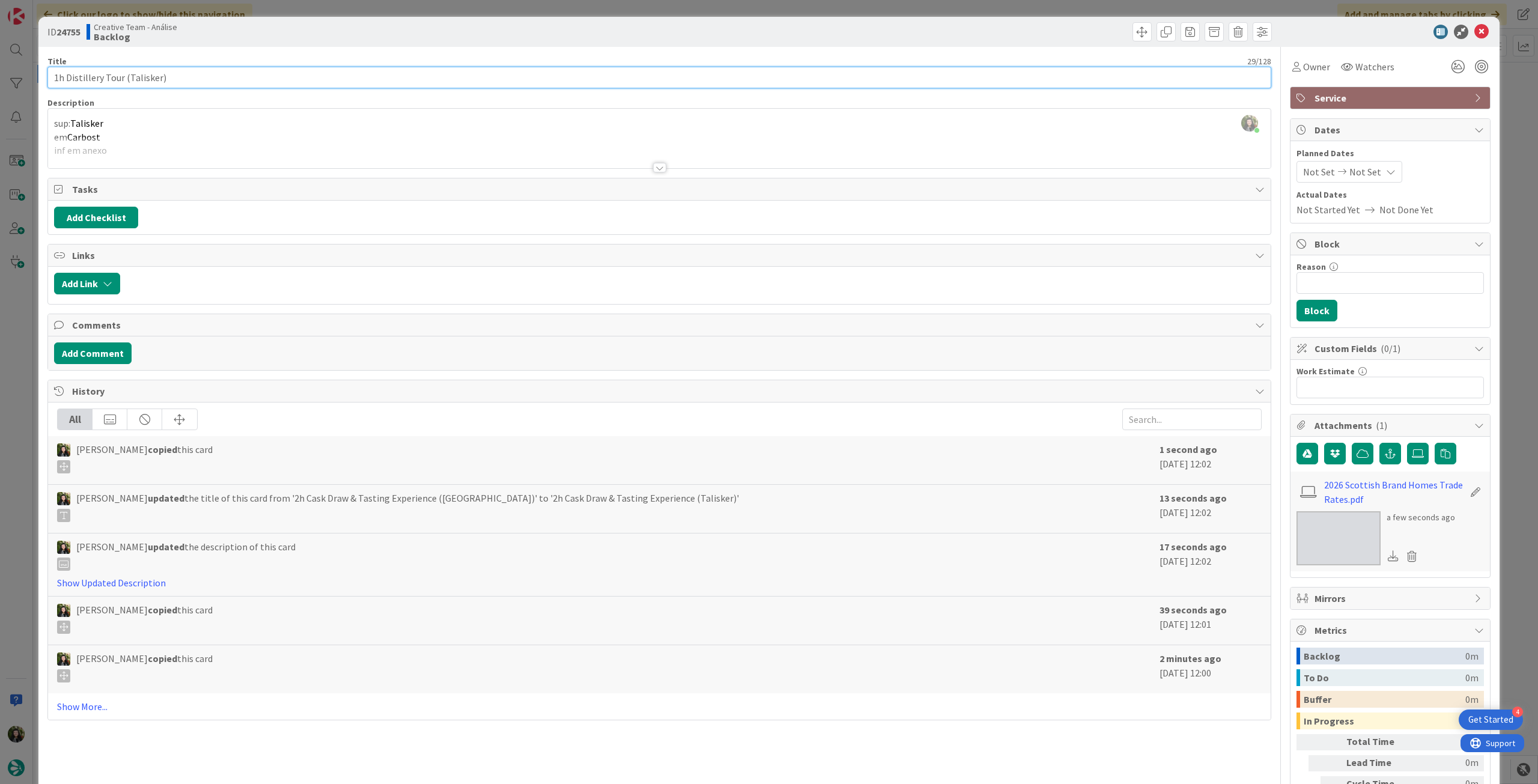
type input "1h Distillery Tour (Talisker)"
click at [154, 144] on div at bounding box center [659, 153] width 1222 height 31
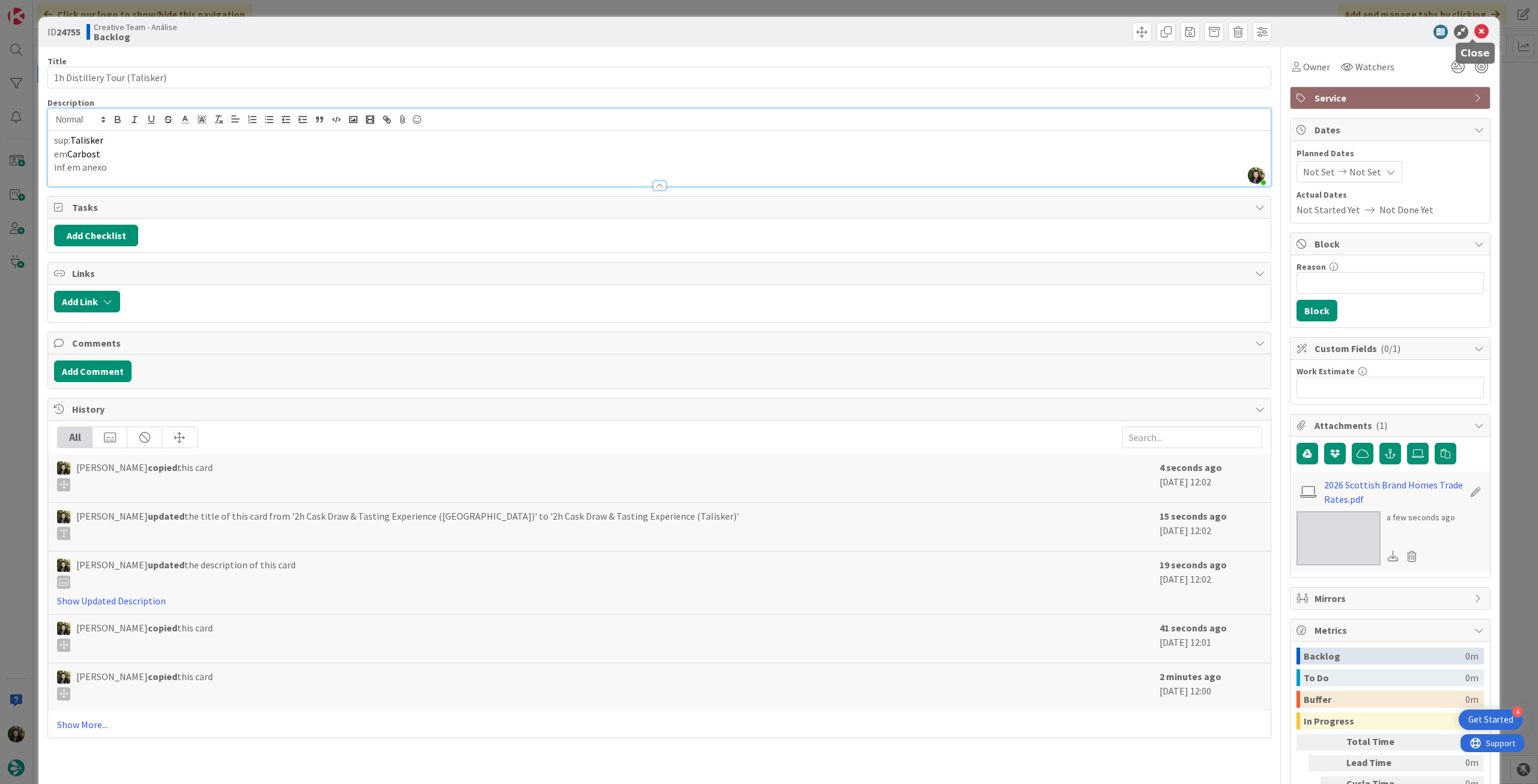
click at [1475, 29] on icon at bounding box center [1482, 32] width 15 height 15
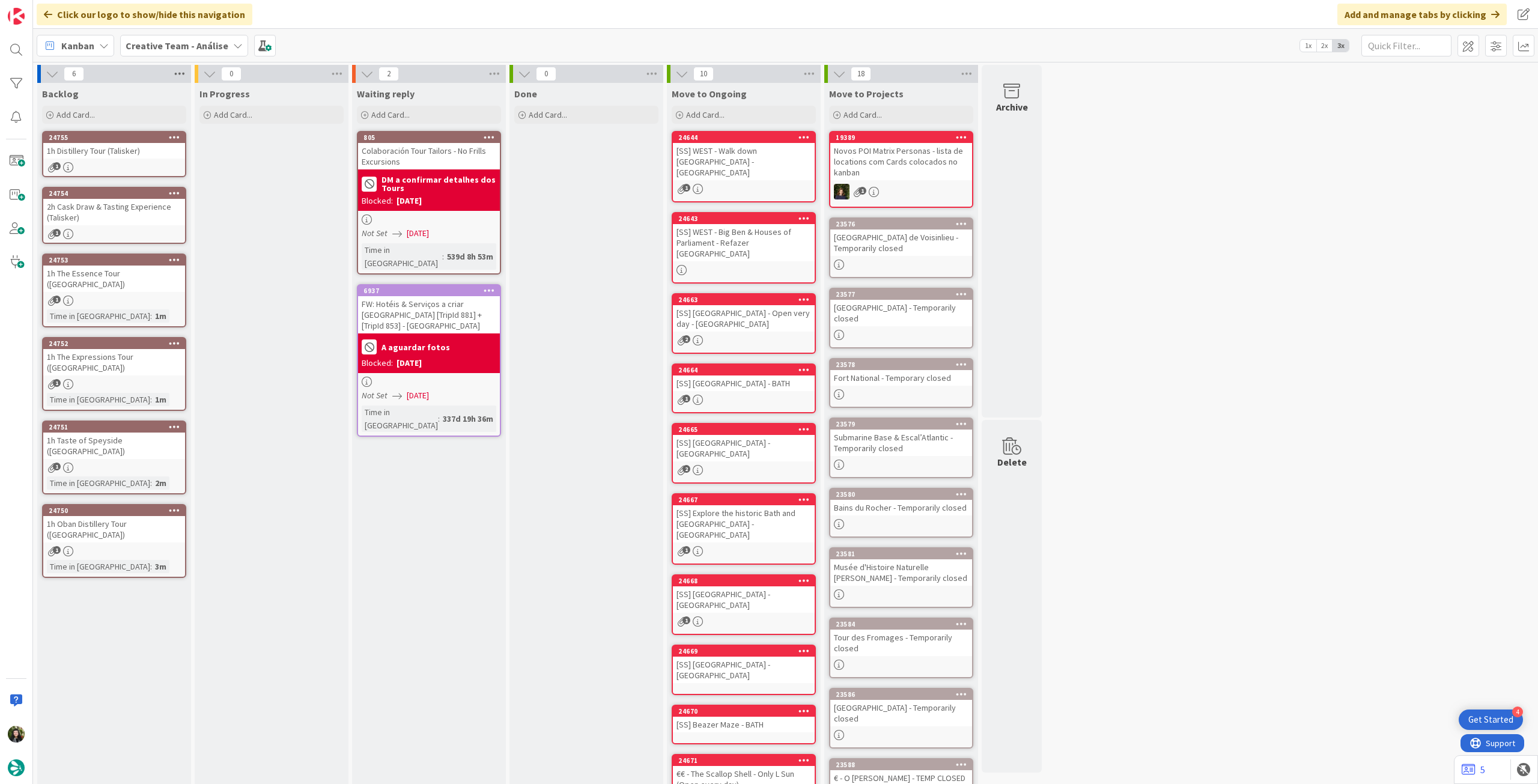
click at [179, 75] on icon at bounding box center [179, 74] width 15 height 18
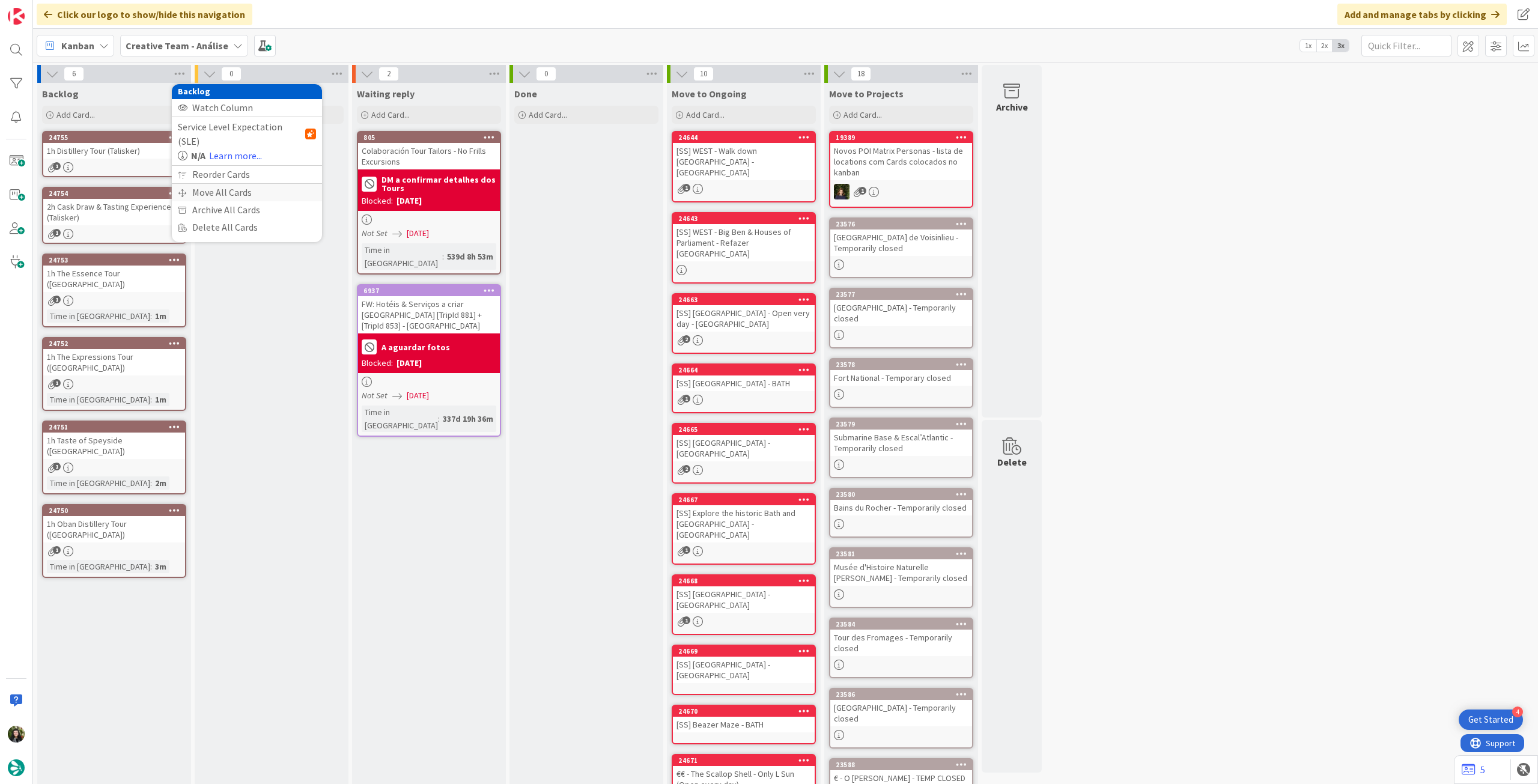
click at [225, 184] on div "Move All Cards" at bounding box center [247, 192] width 150 height 17
click at [245, 128] on span "Creative Team - Análise" at bounding box center [233, 130] width 97 height 12
click at [238, 198] on link "Creative Team" at bounding box center [247, 189] width 137 height 22
click at [242, 173] on div "E - To Do" at bounding box center [240, 169] width 110 height 19
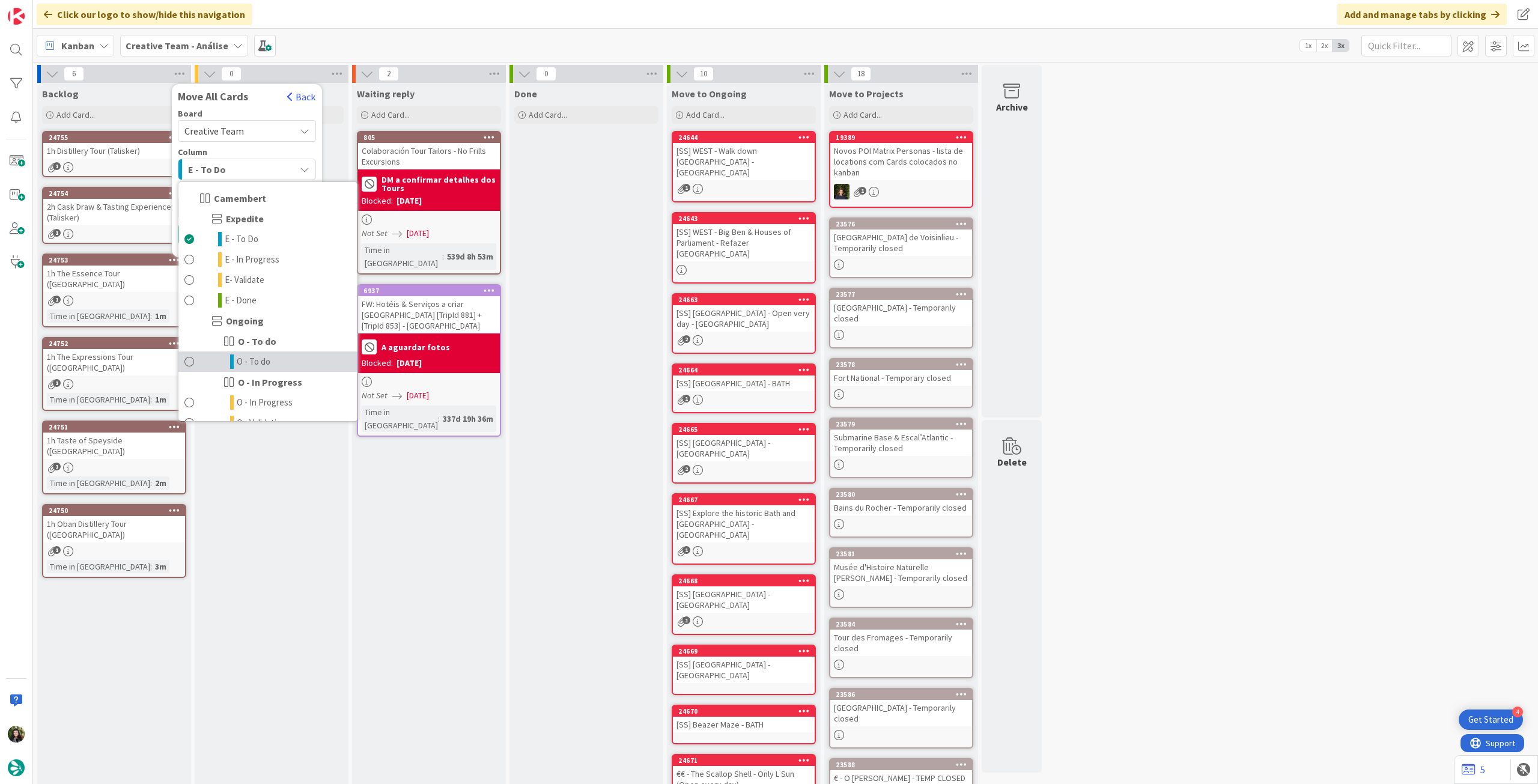
click at [272, 360] on link "O - To do" at bounding box center [268, 361] width 179 height 20
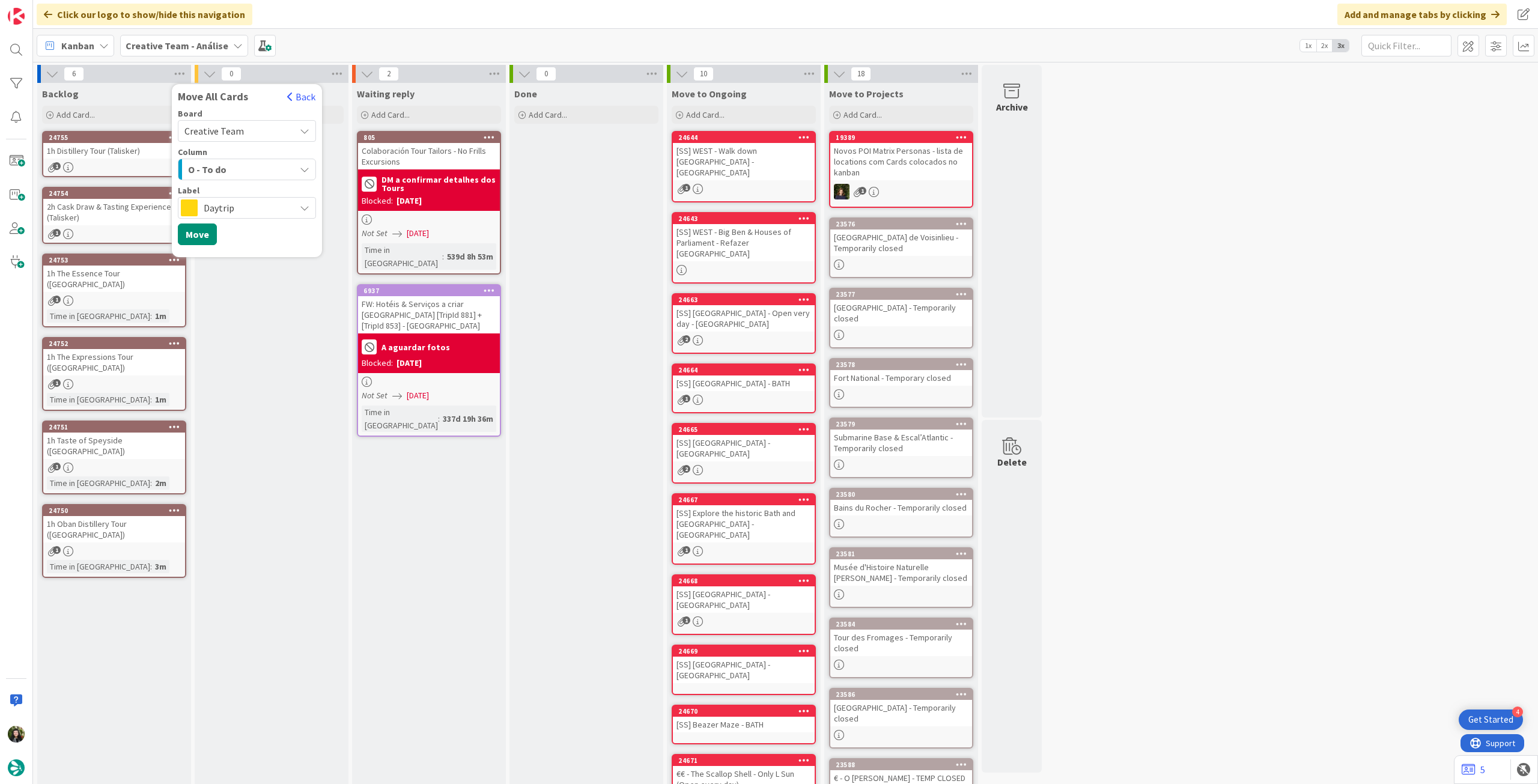
click at [227, 209] on span "Daytrip" at bounding box center [246, 208] width 85 height 17
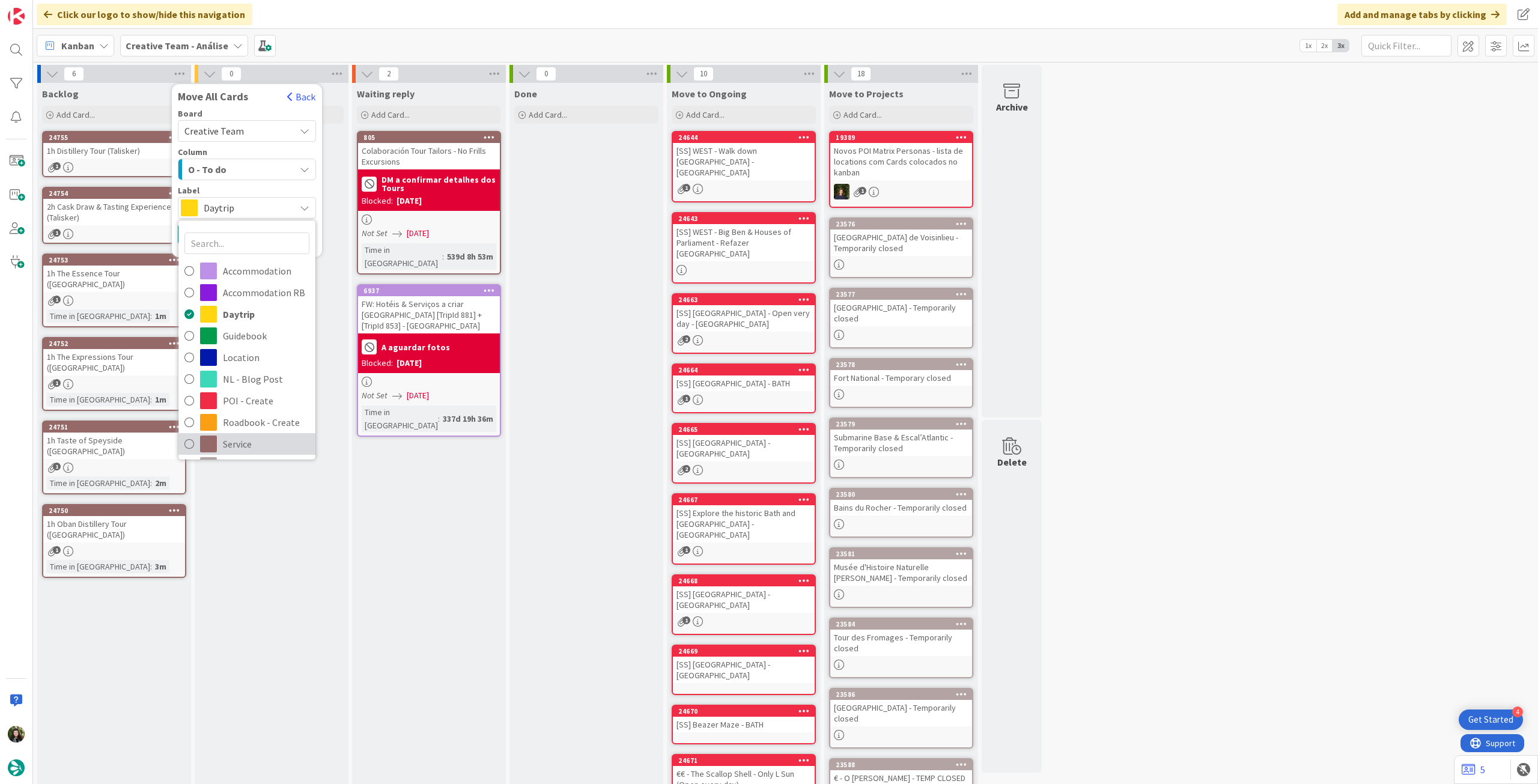
click at [254, 434] on link "Service" at bounding box center [247, 444] width 137 height 22
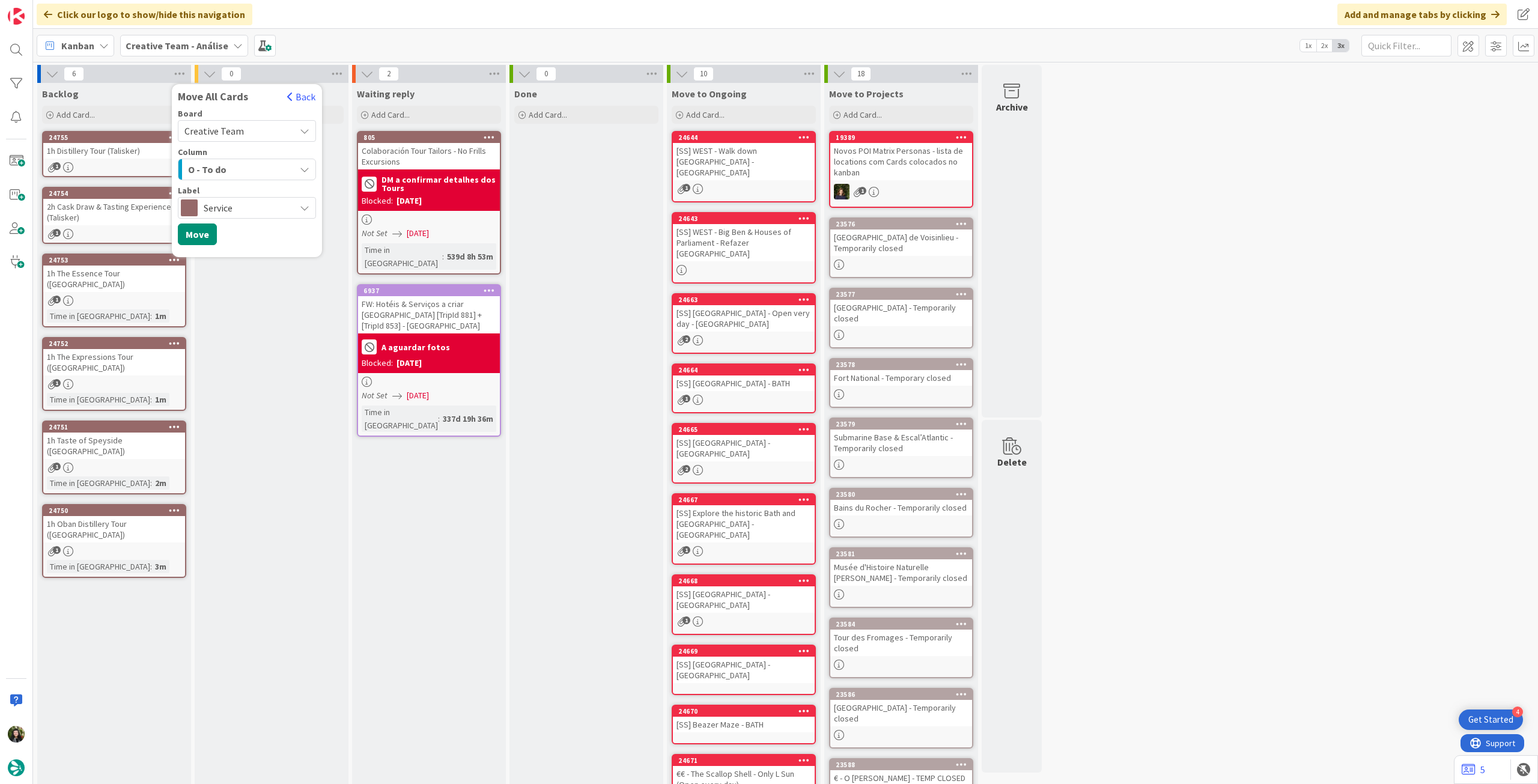
click at [192, 222] on div "Board Creative Team Creative Team - Análise Creative Team Column O - To do Came…" at bounding box center [247, 180] width 150 height 142
click at [191, 230] on button "Move" at bounding box center [198, 235] width 39 height 22
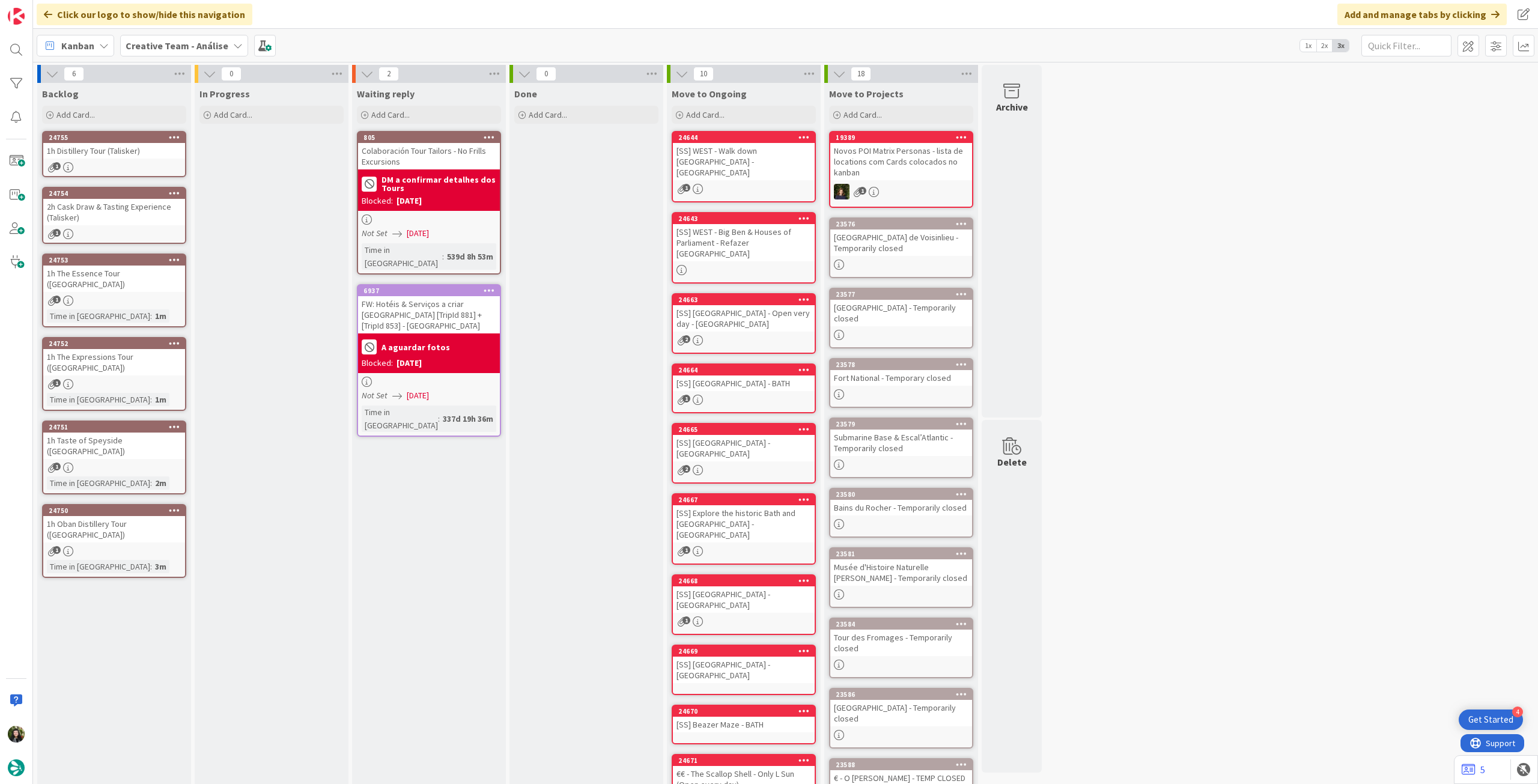
click at [184, 50] on span "Creative Team - Análise" at bounding box center [176, 46] width 103 height 15
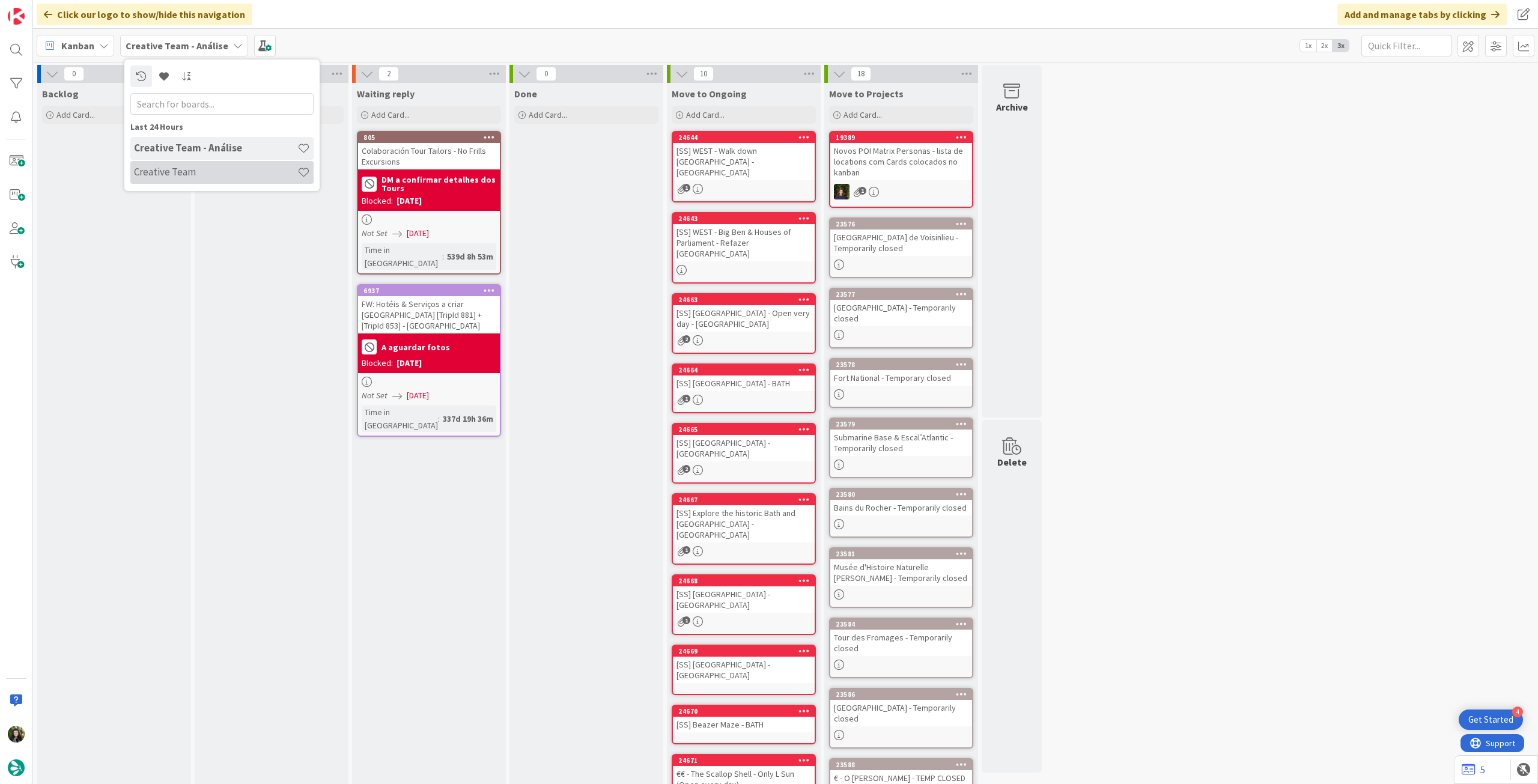
click at [184, 166] on h4 "Creative Team" at bounding box center [216, 172] width 163 height 12
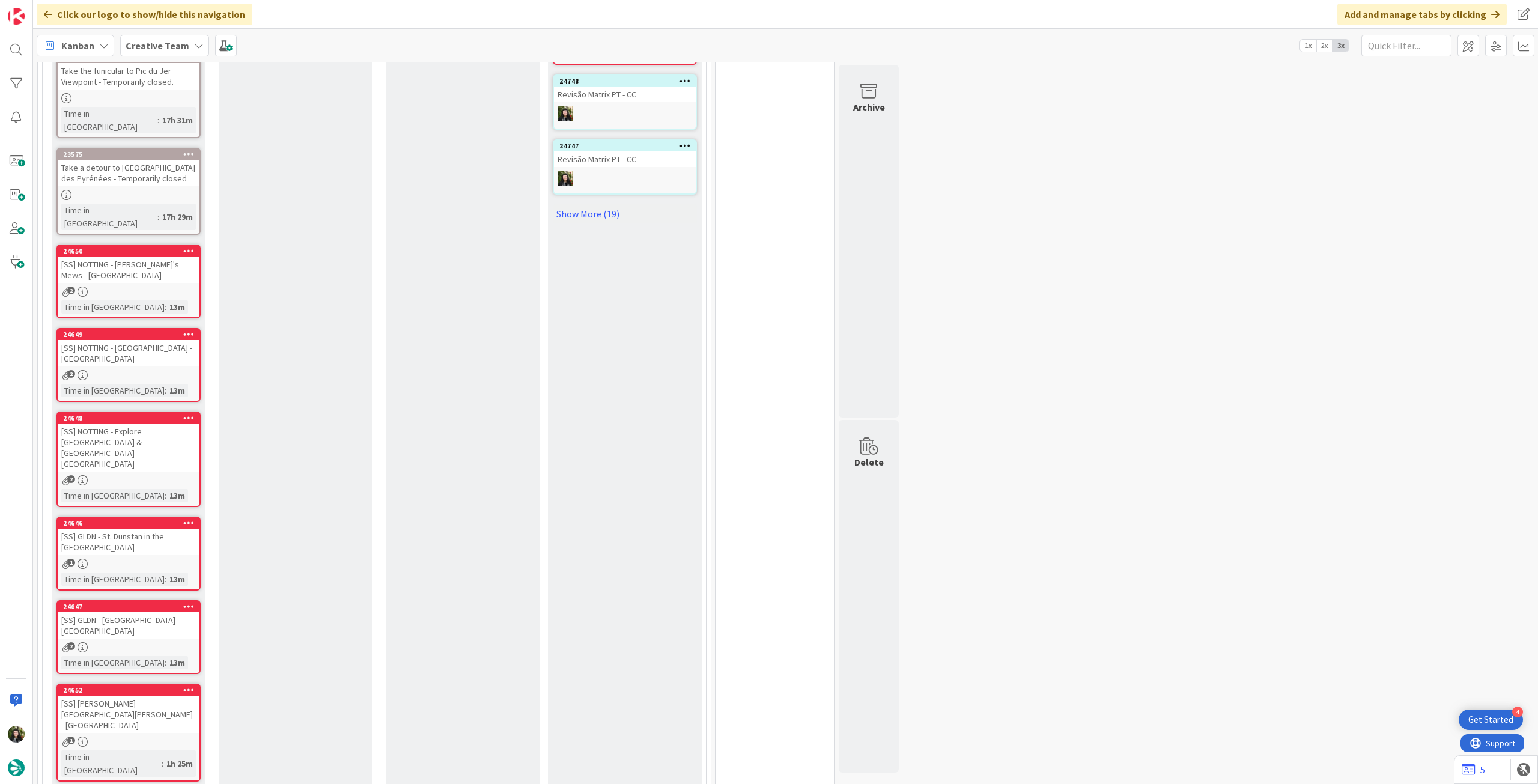
scroll to position [721, 0]
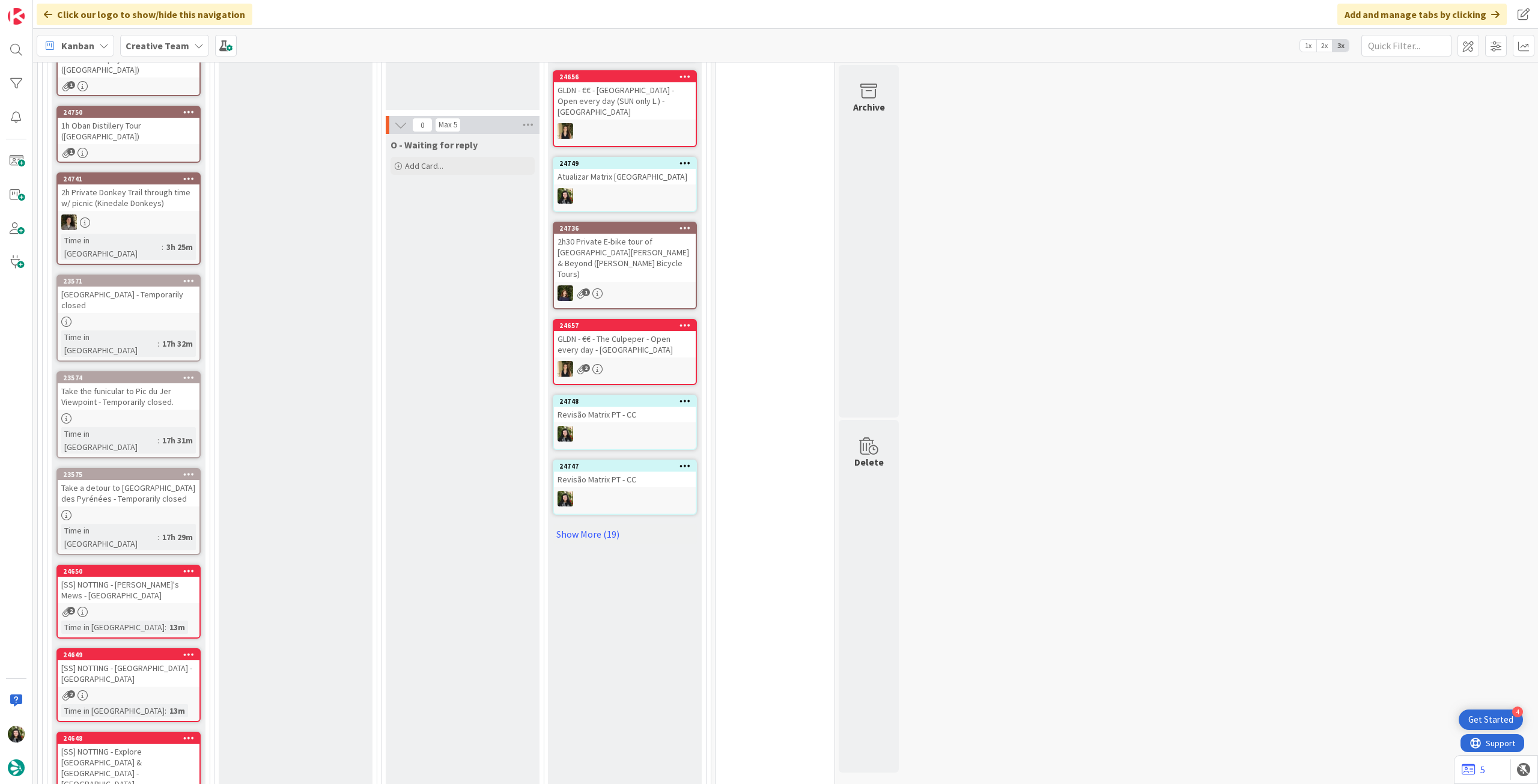
click at [191, 174] on icon at bounding box center [189, 179] width 12 height 9
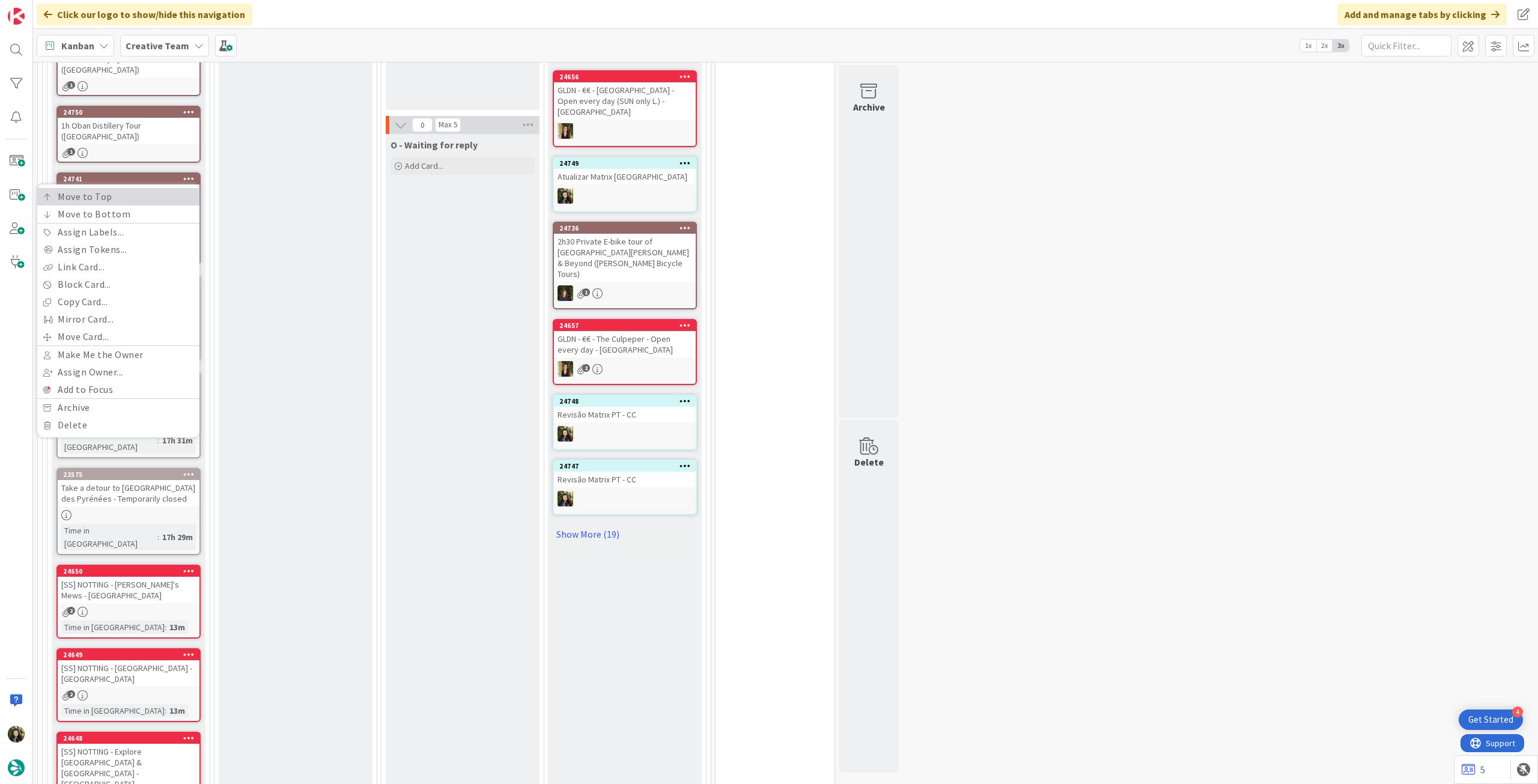
click at [191, 188] on link "Move to Top" at bounding box center [118, 197] width 163 height 17
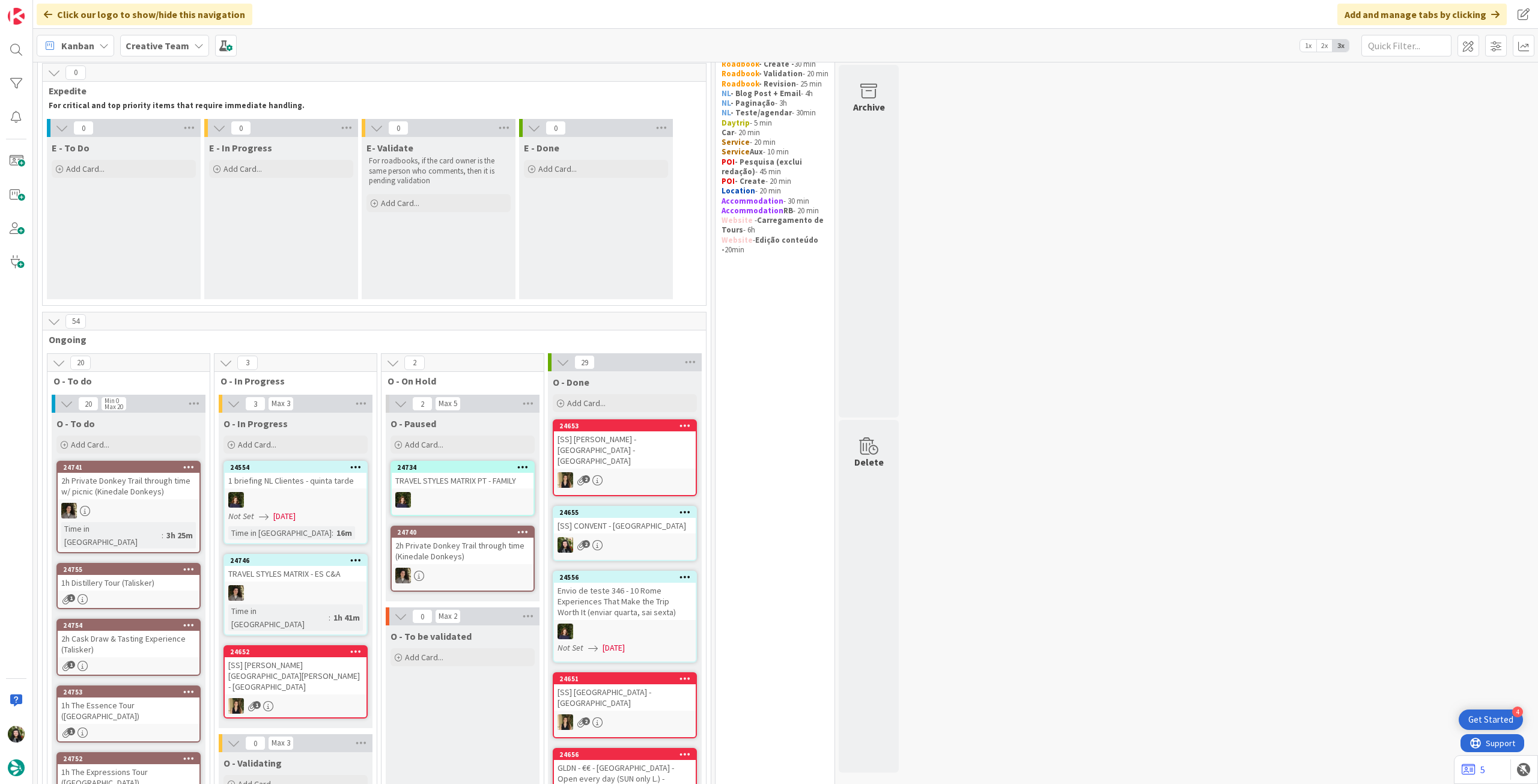
scroll to position [0, 0]
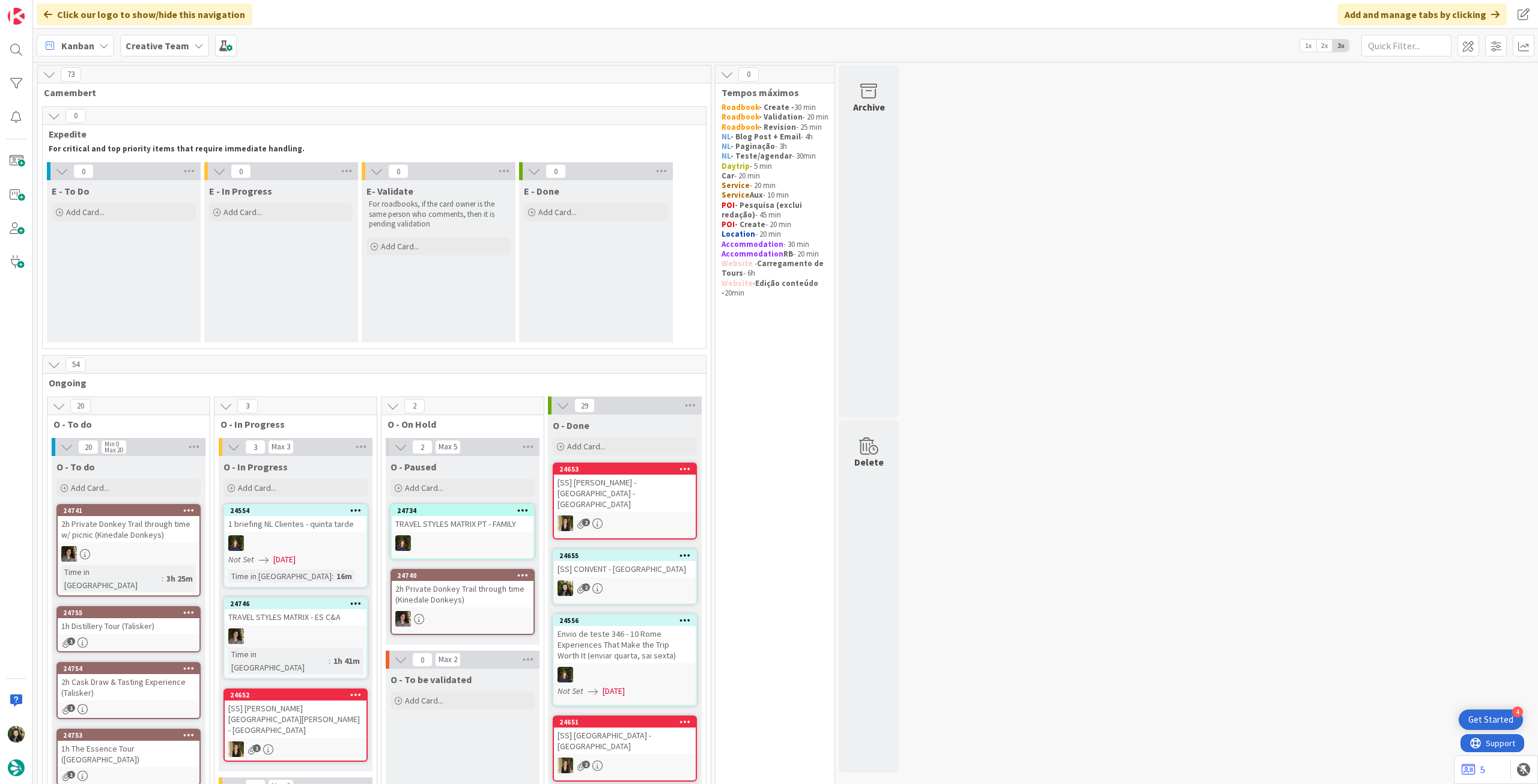
drag, startPoint x: 179, startPoint y: 44, endPoint x: 183, endPoint y: 63, distance: 19.4
click at [179, 44] on b "Creative Team" at bounding box center [157, 45] width 63 height 12
click at [160, 167] on h4 "Creative Team - Análise" at bounding box center [216, 172] width 163 height 12
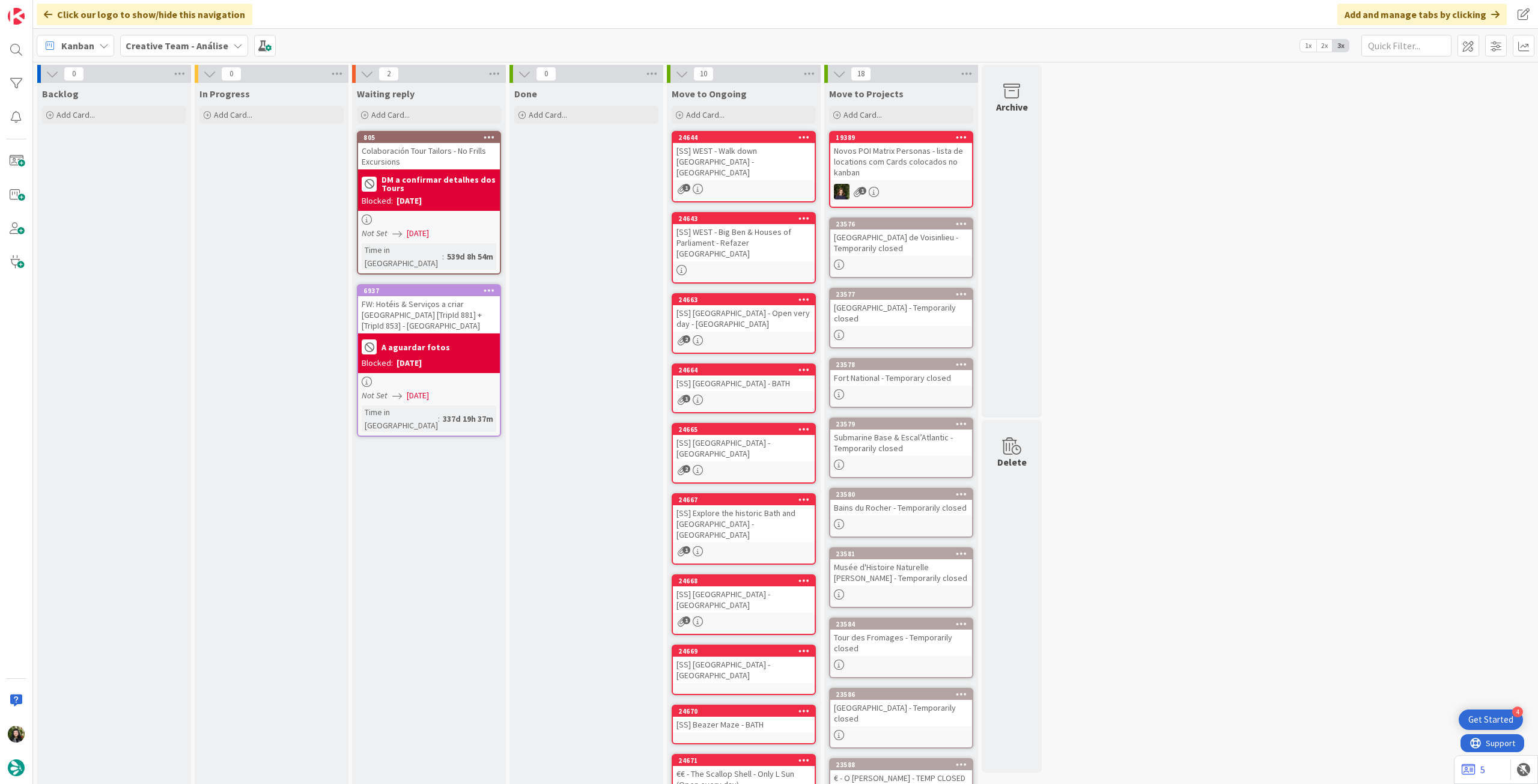
click at [142, 46] on b "Creative Team - Análise" at bounding box center [176, 45] width 103 height 12
click at [156, 183] on div "Creative Team" at bounding box center [222, 172] width 183 height 23
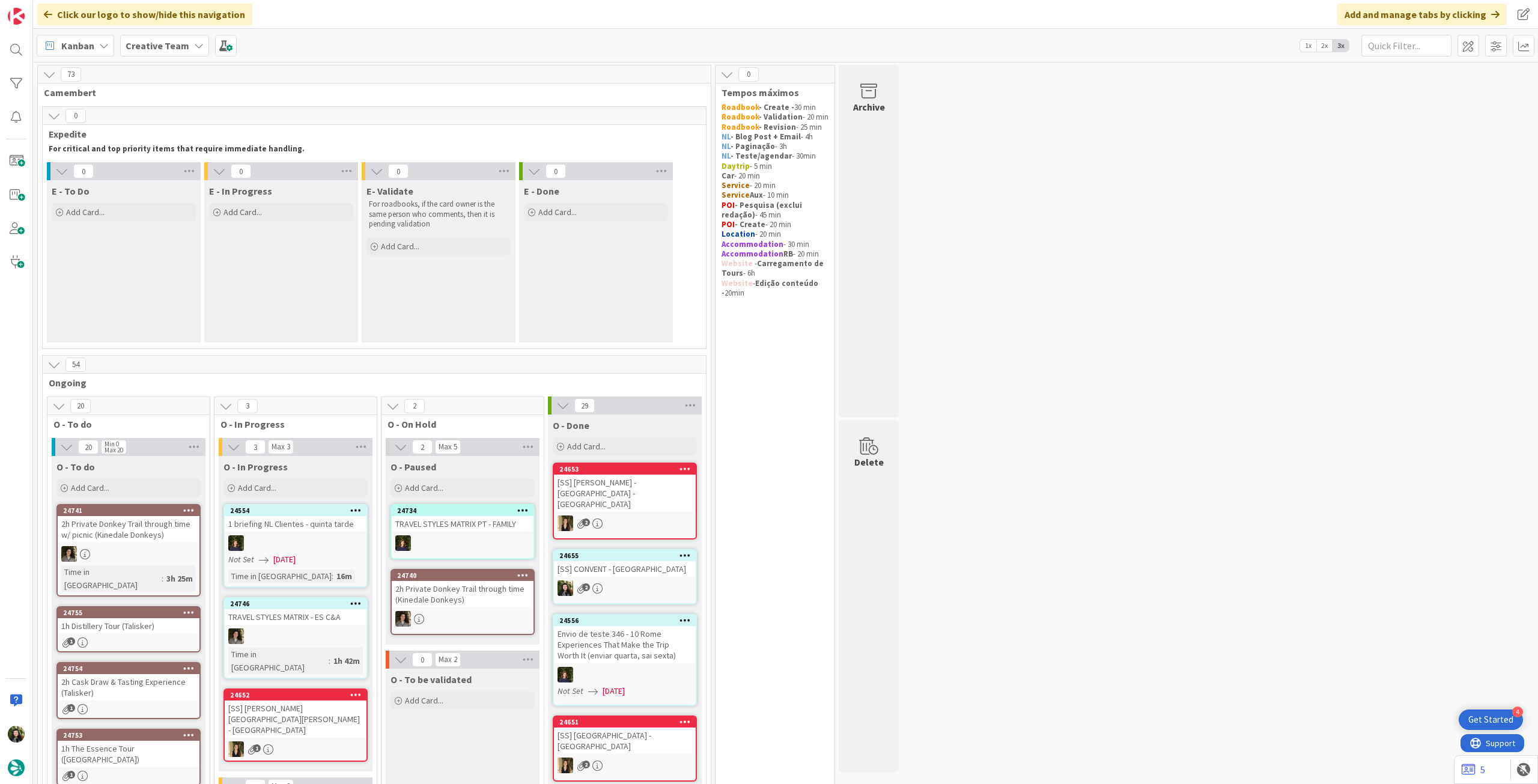
click at [184, 58] on div "Kanban Creative Team 1x 2x 3x" at bounding box center [785, 45] width 1505 height 33
click at [184, 51] on b "Creative Team" at bounding box center [157, 45] width 63 height 12
click at [405, 89] on span "Camembert" at bounding box center [370, 93] width 652 height 12
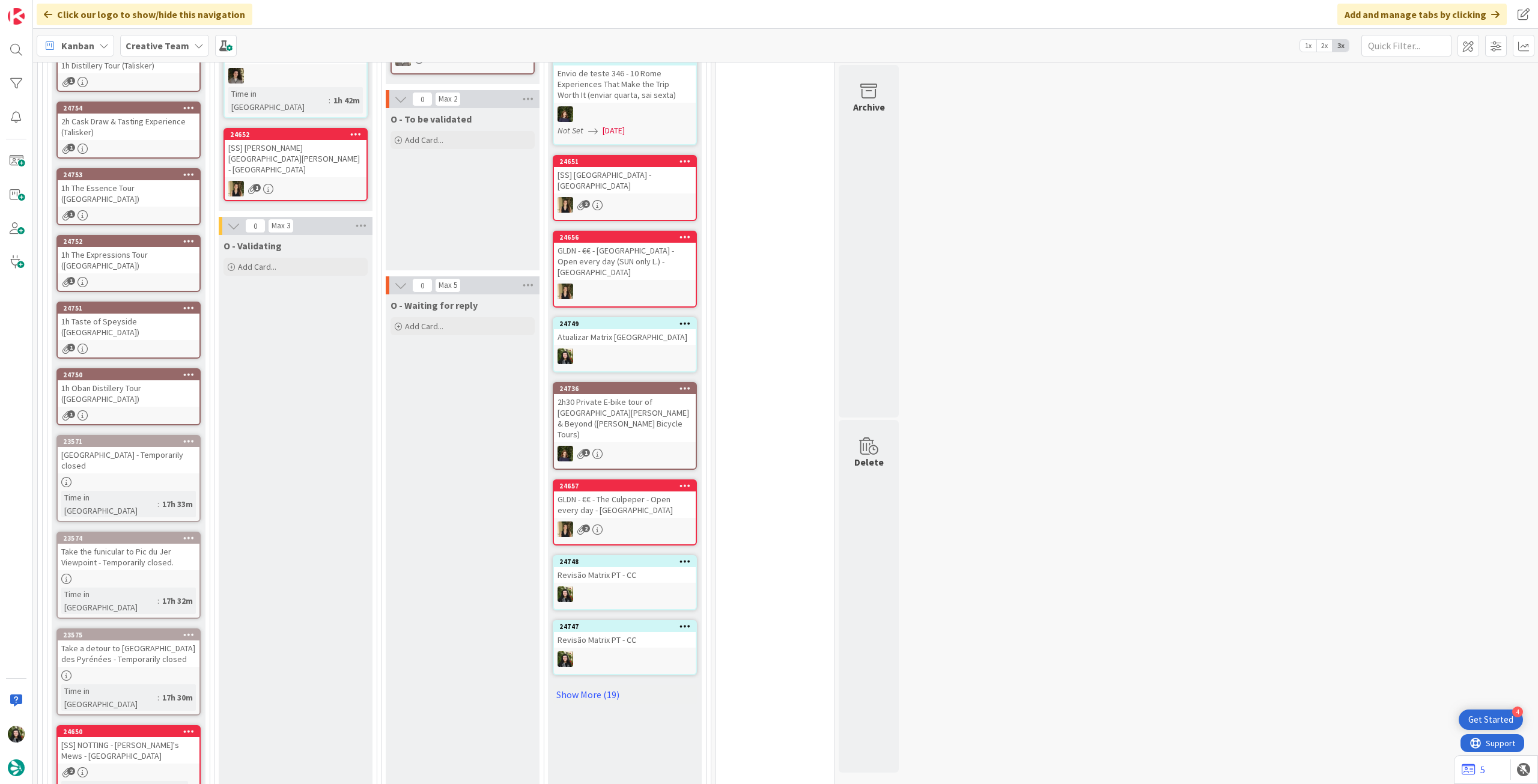
scroll to position [320, 0]
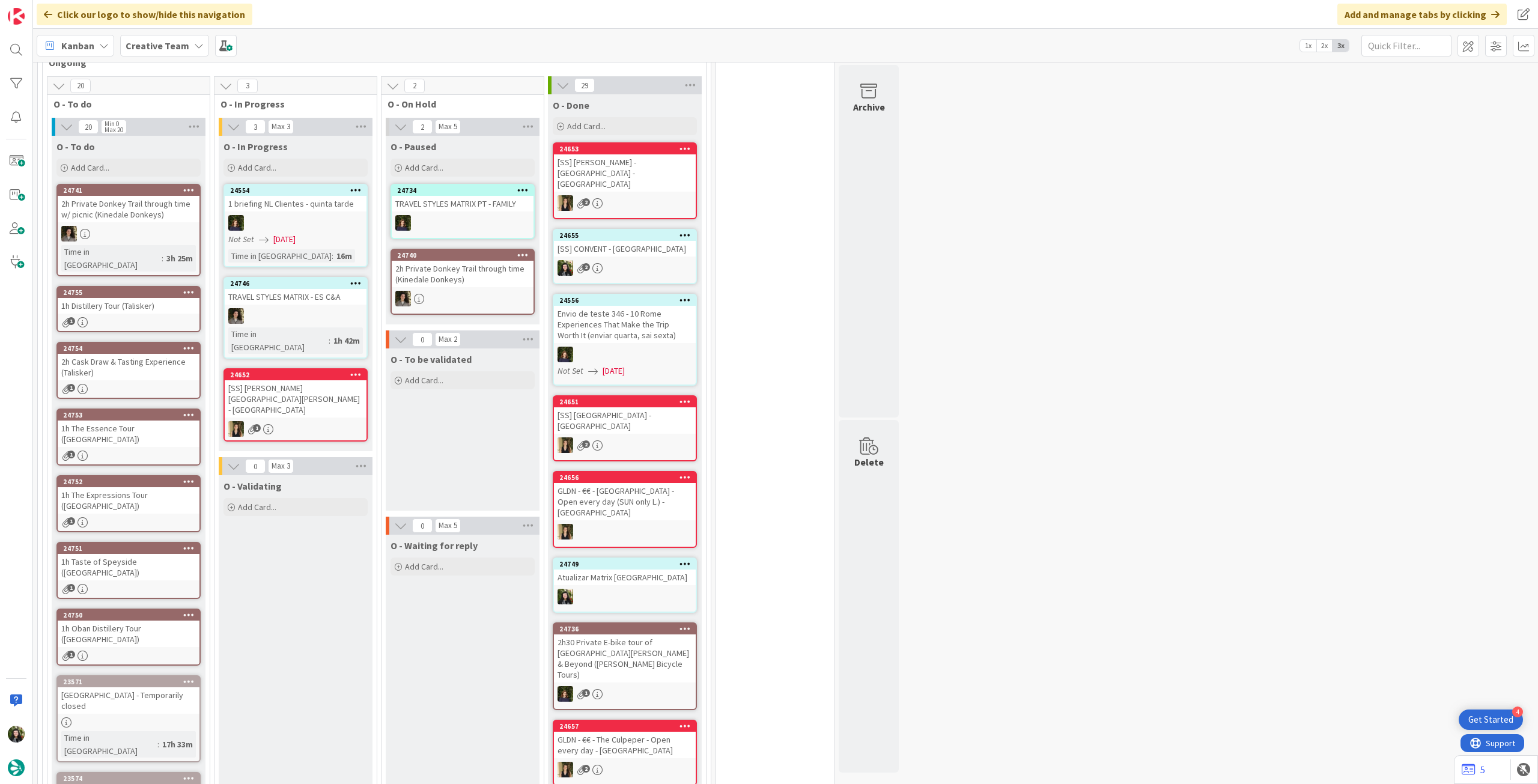
click at [186, 46] on div "Creative Team" at bounding box center [165, 46] width 89 height 22
click at [185, 165] on div "Creative Team - Análise" at bounding box center [222, 172] width 183 height 23
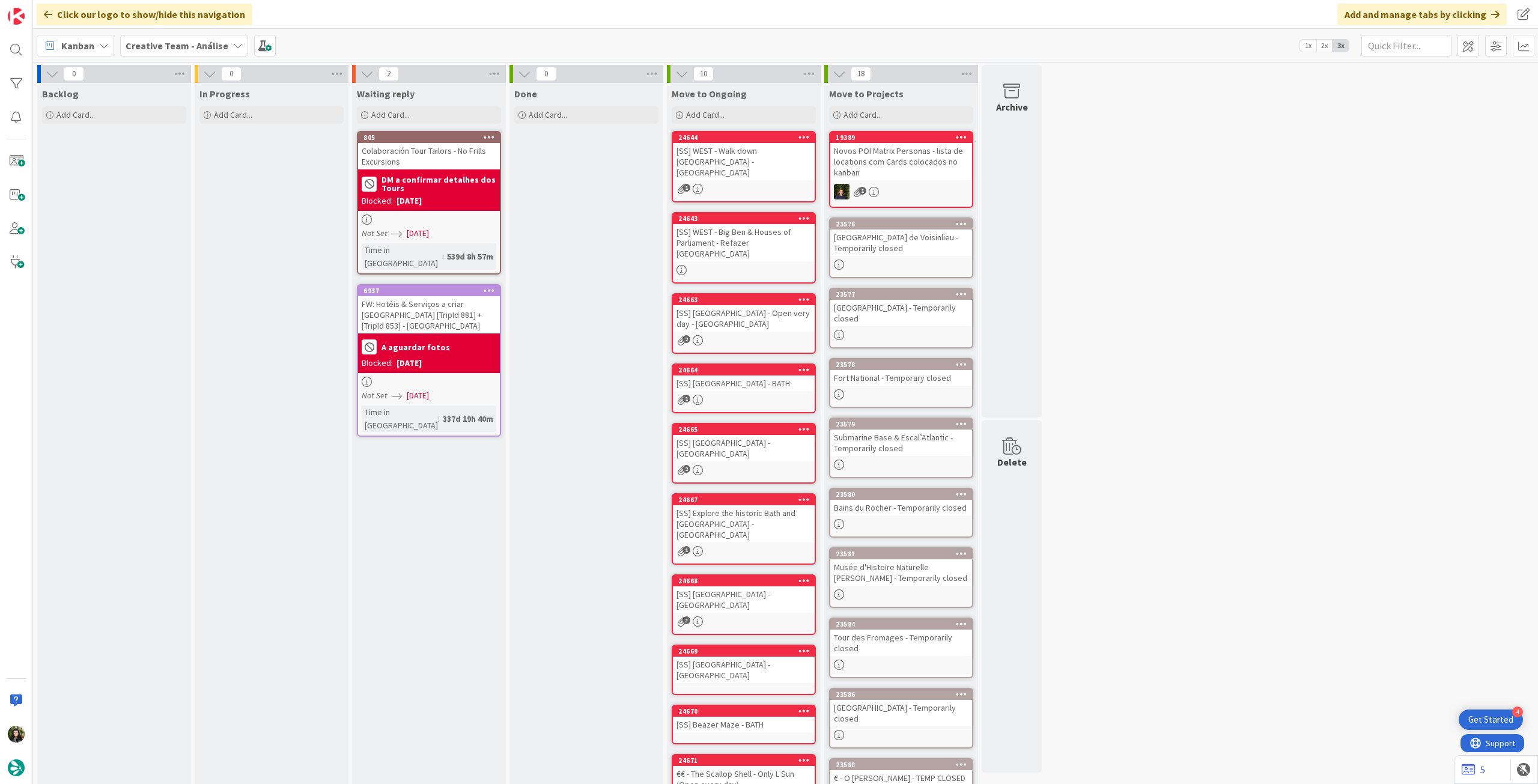
click at [145, 47] on b "Creative Team - Análise" at bounding box center [176, 45] width 103 height 12
click at [116, 234] on div "Backlog Add Card..." at bounding box center [114, 470] width 154 height 774
click at [101, 114] on div "Add Card..." at bounding box center [114, 114] width 144 height 18
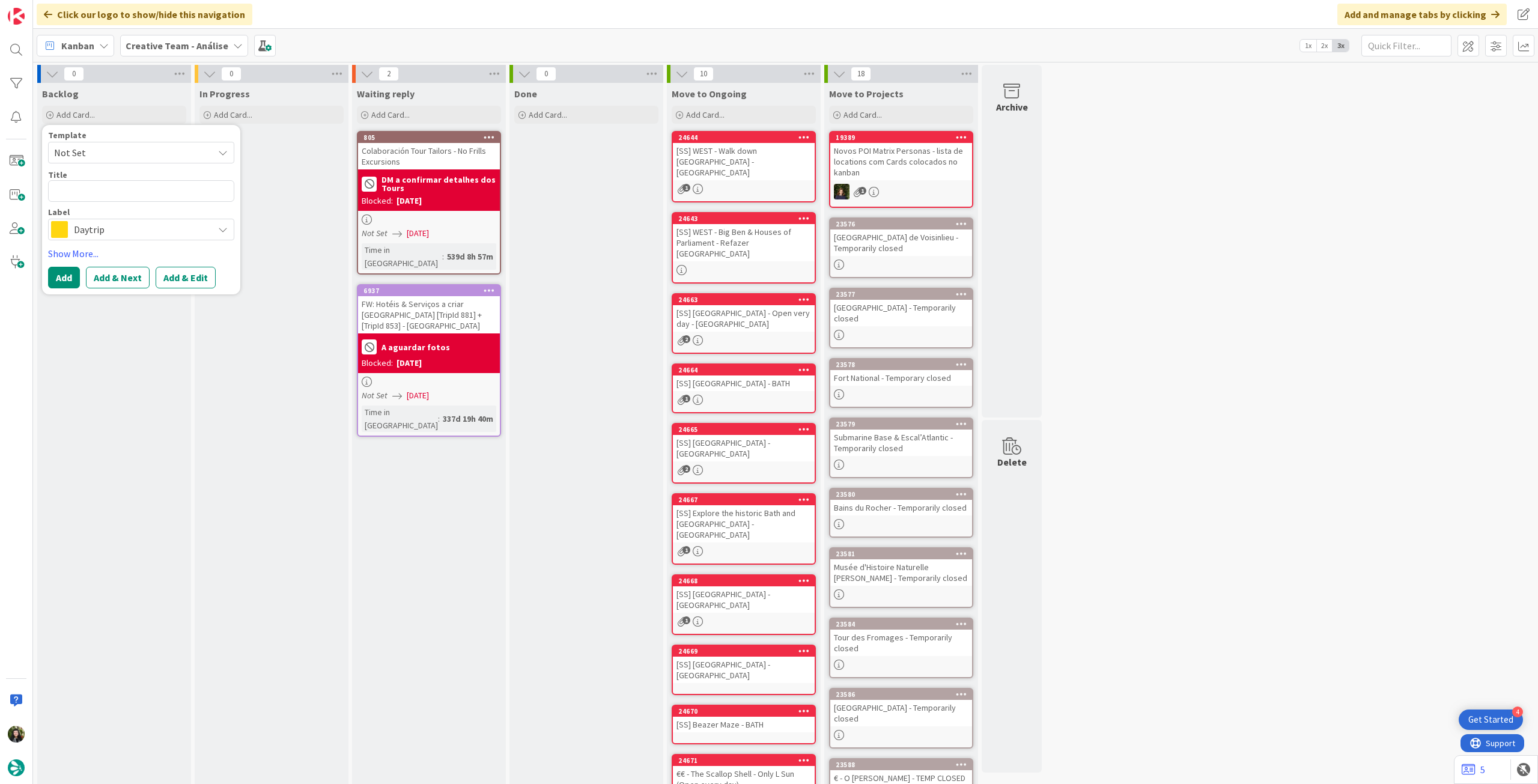
click at [103, 227] on span "Daytrip" at bounding box center [140, 229] width 133 height 17
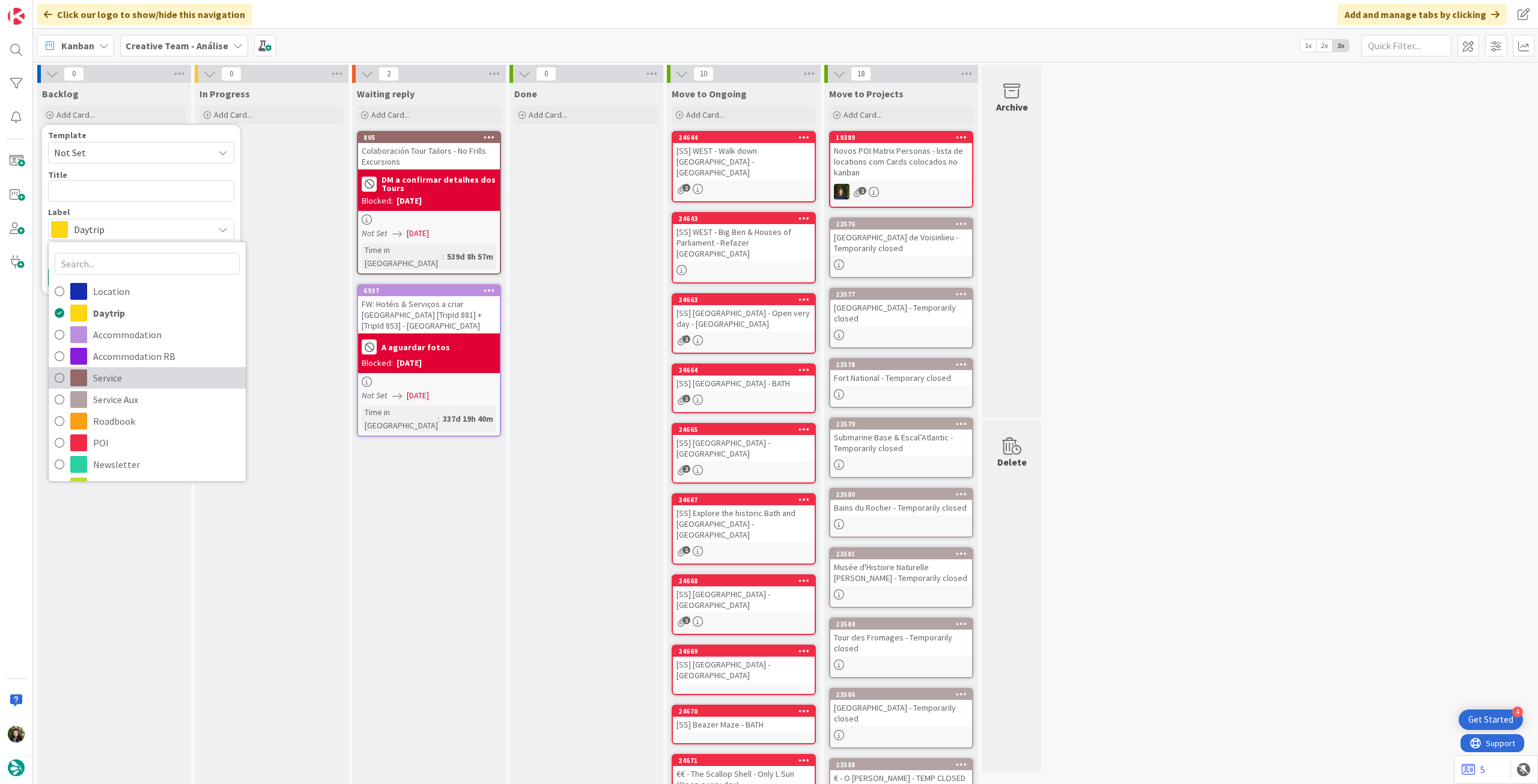
click at [141, 387] on link "Service" at bounding box center [147, 378] width 197 height 22
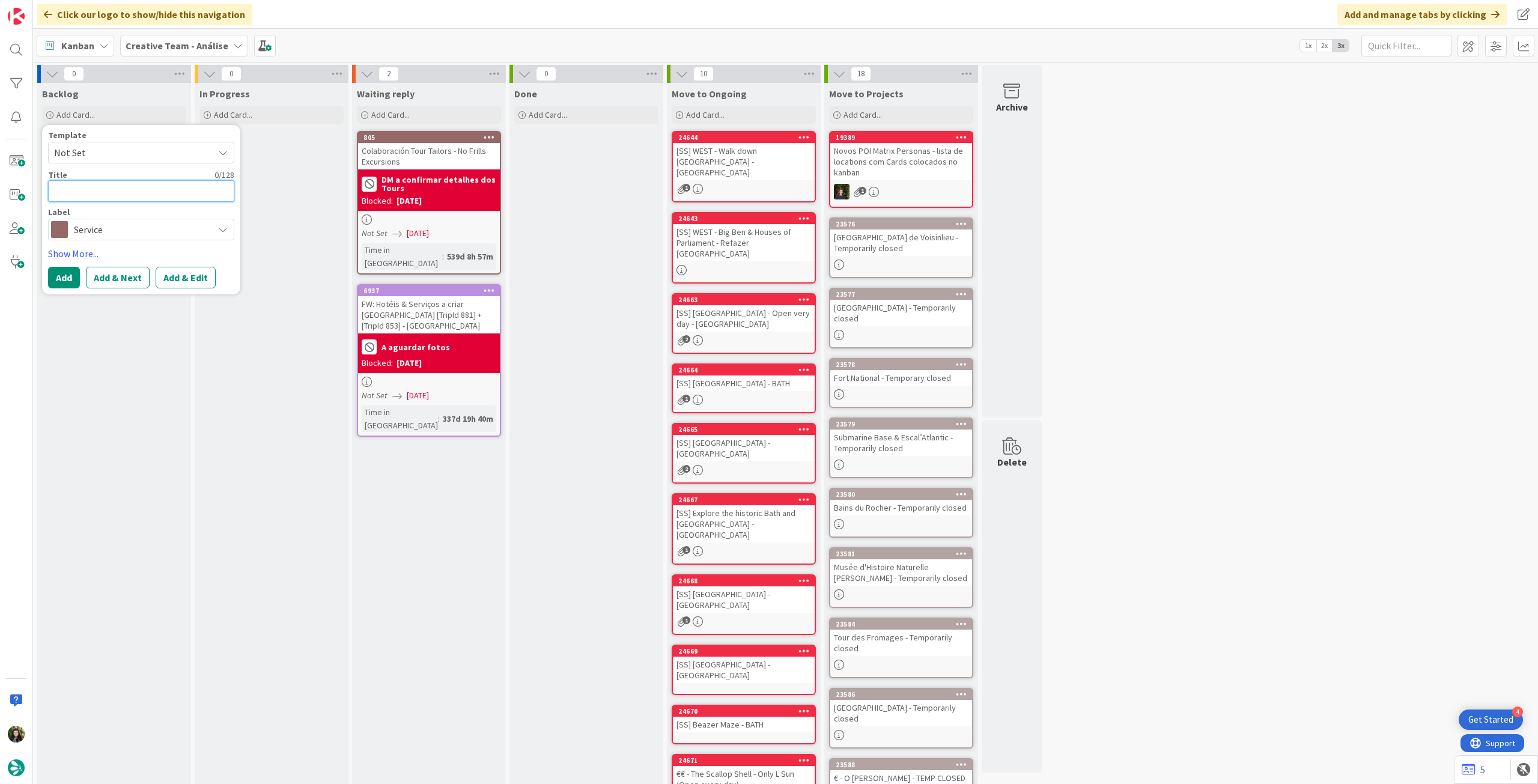
click at [138, 189] on textarea at bounding box center [141, 191] width 187 height 22
paste textarea "45min Blair Athol Signature Tour"
type textarea "x"
type textarea "45min Blair Athol Signature Tour"
click at [75, 270] on button "Add" at bounding box center [64, 278] width 32 height 22
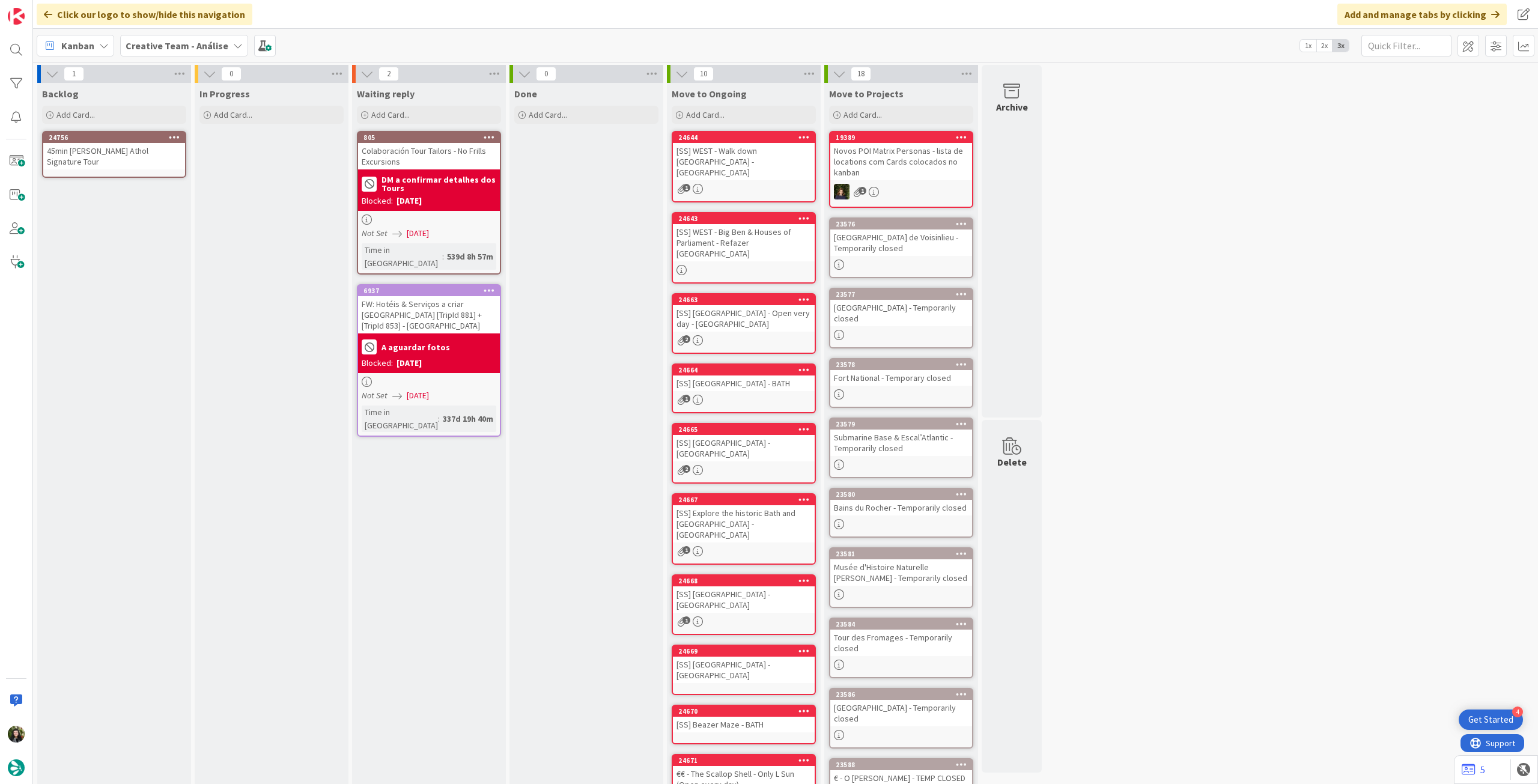
click at [104, 157] on div "45min Blair Athol Signature Tour" at bounding box center [114, 156] width 142 height 26
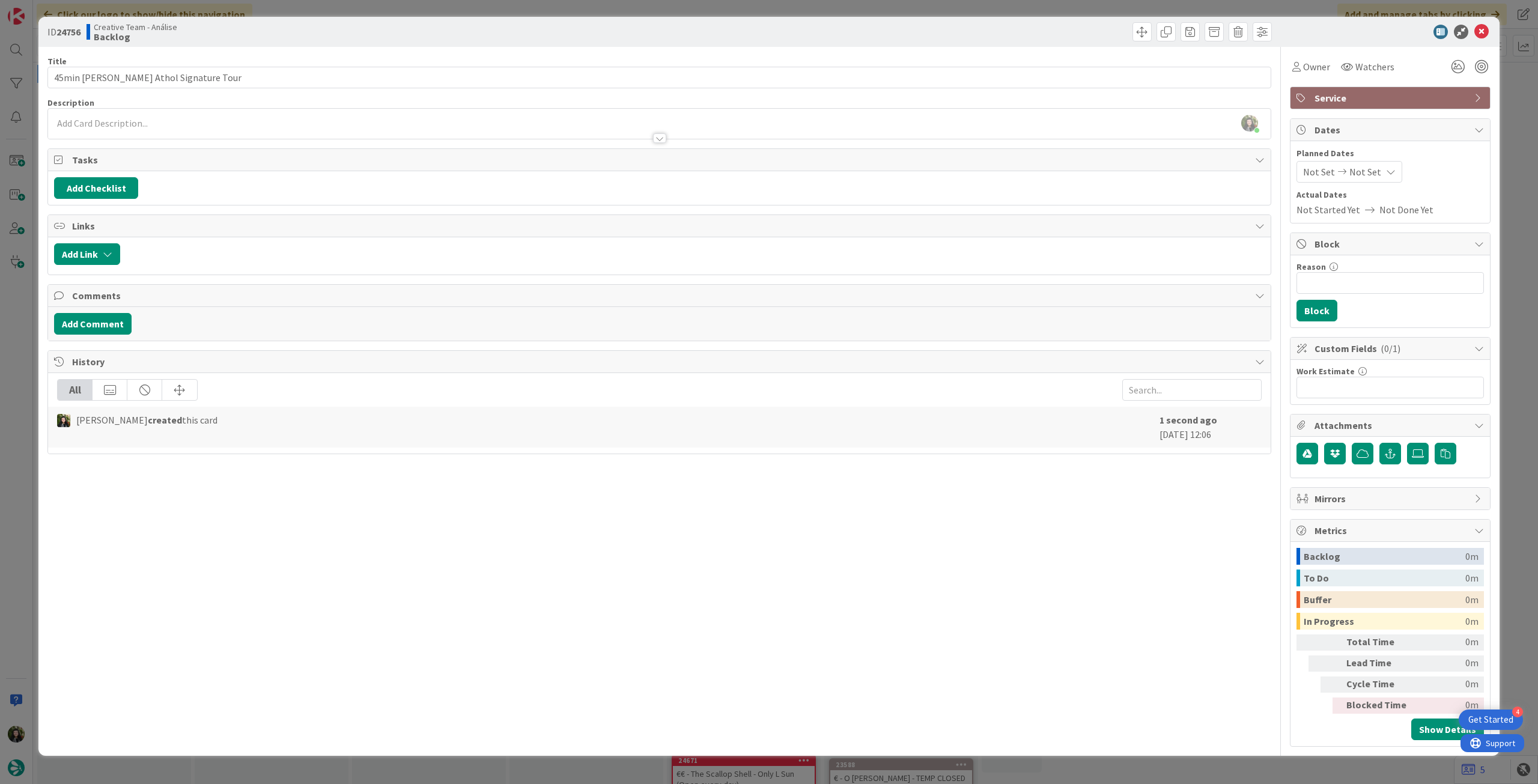
click at [155, 130] on div at bounding box center [659, 132] width 1222 height 12
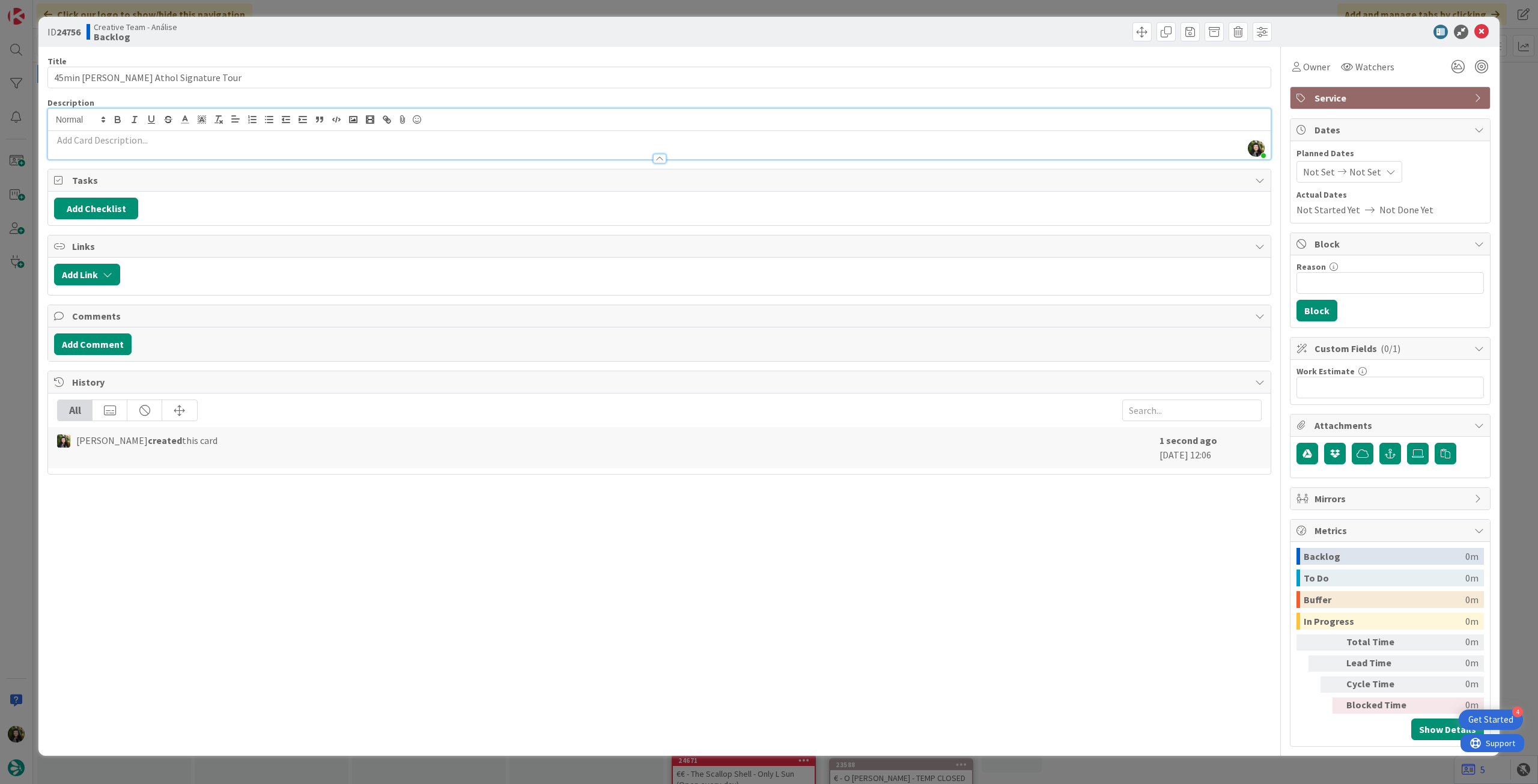
click at [155, 144] on p at bounding box center [659, 140] width 1211 height 14
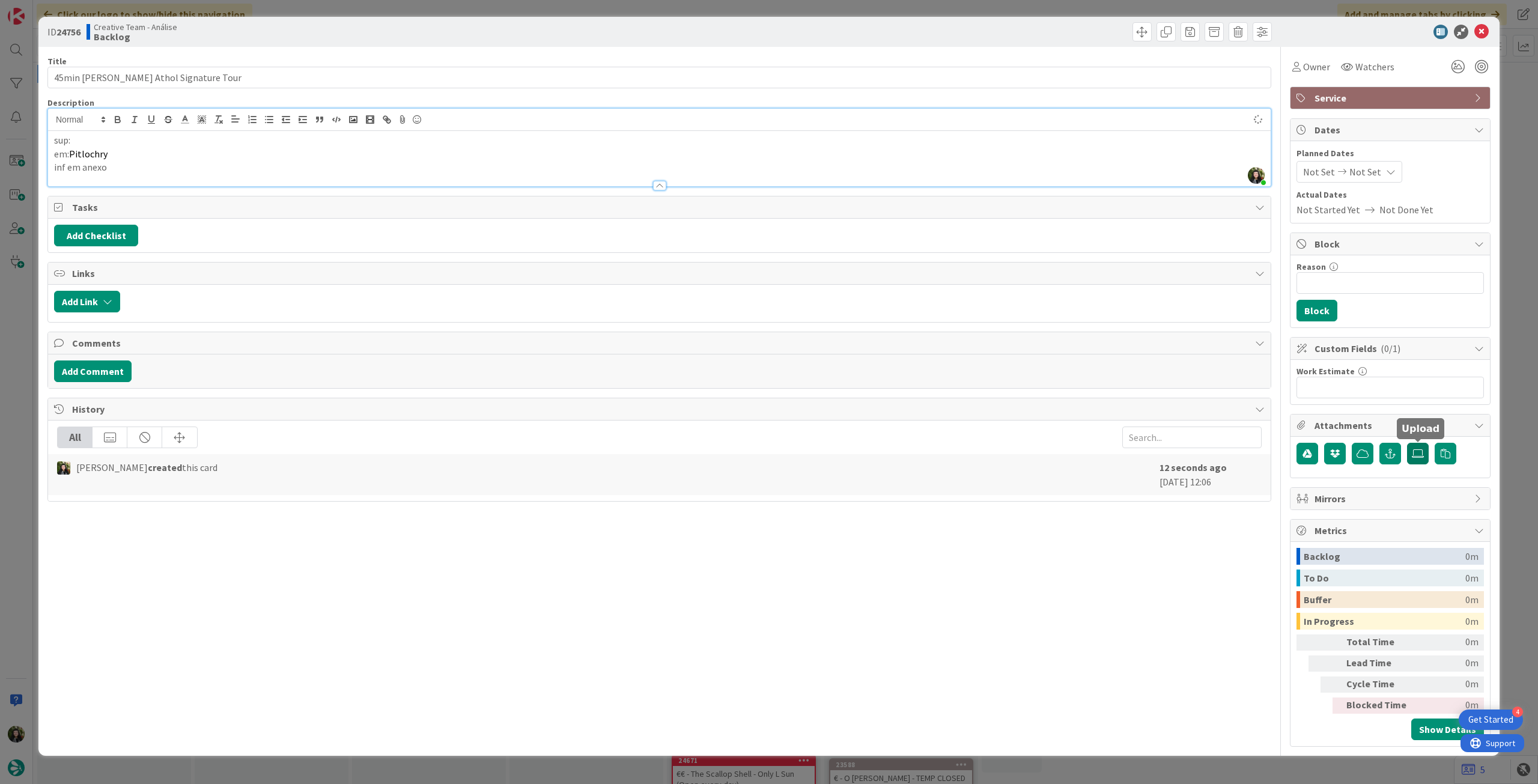
click at [1419, 446] on label at bounding box center [1418, 453] width 22 height 22
click at [1407, 442] on input "file" at bounding box center [1407, 442] width 0 height 0
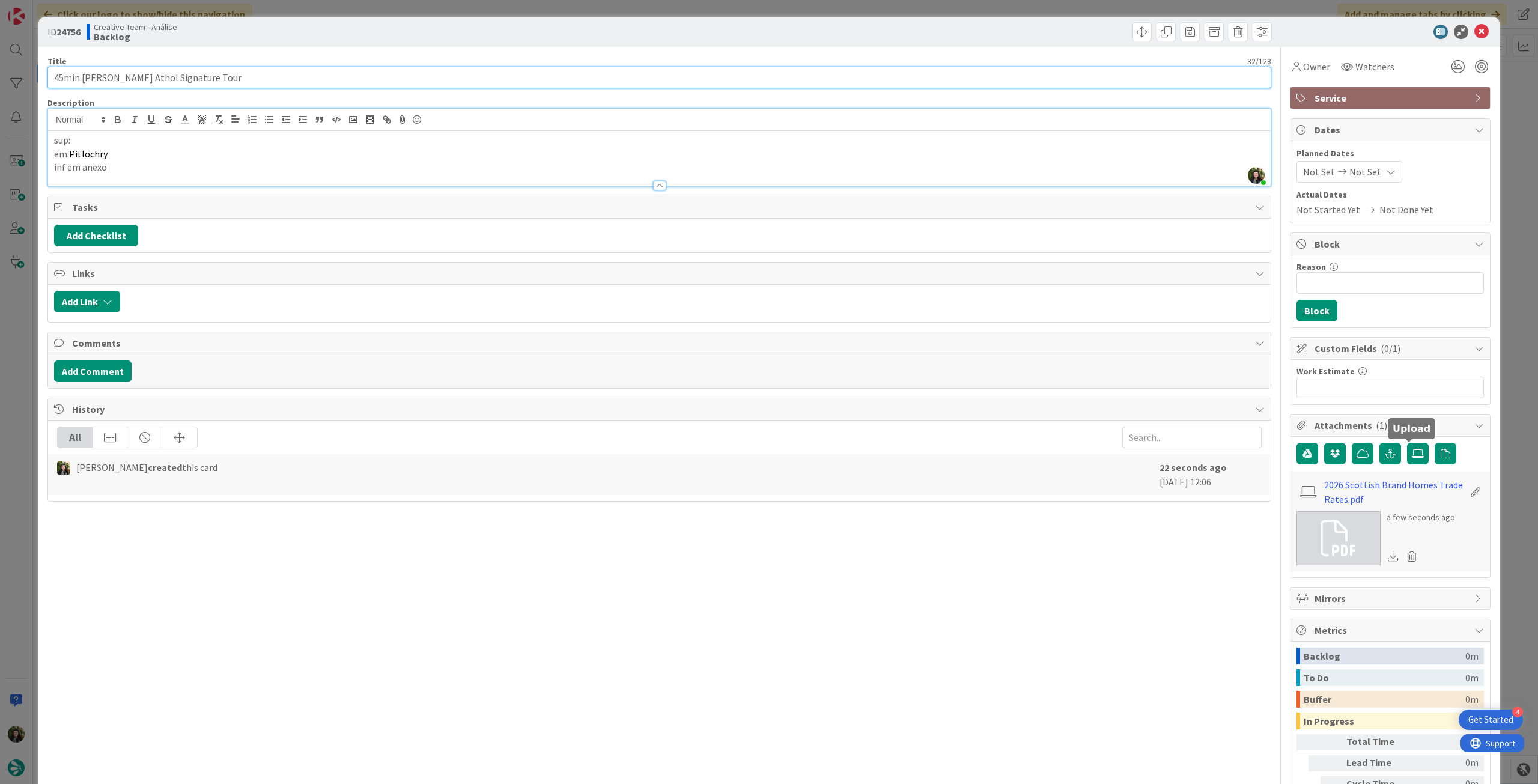
click at [260, 73] on input "45min Blair Athol Signature Tour" at bounding box center [659, 77] width 1224 height 22
paste input "Blair Athol Distillery"
type input "45min Blair Athol Signature Tour (Blair Athol Distillery)"
click at [235, 135] on p "sup:" at bounding box center [659, 140] width 1211 height 14
click at [1475, 36] on icon at bounding box center [1482, 32] width 15 height 15
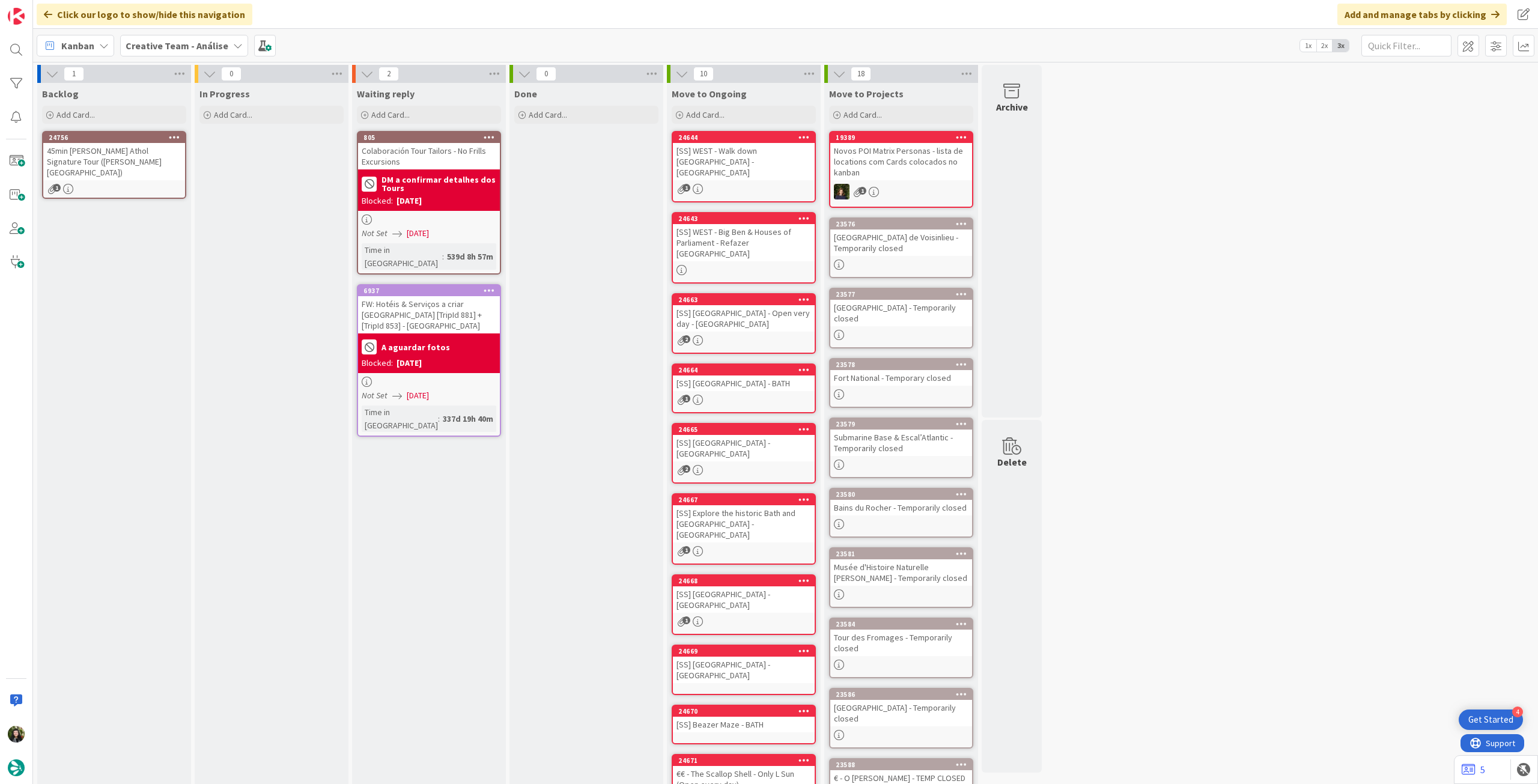
click at [177, 134] on icon at bounding box center [175, 137] width 12 height 9
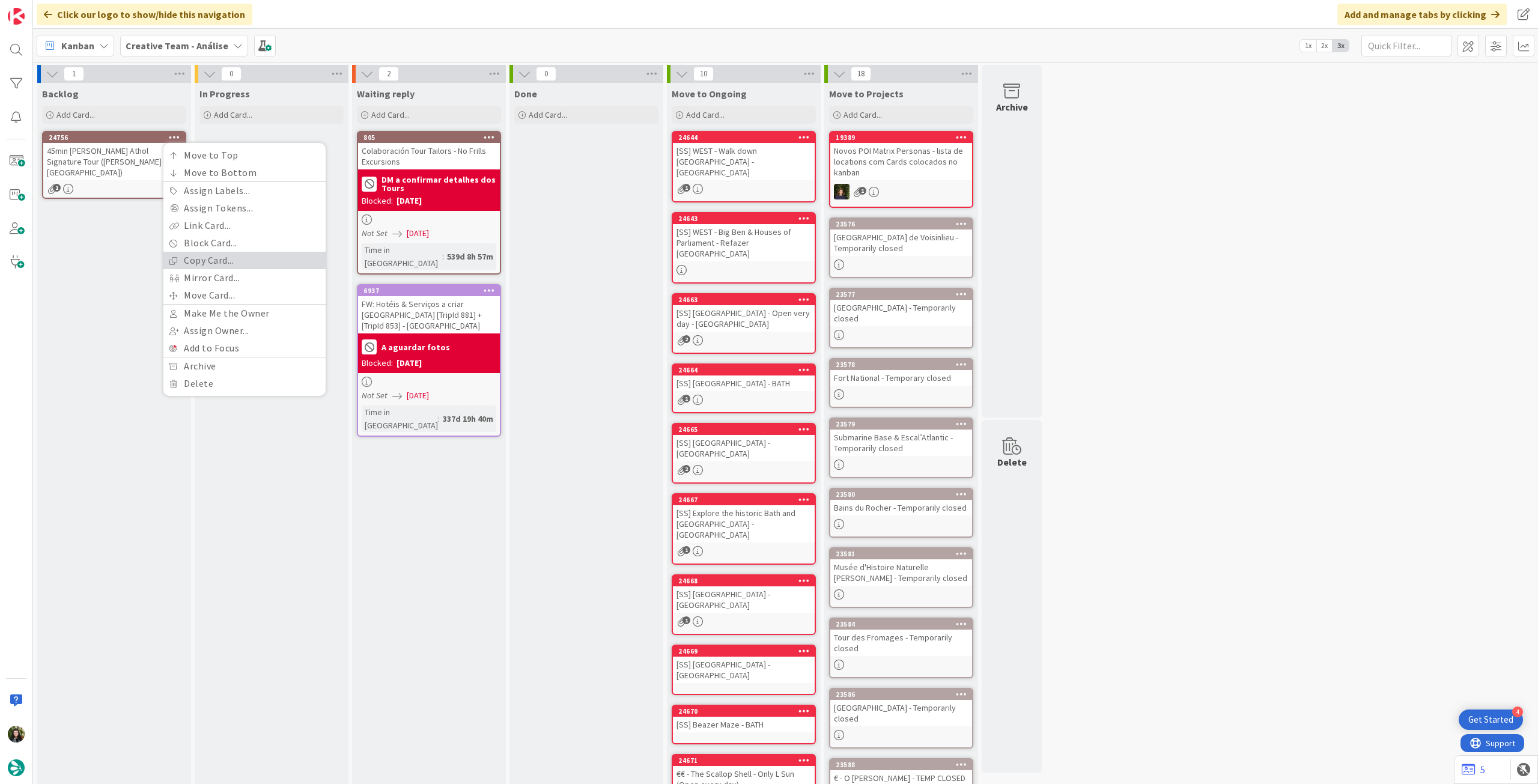
click at [179, 256] on link "Copy Card..." at bounding box center [244, 260] width 163 height 17
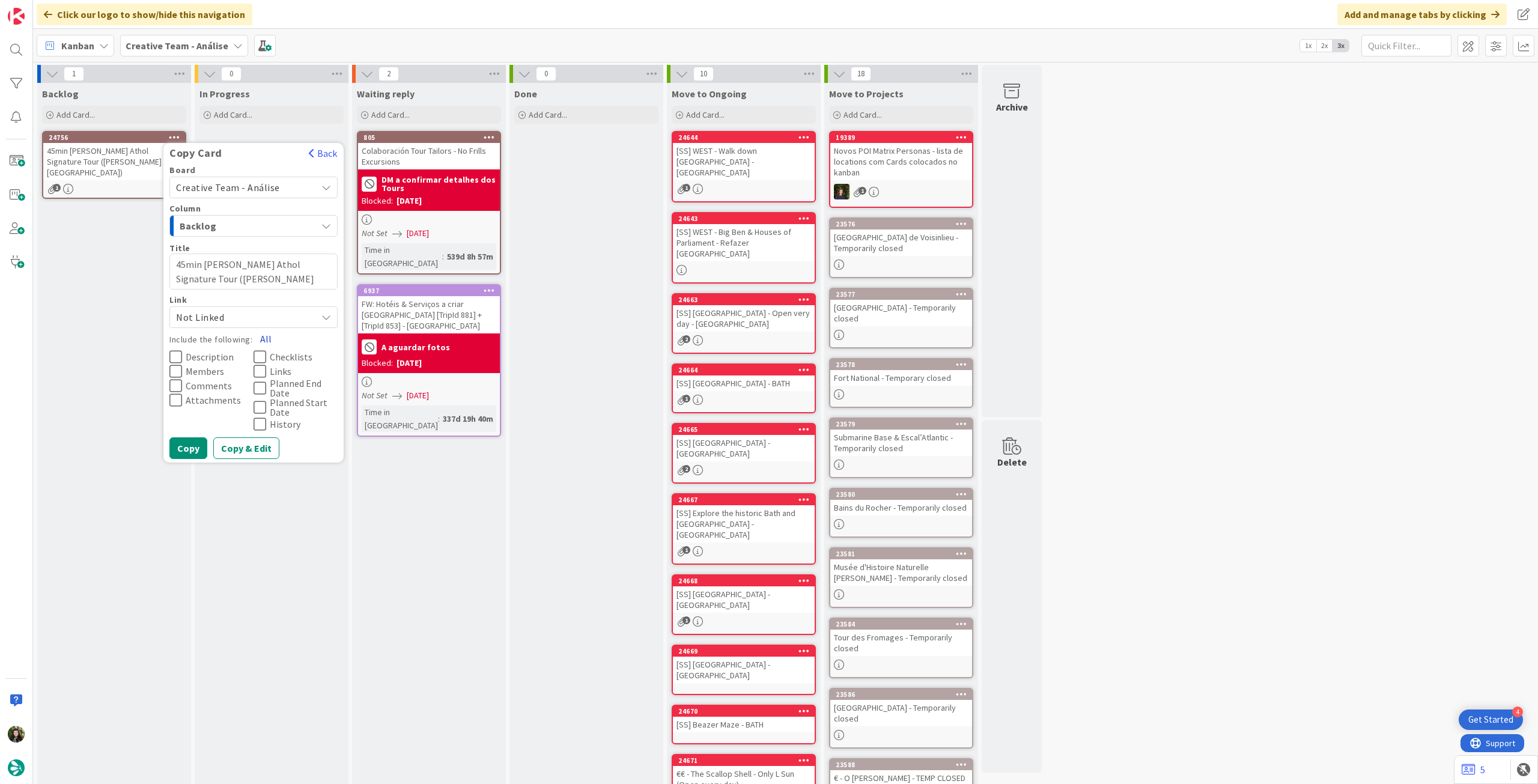
click at [259, 334] on button "All" at bounding box center [265, 339] width 27 height 22
click at [181, 450] on button "Copy" at bounding box center [188, 448] width 38 height 22
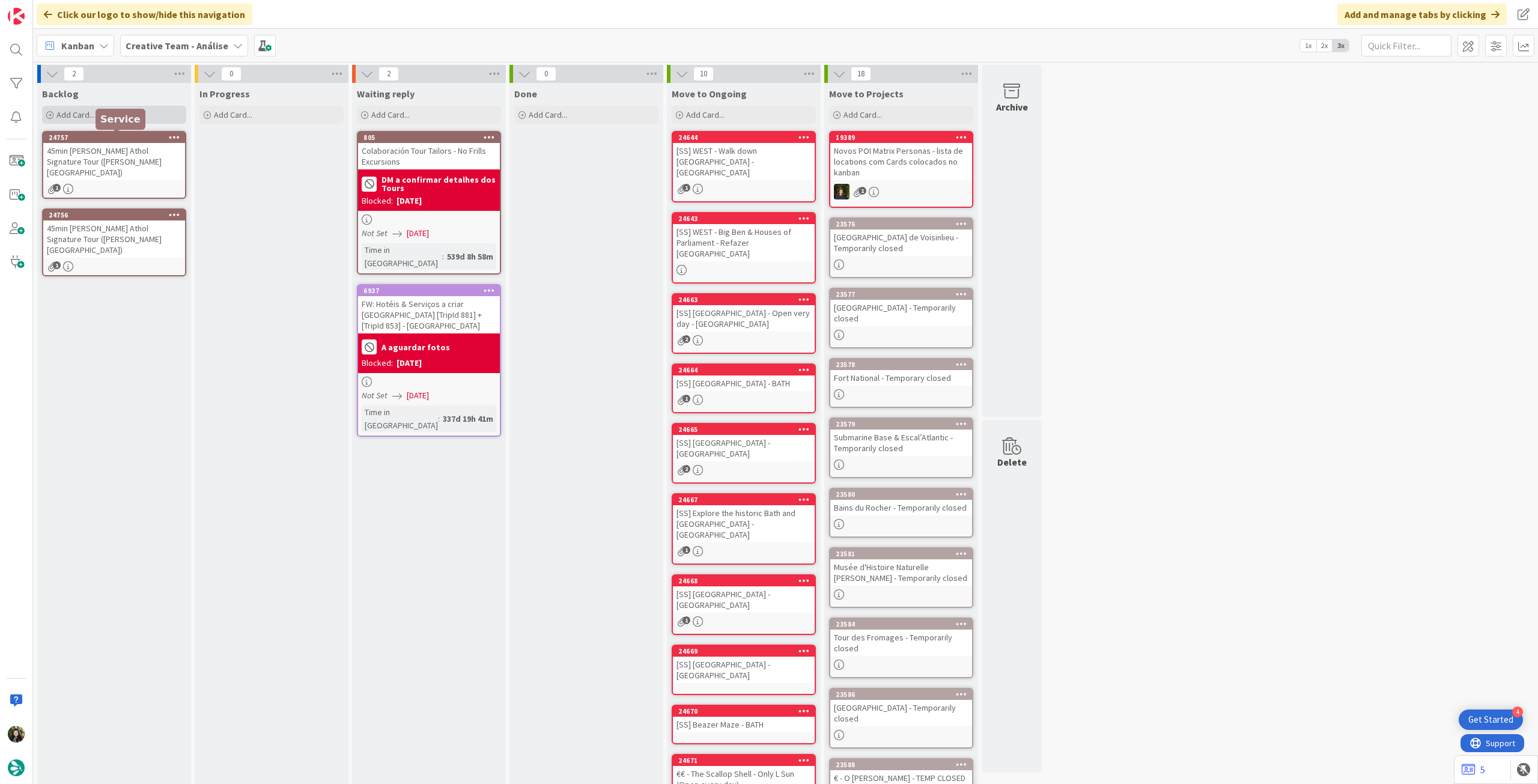
click at [122, 111] on div "Add Card..." at bounding box center [114, 114] width 144 height 18
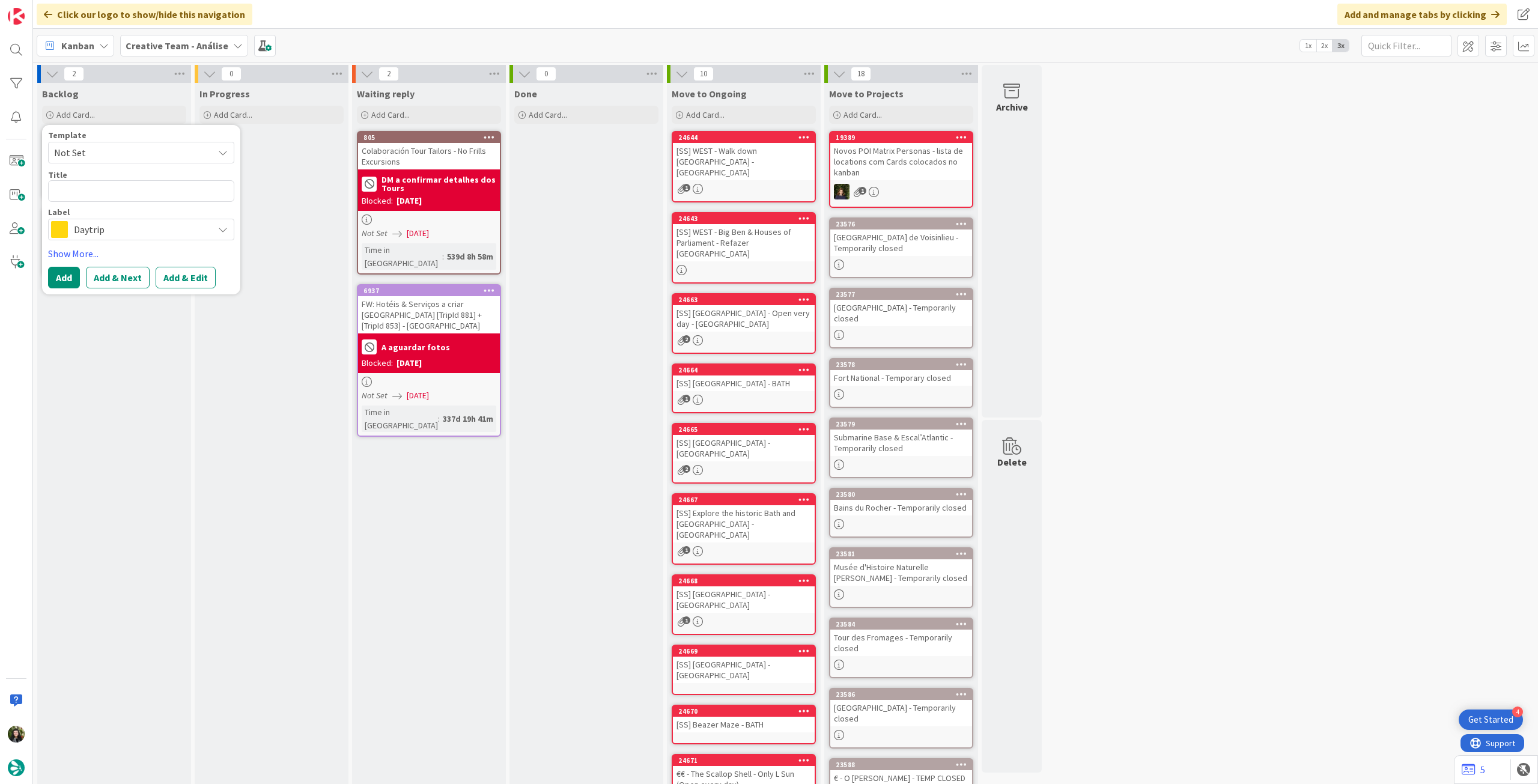
click at [101, 220] on div "Daytrip" at bounding box center [141, 230] width 187 height 22
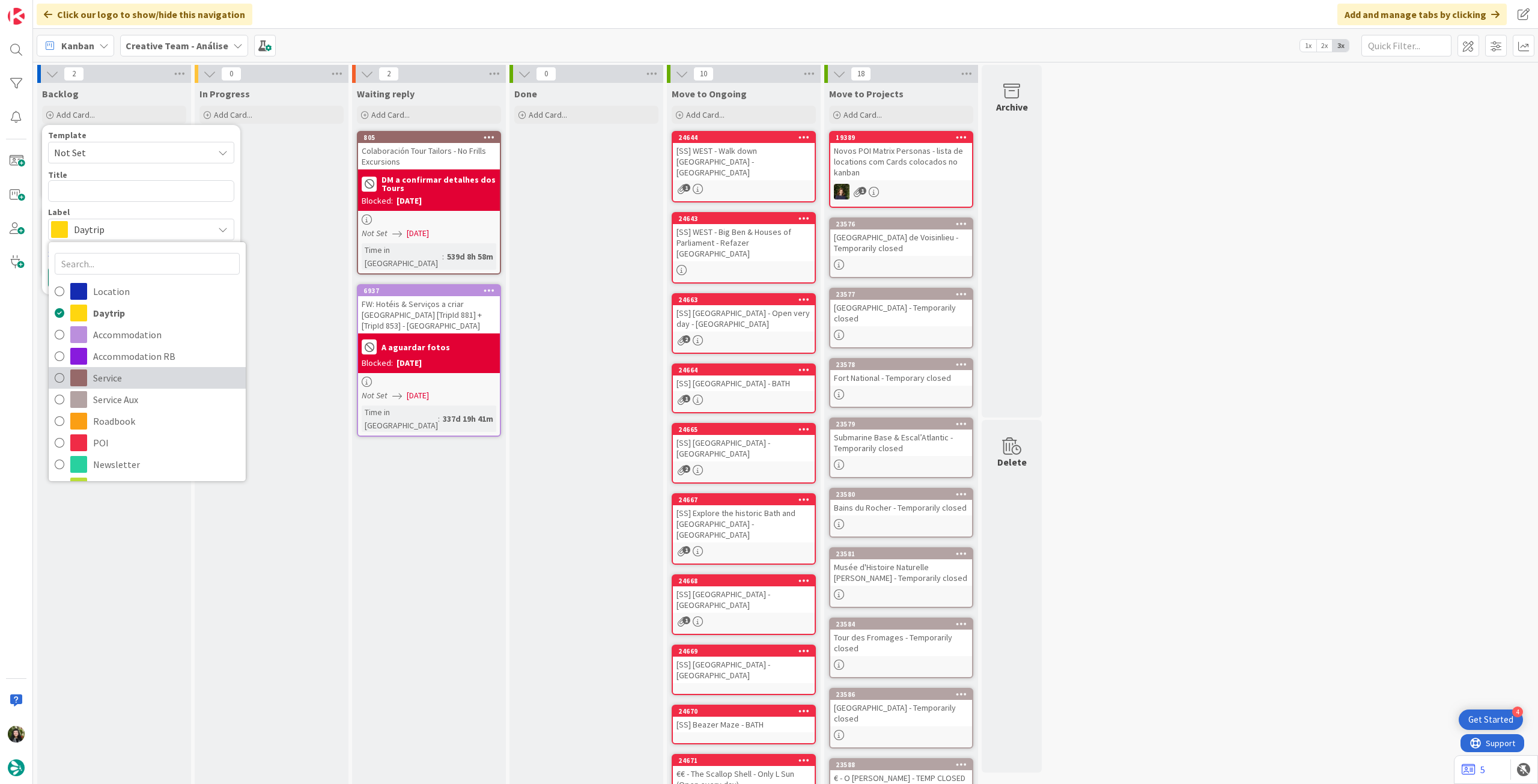
drag, startPoint x: 120, startPoint y: 381, endPoint x: 119, endPoint y: 361, distance: 20.0
click at [120, 381] on span "Service" at bounding box center [166, 377] width 147 height 18
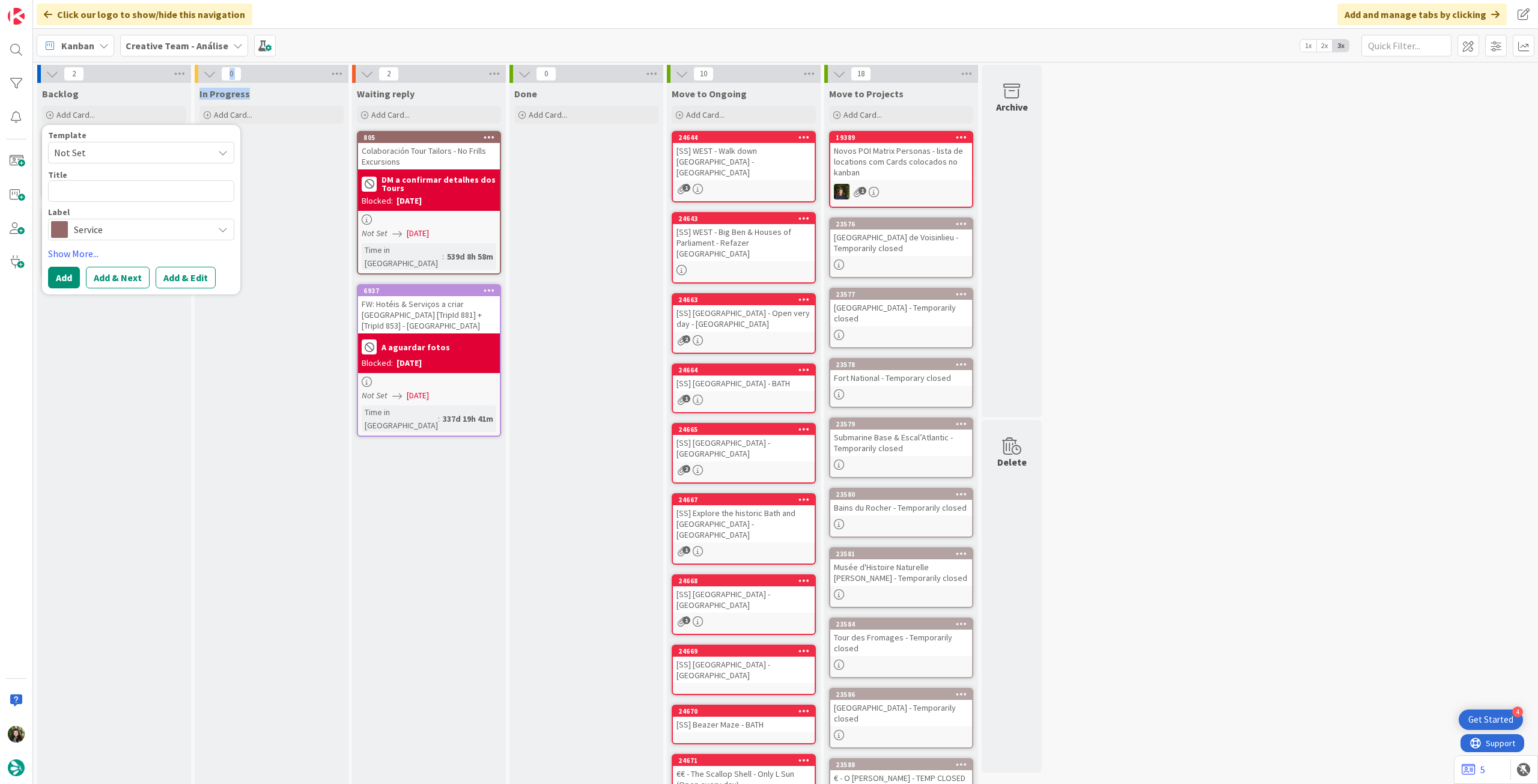
drag, startPoint x: 195, startPoint y: 389, endPoint x: 137, endPoint y: 234, distance: 165.5
click at [189, 391] on div "2 Backlog Add Card... Template Not Set Title 0 / 128 Label Service Location Day…" at bounding box center [539, 463] width 1008 height 798
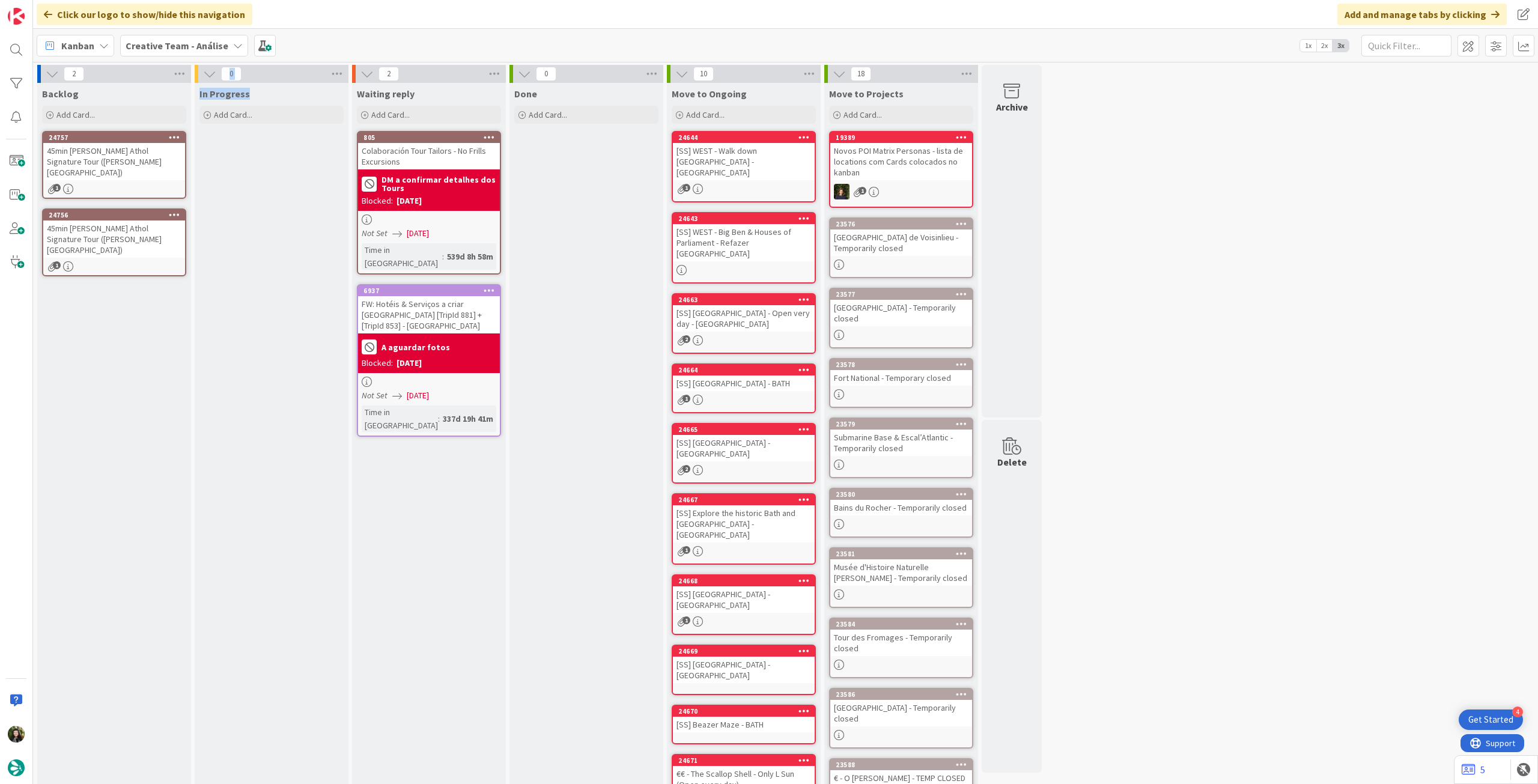
click at [123, 166] on div "45min Blair Athol Signature Tour (Blair Athol Distillery)" at bounding box center [114, 161] width 142 height 37
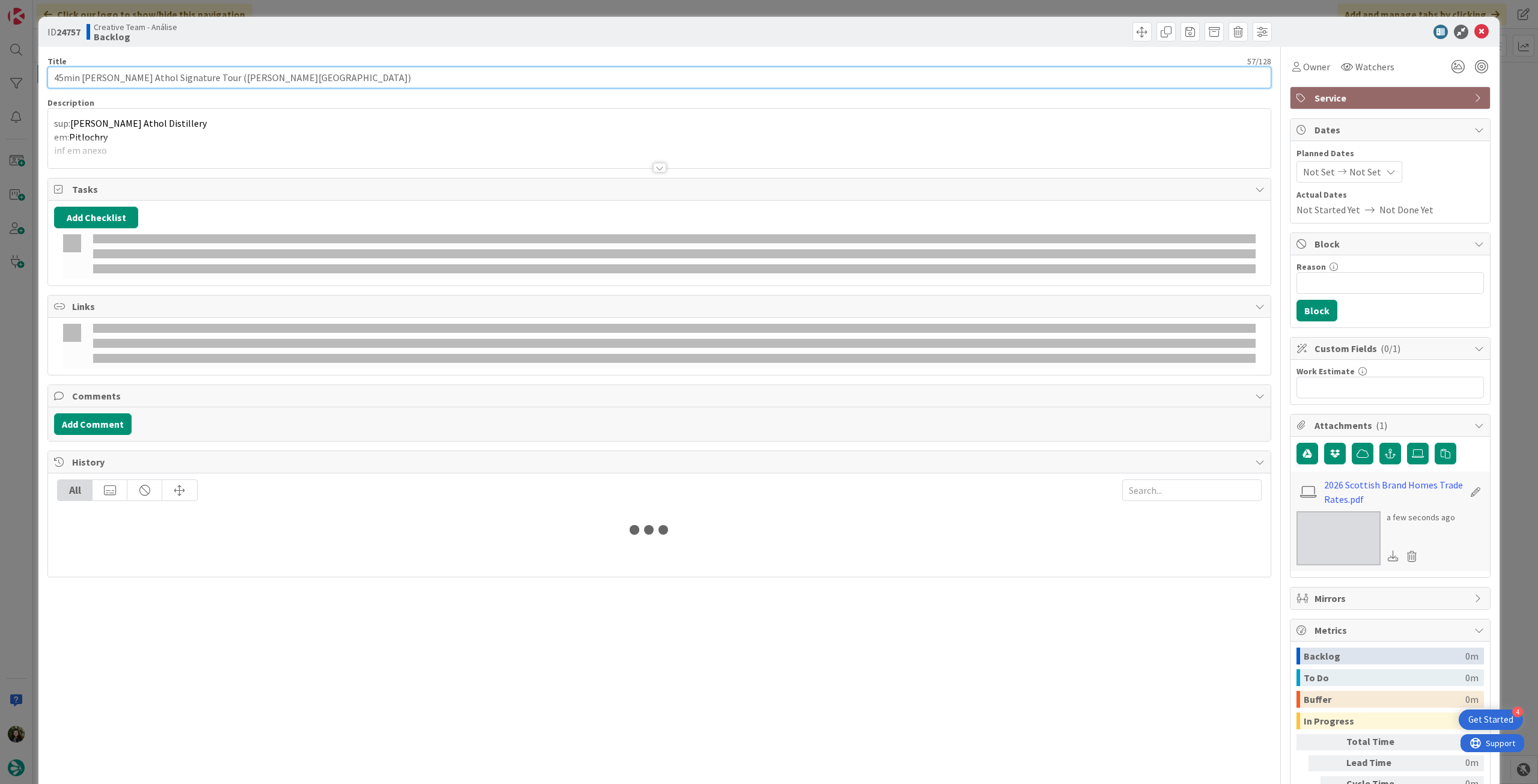
click at [152, 81] on input "45min Blair Athol Signature Tour (Blair Athol Distillery)" at bounding box center [659, 77] width 1224 height 22
type textarea "x"
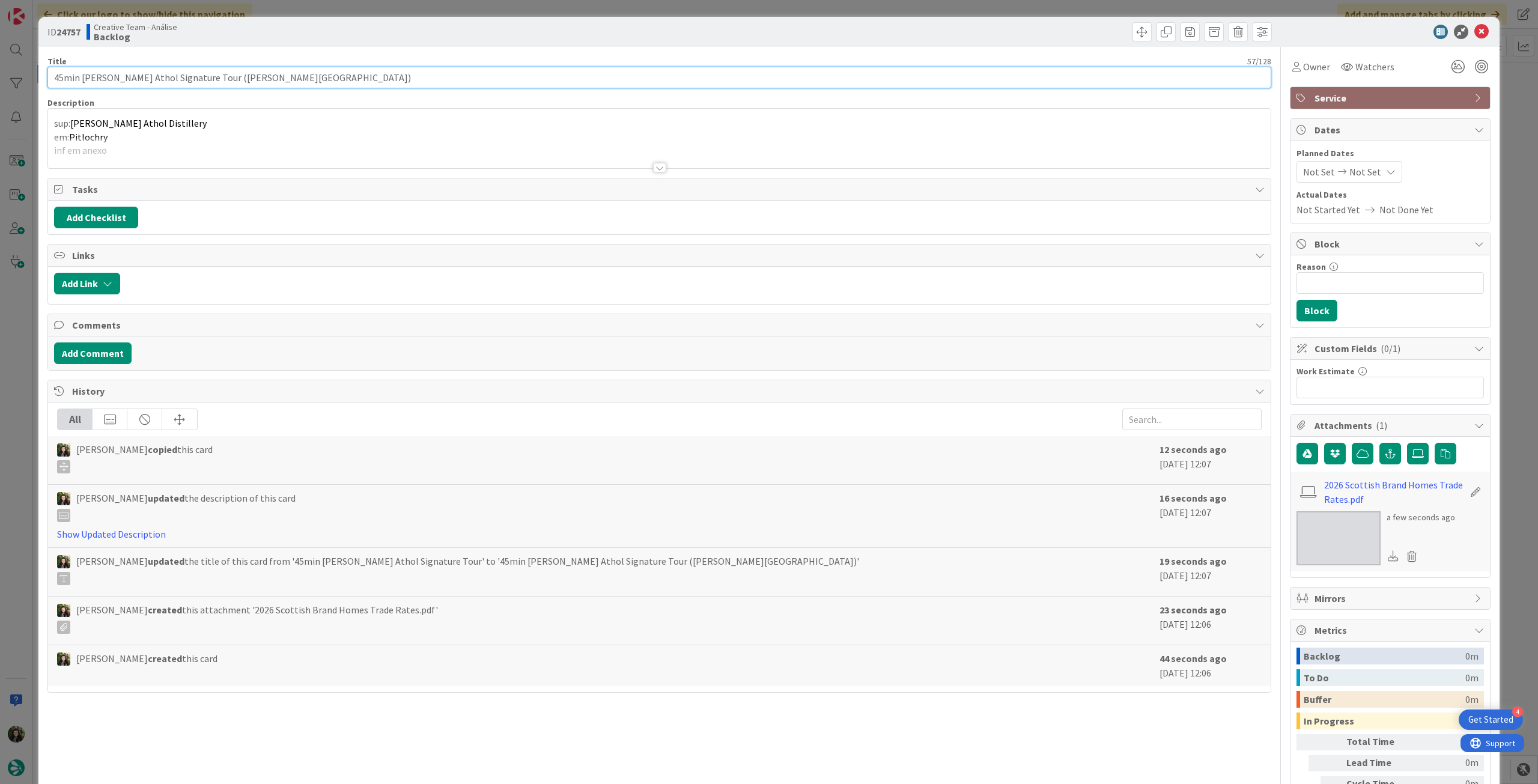
drag, startPoint x: 183, startPoint y: 78, endPoint x: 200, endPoint y: 160, distance: 83.7
click at [4, 84] on div "ID 24757 Creative Team - Análise Backlog Title 57 / 128 45min Blair Athol Signa…" at bounding box center [769, 392] width 1538 height 784
paste input "2h Cask & Cocktail Experienc"
type input "2h Cask & Cocktail Experience Tour (Blair Athol Distillery)"
type textarea "x"
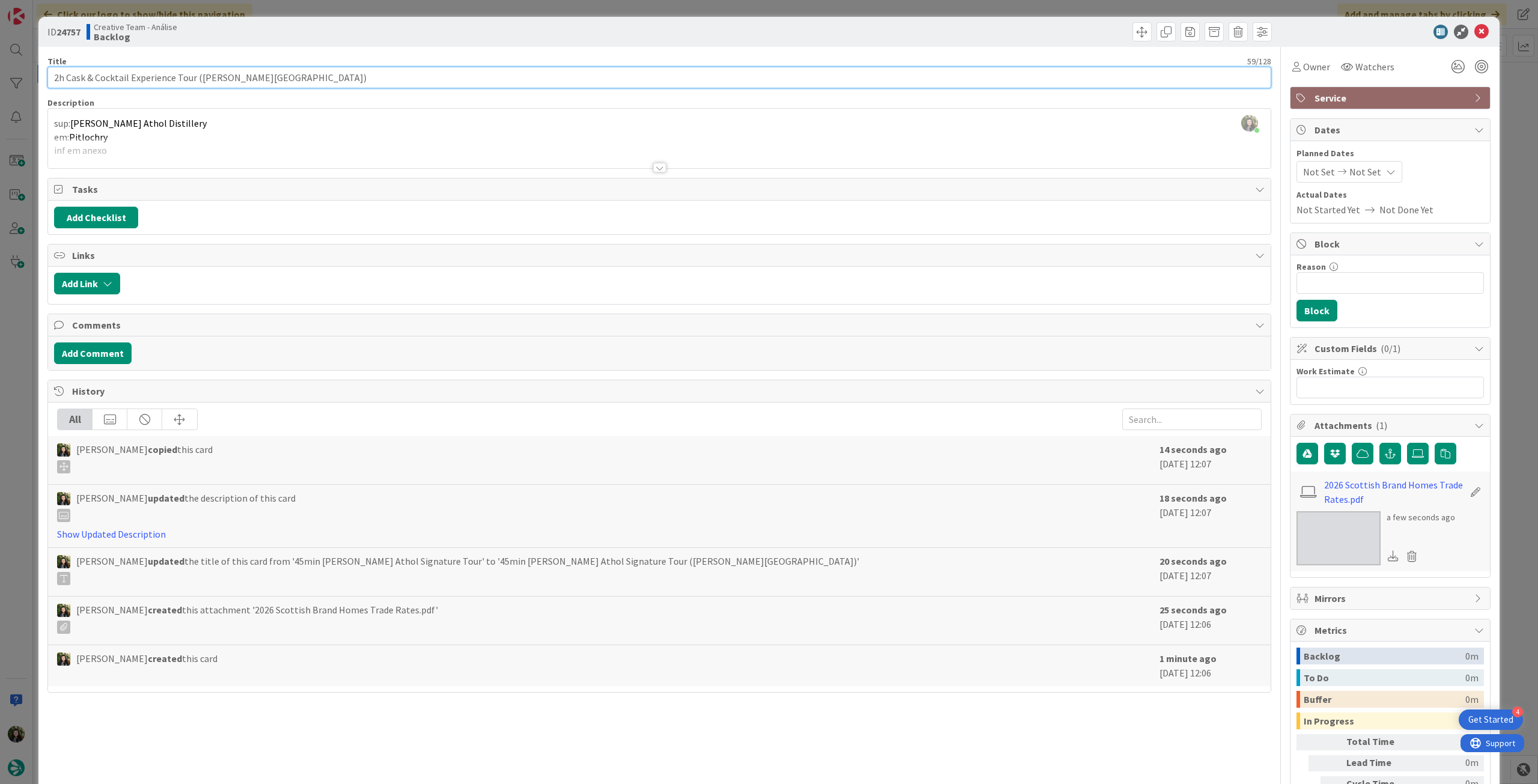
type input "2h Cask & Cocktail Experience Tour (Blair Athol Distillery)"
click at [1475, 34] on icon at bounding box center [1482, 32] width 15 height 15
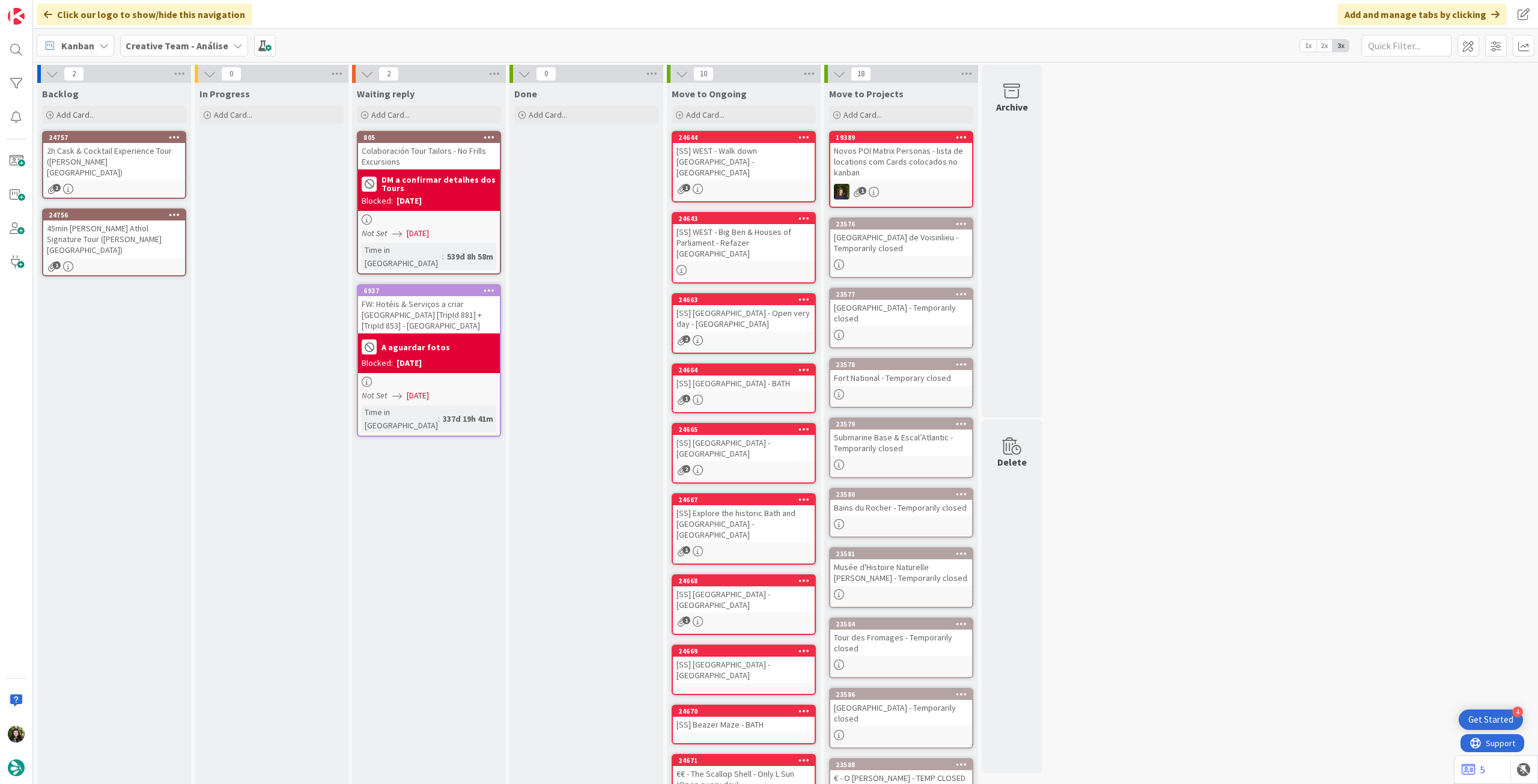
click at [179, 135] on icon at bounding box center [175, 137] width 12 height 9
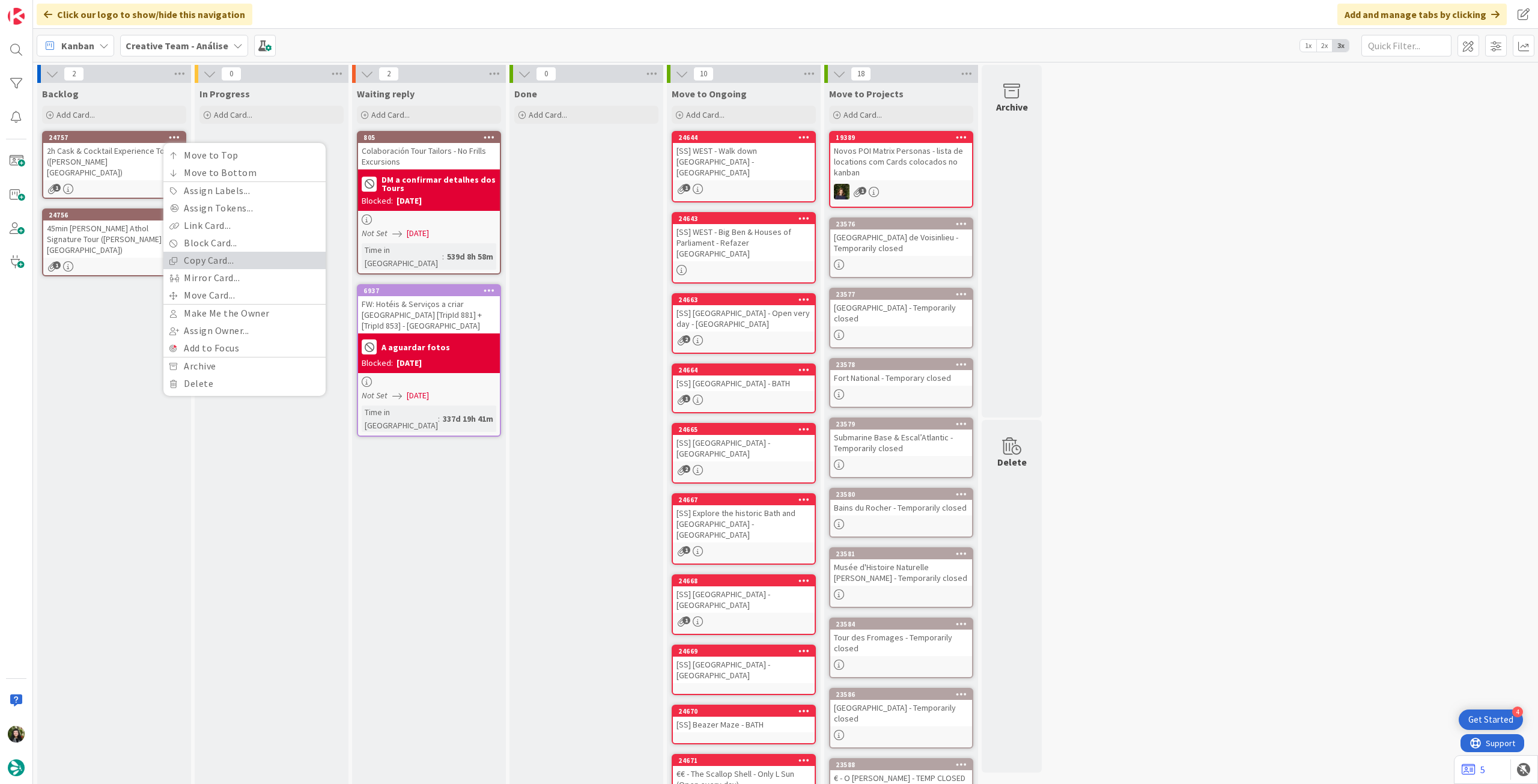
click at [180, 257] on link "Copy Card..." at bounding box center [244, 260] width 163 height 17
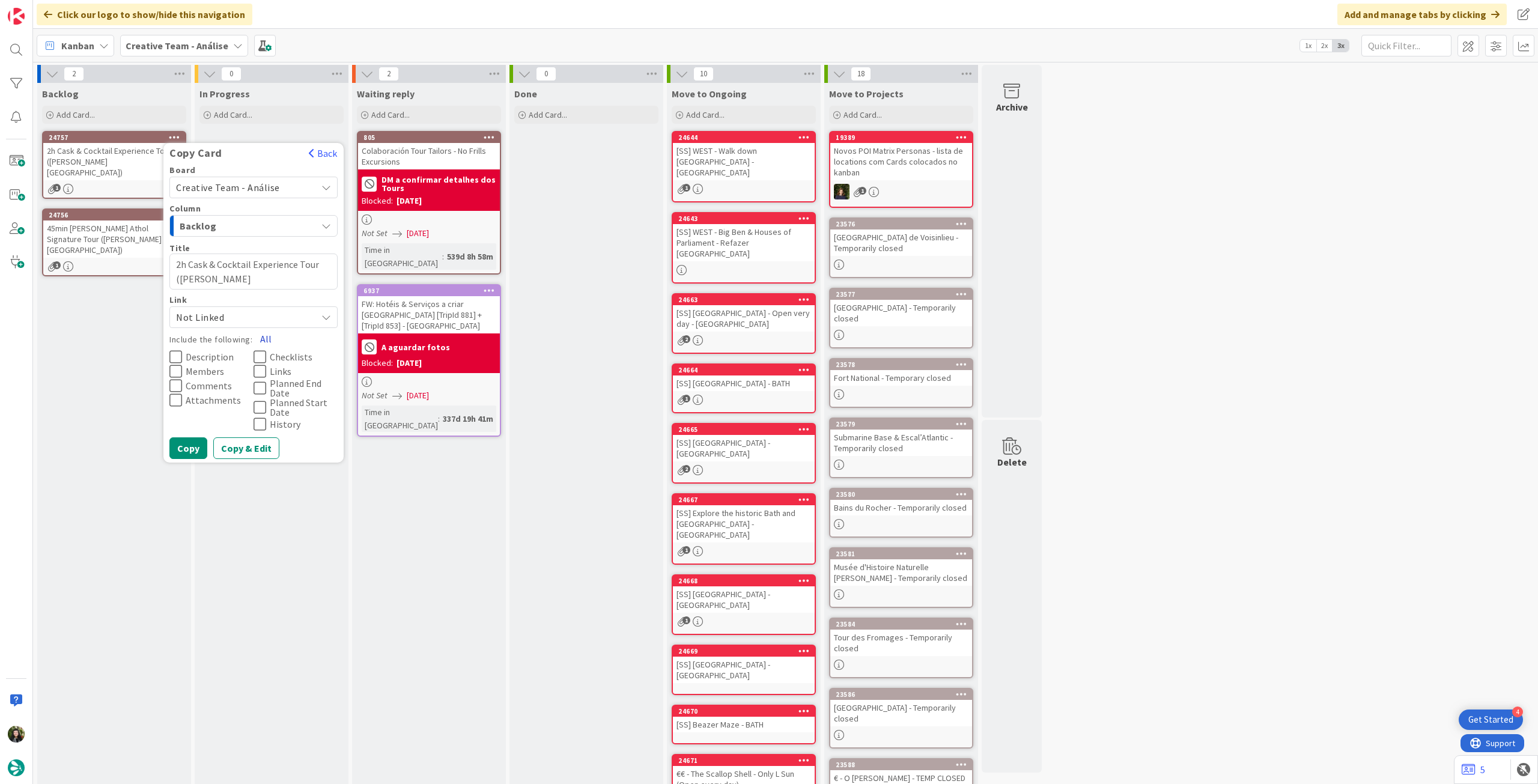
click at [270, 340] on button "All" at bounding box center [265, 339] width 27 height 22
click at [199, 445] on button "Copy" at bounding box center [188, 448] width 38 height 22
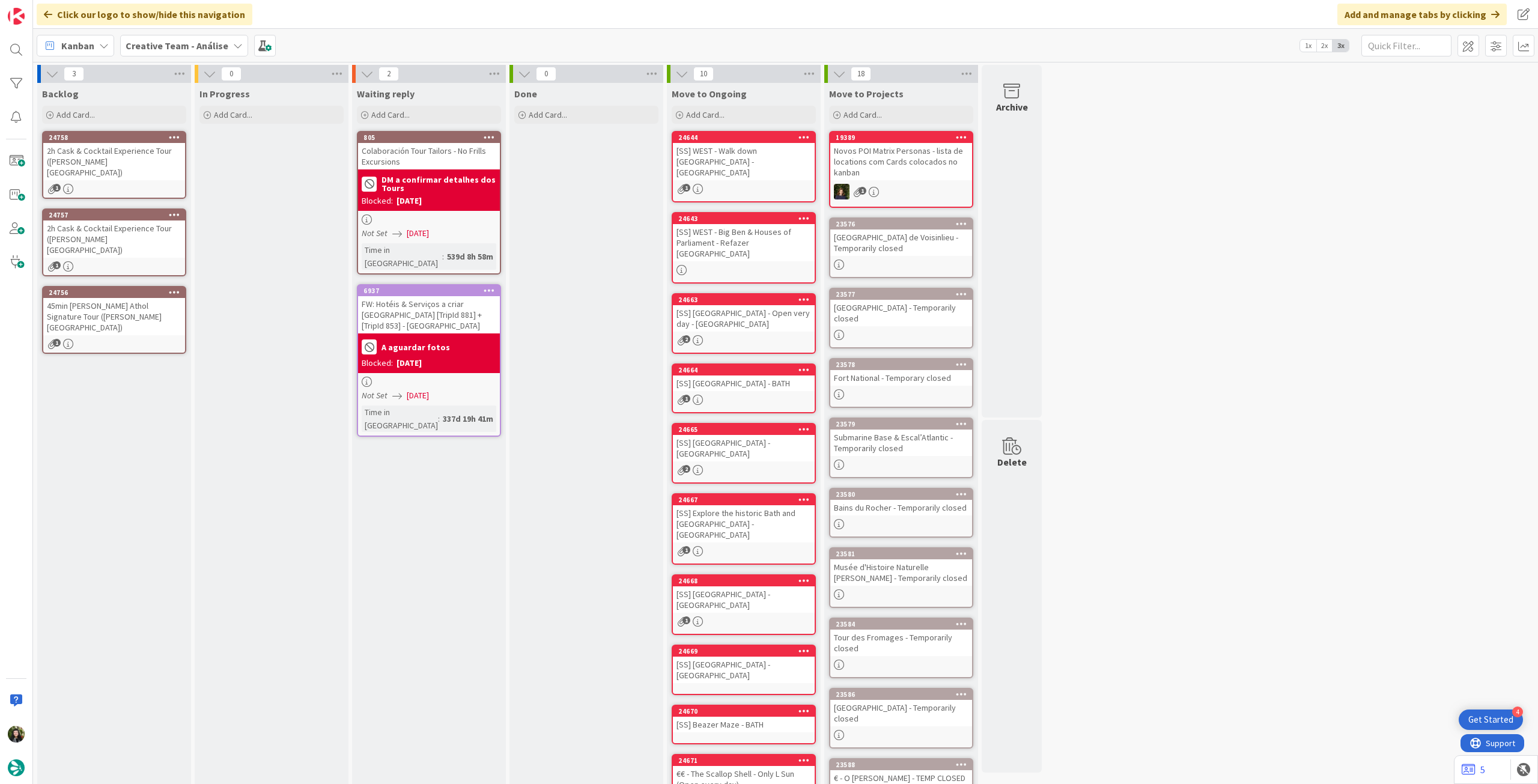
click at [142, 155] on div "2h Cask & Cocktail Experience Tour (Blair Athol Distillery)" at bounding box center [114, 161] width 142 height 37
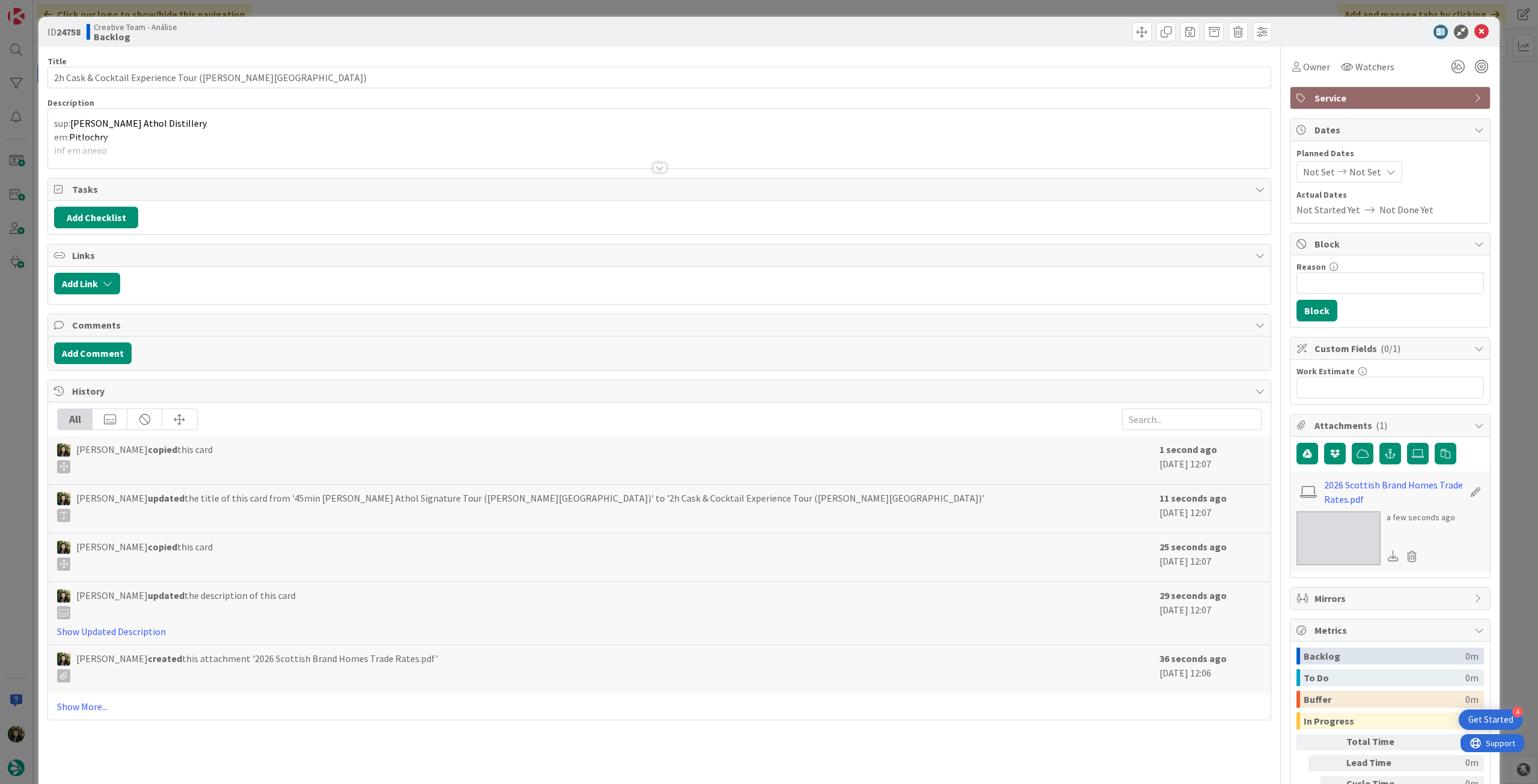
type textarea "x"
drag, startPoint x: 193, startPoint y: 78, endPoint x: 104, endPoint y: 89, distance: 89.7
click at [27, 79] on div "ID 24758 Creative Team - Análise Backlog Title 59 / 128 2h Cask & Cocktail Expe…" at bounding box center [769, 392] width 1538 height 784
paste input "1h30 Journey of Flav"
type input "1h30 Journey of Flavour (Blair Athol Distillery)"
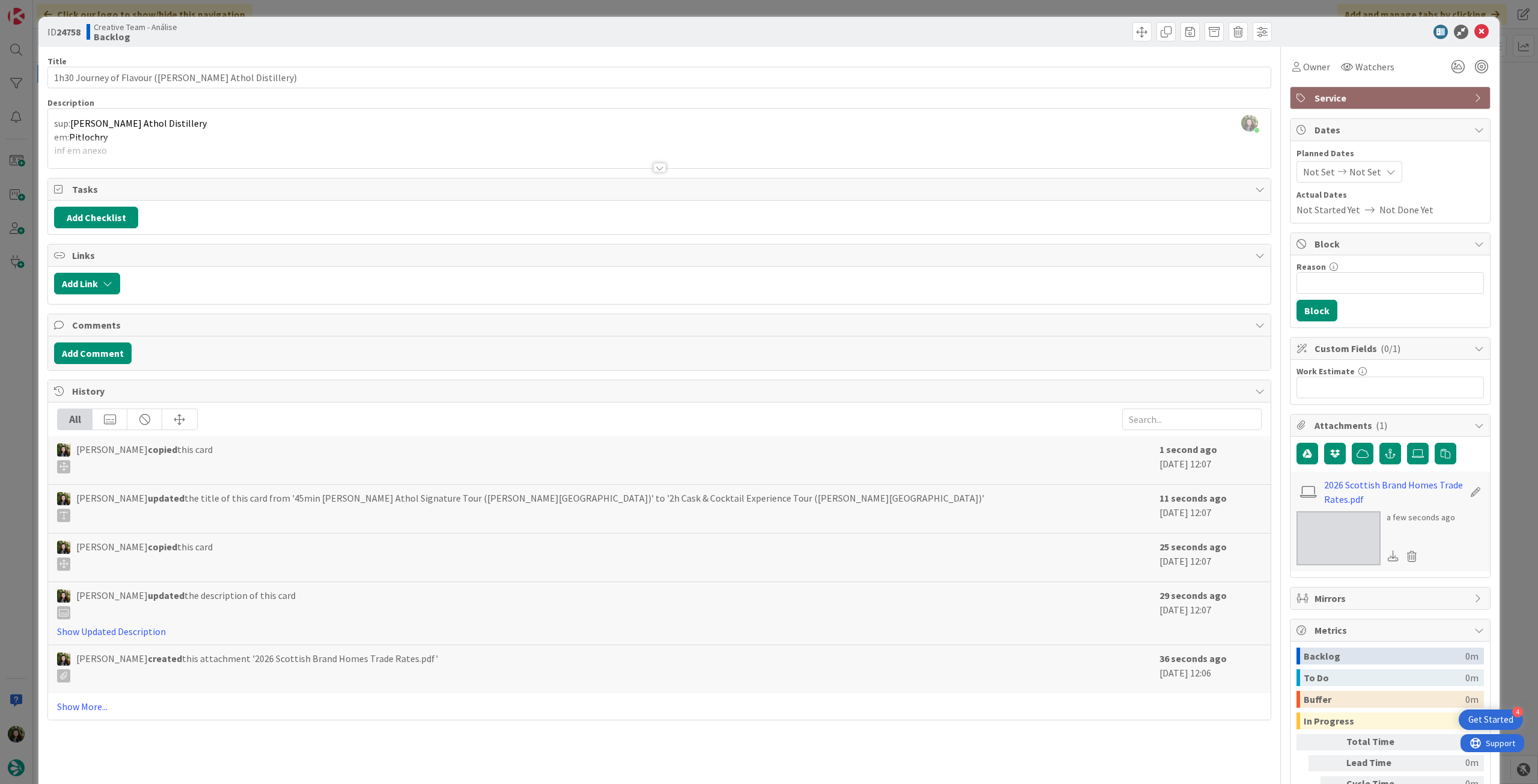
click at [174, 124] on div "Beatriz Cassona just joined sup: Blair Athol Distillery em: Pitlochry inf em an…" at bounding box center [659, 138] width 1222 height 60
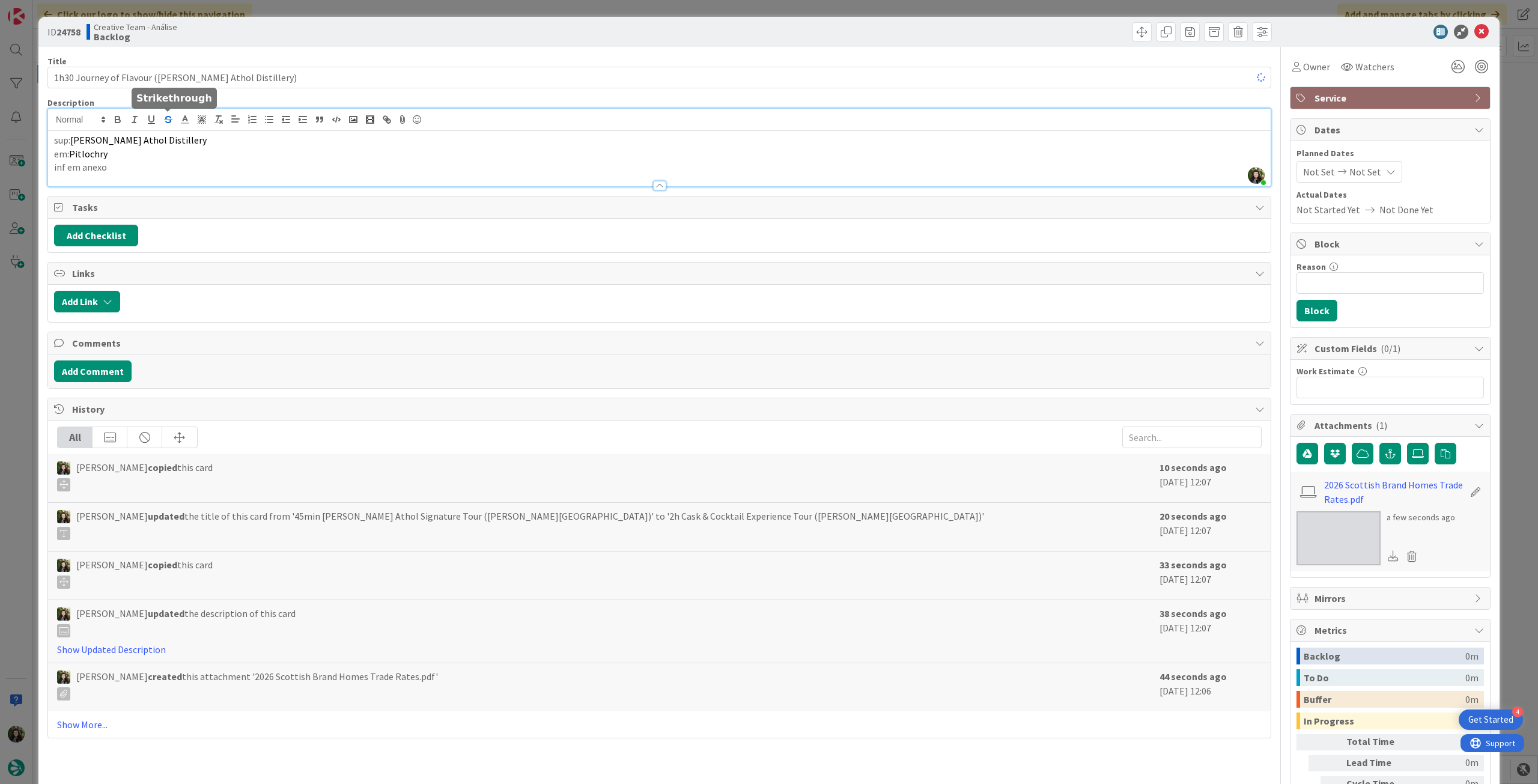
type textarea "x"
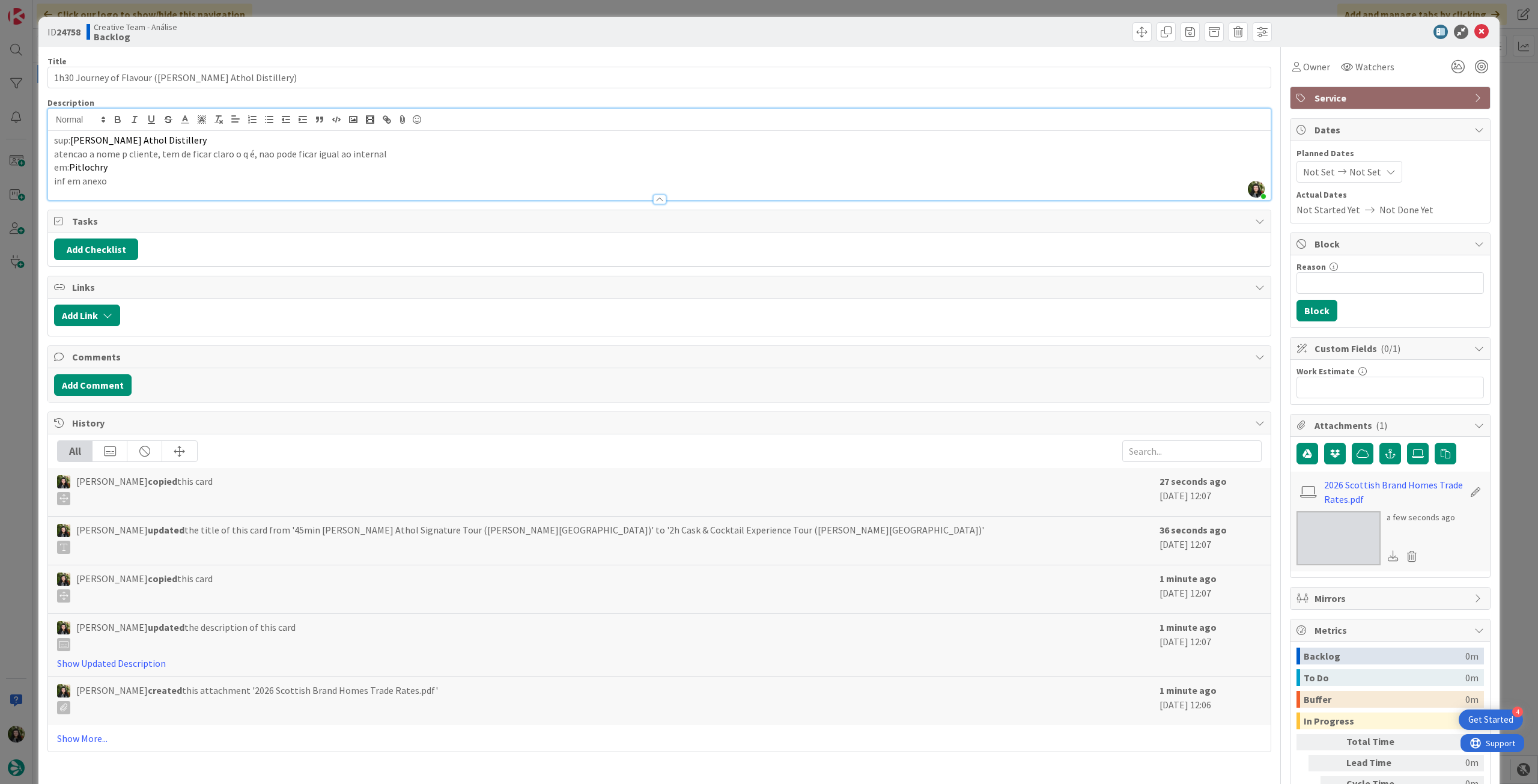
click at [158, 168] on p "em: Pitlochry" at bounding box center [659, 167] width 1211 height 14
drag, startPoint x: 122, startPoint y: 169, endPoint x: 73, endPoint y: 168, distance: 49.0
click at [73, 168] on p "em: Pitlochry" at bounding box center [659, 167] width 1211 height 14
type textarea "x"
drag, startPoint x: 155, startPoint y: 79, endPoint x: 233, endPoint y: 78, distance: 78.0
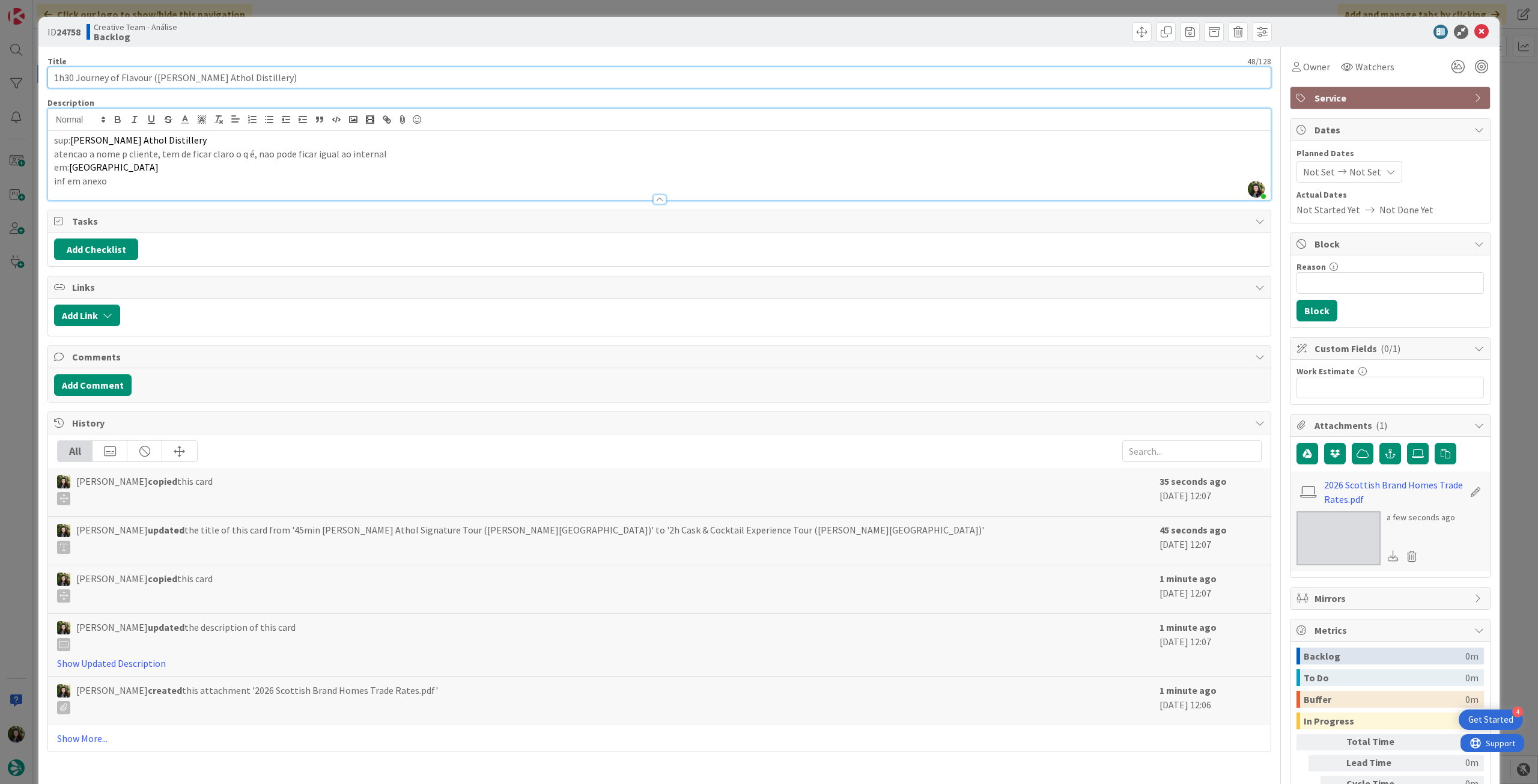
click at [233, 78] on input "1h30 Journey of Flavour (Blair Athol Distillery)" at bounding box center [659, 77] width 1224 height 22
paste input "Johnnie Walker"
type input "1h30 Journey of Flavour (Johnnie Walker)"
type textarea "x"
type input "1h30 Journey of Flavour (Johnnie Walker)"
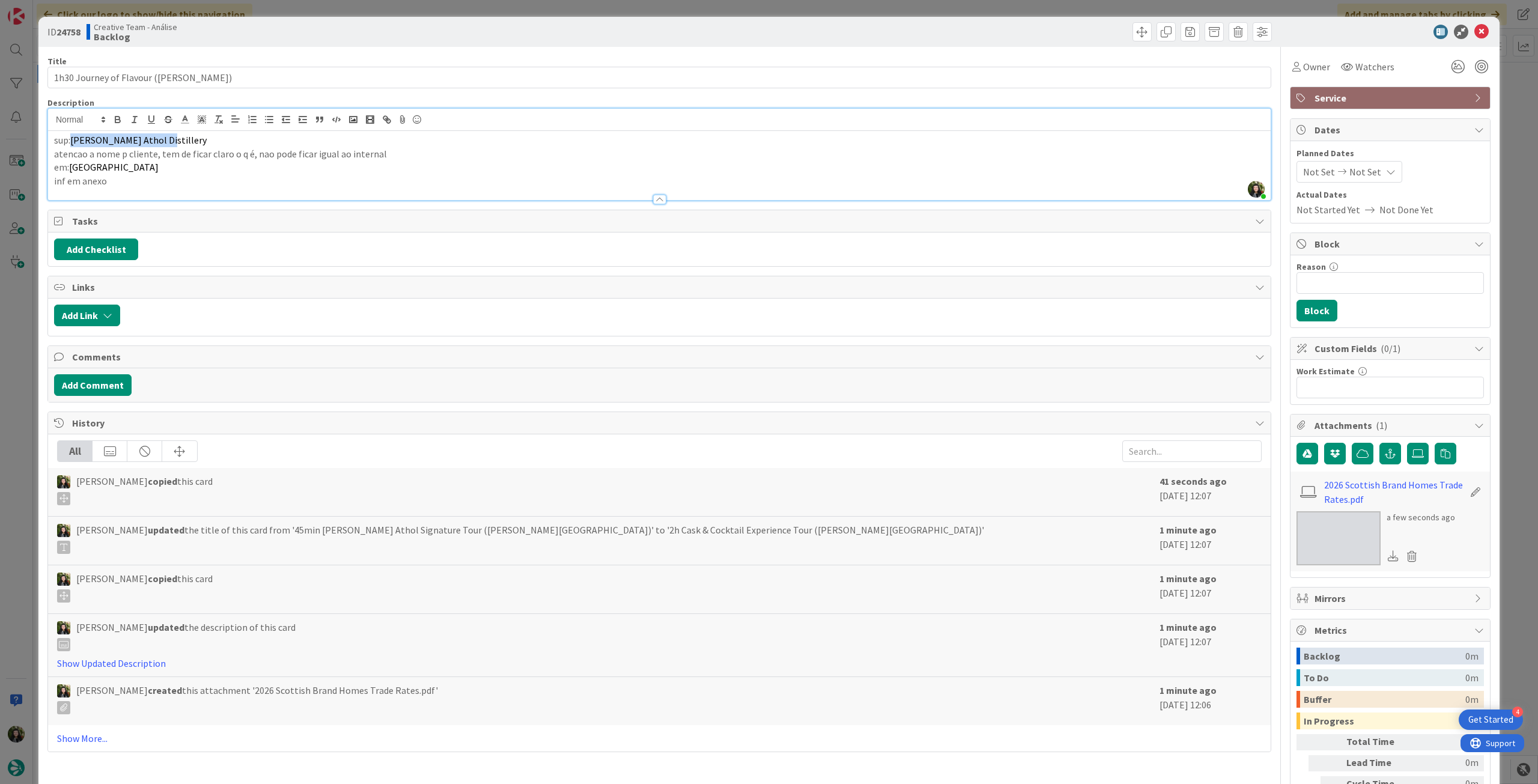
drag, startPoint x: 159, startPoint y: 143, endPoint x: 74, endPoint y: 138, distance: 85.1
click at [74, 138] on p "sup: Blair Athol Distillery" at bounding box center [659, 140] width 1211 height 14
drag, startPoint x: 1478, startPoint y: 29, endPoint x: 1338, endPoint y: 66, distance: 144.8
click at [1478, 30] on icon at bounding box center [1482, 32] width 15 height 15
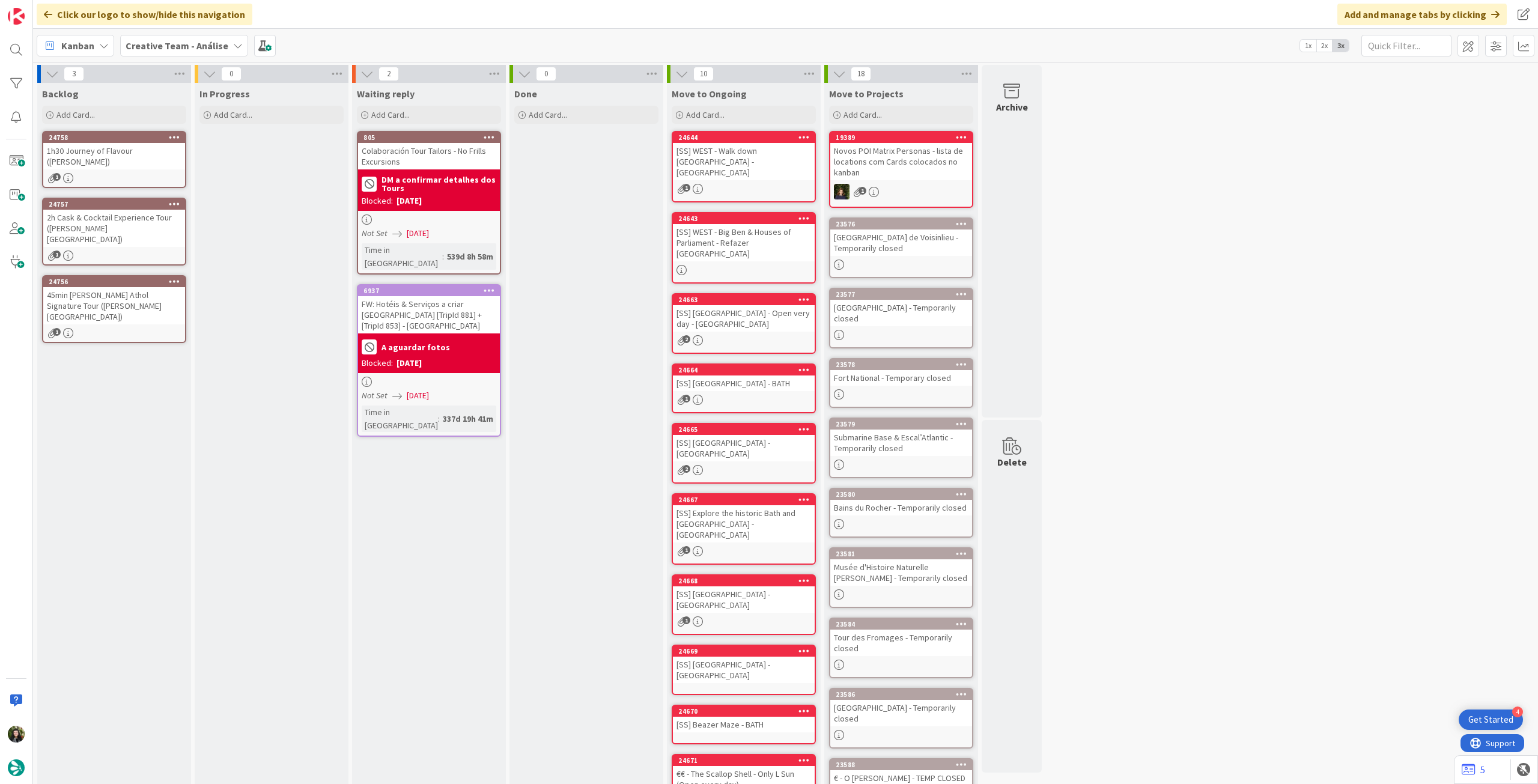
click at [200, 50] on b "Creative Team - Análise" at bounding box center [176, 45] width 103 height 12
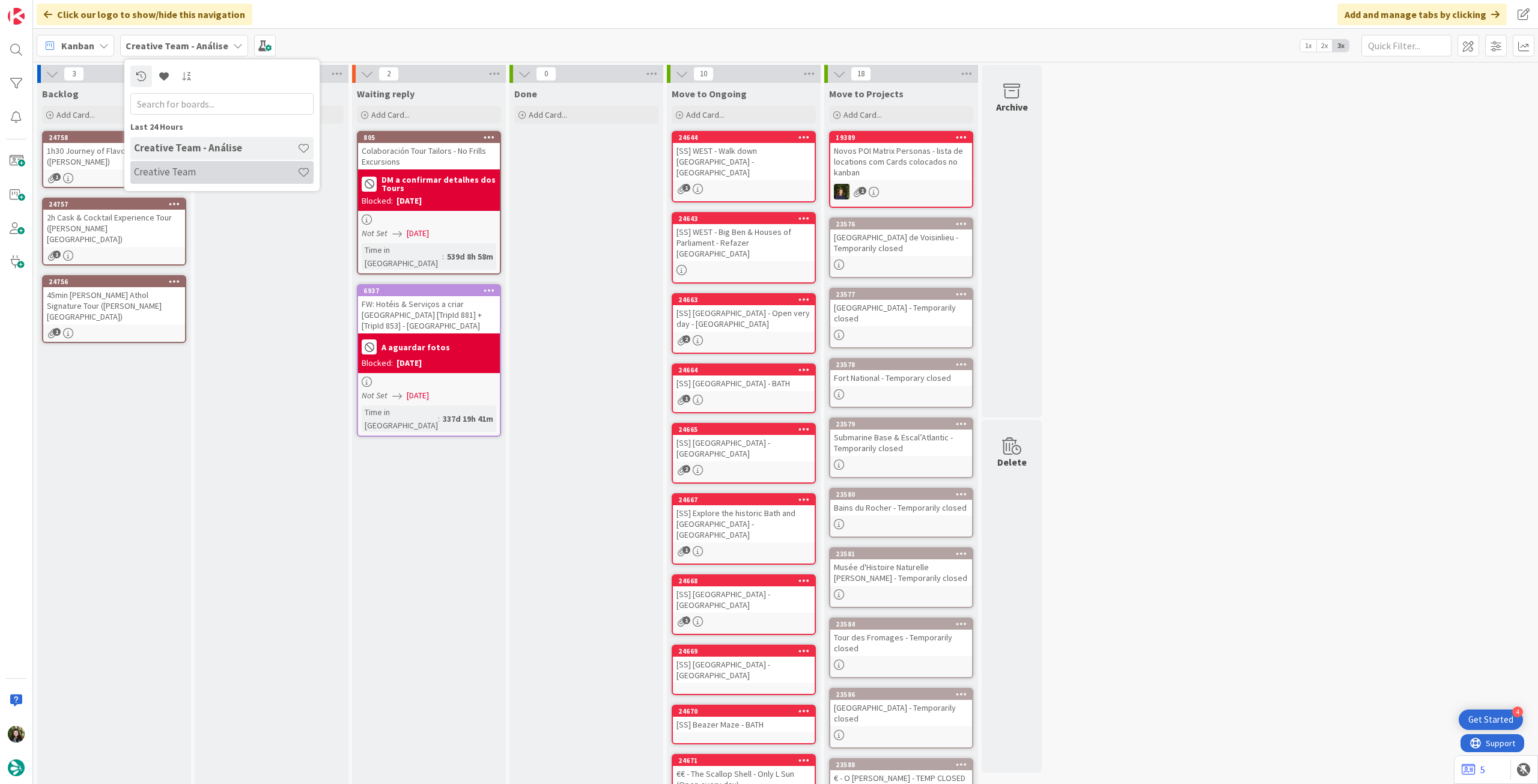
click at [222, 169] on h4 "Creative Team" at bounding box center [216, 172] width 163 height 12
type textarea "x"
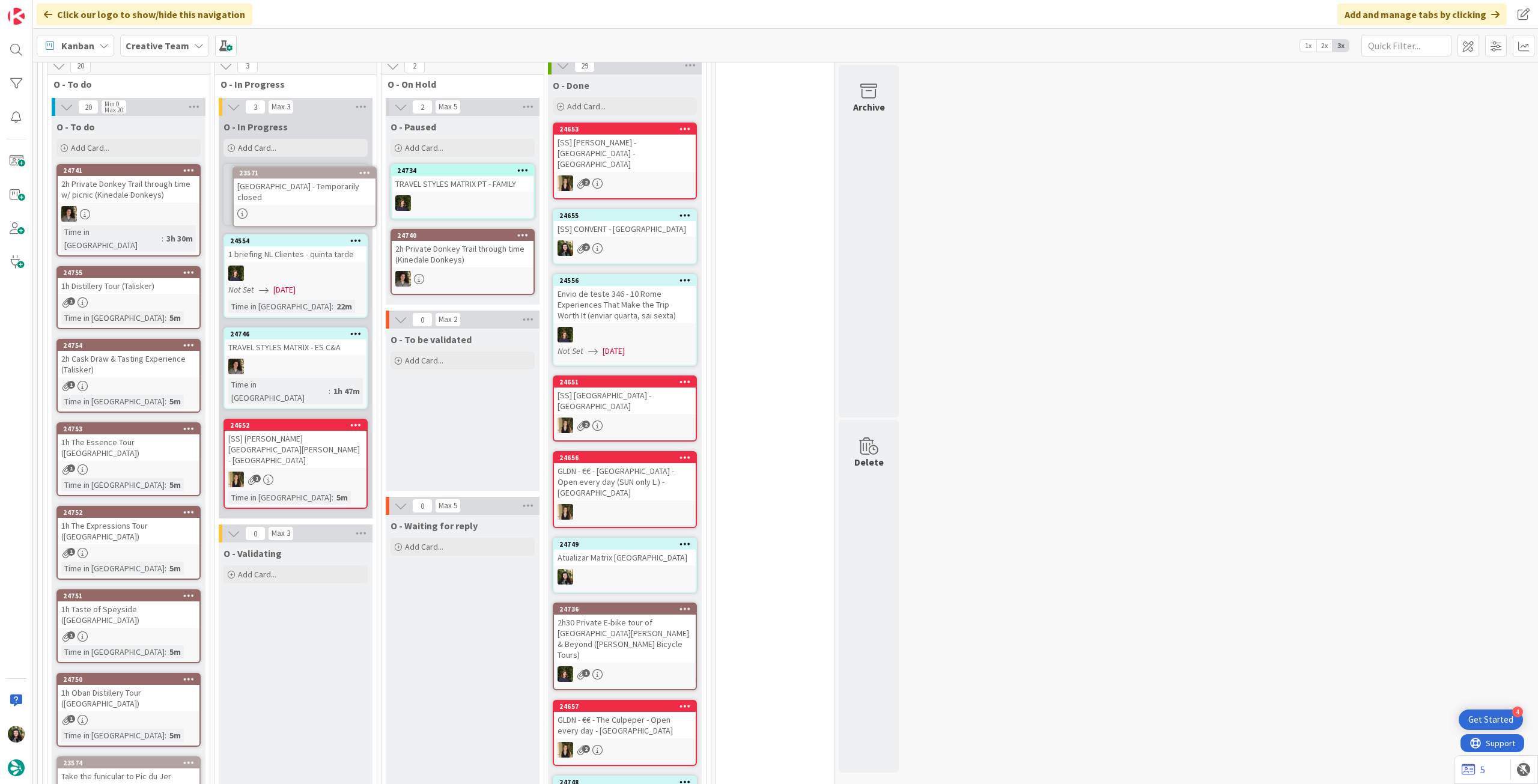
scroll to position [337, 0]
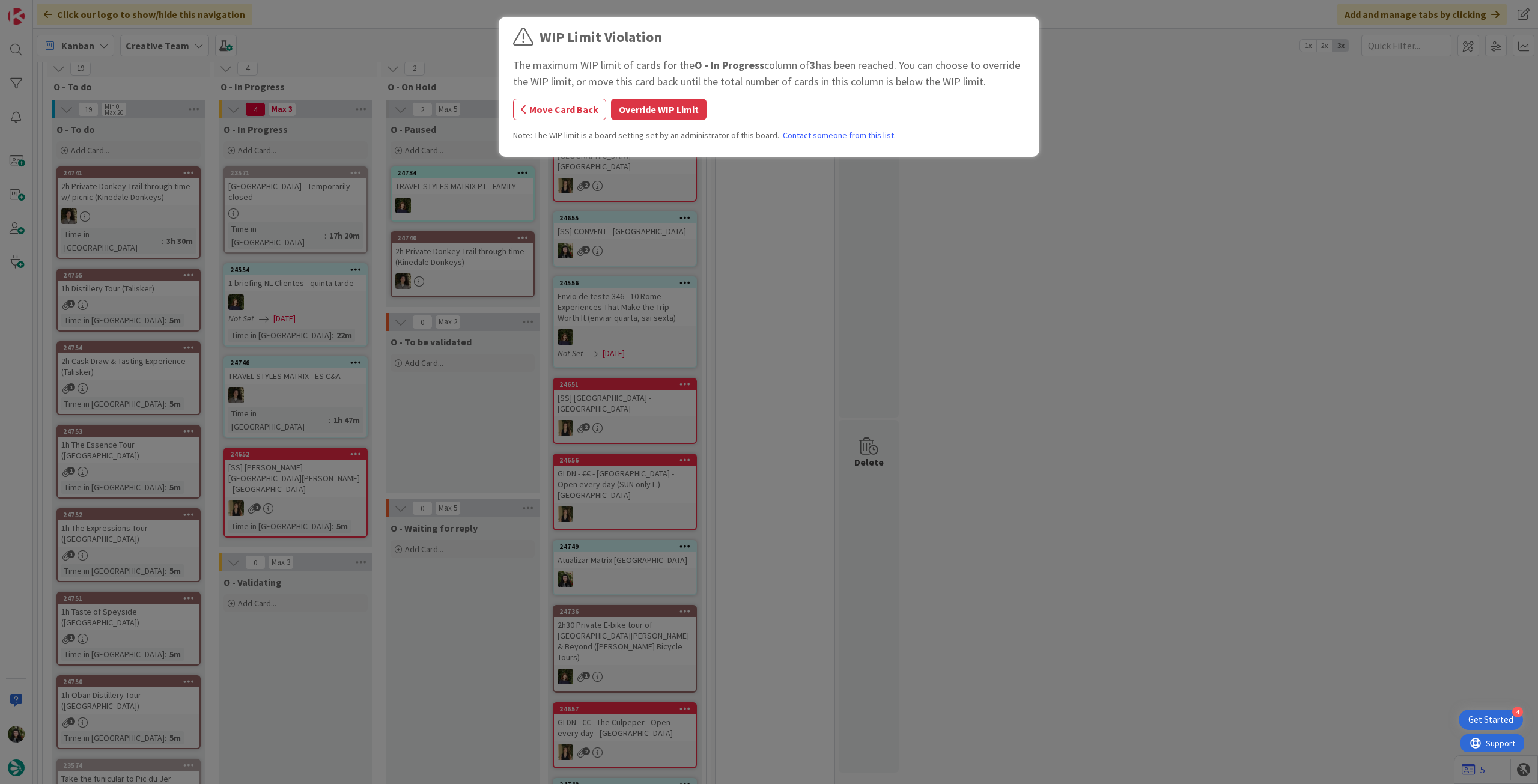
click at [329, 194] on div "WIP Limit Violation The maximum WIP limit of cards for the O - In Progress colu…" at bounding box center [769, 392] width 1538 height 784
click at [679, 105] on button "Override WIP Limit" at bounding box center [658, 109] width 95 height 22
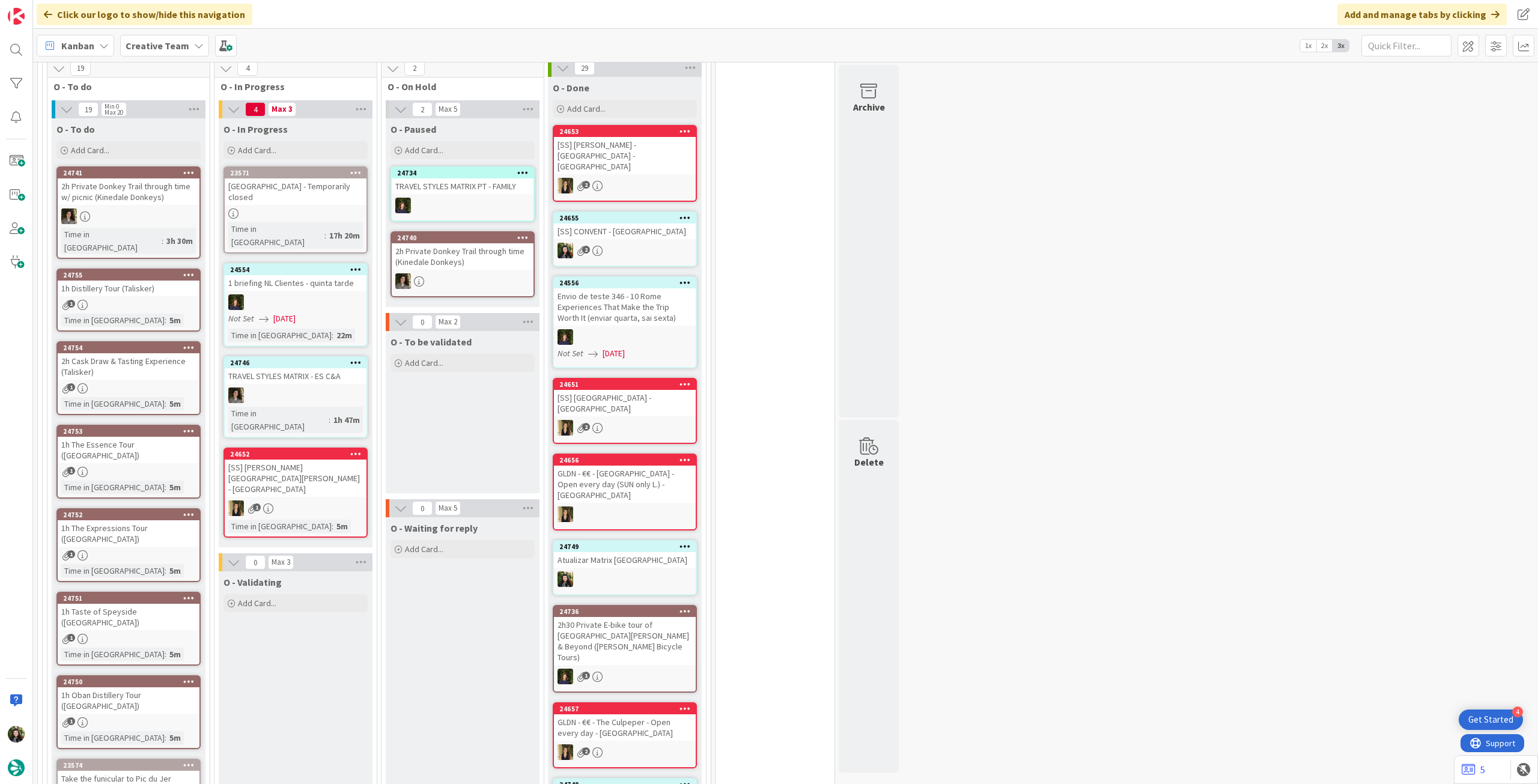
click at [320, 193] on div "[GEOGRAPHIC_DATA] - Temporarily closed" at bounding box center [295, 192] width 142 height 26
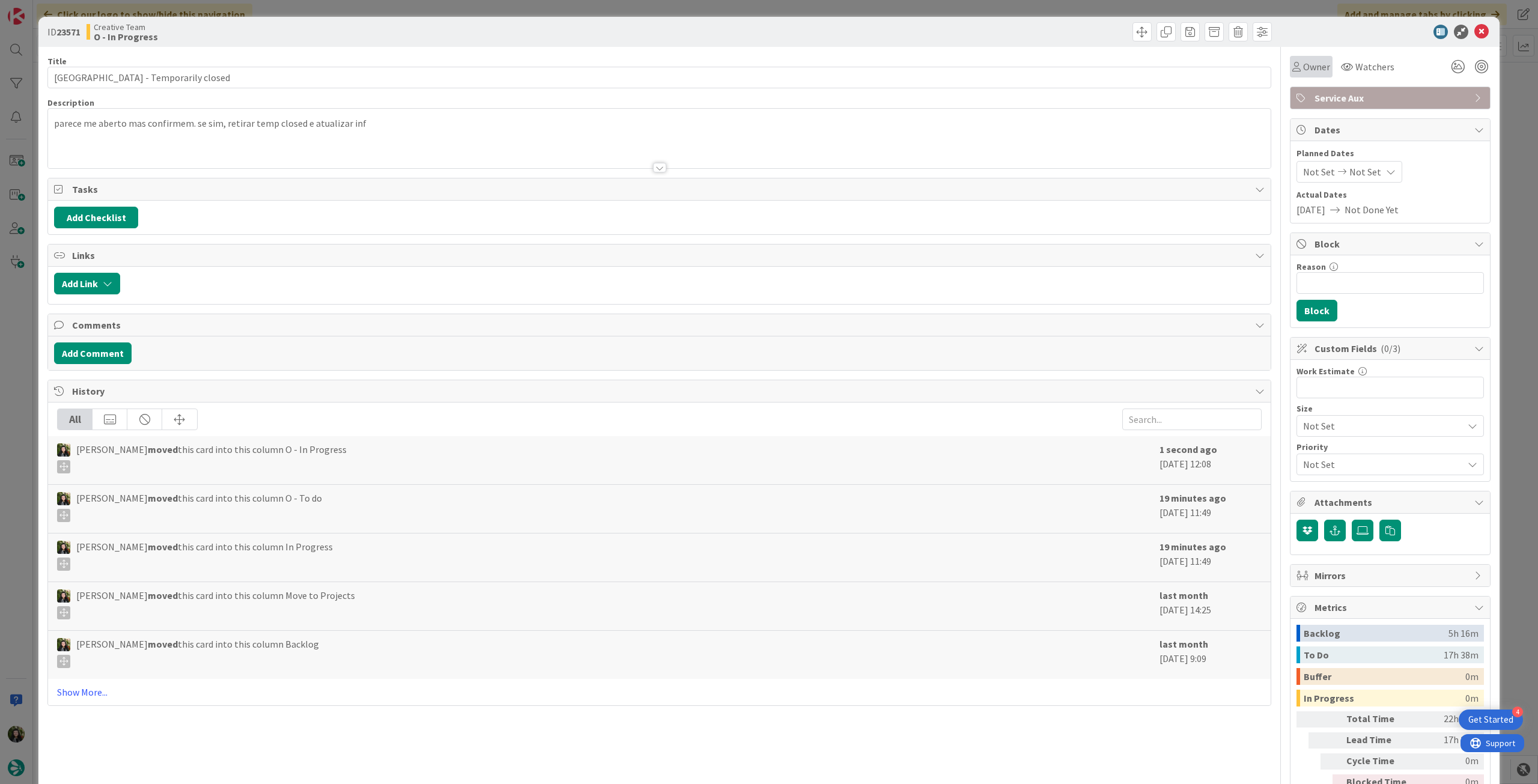
click at [1314, 67] on span "Owner" at bounding box center [1316, 67] width 27 height 15
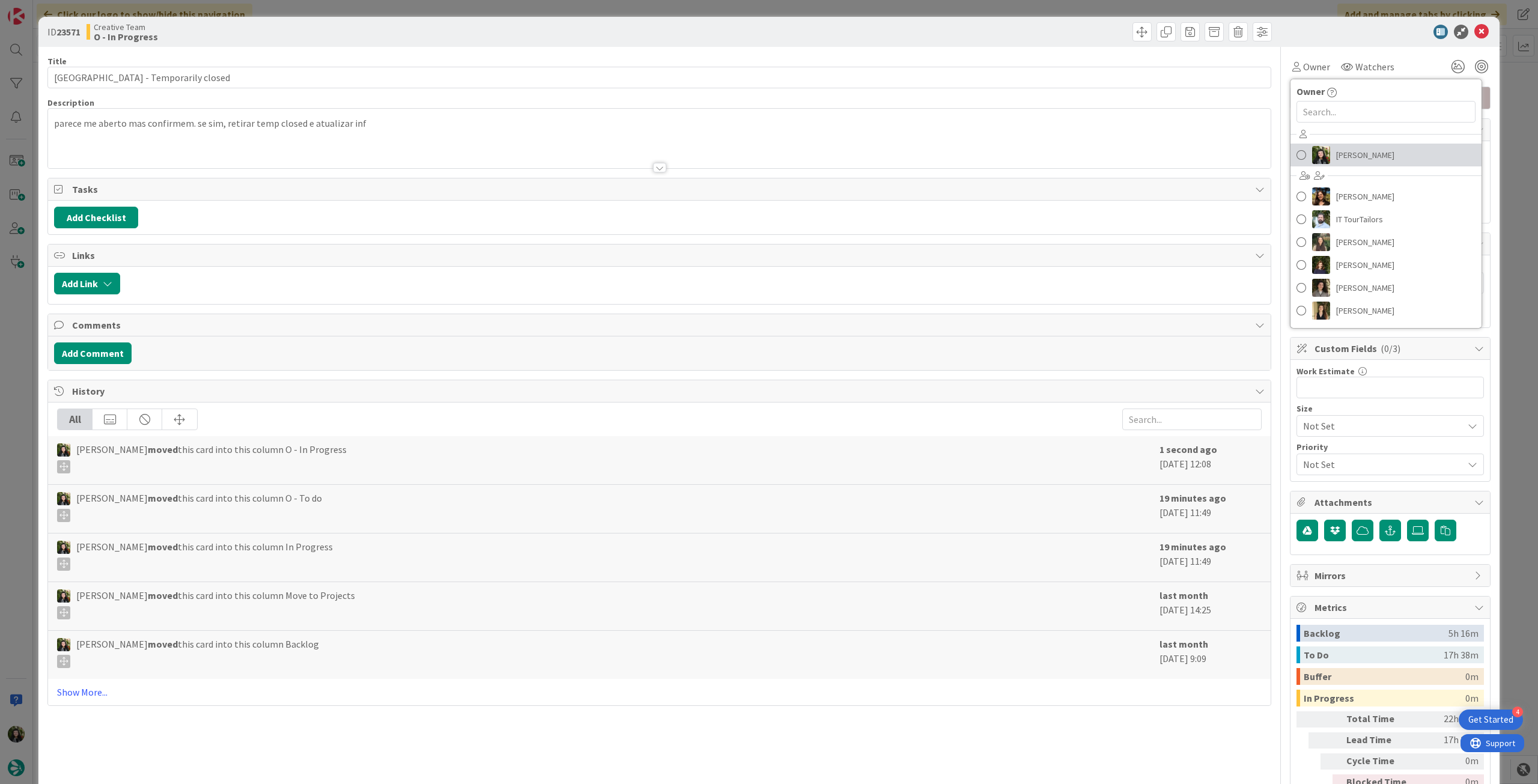
drag, startPoint x: 1340, startPoint y: 163, endPoint x: 1332, endPoint y: 163, distance: 8.0
click at [1340, 163] on span "[PERSON_NAME]" at bounding box center [1365, 154] width 58 height 18
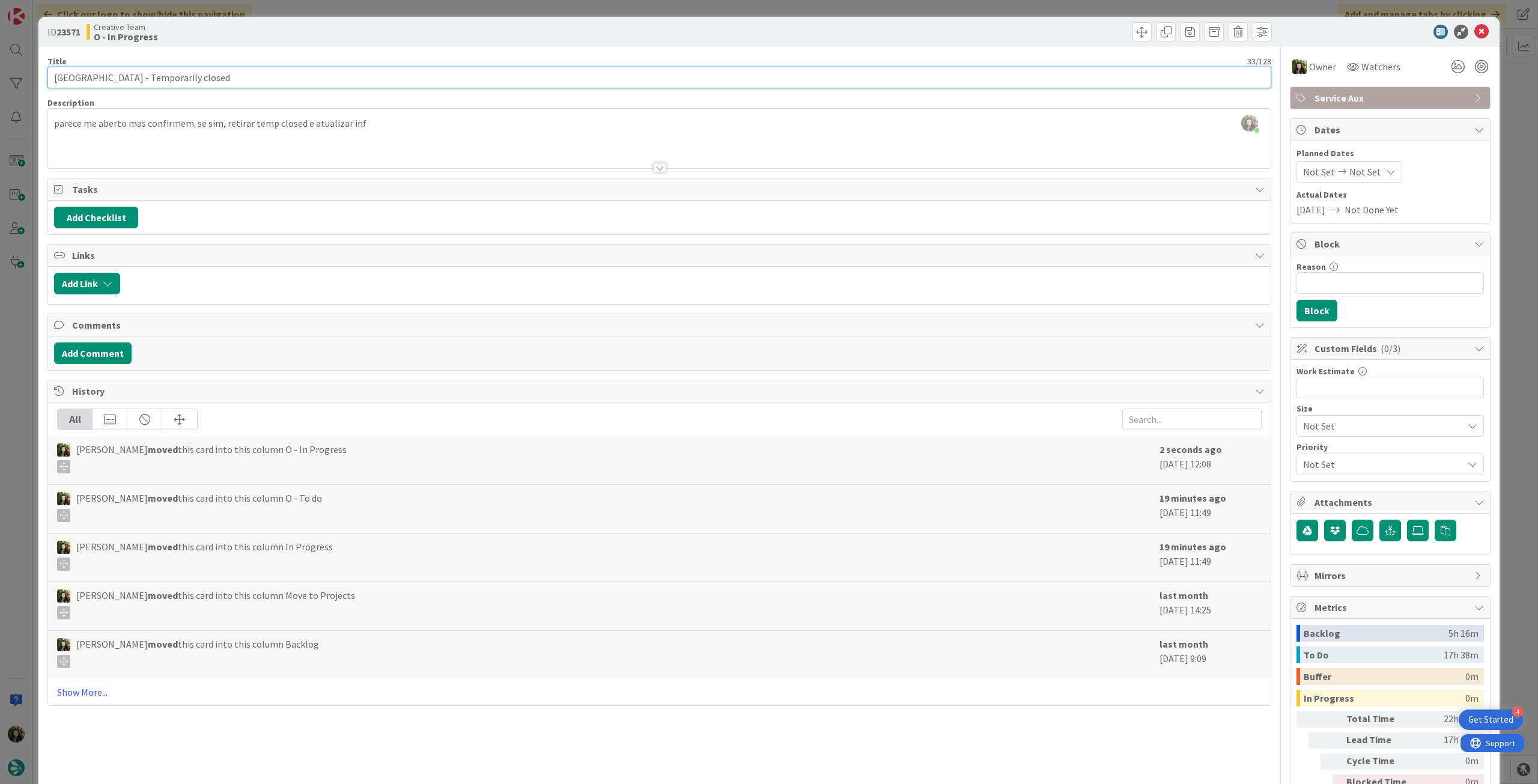
drag, startPoint x: 270, startPoint y: 77, endPoint x: -177, endPoint y: 56, distance: 447.5
click at [0, 56] on html "4 Get Started Click our logo to show/hide this navigation Add and manage tabs b…" at bounding box center [769, 392] width 1538 height 784
click at [1475, 34] on icon at bounding box center [1482, 32] width 15 height 15
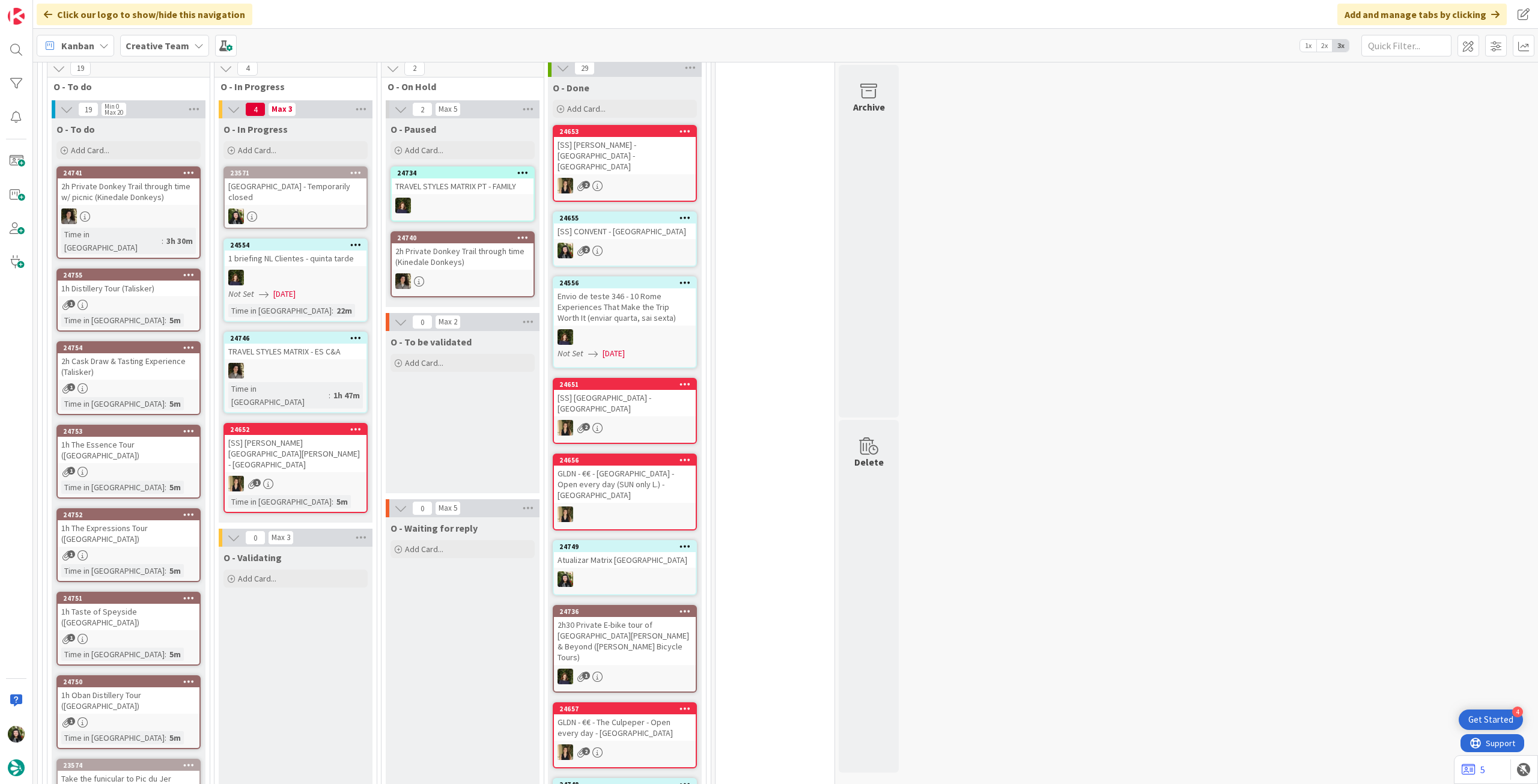
click at [332, 193] on div "[GEOGRAPHIC_DATA] - Temporarily closed" at bounding box center [295, 192] width 142 height 26
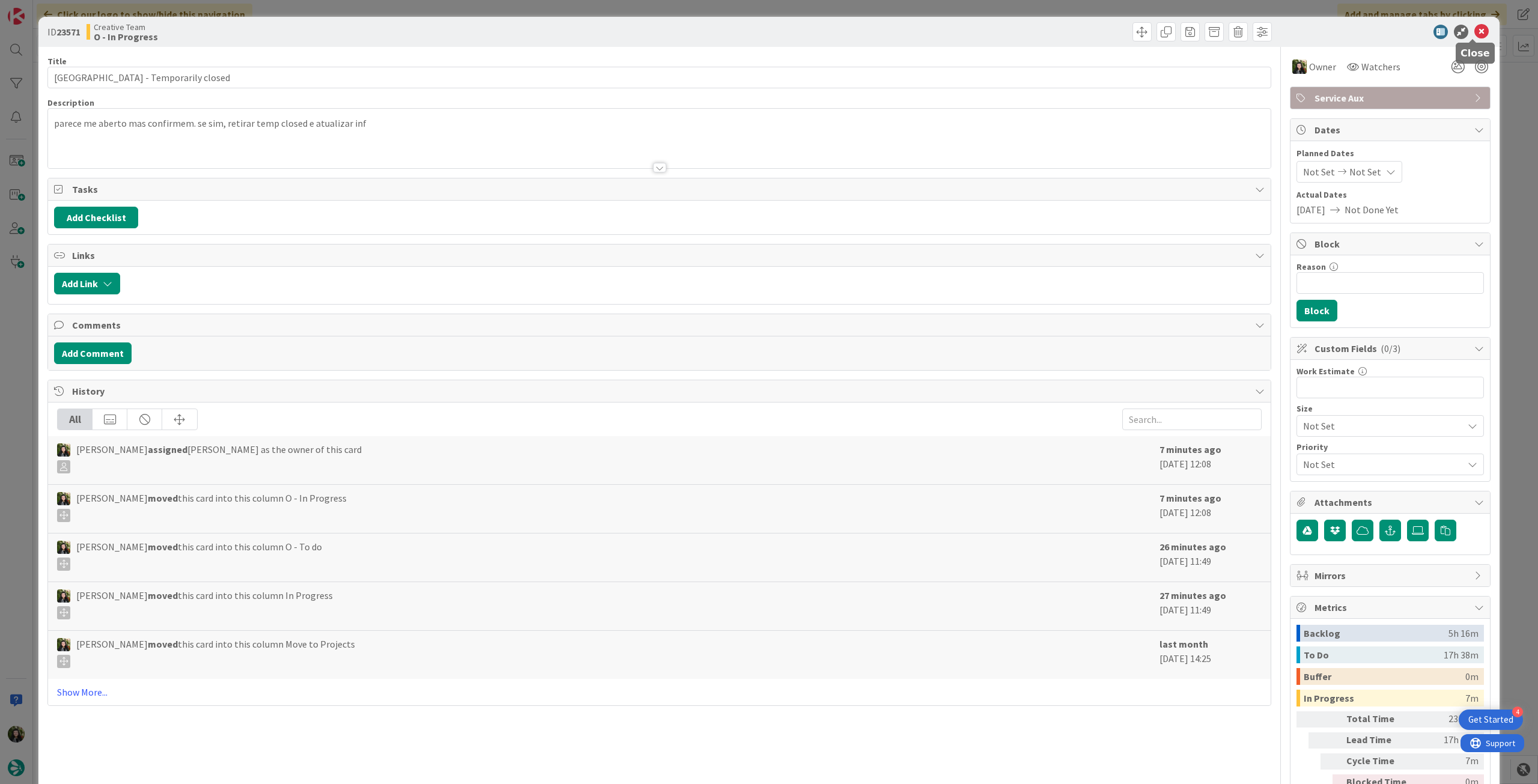
click at [1477, 29] on icon at bounding box center [1482, 32] width 15 height 15
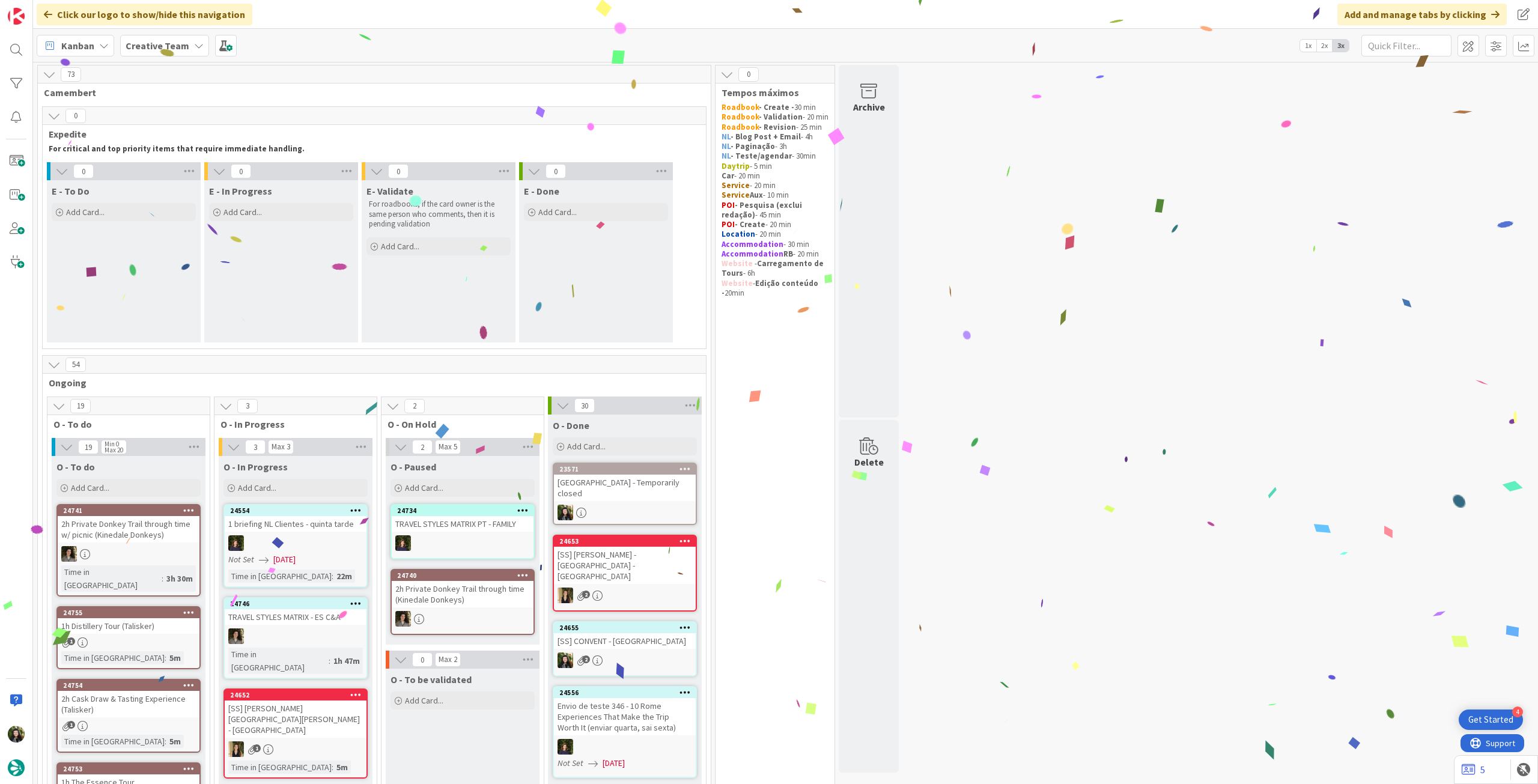
scroll to position [320, 0]
